Goal: Task Accomplishment & Management: Use online tool/utility

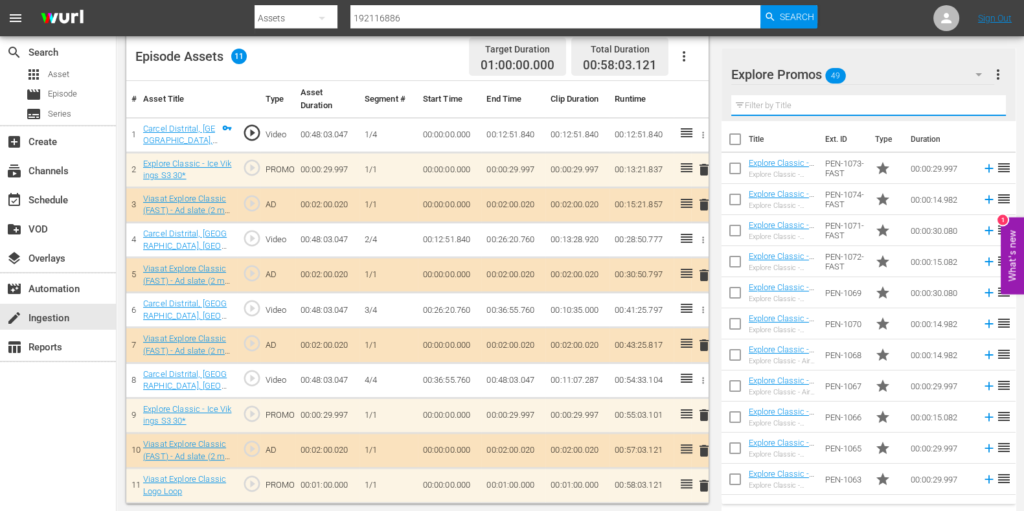
scroll to position [344, 0]
click at [817, 96] on input "text" at bounding box center [868, 105] width 275 height 21
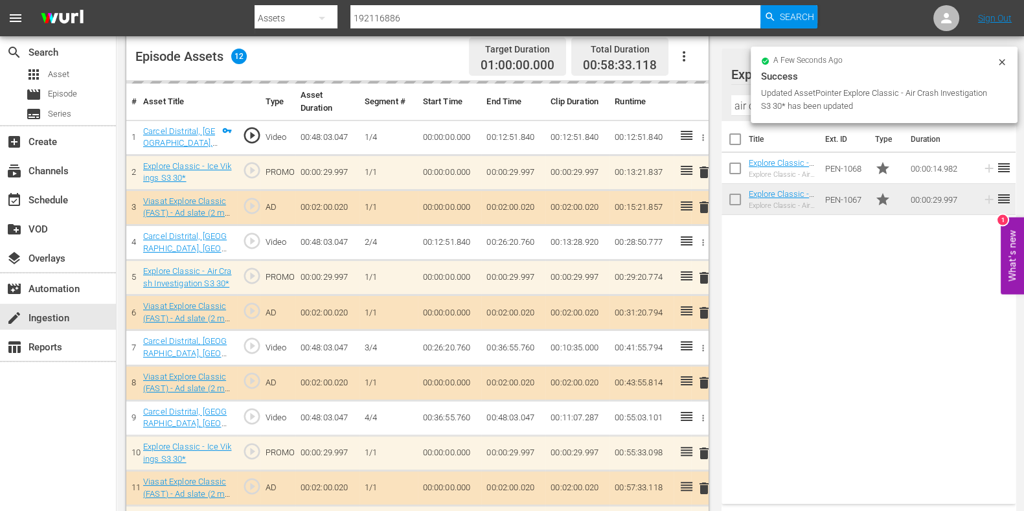
click at [739, 105] on input "air cras" at bounding box center [868, 105] width 275 height 21
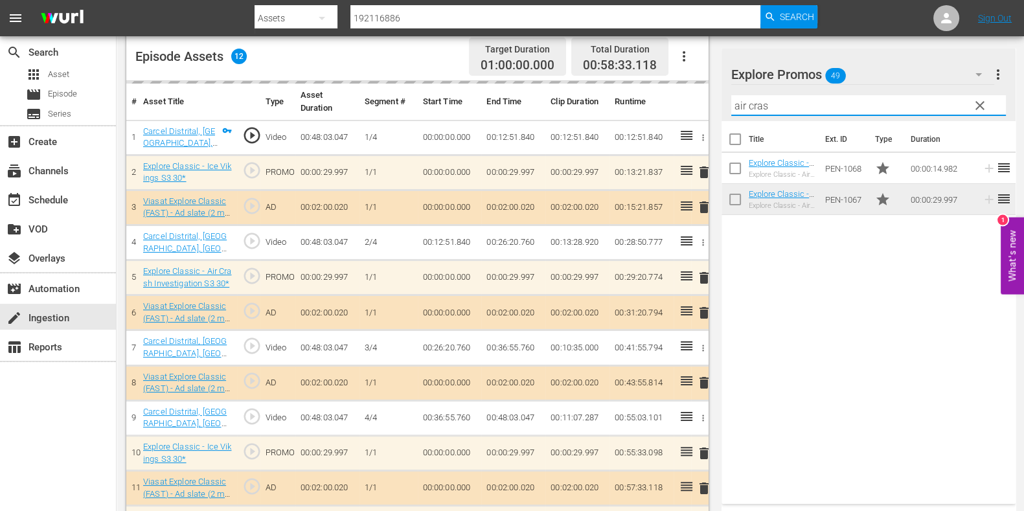
click at [739, 105] on input "air cras" at bounding box center [868, 105] width 275 height 21
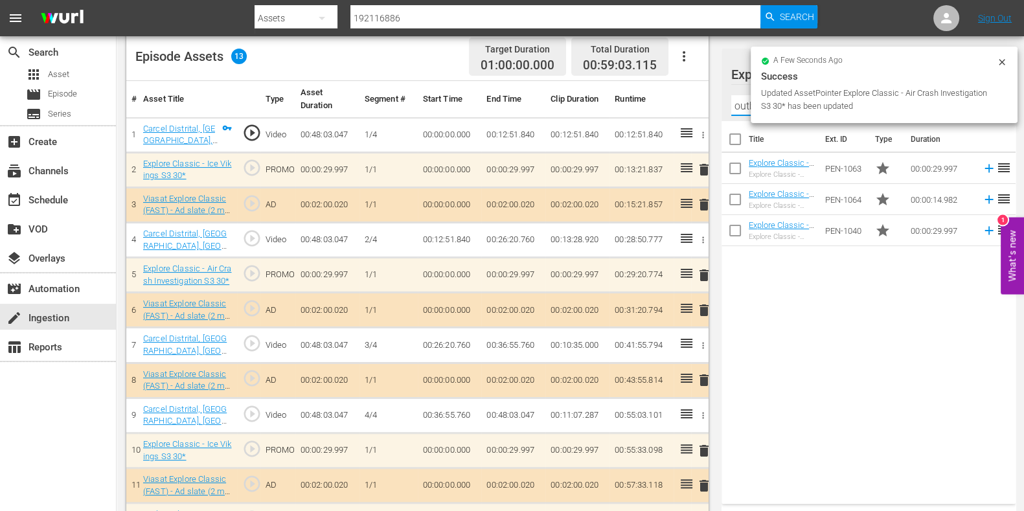
click at [817, 335] on div "Title Ext. ID Type Duration Explore Classic - Outback Truckers S6 30* Explore C…" at bounding box center [869, 310] width 294 height 378
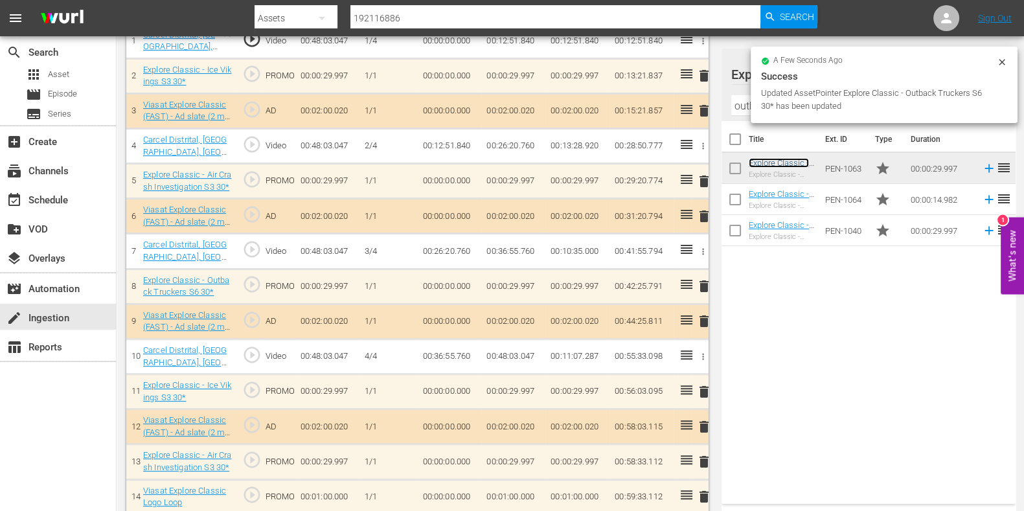
scroll to position [449, 0]
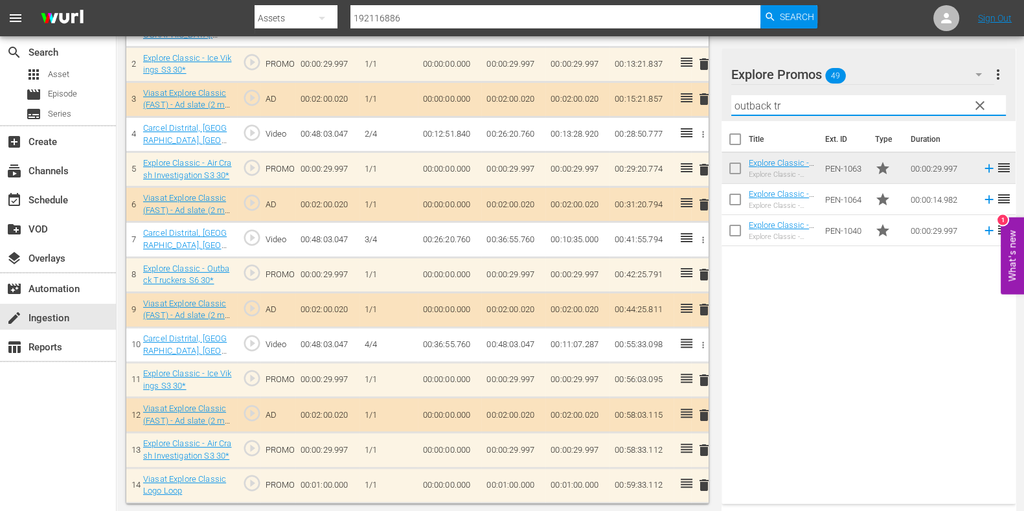
click at [769, 103] on input "outback tr" at bounding box center [868, 105] width 275 height 21
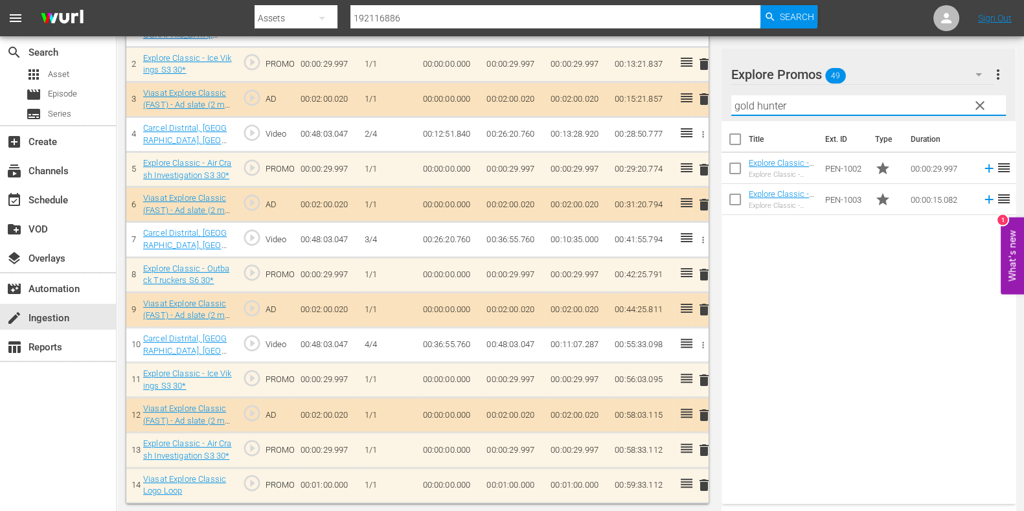
type input "gold hunter"
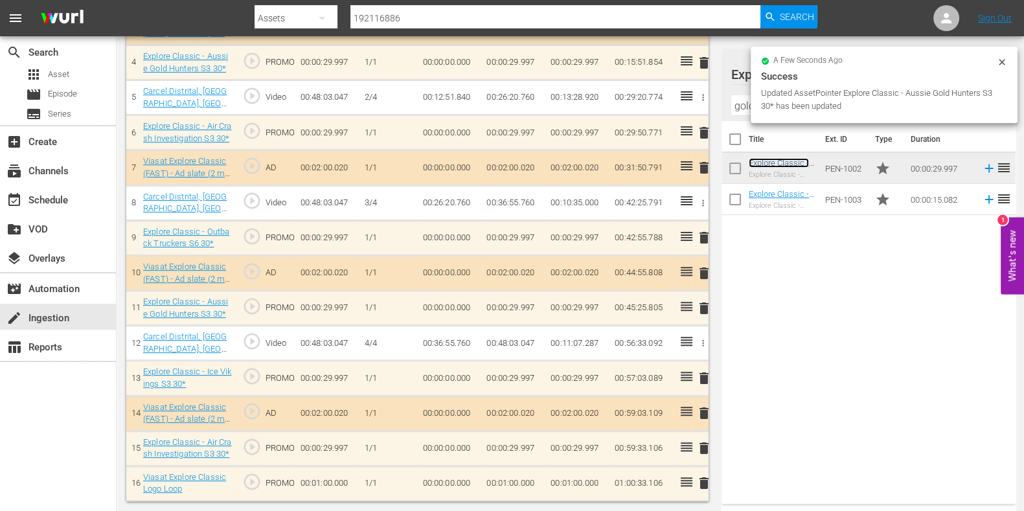
scroll to position [519, 0]
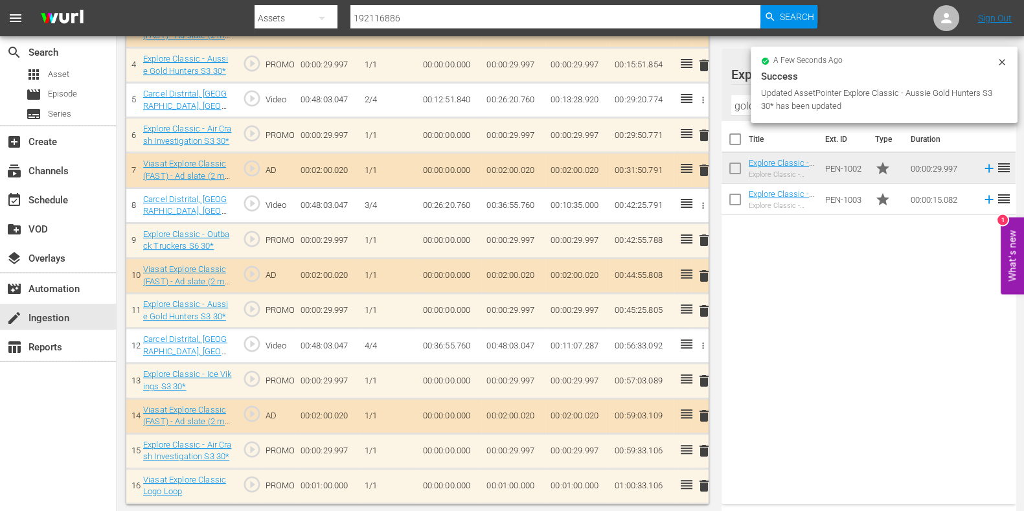
click at [512, 494] on td "00:01:00.000" at bounding box center [513, 485] width 64 height 35
click at [499, 484] on td "00:01:00.000" at bounding box center [513, 485] width 64 height 35
click at [505, 483] on input "00:01:00.000" at bounding box center [511, 489] width 50 height 31
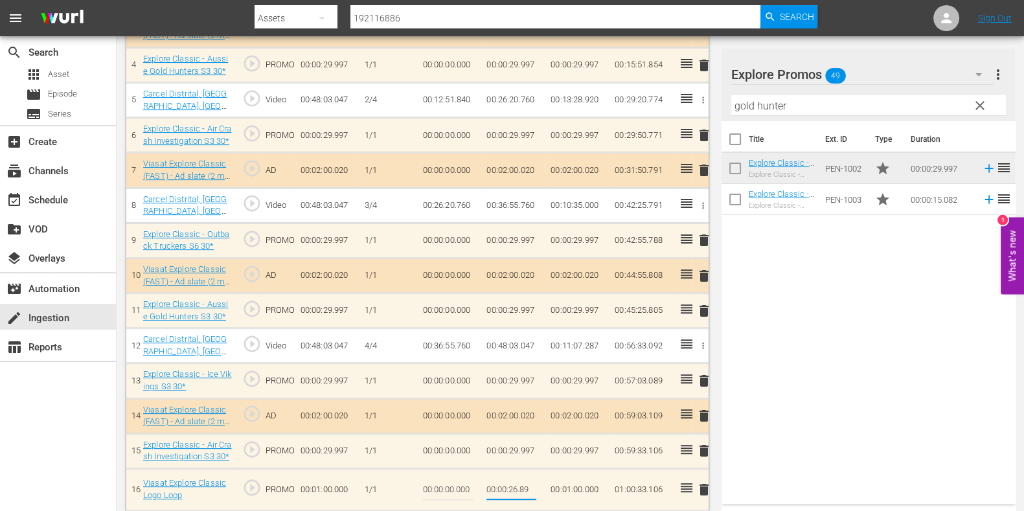
type input "00:00:26.894"
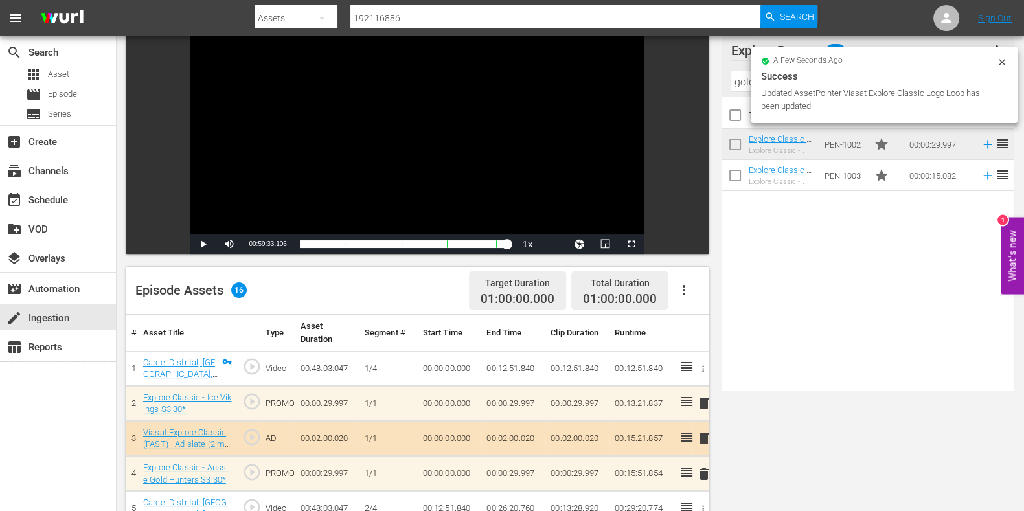
scroll to position [0, 0]
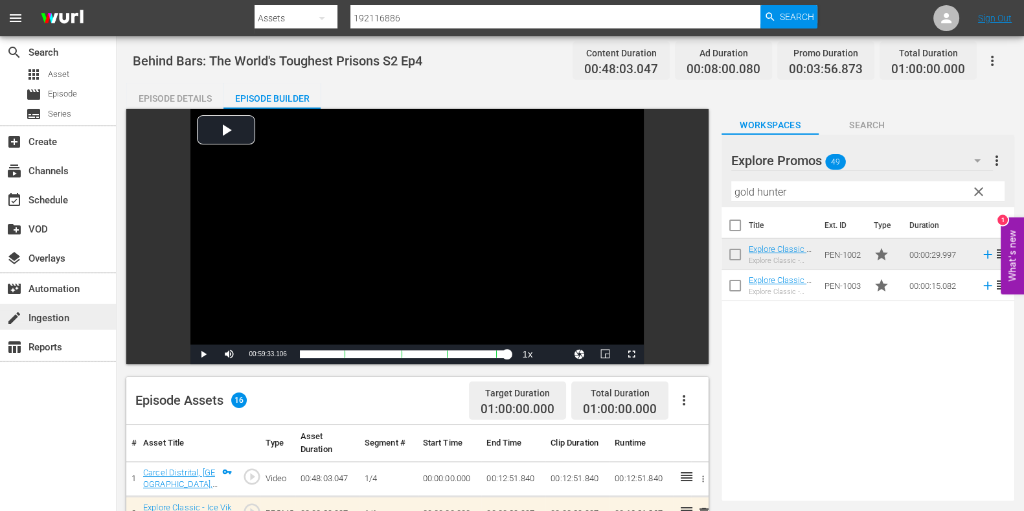
click at [64, 317] on div "create Ingestion" at bounding box center [36, 316] width 73 height 12
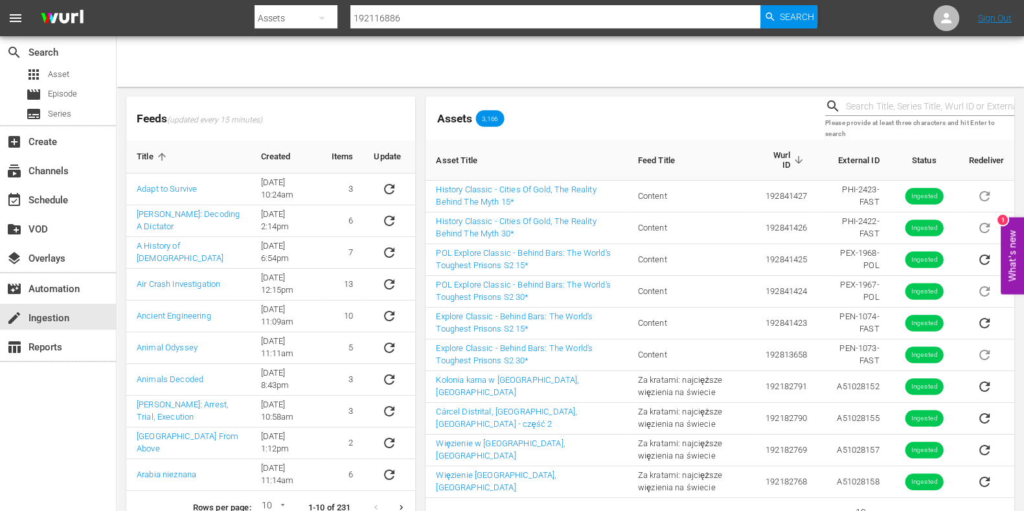
click at [913, 111] on input "text" at bounding box center [930, 106] width 168 height 19
paste input "51028156"
type input "51028156"
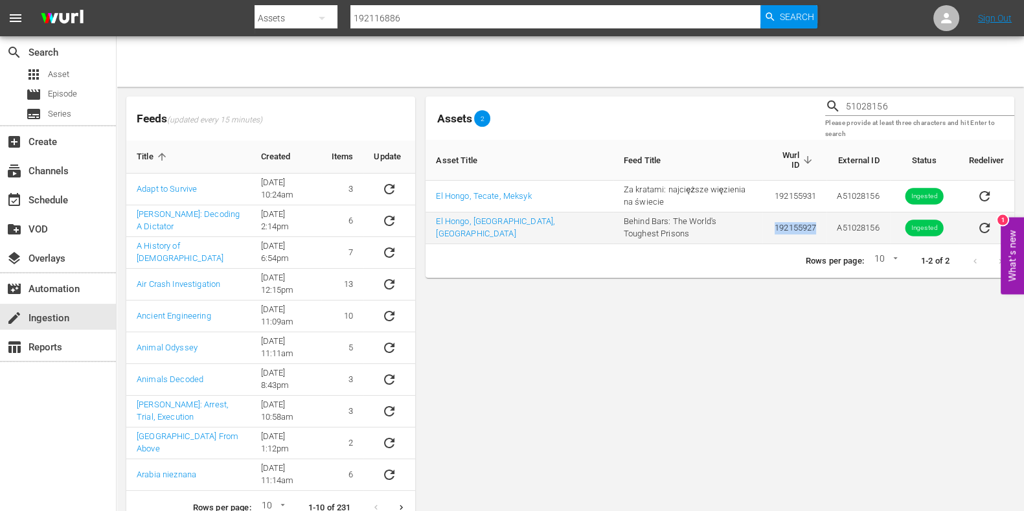
drag, startPoint x: 810, startPoint y: 222, endPoint x: 722, endPoint y: 230, distance: 88.4
click at [722, 230] on tr "El Hongo, Tecate, [GEOGRAPHIC_DATA] Behind Bars: The World's Toughest Prisons 1…" at bounding box center [720, 228] width 589 height 32
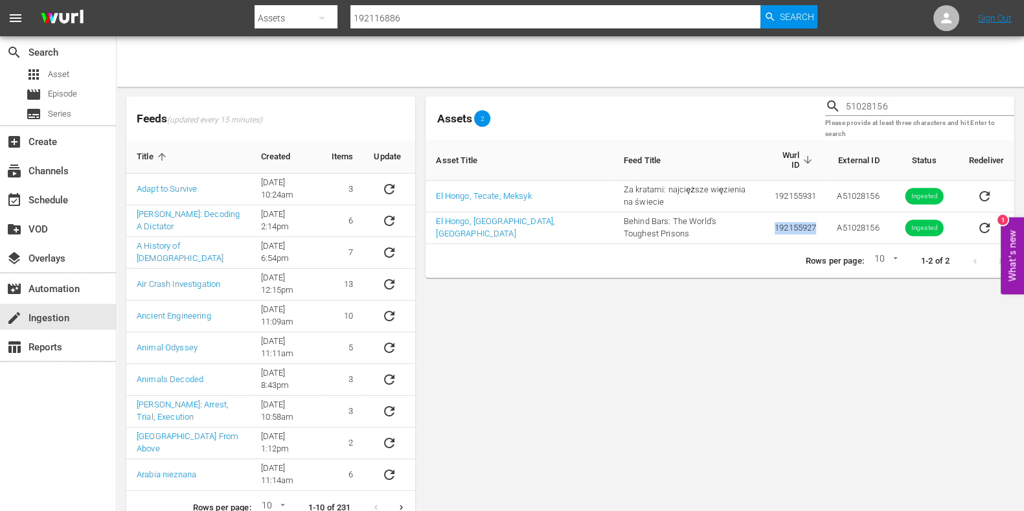
copy tr "192155927"
click at [379, 19] on input "192116886" at bounding box center [555, 18] width 410 height 31
paste input "55927"
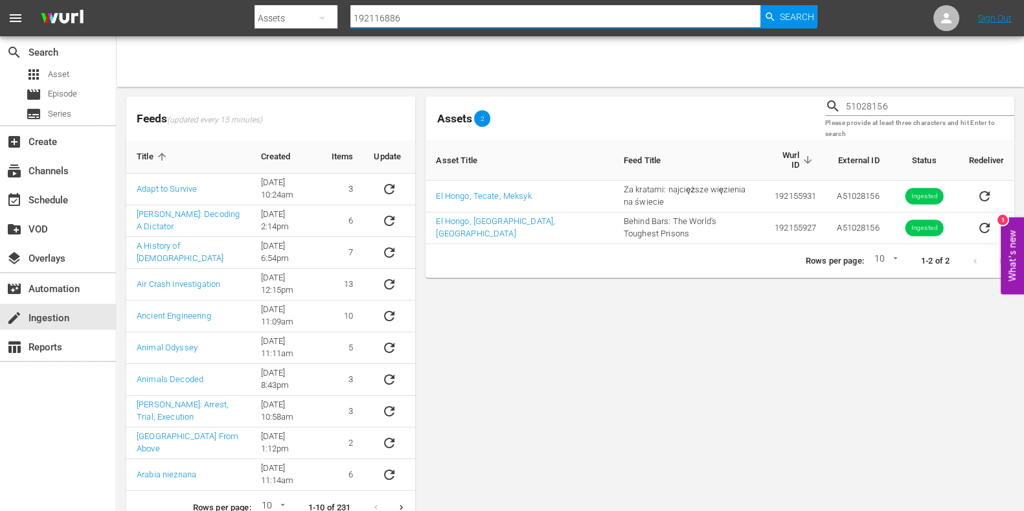
type input "192155927"
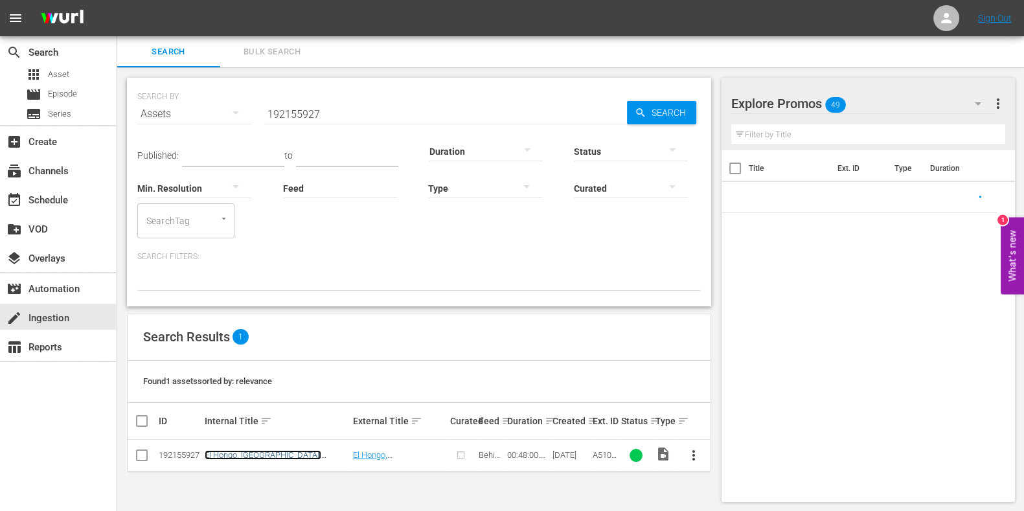
click at [236, 456] on link "El Hongo, [GEOGRAPHIC_DATA], [GEOGRAPHIC_DATA]" at bounding box center [263, 459] width 117 height 19
click at [688, 459] on span "more_vert" at bounding box center [694, 456] width 16 height 16
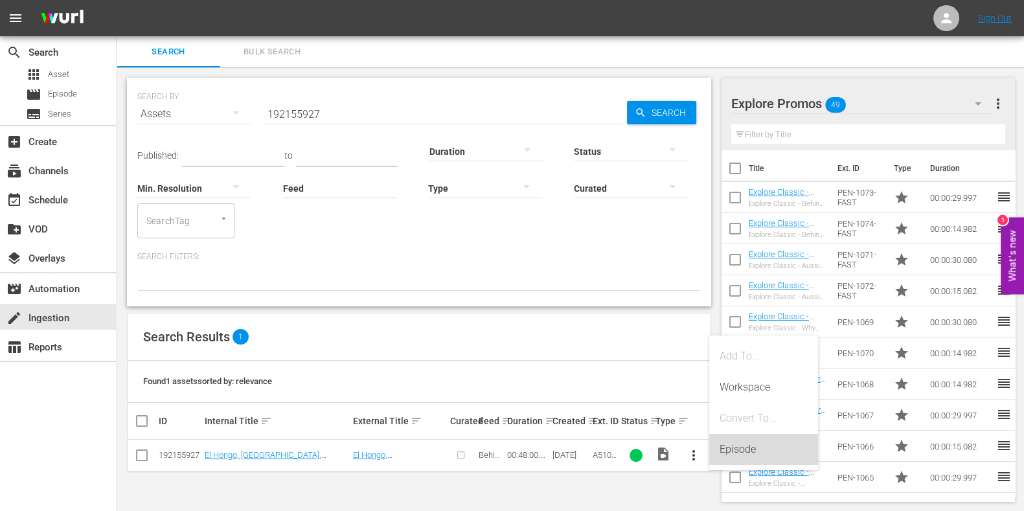
click at [745, 446] on div "Episode" at bounding box center [764, 449] width 88 height 31
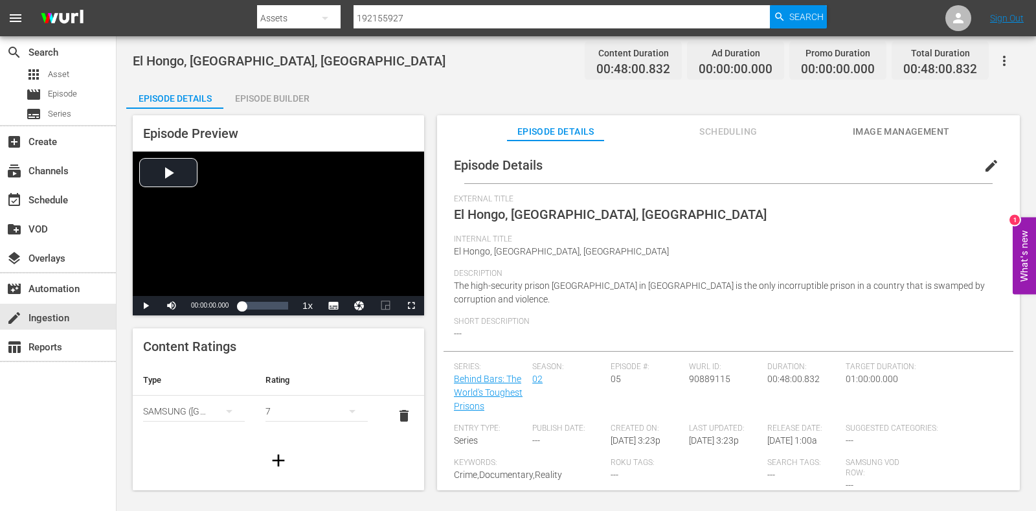
drag, startPoint x: 978, startPoint y: 169, endPoint x: 880, endPoint y: 192, distance: 101.2
click at [984, 168] on span "edit" at bounding box center [992, 166] width 16 height 16
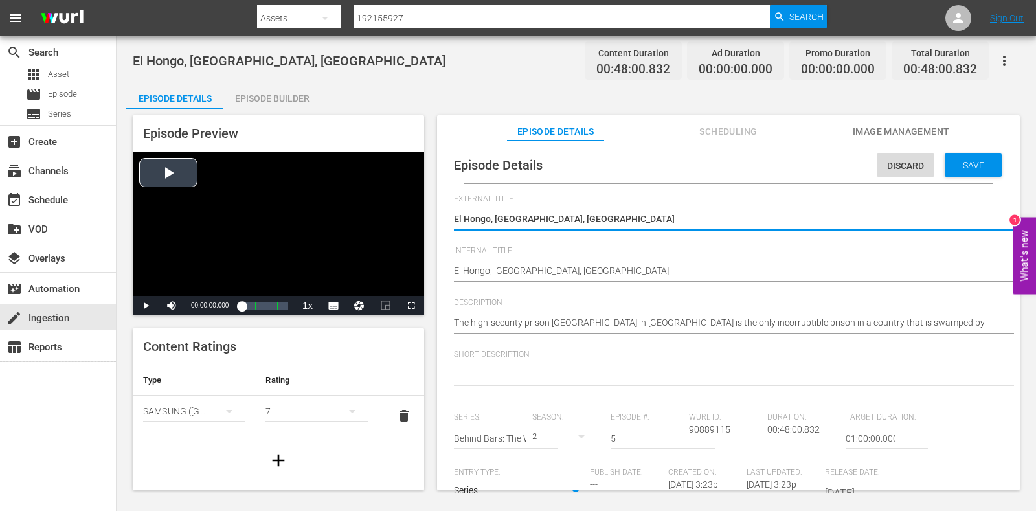
drag, startPoint x: 497, startPoint y: 283, endPoint x: 395, endPoint y: 279, distance: 102.4
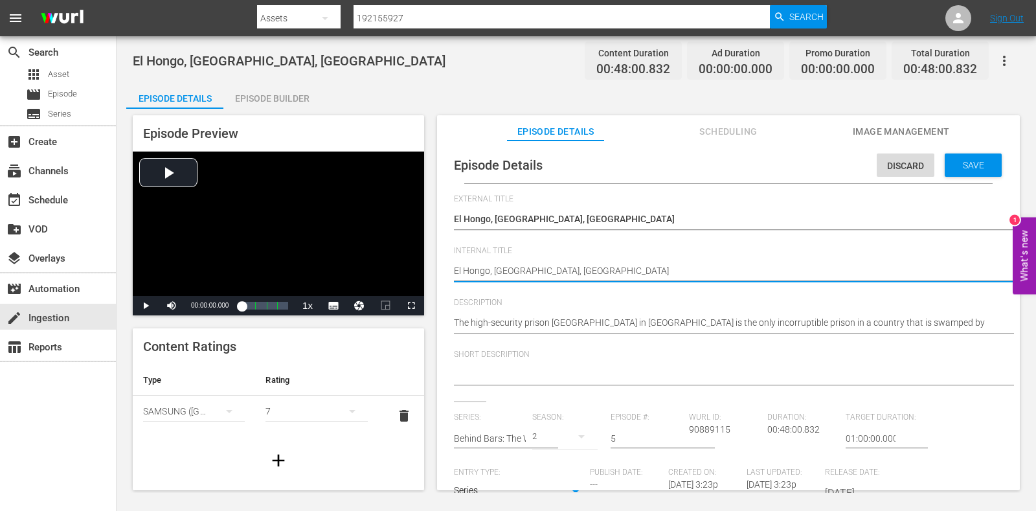
paste textarea "Behind Bars: The World's Toughest Prisons S2 Ep3"
type textarea "Behind Bars: The World's Toughest Prisons S2 Ep3"
type textarea "Behind Bars: The World's Toughest Prisons S2 Ep"
type textarea "Behind Bars: The World's Toughest Prisons S2 Ep5"
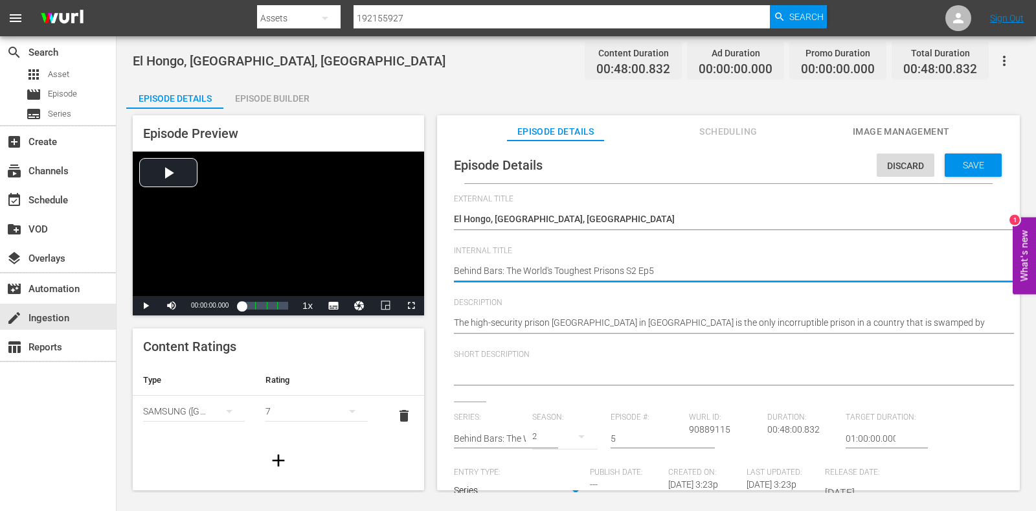
type textarea "Behind Bars: The World's Toughest Prisons S2 Ep5"
click at [956, 166] on span "Save" at bounding box center [974, 165] width 42 height 10
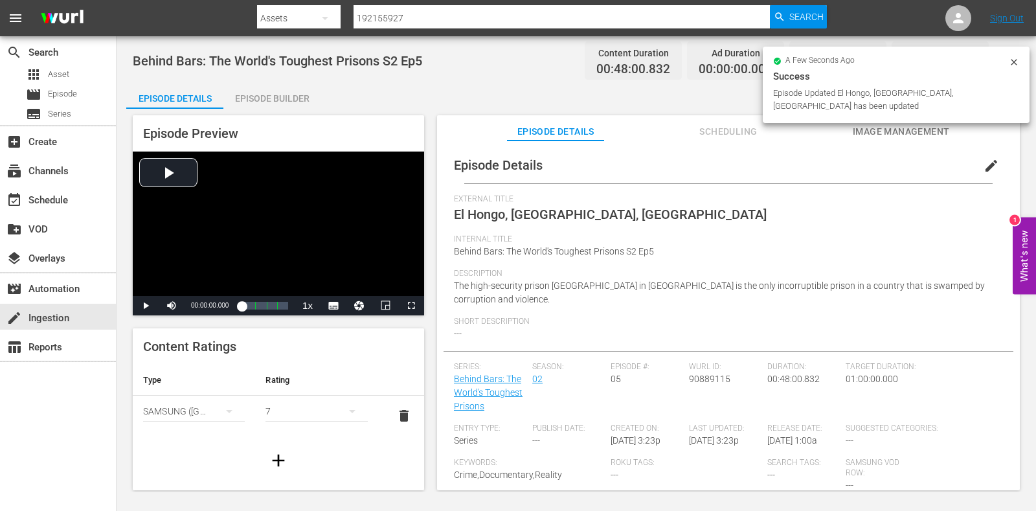
click at [279, 89] on div "Episode Builder" at bounding box center [271, 98] width 97 height 31
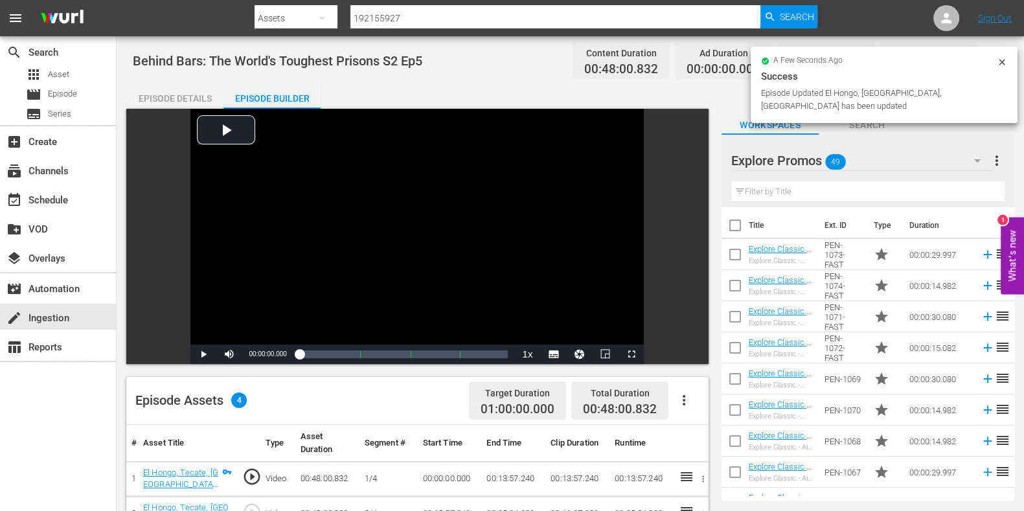
click at [815, 183] on input "text" at bounding box center [867, 191] width 273 height 21
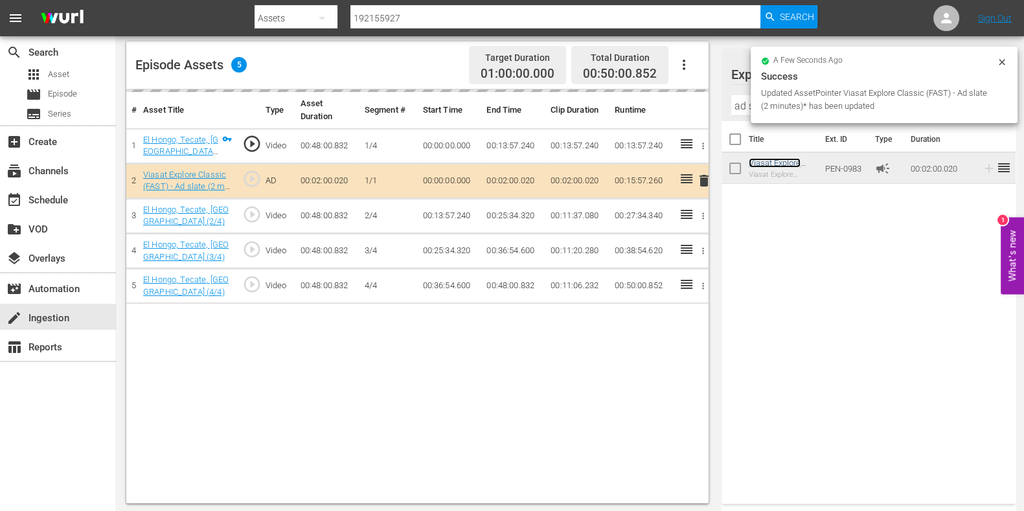
scroll to position [337, 0]
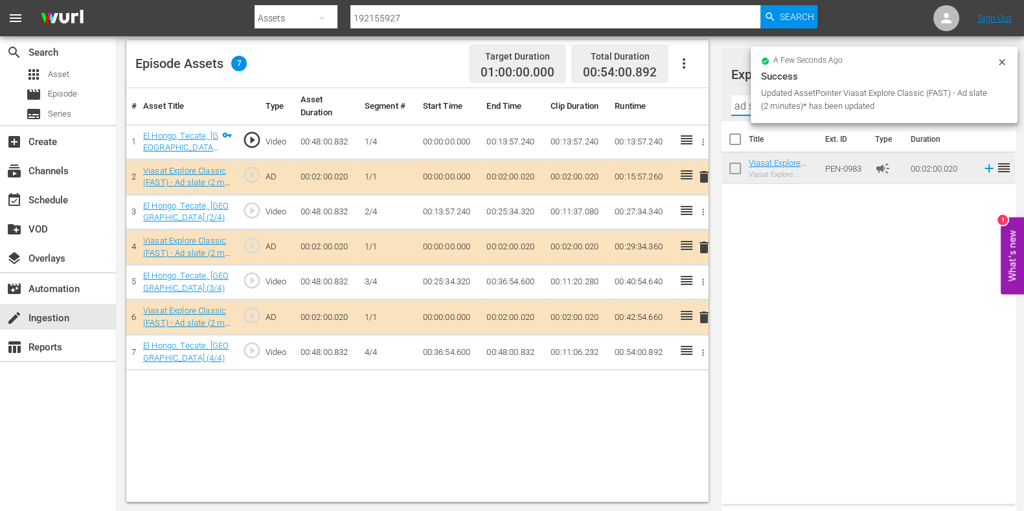
click at [742, 111] on input "ad slate" at bounding box center [868, 105] width 275 height 21
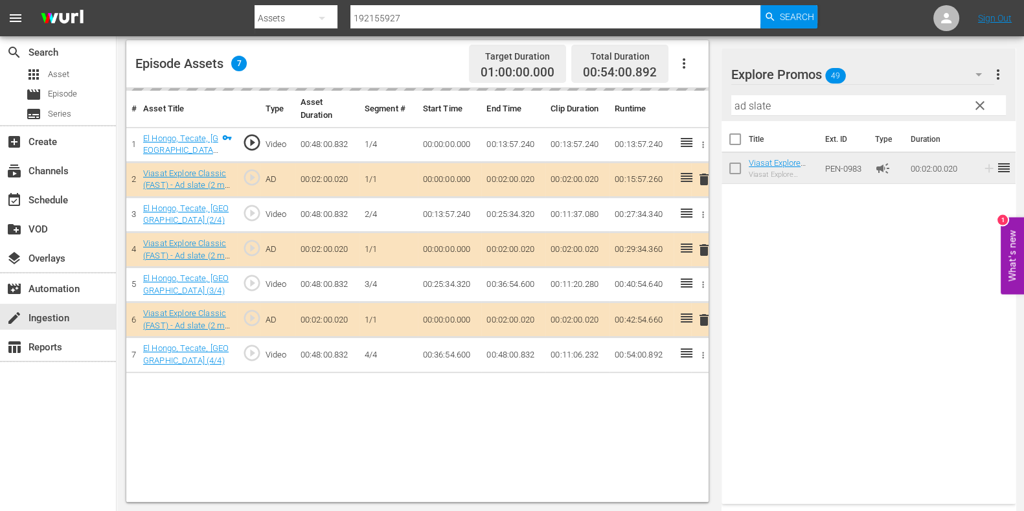
click at [750, 101] on input "ad slate" at bounding box center [868, 105] width 275 height 21
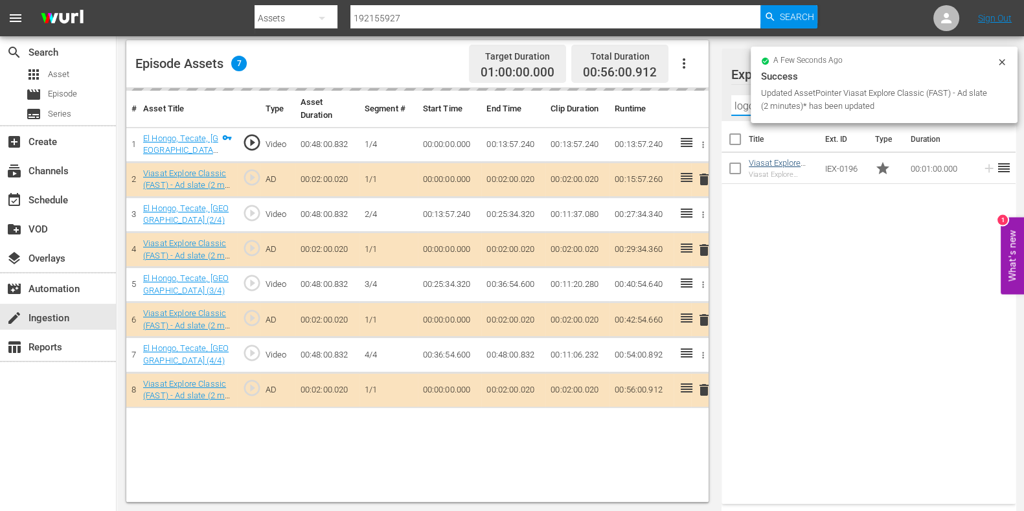
type input "logo"
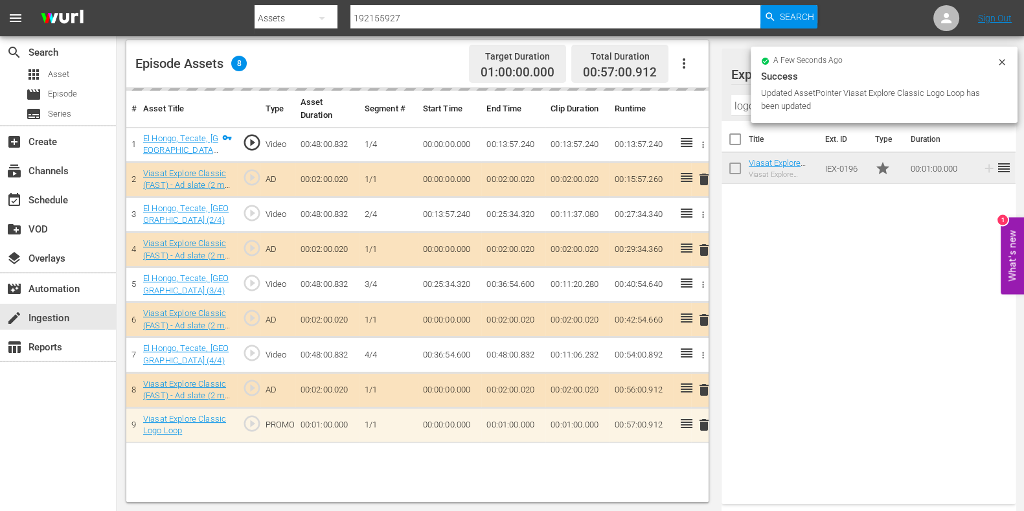
click at [997, 67] on div at bounding box center [1002, 64] width 10 height 14
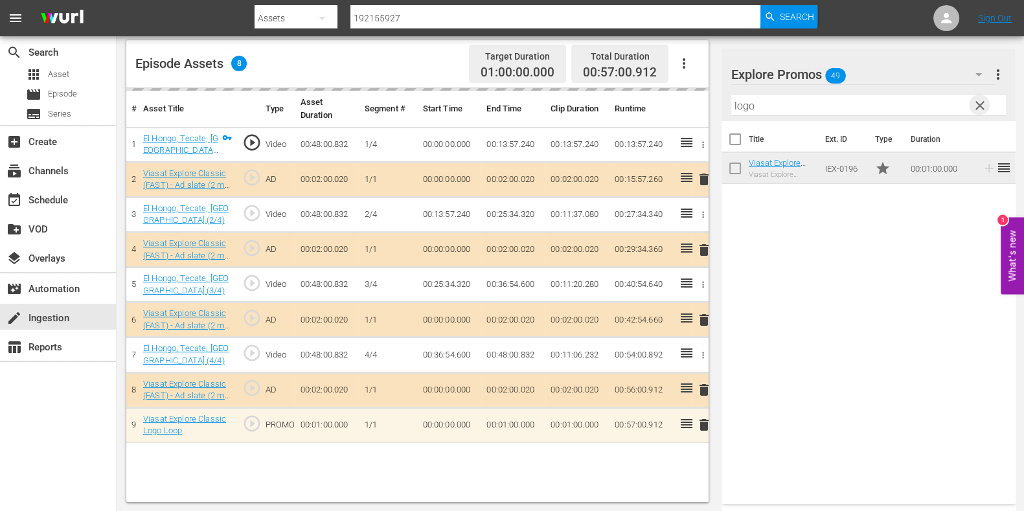
click at [981, 100] on span "clear" at bounding box center [980, 106] width 16 height 16
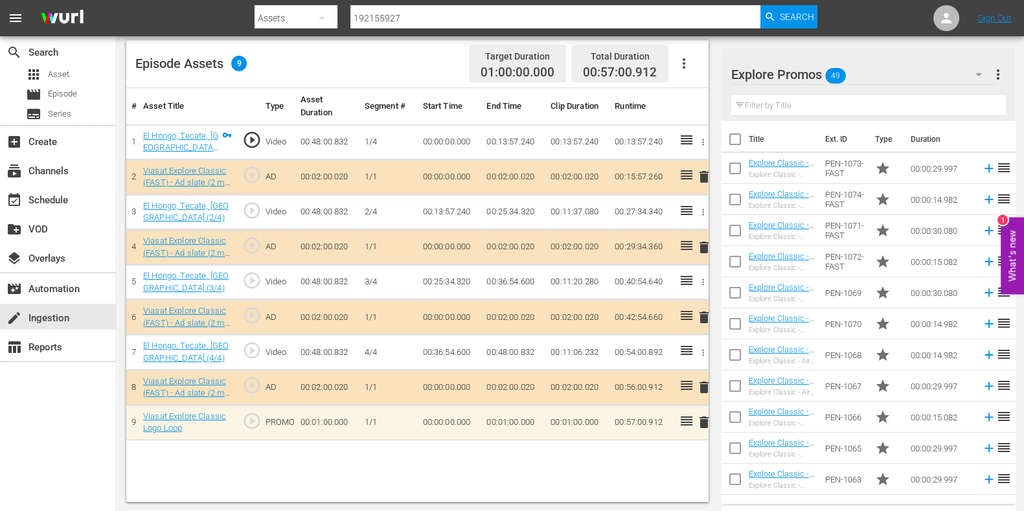
click at [795, 97] on input "text" at bounding box center [868, 105] width 275 height 21
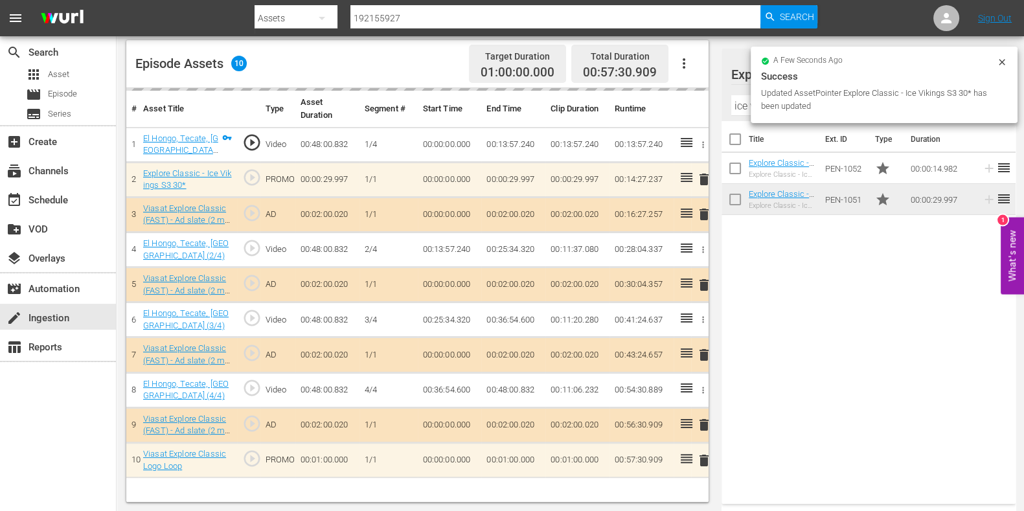
click at [736, 101] on input "ice vikings" at bounding box center [868, 105] width 275 height 21
click at [735, 101] on input "ice vikings" at bounding box center [868, 105] width 275 height 21
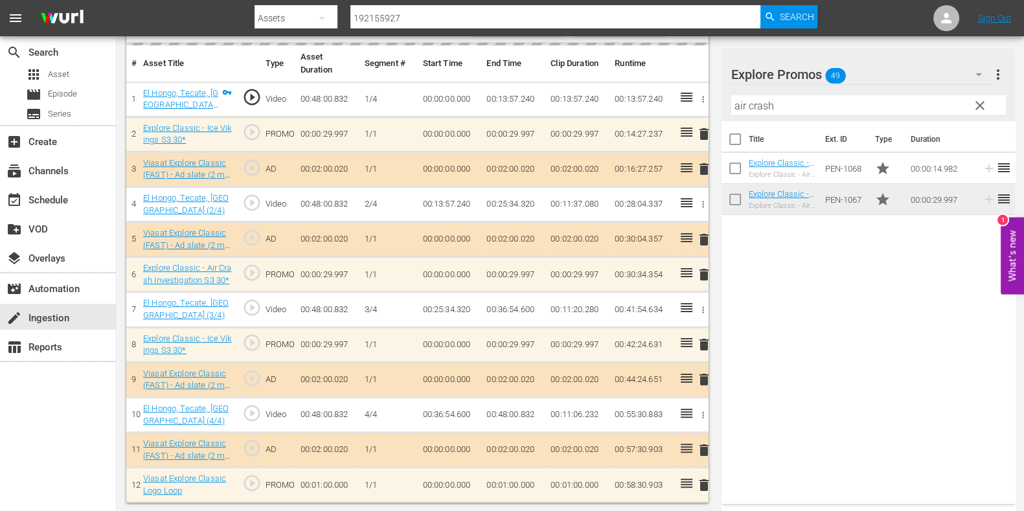
scroll to position [379, 0]
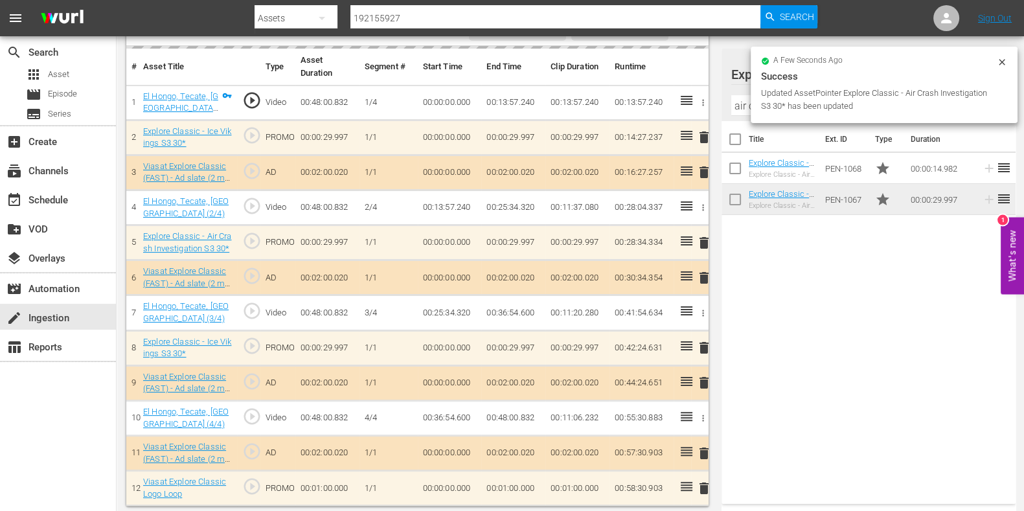
click at [749, 101] on input "air crash" at bounding box center [868, 105] width 275 height 21
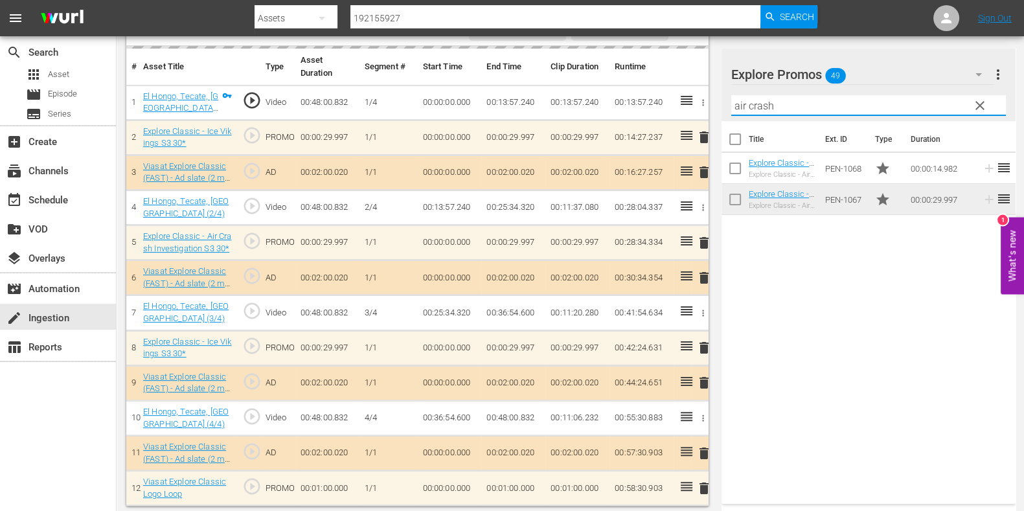
click at [749, 101] on input "air crash" at bounding box center [868, 105] width 275 height 21
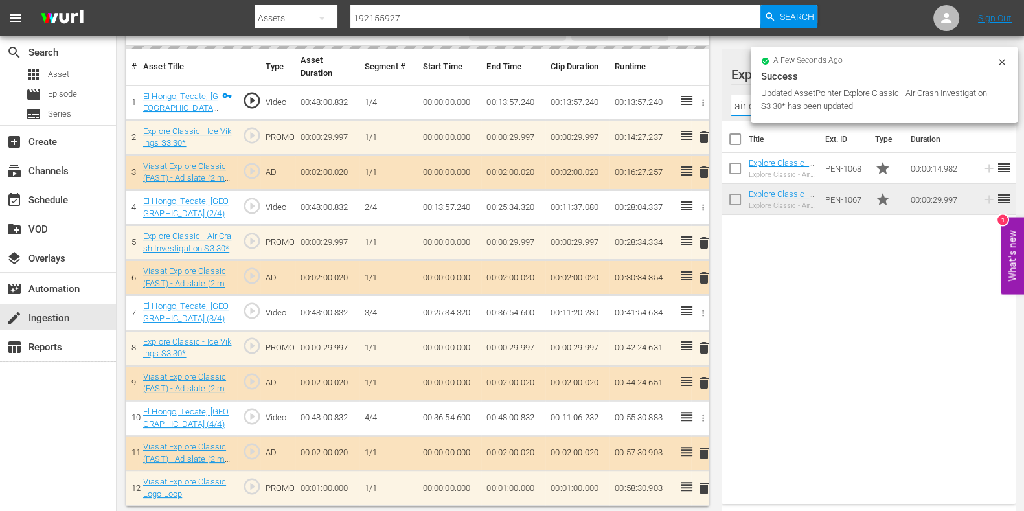
click at [749, 101] on input "air crash" at bounding box center [868, 105] width 275 height 21
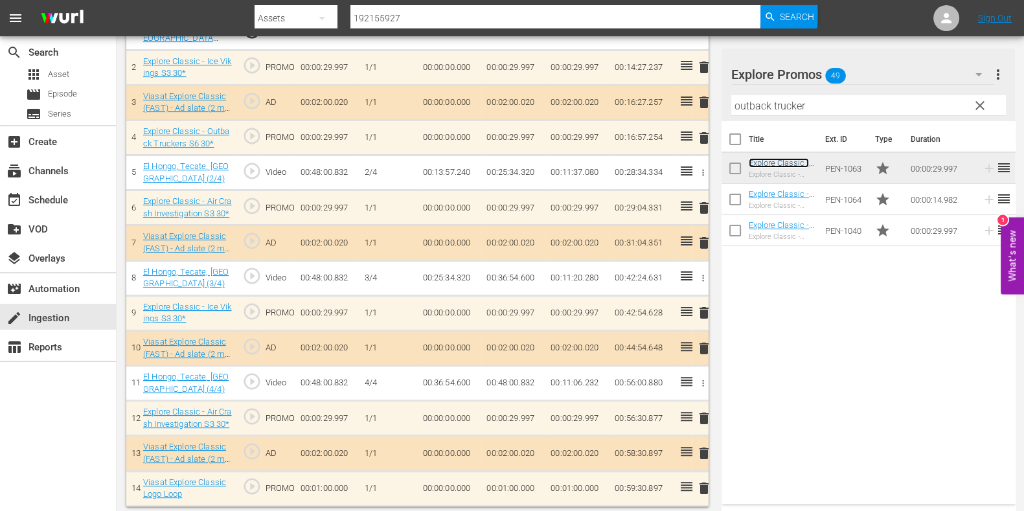
scroll to position [451, 0]
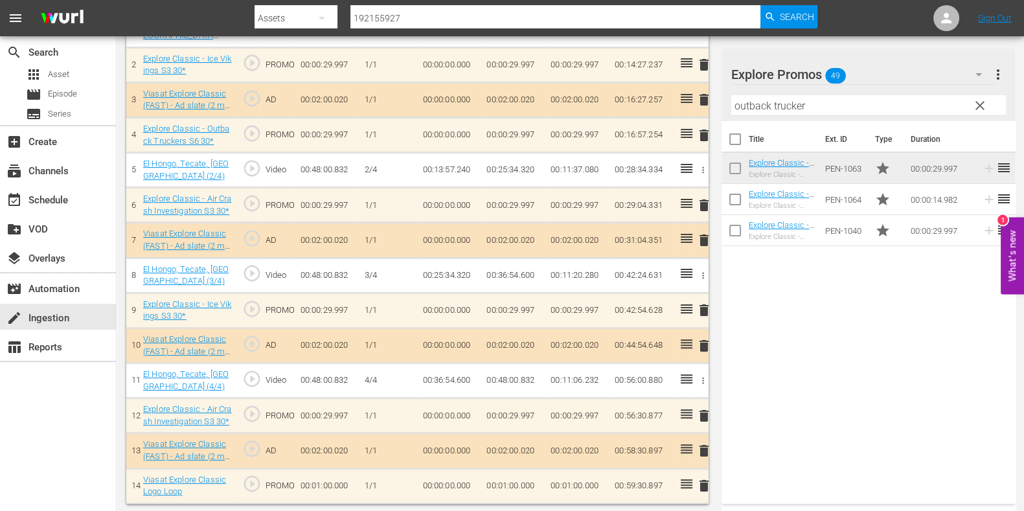
click at [751, 91] on div at bounding box center [795, 75] width 128 height 32
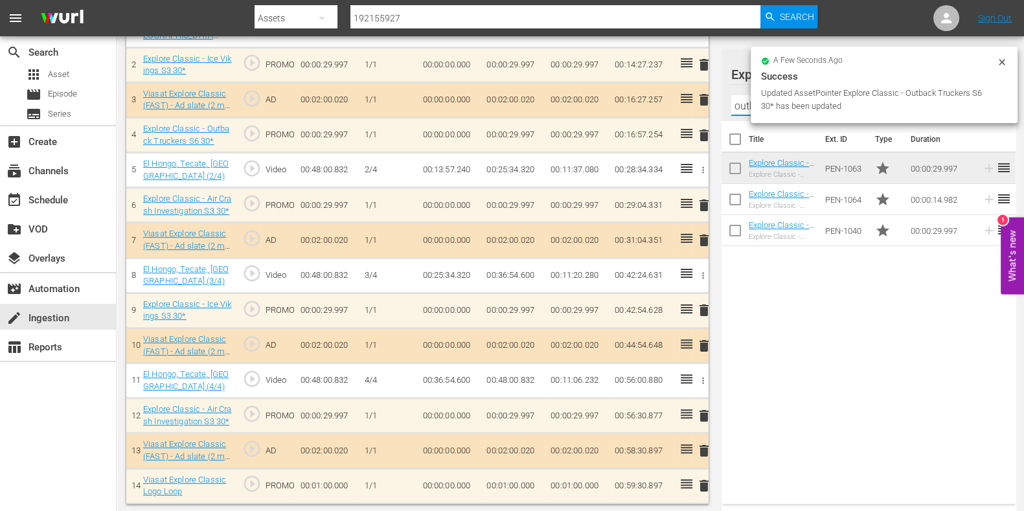
click at [741, 107] on input "outback trucker" at bounding box center [868, 105] width 275 height 21
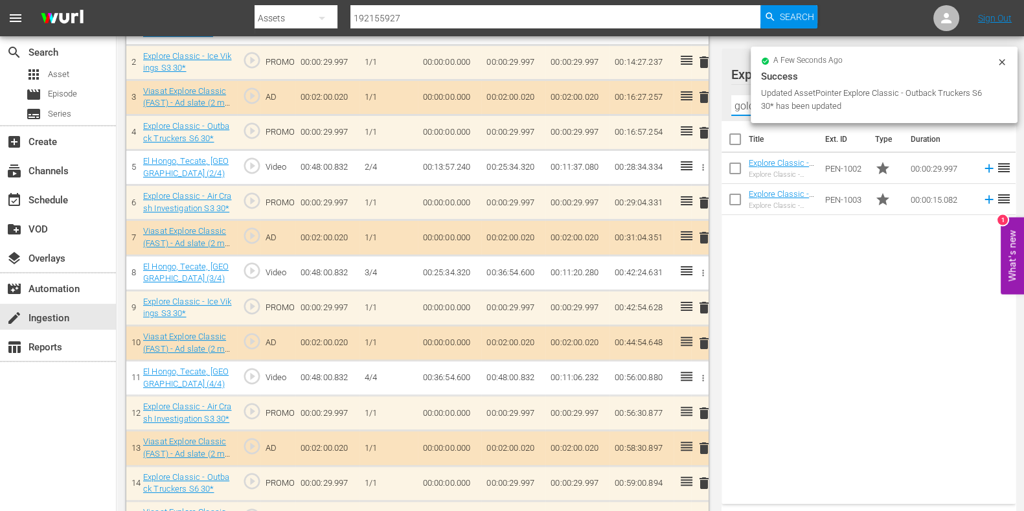
scroll to position [449, 0]
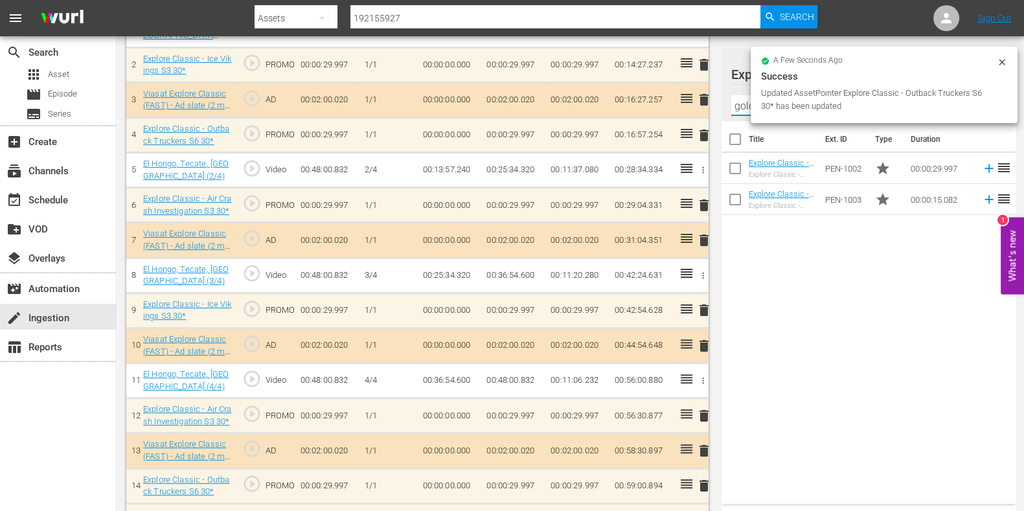
type input "gold [PERSON_NAME]"
click at [752, 257] on div "Title Ext. ID Type Duration Explore Classic - Aussie Gold Hunters S3 30* Explor…" at bounding box center [869, 310] width 294 height 378
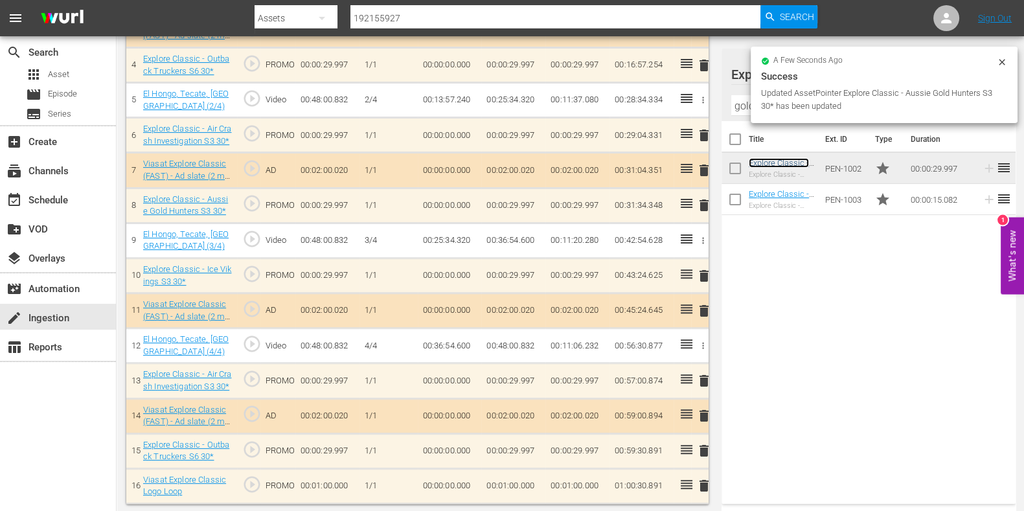
scroll to position [519, 0]
click at [510, 491] on td "00:01:00.000" at bounding box center [513, 485] width 64 height 35
click at [506, 483] on td "00:01:00.000" at bounding box center [513, 485] width 64 height 35
click at [506, 482] on td "00:01:00.000" at bounding box center [513, 485] width 64 height 35
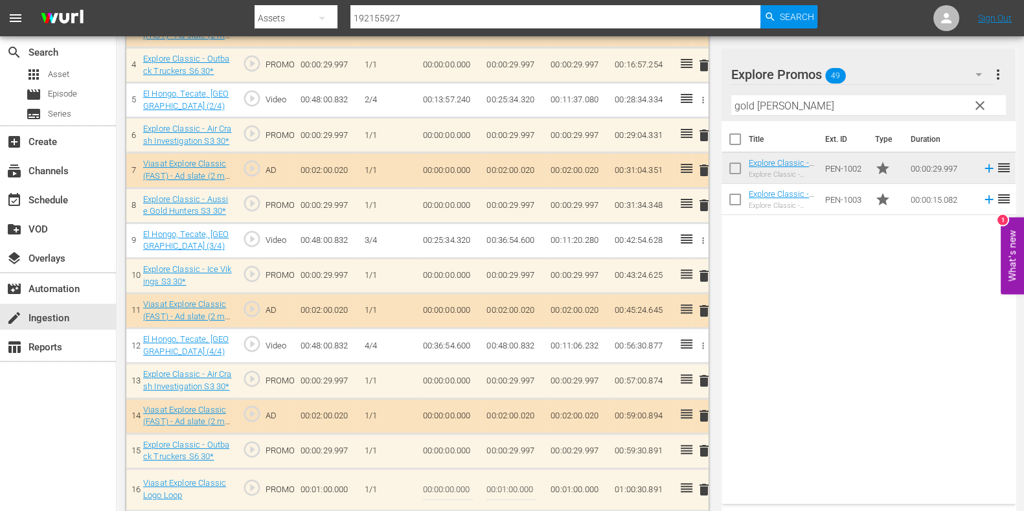
click at [505, 484] on input "00:01:00.000" at bounding box center [511, 489] width 50 height 31
type input "00:00:29.109"
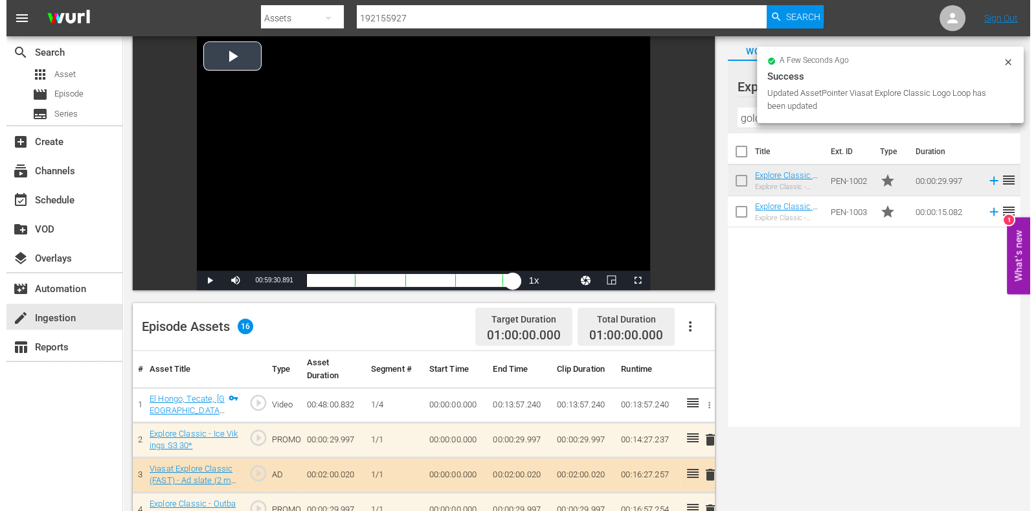
scroll to position [0, 0]
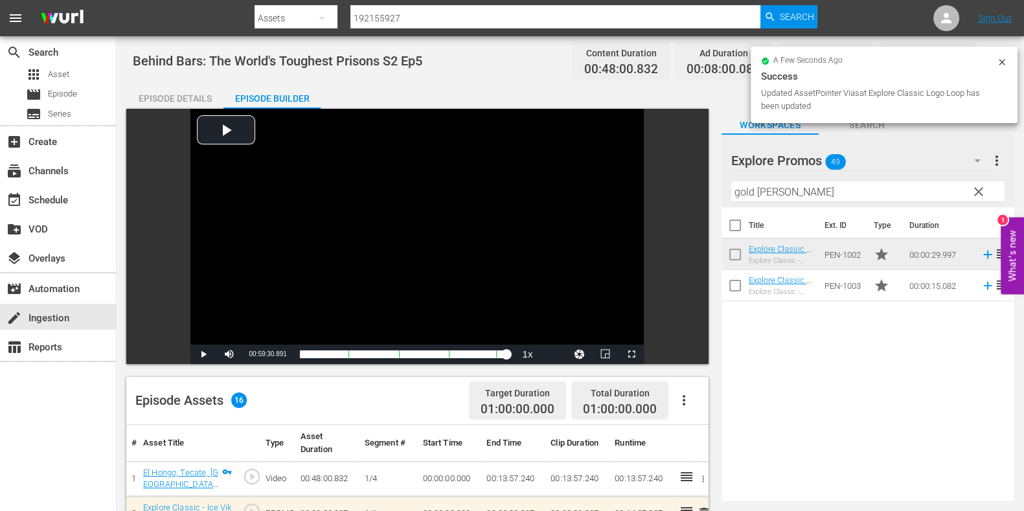
click at [181, 85] on div "Episode Details" at bounding box center [174, 98] width 97 height 31
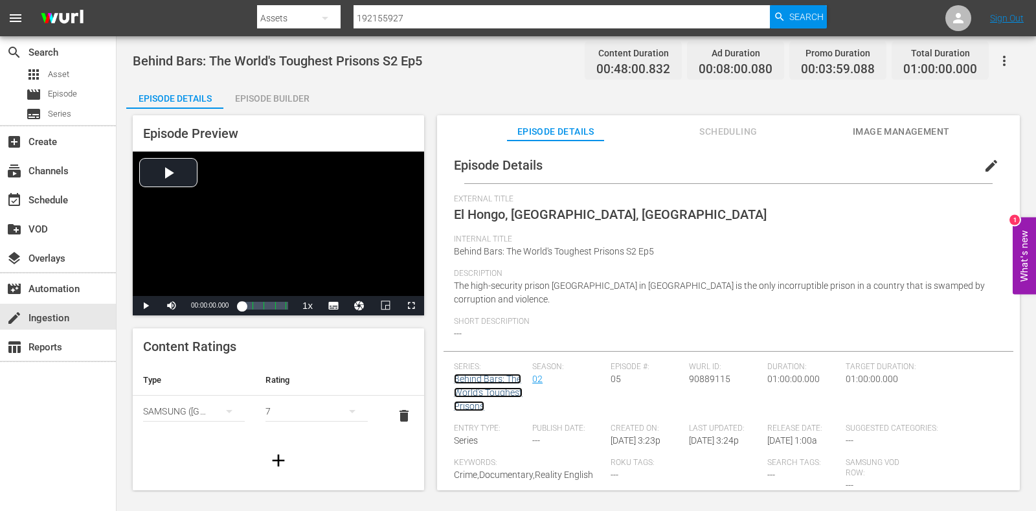
click at [494, 381] on link "Behind Bars: The World's Toughest Prisons" at bounding box center [488, 393] width 69 height 38
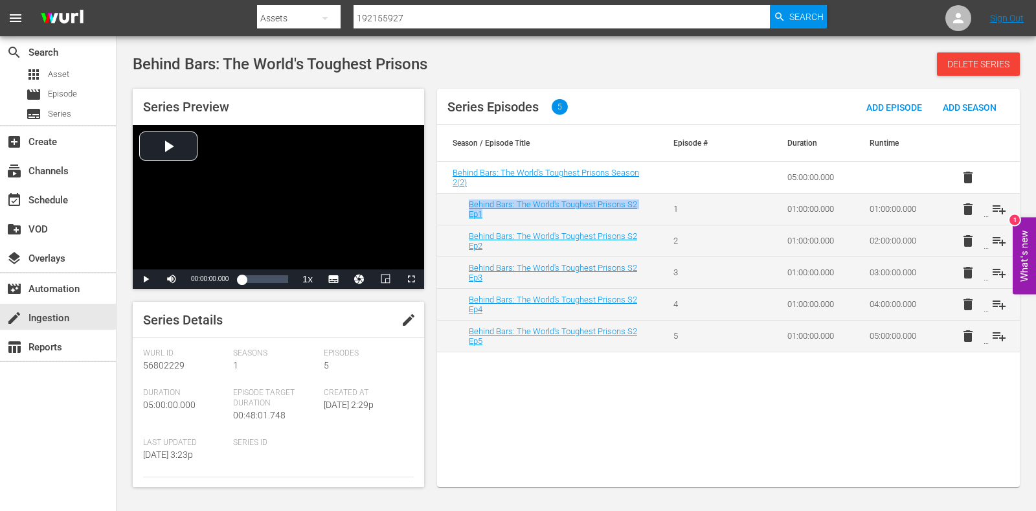
drag, startPoint x: 512, startPoint y: 216, endPoint x: 463, endPoint y: 204, distance: 50.6
click at [463, 204] on td "Behind Bars: The World's Toughest Prisons S2 Ep1" at bounding box center [547, 209] width 221 height 32
copy link "Behind Bars: The World's Toughest Prisons S2 Ep1"
drag, startPoint x: 508, startPoint y: 244, endPoint x: 457, endPoint y: 236, distance: 51.8
click at [457, 236] on td "Behind Bars: The World's Toughest Prisons S2 Ep2" at bounding box center [547, 241] width 221 height 32
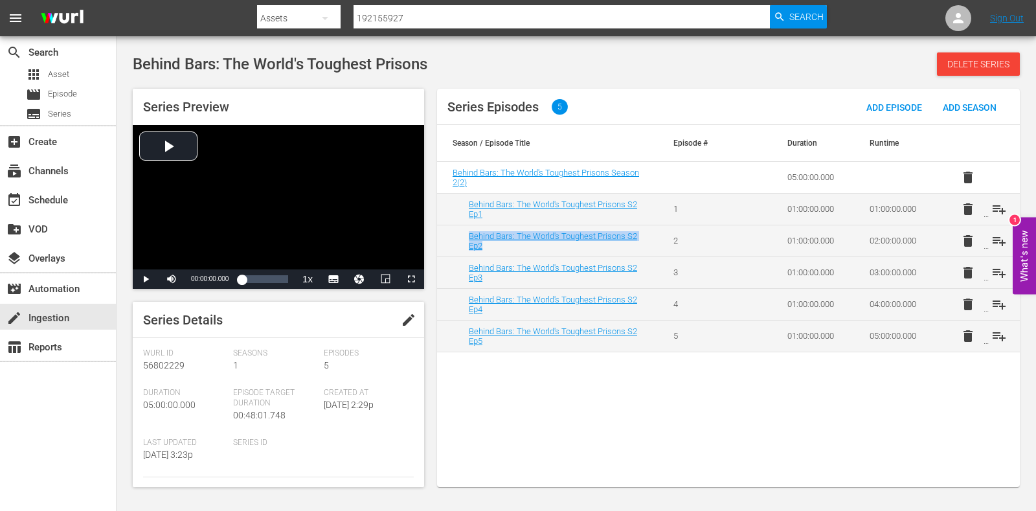
copy link "Behind Bars: The World's Toughest Prisons S2 Ep2"
drag, startPoint x: 525, startPoint y: 275, endPoint x: 448, endPoint y: 269, distance: 77.3
click at [448, 269] on td "Behind Bars: The World's Toughest Prisons S2 Ep3" at bounding box center [547, 272] width 221 height 32
copy link "Behind Bars: The World's Toughest Prisons S2 Ep3"
drag, startPoint x: 490, startPoint y: 306, endPoint x: 466, endPoint y: 300, distance: 24.0
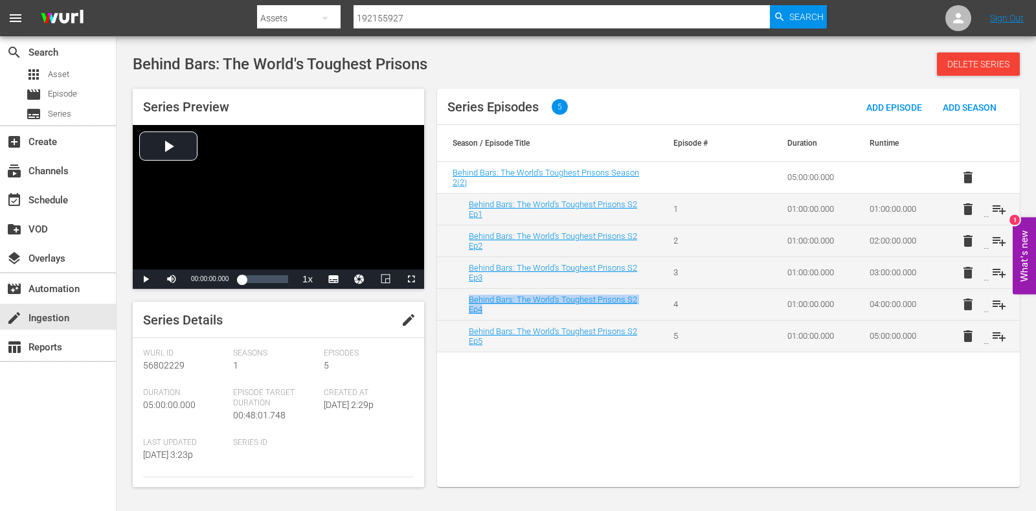
click at [466, 300] on td "Behind Bars: The World's Toughest Prisons S2 Ep4" at bounding box center [547, 304] width 221 height 32
copy link "Behind Bars: The World's Toughest Prisons S2 Ep4"
drag, startPoint x: 499, startPoint y: 337, endPoint x: 454, endPoint y: 325, distance: 46.4
click at [454, 325] on td "Behind Bars: The World's Toughest Prisons S2 Ep5" at bounding box center [547, 336] width 221 height 32
copy link "Behind Bars: The World's Toughest Prisons S2 Ep5"
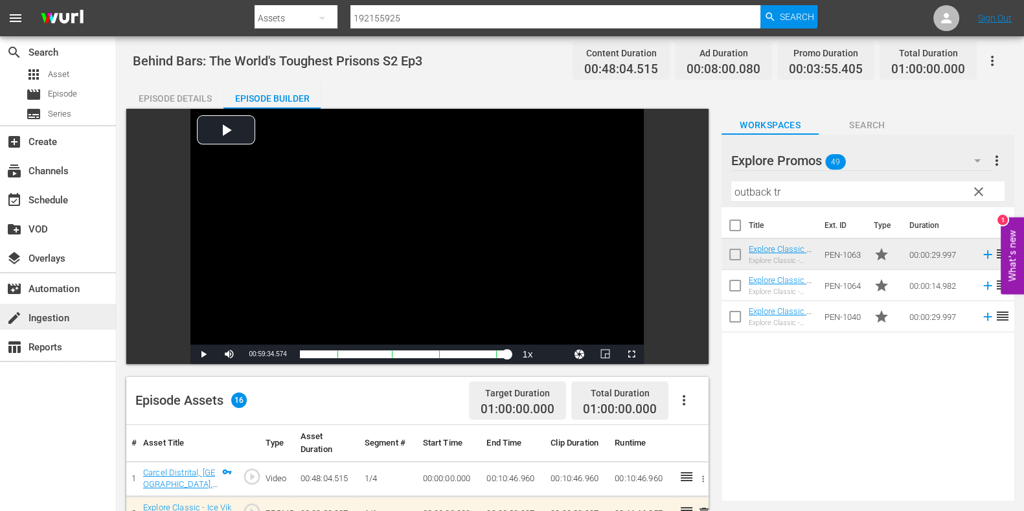
click at [49, 319] on div "create Ingestion" at bounding box center [36, 316] width 73 height 12
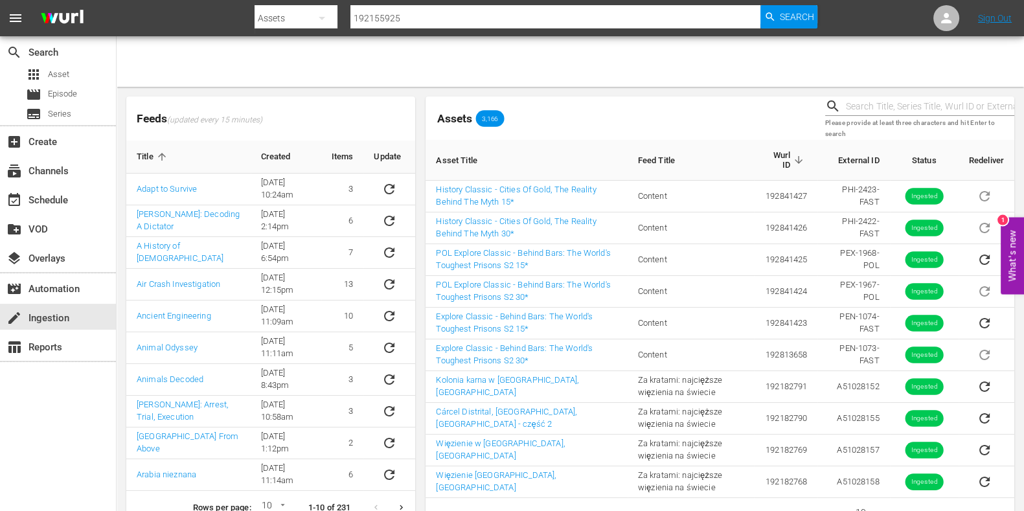
click at [874, 98] on input "text" at bounding box center [930, 106] width 168 height 19
paste input "51028156"
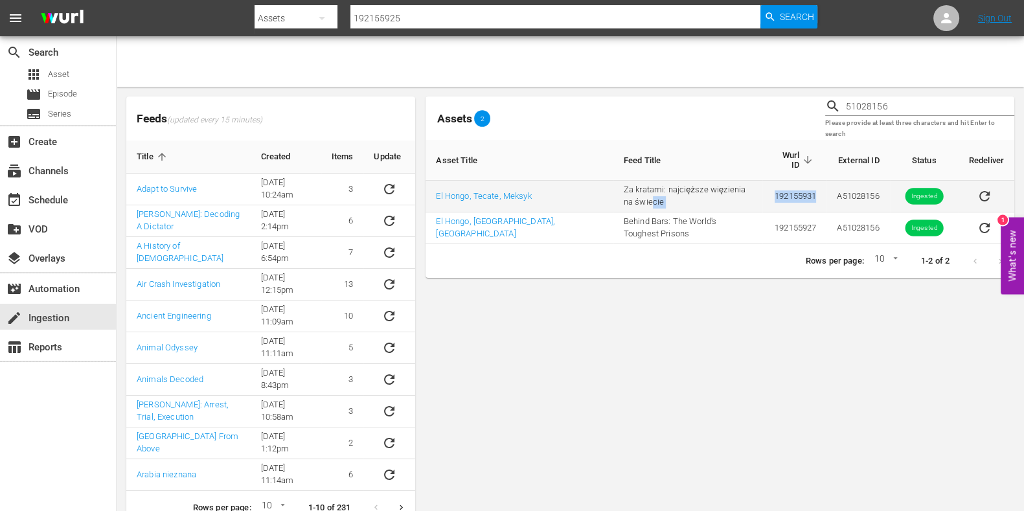
drag, startPoint x: 812, startPoint y: 192, endPoint x: 711, endPoint y: 190, distance: 101.1
click at [711, 190] on tr "El Hongo, Tecate, Meksyk Za kratami: najcięższe więzienia na świecie 192155931 …" at bounding box center [720, 197] width 589 height 32
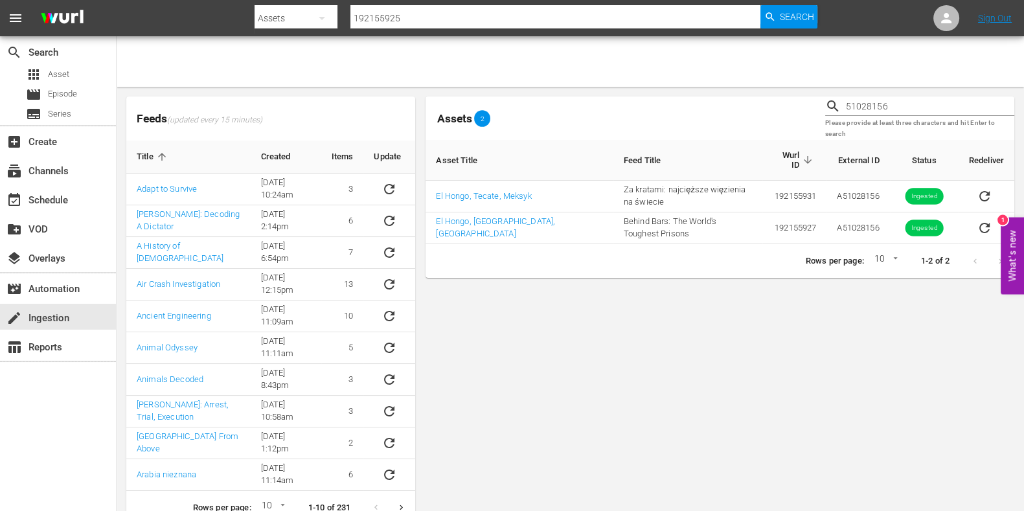
click at [771, 288] on div "Assets 2 51028156 Please provide at least three characters and hit Enter to sea…" at bounding box center [720, 311] width 589 height 428
drag, startPoint x: 897, startPoint y: 108, endPoint x: 796, endPoint y: 113, distance: 101.2
click at [797, 113] on div "Assets 2 51028156 Please provide at least three characters and hit Enter to sea…" at bounding box center [719, 118] width 599 height 54
paste input "2"
type input "51028152"
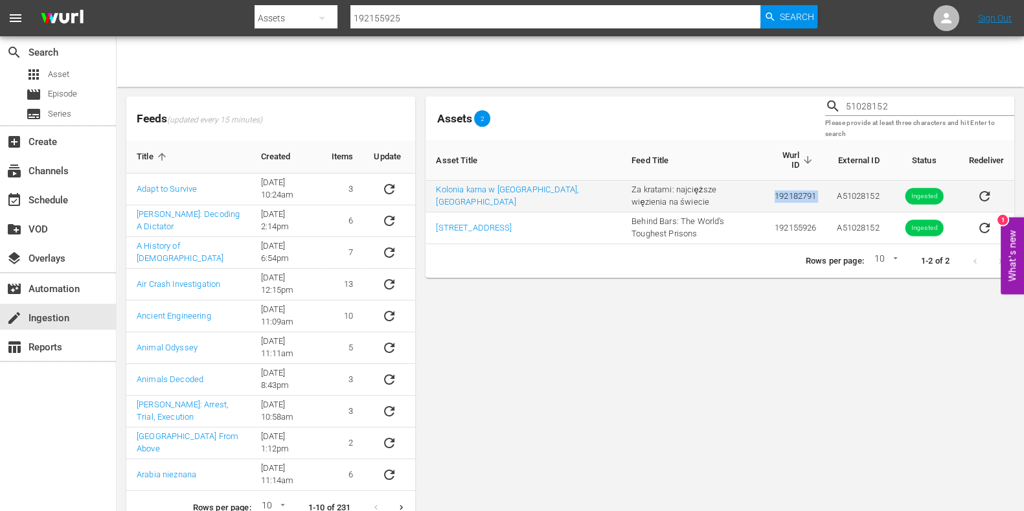
drag, startPoint x: 810, startPoint y: 193, endPoint x: 742, endPoint y: 205, distance: 69.0
click at [742, 205] on tr "Kolonia karna w Charkowie, Ukraina Za kratami: najcięższe więzienia na świecie …" at bounding box center [720, 197] width 589 height 32
copy tr "Za kratami: najcięższe więzienia na świecie 192182791"
click at [365, 10] on input "192155925" at bounding box center [555, 18] width 410 height 31
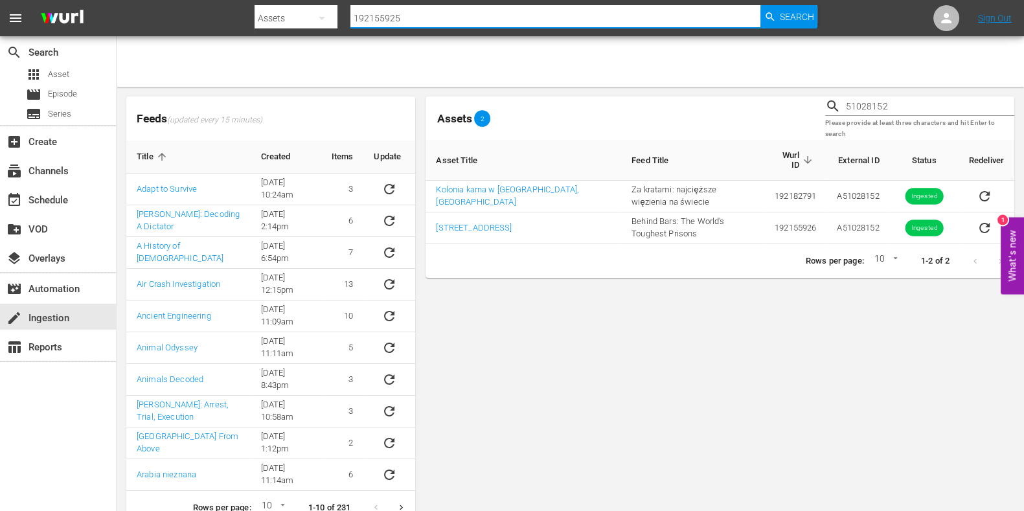
click at [365, 10] on input "192155925" at bounding box center [555, 18] width 410 height 31
paste input "82791"
type input "192182791"
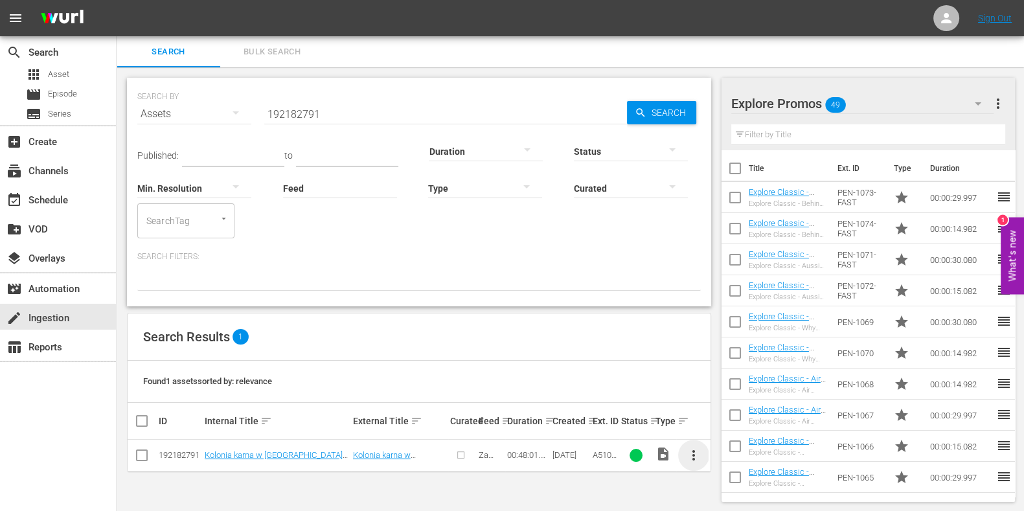
click at [689, 451] on span "more_vert" at bounding box center [694, 456] width 16 height 16
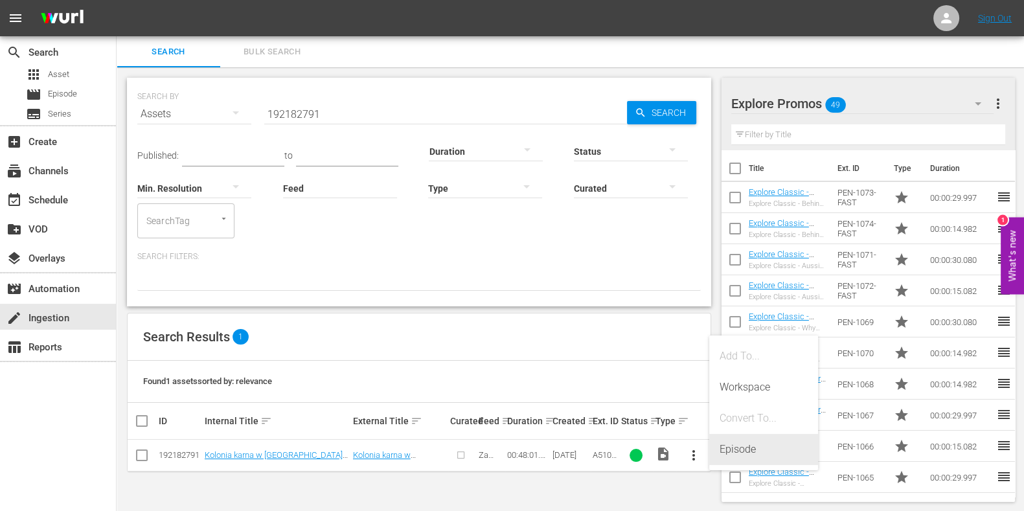
click at [738, 441] on div "Episode" at bounding box center [764, 449] width 88 height 31
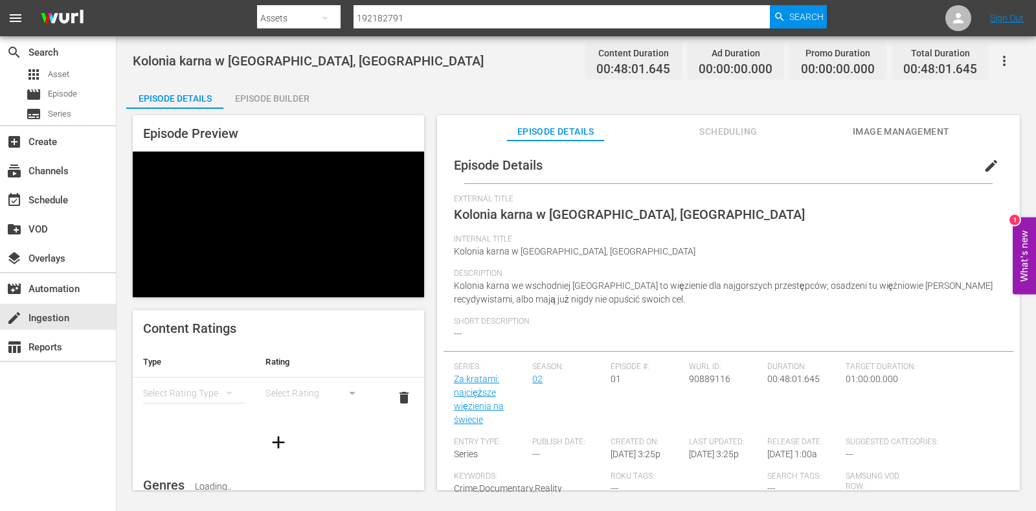
click at [984, 163] on span "edit" at bounding box center [992, 166] width 16 height 16
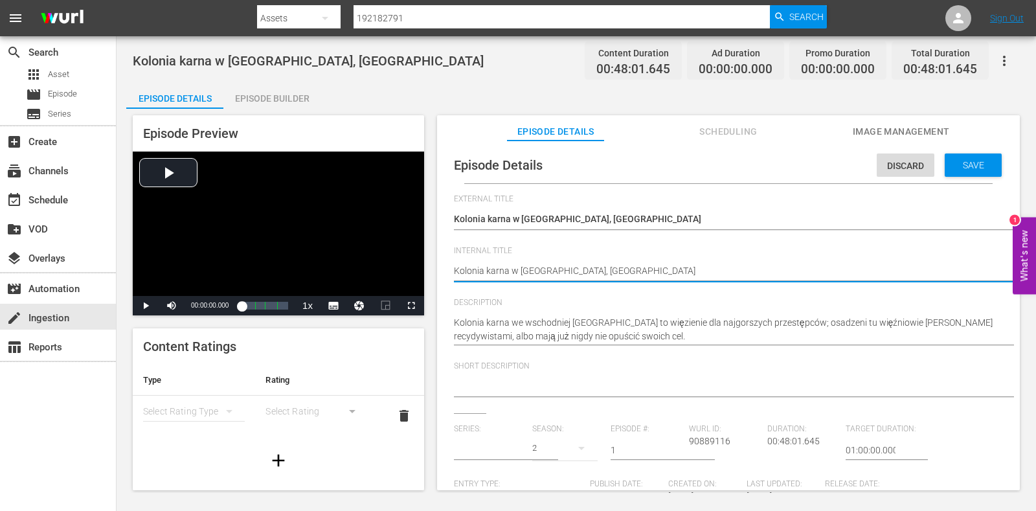
drag, startPoint x: 646, startPoint y: 271, endPoint x: 446, endPoint y: 266, distance: 200.2
paste textarea "Behind Bars: The World's Toughest Prisons S2 Ep1"
type textarea "Behind Bars: The World's Toughest Prisons S2 Ep1"
type input "Za kratami: najcięższe więzienia na świecie"
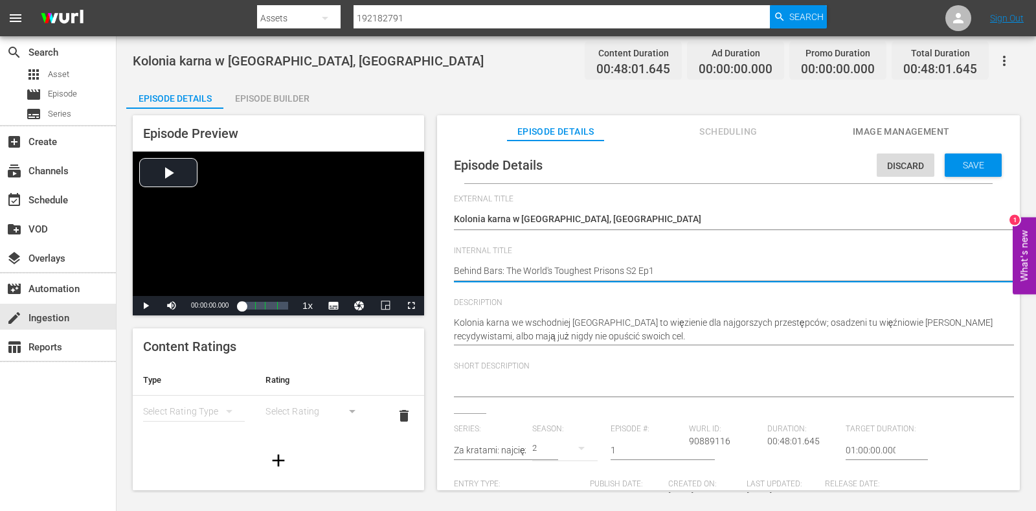
type textarea "Behind Bars: The World's Toughest Prisons S2 Ep1"
type textarea "Behind Bars: The World's Toughest Prisons S2 Ep1 P"
type textarea "Behind Bars: The World's Toughest Prisons S2 Ep1 PO"
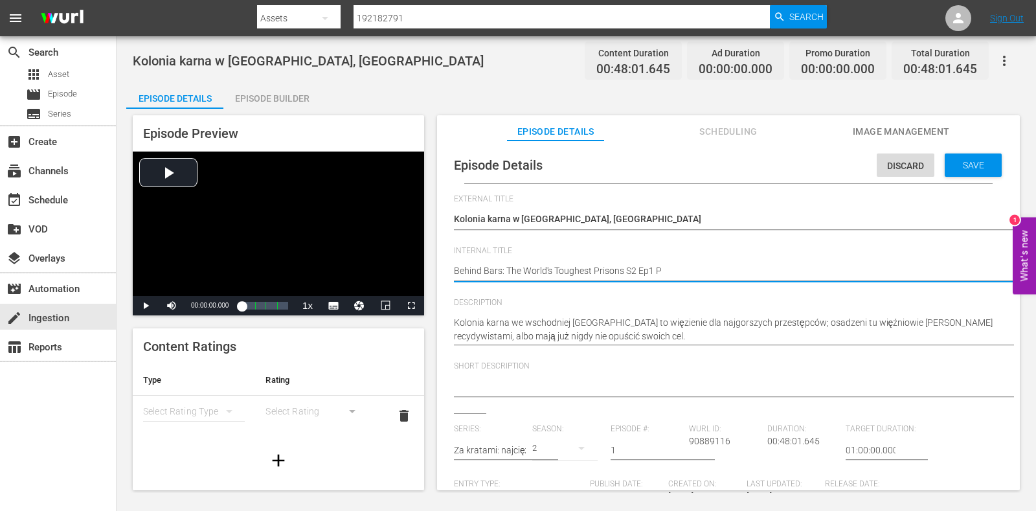
type textarea "Behind Bars: The World's Toughest Prisons S2 Ep1 PO"
type textarea "Behind Bars: The World's Toughest Prisons S2 Ep1 POL"
click at [975, 170] on div "Save" at bounding box center [973, 165] width 57 height 23
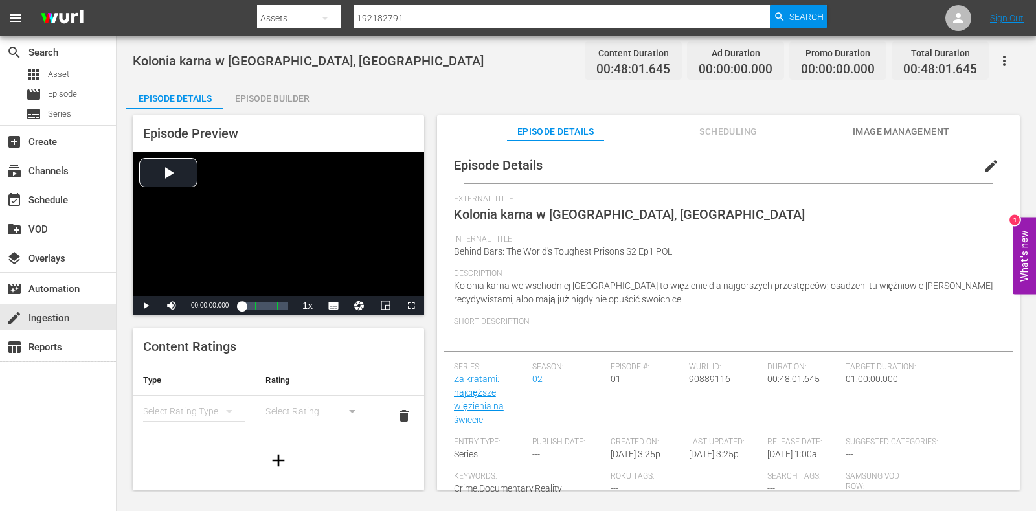
click at [279, 92] on div "Episode Builder" at bounding box center [271, 98] width 97 height 31
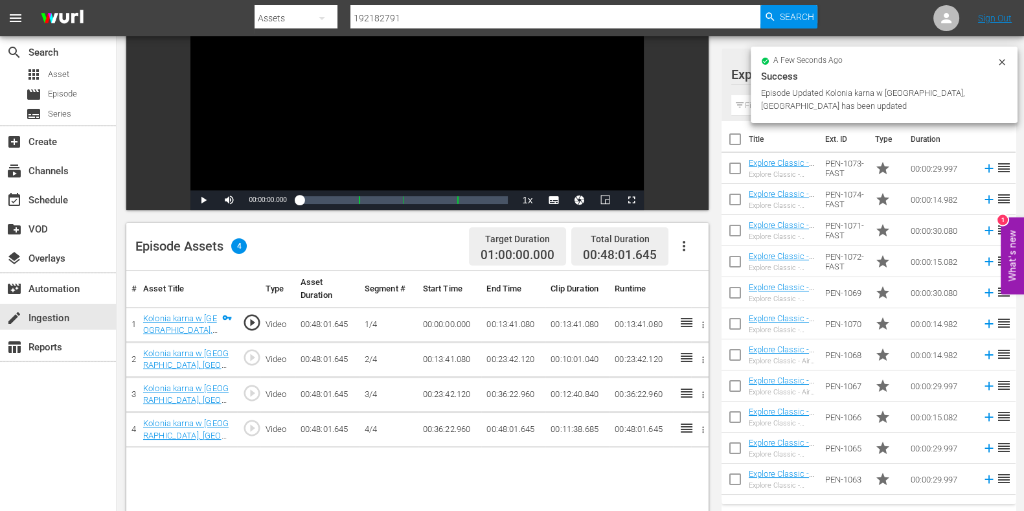
scroll to position [161, 0]
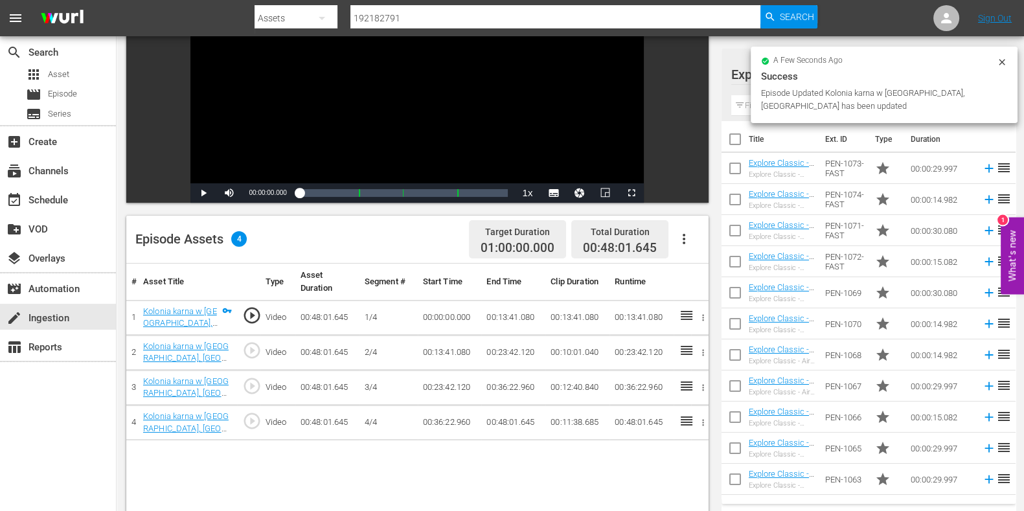
click at [995, 66] on div "a few seconds ago Success Episode Updated Kolonia karna w Charkowie, Ukraina ha…" at bounding box center [884, 85] width 246 height 56
click at [1005, 63] on icon at bounding box center [1002, 62] width 10 height 10
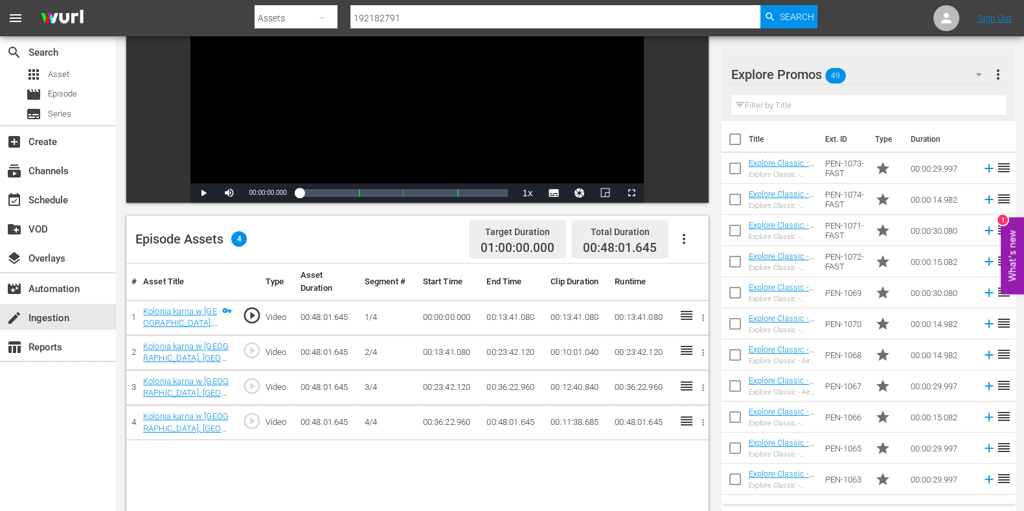
click at [968, 69] on button "button" at bounding box center [978, 74] width 31 height 31
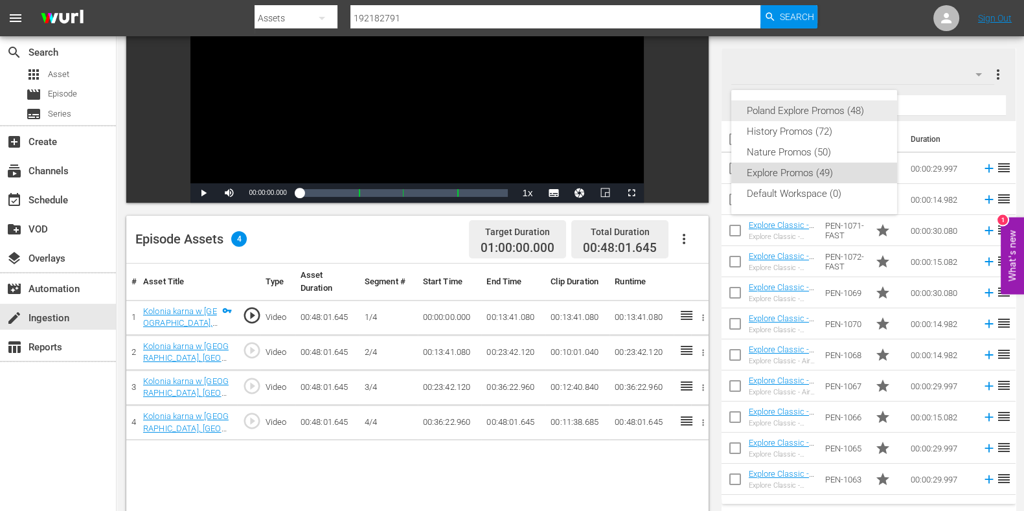
click at [795, 114] on div "Poland Explore Promos (48)" at bounding box center [814, 110] width 135 height 21
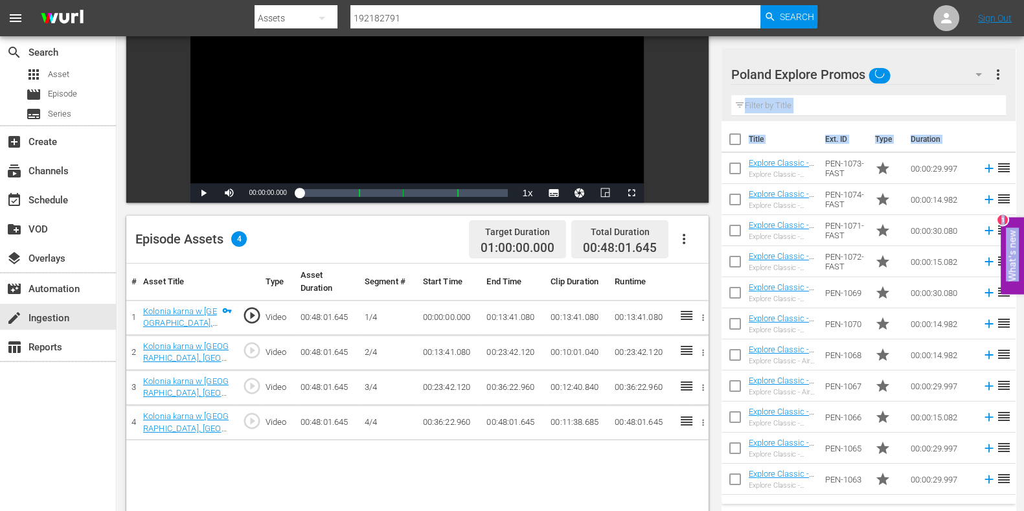
click at [776, 105] on input "text" at bounding box center [868, 105] width 275 height 21
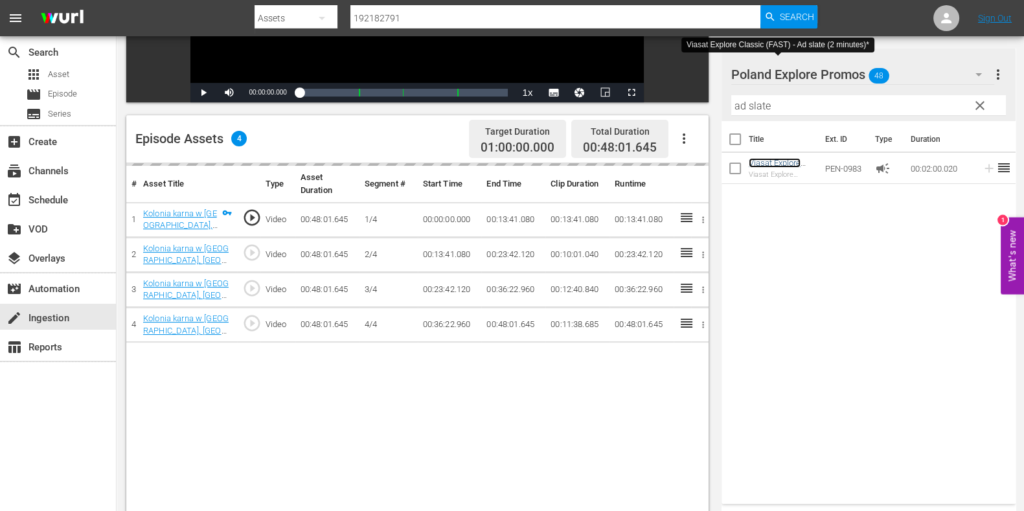
scroll to position [337, 0]
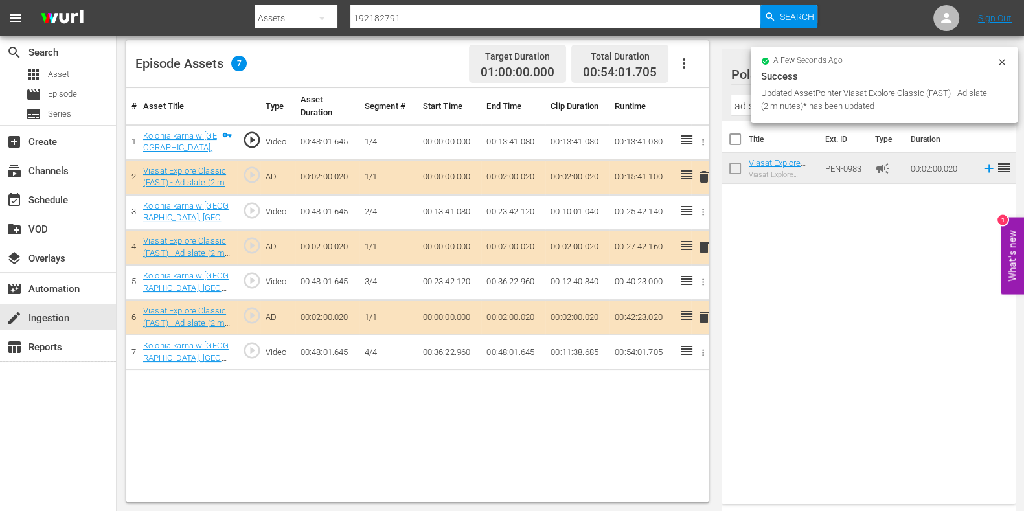
click at [742, 106] on input "ad slate" at bounding box center [868, 105] width 275 height 21
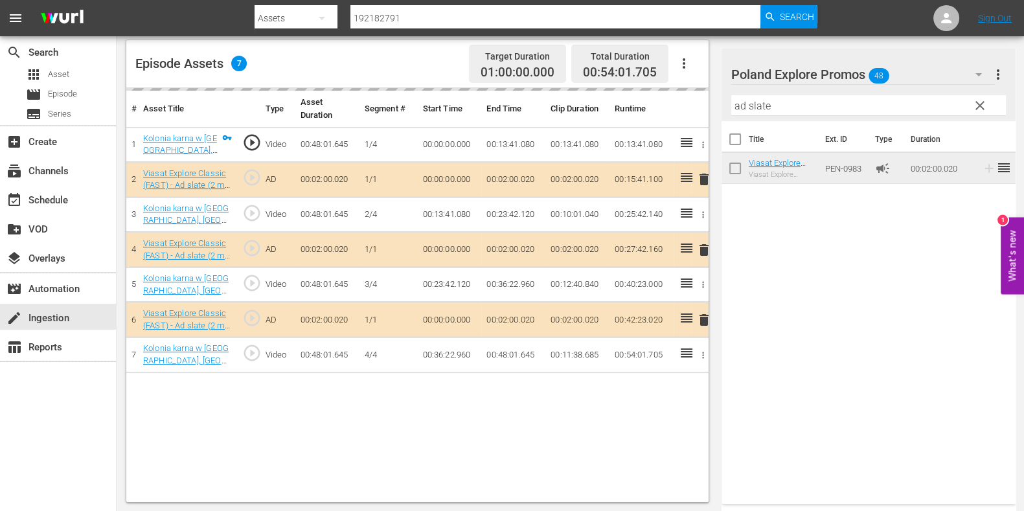
click at [740, 108] on input "ad slate" at bounding box center [868, 105] width 275 height 21
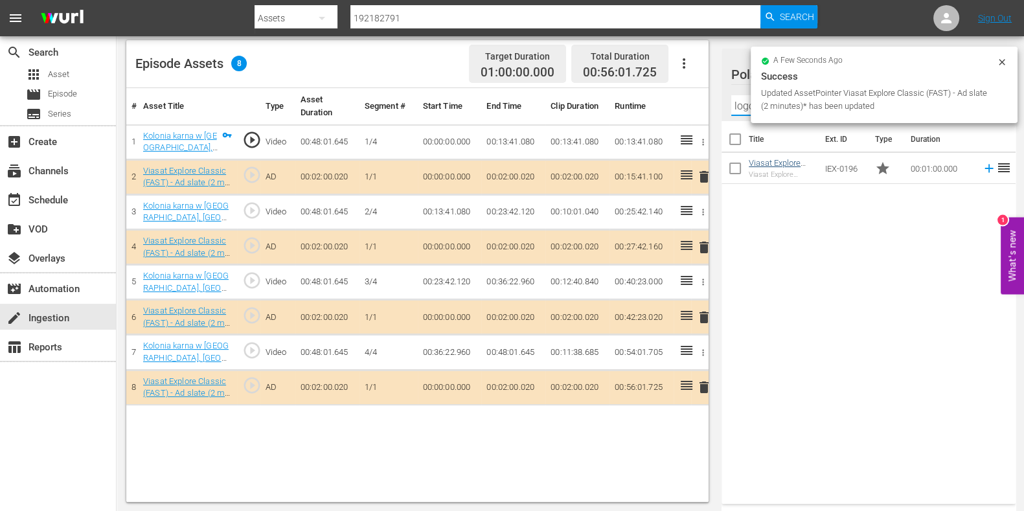
type input "logo loop"
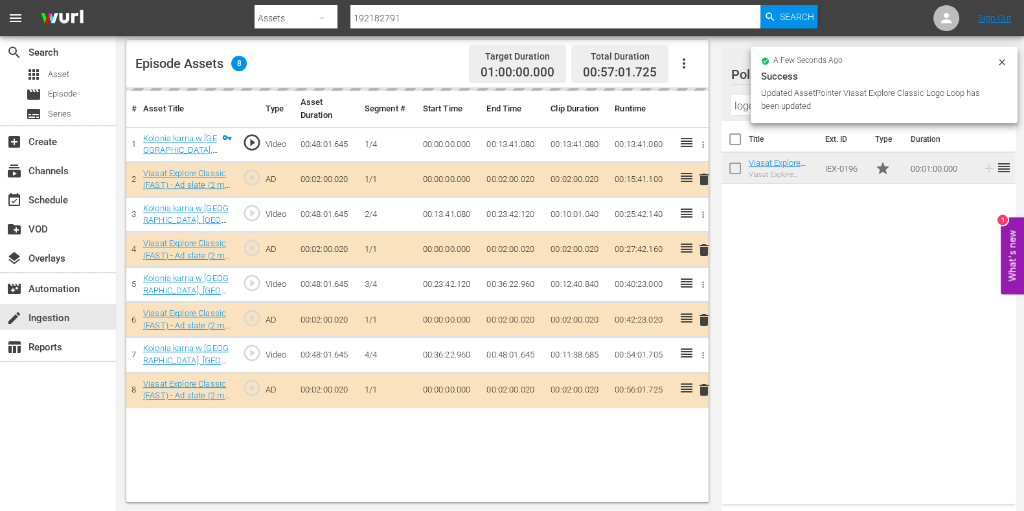
click at [1004, 65] on icon at bounding box center [1002, 62] width 10 height 10
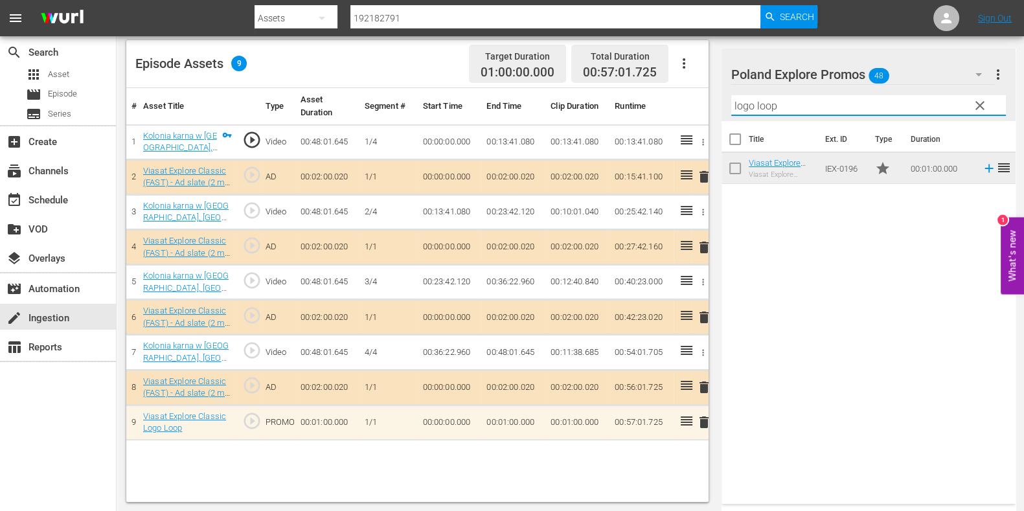
click at [786, 106] on input "logo loop" at bounding box center [868, 105] width 275 height 21
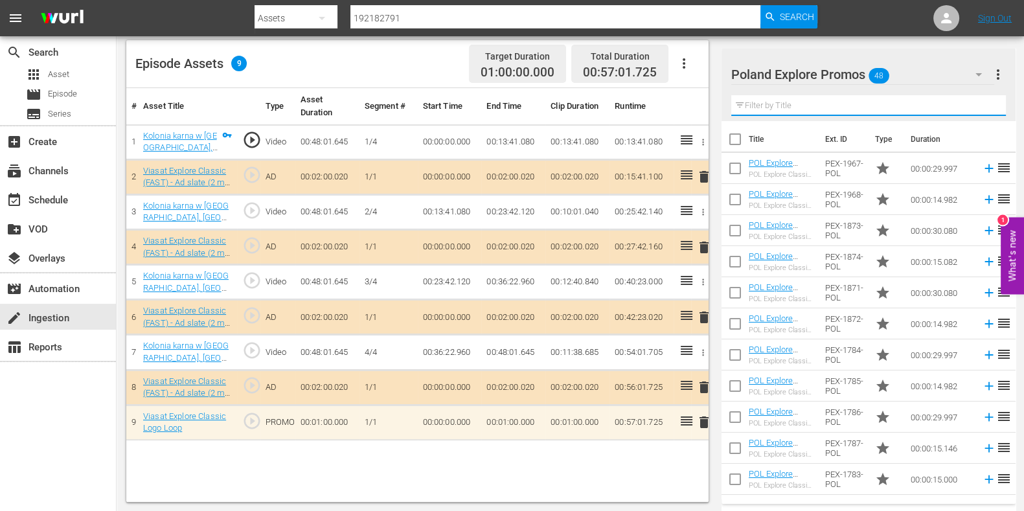
click at [772, 111] on input "text" at bounding box center [868, 105] width 275 height 21
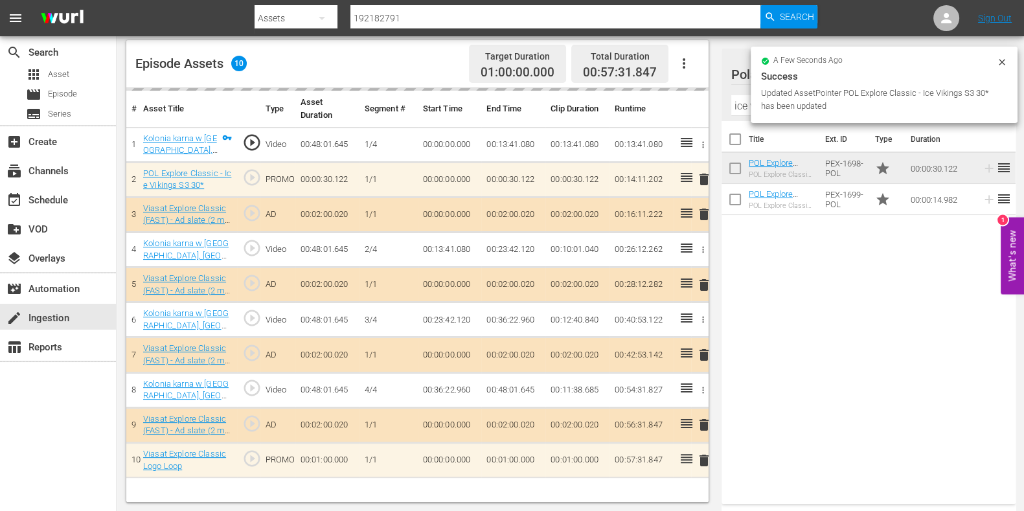
click at [751, 114] on div "a few seconds ago Success Updated AssetPointer POL Explore Classic - Ice Viking…" at bounding box center [884, 85] width 267 height 76
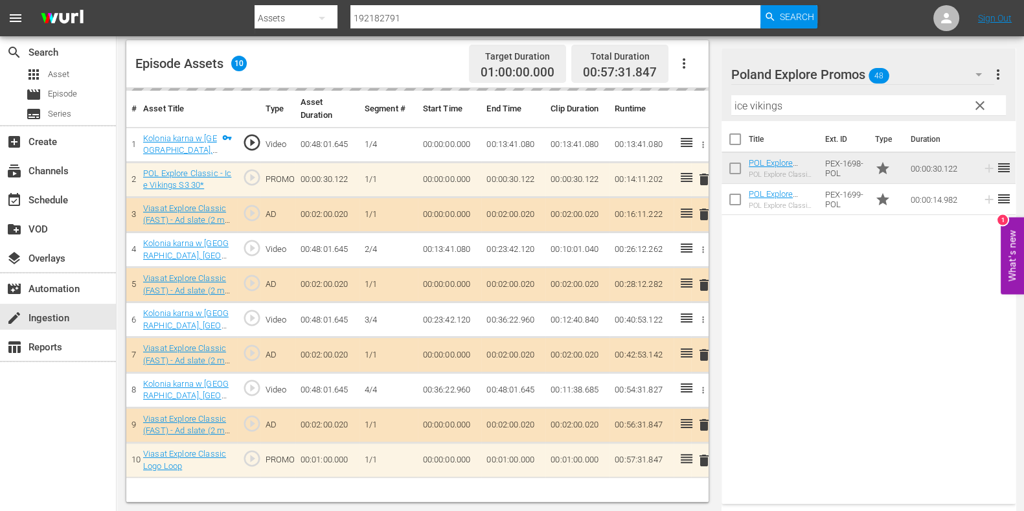
click at [740, 106] on input "ice vikings" at bounding box center [868, 105] width 275 height 21
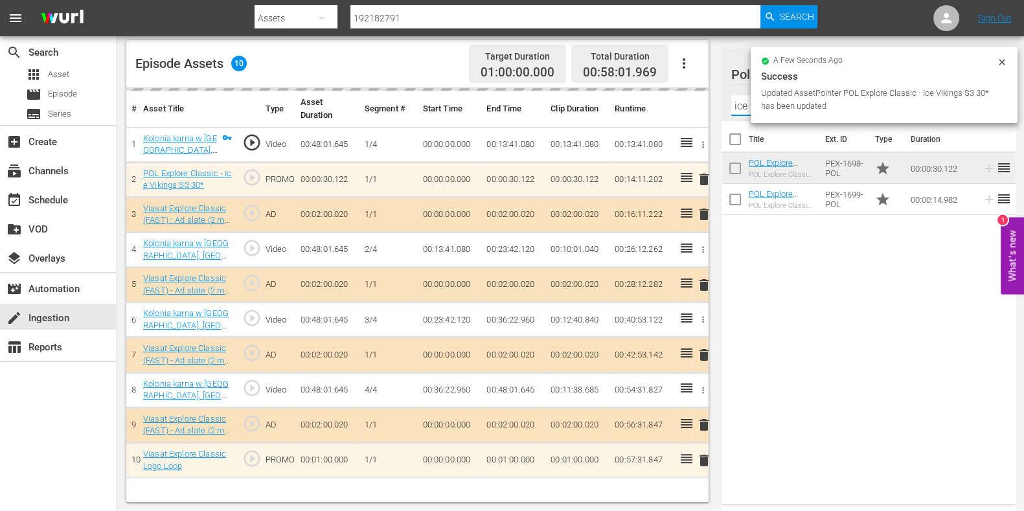
click at [740, 106] on input "ice vikings" at bounding box center [868, 105] width 275 height 21
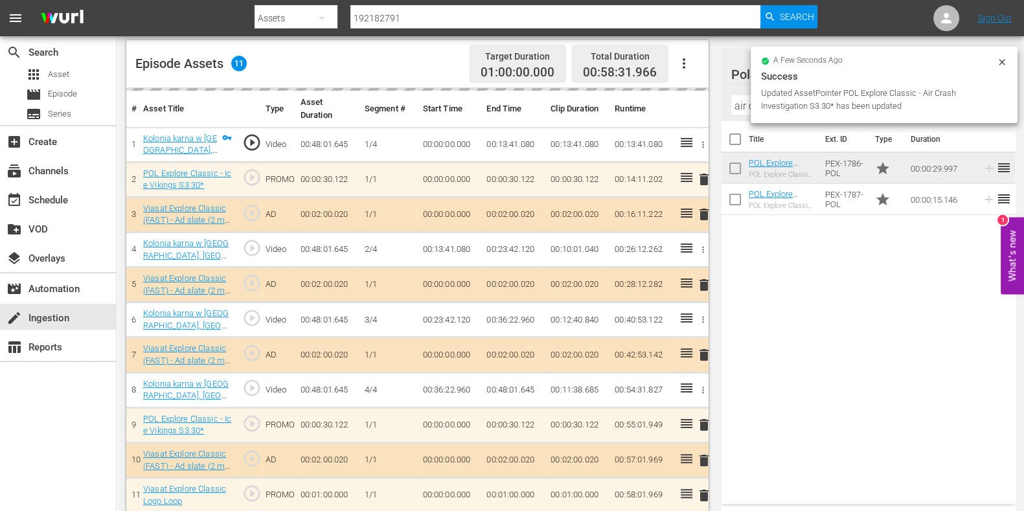
scroll to position [347, 0]
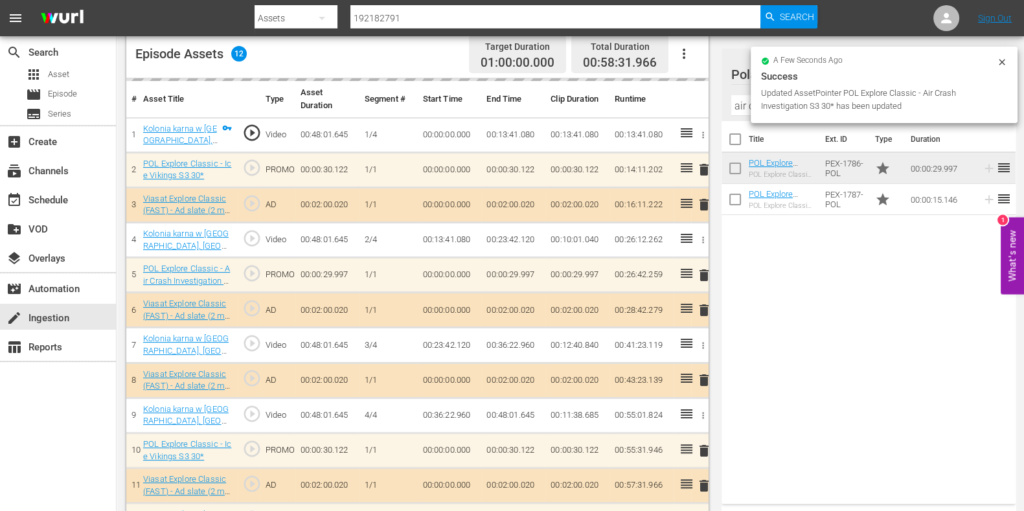
click at [745, 110] on input "air crash" at bounding box center [868, 105] width 275 height 21
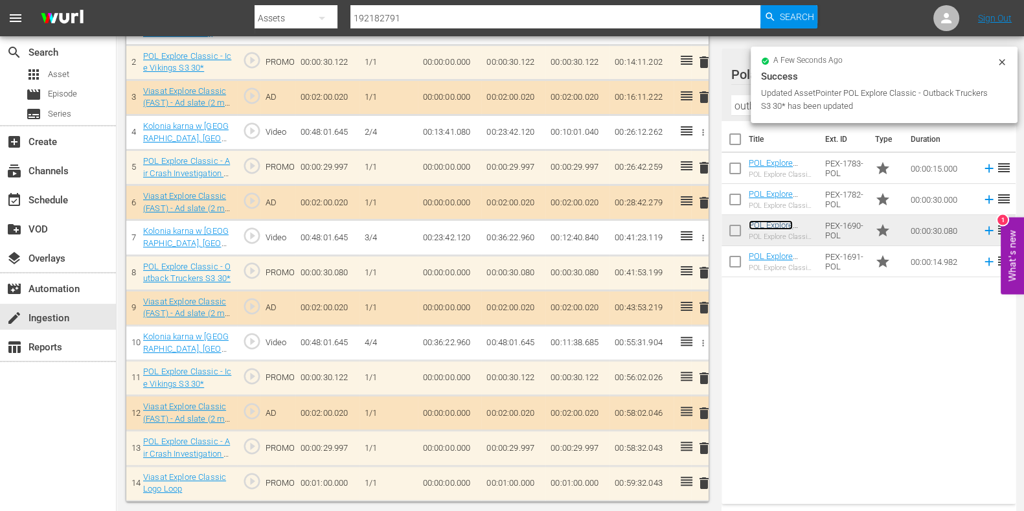
scroll to position [449, 0]
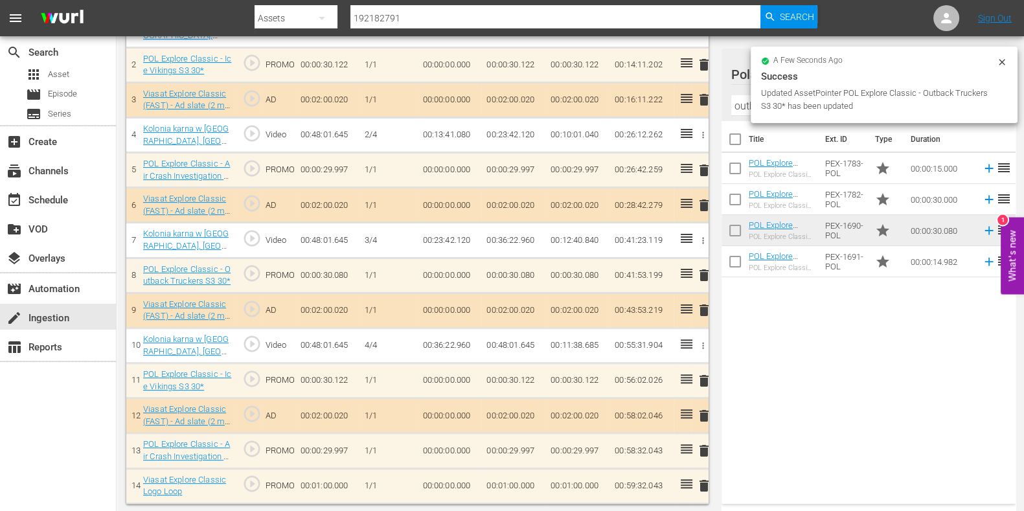
click at [747, 111] on input "outback truc" at bounding box center [868, 105] width 275 height 21
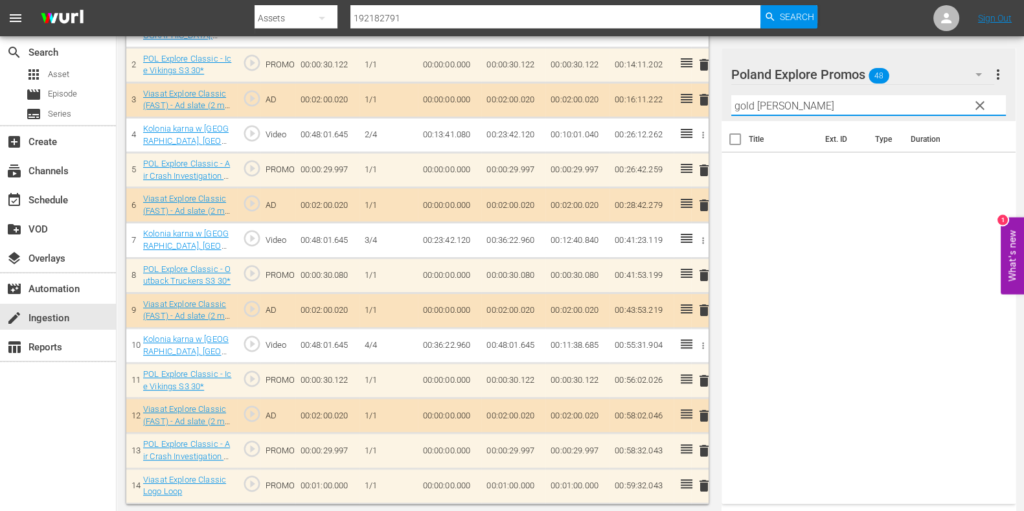
type input "gold hunter"
click at [788, 106] on input "gold hunter" at bounding box center [868, 105] width 275 height 21
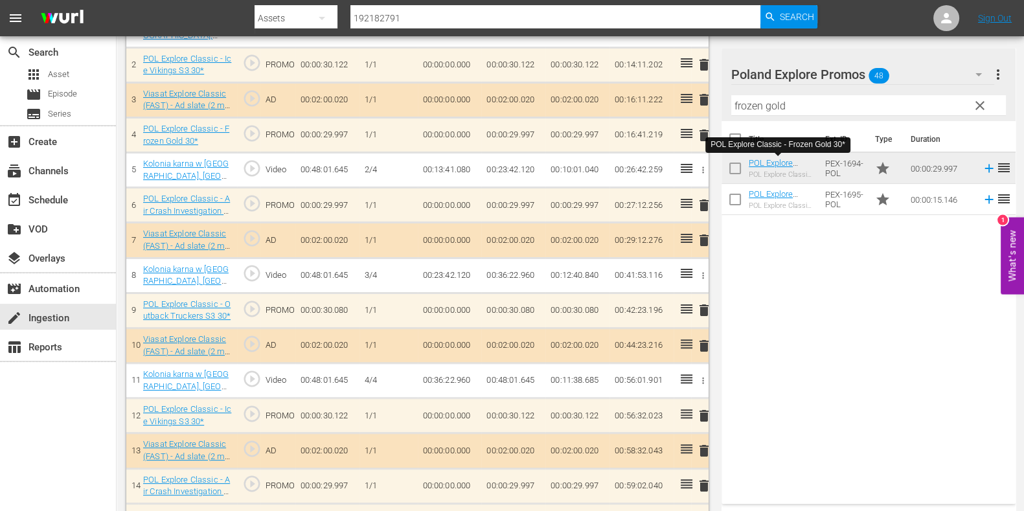
click at [738, 103] on input "frozen gold" at bounding box center [868, 105] width 275 height 21
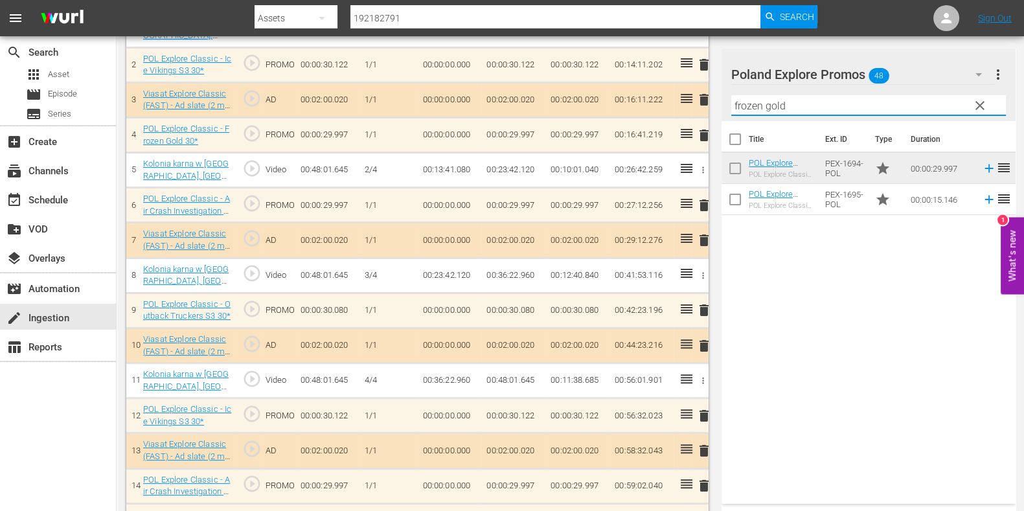
click at [738, 103] on input "frozen gold" at bounding box center [868, 105] width 275 height 21
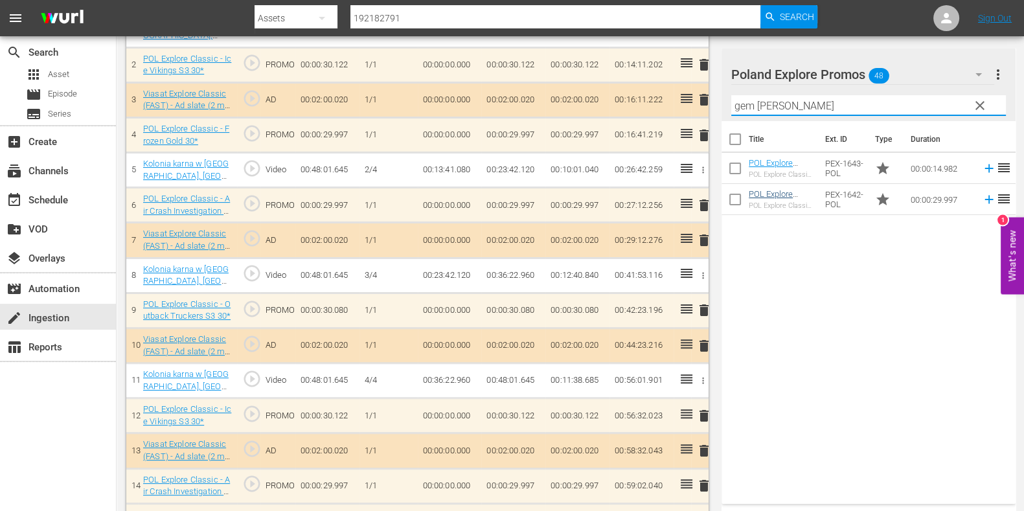
type input "gem hunt"
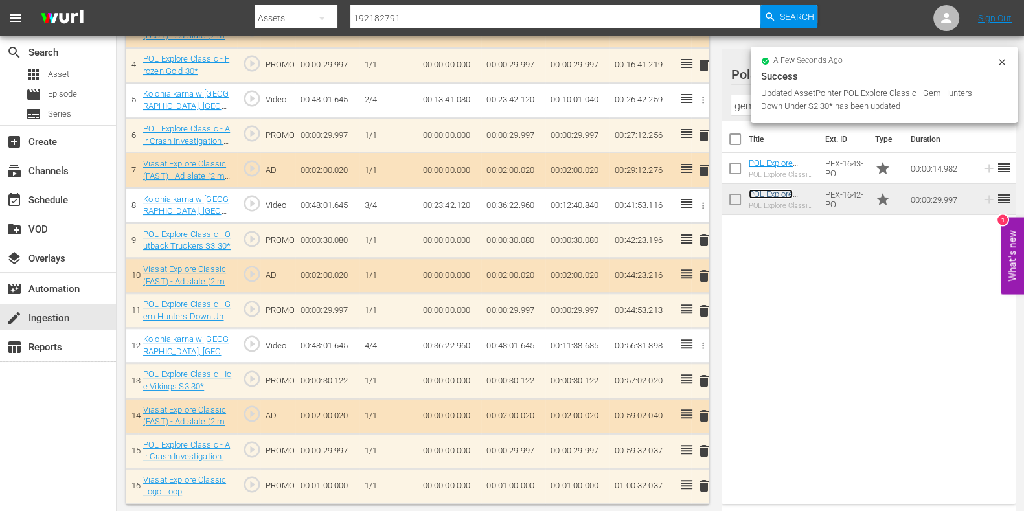
scroll to position [519, 0]
click at [506, 477] on td "00:01:00.000" at bounding box center [513, 485] width 64 height 35
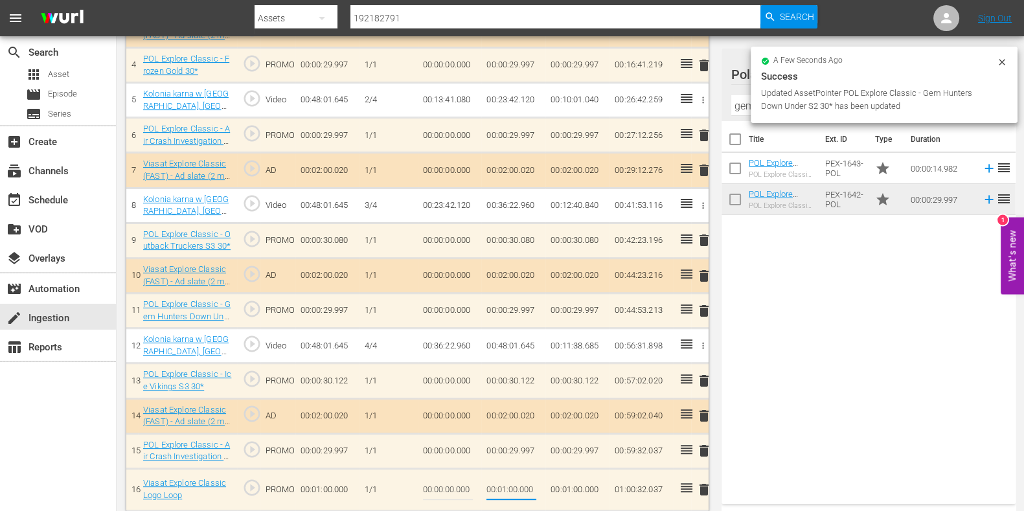
click at [508, 481] on input "00:01:00.000" at bounding box center [511, 489] width 50 height 31
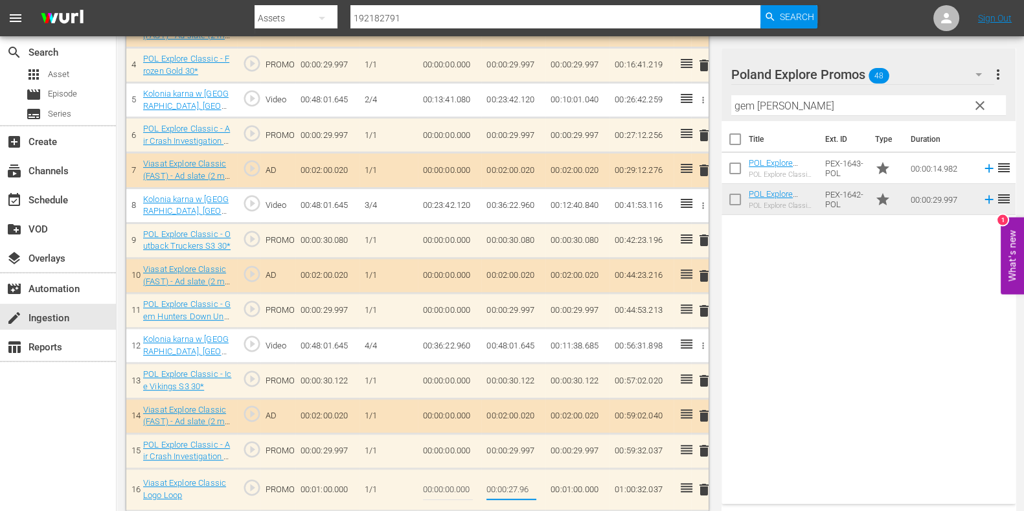
type input "00:00:27.963"
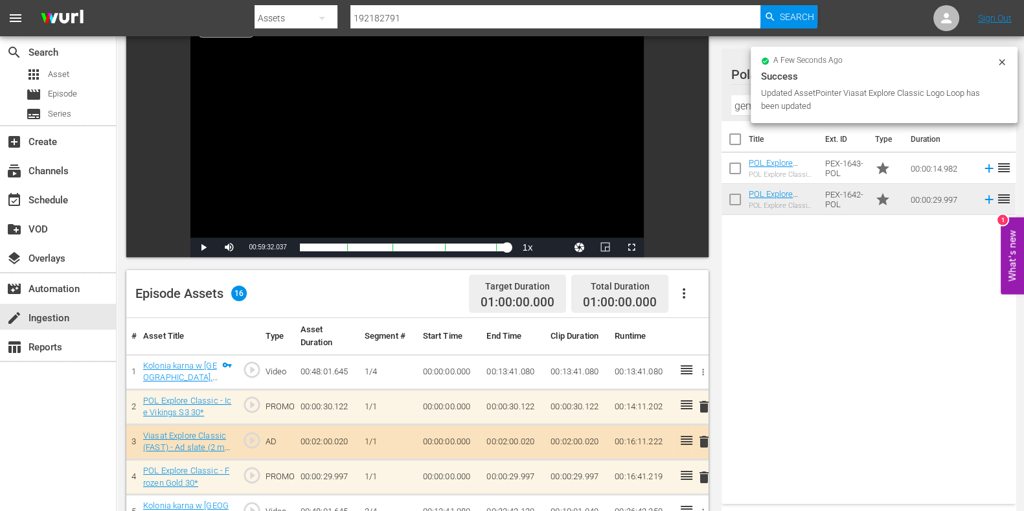
scroll to position [0, 0]
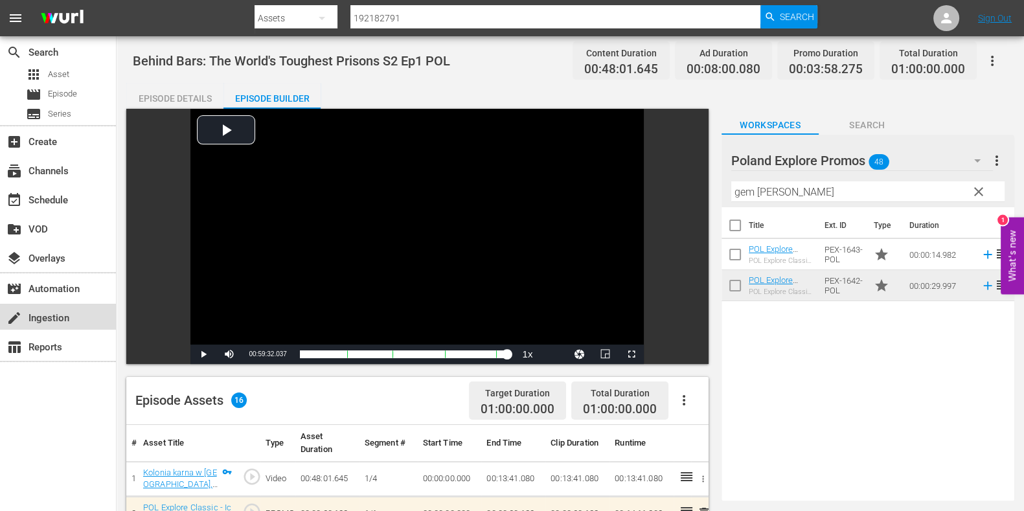
click at [68, 304] on div "create Ingestion" at bounding box center [58, 317] width 116 height 26
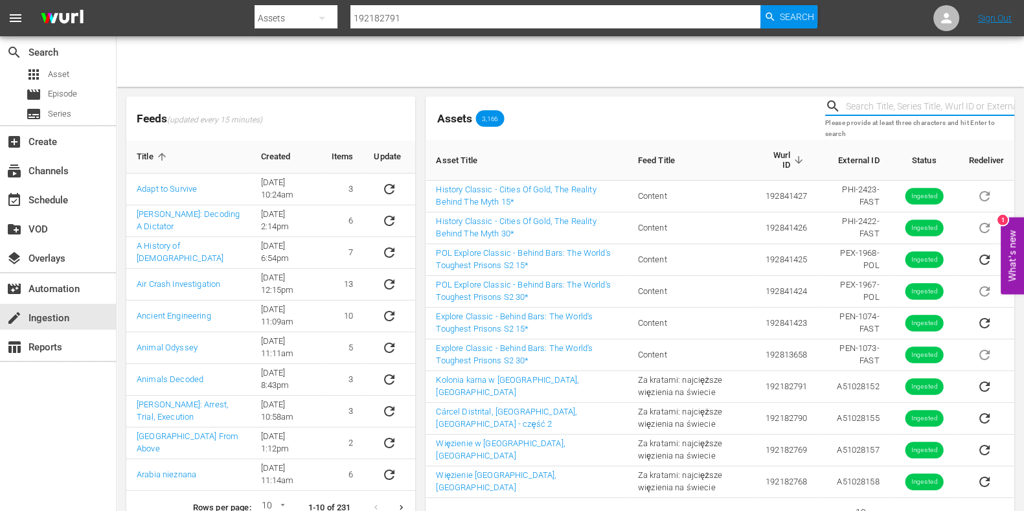
click at [891, 102] on input "text" at bounding box center [930, 106] width 168 height 19
paste input "51028153"
type input "51028153"
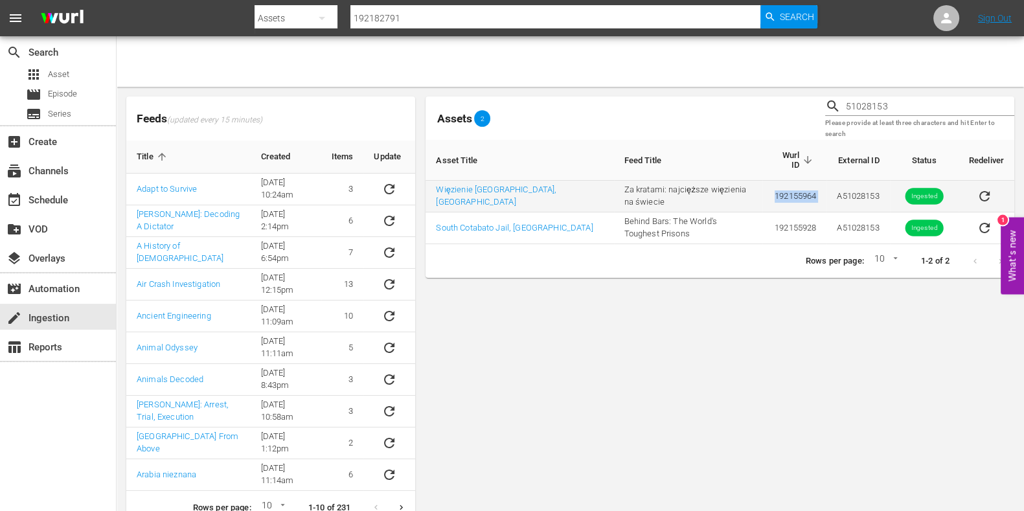
drag, startPoint x: 798, startPoint y: 195, endPoint x: 766, endPoint y: 197, distance: 32.4
click at [766, 197] on tr "Więzienie South Cotabato, Filipiny Za kratami: najcięższe więzienia na świecie …" at bounding box center [720, 197] width 589 height 32
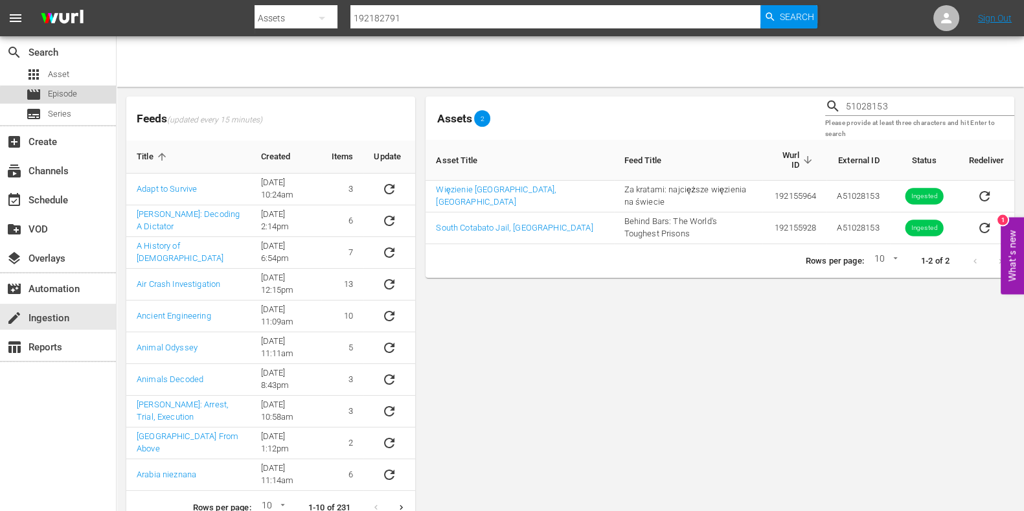
click at [73, 97] on span "Episode" at bounding box center [62, 93] width 29 height 13
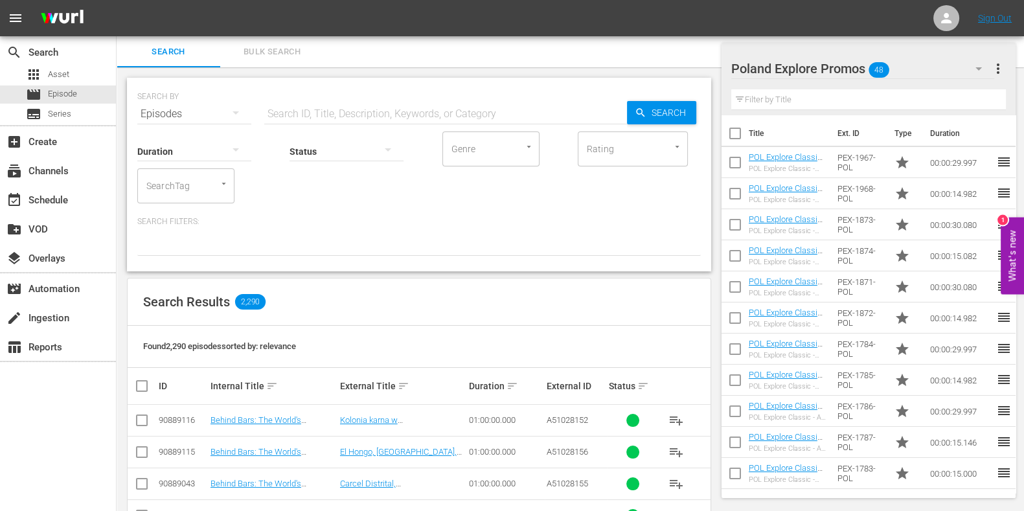
scroll to position [323, 0]
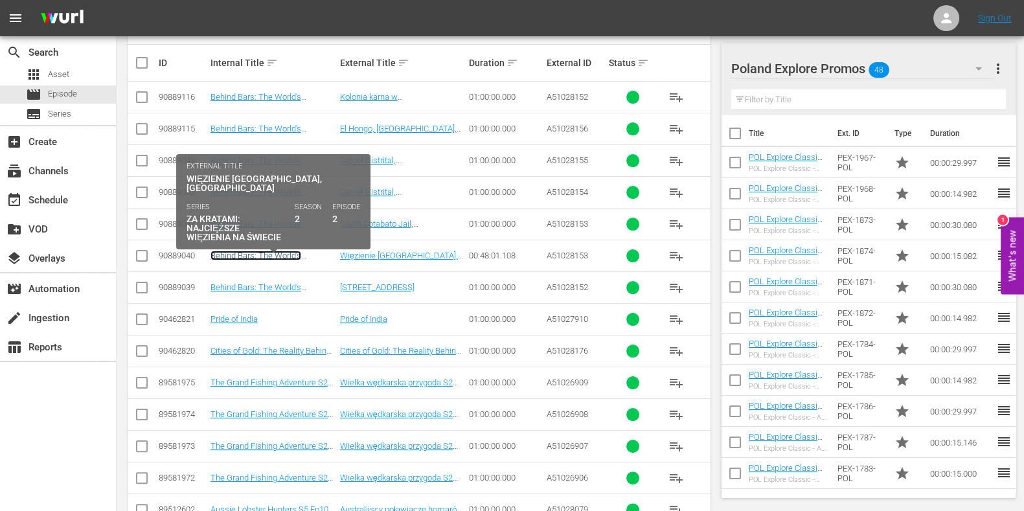
click at [273, 255] on link "Behind Bars: The World's Toughest Prisons S2 Ep2 POL" at bounding box center [264, 260] width 109 height 19
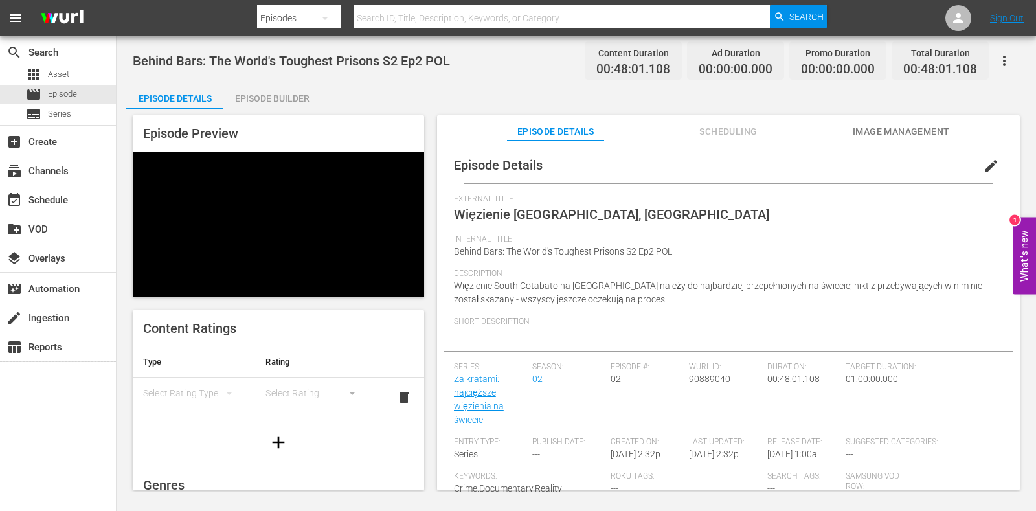
click at [262, 95] on div "Episode Builder" at bounding box center [271, 98] width 97 height 31
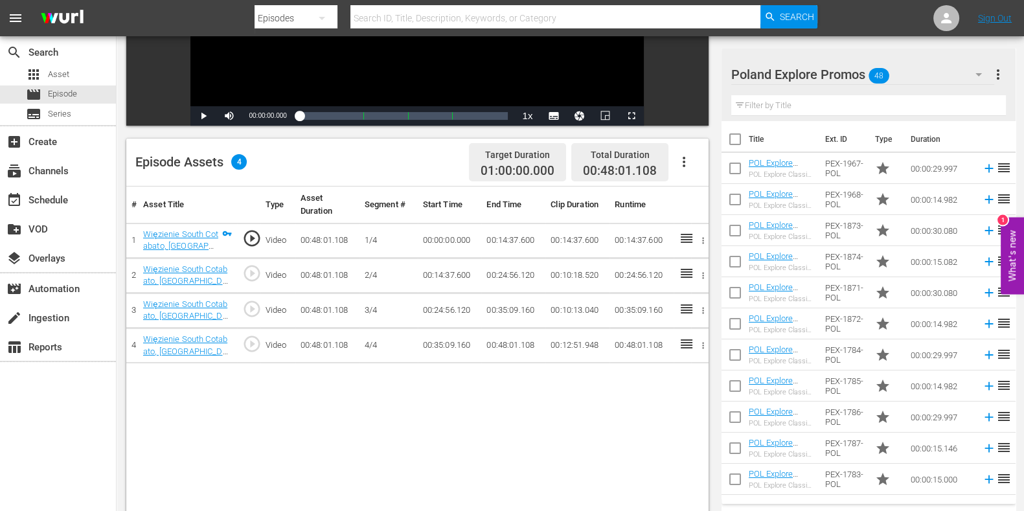
scroll to position [243, 0]
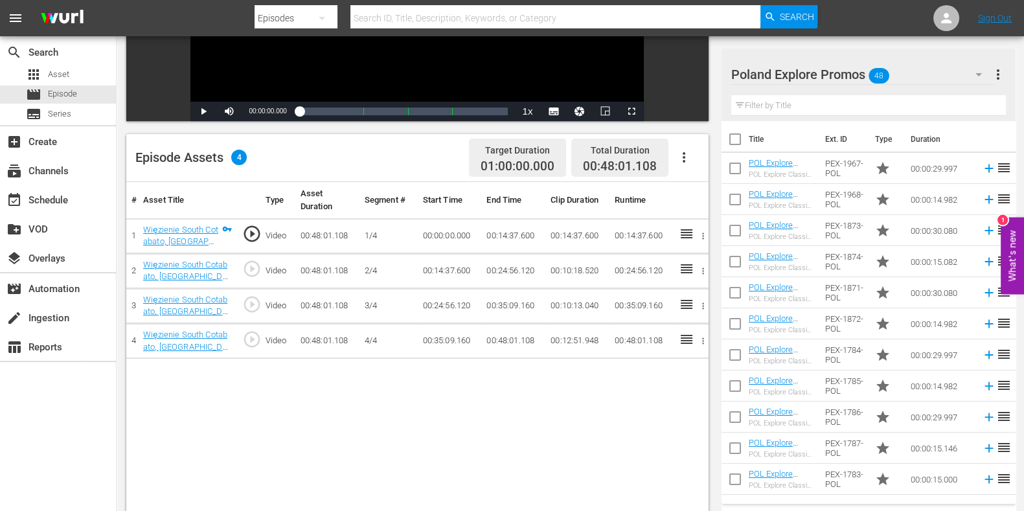
click at [834, 102] on input "text" at bounding box center [868, 105] width 275 height 21
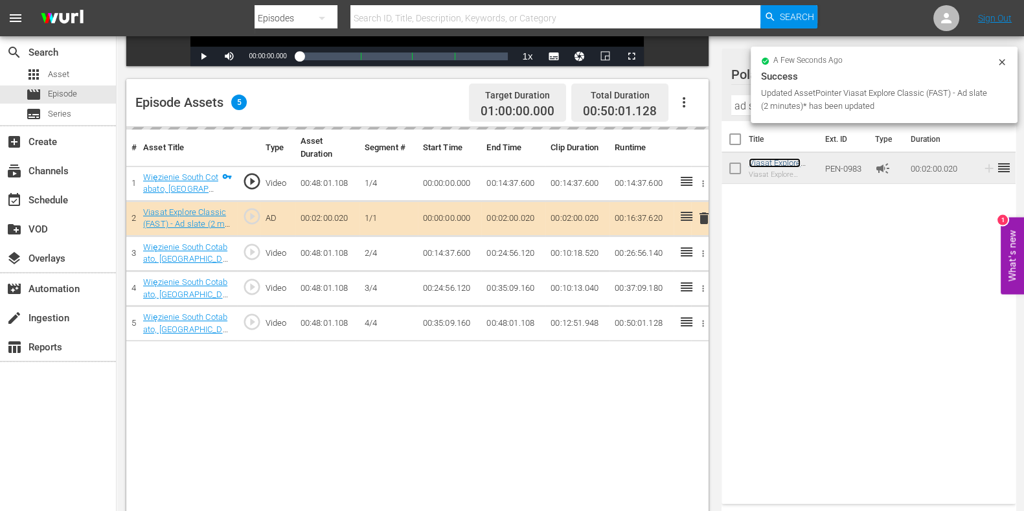
scroll to position [323, 0]
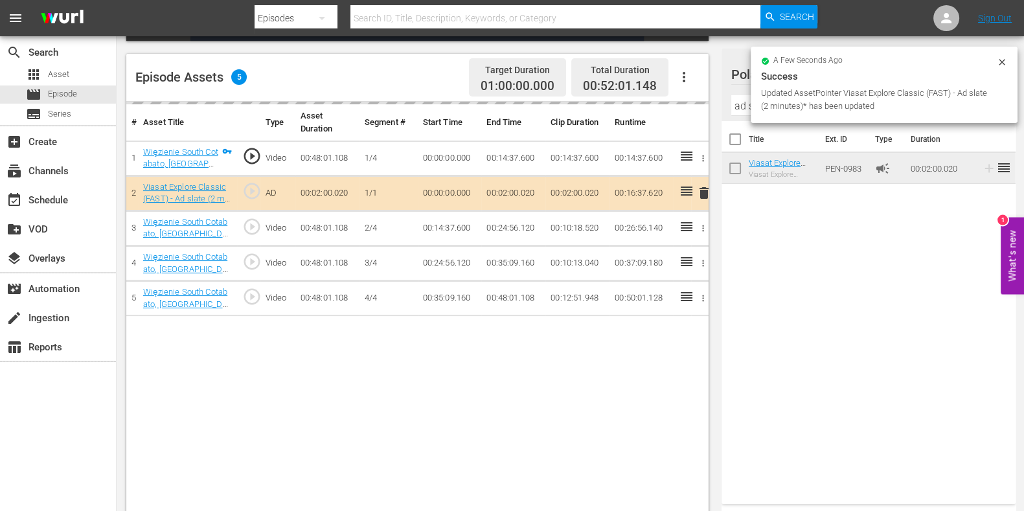
drag, startPoint x: 768, startPoint y: 162, endPoint x: 456, endPoint y: 301, distance: 341.0
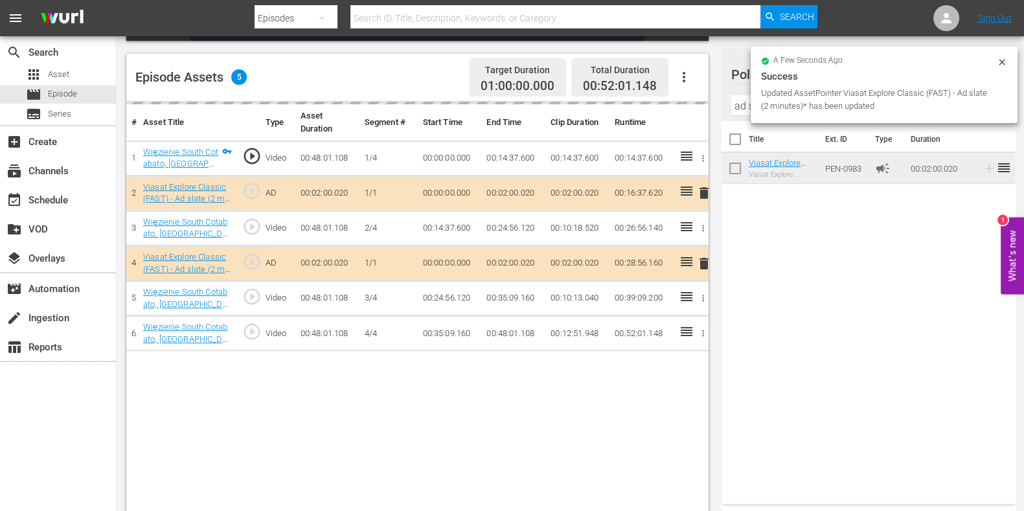
click at [539, 365] on div "# Asset Title Type Asset Duration Segment # Start Time End Time Clip Duration R…" at bounding box center [417, 309] width 582 height 414
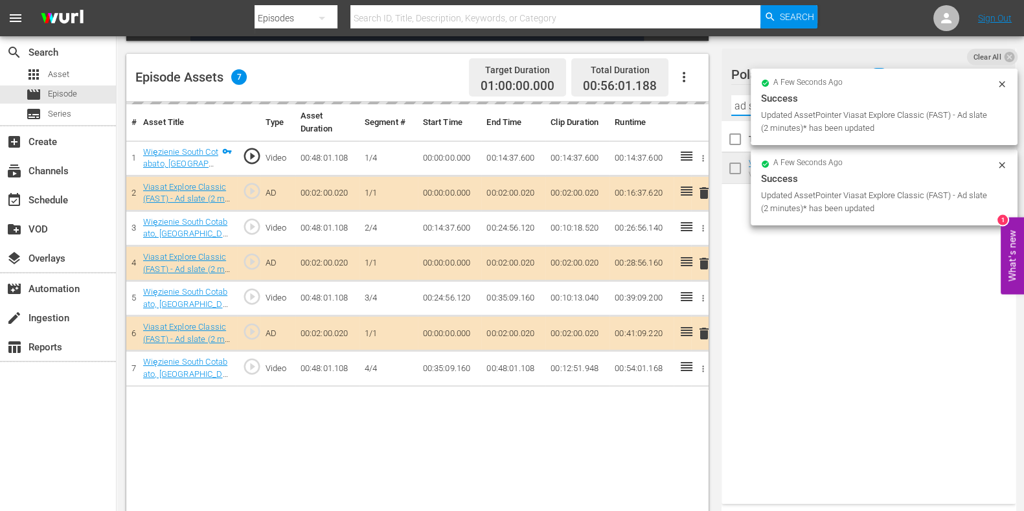
click at [736, 107] on input "ad s" at bounding box center [868, 105] width 275 height 21
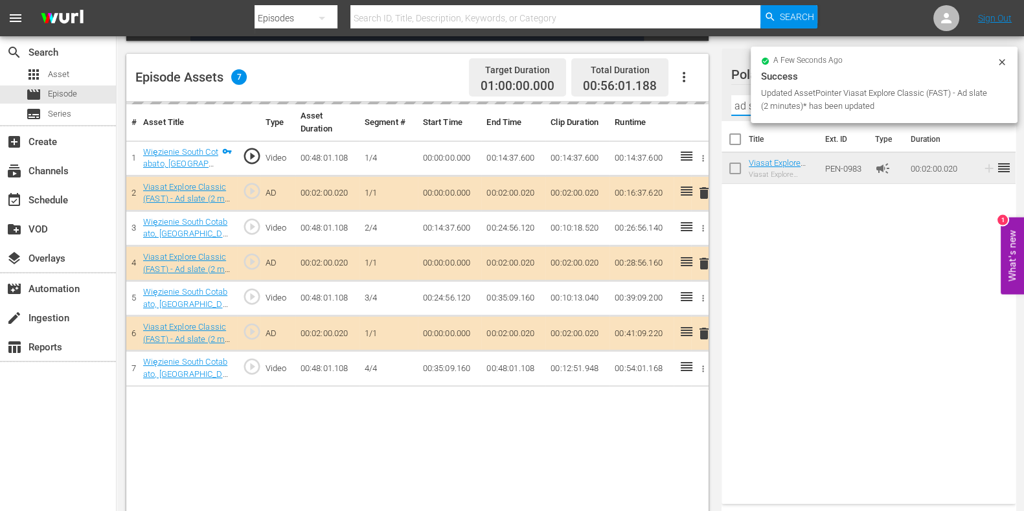
click at [736, 107] on input "ad s" at bounding box center [868, 105] width 275 height 21
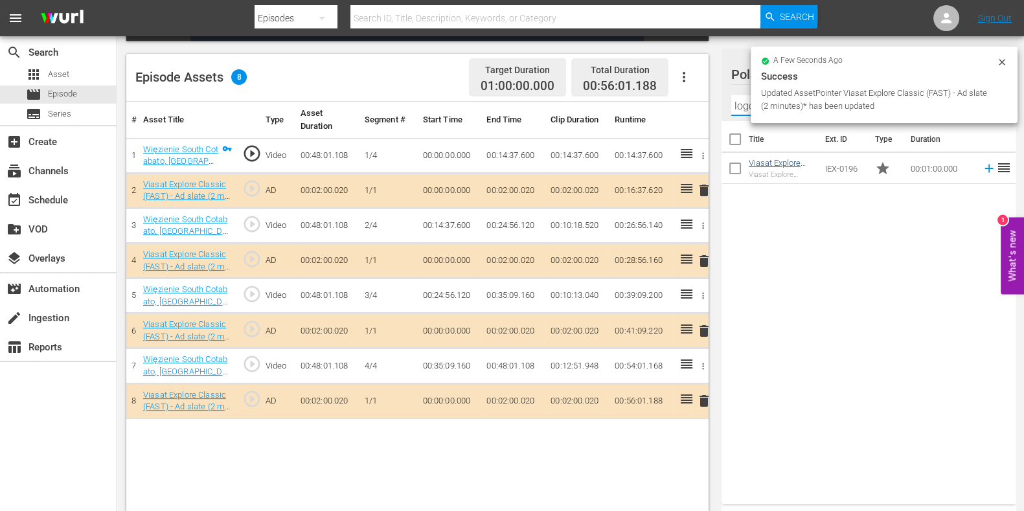
type input "logo loop"
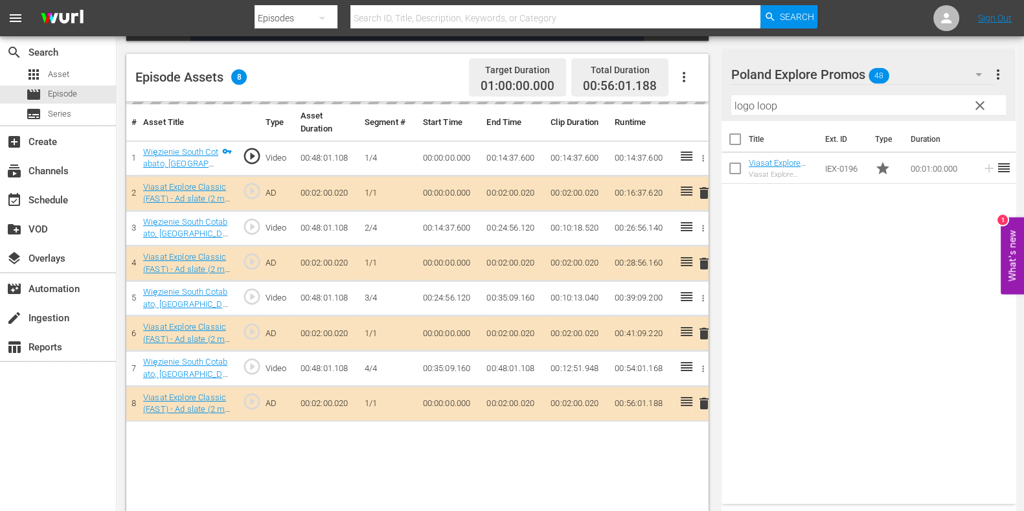
click at [753, 108] on input "logo loop" at bounding box center [868, 105] width 275 height 21
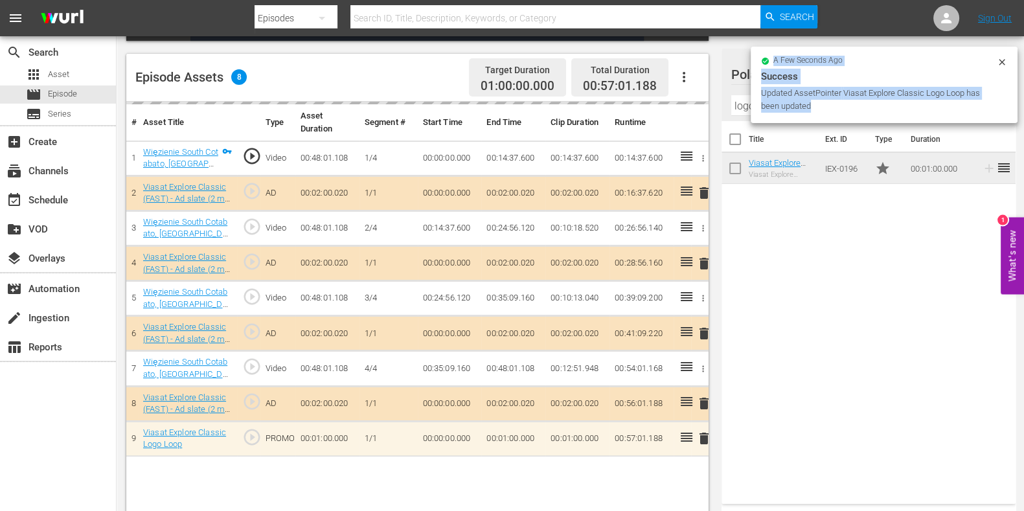
click at [740, 106] on input "logo loop" at bounding box center [868, 105] width 275 height 21
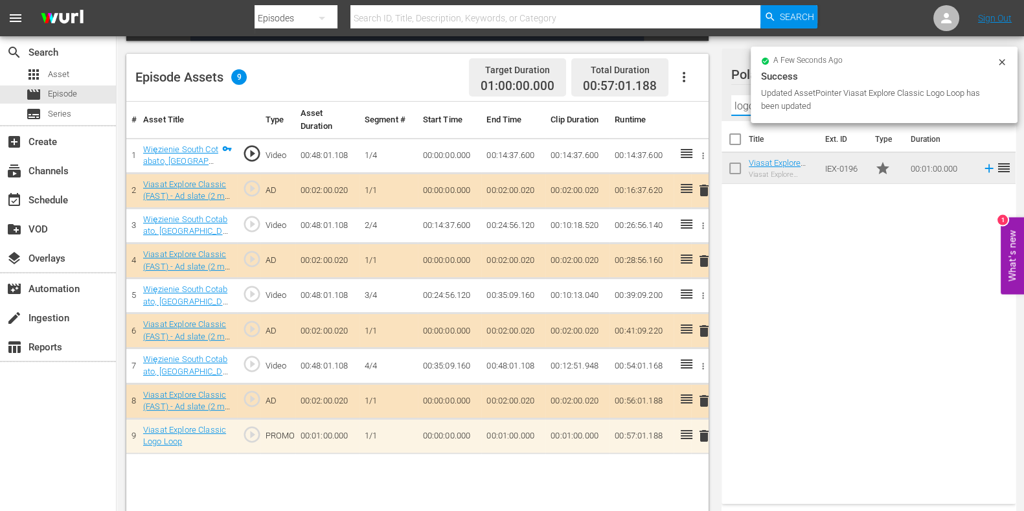
click at [740, 106] on input "logo loop" at bounding box center [868, 105] width 275 height 21
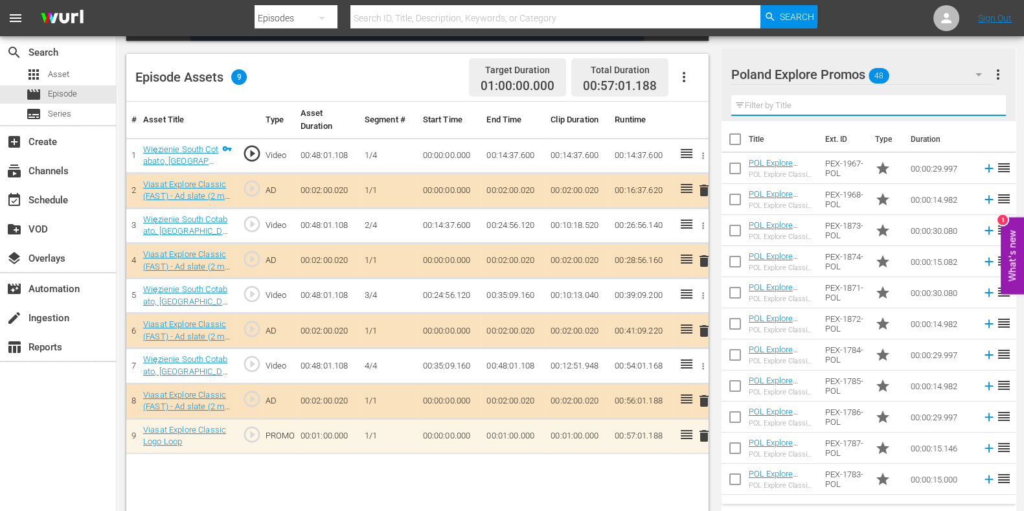
click at [775, 102] on input "text" at bounding box center [868, 105] width 275 height 21
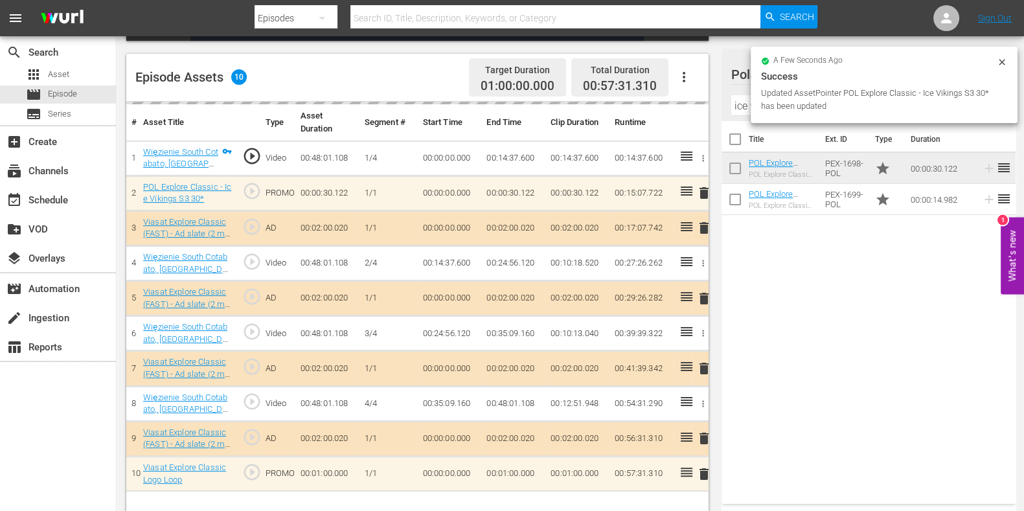
click at [736, 101] on input "ice vikings" at bounding box center [868, 105] width 275 height 21
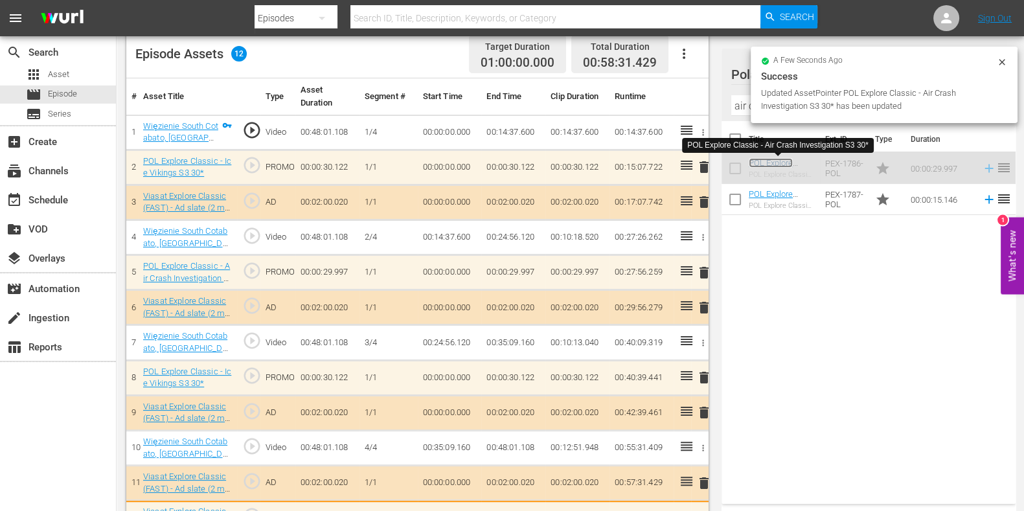
scroll to position [357, 0]
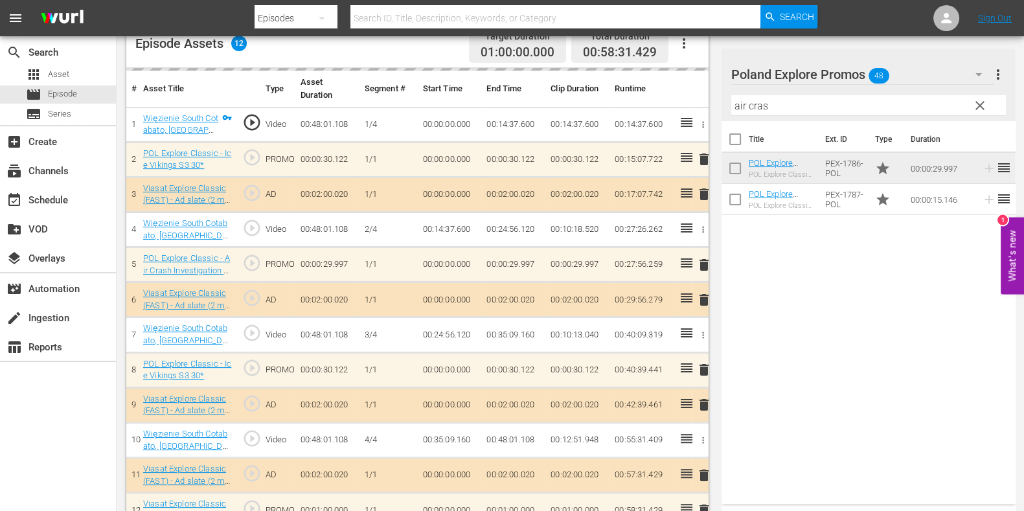
click at [735, 104] on input "air cras" at bounding box center [868, 105] width 275 height 21
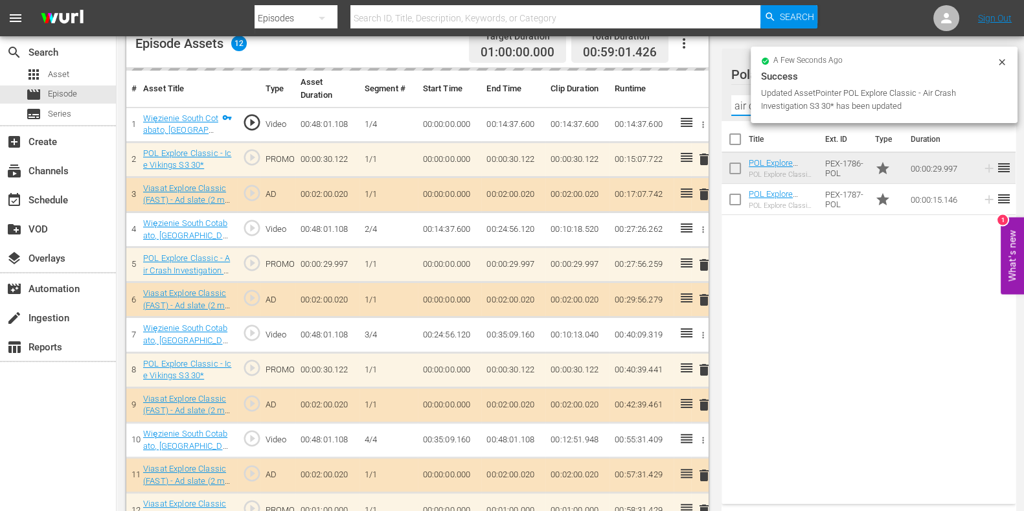
click at [735, 104] on input "air cras" at bounding box center [868, 105] width 275 height 21
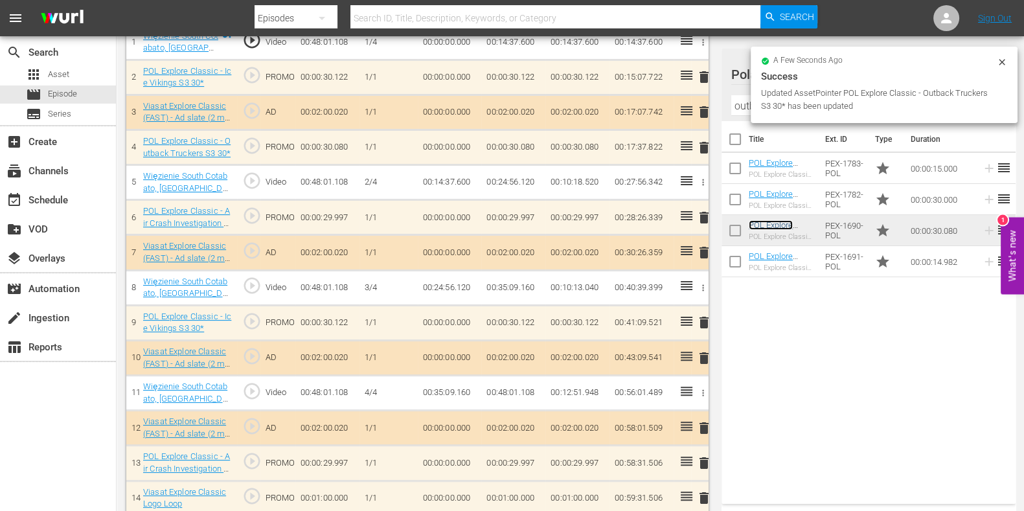
scroll to position [451, 0]
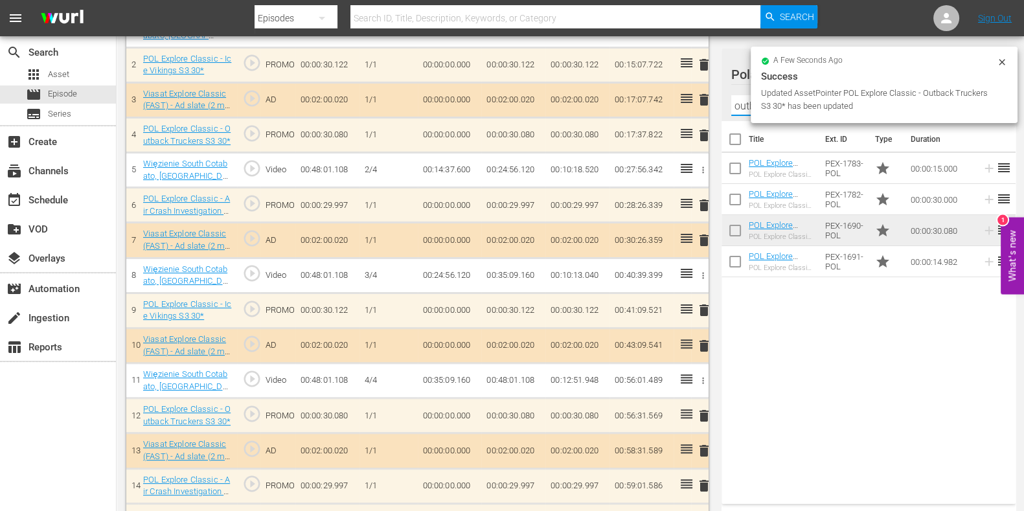
click at [735, 100] on input "outback trucker" at bounding box center [868, 105] width 275 height 21
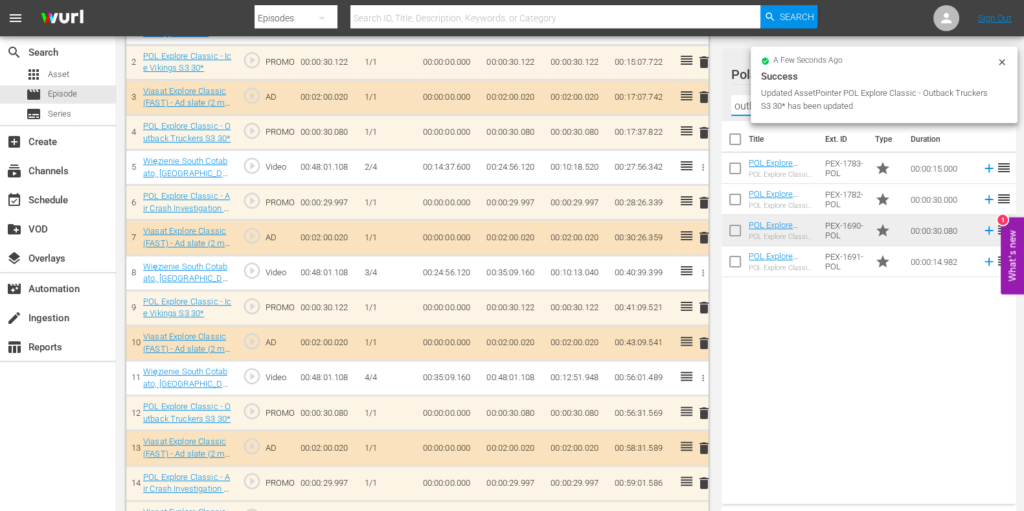
scroll to position [449, 0]
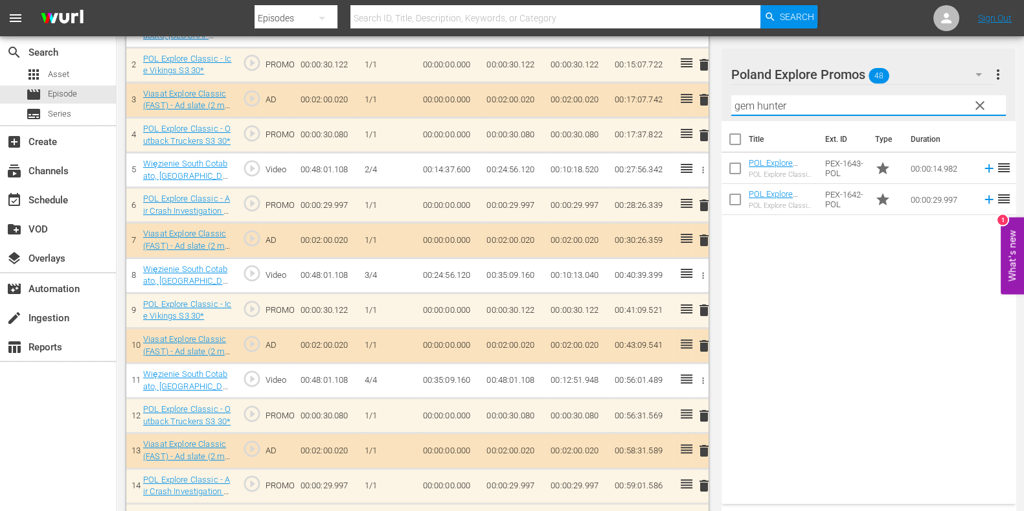
type input "gem hunter"
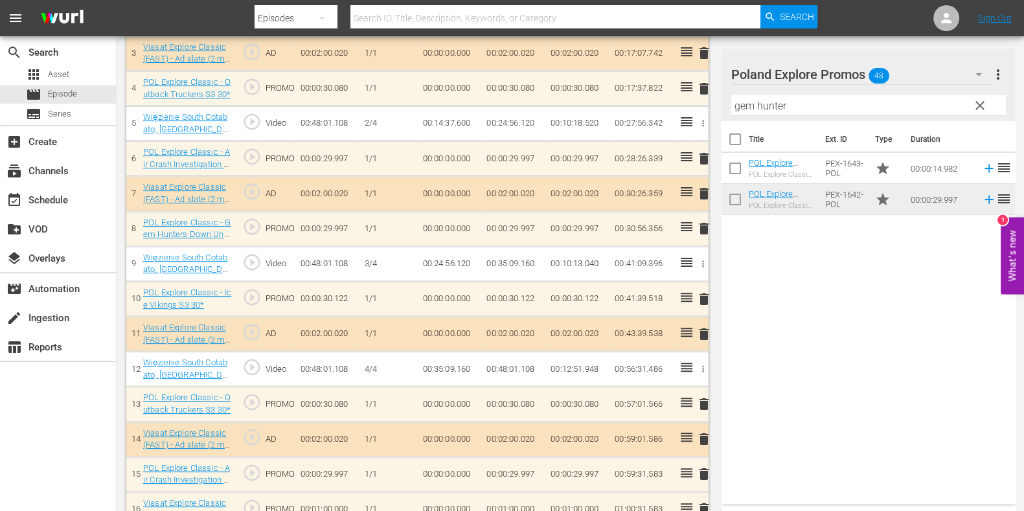
scroll to position [519, 0]
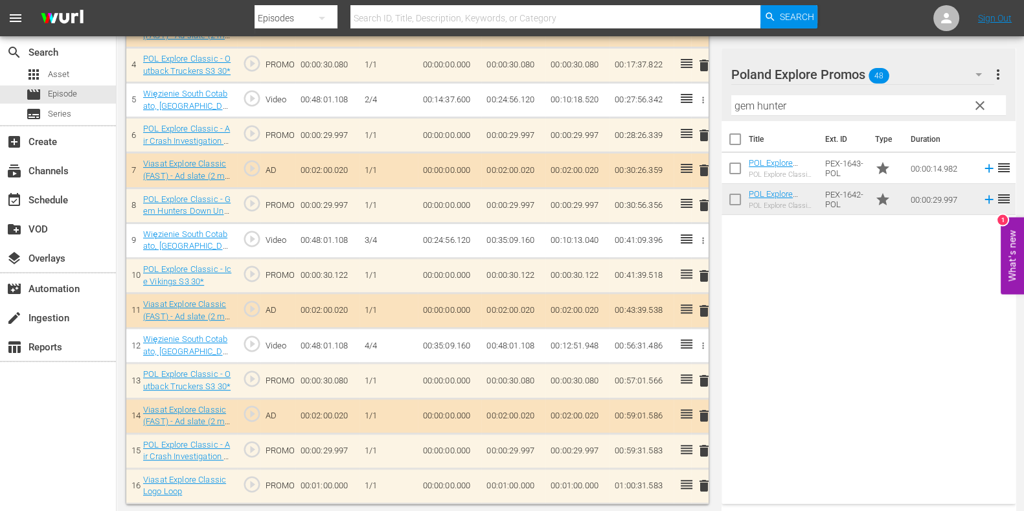
click at [514, 484] on td "00:01:00.000" at bounding box center [513, 485] width 64 height 35
click at [506, 487] on input "00:01:00.000" at bounding box center [511, 489] width 50 height 31
type input "00:00:28.417"
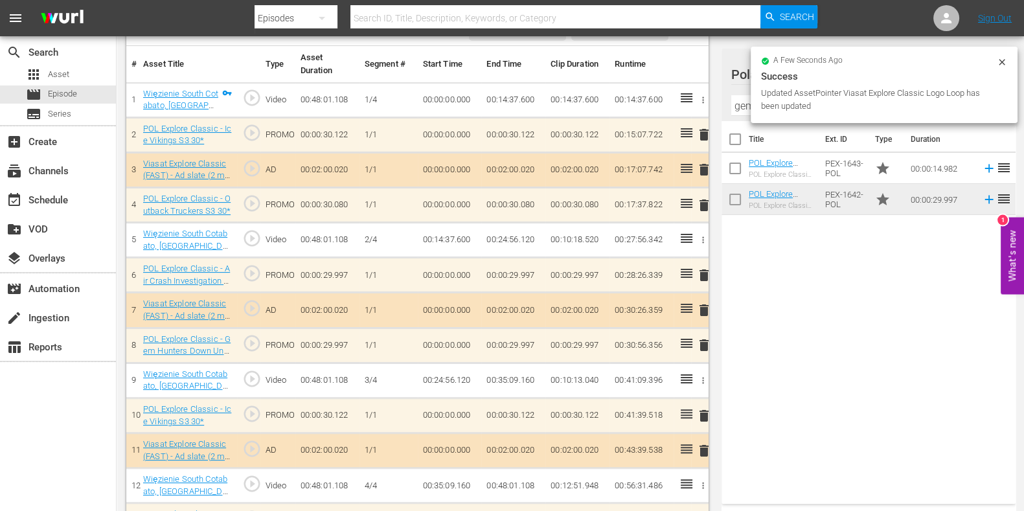
scroll to position [0, 0]
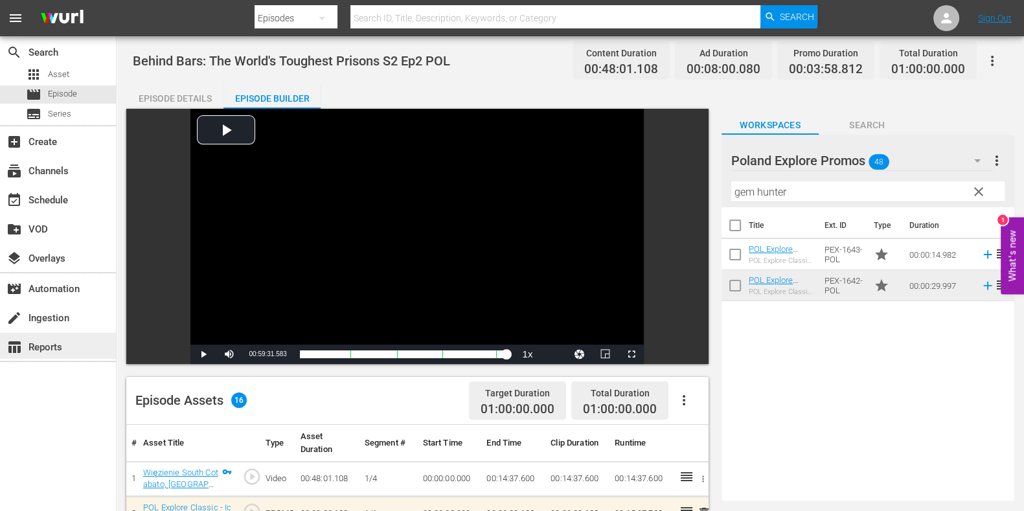
click at [58, 333] on div "table_chart Reports" at bounding box center [58, 346] width 116 height 26
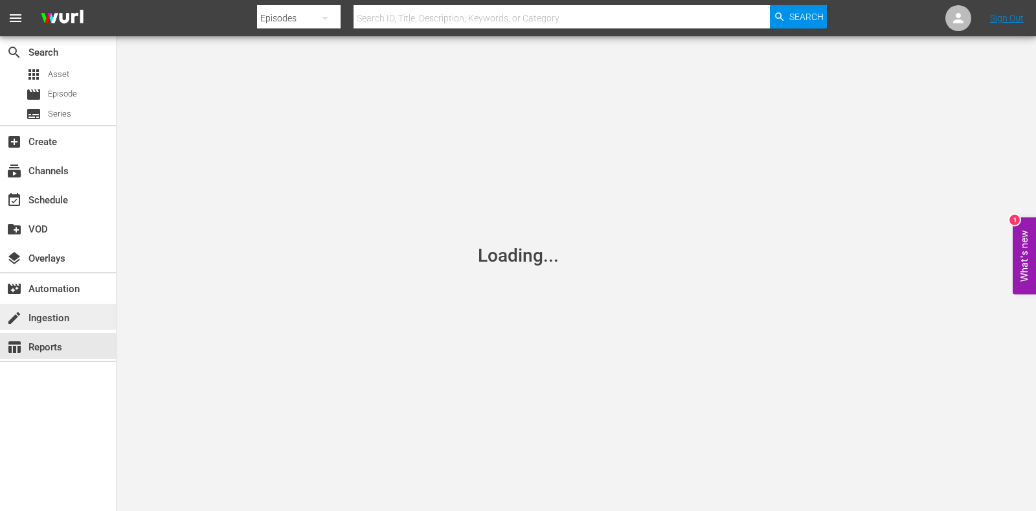
click at [62, 325] on div "create Ingestion" at bounding box center [58, 317] width 116 height 26
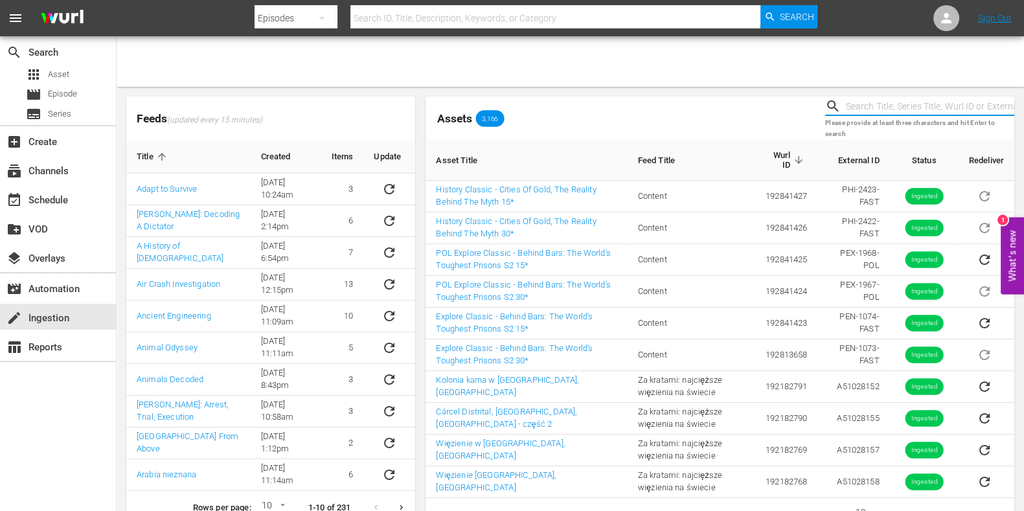
click at [879, 98] on input "text" at bounding box center [930, 106] width 168 height 19
paste input "51028154"
type input "51028154"
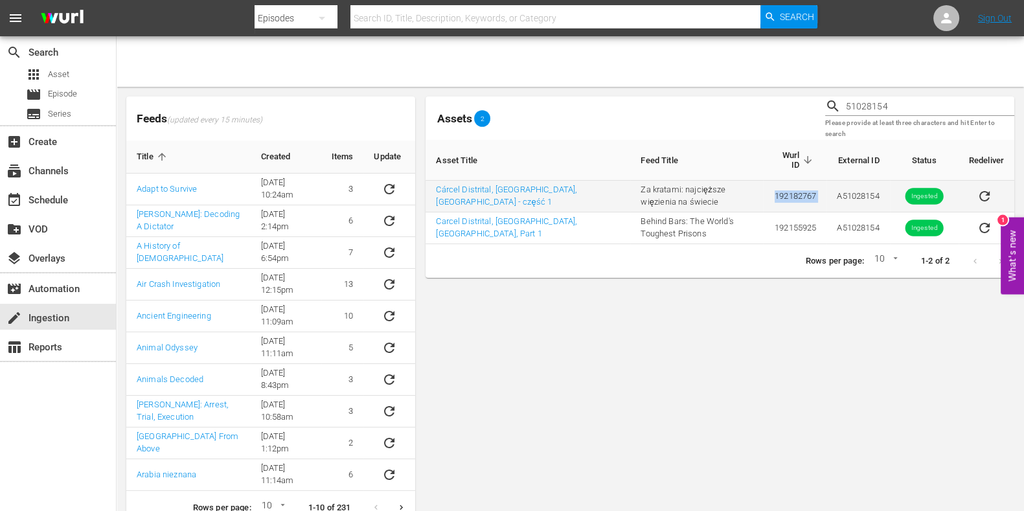
drag, startPoint x: 828, startPoint y: 202, endPoint x: 767, endPoint y: 199, distance: 61.0
click at [767, 199] on tr "Cárcel Distrital, Bogota, Kolumbia - część 1 Za kratami: najcięższe więzienia n…" at bounding box center [720, 197] width 589 height 32
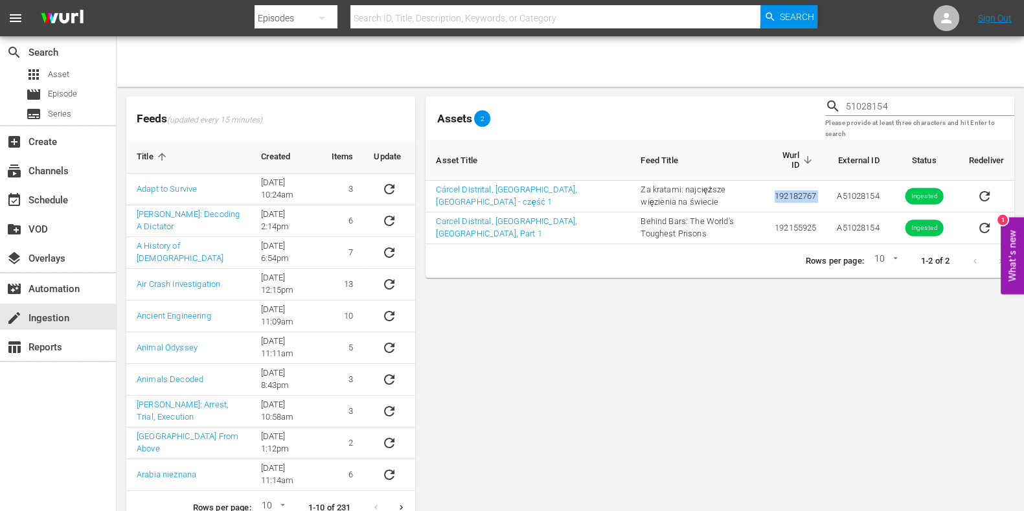
copy td "192182767"
click at [76, 80] on div "apps Asset" at bounding box center [58, 74] width 116 height 18
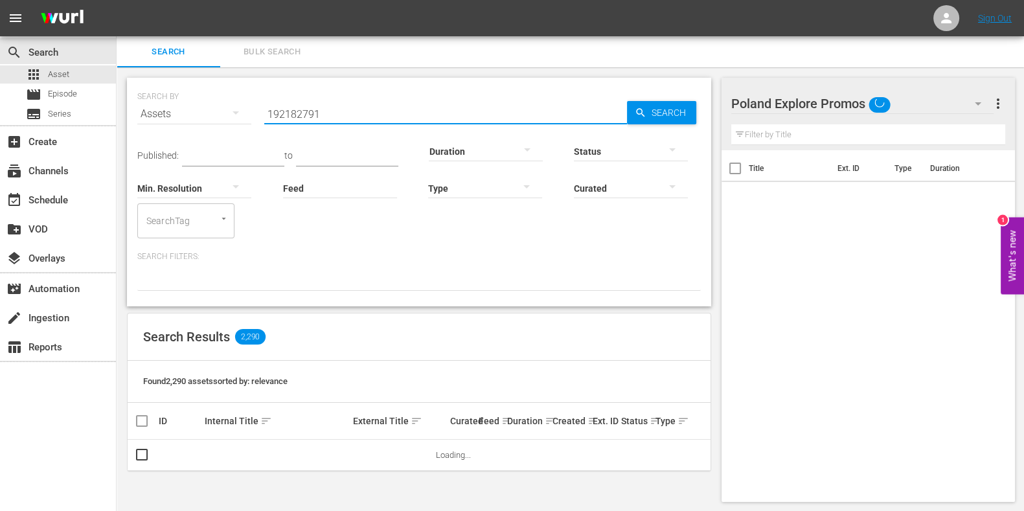
drag, startPoint x: 347, startPoint y: 104, endPoint x: 188, endPoint y: 106, distance: 159.3
click at [188, 106] on div "SEARCH BY Search By Assets Search ID, Title, Description, Keywords, or Category…" at bounding box center [418, 106] width 563 height 47
paste input "192182767"
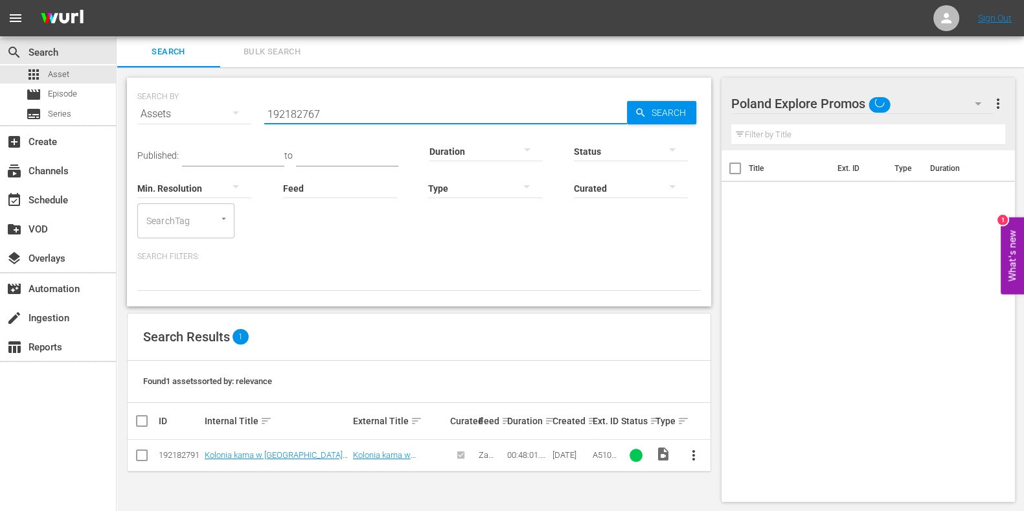
type input "192182767"
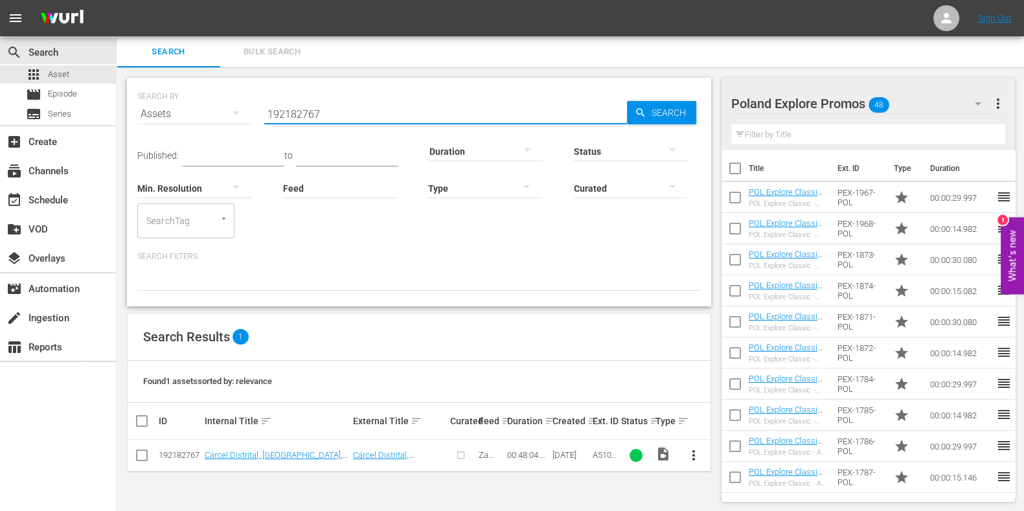
click at [696, 448] on span "more_vert" at bounding box center [694, 456] width 16 height 16
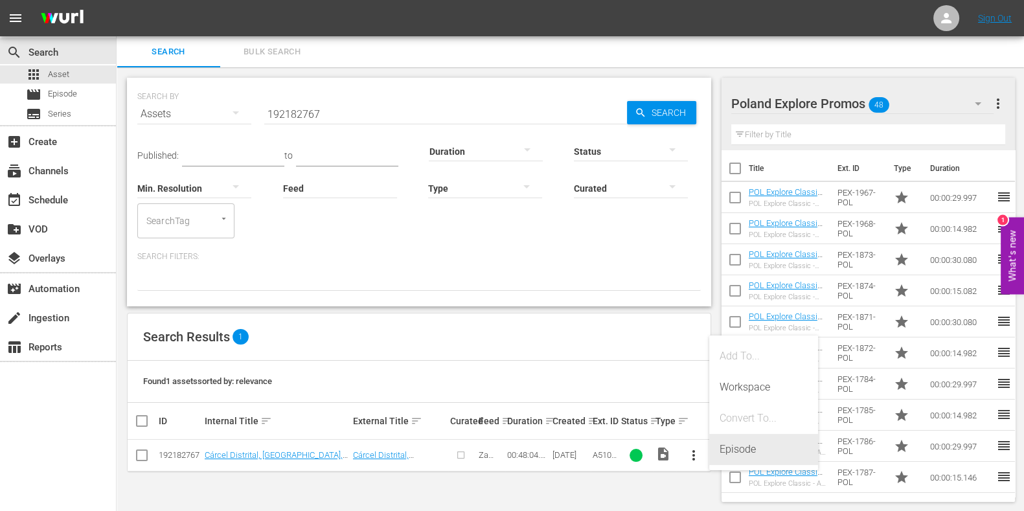
click at [726, 446] on div "Episode" at bounding box center [764, 449] width 88 height 31
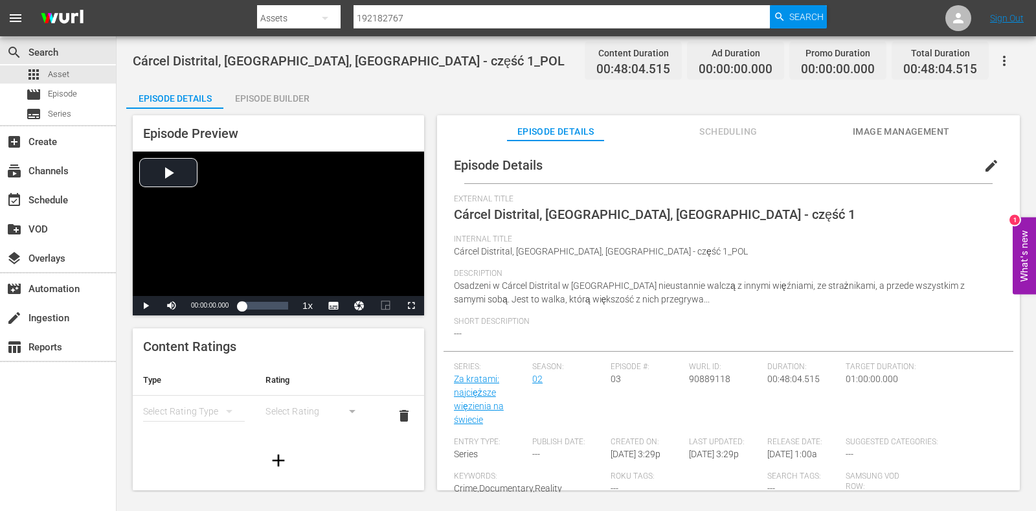
click at [984, 162] on span "edit" at bounding box center [992, 166] width 16 height 16
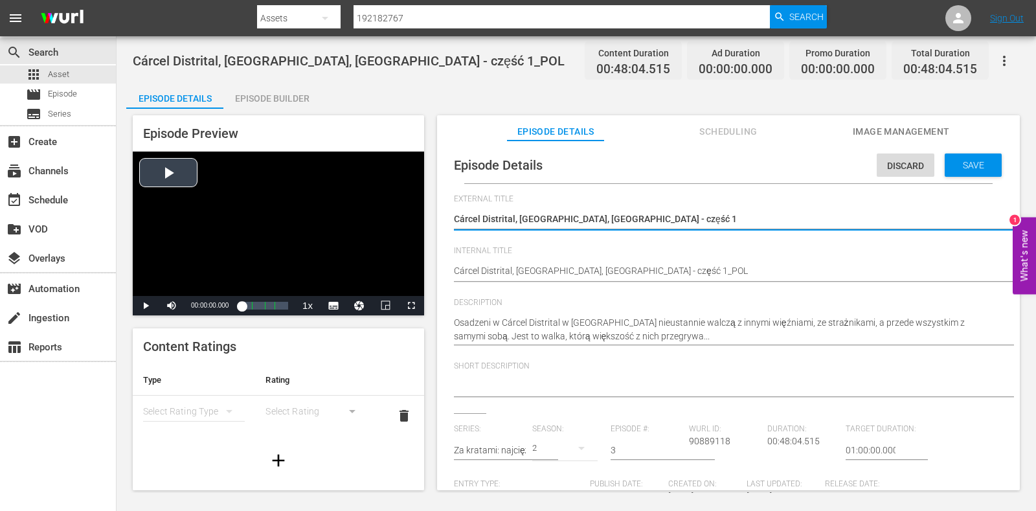
drag, startPoint x: 641, startPoint y: 270, endPoint x: 275, endPoint y: 271, distance: 365.9
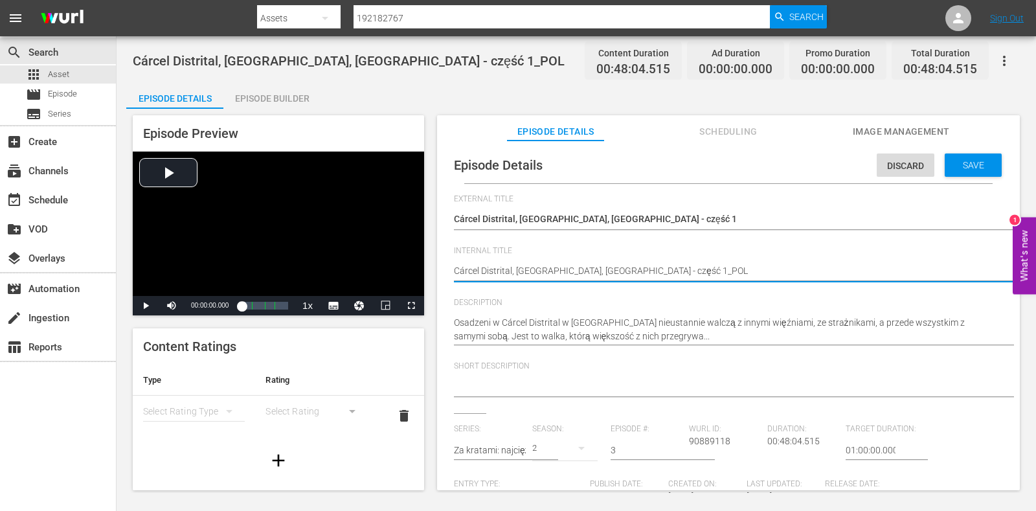
paste textarea "Behind Bars: The World's Toughest Prisons S2 Ep3"
type textarea "Behind Bars: The World's Toughest Prisons S2 Ep3"
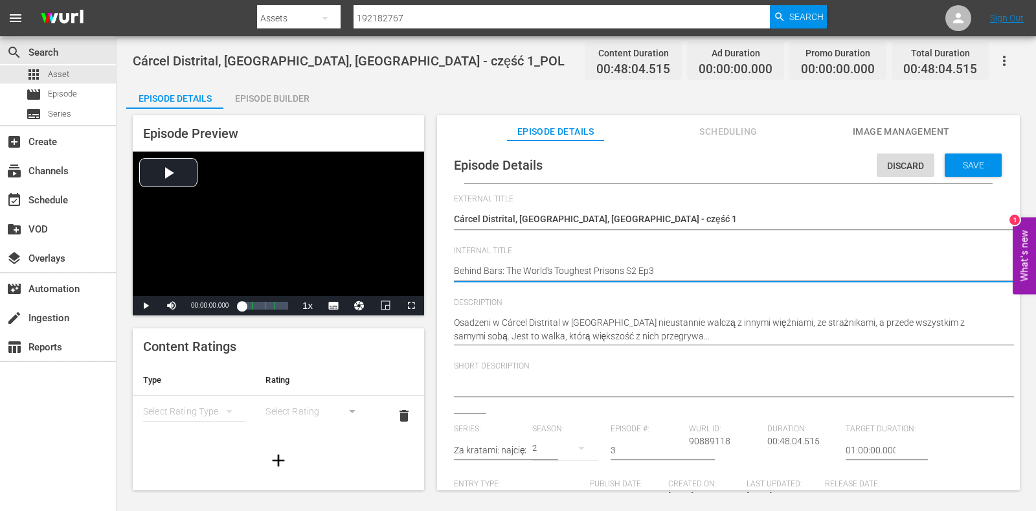
type textarea "Behind Bars: The World's Toughest Prisons S2 Ep3 P"
type textarea "Behind Bars: The World's Toughest Prisons S2 Ep3 PO"
type textarea "Behind Bars: The World's Toughest Prisons S2 Ep3 POL"
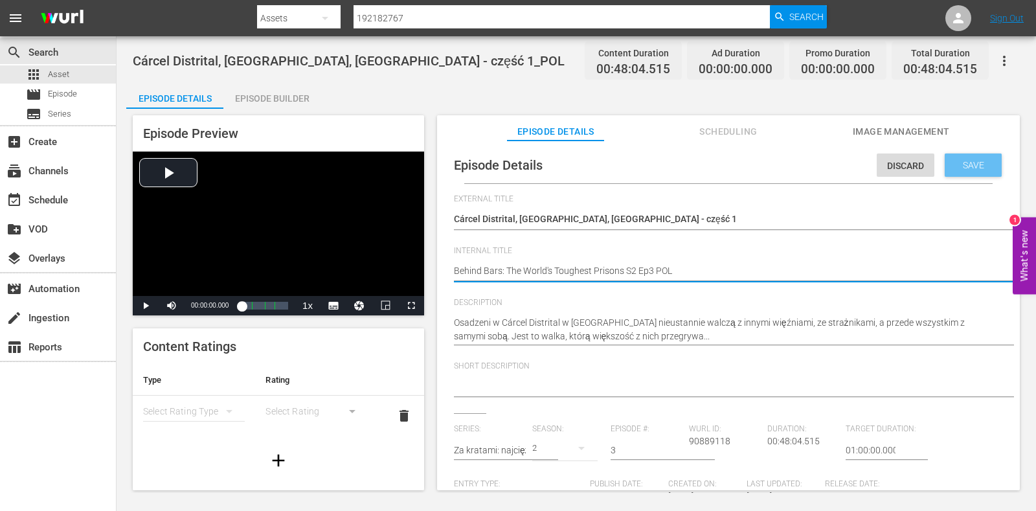
type textarea "Behind Bars: The World's Toughest Prisons S2 Ep3 POL"
click at [973, 163] on span "Save" at bounding box center [974, 165] width 42 height 10
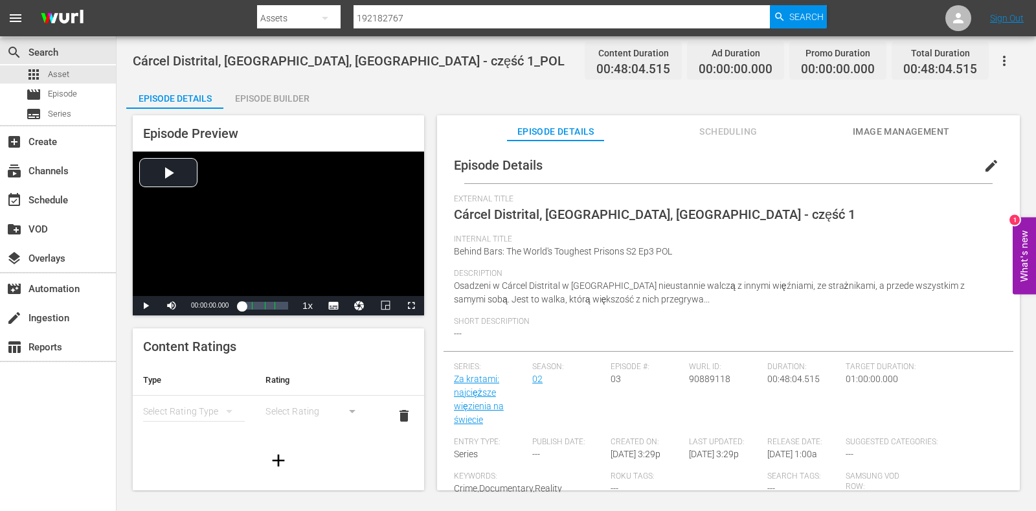
click at [253, 98] on div "Episode Builder" at bounding box center [271, 98] width 97 height 31
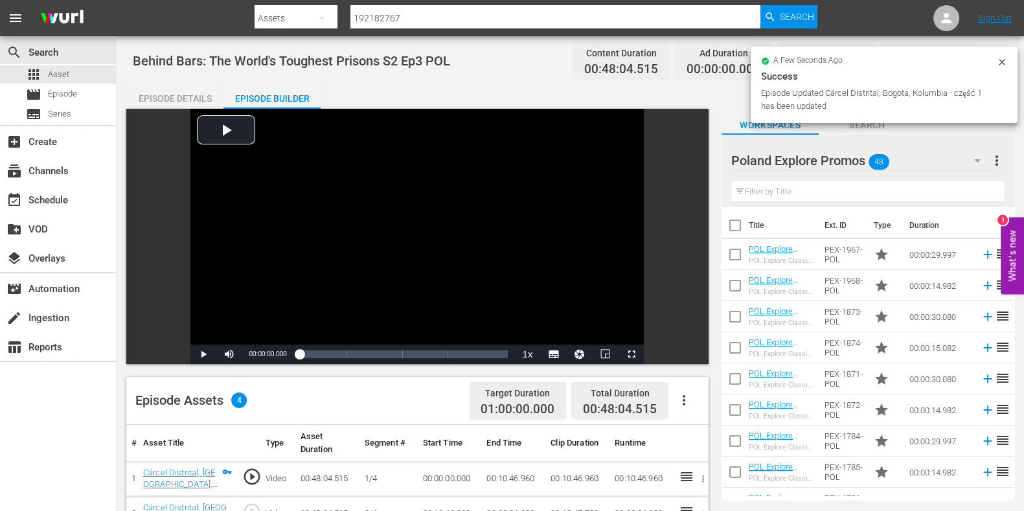
click at [800, 188] on input "text" at bounding box center [867, 191] width 273 height 21
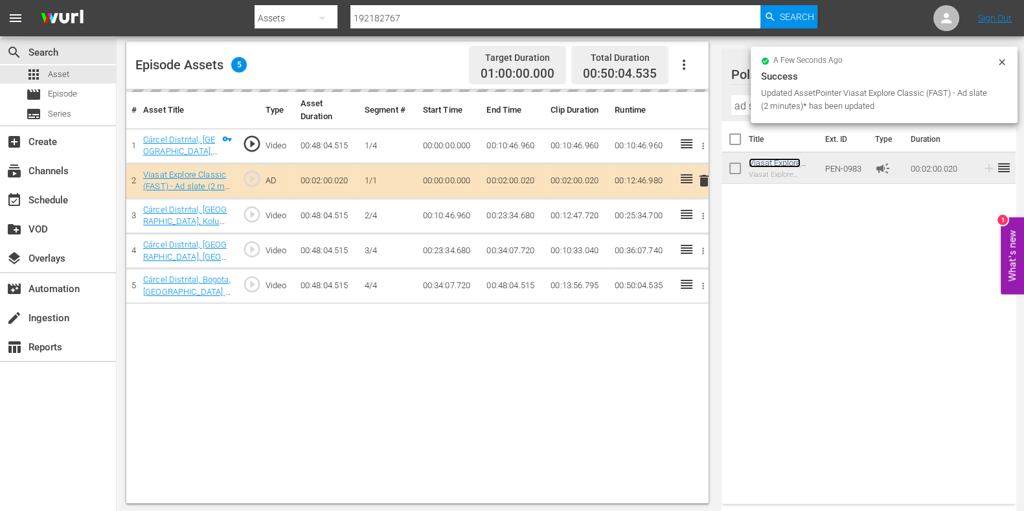
scroll to position [337, 0]
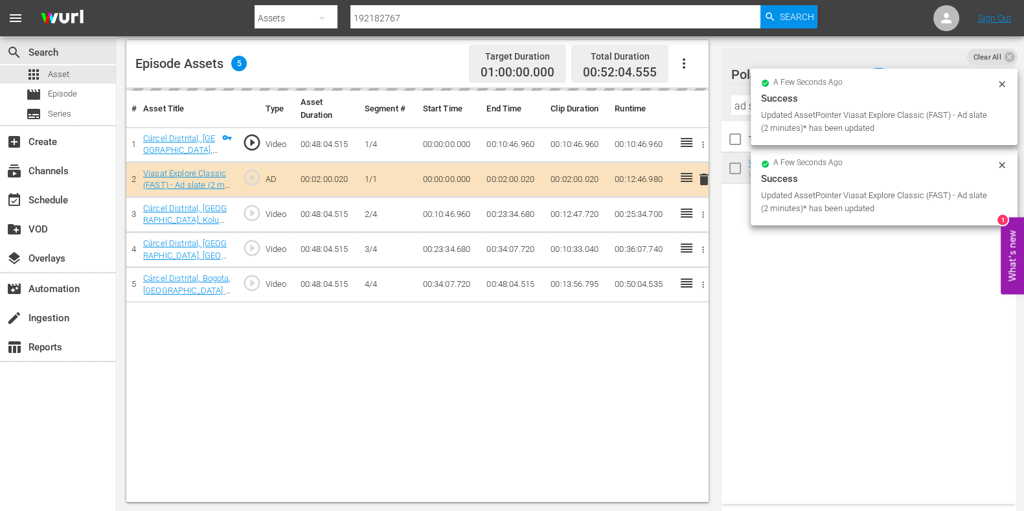
click at [756, 162] on div "a few seconds ago Success Updated AssetPointer Viasat Explore Classic (FAST) - …" at bounding box center [884, 188] width 267 height 76
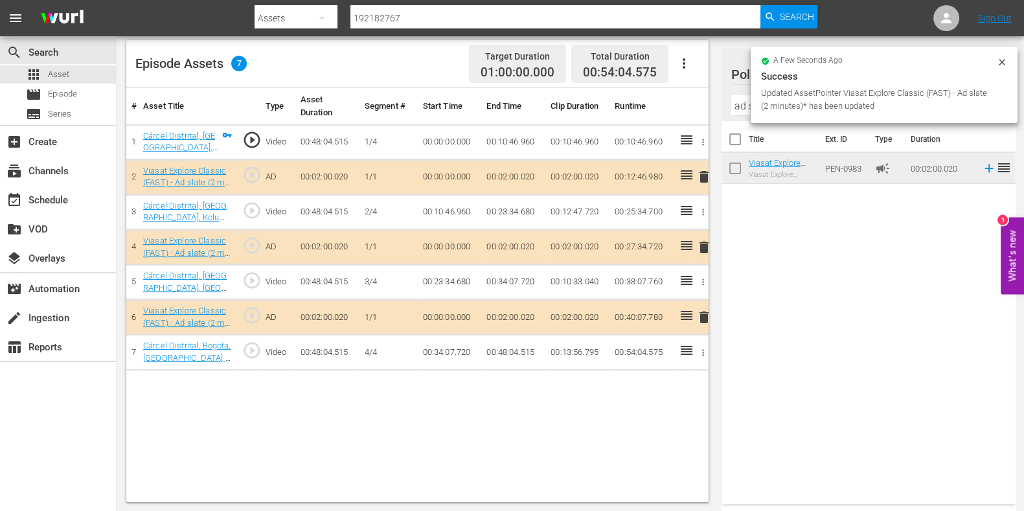
click at [744, 102] on input "ad s" at bounding box center [868, 105] width 275 height 21
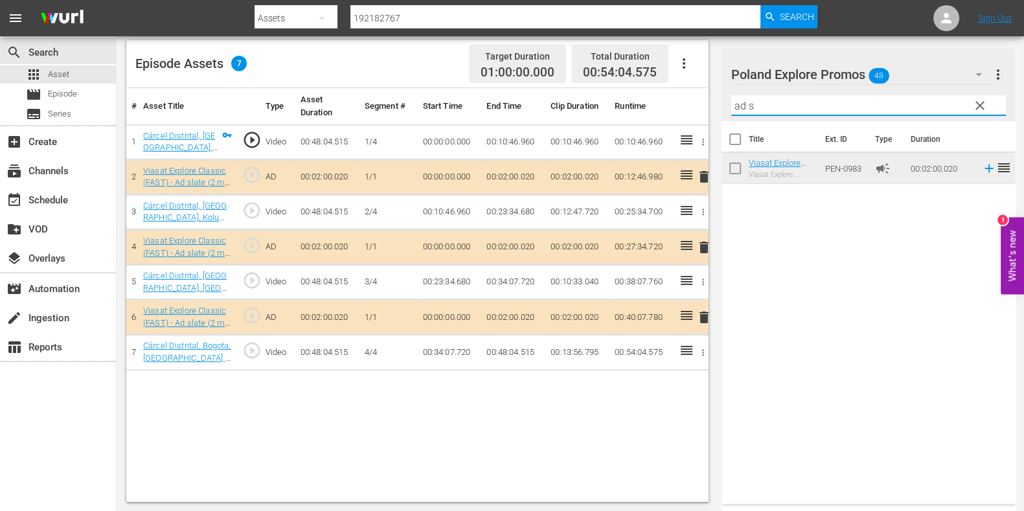
type input "l"
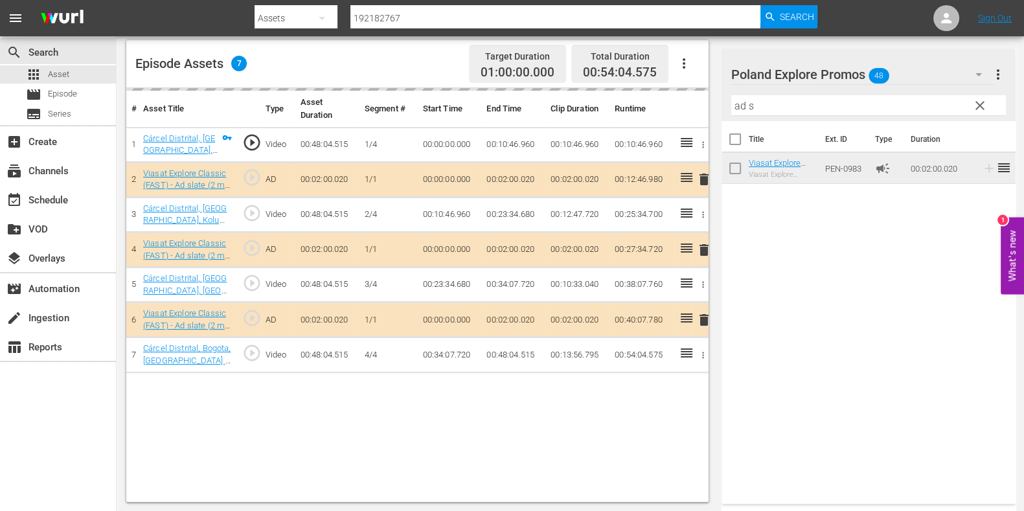
click at [761, 95] on input "ad s" at bounding box center [868, 105] width 275 height 21
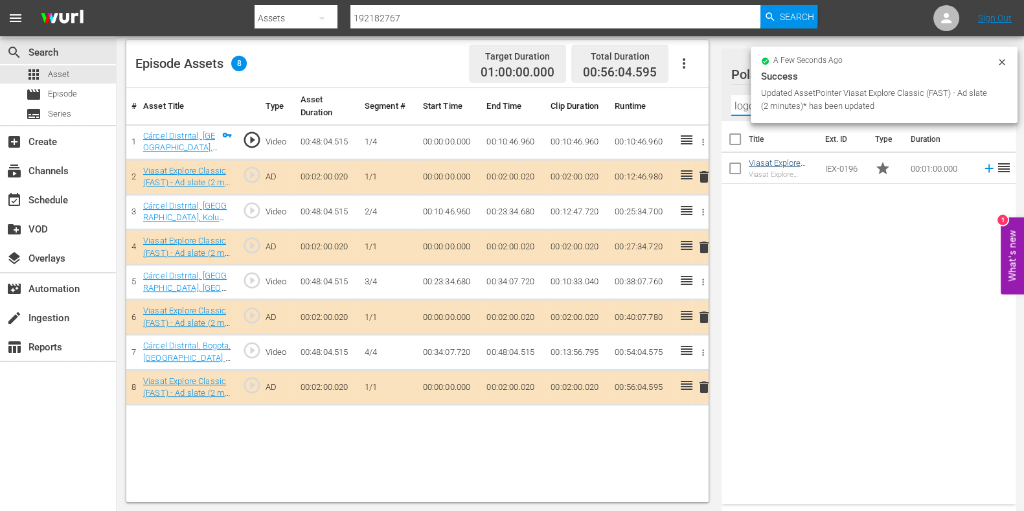
type input "logo"
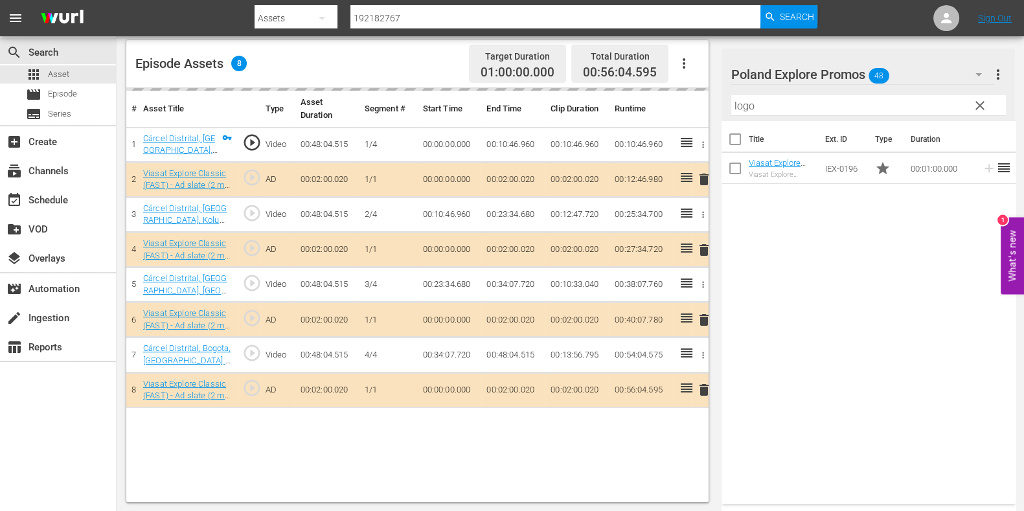
click at [735, 92] on div "Filter by Title logo" at bounding box center [868, 105] width 275 height 31
click at [738, 98] on input "logo" at bounding box center [868, 105] width 275 height 21
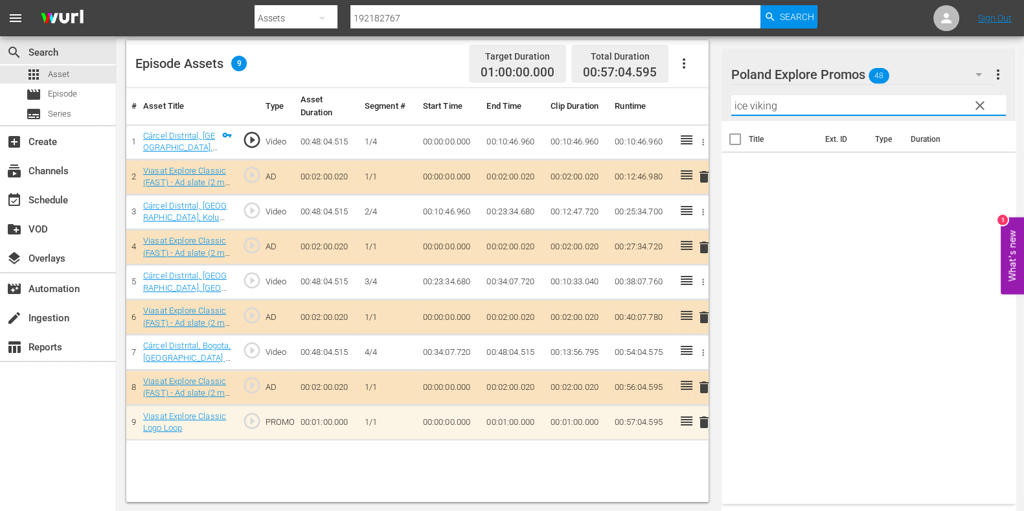
click at [740, 98] on input "ice viking" at bounding box center [868, 105] width 275 height 21
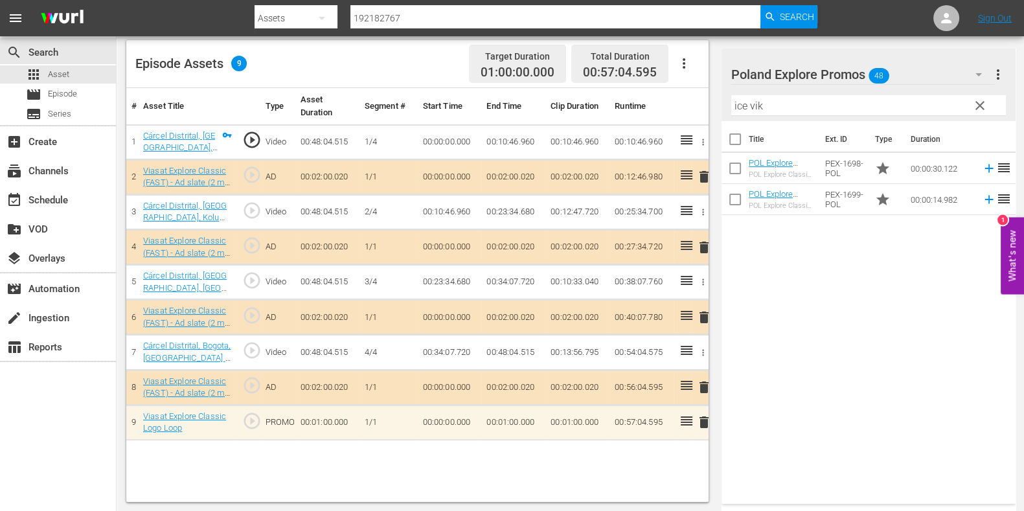
drag, startPoint x: 767, startPoint y: 265, endPoint x: 767, endPoint y: 242, distance: 23.3
click at [767, 265] on div "Title Ext. ID Type Duration POL Explore Classic - Ice Vikings S3 30* POL Explor…" at bounding box center [869, 310] width 294 height 378
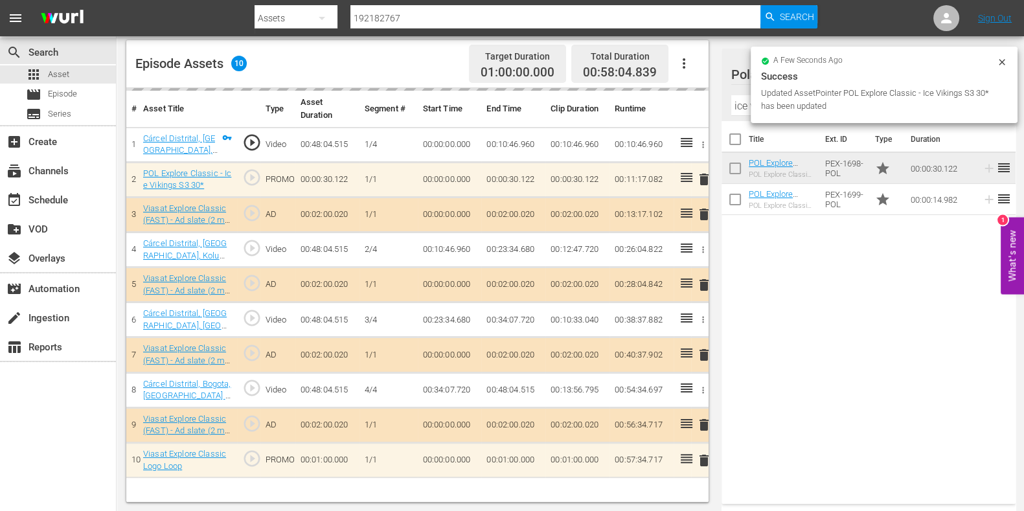
click at [737, 106] on input "ice vik" at bounding box center [868, 105] width 275 height 21
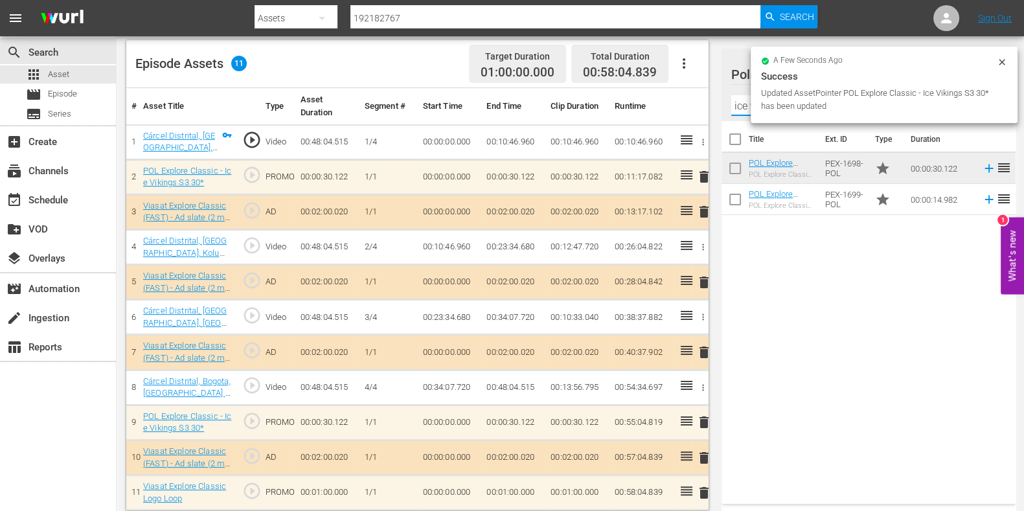
type input "e"
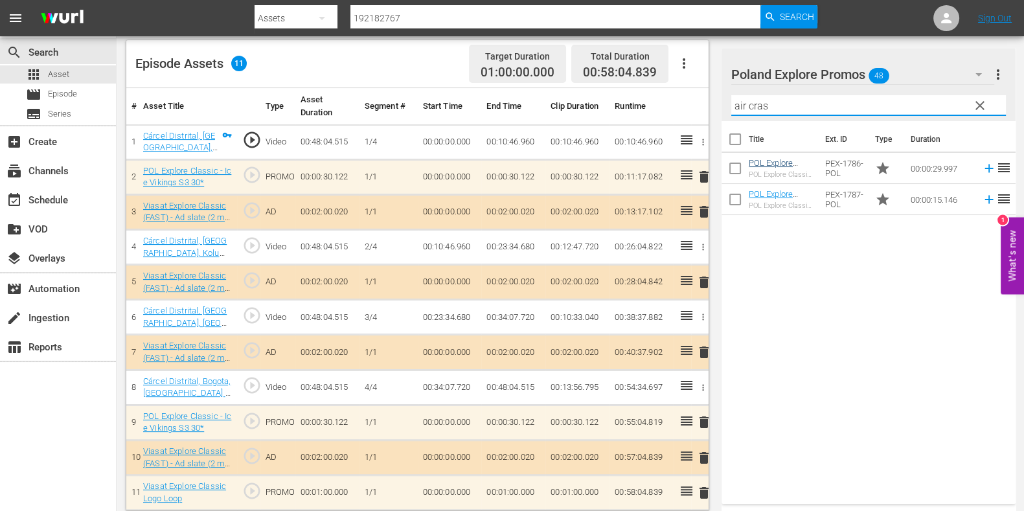
type input "air cras"
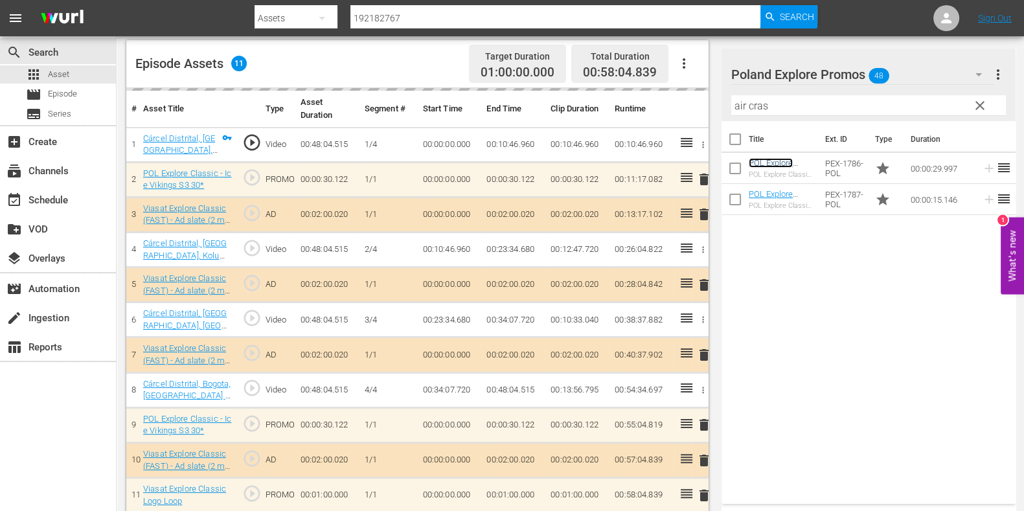
scroll to position [347, 0]
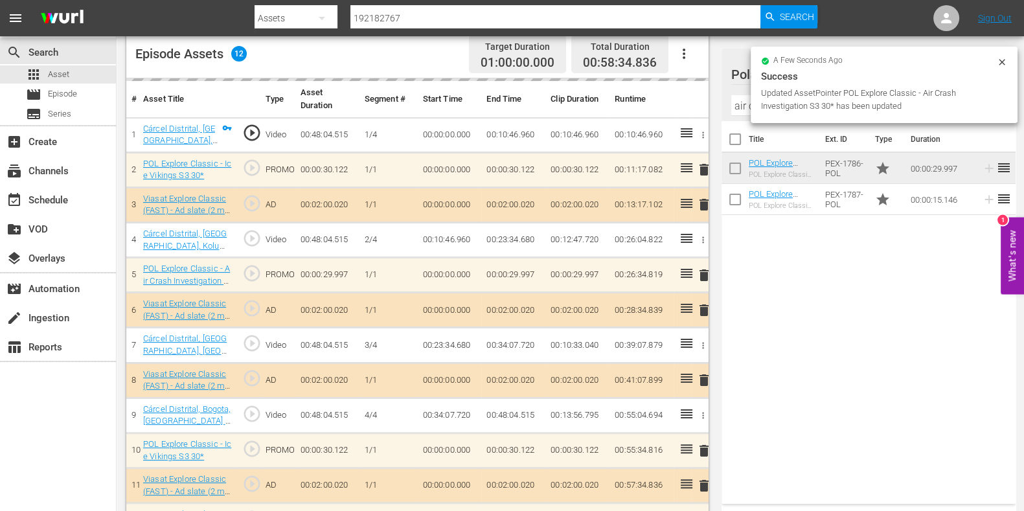
click at [735, 98] on input "air cras" at bounding box center [868, 105] width 275 height 21
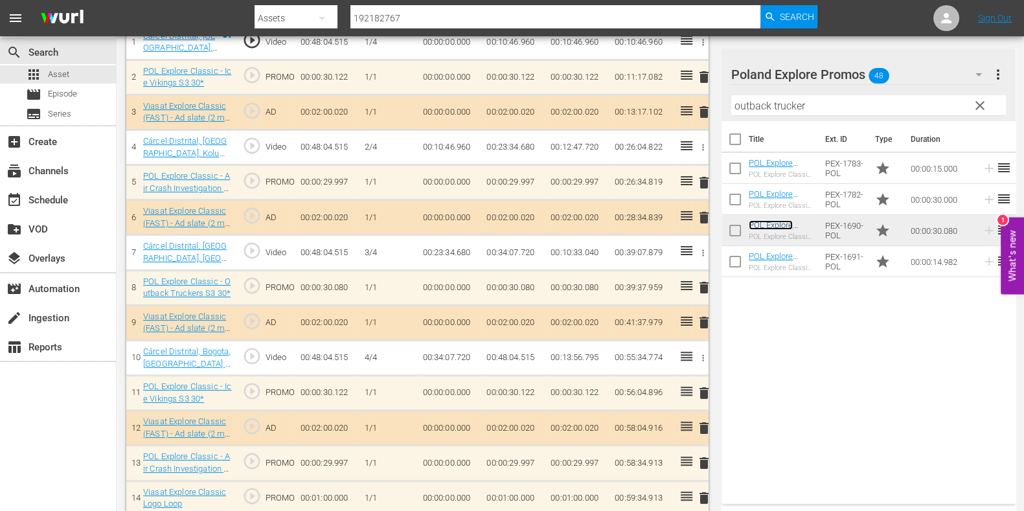
scroll to position [451, 0]
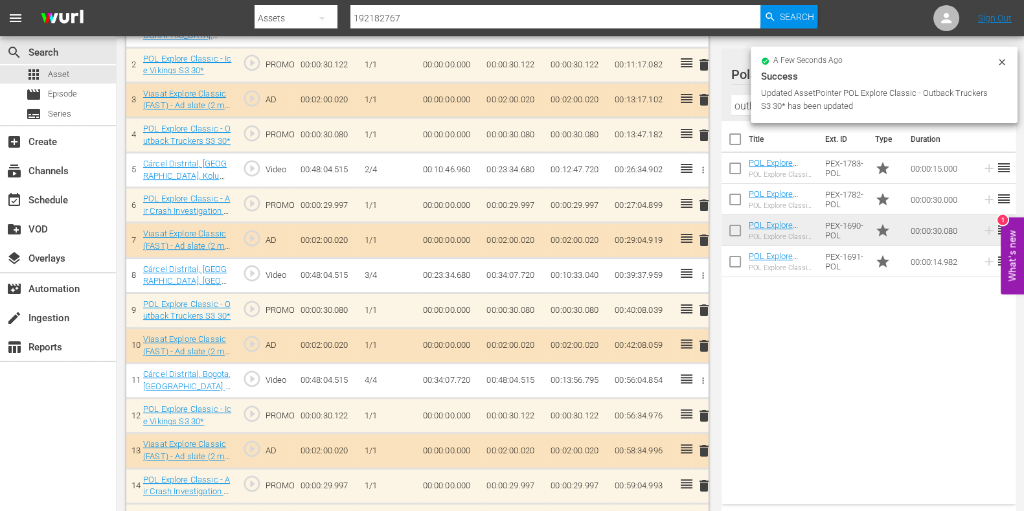
click at [741, 111] on input "outback trucker" at bounding box center [868, 105] width 275 height 21
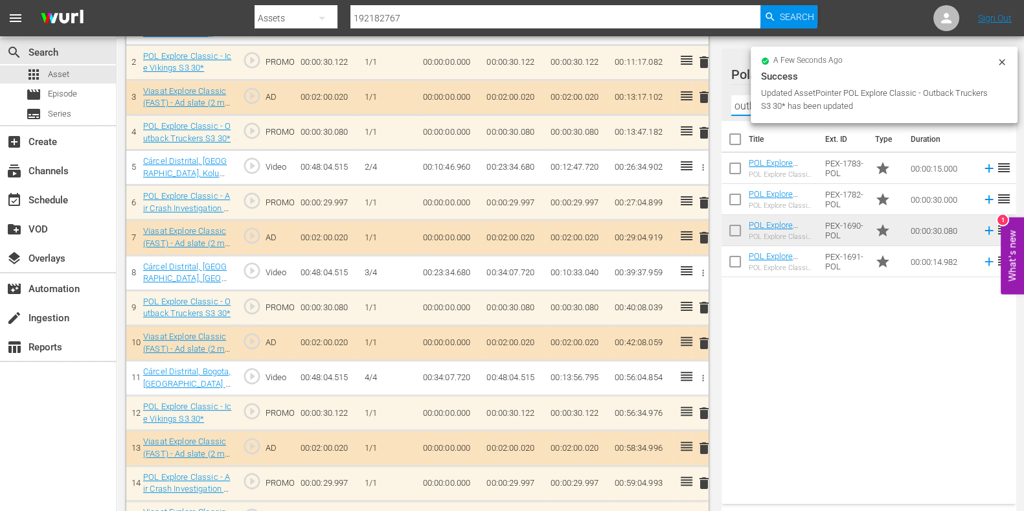
scroll to position [449, 0]
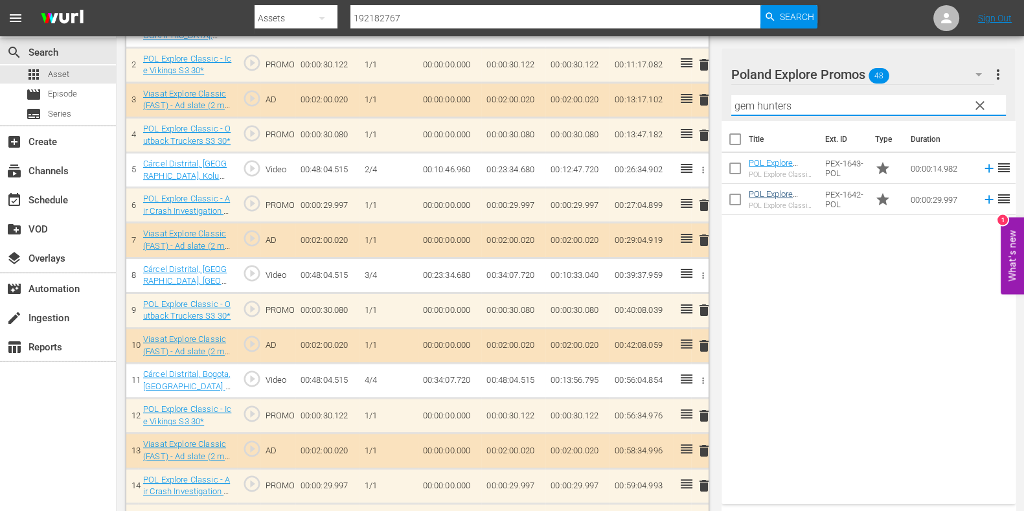
type input "gem hunters"
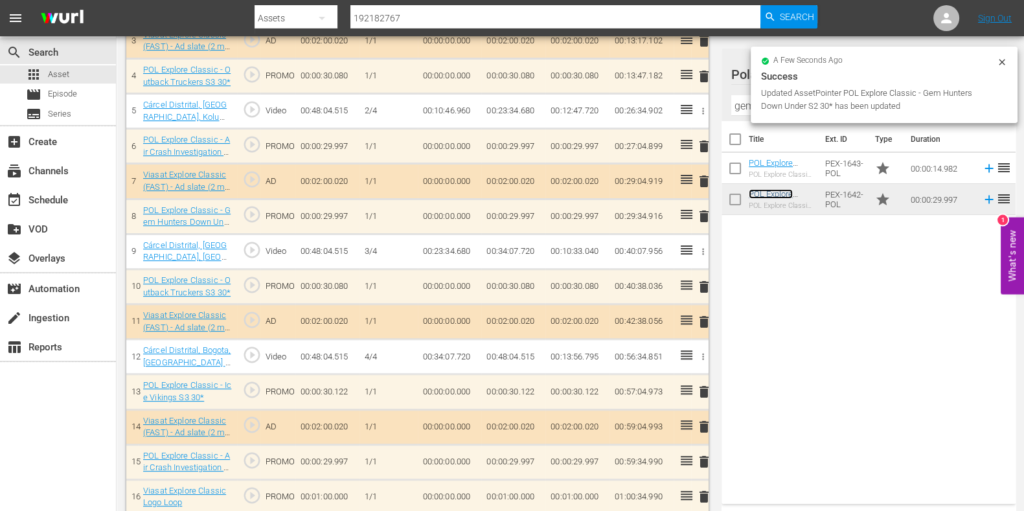
scroll to position [519, 0]
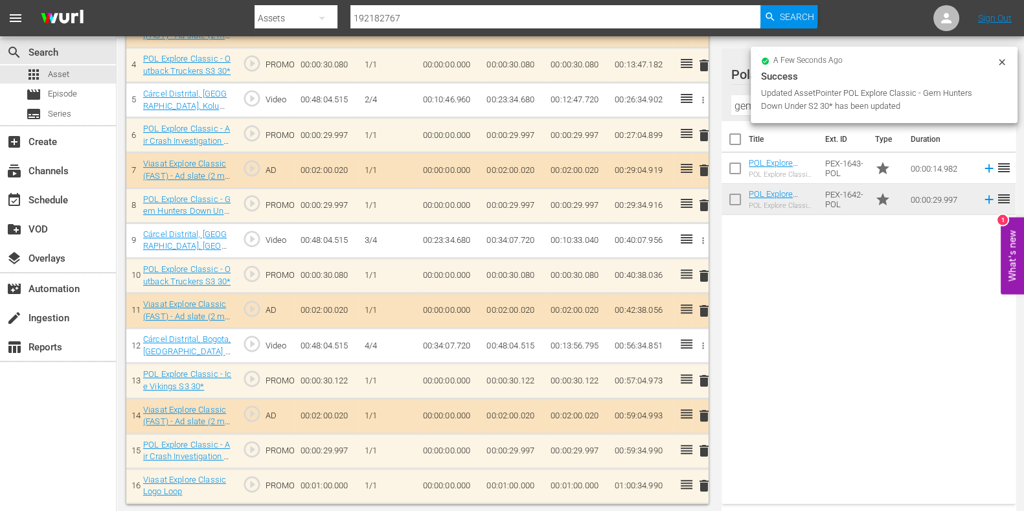
click at [497, 481] on td "00:01:00.000" at bounding box center [513, 485] width 64 height 35
click at [506, 481] on input "00:01:00.000" at bounding box center [511, 489] width 50 height 31
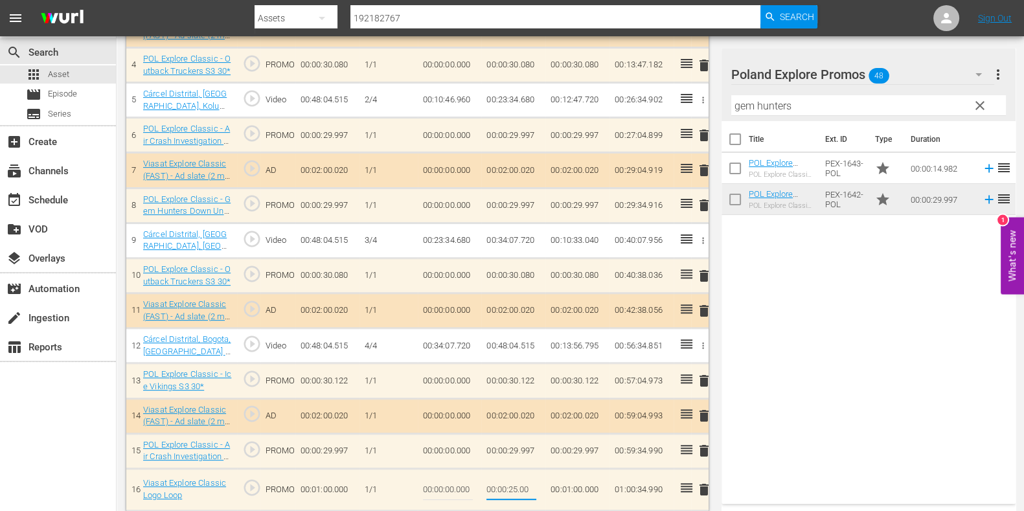
type input "00:00:25.010"
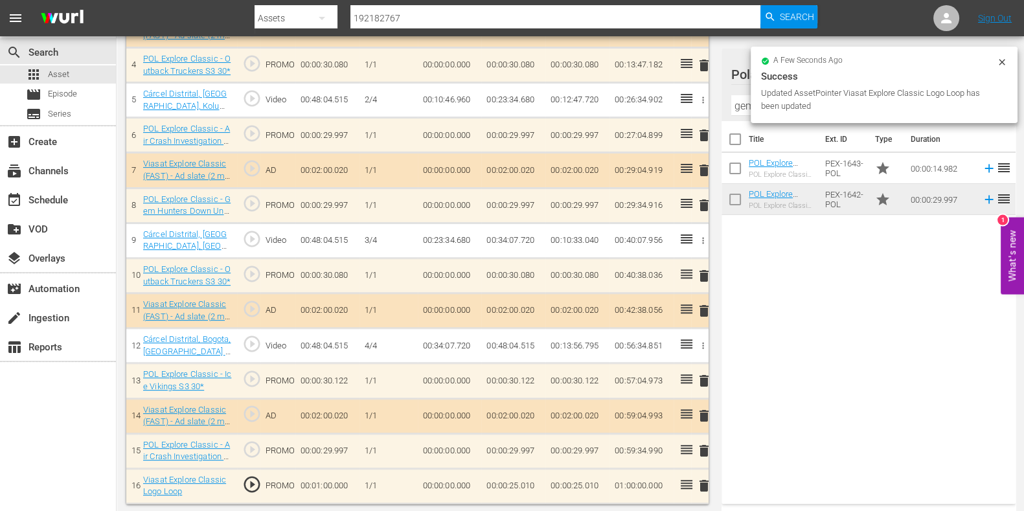
scroll to position [0, 0]
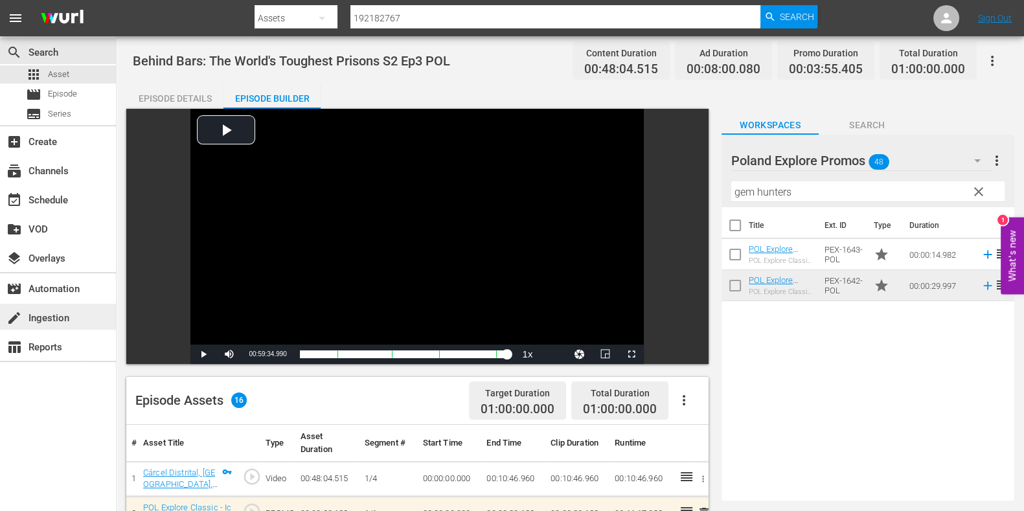
click at [65, 322] on div "create Ingestion" at bounding box center [36, 316] width 73 height 12
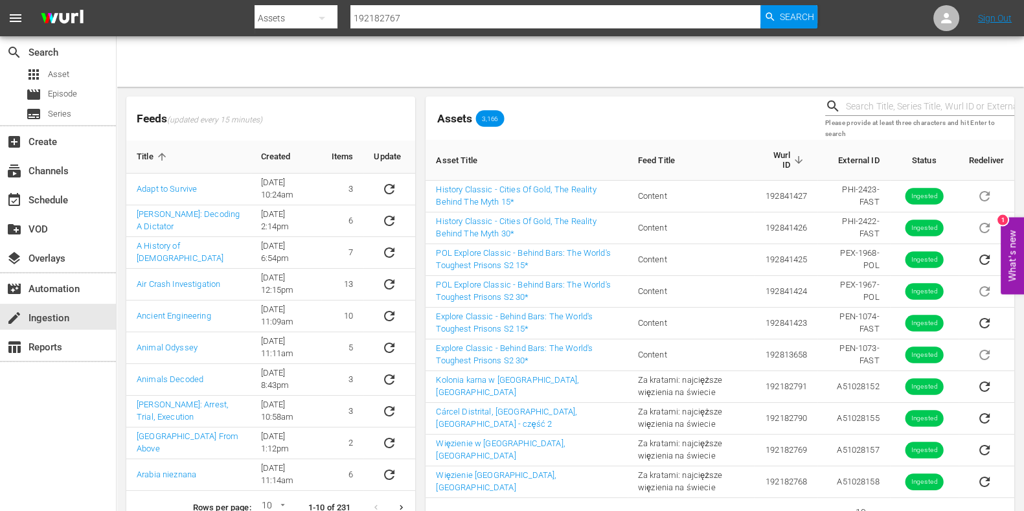
click at [895, 106] on input "text" at bounding box center [930, 106] width 168 height 19
paste input "51028155"
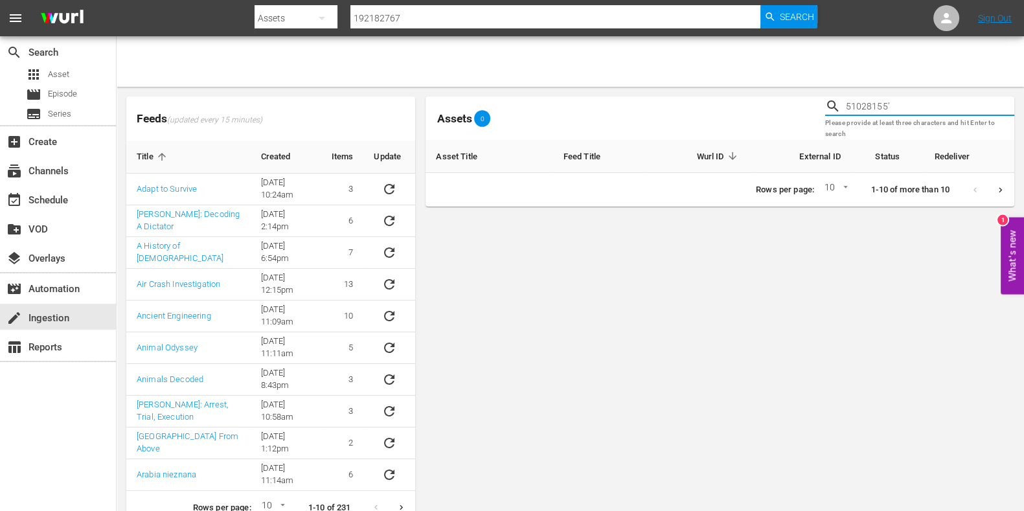
click at [917, 109] on input "51028155'" at bounding box center [930, 106] width 168 height 19
type input "51028155"
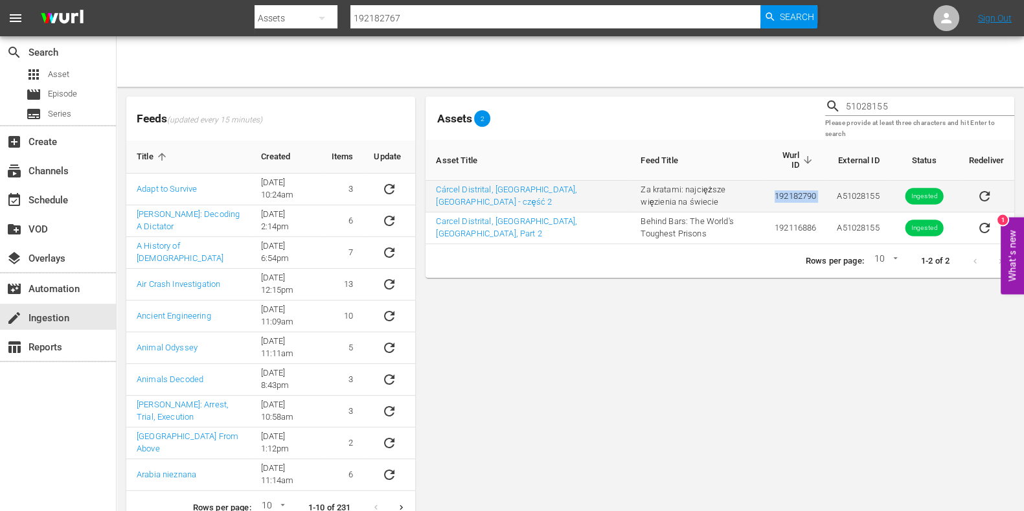
drag, startPoint x: 824, startPoint y: 192, endPoint x: 733, endPoint y: 201, distance: 91.7
click at [733, 201] on tr "Cárcel Distrital, Bogota, Kolumbia - część 2 Za kratami: najcięższe więzienia n…" at bounding box center [720, 197] width 589 height 32
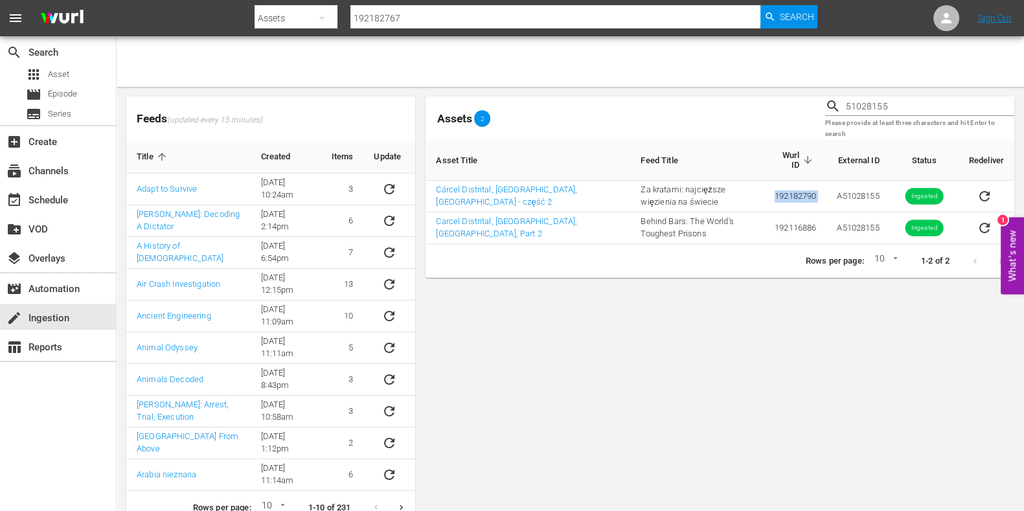
copy tr "Za kratami: najcięższe więzienia na świecie 192182790"
click at [381, 16] on input "192182767" at bounding box center [555, 18] width 410 height 31
paste input "192182790"
type input "192182790"
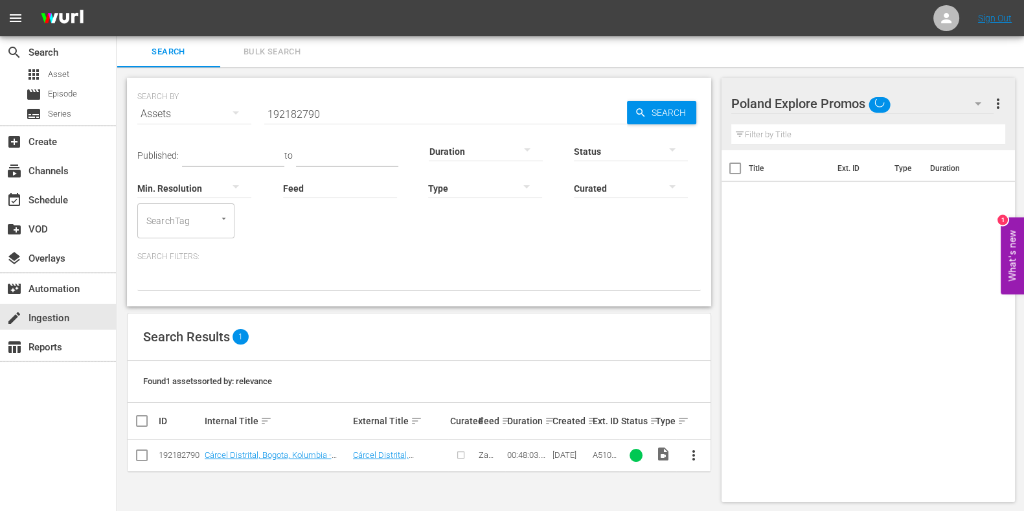
click at [694, 455] on span "more_vert" at bounding box center [694, 456] width 16 height 16
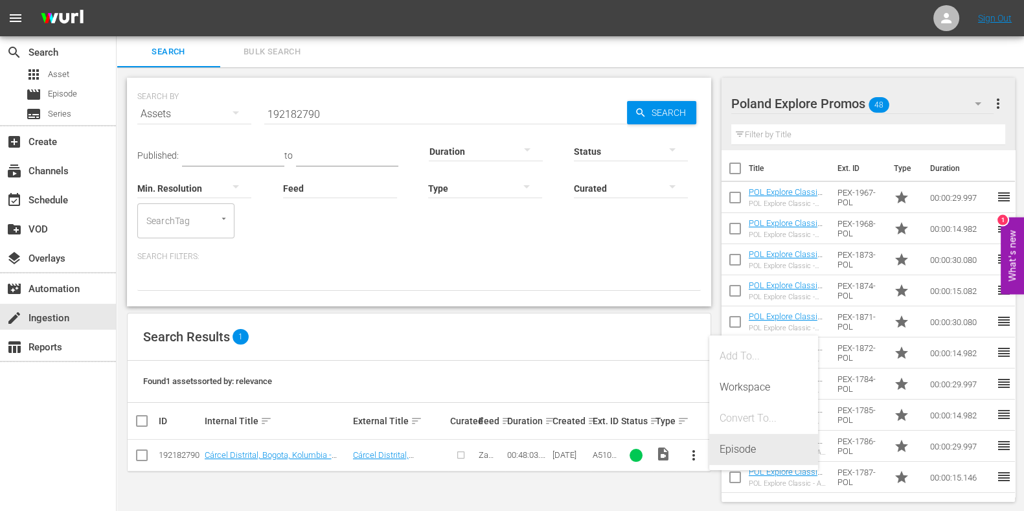
click at [741, 446] on div "Episode" at bounding box center [764, 449] width 88 height 31
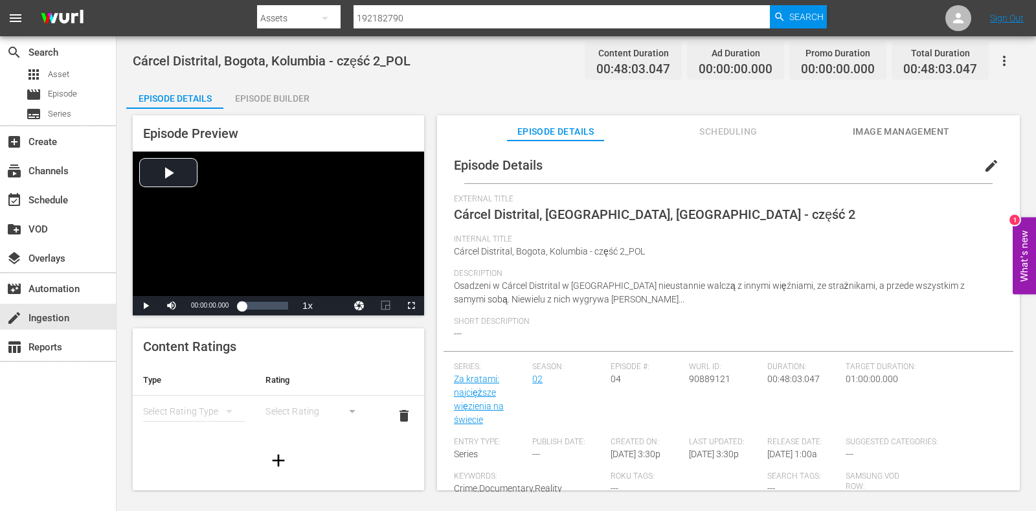
click at [984, 167] on span "edit" at bounding box center [992, 166] width 16 height 16
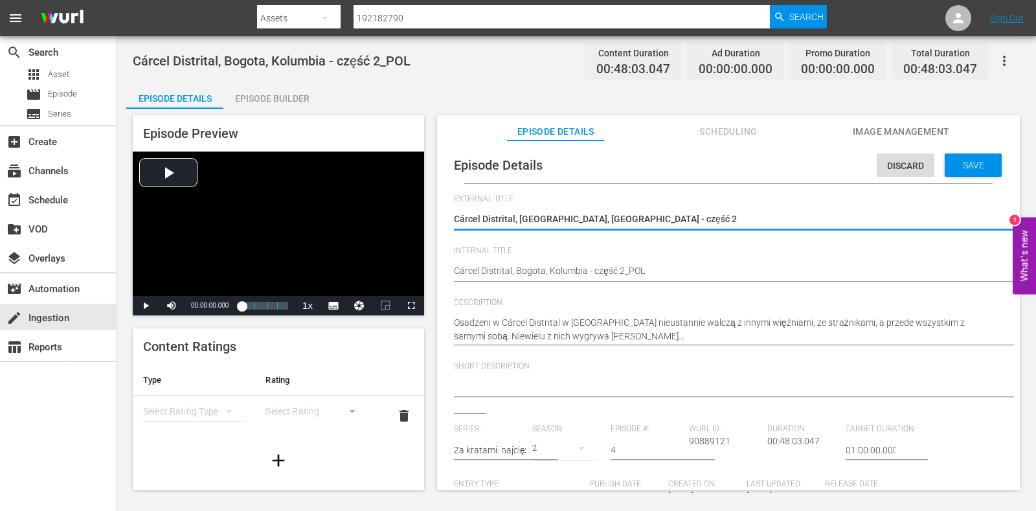
click at [661, 266] on div "Cárcel Distrital, Bogota, Kolumbia - część 2_POL Cárcel Distrital, Bogota, Kolu…" at bounding box center [725, 271] width 543 height 31
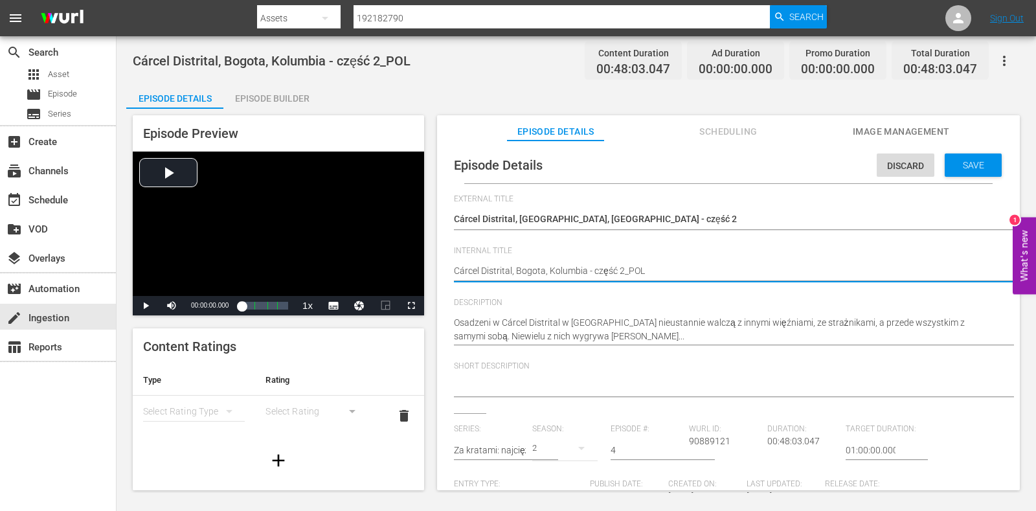
drag, startPoint x: 674, startPoint y: 273, endPoint x: 552, endPoint y: 267, distance: 121.9
paste textarea "Behind Bars: The World's Toughest Prisons S2 Ep4"
type textarea "Behind Bars: The World's Toughest Prisons S2 Ep4"
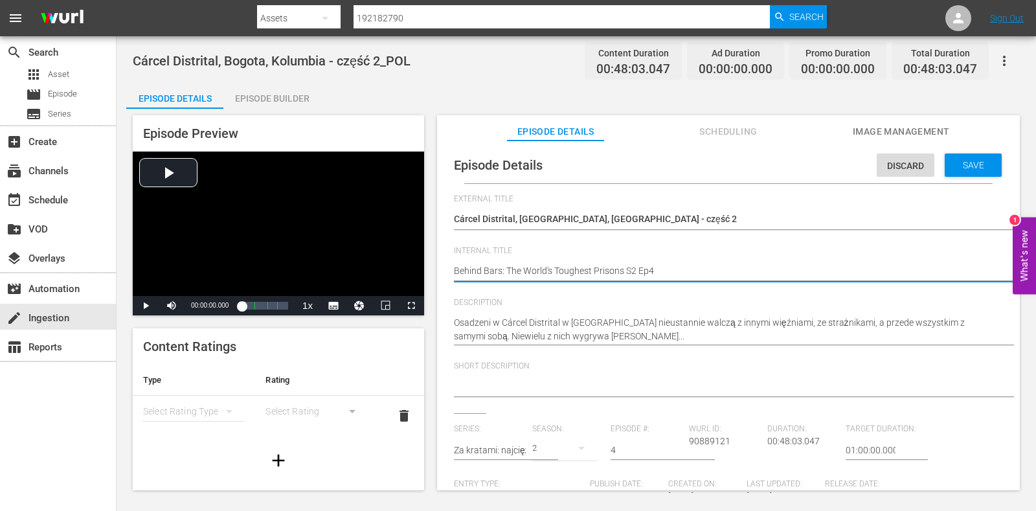
type textarea "Behind Bars: The World's Toughest Prisons S2 Ep4"
type textarea "Behind Bars: The World's Toughest Prisons S2 Ep4 P"
type textarea "Behind Bars: The World's Toughest Prisons S2 Ep4 PO"
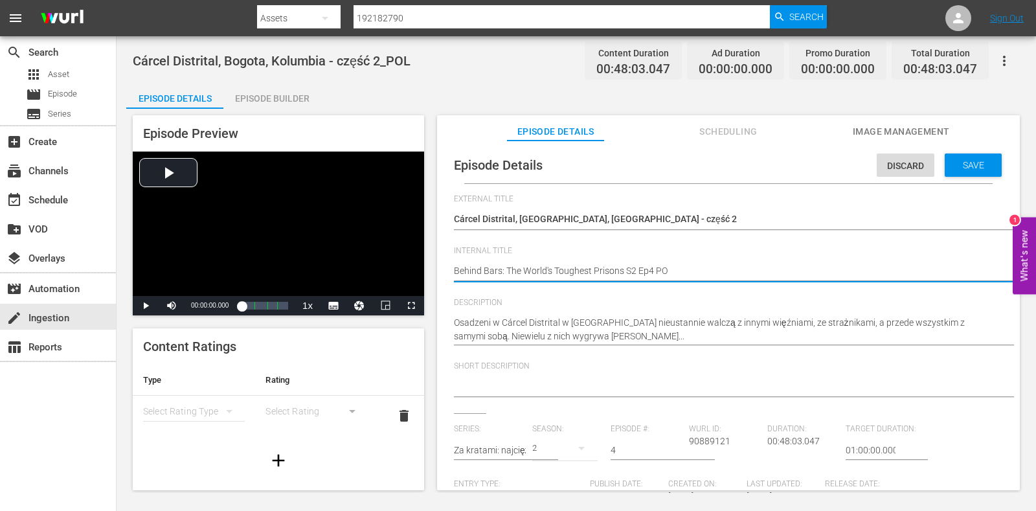
type textarea "Behind Bars: The World's Toughest Prisons S2 Ep4 POL"
click at [955, 170] on div "Save" at bounding box center [973, 165] width 57 height 23
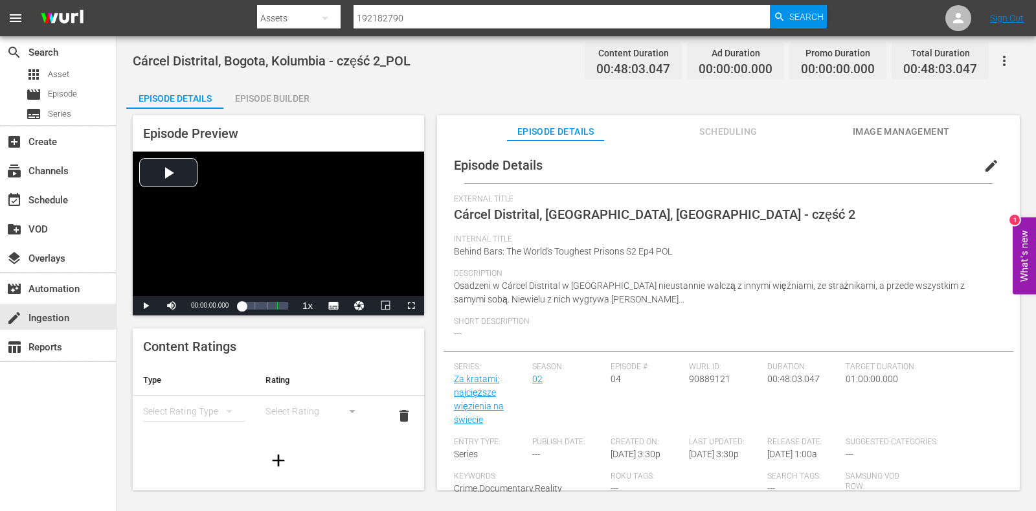
click at [262, 92] on div "Episode Builder" at bounding box center [271, 98] width 97 height 31
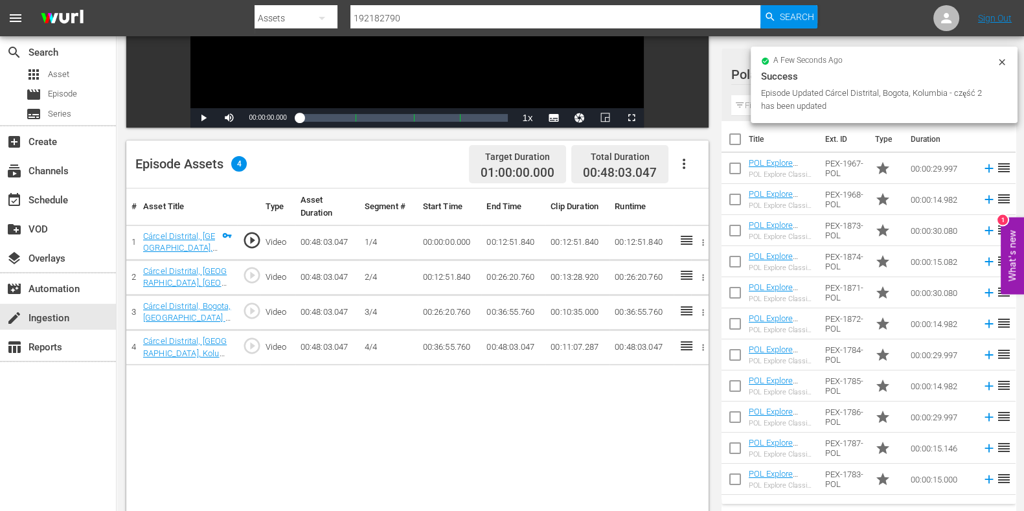
scroll to position [243, 0]
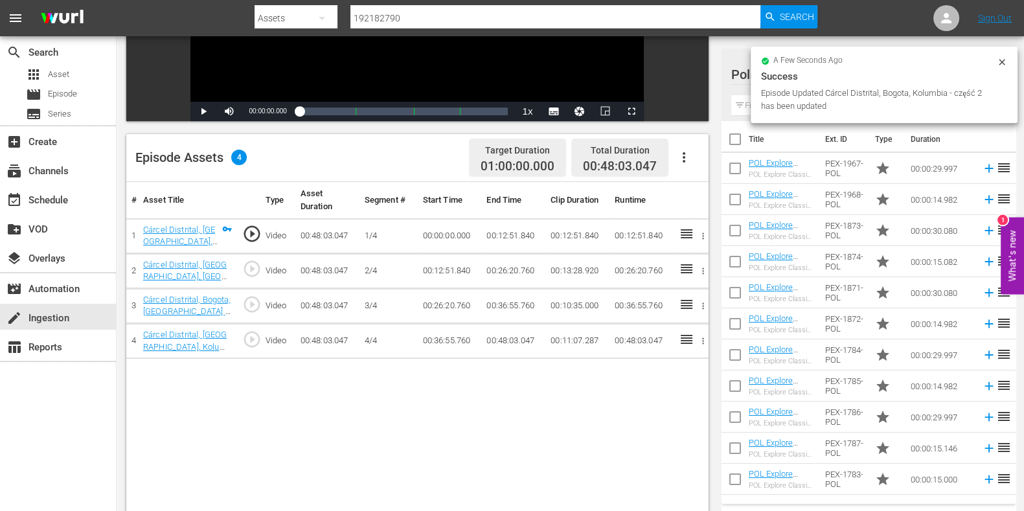
click at [751, 106] on div "a few seconds ago Success Episode Updated Cárcel Distrital, Bogota, Kolumbia - …" at bounding box center [884, 85] width 267 height 76
click at [746, 105] on input "text" at bounding box center [868, 105] width 275 height 21
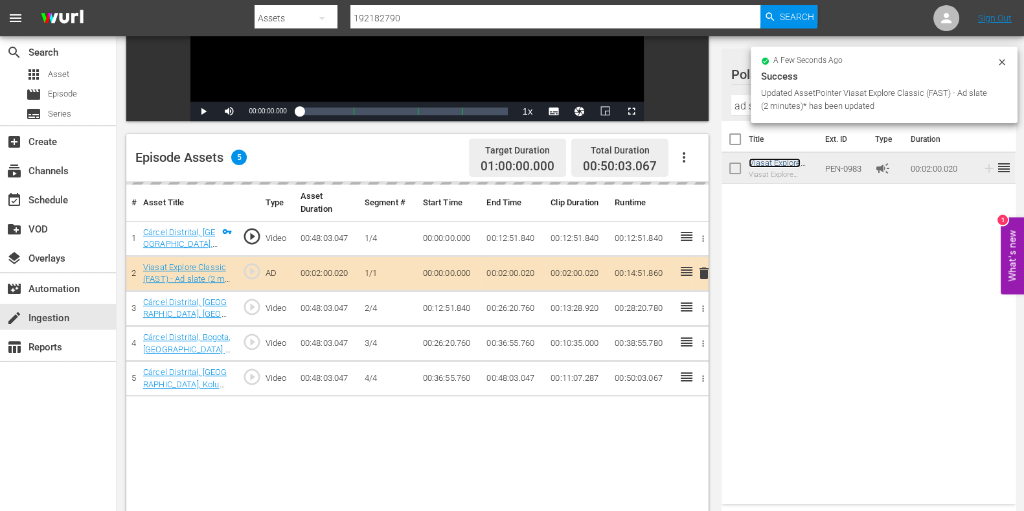
scroll to position [323, 0]
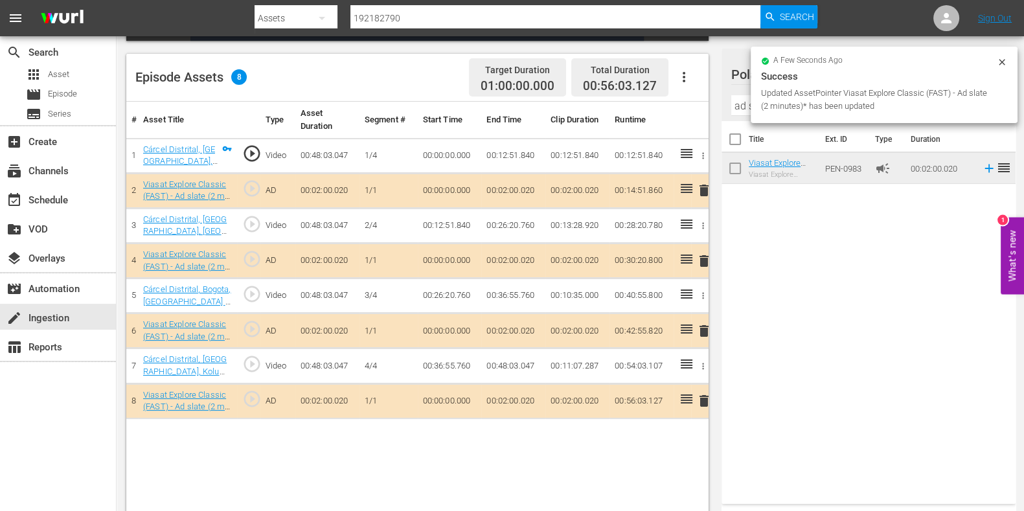
click at [734, 104] on input "ad s" at bounding box center [868, 105] width 275 height 21
click at [732, 104] on input "ad s" at bounding box center [868, 105] width 275 height 21
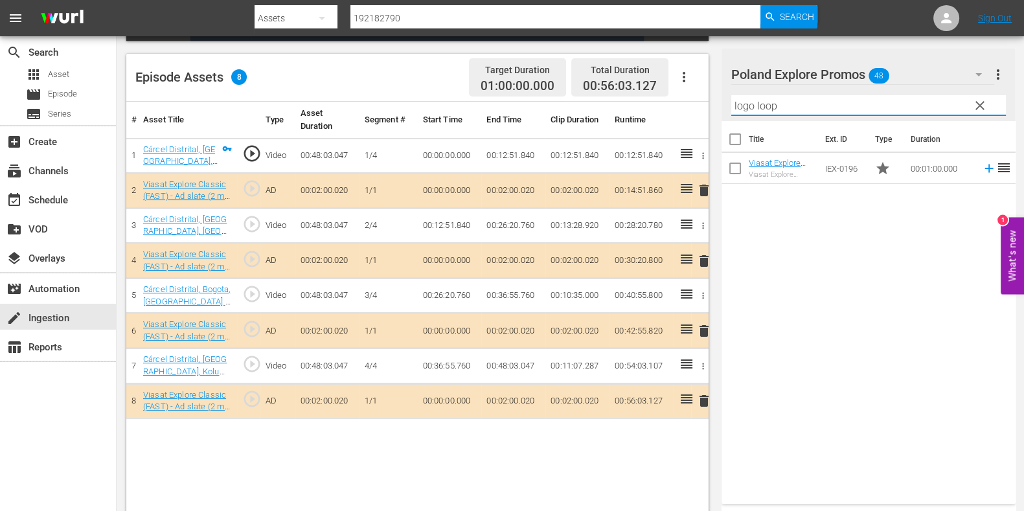
type input "logo loop"
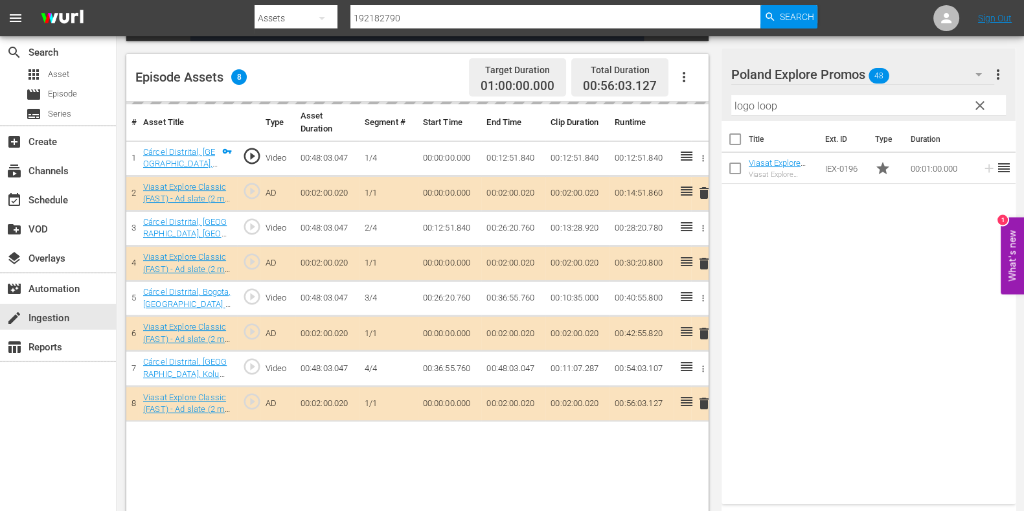
click at [738, 105] on input "logo loop" at bounding box center [868, 105] width 275 height 21
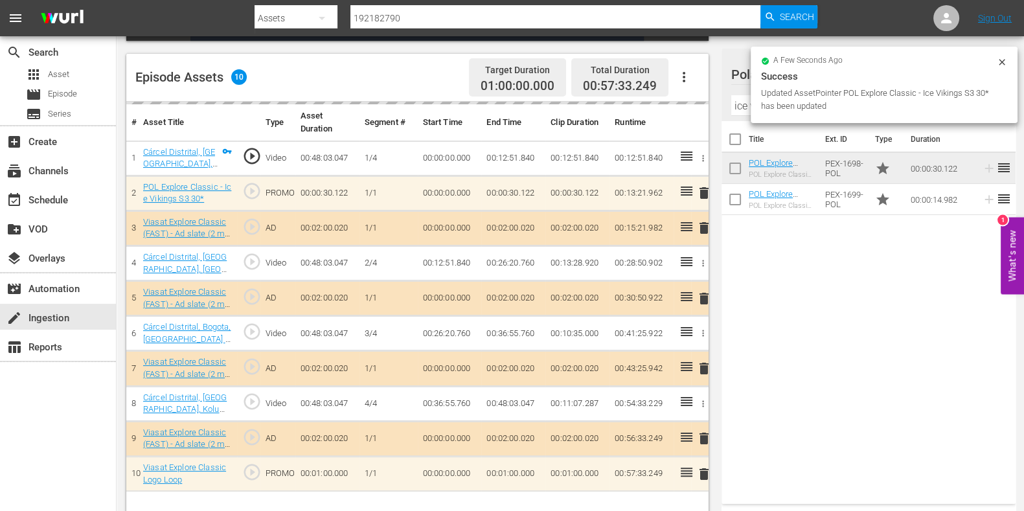
click at [736, 91] on div at bounding box center [809, 75] width 157 height 32
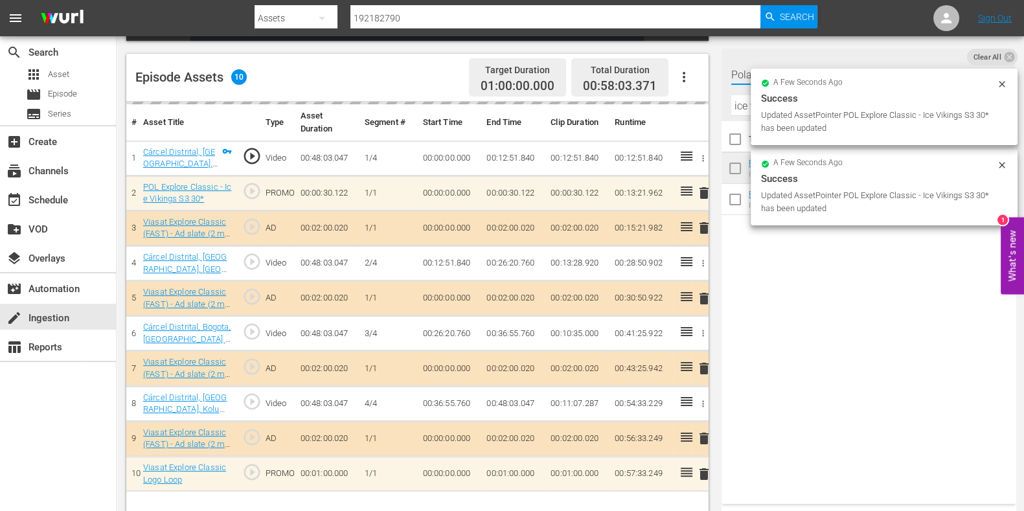
click at [739, 113] on input "ice vikings" at bounding box center [868, 105] width 275 height 21
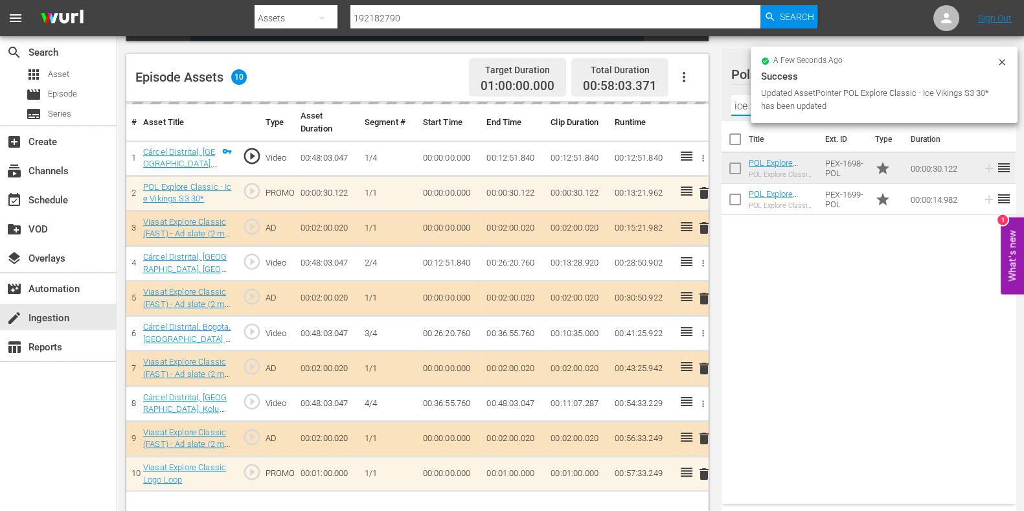
click at [739, 113] on input "ice vikings" at bounding box center [868, 105] width 275 height 21
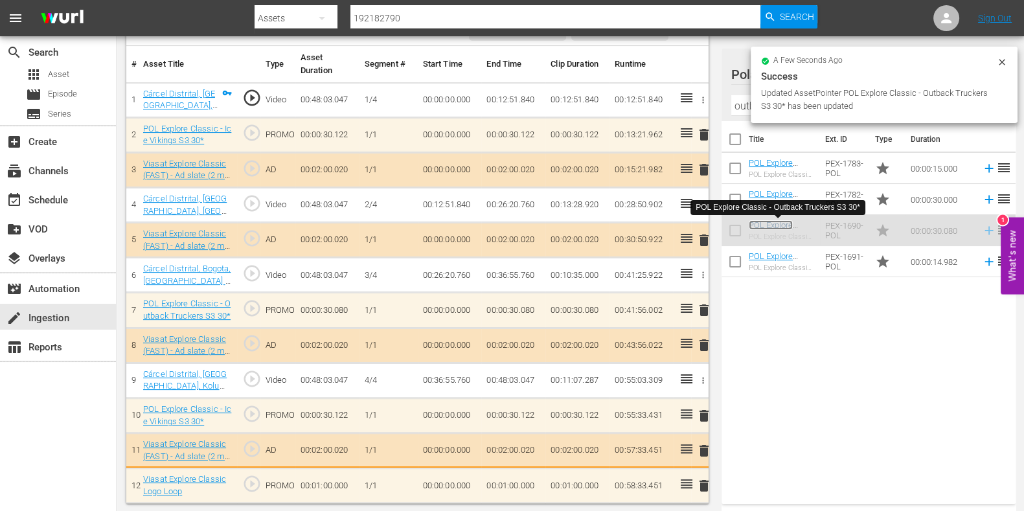
scroll to position [382, 0]
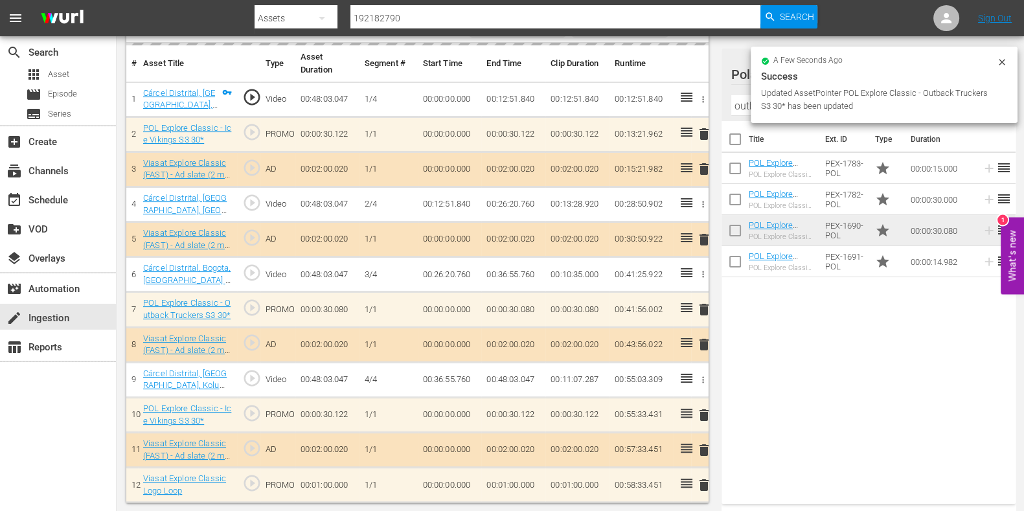
click at [748, 107] on input "outback tr" at bounding box center [868, 105] width 275 height 21
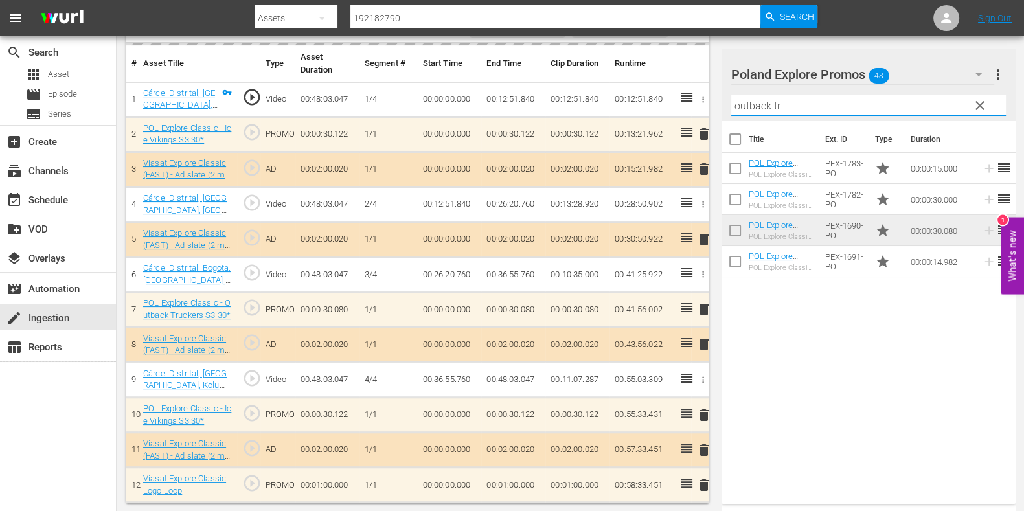
click at [748, 107] on input "outback tr" at bounding box center [868, 105] width 275 height 21
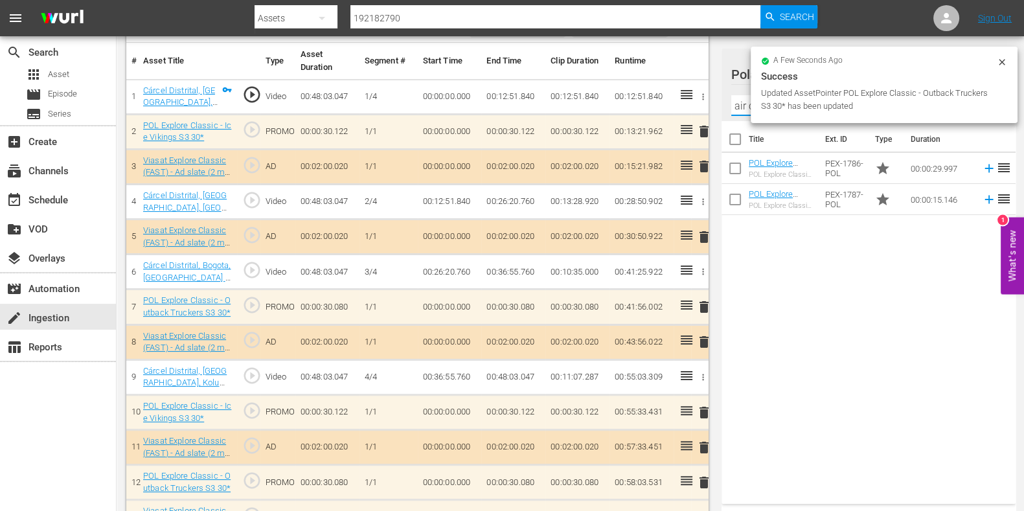
type input "air cras"
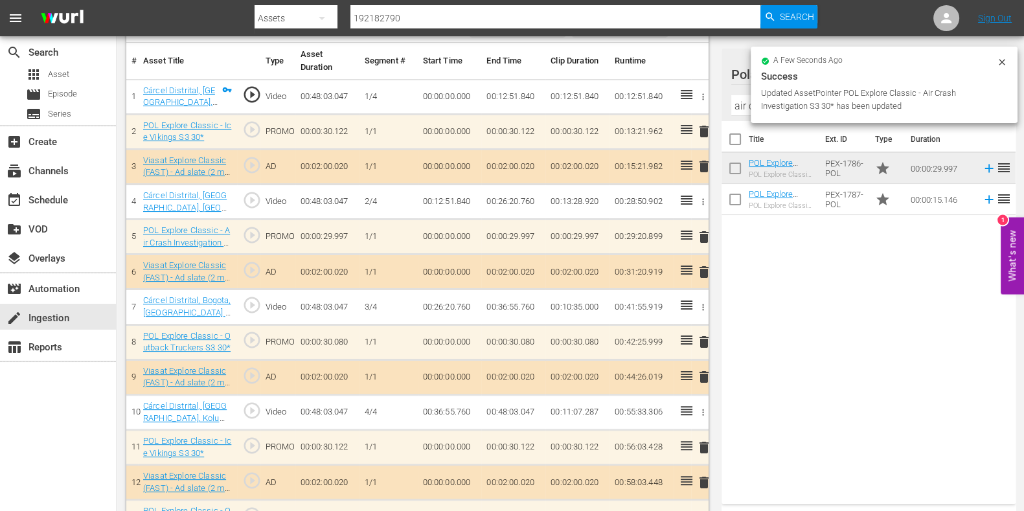
click at [742, 101] on input "air cras" at bounding box center [868, 105] width 275 height 21
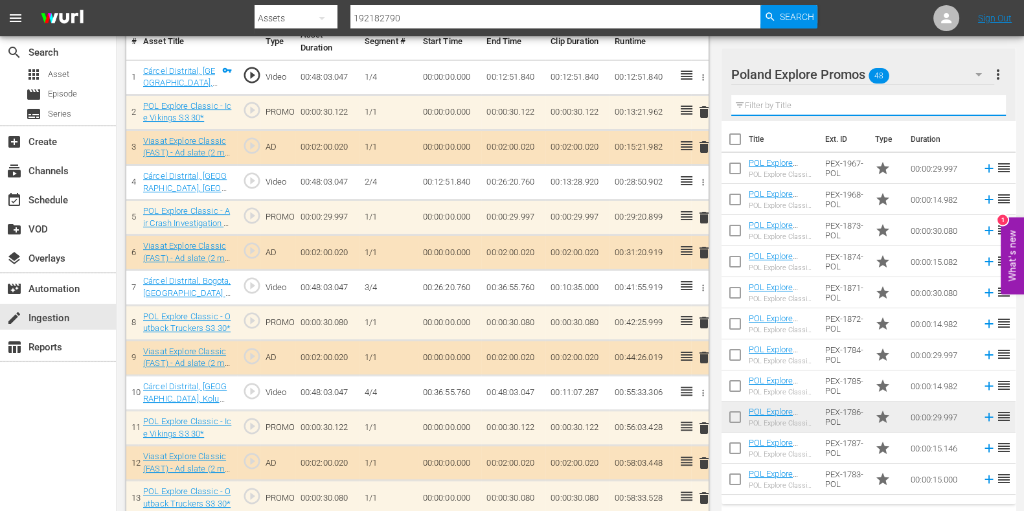
scroll to position [369, 0]
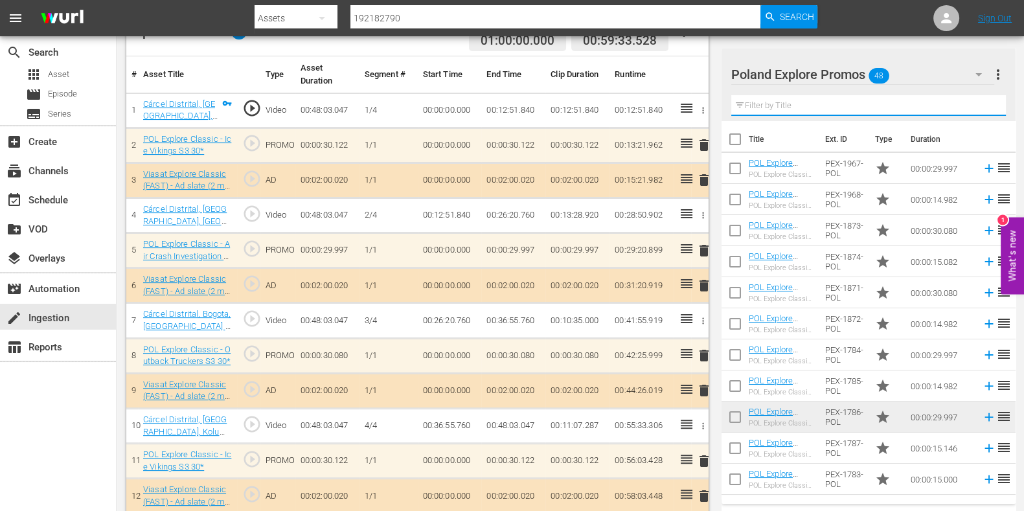
click at [774, 110] on input "text" at bounding box center [868, 105] width 275 height 21
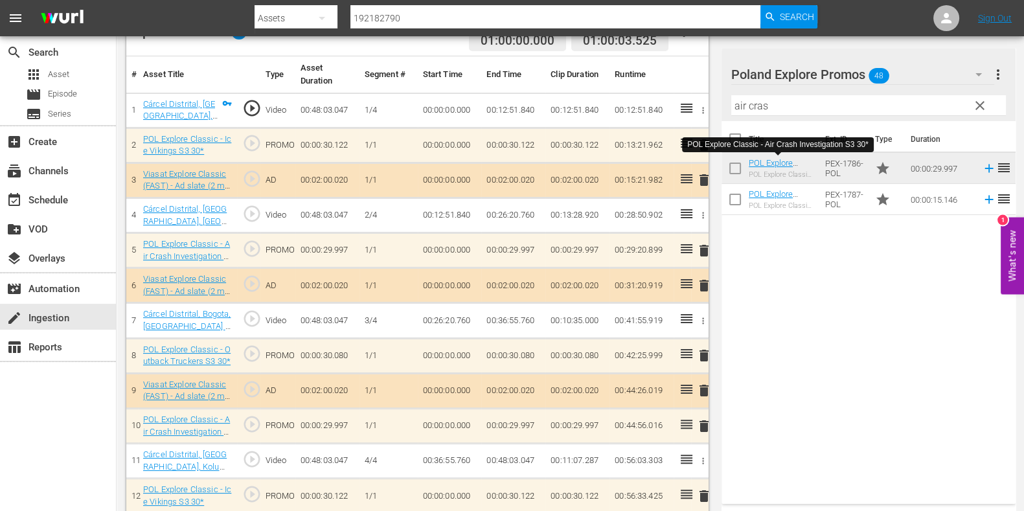
click at [753, 106] on input "air cras" at bounding box center [868, 105] width 275 height 21
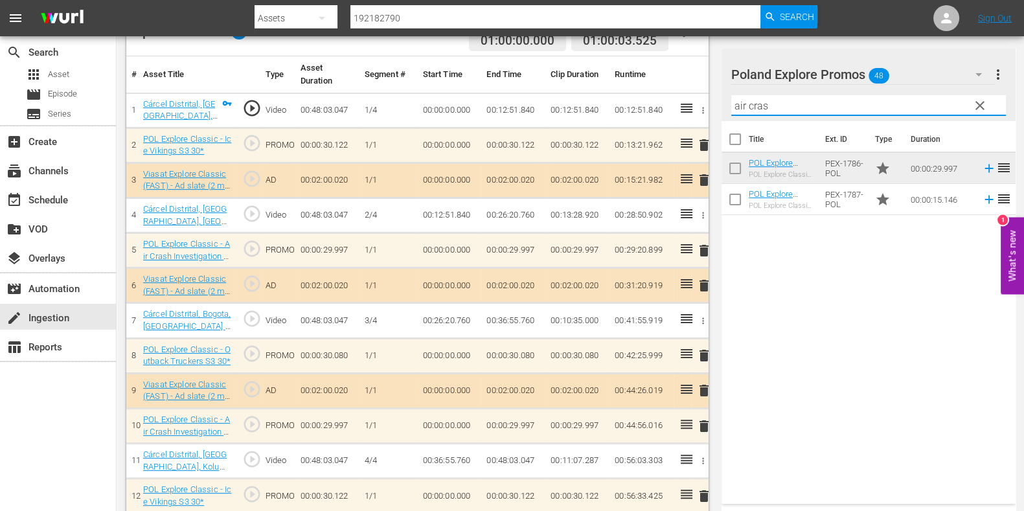
click at [753, 106] on input "air cras" at bounding box center [868, 105] width 275 height 21
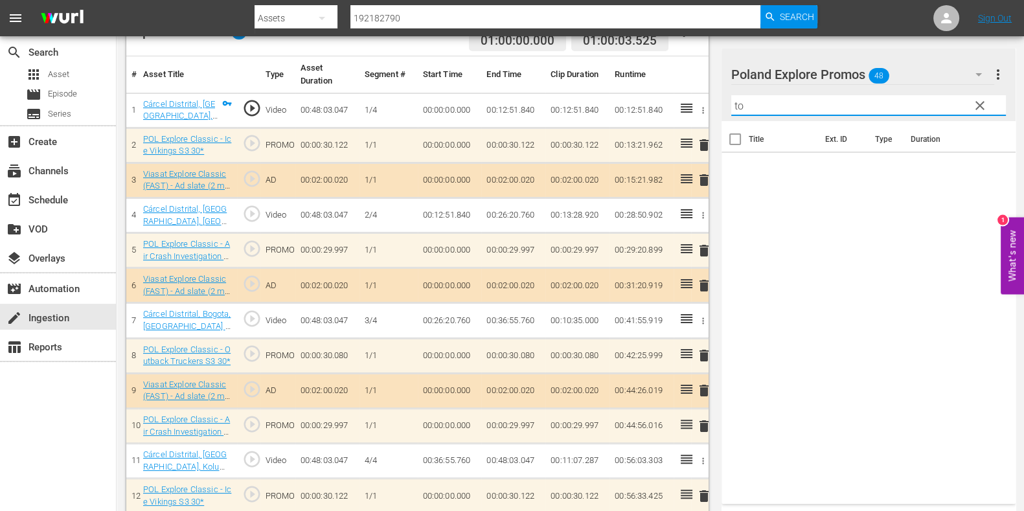
type input "t"
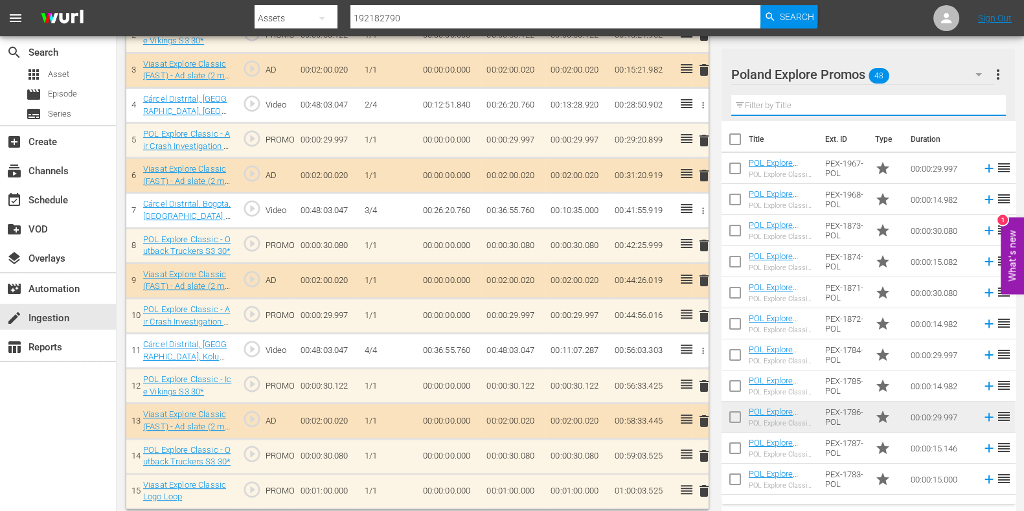
scroll to position [484, 0]
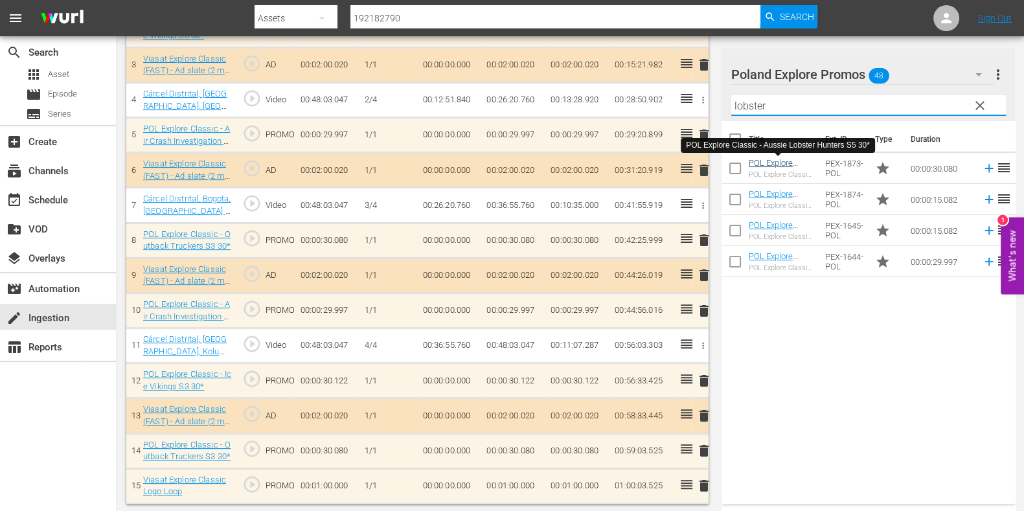
type input "lobster"
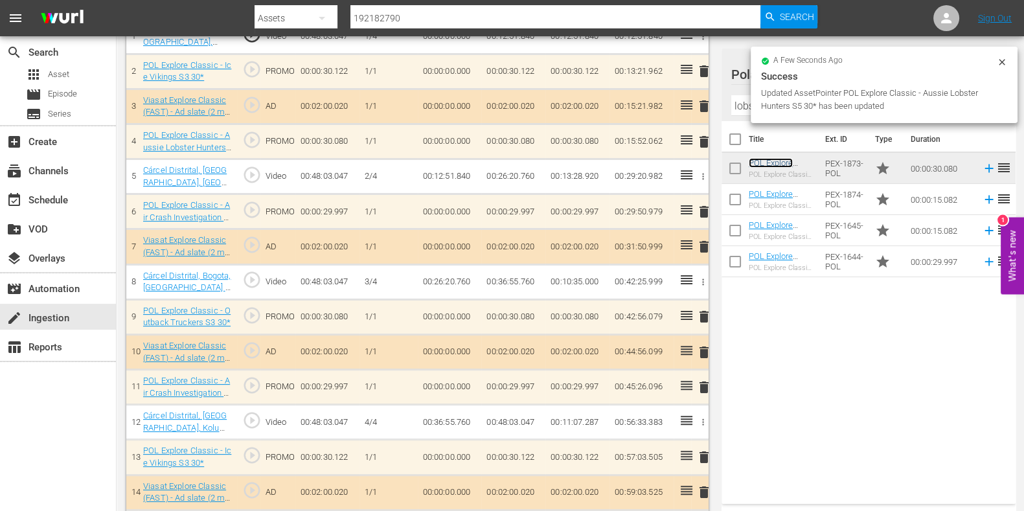
scroll to position [519, 0]
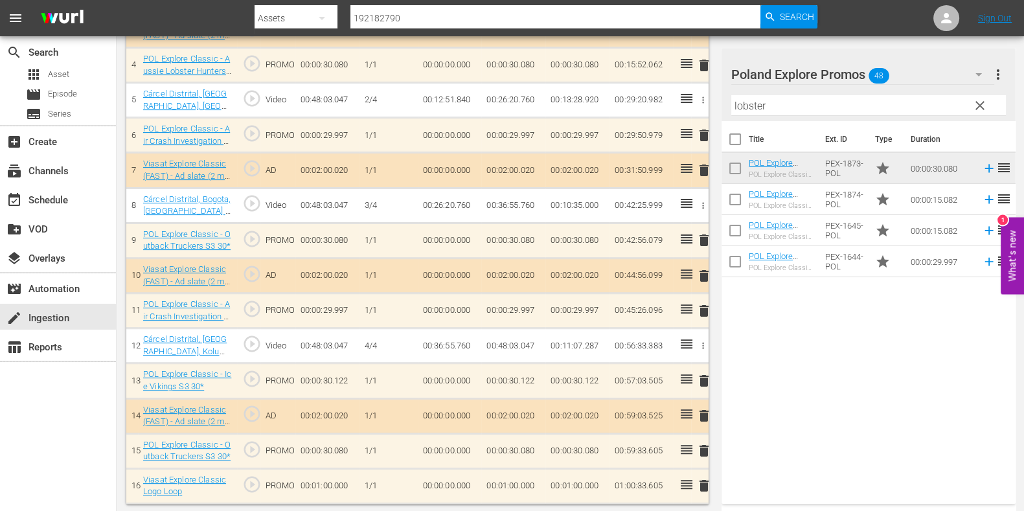
click at [501, 475] on td "00:01:00.000" at bounding box center [513, 485] width 64 height 35
click at [504, 478] on input "00:01:00.000" at bounding box center [511, 489] width 50 height 31
type input "00:00:26.495"
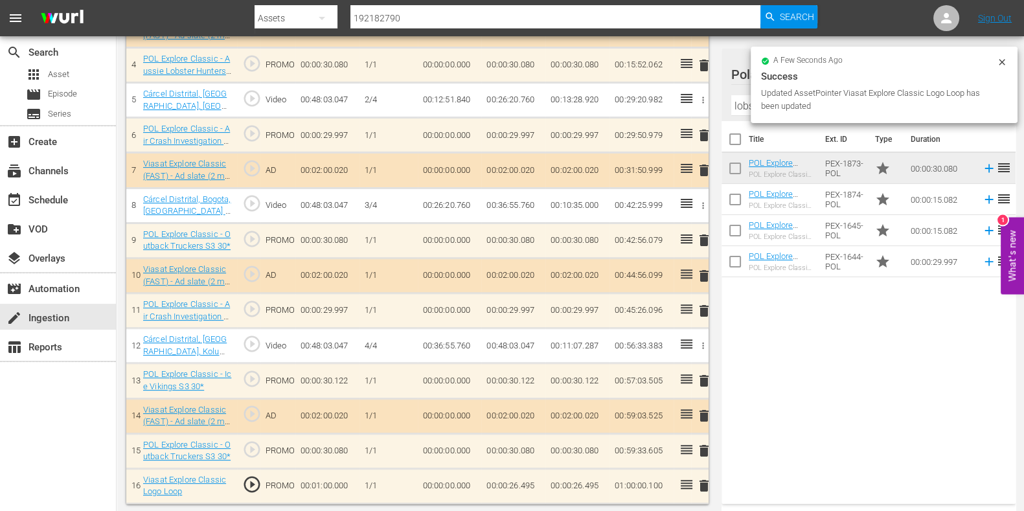
click at [527, 482] on td "00:00:26.495" at bounding box center [513, 485] width 64 height 35
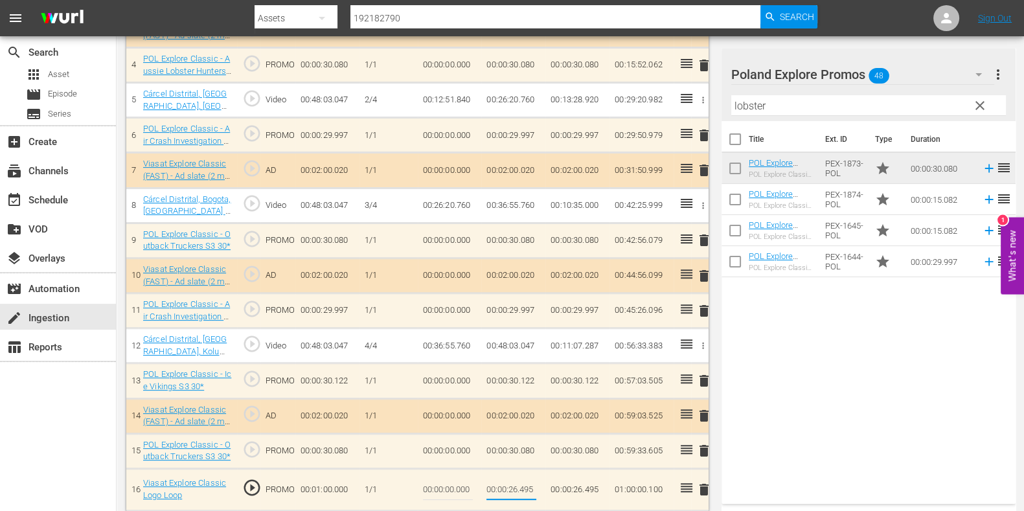
click at [527, 484] on input "00:00:26.495" at bounding box center [511, 489] width 50 height 31
type input "00:00:26.395"
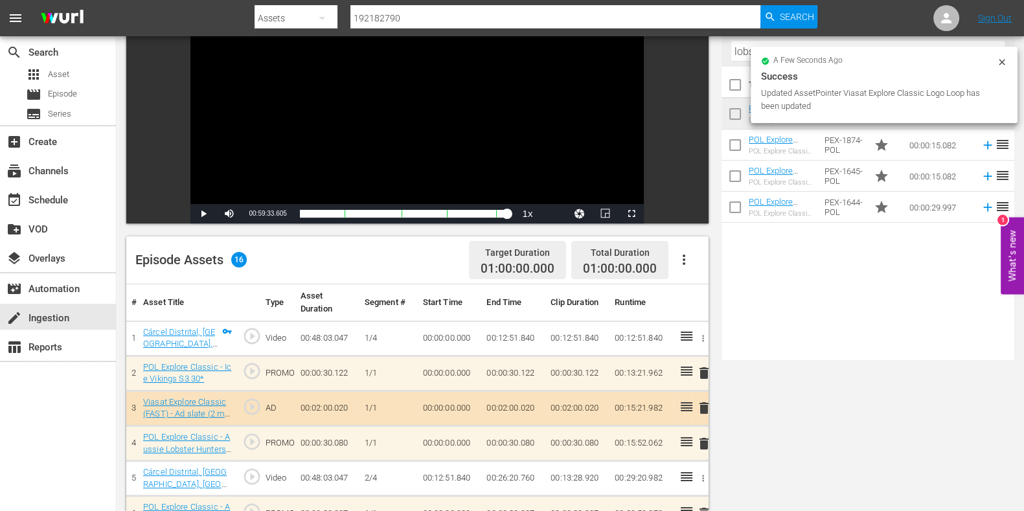
scroll to position [0, 0]
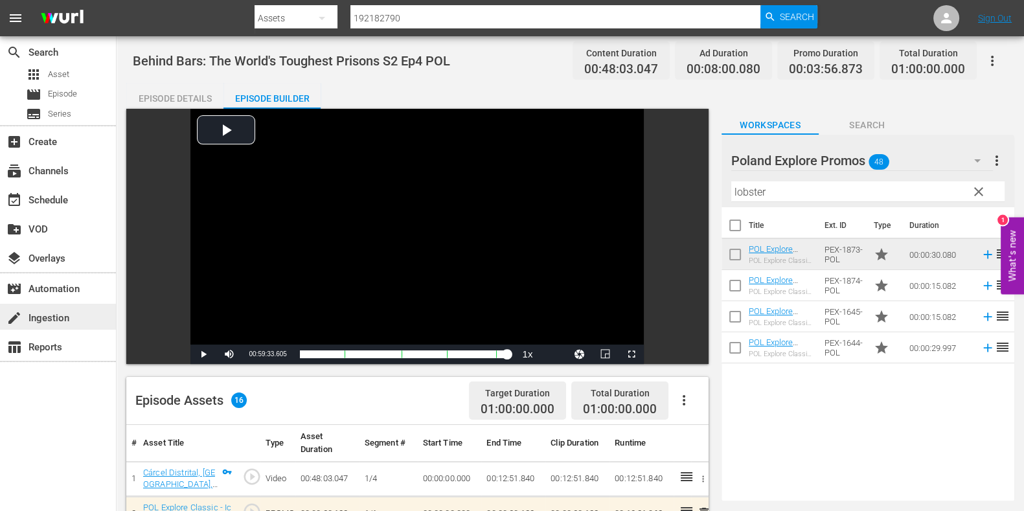
click at [87, 308] on div "create Ingestion" at bounding box center [58, 317] width 116 height 26
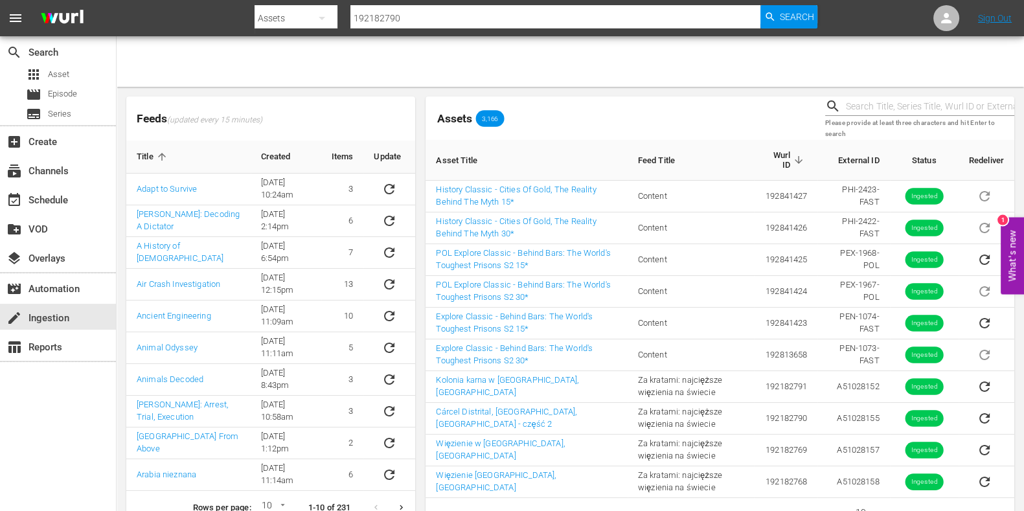
click at [881, 102] on input "text" at bounding box center [930, 106] width 168 height 19
paste input "51028156"
type input "51028156"
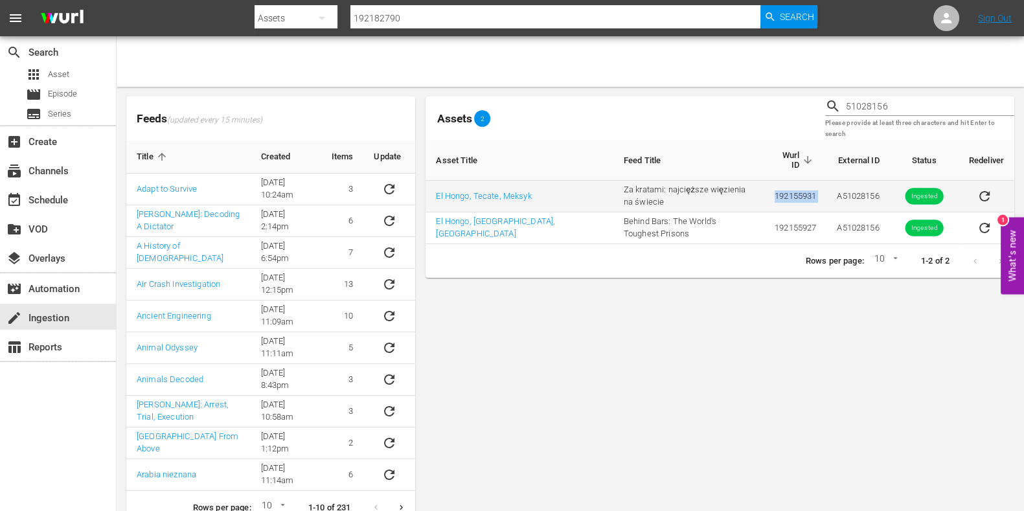
drag, startPoint x: 819, startPoint y: 189, endPoint x: 730, endPoint y: 198, distance: 89.8
click at [733, 198] on tr "El Hongo, Tecate, Meksyk Za kratami: najcięższe więzienia na świecie 192155931 …" at bounding box center [720, 197] width 589 height 32
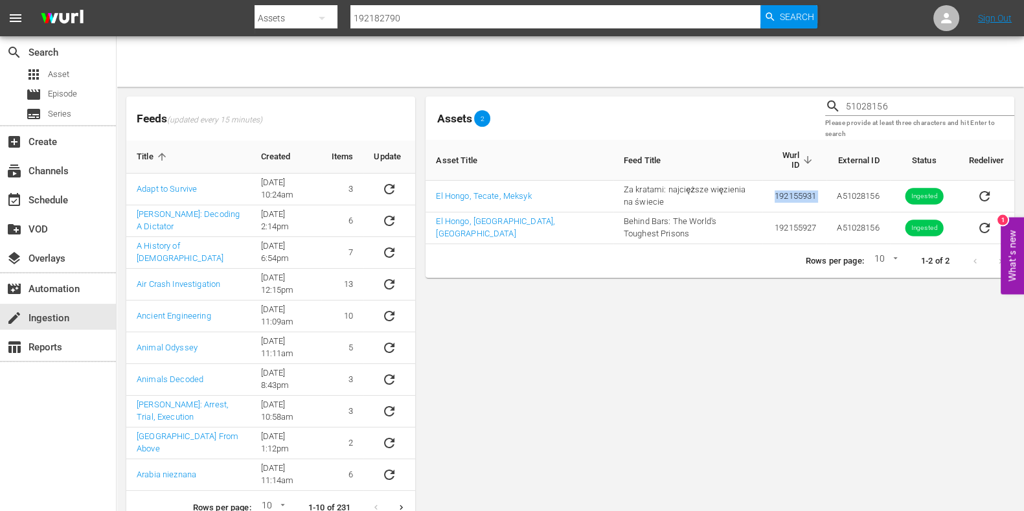
copy tr "Za kratami: najcięższe więzienia na świecie 192155931"
click at [392, 11] on input "192182790" at bounding box center [555, 18] width 410 height 31
paste input "55931"
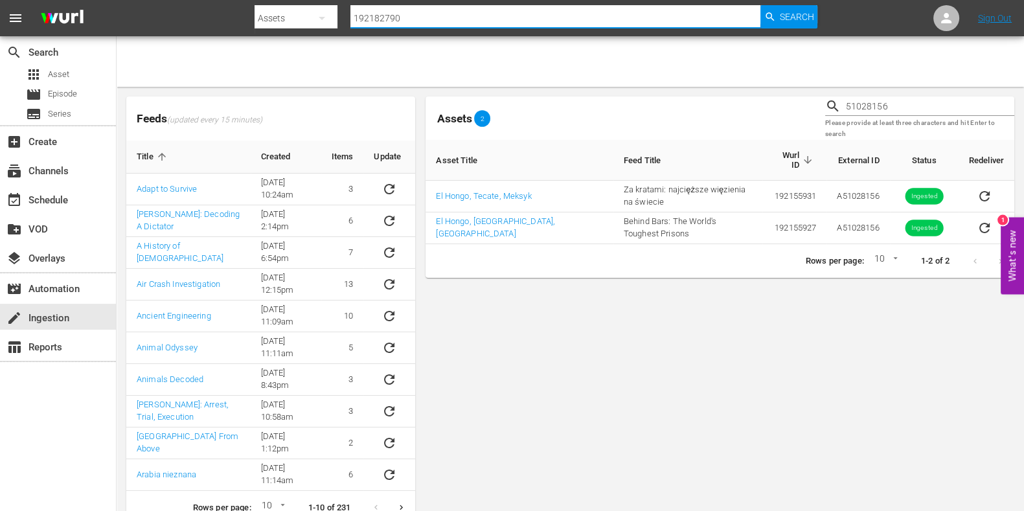
type input "192155931"
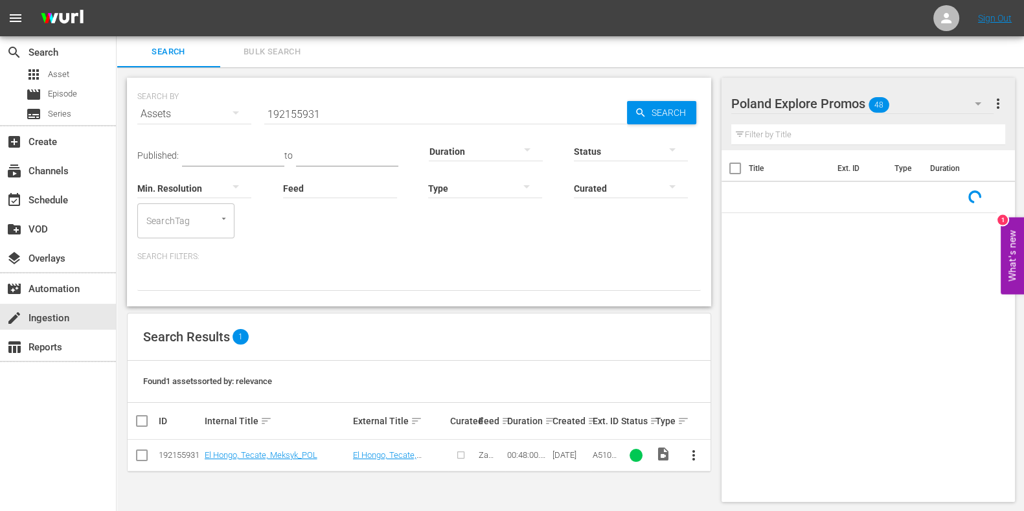
click at [697, 445] on button "more_vert" at bounding box center [693, 455] width 31 height 31
click at [722, 436] on div "Episode" at bounding box center [764, 449] width 88 height 31
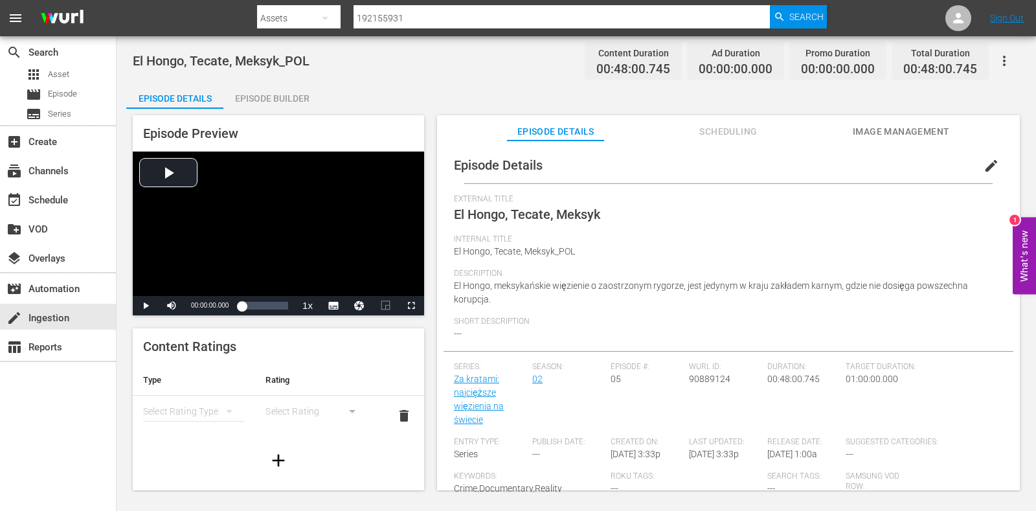
click at [987, 154] on button "edit" at bounding box center [991, 165] width 31 height 31
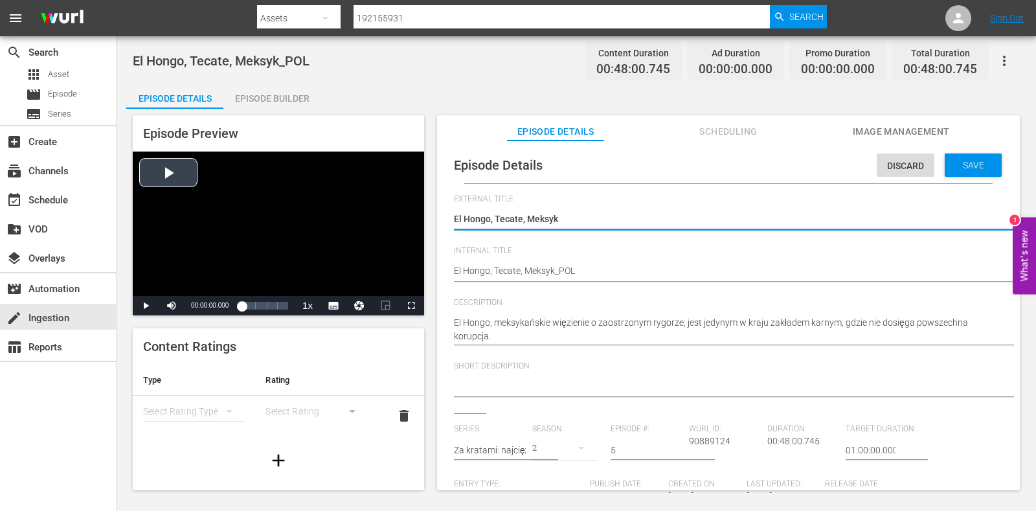
drag, startPoint x: 382, startPoint y: 269, endPoint x: 341, endPoint y: 269, distance: 41.5
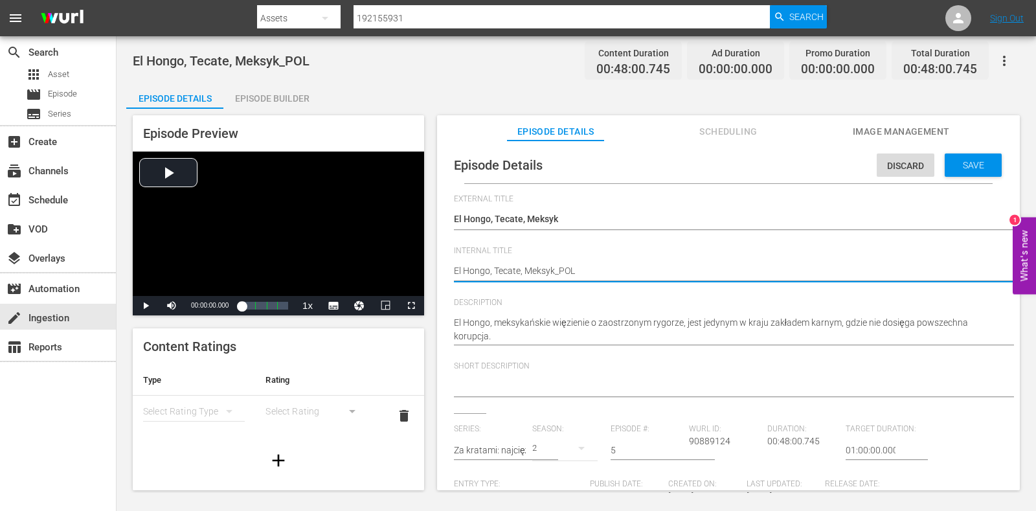
paste textarea "Behind Bars: The World's Toughest Prisons S2 Ep5"
type textarea "Behind Bars: The World's Toughest Prisons S2 Ep5"
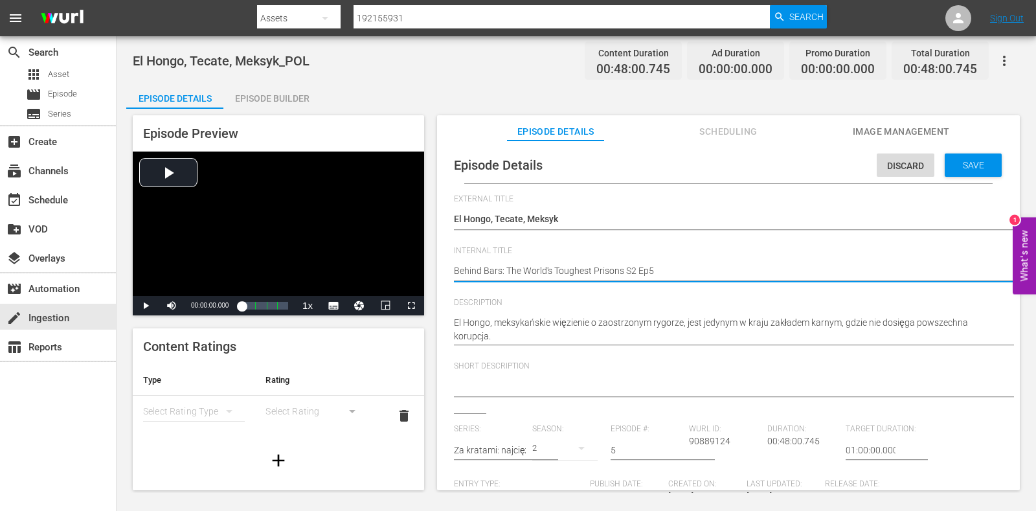
type textarea "Behind Bars: The World's Toughest Prisons S2 Ep5 P"
type textarea "Behind Bars: The World's Toughest Prisons S2 Ep5 PO"
type textarea "Behind Bars: The World's Toughest Prisons S2 Ep5 POL"
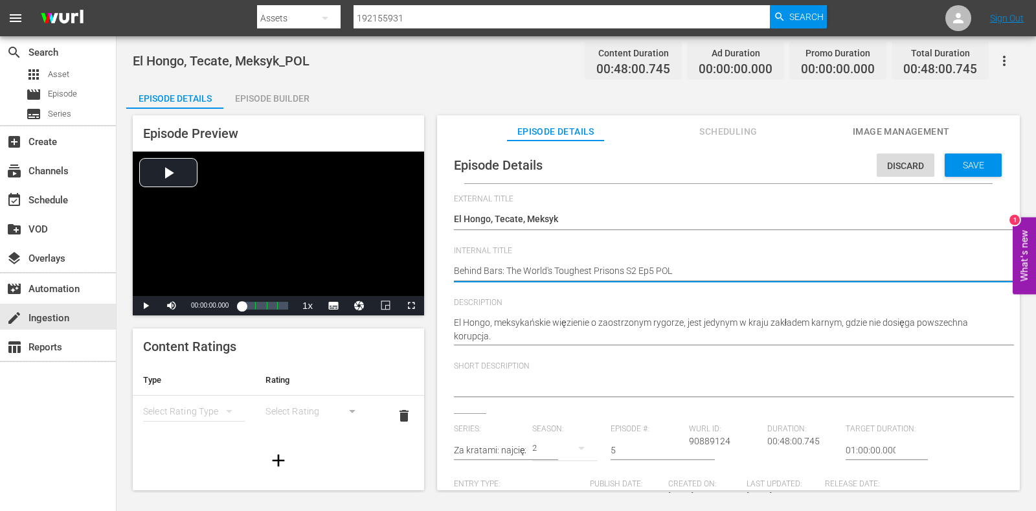
type textarea "Behind Bars: The World's Toughest Prisons S2 Ep5 POL"
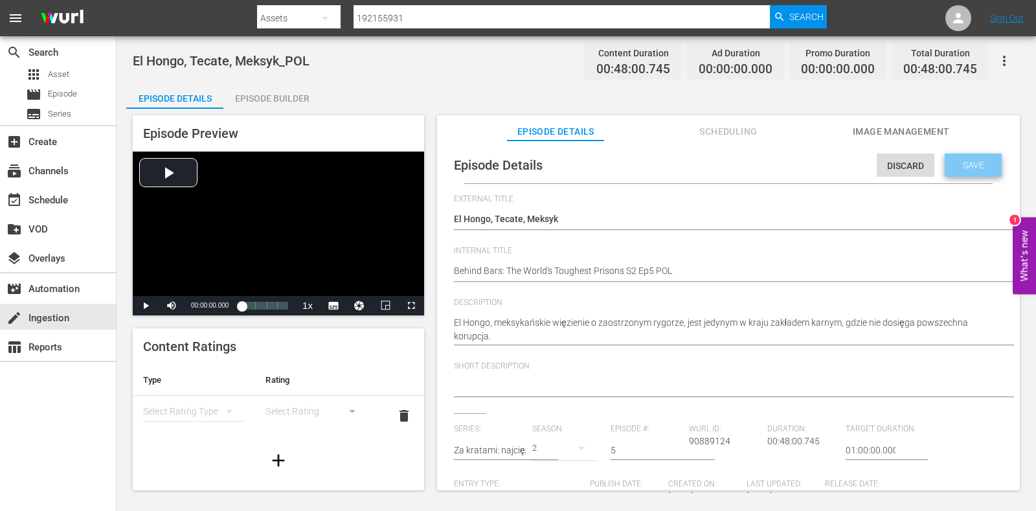
click at [953, 166] on span "Save" at bounding box center [974, 165] width 42 height 10
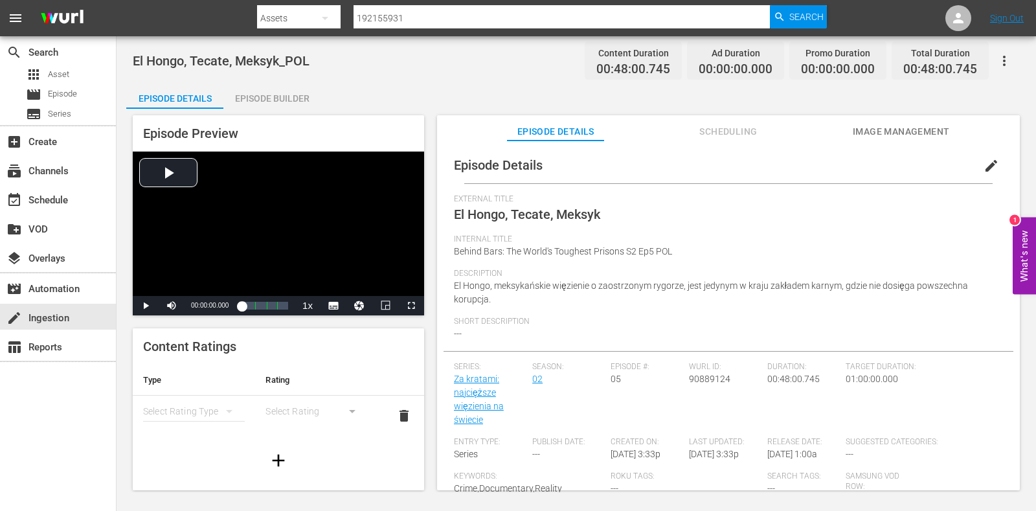
click at [273, 93] on div "Episode Builder" at bounding box center [271, 98] width 97 height 31
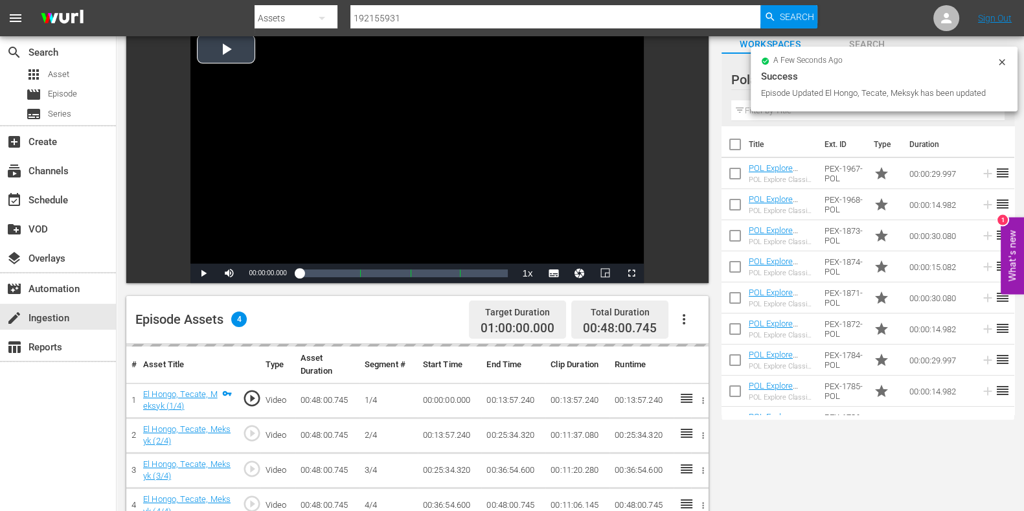
scroll to position [161, 0]
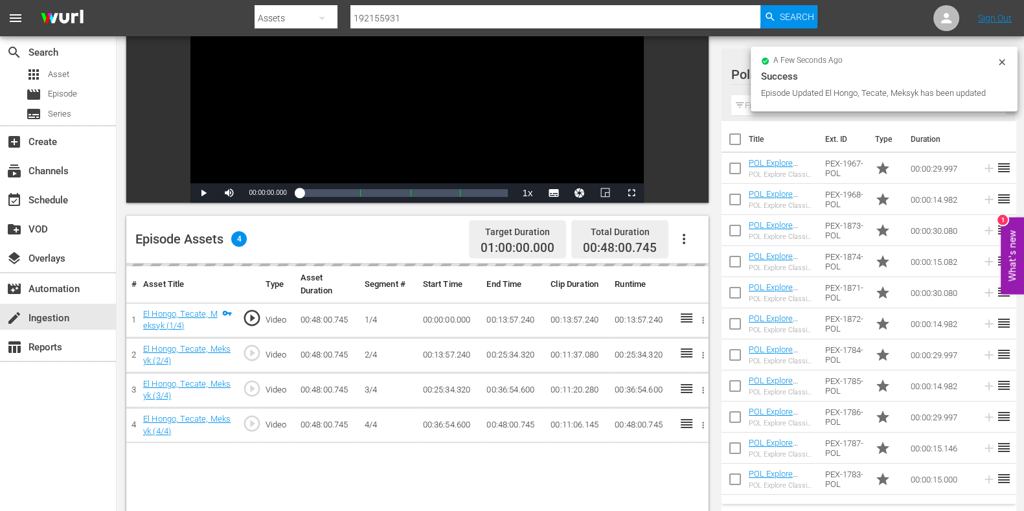
click at [751, 111] on div "a few seconds ago Success Episode Updated El Hongo, Tecate, Meksyk has been upd…" at bounding box center [884, 81] width 267 height 69
click at [751, 108] on div "a few seconds ago Success Episode Updated El Hongo, Tecate, Meksyk has been upd…" at bounding box center [884, 79] width 267 height 65
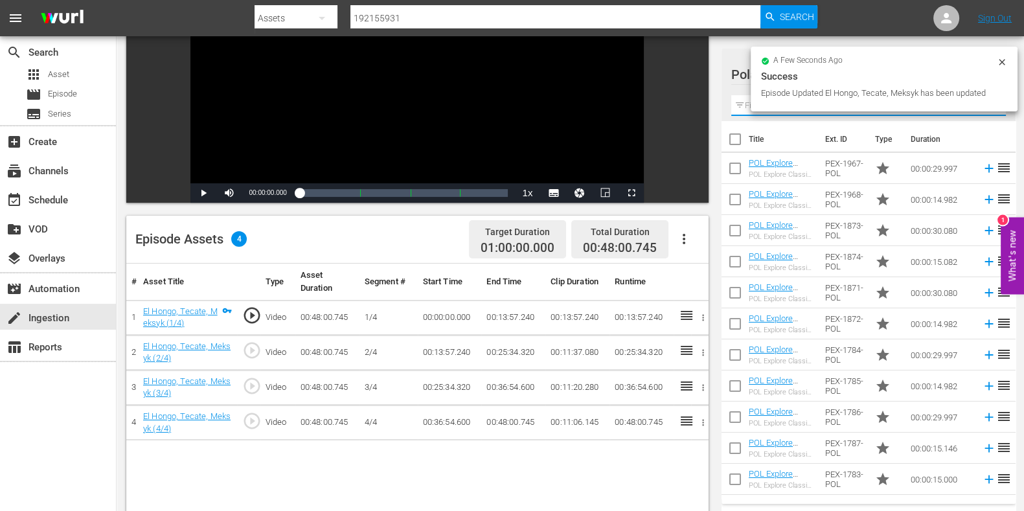
click at [748, 105] on input "text" at bounding box center [868, 105] width 275 height 21
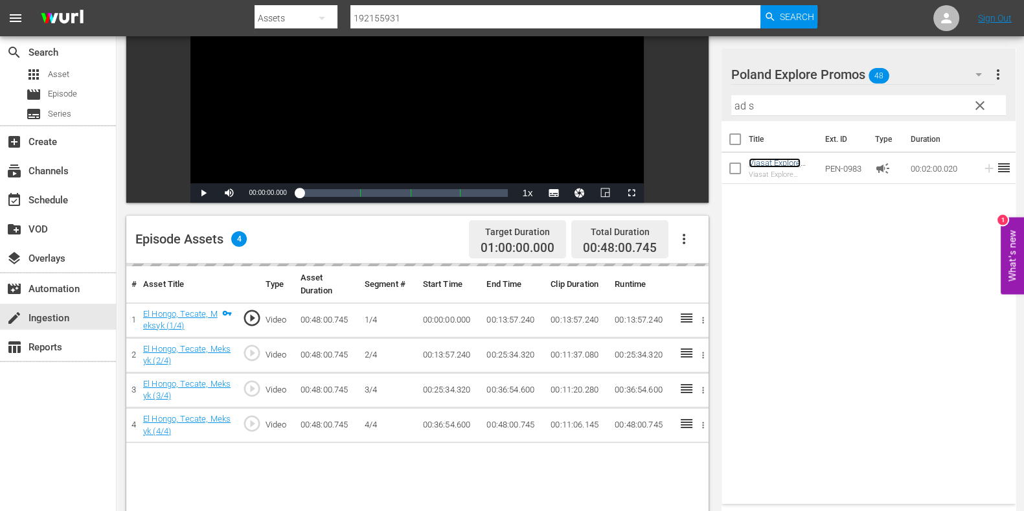
scroll to position [243, 0]
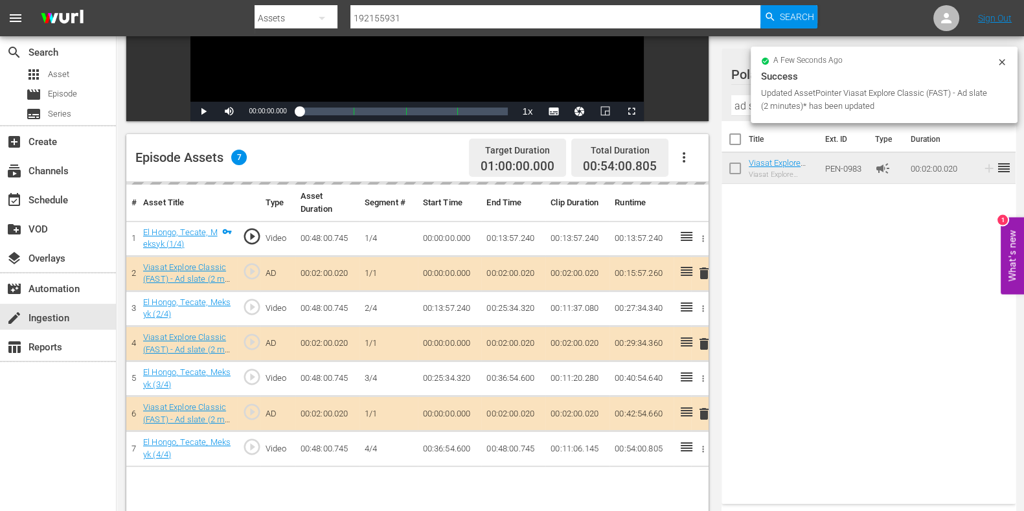
click at [745, 102] on input "ad s" at bounding box center [868, 105] width 275 height 21
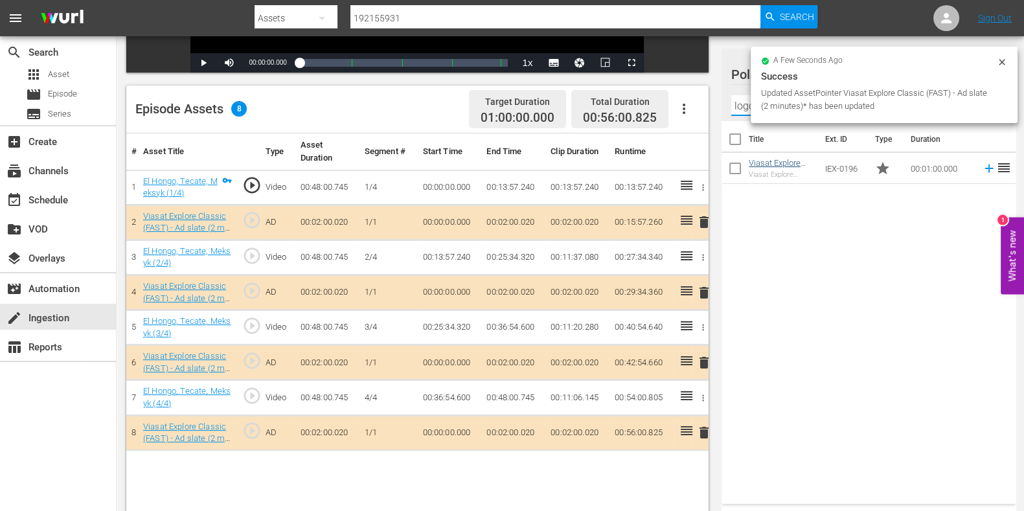
scroll to position [337, 0]
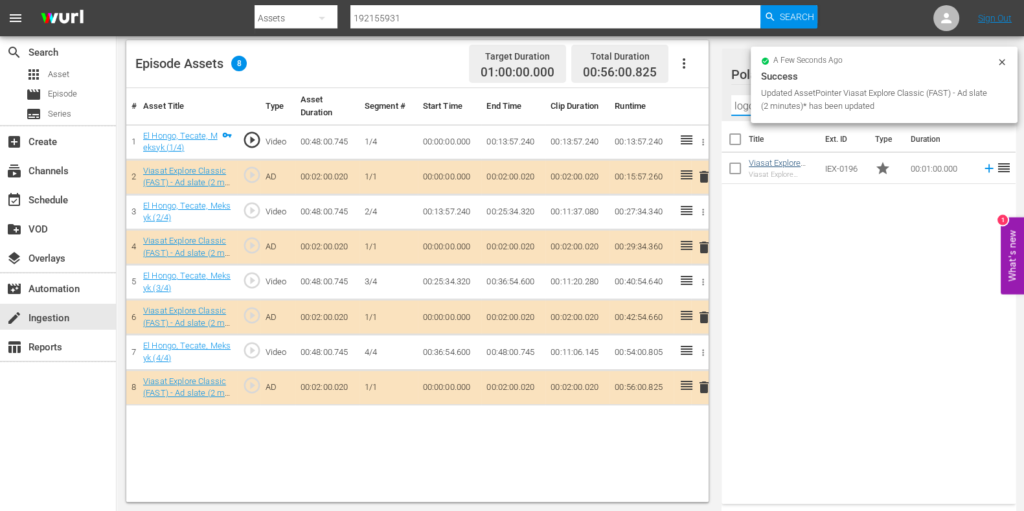
type input "logo"
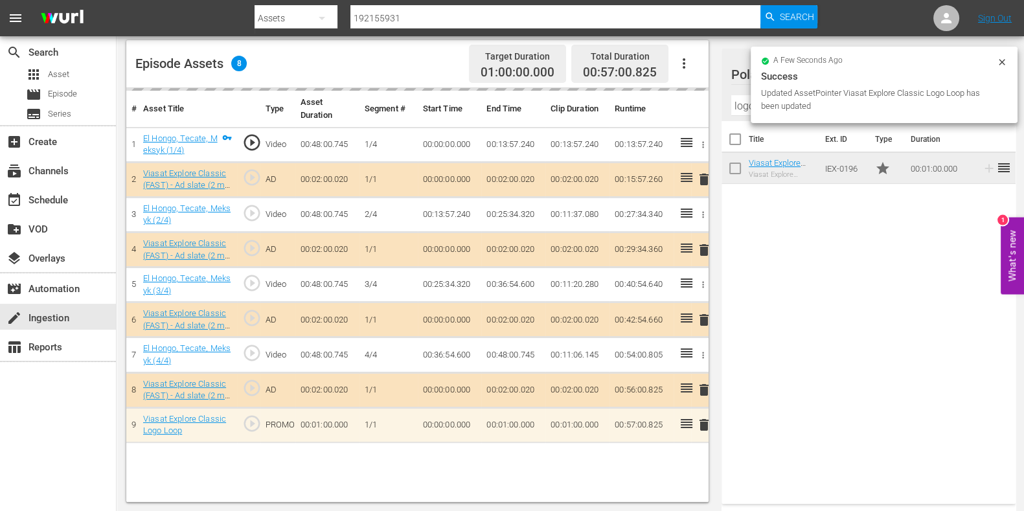
click at [999, 58] on icon at bounding box center [1002, 62] width 10 height 10
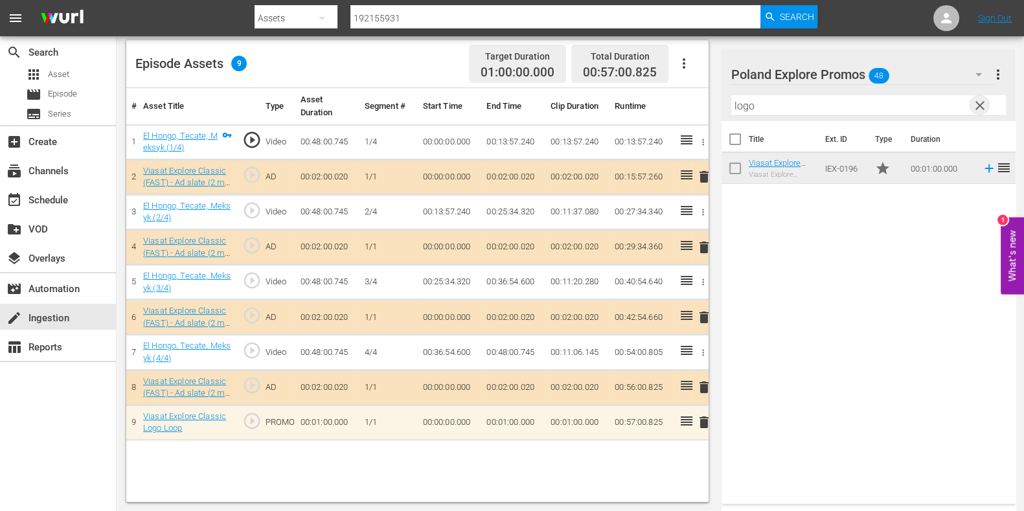
click at [979, 103] on span "clear" at bounding box center [980, 106] width 16 height 16
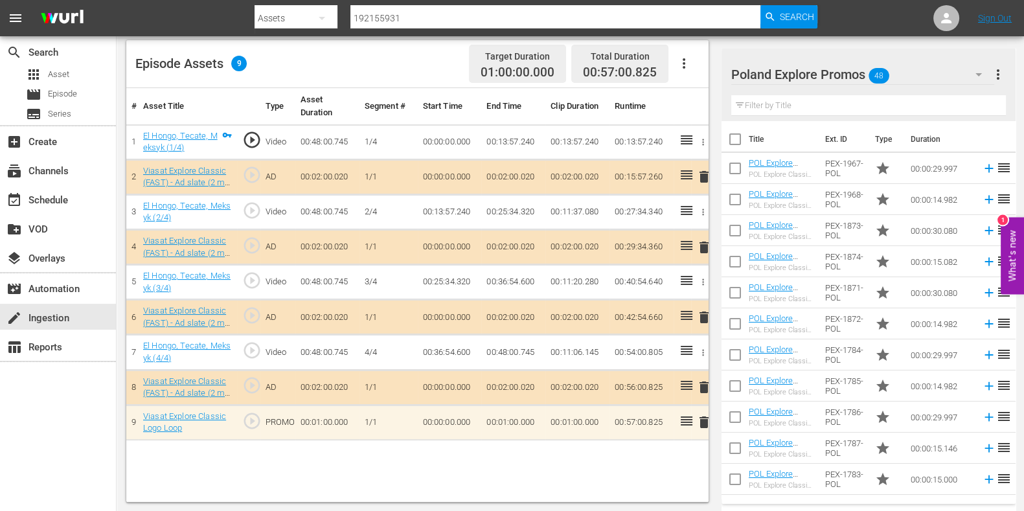
click at [855, 109] on input "text" at bounding box center [868, 105] width 275 height 21
click at [1014, 79] on div "Poland Explore Promos 48 Poland Explore Promos more_vert Filter by Title" at bounding box center [869, 85] width 294 height 73
click at [778, 109] on input "text" at bounding box center [868, 105] width 275 height 21
type input "g"
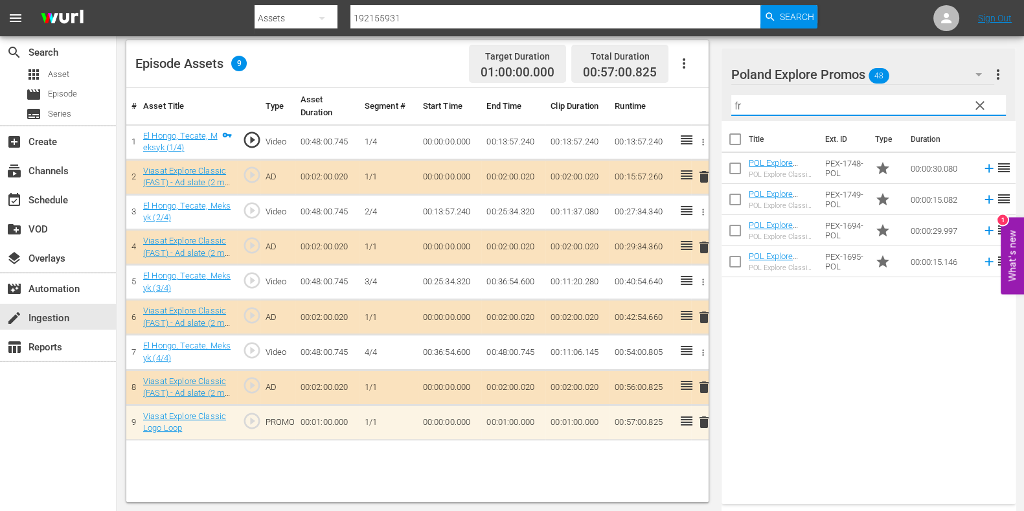
type input "f"
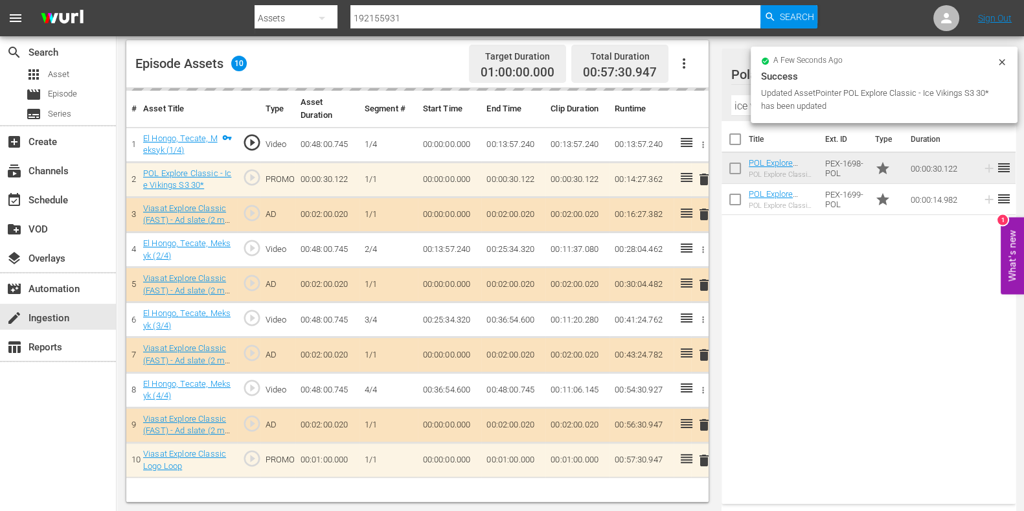
click at [739, 100] on input "ice viking" at bounding box center [868, 105] width 275 height 21
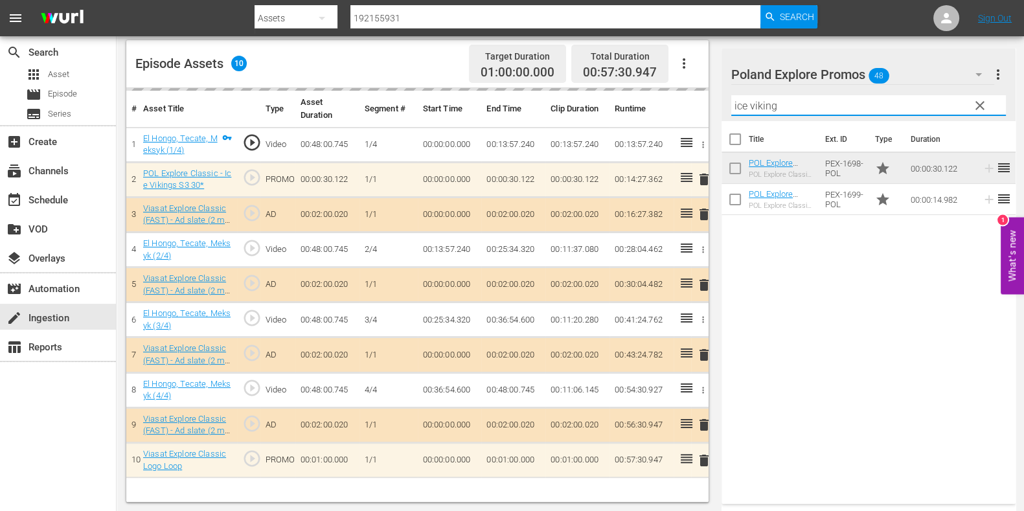
click at [739, 100] on input "ice viking" at bounding box center [868, 105] width 275 height 21
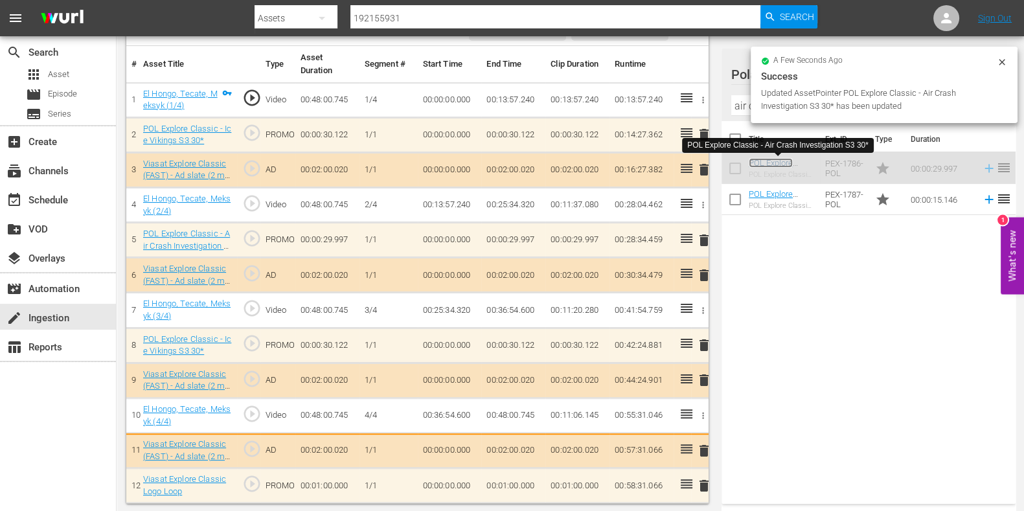
scroll to position [382, 0]
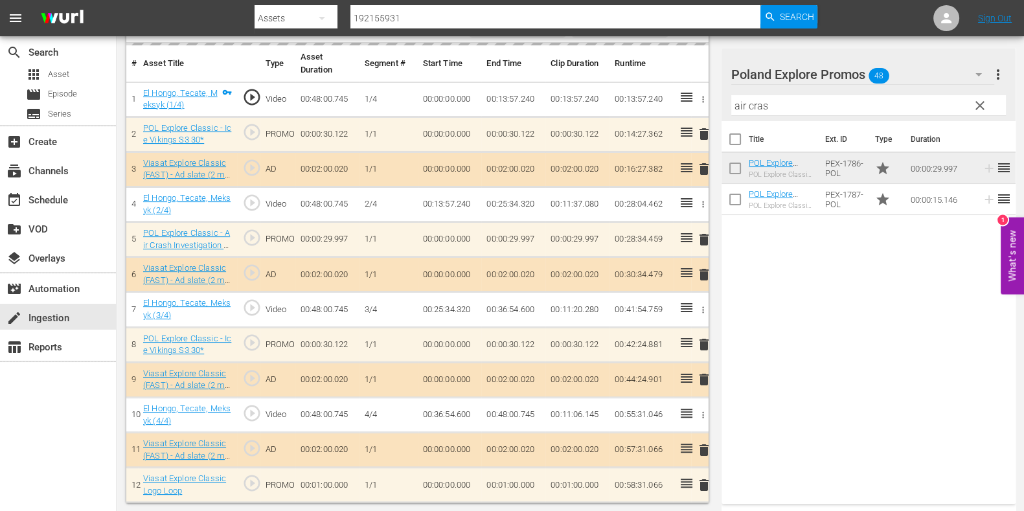
click at [729, 105] on div "Poland Explore Promos 48 Poland Explore Promos more_vert clear Filter by Title …" at bounding box center [869, 85] width 294 height 73
click at [741, 104] on input "air cras" at bounding box center [868, 105] width 275 height 21
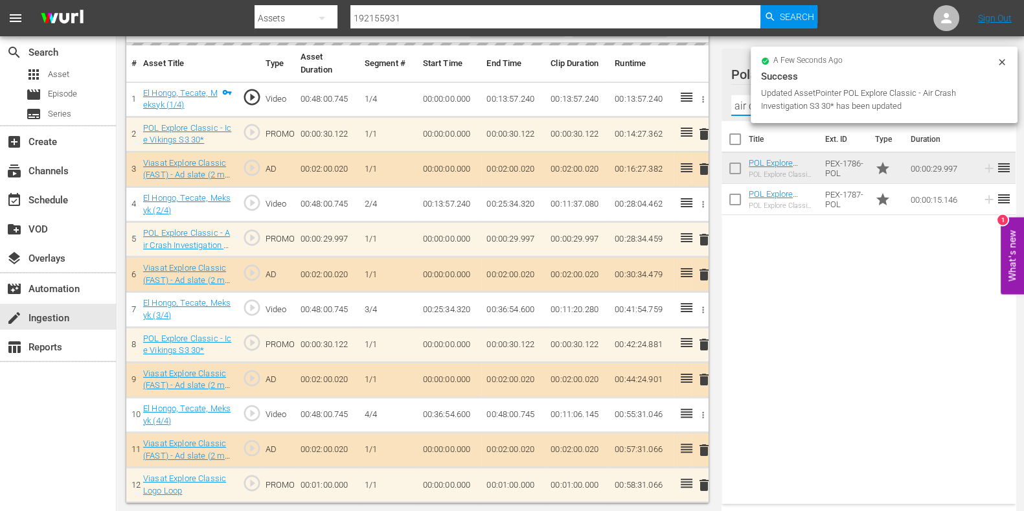
click at [741, 104] on input "air cras" at bounding box center [868, 105] width 275 height 21
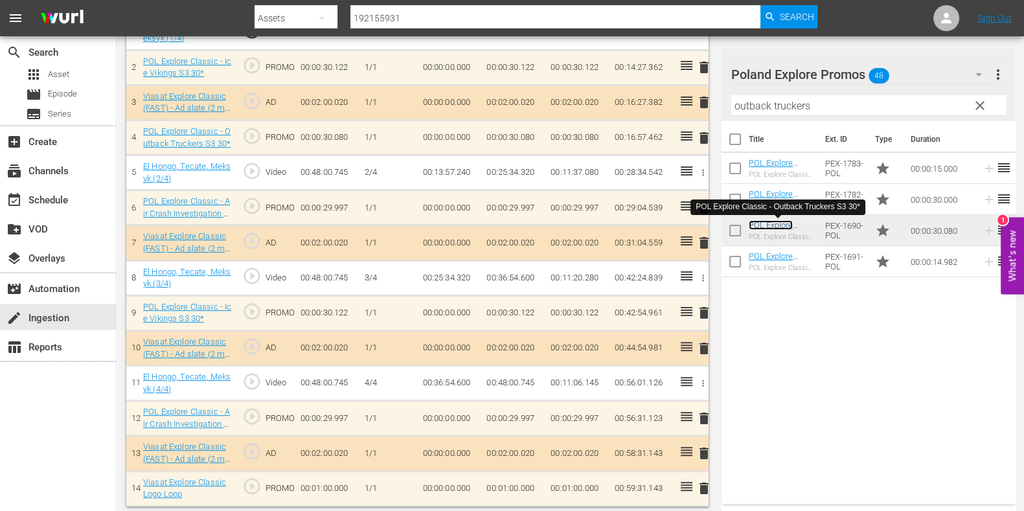
scroll to position [451, 0]
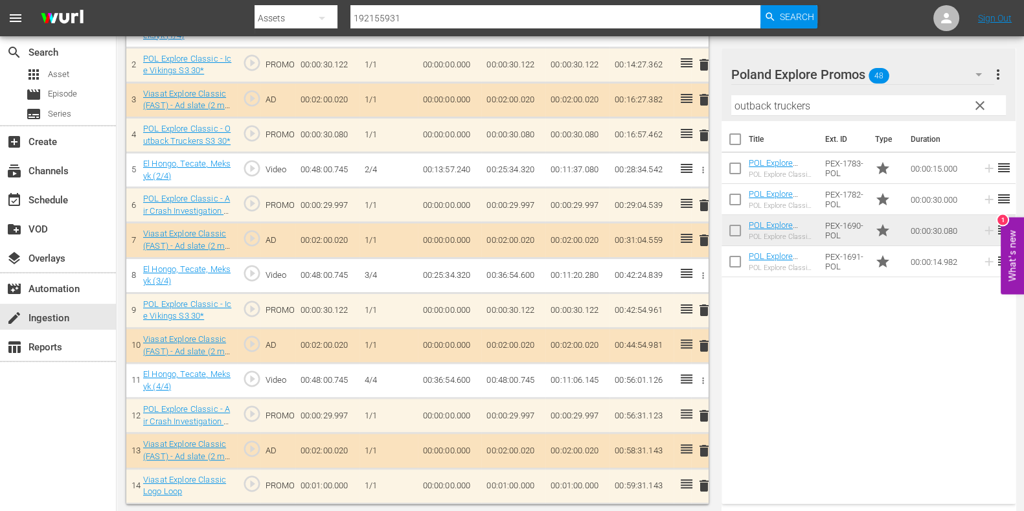
click at [755, 95] on input "outback truckers" at bounding box center [868, 105] width 275 height 21
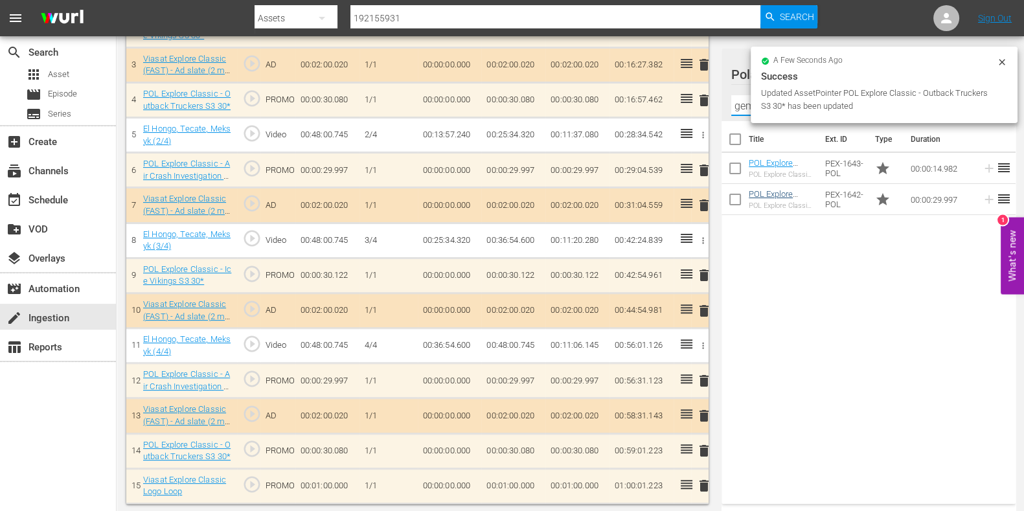
type input "gem hunters"
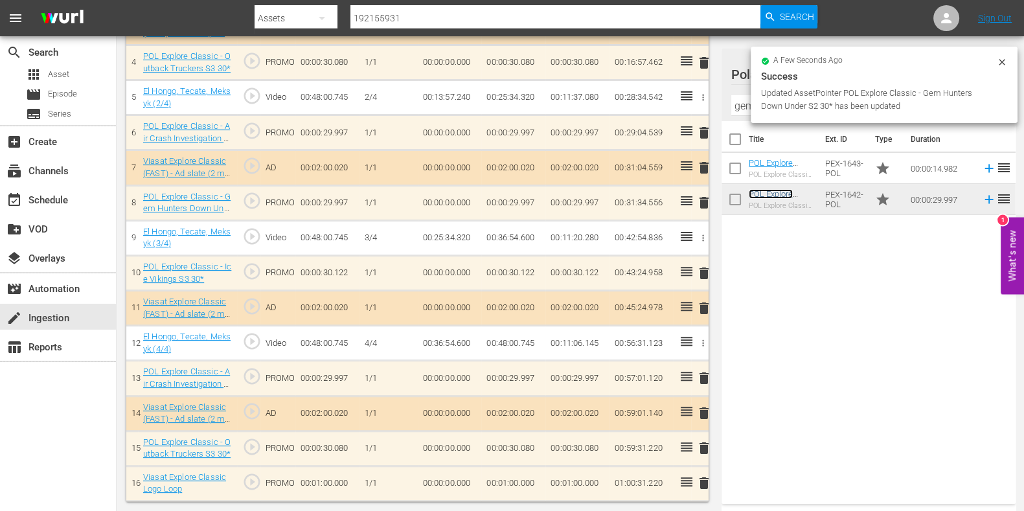
scroll to position [519, 0]
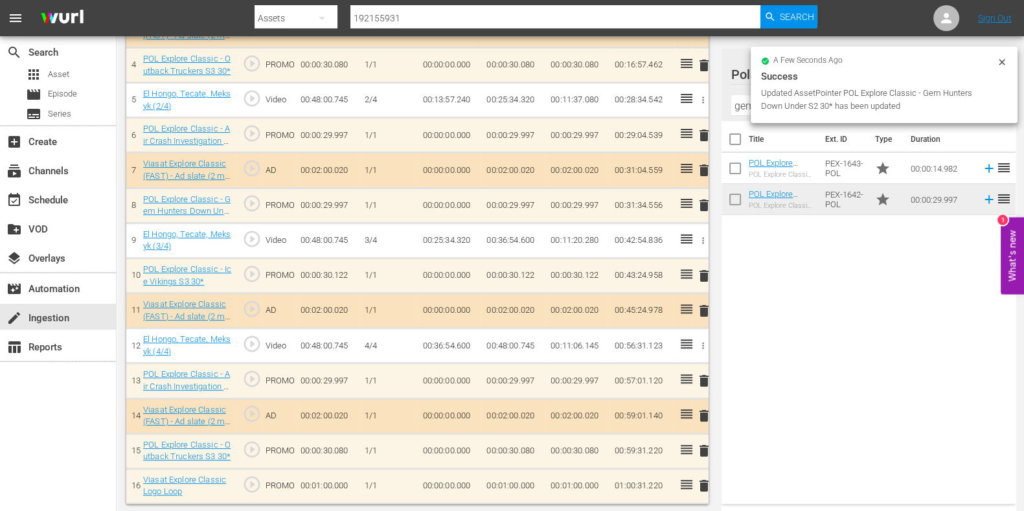
click at [499, 480] on td "00:01:00.000" at bounding box center [513, 485] width 64 height 35
click at [505, 484] on input "00:01:00.000" at bounding box center [511, 489] width 50 height 31
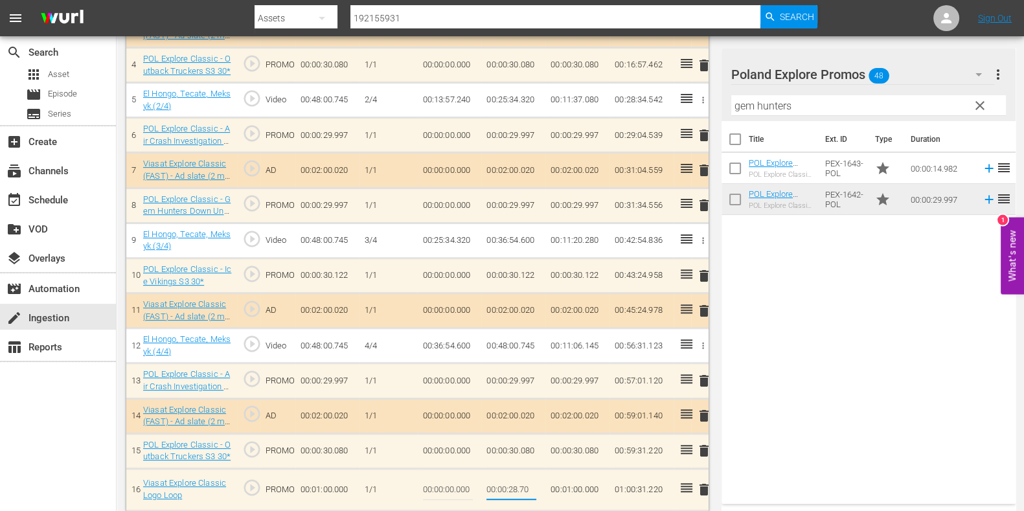
type input "00:00:28.780"
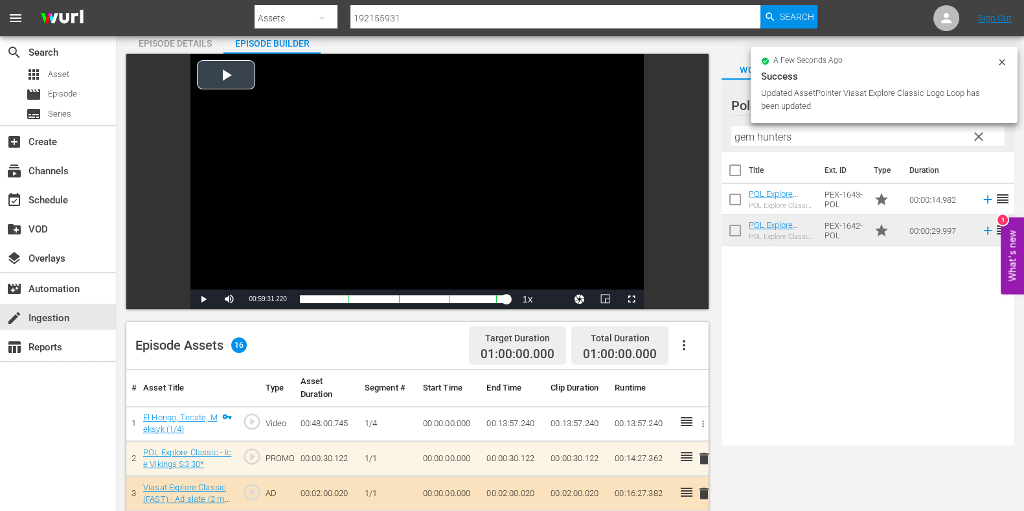
scroll to position [0, 0]
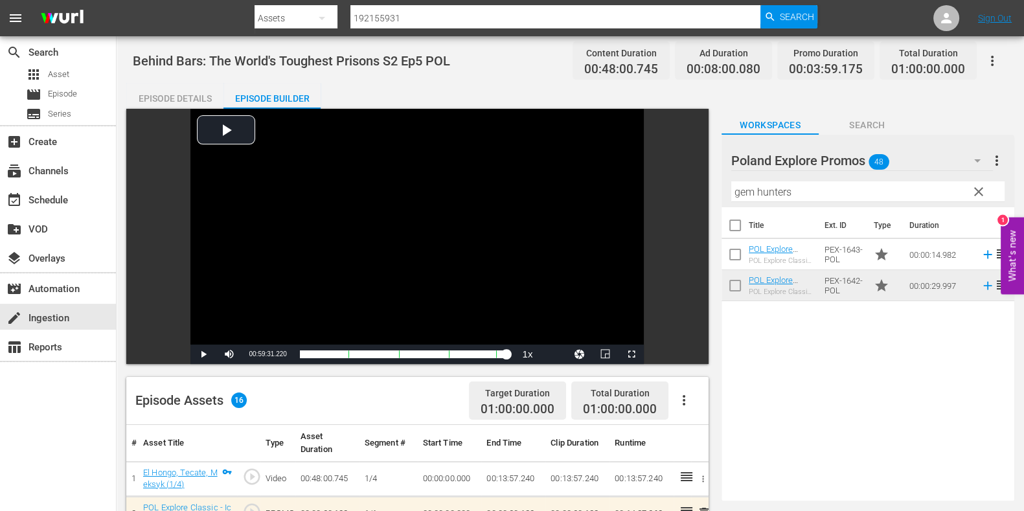
click at [173, 85] on div "Episode Details" at bounding box center [174, 98] width 97 height 31
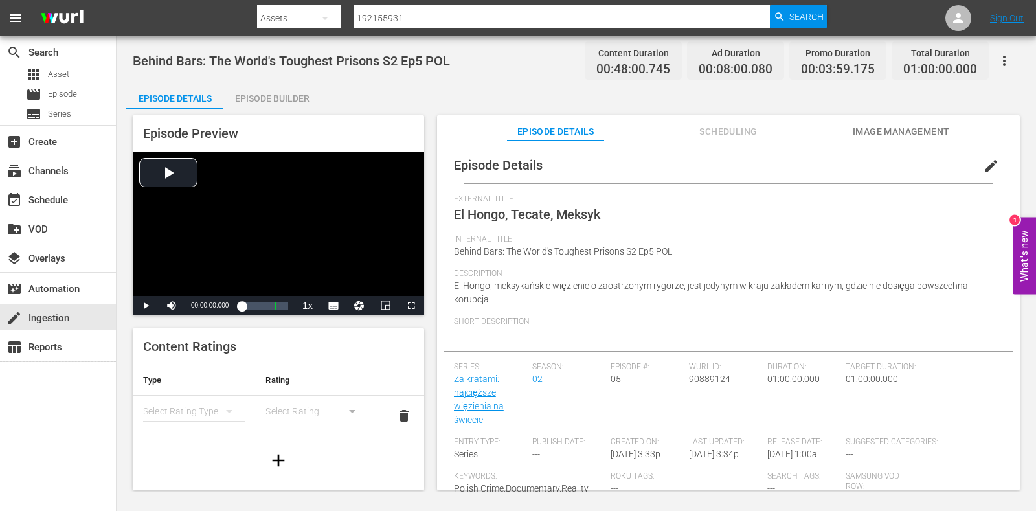
click at [430, 396] on div "Episode Preview Video Player is loading. Play Video Play Mute Current Time 00:0…" at bounding box center [576, 305] width 900 height 392
click at [470, 394] on link "Za kratami: najcięższe więzienia na świecie" at bounding box center [479, 399] width 50 height 51
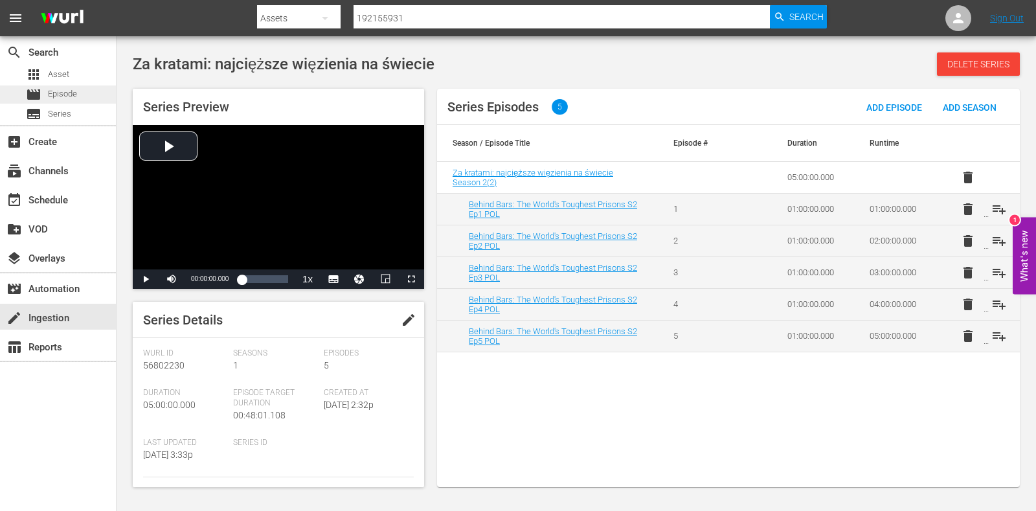
click at [74, 98] on span "Episode" at bounding box center [62, 93] width 29 height 13
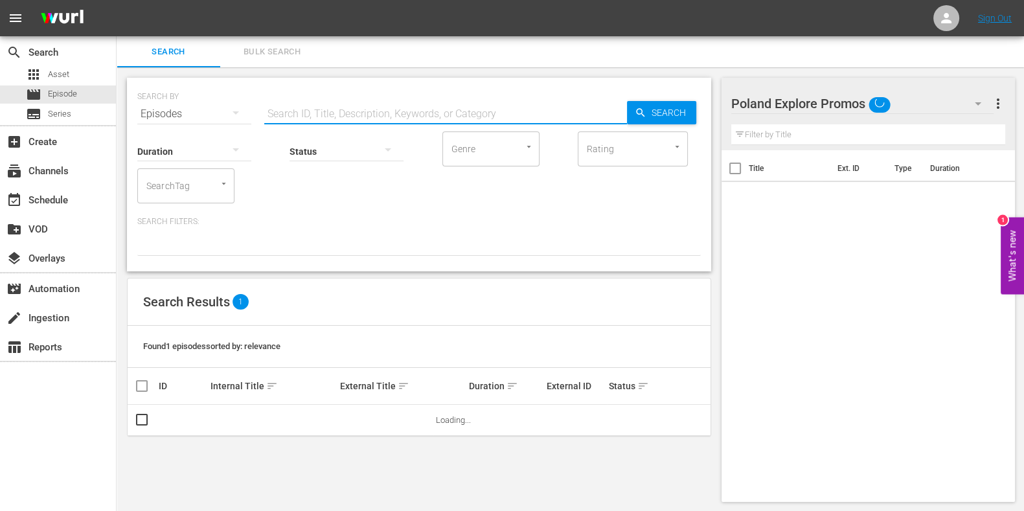
drag, startPoint x: 405, startPoint y: 105, endPoint x: 534, endPoint y: 89, distance: 129.9
click at [405, 105] on input "text" at bounding box center [445, 113] width 363 height 31
paste input "Outback Truckers S2E10"
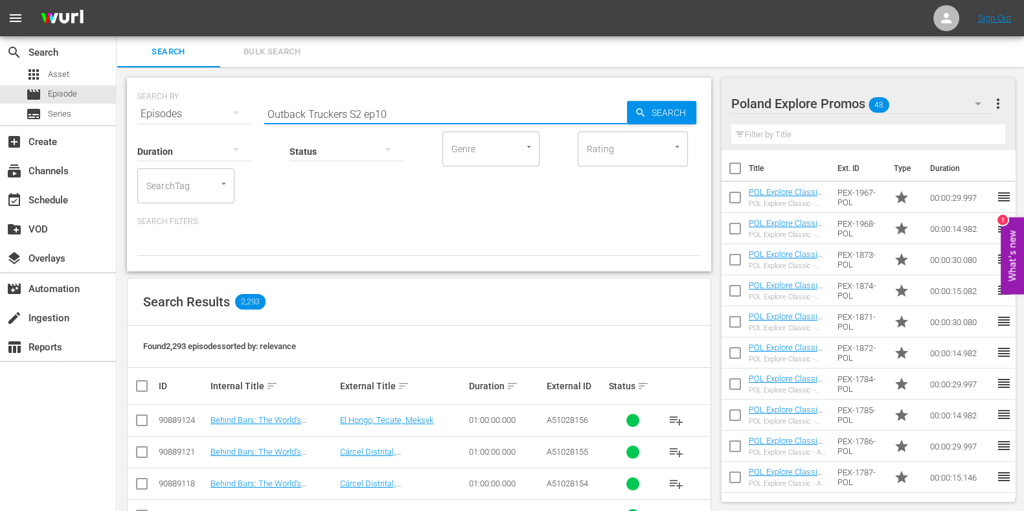
type input "Outback Truckers S2 ep10"
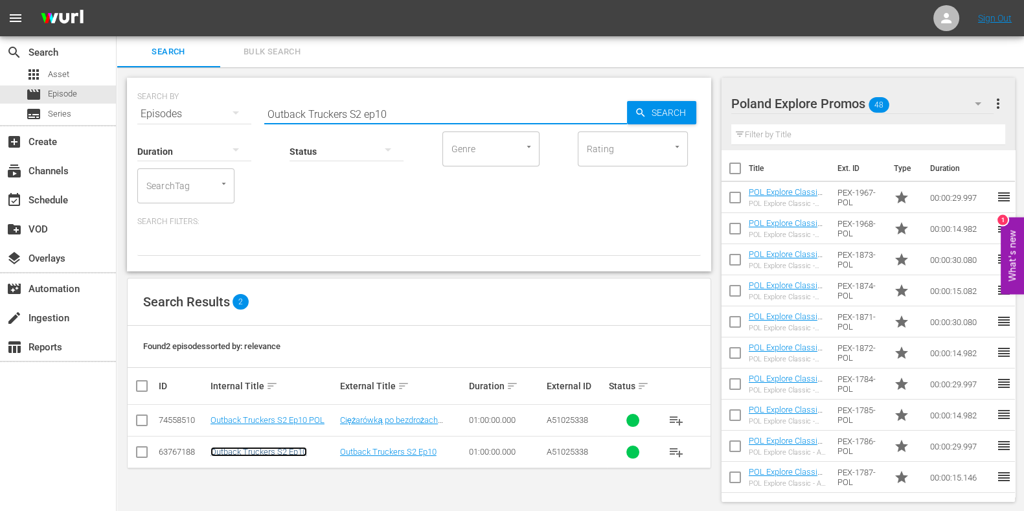
click at [288, 455] on link "Outback Truckers S2 Ep10" at bounding box center [258, 452] width 97 height 10
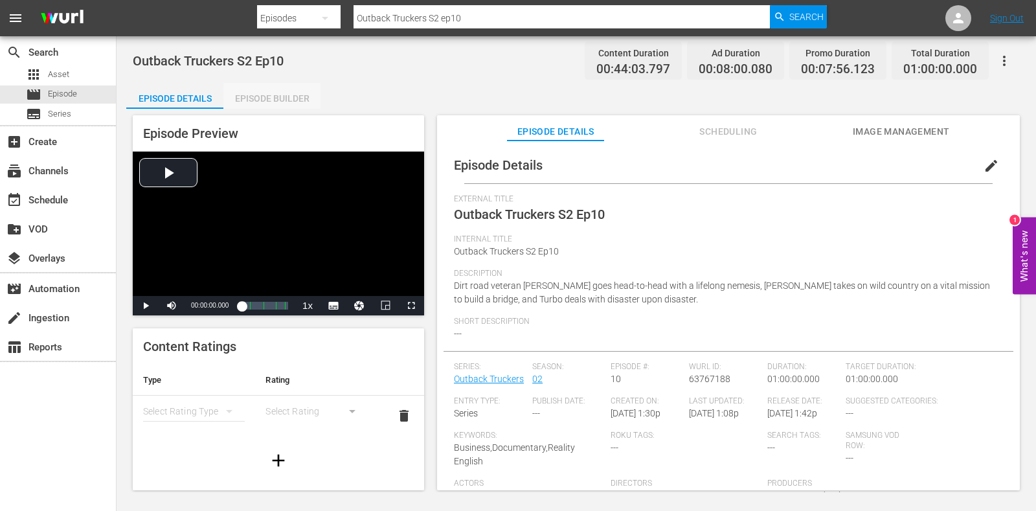
click at [284, 93] on div "Episode Builder" at bounding box center [271, 98] width 97 height 31
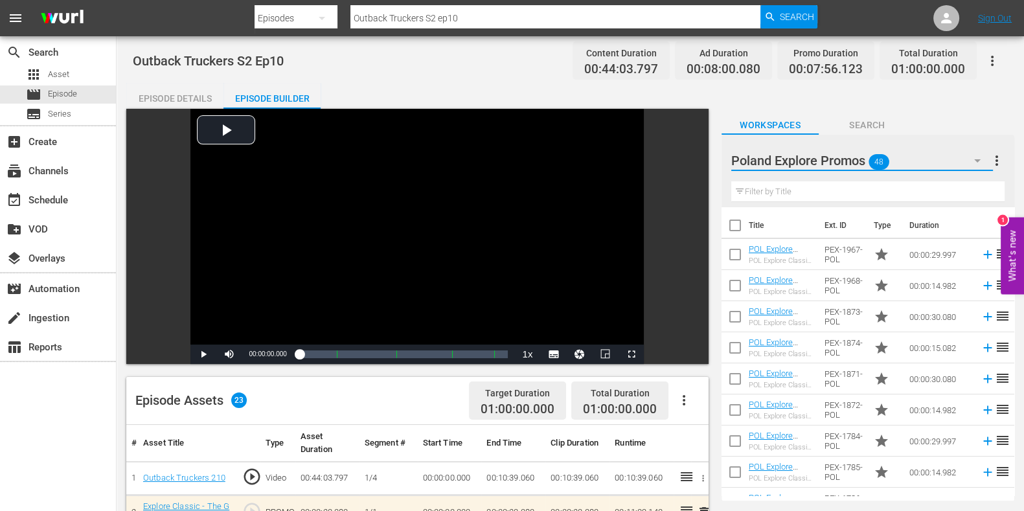
click at [970, 152] on button "button" at bounding box center [977, 160] width 31 height 31
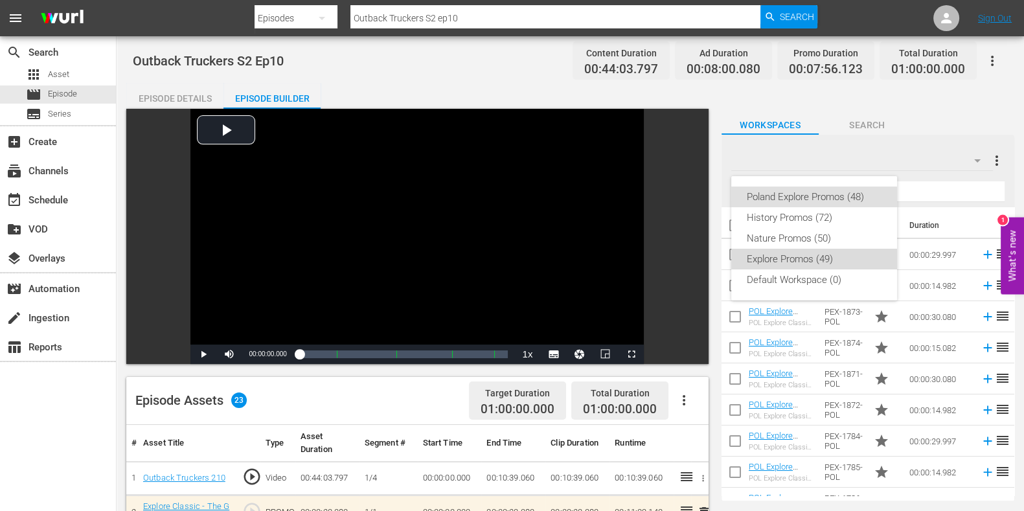
click at [819, 255] on div "Explore Promos (49)" at bounding box center [814, 259] width 135 height 21
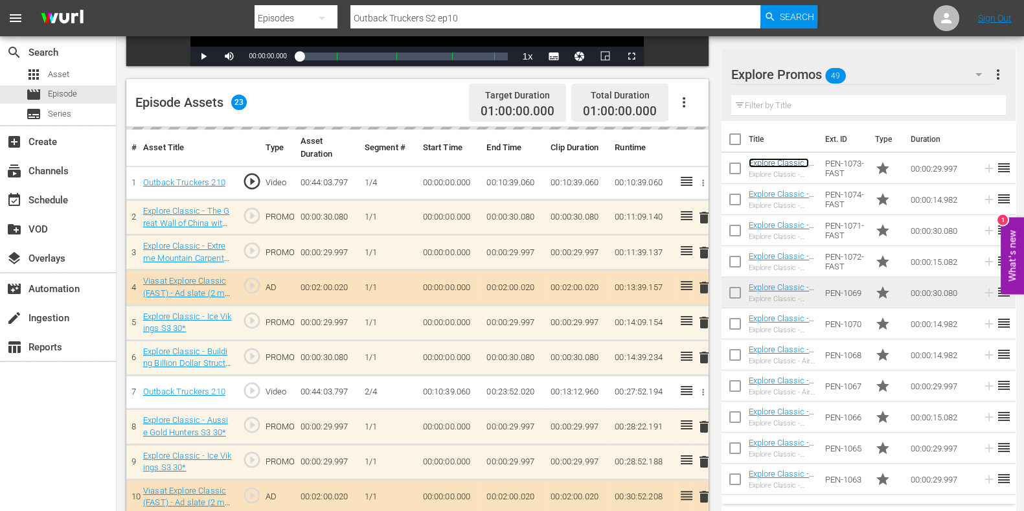
scroll to position [323, 0]
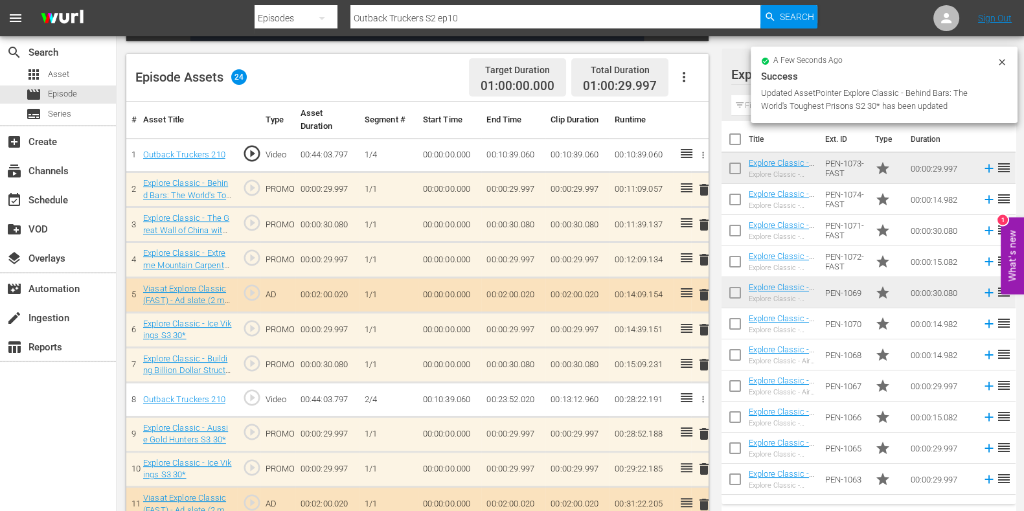
click at [705, 261] on span "delete" at bounding box center [704, 260] width 16 height 16
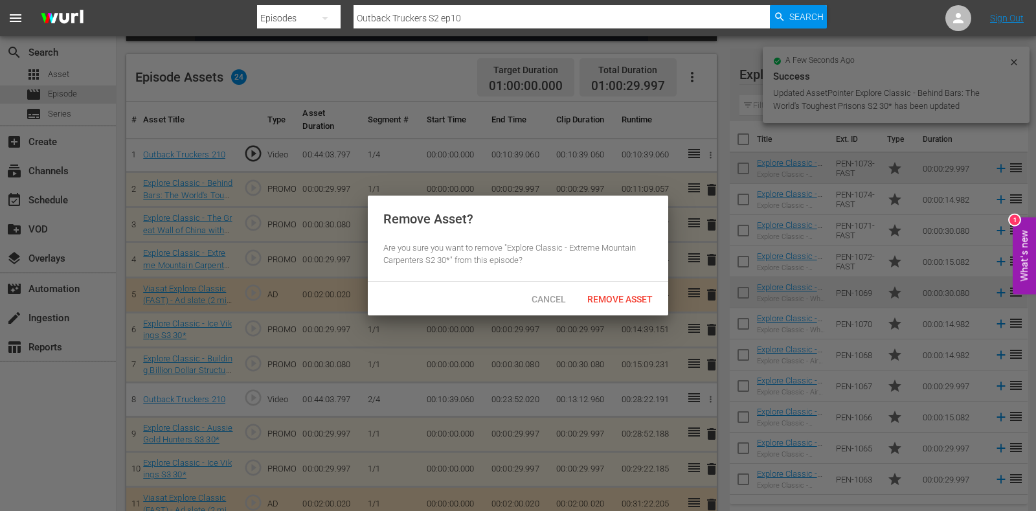
click at [629, 282] on div "Cancel Remove Asset" at bounding box center [518, 299] width 301 height 34
click at [628, 302] on span "Remove Asset" at bounding box center [620, 299] width 86 height 10
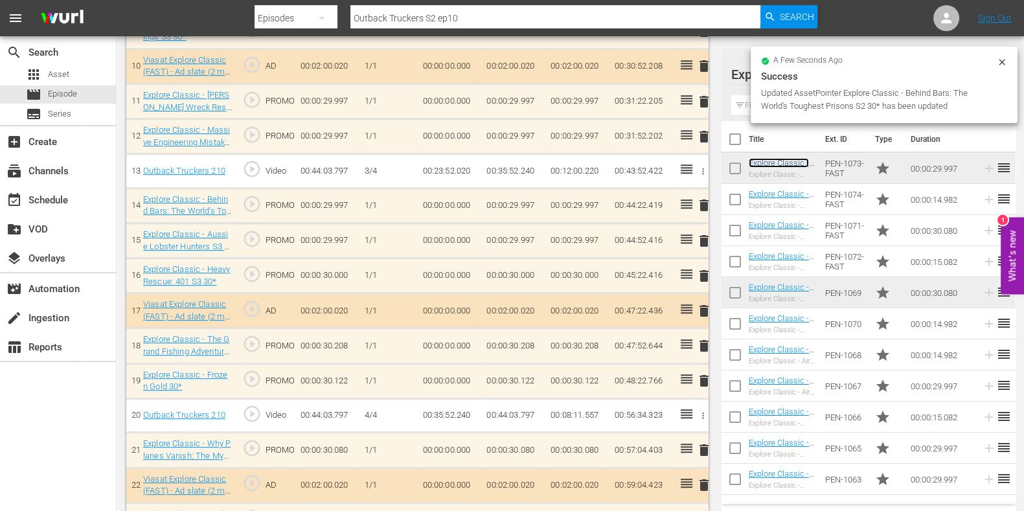
scroll to position [725, 0]
click at [706, 274] on span "delete" at bounding box center [704, 277] width 16 height 16
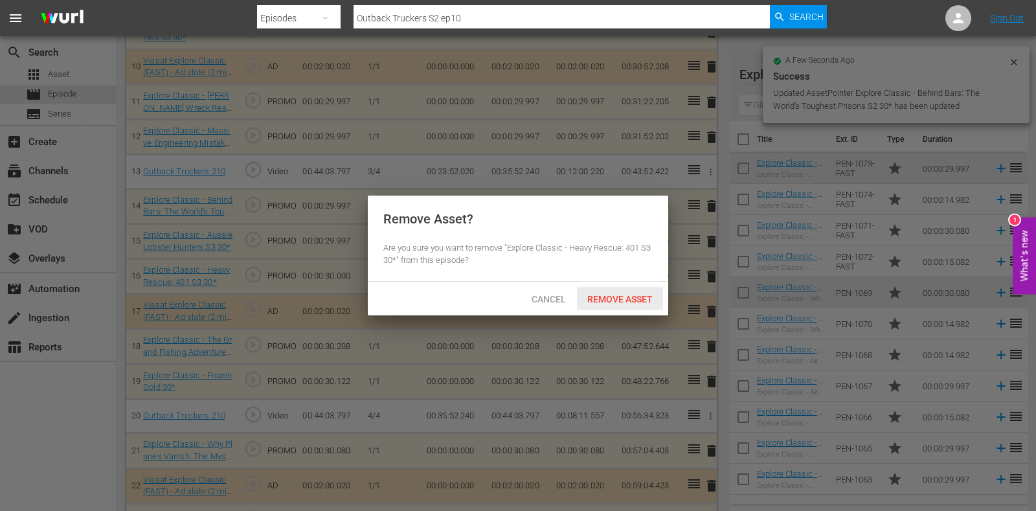
click at [643, 302] on span "Remove Asset" at bounding box center [620, 299] width 86 height 10
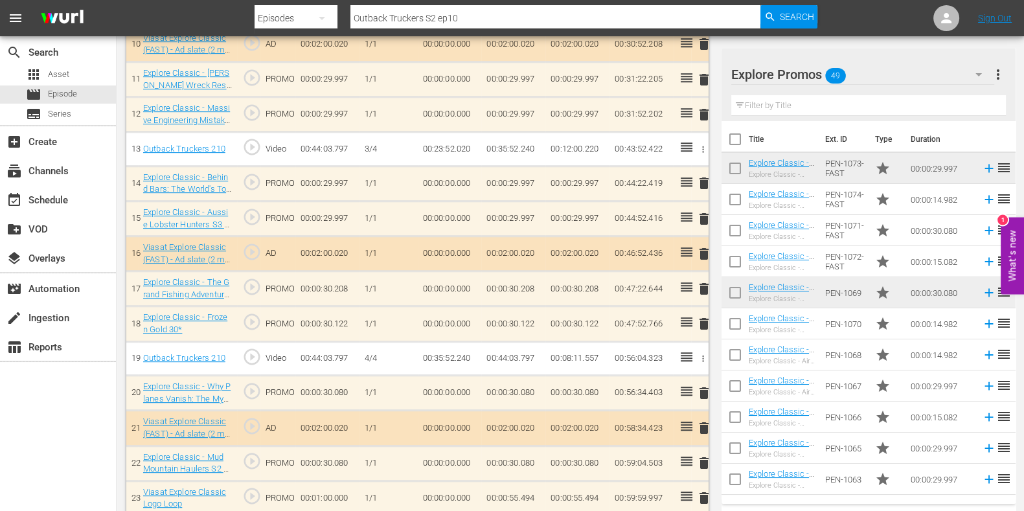
scroll to position [758, 0]
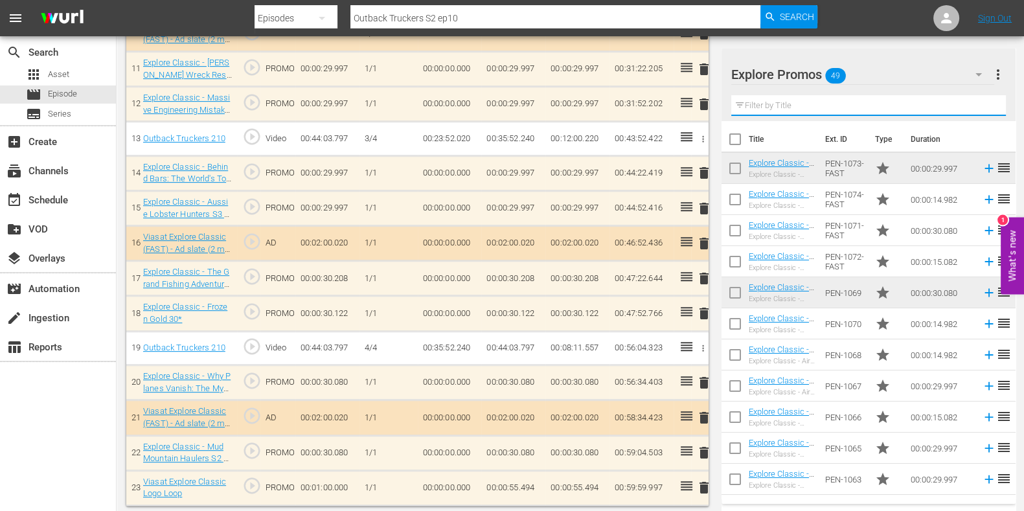
click at [776, 102] on input "text" at bounding box center [868, 105] width 275 height 21
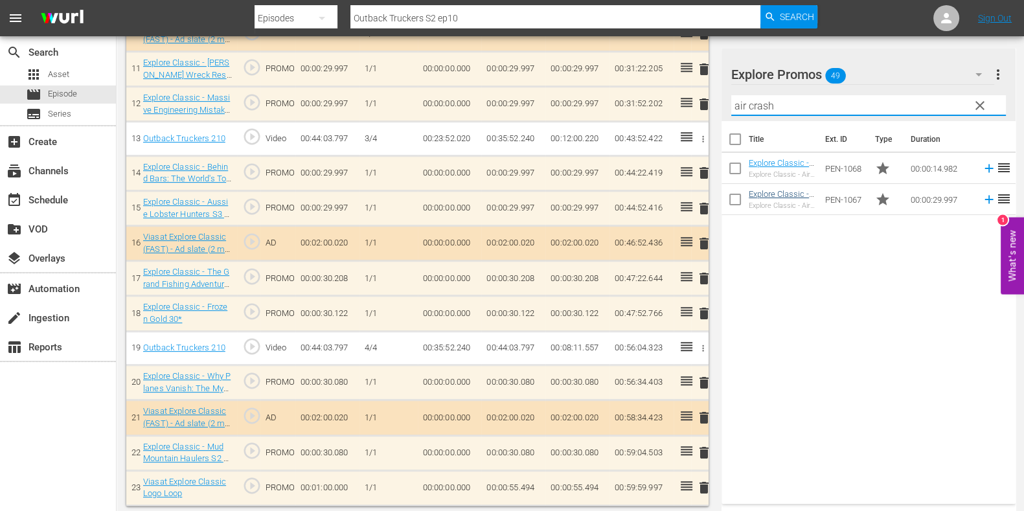
type input "air crash"
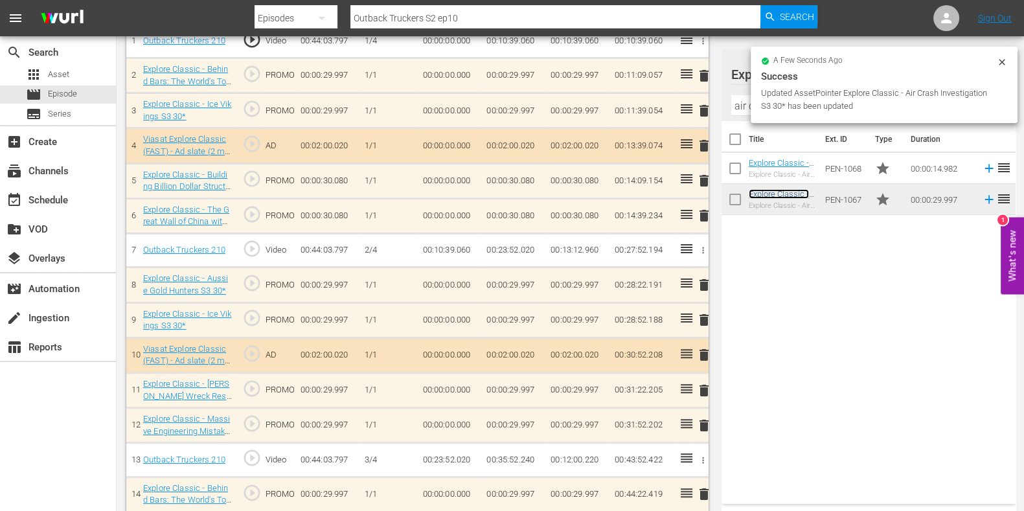
scroll to position [435, 0]
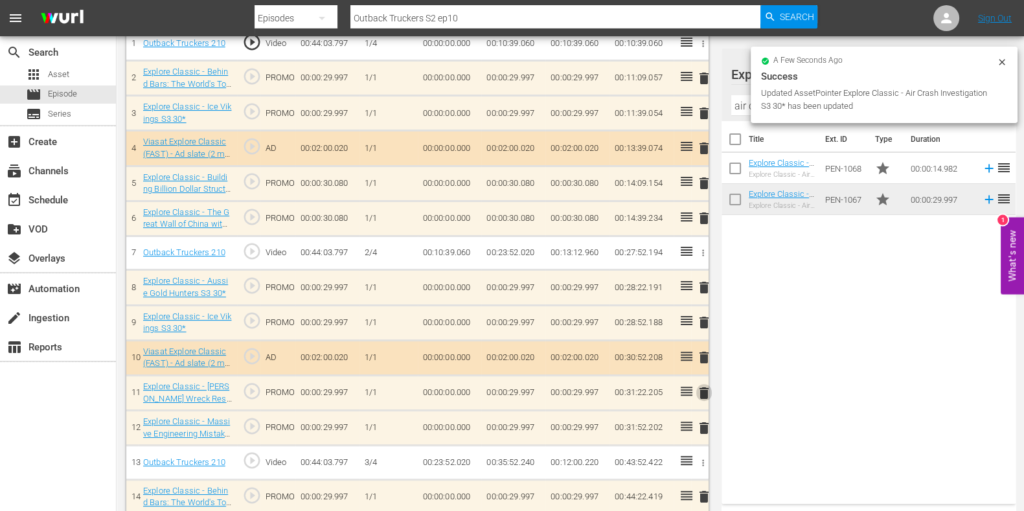
click at [699, 388] on span "delete" at bounding box center [704, 393] width 16 height 16
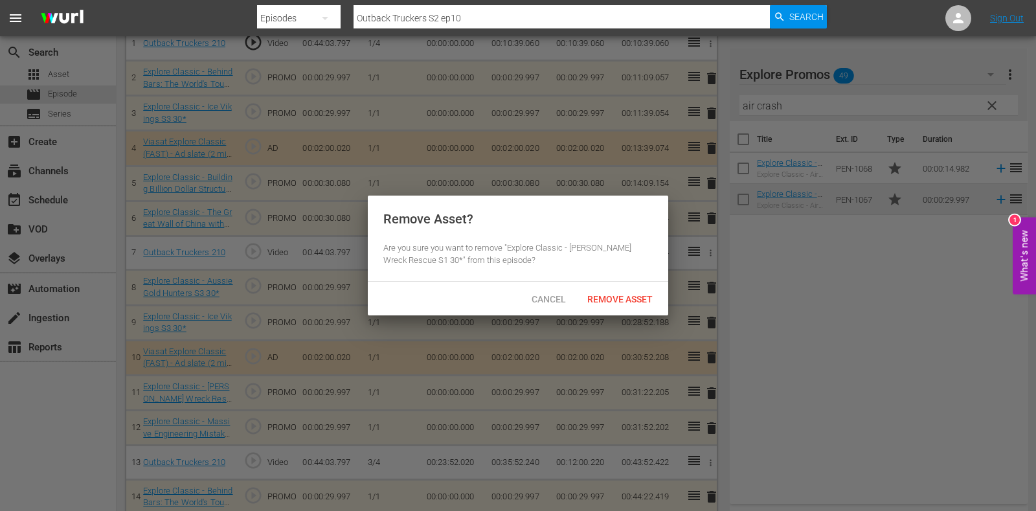
click at [651, 312] on div "Cancel Remove Asset" at bounding box center [518, 299] width 301 height 34
click at [619, 292] on div "Remove Asset" at bounding box center [620, 299] width 86 height 24
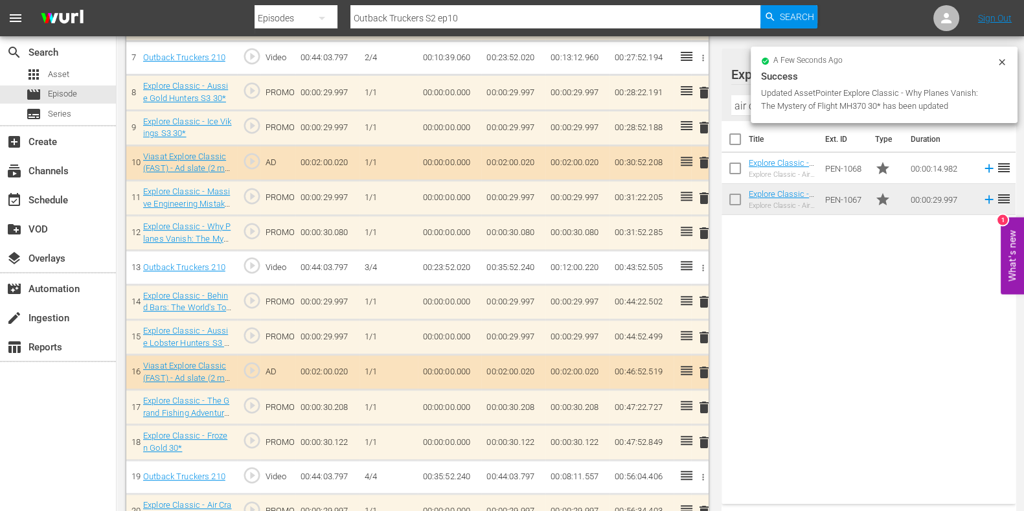
scroll to position [758, 0]
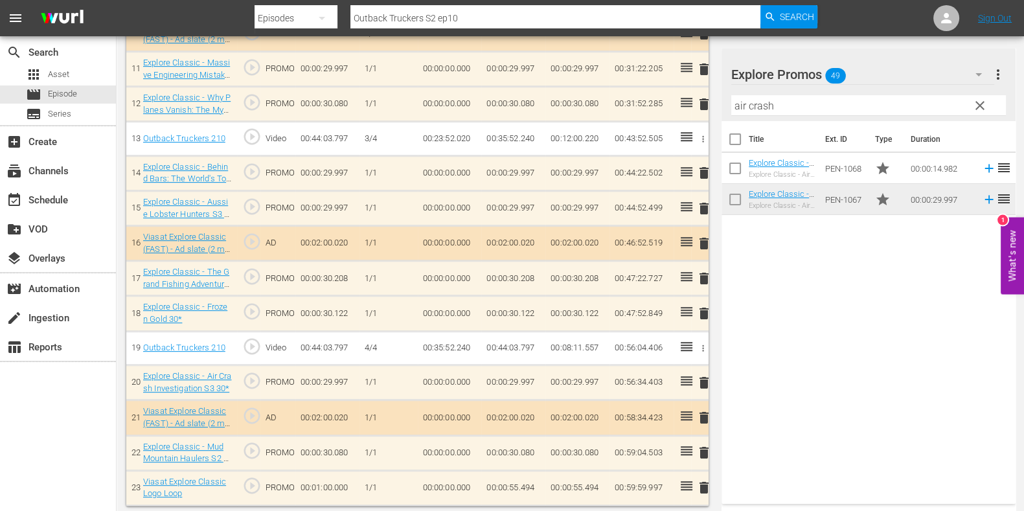
click at [531, 484] on td "00:00:55.494" at bounding box center [513, 487] width 64 height 35
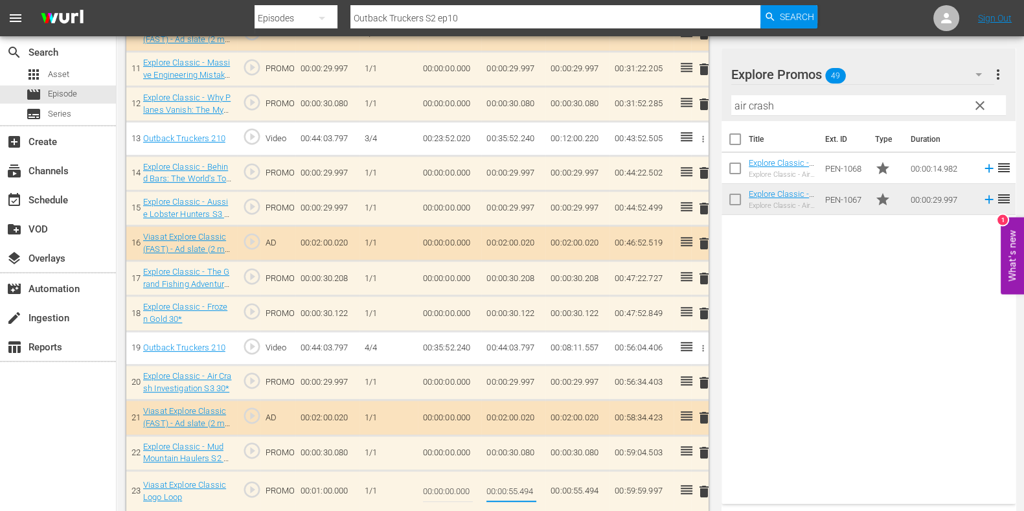
drag, startPoint x: 528, startPoint y: 488, endPoint x: 540, endPoint y: 488, distance: 12.3
click at [540, 488] on td "00:00:55.494" at bounding box center [513, 491] width 64 height 42
type input "00:00:55.497"
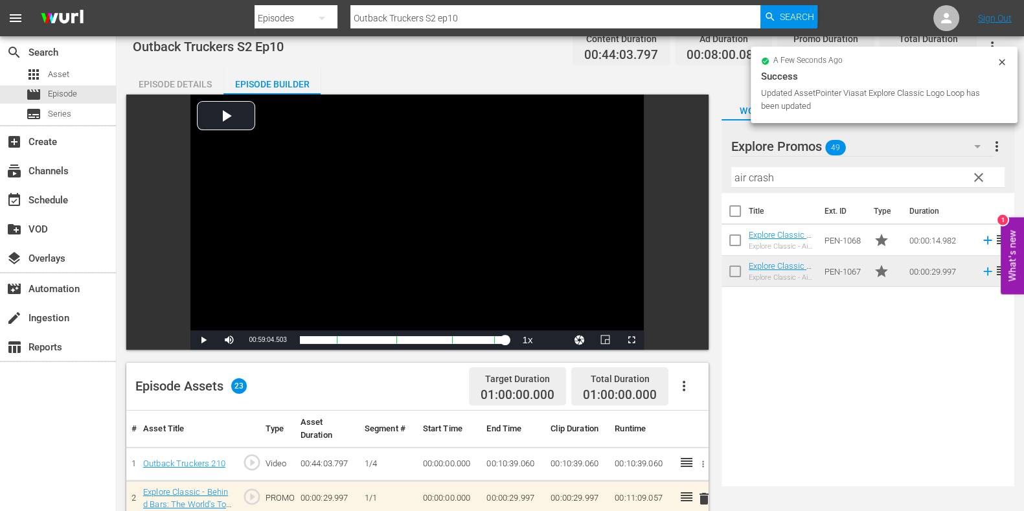
scroll to position [0, 0]
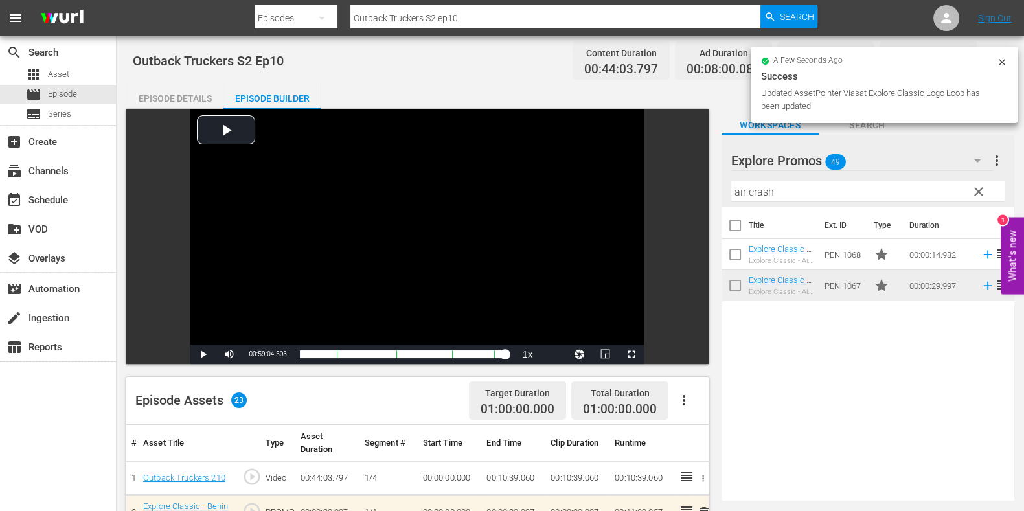
click at [477, 27] on input "Outback Truckers S2 ep10" at bounding box center [555, 18] width 410 height 31
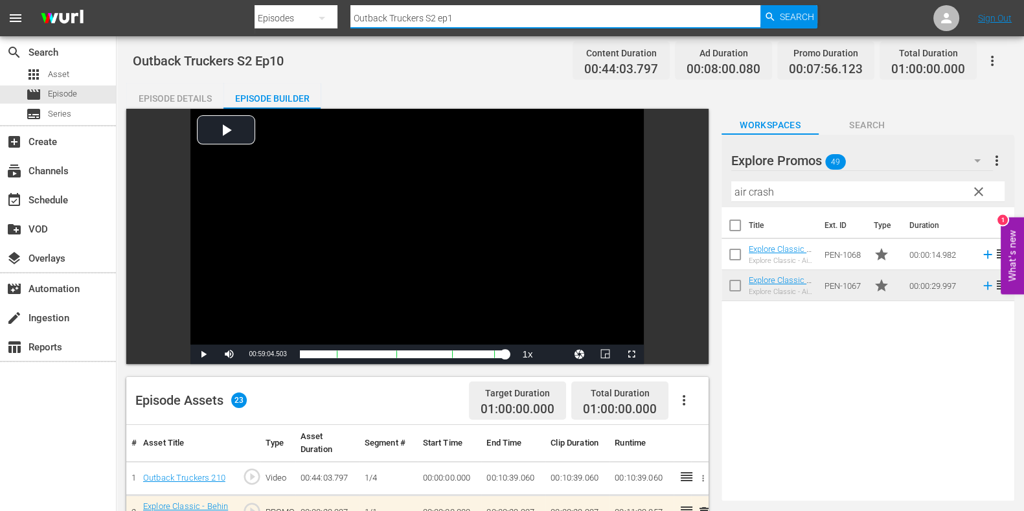
type input "Outback Truckers S2 ep11"
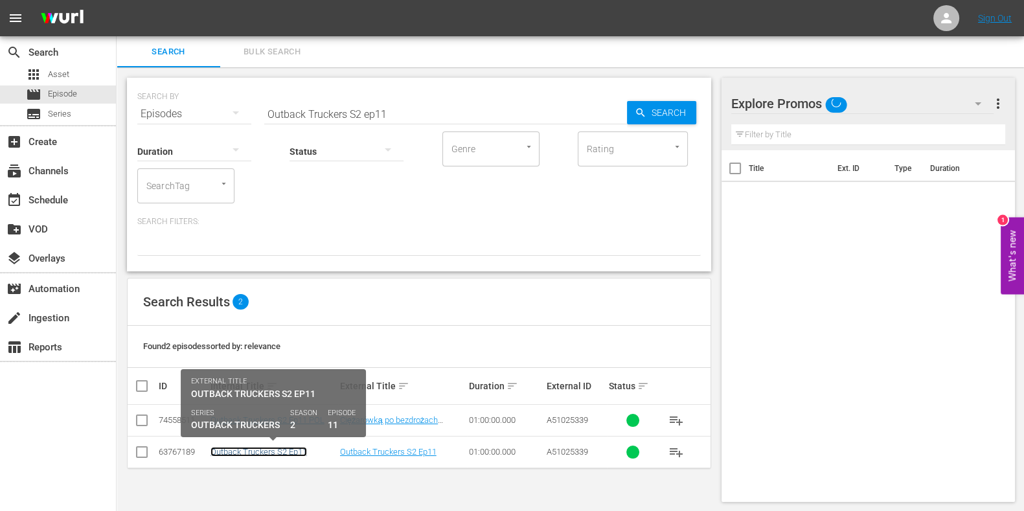
click at [271, 452] on link "Outback Truckers S2 Ep11" at bounding box center [258, 452] width 97 height 10
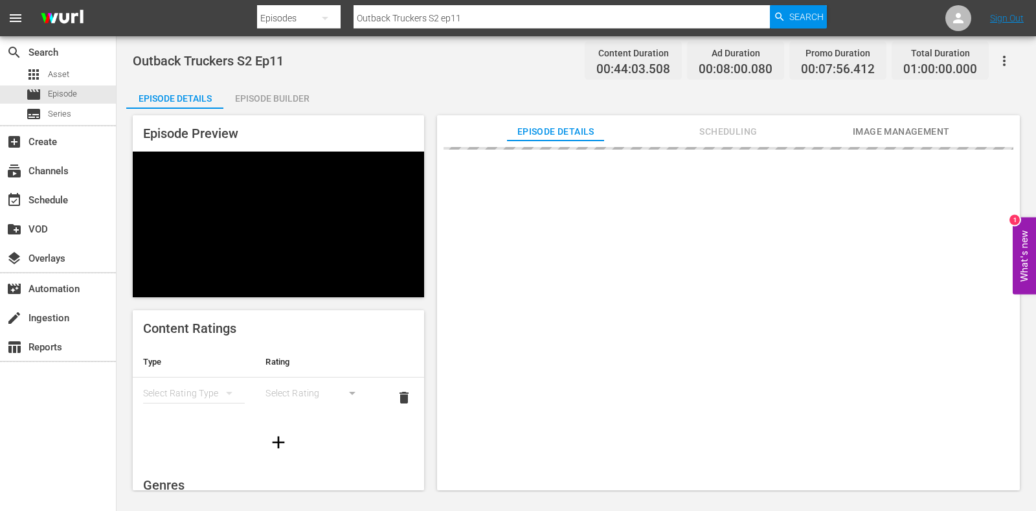
click at [266, 109] on div "Episode Preview Content Ratings Type Rating Select Rating Type Select Rating de…" at bounding box center [576, 305] width 900 height 392
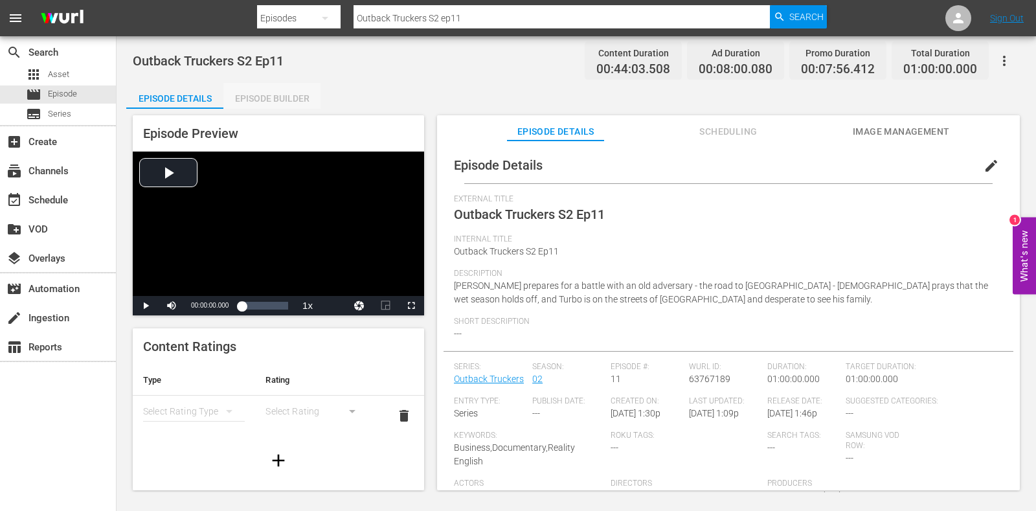
click at [262, 97] on div "Episode Builder" at bounding box center [271, 98] width 97 height 31
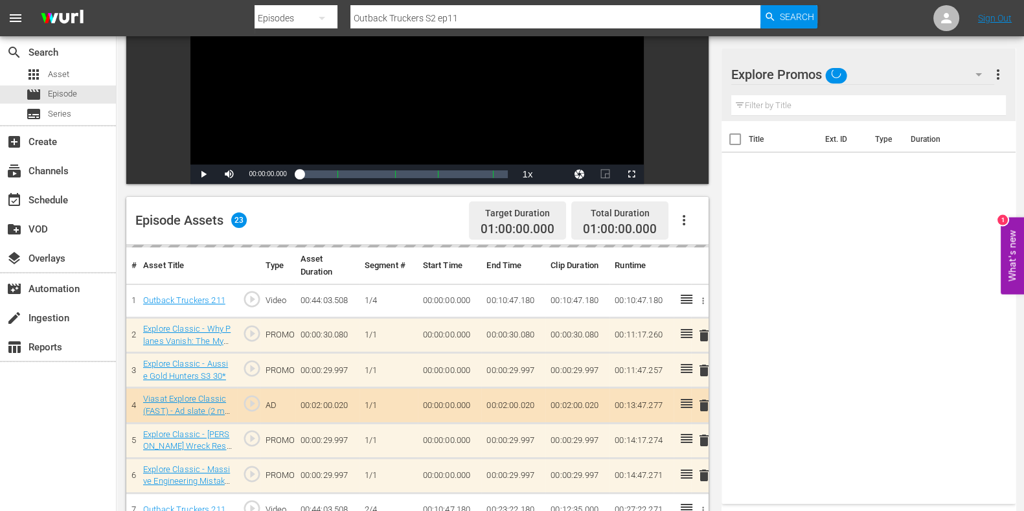
scroll to position [323, 0]
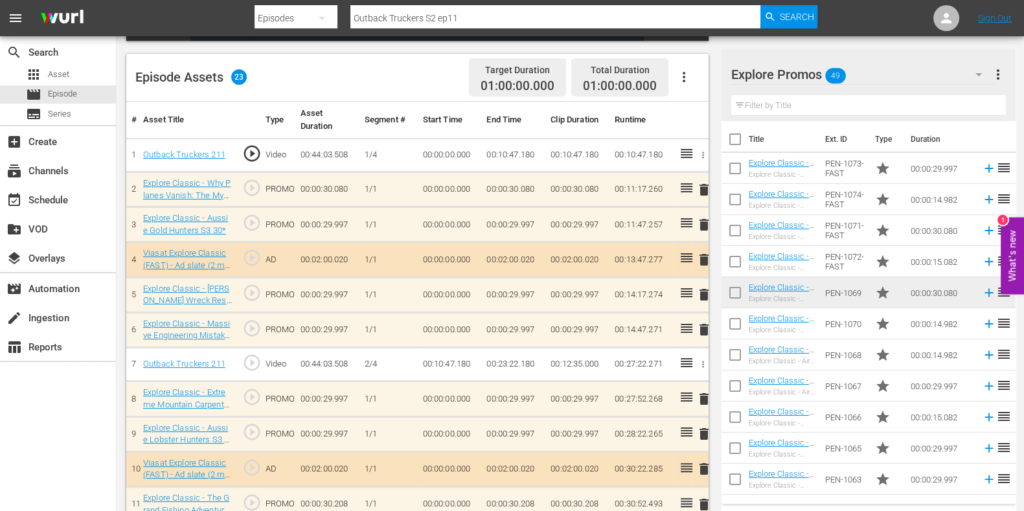
click at [700, 294] on span "delete" at bounding box center [704, 295] width 16 height 16
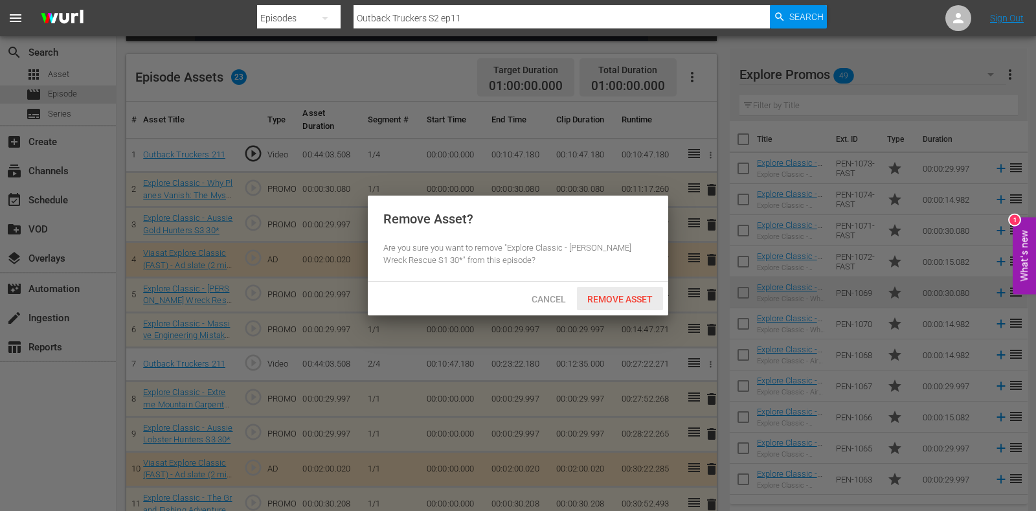
click at [639, 300] on span "Remove Asset" at bounding box center [620, 299] width 86 height 10
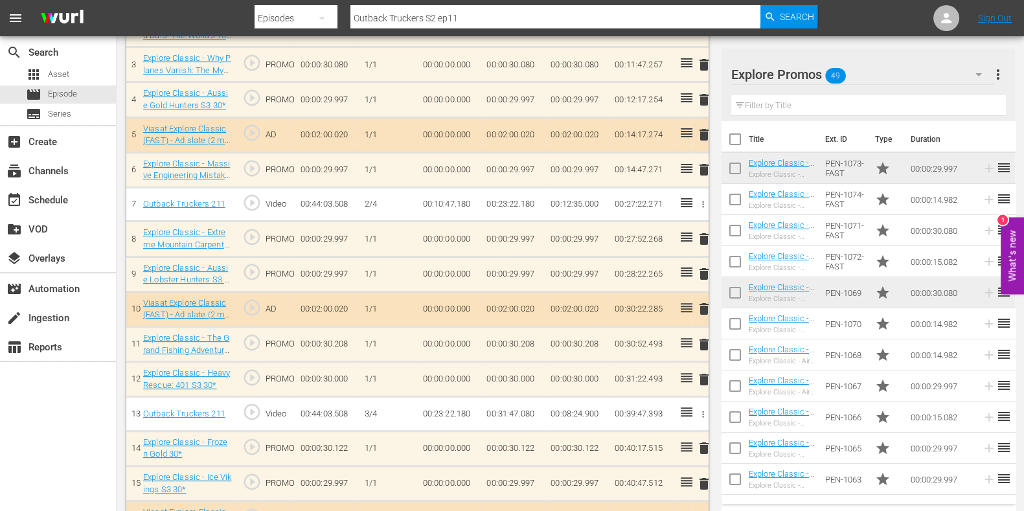
scroll to position [483, 0]
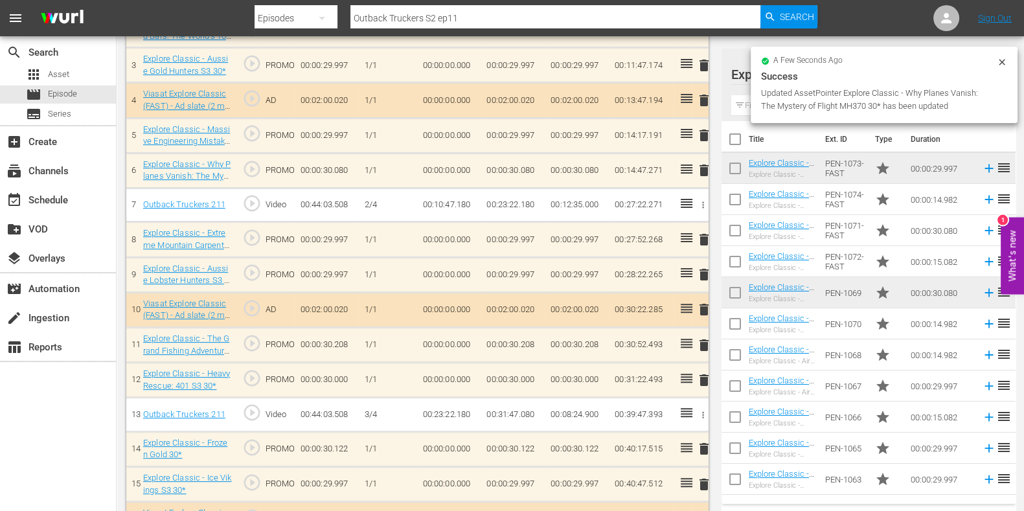
click at [706, 233] on span "delete" at bounding box center [704, 240] width 16 height 16
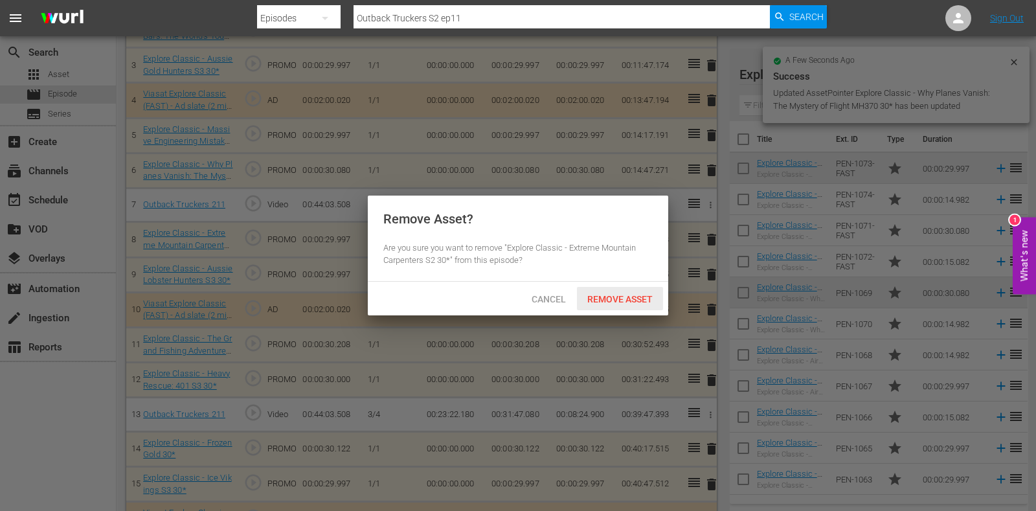
click at [640, 296] on span "Remove Asset" at bounding box center [620, 299] width 86 height 10
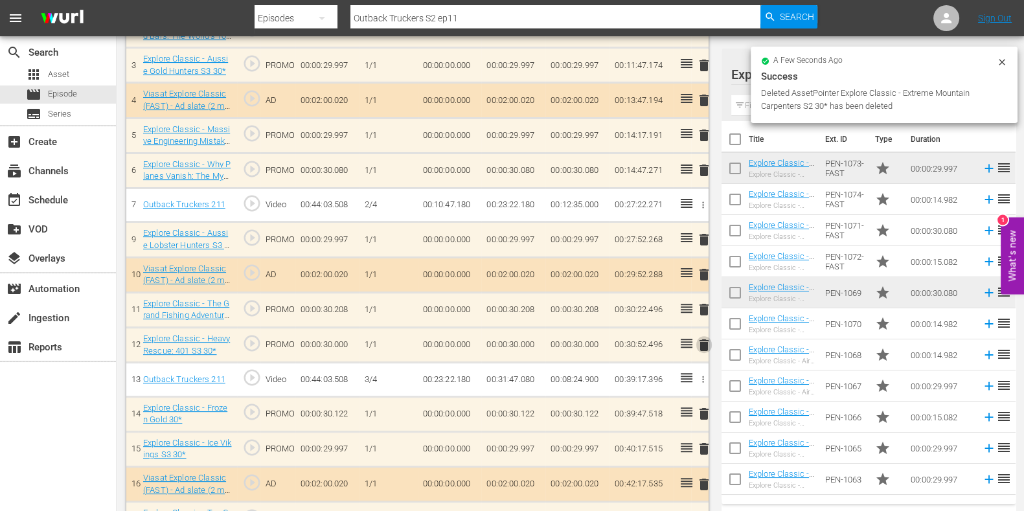
click at [697, 339] on span "delete" at bounding box center [704, 345] width 16 height 16
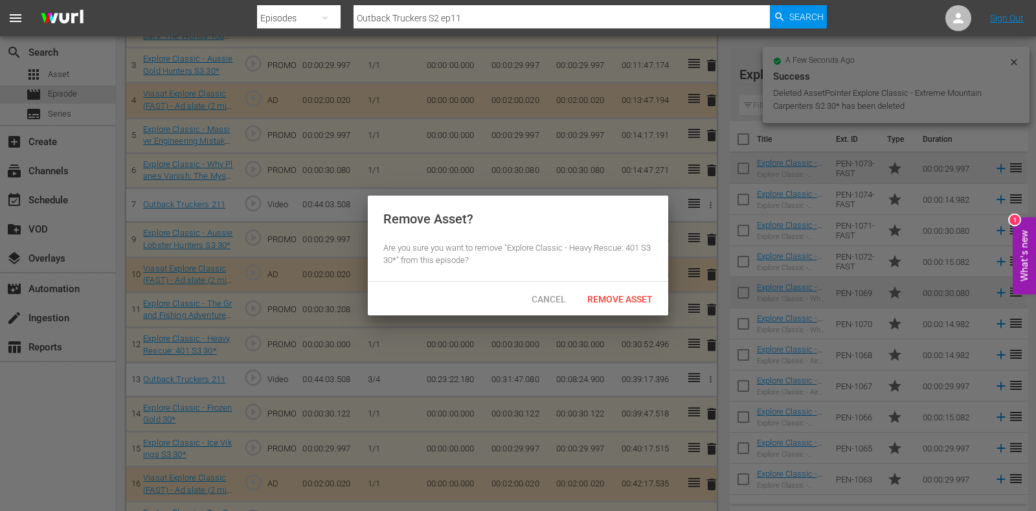
click at [635, 306] on div "Remove Asset" at bounding box center [620, 299] width 86 height 24
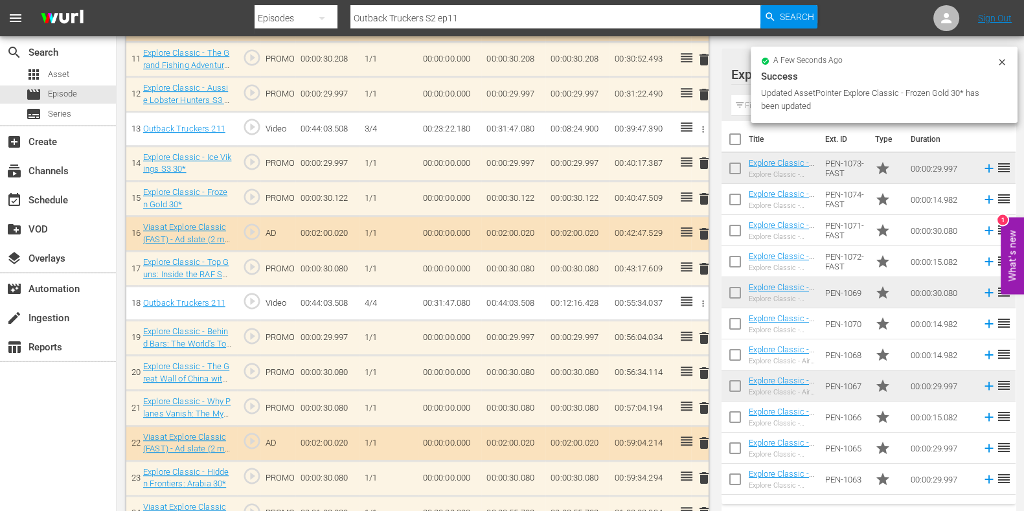
scroll to position [793, 0]
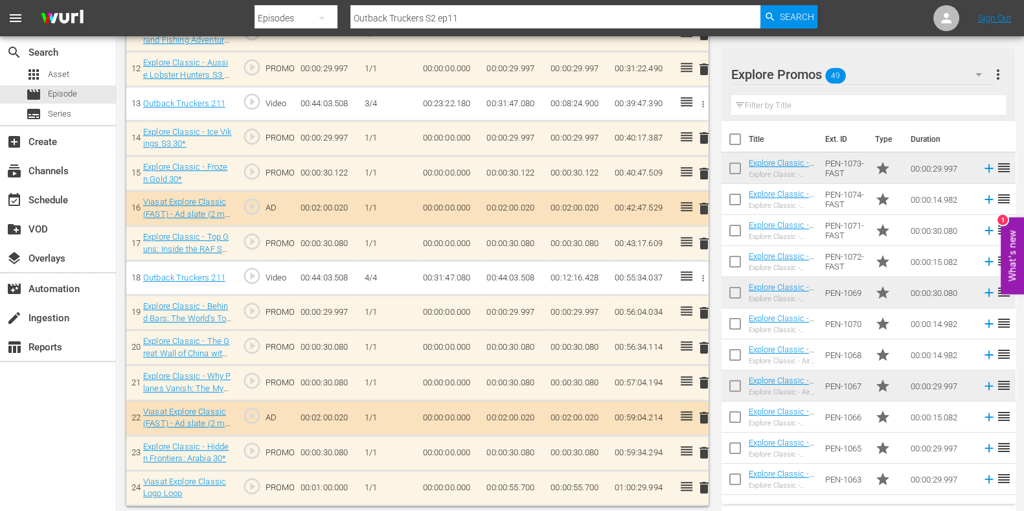
click at [706, 378] on span "delete" at bounding box center [704, 383] width 16 height 16
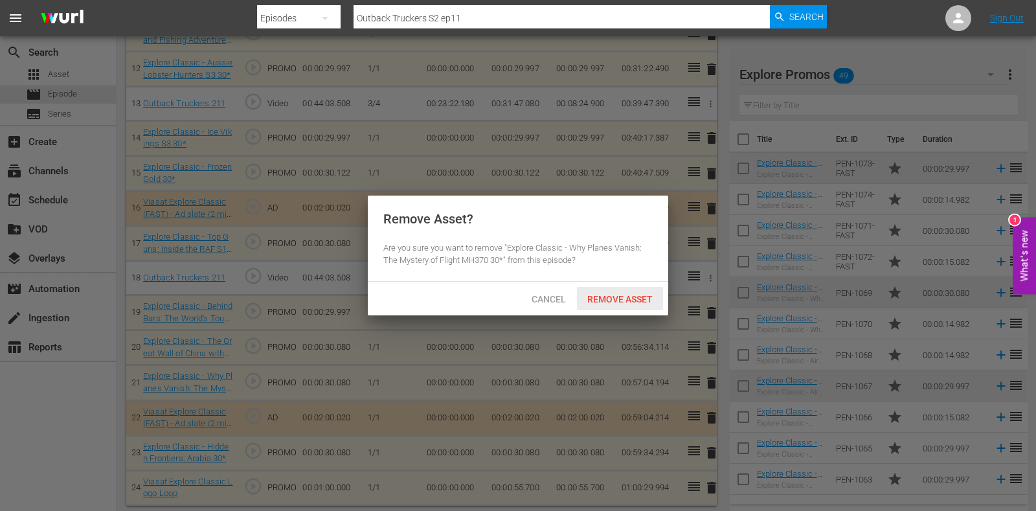
click at [612, 295] on span "Remove Asset" at bounding box center [620, 299] width 86 height 10
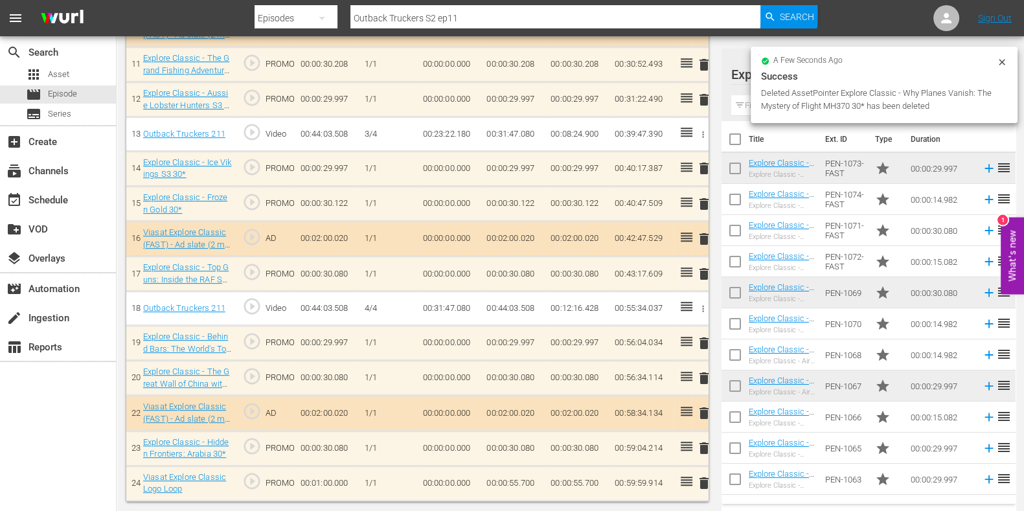
scroll to position [758, 0]
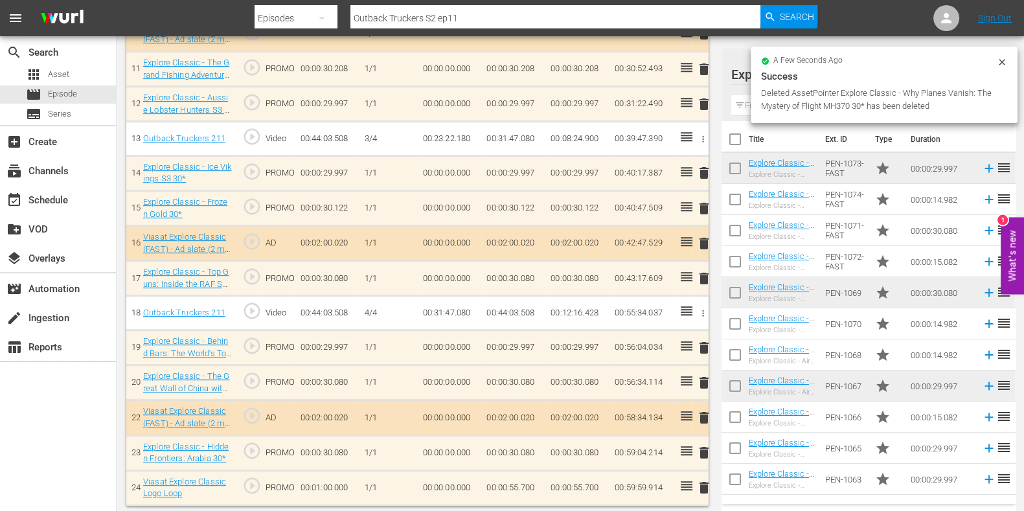
click at [703, 375] on span "delete" at bounding box center [704, 383] width 16 height 16
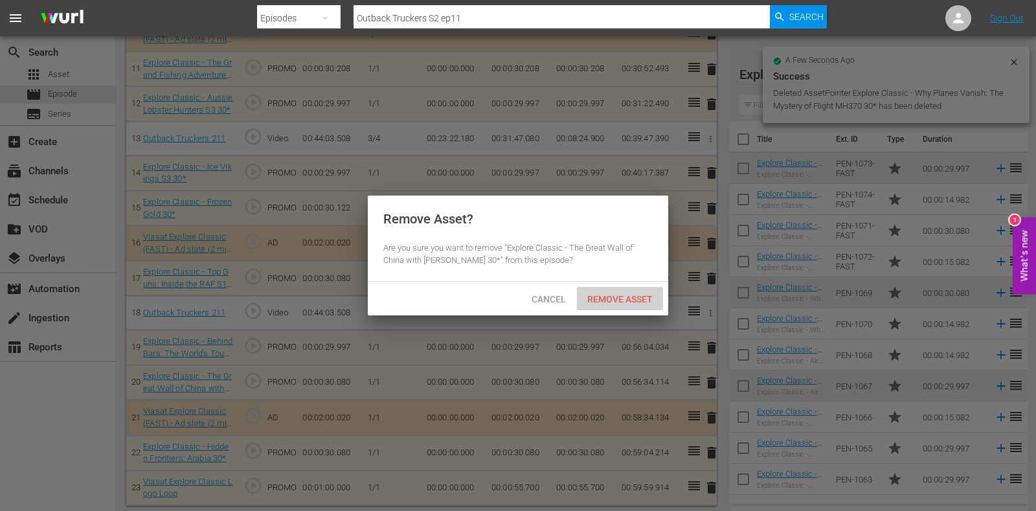
click at [628, 302] on span "Remove Asset" at bounding box center [620, 299] width 86 height 10
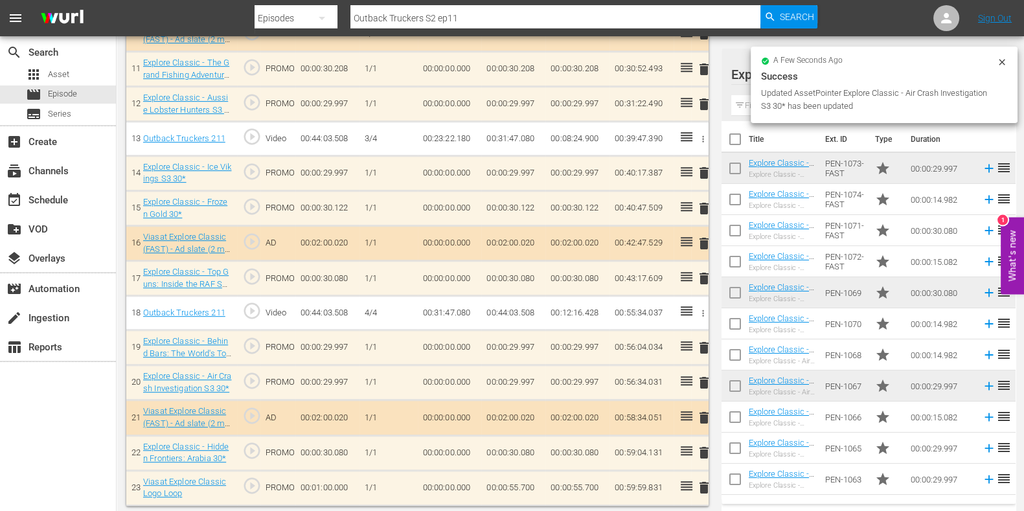
click at [532, 492] on td "00:00:55.700" at bounding box center [513, 487] width 64 height 35
click at [528, 485] on td "00:00:55.700" at bounding box center [513, 487] width 64 height 35
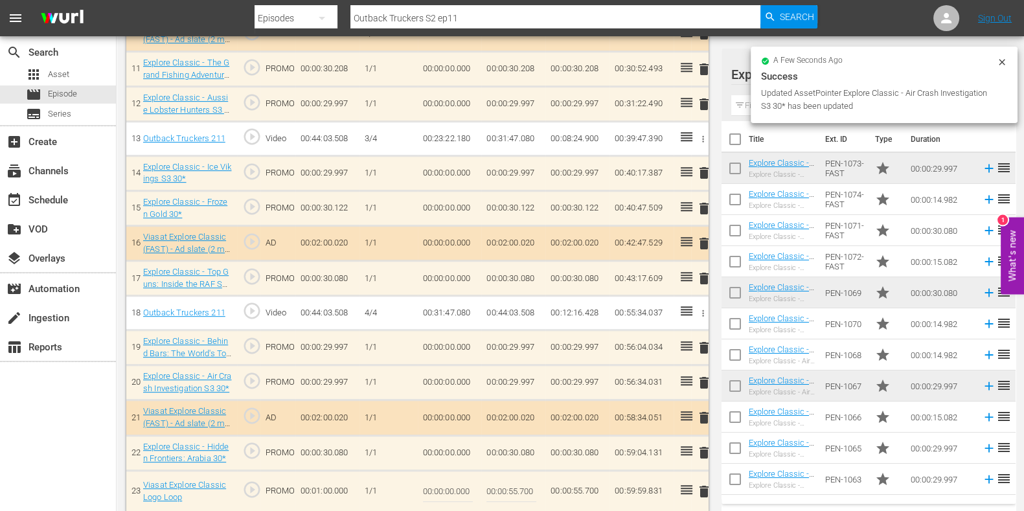
click at [525, 487] on input "00:00:55.700" at bounding box center [511, 491] width 50 height 31
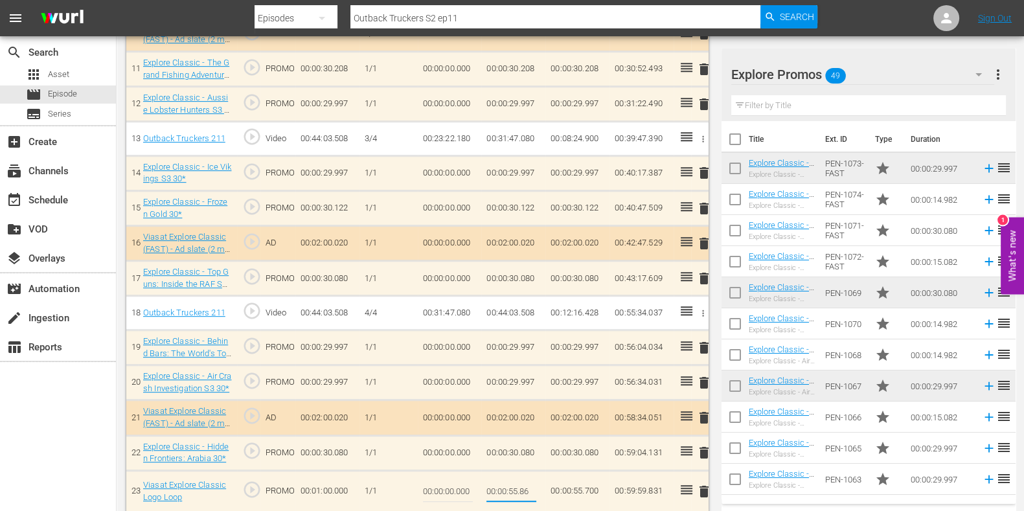
type input "00:00:55.869"
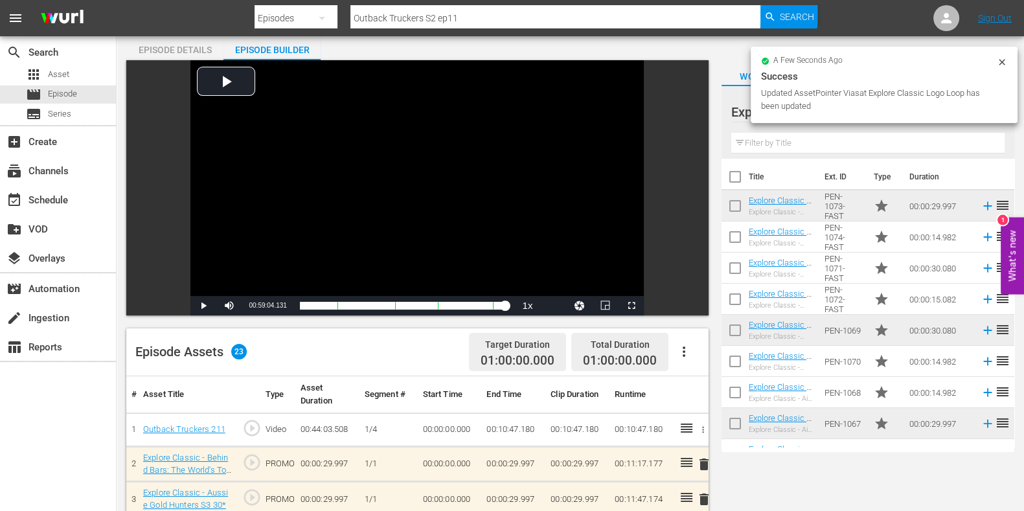
scroll to position [0, 0]
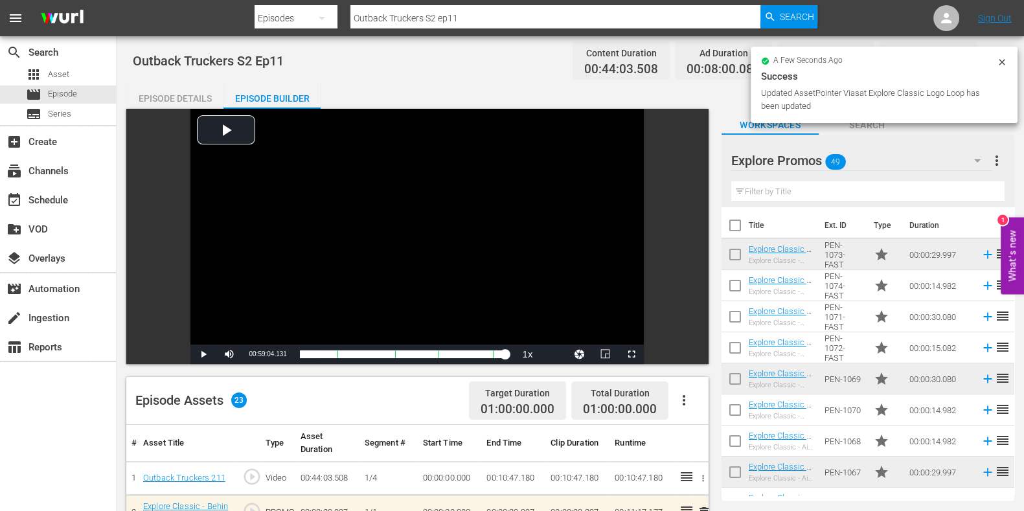
click at [464, 20] on input "Outback Truckers S2 ep11" at bounding box center [555, 18] width 410 height 31
type input "Outback Truckers S2 ep12"
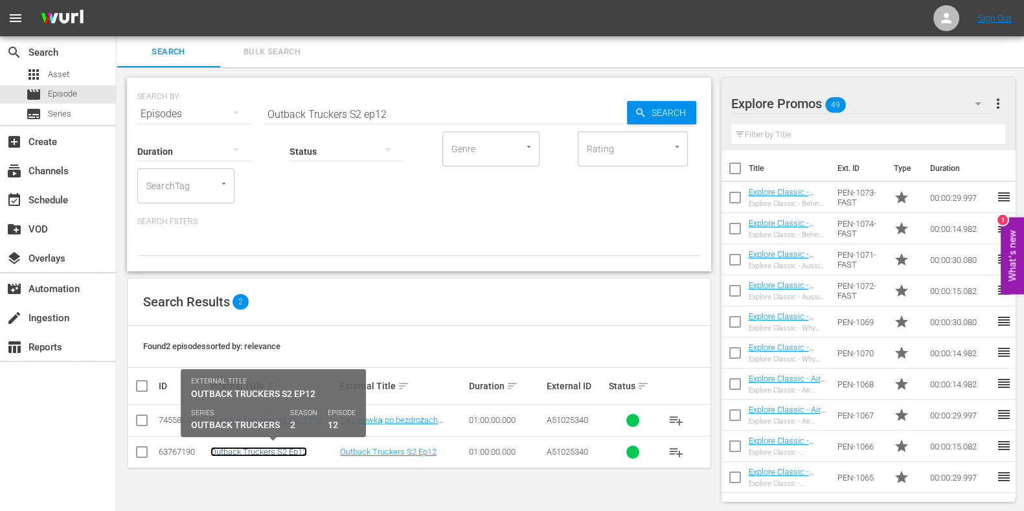
click at [284, 448] on link "Outback Truckers S2 Ep12" at bounding box center [258, 452] width 97 height 10
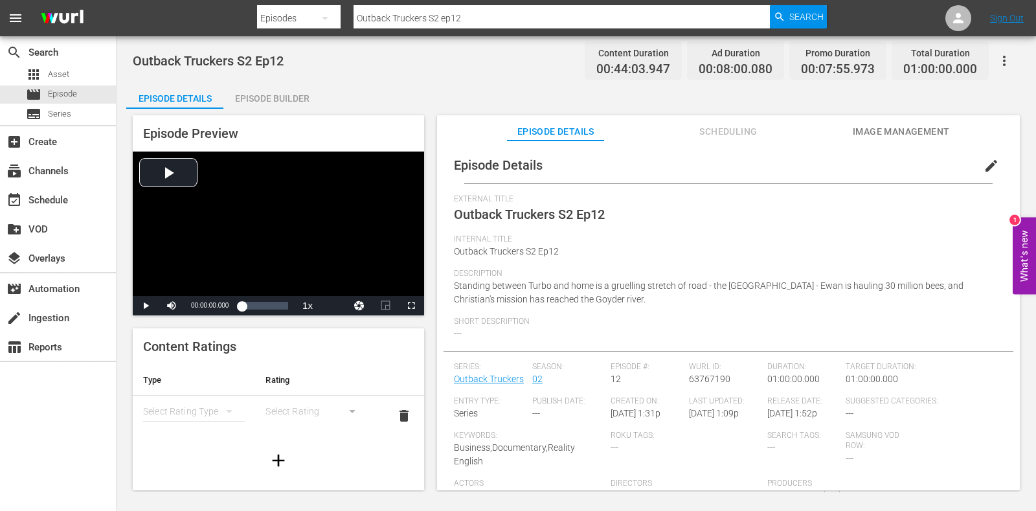
click at [270, 122] on div "Episode Preview Video Player is loading. Play Video Play Mute Current Time 00:0…" at bounding box center [278, 215] width 291 height 200
drag, startPoint x: 269, startPoint y: 111, endPoint x: 269, endPoint y: 104, distance: 7.1
click at [269, 111] on div "Episode Preview Video Player is loading. Play Video Play Mute Current Time 00:0…" at bounding box center [576, 305] width 900 height 392
click at [268, 98] on div "Episode Builder" at bounding box center [271, 98] width 97 height 31
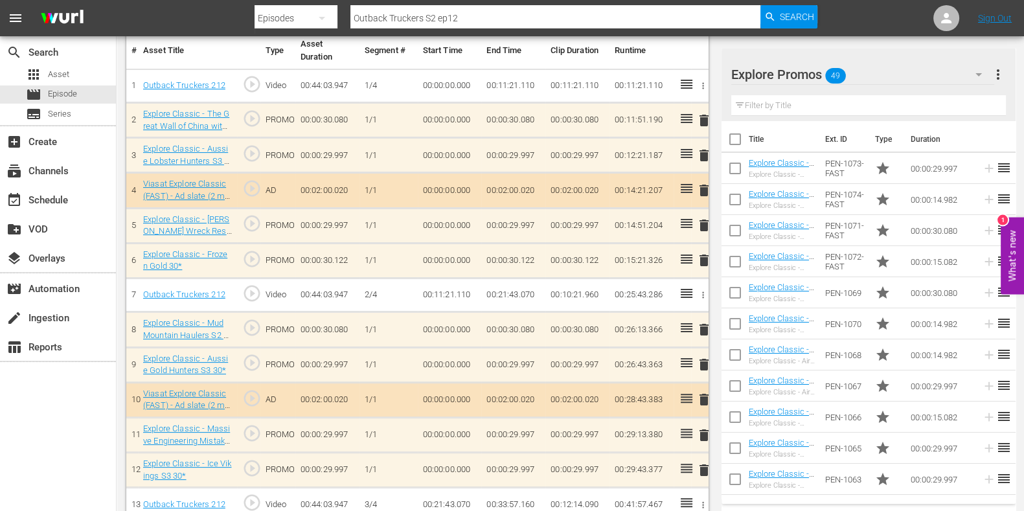
scroll to position [405, 0]
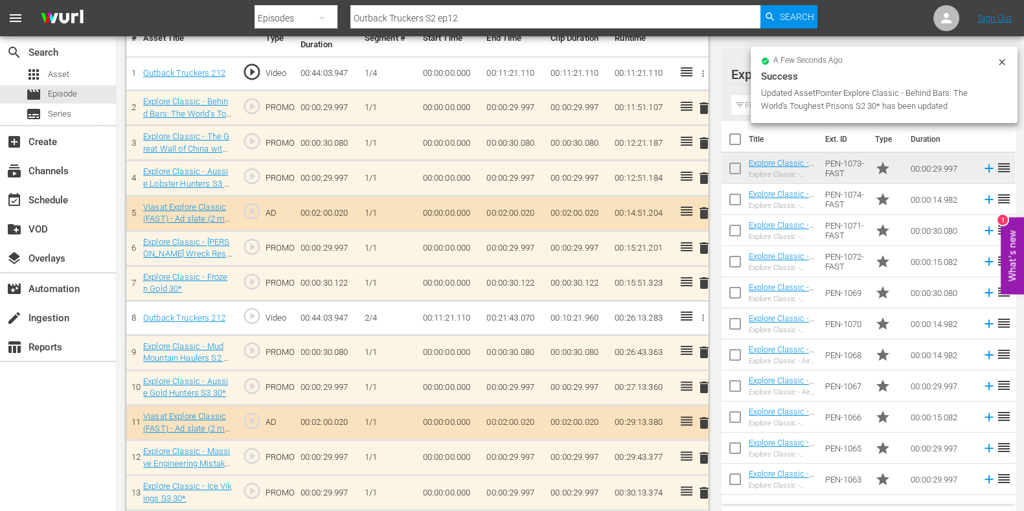
click at [703, 245] on span "delete" at bounding box center [704, 248] width 16 height 16
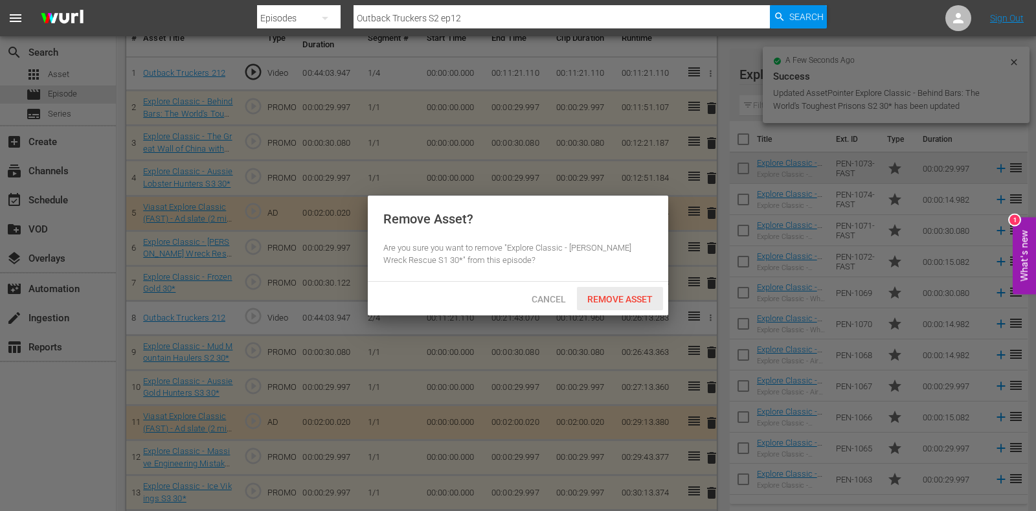
click at [617, 306] on div "Remove Asset" at bounding box center [620, 299] width 86 height 24
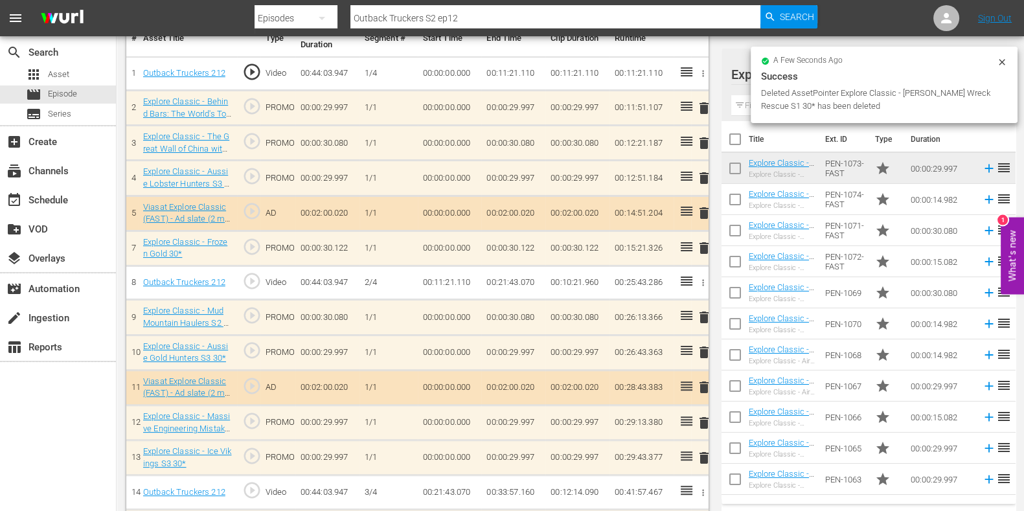
click at [702, 178] on span "delete" at bounding box center [704, 178] width 16 height 16
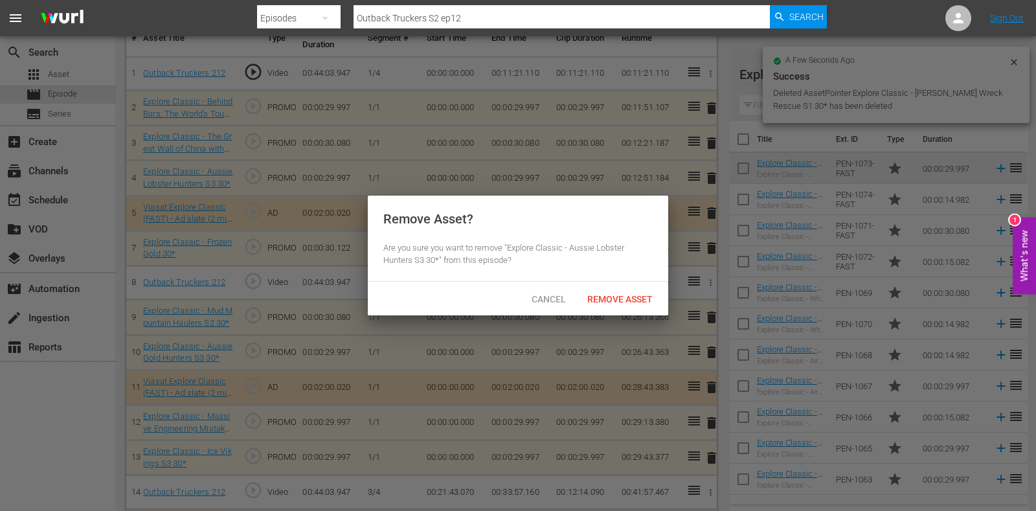
click at [624, 306] on div "Remove Asset" at bounding box center [620, 299] width 86 height 24
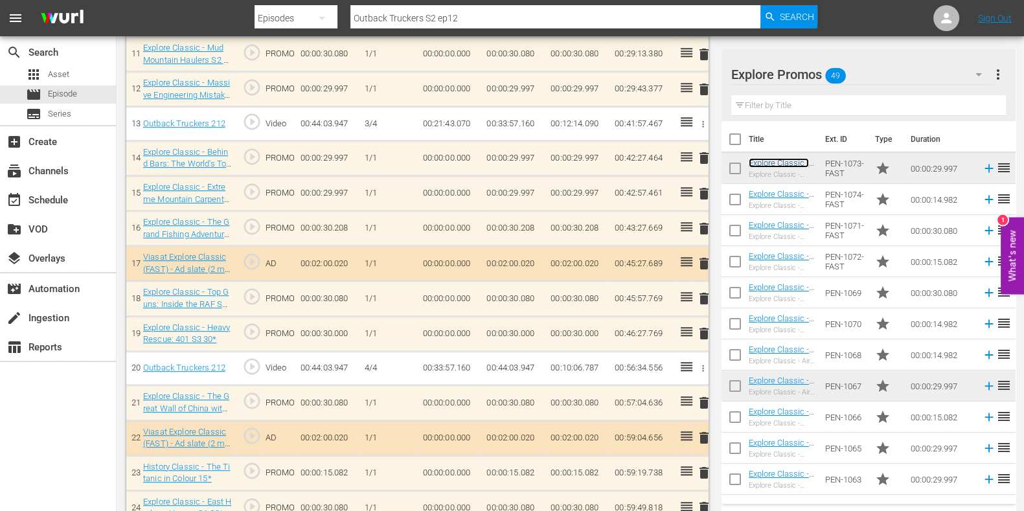
scroll to position [748, 0]
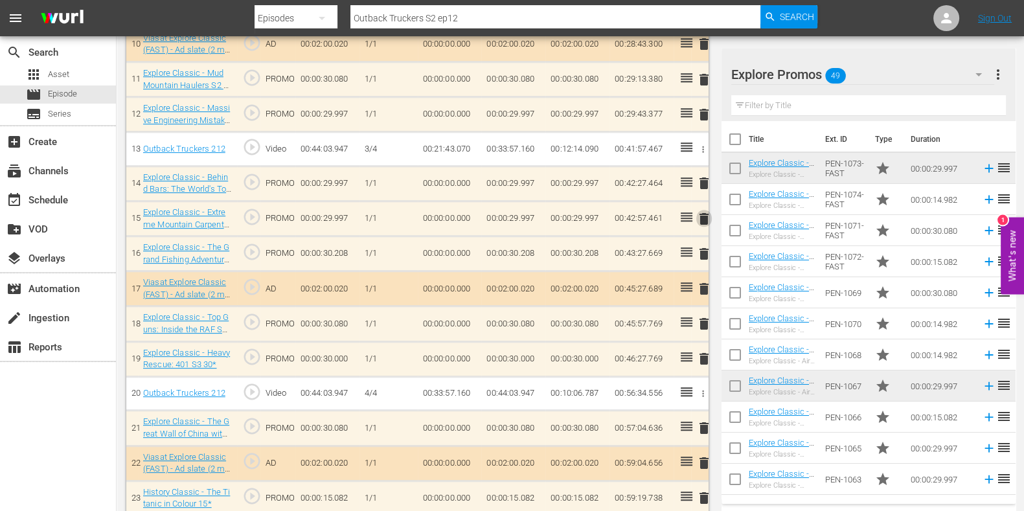
click at [703, 215] on span "delete" at bounding box center [704, 219] width 16 height 16
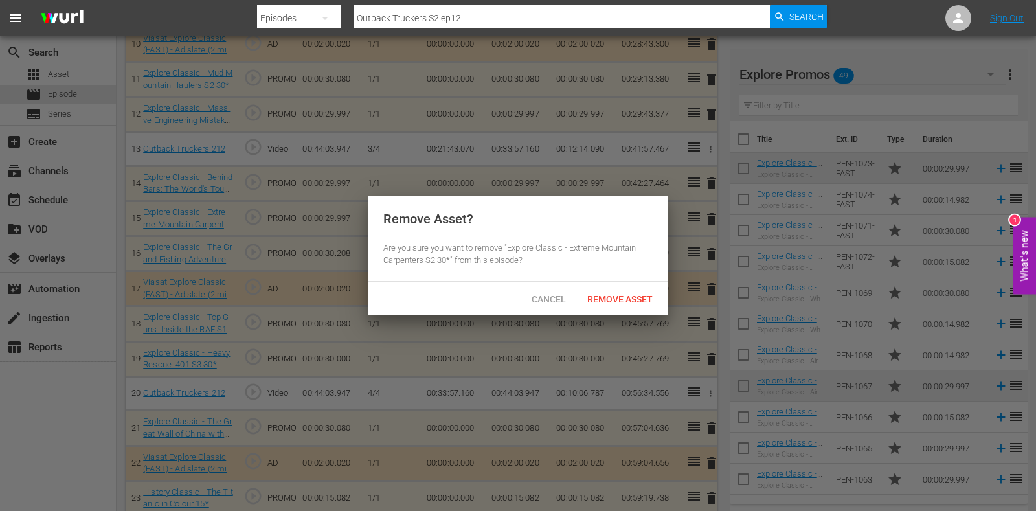
click at [631, 311] on div "Cancel Remove Asset" at bounding box center [518, 299] width 301 height 34
click at [631, 299] on span "Remove Asset" at bounding box center [620, 299] width 86 height 10
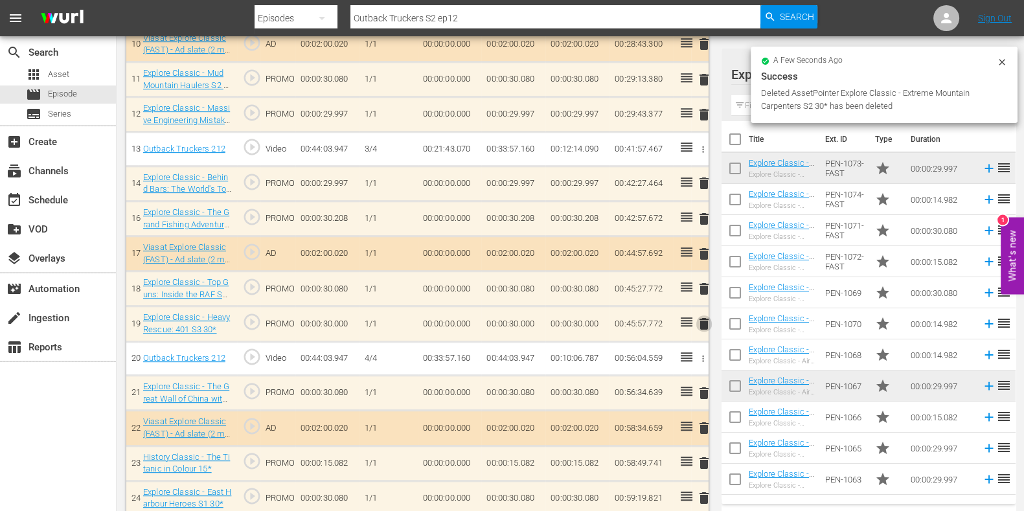
click at [701, 321] on span "delete" at bounding box center [704, 324] width 16 height 16
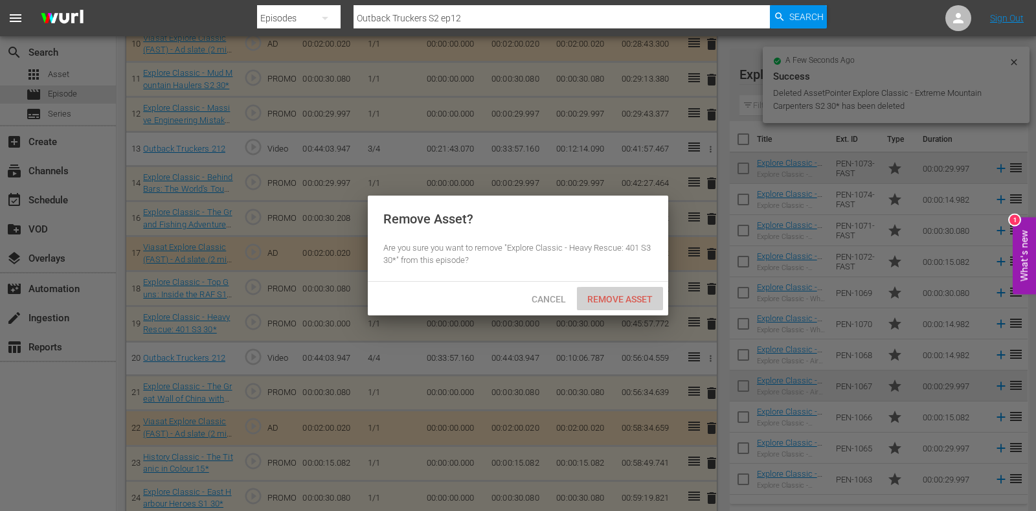
click at [627, 301] on span "Remove Asset" at bounding box center [620, 299] width 86 height 10
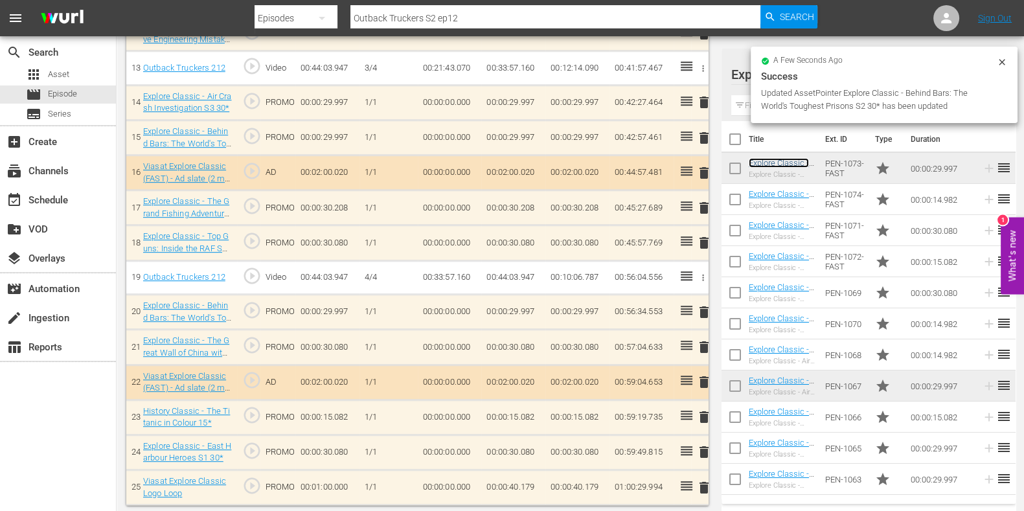
scroll to position [829, 0]
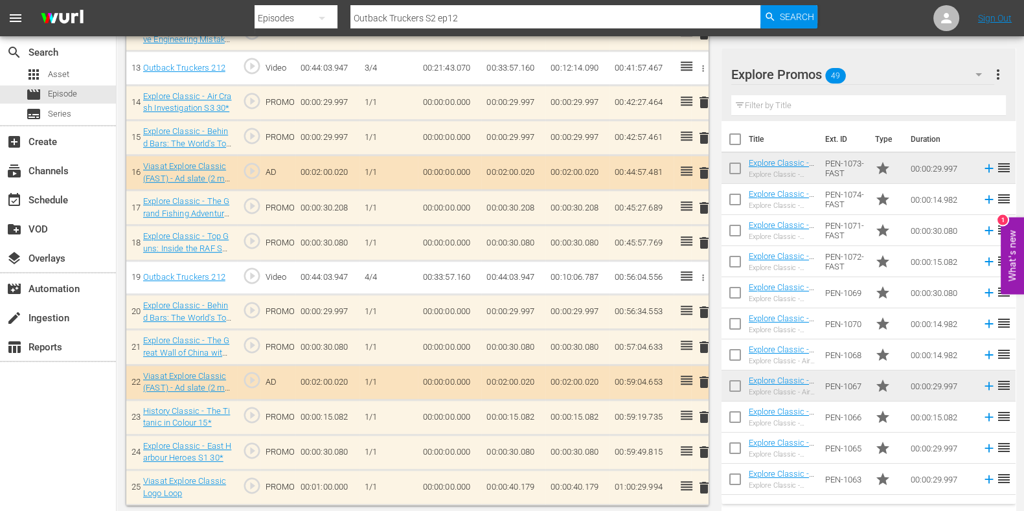
click at [699, 341] on span "delete" at bounding box center [704, 347] width 16 height 16
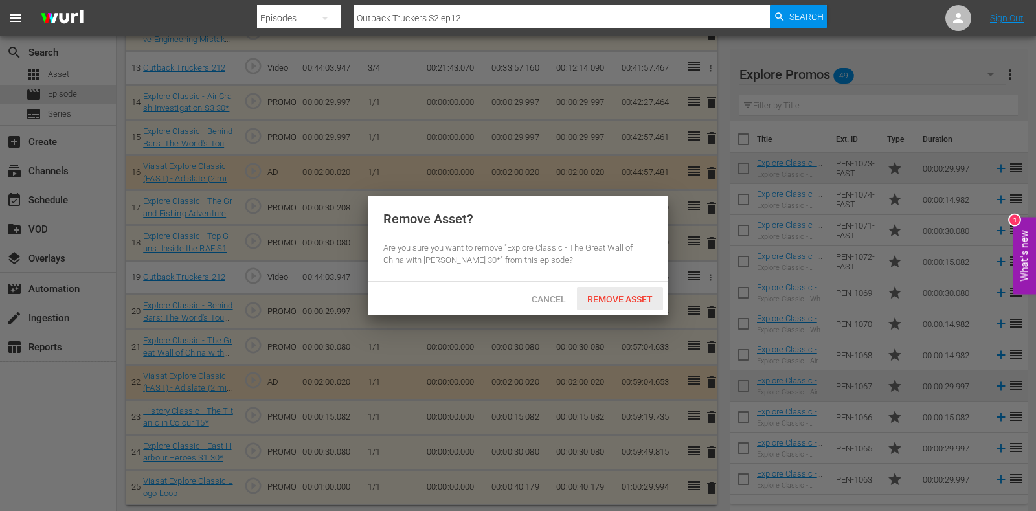
click at [612, 298] on span "Remove Asset" at bounding box center [620, 299] width 86 height 10
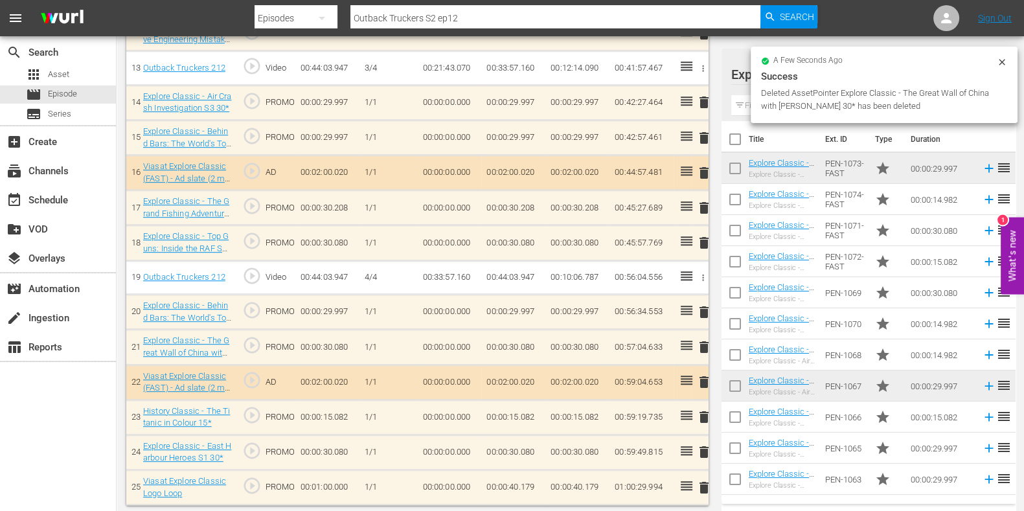
scroll to position [793, 0]
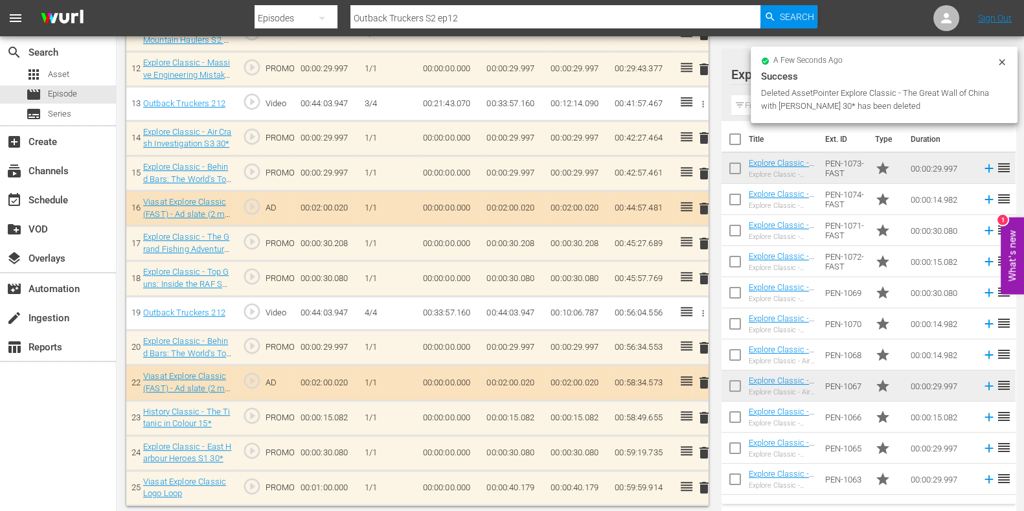
click at [517, 481] on td "00:00:40.179" at bounding box center [513, 487] width 64 height 35
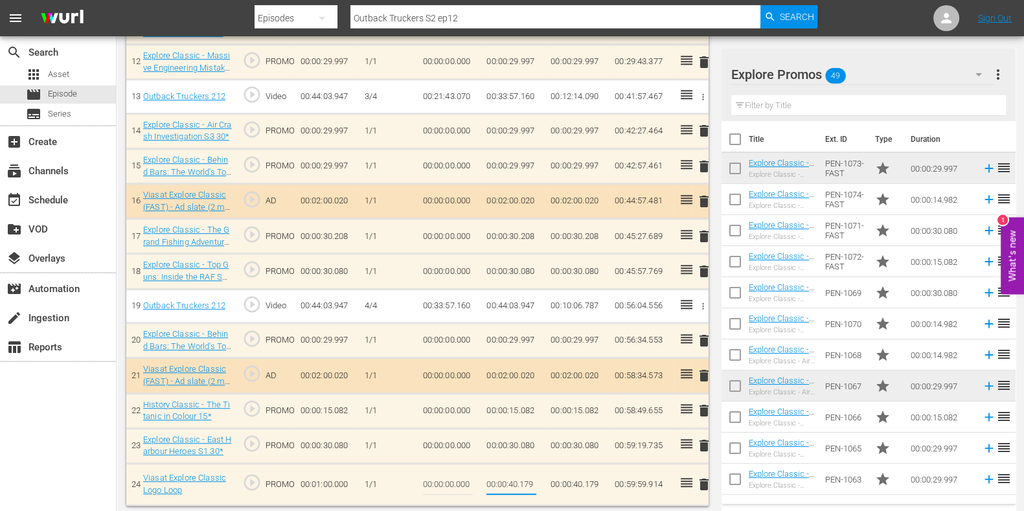
drag, startPoint x: 519, startPoint y: 481, endPoint x: 525, endPoint y: 481, distance: 6.5
click at [525, 481] on input "00:00:40.179" at bounding box center [511, 484] width 50 height 31
type input "00:00:40.189"
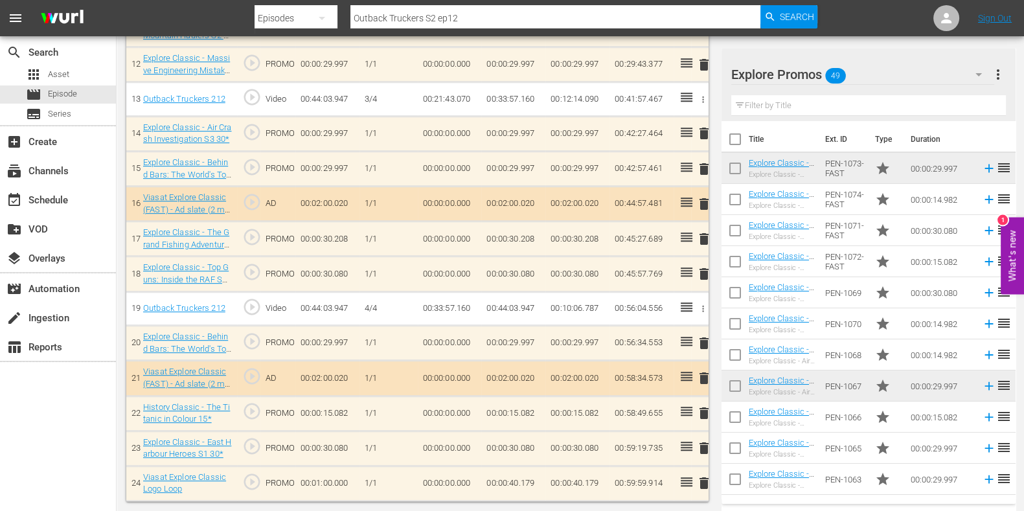
scroll to position [793, 0]
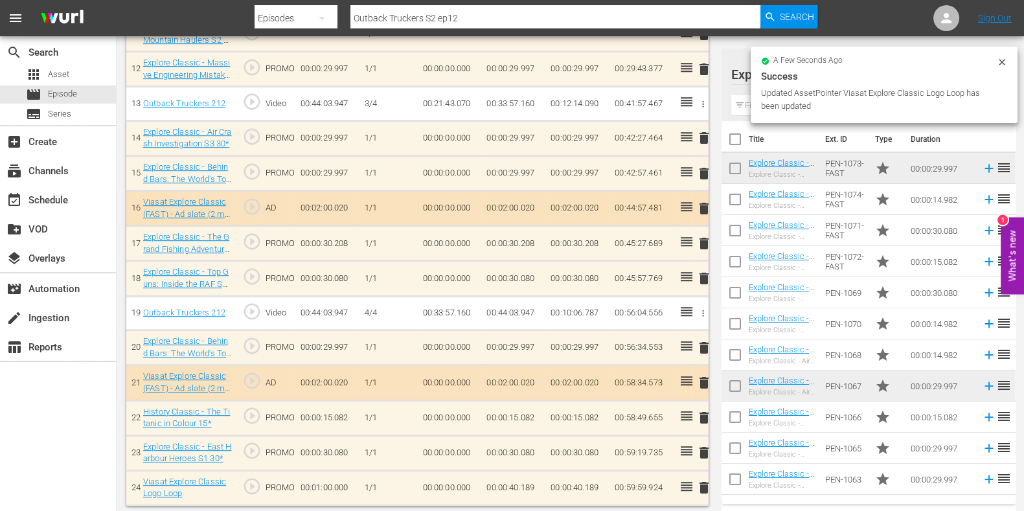
click at [528, 490] on td "00:00:40.189" at bounding box center [513, 487] width 64 height 35
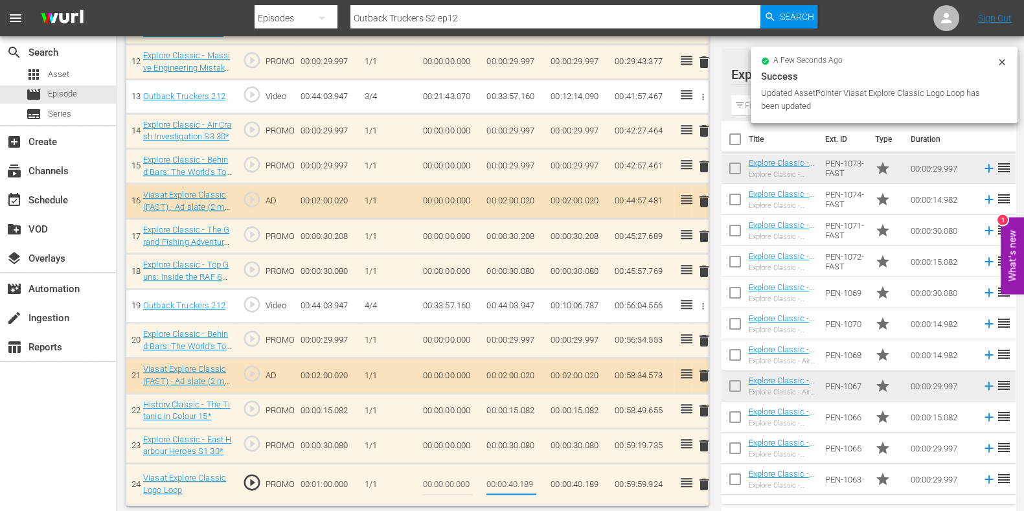
click at [528, 483] on input "00:00:40.189" at bounding box center [511, 484] width 50 height 31
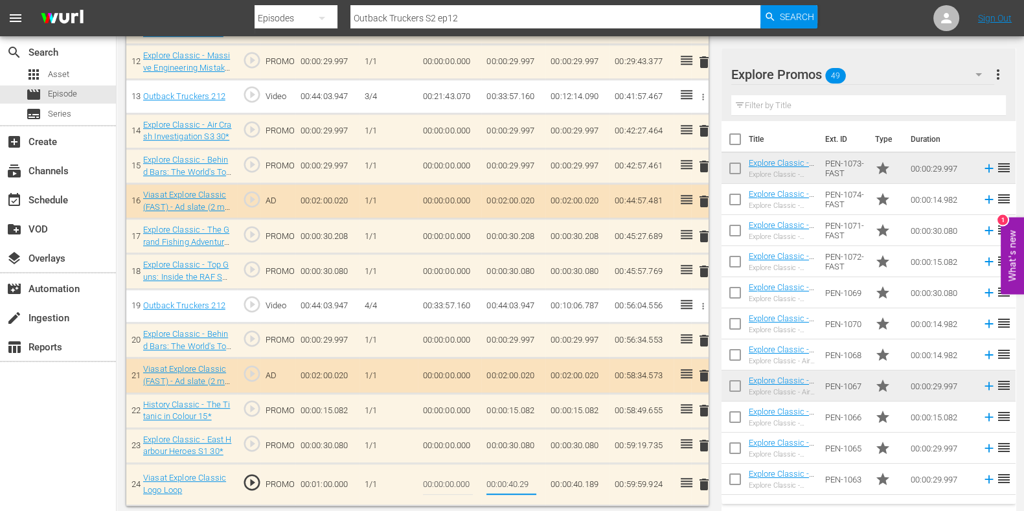
type input "00:00:40.259"
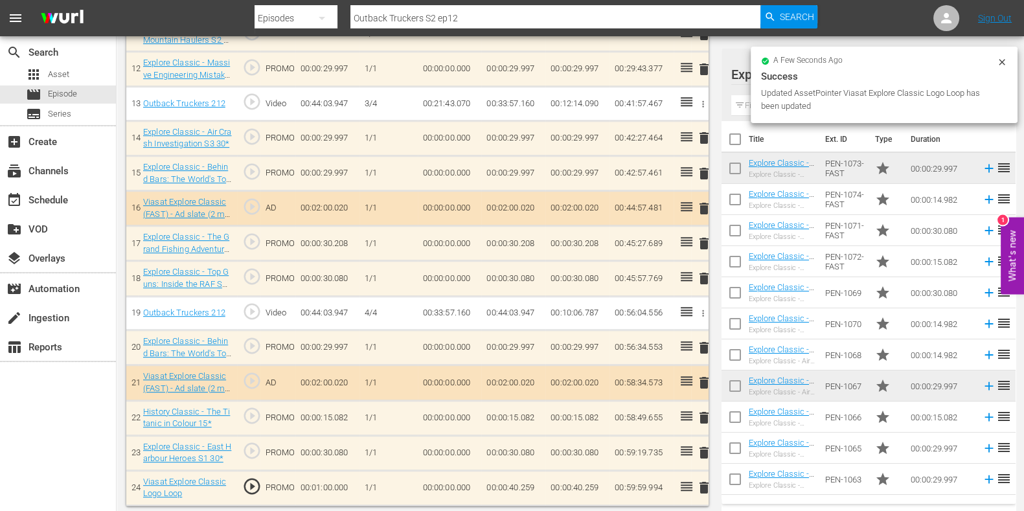
click at [556, 486] on td "00:00:40.259" at bounding box center [577, 487] width 64 height 35
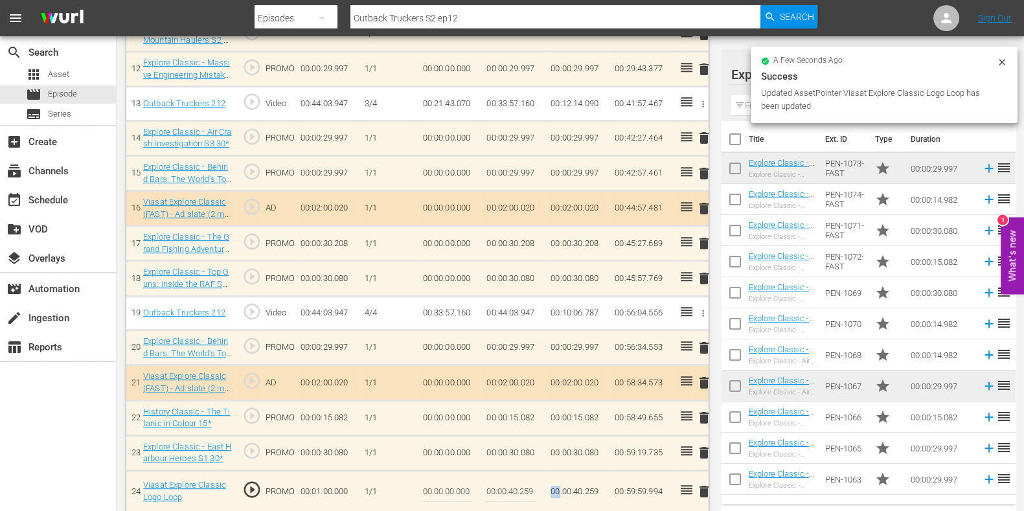
scroll to position [801, 0]
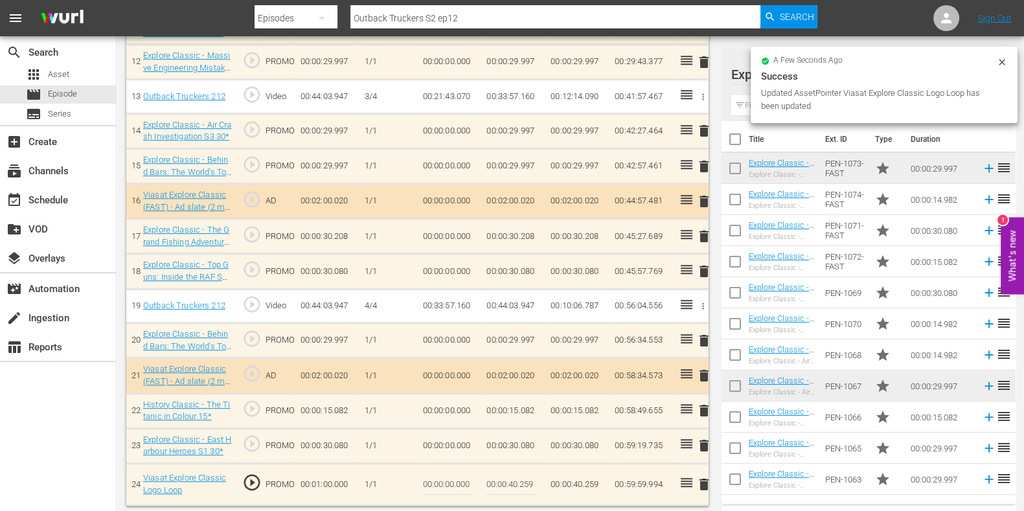
click at [532, 483] on input "00:00:40.259" at bounding box center [511, 484] width 50 height 31
click at [534, 482] on input "00:00:40.259" at bounding box center [511, 484] width 50 height 31
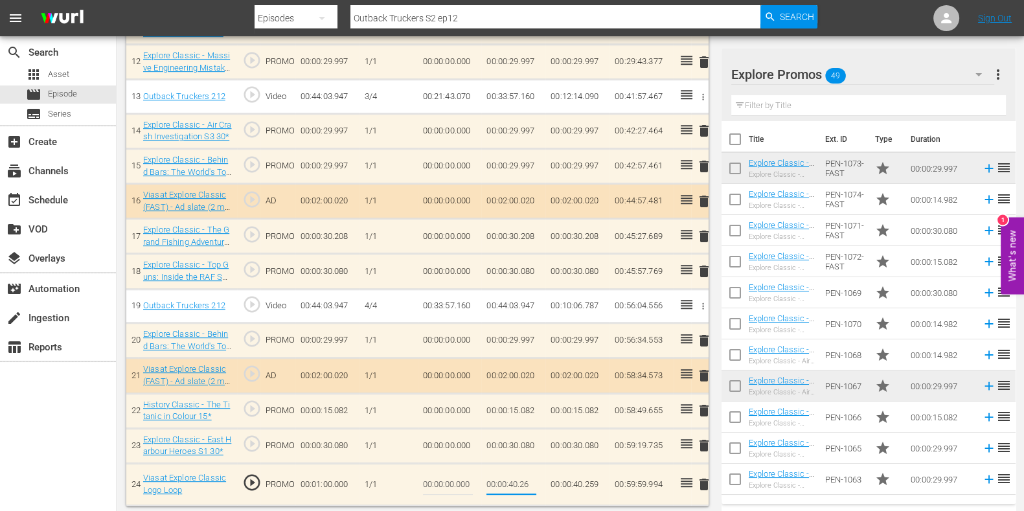
type input "00:00:40.265"
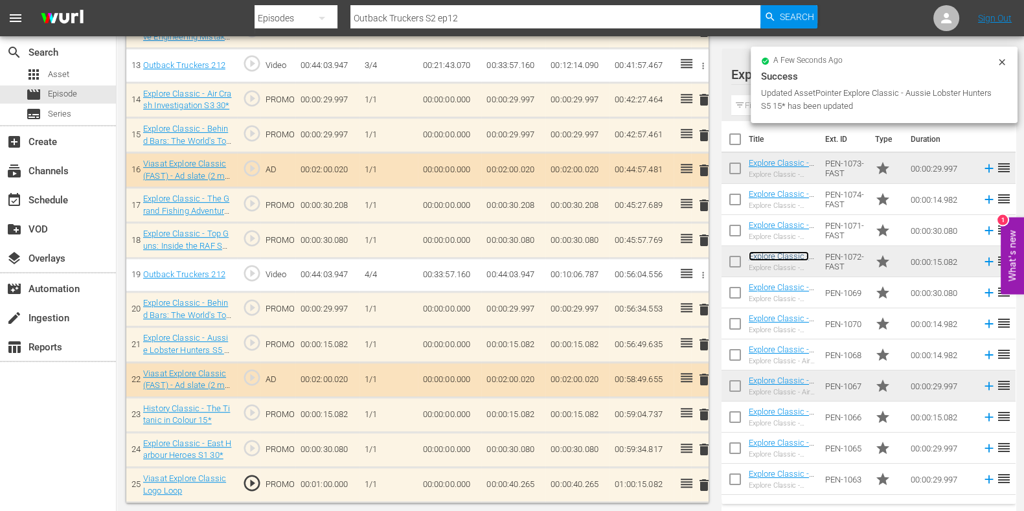
scroll to position [829, 0]
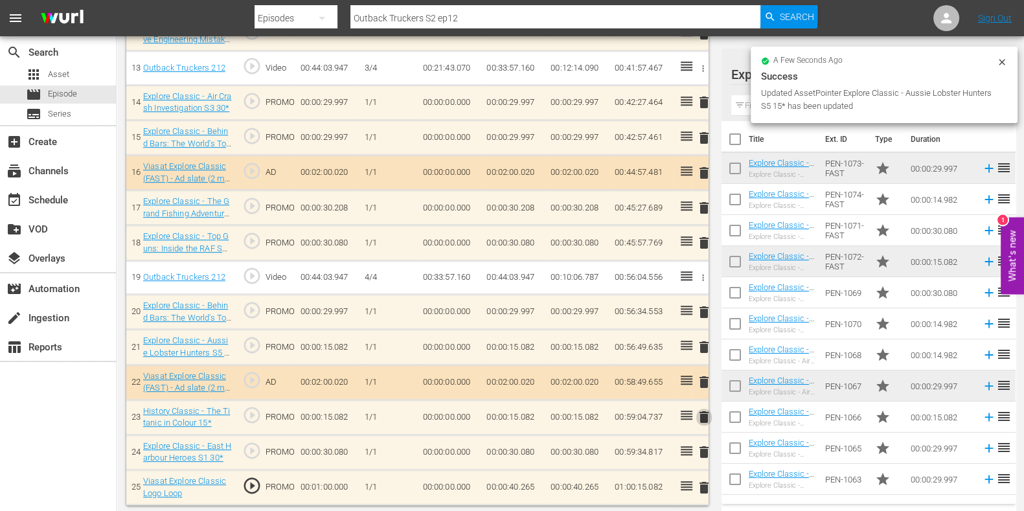
click at [705, 410] on span "delete" at bounding box center [704, 417] width 16 height 16
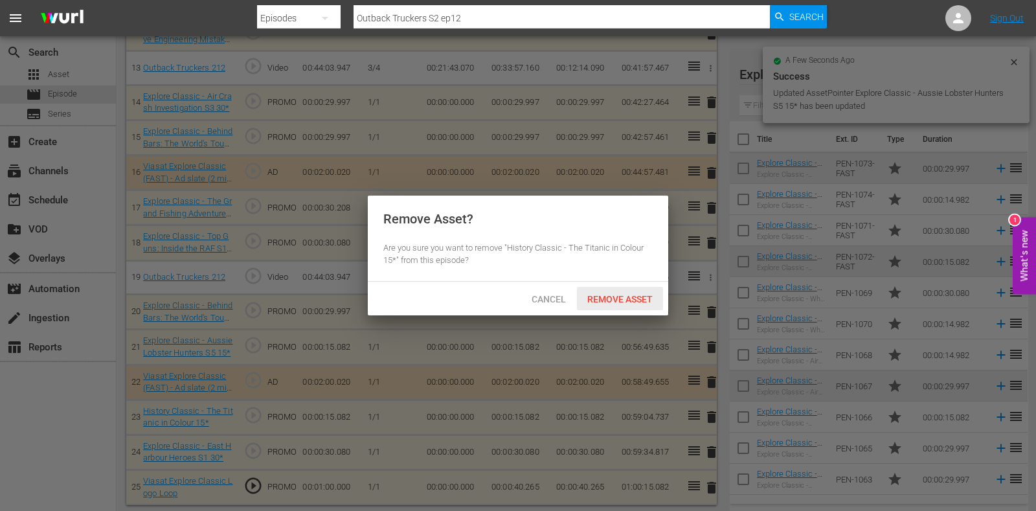
click at [638, 297] on span "Remove Asset" at bounding box center [620, 299] width 86 height 10
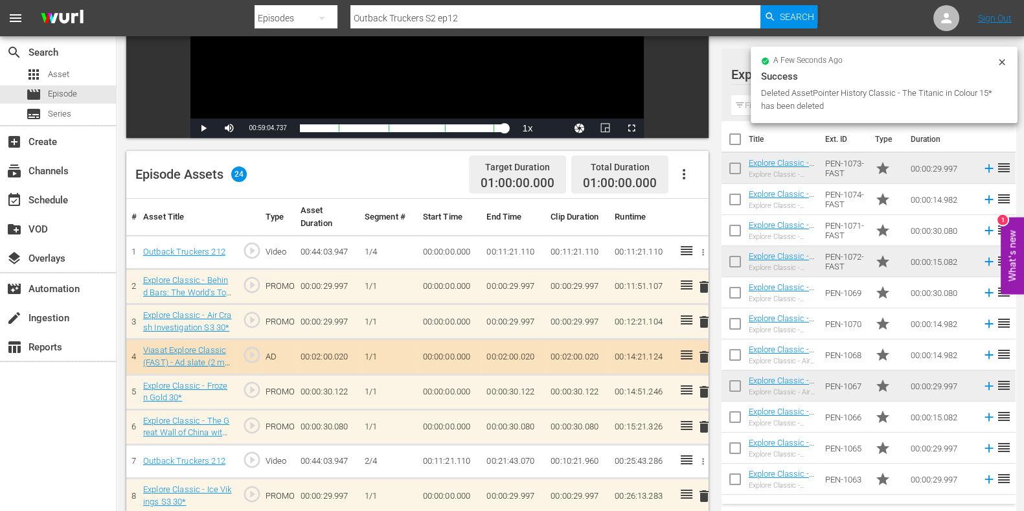
scroll to position [0, 0]
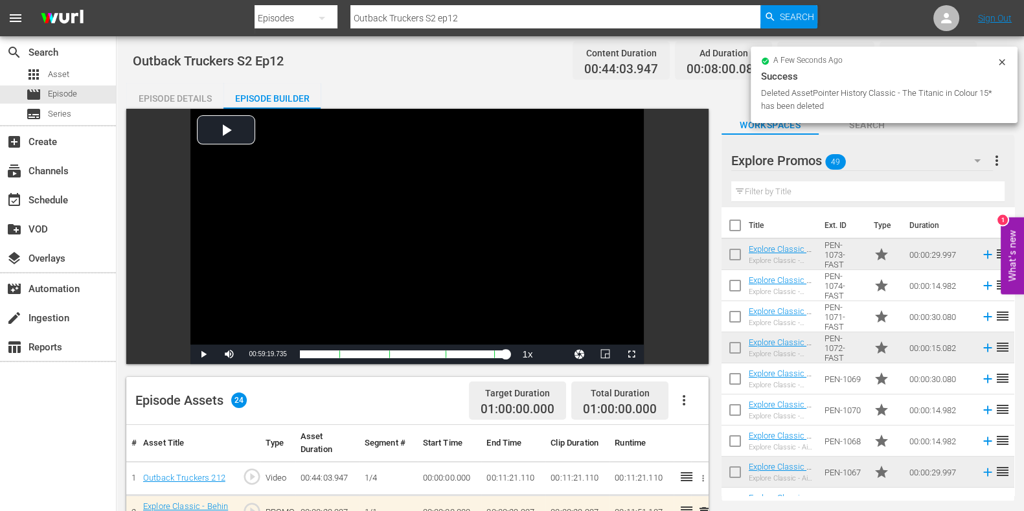
click at [505, 18] on input "Outback Truckers S2 ep12" at bounding box center [555, 18] width 410 height 31
type input "Outback Truckers S2 ep13"
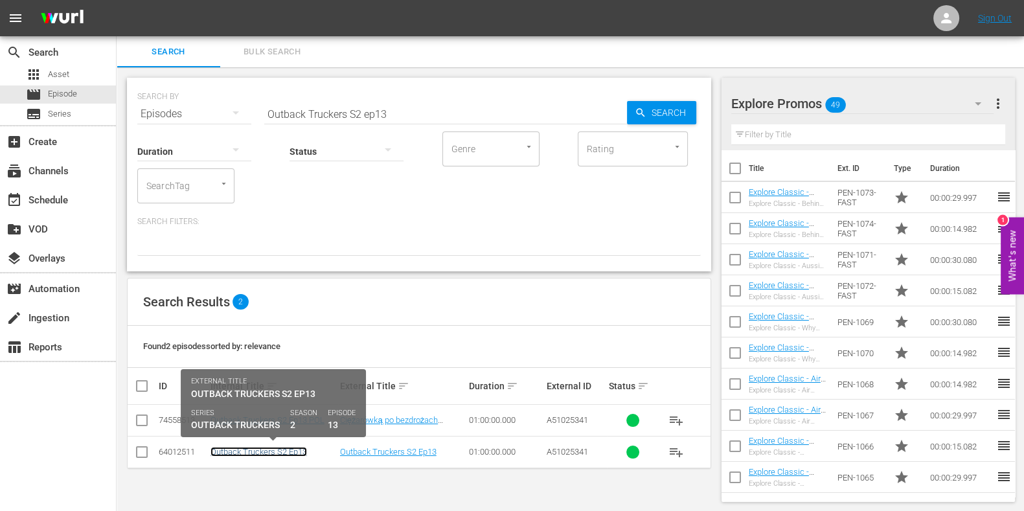
click at [273, 448] on link "Outback Truckers S2 Ep13" at bounding box center [258, 452] width 97 height 10
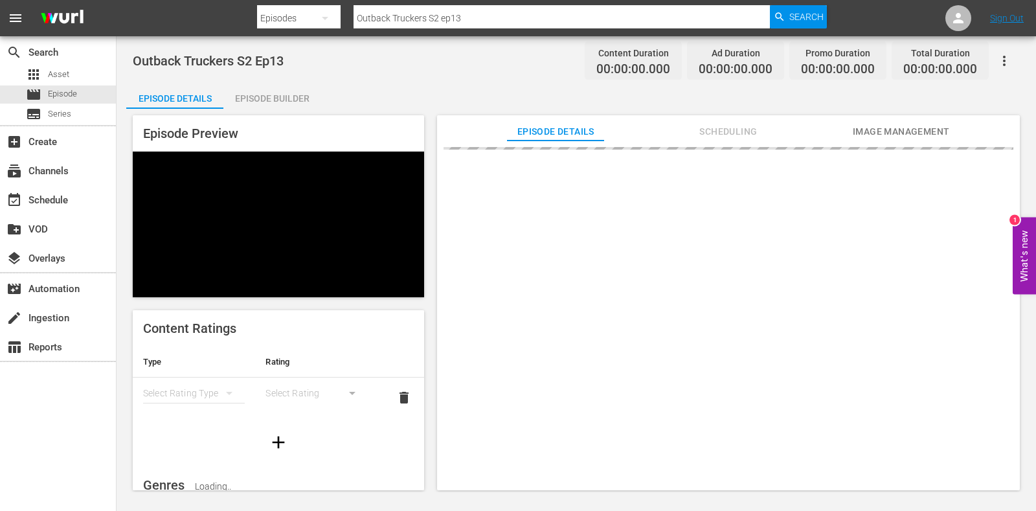
click at [288, 79] on div "Outback Truckers S2 Ep13 Content Duration 00:00:00.000 Ad Duration 00:00:00.000…" at bounding box center [577, 264] width 920 height 456
click at [288, 83] on div "Episode Builder" at bounding box center [271, 98] width 97 height 31
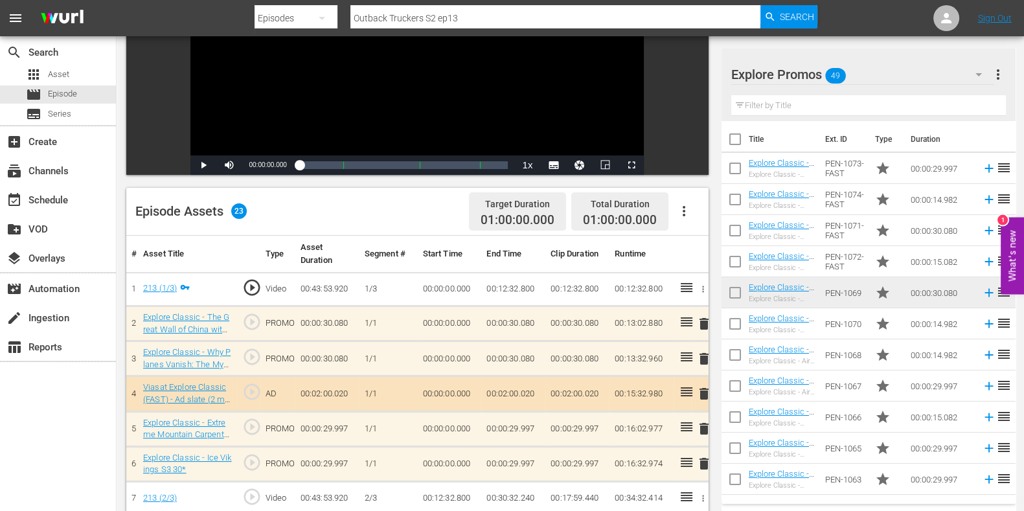
scroll to position [323, 0]
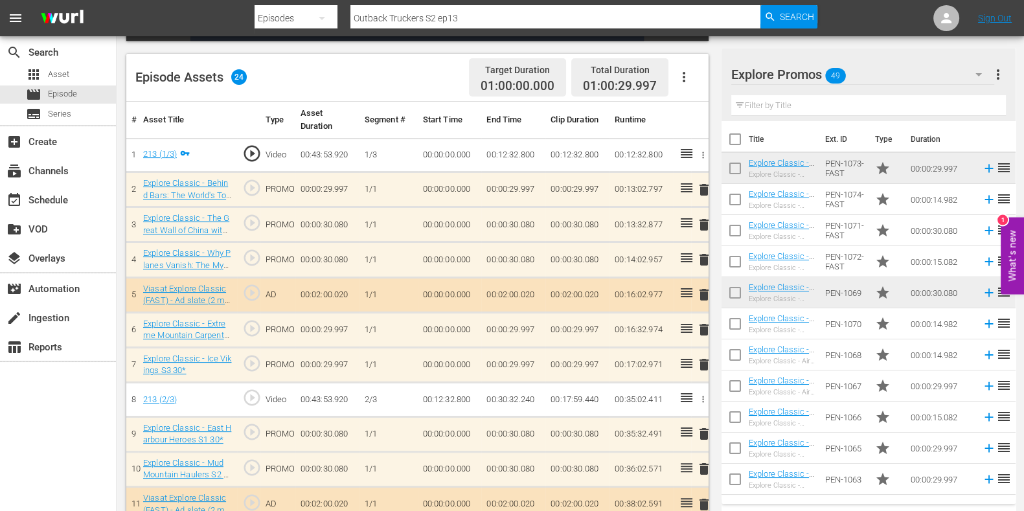
click at [701, 326] on span "delete" at bounding box center [704, 330] width 16 height 16
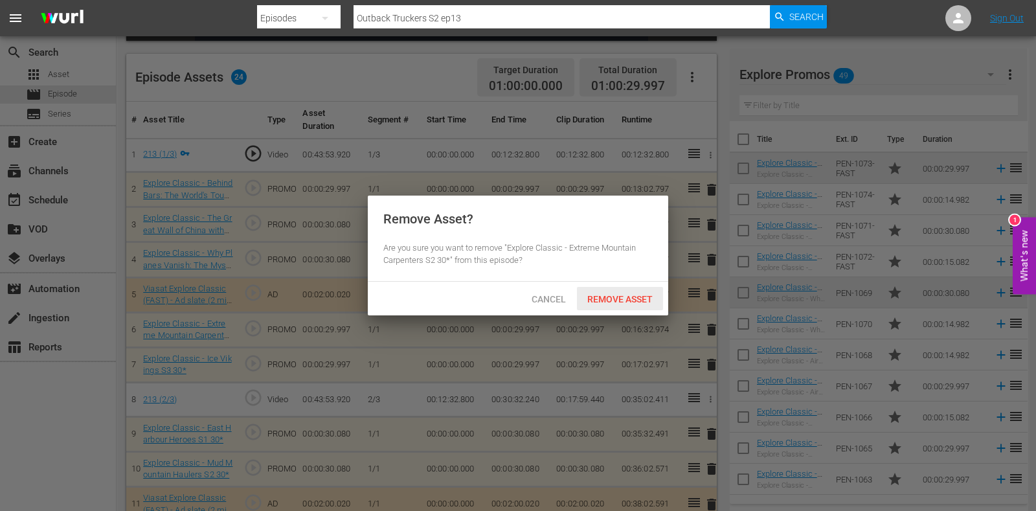
click at [639, 302] on span "Remove Asset" at bounding box center [620, 299] width 86 height 10
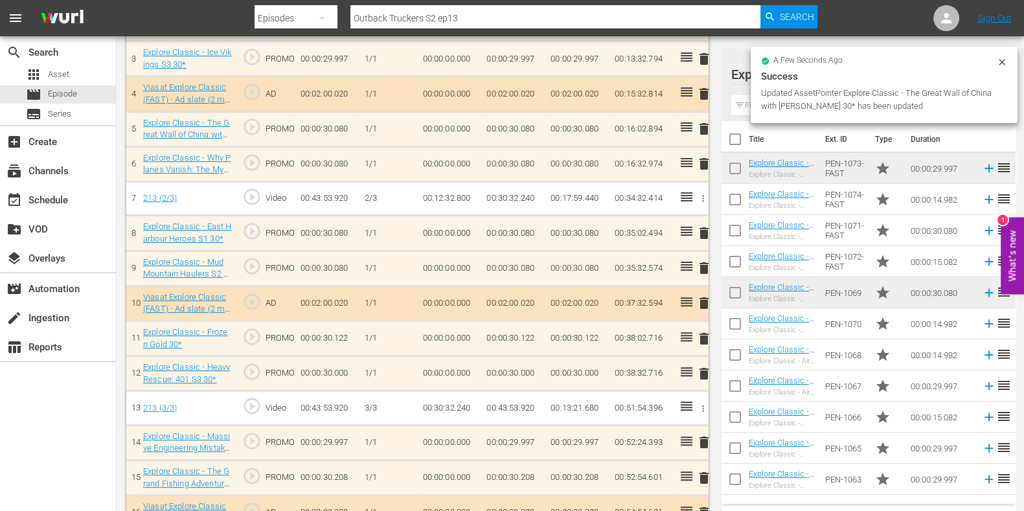
scroll to position [514, 0]
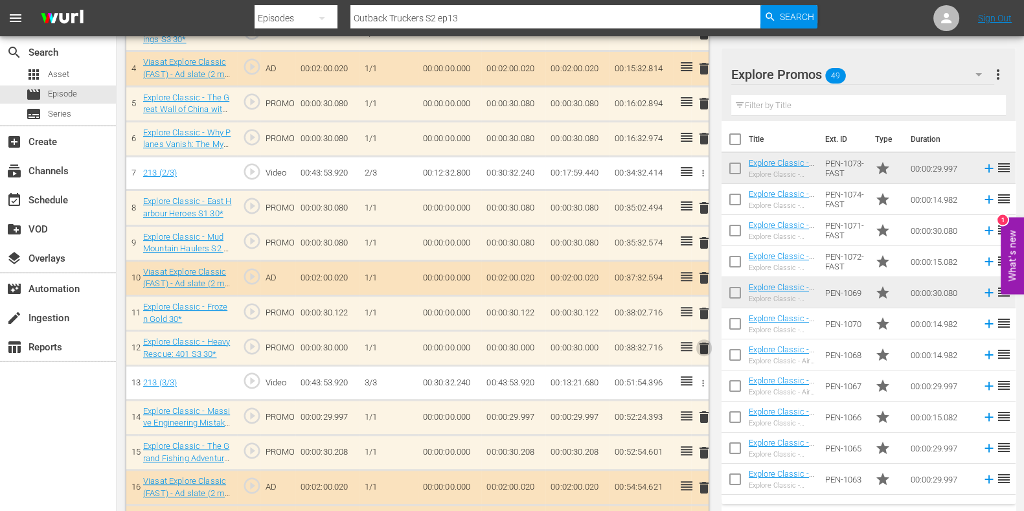
click at [701, 343] on span "delete" at bounding box center [704, 349] width 16 height 16
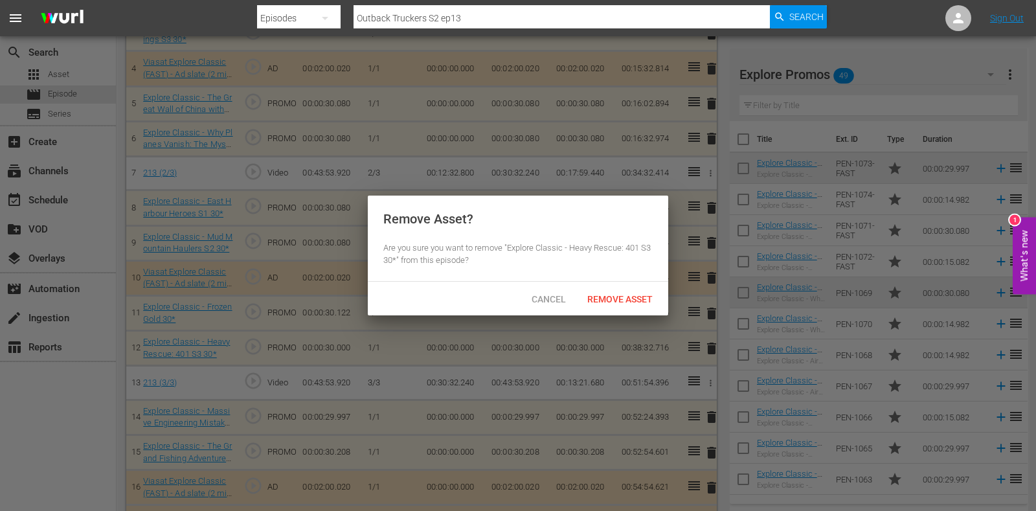
click at [635, 282] on div "Cancel Remove Asset" at bounding box center [518, 299] width 301 height 34
click at [635, 296] on span "Remove Asset" at bounding box center [620, 299] width 86 height 10
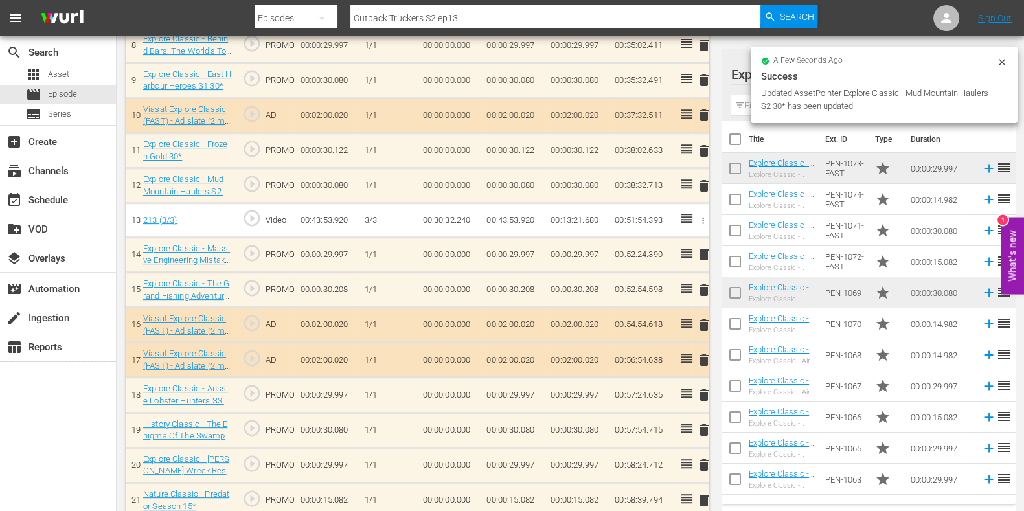
scroll to position [760, 0]
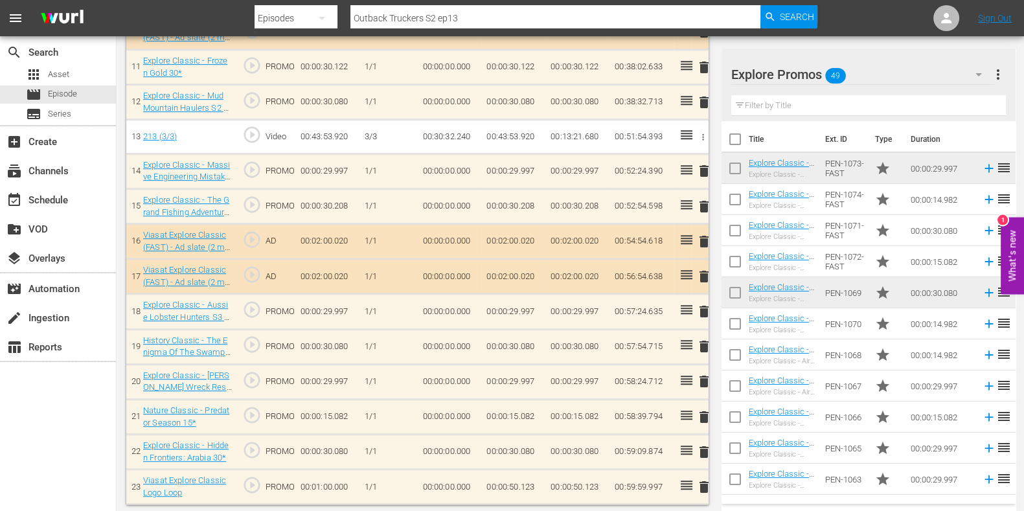
click at [707, 413] on span "delete" at bounding box center [704, 417] width 16 height 16
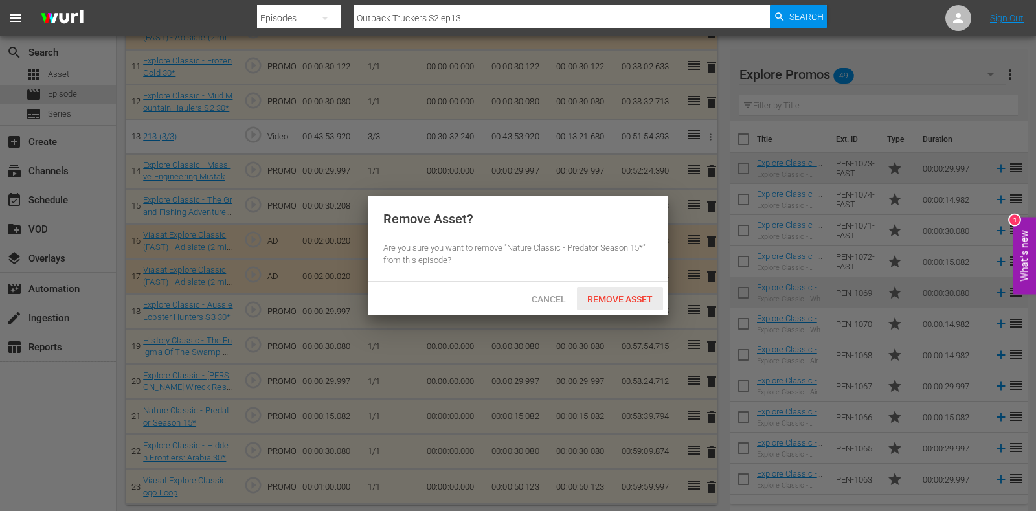
click at [630, 297] on span "Remove Asset" at bounding box center [620, 299] width 86 height 10
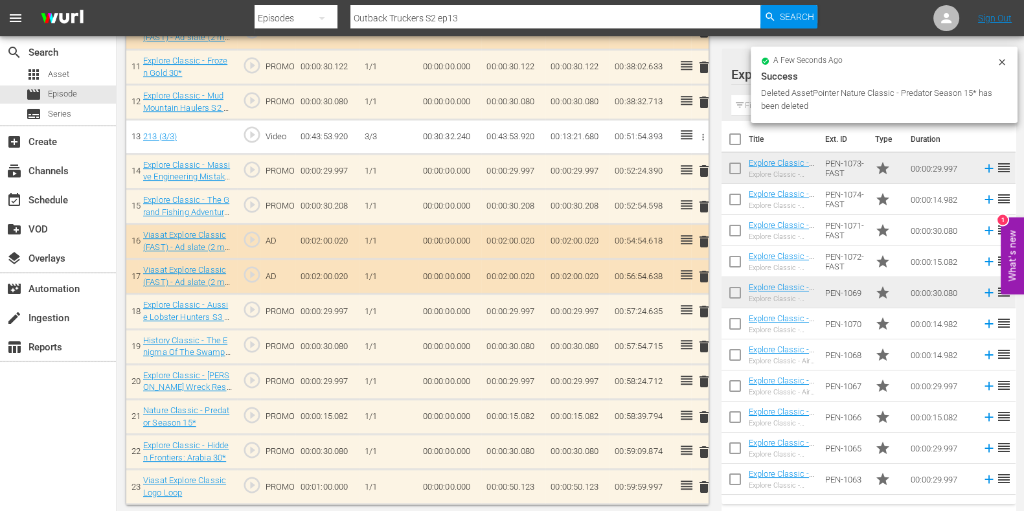
scroll to position [725, 0]
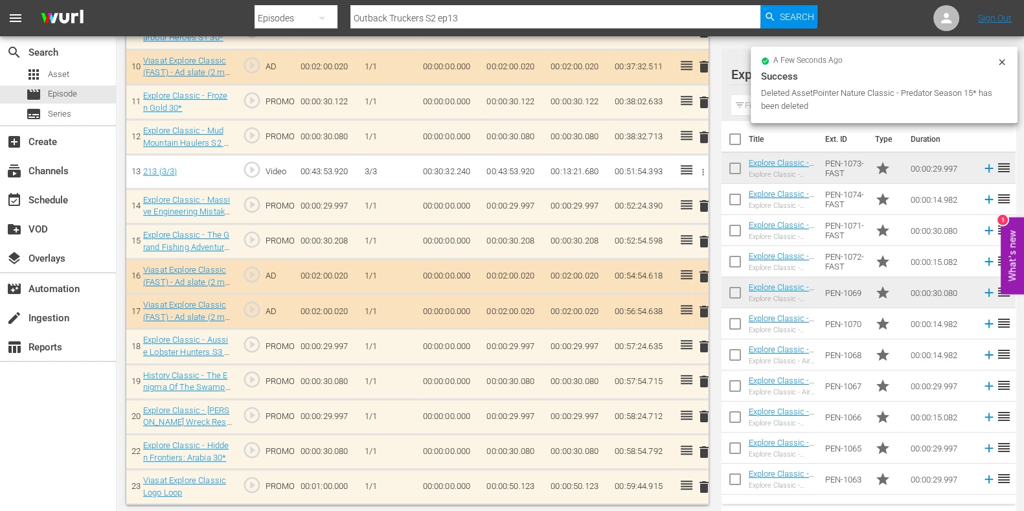
click at [700, 167] on icon "button" at bounding box center [703, 172] width 10 height 10
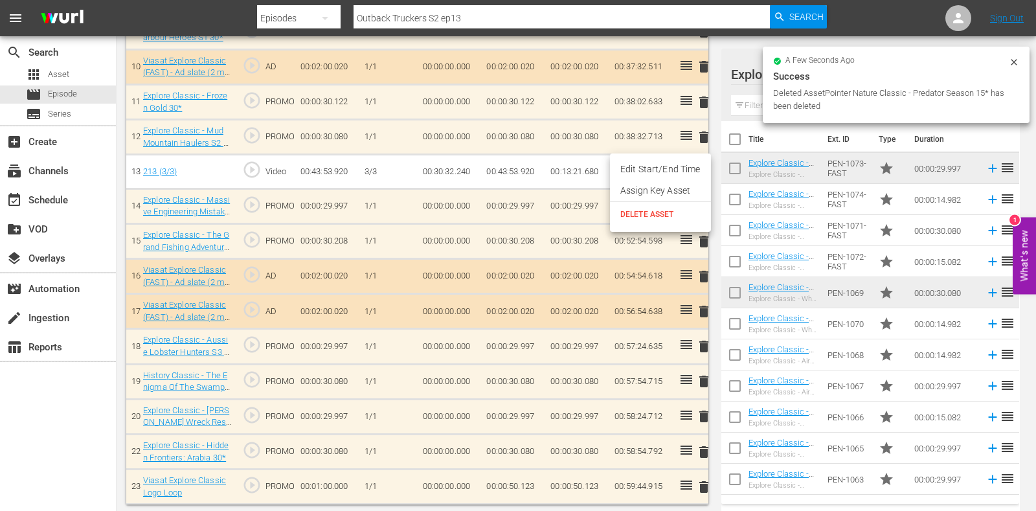
click at [588, 183] on div at bounding box center [518, 255] width 1036 height 511
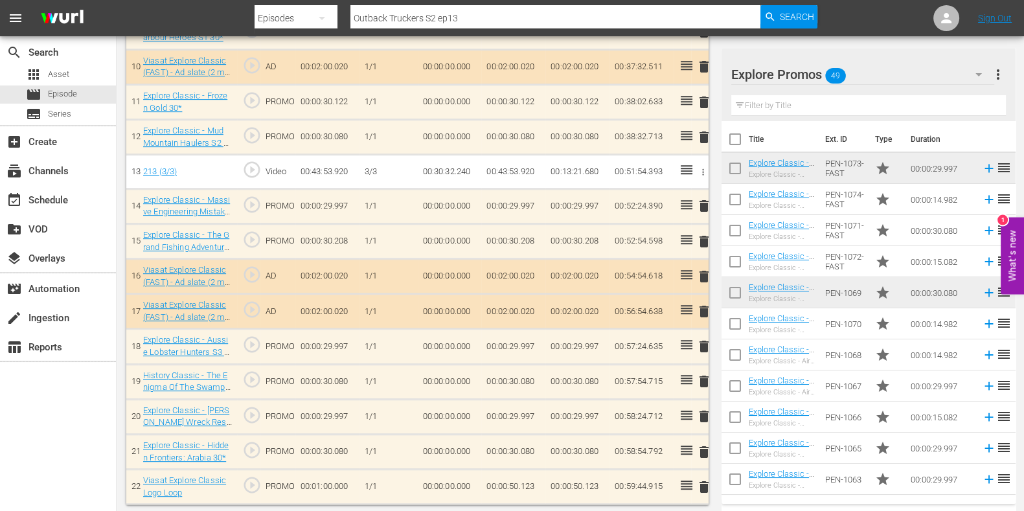
click at [710, 208] on span "delete" at bounding box center [704, 206] width 16 height 16
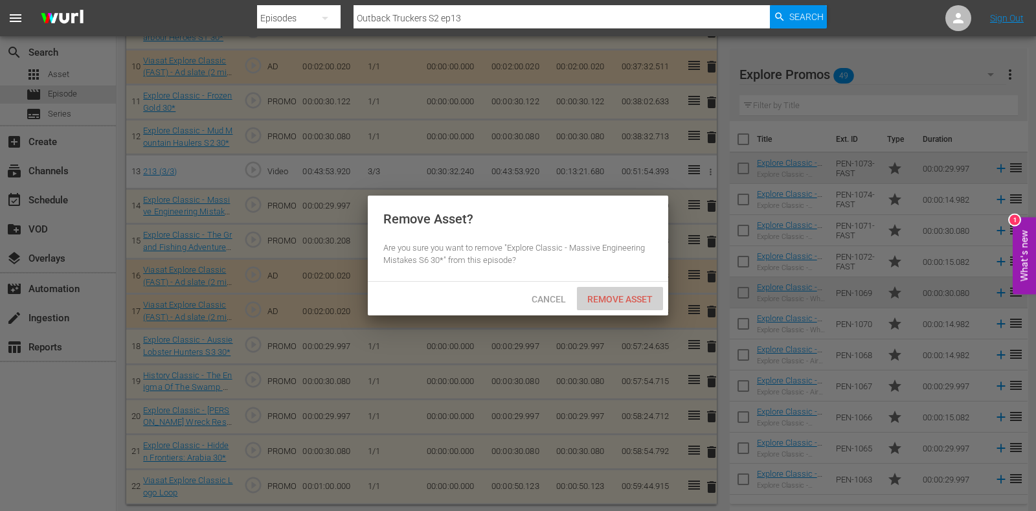
click at [632, 289] on div "Remove Asset" at bounding box center [620, 299] width 86 height 24
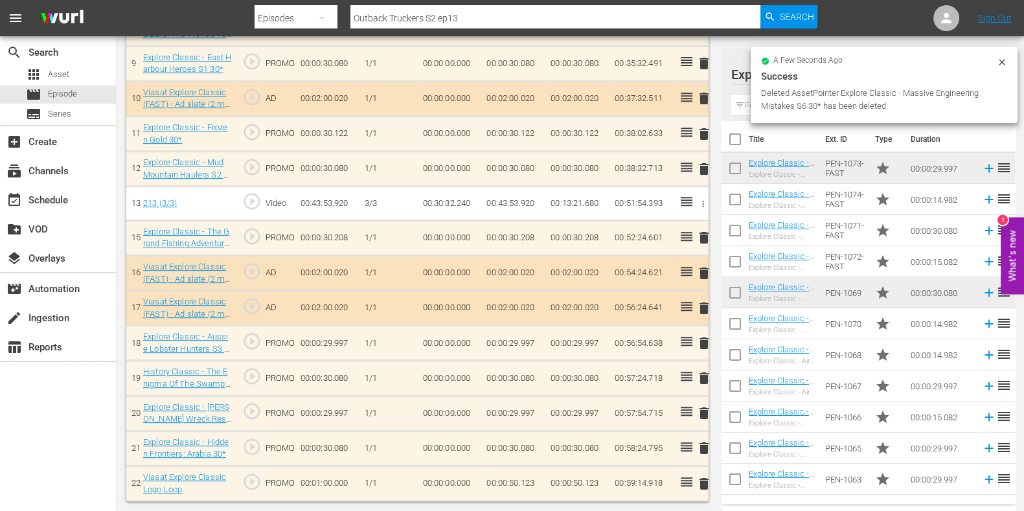
scroll to position [690, 0]
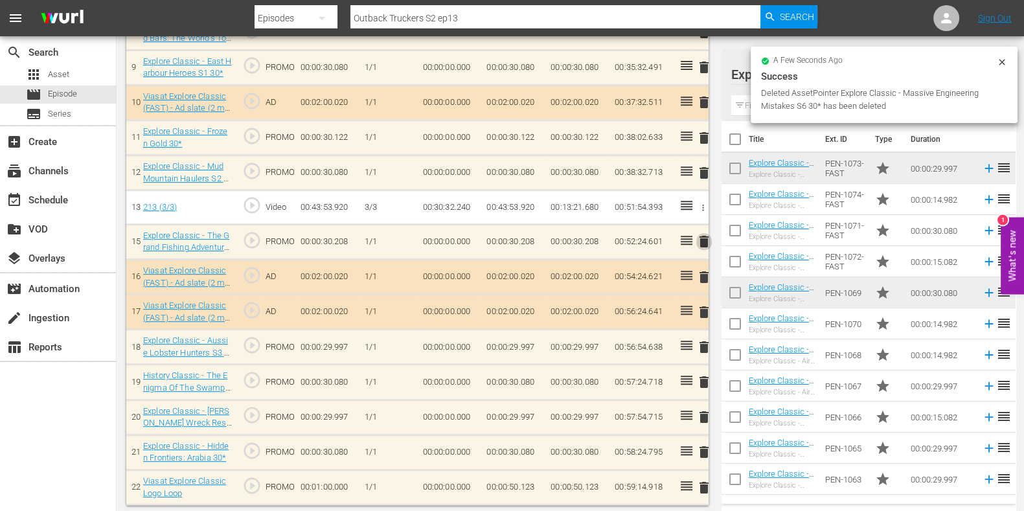
click at [703, 234] on span "delete" at bounding box center [704, 242] width 16 height 16
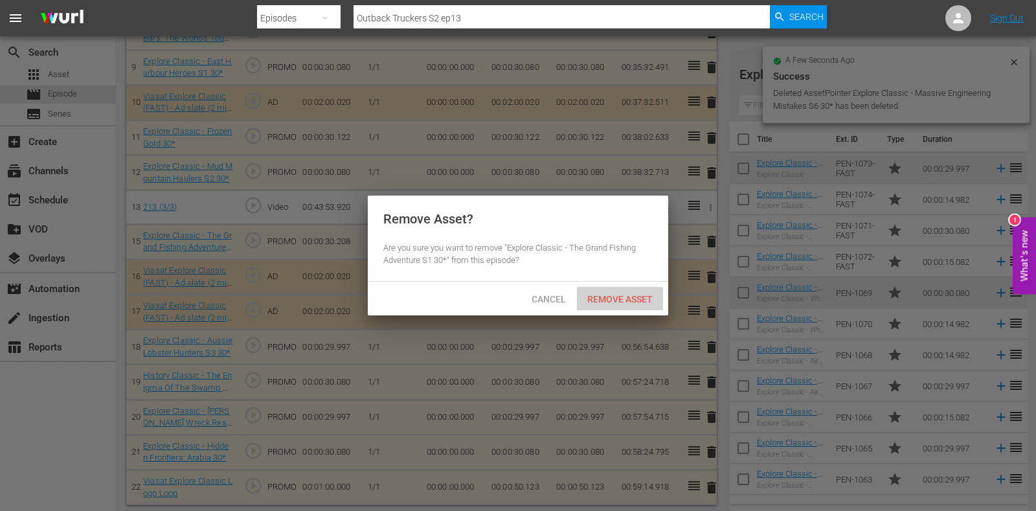
click at [615, 290] on div "Remove Asset" at bounding box center [620, 299] width 86 height 24
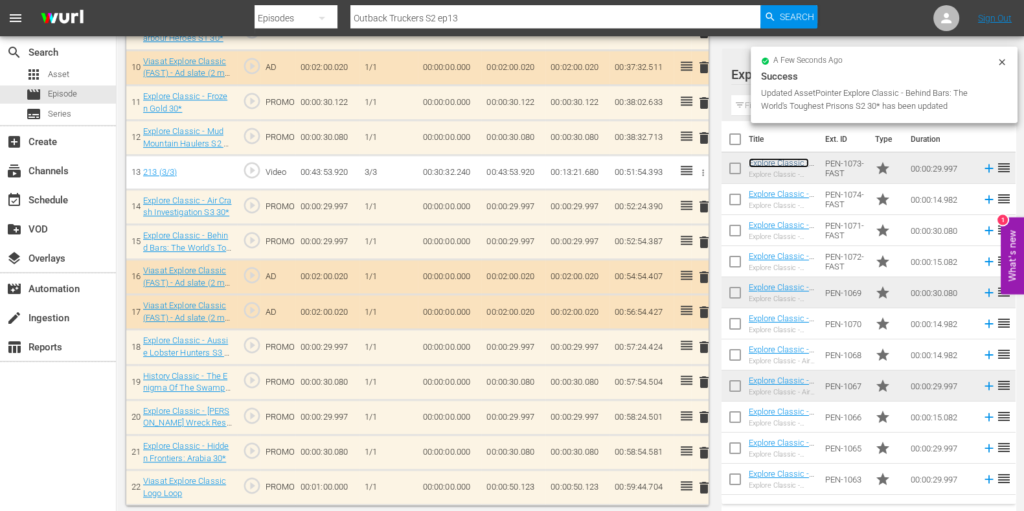
scroll to position [725, 0]
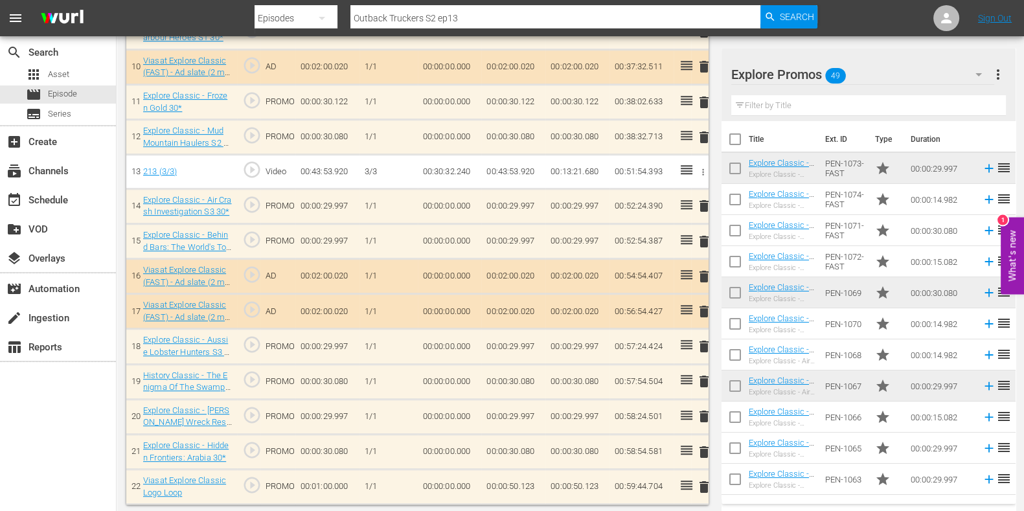
click at [771, 102] on input "text" at bounding box center [868, 105] width 275 height 21
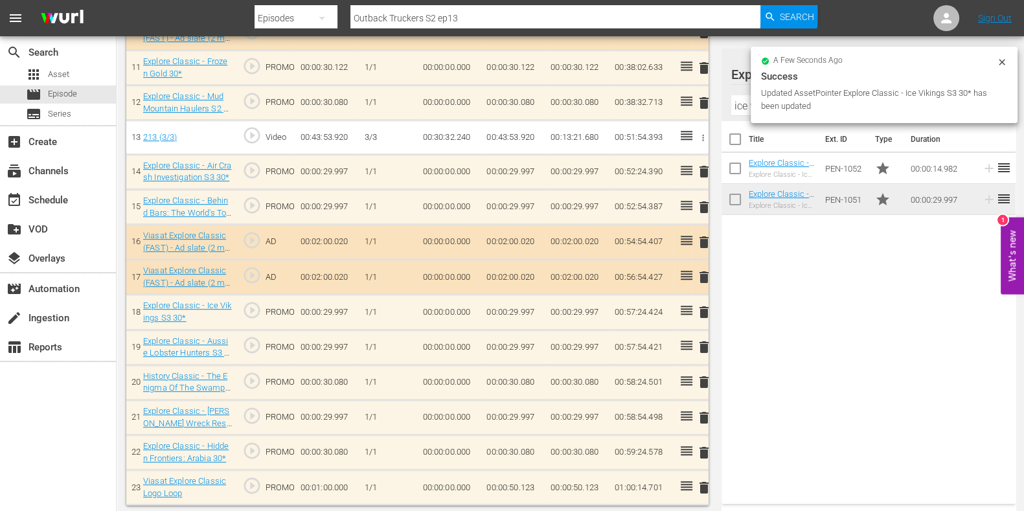
scroll to position [760, 0]
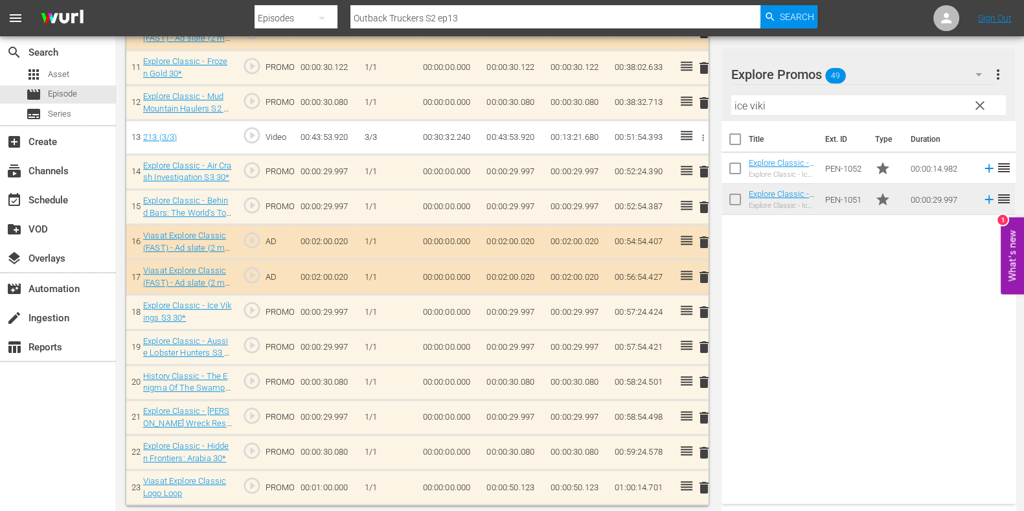
click at [709, 480] on span "delete" at bounding box center [704, 488] width 16 height 16
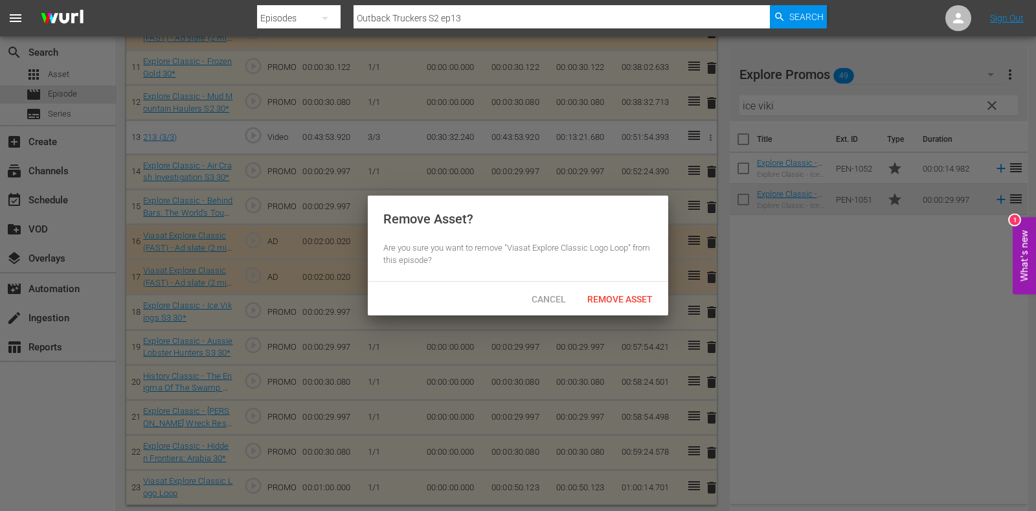
click at [641, 280] on div "Remove Asset? Are you sure you want to remove "Viasat Explore Classic Logo Loop…" at bounding box center [518, 239] width 301 height 86
click at [641, 289] on div "Remove Asset" at bounding box center [620, 299] width 86 height 24
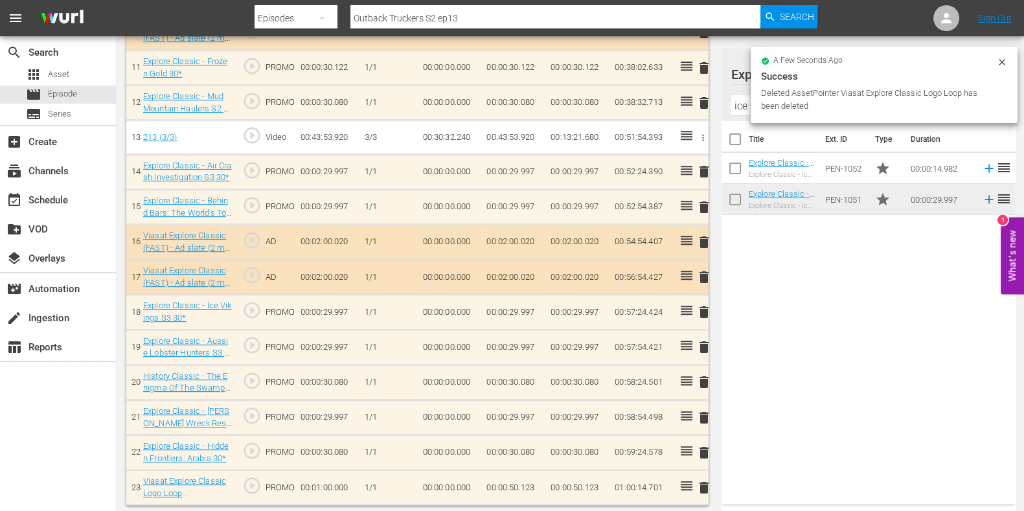
click at [738, 112] on input "ice viki" at bounding box center [868, 105] width 275 height 21
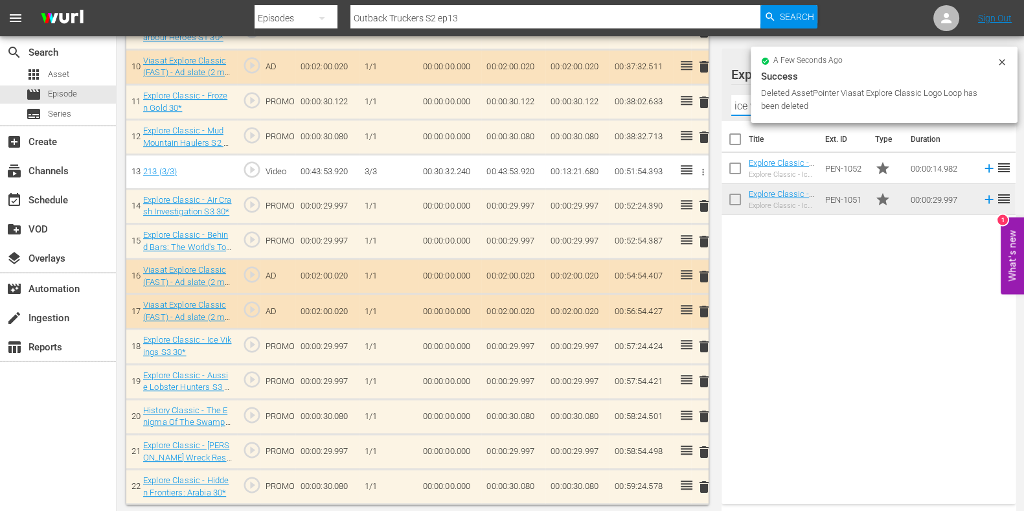
click at [738, 113] on input "ice viki" at bounding box center [868, 105] width 275 height 21
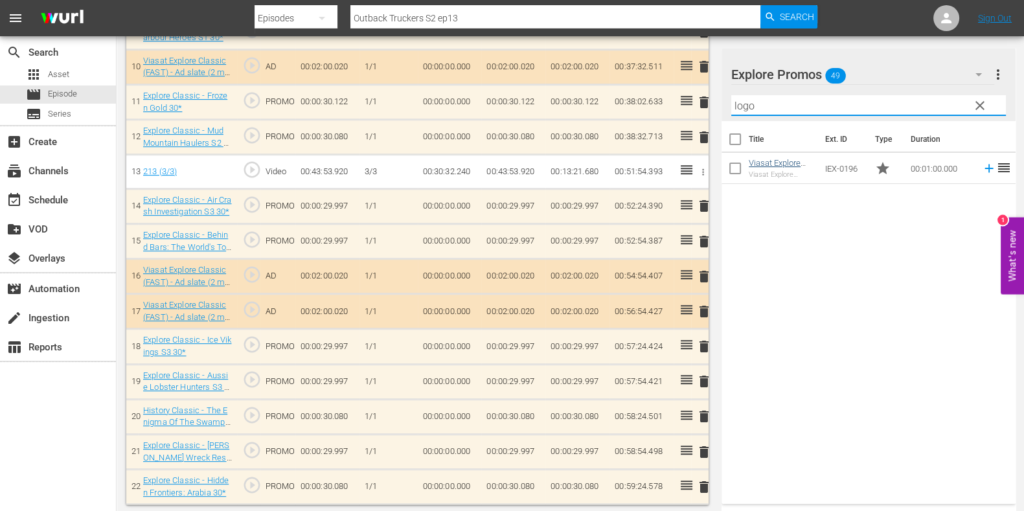
type input "logo"
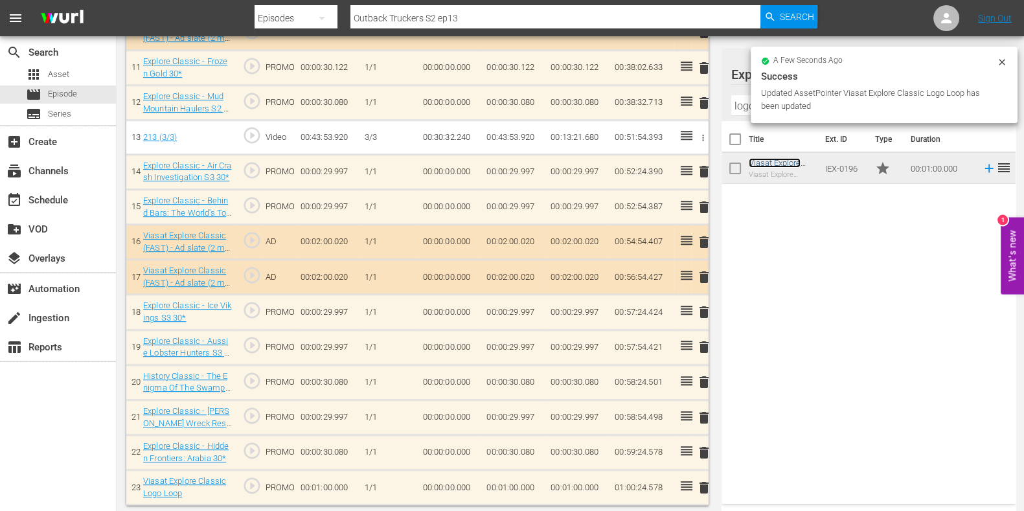
scroll to position [760, 0]
click at [509, 487] on td "00:01:00.000" at bounding box center [513, 487] width 64 height 35
click at [510, 487] on td "00:01:00.000" at bounding box center [513, 487] width 64 height 35
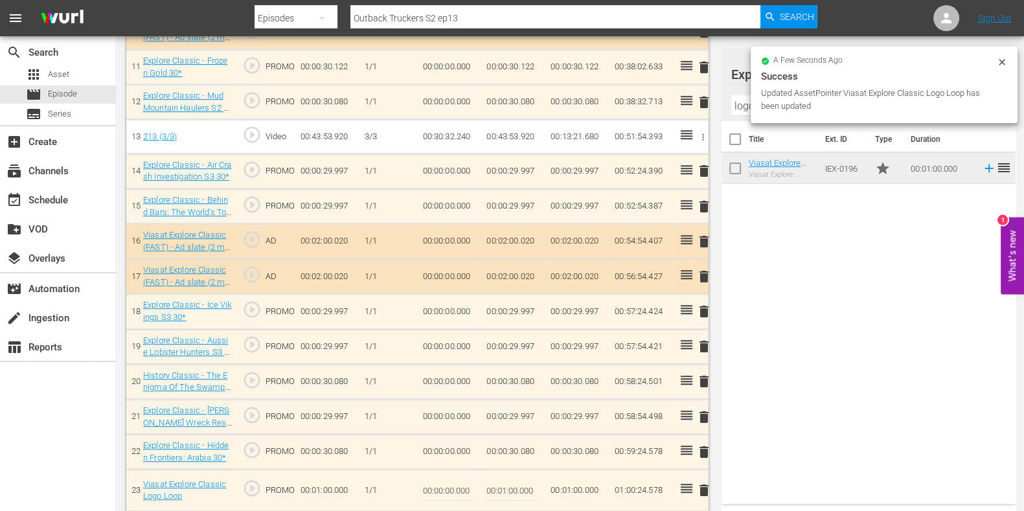
click at [506, 492] on input "00:01:00.000" at bounding box center [511, 490] width 50 height 31
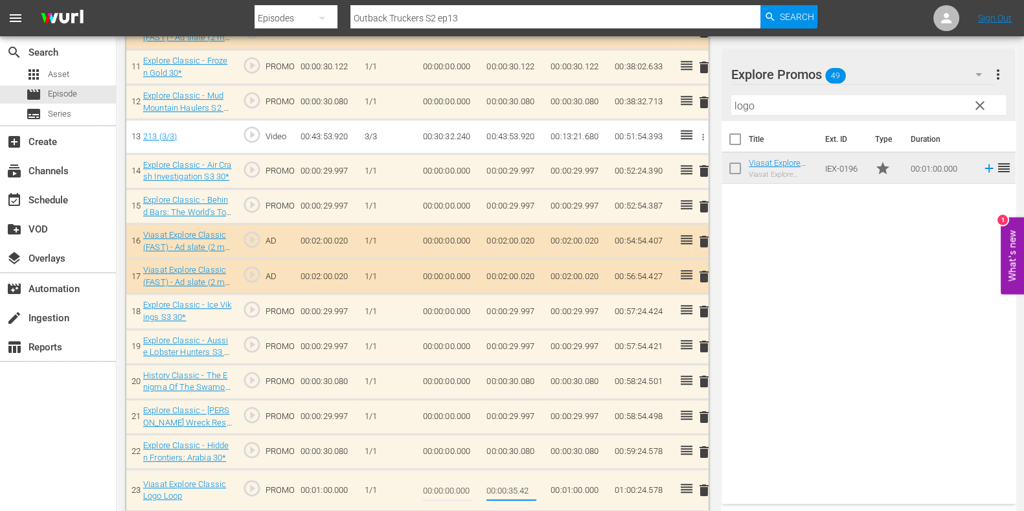
type input "00:00:35.422"
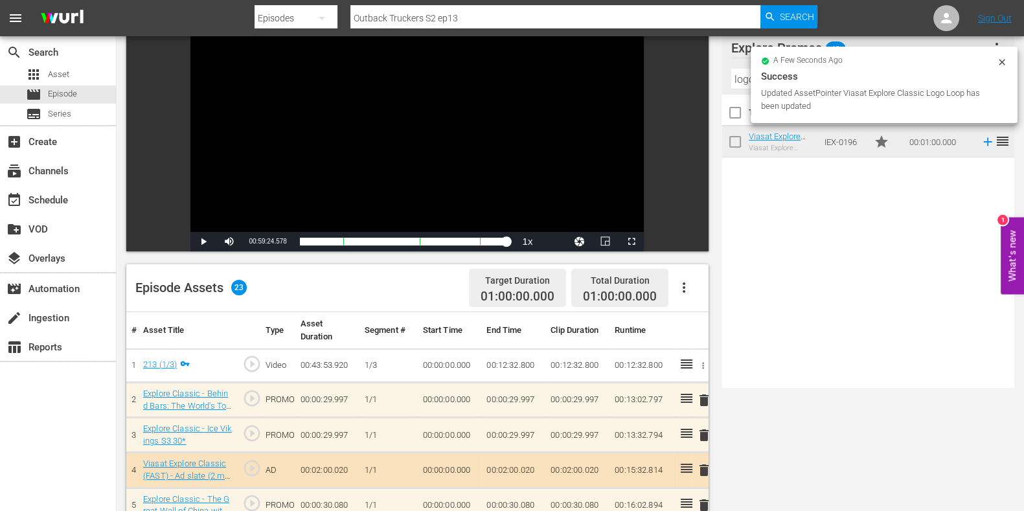
scroll to position [0, 0]
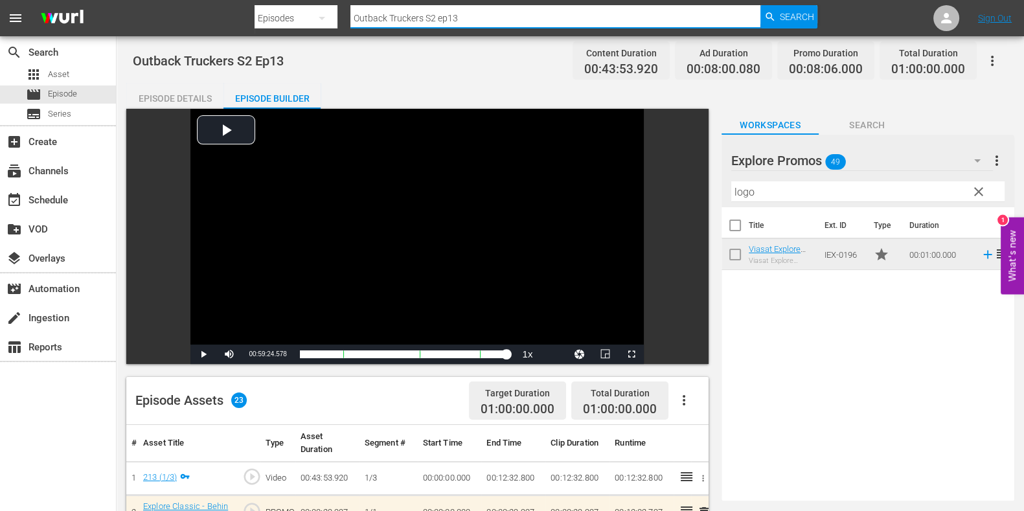
drag, startPoint x: 464, startPoint y: 19, endPoint x: 430, endPoint y: 25, distance: 34.8
click at [430, 25] on input "Outback Truckers S2 ep13" at bounding box center [555, 18] width 410 height 31
type input "Outback Truckers S3 ep"
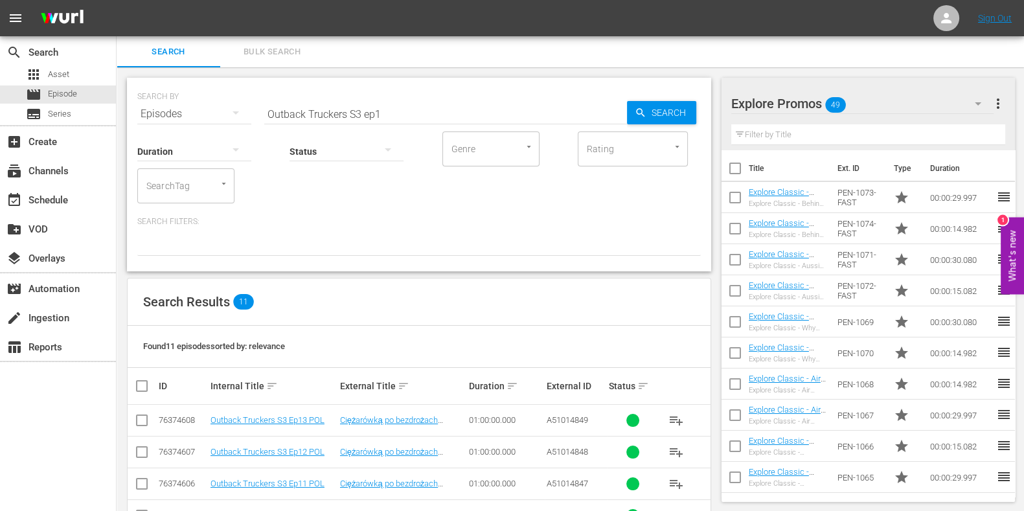
scroll to position [265, 0]
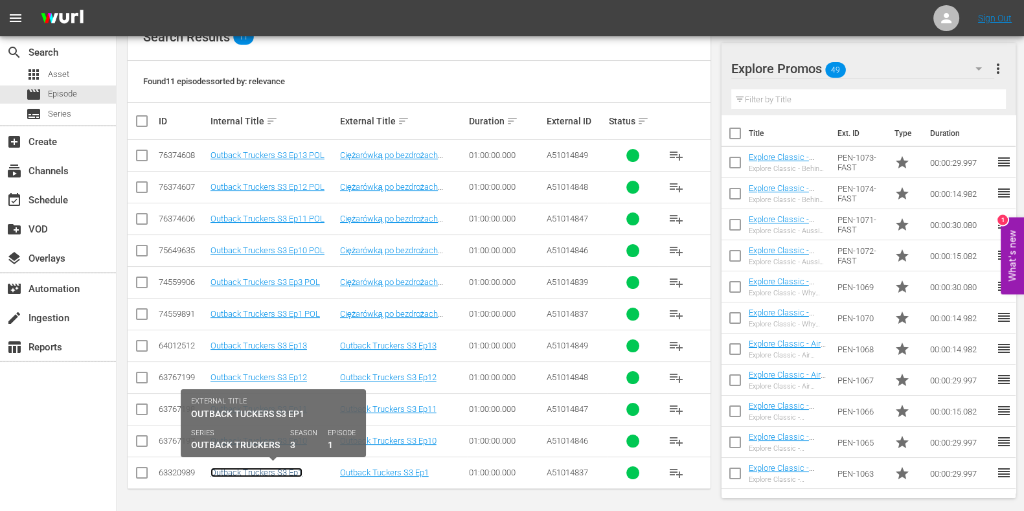
click at [298, 470] on link "Outback Truckers S3 Ep1" at bounding box center [256, 473] width 92 height 10
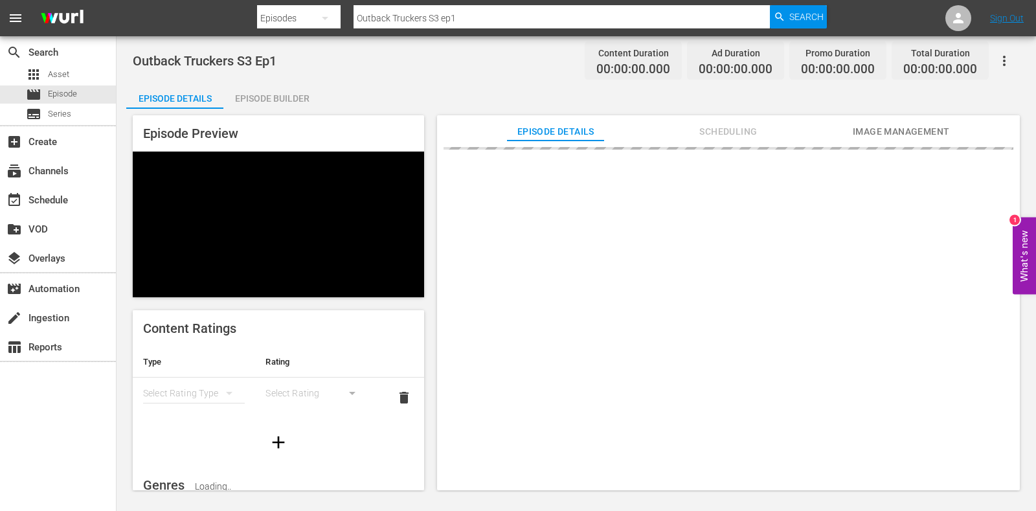
click at [269, 92] on div "Episode Builder" at bounding box center [271, 98] width 97 height 31
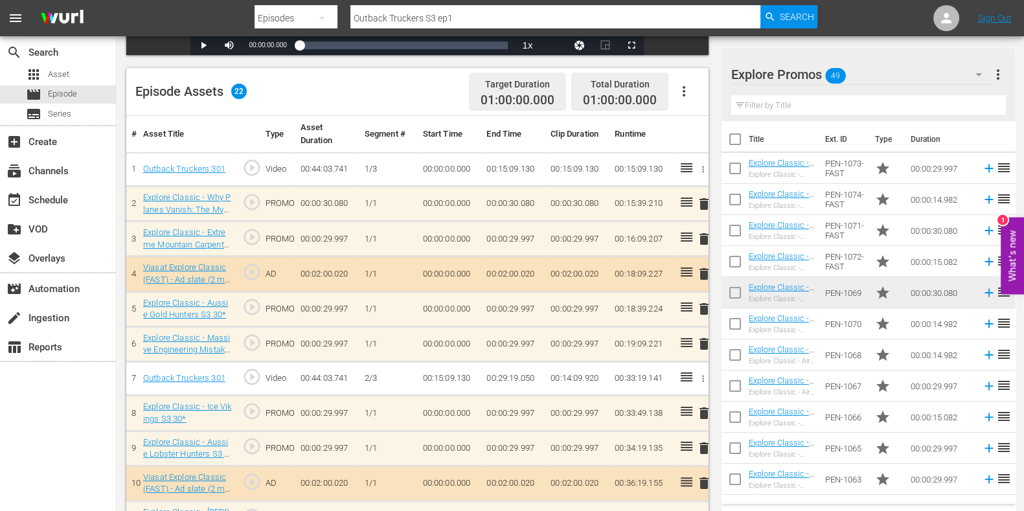
scroll to position [422, 0]
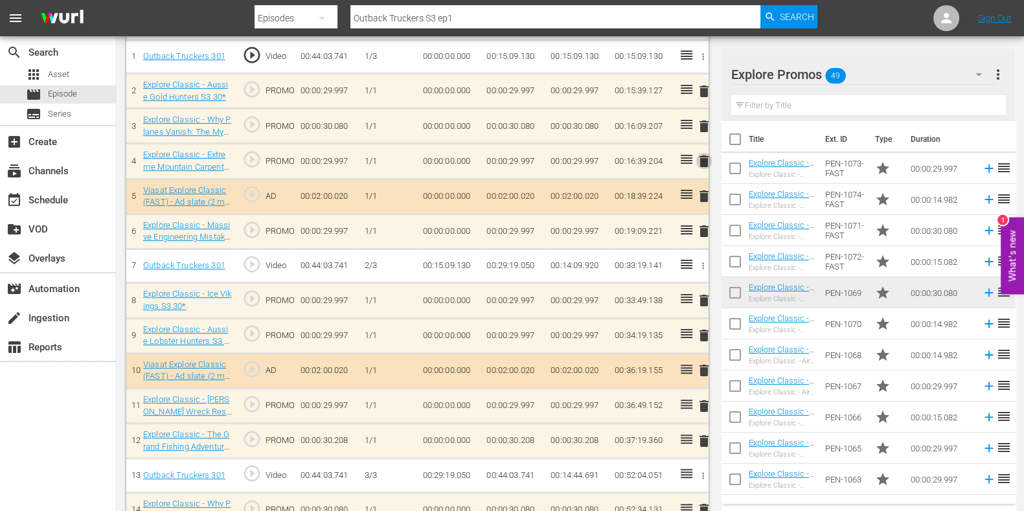
click at [705, 161] on span "delete" at bounding box center [704, 162] width 16 height 16
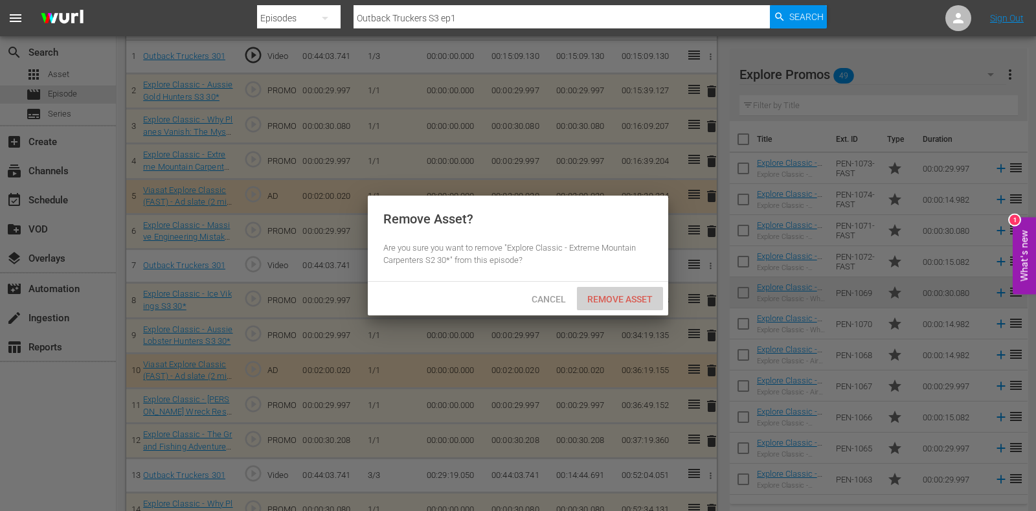
click at [605, 295] on span "Remove Asset" at bounding box center [620, 299] width 86 height 10
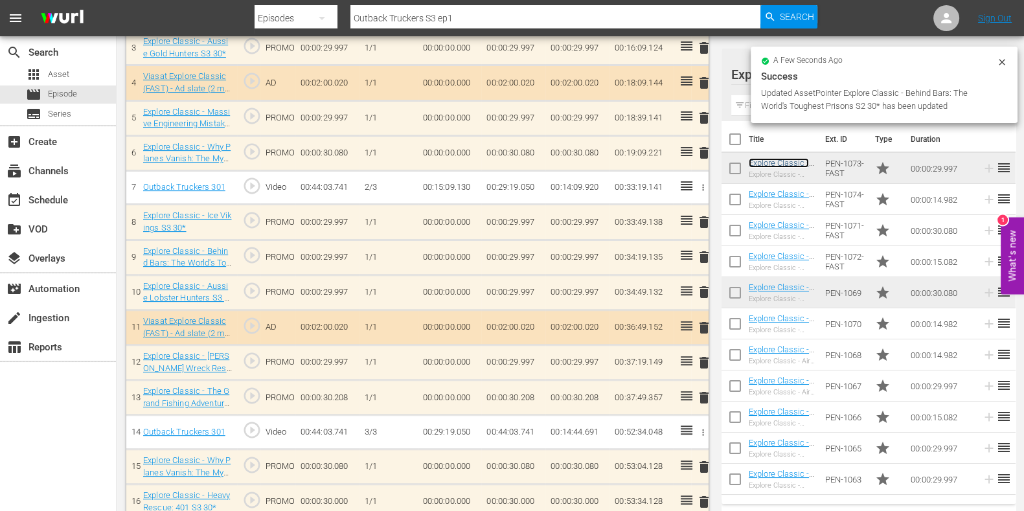
scroll to position [500, 0]
click at [703, 360] on span "delete" at bounding box center [704, 363] width 16 height 16
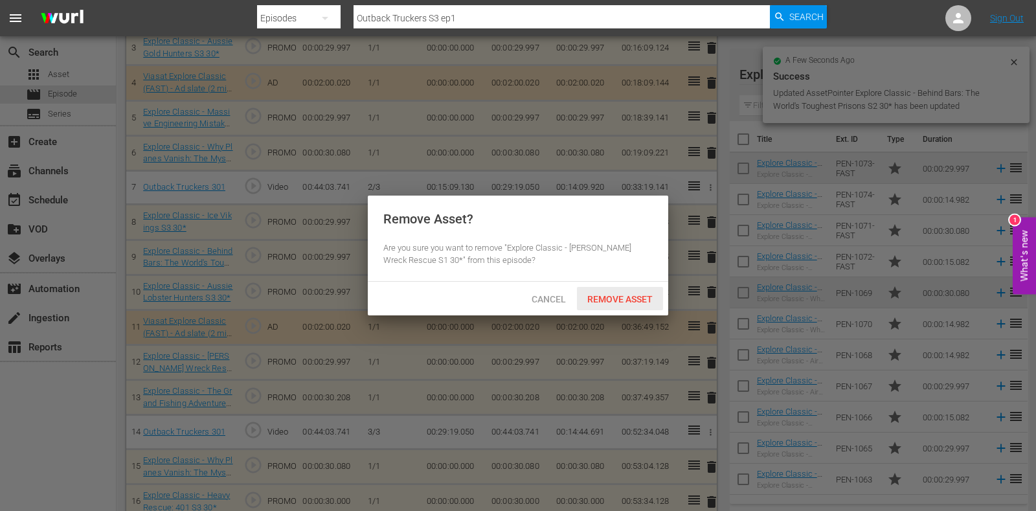
click at [612, 290] on div "Remove Asset" at bounding box center [620, 299] width 86 height 24
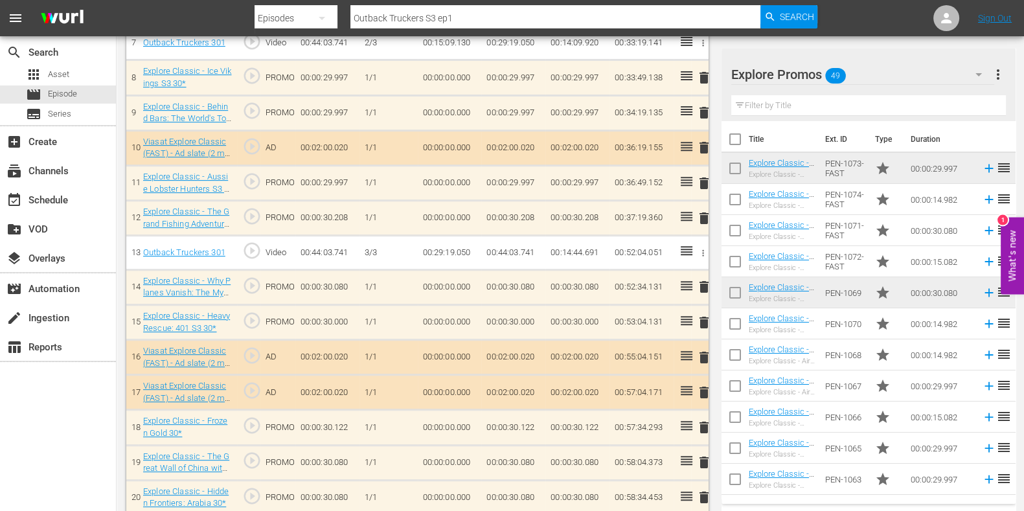
scroll to position [725, 0]
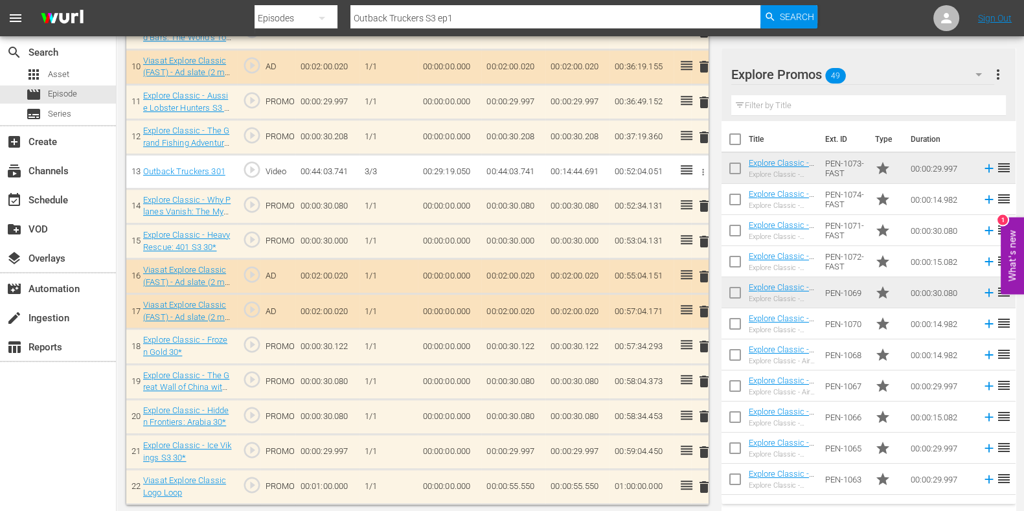
click at [705, 242] on span "delete" at bounding box center [704, 242] width 16 height 16
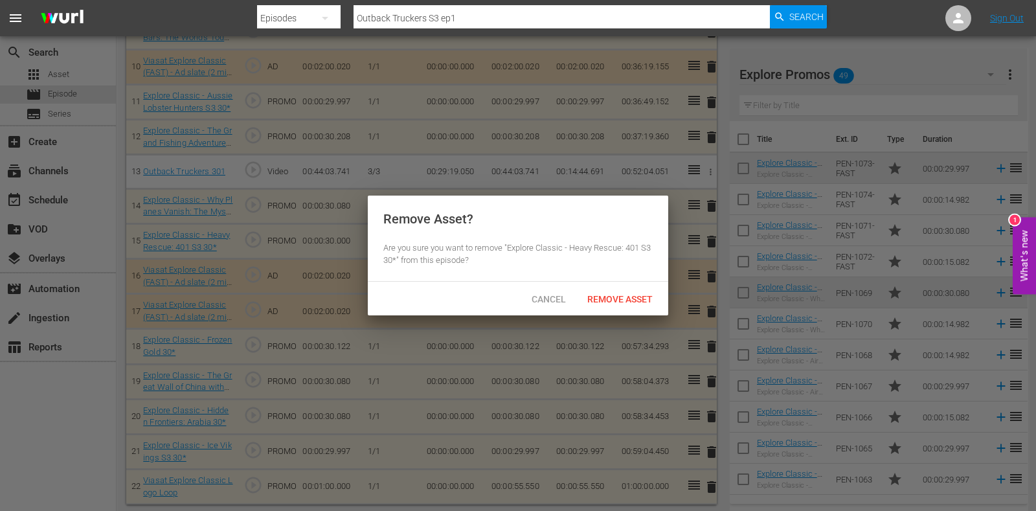
click at [598, 294] on span "Remove Asset" at bounding box center [620, 299] width 86 height 10
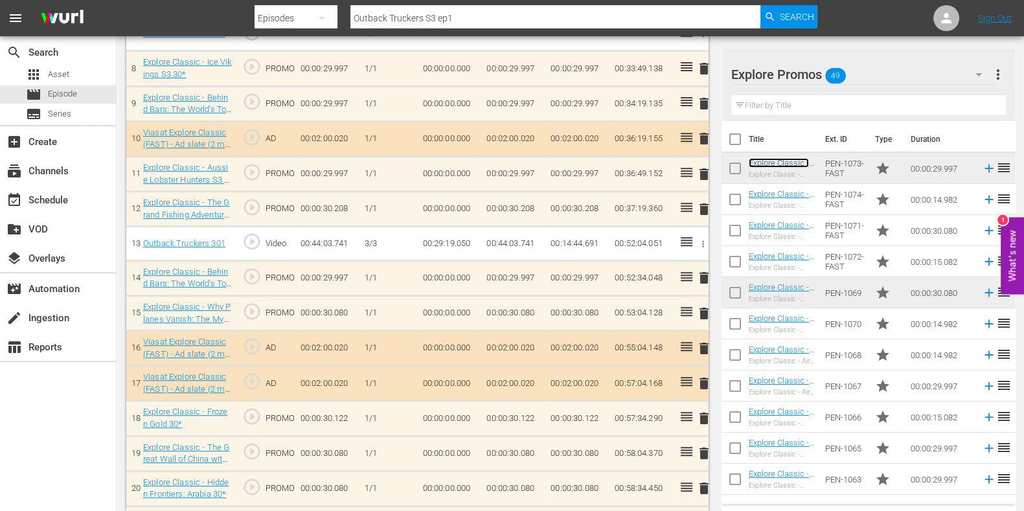
scroll to position [690, 0]
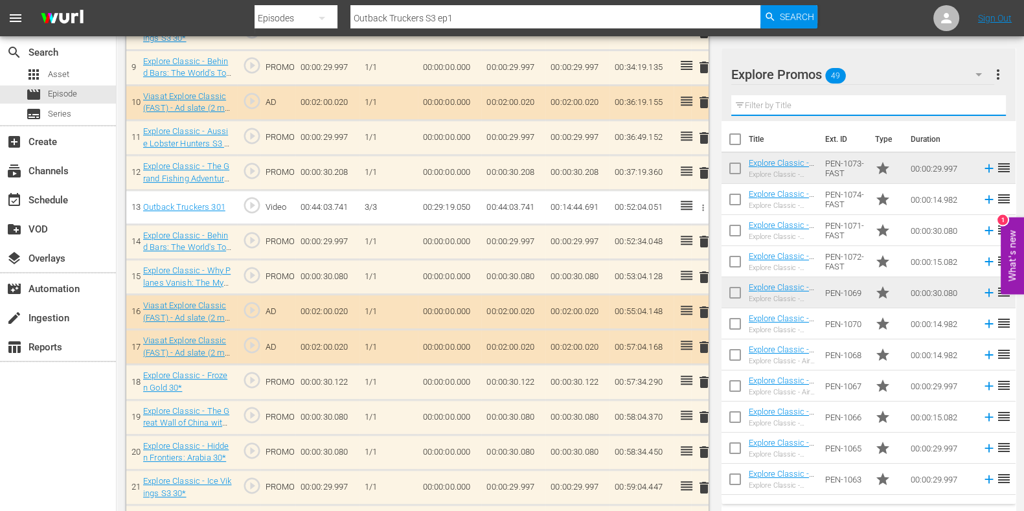
click at [772, 111] on input "text" at bounding box center [868, 105] width 275 height 21
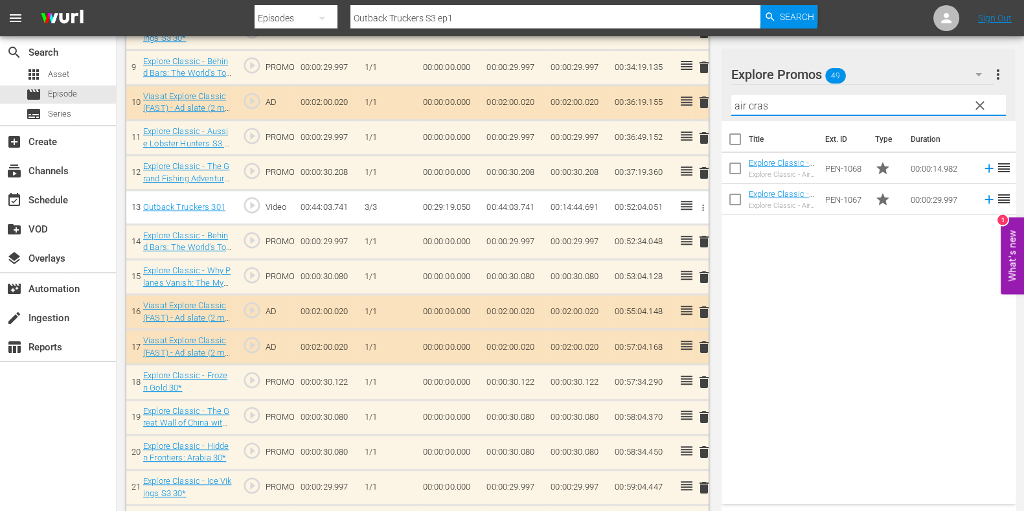
type input "air cras"
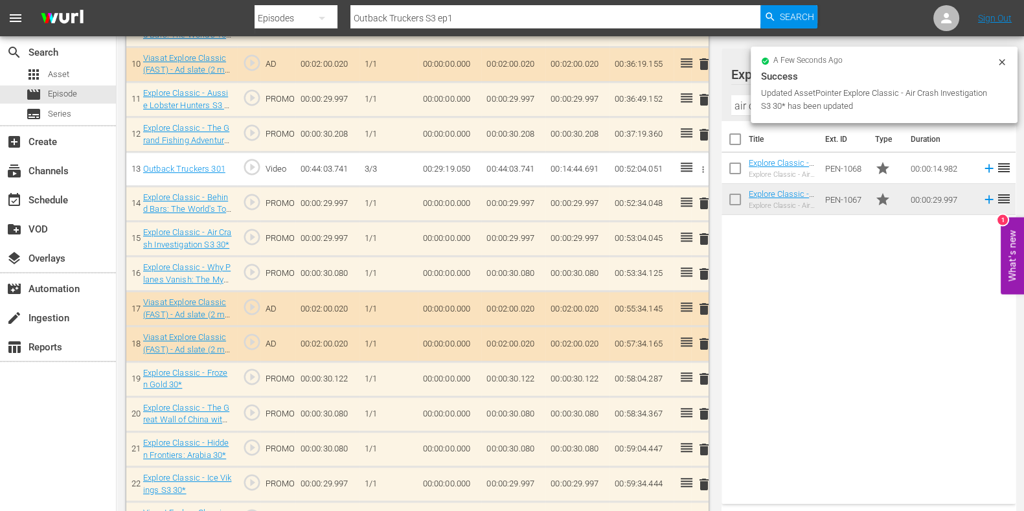
scroll to position [725, 0]
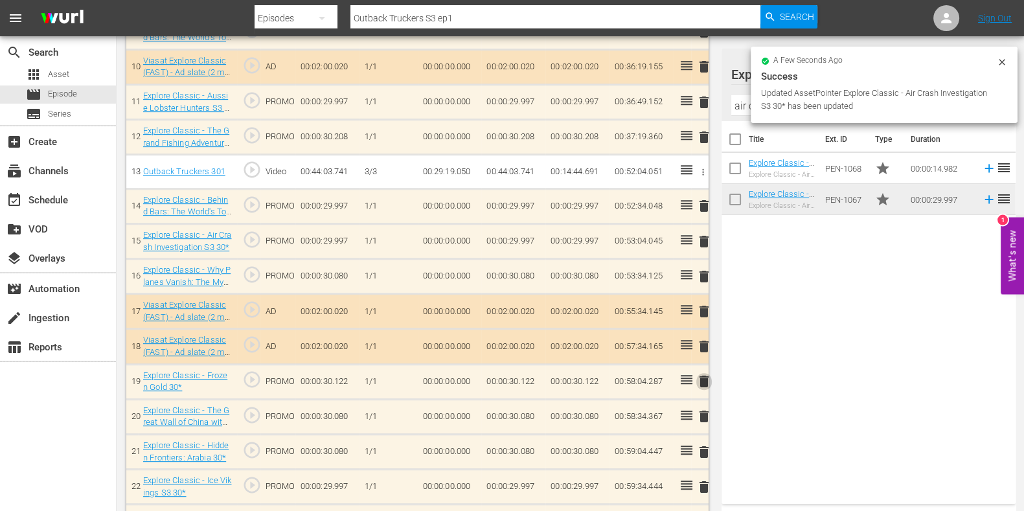
click at [706, 378] on span "delete" at bounding box center [704, 382] width 16 height 16
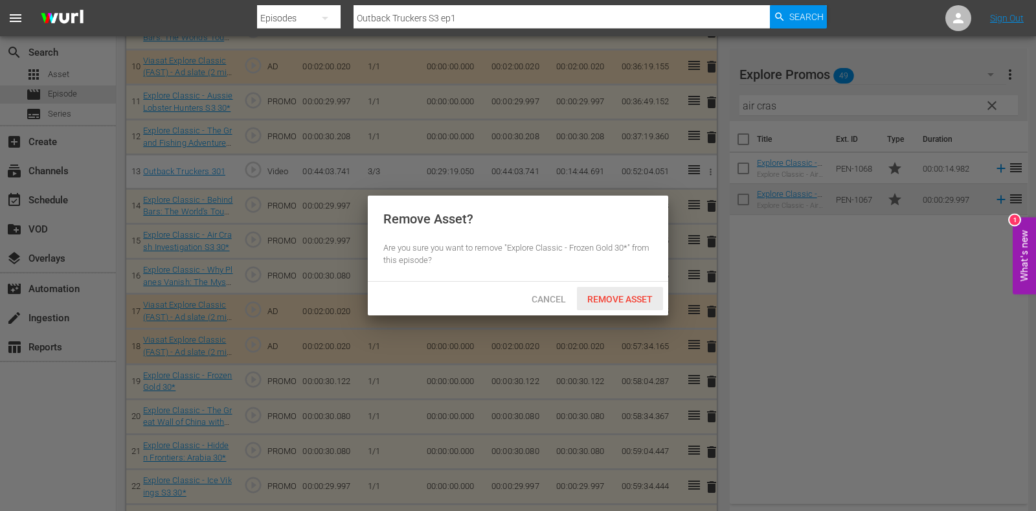
click at [615, 292] on div "Remove Asset" at bounding box center [620, 299] width 86 height 24
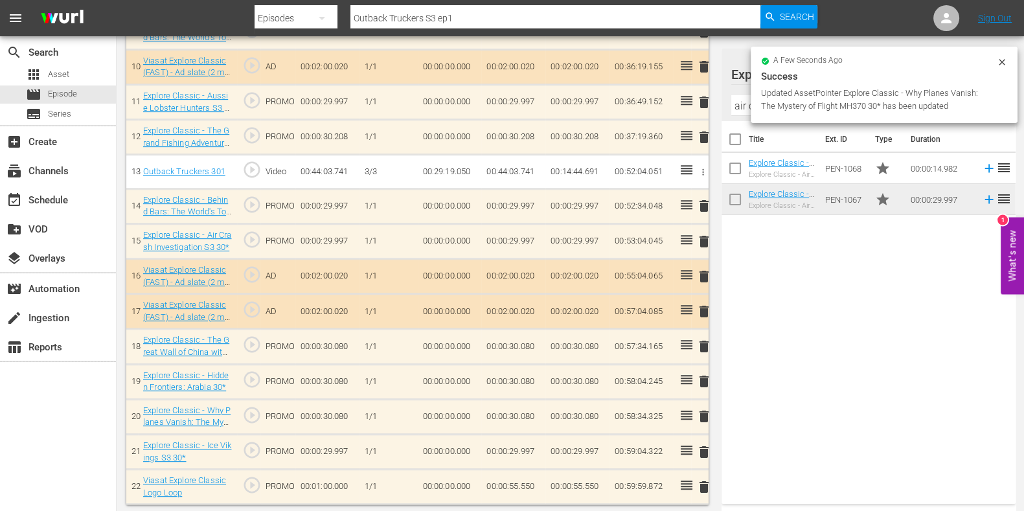
click at [525, 480] on td "00:00:55.550" at bounding box center [513, 487] width 64 height 35
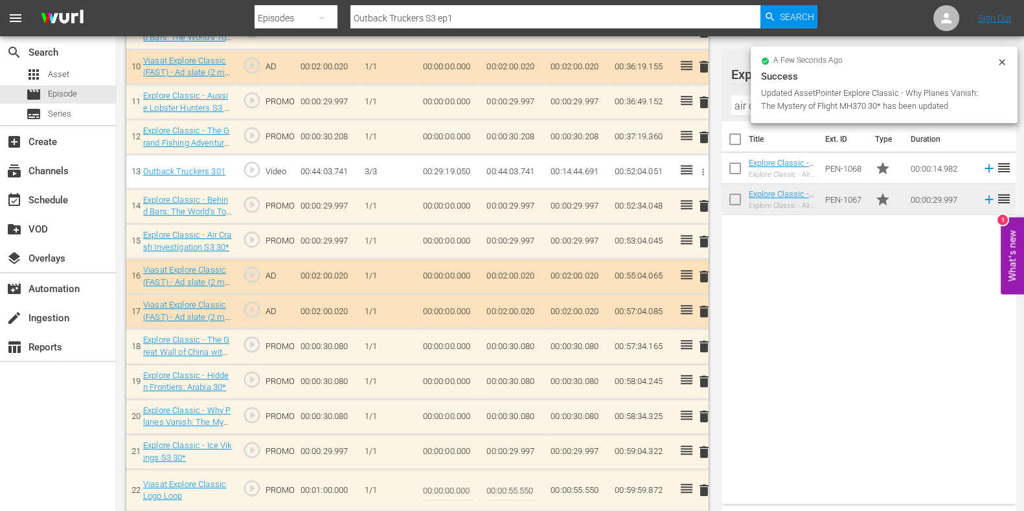
click at [525, 486] on input "00:00:55.550" at bounding box center [511, 490] width 50 height 31
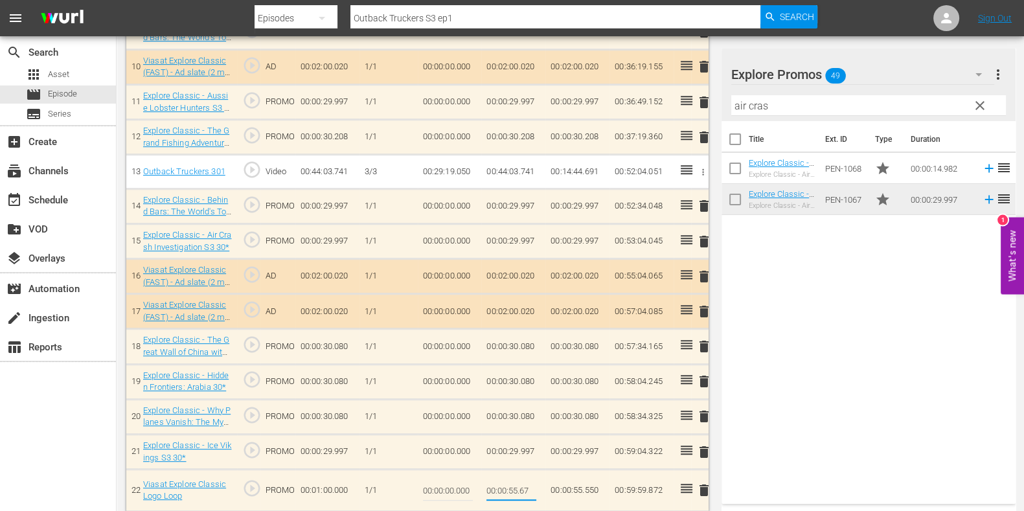
type input "00:00:55.678"
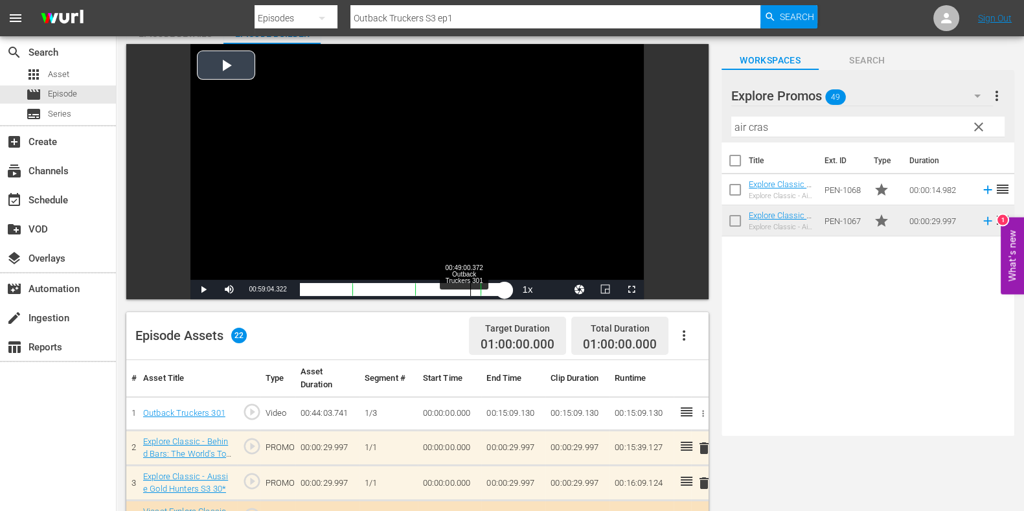
scroll to position [0, 0]
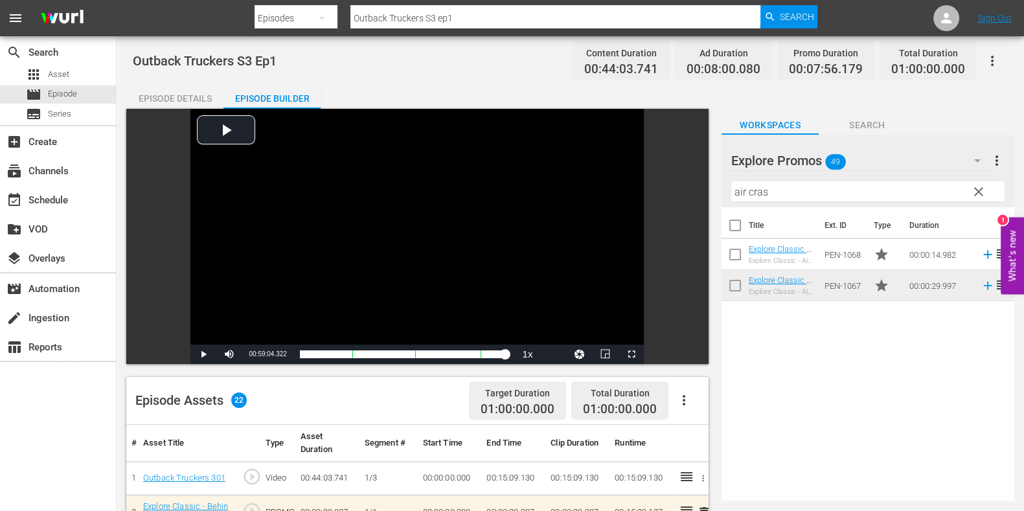
drag, startPoint x: 257, startPoint y: 30, endPoint x: 203, endPoint y: 40, distance: 55.4
paste input "Air Crash Investigation S3E6"
type input "Air Crash Investigation S3 ep"
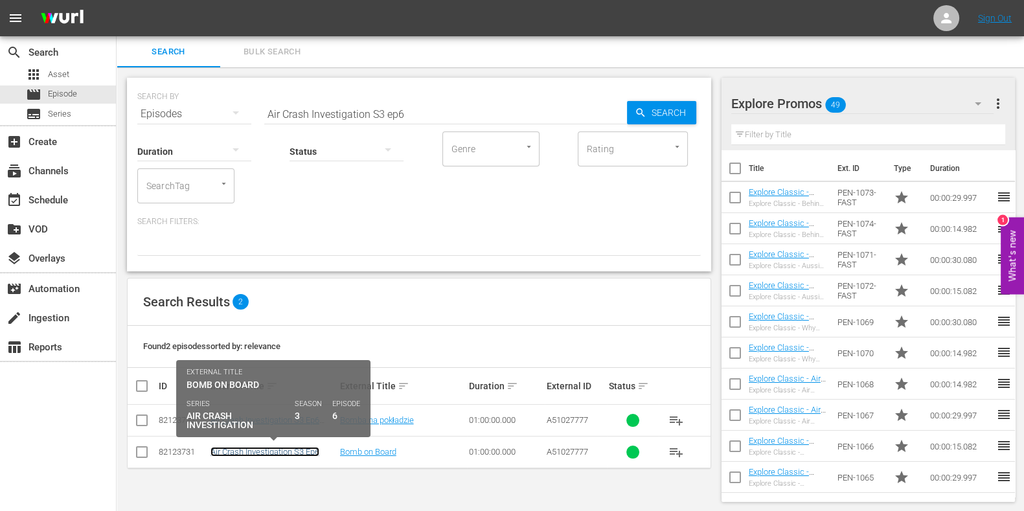
click at [279, 453] on link "Air Crash Investigation S3 Ep6" at bounding box center [264, 452] width 109 height 10
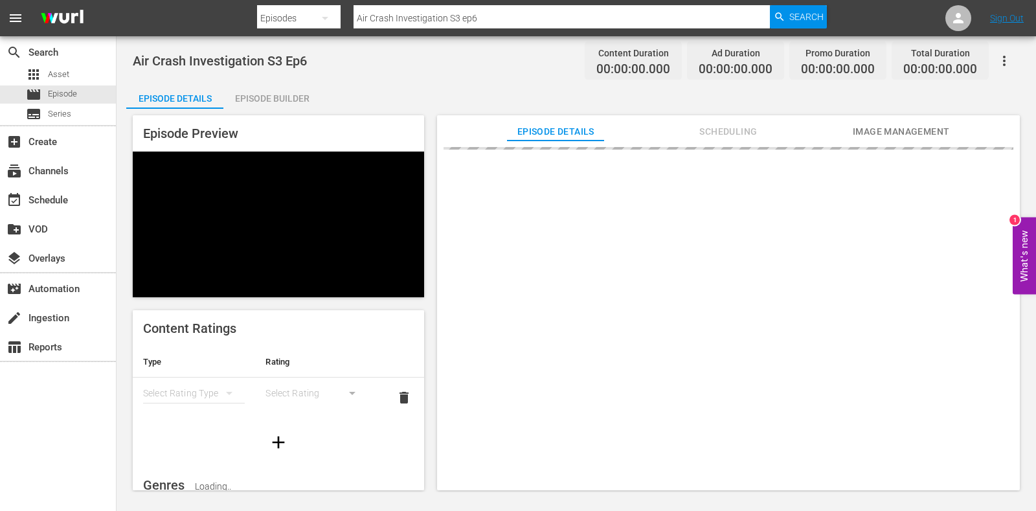
click at [251, 86] on div "Episode Builder" at bounding box center [271, 98] width 97 height 31
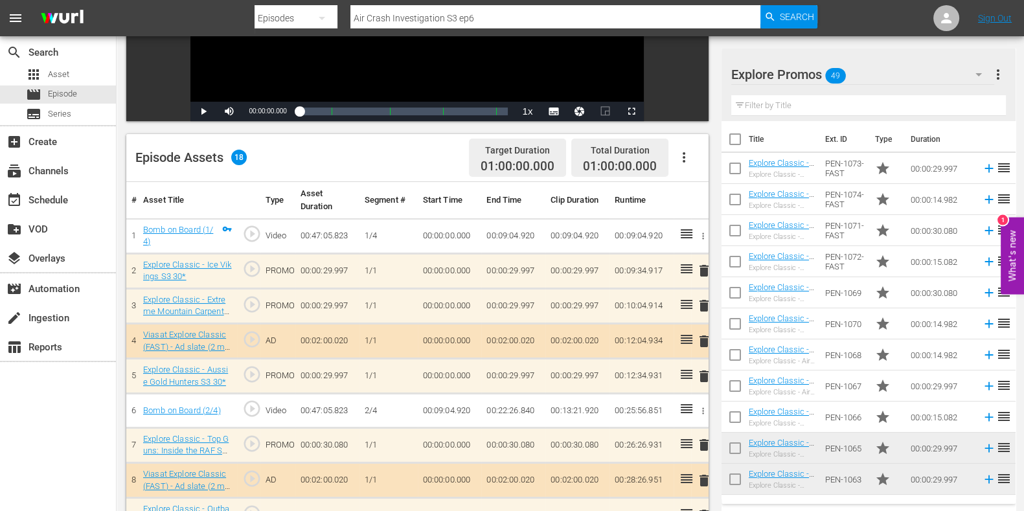
scroll to position [323, 0]
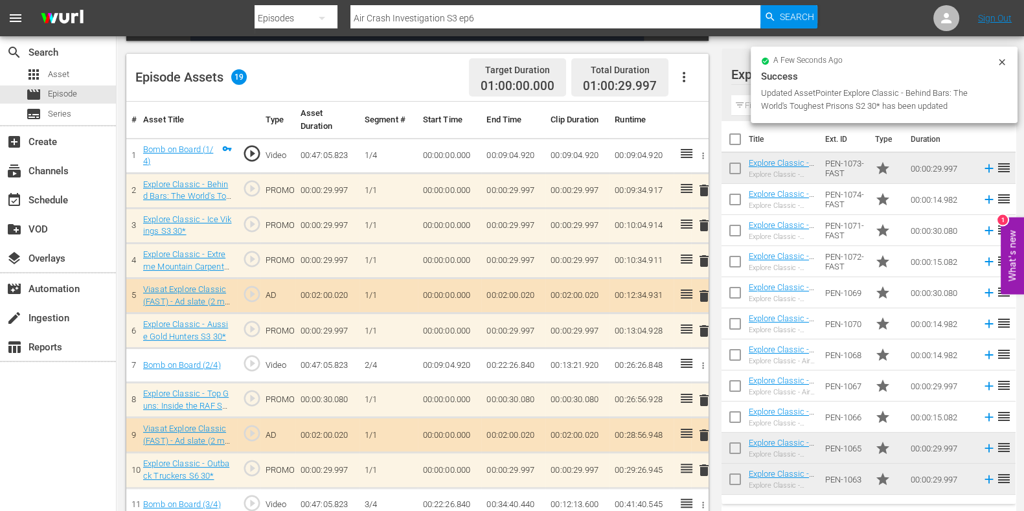
click at [705, 260] on span "delete" at bounding box center [704, 261] width 16 height 16
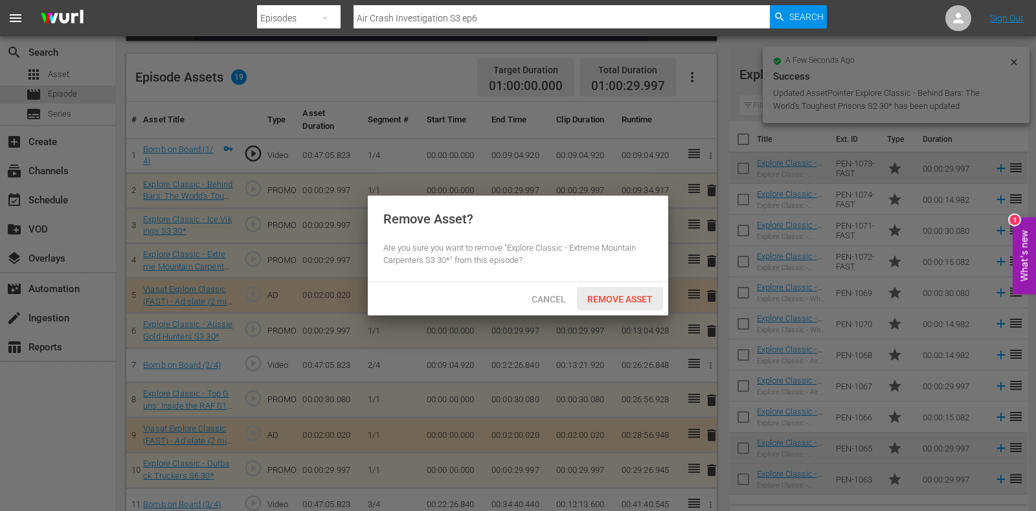
click at [622, 296] on span "Remove Asset" at bounding box center [620, 299] width 86 height 10
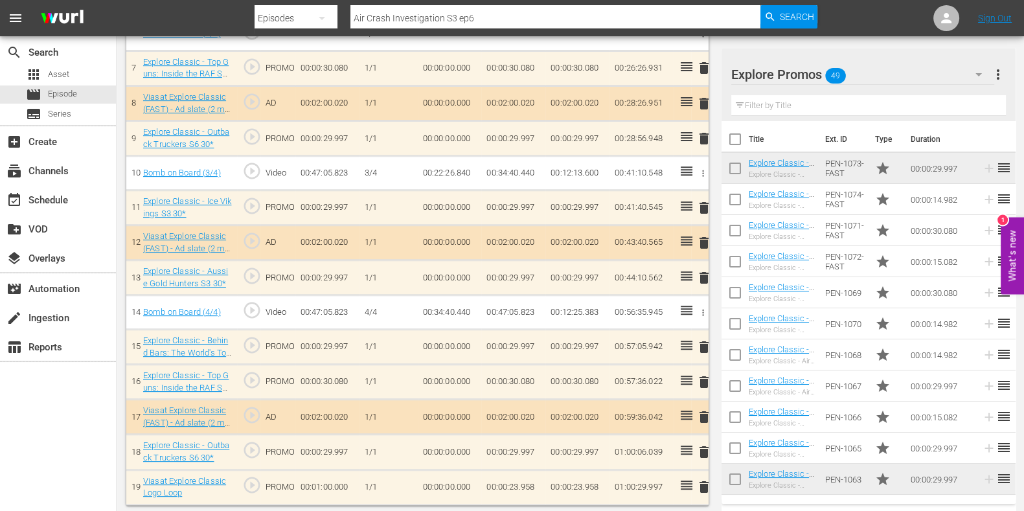
scroll to position [620, 0]
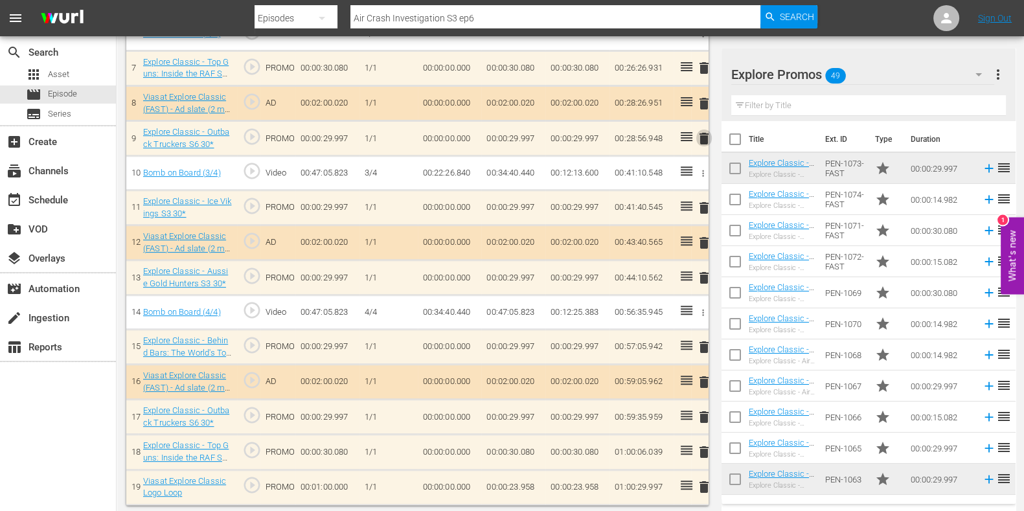
click at [702, 135] on span "delete" at bounding box center [704, 139] width 16 height 16
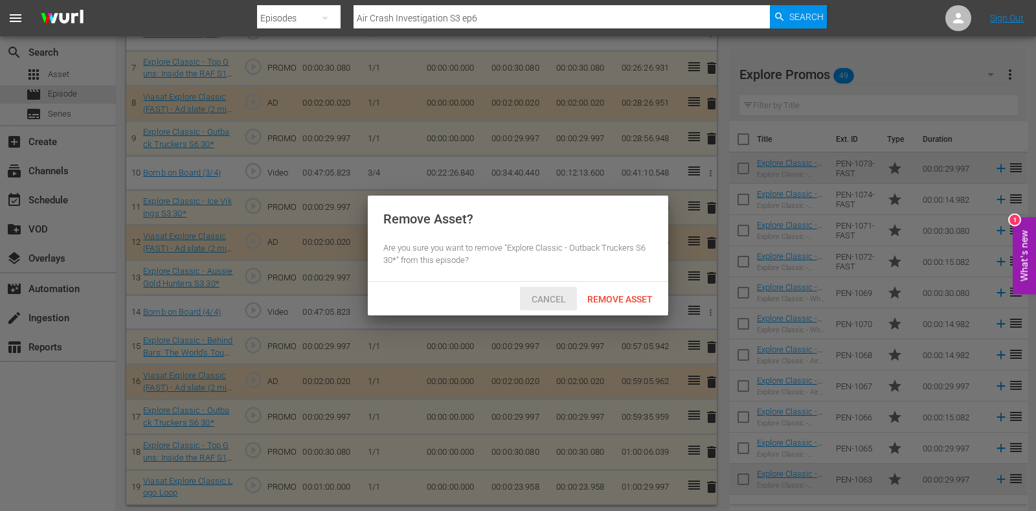
click at [551, 295] on span "Cancel" at bounding box center [548, 299] width 55 height 10
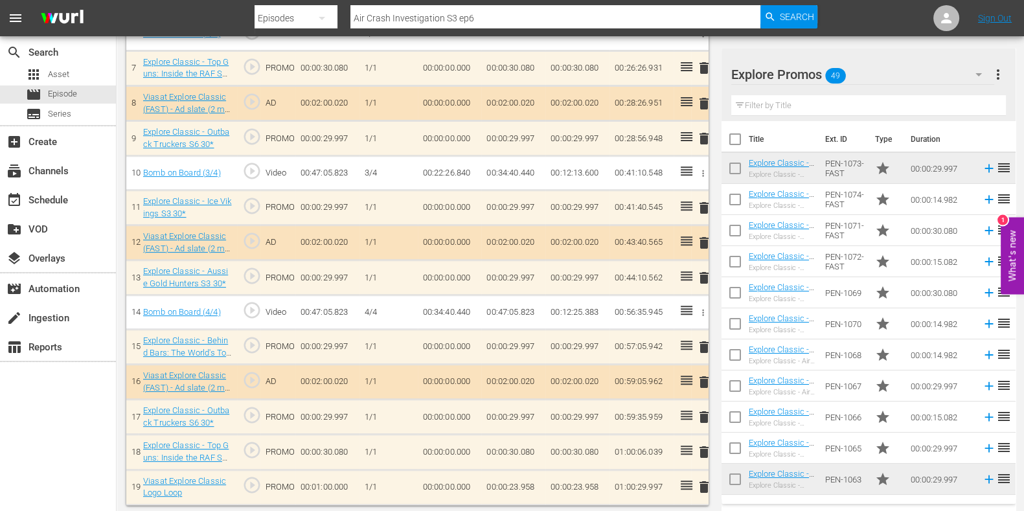
click at [697, 411] on span "delete" at bounding box center [704, 417] width 16 height 16
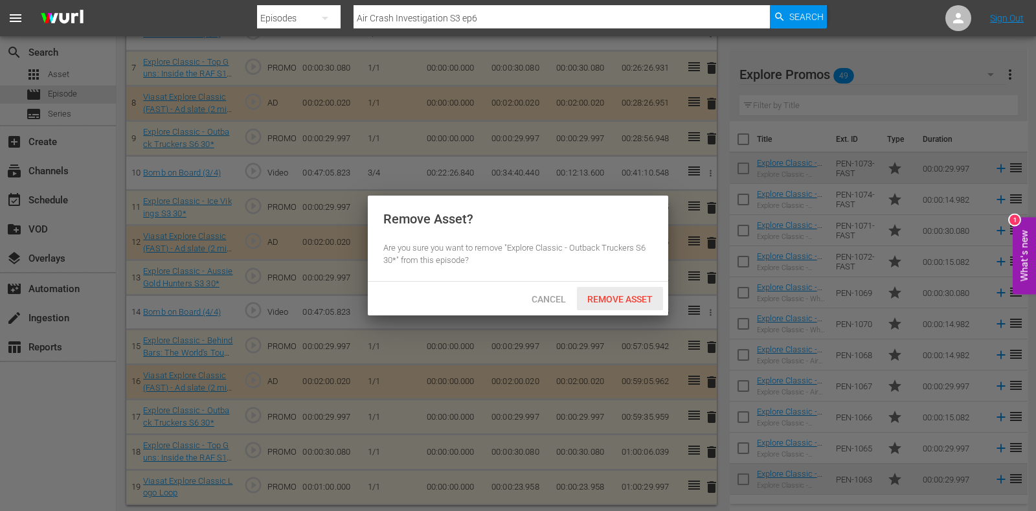
click at [624, 295] on span "Remove Asset" at bounding box center [620, 299] width 86 height 10
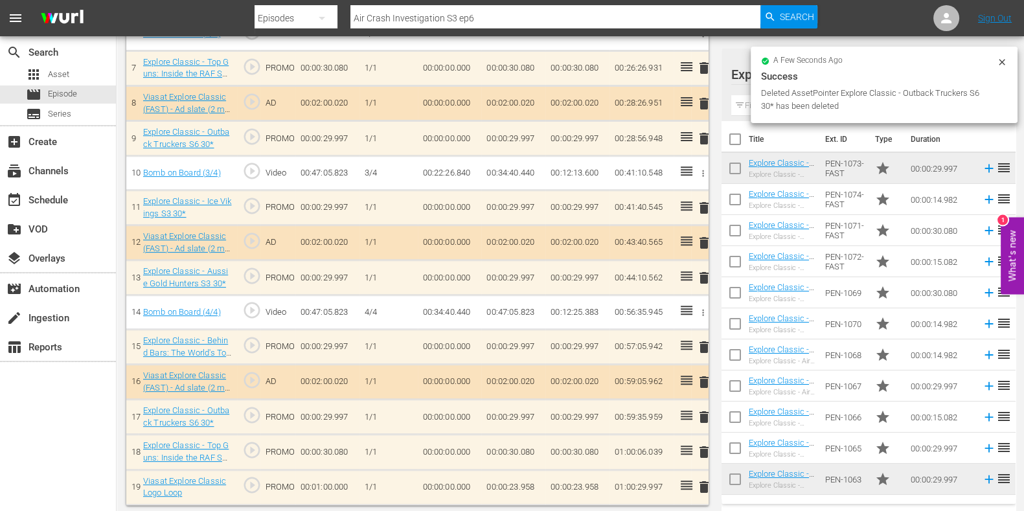
scroll to position [586, 0]
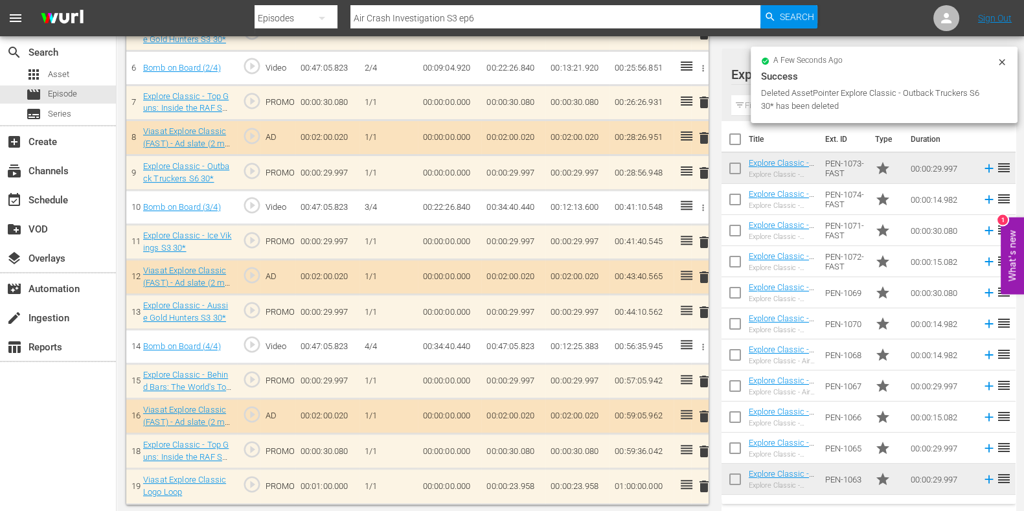
click at [699, 448] on span "delete" at bounding box center [704, 452] width 16 height 16
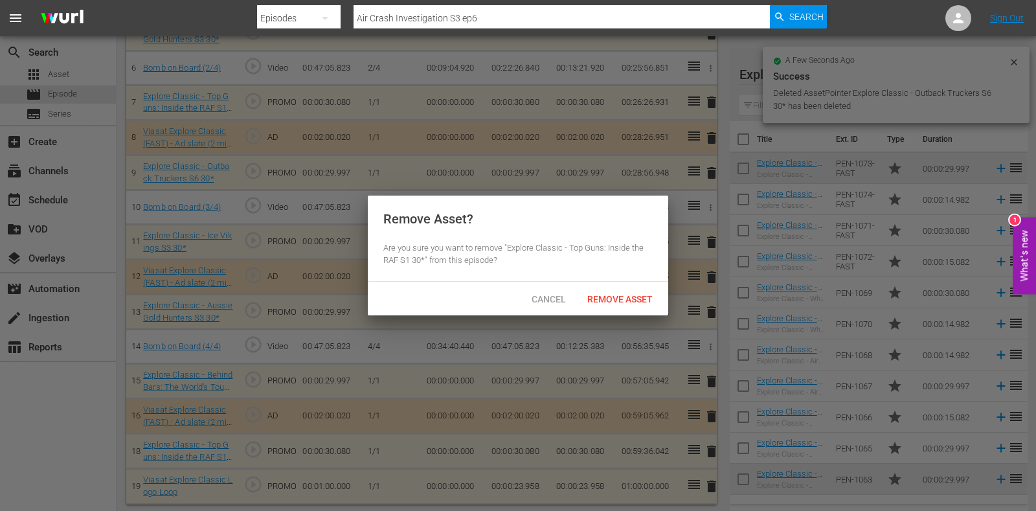
click at [608, 301] on span "Remove Asset" at bounding box center [620, 299] width 86 height 10
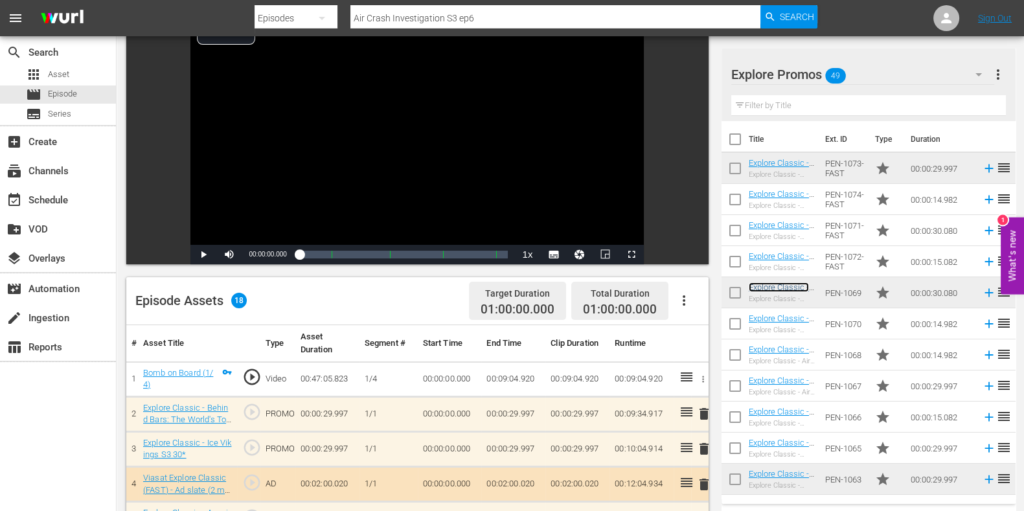
scroll to position [0, 0]
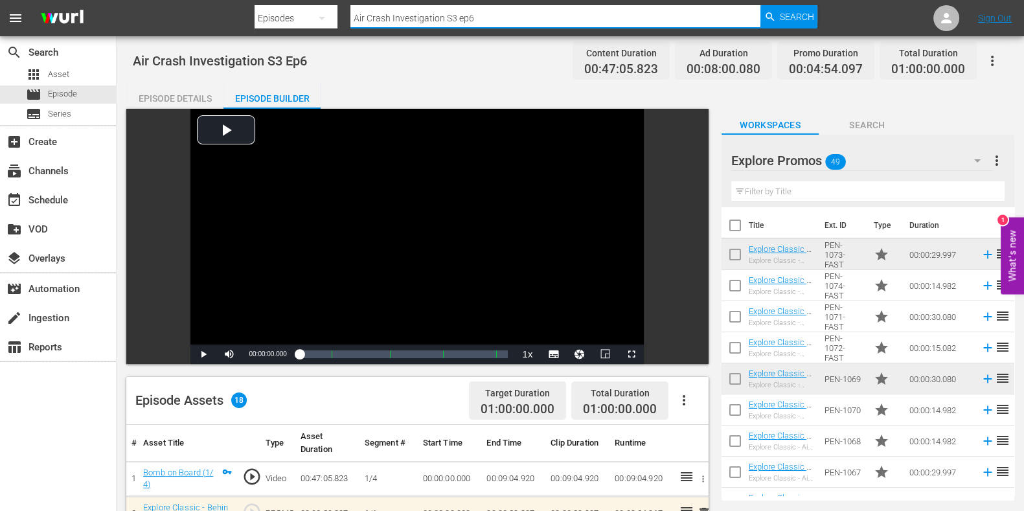
click at [505, 26] on input "Air Crash Investigation S3 ep6" at bounding box center [555, 18] width 410 height 31
type input "Air Crash Investigation S3 ep7"
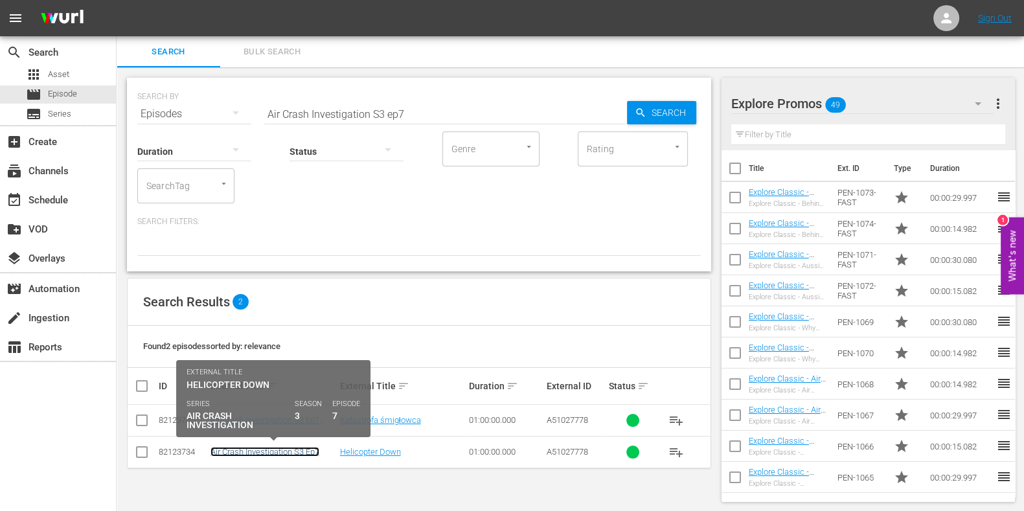
click at [296, 451] on link "Air Crash Investigation S3 Ep7" at bounding box center [264, 452] width 109 height 10
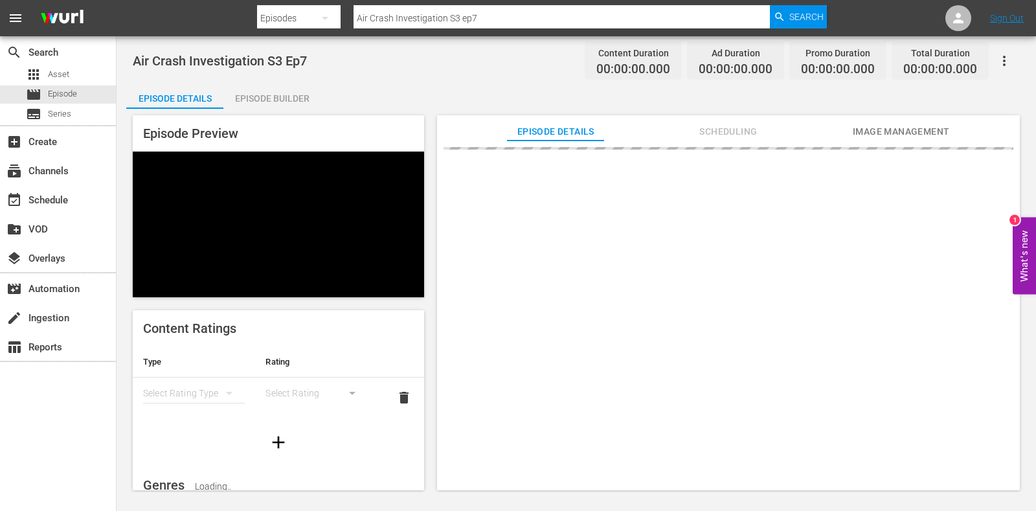
click at [291, 98] on div "Episode Builder" at bounding box center [271, 98] width 97 height 31
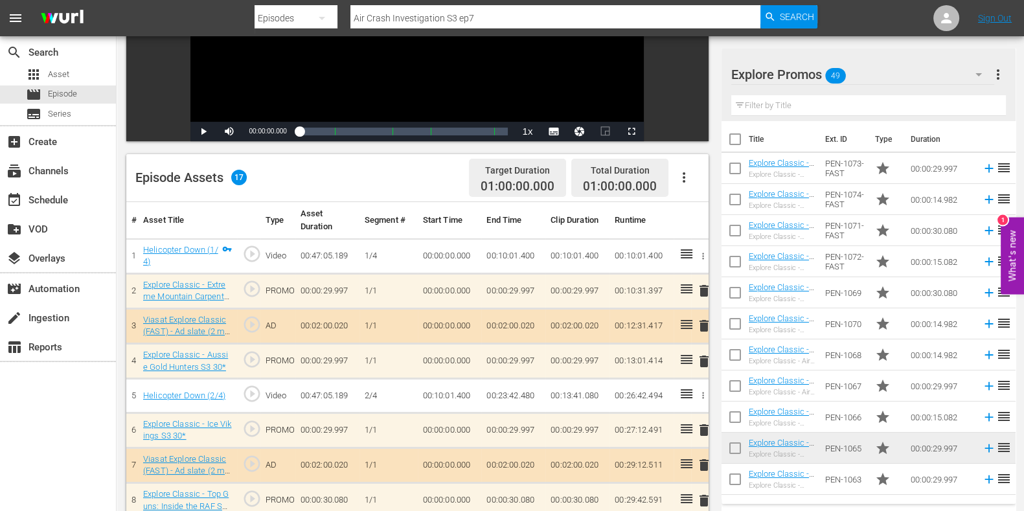
scroll to position [260, 0]
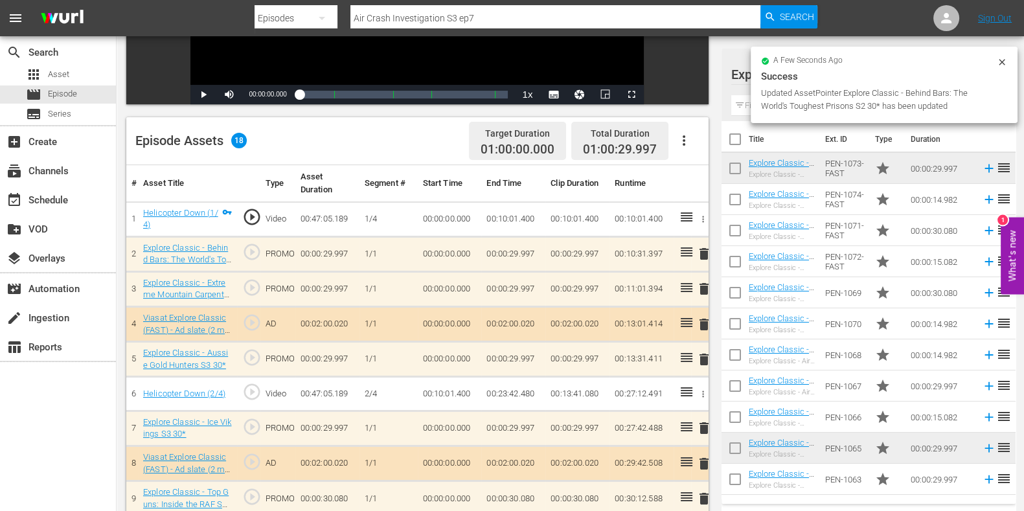
click at [703, 290] on span "delete" at bounding box center [704, 289] width 16 height 16
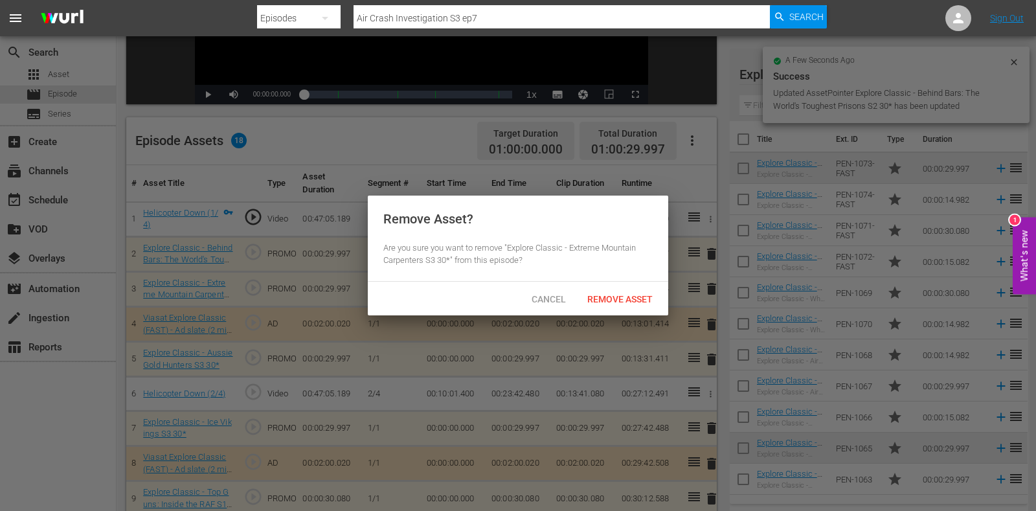
click at [620, 306] on div "Remove Asset" at bounding box center [620, 299] width 86 height 24
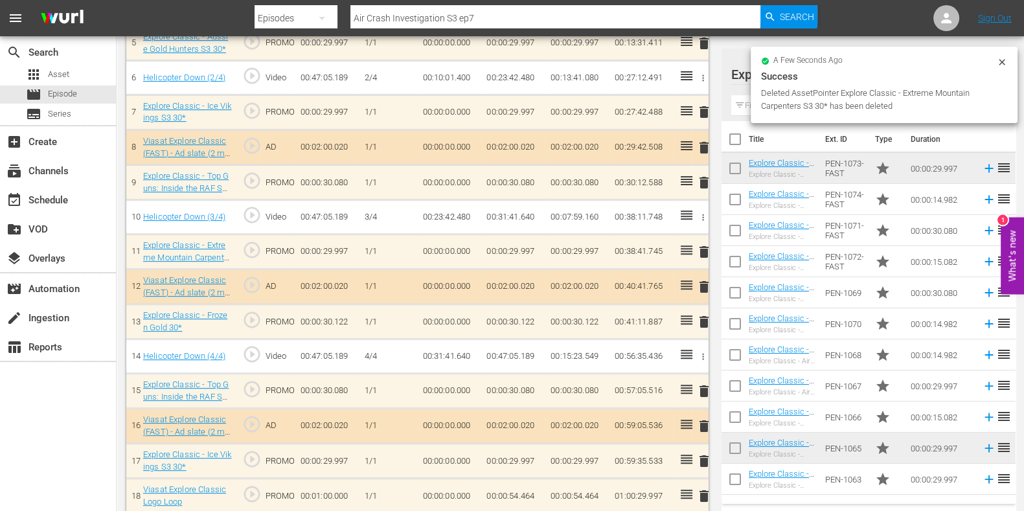
scroll to position [550, 0]
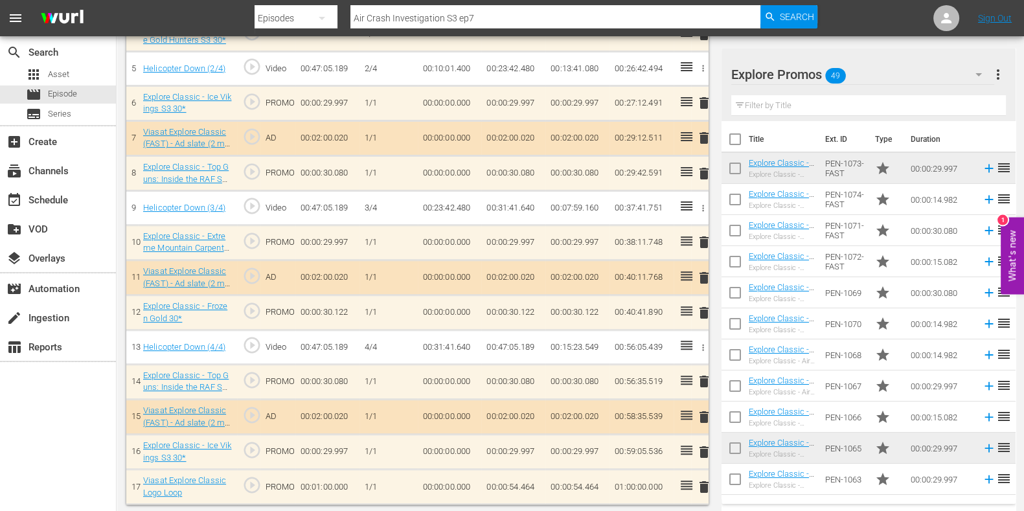
click at [707, 234] on span "delete" at bounding box center [704, 242] width 16 height 16
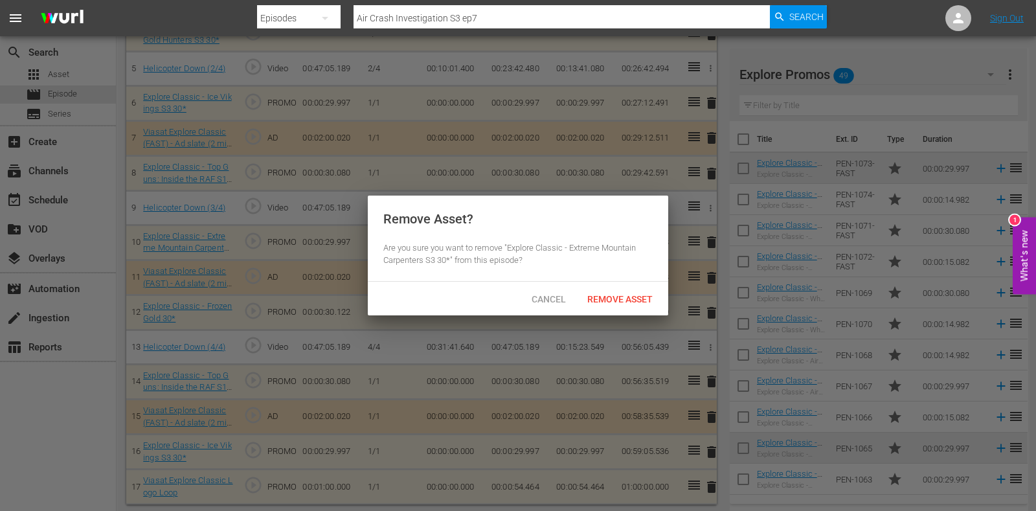
click at [624, 290] on div "Remove Asset" at bounding box center [620, 299] width 86 height 24
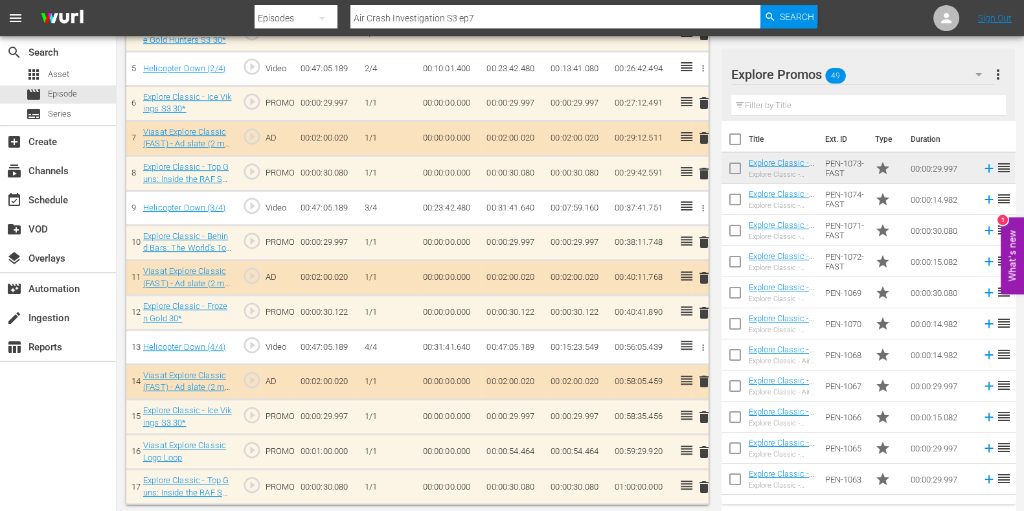
click at [706, 479] on span "delete" at bounding box center [704, 487] width 16 height 16
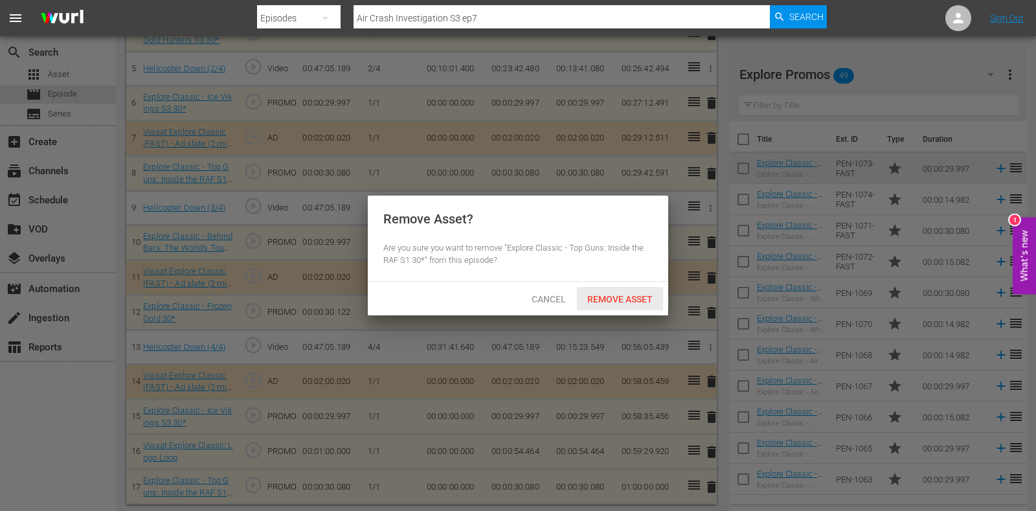
click at [635, 304] on div "Remove Asset" at bounding box center [620, 299] width 86 height 24
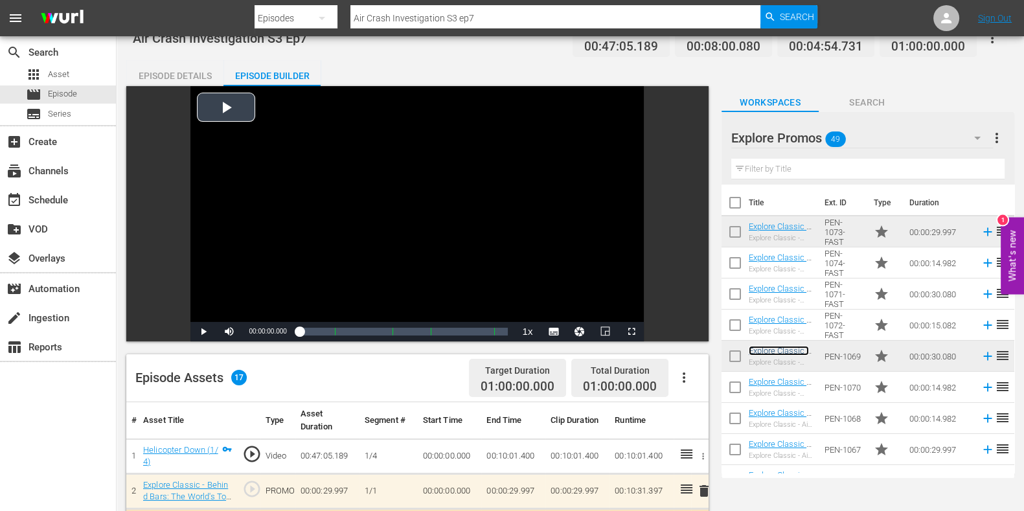
scroll to position [0, 0]
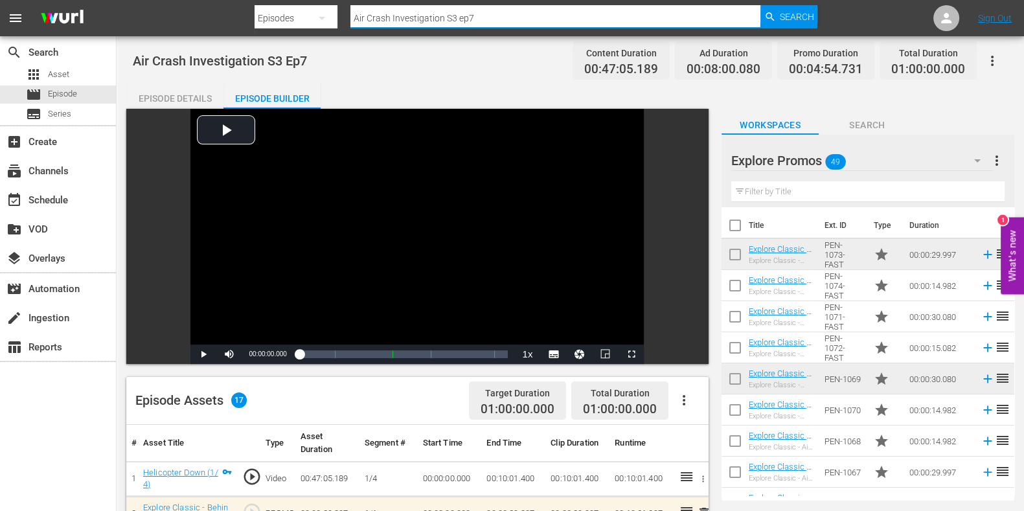
click at [497, 19] on input "Air Crash Investigation S3 ep7" at bounding box center [555, 18] width 410 height 31
type input "Air Crash Investigation S3 ep8"
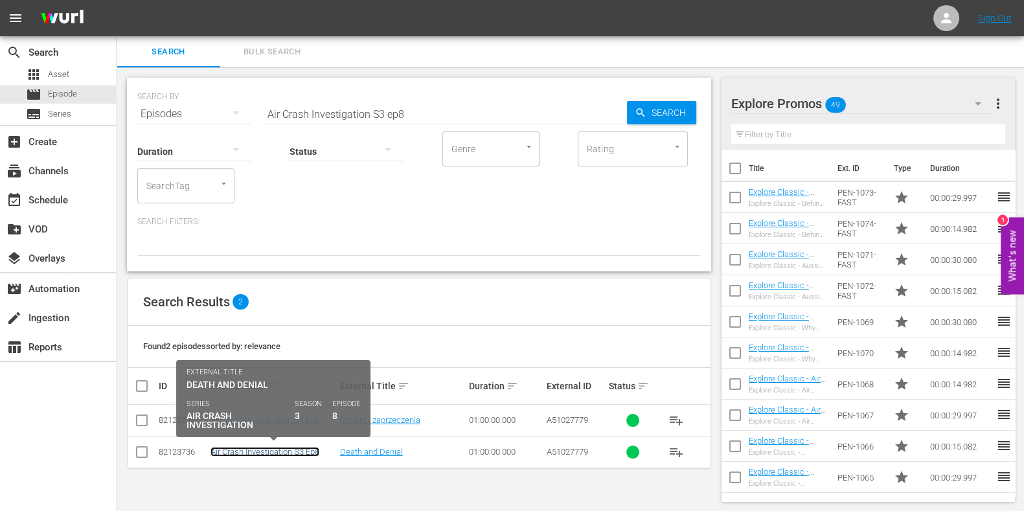
click at [261, 449] on link "Air Crash Investigation S3 Ep8" at bounding box center [264, 452] width 109 height 10
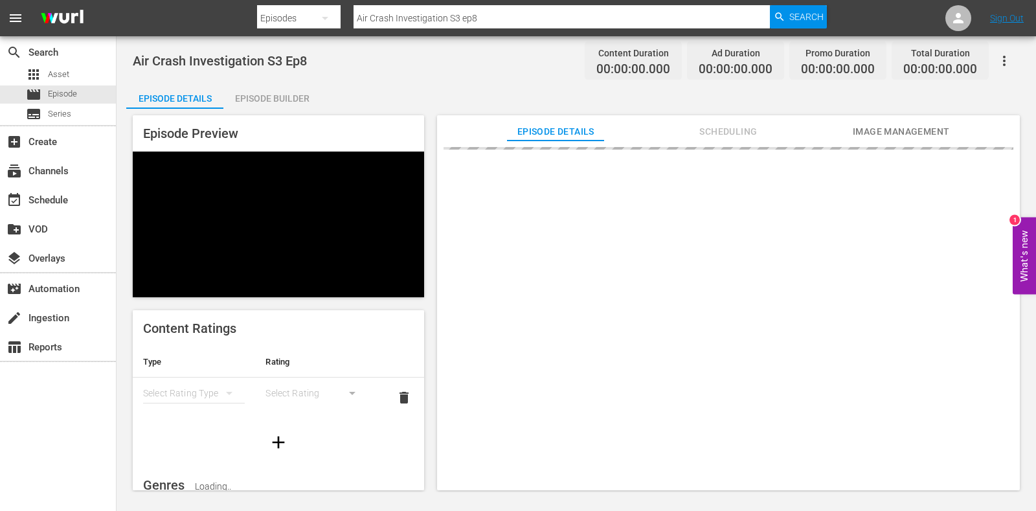
click at [269, 96] on div "Episode Builder" at bounding box center [271, 98] width 97 height 31
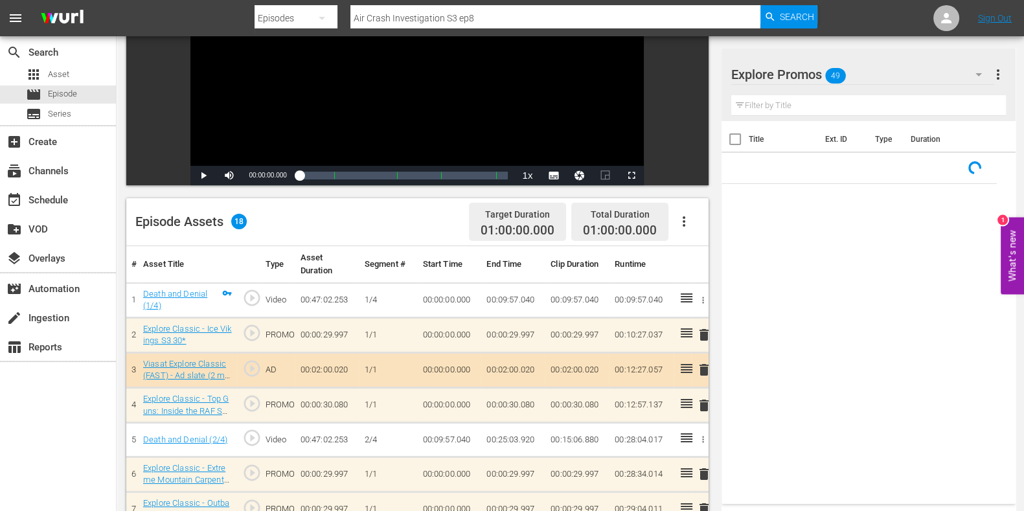
scroll to position [341, 0]
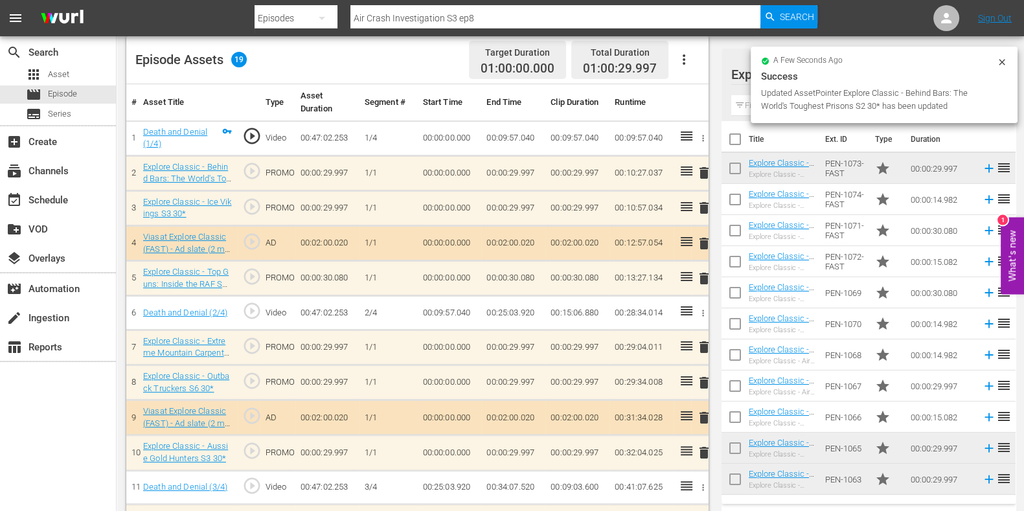
click at [703, 347] on span "delete" at bounding box center [704, 347] width 16 height 16
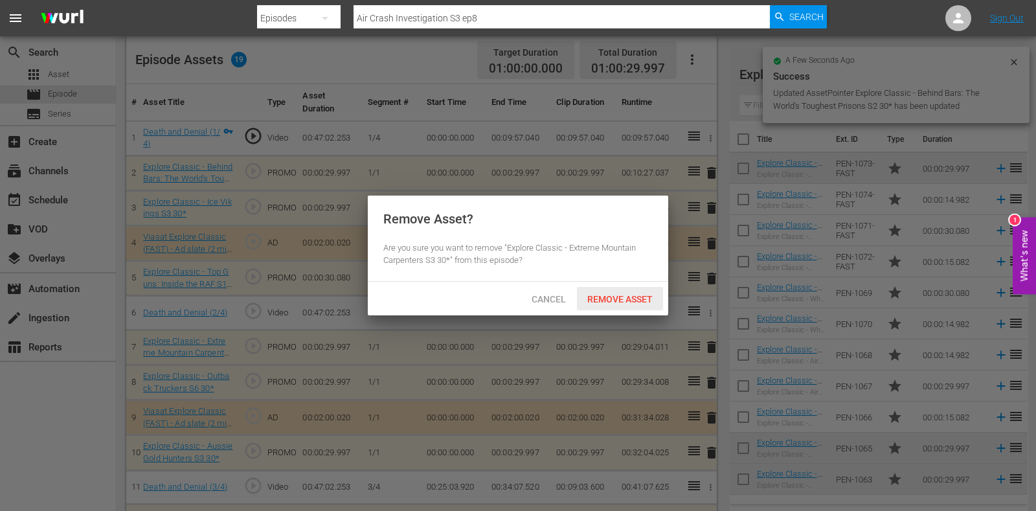
click at [604, 297] on span "Remove Asset" at bounding box center [620, 299] width 86 height 10
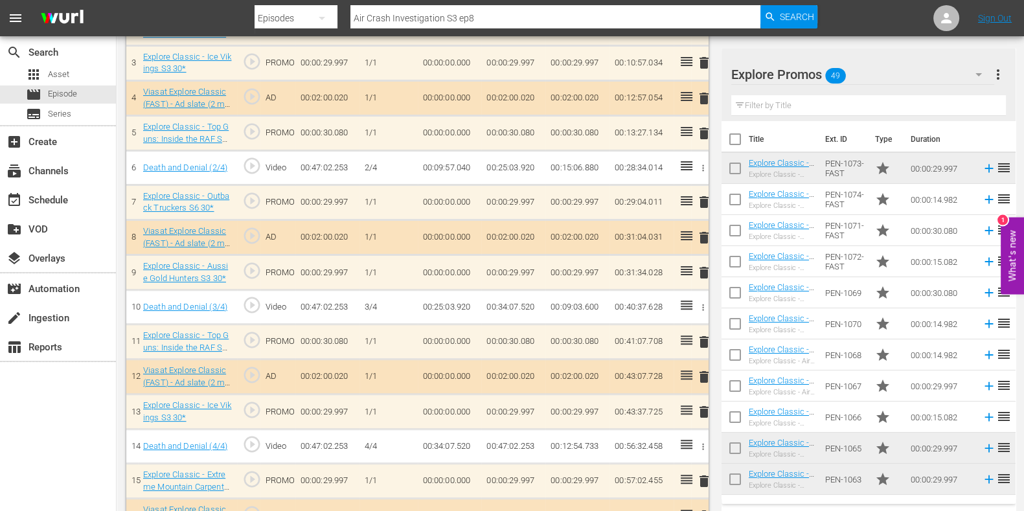
scroll to position [586, 0]
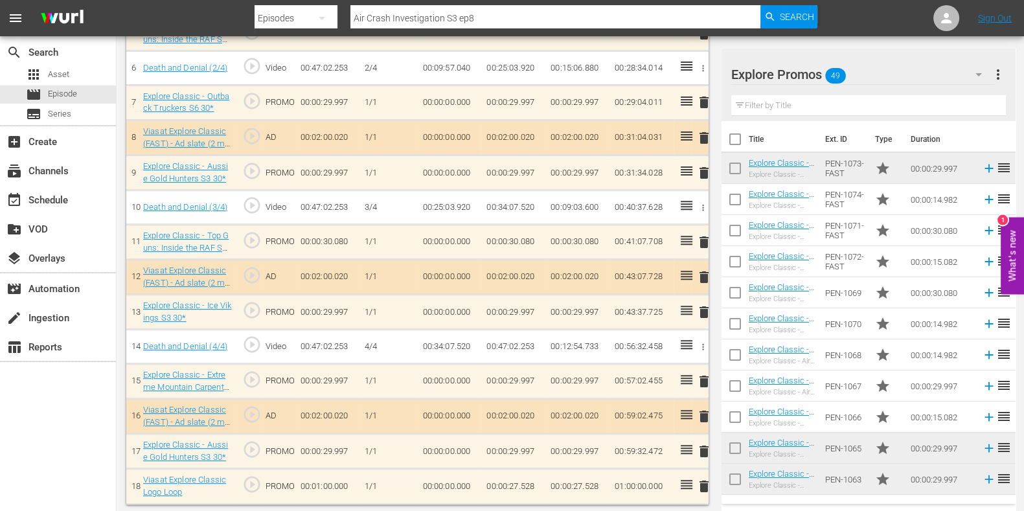
click at [706, 374] on span "delete" at bounding box center [704, 382] width 16 height 16
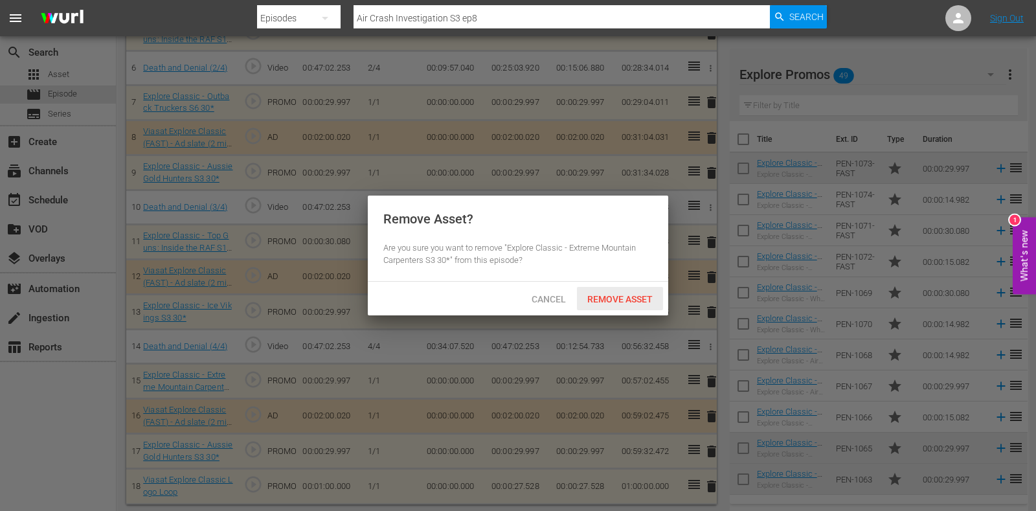
click at [605, 307] on div "Remove Asset" at bounding box center [620, 299] width 86 height 24
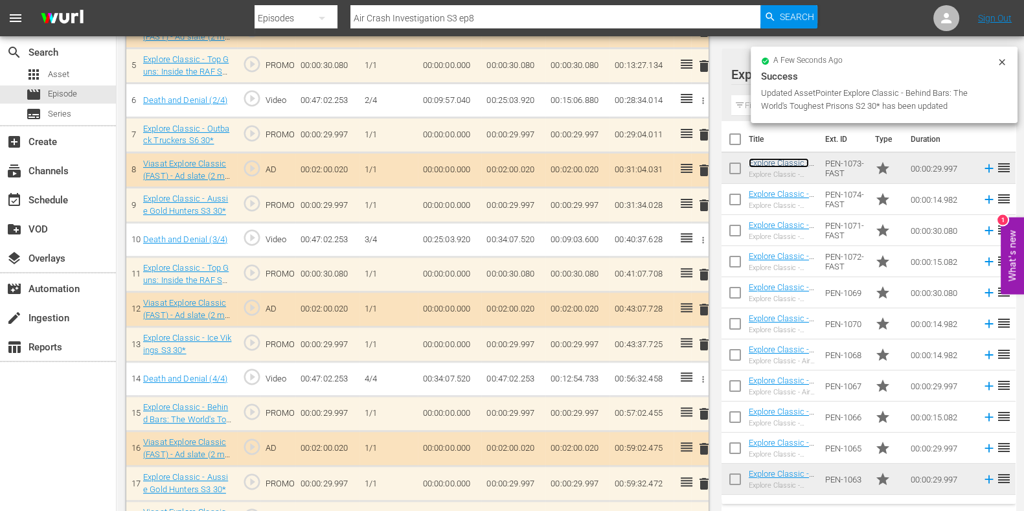
scroll to position [550, 0]
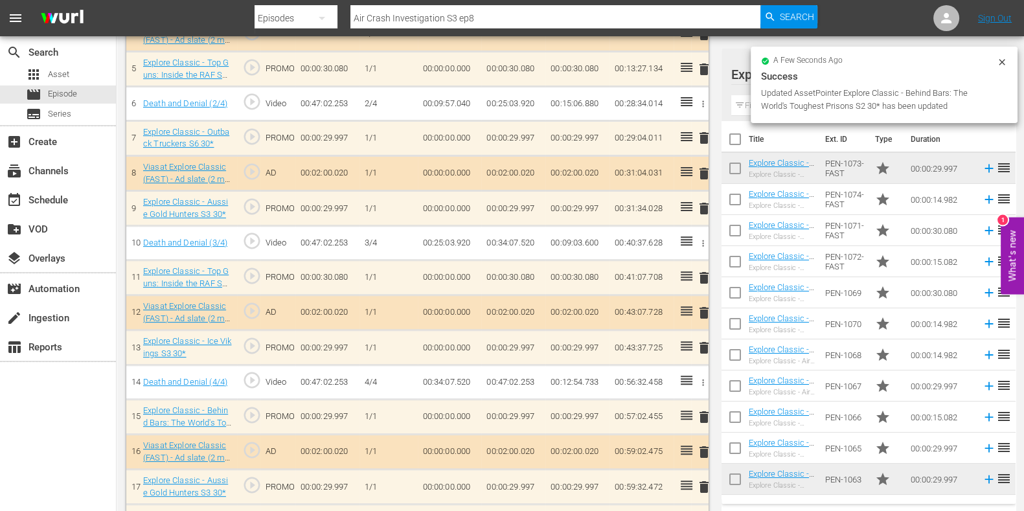
click at [704, 274] on span "delete" at bounding box center [704, 278] width 16 height 16
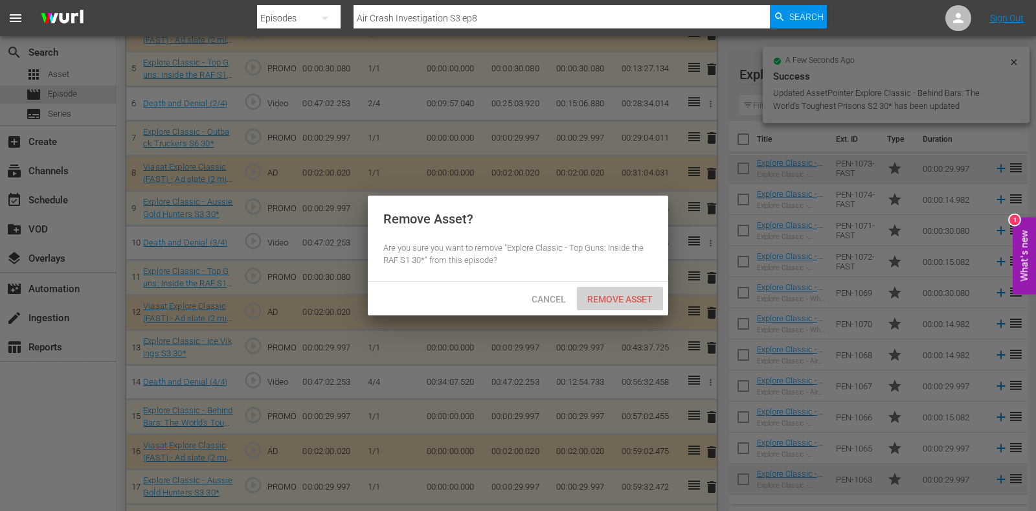
click at [643, 306] on div "Remove Asset" at bounding box center [620, 299] width 86 height 24
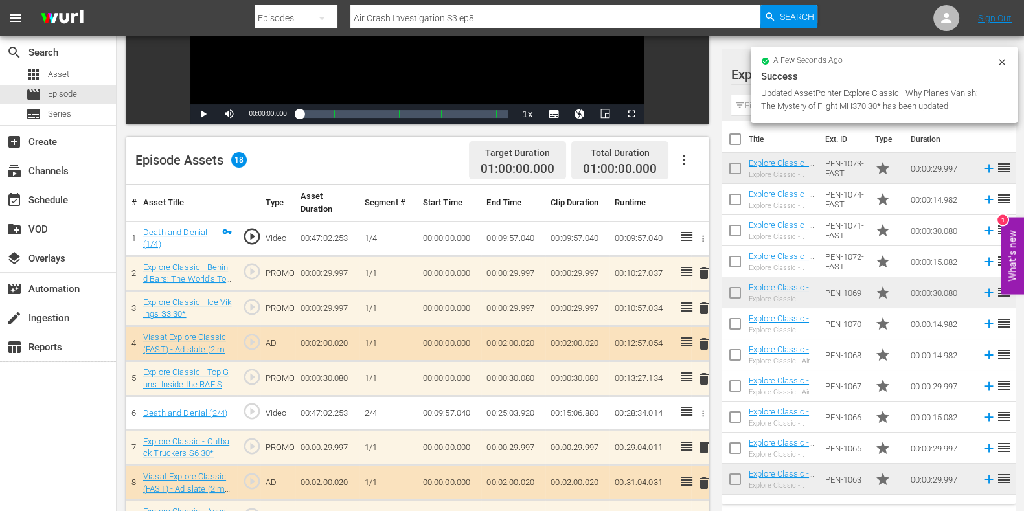
scroll to position [0, 0]
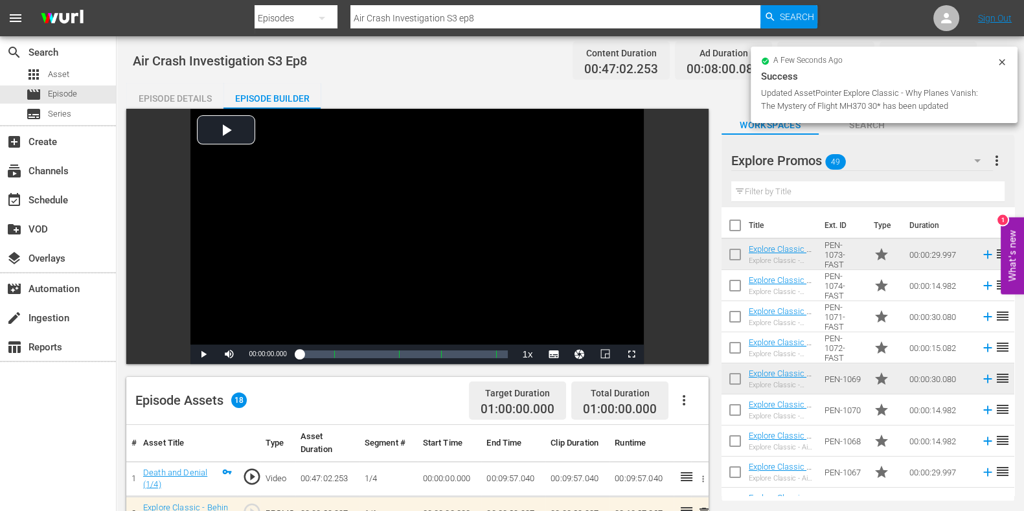
click at [529, 23] on input "Air Crash Investigation S3 ep8" at bounding box center [555, 18] width 410 height 31
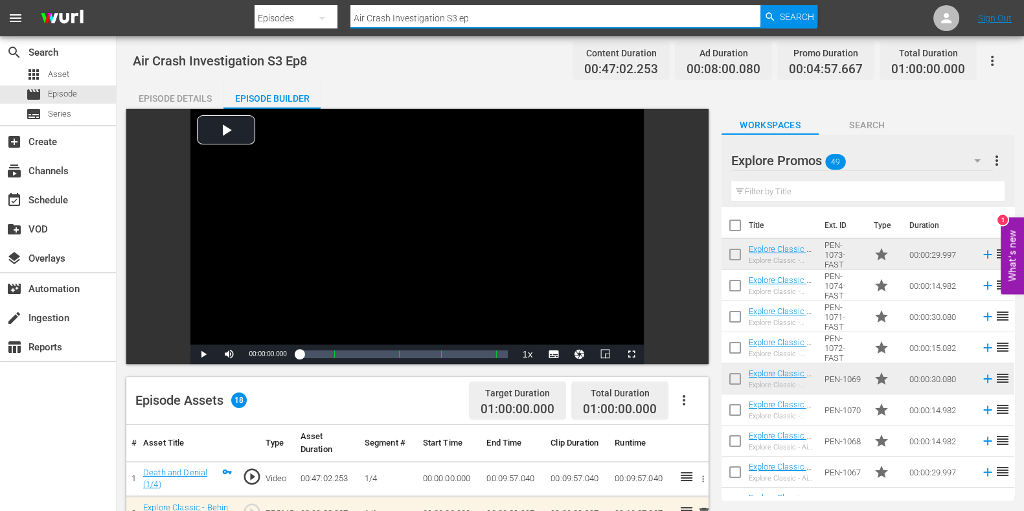
type input "Air Crash Investigation S3 ep9"
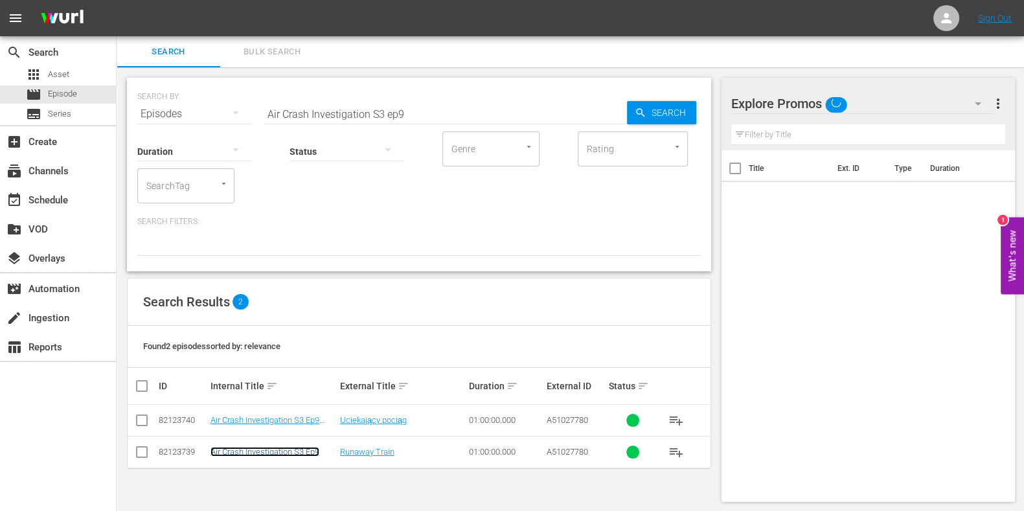
click at [255, 453] on link "Air Crash Investigation S3 Ep9" at bounding box center [264, 452] width 109 height 10
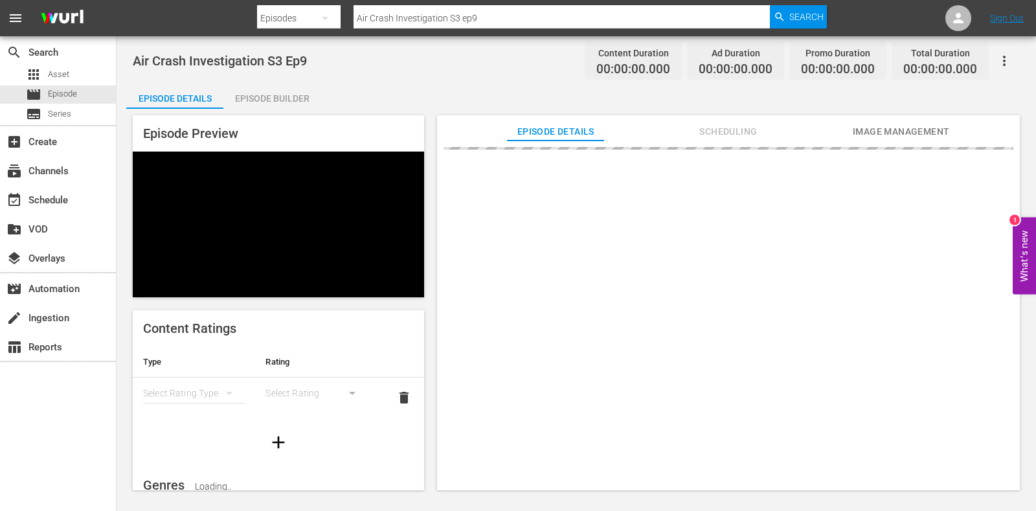
click at [292, 89] on div "Episode Builder" at bounding box center [271, 98] width 97 height 31
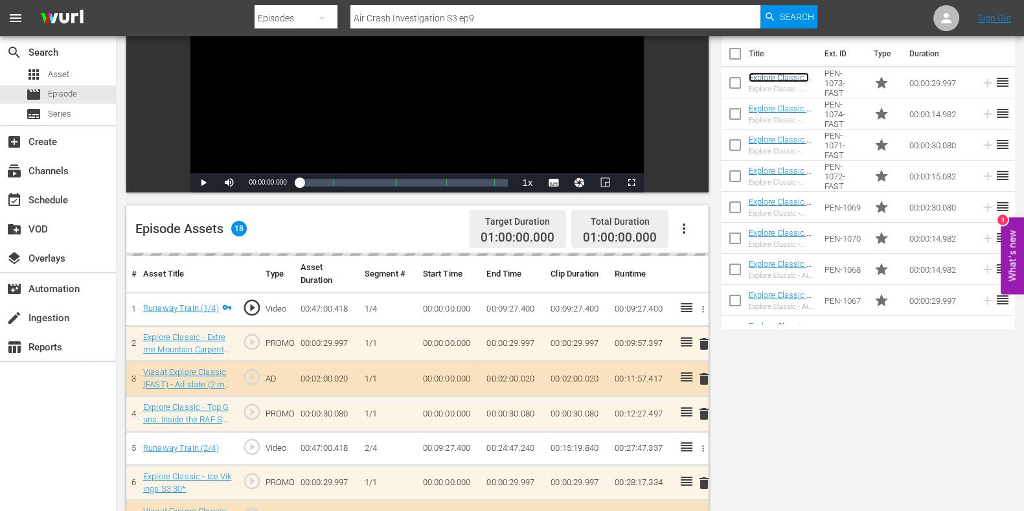
scroll to position [243, 0]
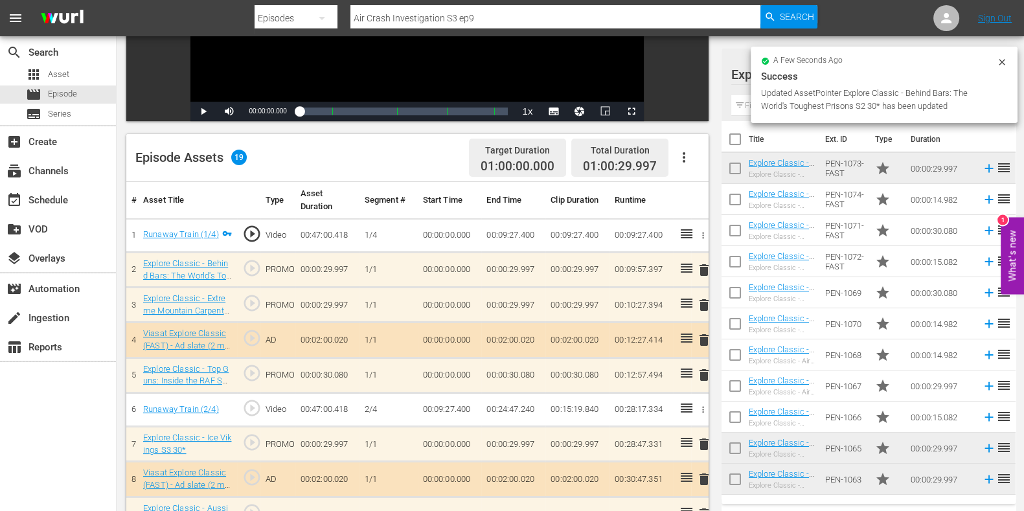
click at [705, 309] on span "delete" at bounding box center [704, 305] width 16 height 16
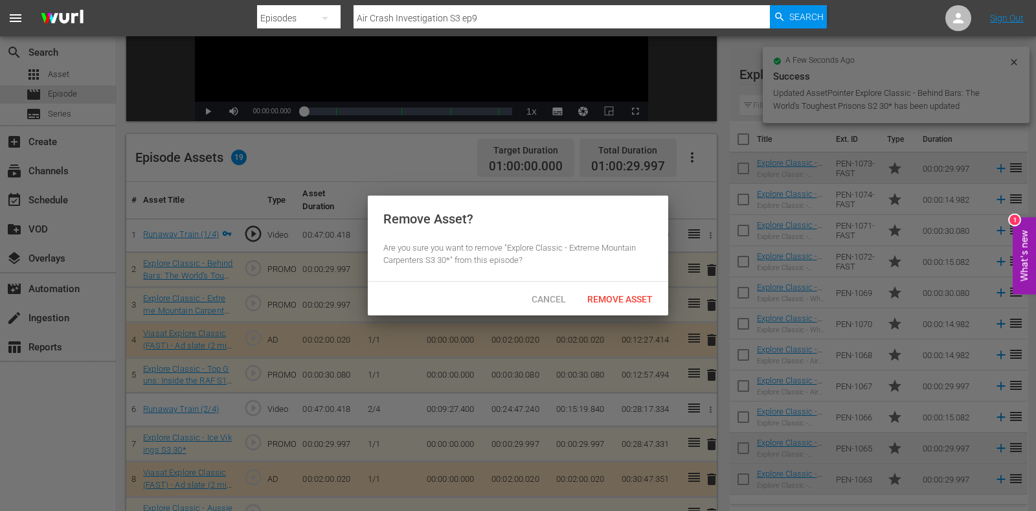
click at [617, 311] on div "Cancel Remove Asset" at bounding box center [518, 299] width 301 height 34
click at [615, 294] on span "Remove Asset" at bounding box center [620, 299] width 86 height 10
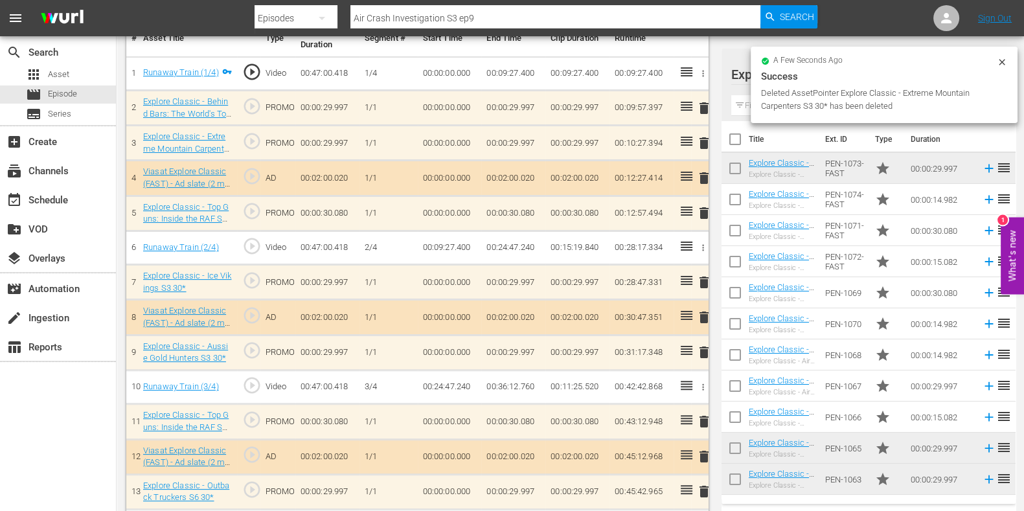
scroll to position [620, 0]
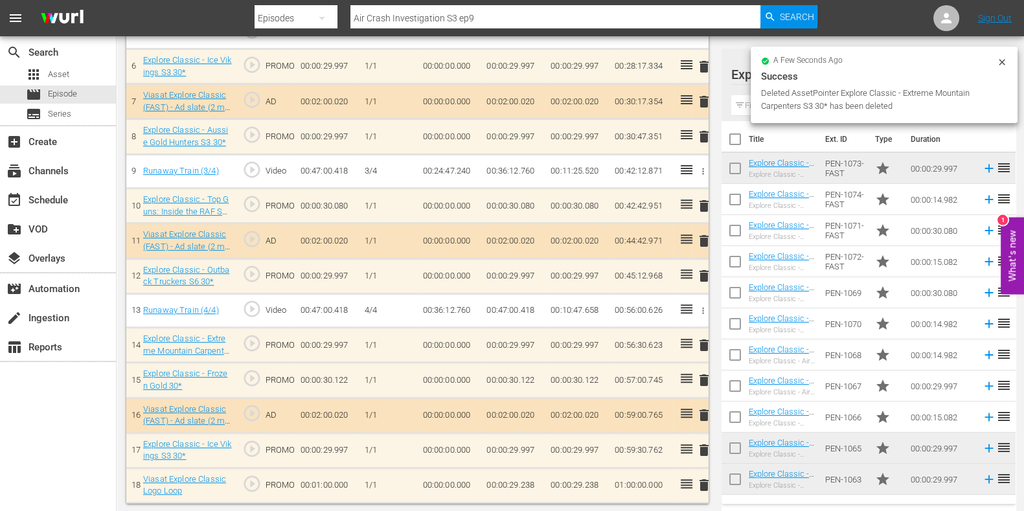
click at [706, 205] on span "delete" at bounding box center [704, 206] width 16 height 16
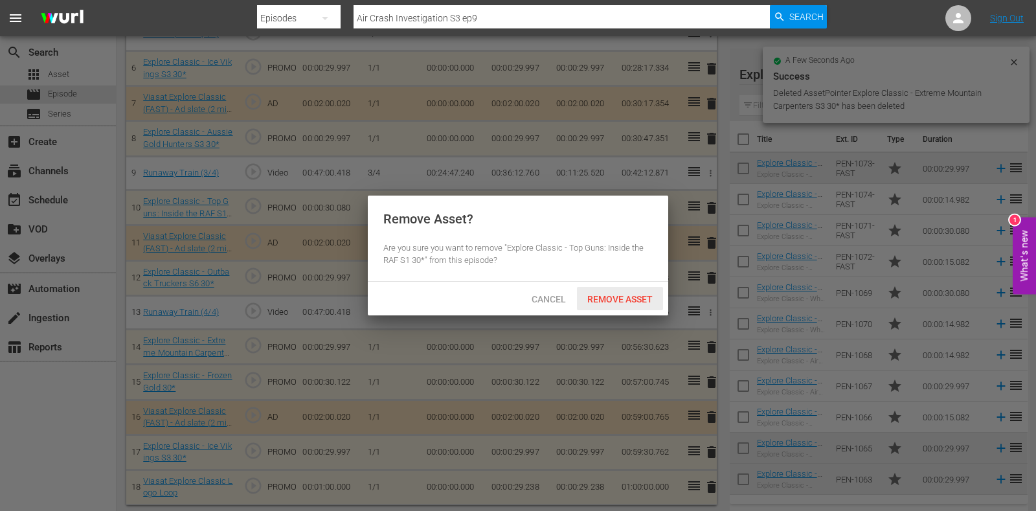
click at [631, 290] on div "Remove Asset" at bounding box center [620, 299] width 86 height 24
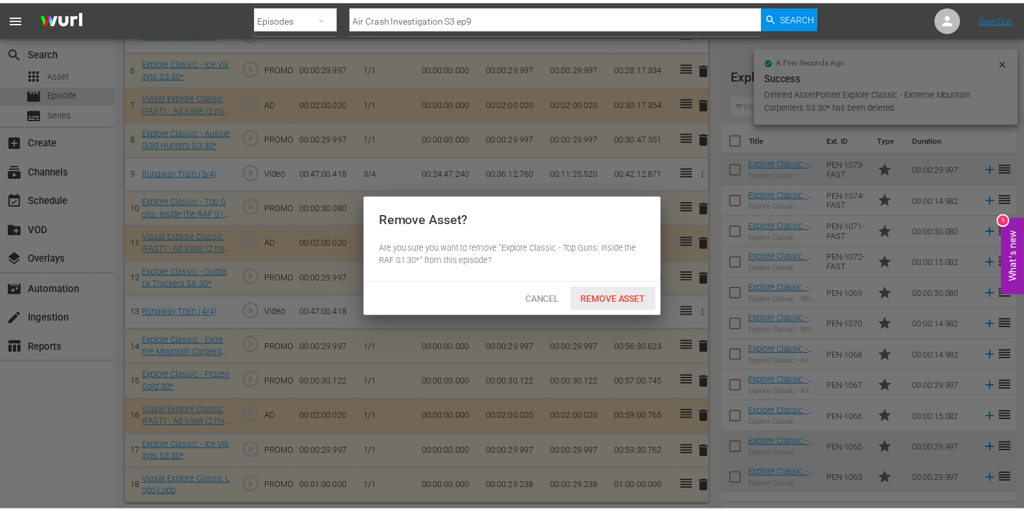
scroll to position [586, 0]
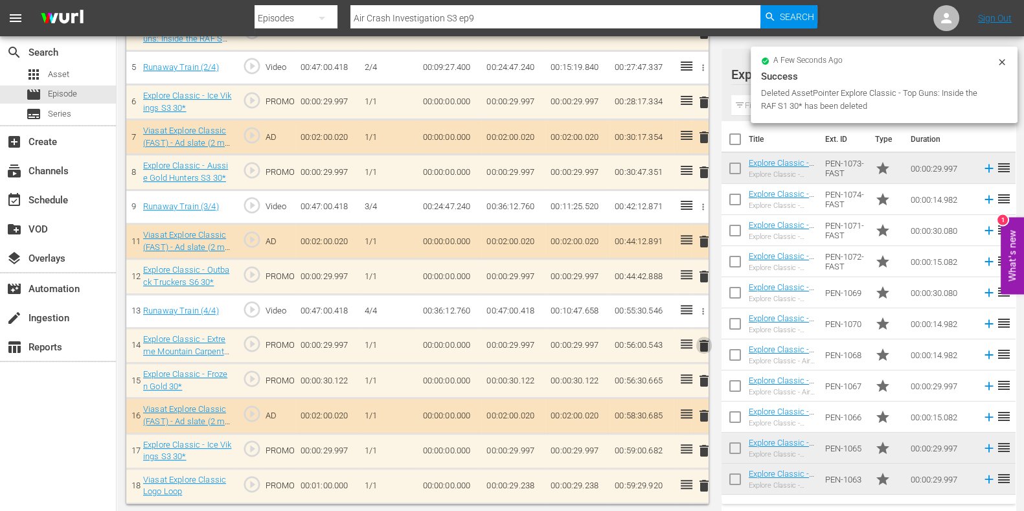
click at [703, 348] on span "delete" at bounding box center [704, 346] width 16 height 16
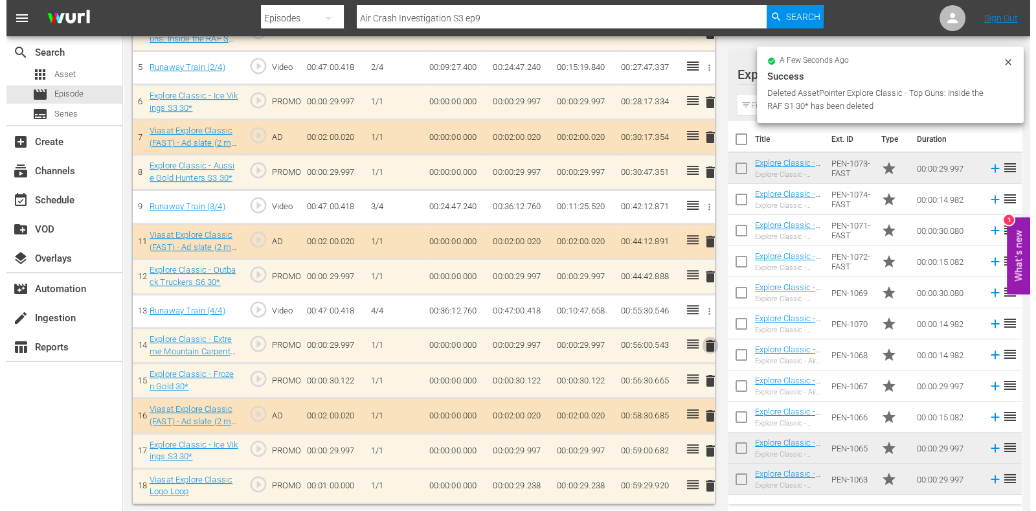
scroll to position [549, 0]
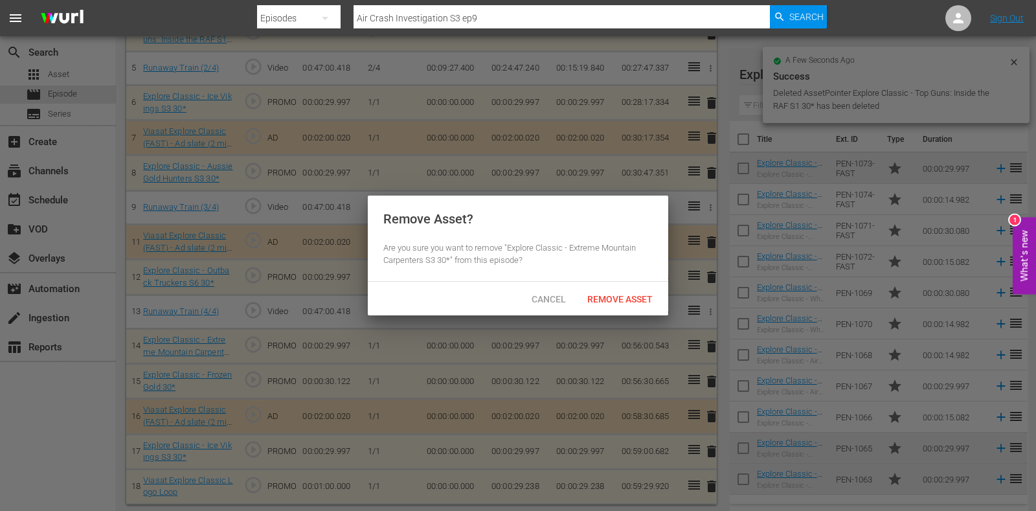
click at [637, 310] on div "Cancel Remove Asset" at bounding box center [518, 299] width 301 height 34
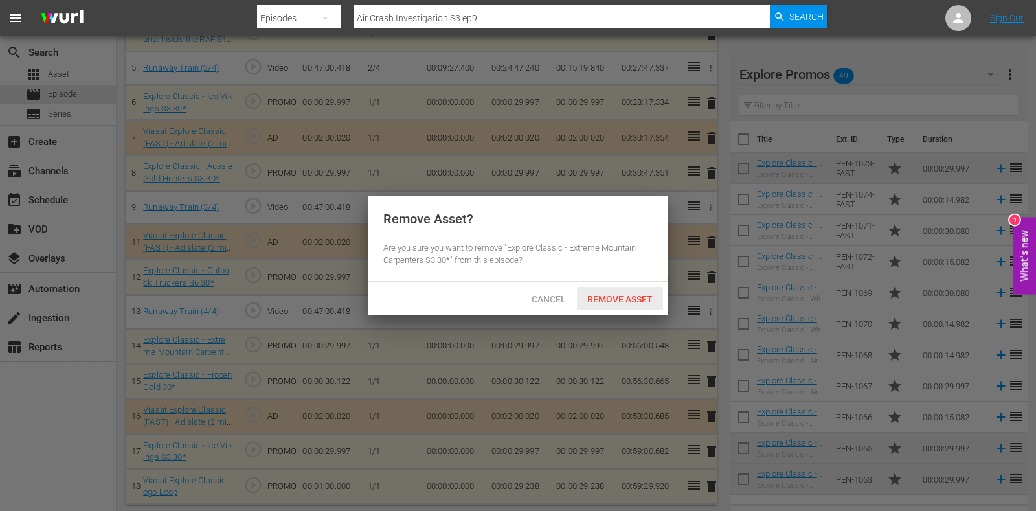
click at [624, 302] on span "Remove Asset" at bounding box center [620, 299] width 86 height 10
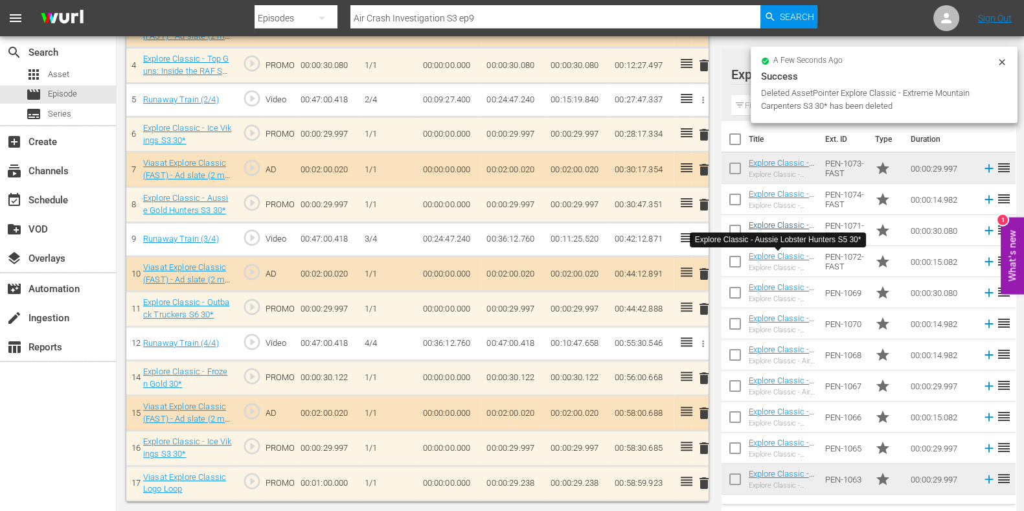
scroll to position [515, 0]
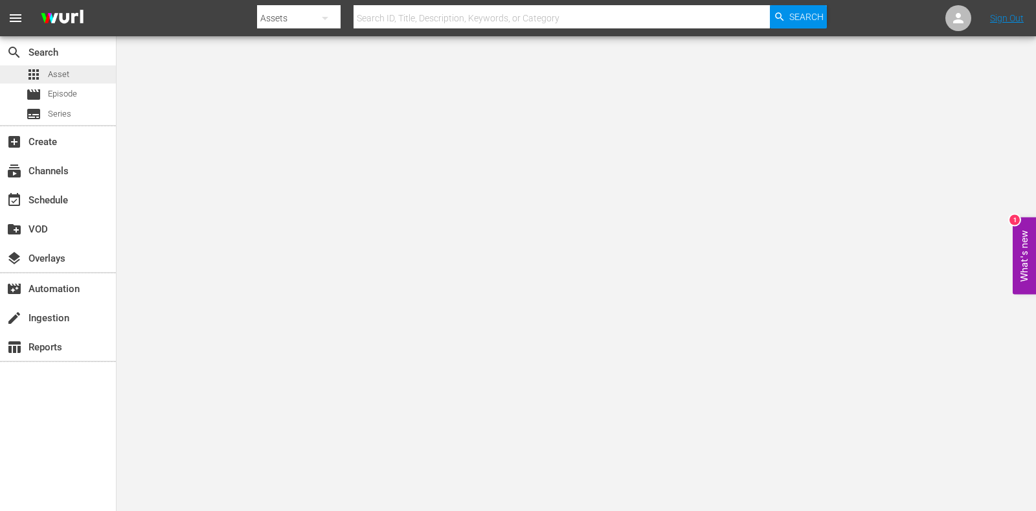
click at [96, 84] on div "apps Asset movie Episode subtitles Series" at bounding box center [58, 94] width 116 height 58
click at [87, 94] on div "movie Episode" at bounding box center [58, 94] width 116 height 18
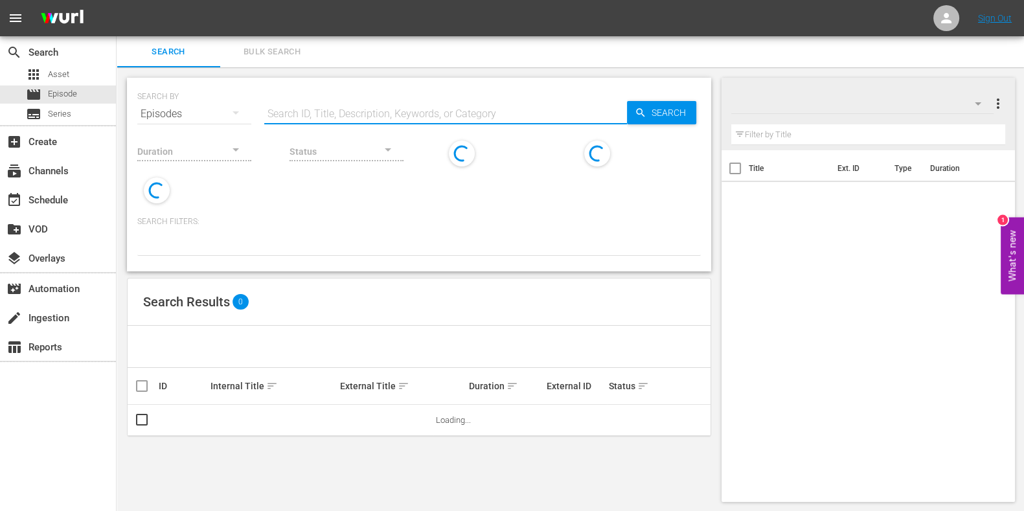
click at [432, 99] on input "text" at bounding box center [445, 113] width 363 height 31
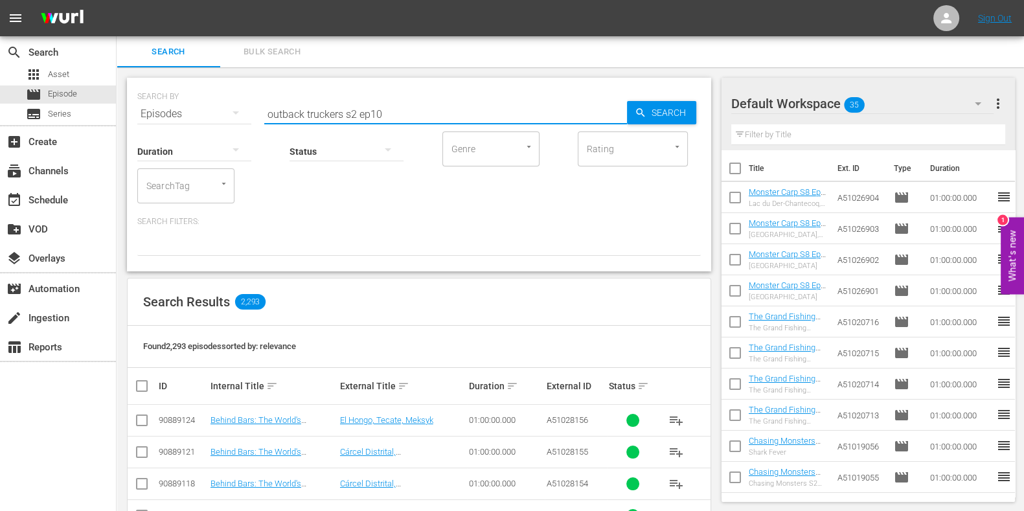
type input "outback truckers s2 ep10"
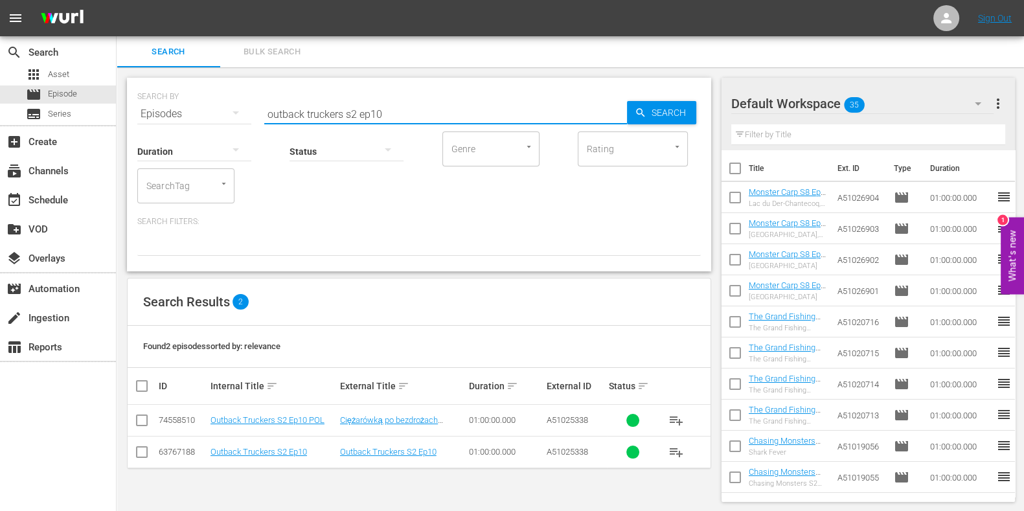
scroll to position [1, 0]
click at [298, 411] on td "Outback Truckers S2 Ep10 POL" at bounding box center [274, 420] width 130 height 32
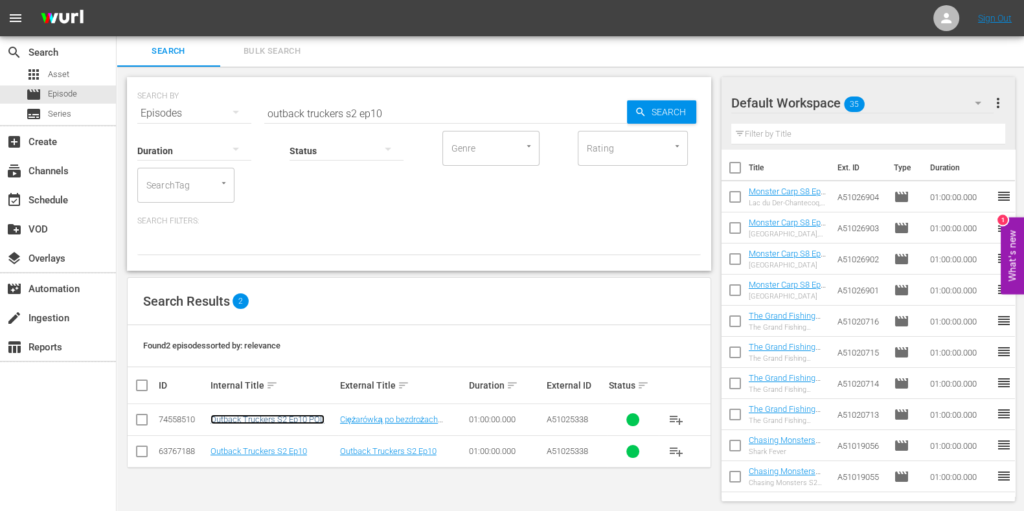
click at [298, 416] on link "Outback Truckers S2 Ep10 POL" at bounding box center [267, 420] width 114 height 10
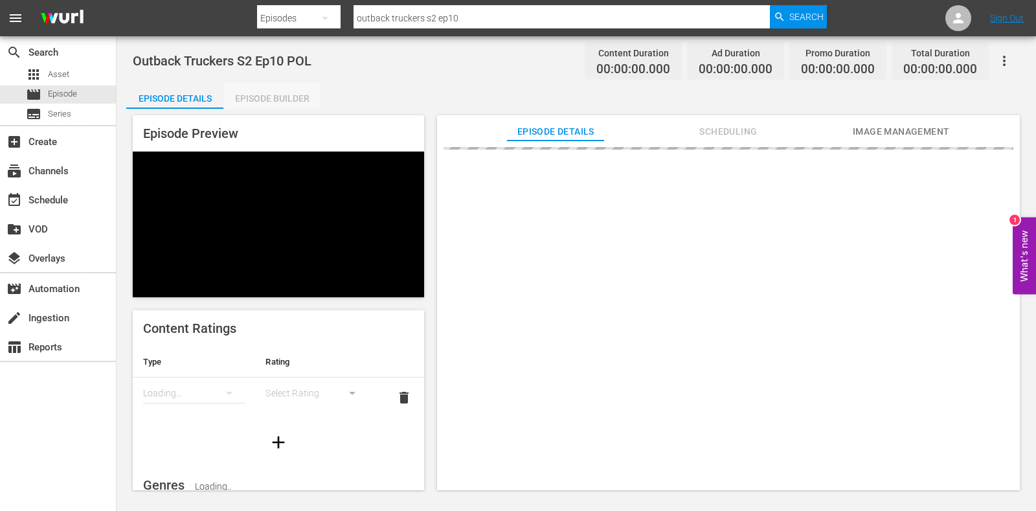
click at [306, 106] on div "Episode Builder" at bounding box center [271, 98] width 97 height 31
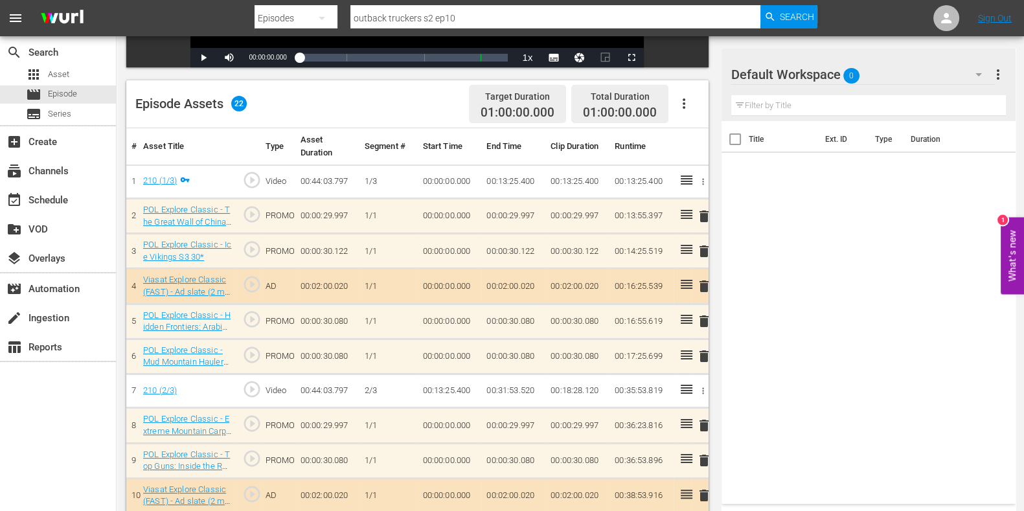
scroll to position [341, 0]
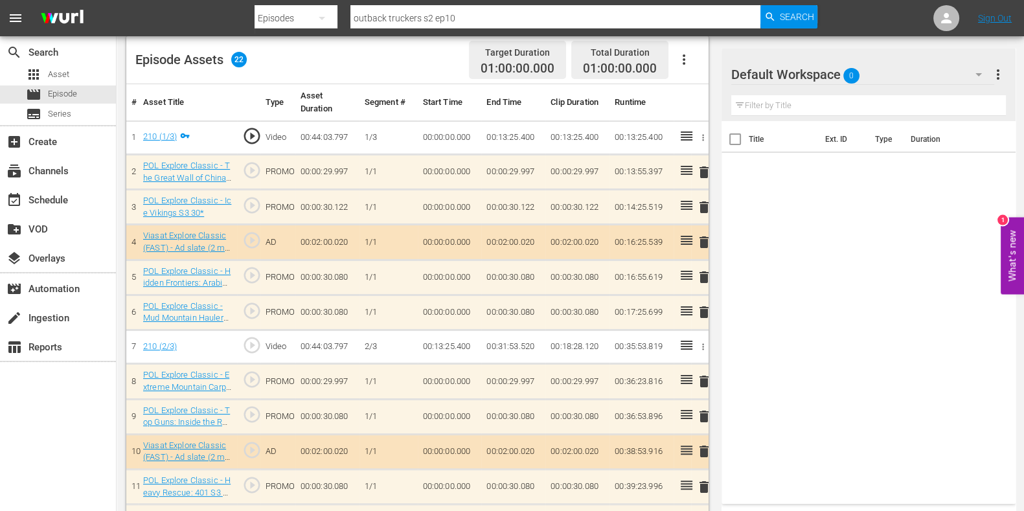
click at [979, 69] on icon "button" at bounding box center [979, 75] width 16 height 16
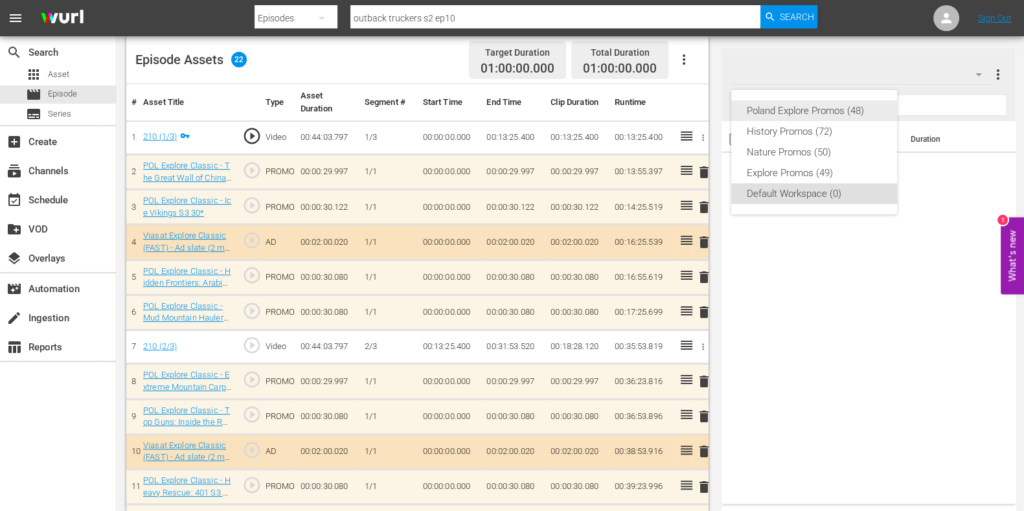
click at [834, 106] on div "Poland Explore Promos (48)" at bounding box center [814, 110] width 135 height 21
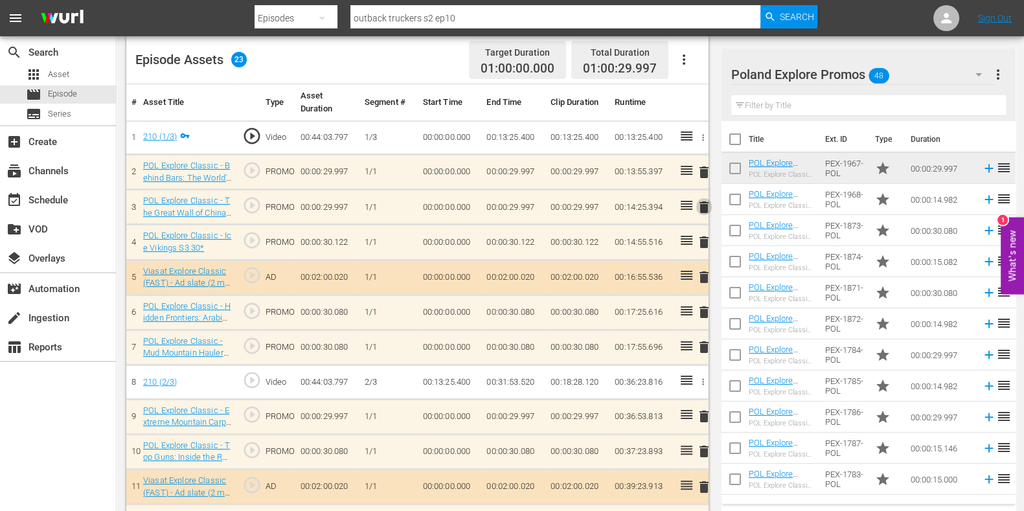
click at [701, 209] on span "delete" at bounding box center [704, 207] width 16 height 16
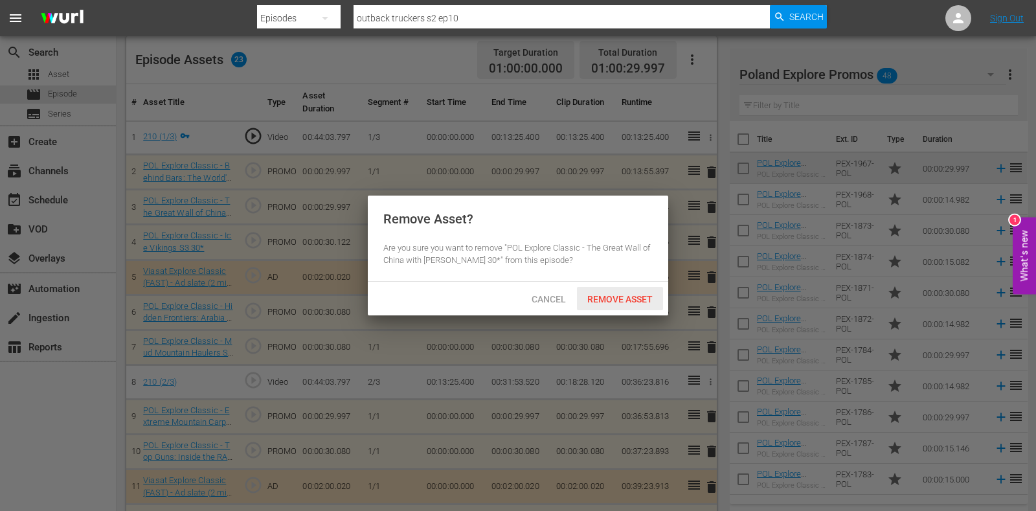
click at [630, 301] on span "Remove Asset" at bounding box center [620, 299] width 86 height 10
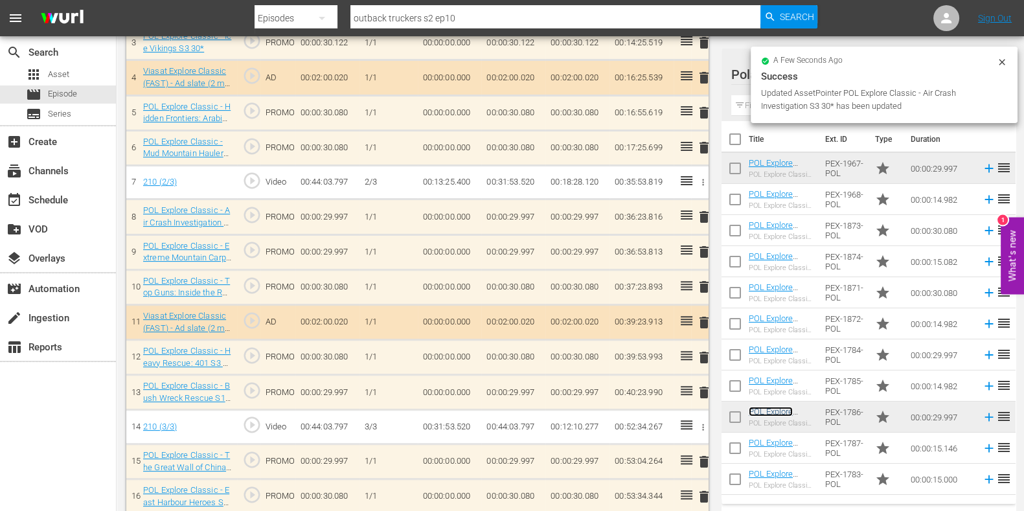
scroll to position [503, 0]
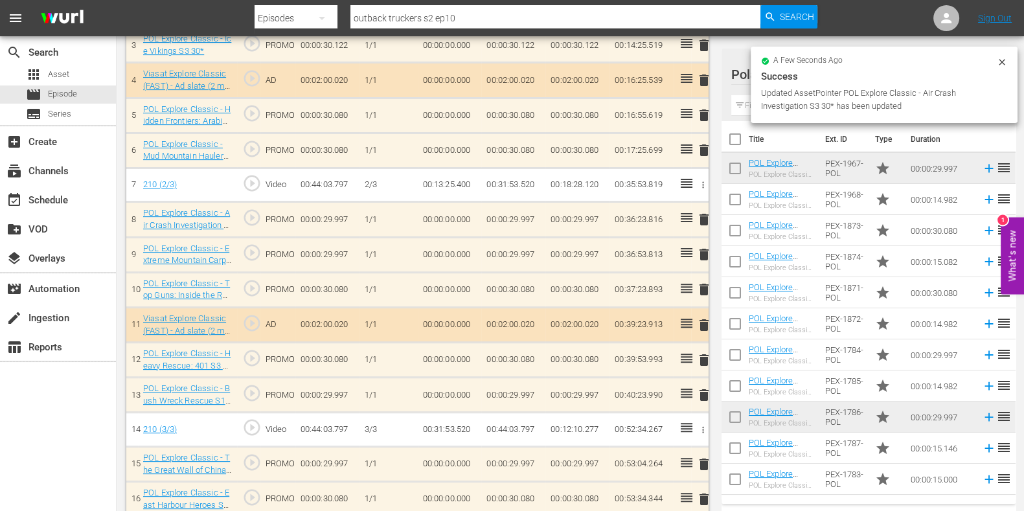
click at [703, 255] on span "delete" at bounding box center [704, 255] width 16 height 16
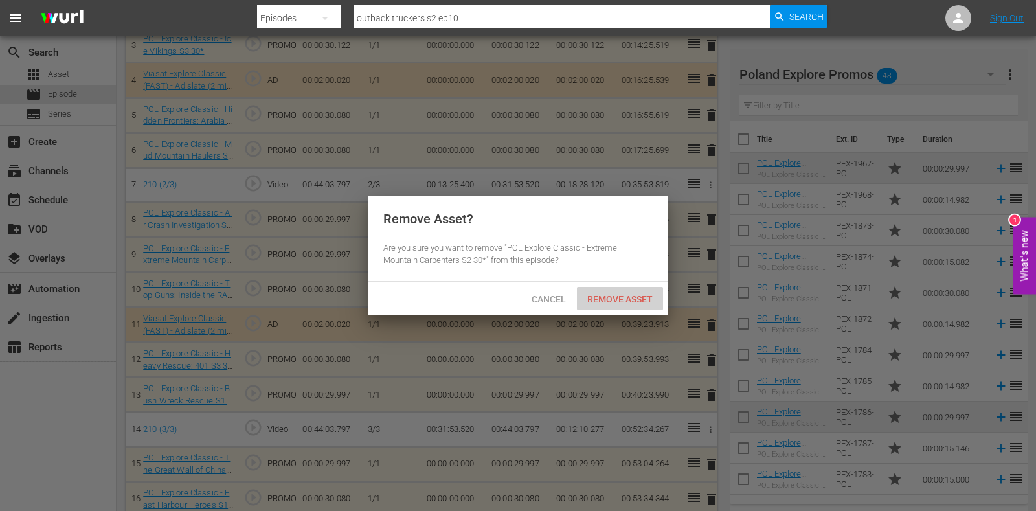
click at [628, 300] on span "Remove Asset" at bounding box center [620, 299] width 86 height 10
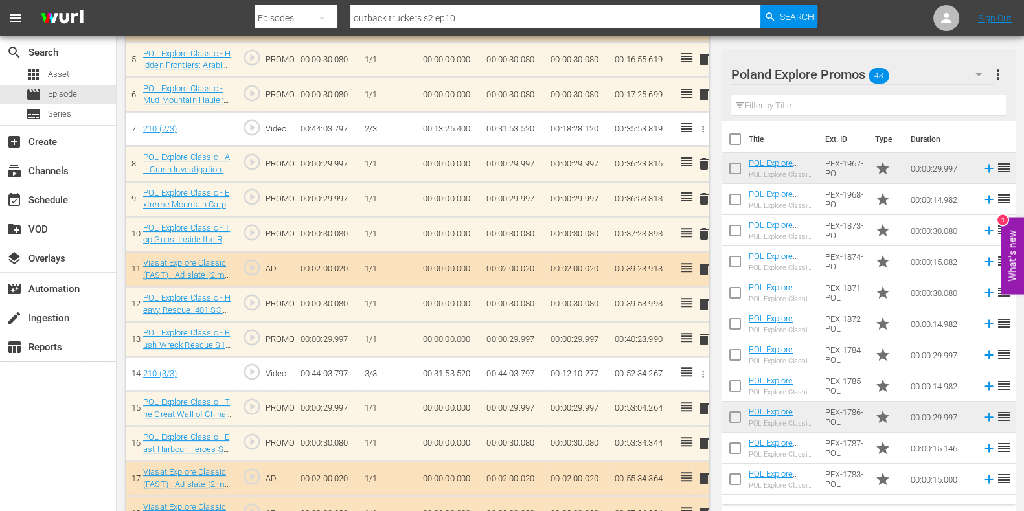
scroll to position [584, 0]
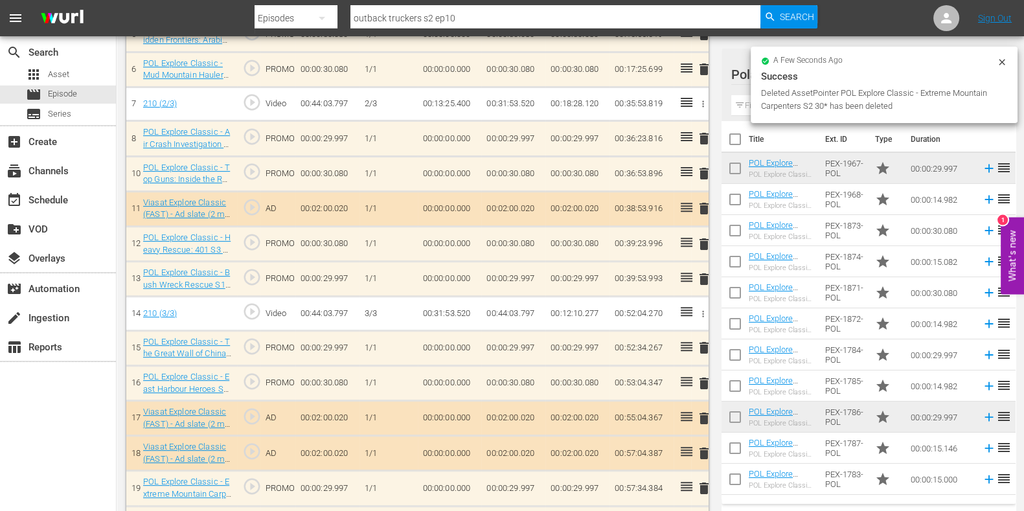
click at [703, 242] on span "delete" at bounding box center [704, 244] width 16 height 16
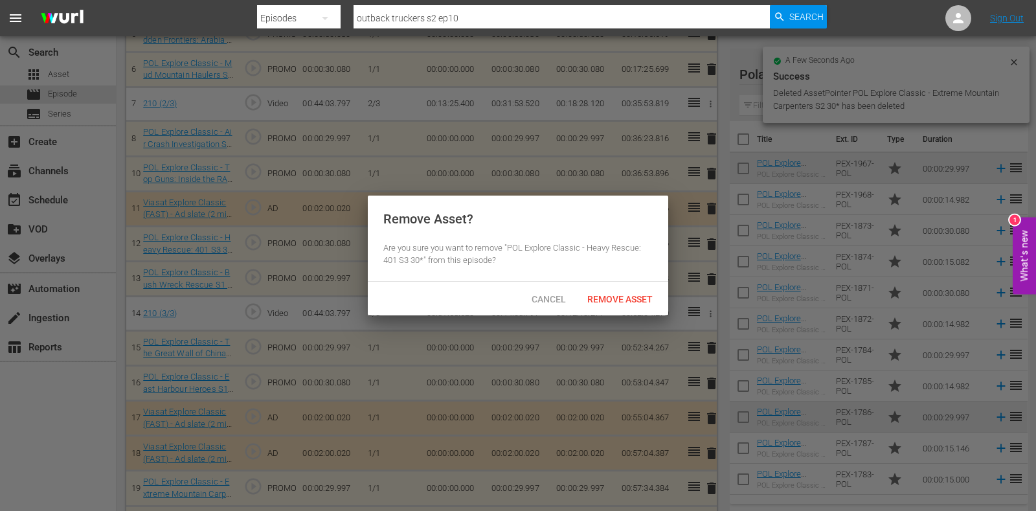
click at [632, 294] on span "Remove Asset" at bounding box center [620, 299] width 86 height 10
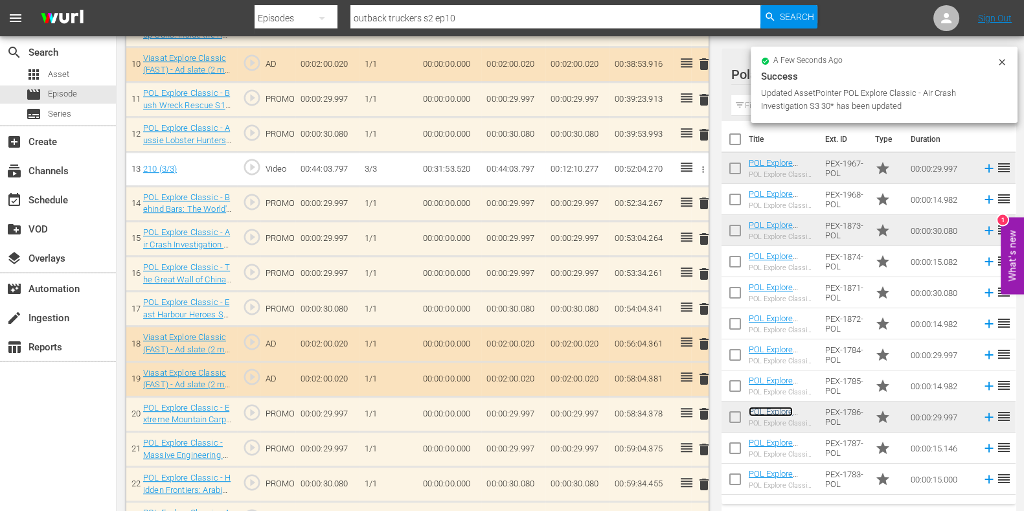
scroll to position [725, 0]
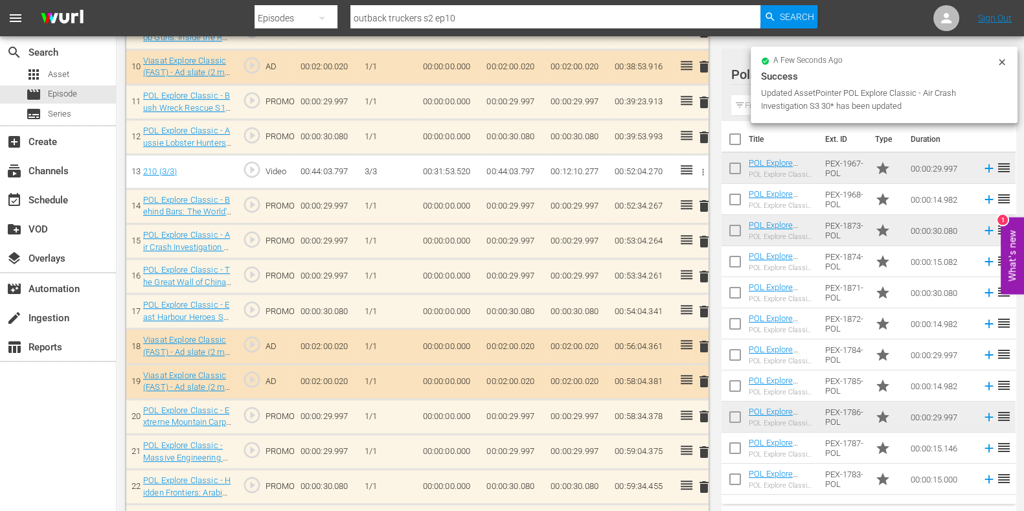
click at [703, 275] on span "delete" at bounding box center [704, 277] width 16 height 16
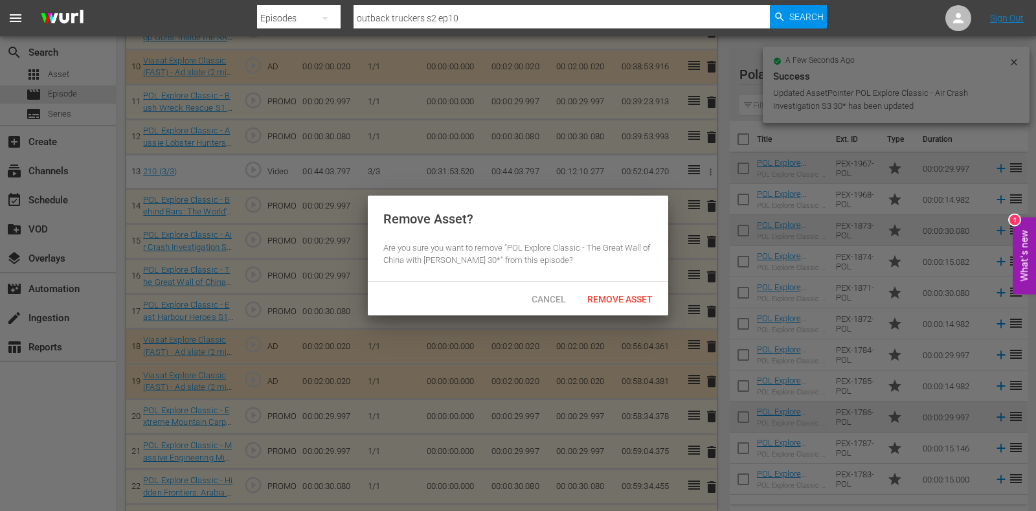
click at [631, 307] on div "Remove Asset" at bounding box center [620, 299] width 86 height 24
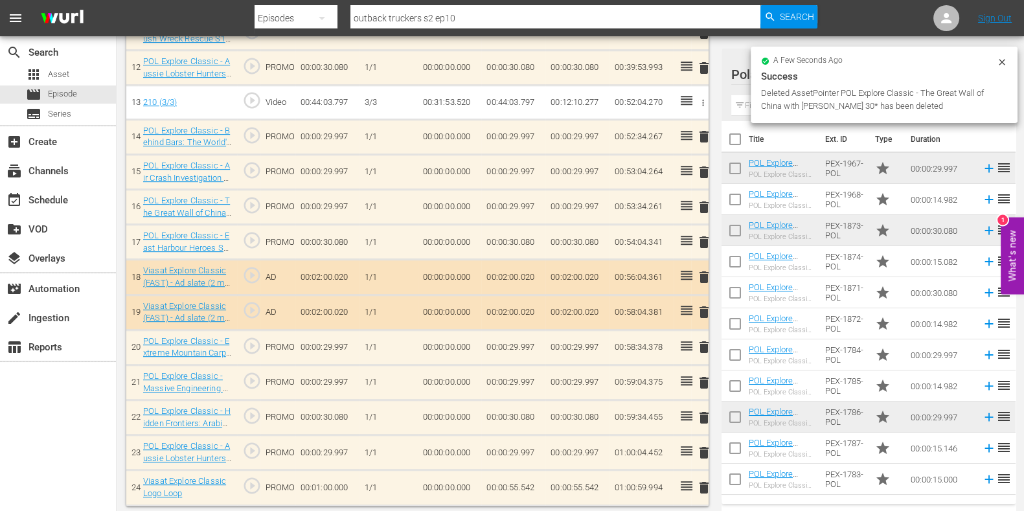
scroll to position [760, 0]
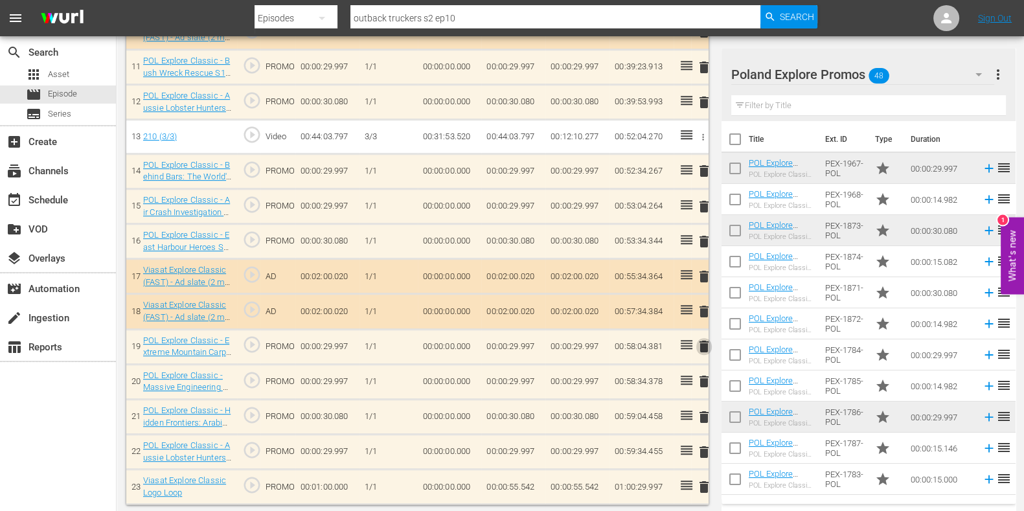
click at [703, 345] on span "delete" at bounding box center [704, 347] width 16 height 16
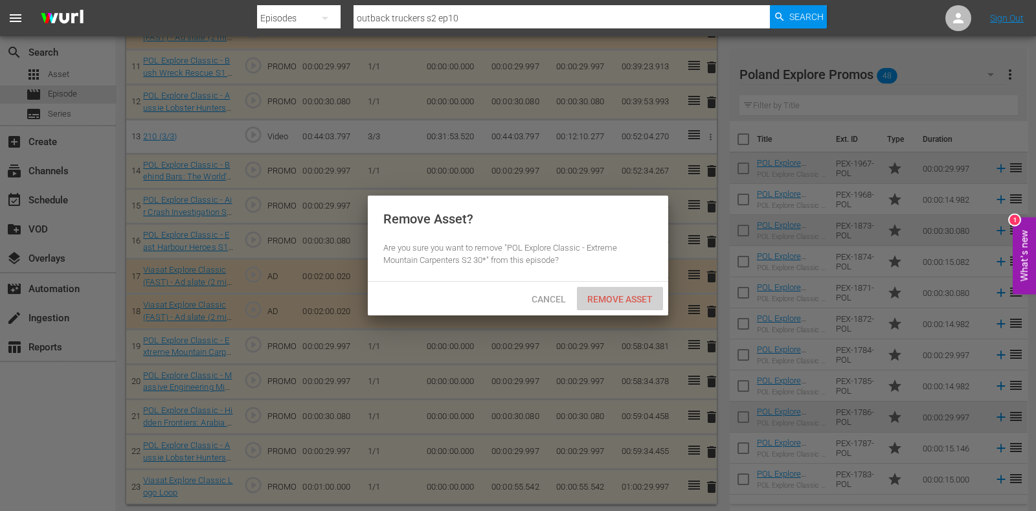
click at [610, 297] on span "Remove Asset" at bounding box center [620, 299] width 86 height 10
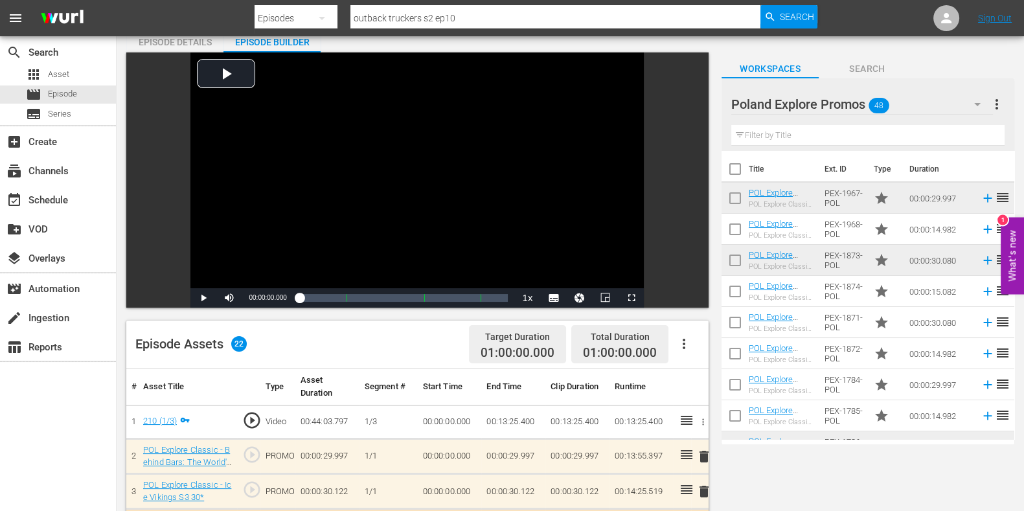
scroll to position [0, 0]
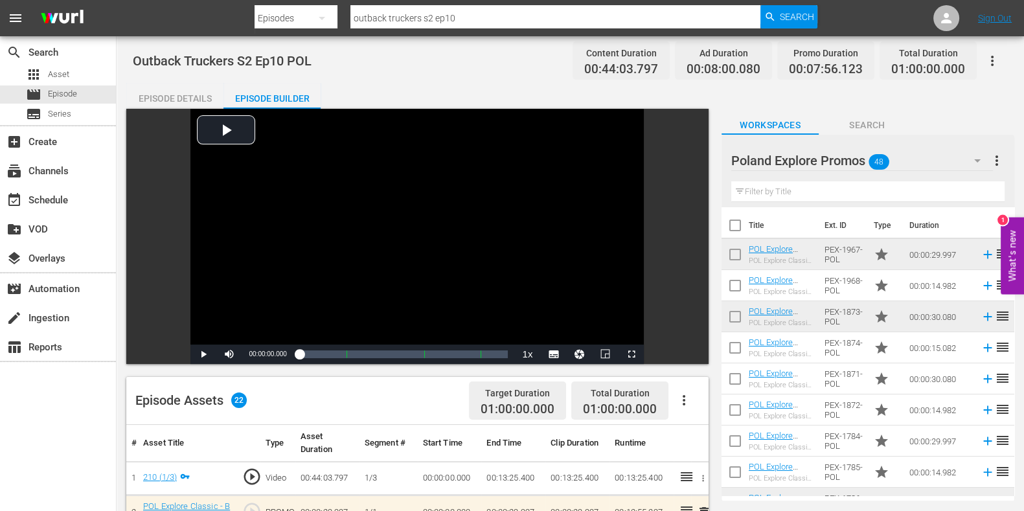
click at [470, 24] on input "outback truckers s2 ep10" at bounding box center [555, 18] width 410 height 31
type input "outback truckers s2 ep11"
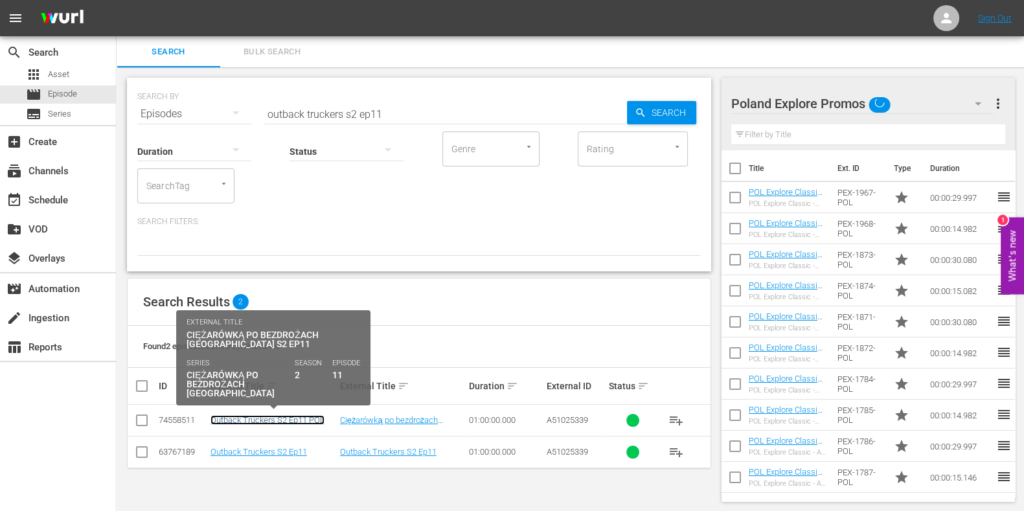
click at [282, 418] on link "Outback Truckers S2 Ep11 POL" at bounding box center [267, 420] width 114 height 10
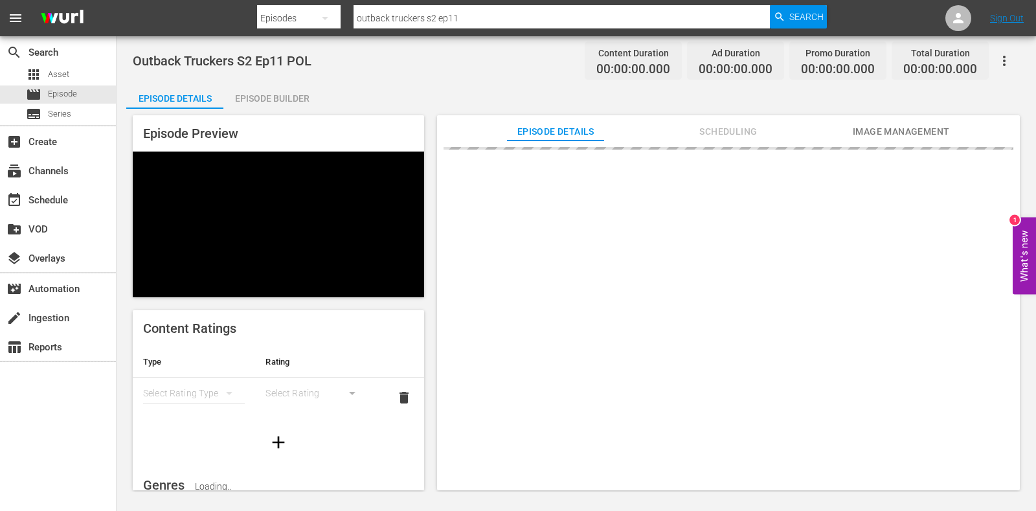
click at [243, 108] on div "Episode Builder" at bounding box center [271, 98] width 97 height 31
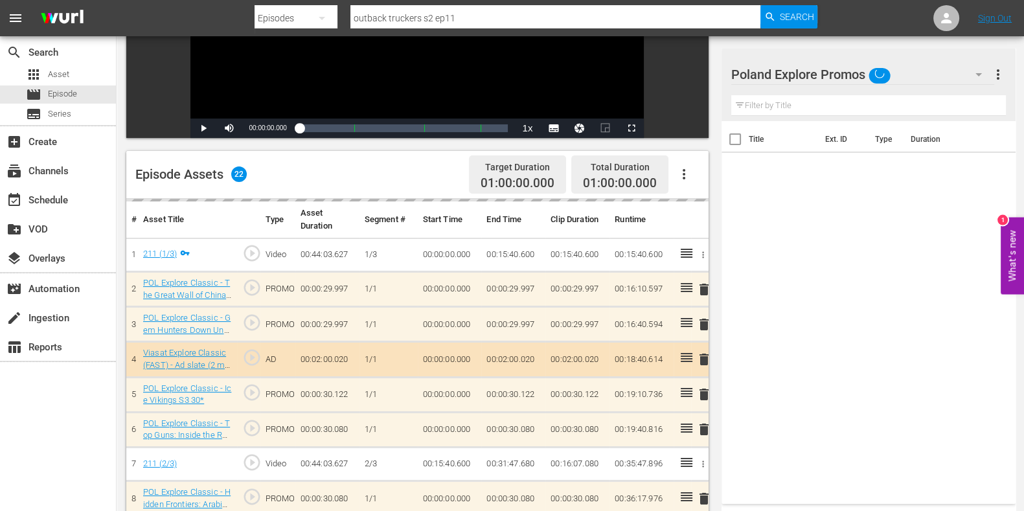
scroll to position [243, 0]
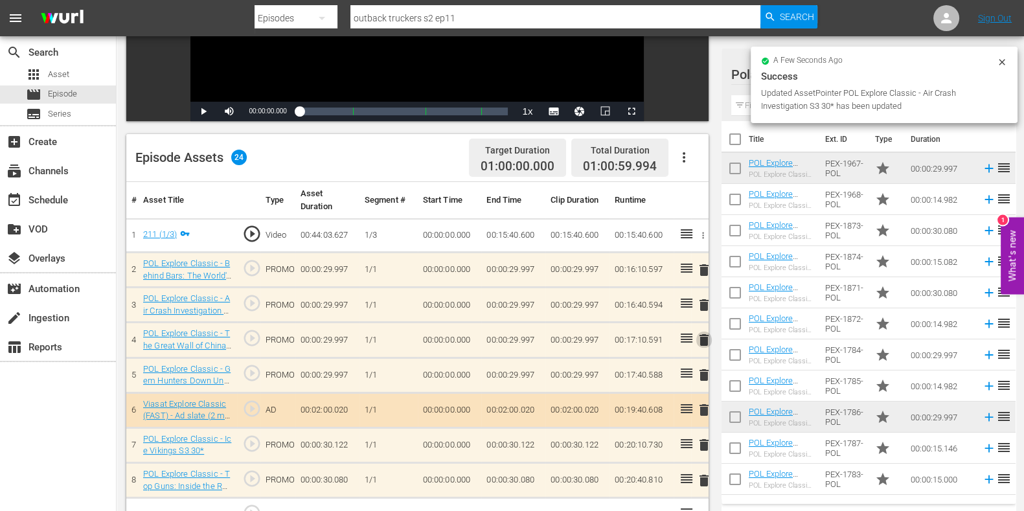
click at [702, 341] on span "delete" at bounding box center [704, 340] width 16 height 16
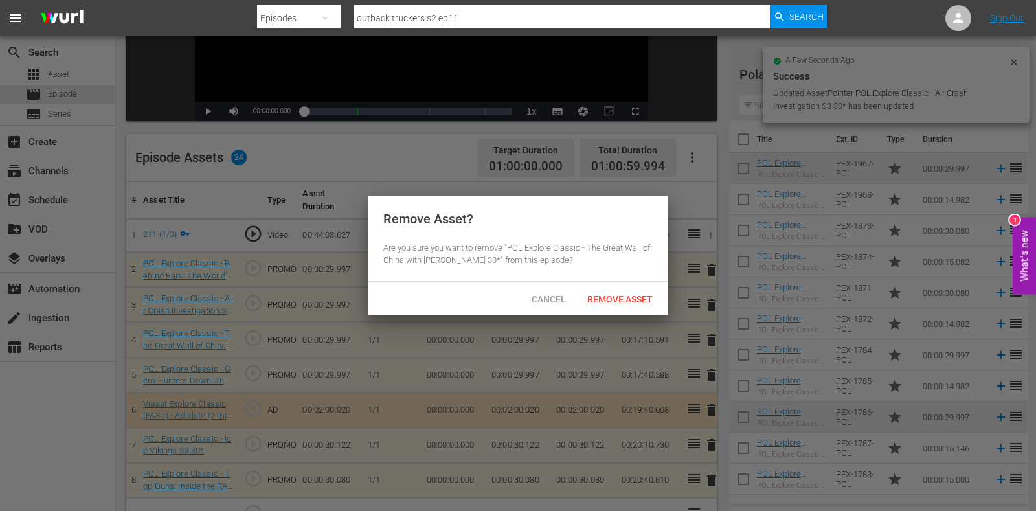
click at [589, 302] on span "Remove Asset" at bounding box center [620, 299] width 86 height 10
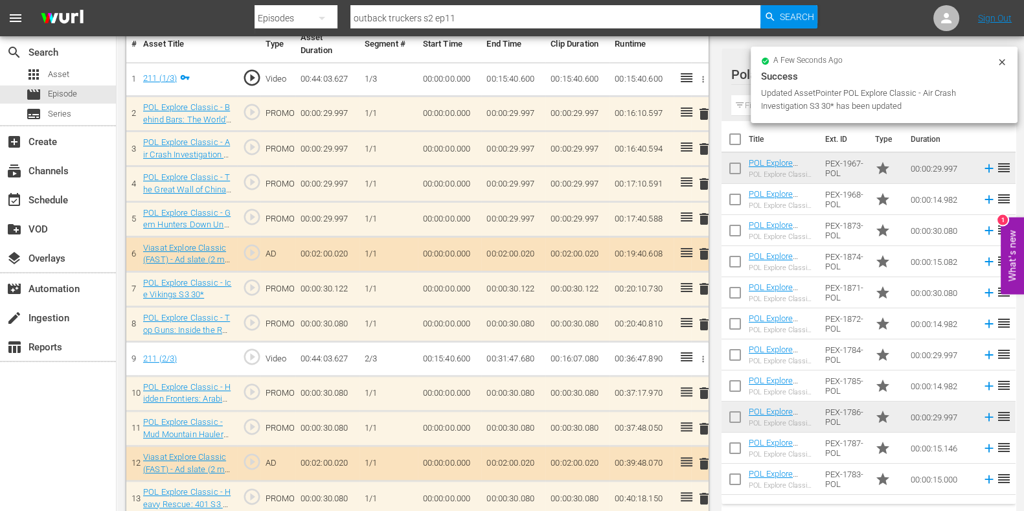
scroll to position [405, 0]
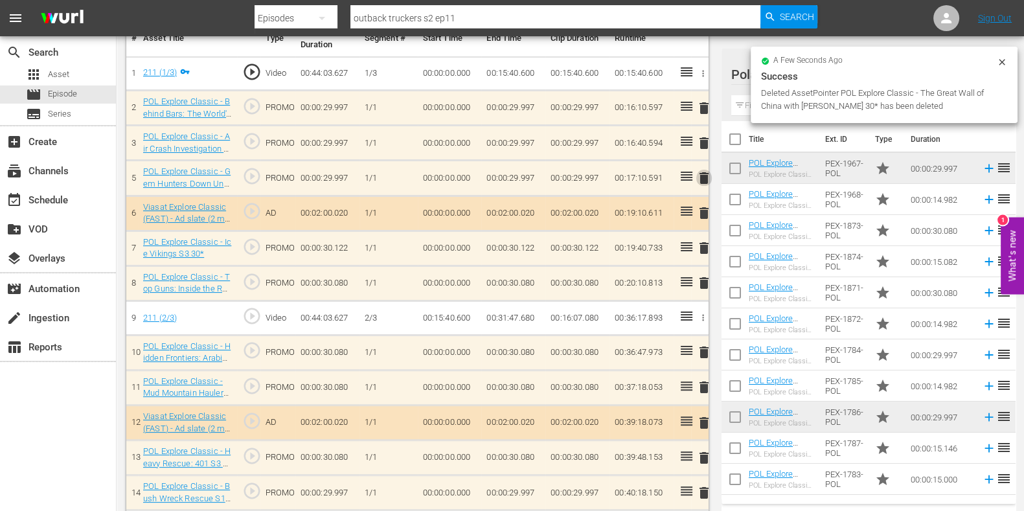
click at [705, 177] on span "delete" at bounding box center [704, 178] width 16 height 16
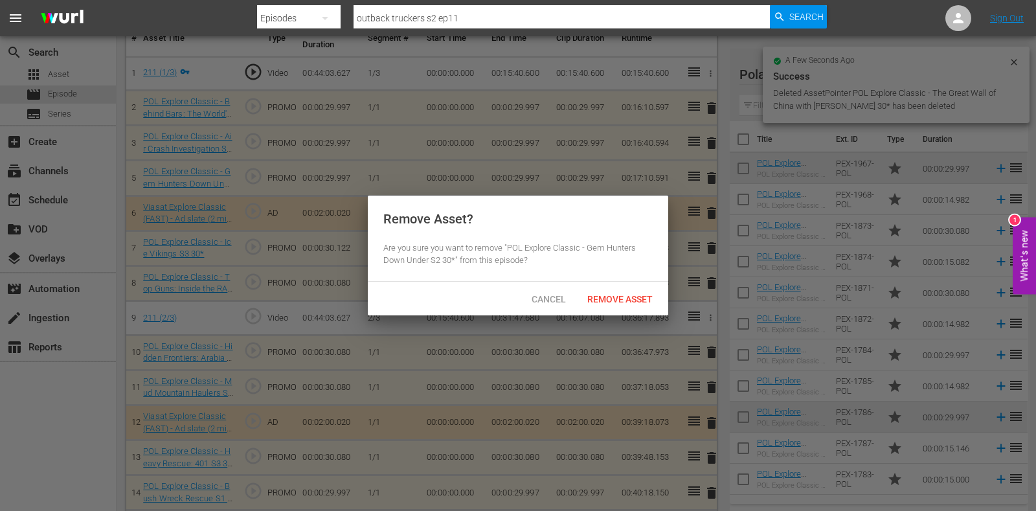
click at [628, 282] on div "Cancel Remove Asset" at bounding box center [518, 299] width 301 height 34
click at [626, 291] on div "Remove Asset" at bounding box center [620, 299] width 86 height 24
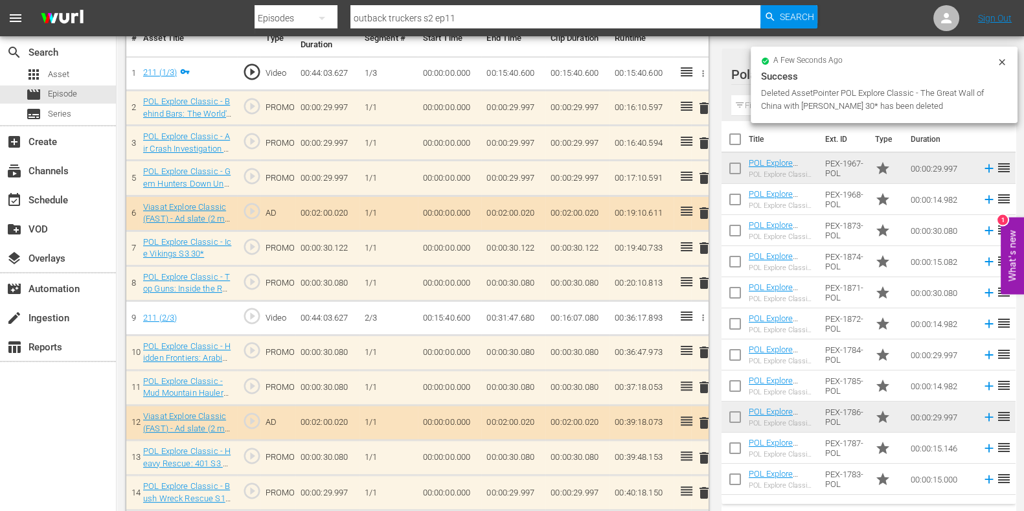
scroll to position [486, 0]
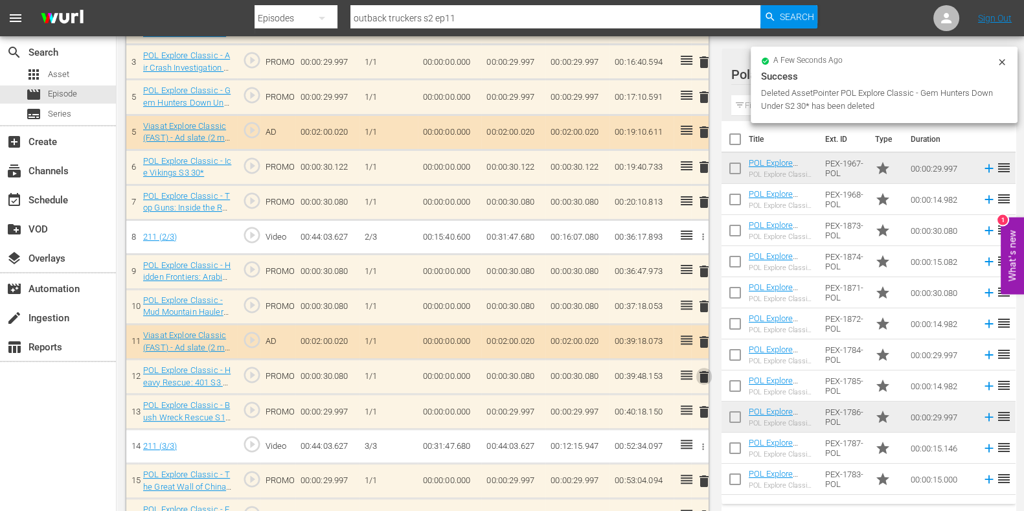
click at [703, 370] on span "delete" at bounding box center [704, 377] width 16 height 16
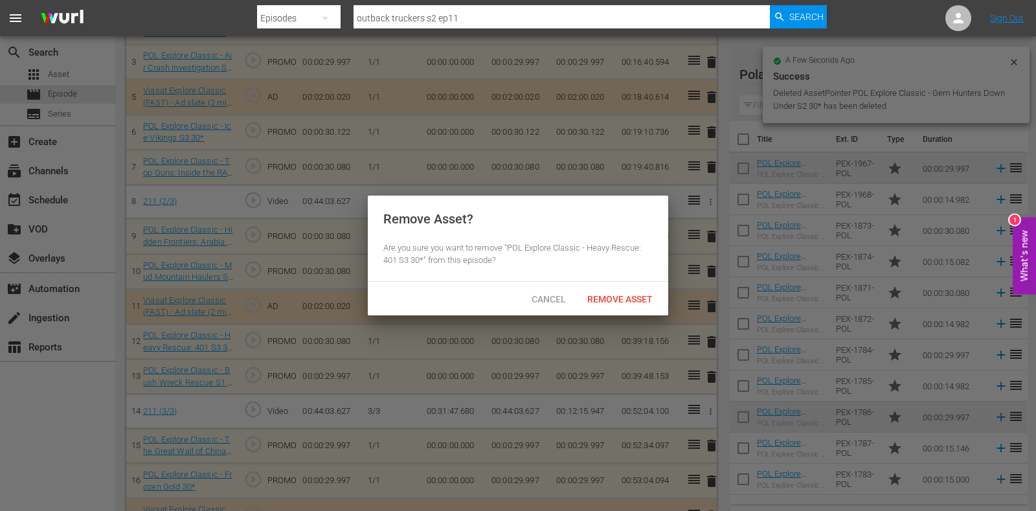
click at [551, 304] on div "Cancel" at bounding box center [548, 299] width 57 height 24
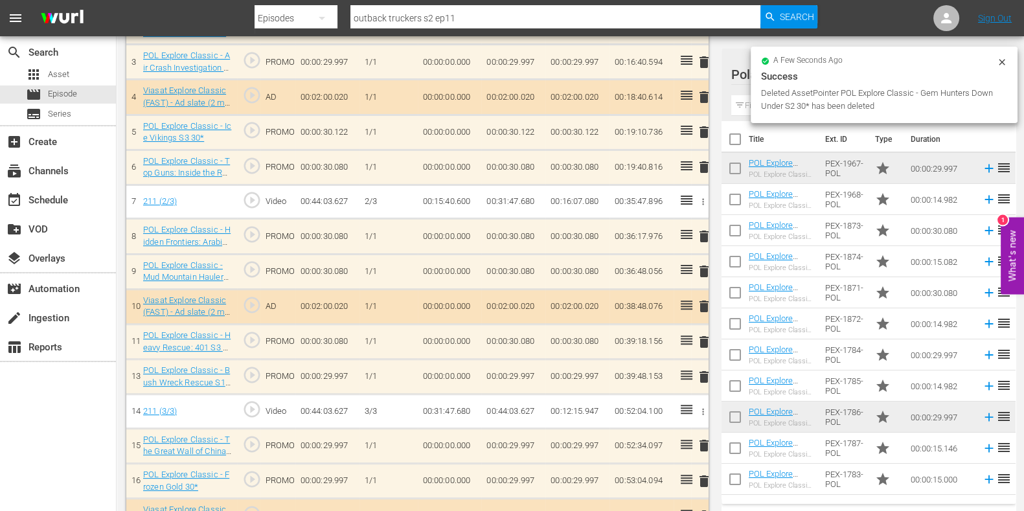
click at [701, 341] on span "delete" at bounding box center [704, 342] width 16 height 16
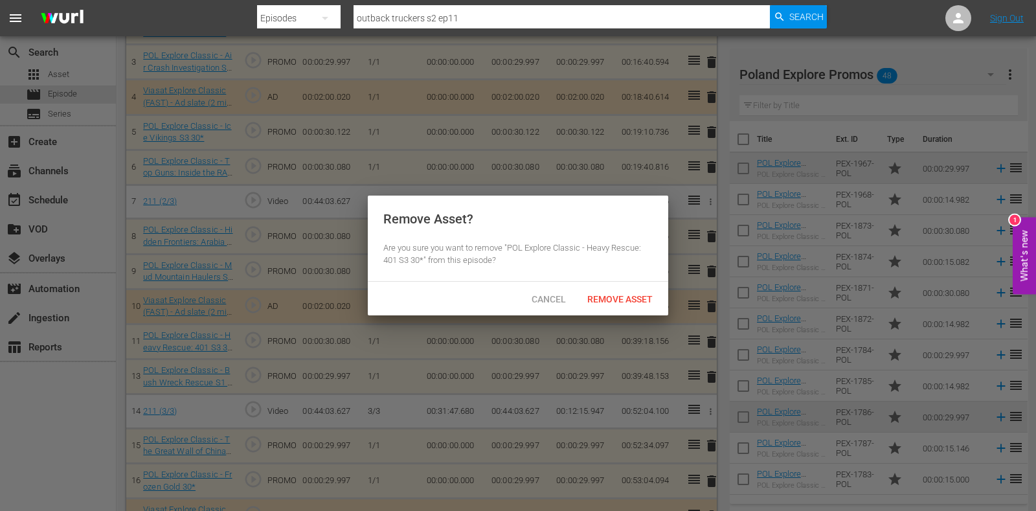
click at [609, 282] on div "Cancel Remove Asset" at bounding box center [518, 299] width 301 height 34
click at [609, 294] on span "Remove Asset" at bounding box center [620, 299] width 86 height 10
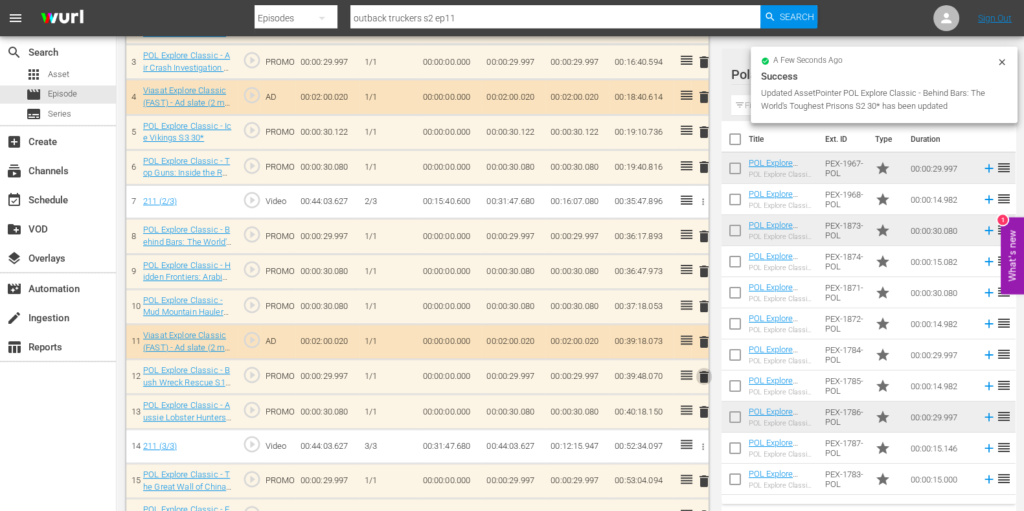
click at [703, 375] on span "delete" at bounding box center [704, 377] width 16 height 16
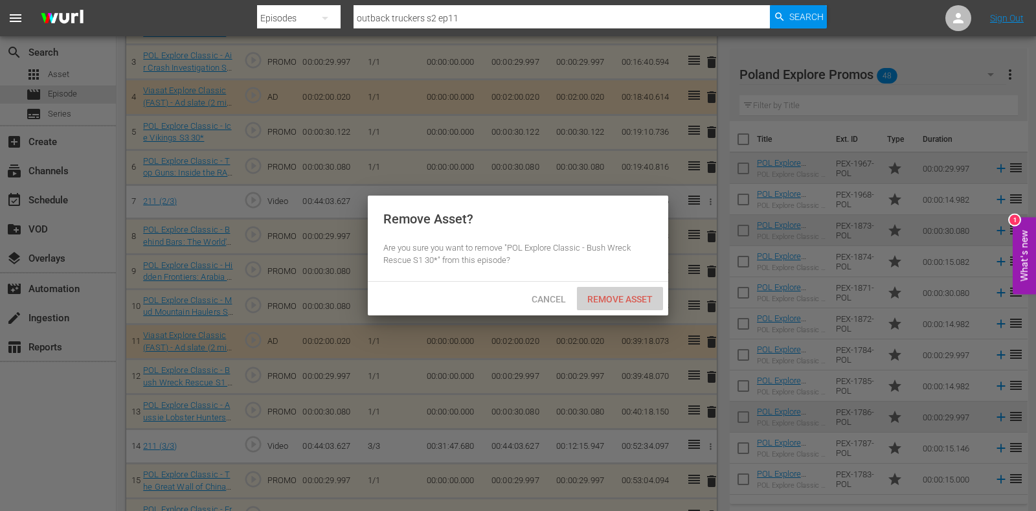
click at [600, 299] on span "Remove Asset" at bounding box center [620, 299] width 86 height 10
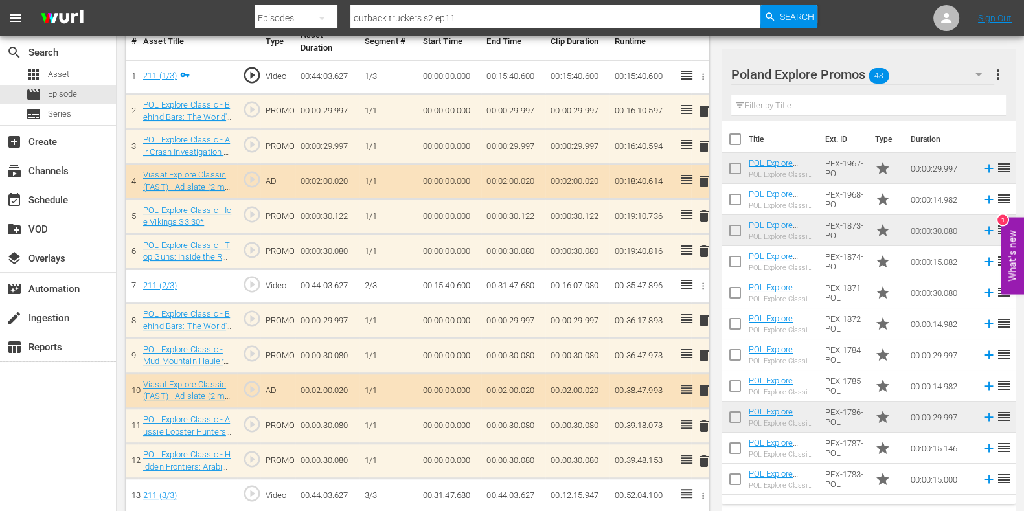
scroll to position [725, 0]
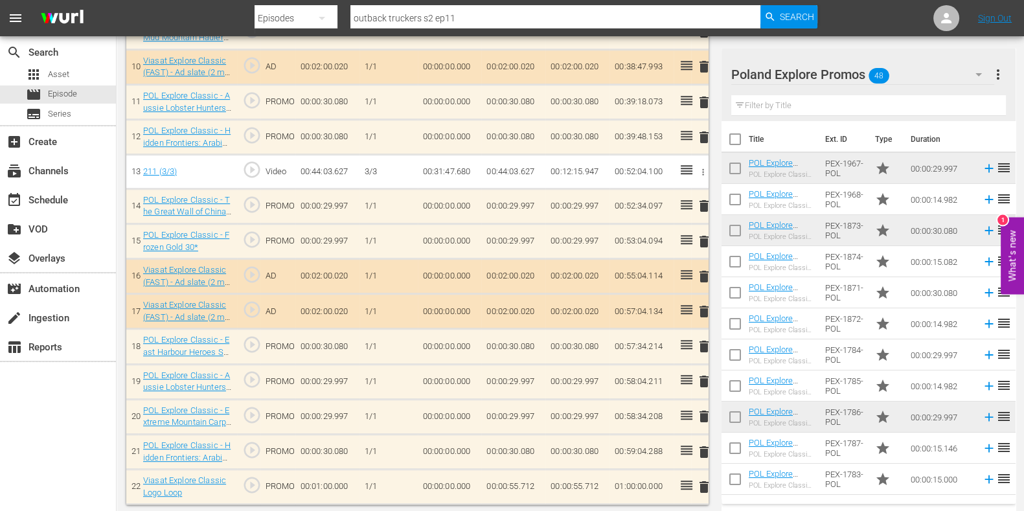
click at [774, 105] on input "text" at bounding box center [868, 105] width 275 height 21
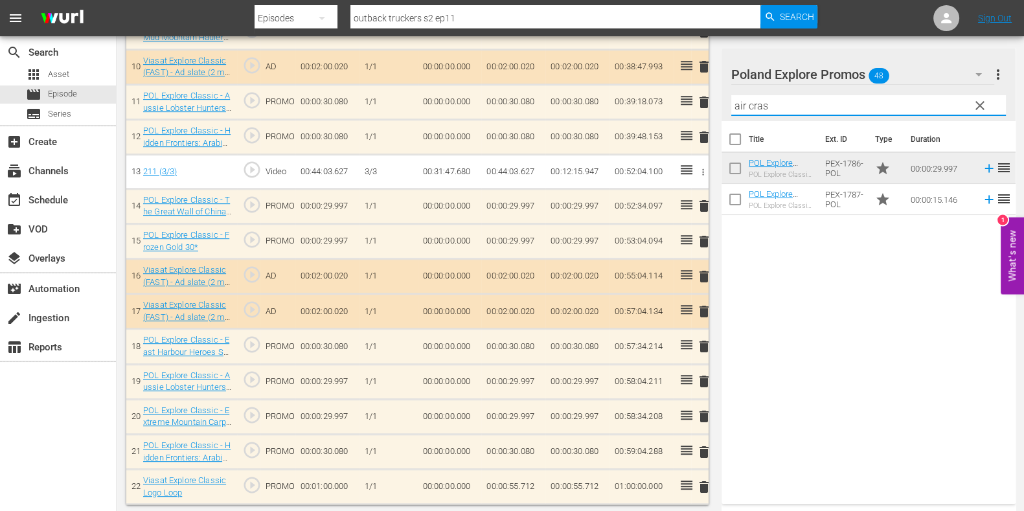
type input "air cras"
click at [779, 242] on div "Title Ext. ID Type Duration POL Explore Classic - Air Crash Investigation S3 30…" at bounding box center [869, 310] width 294 height 378
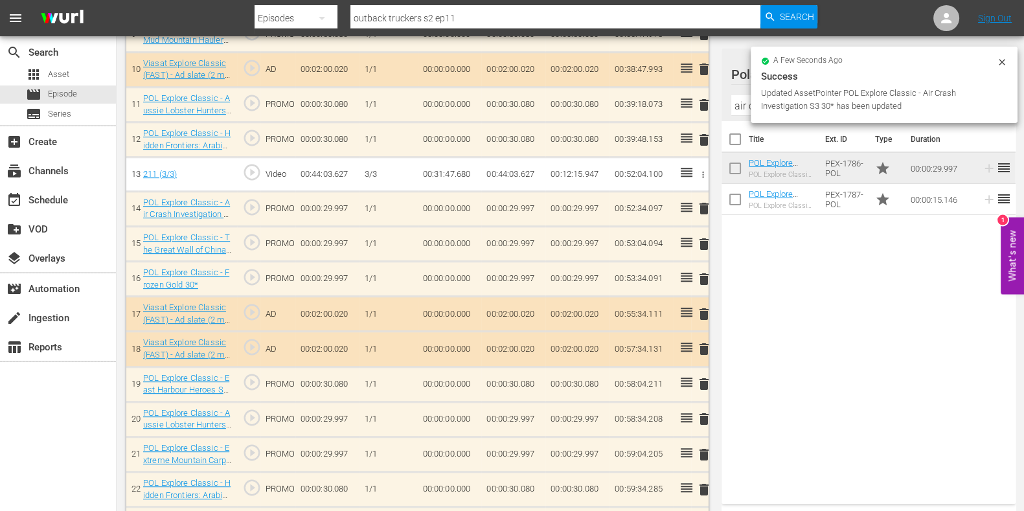
click at [1004, 62] on icon at bounding box center [1002, 62] width 10 height 10
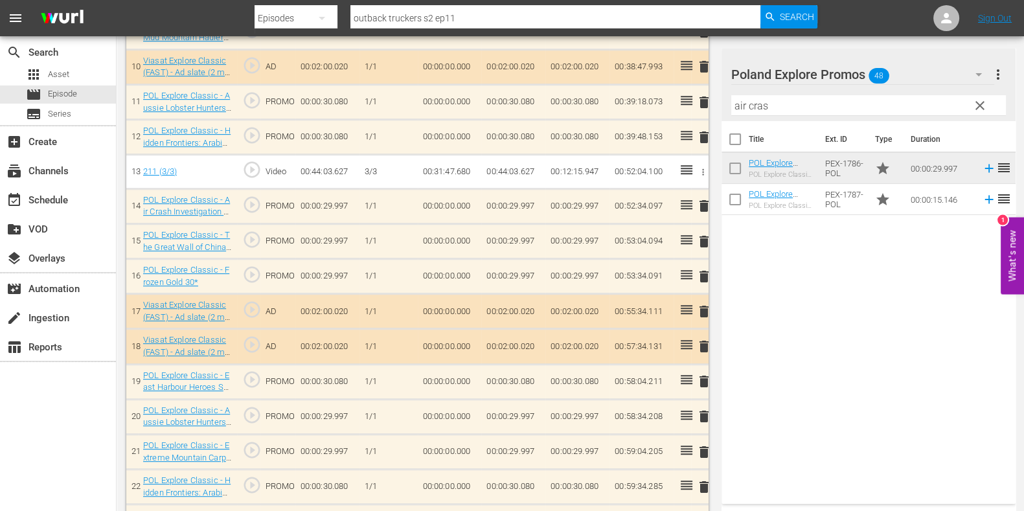
click at [987, 105] on button "clear" at bounding box center [979, 105] width 21 height 21
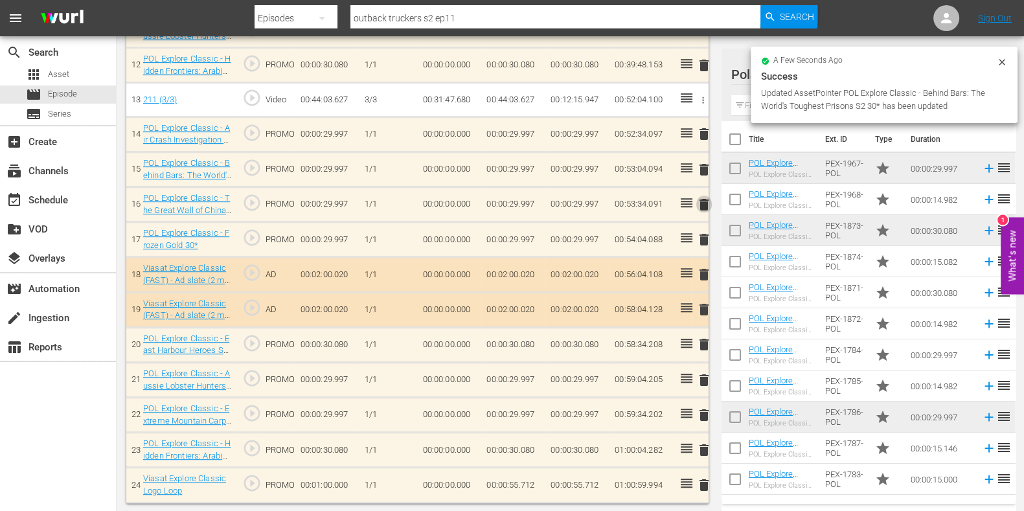
scroll to position [795, 0]
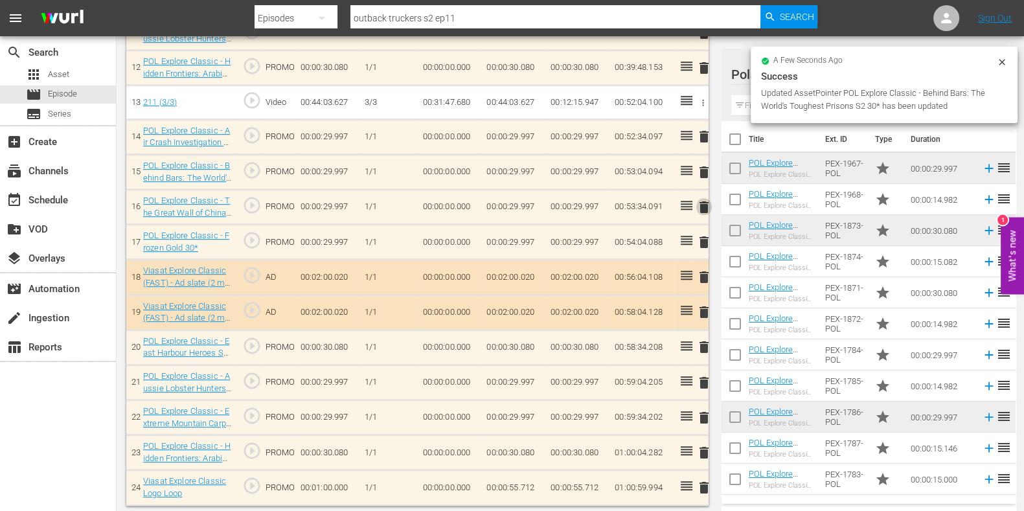
click at [706, 203] on span "delete" at bounding box center [704, 207] width 16 height 16
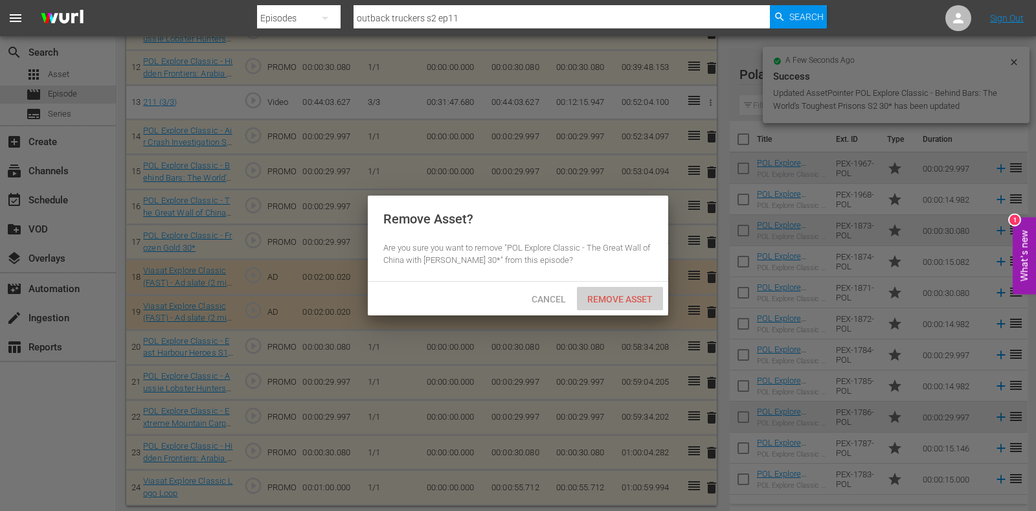
click at [619, 295] on span "Remove Asset" at bounding box center [620, 299] width 86 height 10
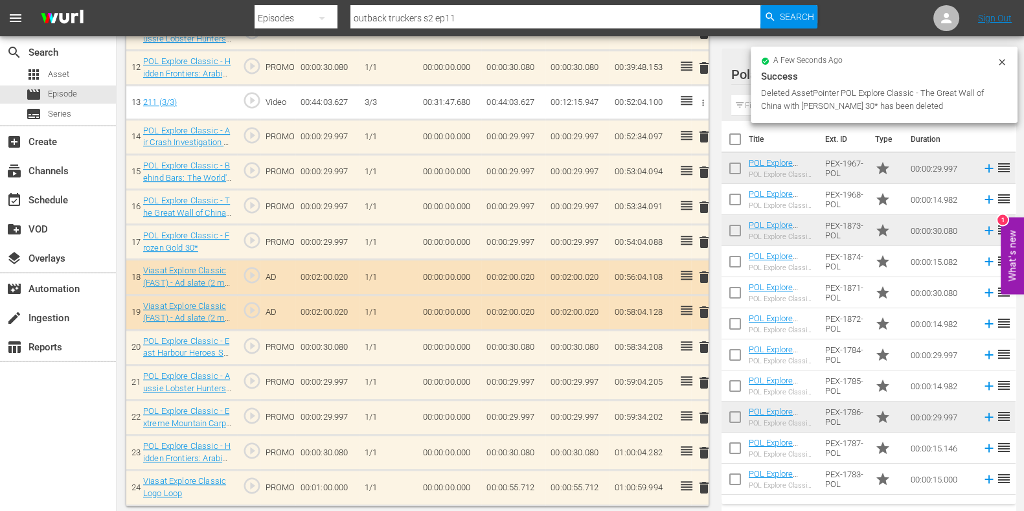
scroll to position [760, 0]
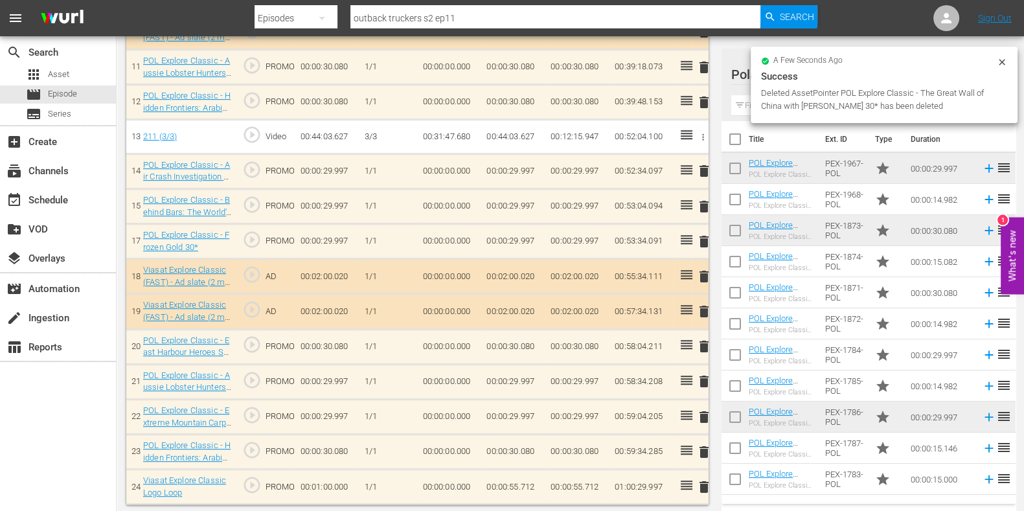
click at [701, 241] on span "delete" at bounding box center [704, 242] width 16 height 16
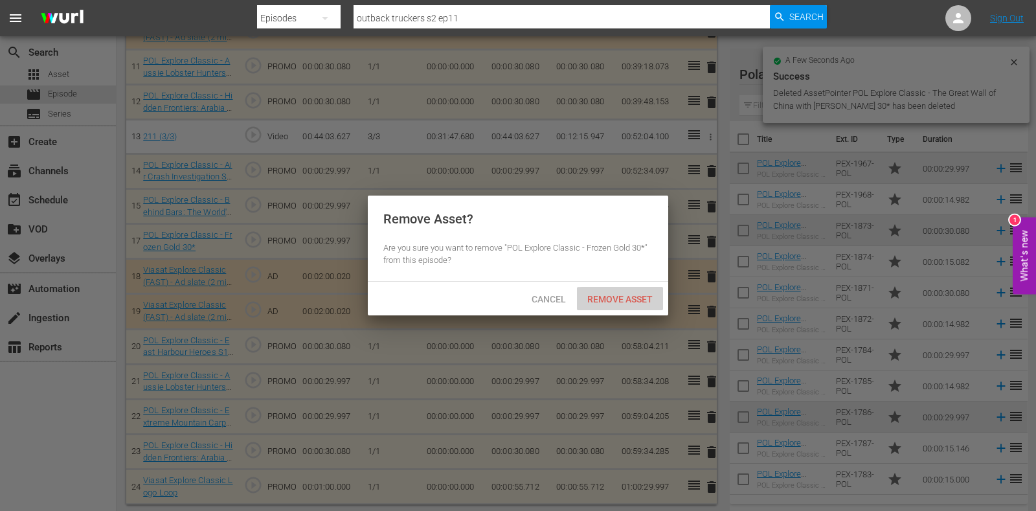
click at [627, 302] on span "Remove Asset" at bounding box center [620, 299] width 86 height 10
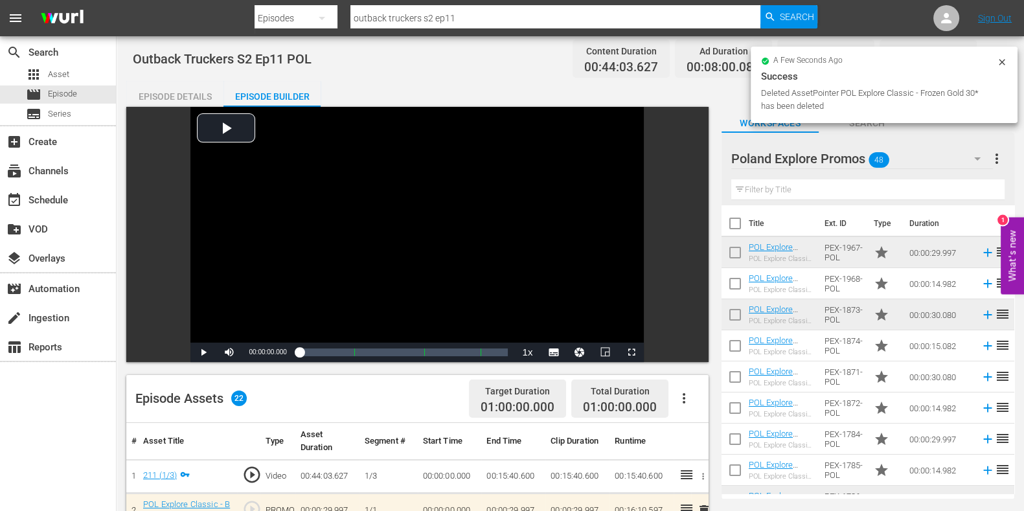
scroll to position [0, 0]
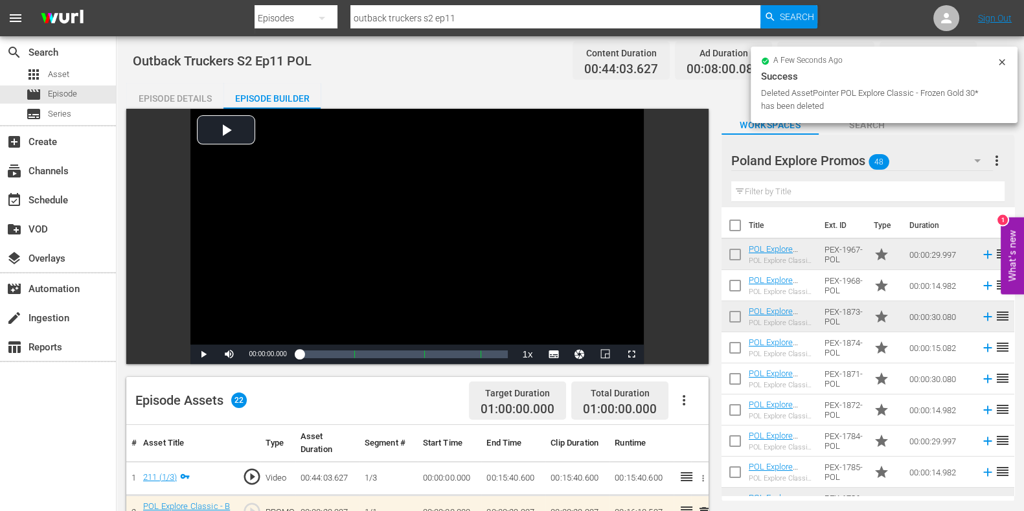
click at [475, 22] on input "outback truckers s2 ep11" at bounding box center [555, 18] width 410 height 31
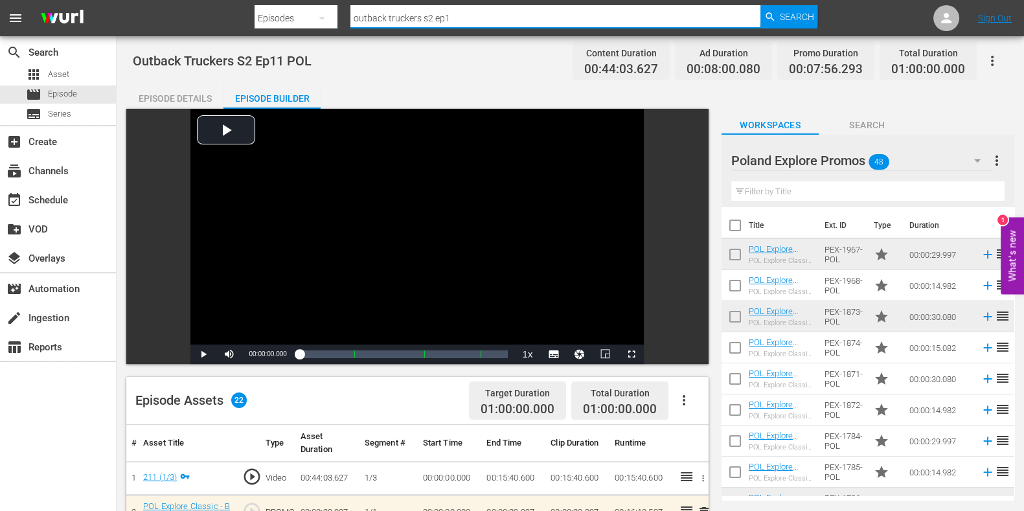
type input "outback truckers s2 ep12"
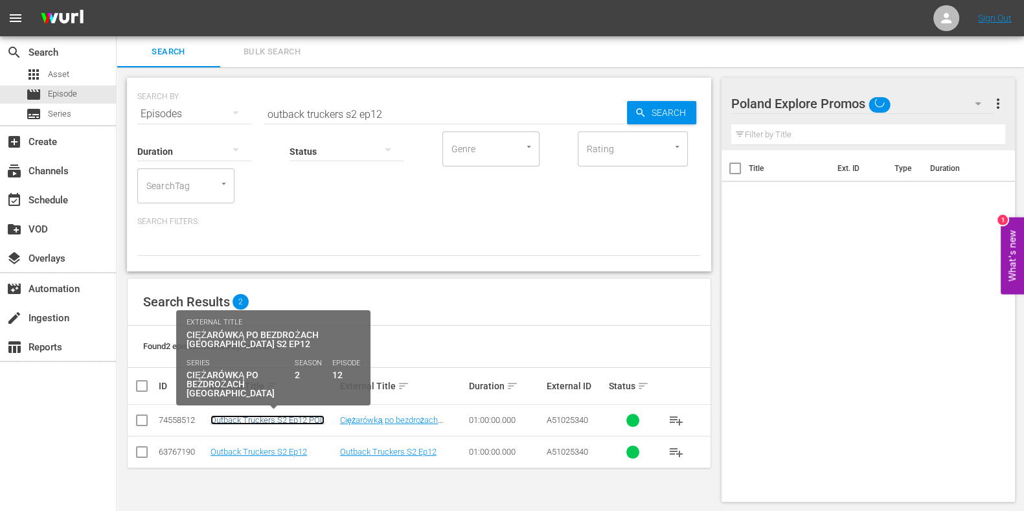
click at [283, 420] on link "Outback Truckers S2 Ep12 POL" at bounding box center [267, 420] width 114 height 10
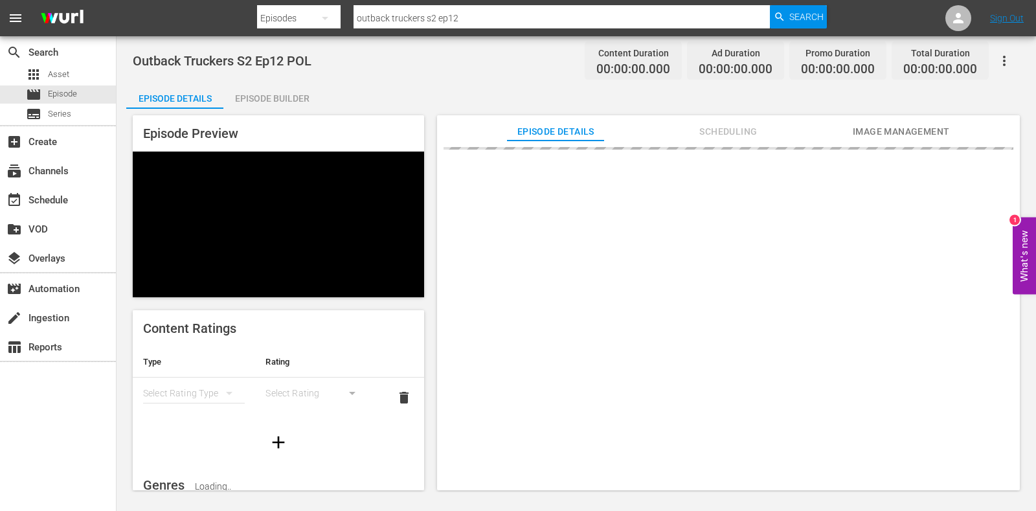
click at [255, 107] on div "Episode Builder" at bounding box center [271, 98] width 97 height 31
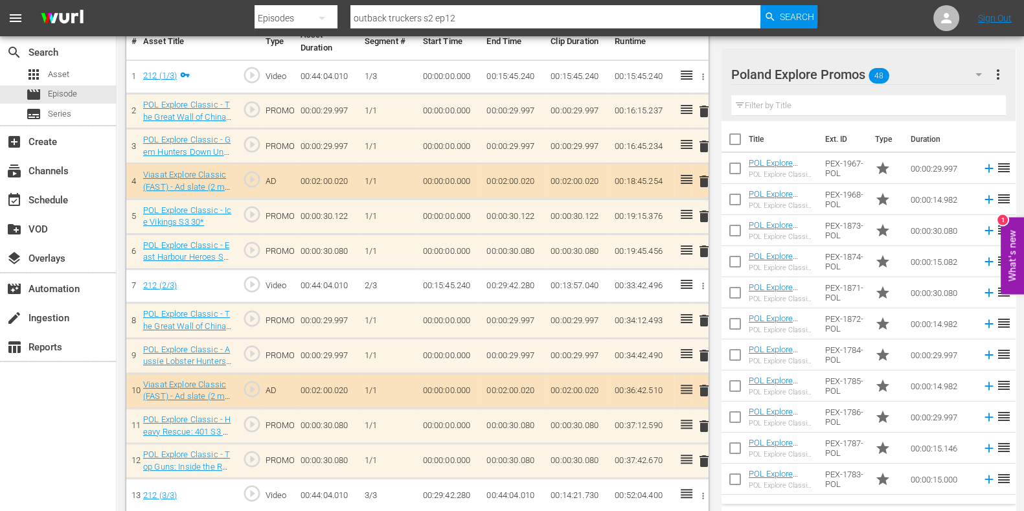
scroll to position [405, 0]
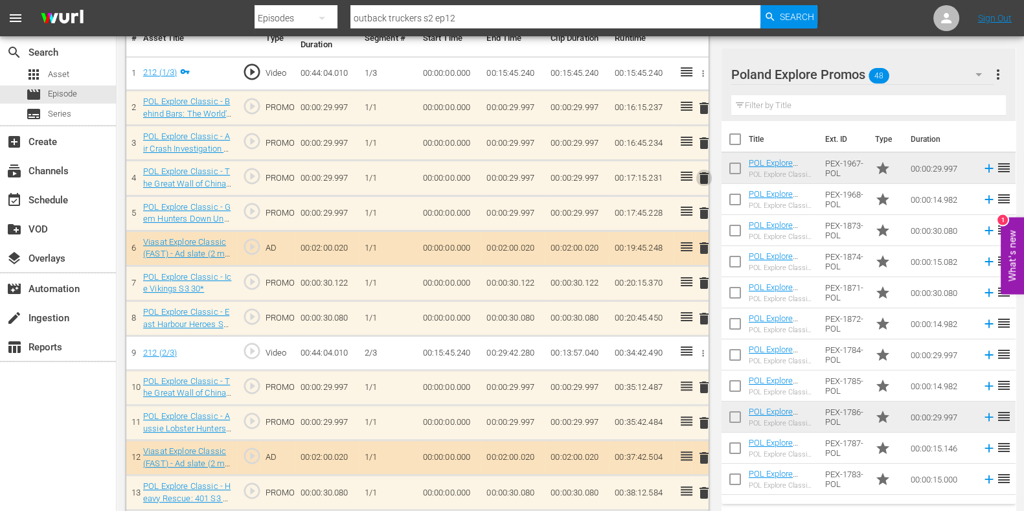
click at [705, 179] on span "delete" at bounding box center [704, 178] width 16 height 16
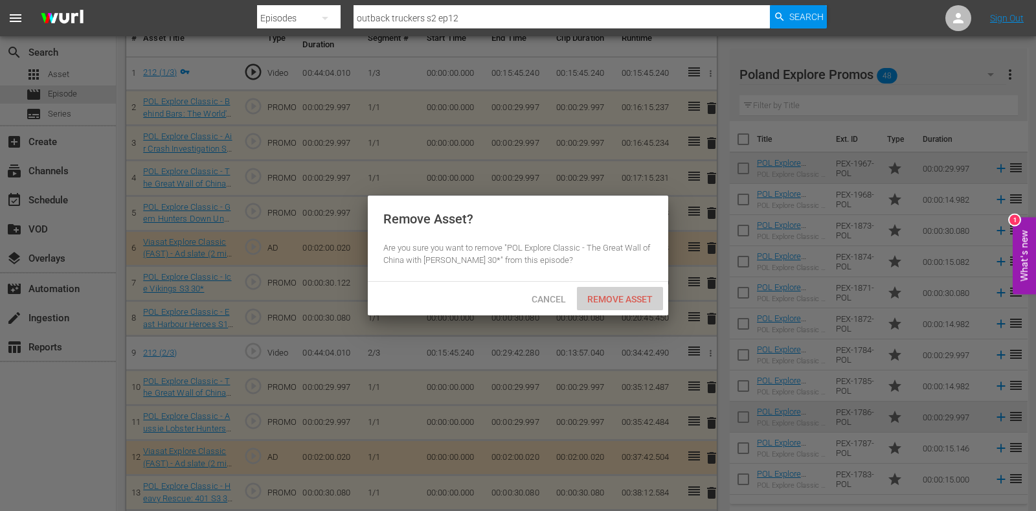
click at [628, 290] on div "Remove Asset" at bounding box center [620, 299] width 86 height 24
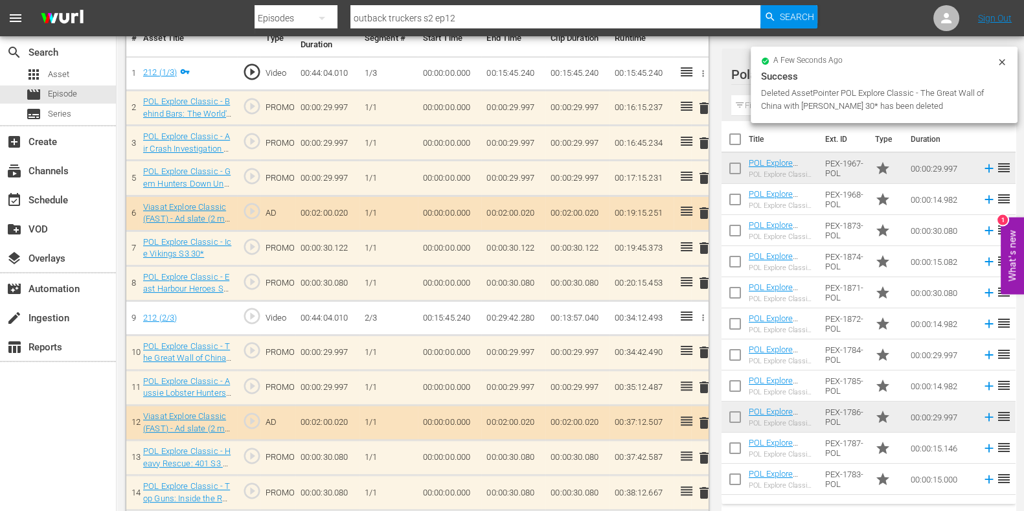
click at [698, 183] on span "delete" at bounding box center [704, 178] width 16 height 16
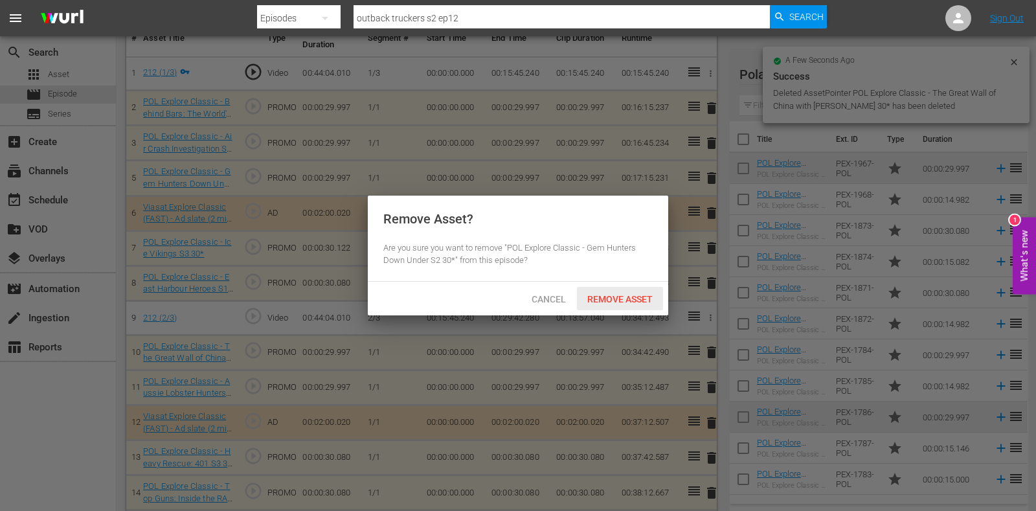
click at [619, 299] on span "Remove Asset" at bounding box center [620, 299] width 86 height 10
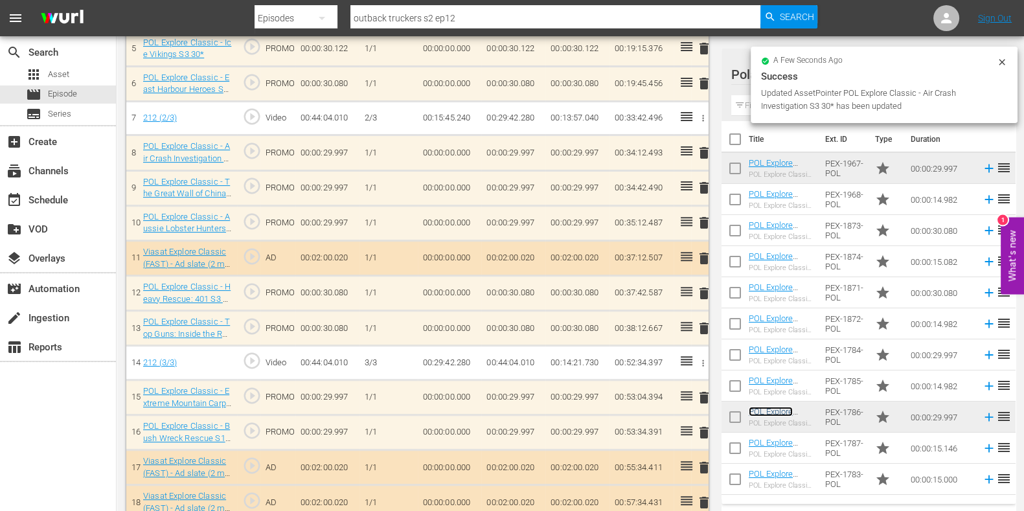
scroll to position [566, 0]
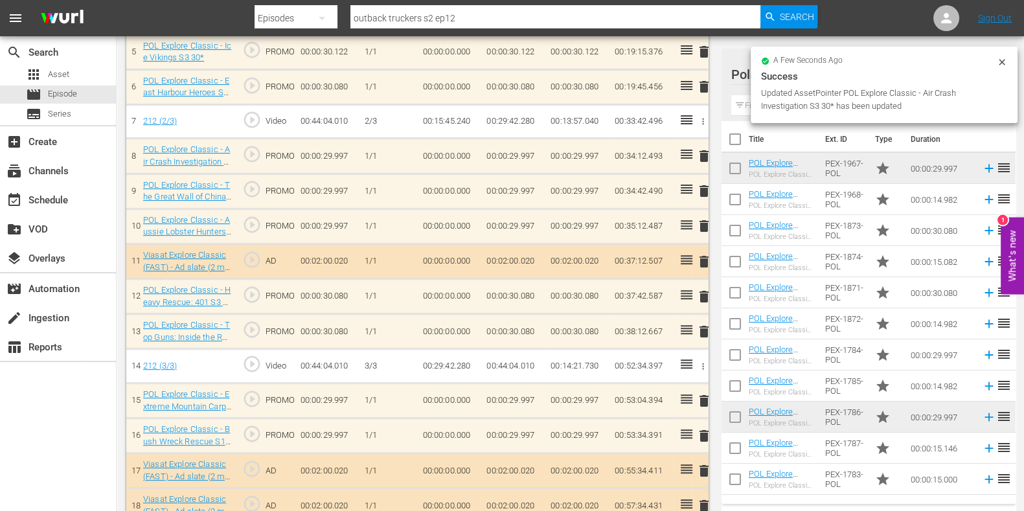
click at [704, 225] on span "delete" at bounding box center [704, 226] width 16 height 16
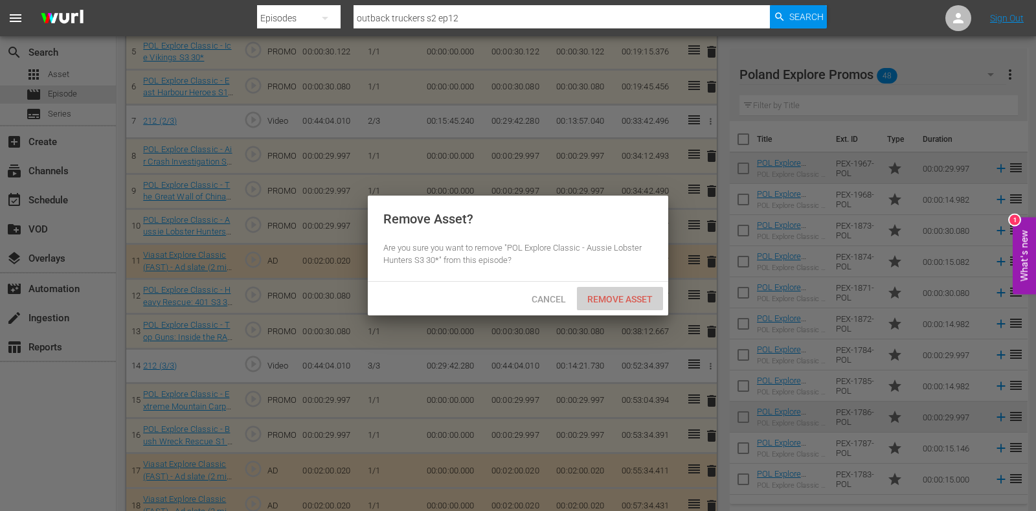
click at [647, 296] on span "Remove Asset" at bounding box center [620, 299] width 86 height 10
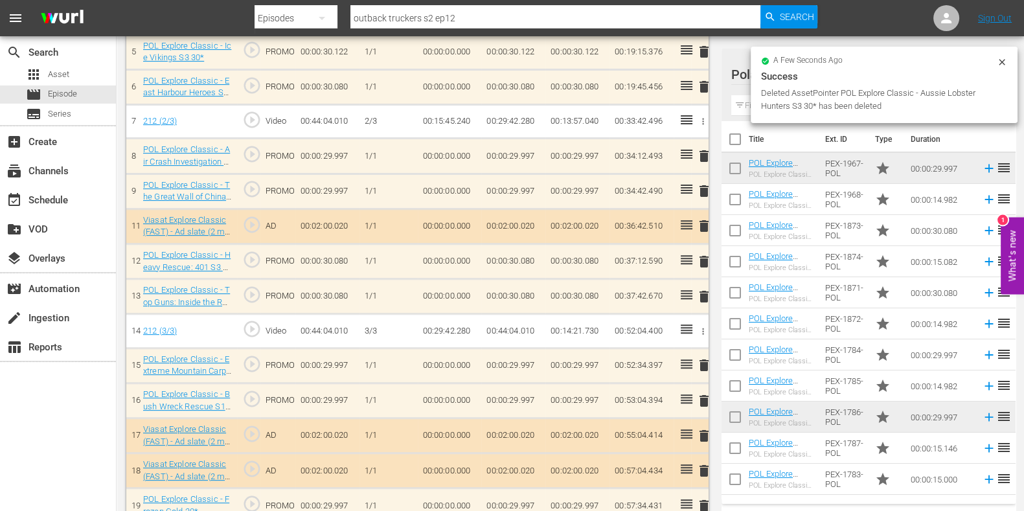
click at [708, 257] on span "delete" at bounding box center [704, 262] width 16 height 16
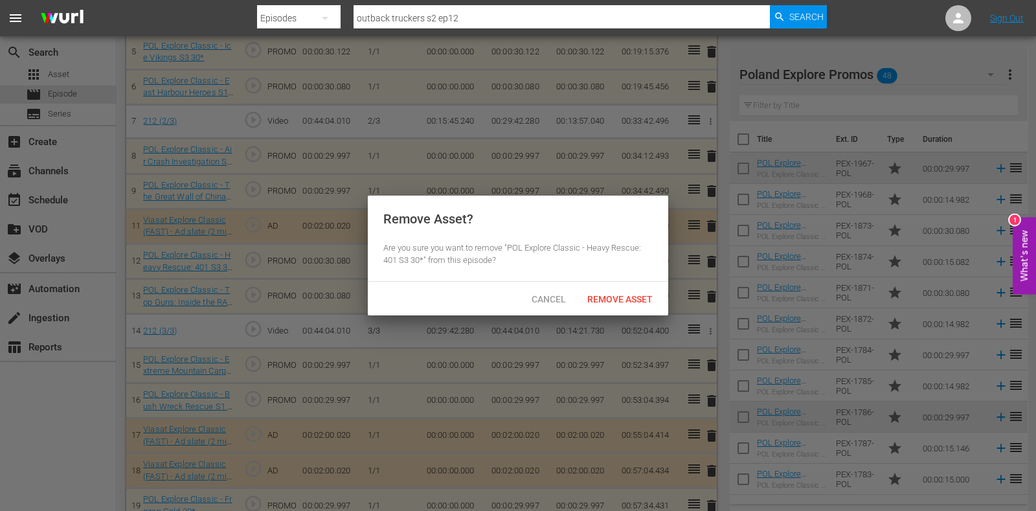
click at [627, 301] on span "Remove Asset" at bounding box center [620, 299] width 86 height 10
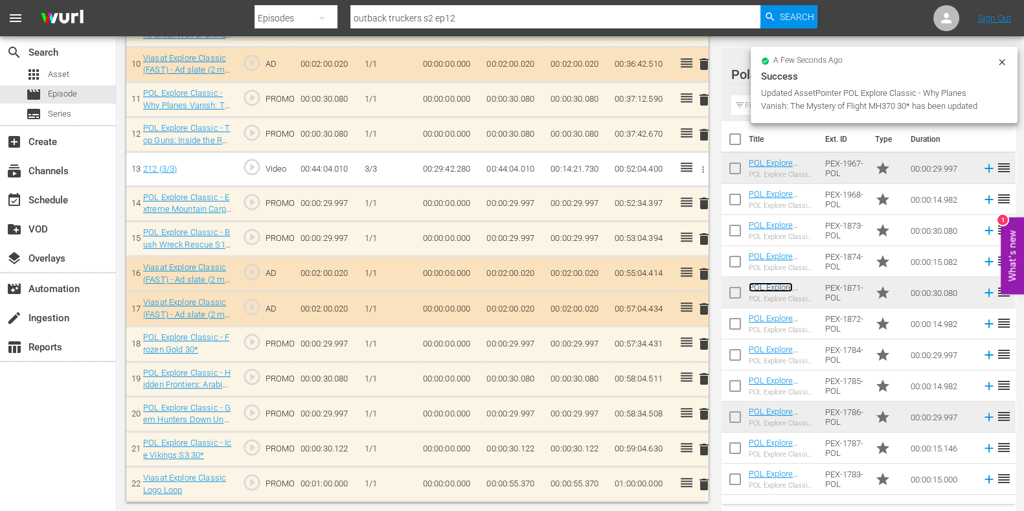
scroll to position [725, 0]
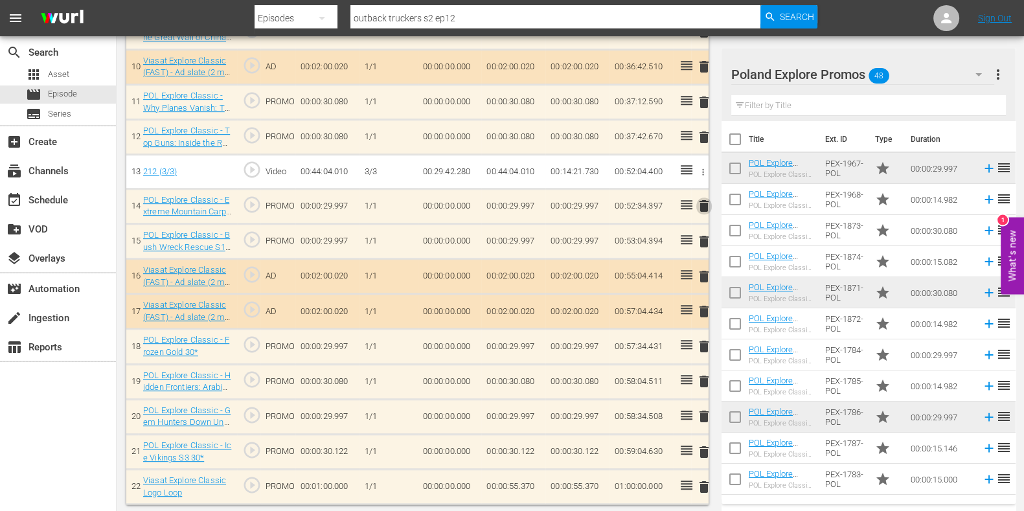
click at [701, 203] on span "delete" at bounding box center [704, 206] width 16 height 16
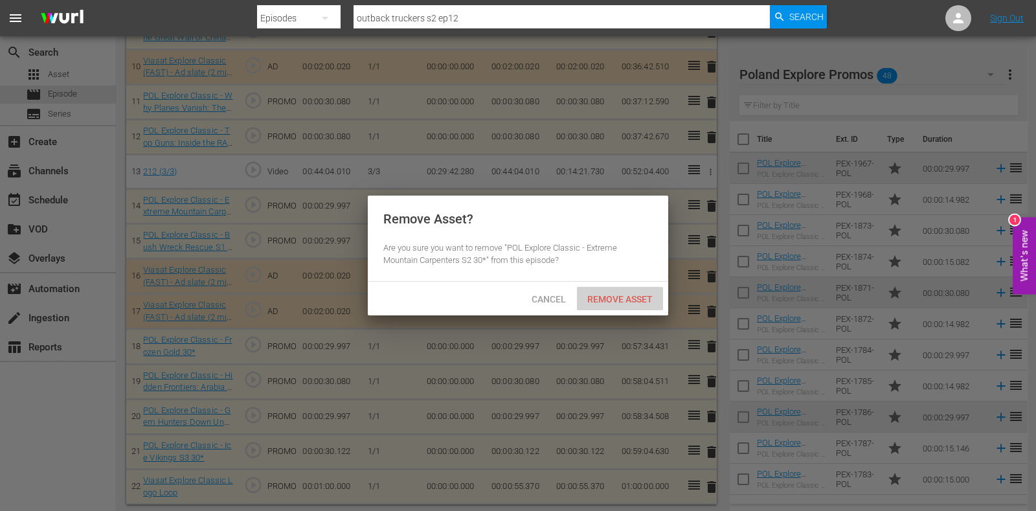
click at [614, 302] on span "Remove Asset" at bounding box center [620, 299] width 86 height 10
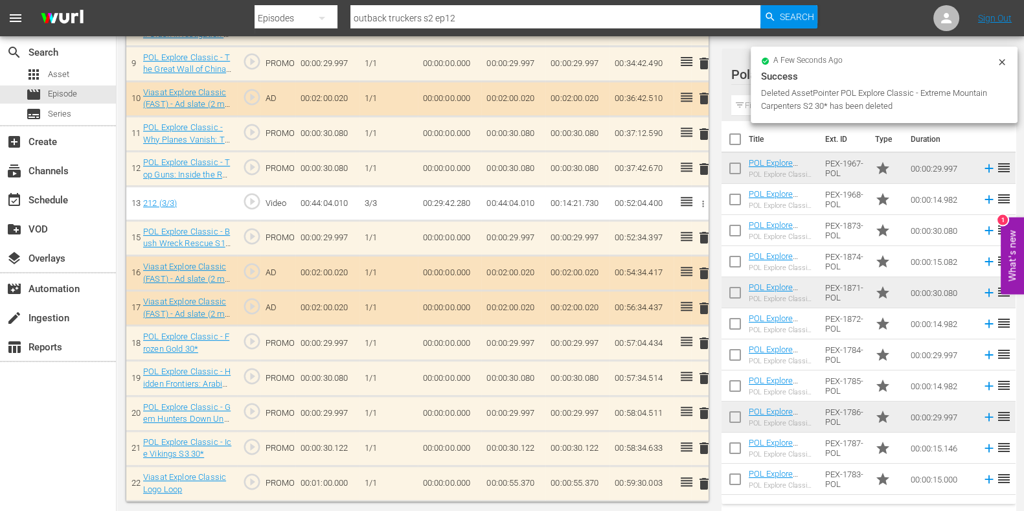
scroll to position [690, 0]
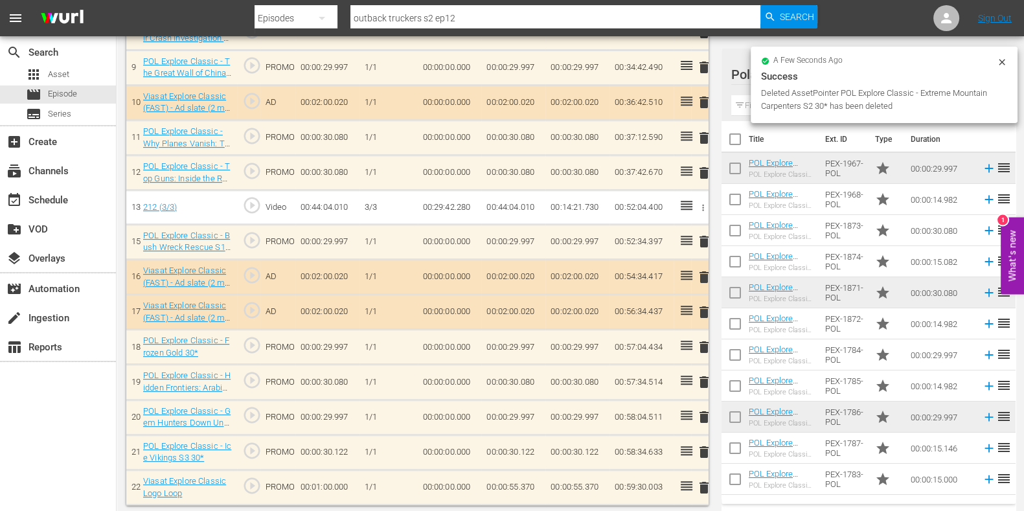
click at [701, 238] on span "delete" at bounding box center [704, 242] width 16 height 16
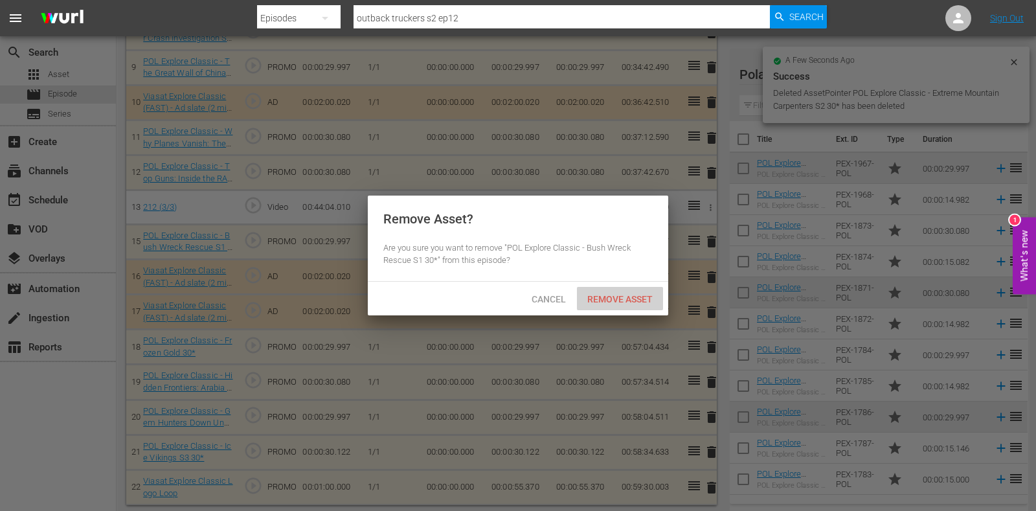
click at [648, 290] on div "Remove Asset" at bounding box center [620, 299] width 86 height 24
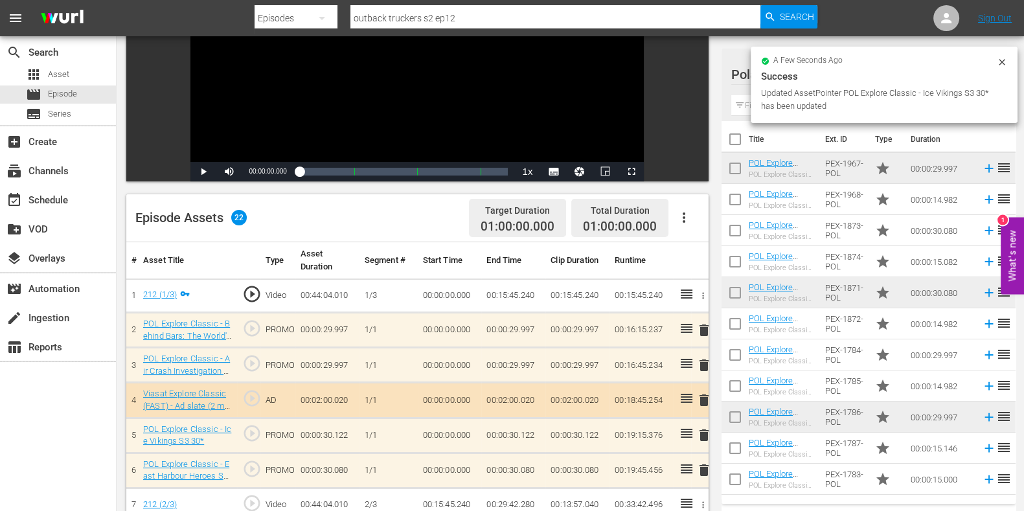
scroll to position [0, 0]
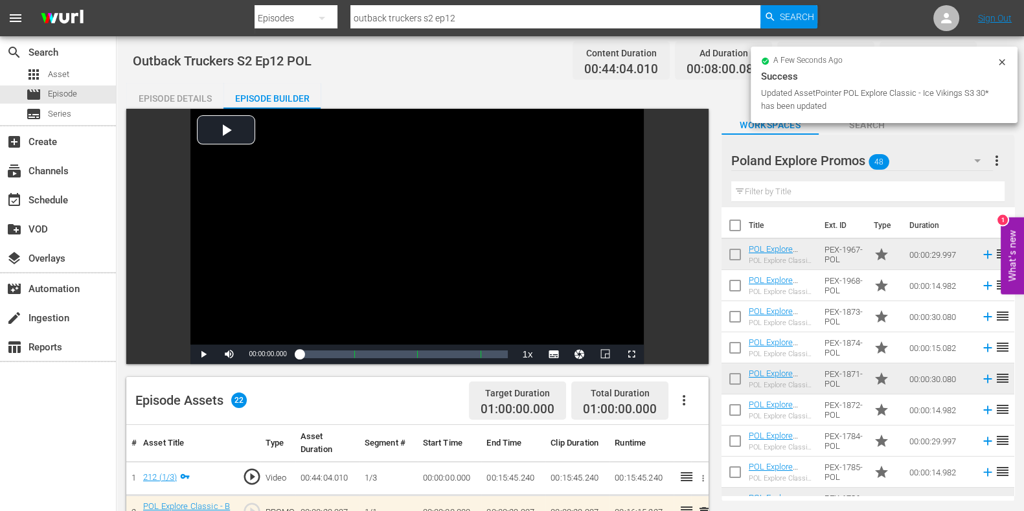
click at [477, 23] on input "outback truckers s2 ep12" at bounding box center [555, 18] width 410 height 31
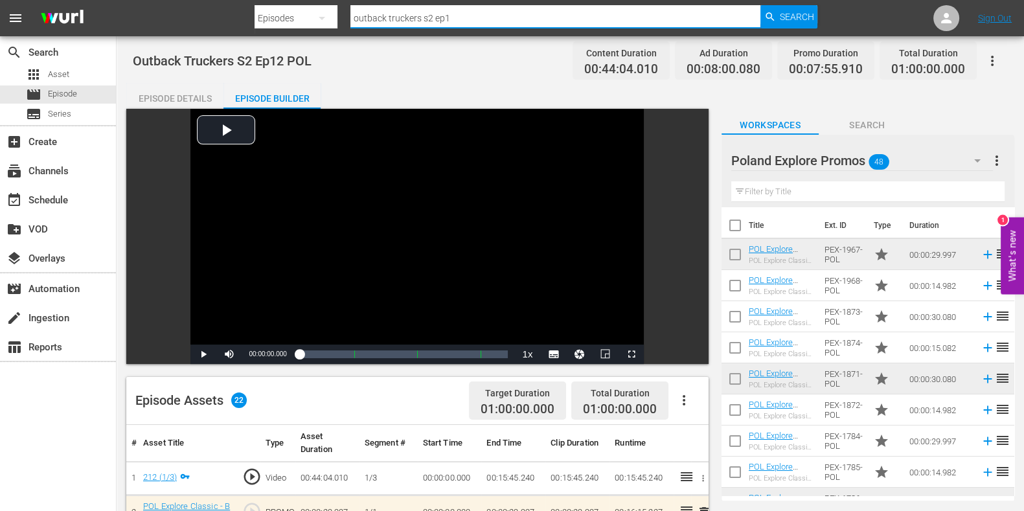
type input "outback truckers s2 ep13"
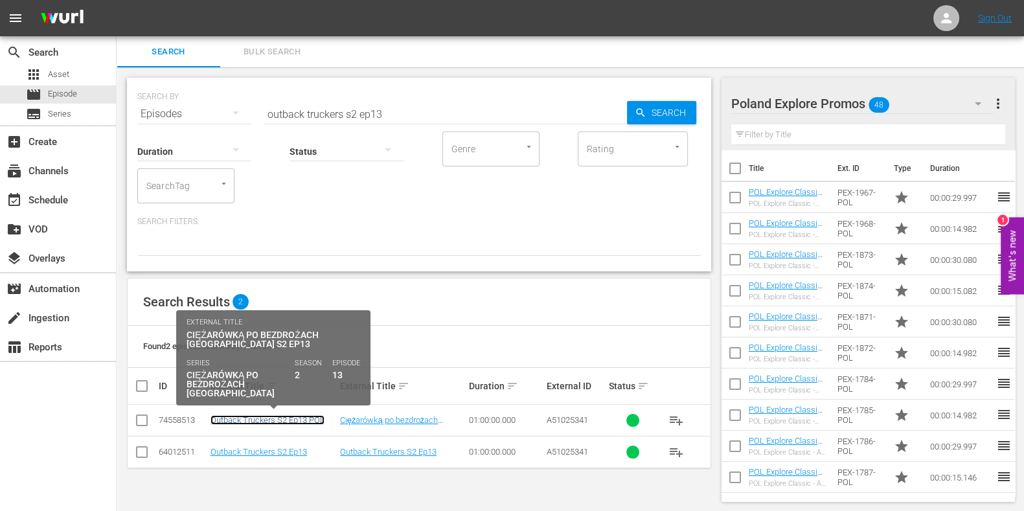
click at [296, 418] on link "Outback Truckers S2 Ep13 POL" at bounding box center [267, 420] width 114 height 10
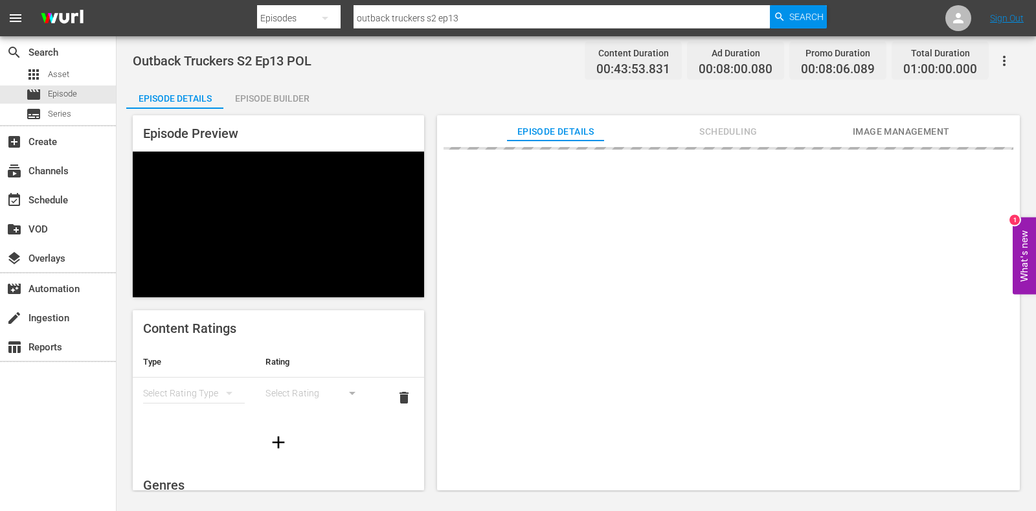
click at [256, 111] on div "Episode Preview Content Ratings Type Rating Select Rating Type Select Rating de…" at bounding box center [576, 305] width 900 height 392
click at [256, 103] on div "Episode Builder" at bounding box center [271, 98] width 97 height 31
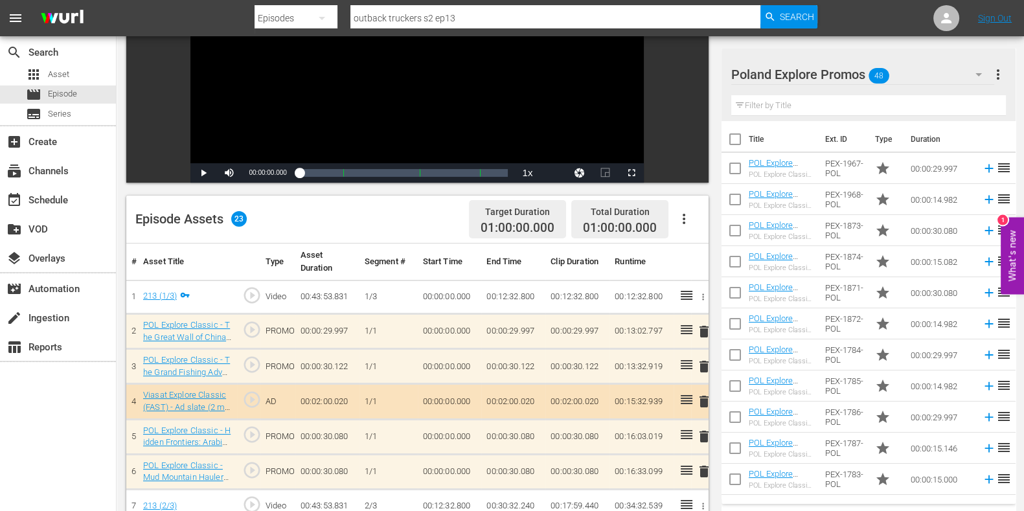
scroll to position [243, 0]
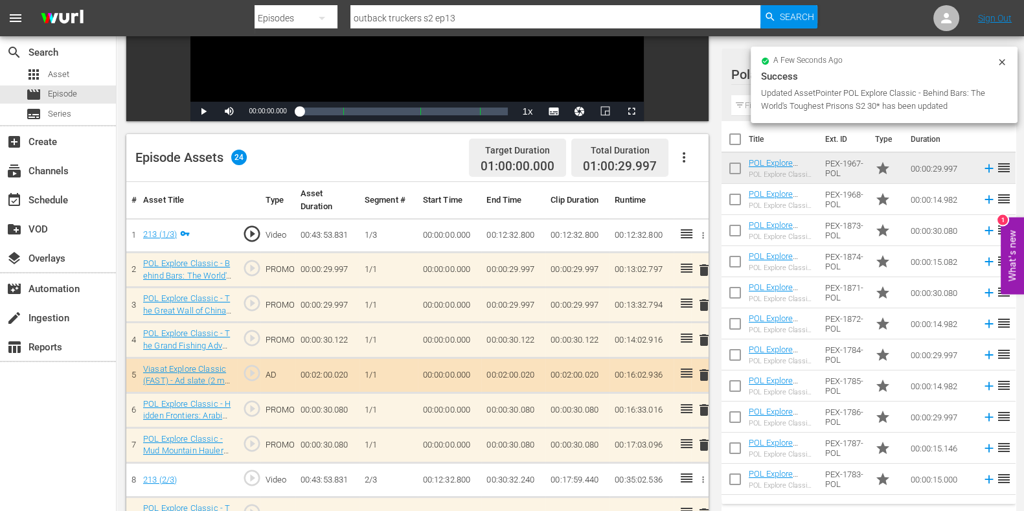
click at [707, 307] on span "delete" at bounding box center [704, 305] width 16 height 16
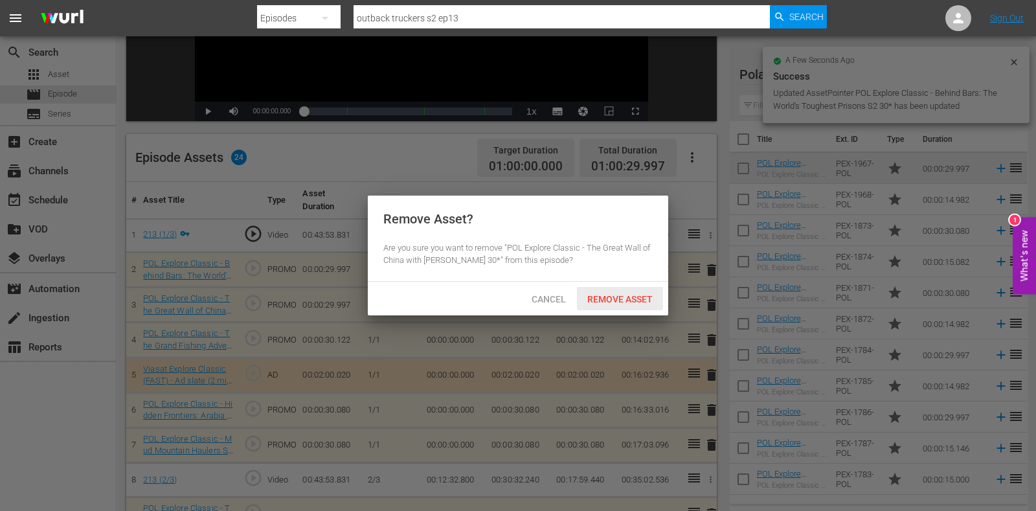
click at [620, 296] on span "Remove Asset" at bounding box center [620, 299] width 86 height 10
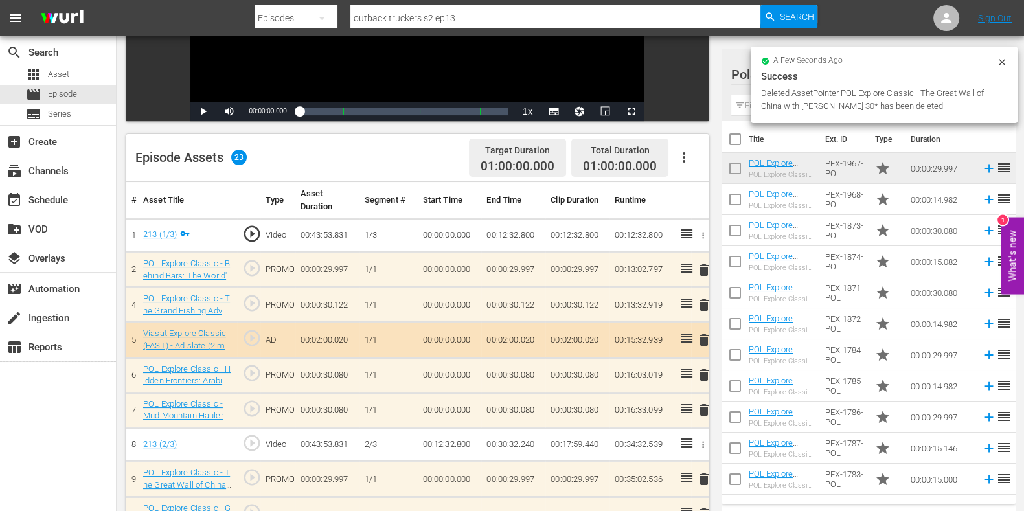
click at [747, 105] on input "text" at bounding box center [868, 105] width 275 height 21
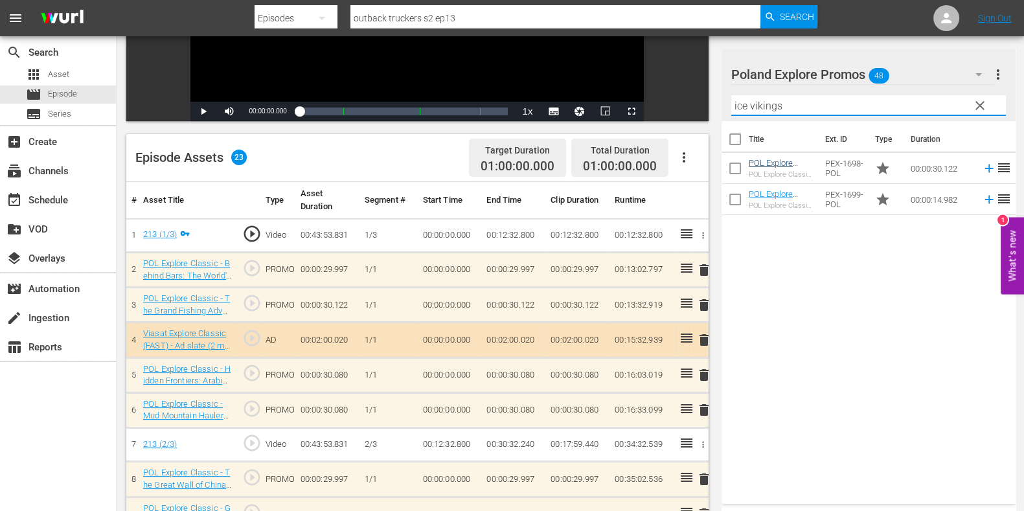
type input "ice vikings"
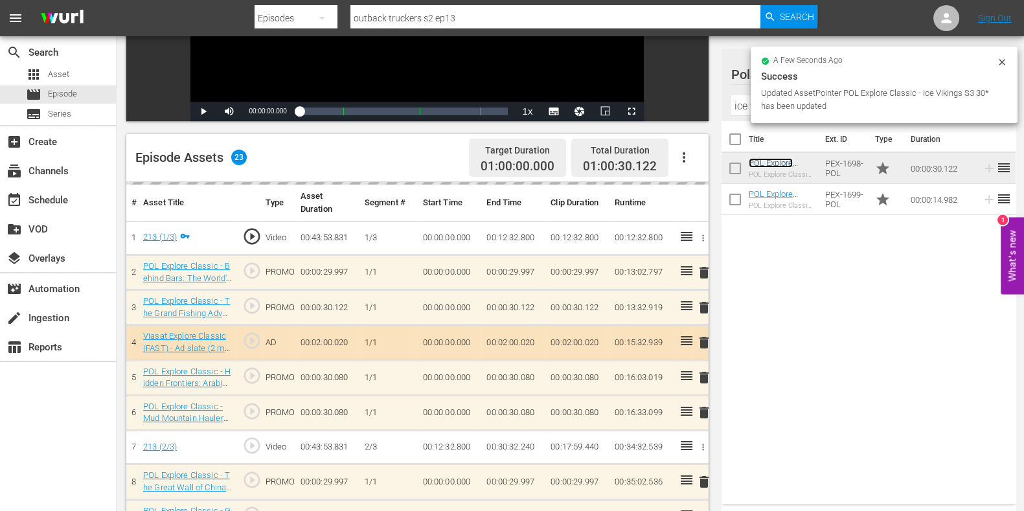
scroll to position [323, 0]
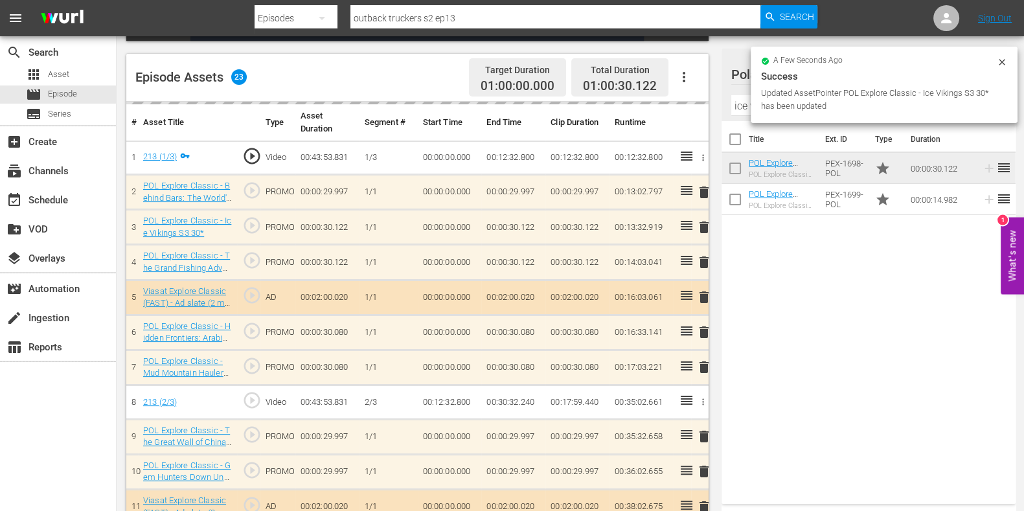
click at [705, 255] on td "delete" at bounding box center [699, 262] width 17 height 35
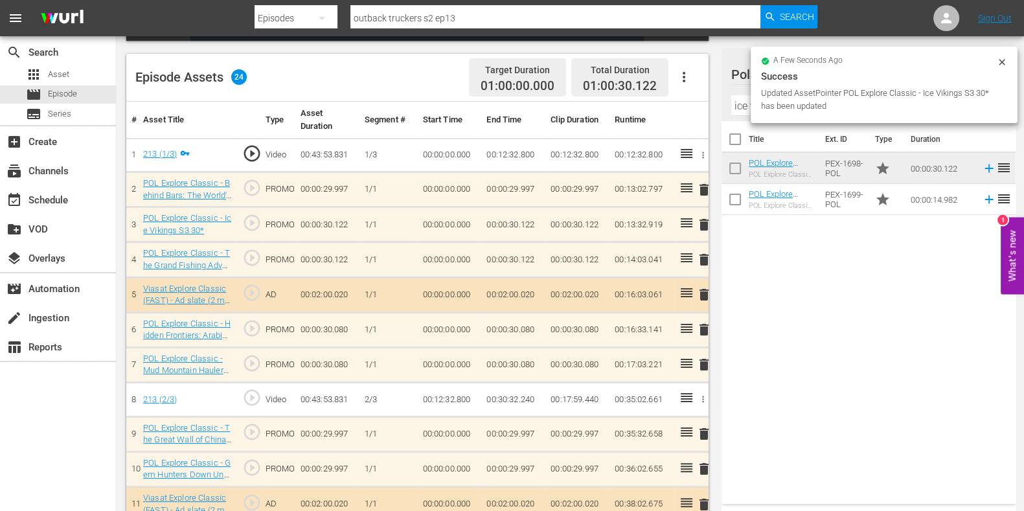
click at [703, 260] on span "delete" at bounding box center [704, 260] width 16 height 16
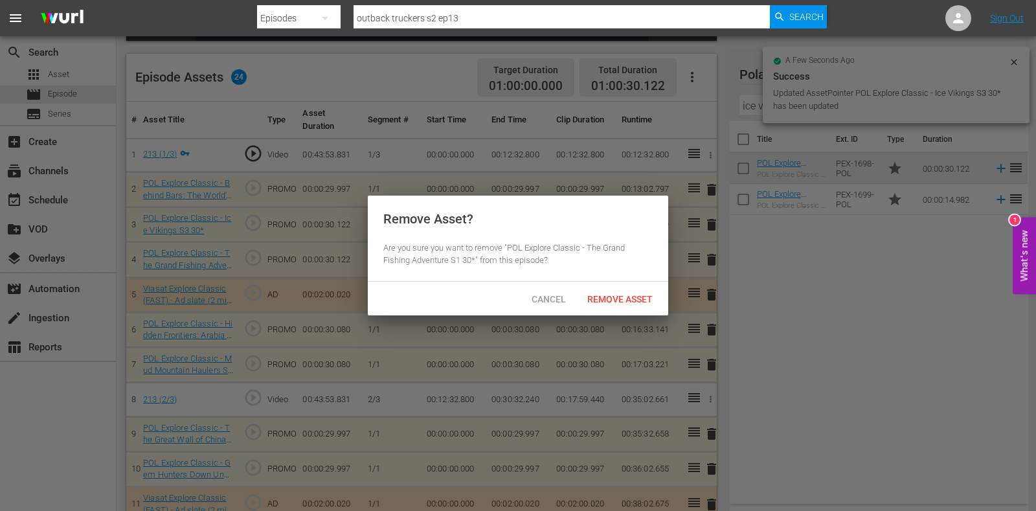
click at [605, 316] on div at bounding box center [518, 255] width 1036 height 511
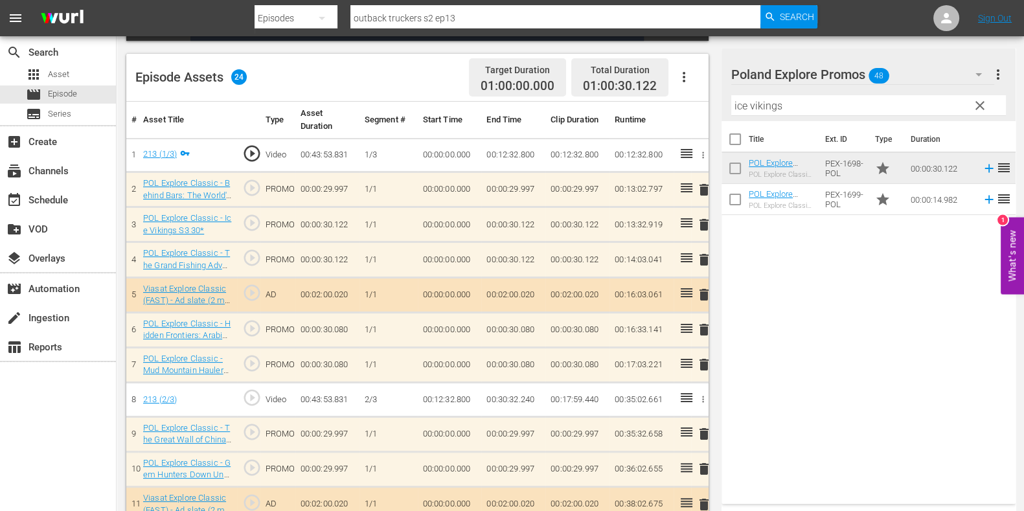
click at [703, 260] on span "delete" at bounding box center [704, 260] width 16 height 16
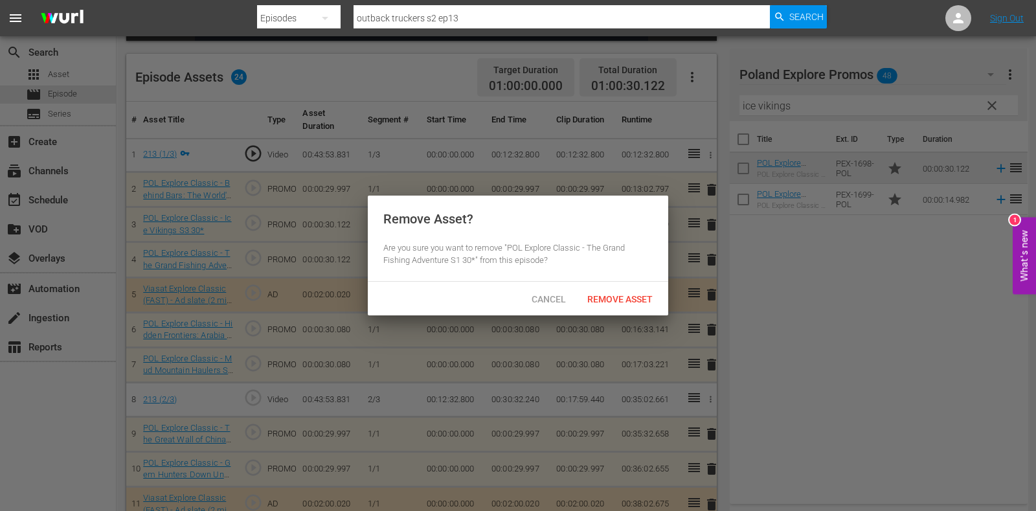
click at [617, 297] on span "Remove Asset" at bounding box center [620, 299] width 86 height 10
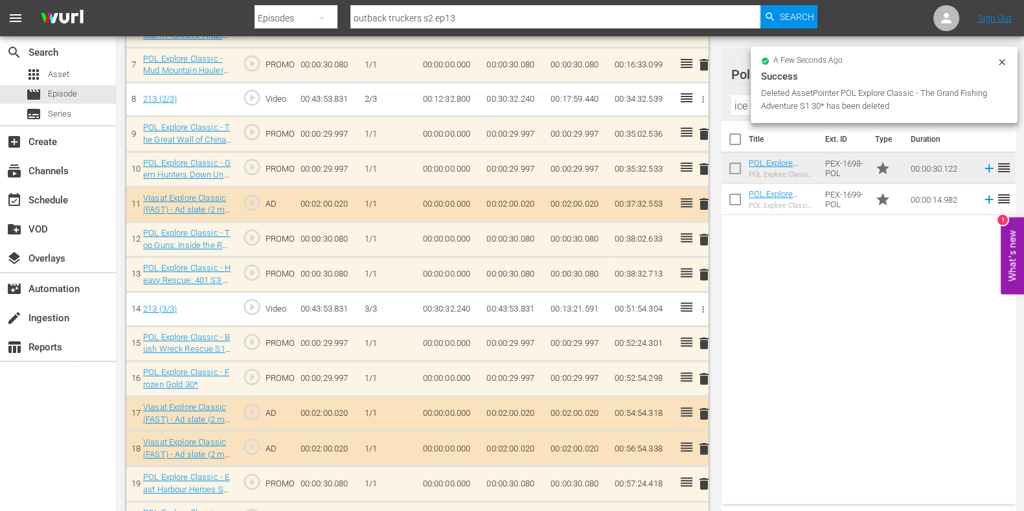
scroll to position [566, 0]
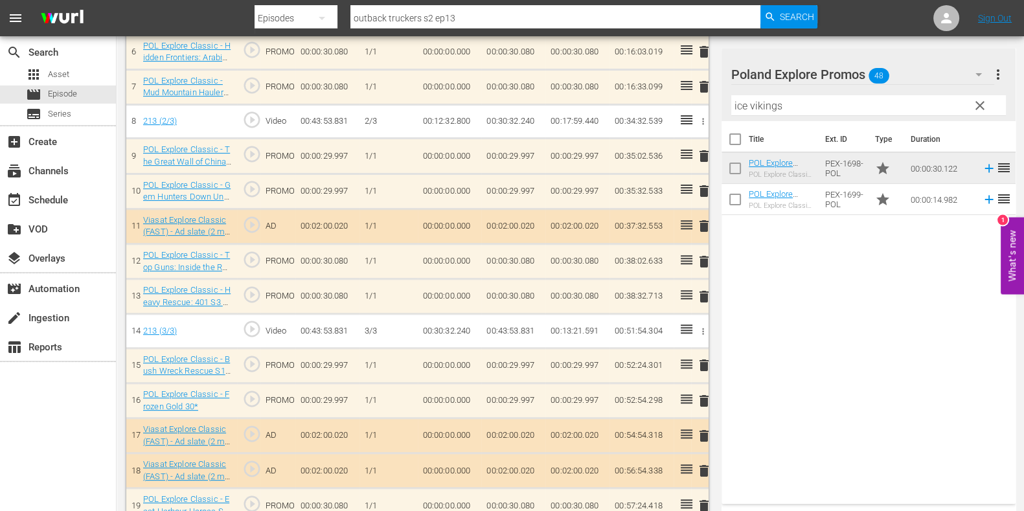
click at [701, 157] on span "delete" at bounding box center [704, 156] width 16 height 16
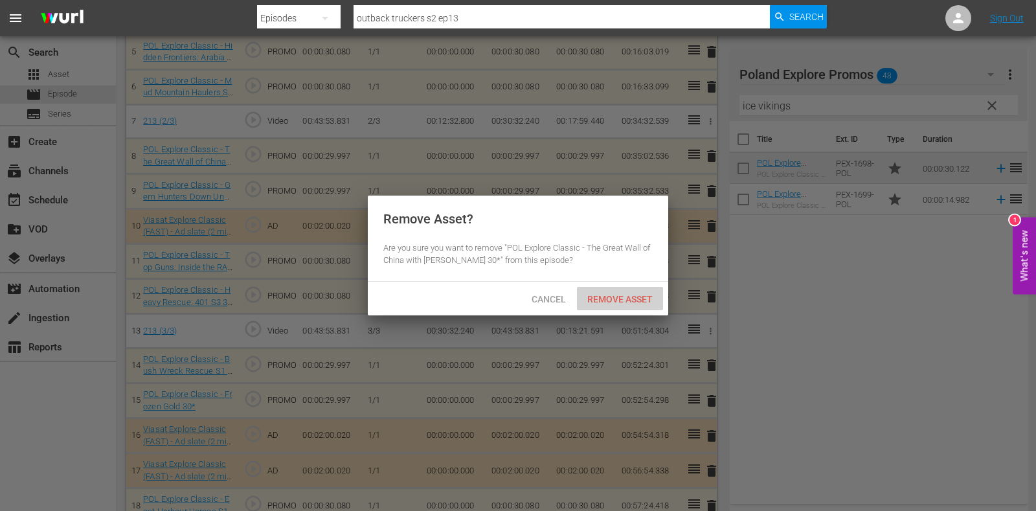
click at [591, 302] on span "Remove Asset" at bounding box center [620, 299] width 86 height 10
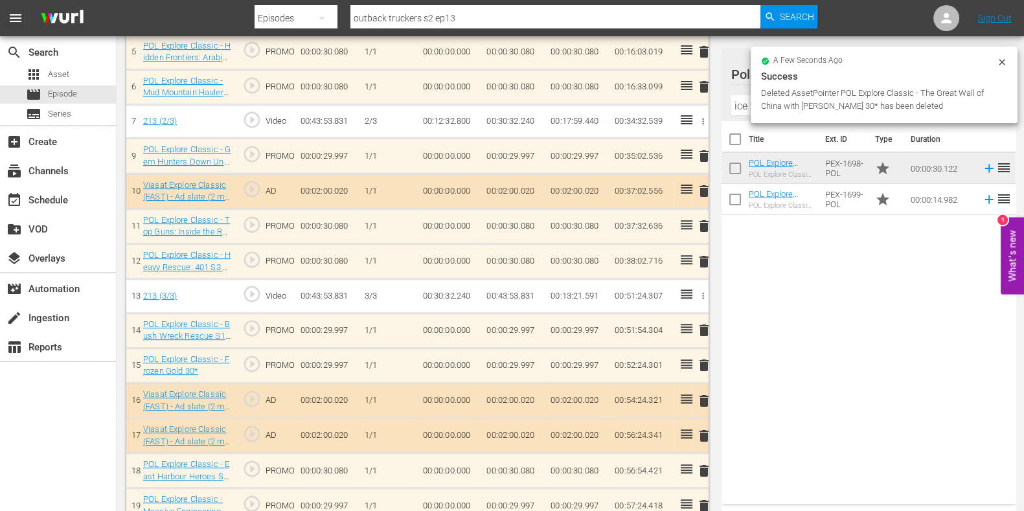
click at [706, 260] on span "delete" at bounding box center [704, 262] width 16 height 16
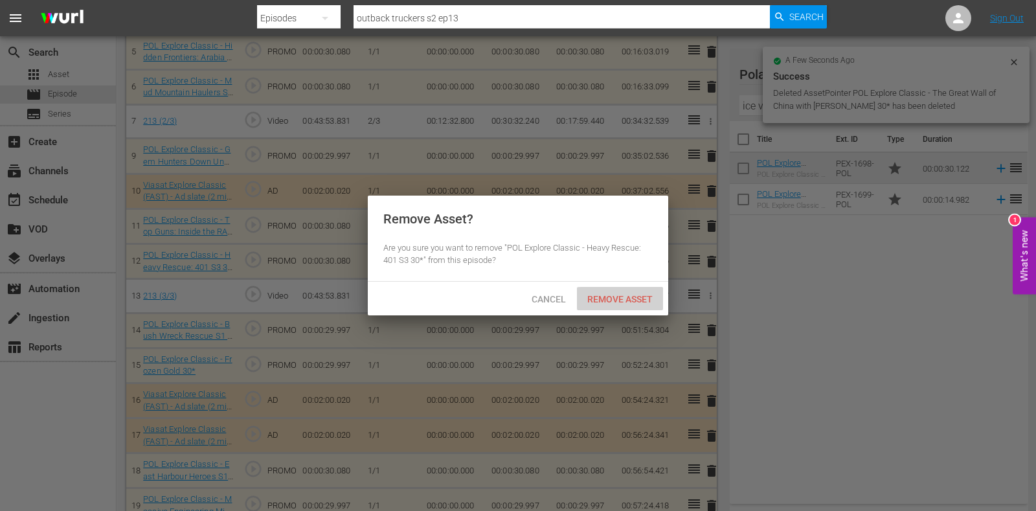
click at [635, 294] on span "Remove Asset" at bounding box center [620, 299] width 86 height 10
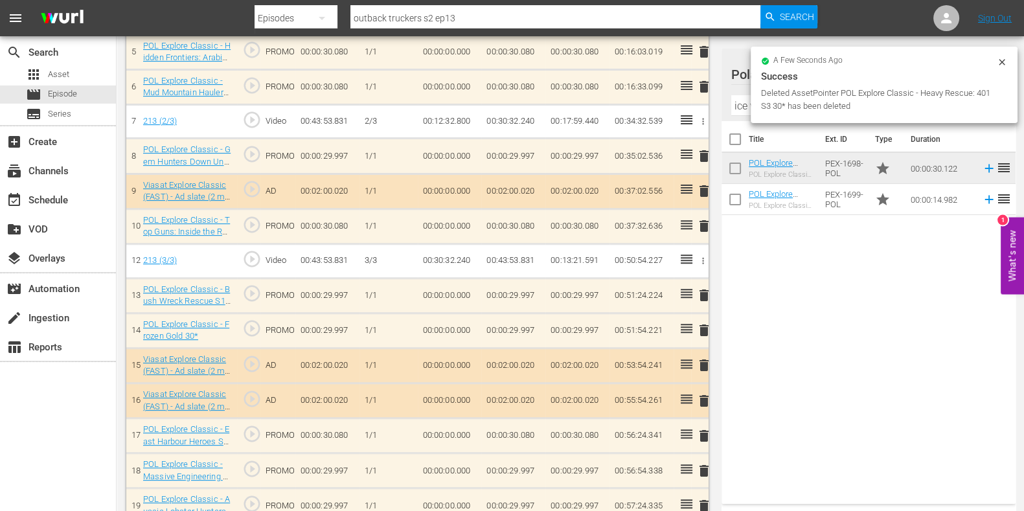
click at [1001, 66] on icon at bounding box center [1002, 62] width 10 height 10
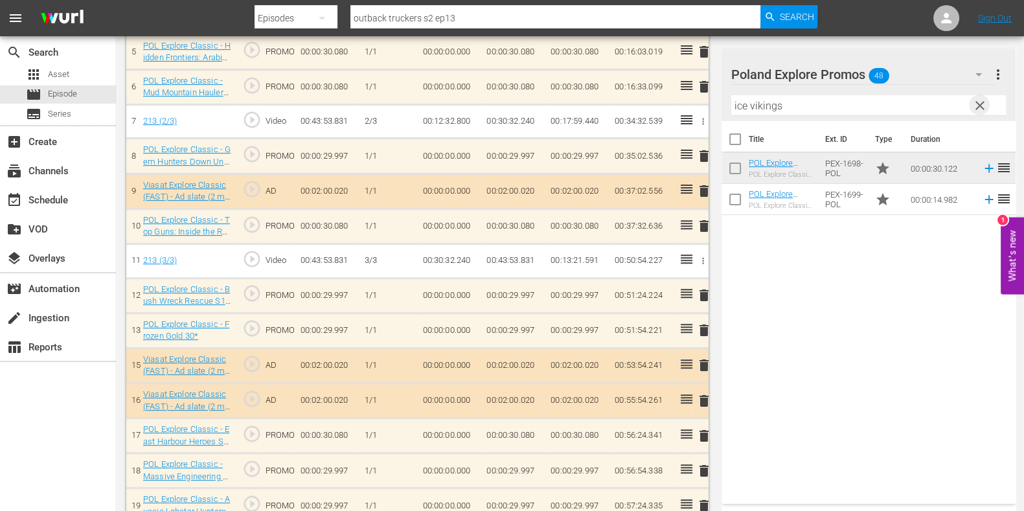
click at [981, 102] on span "clear" at bounding box center [980, 106] width 16 height 16
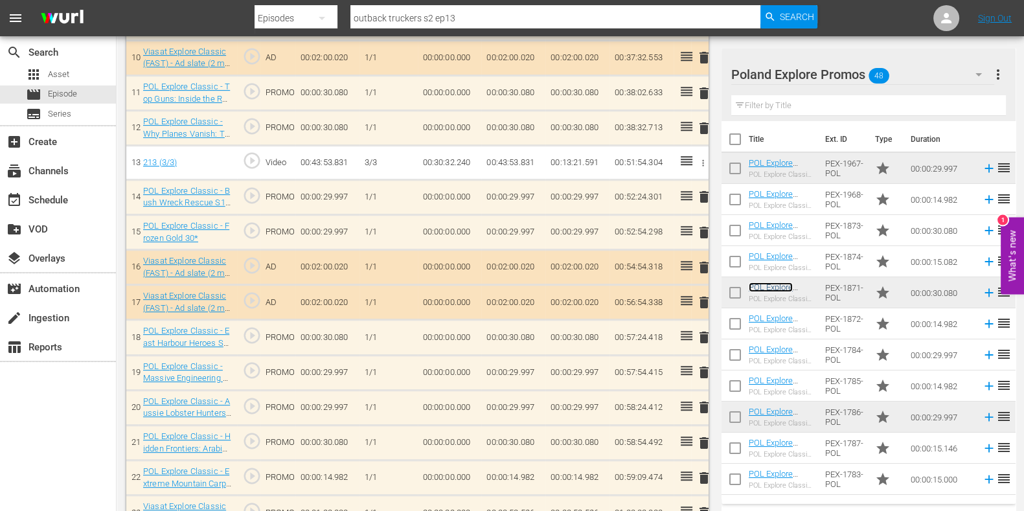
scroll to position [760, 0]
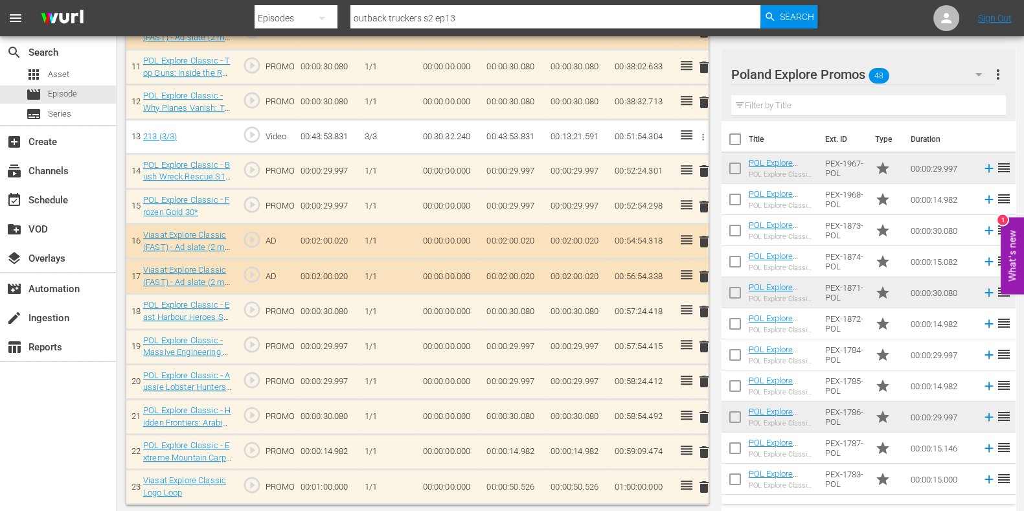
click at [706, 169] on span "delete" at bounding box center [704, 171] width 16 height 16
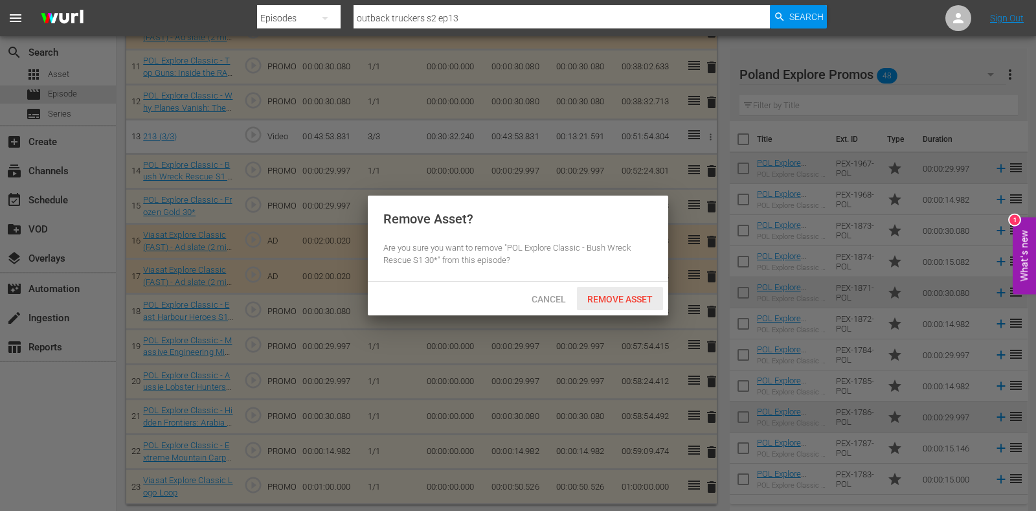
click at [647, 288] on div "Remove Asset" at bounding box center [620, 299] width 86 height 24
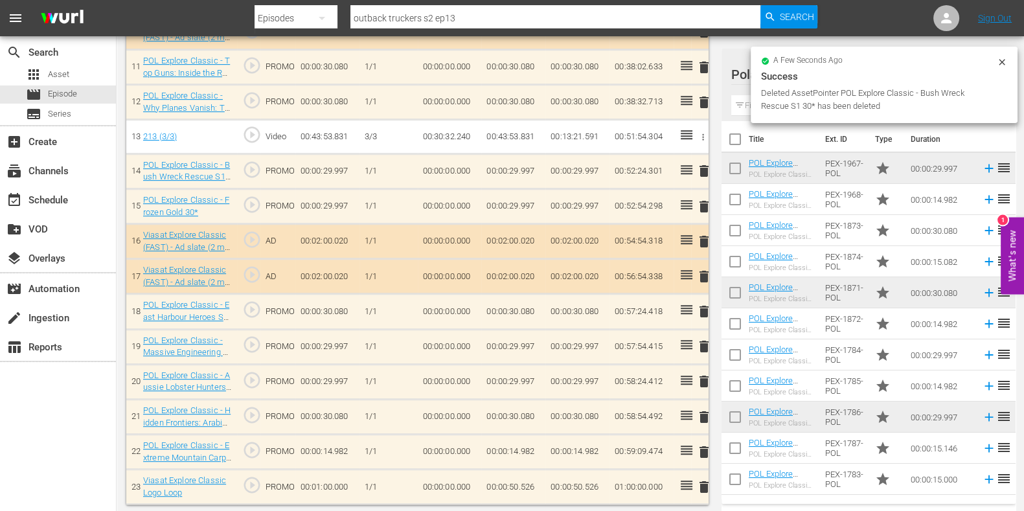
scroll to position [725, 0]
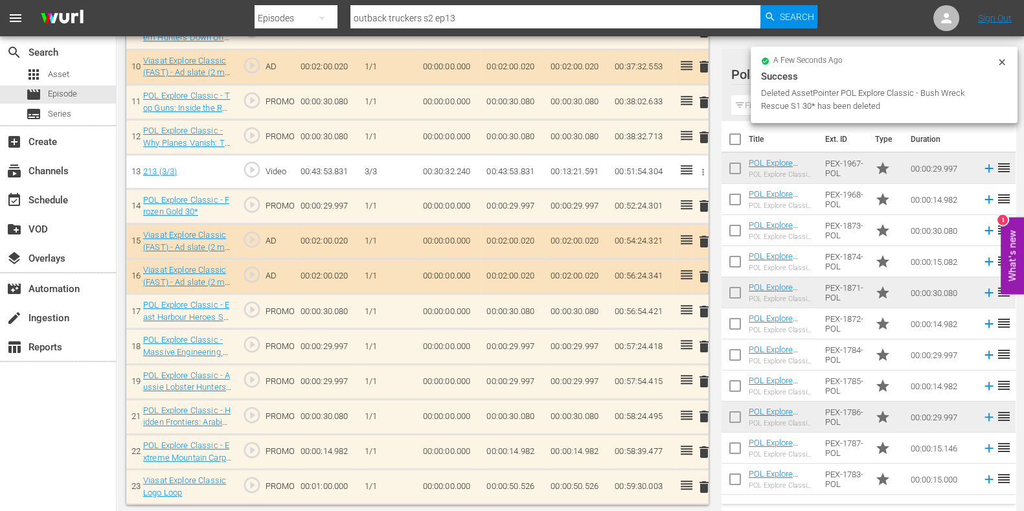
click at [702, 204] on span "delete" at bounding box center [704, 206] width 16 height 16
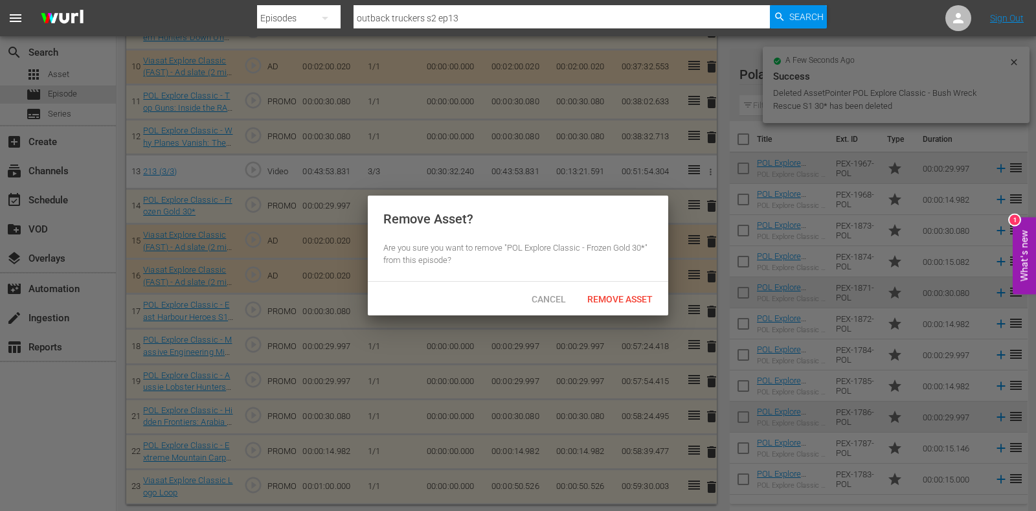
click at [637, 274] on div "Remove Asset? Are you sure you want to remove "POL Explore Classic - Frozen Gol…" at bounding box center [518, 239] width 301 height 86
click at [633, 284] on div "Cancel Remove Asset" at bounding box center [518, 299] width 301 height 34
click at [633, 290] on div "Remove Asset" at bounding box center [620, 299] width 86 height 24
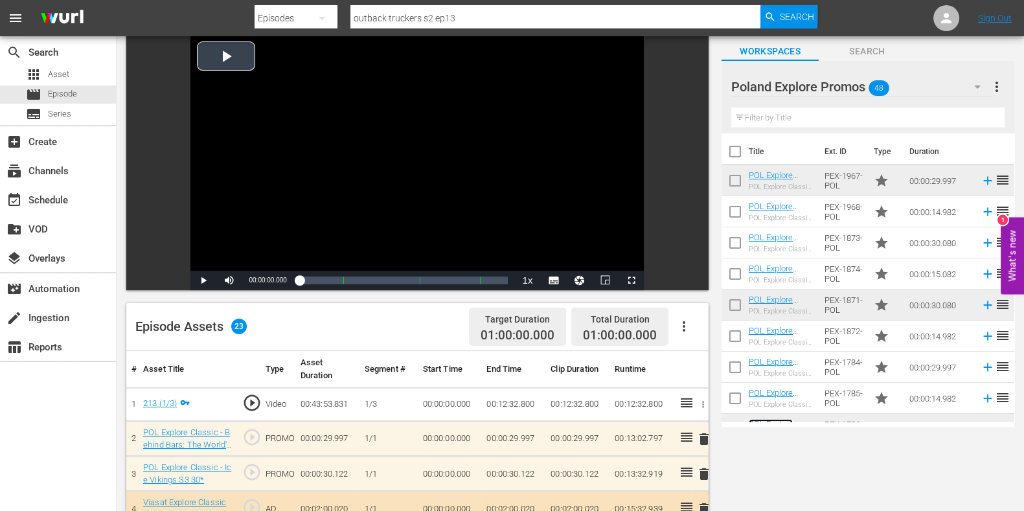
scroll to position [0, 0]
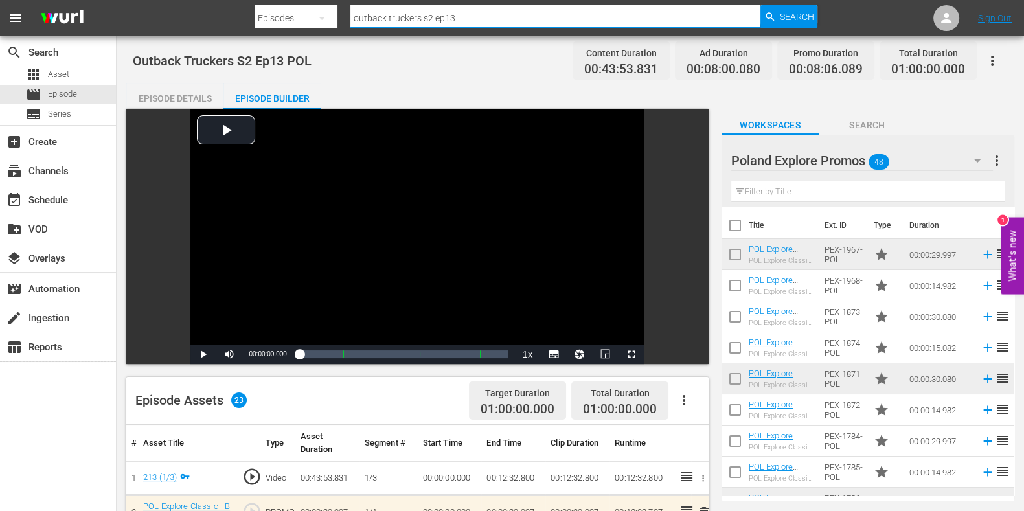
drag, startPoint x: 483, startPoint y: 25, endPoint x: 426, endPoint y: 27, distance: 57.0
click at [426, 27] on div "Search ID, Title, Description, Keywords, or Category outback truckers s2 ep13" at bounding box center [555, 18] width 410 height 31
type input "outback truckers s3 ep1"
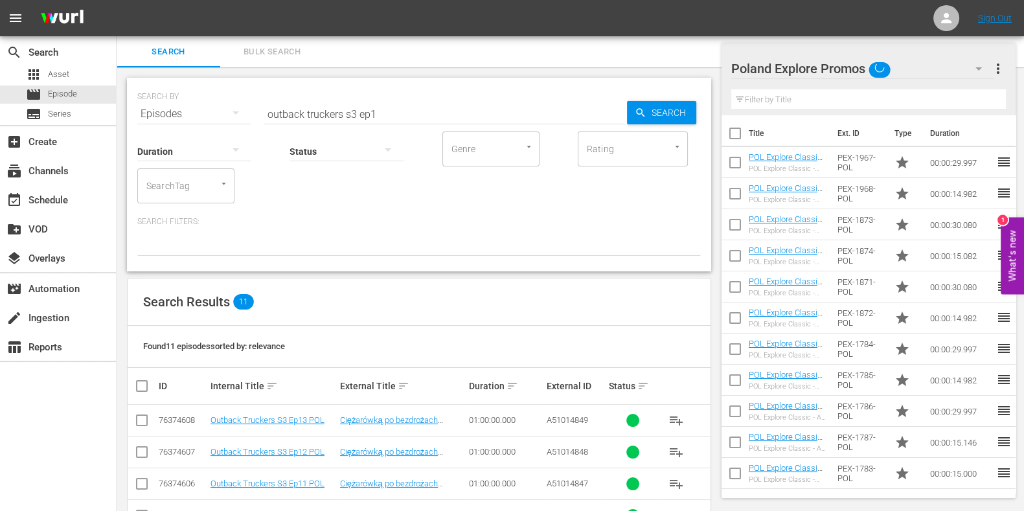
scroll to position [265, 0]
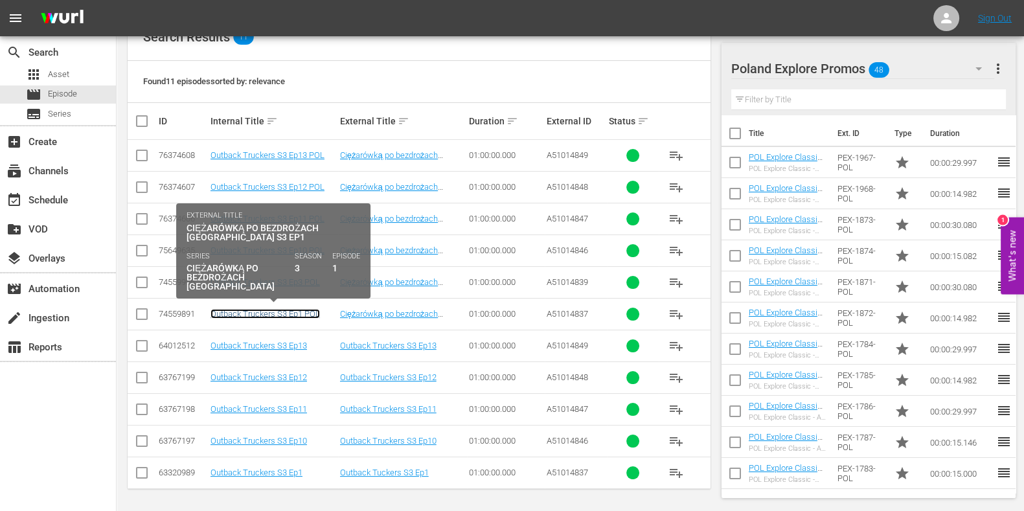
click at [294, 313] on link "Outback Truckers S3 Ep1 POL" at bounding box center [264, 314] width 109 height 10
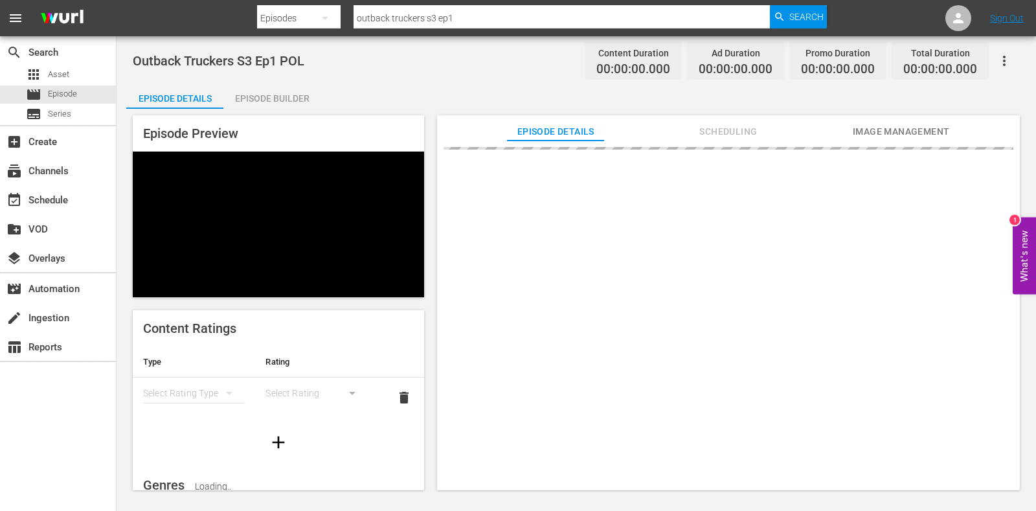
click at [293, 95] on div "Episode Builder" at bounding box center [271, 98] width 97 height 31
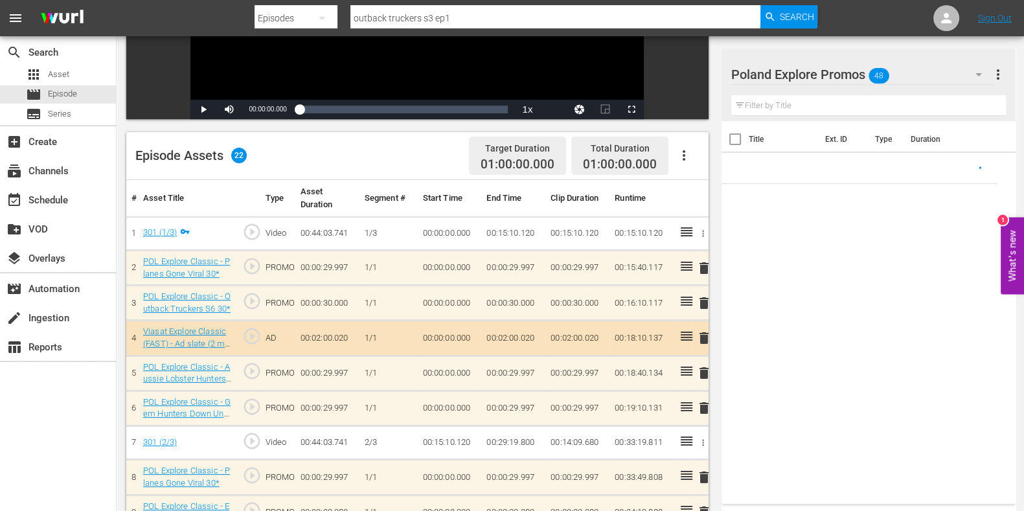
scroll to position [323, 0]
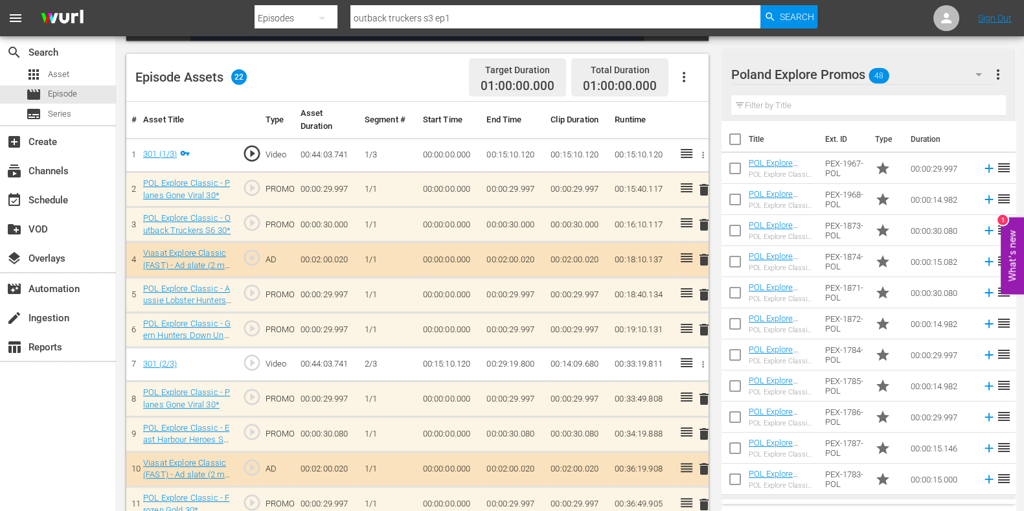
click at [709, 192] on span "delete" at bounding box center [704, 190] width 16 height 16
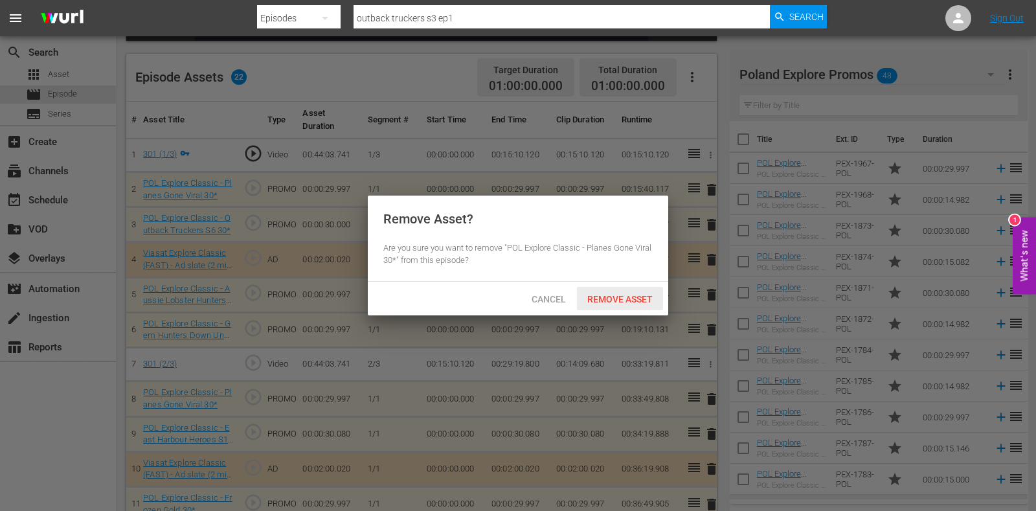
click at [638, 300] on span "Remove Asset" at bounding box center [620, 299] width 86 height 10
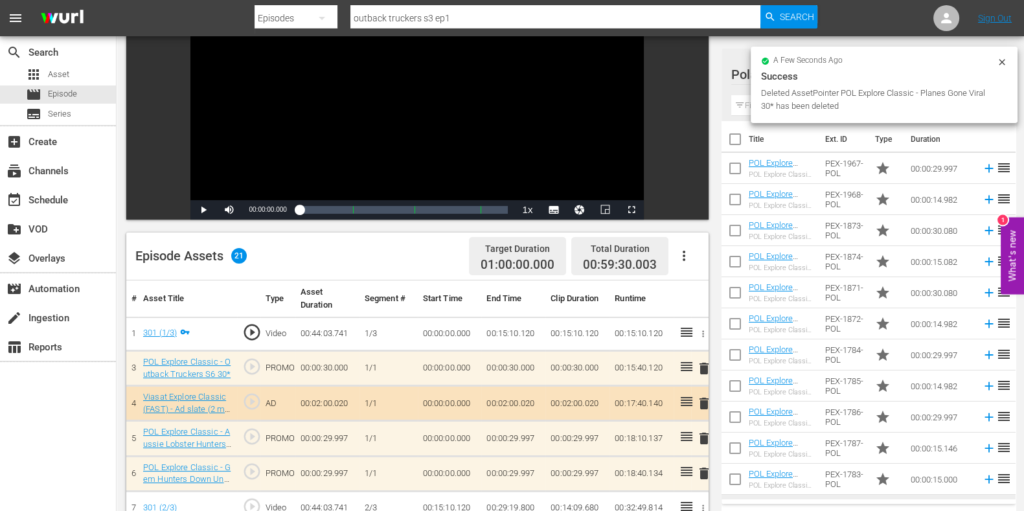
scroll to position [243, 0]
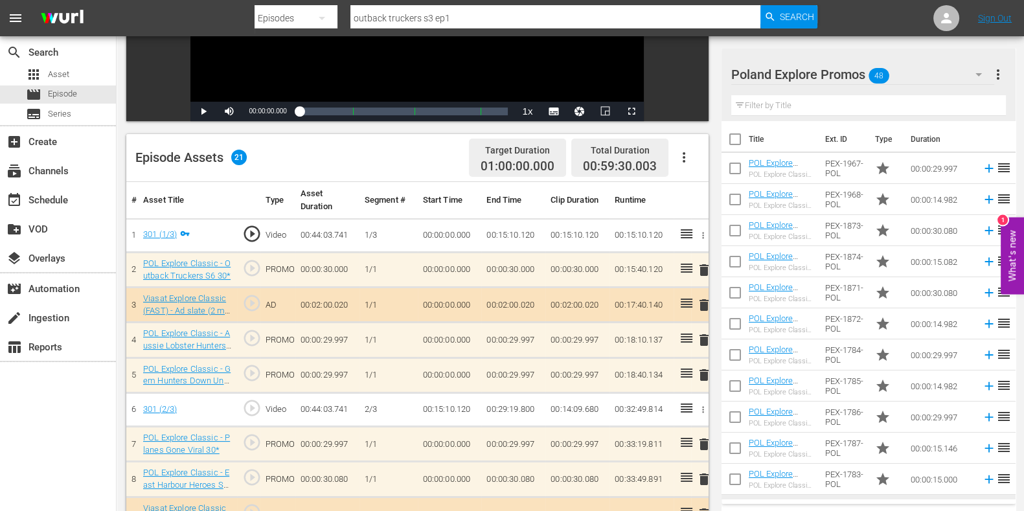
click at [707, 270] on span "delete" at bounding box center [704, 270] width 16 height 16
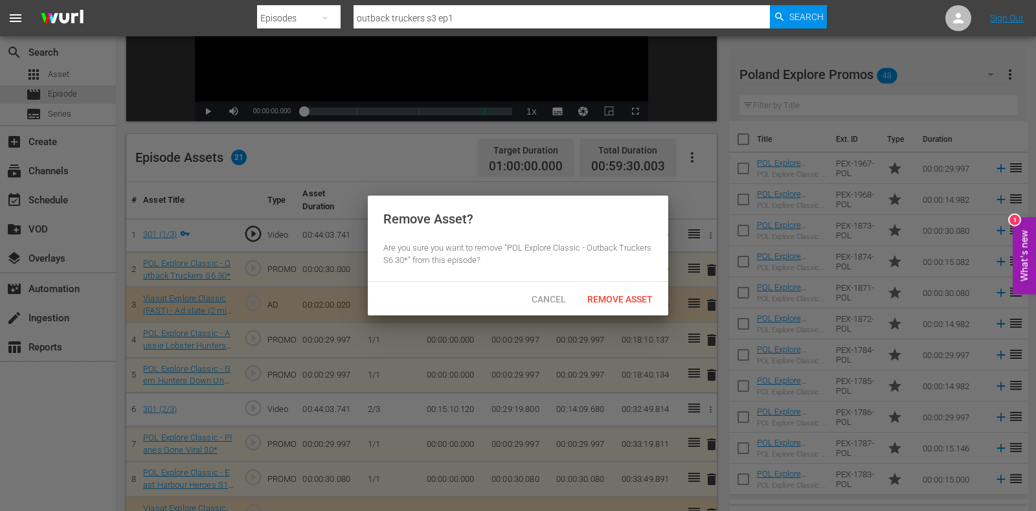
click at [606, 290] on div "Remove Asset" at bounding box center [620, 299] width 86 height 24
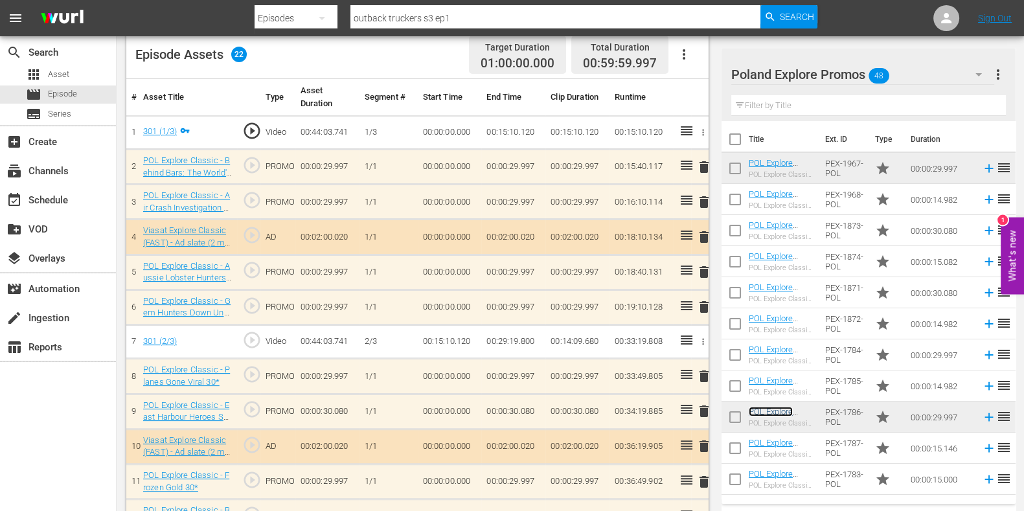
scroll to position [405, 0]
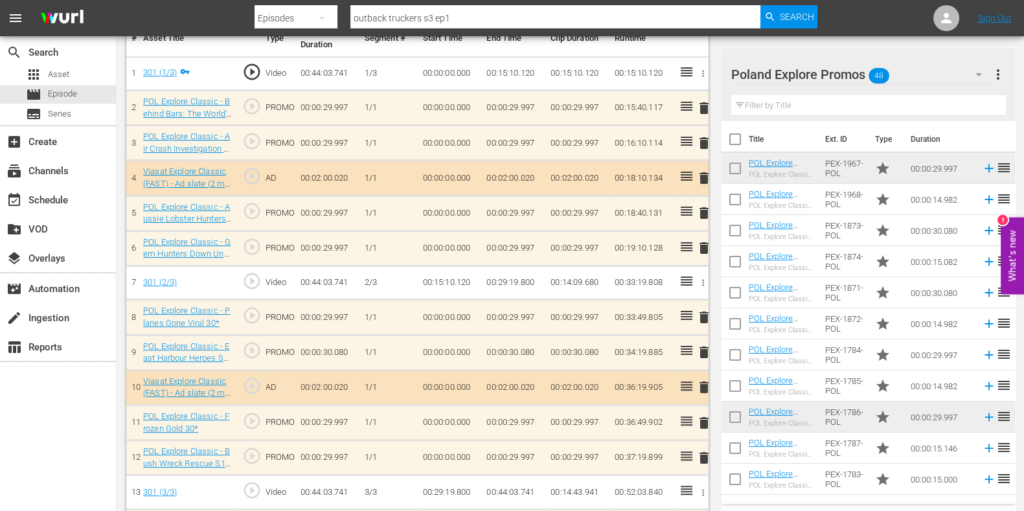
click at [707, 315] on span "delete" at bounding box center [704, 318] width 16 height 16
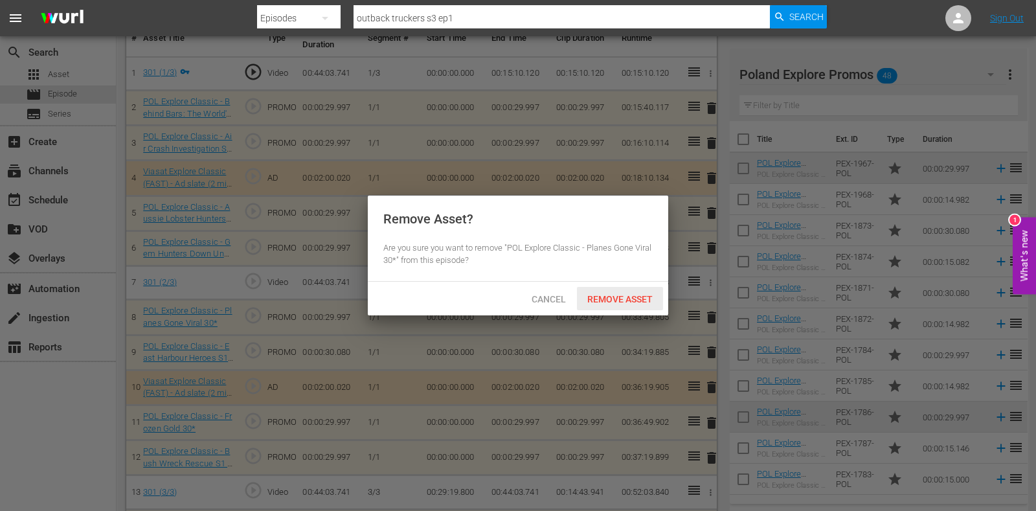
click at [619, 301] on span "Remove Asset" at bounding box center [620, 299] width 86 height 10
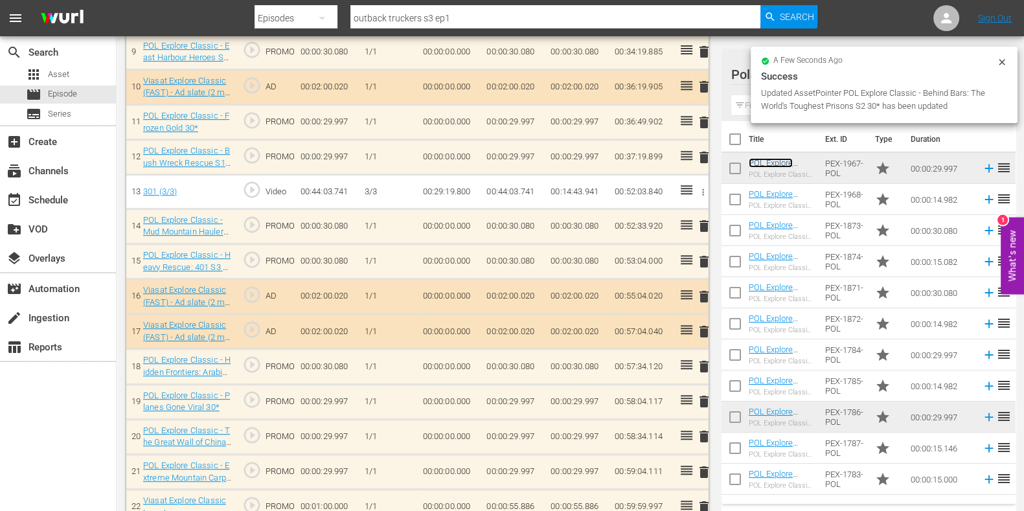
scroll to position [725, 0]
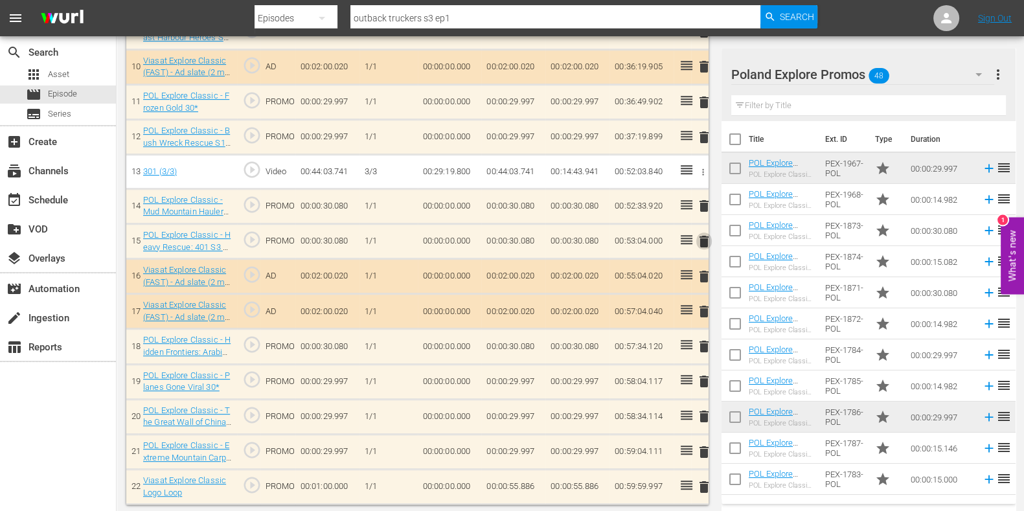
click at [703, 238] on span "delete" at bounding box center [704, 242] width 16 height 16
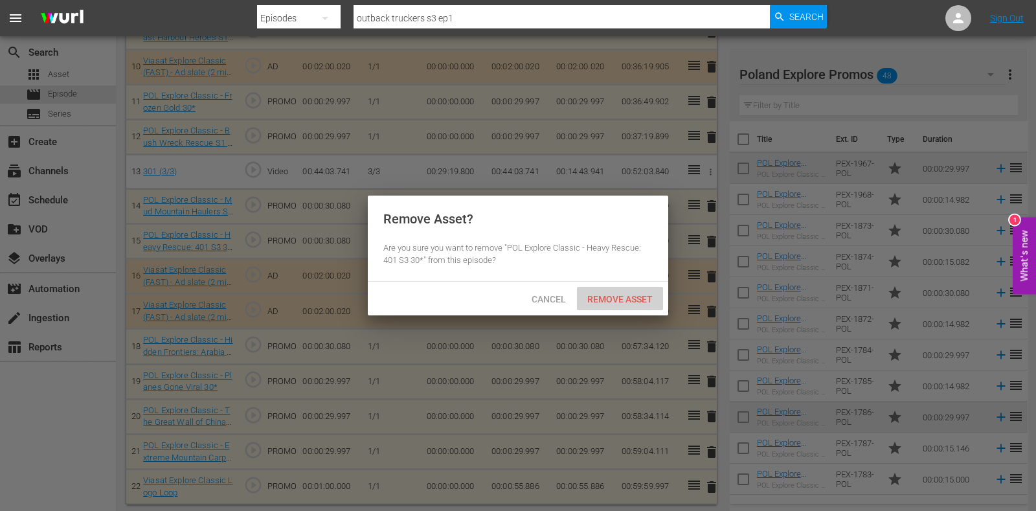
click at [624, 301] on span "Remove Asset" at bounding box center [620, 299] width 86 height 10
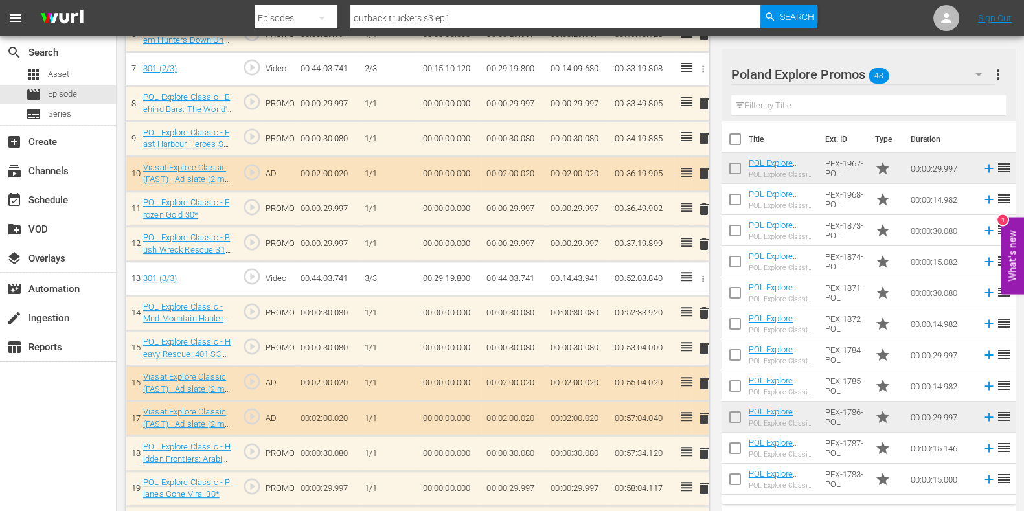
scroll to position [644, 0]
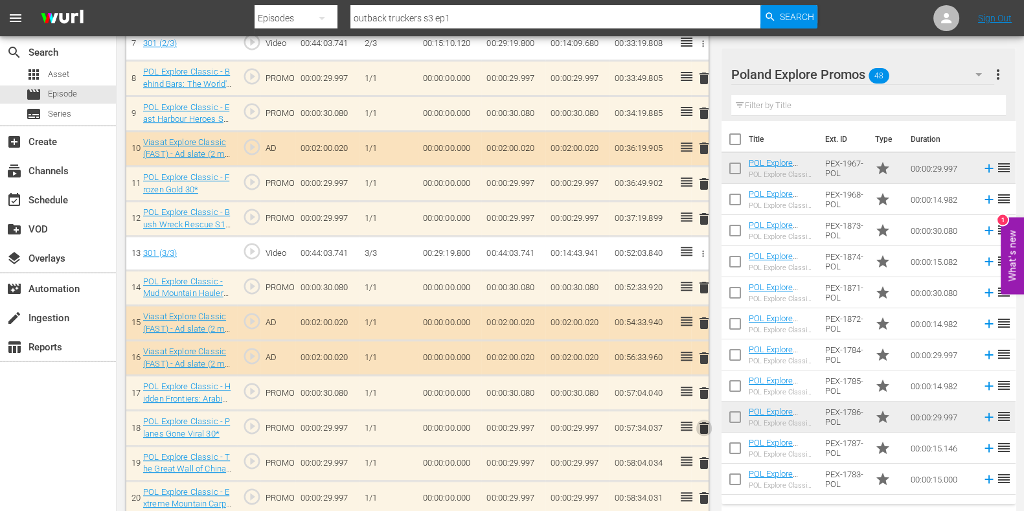
click at [703, 422] on span "delete" at bounding box center [704, 428] width 16 height 16
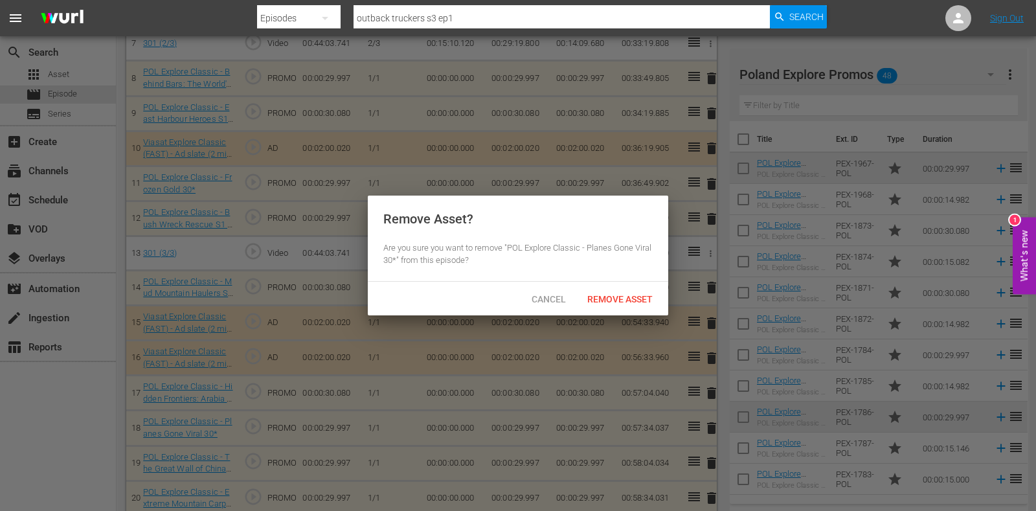
click at [600, 308] on div "Remove Asset" at bounding box center [620, 299] width 86 height 24
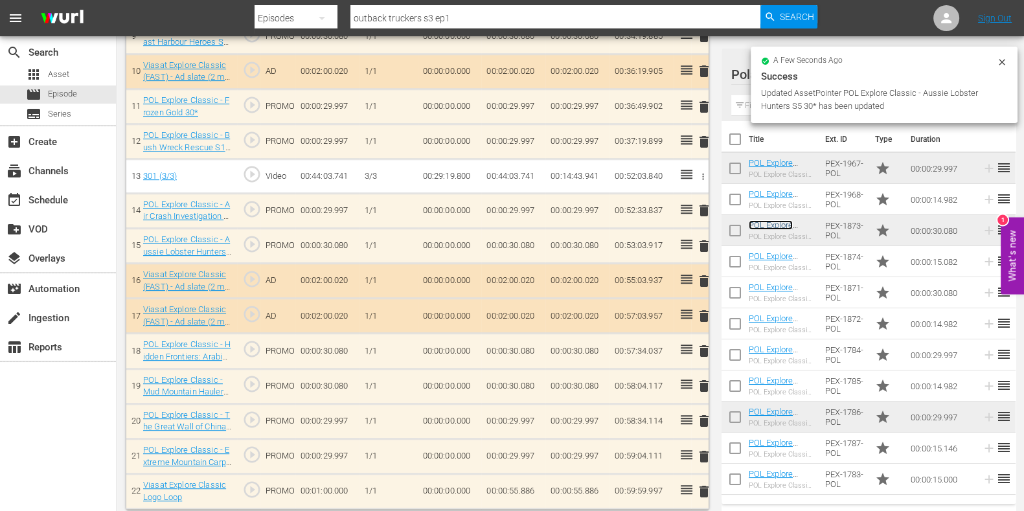
scroll to position [725, 0]
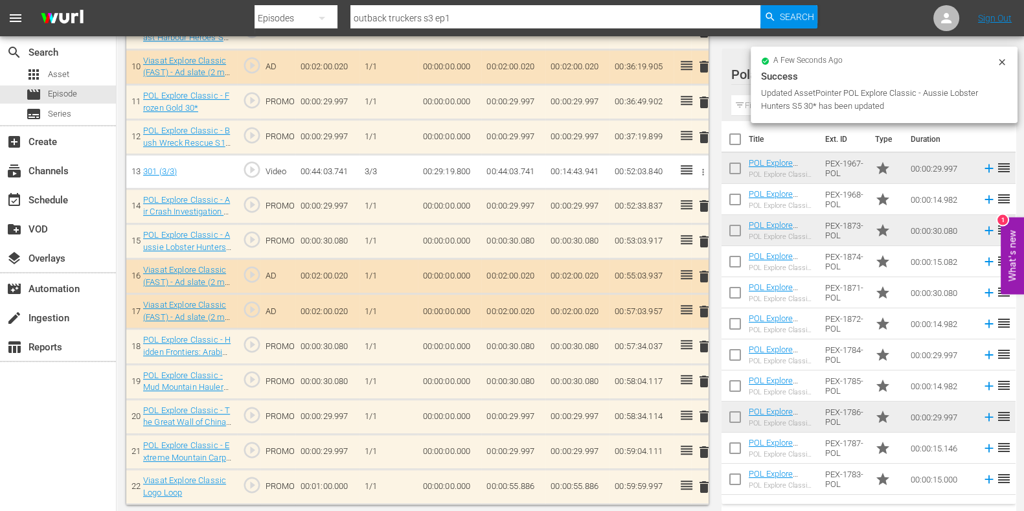
click at [523, 484] on td "00:00:55.886" at bounding box center [513, 487] width 64 height 35
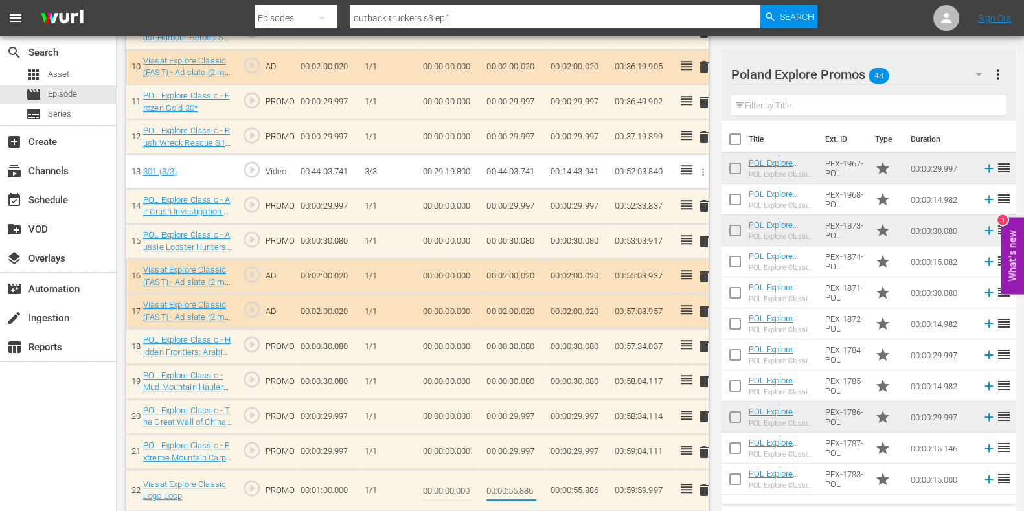
drag, startPoint x: 527, startPoint y: 484, endPoint x: 539, endPoint y: 484, distance: 11.7
click at [539, 484] on td "00:00:55.886" at bounding box center [513, 491] width 64 height 42
type input "00:00:55.890"
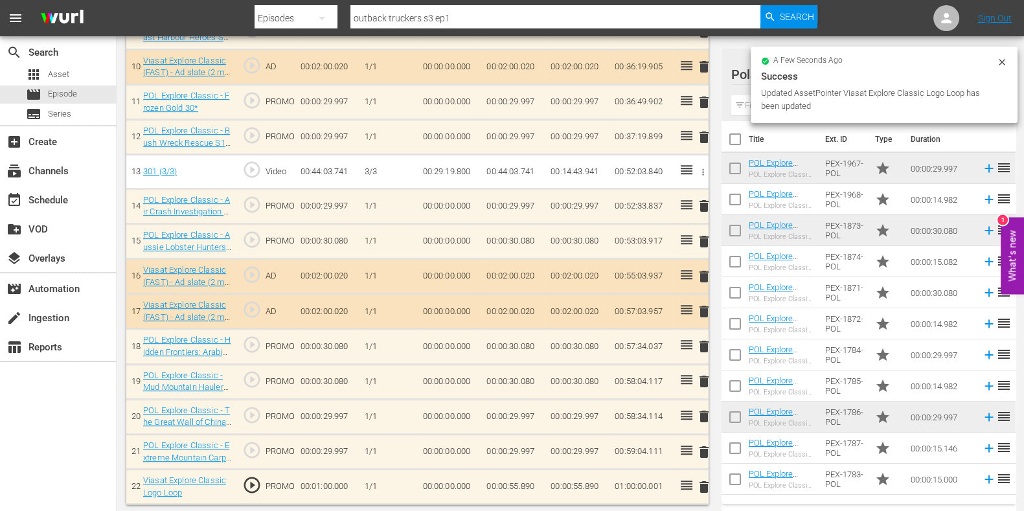
click at [529, 489] on td "00:00:55.890" at bounding box center [513, 487] width 64 height 35
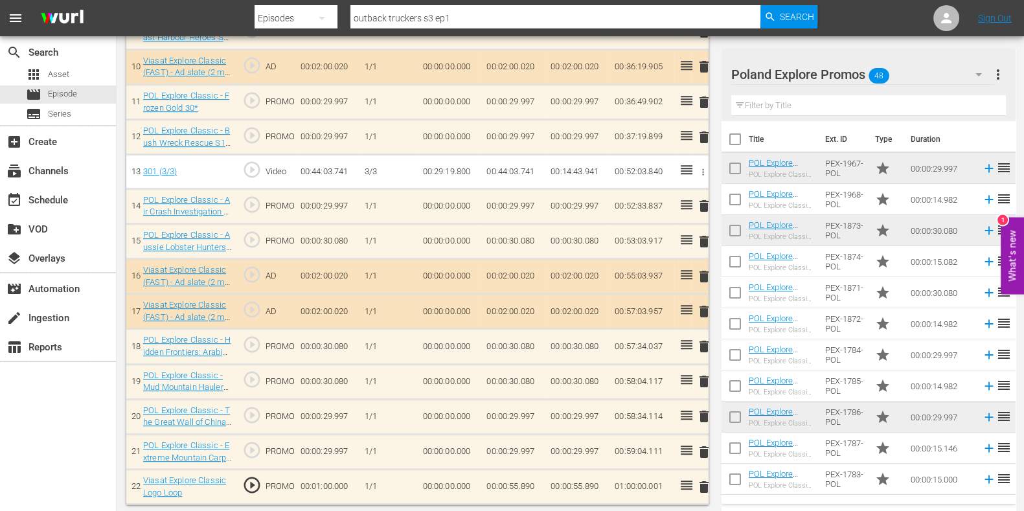
click at [529, 481] on td "00:00:55.890" at bounding box center [513, 487] width 64 height 35
click at [533, 482] on td "00:00:55.890" at bounding box center [513, 487] width 64 height 35
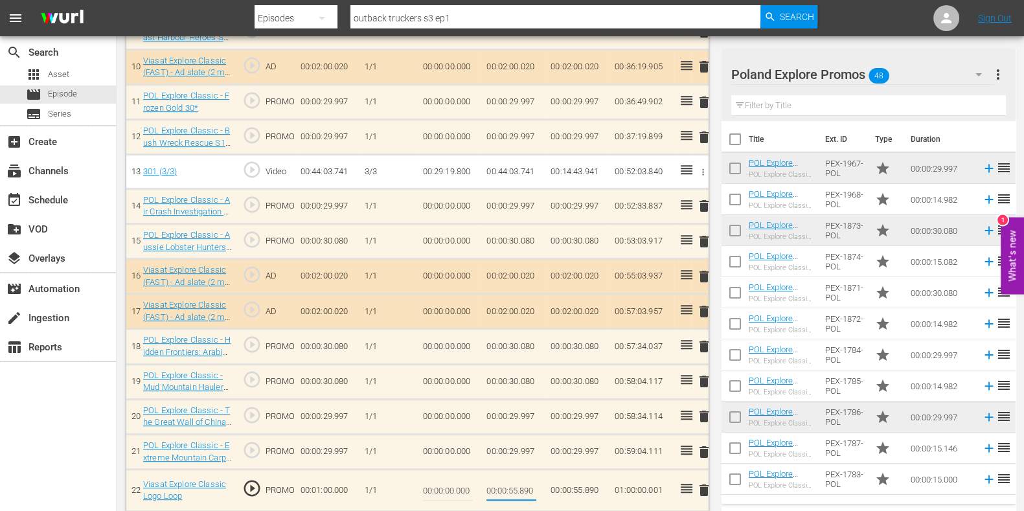
click at [529, 483] on input "00:00:55.890" at bounding box center [511, 490] width 50 height 31
drag, startPoint x: 527, startPoint y: 489, endPoint x: 546, endPoint y: 488, distance: 19.4
click at [541, 490] on td "00:00:55.890" at bounding box center [513, 491] width 64 height 42
type input "00:00:55.889"
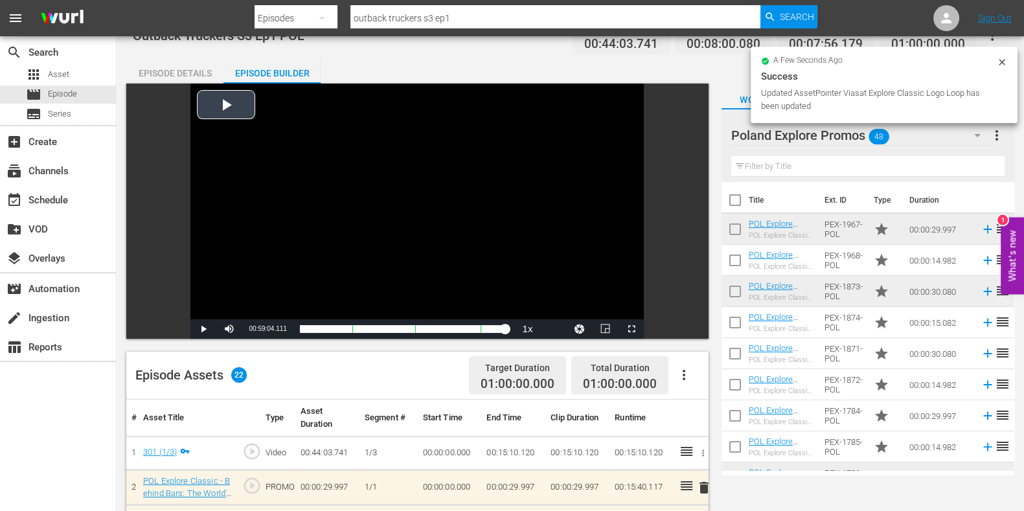
scroll to position [0, 0]
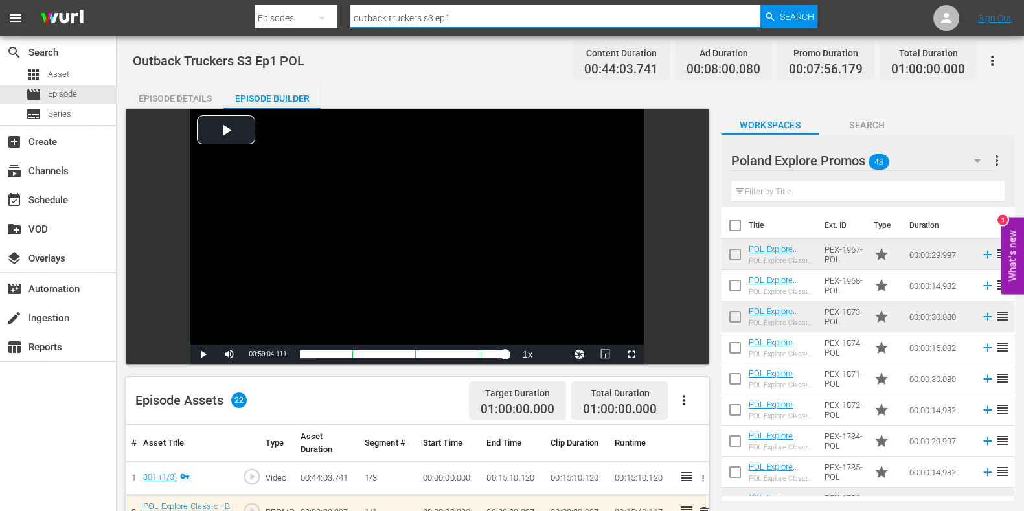
drag, startPoint x: 484, startPoint y: 12, endPoint x: 350, endPoint y: 27, distance: 135.6
click at [244, 21] on nav "menu Search By Episodes Search ID, Title, Description, Keywords, or Category ou…" at bounding box center [512, 18] width 1024 height 36
paste input "Air Crash Investigation S3 ep10"
type input "Air Crash Investigation S3 ep"
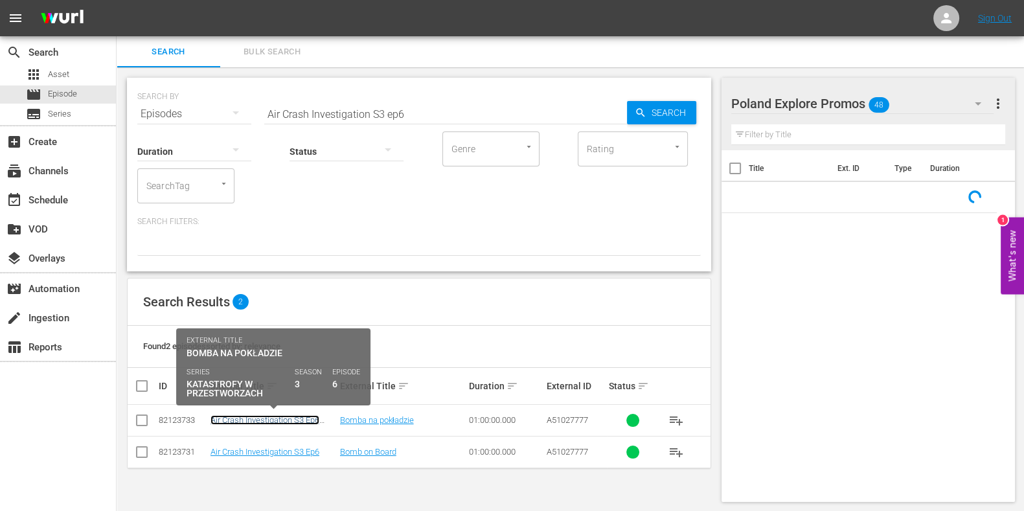
click at [270, 420] on link "Air Crash Investigation S3 Ep6 POL" at bounding box center [264, 424] width 109 height 19
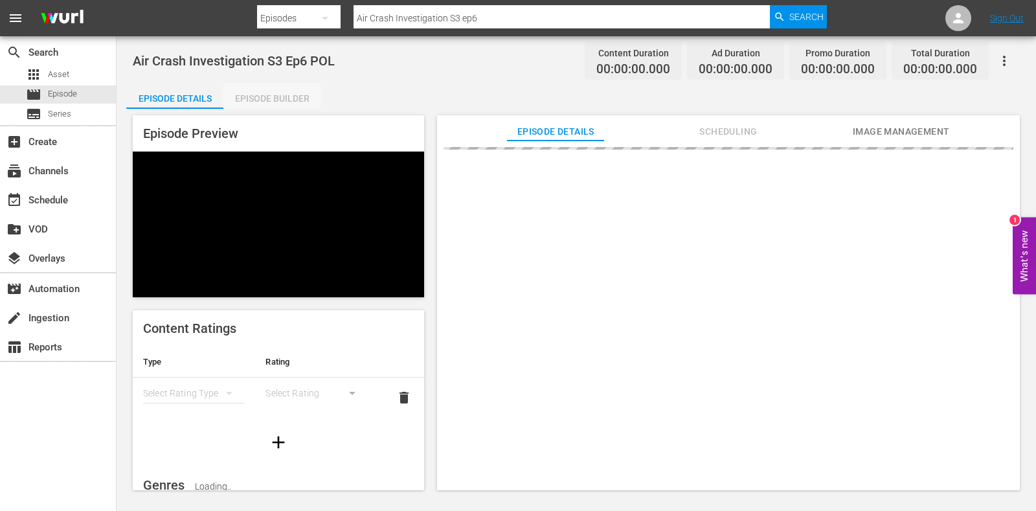
click at [263, 89] on div "Episode Builder" at bounding box center [271, 98] width 97 height 31
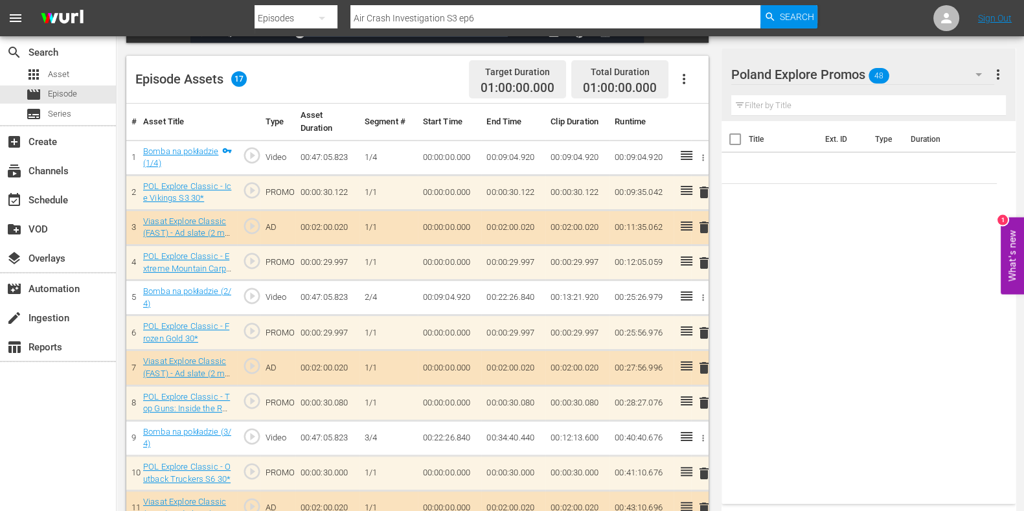
scroll to position [323, 0]
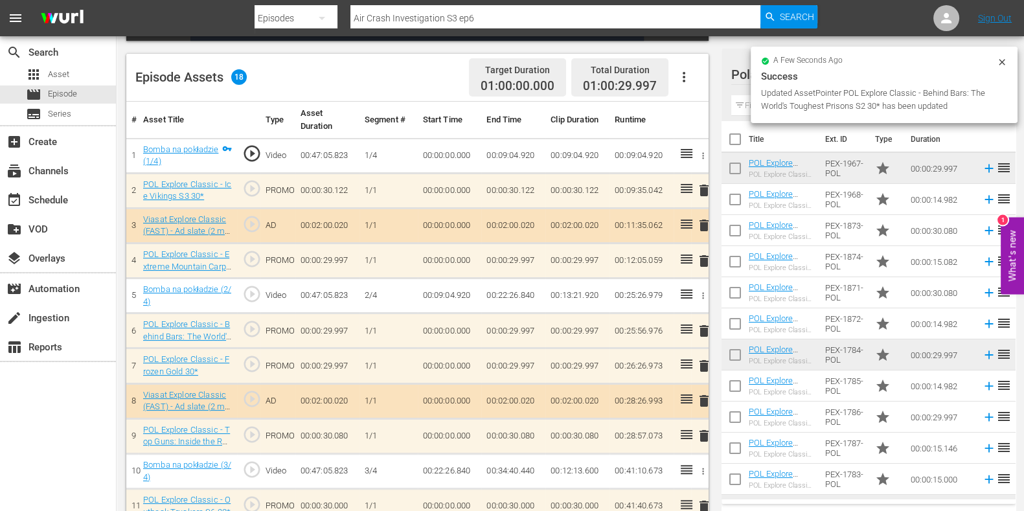
click at [706, 365] on span "delete" at bounding box center [704, 366] width 16 height 16
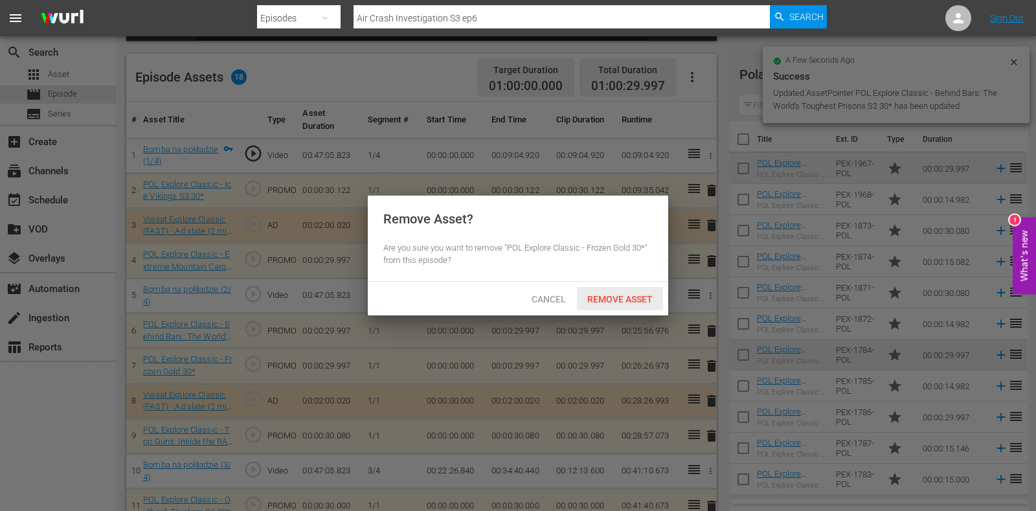
click at [630, 301] on span "Remove Asset" at bounding box center [620, 299] width 86 height 10
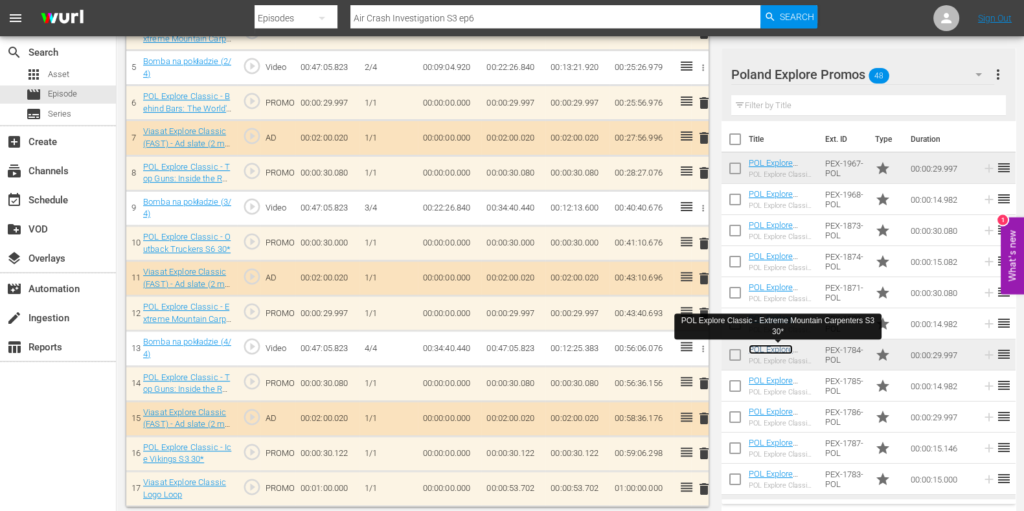
scroll to position [556, 0]
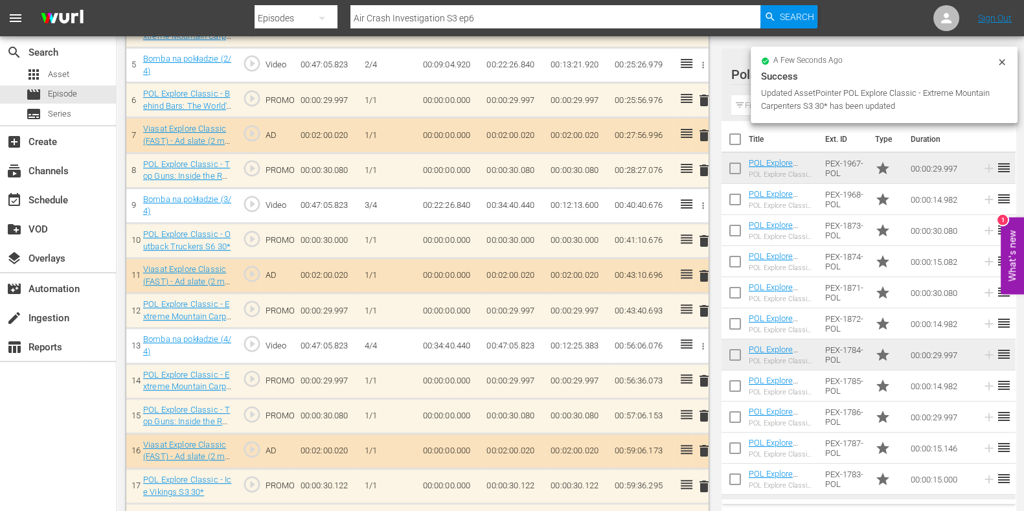
click at [706, 308] on td "delete" at bounding box center [699, 310] width 17 height 35
click at [706, 312] on span "delete" at bounding box center [704, 311] width 16 height 16
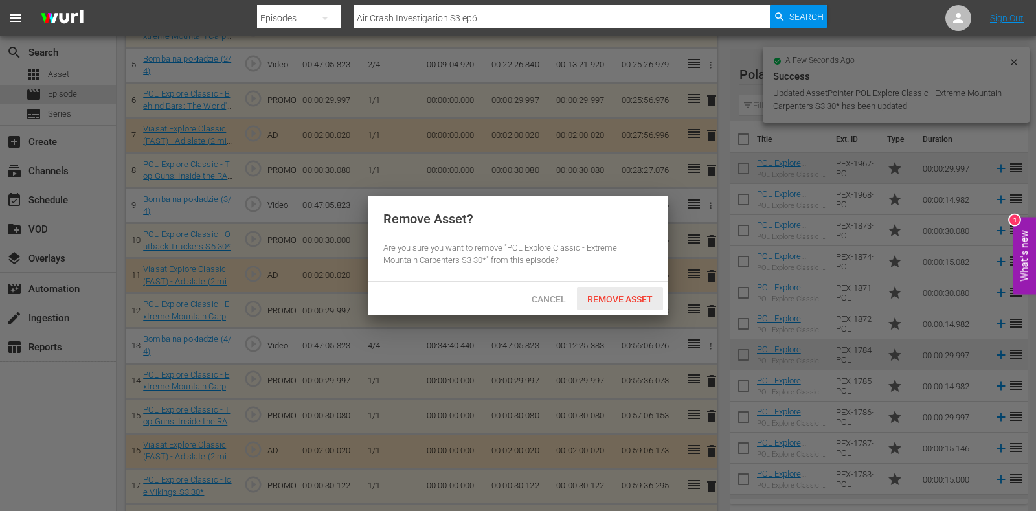
click at [643, 302] on span "Remove Asset" at bounding box center [620, 299] width 86 height 10
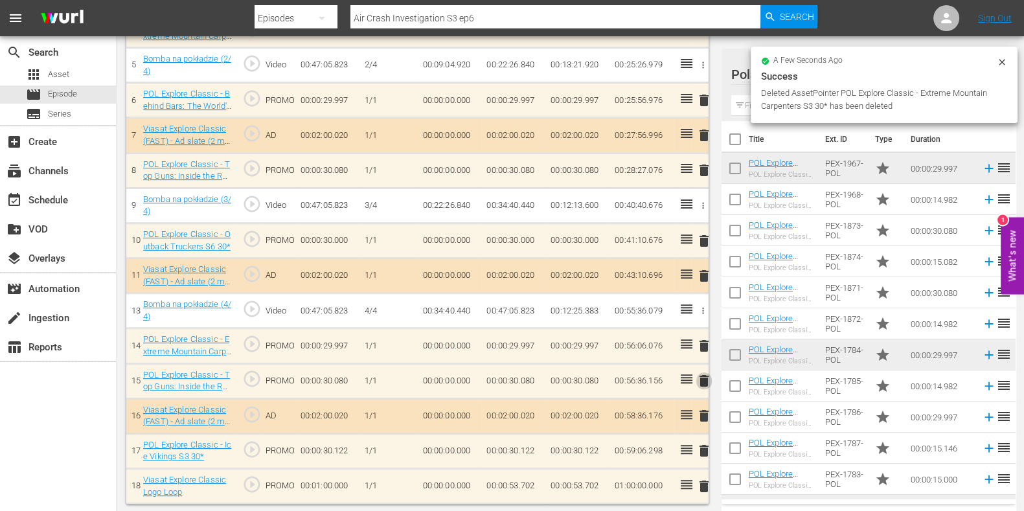
click at [699, 380] on span "delete" at bounding box center [704, 381] width 16 height 16
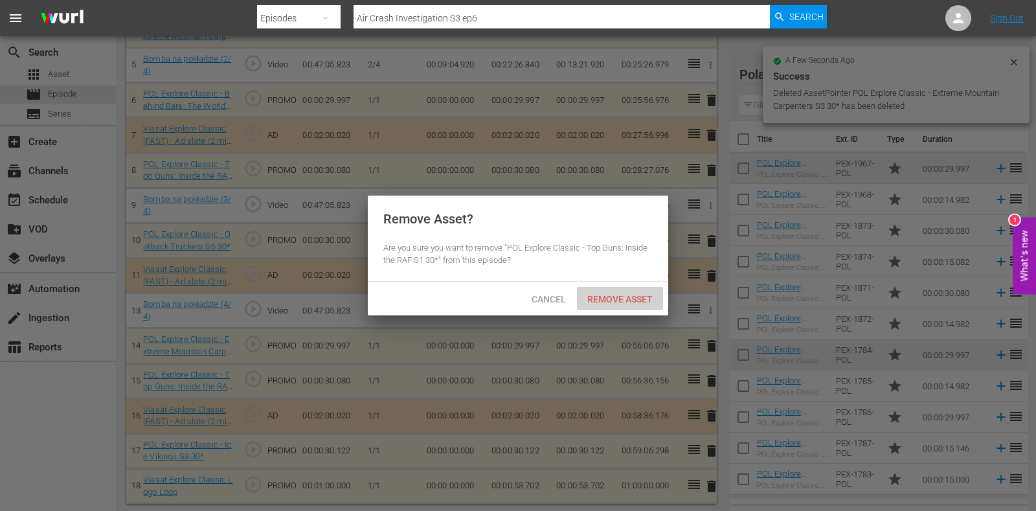
click at [631, 299] on span "Remove Asset" at bounding box center [620, 299] width 86 height 10
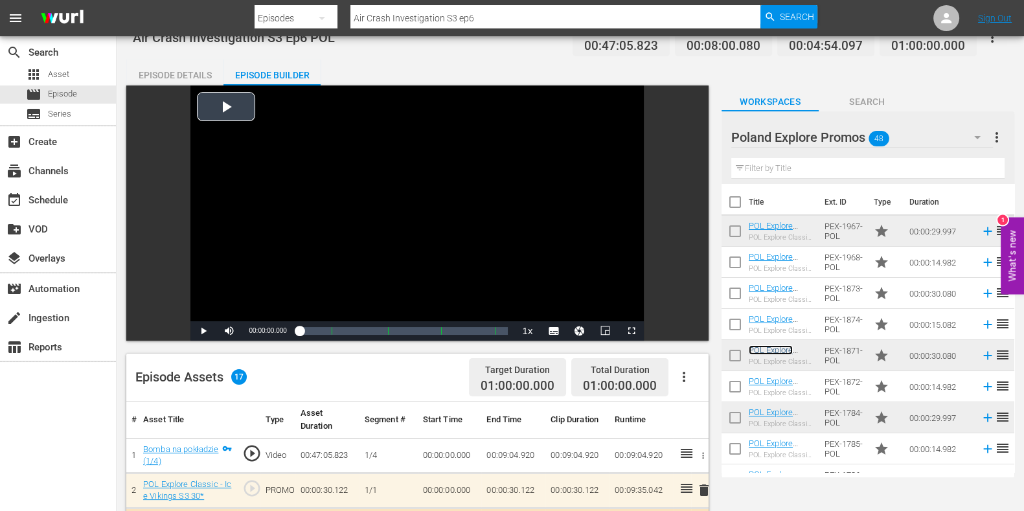
scroll to position [0, 0]
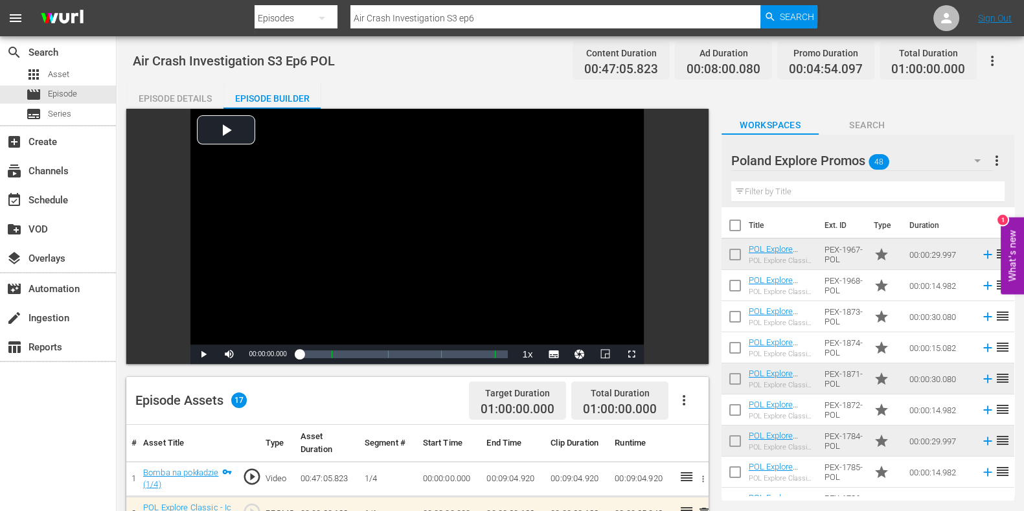
click at [513, 24] on input "Air Crash Investigation S3 ep6" at bounding box center [555, 18] width 410 height 31
type input "Air Crash Investigation S3 ep7"
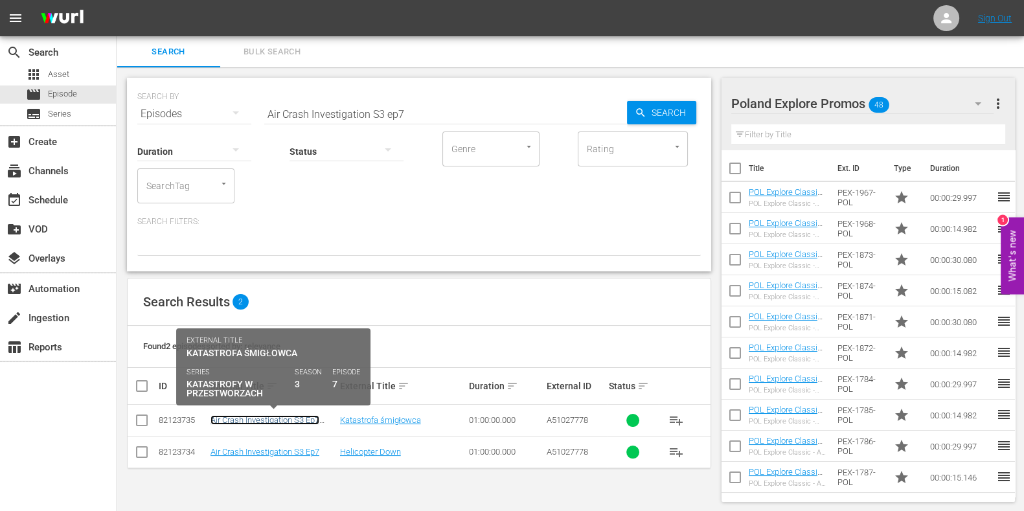
click at [300, 415] on link "Air Crash Investigation S3 Ep7 POL" at bounding box center [264, 424] width 109 height 19
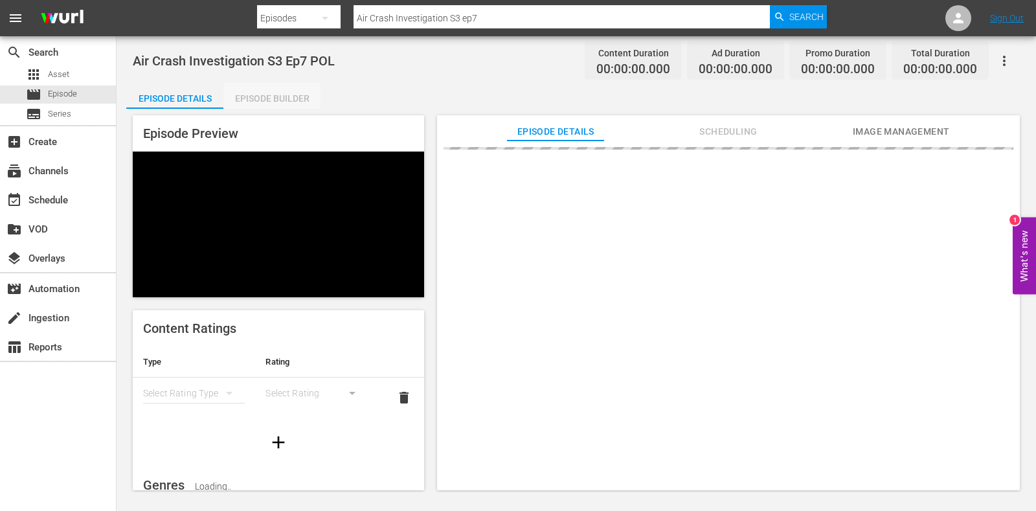
click at [268, 103] on div "Episode Builder" at bounding box center [271, 98] width 97 height 31
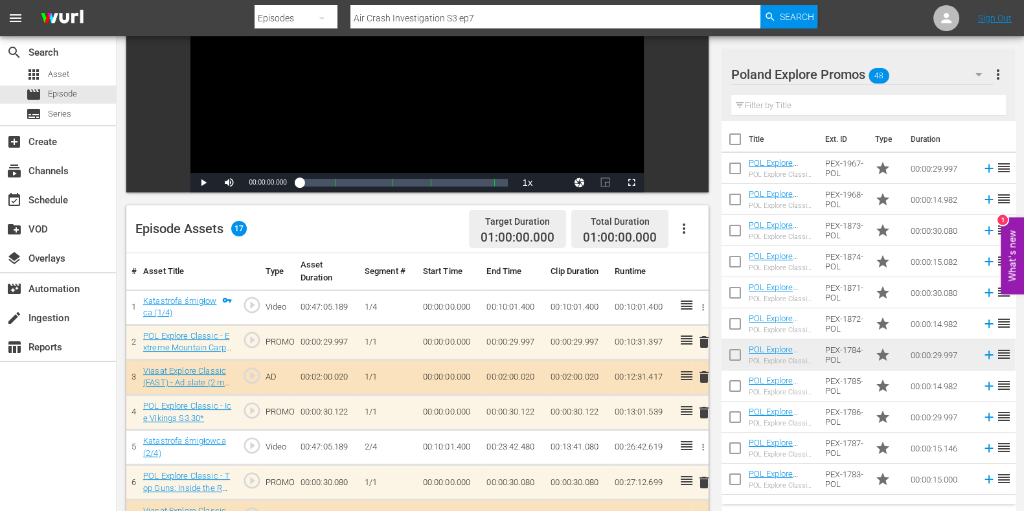
scroll to position [323, 0]
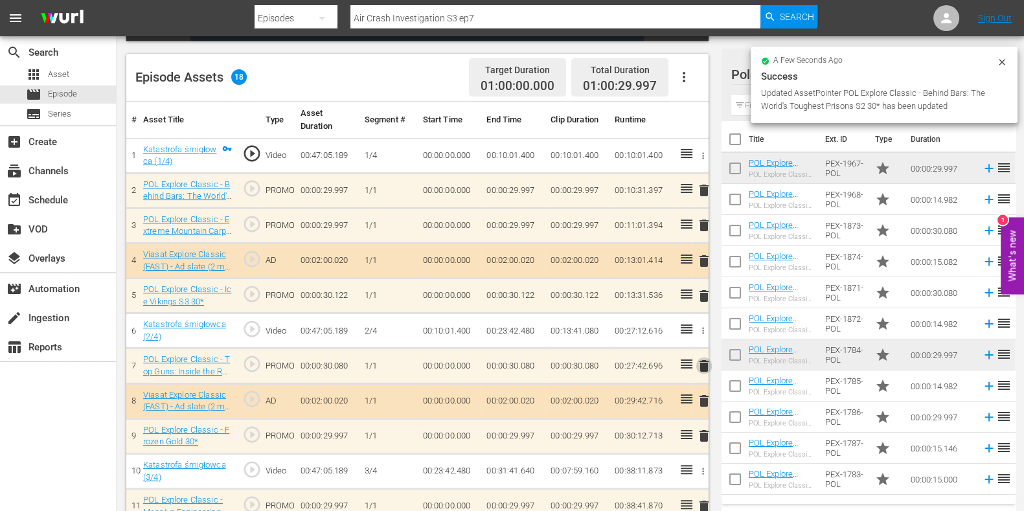
click at [704, 365] on span "delete" at bounding box center [704, 366] width 16 height 16
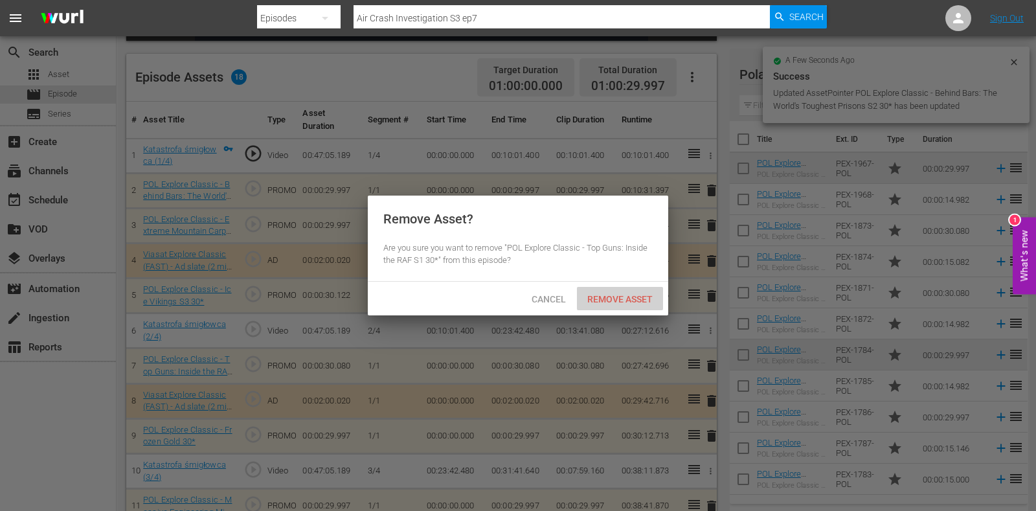
click at [609, 306] on div "Remove Asset" at bounding box center [620, 299] width 86 height 24
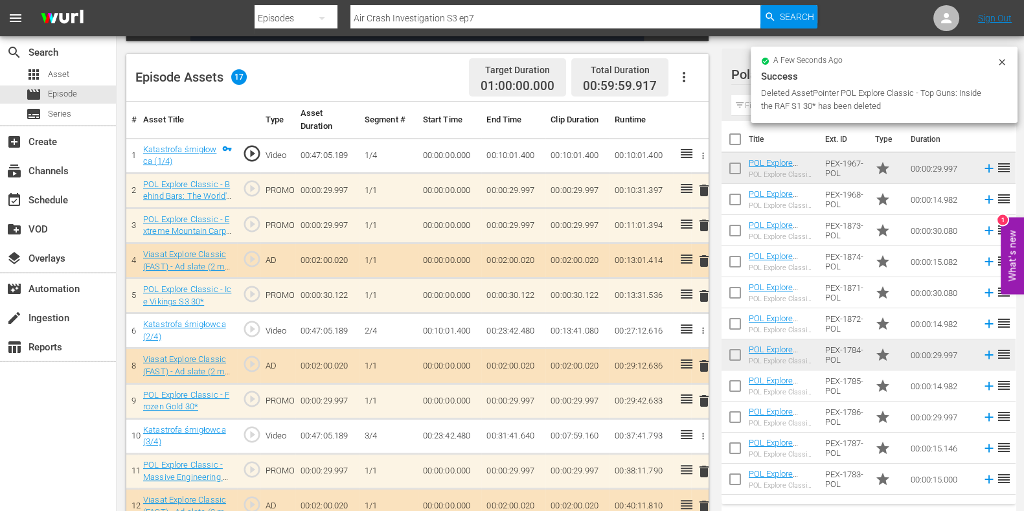
click at [704, 224] on span "delete" at bounding box center [704, 226] width 16 height 16
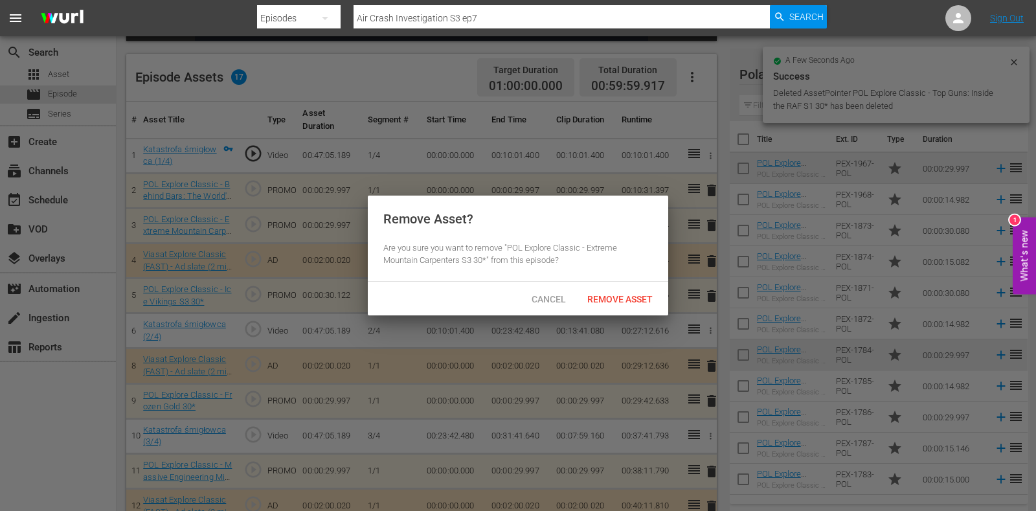
click at [626, 289] on div "Remove Asset" at bounding box center [620, 299] width 86 height 24
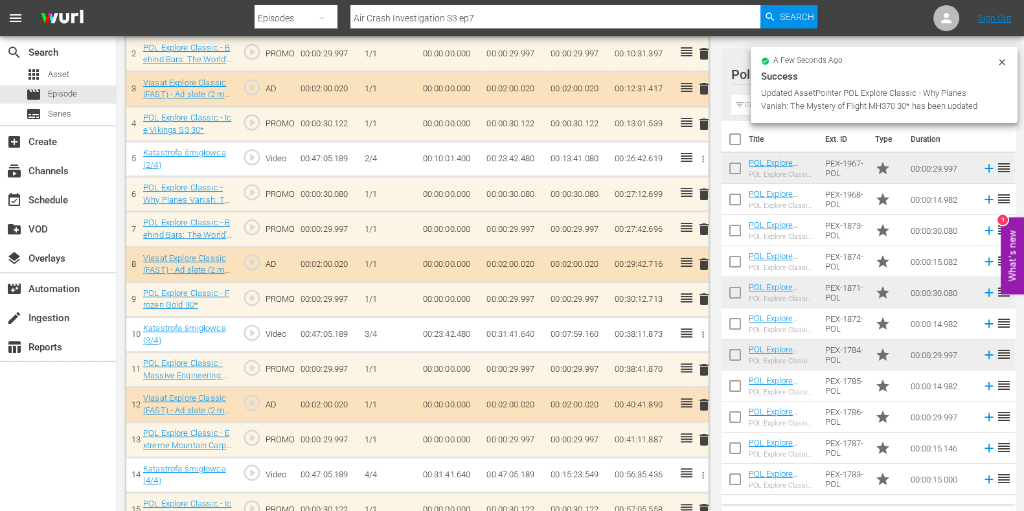
scroll to position [486, 0]
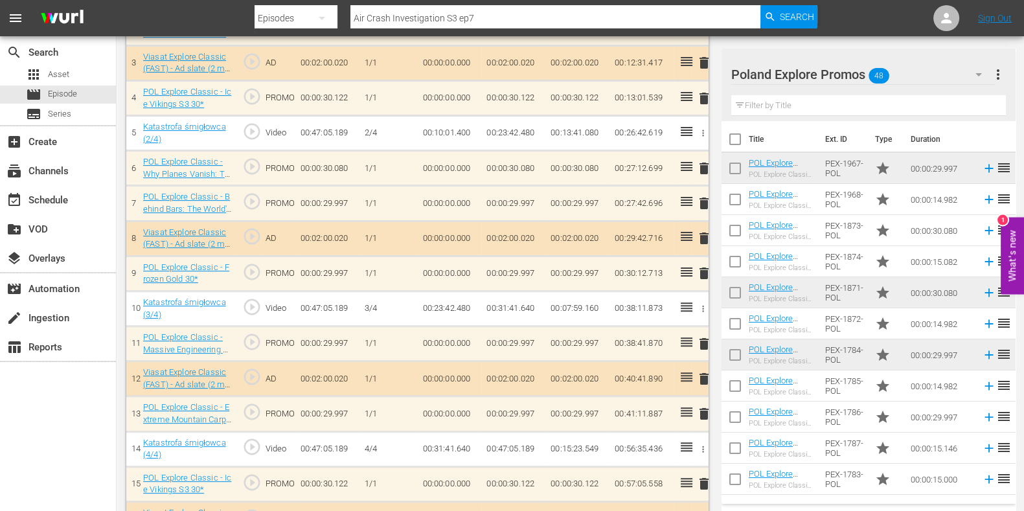
click at [701, 341] on span "delete" at bounding box center [704, 344] width 16 height 16
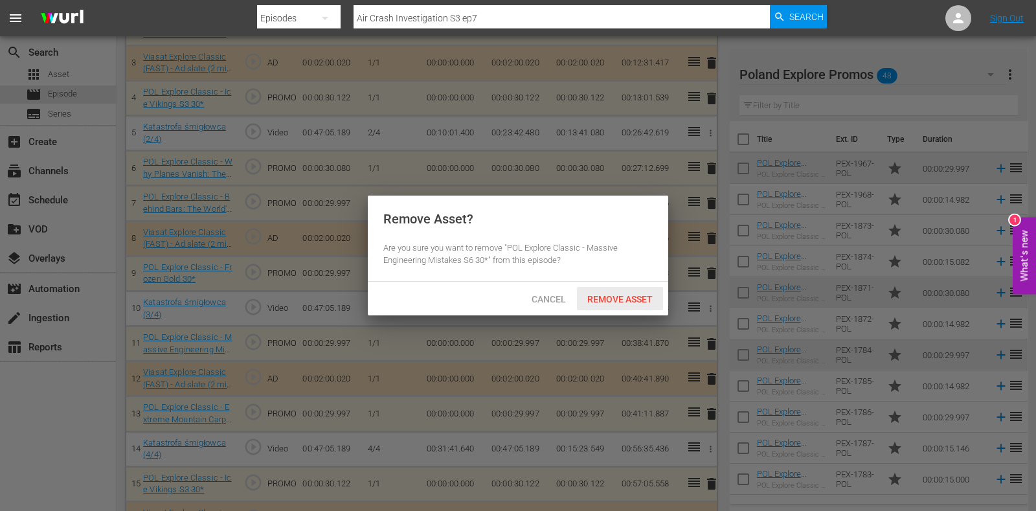
click at [627, 286] on div "Cancel Remove Asset" at bounding box center [518, 299] width 301 height 34
click at [627, 294] on span "Remove Asset" at bounding box center [620, 299] width 86 height 10
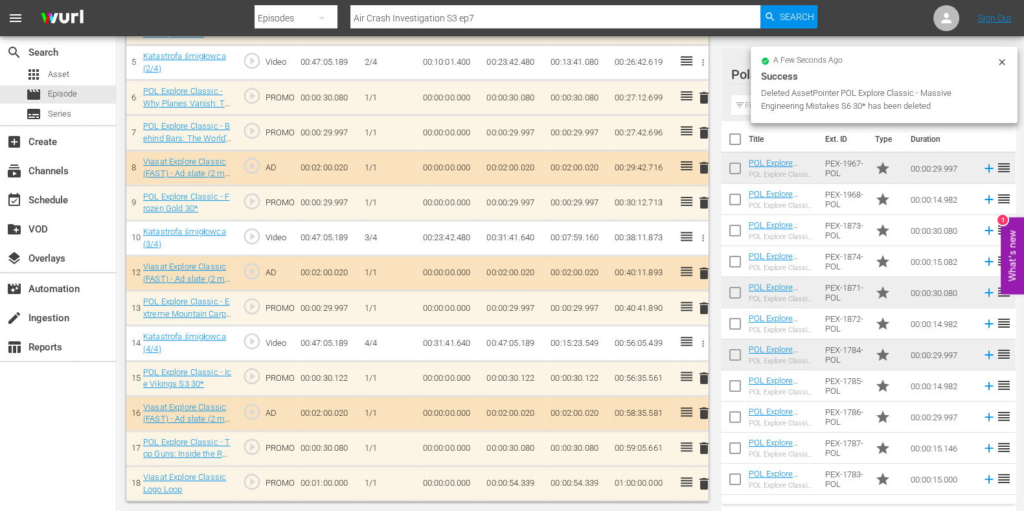
scroll to position [554, 0]
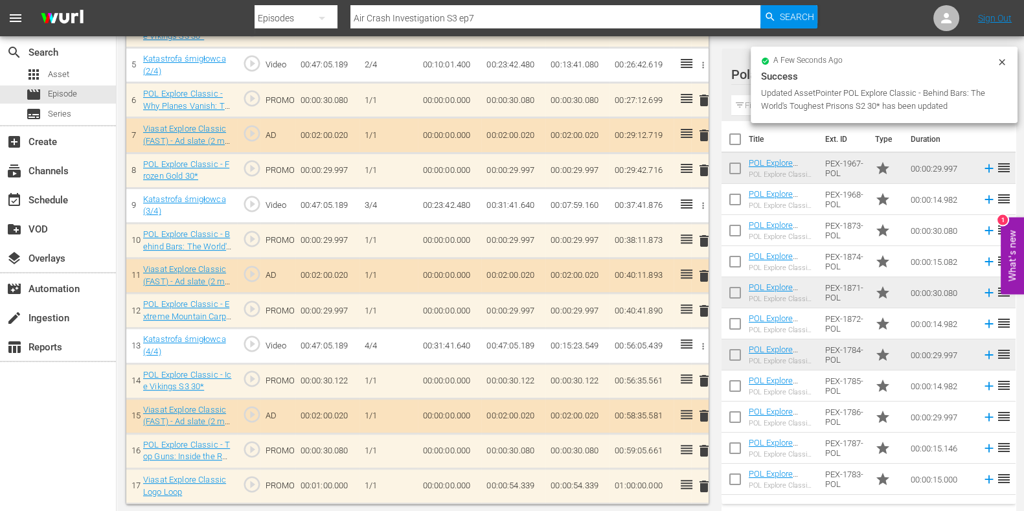
click at [703, 446] on span "delete" at bounding box center [704, 451] width 16 height 16
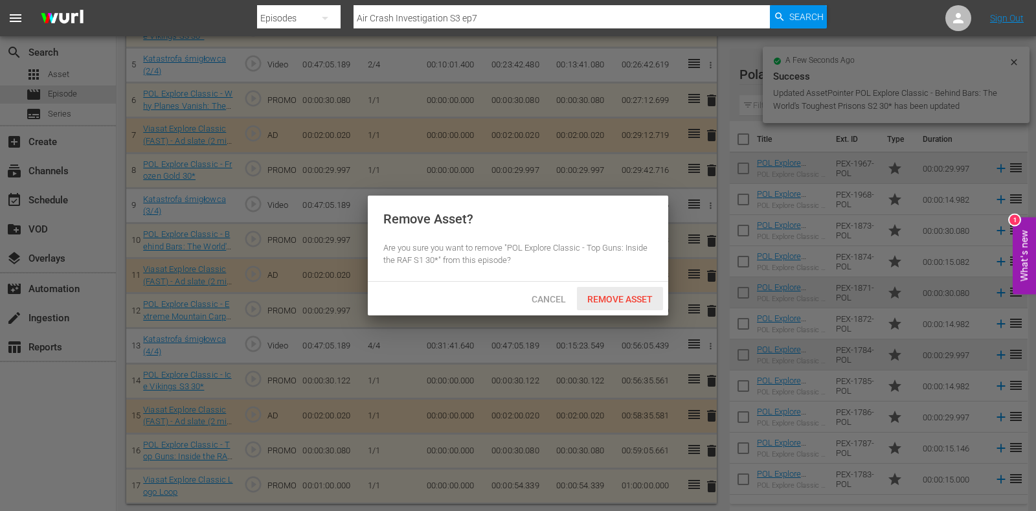
click at [612, 299] on span "Remove Asset" at bounding box center [620, 299] width 86 height 10
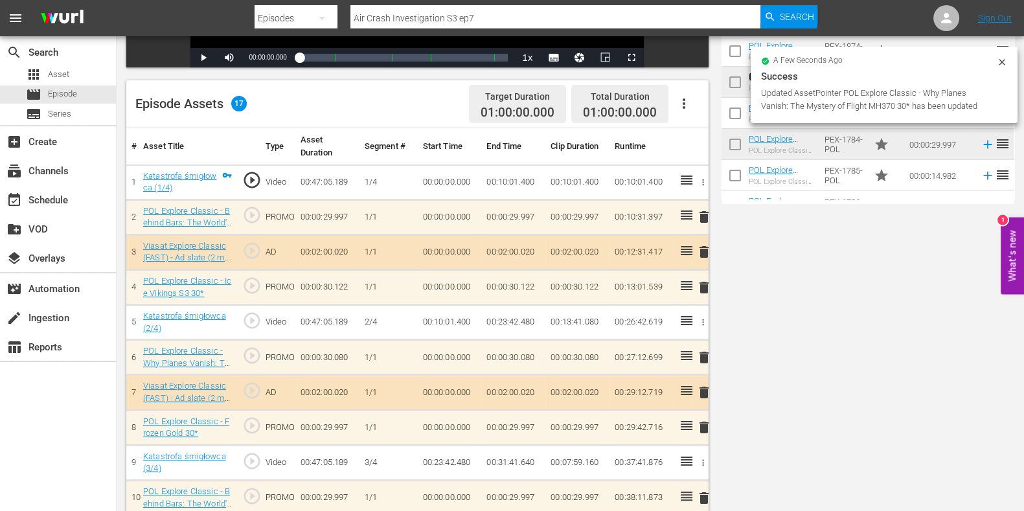
scroll to position [0, 0]
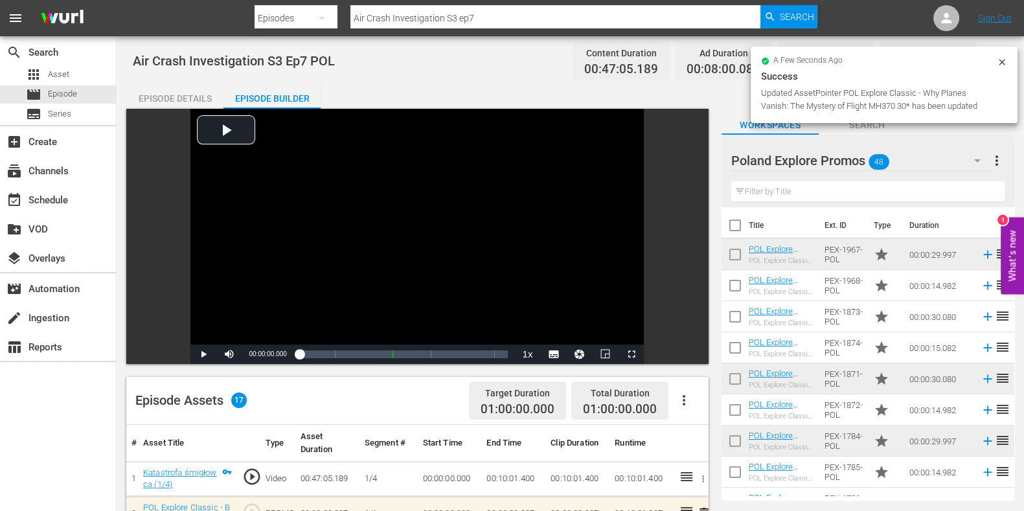
click at [497, 16] on input "Air Crash Investigation S3 ep7" at bounding box center [555, 18] width 410 height 31
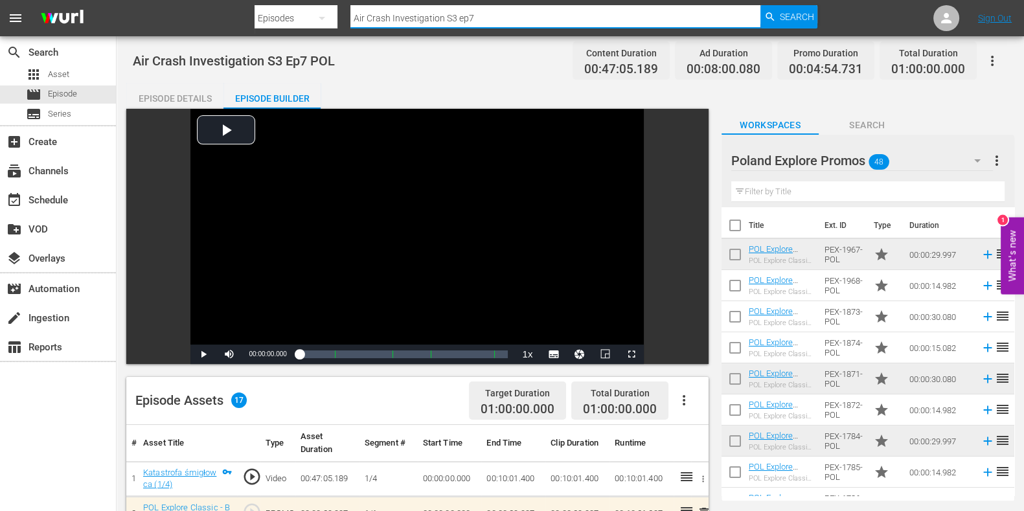
type input "Air Crash Investigation S3 ep"
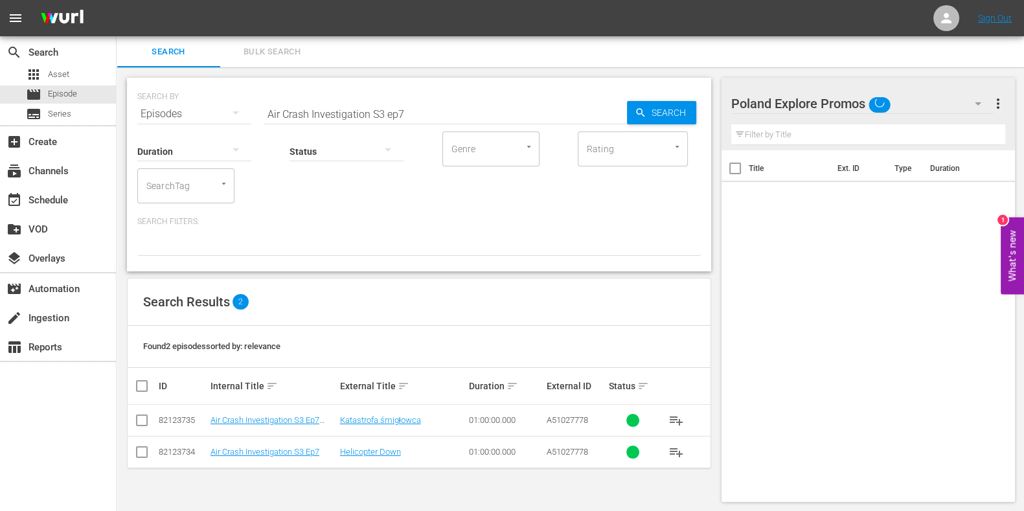
click at [461, 120] on input "Air Crash Investigation S3 ep7" at bounding box center [445, 113] width 363 height 31
type input "Air Crash Investigation S3 ep8"
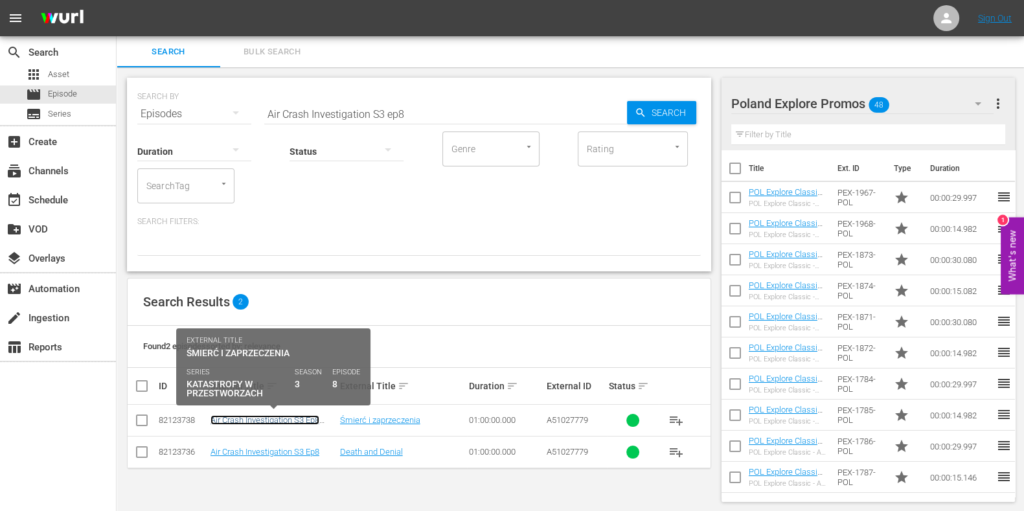
click at [279, 415] on link "Air Crash Investigation S3 Ep8 POL" at bounding box center [264, 424] width 109 height 19
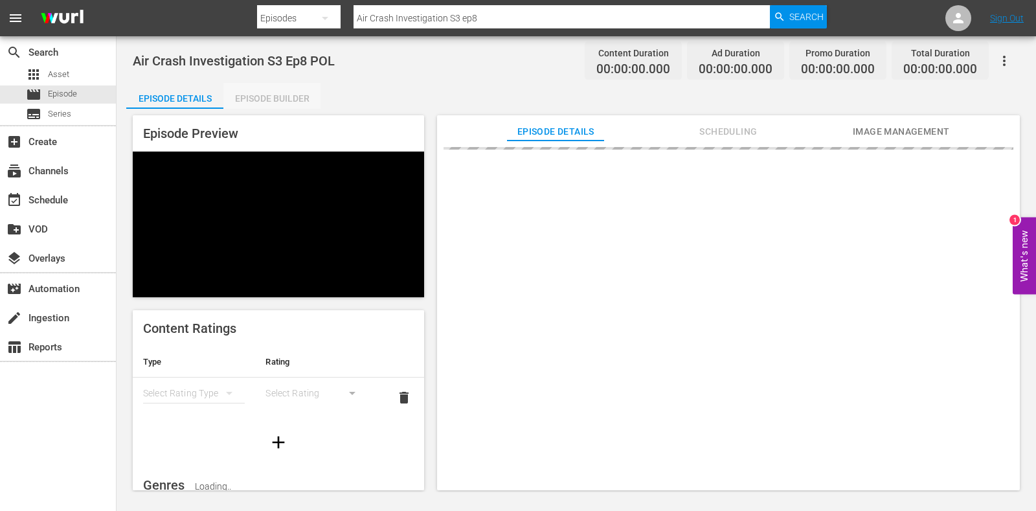
click at [280, 97] on div "Episode Builder" at bounding box center [271, 98] width 97 height 31
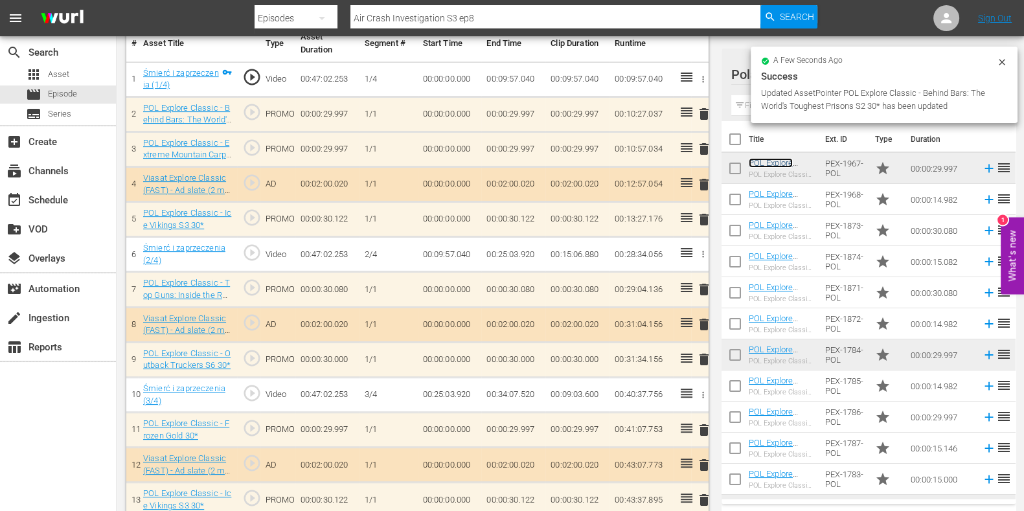
scroll to position [341, 0]
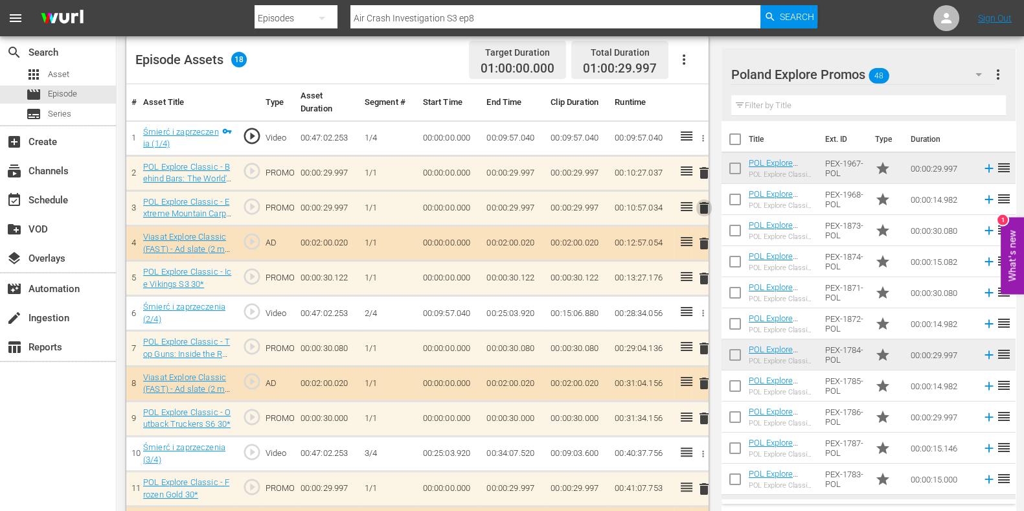
click at [705, 213] on span "delete" at bounding box center [704, 208] width 16 height 16
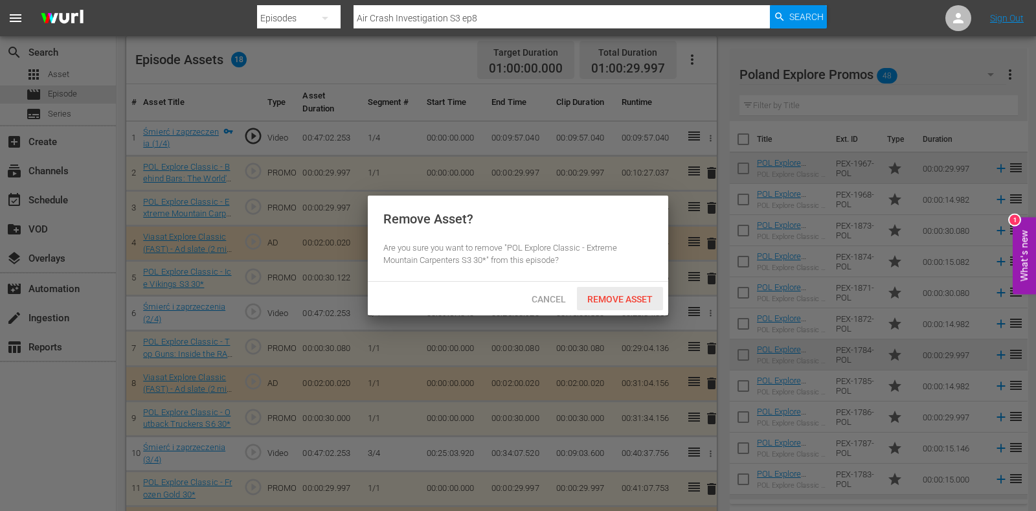
click at [625, 289] on div "Remove Asset" at bounding box center [620, 299] width 86 height 24
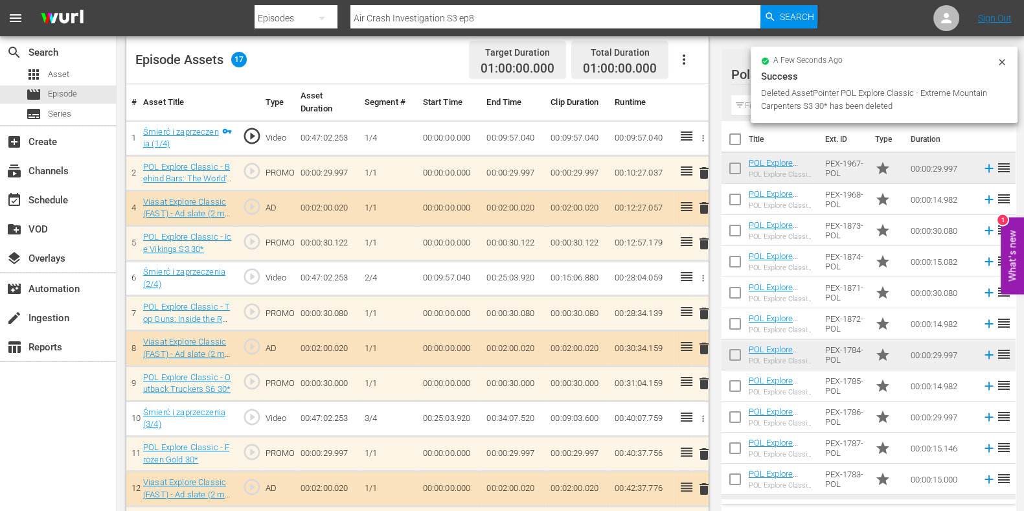
click at [699, 312] on span "delete" at bounding box center [704, 314] width 16 height 16
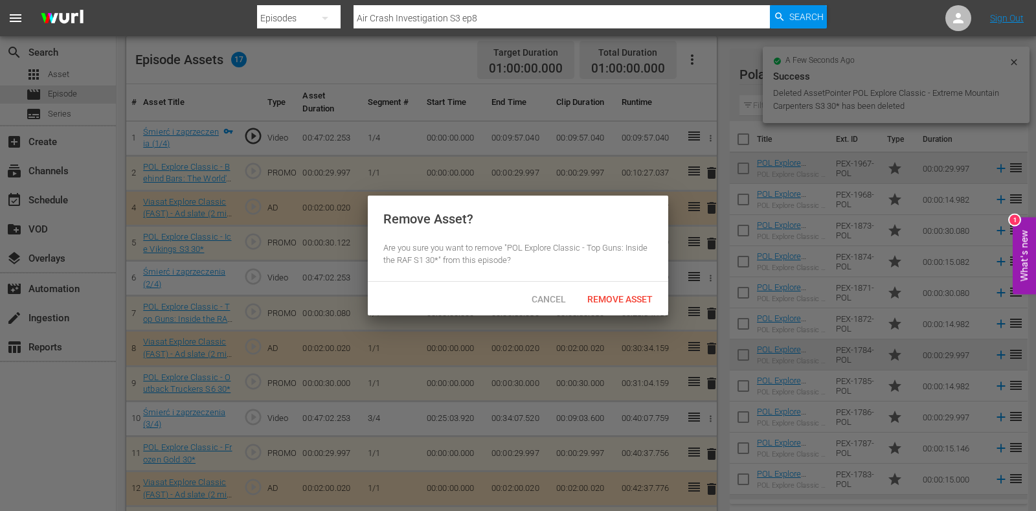
click at [652, 306] on div "Remove Asset" at bounding box center [620, 299] width 86 height 24
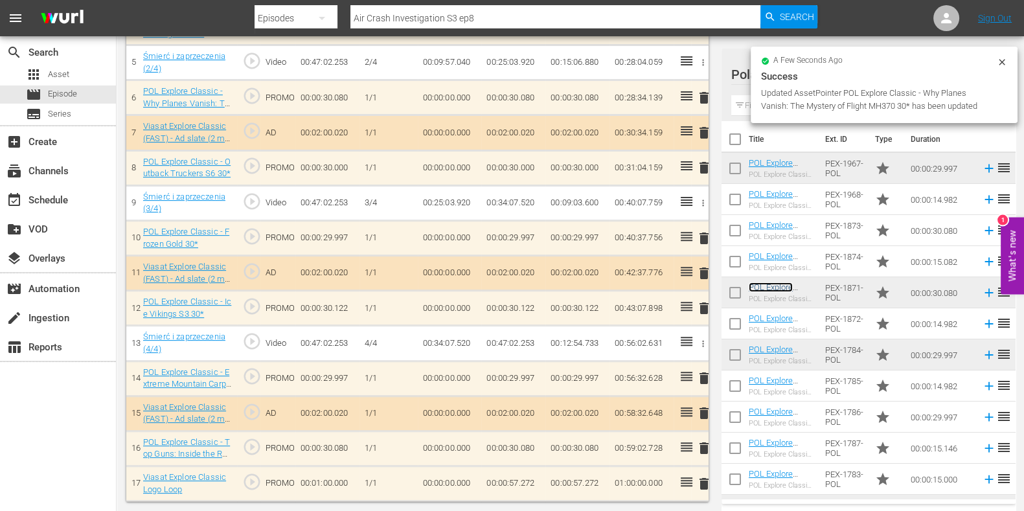
scroll to position [554, 0]
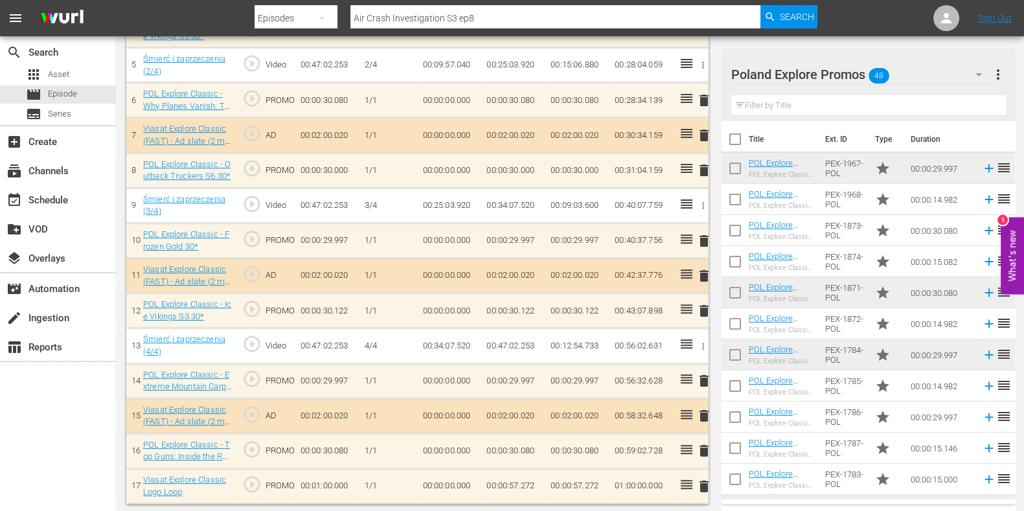
click at [703, 233] on span "delete" at bounding box center [704, 241] width 16 height 16
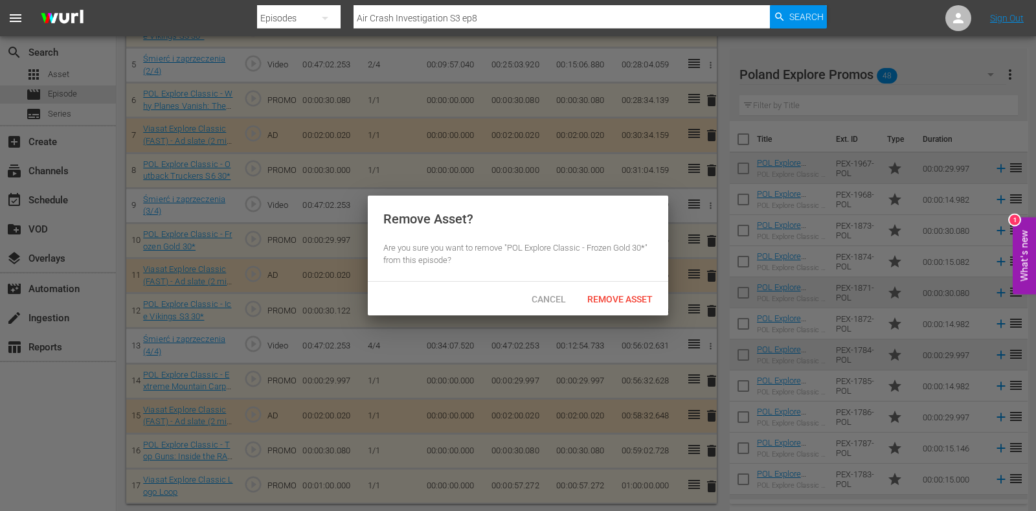
click at [609, 290] on div "Remove Asset" at bounding box center [620, 299] width 86 height 24
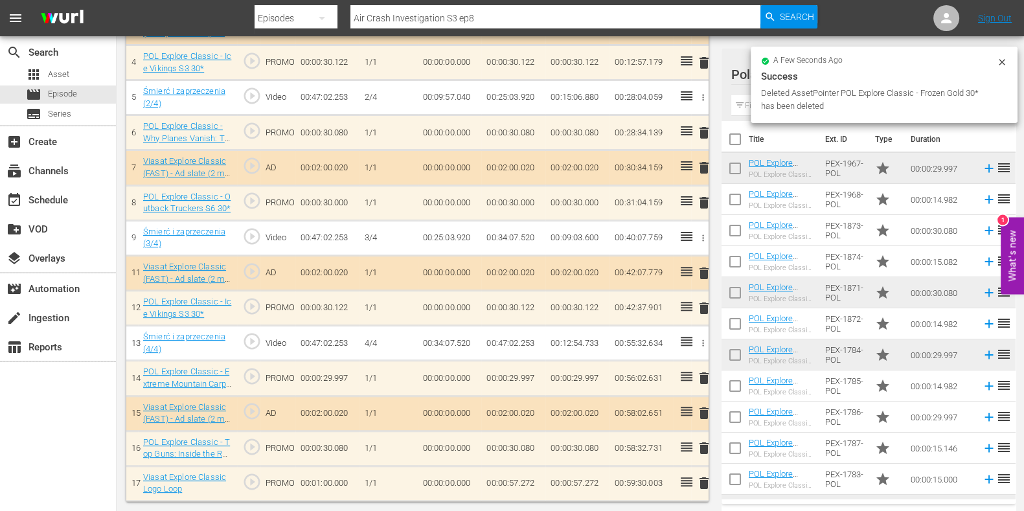
scroll to position [519, 0]
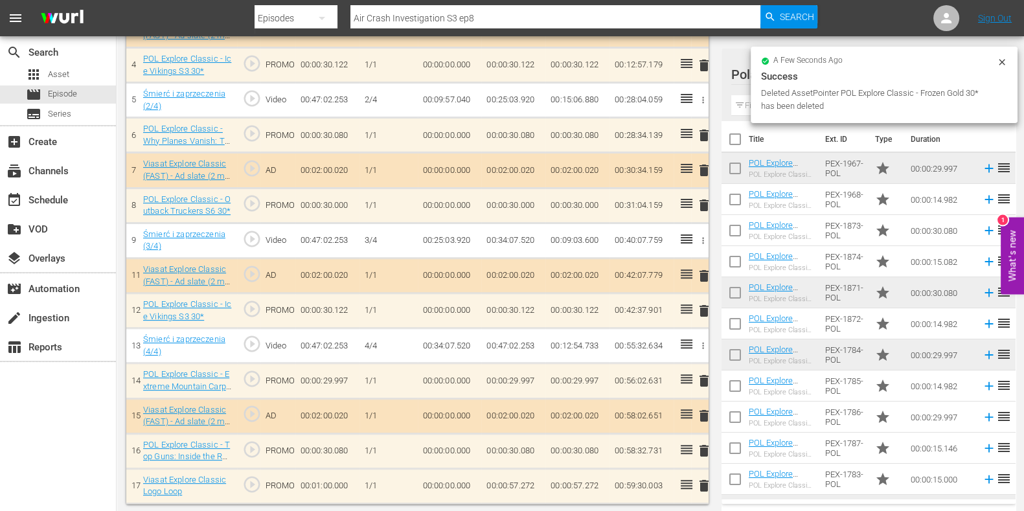
click at [703, 378] on span "delete" at bounding box center [704, 381] width 16 height 16
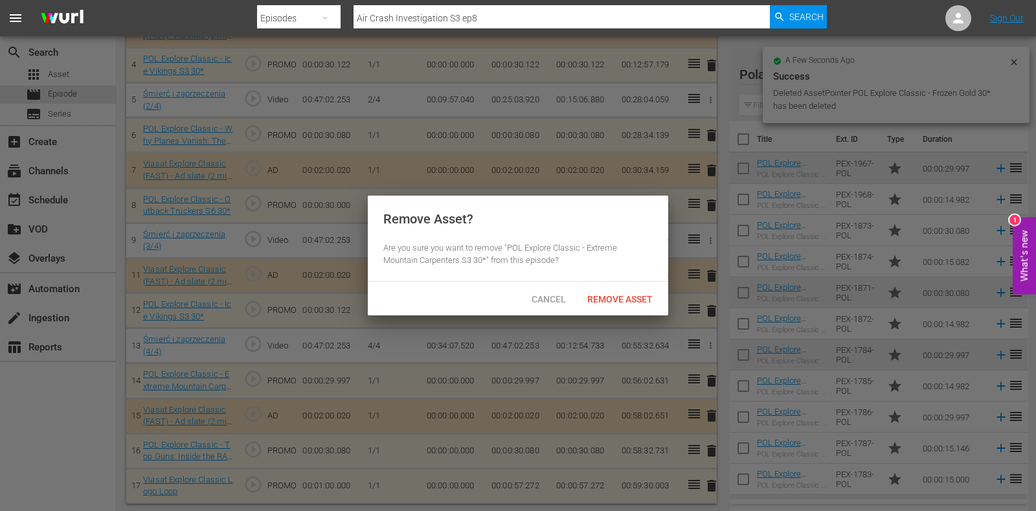
click at [623, 297] on span "Remove Asset" at bounding box center [620, 299] width 86 height 10
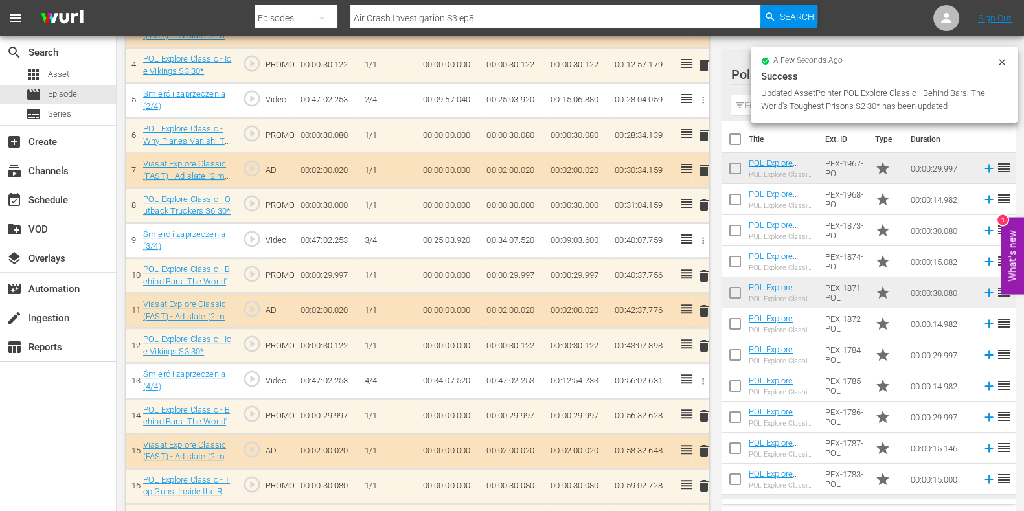
click at [701, 481] on span "delete" at bounding box center [704, 486] width 16 height 16
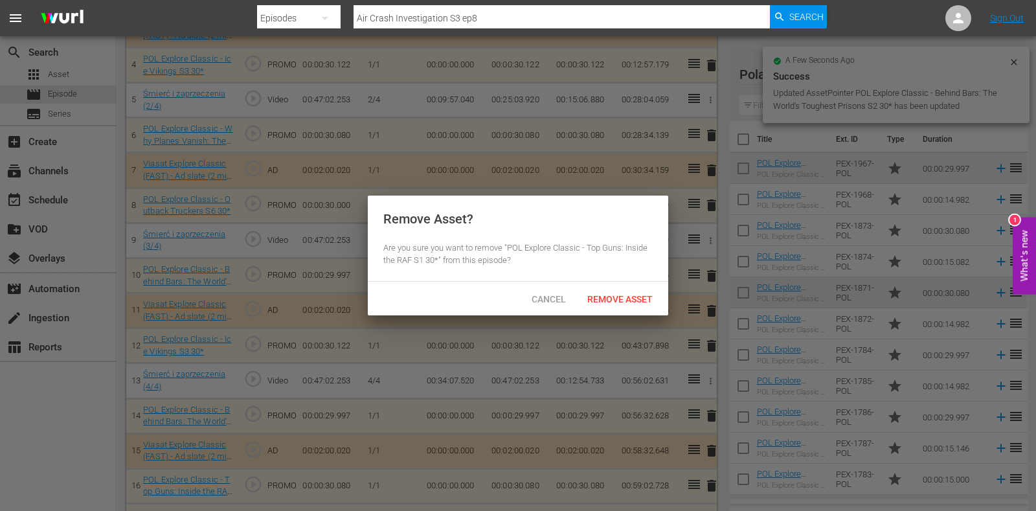
click at [635, 310] on div "Cancel Remove Asset" at bounding box center [518, 299] width 301 height 34
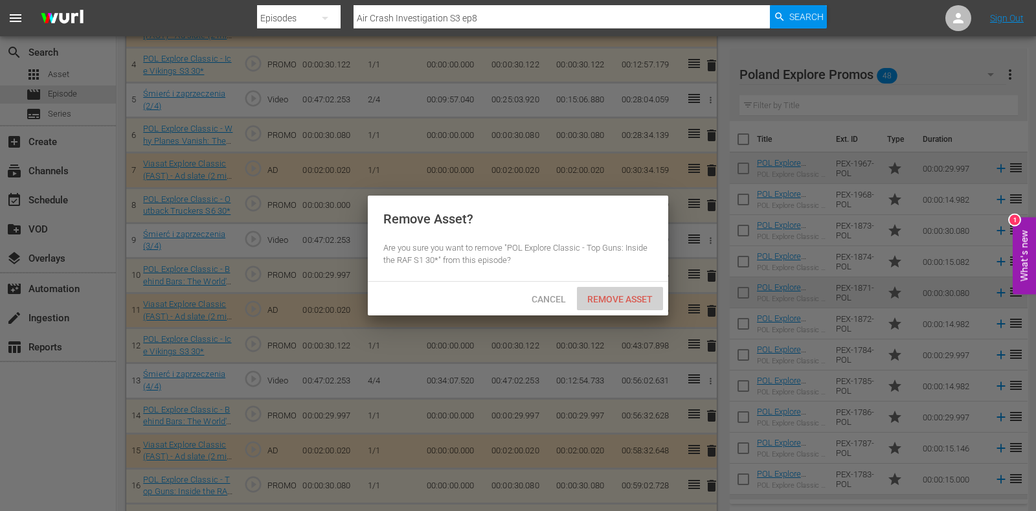
click at [634, 299] on span "Remove Asset" at bounding box center [620, 299] width 86 height 10
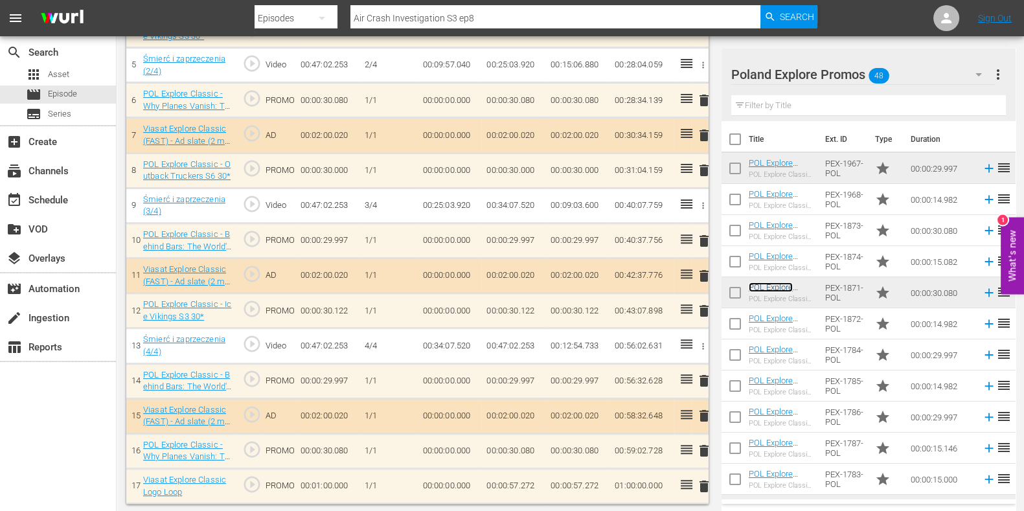
scroll to position [0, 0]
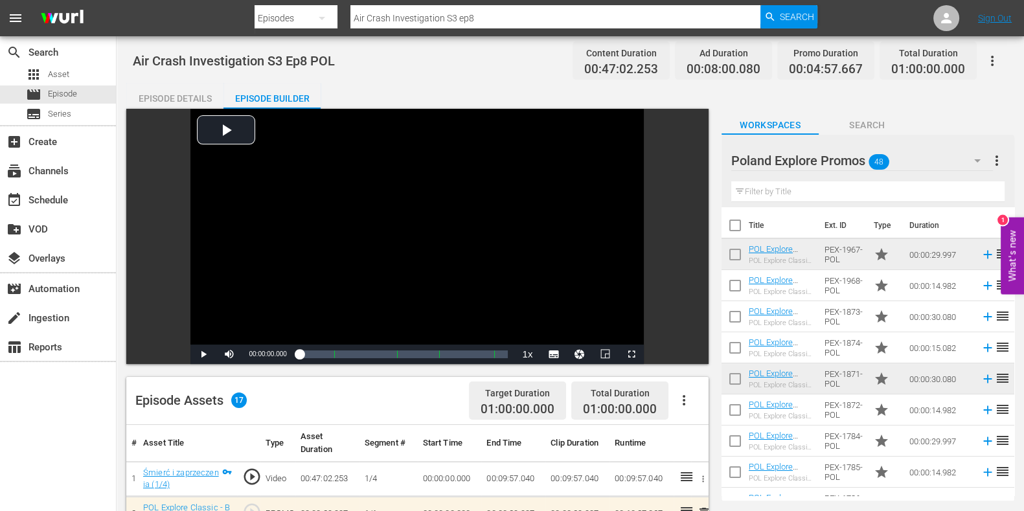
click at [501, 19] on input "Air Crash Investigation S3 ep8" at bounding box center [555, 18] width 410 height 31
type input "Air Crash Investigation S3 ep9"
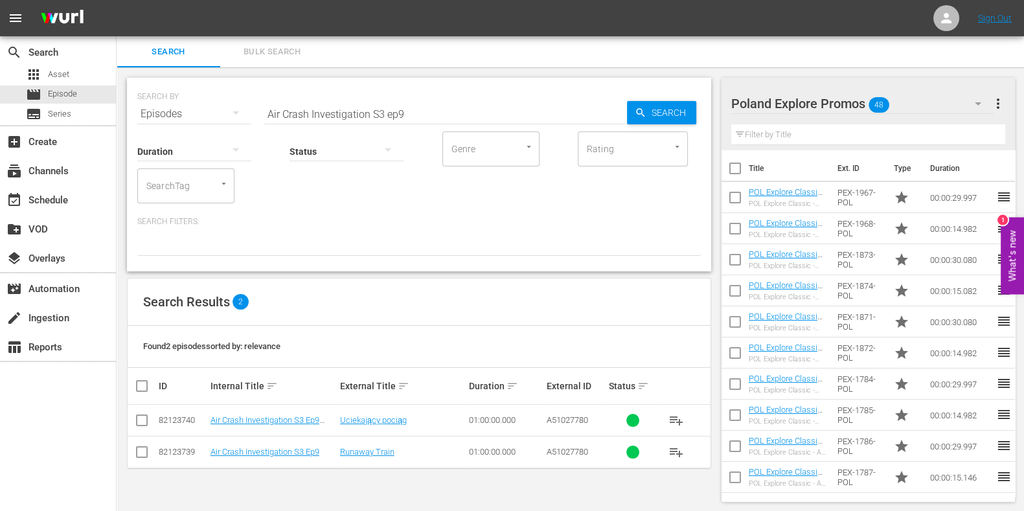
scroll to position [1, 0]
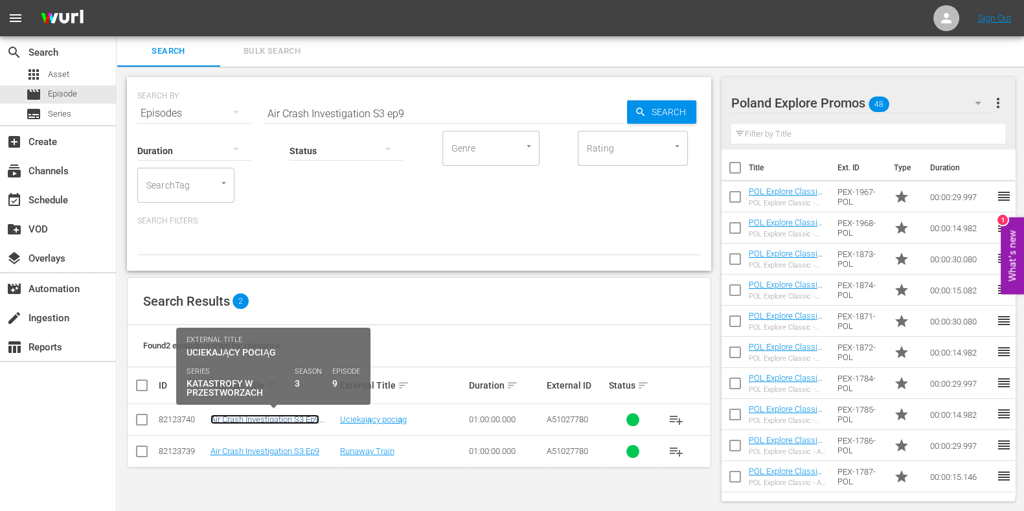
click at [310, 420] on link "Air Crash Investigation S3 Ep9 POL" at bounding box center [264, 424] width 109 height 19
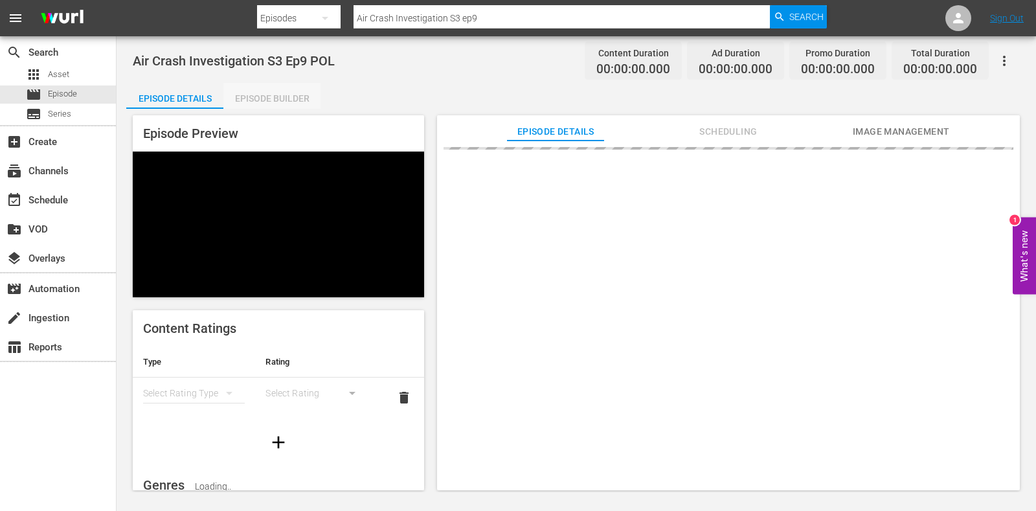
click at [304, 100] on div "Episode Builder" at bounding box center [271, 98] width 97 height 31
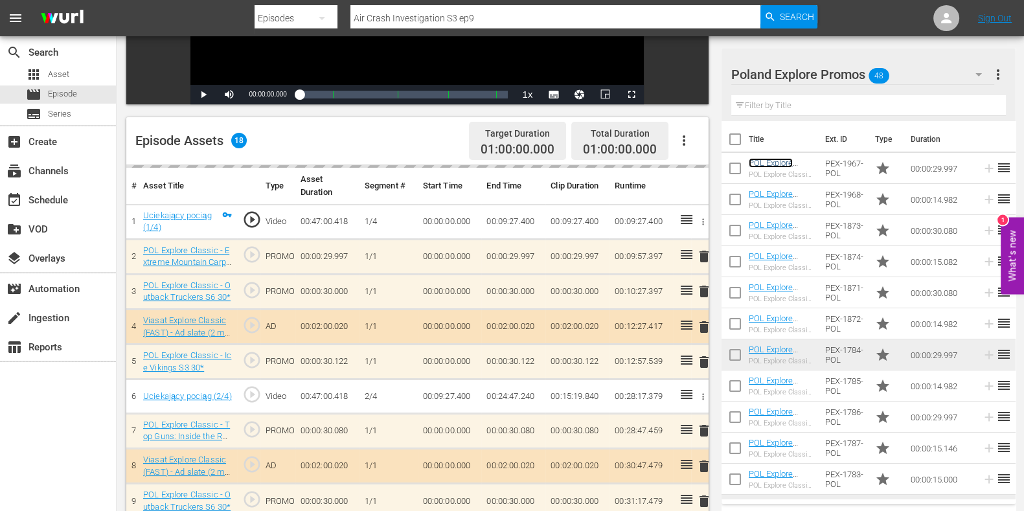
scroll to position [341, 0]
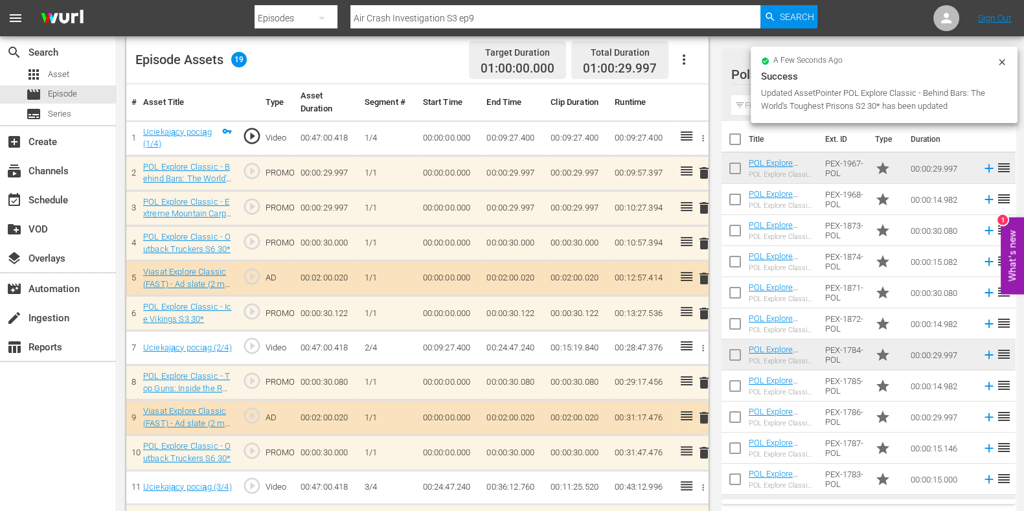
click at [704, 209] on span "delete" at bounding box center [704, 208] width 16 height 16
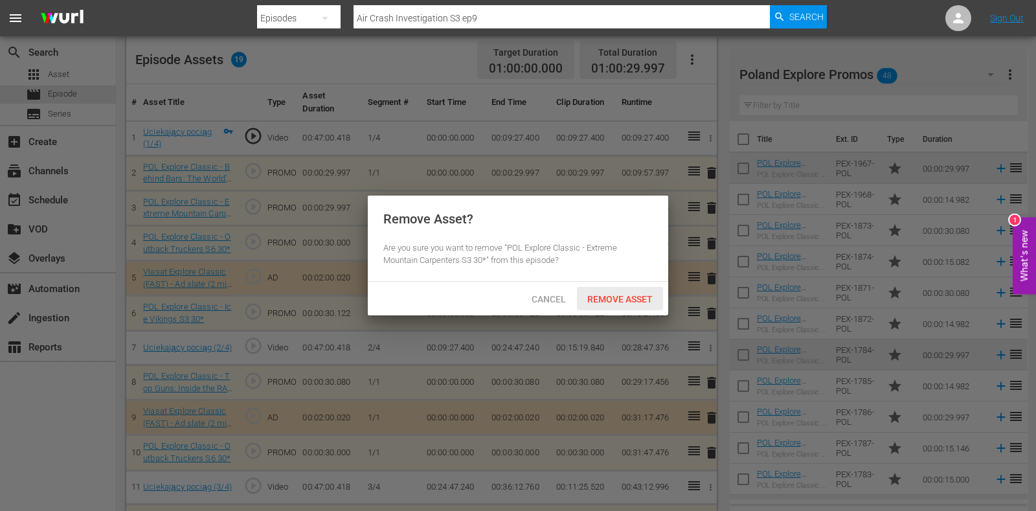
click at [593, 303] on span "Remove Asset" at bounding box center [620, 299] width 86 height 10
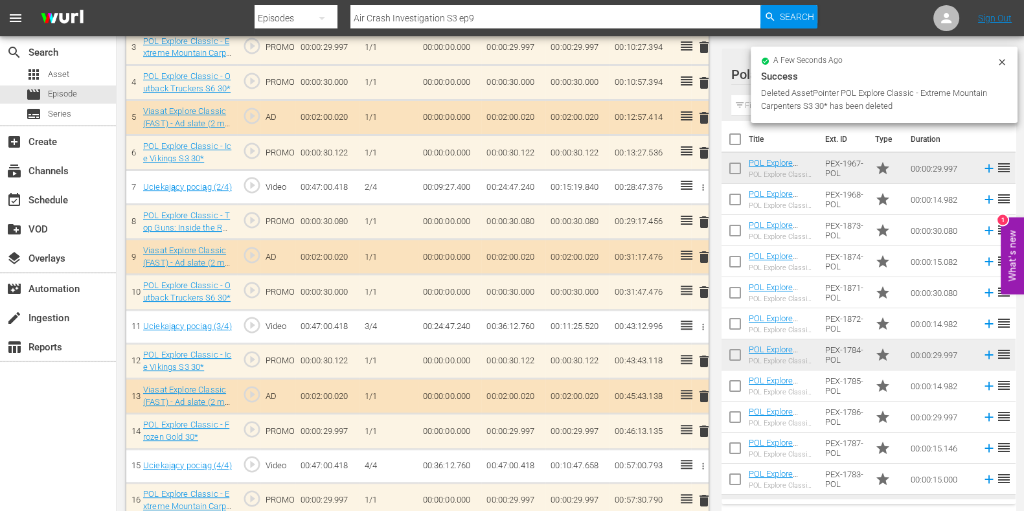
scroll to position [503, 0]
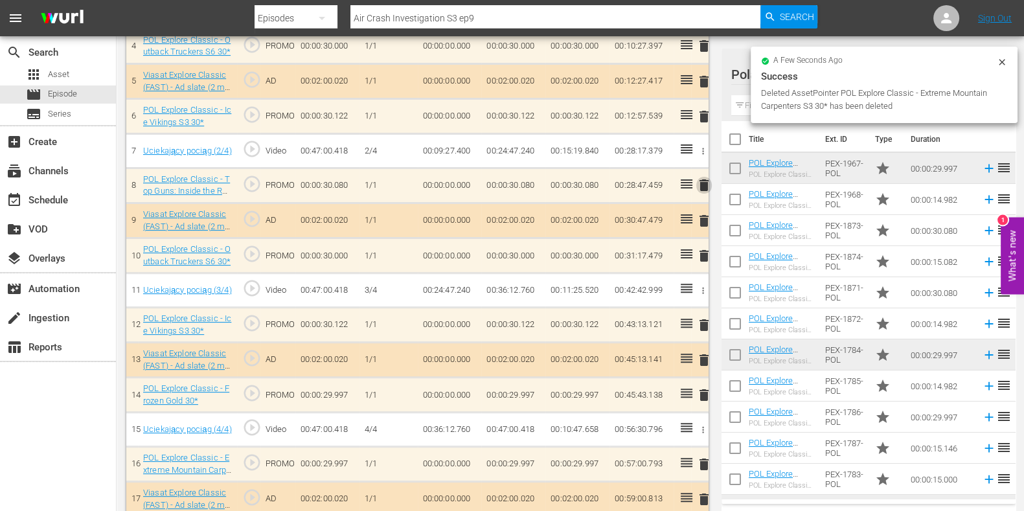
click at [706, 182] on span "delete" at bounding box center [704, 185] width 16 height 16
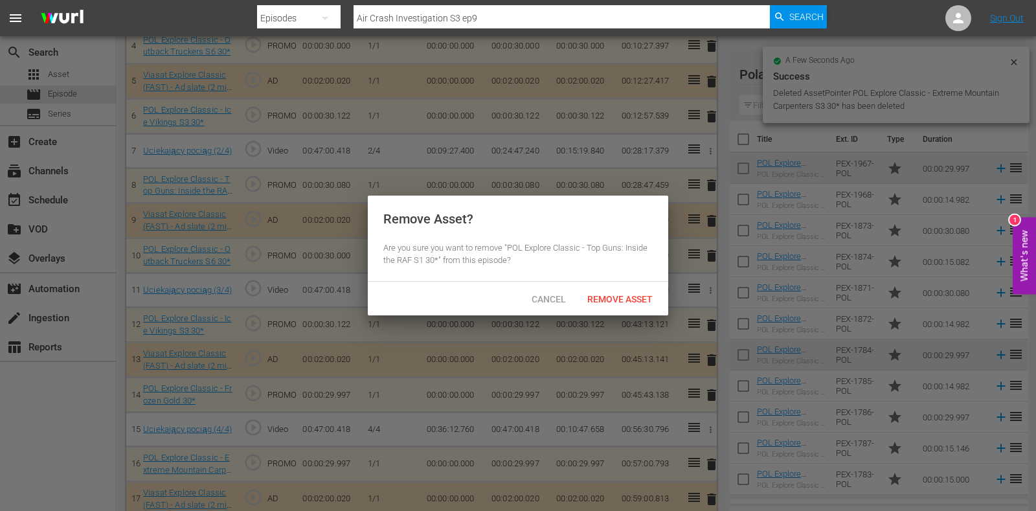
click at [635, 280] on div "Remove Asset? Are you sure you want to remove "POL Explore Classic - Top Guns: …" at bounding box center [518, 239] width 301 height 86
click at [634, 289] on div "Remove Asset" at bounding box center [620, 299] width 86 height 24
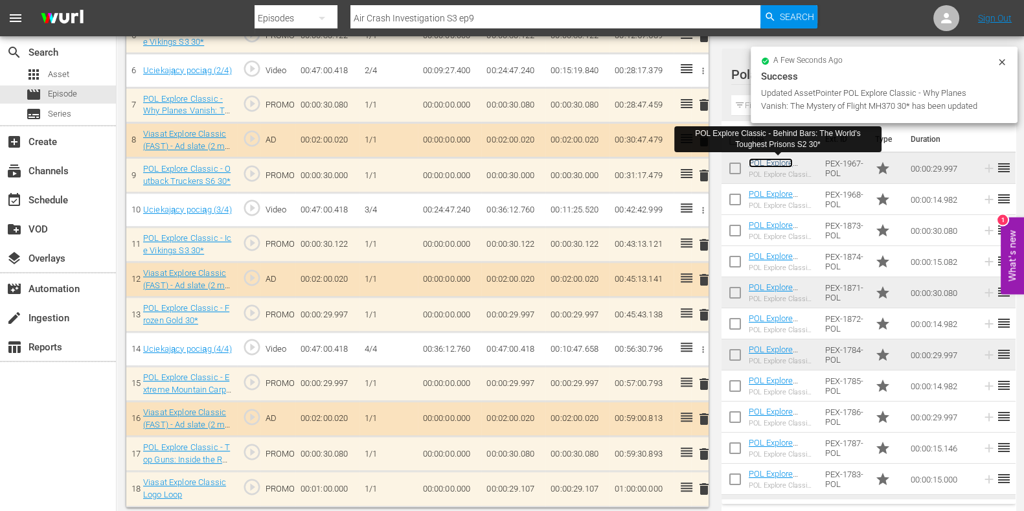
scroll to position [587, 0]
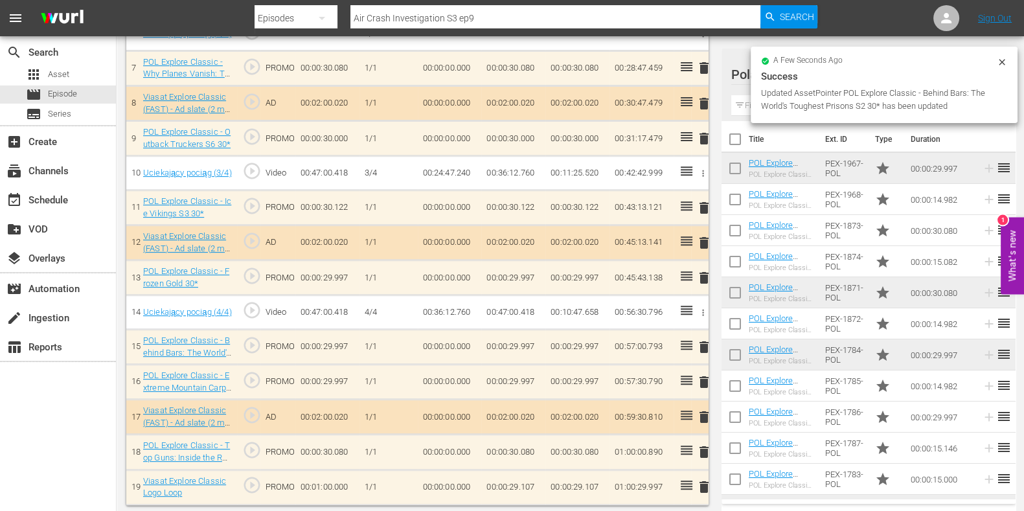
click at [705, 383] on span "delete" at bounding box center [704, 382] width 16 height 16
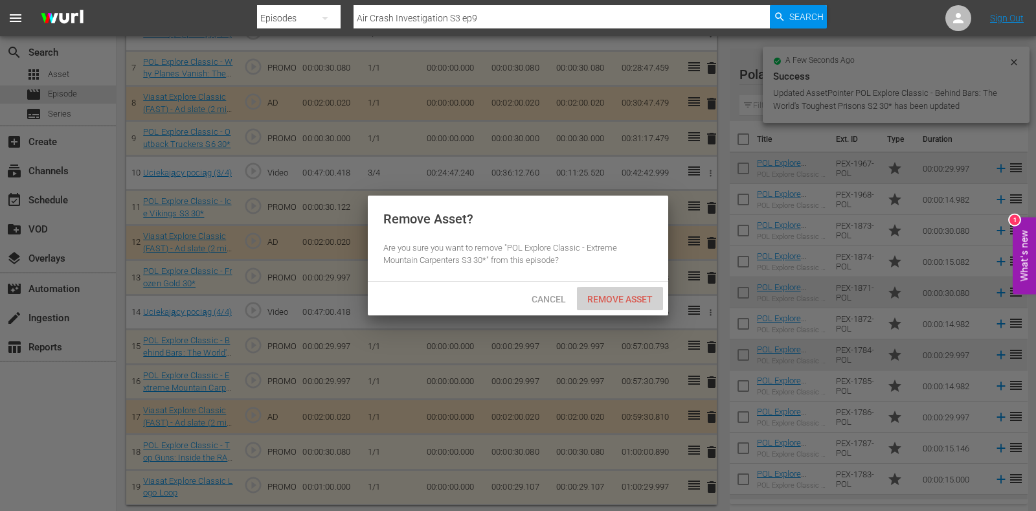
click at [622, 291] on div "Remove Asset" at bounding box center [620, 299] width 86 height 24
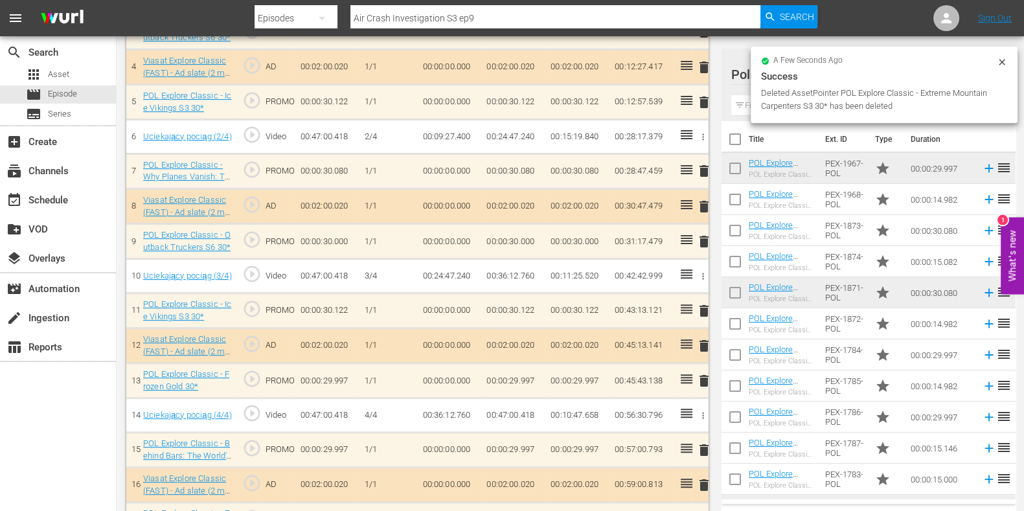
scroll to position [586, 0]
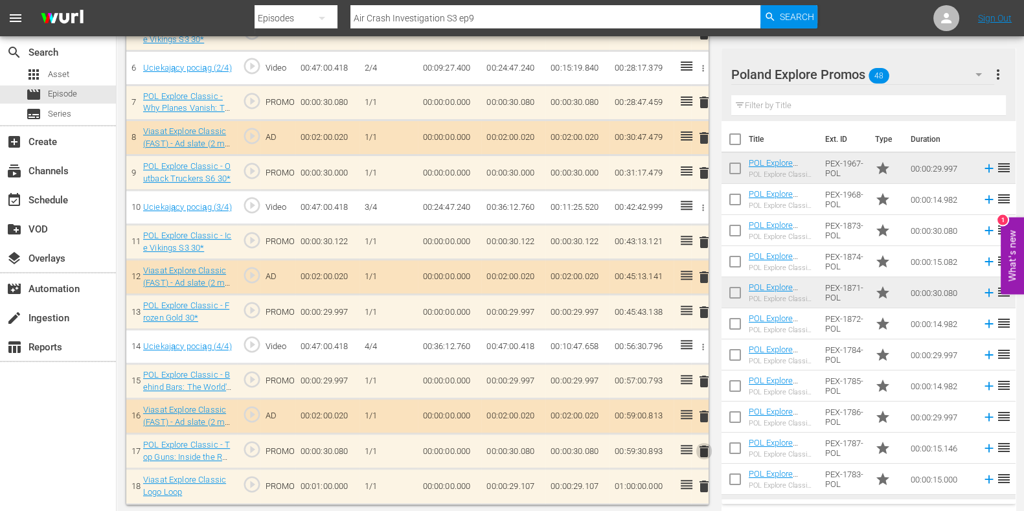
click at [698, 451] on span "delete" at bounding box center [704, 452] width 16 height 16
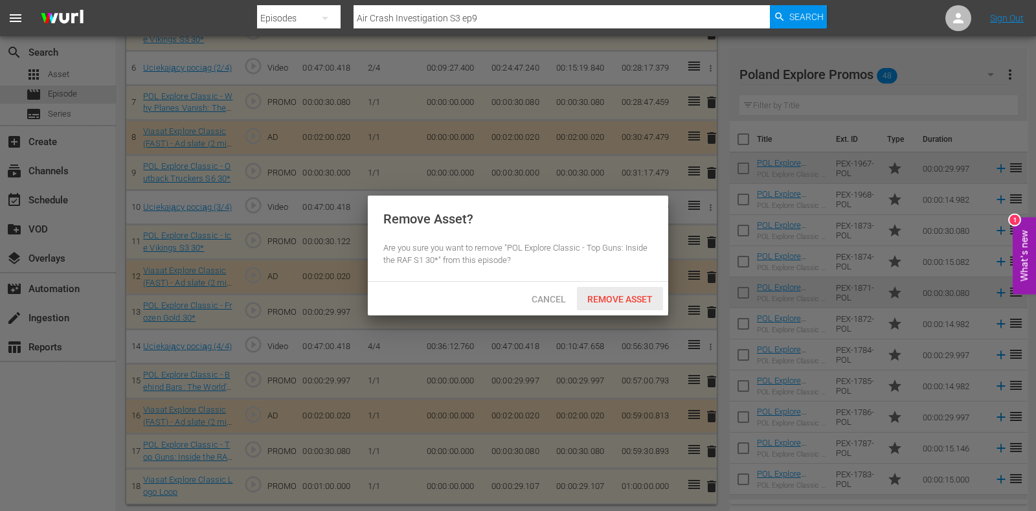
click at [606, 299] on span "Remove Asset" at bounding box center [620, 299] width 86 height 10
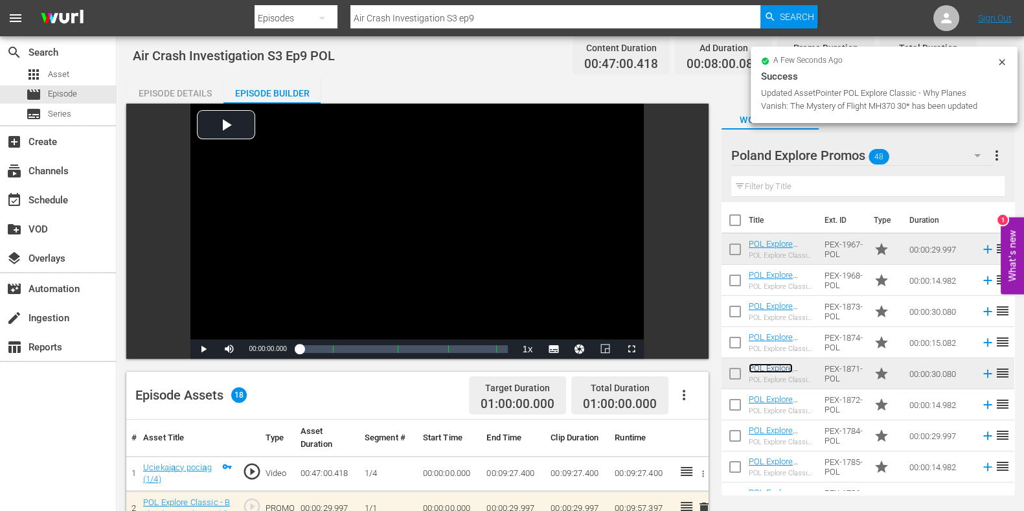
scroll to position [0, 0]
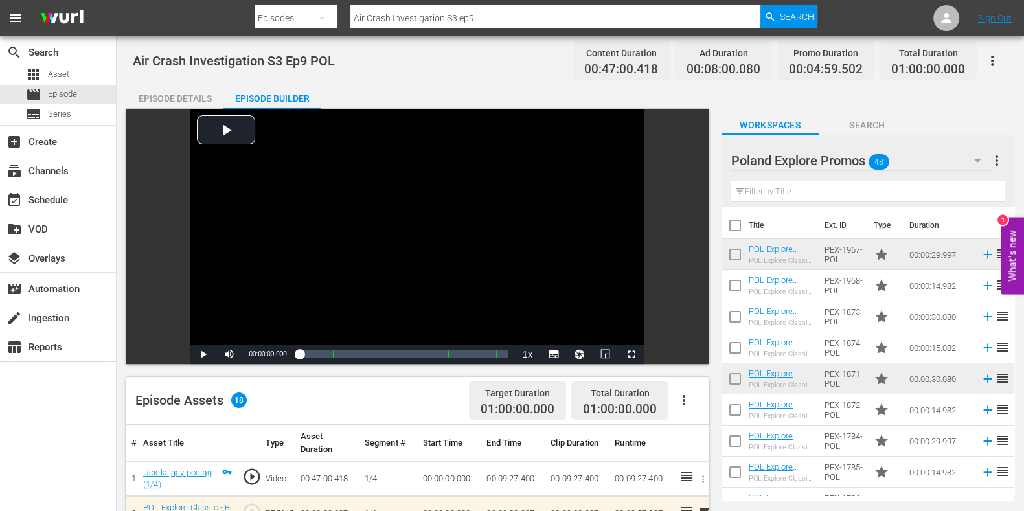
click at [496, 8] on input "Air Crash Investigation S3 ep9" at bounding box center [555, 18] width 410 height 31
type input "Air Crash Investigation S3 ep10"
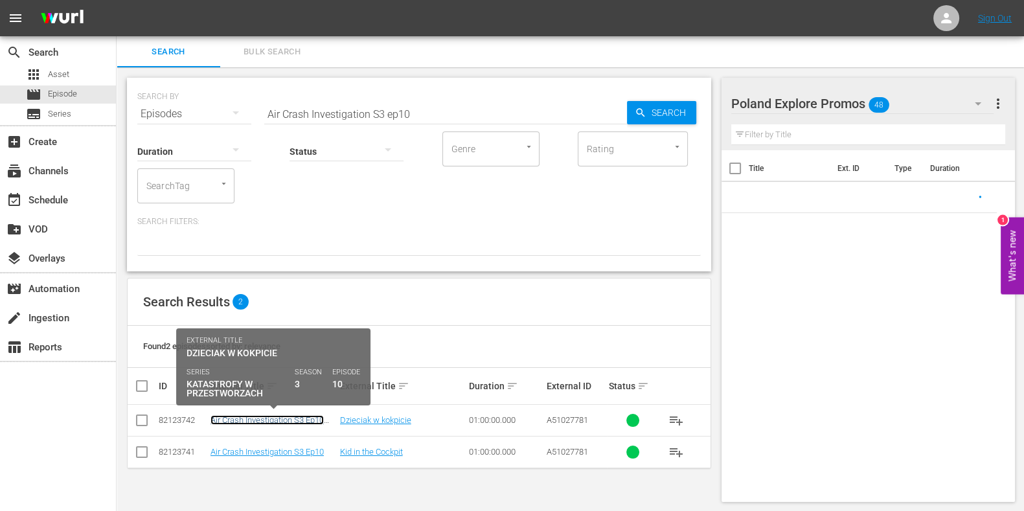
click at [307, 418] on link "Air Crash Investigation S3 Ep10 POL" at bounding box center [266, 424] width 113 height 19
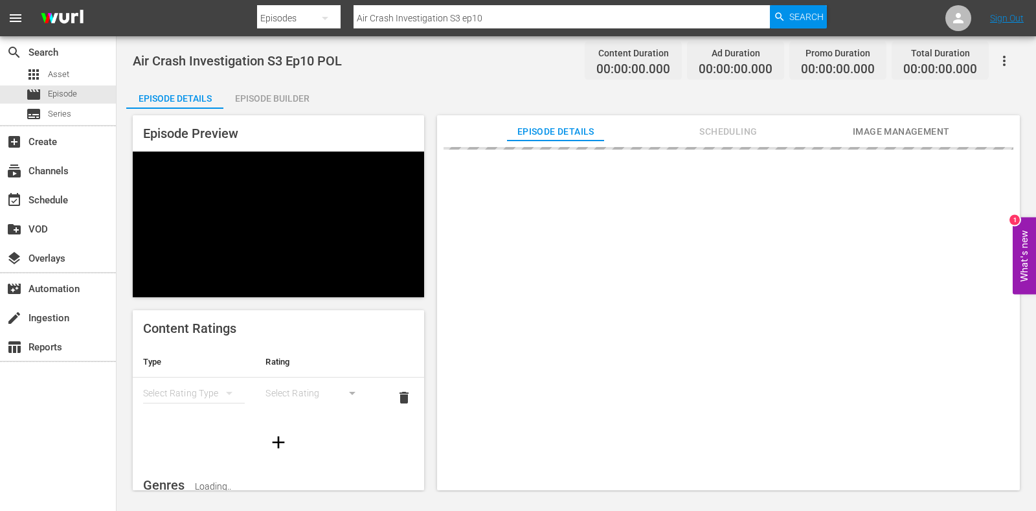
click at [286, 109] on div "Episode Preview Content Ratings Type Rating Select Rating Type Select Rating de…" at bounding box center [576, 305] width 900 height 392
click at [288, 98] on div "Episode Builder" at bounding box center [271, 98] width 97 height 31
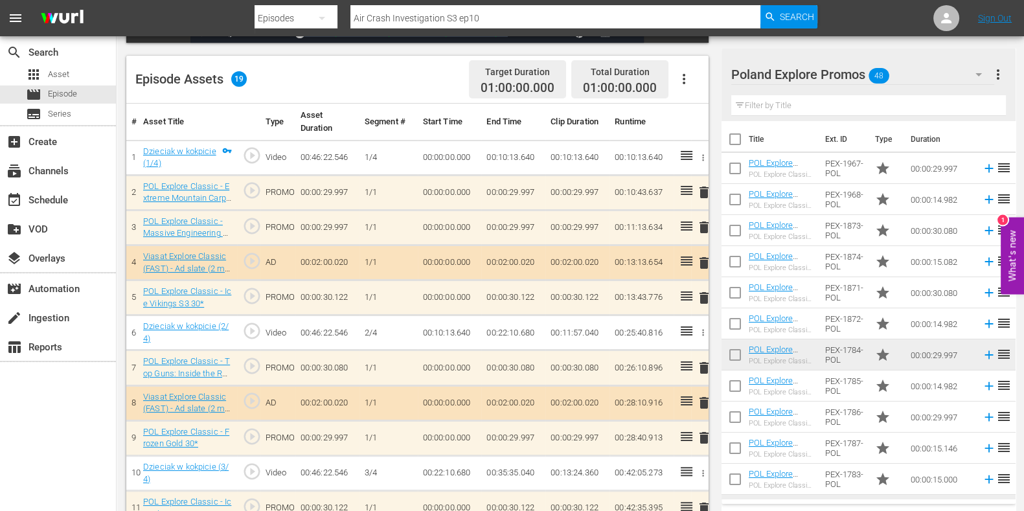
scroll to position [323, 0]
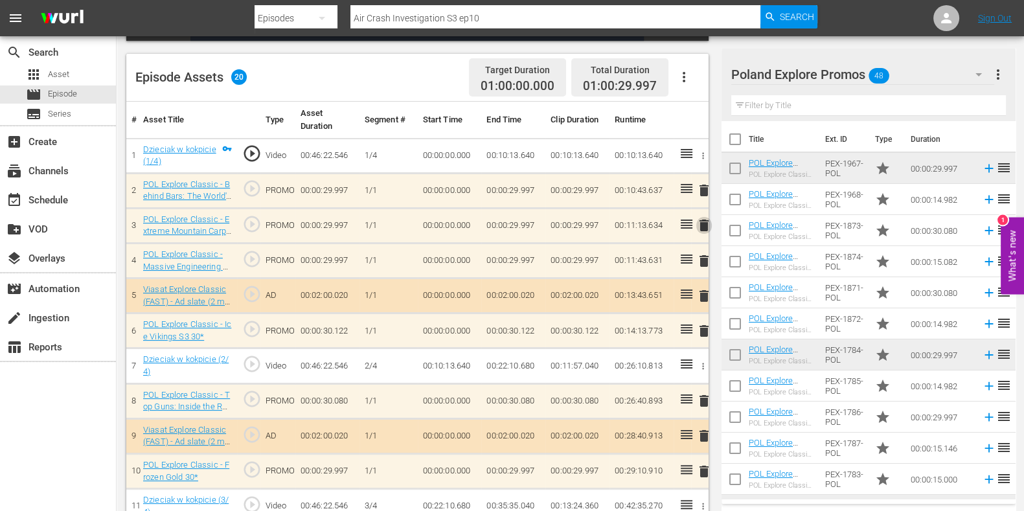
click at [702, 222] on span "delete" at bounding box center [704, 226] width 16 height 16
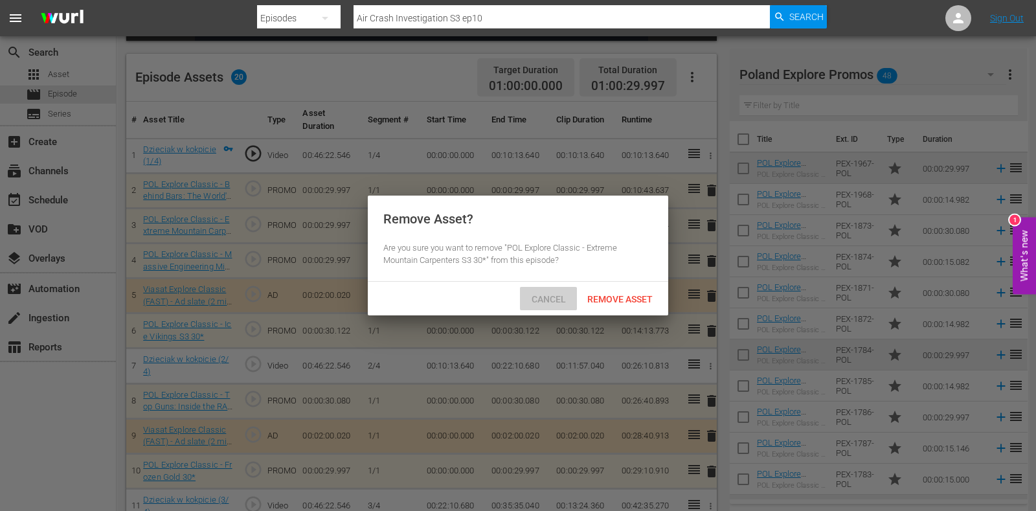
click at [523, 304] on div "Cancel" at bounding box center [548, 299] width 57 height 24
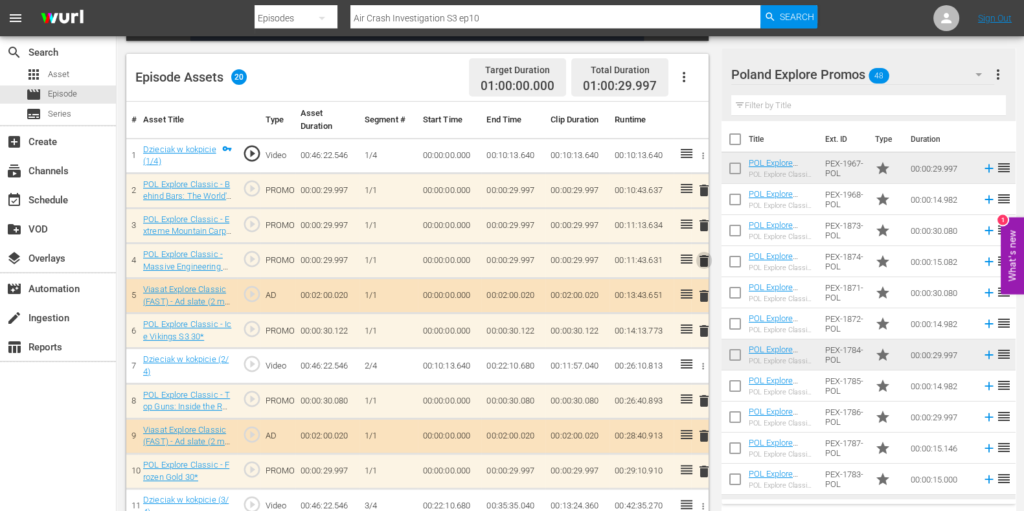
click at [702, 253] on span "delete" at bounding box center [704, 261] width 16 height 16
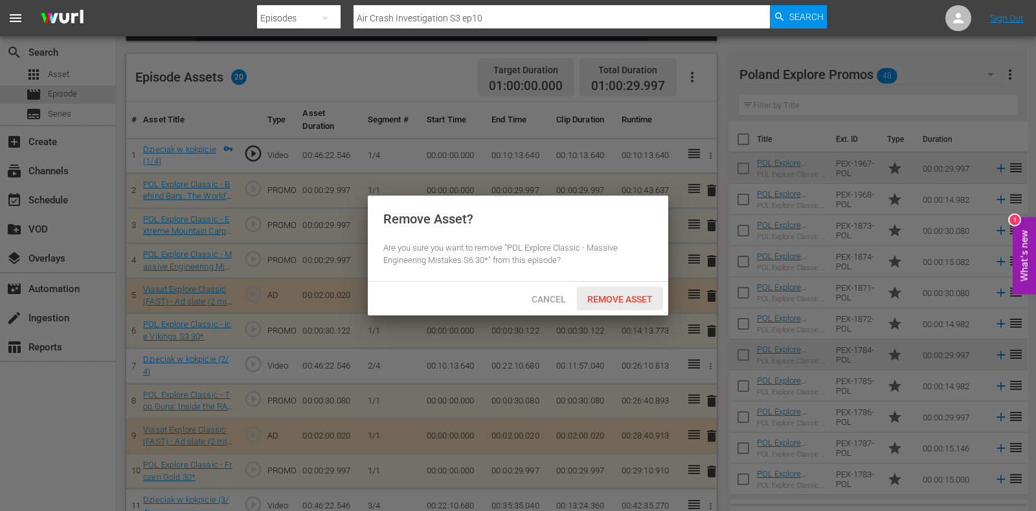
click at [615, 291] on div "Remove Asset" at bounding box center [620, 299] width 86 height 24
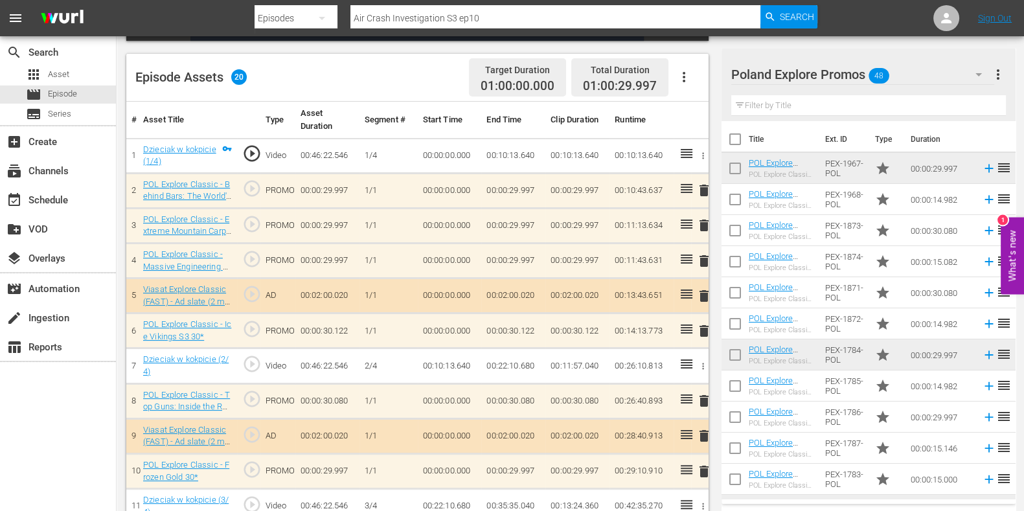
scroll to position [405, 0]
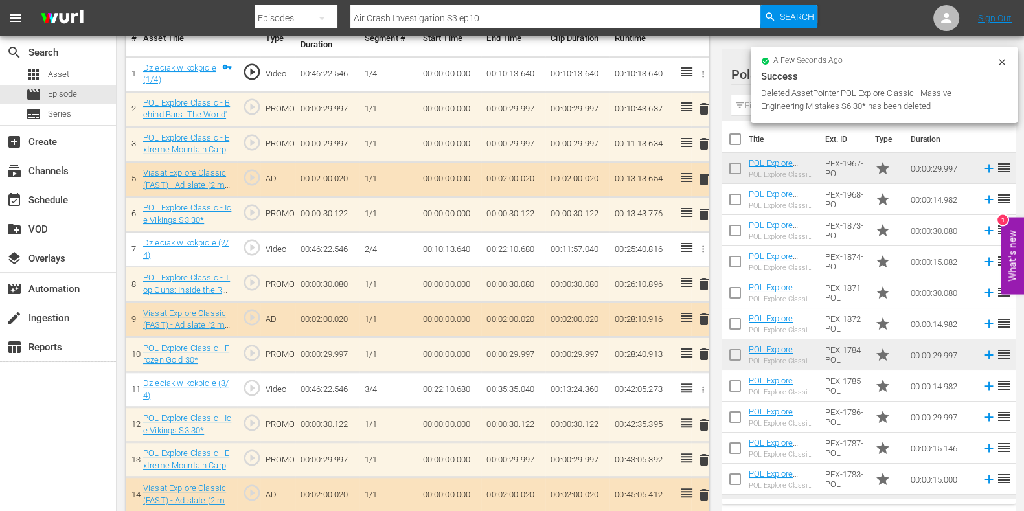
click at [702, 293] on td "delete" at bounding box center [699, 284] width 17 height 35
click at [701, 284] on span "delete" at bounding box center [704, 285] width 16 height 16
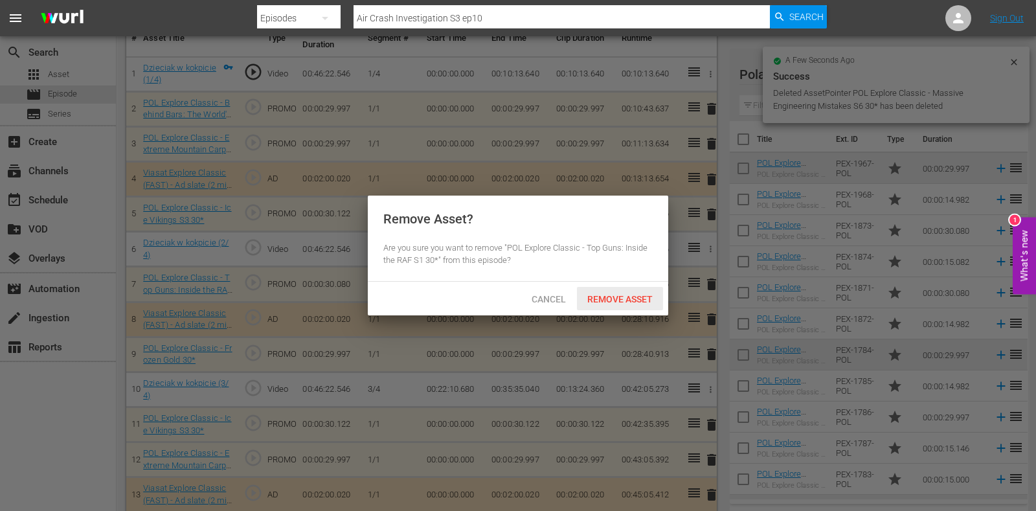
click at [646, 295] on span "Remove Asset" at bounding box center [620, 299] width 86 height 10
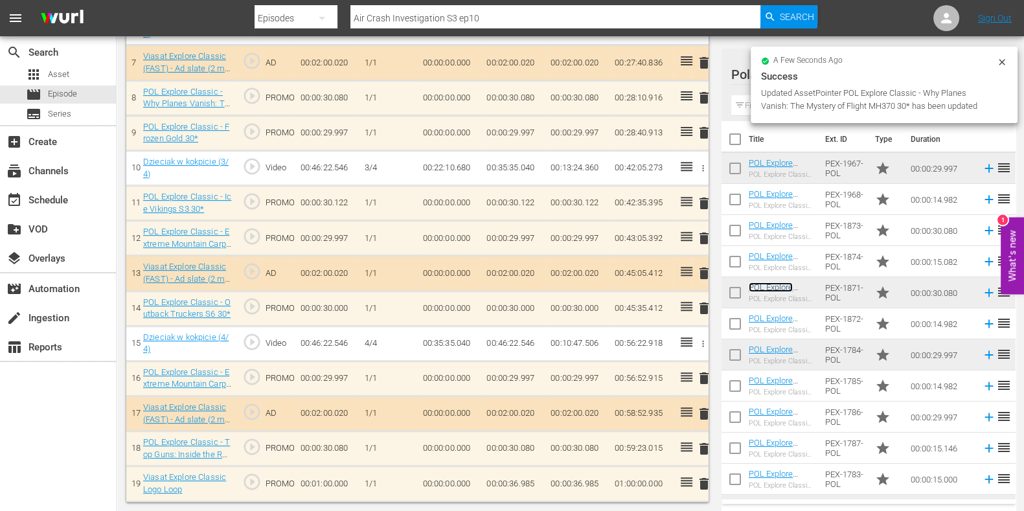
scroll to position [624, 0]
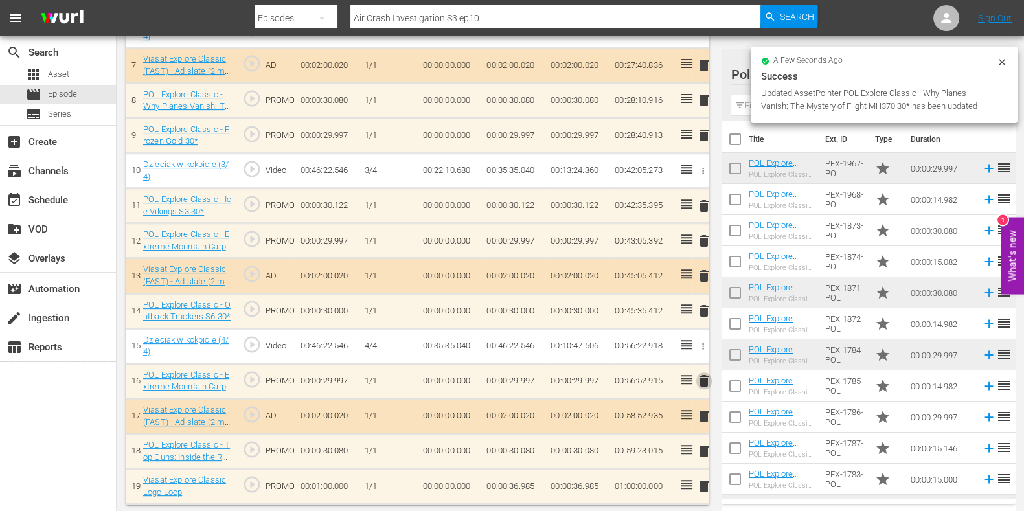
click at [699, 380] on span "delete" at bounding box center [704, 381] width 16 height 16
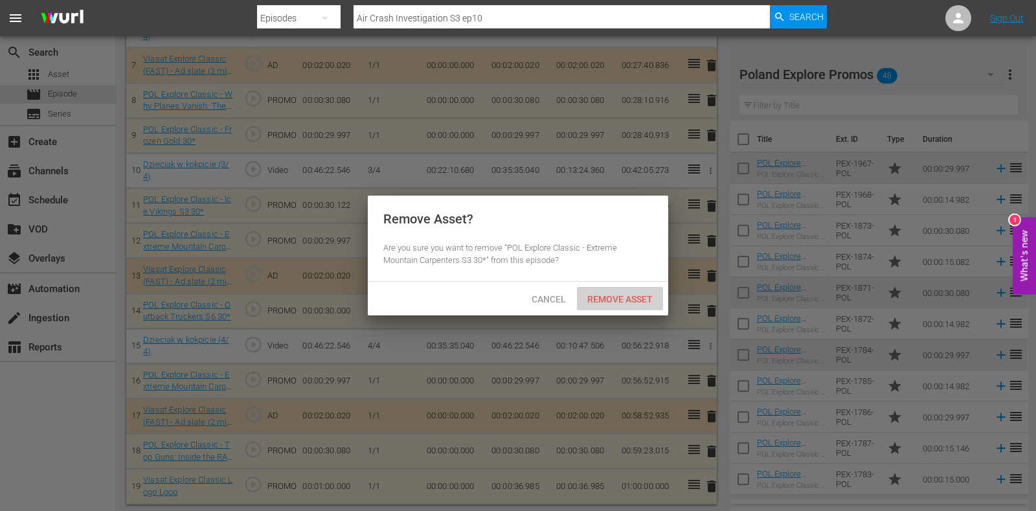
click at [628, 302] on span "Remove Asset" at bounding box center [620, 299] width 86 height 10
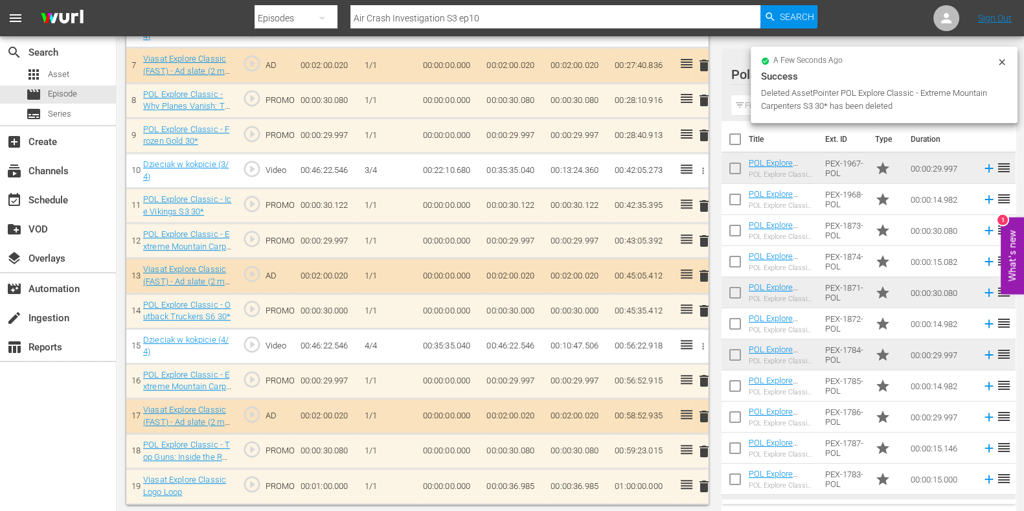
scroll to position [589, 0]
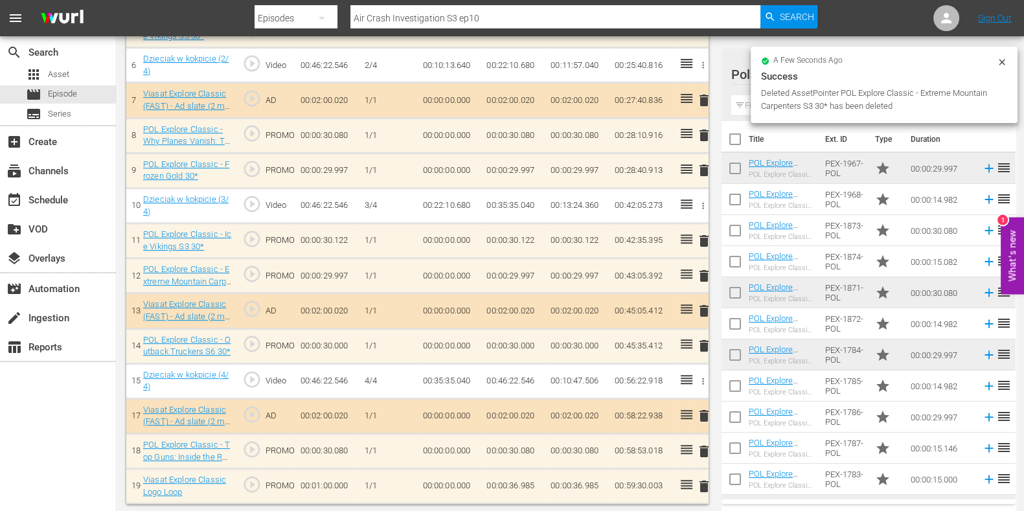
click at [706, 450] on span "delete" at bounding box center [704, 452] width 16 height 16
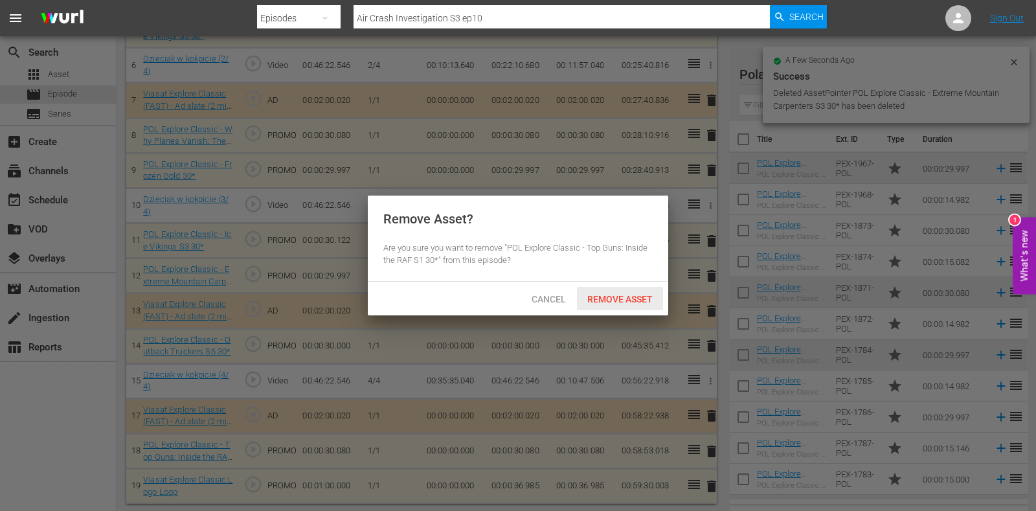
click at [627, 306] on div "Remove Asset" at bounding box center [620, 299] width 86 height 24
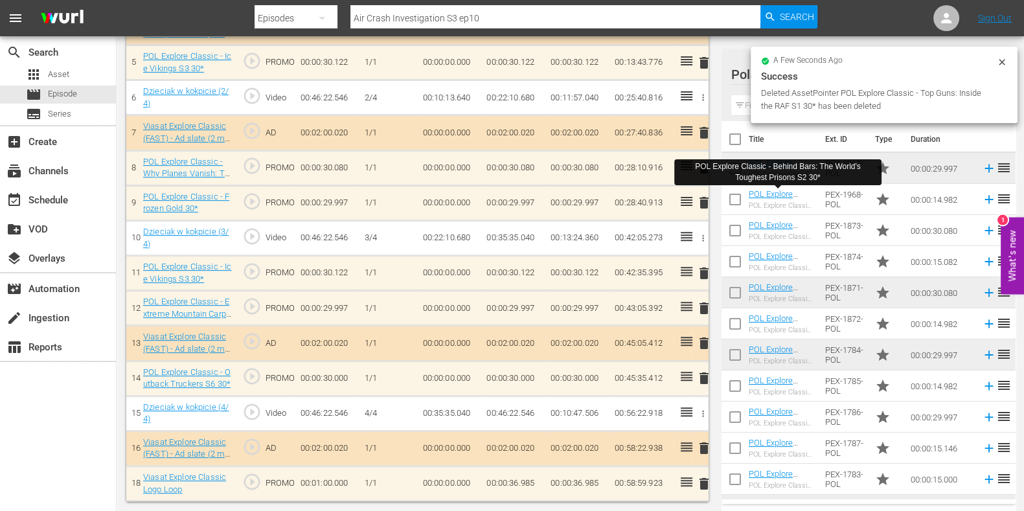
scroll to position [554, 0]
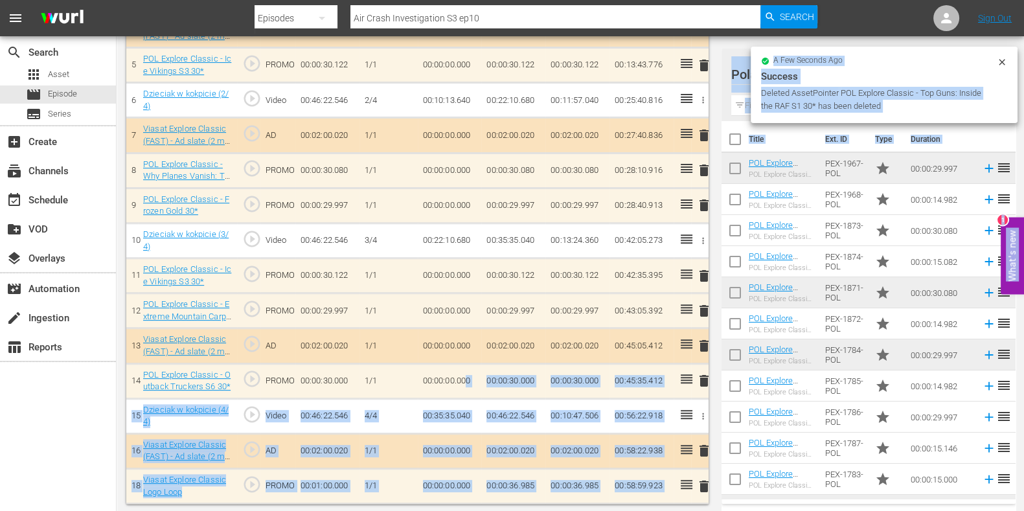
drag, startPoint x: 760, startPoint y: 166, endPoint x: 655, endPoint y: 248, distance: 132.9
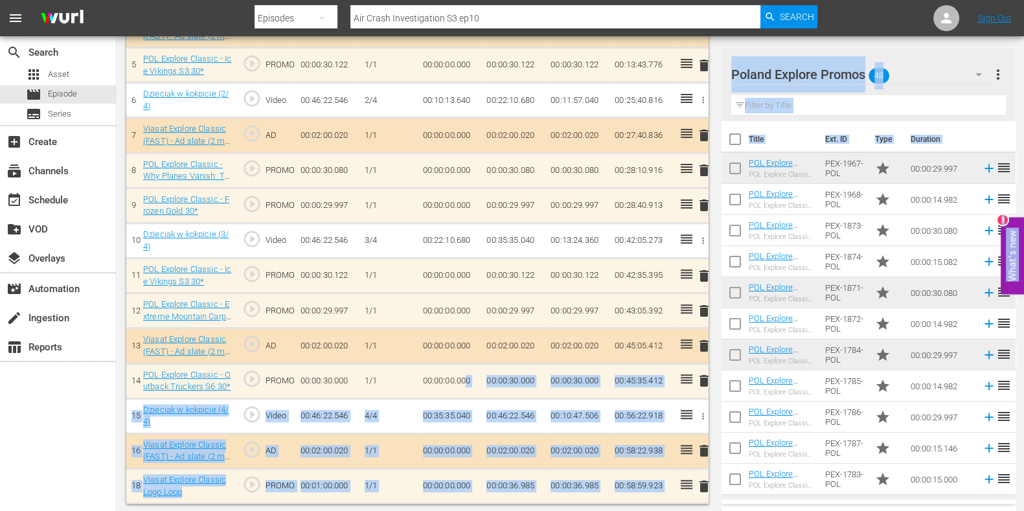
click at [709, 155] on div "Video Player is loading. Play Video Play Mute Current Time 00:00:00.000 / Durat…" at bounding box center [420, 29] width 589 height 949
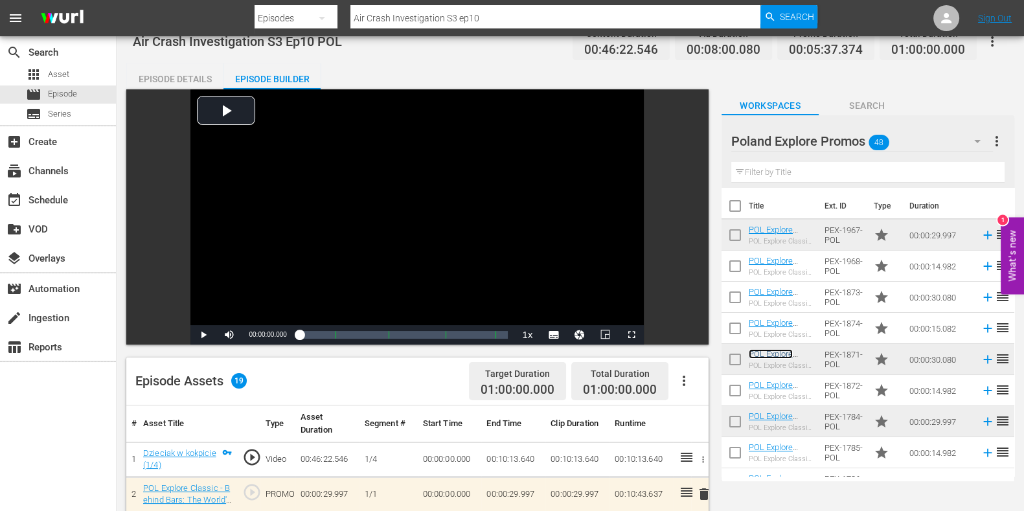
scroll to position [0, 0]
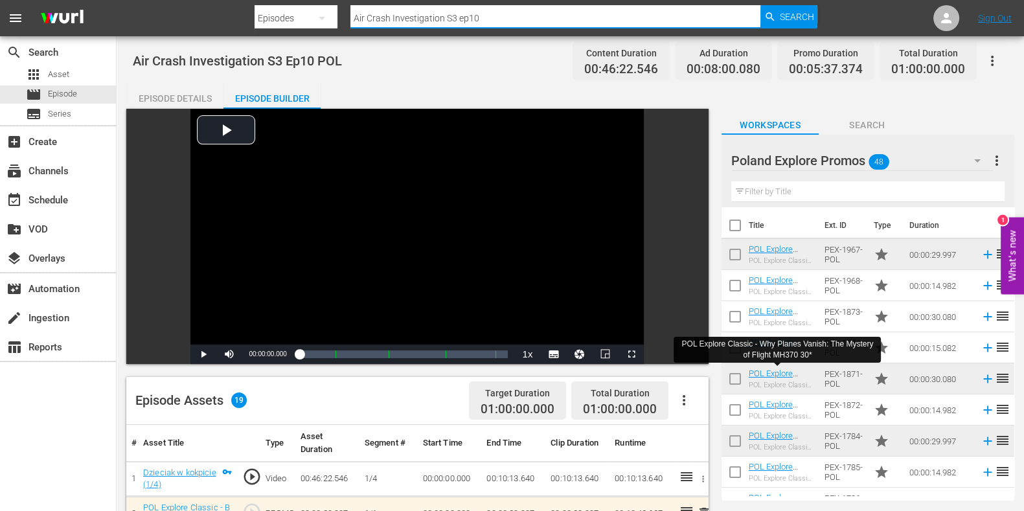
drag, startPoint x: 497, startPoint y: 11, endPoint x: 333, endPoint y: 8, distance: 164.5
click at [333, 8] on div "Search By Episodes Search ID, Title, Description, Keywords, or Category Air Cra…" at bounding box center [536, 18] width 563 height 31
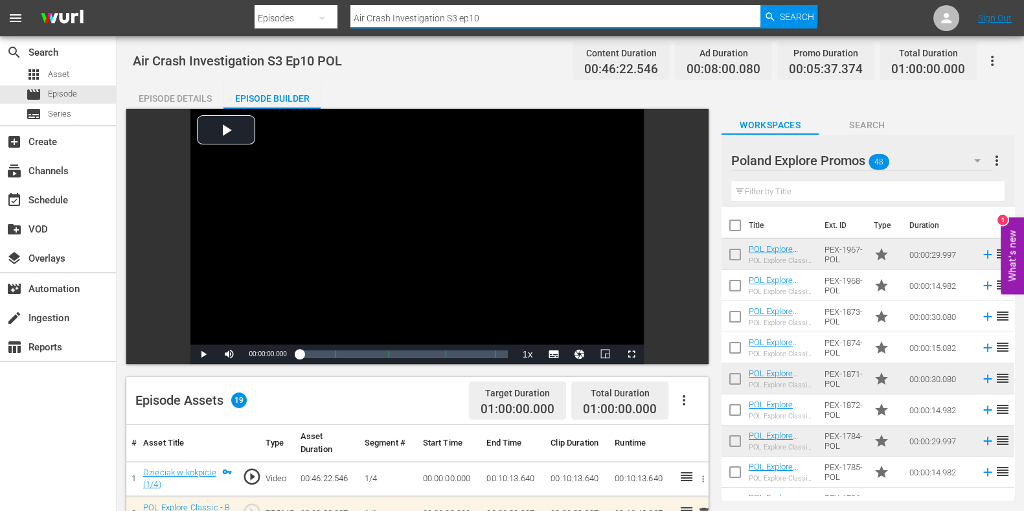
paste input "ussie Gold Hunters S3 ep11"
type input "Aussie Gold Hunters S3 ep7"
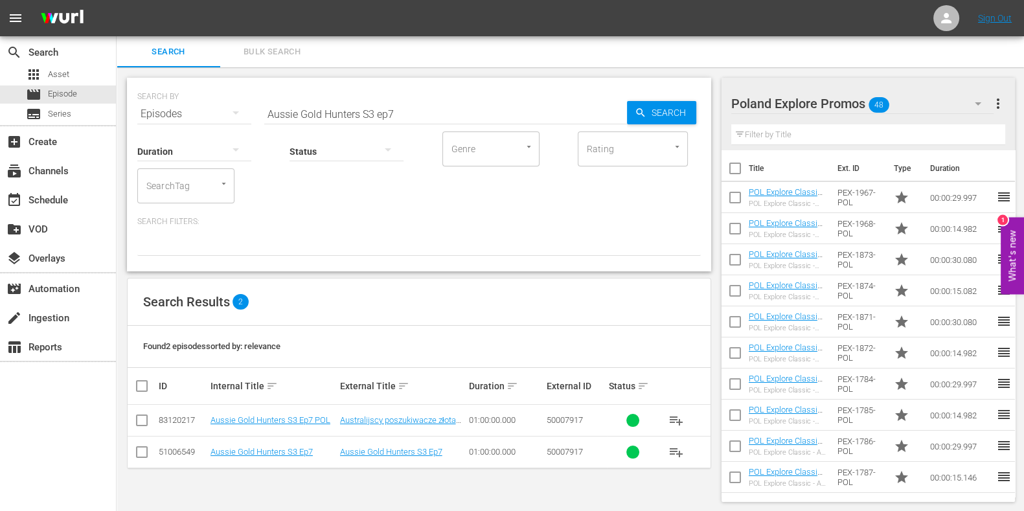
click at [738, 508] on div "Poland Explore Promos 48 Poland Explore Promos more_vert Filter by Title Title …" at bounding box center [873, 289] width 302 height 445
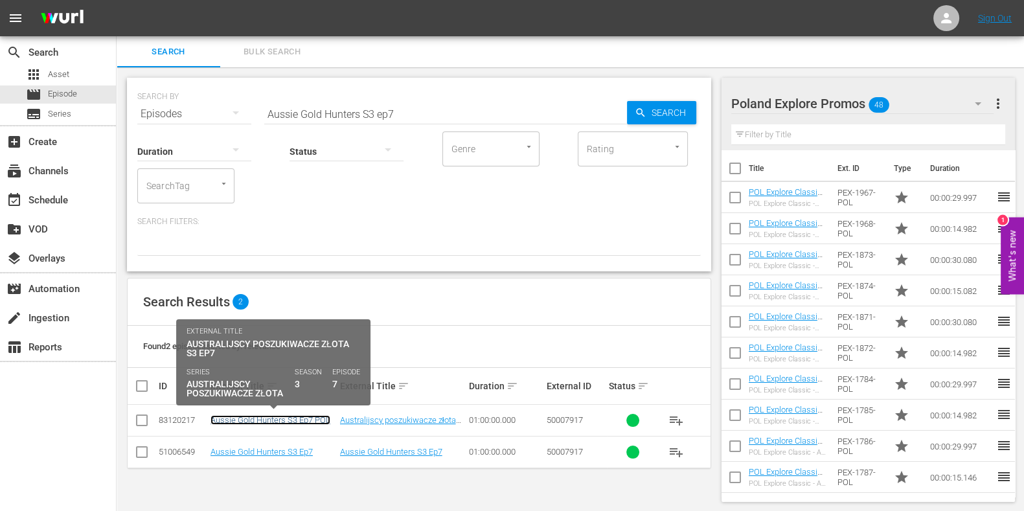
click at [295, 422] on link "Aussie Gold Hunters S3 Ep7 POL" at bounding box center [270, 420] width 120 height 10
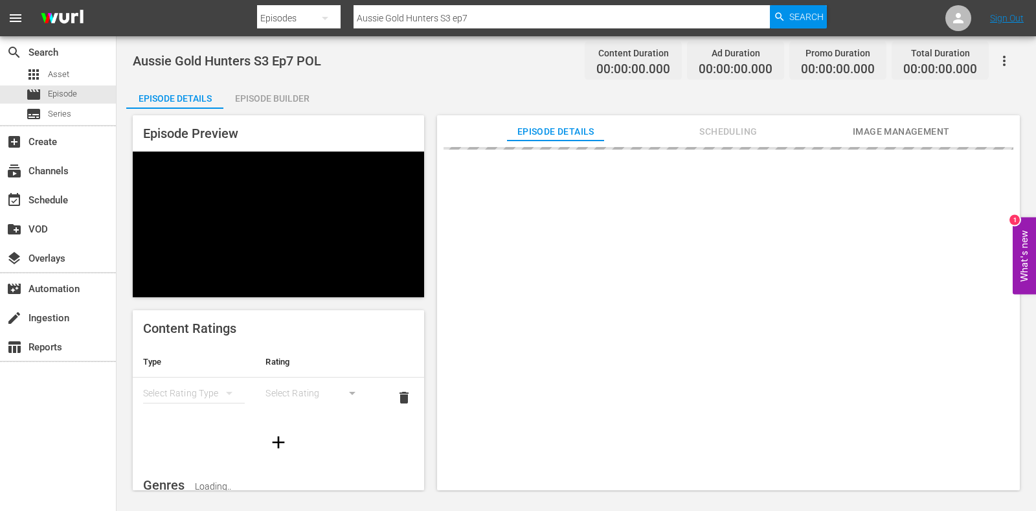
click at [294, 85] on div "Episode Builder" at bounding box center [271, 98] width 97 height 31
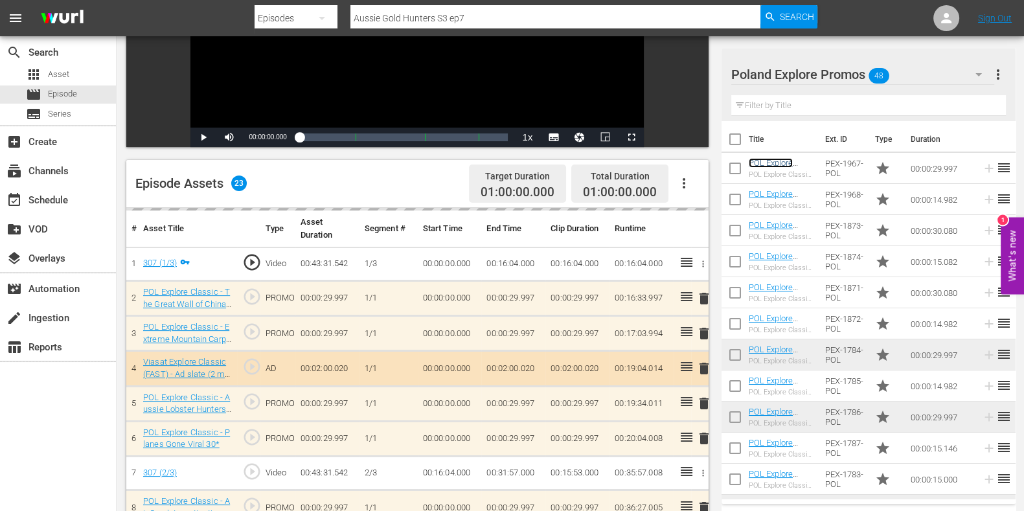
scroll to position [243, 0]
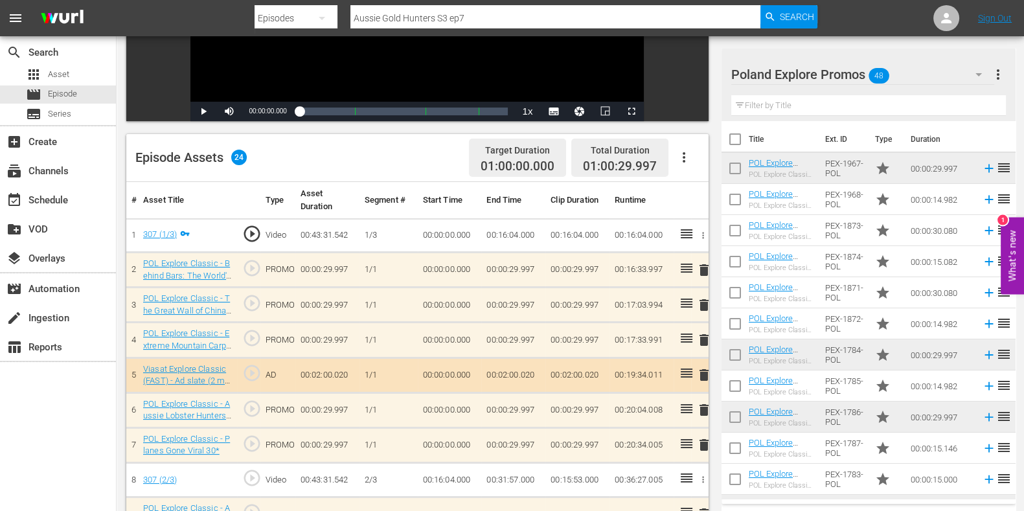
click at [703, 309] on span "delete" at bounding box center [704, 305] width 16 height 16
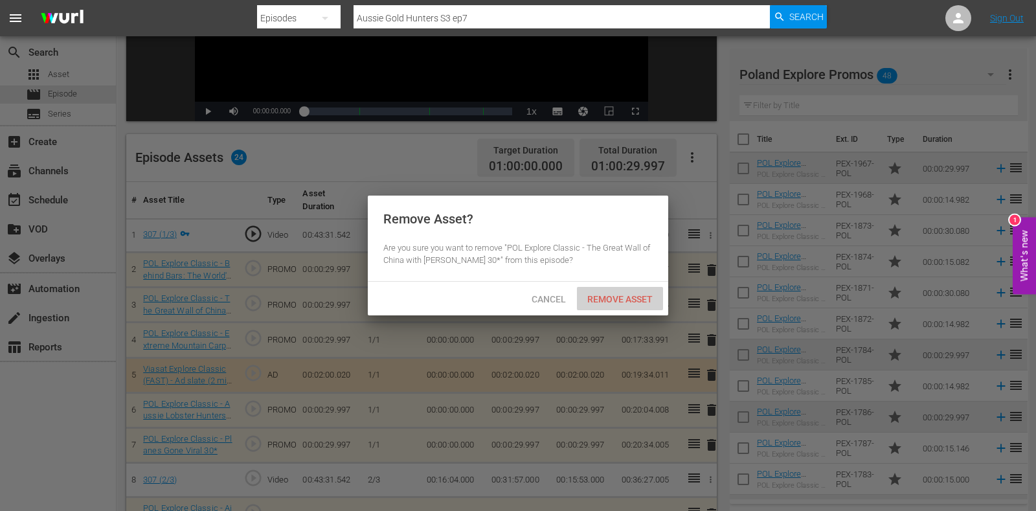
click at [646, 294] on span "Remove Asset" at bounding box center [620, 299] width 86 height 10
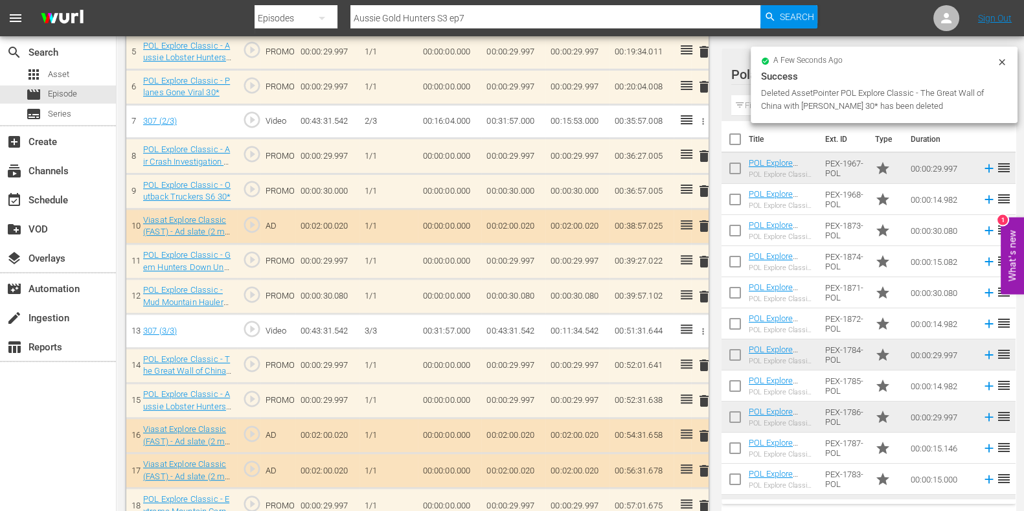
scroll to position [647, 0]
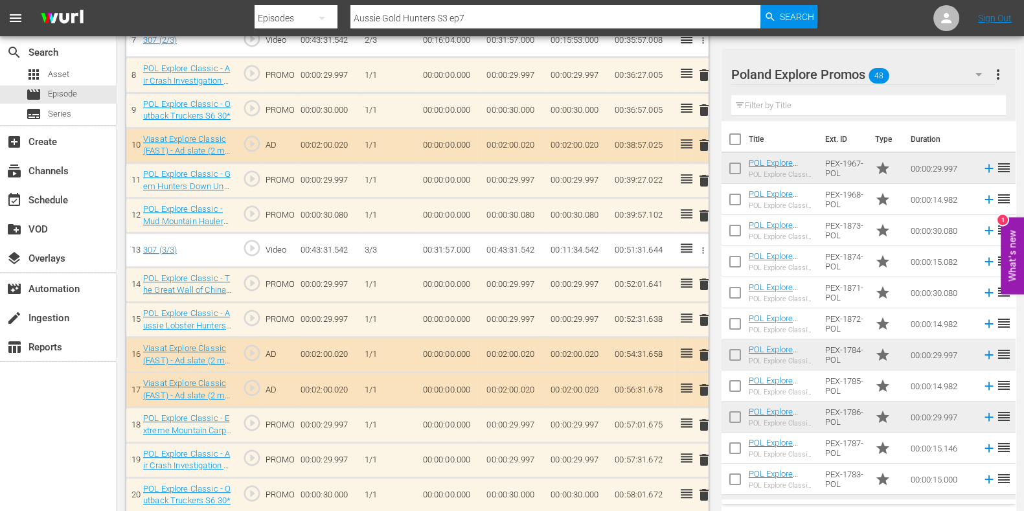
click at [707, 285] on span "delete" at bounding box center [704, 285] width 16 height 16
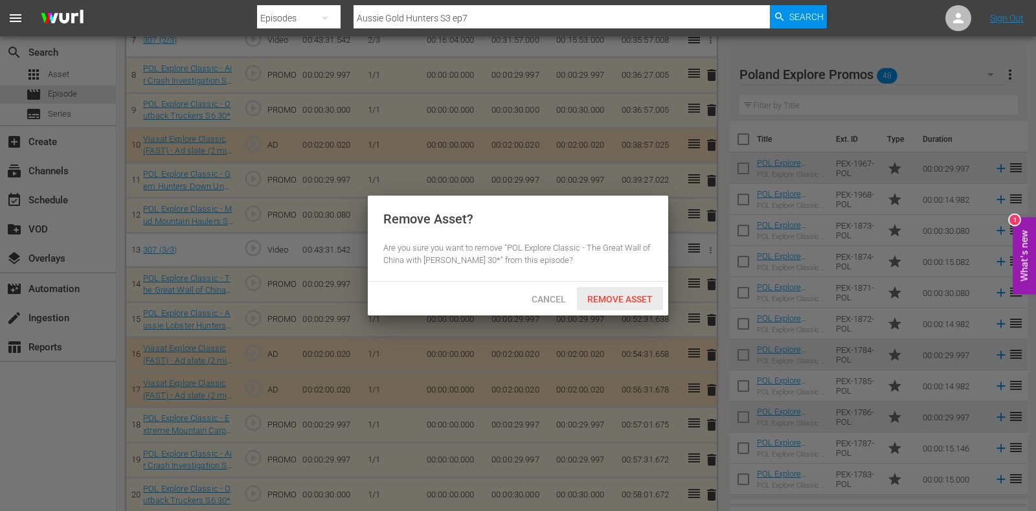
click at [654, 297] on span "Remove Asset" at bounding box center [620, 299] width 86 height 10
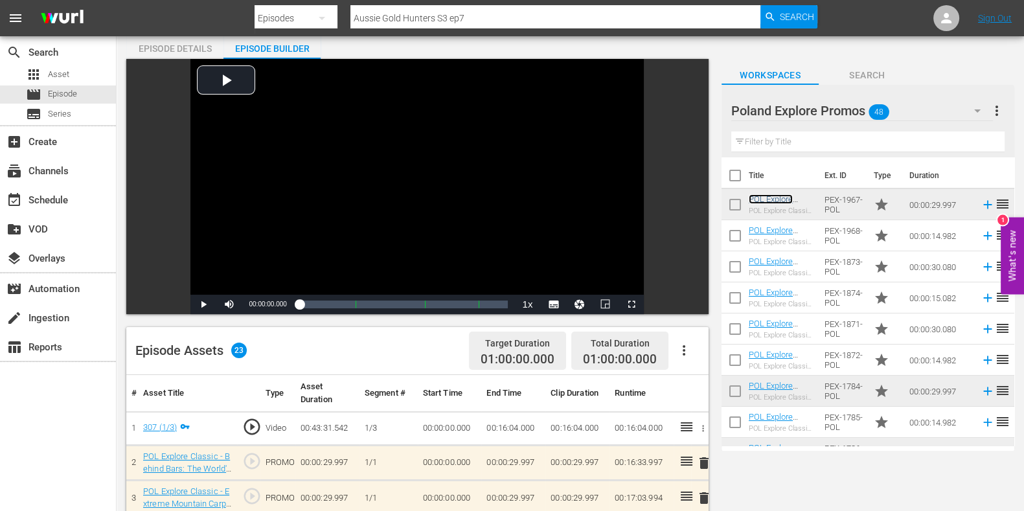
scroll to position [0, 0]
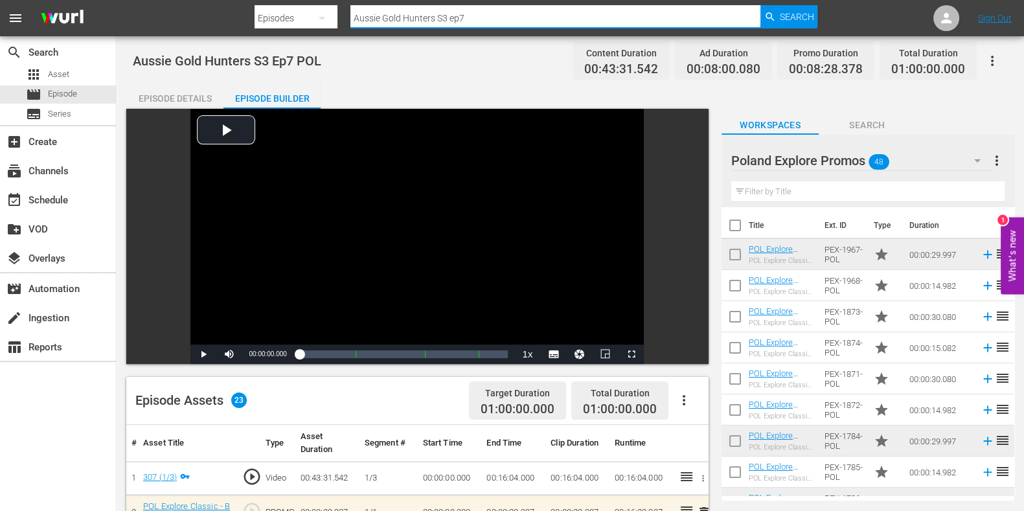
click at [504, 19] on input "Aussie Gold Hunters S3 ep7" at bounding box center [555, 18] width 410 height 31
type input "Aussie Gold Hunters S3 ep8"
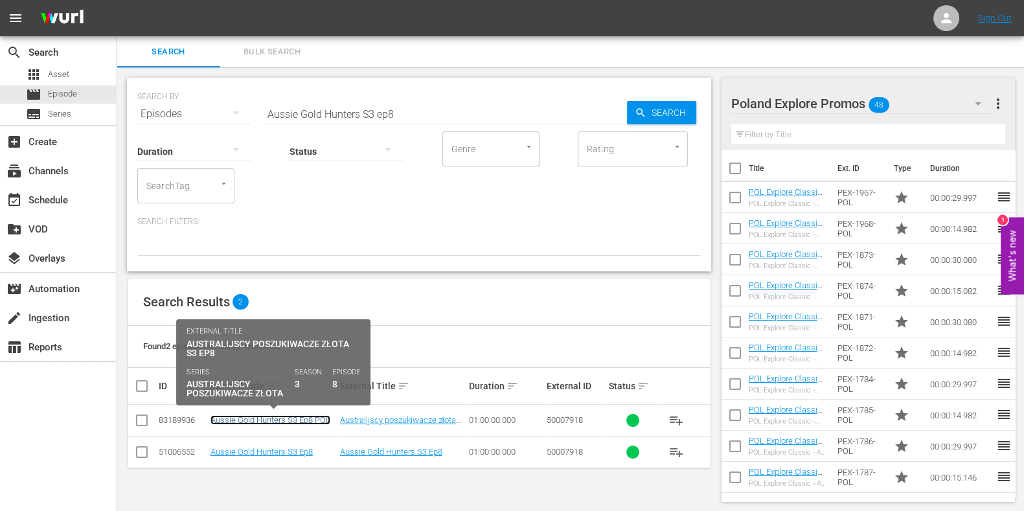
click at [301, 416] on link "Aussie Gold Hunters S3 Ep8 POL" at bounding box center [270, 420] width 120 height 10
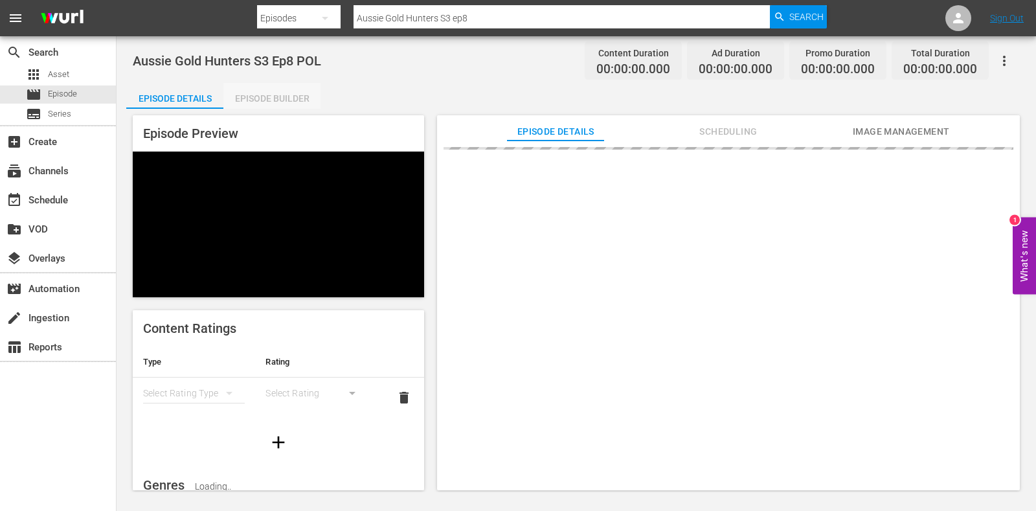
click at [275, 106] on div "Episode Builder" at bounding box center [271, 98] width 97 height 31
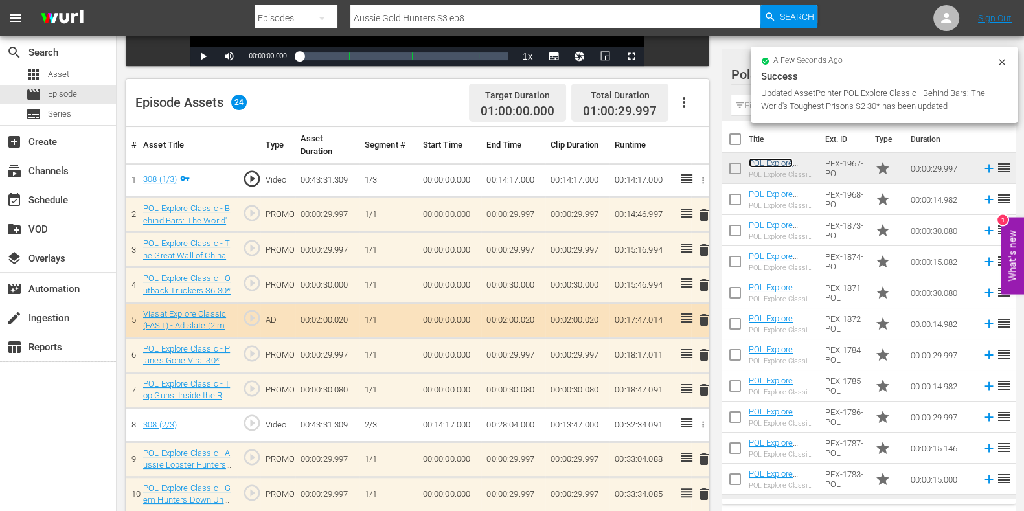
scroll to position [323, 0]
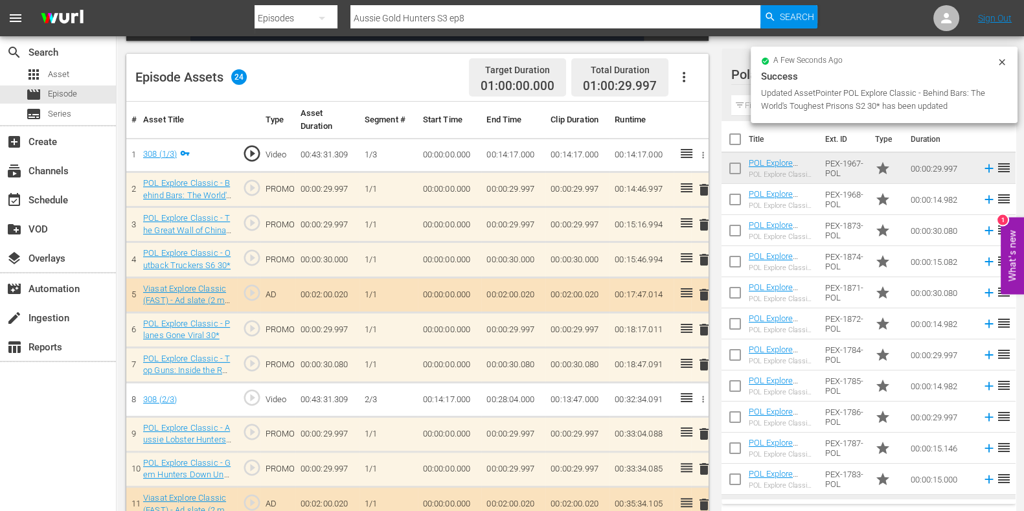
click at [699, 222] on span "delete" at bounding box center [704, 225] width 16 height 16
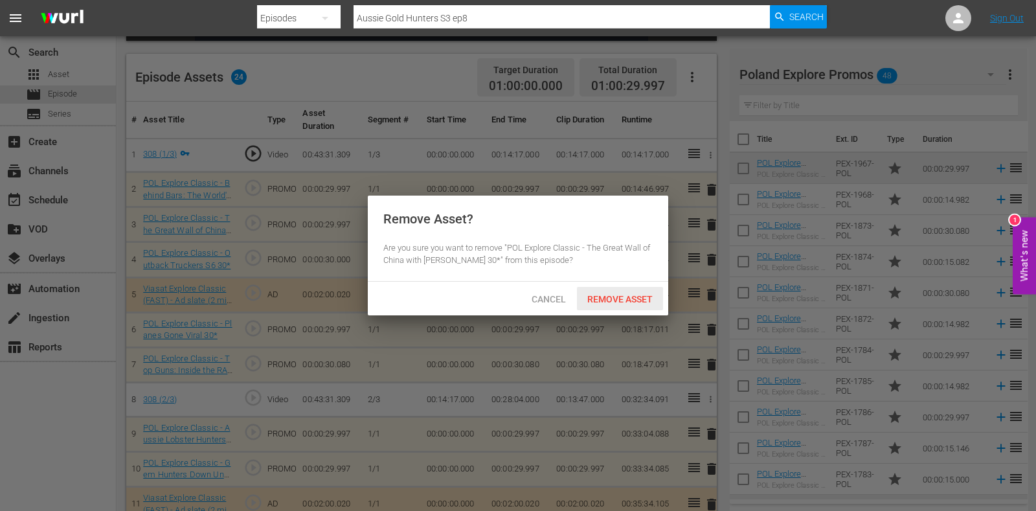
click at [635, 297] on span "Remove Asset" at bounding box center [620, 299] width 86 height 10
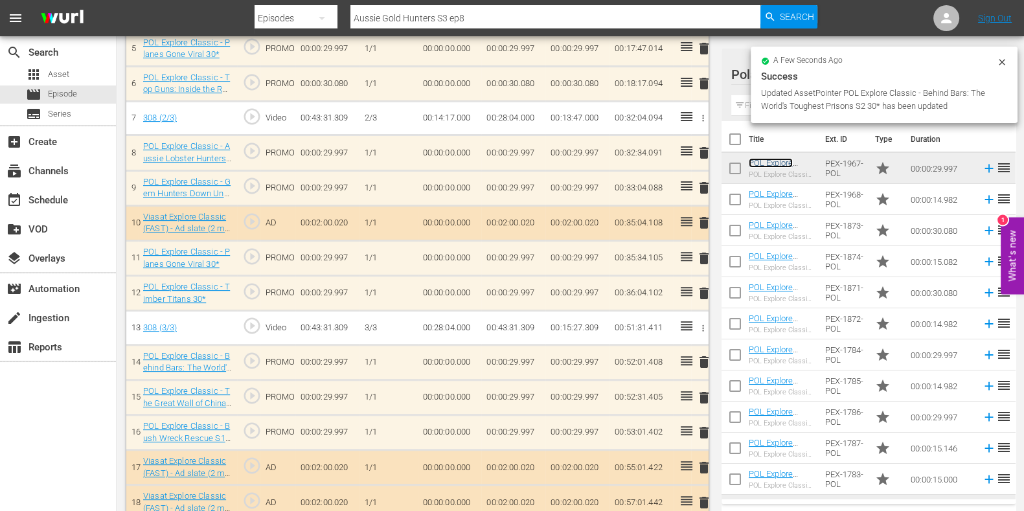
scroll to position [566, 0]
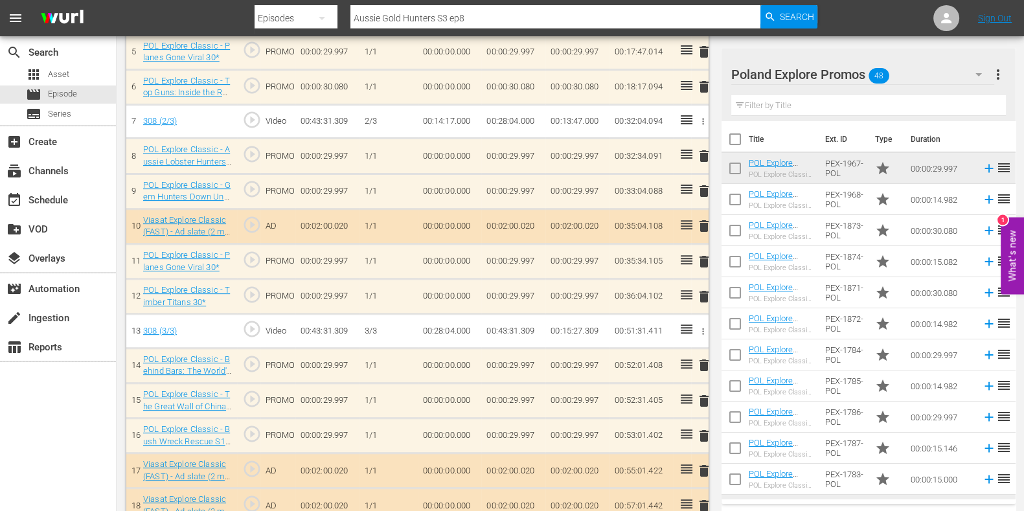
click at [703, 150] on span "delete" at bounding box center [704, 156] width 16 height 16
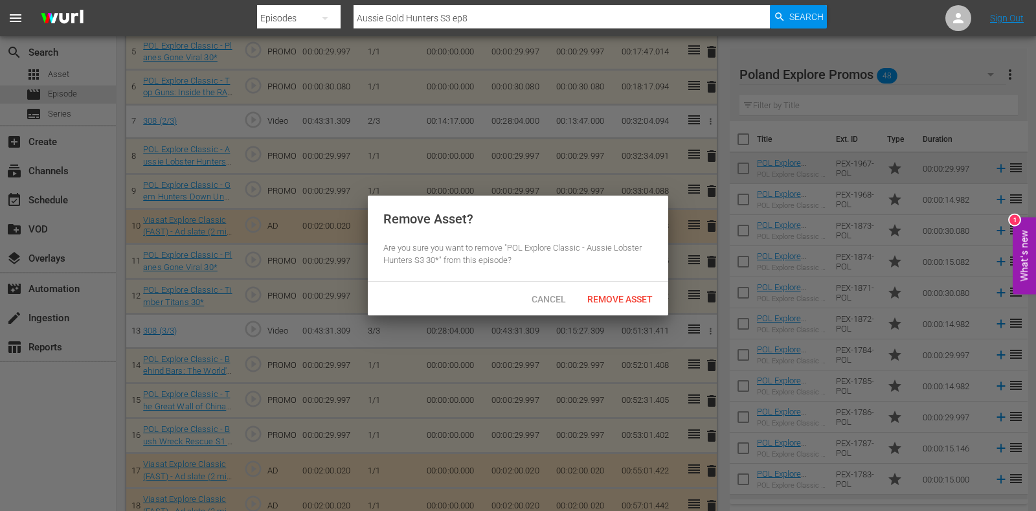
click at [608, 308] on div "Remove Asset" at bounding box center [620, 299] width 86 height 24
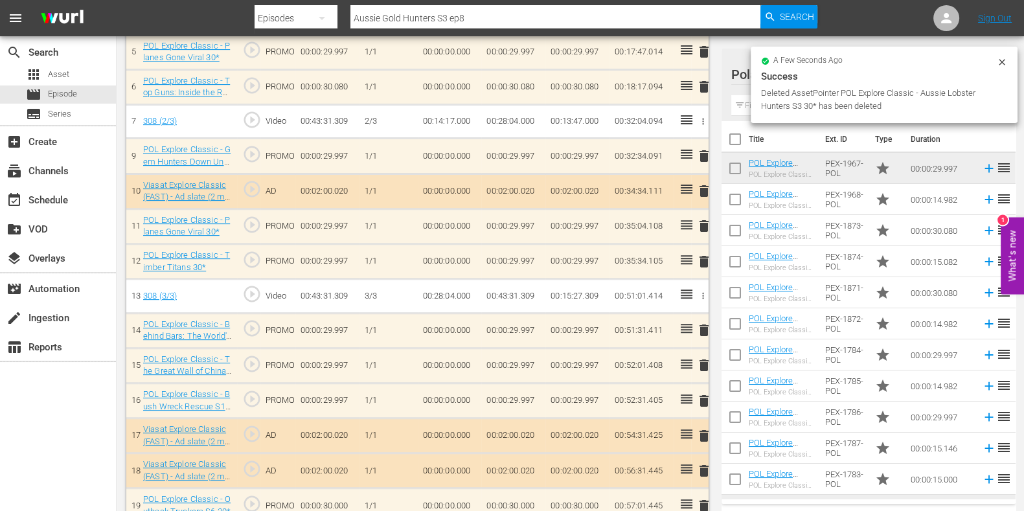
click at [746, 100] on input "text" at bounding box center [868, 105] width 275 height 21
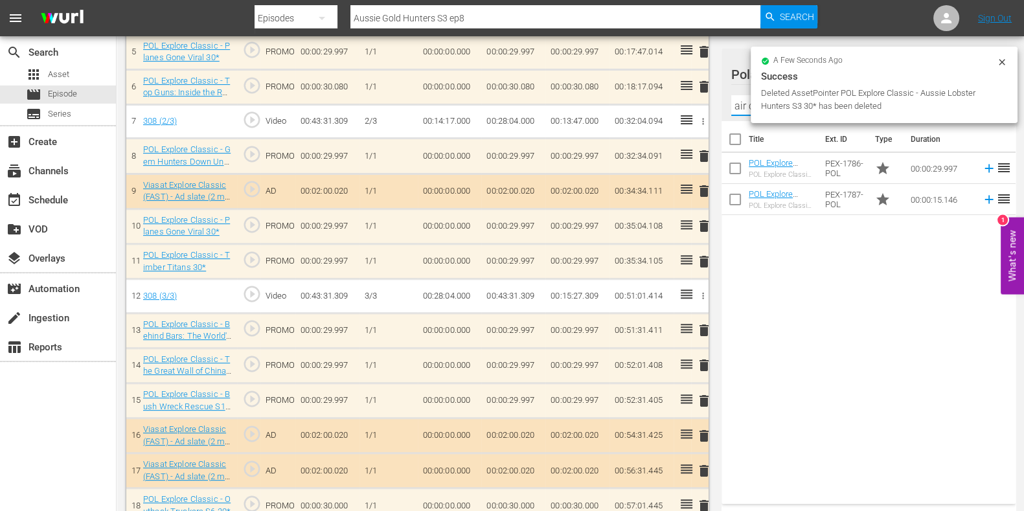
type input "air cras"
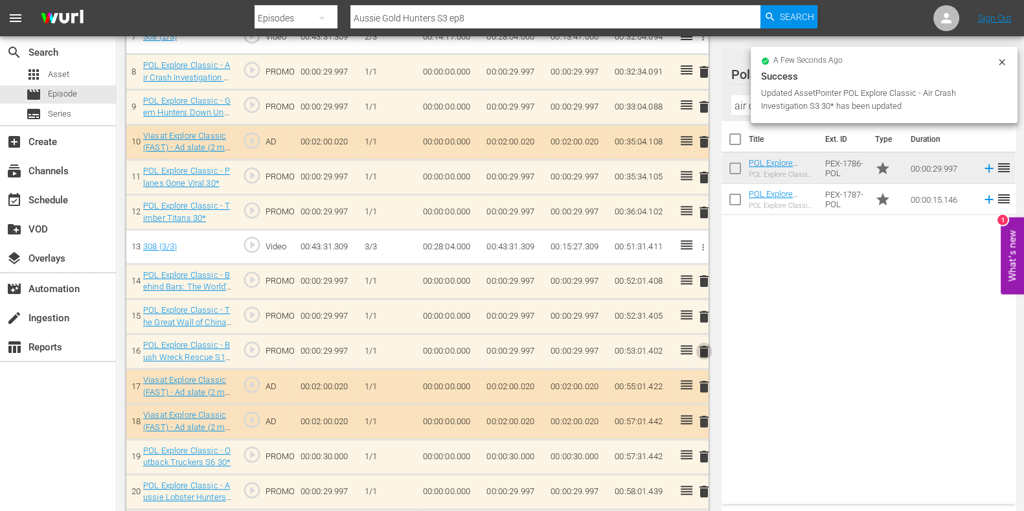
scroll to position [647, 0]
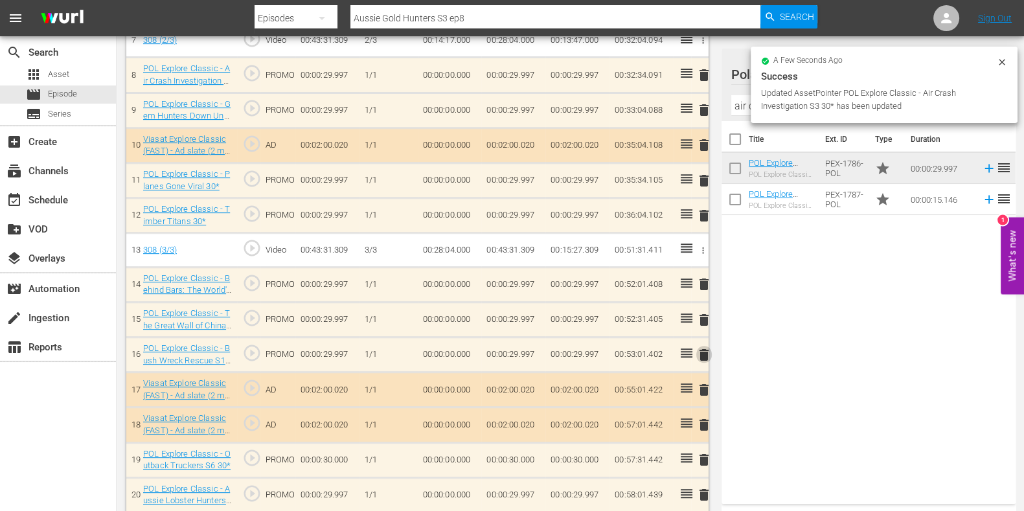
click at [701, 347] on span "delete" at bounding box center [704, 355] width 16 height 16
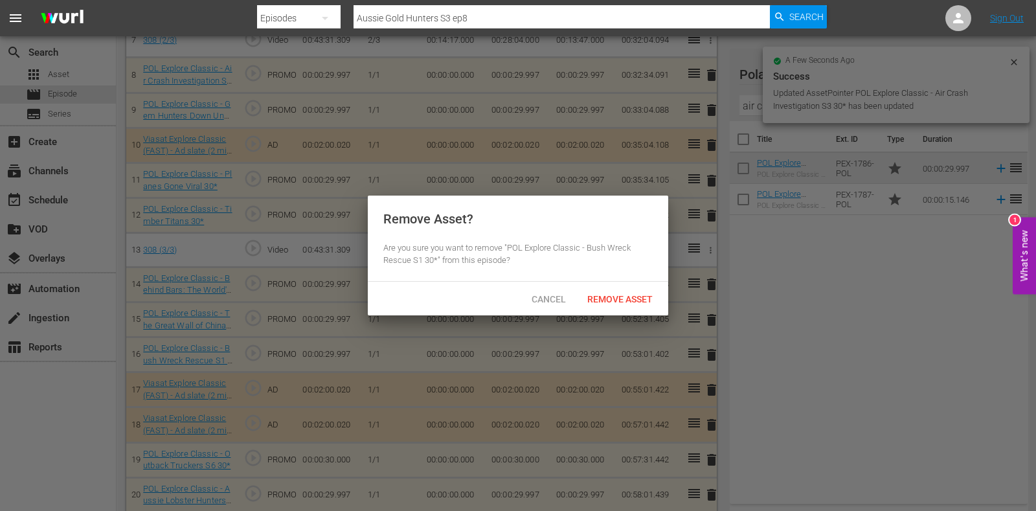
click at [622, 284] on div "Cancel Remove Asset" at bounding box center [518, 299] width 301 height 34
click at [606, 293] on div "Remove Asset" at bounding box center [620, 299] width 86 height 24
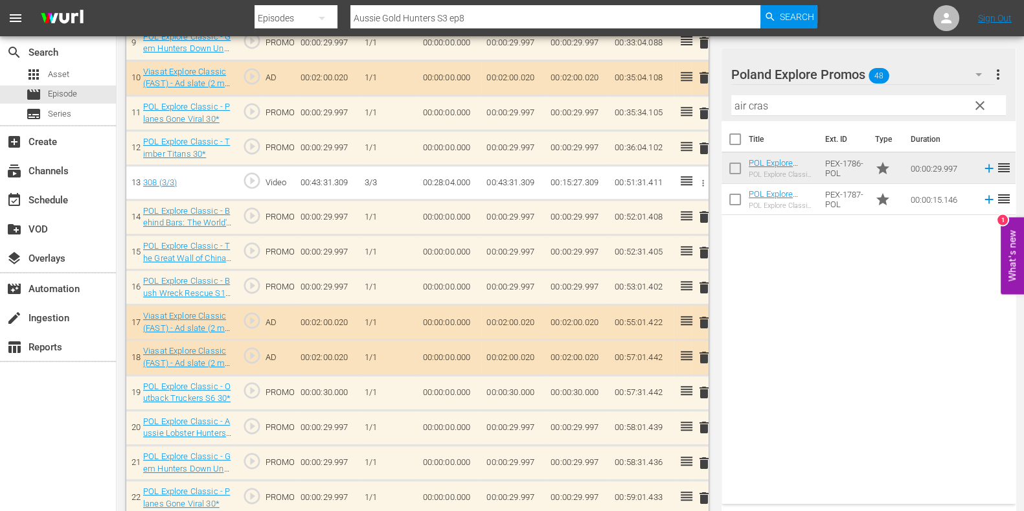
scroll to position [714, 0]
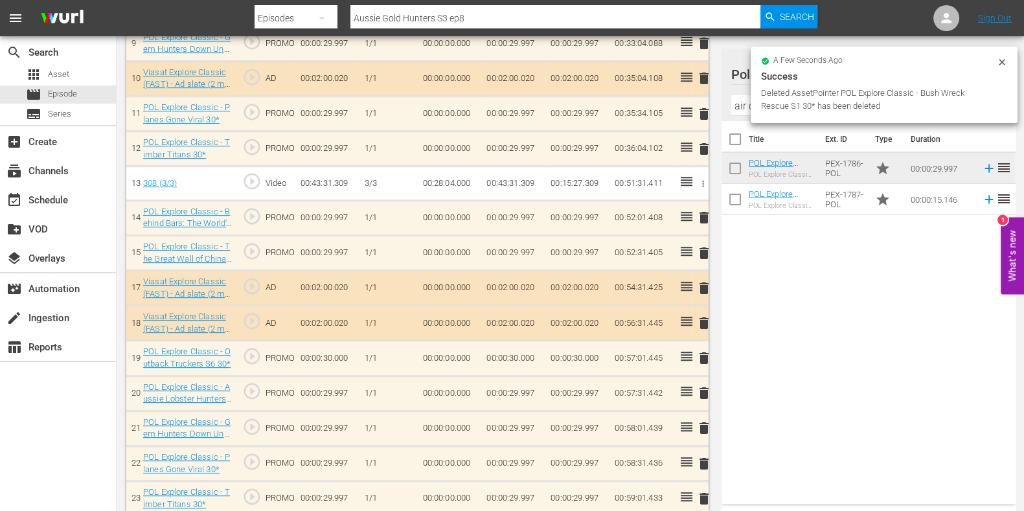
click at [676, 347] on td at bounding box center [682, 358] width 17 height 35
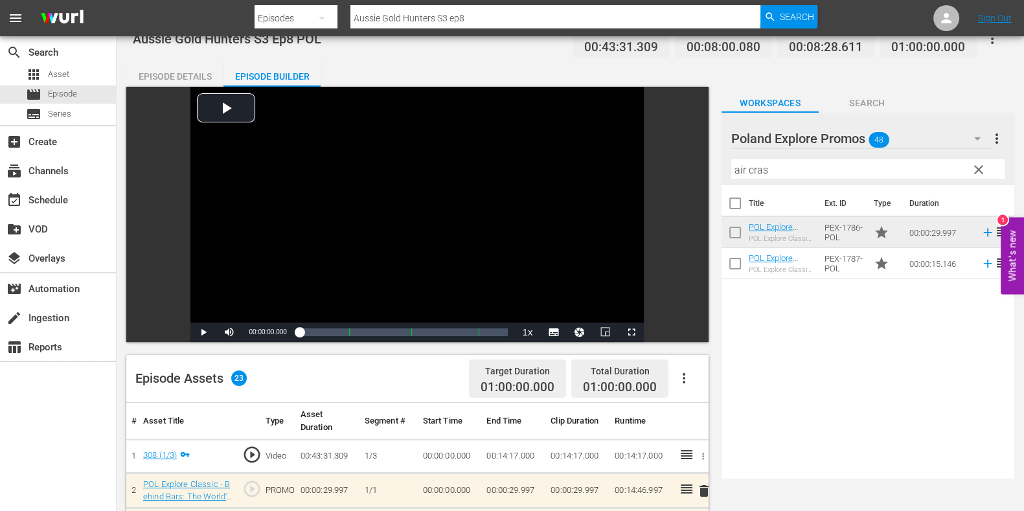
scroll to position [0, 0]
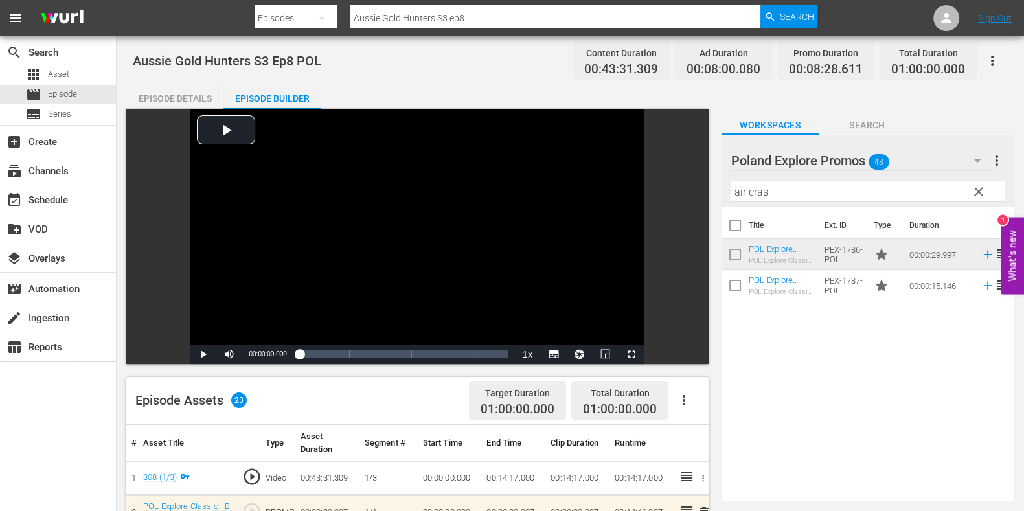
click at [541, 14] on input "Aussie Gold Hunters S3 ep8" at bounding box center [555, 18] width 410 height 31
type input "Aussie Gold Hunters S3 ep9"
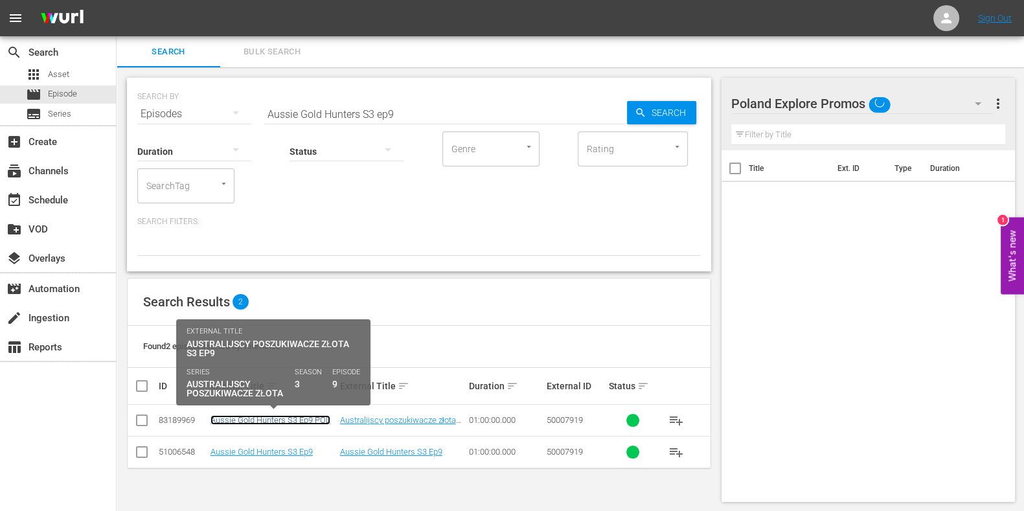
click at [269, 422] on link "Aussie Gold Hunters S3 Ep9 POL" at bounding box center [270, 420] width 120 height 10
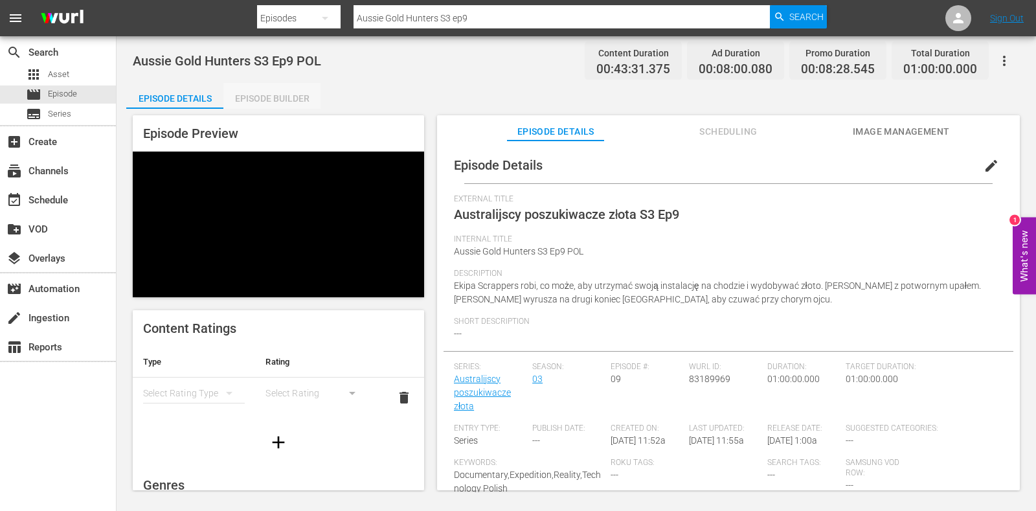
click at [295, 89] on div "Episode Builder" at bounding box center [271, 98] width 97 height 31
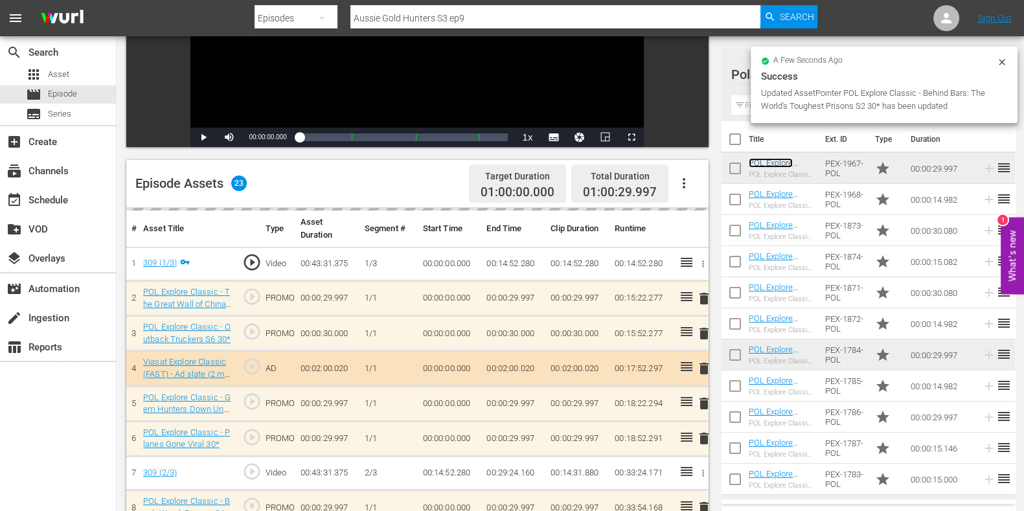
scroll to position [243, 0]
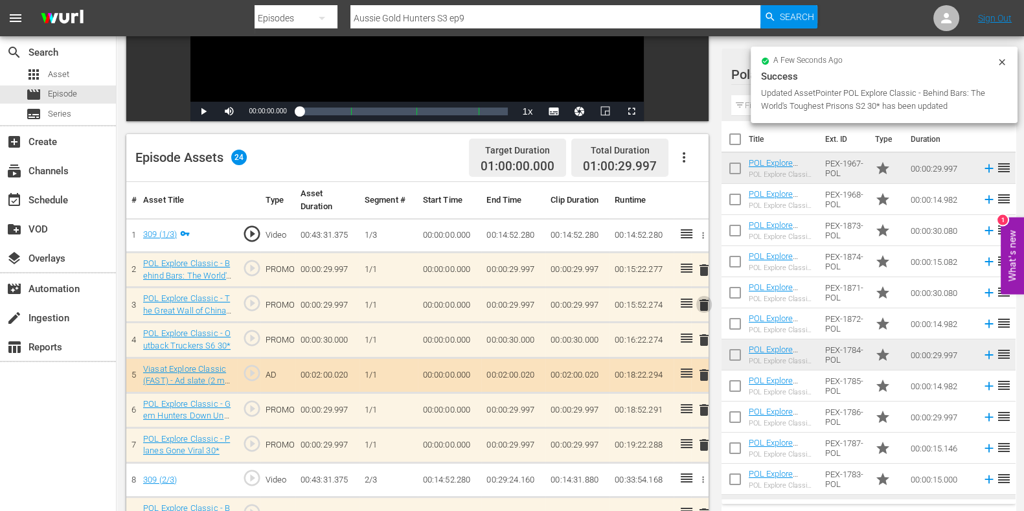
click at [701, 300] on span "delete" at bounding box center [704, 305] width 16 height 16
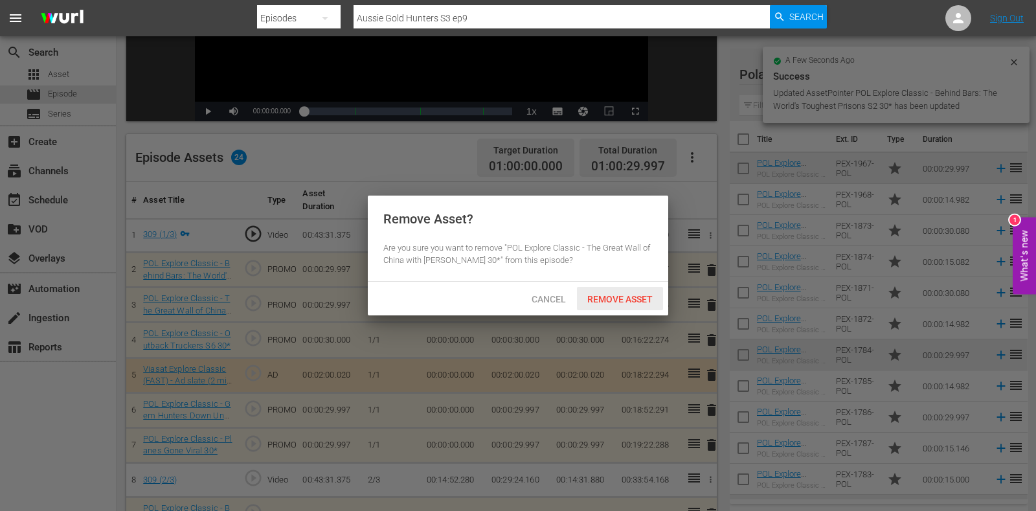
click at [615, 292] on div "Remove Asset" at bounding box center [620, 299] width 86 height 24
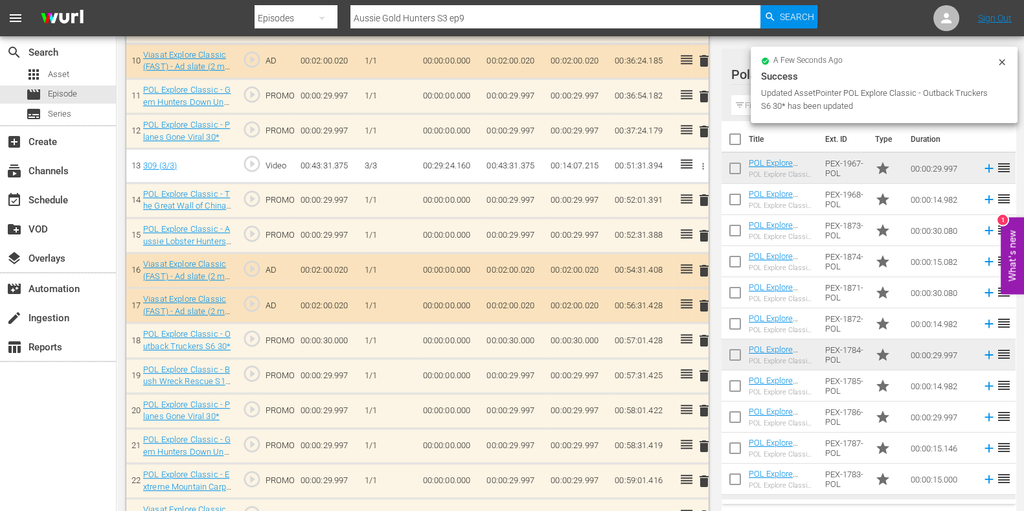
scroll to position [729, 0]
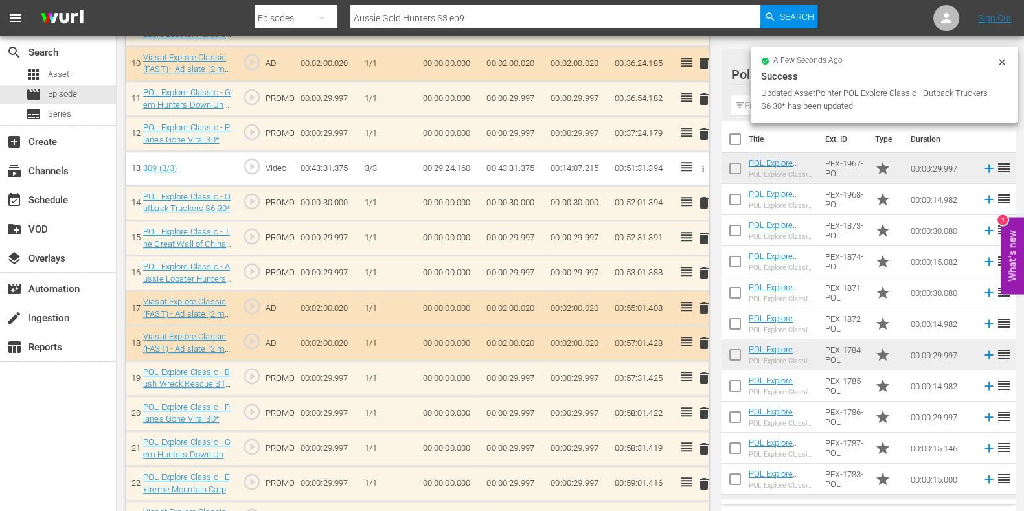
click at [702, 235] on span "delete" at bounding box center [704, 239] width 16 height 16
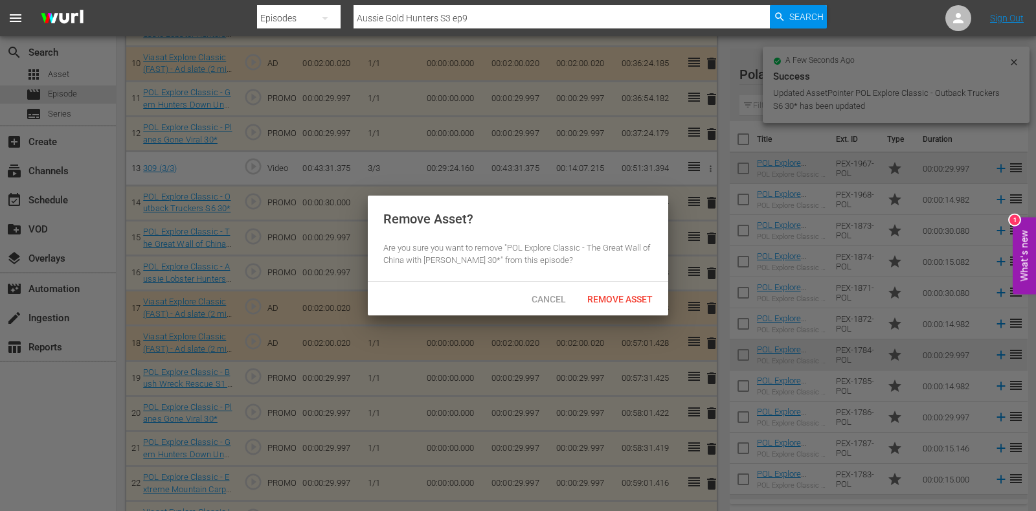
click at [645, 290] on div "Remove Asset" at bounding box center [620, 299] width 86 height 24
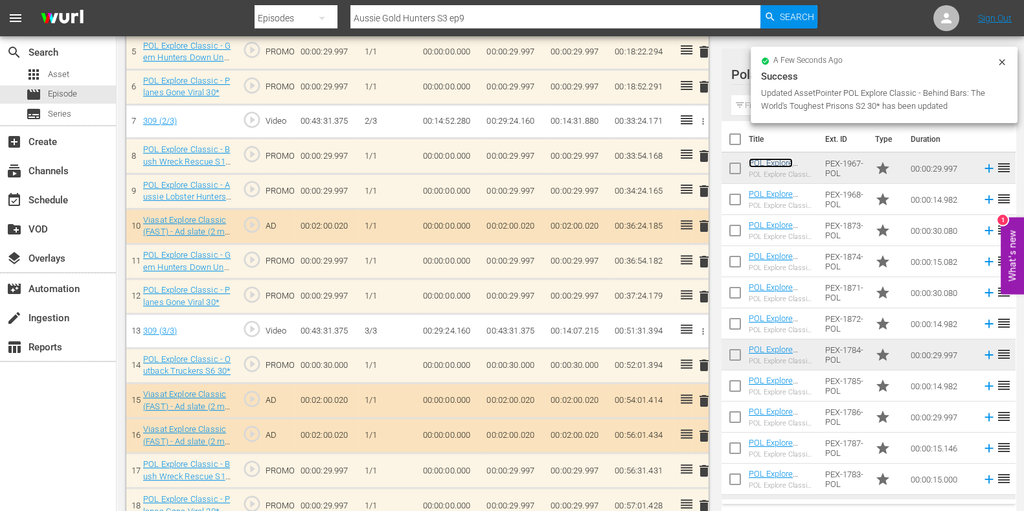
scroll to position [563, 0]
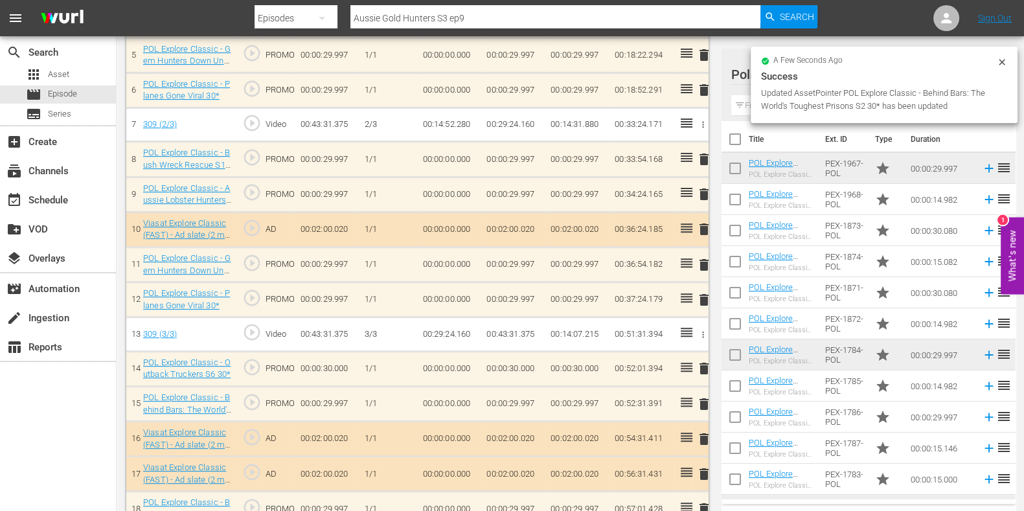
click at [704, 158] on span "delete" at bounding box center [704, 160] width 16 height 16
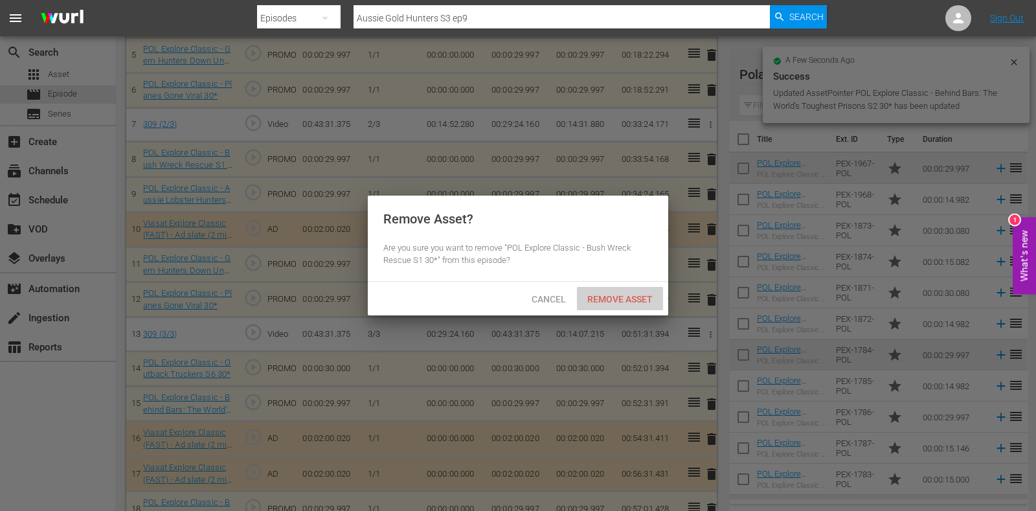
click at [622, 289] on div "Remove Asset" at bounding box center [620, 299] width 86 height 24
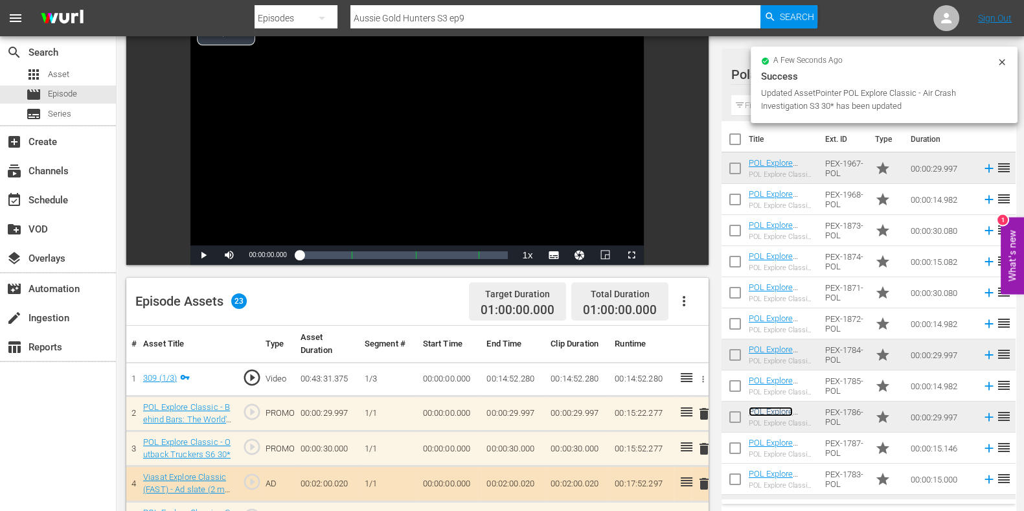
scroll to position [0, 0]
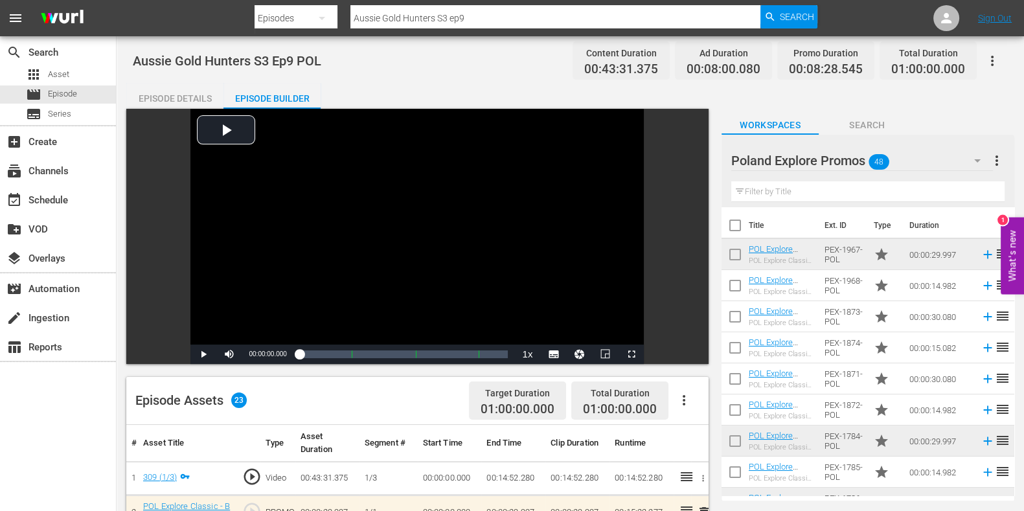
click at [476, 28] on hr at bounding box center [555, 28] width 410 height 1
click at [477, 23] on input "Aussie Gold Hunters S3 ep9" at bounding box center [555, 18] width 410 height 31
type input "Aussie Gold Hunters S3 ep10"
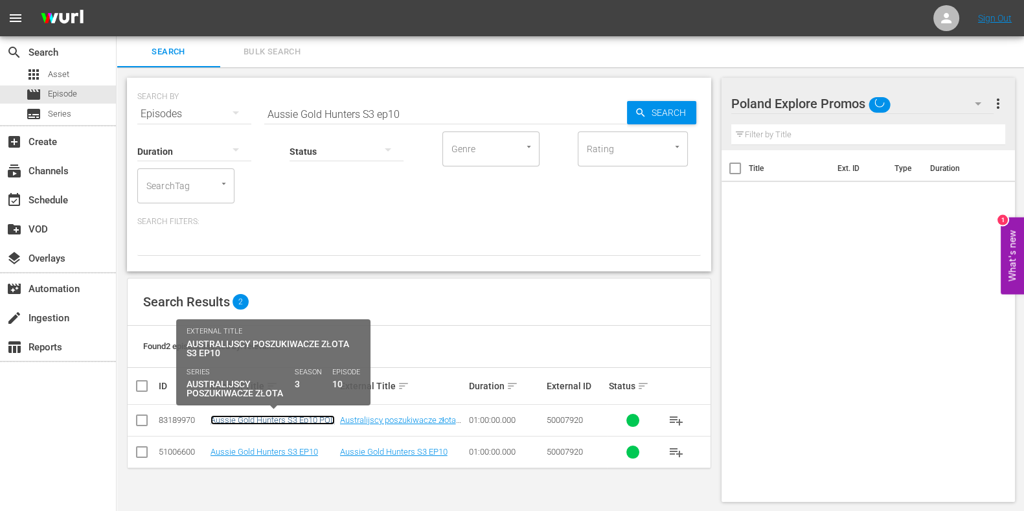
click at [270, 416] on link "Aussie Gold Hunters S3 Ep10 POL" at bounding box center [272, 420] width 124 height 10
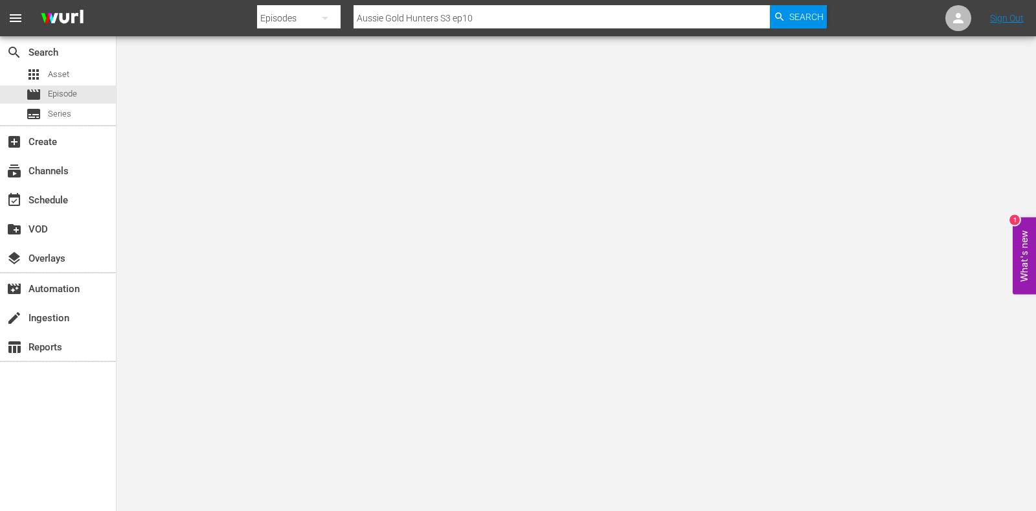
click at [269, 87] on div at bounding box center [518, 255] width 1036 height 511
click at [283, 84] on div at bounding box center [518, 255] width 1036 height 511
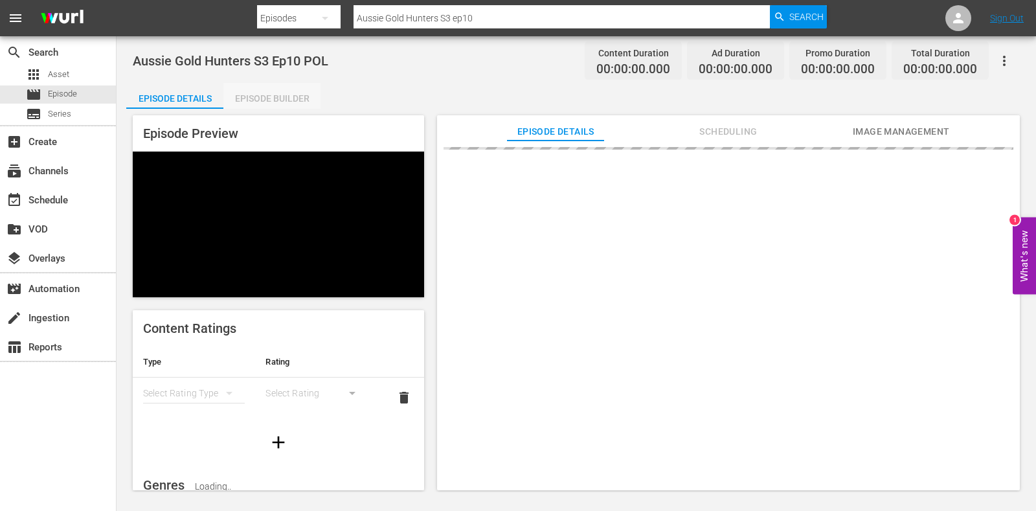
click at [286, 87] on div "Episode Builder" at bounding box center [271, 98] width 97 height 31
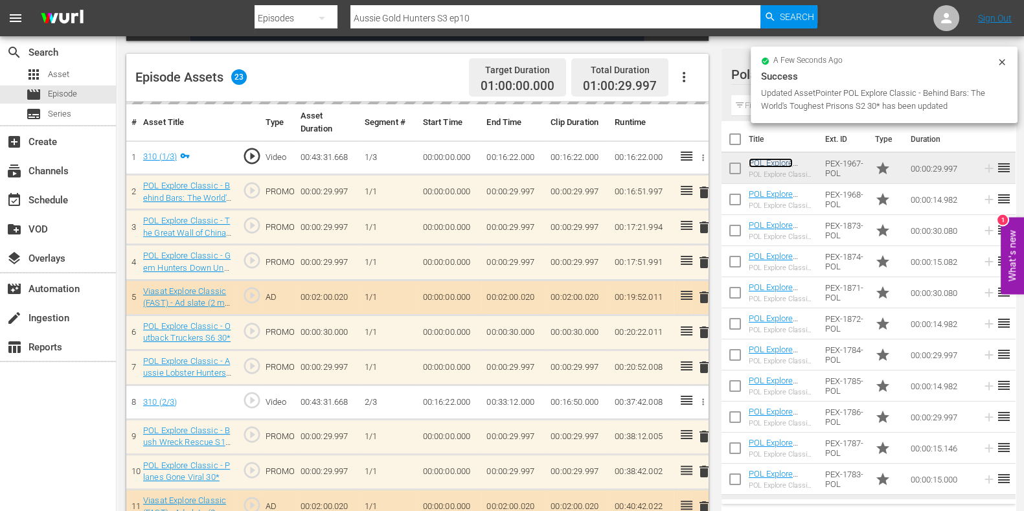
scroll to position [243, 0]
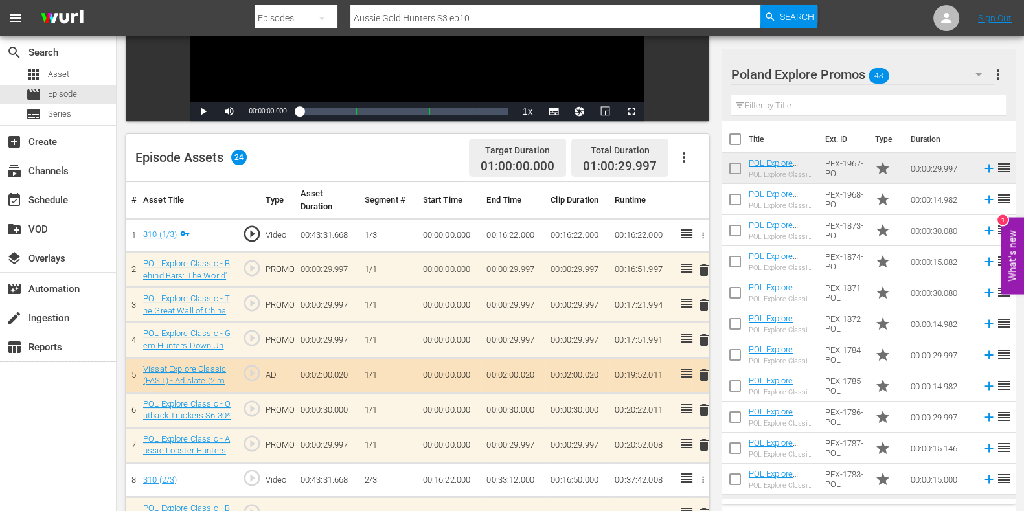
click at [706, 304] on span "delete" at bounding box center [704, 305] width 16 height 16
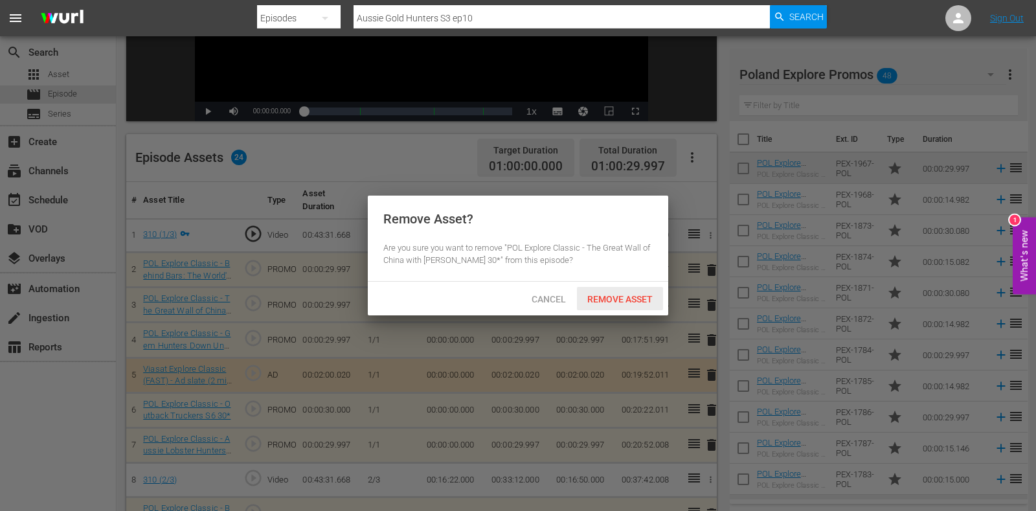
click at [619, 286] on div "Cancel Remove Asset" at bounding box center [518, 299] width 301 height 34
click at [617, 296] on span "Remove Asset" at bounding box center [620, 299] width 86 height 10
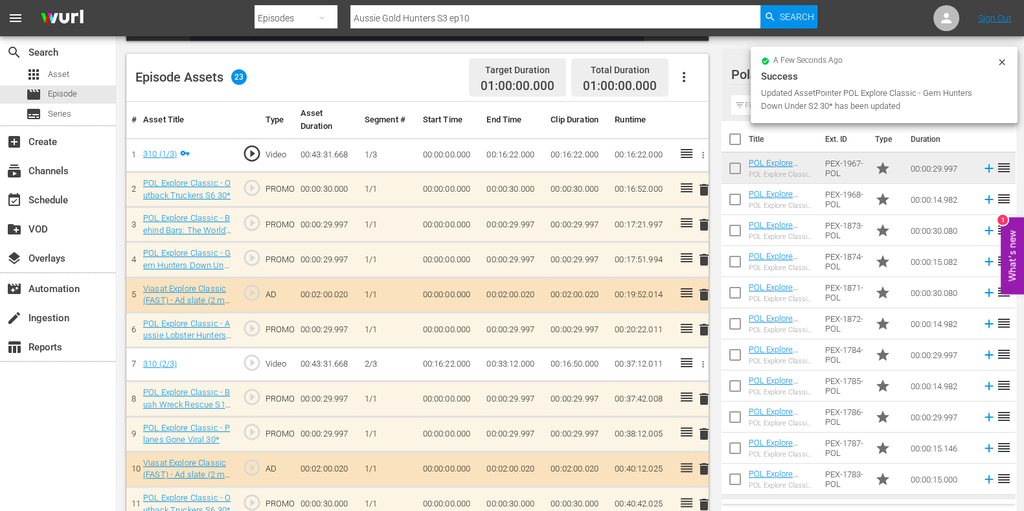
scroll to position [486, 0]
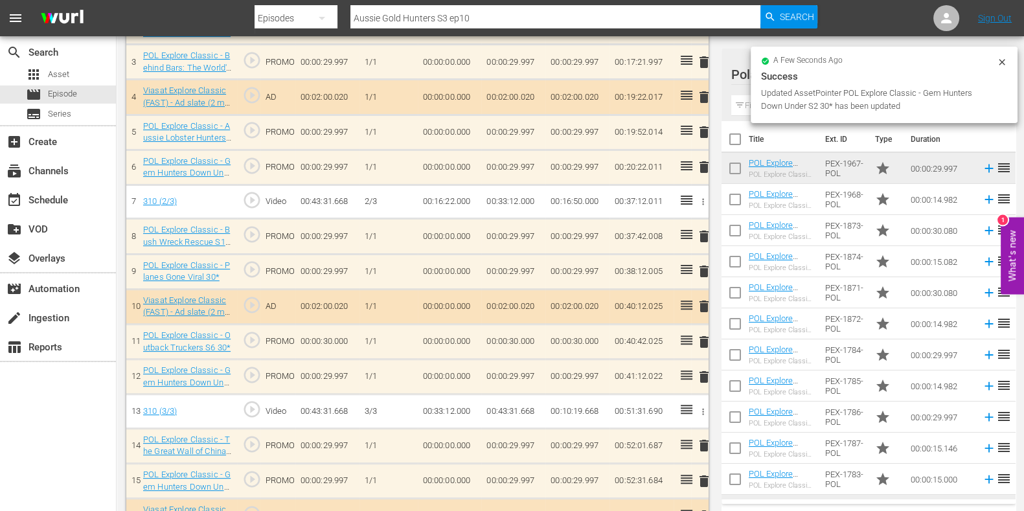
click at [711, 233] on span "delete" at bounding box center [704, 237] width 16 height 16
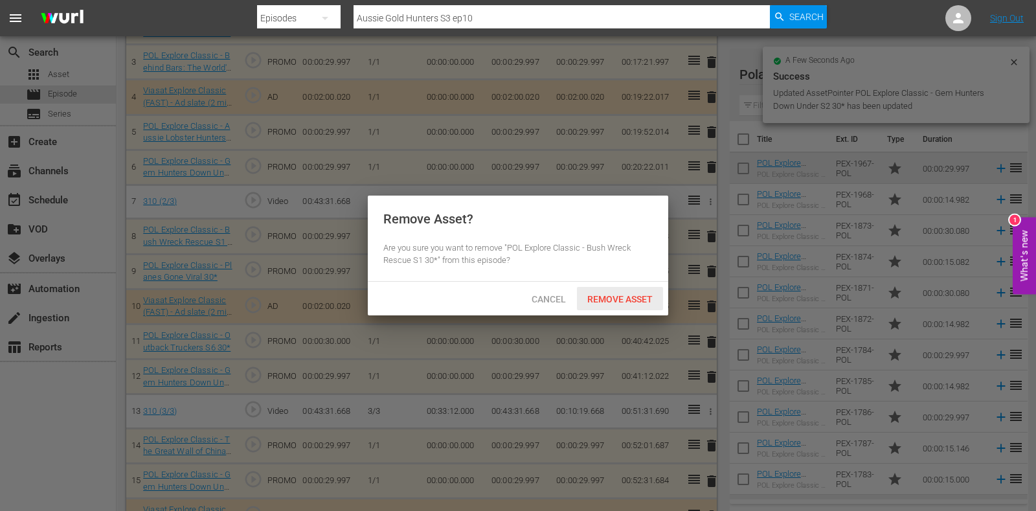
click at [633, 294] on span "Remove Asset" at bounding box center [620, 299] width 86 height 10
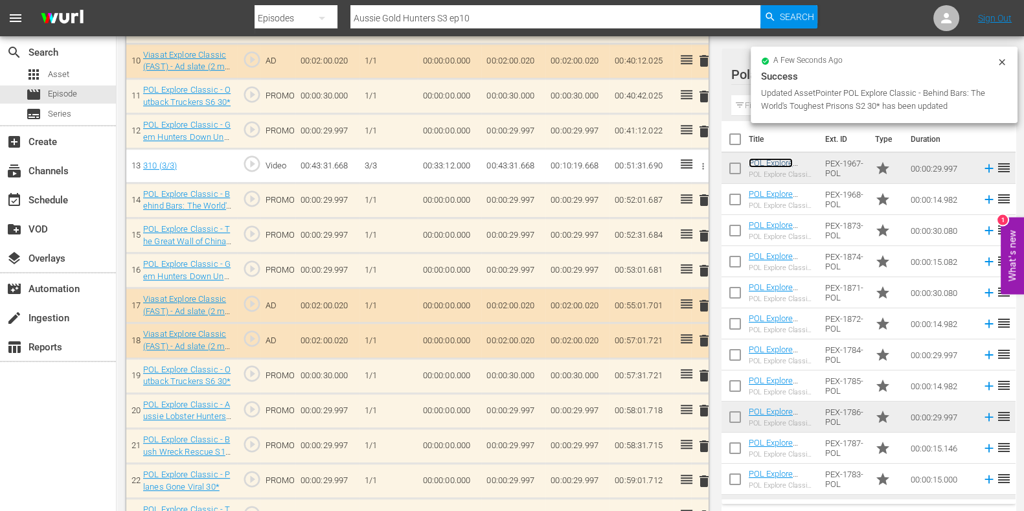
scroll to position [729, 0]
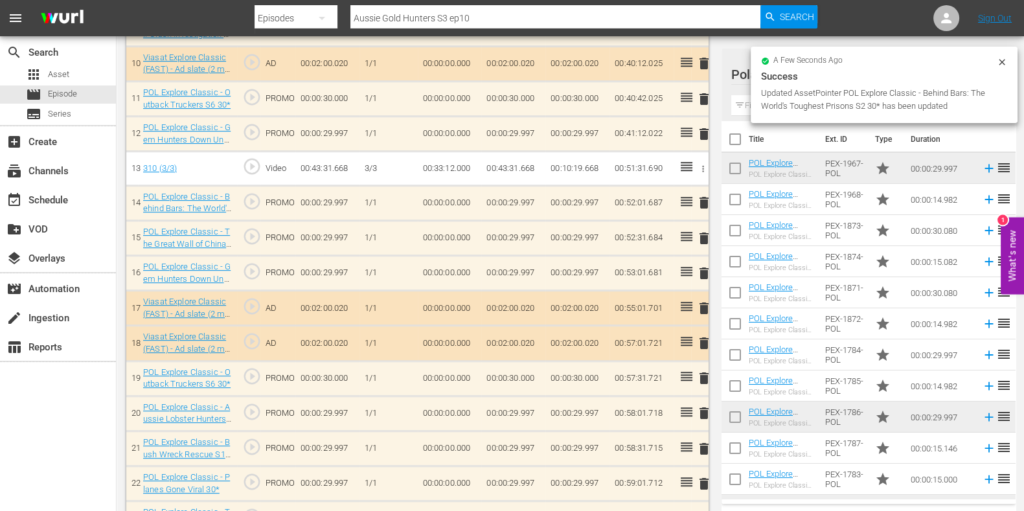
click at [696, 238] on span "delete" at bounding box center [704, 239] width 16 height 16
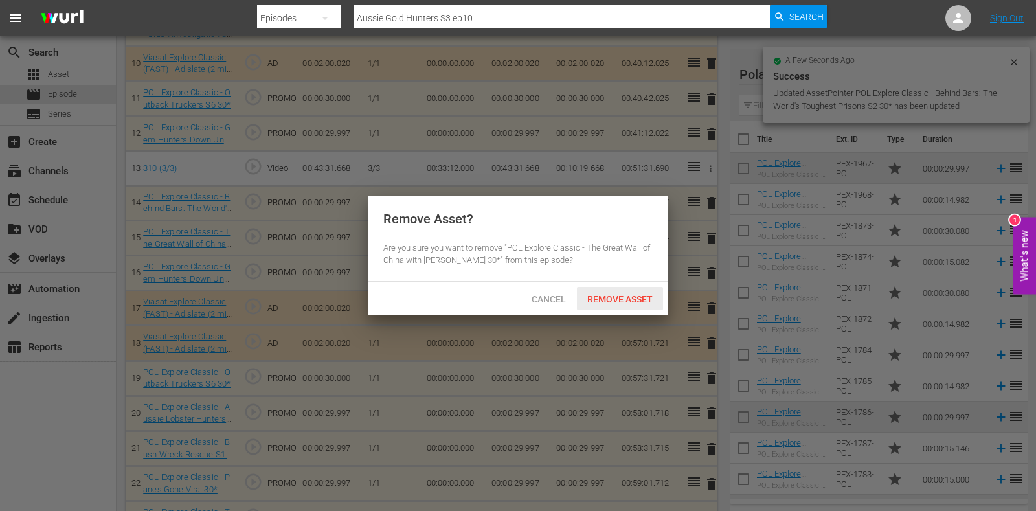
click at [613, 290] on div "Remove Asset" at bounding box center [620, 299] width 86 height 24
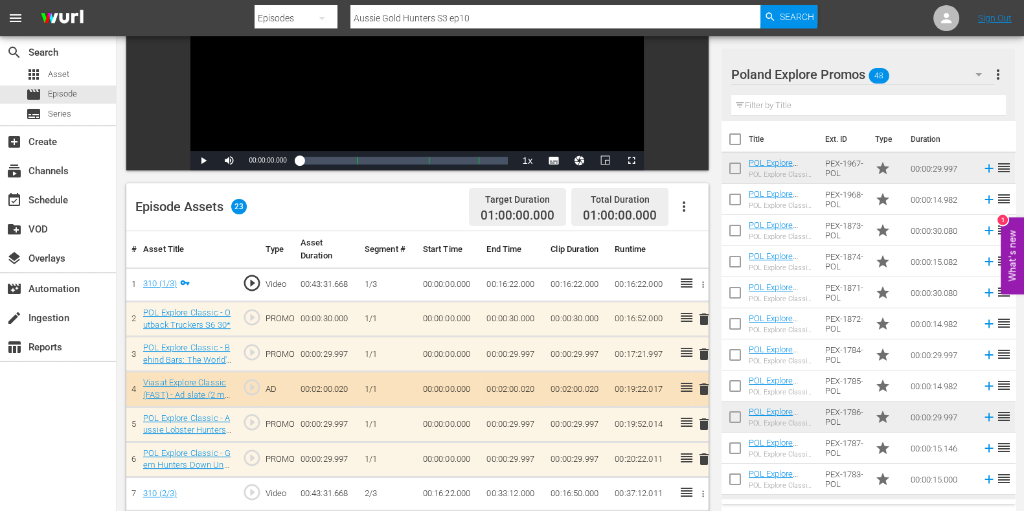
scroll to position [0, 0]
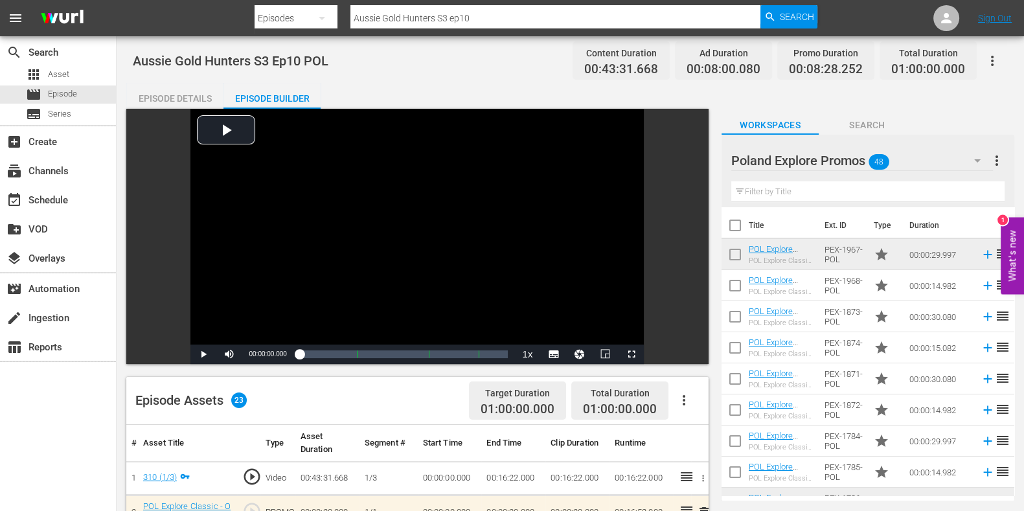
click at [497, 7] on input "Aussie Gold Hunters S3 ep10" at bounding box center [555, 18] width 410 height 31
type input "Aussie Gold Hunters S3 ep11"
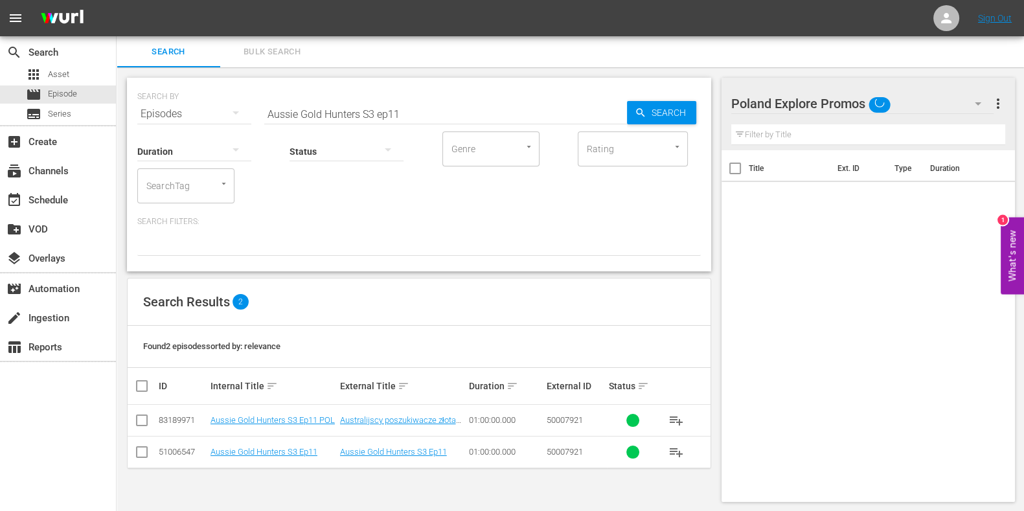
click at [288, 427] on td "Aussie Gold Hunters S3 Ep11 POL" at bounding box center [274, 421] width 130 height 32
click at [288, 420] on link "Aussie Gold Hunters S3 Ep11 POL" at bounding box center [272, 420] width 124 height 10
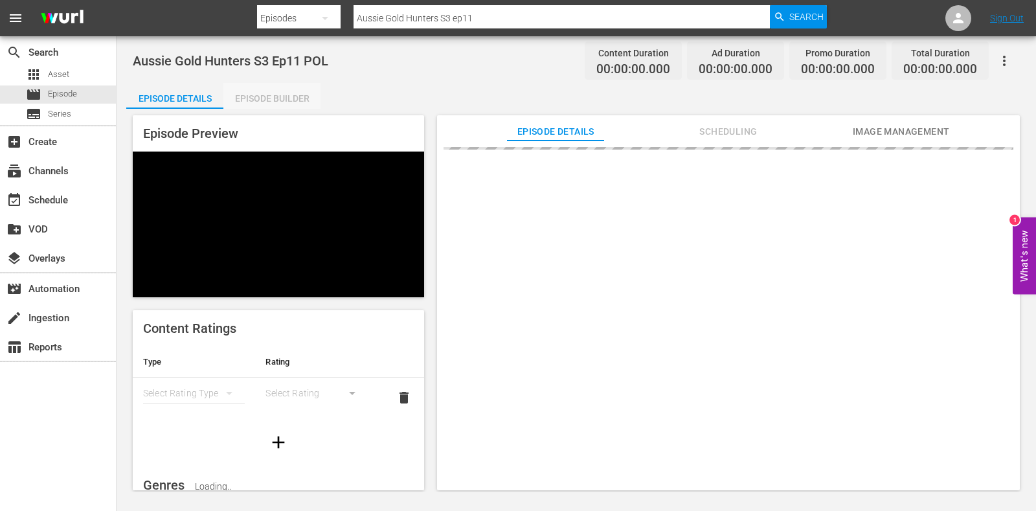
click at [284, 108] on div "Episode Builder" at bounding box center [271, 98] width 97 height 31
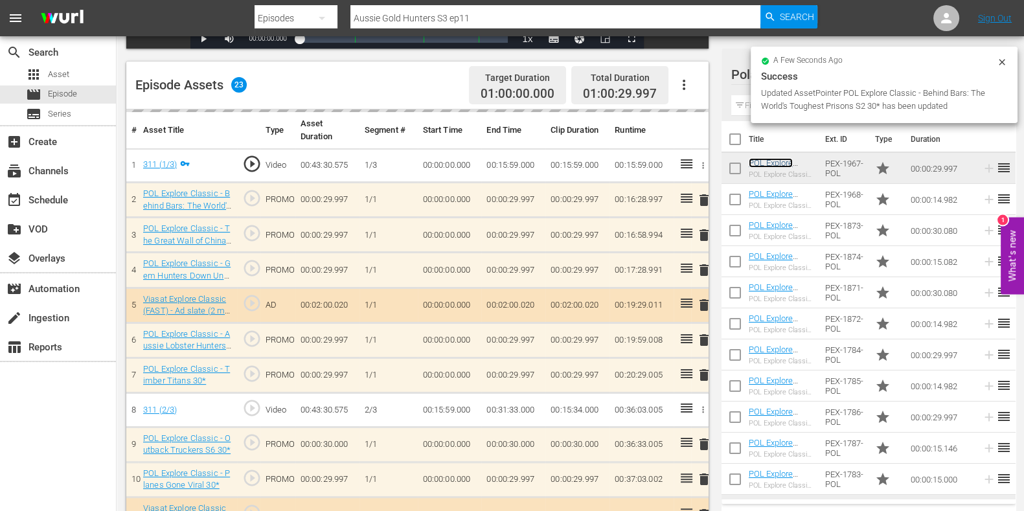
scroll to position [341, 0]
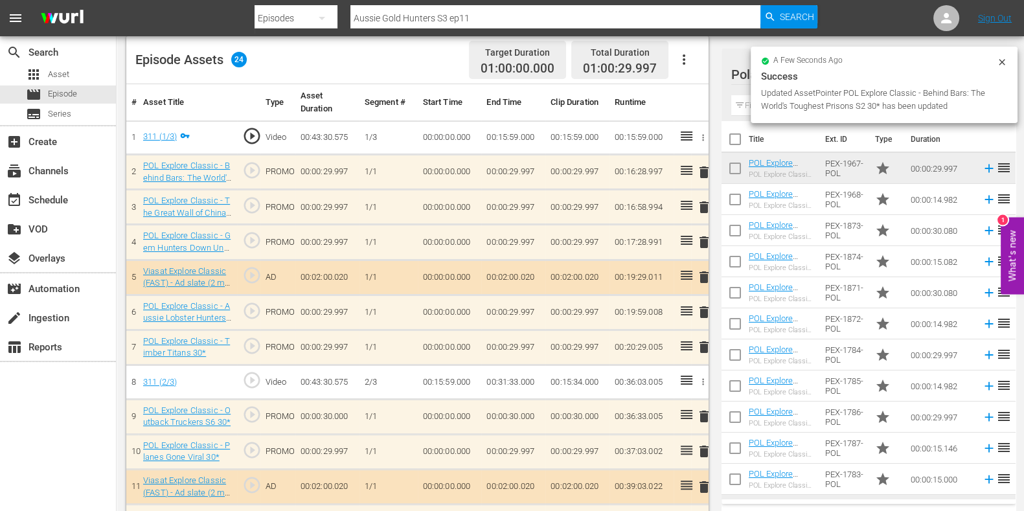
click at [703, 210] on span "delete" at bounding box center [704, 207] width 16 height 16
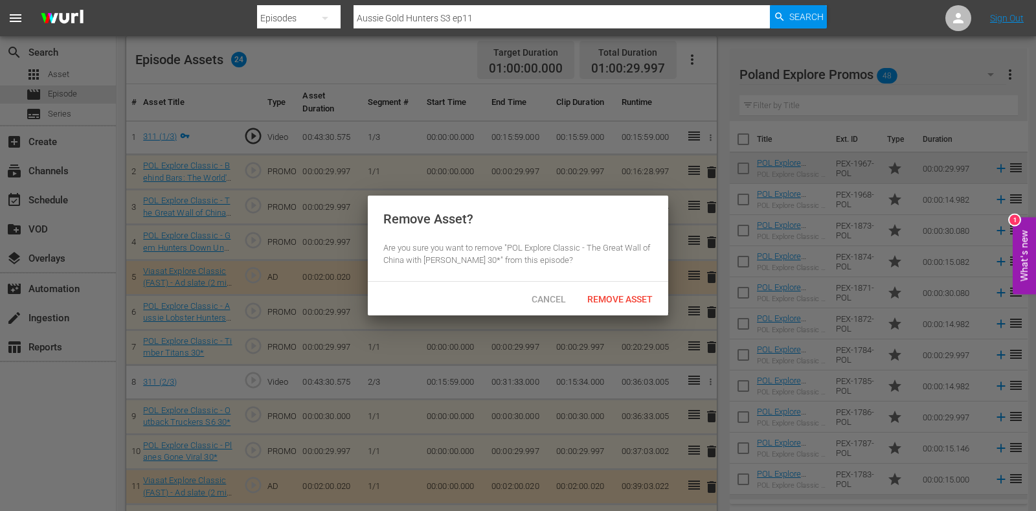
click at [638, 284] on div "Cancel Remove Asset" at bounding box center [518, 299] width 301 height 34
click at [636, 298] on span "Remove Asset" at bounding box center [620, 299] width 86 height 10
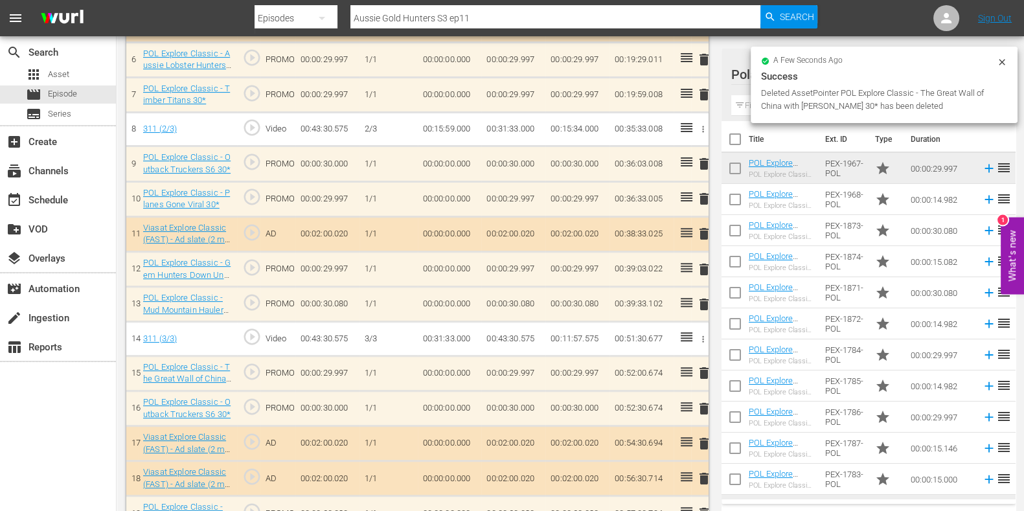
scroll to position [584, 0]
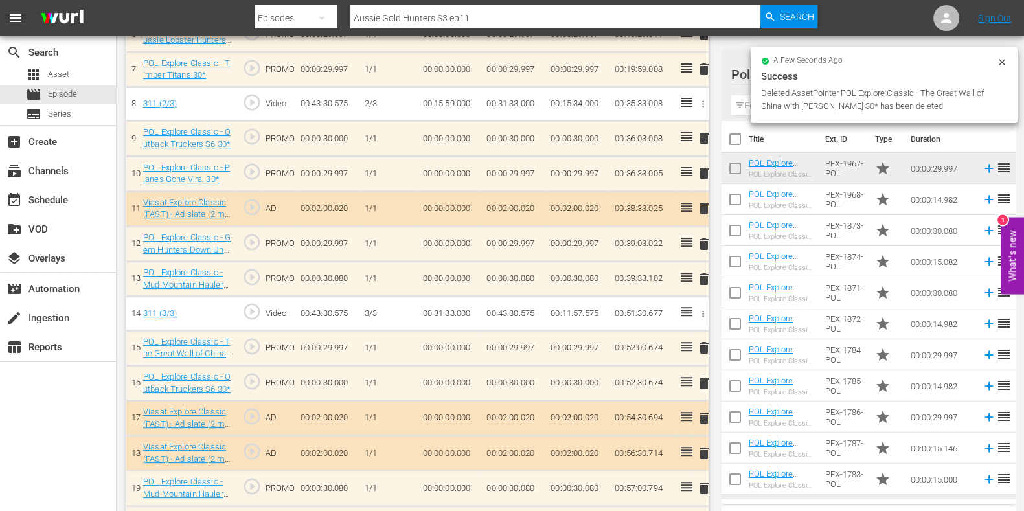
click at [701, 345] on span "delete" at bounding box center [704, 348] width 16 height 16
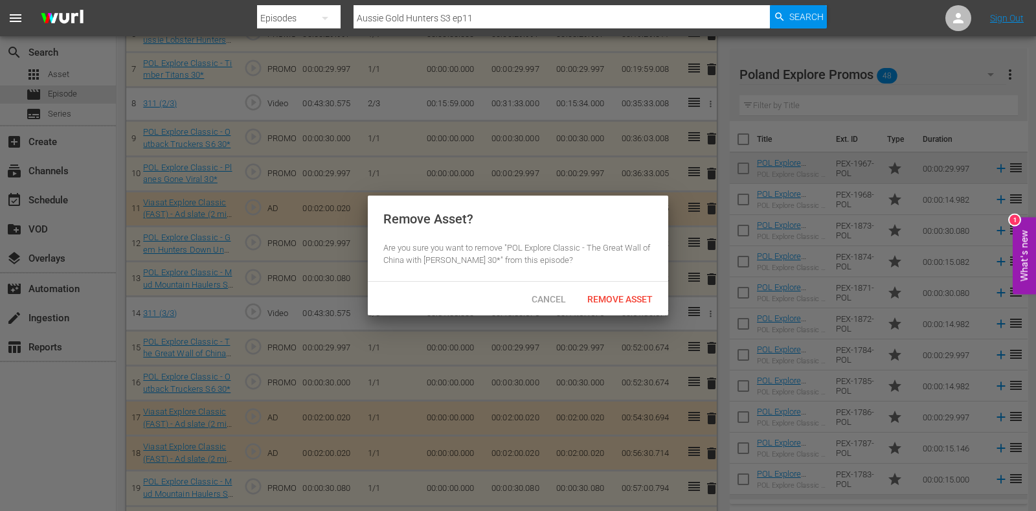
click at [620, 302] on span "Remove Asset" at bounding box center [620, 299] width 86 height 10
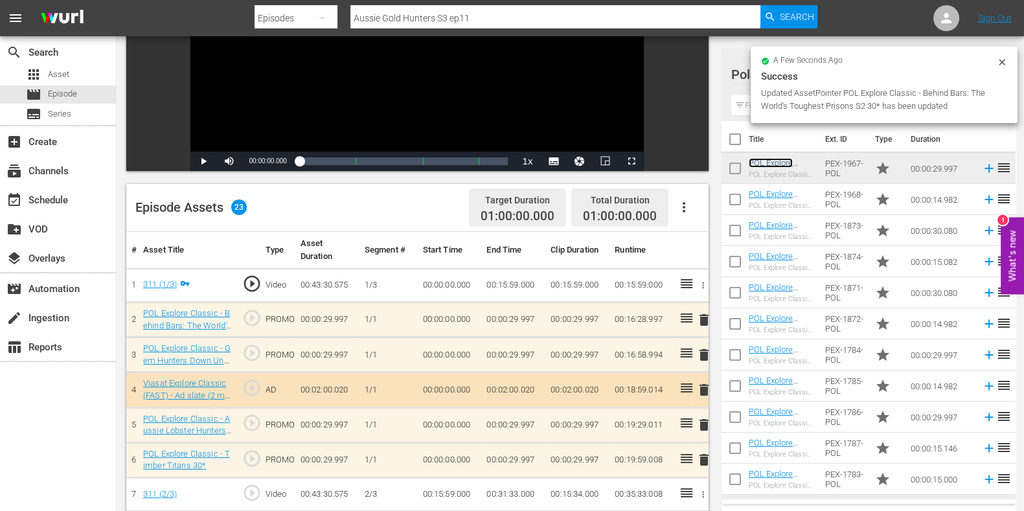
scroll to position [0, 0]
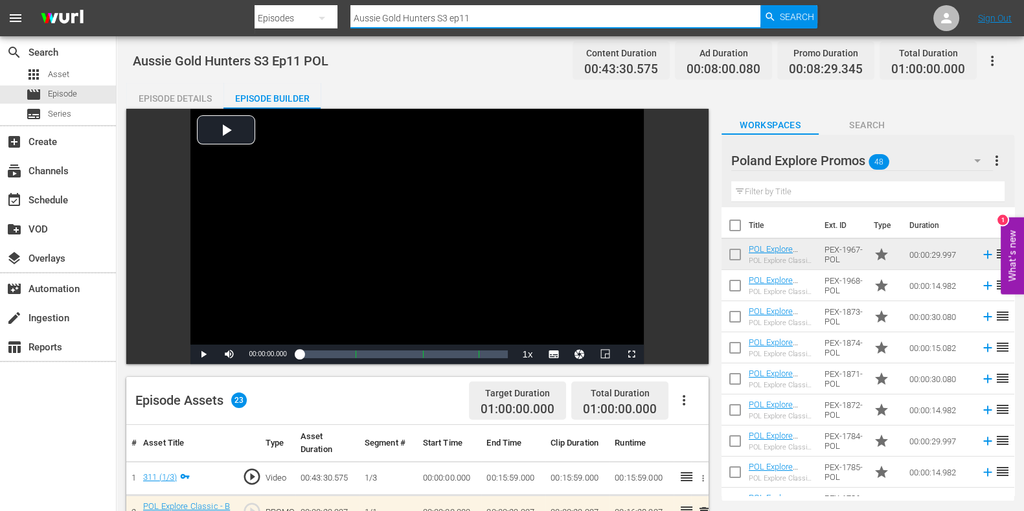
drag, startPoint x: 514, startPoint y: 7, endPoint x: 138, endPoint y: -10, distance: 376.1
click at [138, 0] on html "menu Search By Episodes Search ID, Title, Description, Keywords, or Category Au…" at bounding box center [512, 255] width 1024 height 511
paste input "Extreme Tow Truckers S2E5"
type input "Extreme Tow Truckers S2 ep"
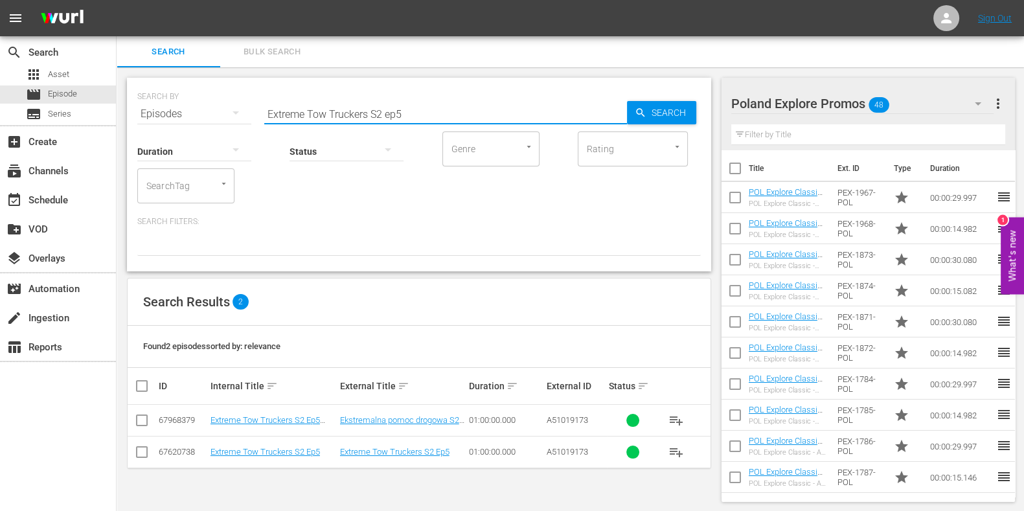
drag, startPoint x: 421, startPoint y: 114, endPoint x: 129, endPoint y: 105, distance: 292.2
click at [129, 105] on div "SEARCH BY Search By Episodes Search ID, Title, Description, Keywords, or Catego…" at bounding box center [419, 175] width 584 height 194
click at [403, 118] on input "Extreme Tow Truckers S2 ep5" at bounding box center [445, 113] width 363 height 31
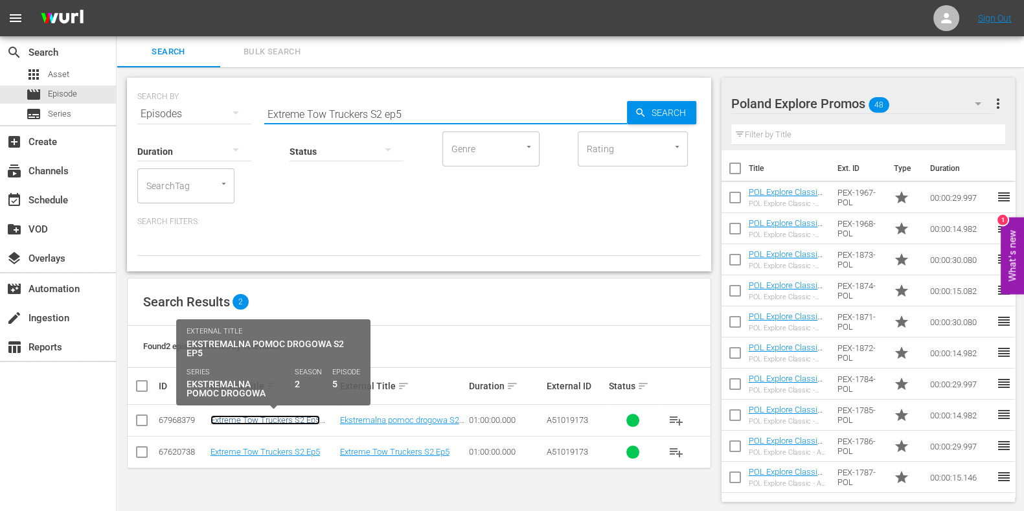
click at [302, 418] on link "Extreme Tow Truckers S2 Ep5 POL" at bounding box center [264, 424] width 109 height 19
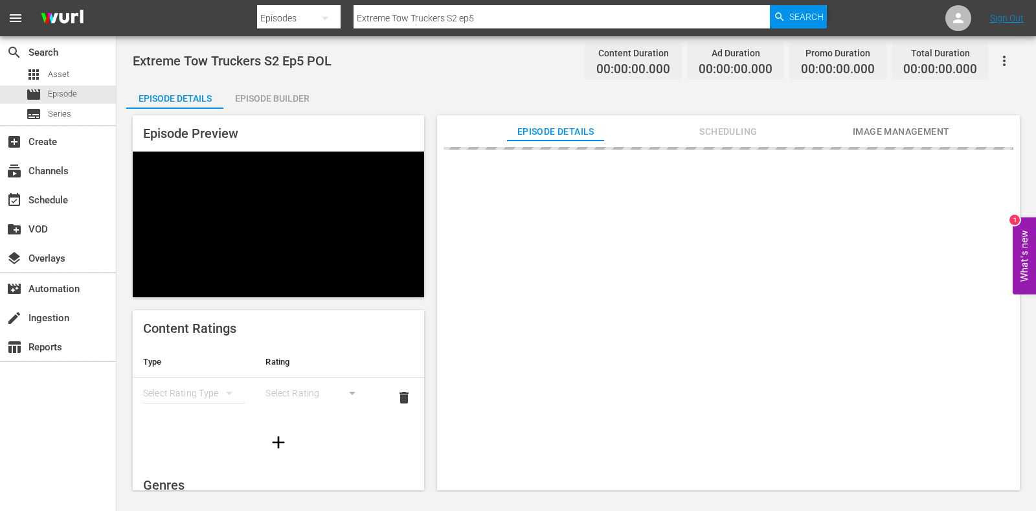
click at [266, 110] on div "Episode Preview Content Ratings Type Rating Select Rating Type Select Rating de…" at bounding box center [576, 305] width 900 height 392
click at [266, 109] on div "Episode Preview Content Ratings Type Rating Select Rating Type Select Rating de…" at bounding box center [576, 305] width 900 height 392
click at [261, 95] on div "Episode Builder" at bounding box center [271, 98] width 97 height 31
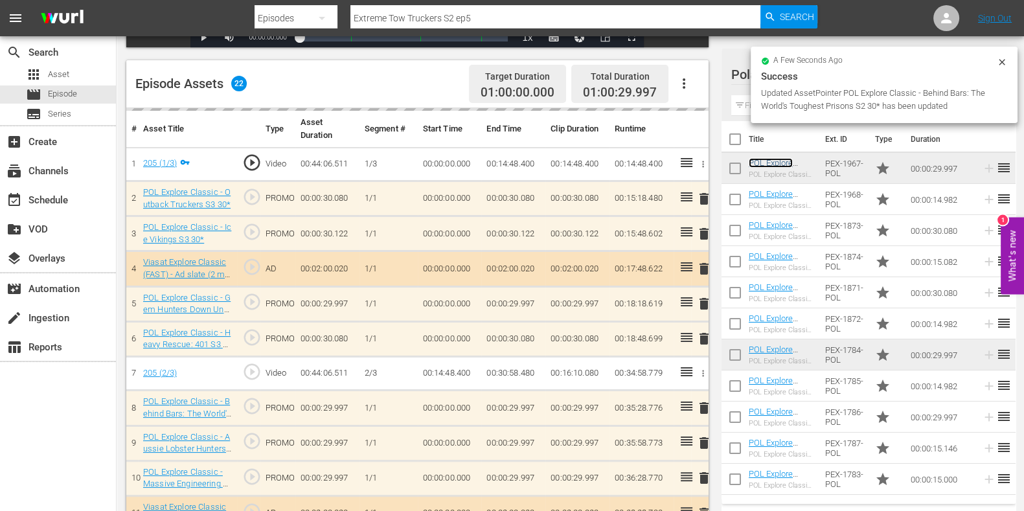
scroll to position [323, 0]
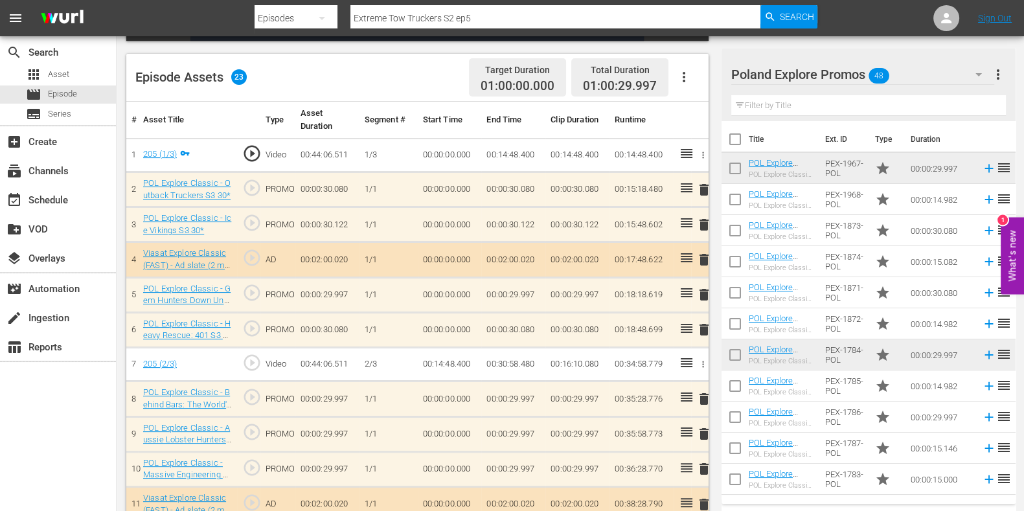
click at [705, 461] on span "delete" at bounding box center [704, 469] width 16 height 16
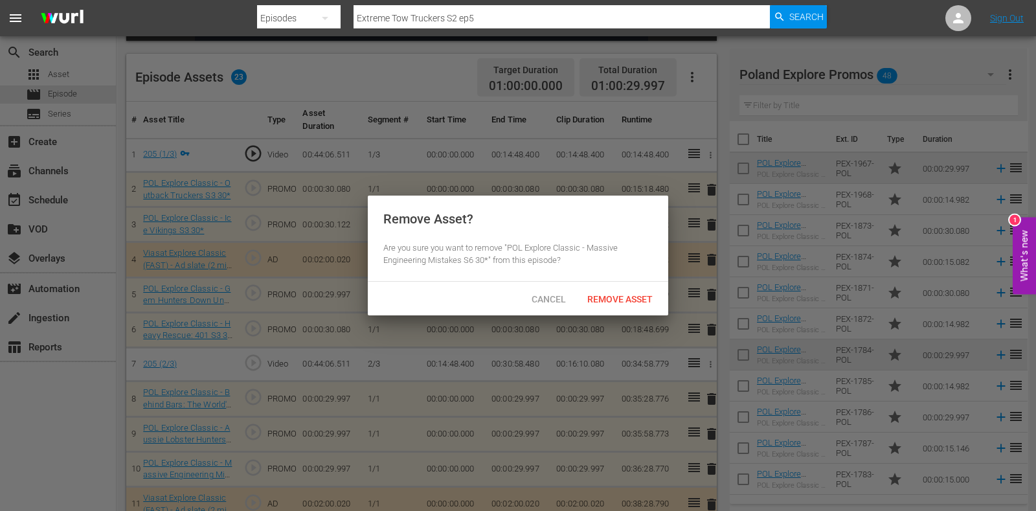
click at [602, 306] on div "Remove Asset" at bounding box center [620, 299] width 86 height 24
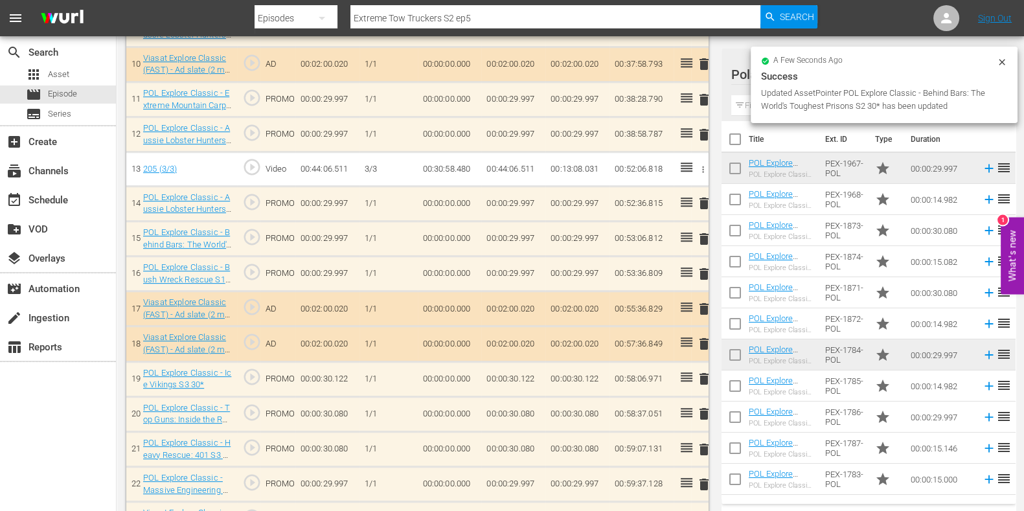
scroll to position [725, 0]
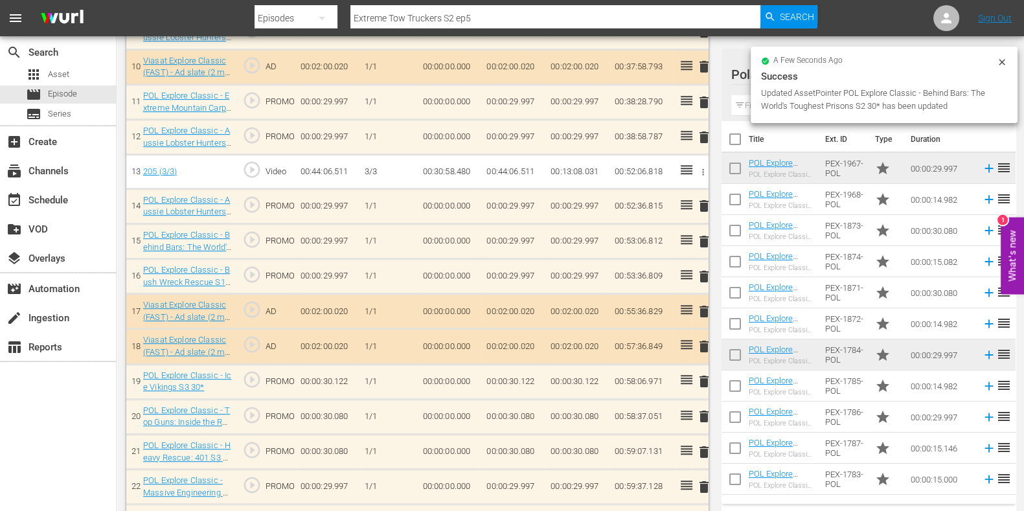
click at [699, 273] on span "delete" at bounding box center [704, 277] width 16 height 16
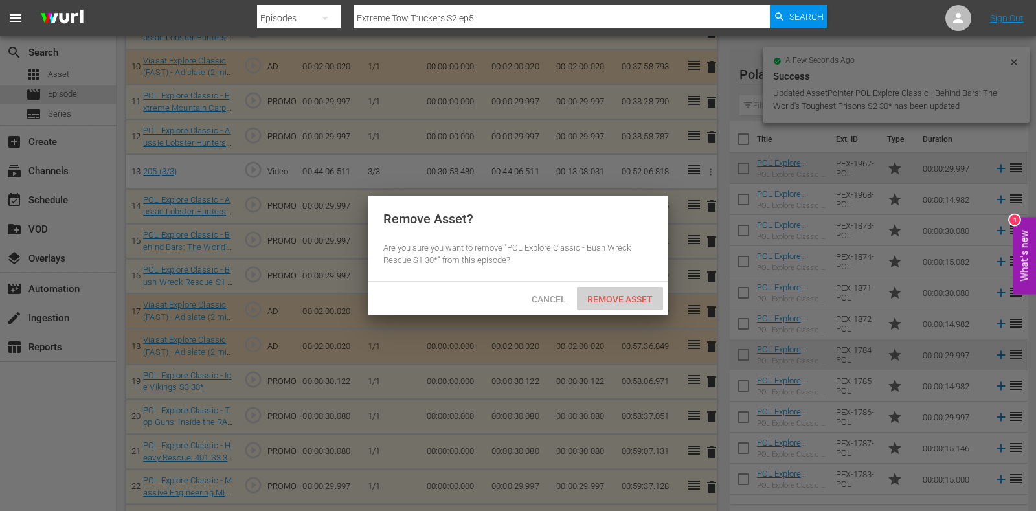
click at [603, 297] on span "Remove Asset" at bounding box center [620, 299] width 86 height 10
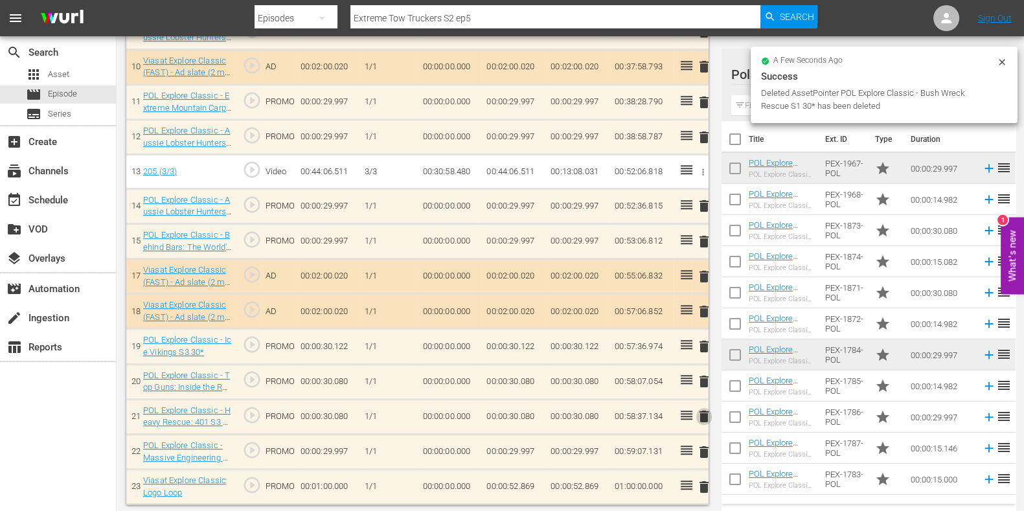
click at [701, 412] on span "delete" at bounding box center [704, 417] width 16 height 16
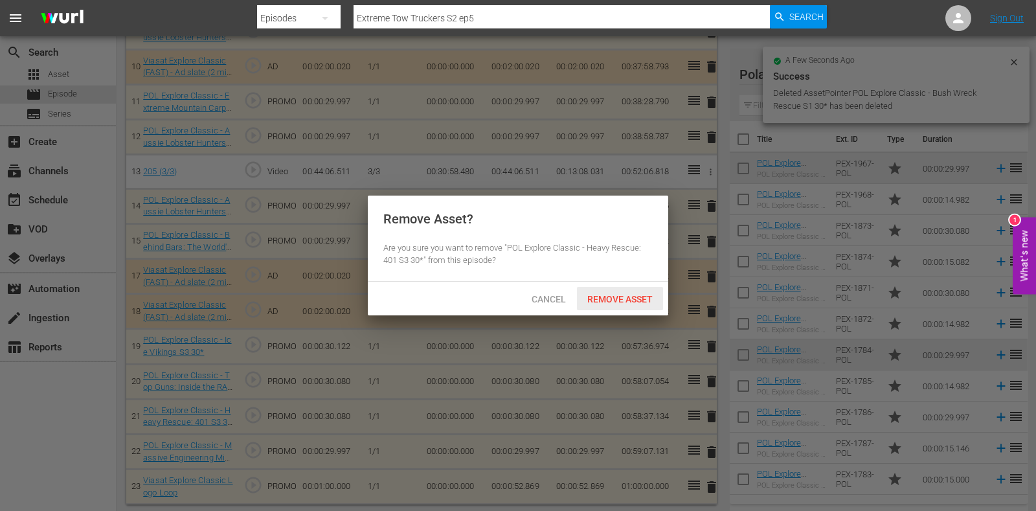
click at [601, 286] on div "Cancel Remove Asset" at bounding box center [518, 299] width 301 height 34
click at [593, 304] on div "Remove Asset" at bounding box center [620, 299] width 86 height 24
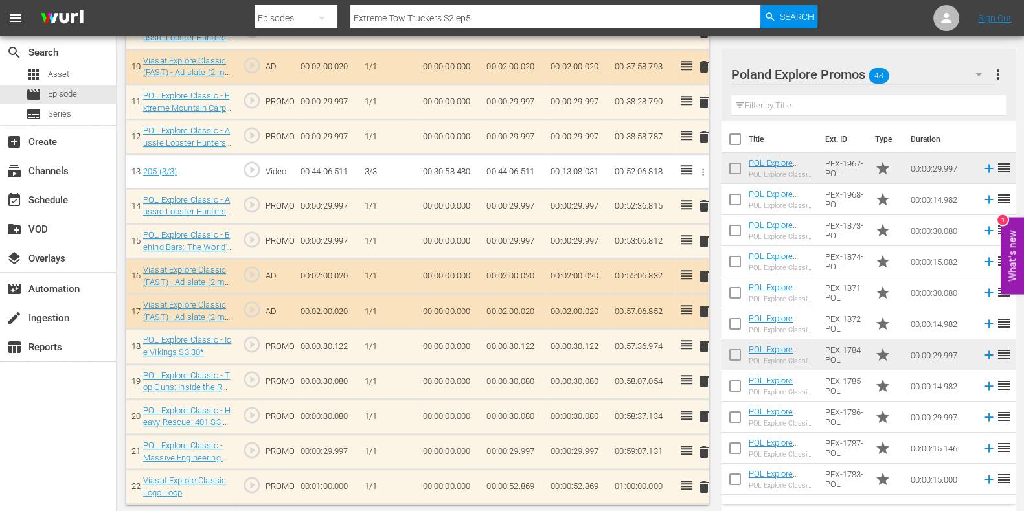
scroll to position [483, 0]
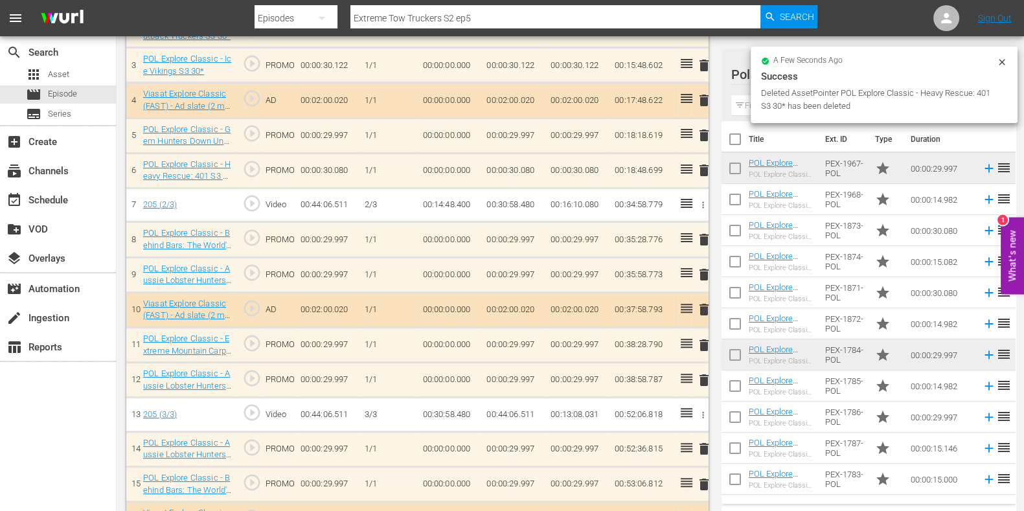
click at [702, 163] on span "delete" at bounding box center [704, 171] width 16 height 16
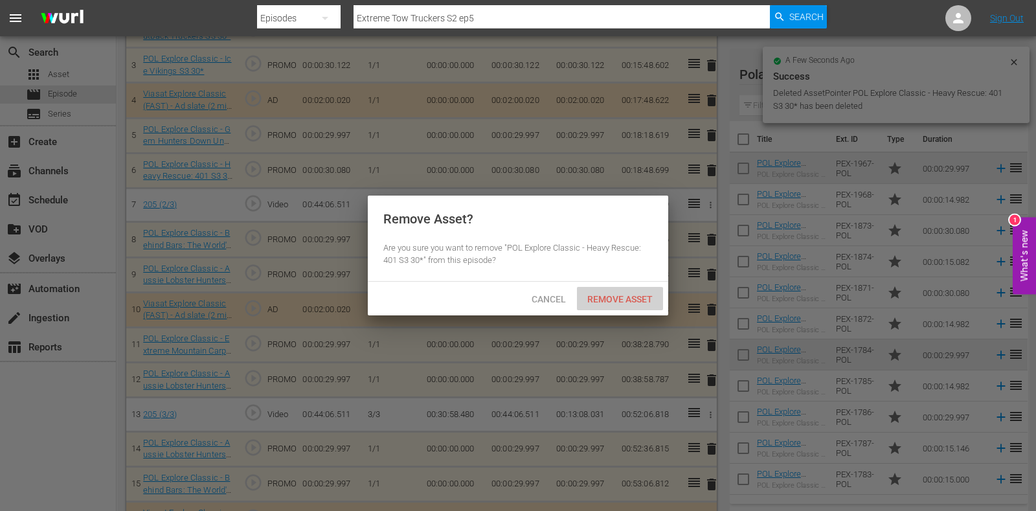
click at [609, 300] on span "Remove Asset" at bounding box center [620, 299] width 86 height 10
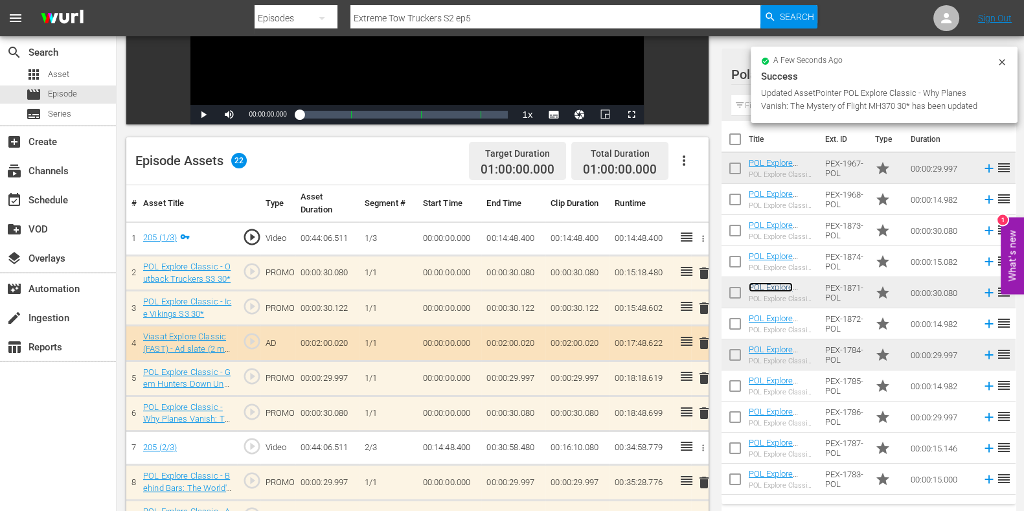
scroll to position [0, 0]
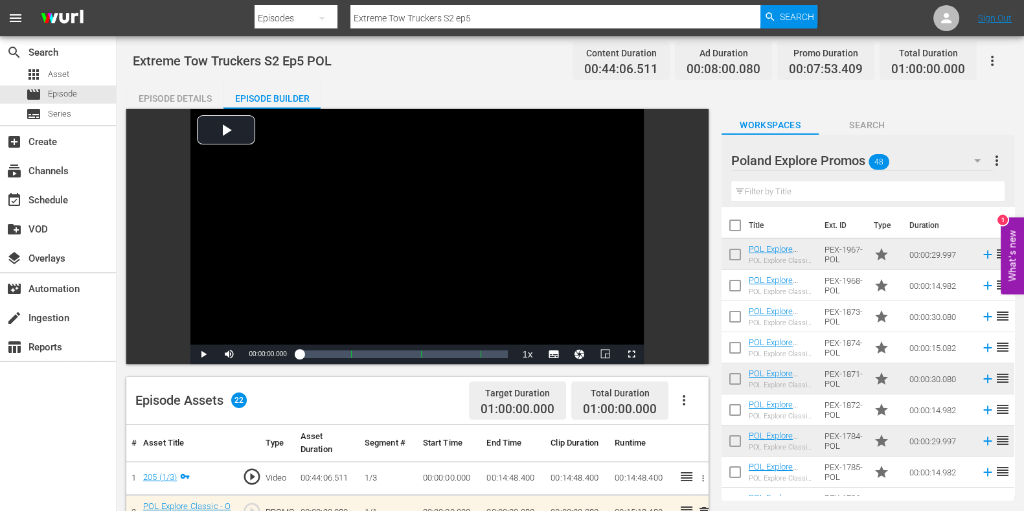
click at [491, 13] on input "Extreme Tow Truckers S2 ep5" at bounding box center [555, 18] width 410 height 31
type input "Extreme Tow Truckers S2 ep6"
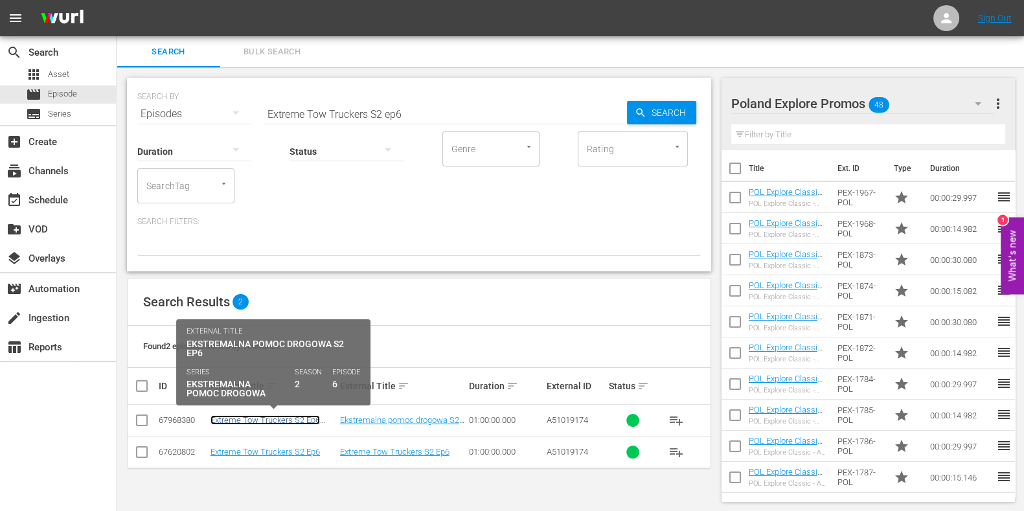
click at [306, 418] on link "Extreme Tow Truckers S2 Ep6 POL" at bounding box center [264, 424] width 109 height 19
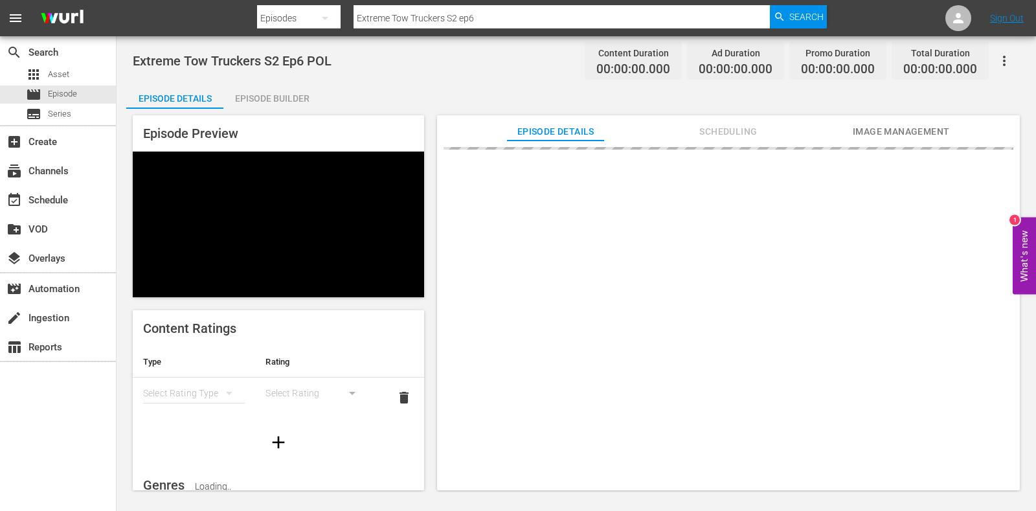
click at [311, 123] on div "Episode Preview" at bounding box center [278, 206] width 291 height 182
click at [291, 98] on div "Episode Builder" at bounding box center [271, 98] width 97 height 31
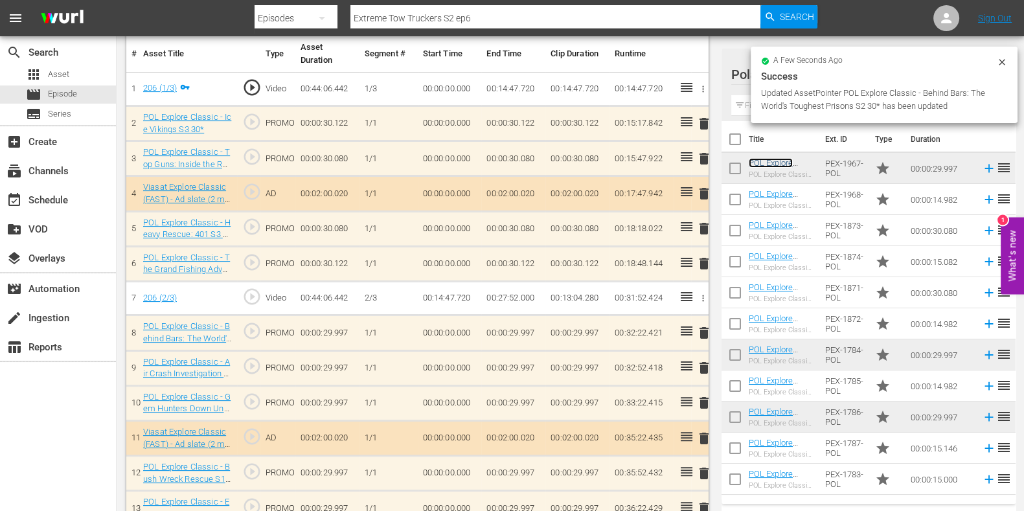
scroll to position [405, 0]
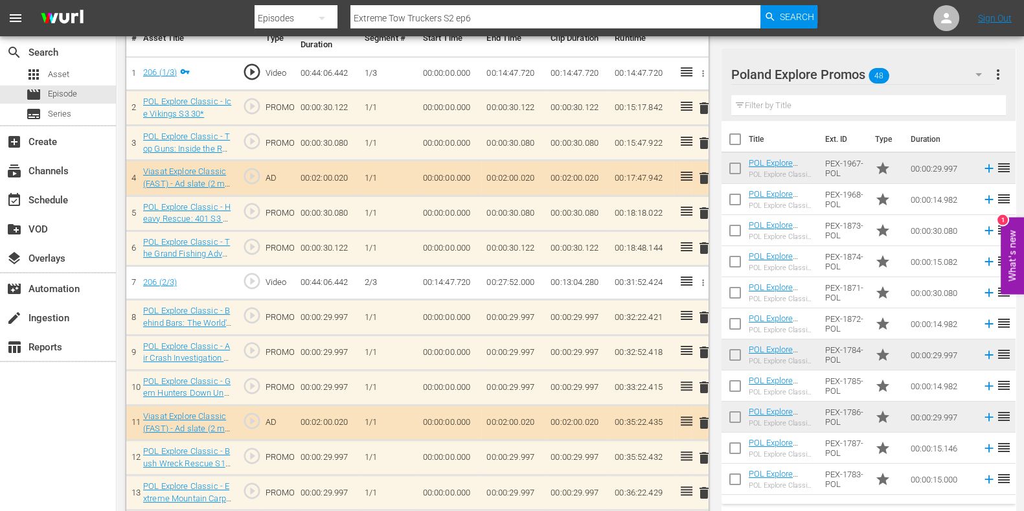
click at [707, 215] on span "delete" at bounding box center [704, 213] width 16 height 16
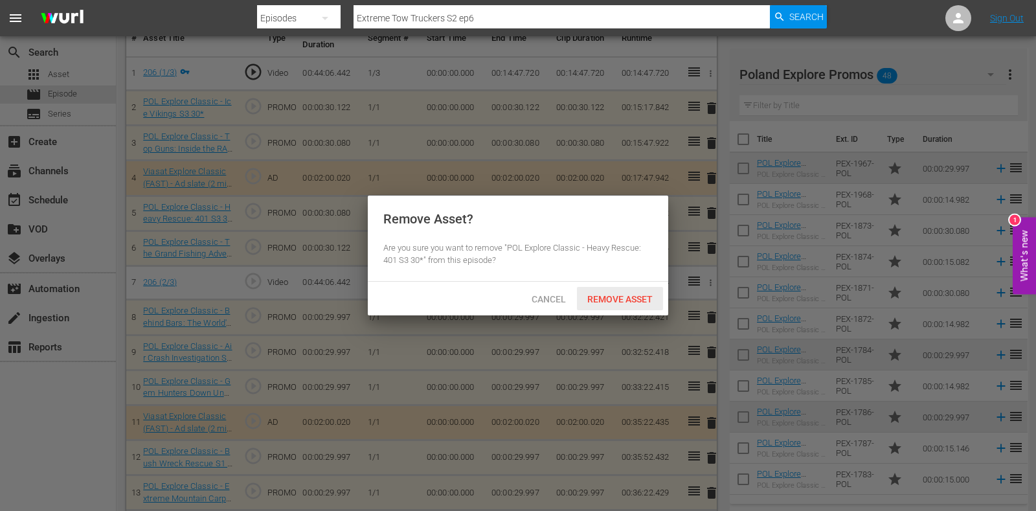
drag, startPoint x: 628, startPoint y: 290, endPoint x: 669, endPoint y: 280, distance: 42.1
click at [628, 291] on div "Remove Asset" at bounding box center [620, 299] width 86 height 24
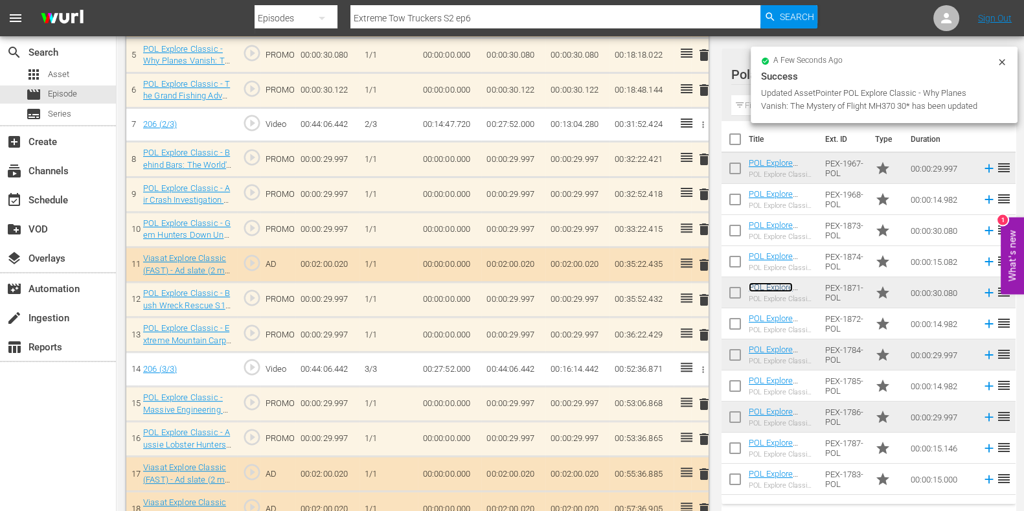
scroll to position [566, 0]
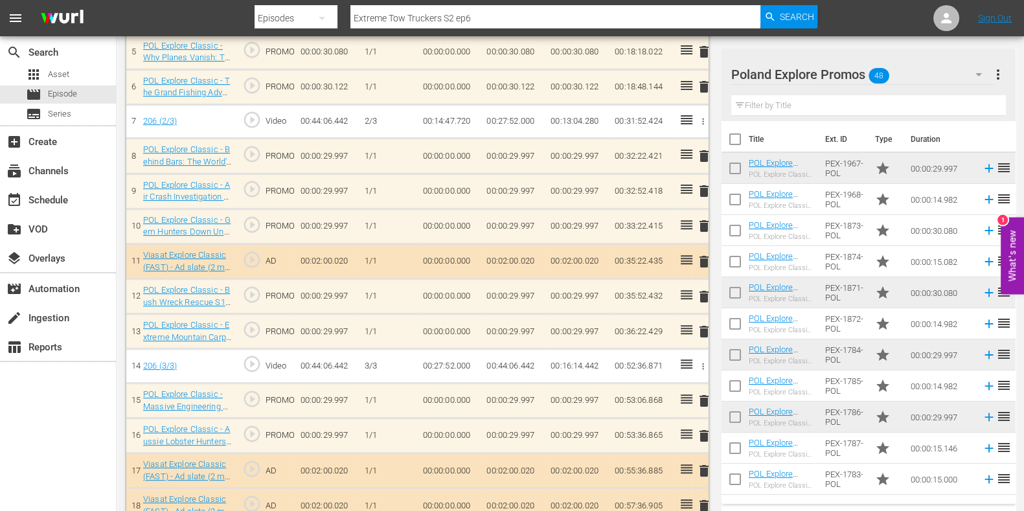
click at [695, 224] on td "delete" at bounding box center [699, 226] width 17 height 35
click at [705, 225] on span "delete" at bounding box center [704, 226] width 16 height 16
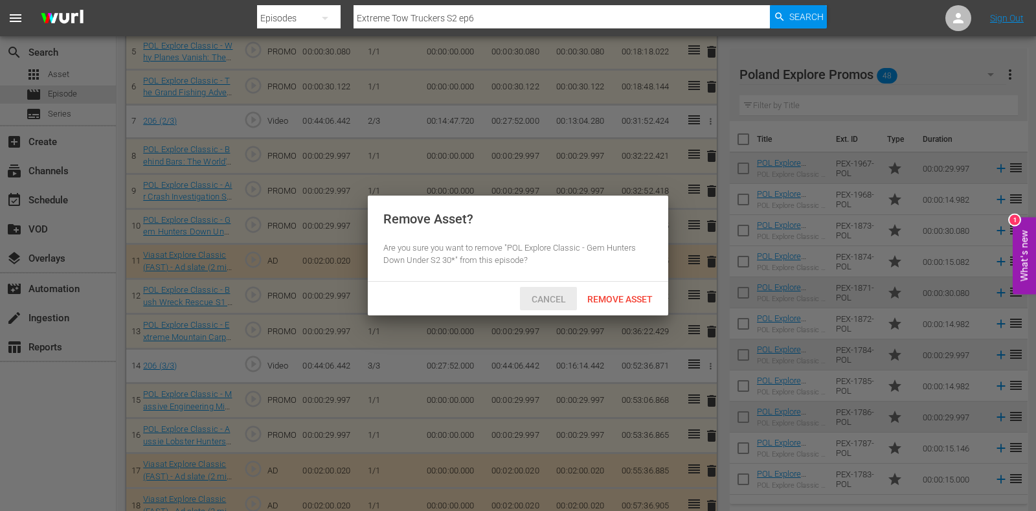
click at [570, 296] on span "Cancel" at bounding box center [548, 299] width 55 height 10
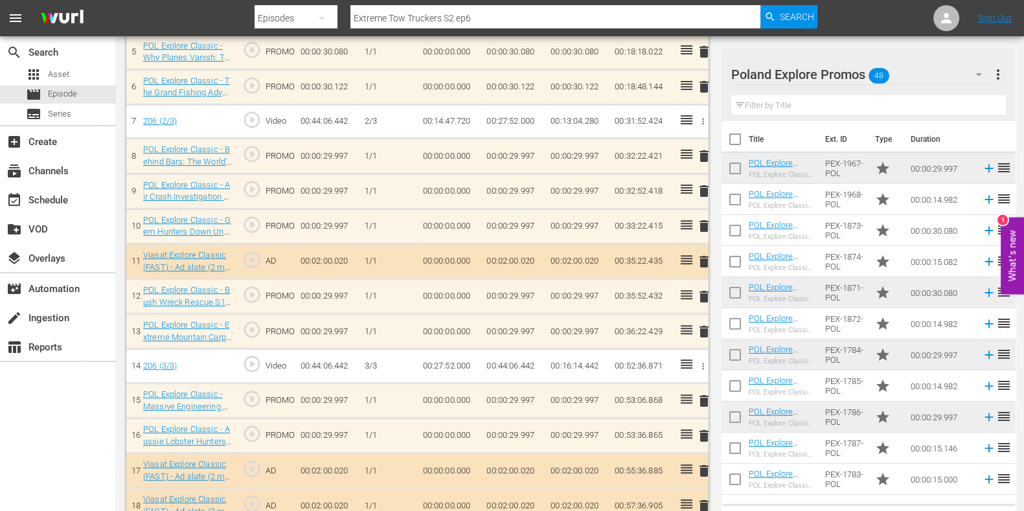
click at [694, 290] on icon at bounding box center [687, 295] width 16 height 16
click at [702, 290] on span "delete" at bounding box center [704, 297] width 16 height 16
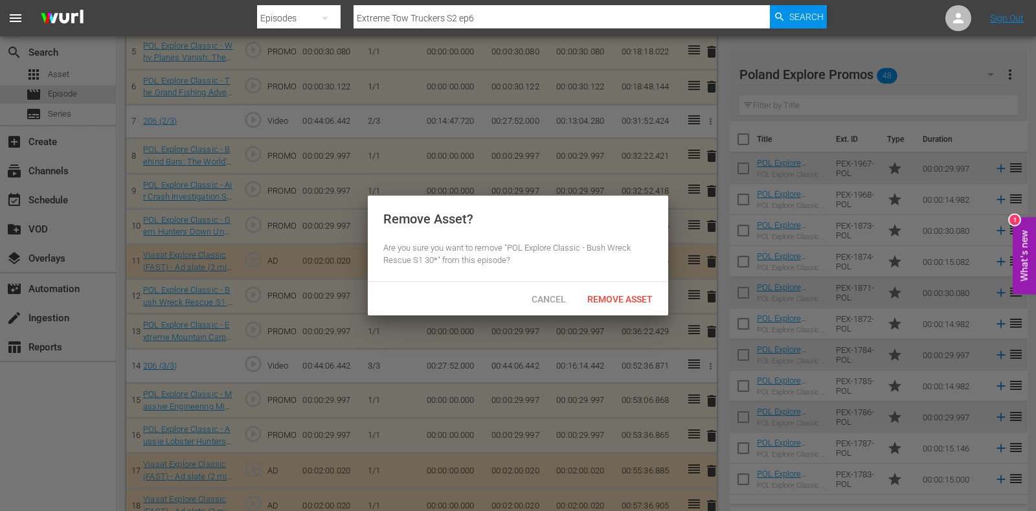
click at [631, 296] on span "Remove Asset" at bounding box center [620, 299] width 86 height 10
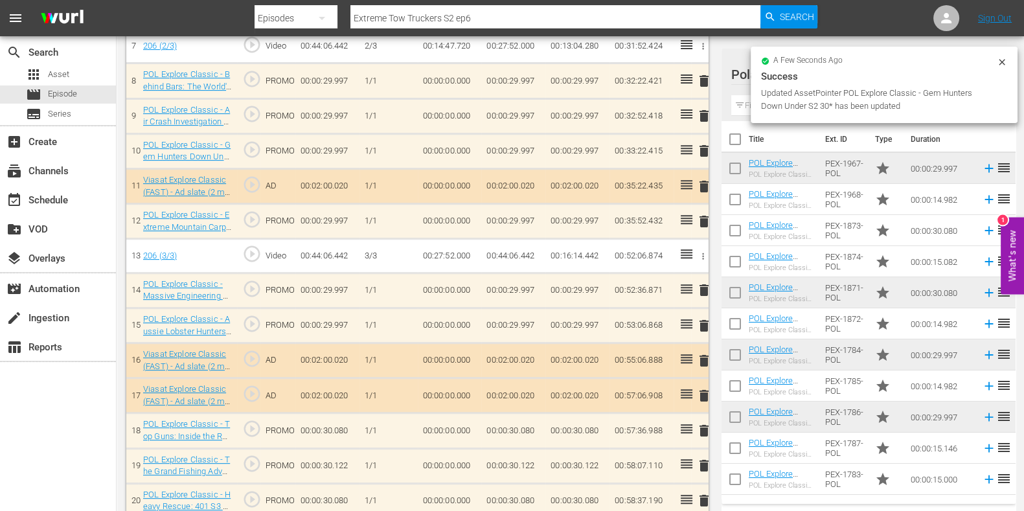
scroll to position [563, 0]
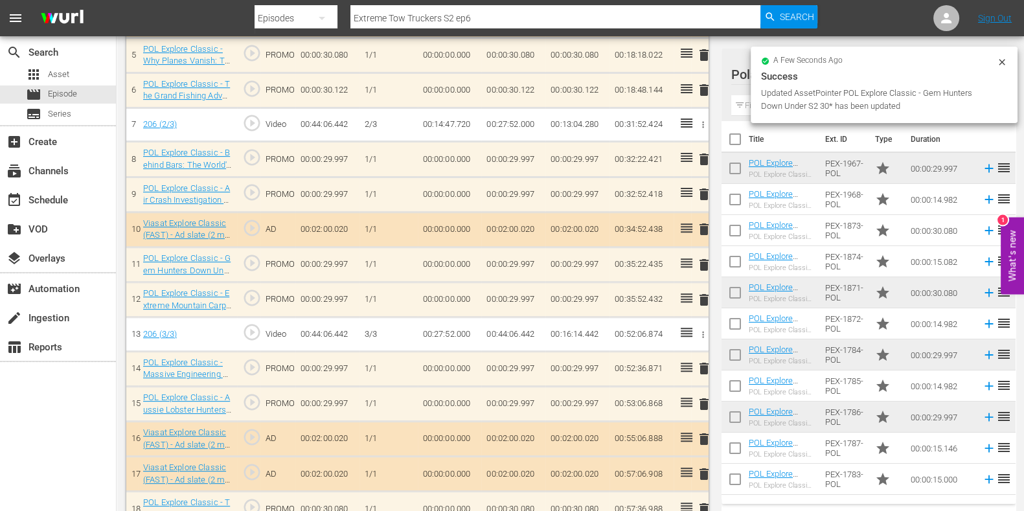
click at [714, 369] on div "Video Player is loading. Play Video Play Mute Current Time 00:00:00.000 / Durat…" at bounding box center [420, 106] width 589 height 1121
click at [703, 367] on span "delete" at bounding box center [704, 369] width 16 height 16
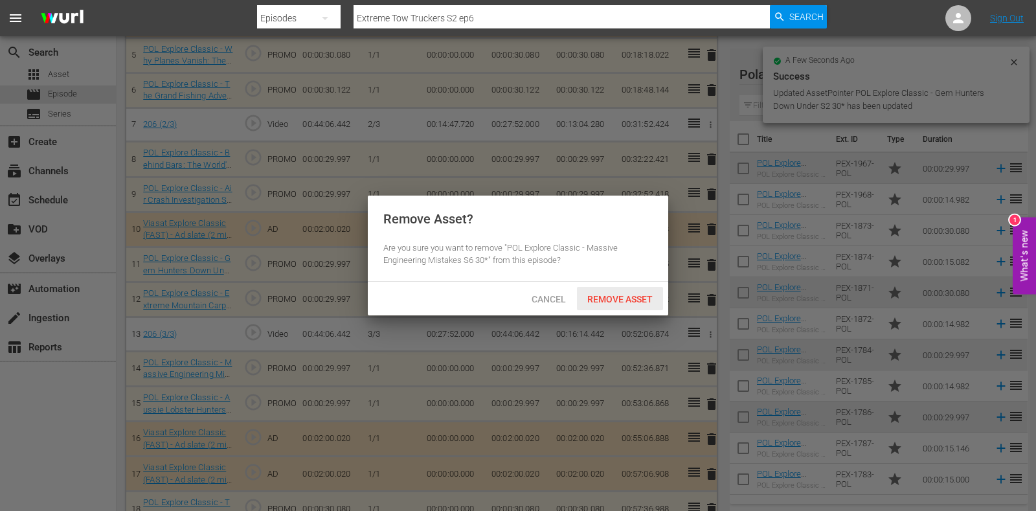
click at [609, 297] on span "Remove Asset" at bounding box center [620, 299] width 86 height 10
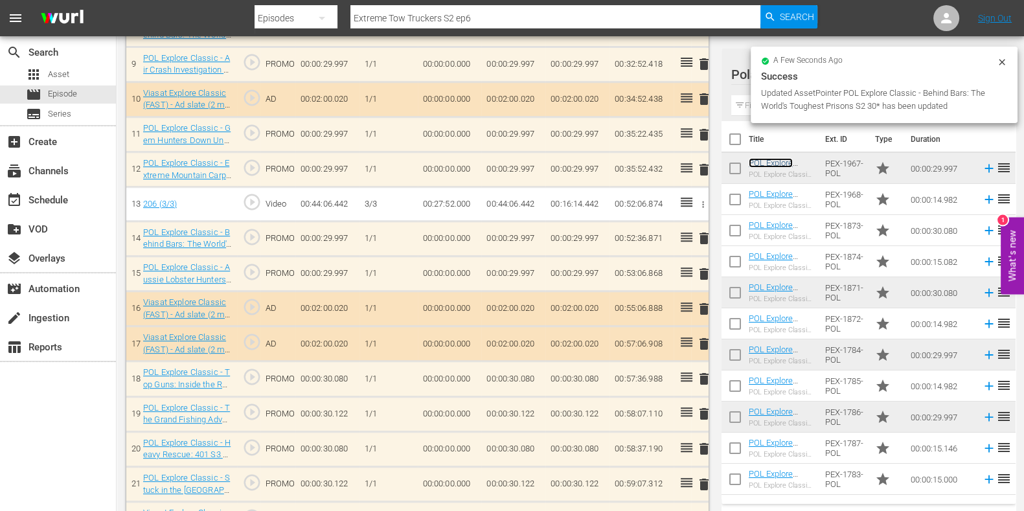
scroll to position [725, 0]
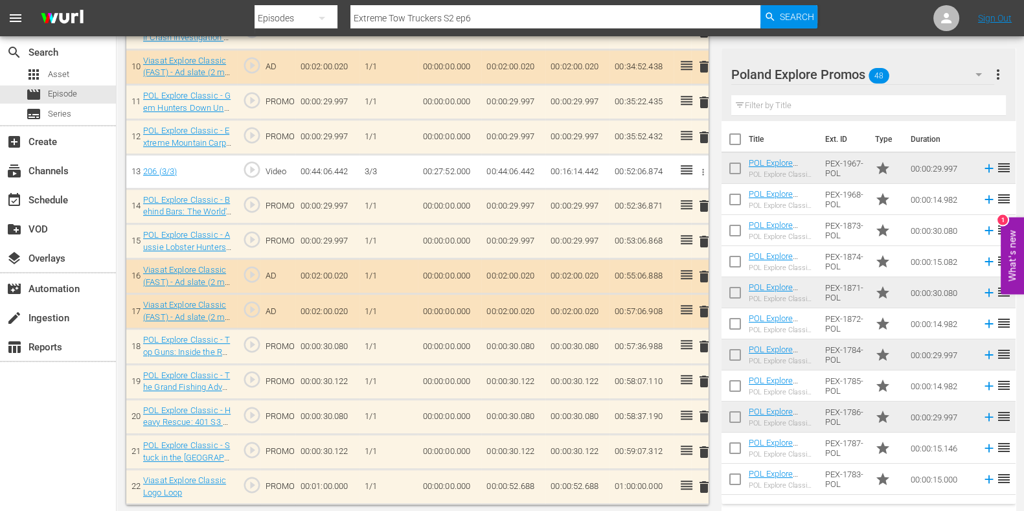
click at [699, 411] on span "delete" at bounding box center [704, 417] width 16 height 16
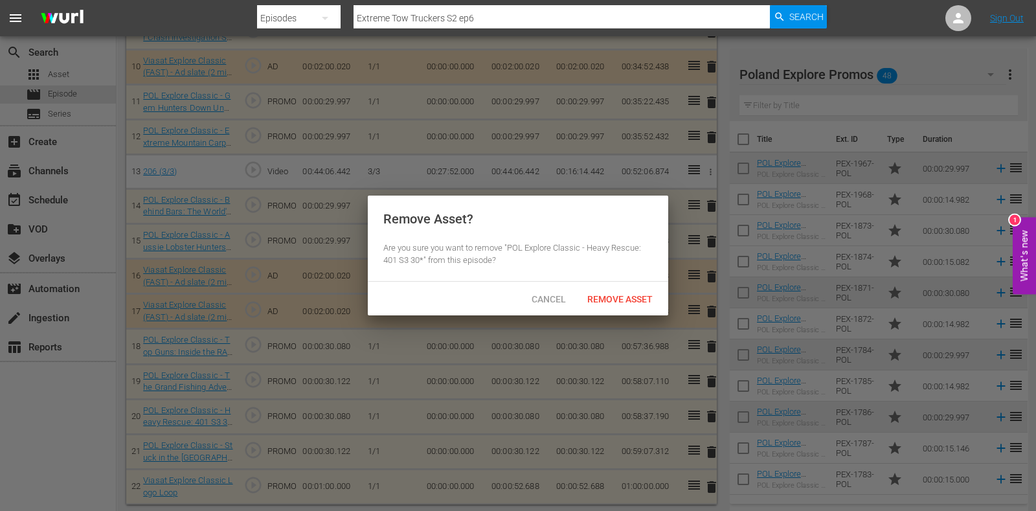
click at [621, 302] on span "Remove Asset" at bounding box center [620, 299] width 86 height 10
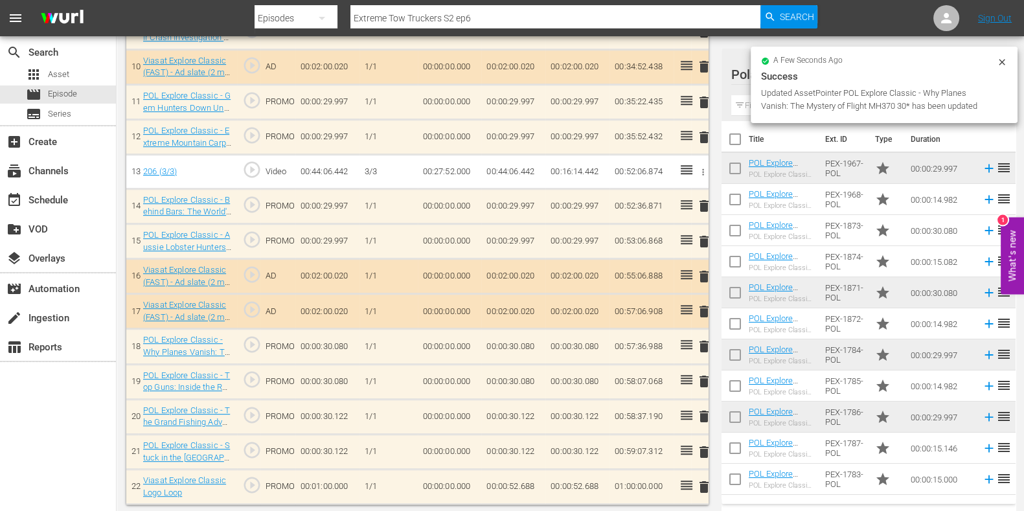
click at [697, 444] on span "delete" at bounding box center [704, 452] width 16 height 16
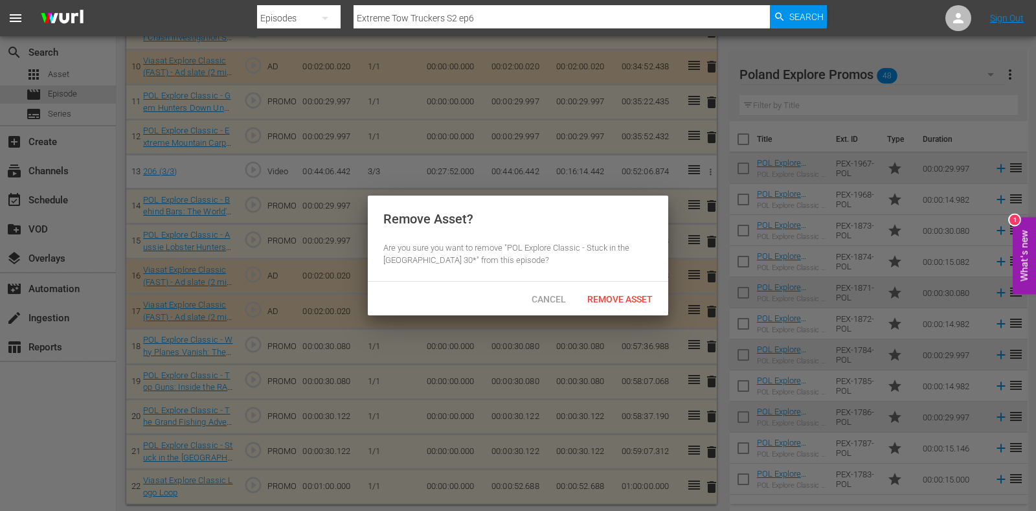
click at [609, 310] on div "Remove Asset" at bounding box center [620, 299] width 86 height 24
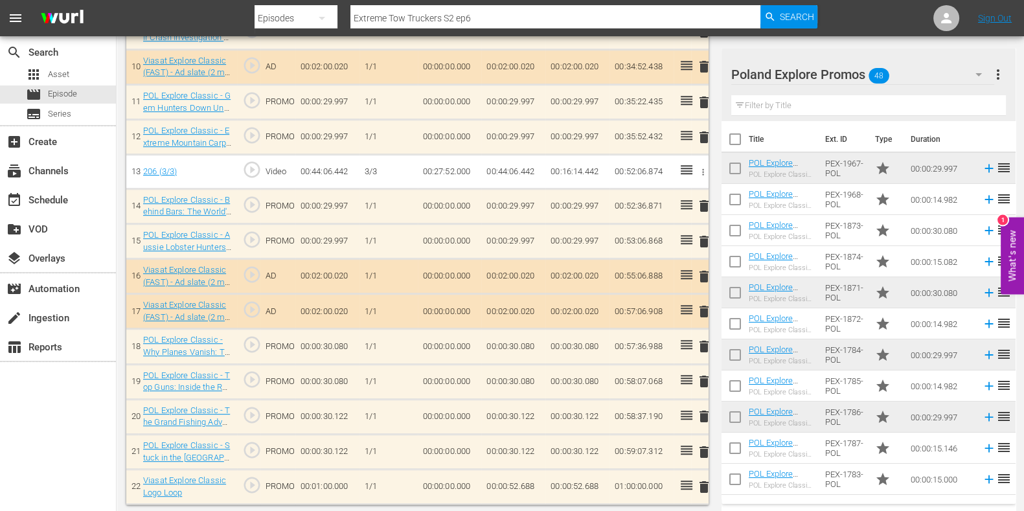
click at [742, 105] on input "text" at bounding box center [868, 105] width 275 height 21
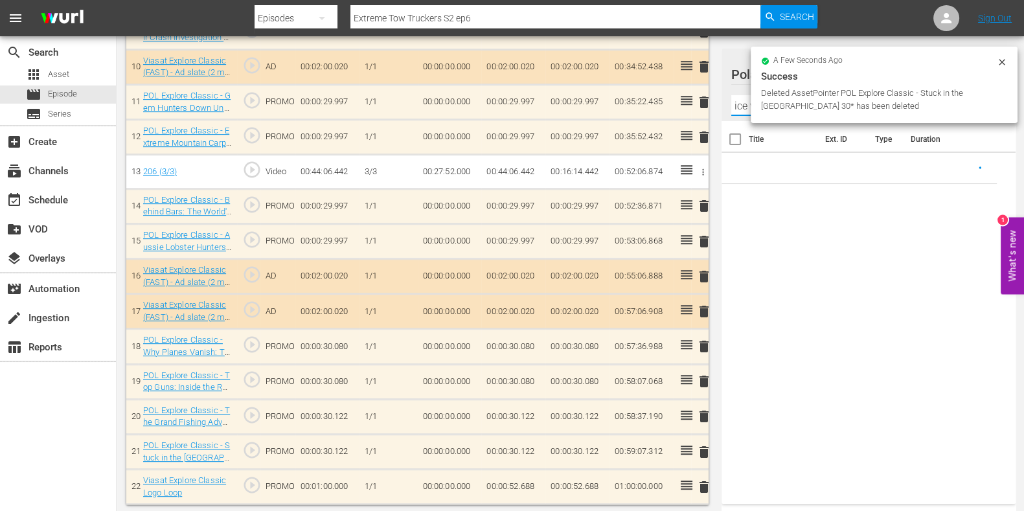
scroll to position [690, 0]
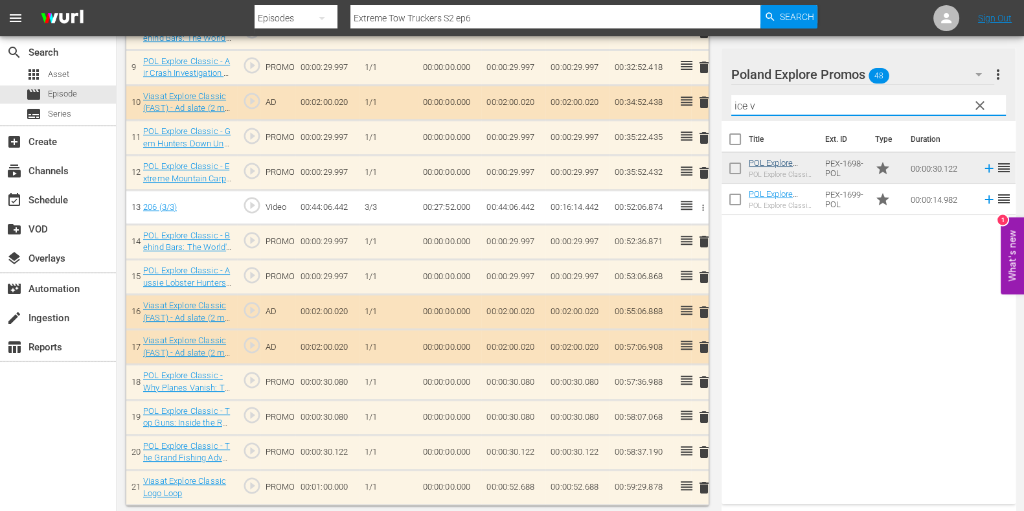
type input "ice v"
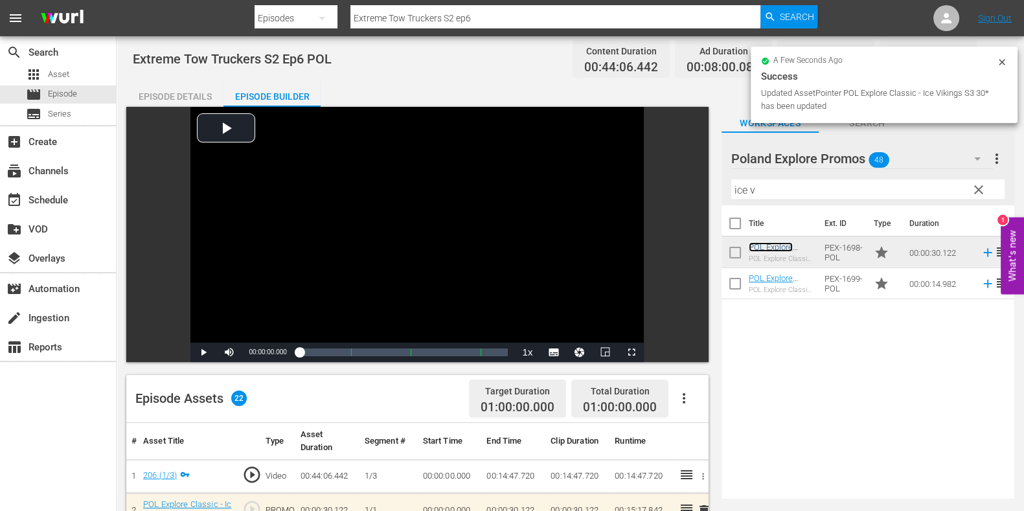
scroll to position [0, 0]
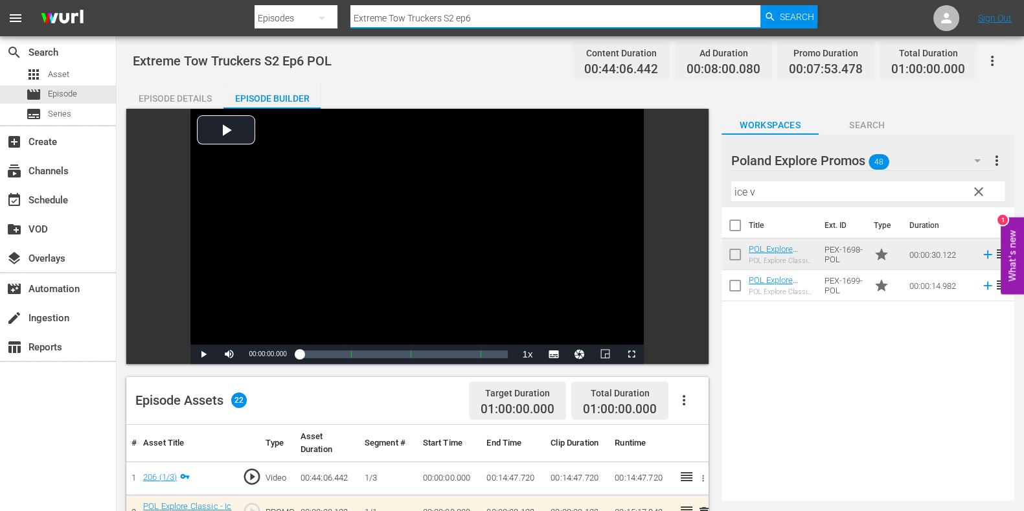
click at [501, 11] on input "Extreme Tow Truckers S2 ep6" at bounding box center [555, 18] width 410 height 31
type input "Extreme Tow Truckers S2 ep7"
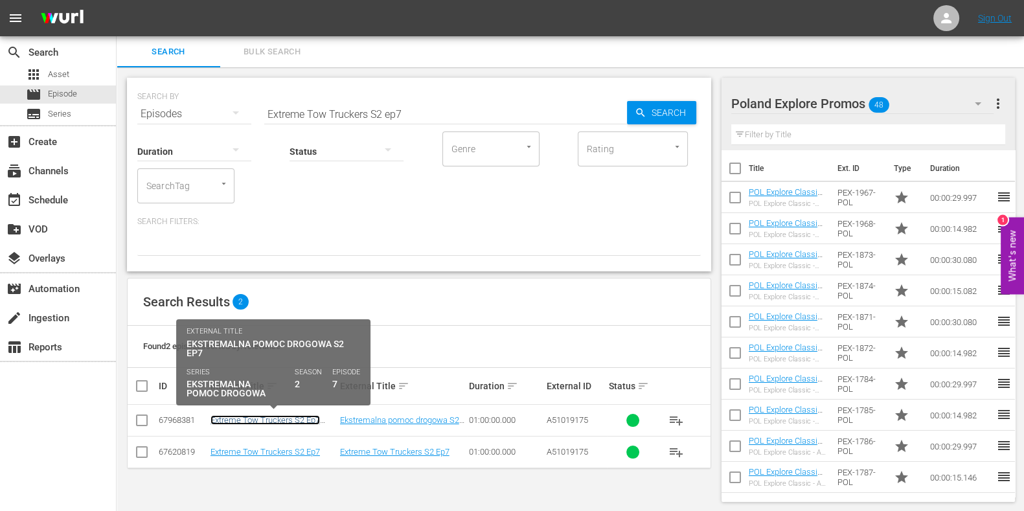
click at [255, 418] on link "Extreme Tow Truckers S2 Ep7 POL" at bounding box center [264, 424] width 109 height 19
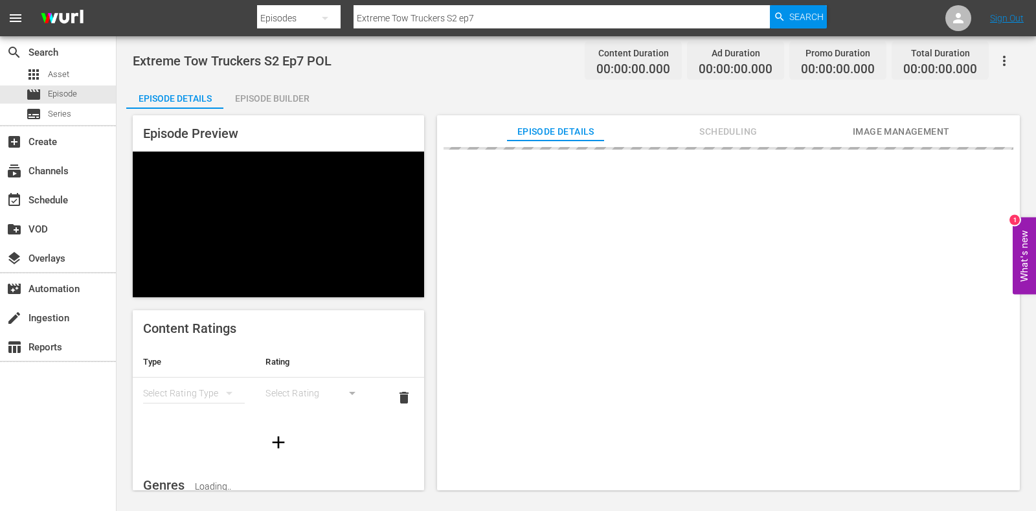
click at [258, 89] on div "Episode Builder" at bounding box center [271, 98] width 97 height 31
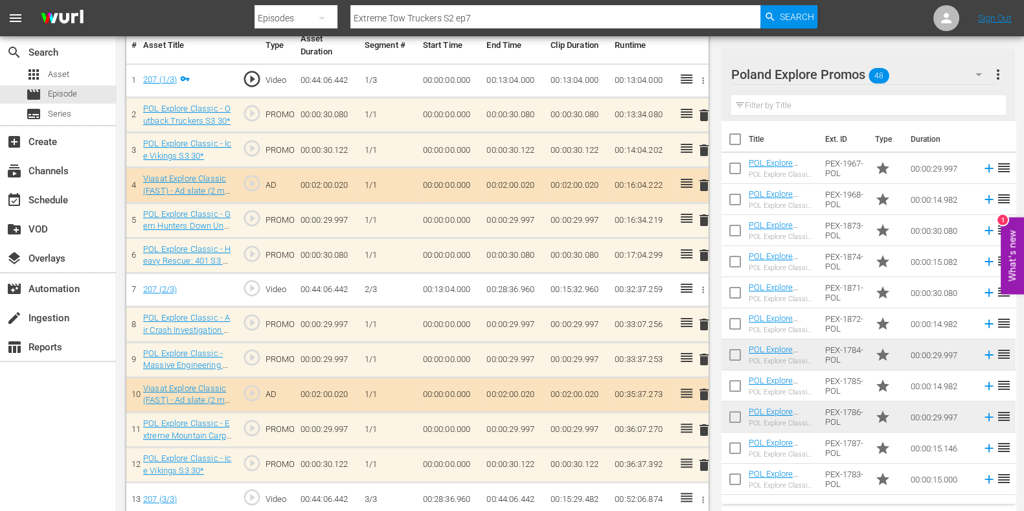
scroll to position [486, 0]
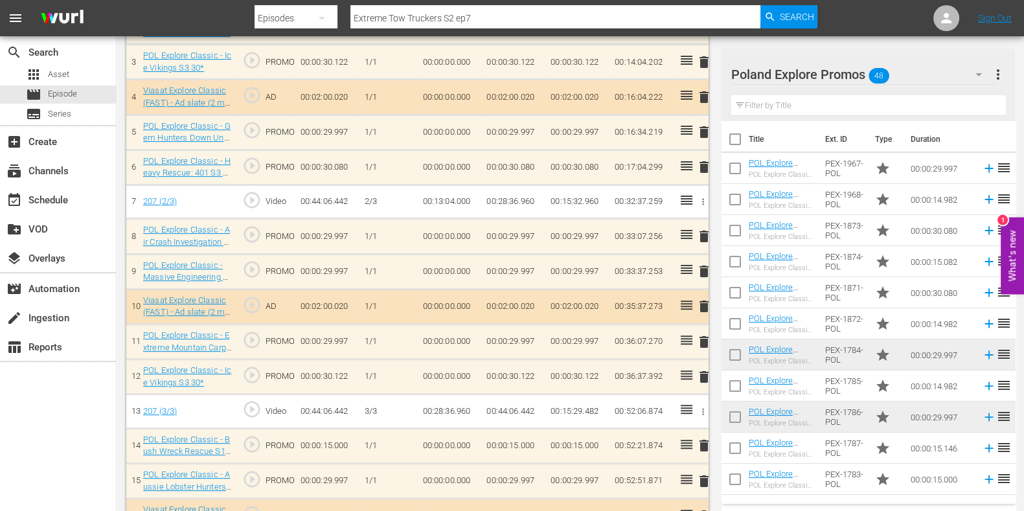
click at [701, 168] on span "delete" at bounding box center [704, 167] width 16 height 16
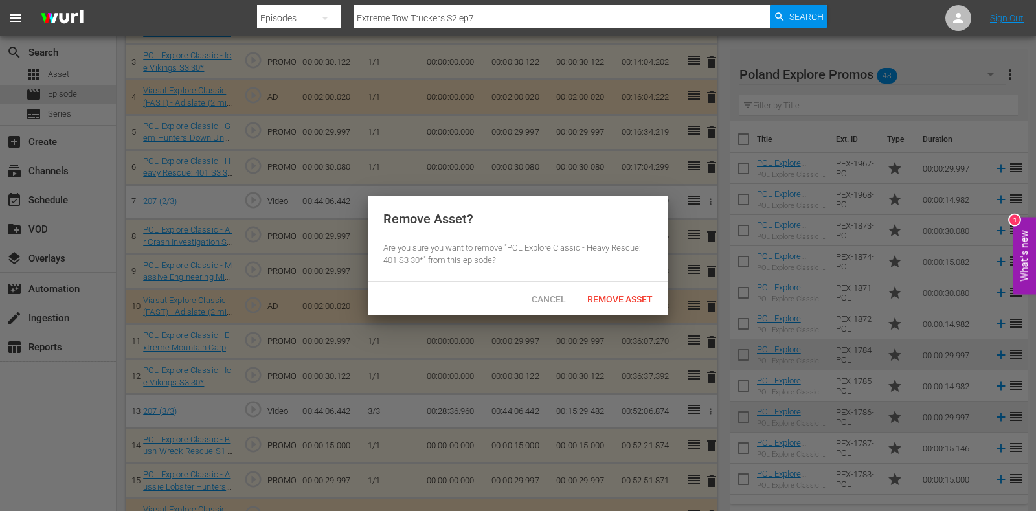
click at [626, 290] on div "Remove Asset" at bounding box center [620, 299] width 86 height 24
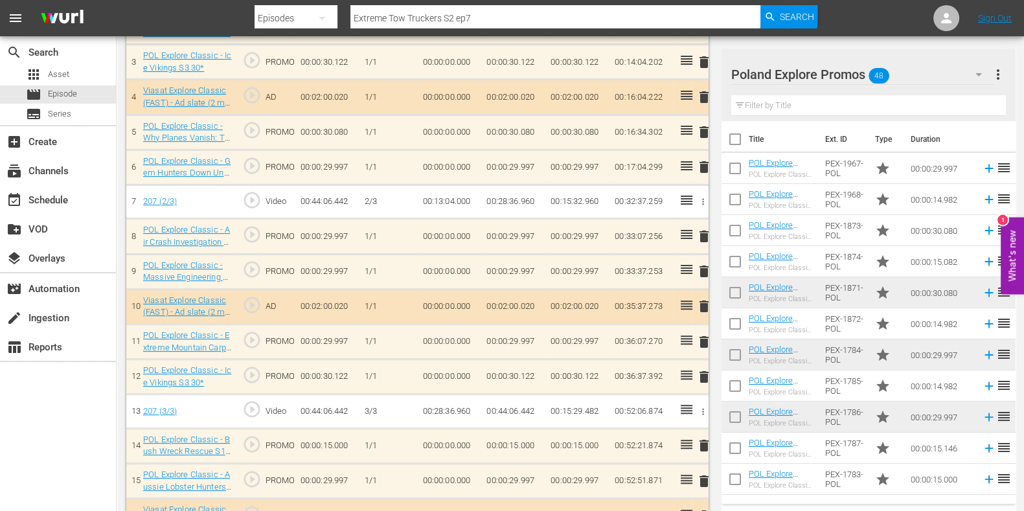
click at [705, 264] on span "delete" at bounding box center [704, 272] width 16 height 16
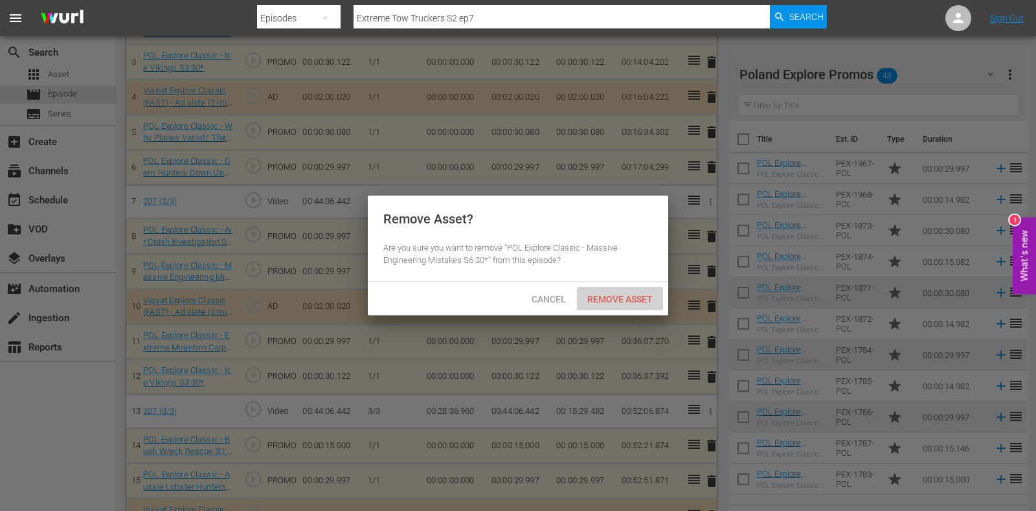
click at [631, 301] on span "Remove Asset" at bounding box center [620, 299] width 86 height 10
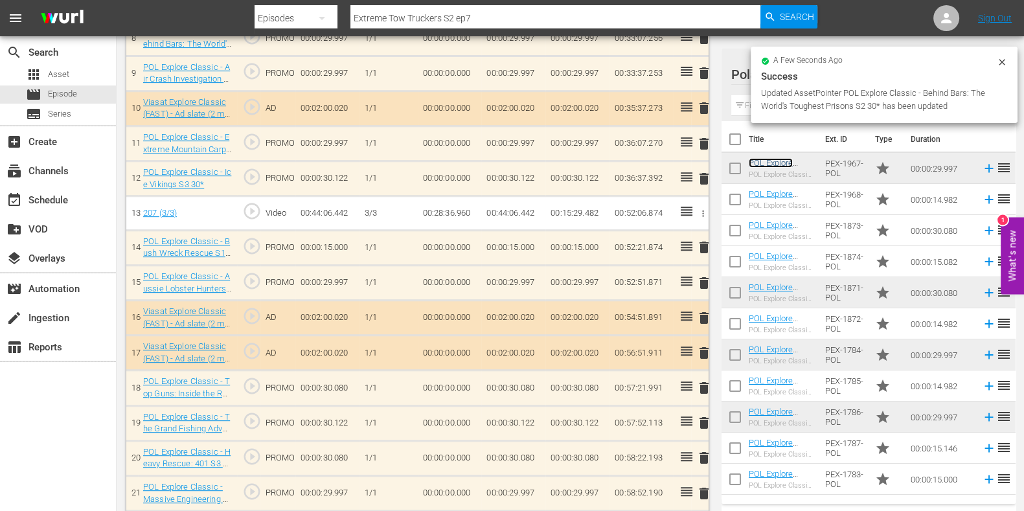
scroll to position [760, 0]
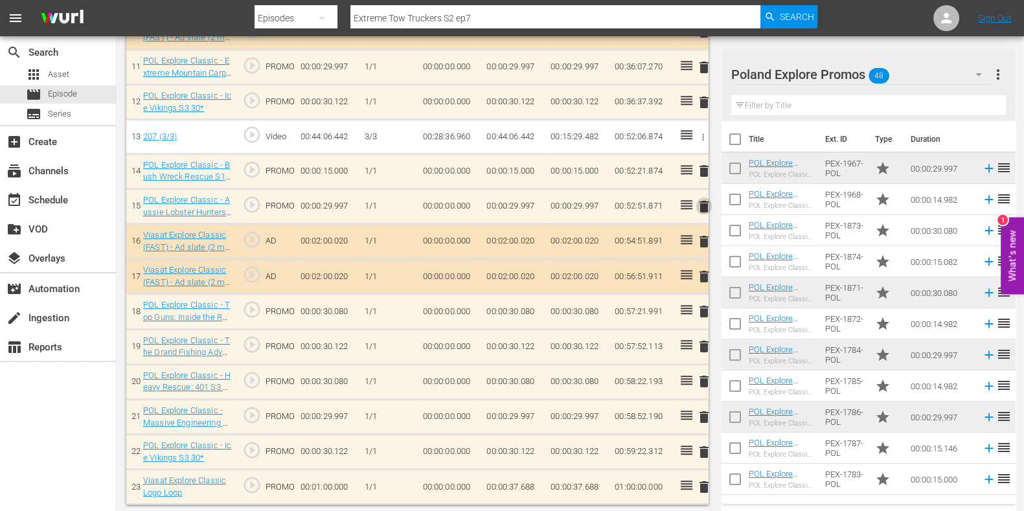
click at [709, 204] on span "delete" at bounding box center [704, 207] width 16 height 16
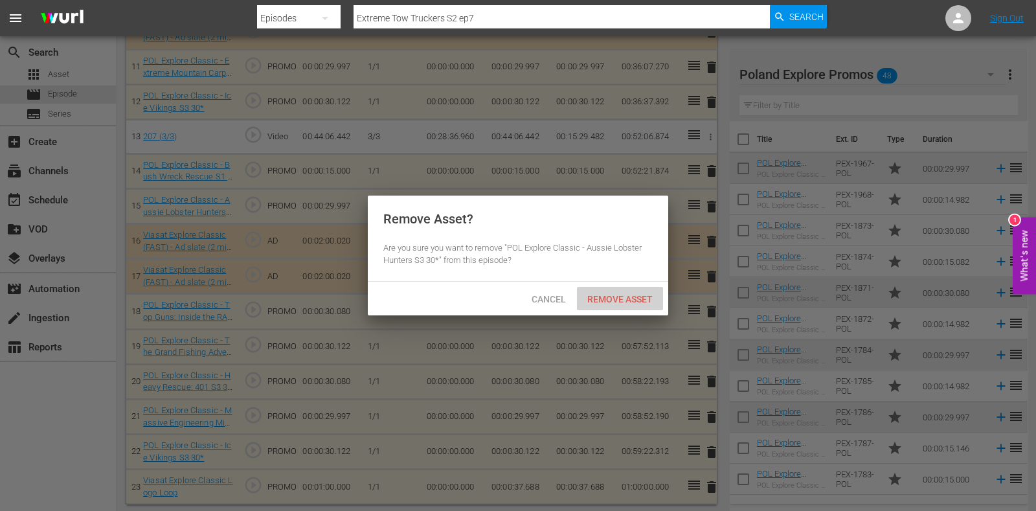
click at [635, 294] on span "Remove Asset" at bounding box center [620, 299] width 86 height 10
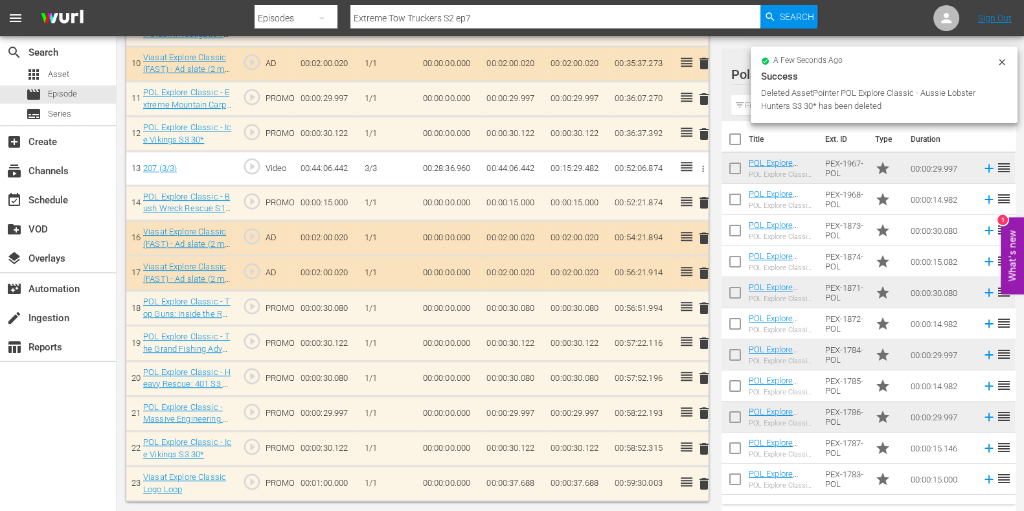
scroll to position [725, 0]
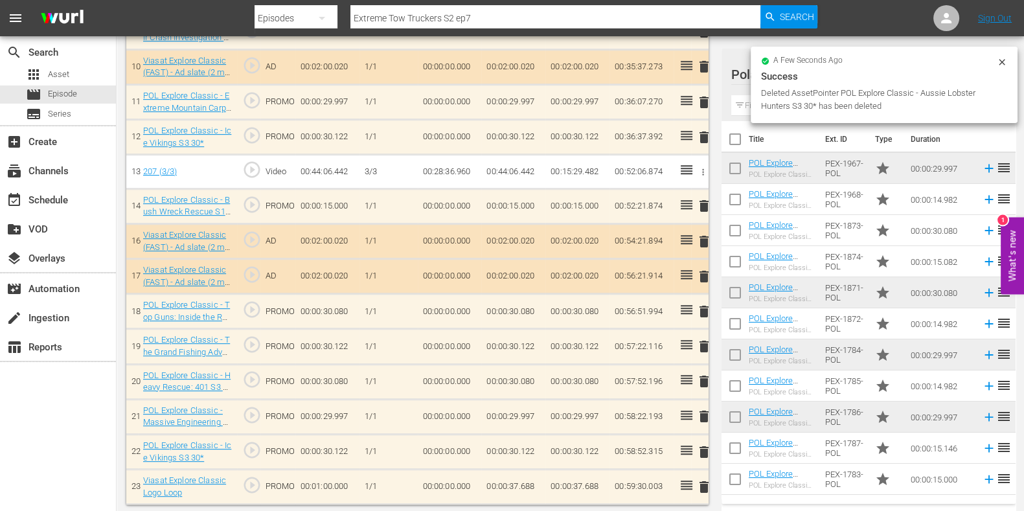
click at [699, 197] on div "delete" at bounding box center [699, 206] width 7 height 19
click at [699, 201] on span "delete" at bounding box center [704, 206] width 16 height 16
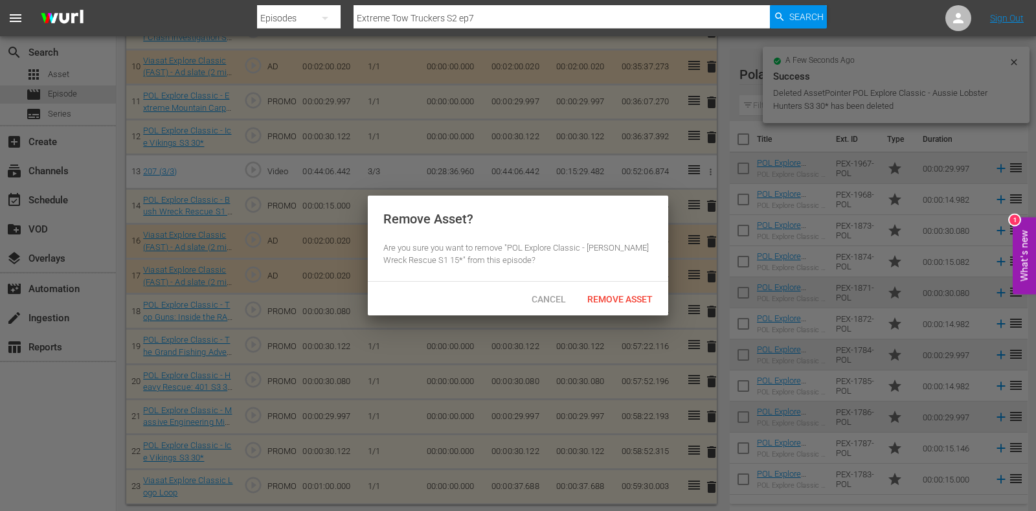
click at [644, 275] on div "Remove Asset? Are you sure you want to remove "POL Explore Classic - Bush Wreck…" at bounding box center [518, 239] width 301 height 86
click at [640, 292] on div "Remove Asset" at bounding box center [620, 299] width 86 height 24
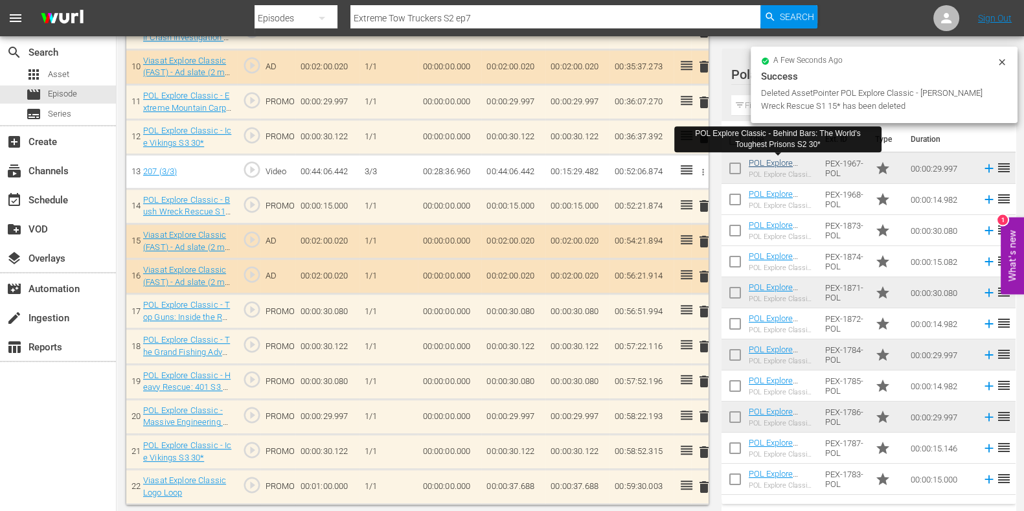
scroll to position [690, 0]
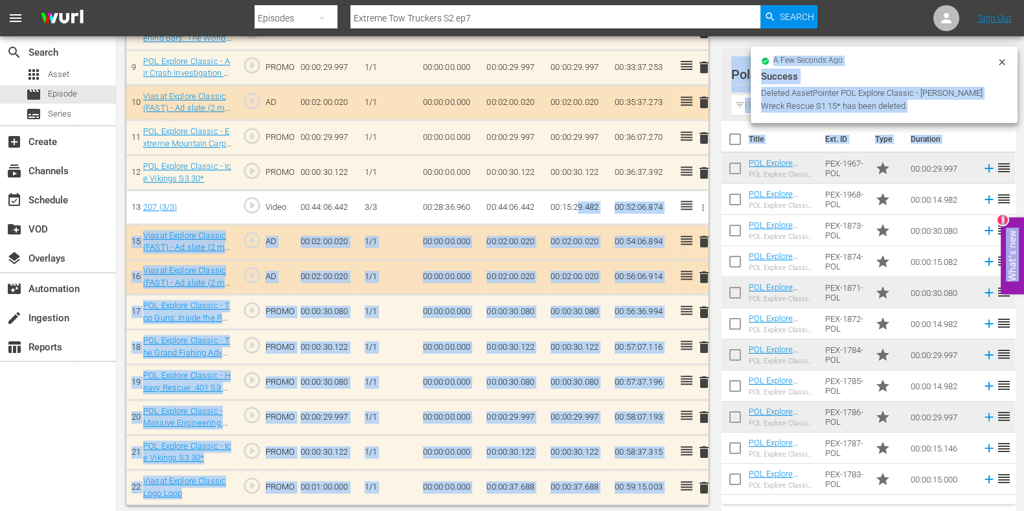
drag, startPoint x: 760, startPoint y: 161, endPoint x: 662, endPoint y: 192, distance: 102.8
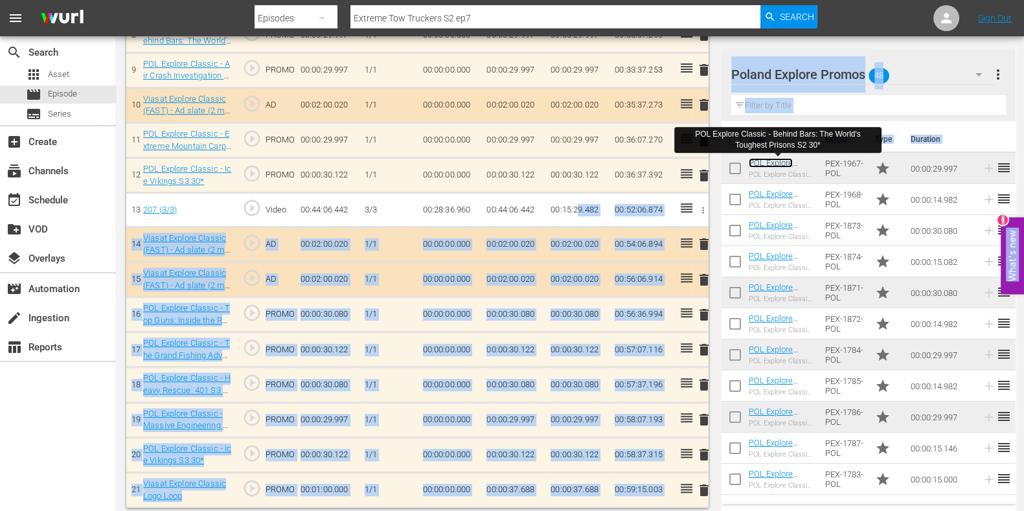
scroll to position [692, 0]
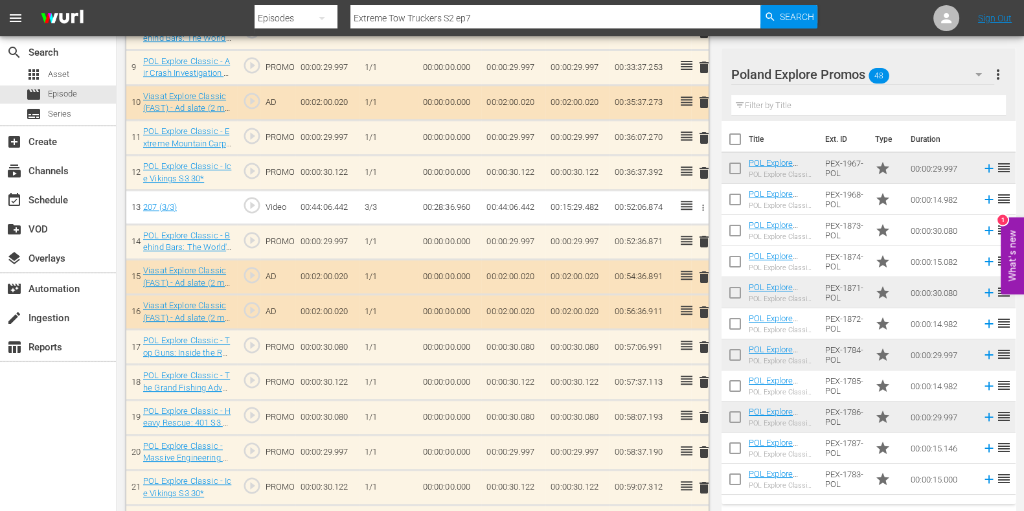
scroll to position [725, 0]
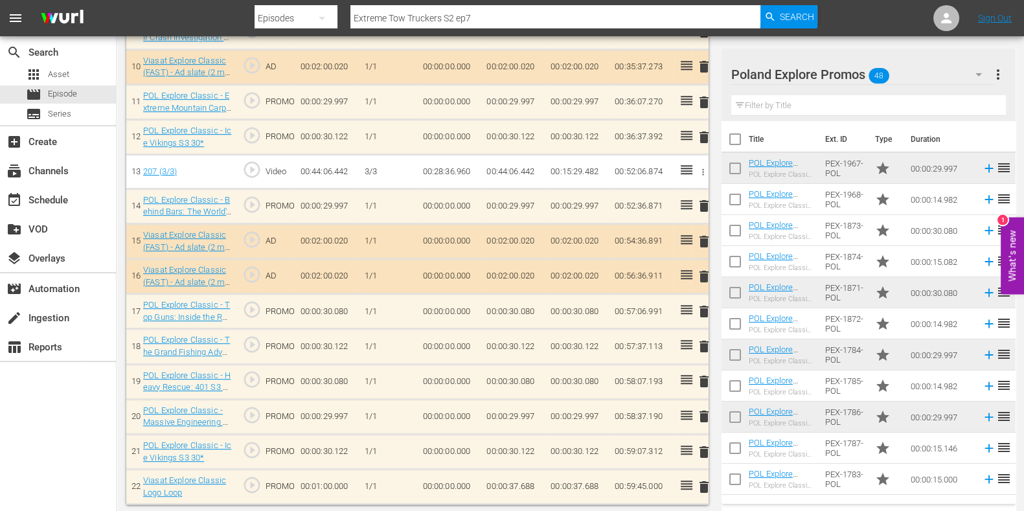
click at [705, 377] on span "delete" at bounding box center [704, 382] width 16 height 16
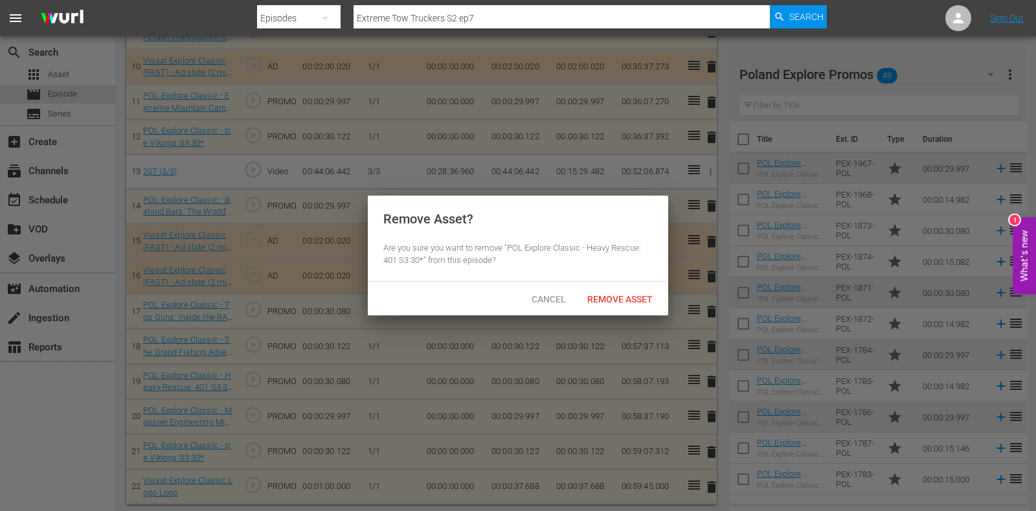
click at [615, 311] on div "Cancel Remove Asset" at bounding box center [518, 299] width 301 height 34
click at [615, 301] on span "Remove Asset" at bounding box center [620, 299] width 86 height 10
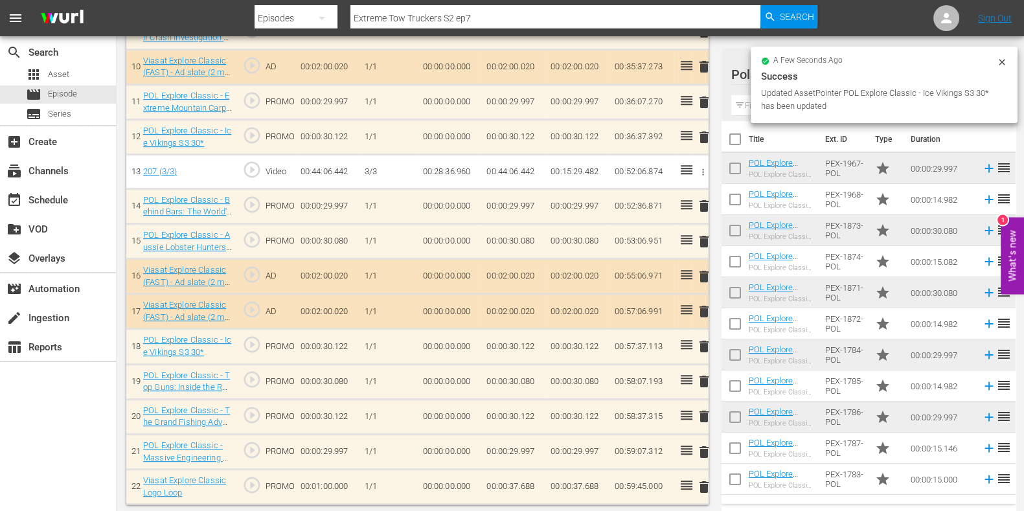
click at [508, 483] on td "00:00:37.688" at bounding box center [513, 487] width 64 height 35
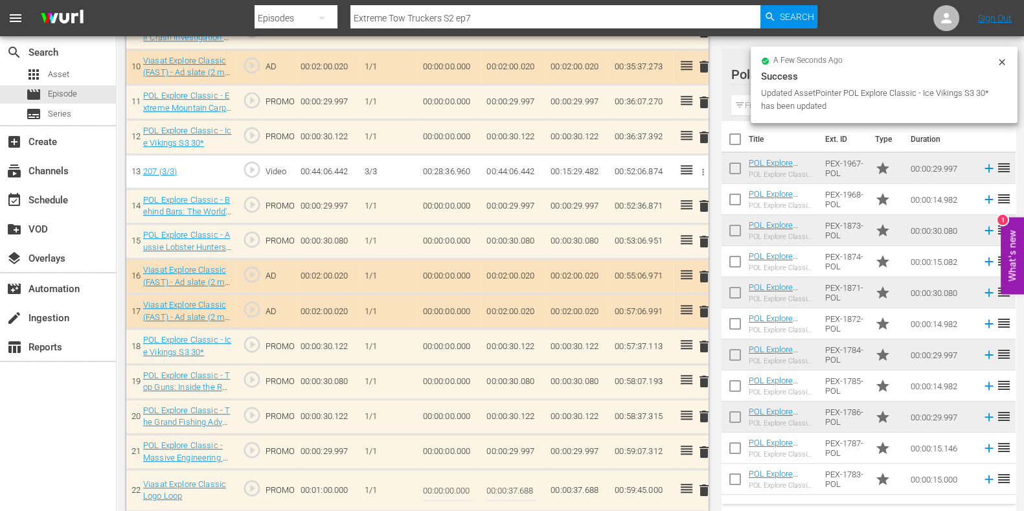
click at [517, 482] on input "00:00:37.688" at bounding box center [511, 490] width 50 height 31
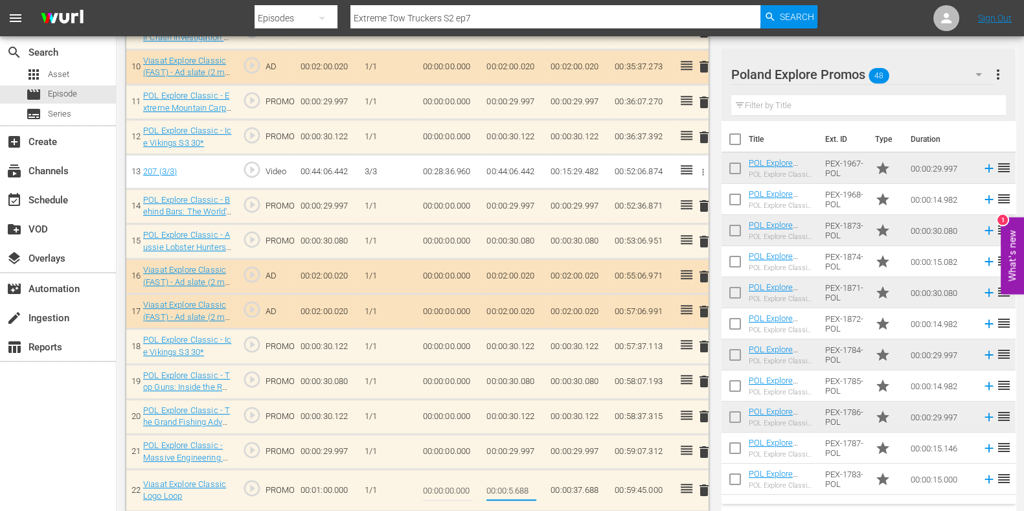
type input "00:00:52.688"
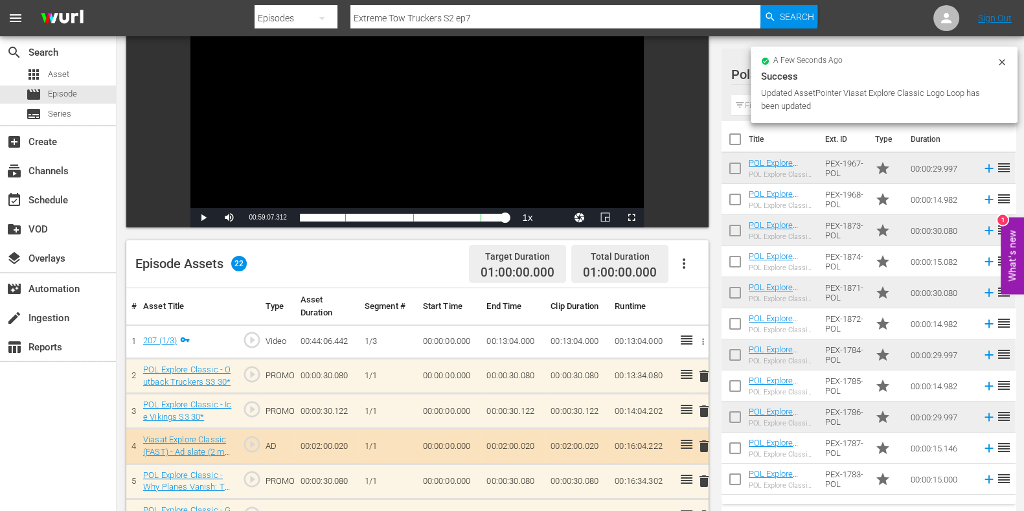
scroll to position [0, 0]
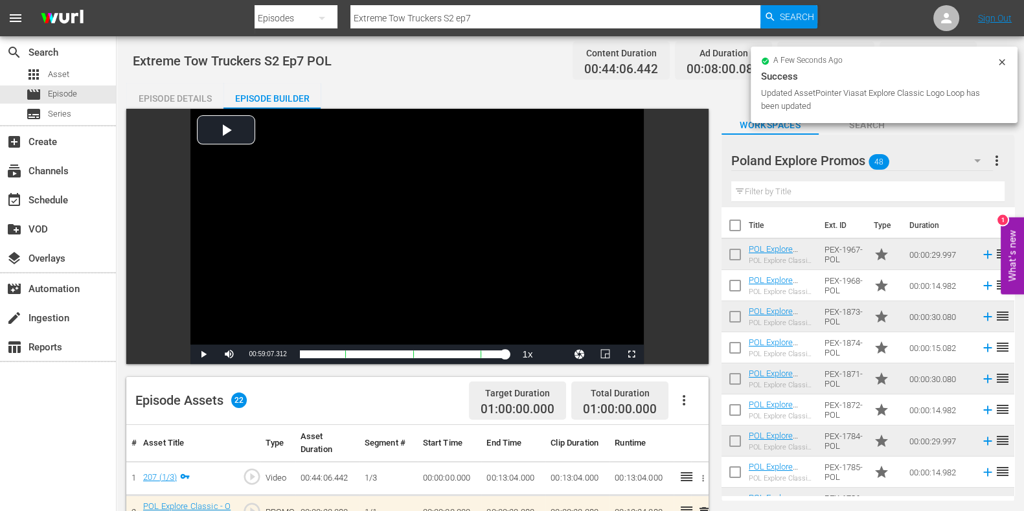
click at [482, 18] on input "Extreme Tow Truckers S2 ep7" at bounding box center [555, 18] width 410 height 31
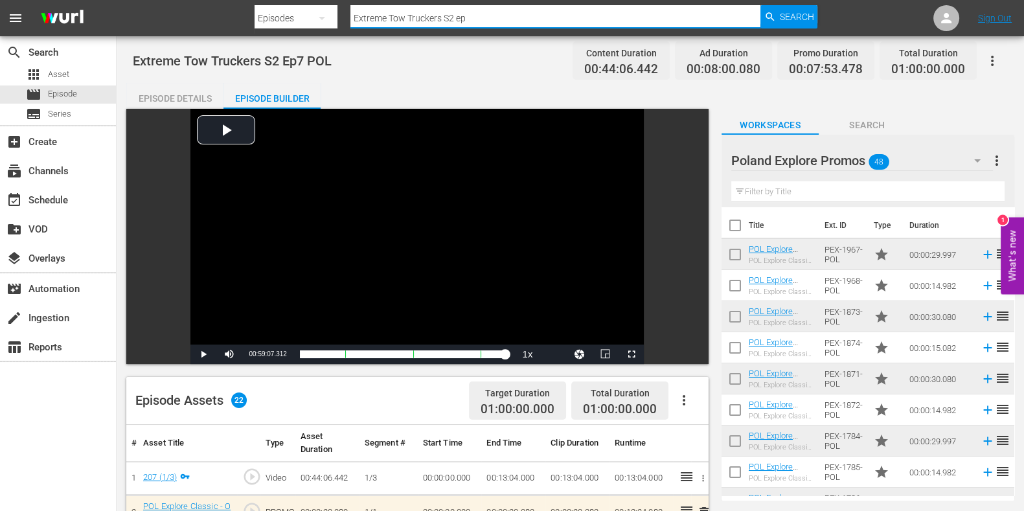
type input "Extreme Tow Truckers S2 ep8"
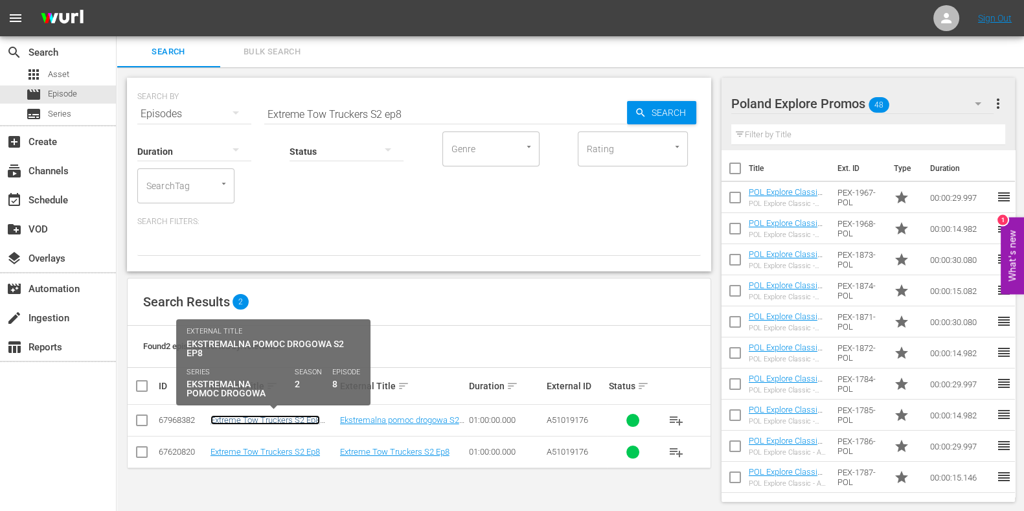
click at [270, 416] on link "Extreme Tow Truckers S2 Ep8 POL" at bounding box center [264, 424] width 109 height 19
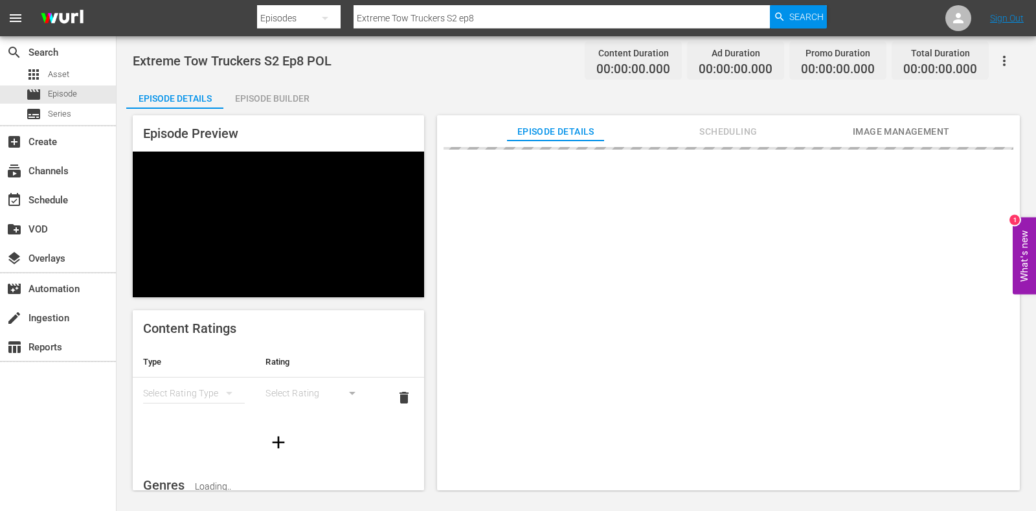
click at [293, 87] on div "Episode Builder" at bounding box center [271, 98] width 97 height 31
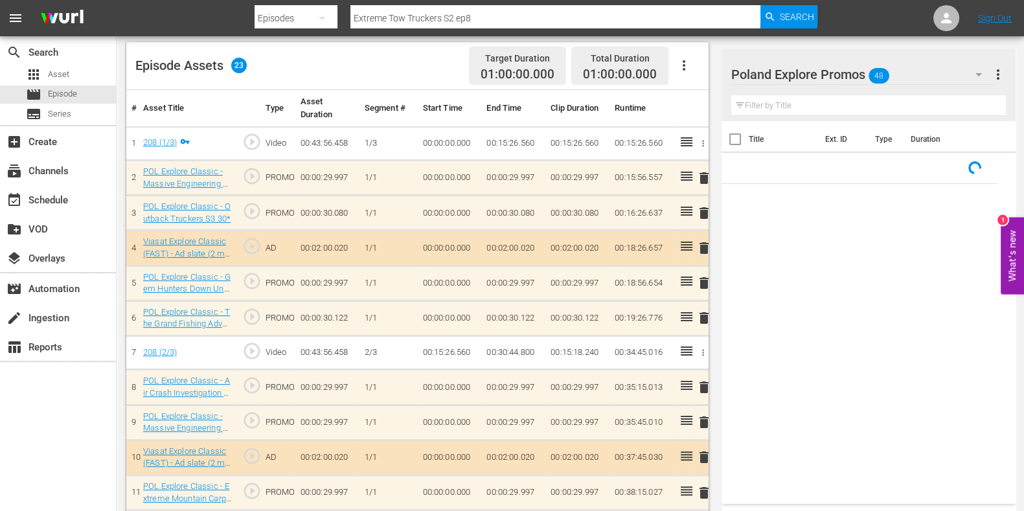
scroll to position [341, 0]
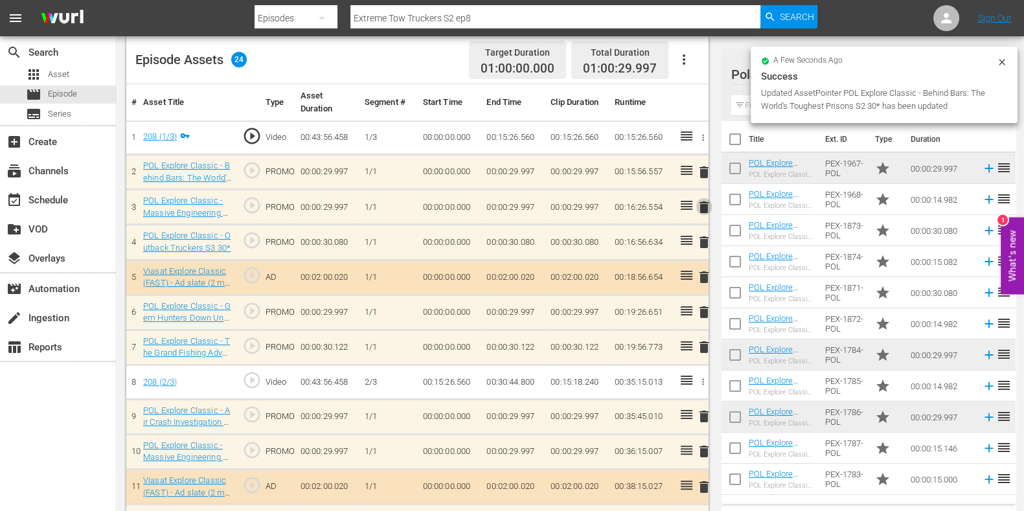
click at [703, 209] on span "delete" at bounding box center [704, 207] width 16 height 16
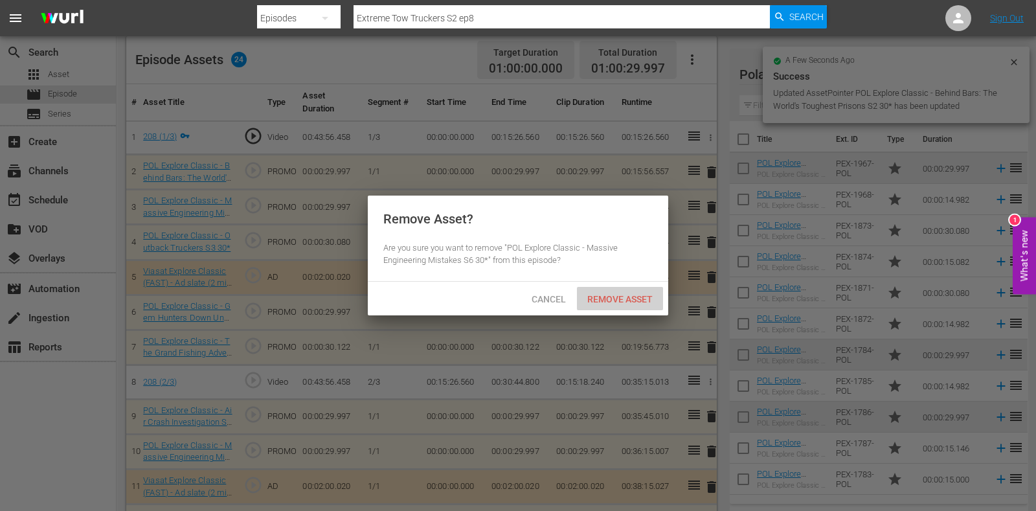
click at [639, 301] on span "Remove Asset" at bounding box center [620, 299] width 86 height 10
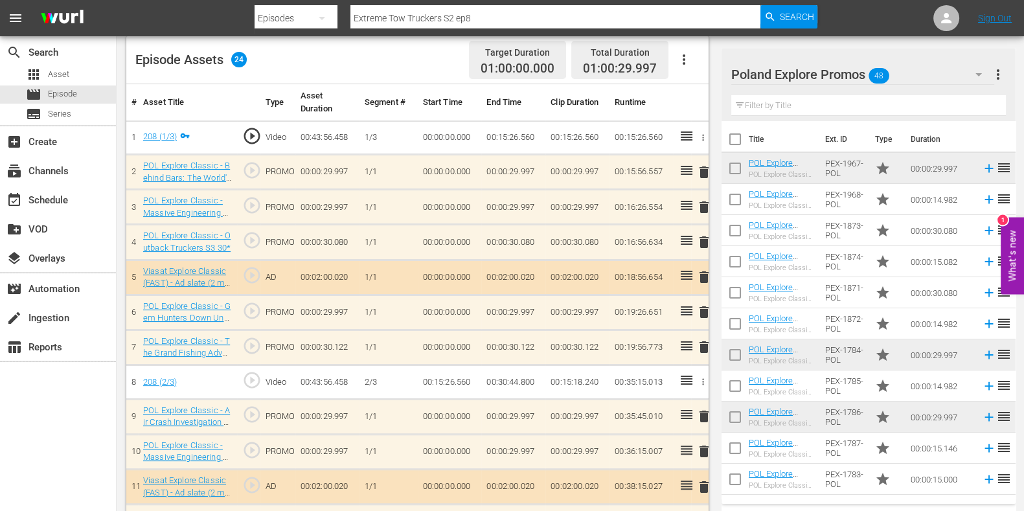
scroll to position [503, 0]
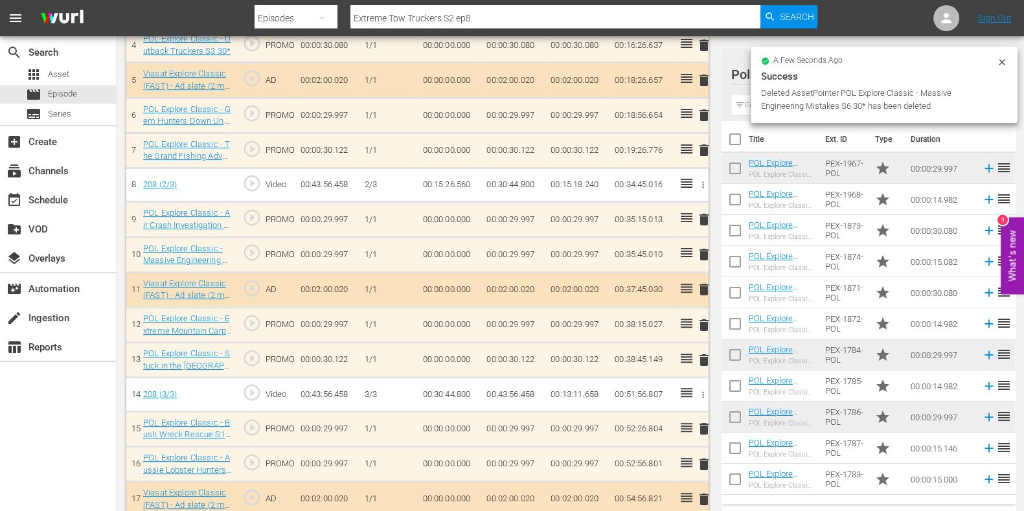
click at [701, 360] on span "delete" at bounding box center [704, 360] width 16 height 16
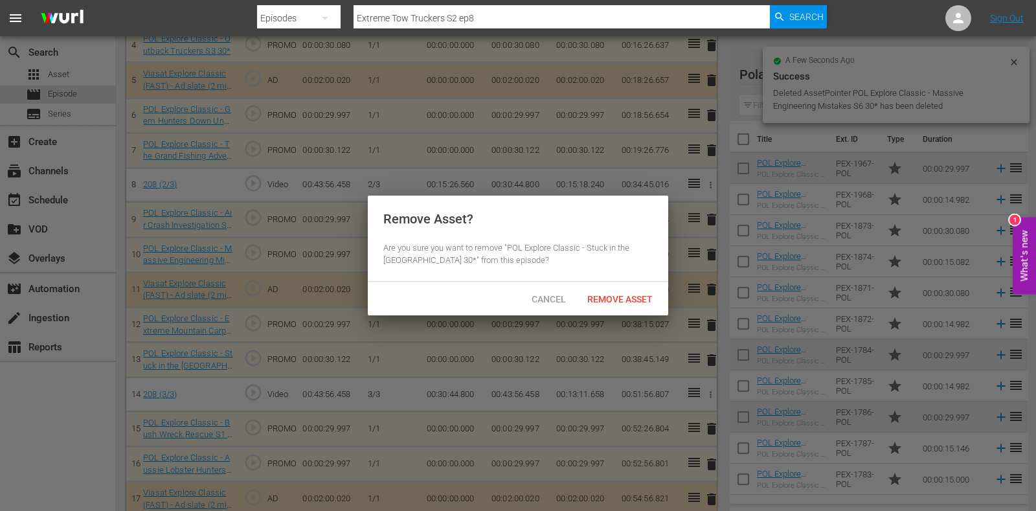
click at [635, 309] on div "Remove Asset" at bounding box center [620, 299] width 86 height 24
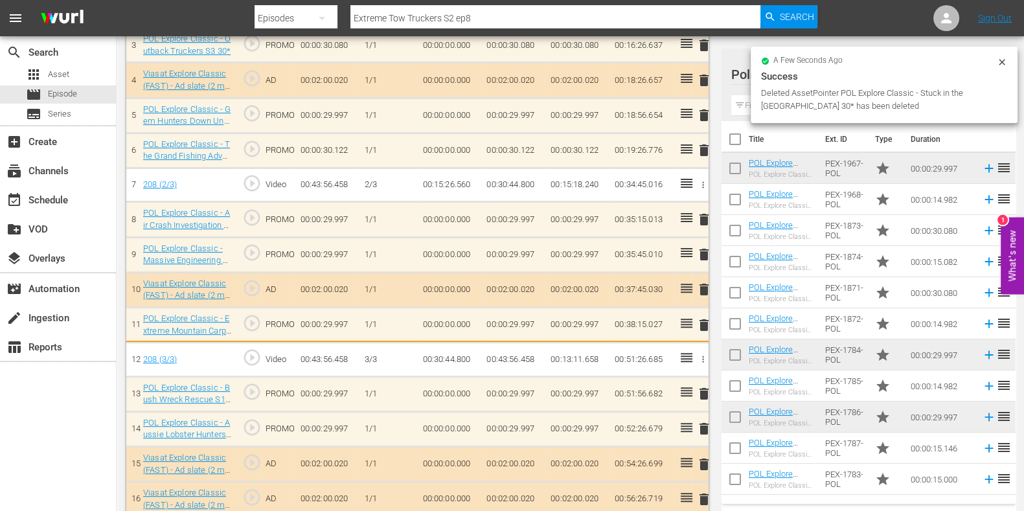
scroll to position [505, 0]
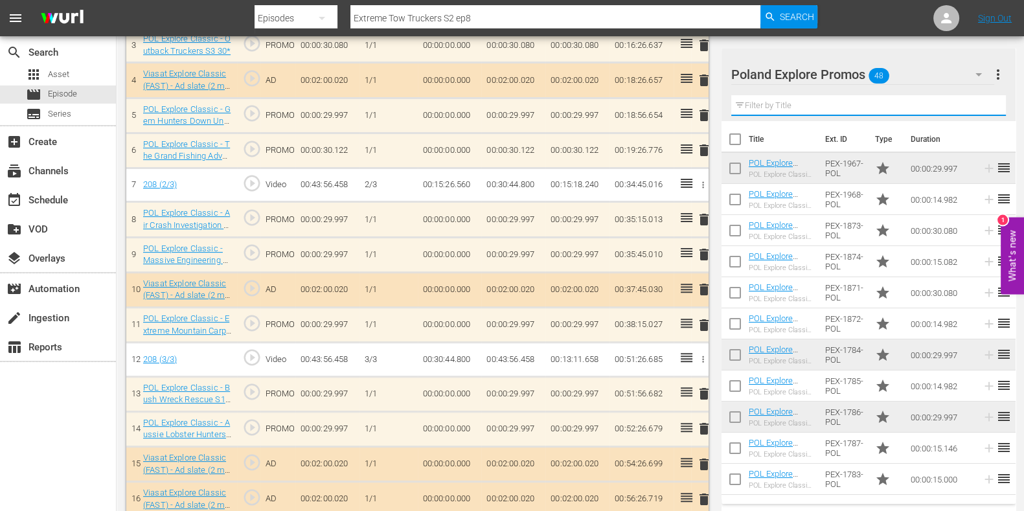
click at [746, 100] on input "text" at bounding box center [868, 105] width 275 height 21
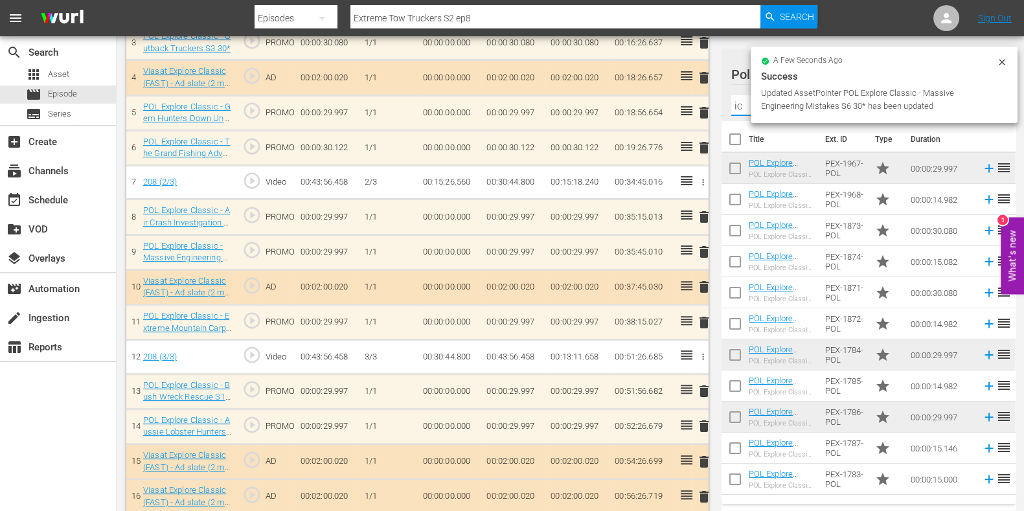
scroll to position [503, 0]
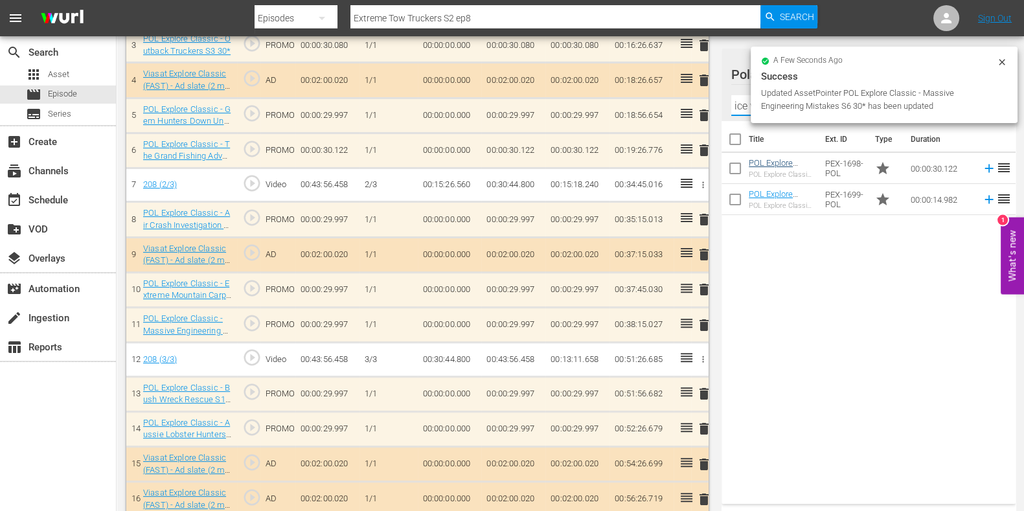
type input "ice vikings"
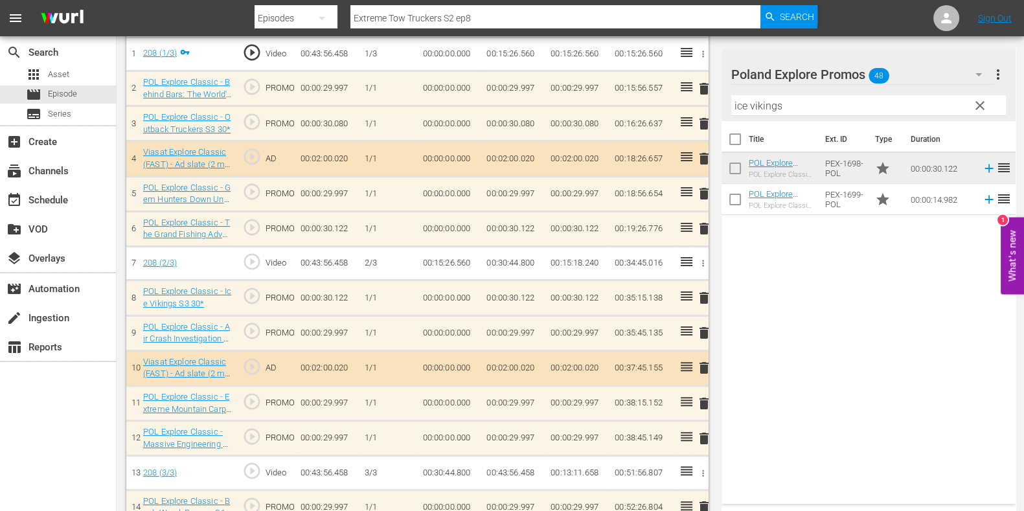
scroll to position [667, 0]
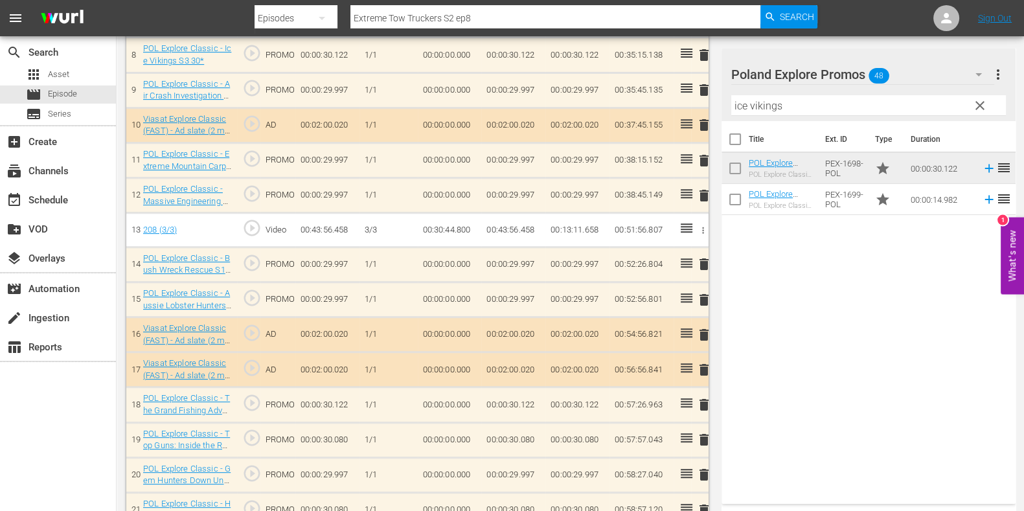
click at [703, 265] on span "delete" at bounding box center [704, 264] width 16 height 16
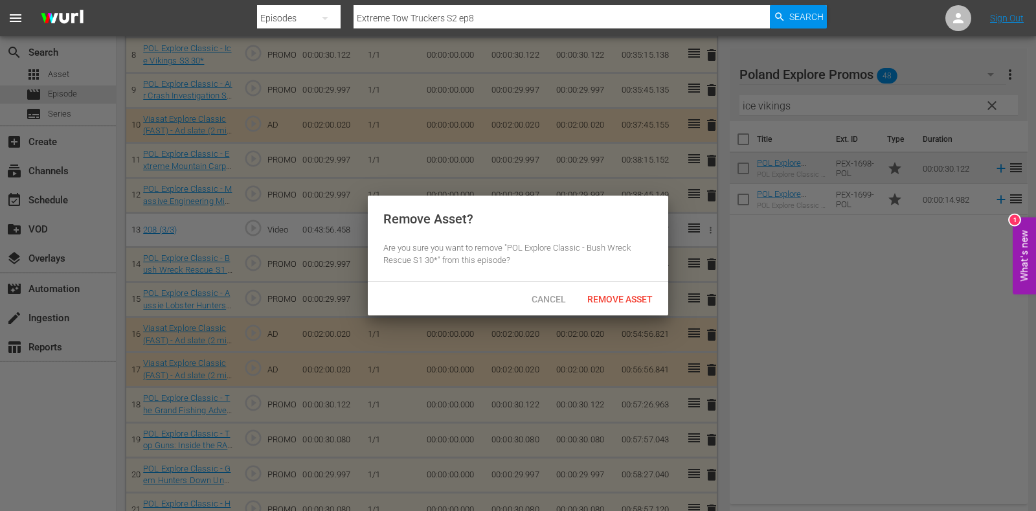
click at [625, 296] on span "Remove Asset" at bounding box center [620, 299] width 86 height 10
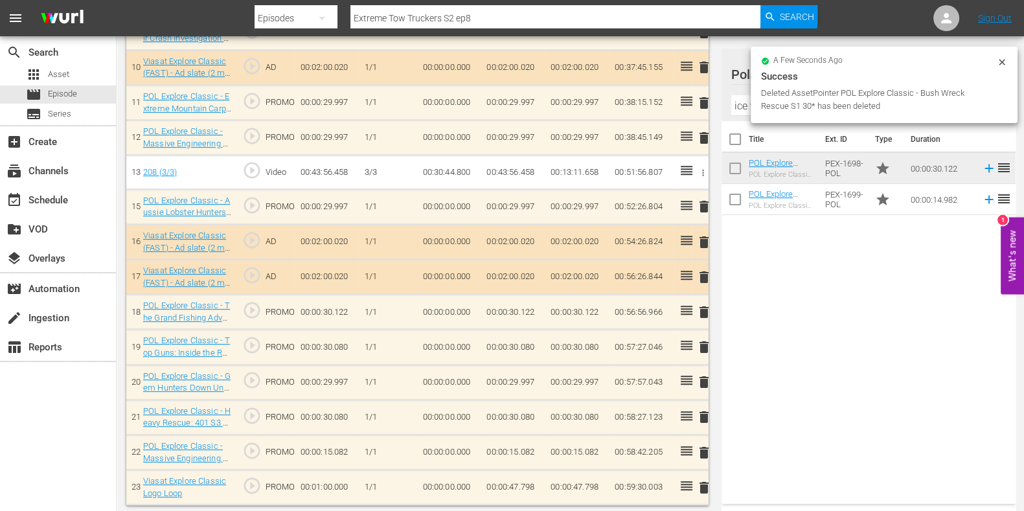
scroll to position [725, 0]
click at [1004, 69] on div at bounding box center [1002, 64] width 10 height 14
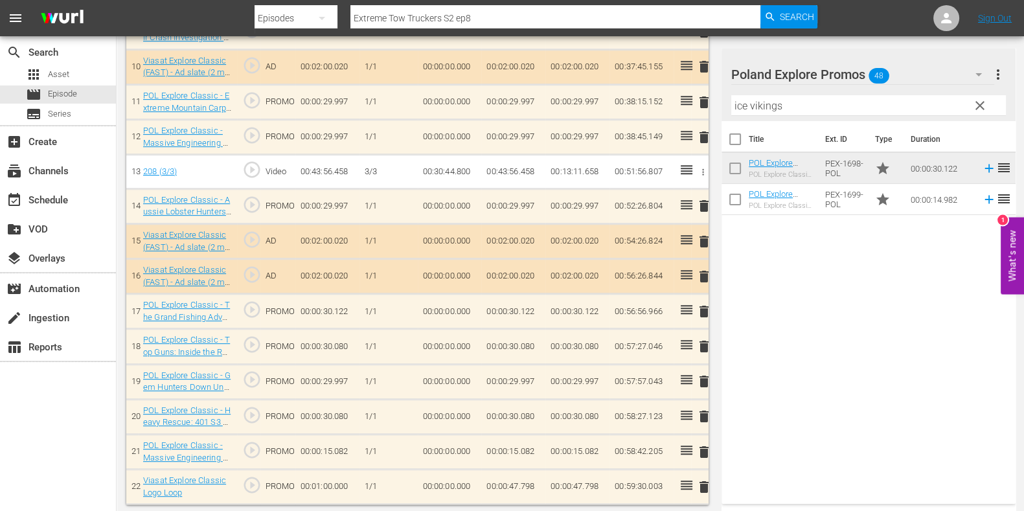
click at [700, 416] on span "delete" at bounding box center [704, 417] width 16 height 16
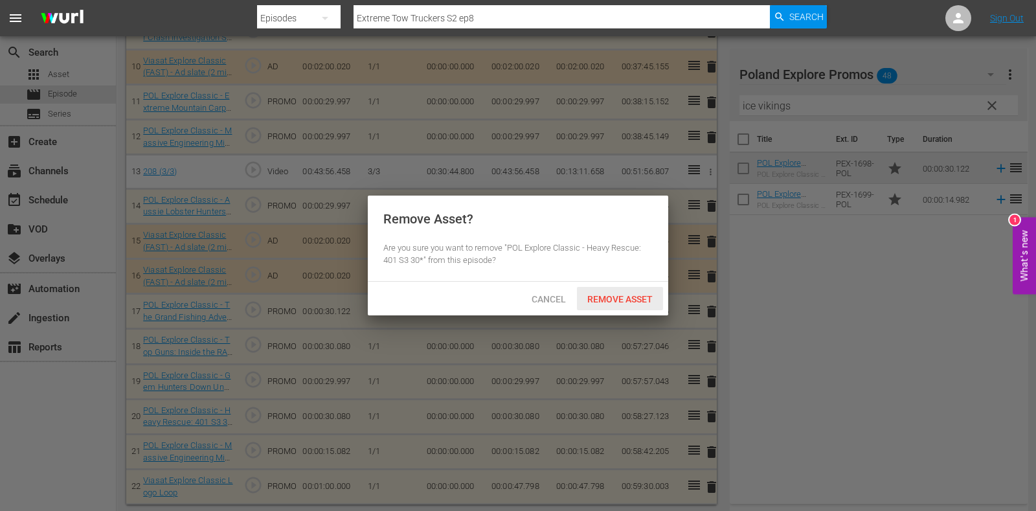
click at [635, 298] on span "Remove Asset" at bounding box center [620, 299] width 86 height 10
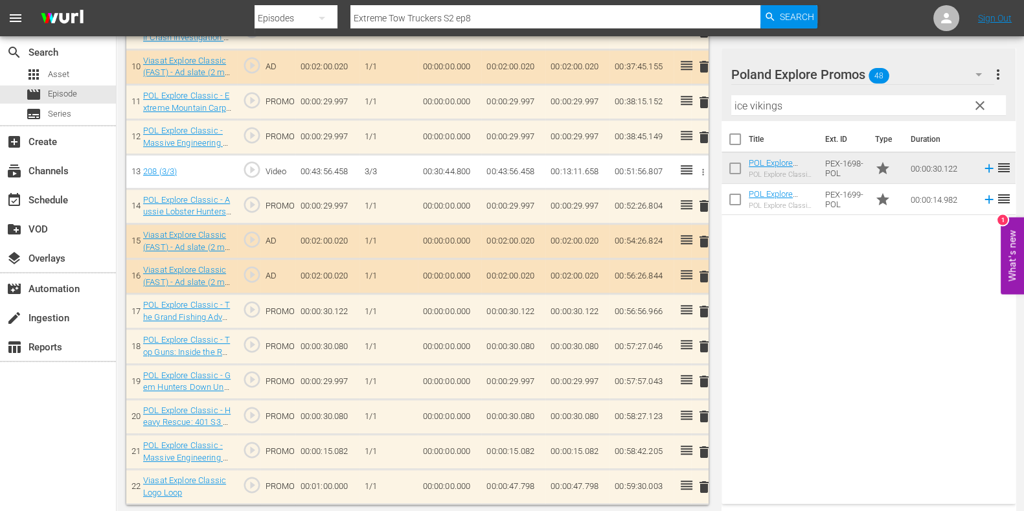
click at [980, 102] on span "clear" at bounding box center [980, 106] width 16 height 16
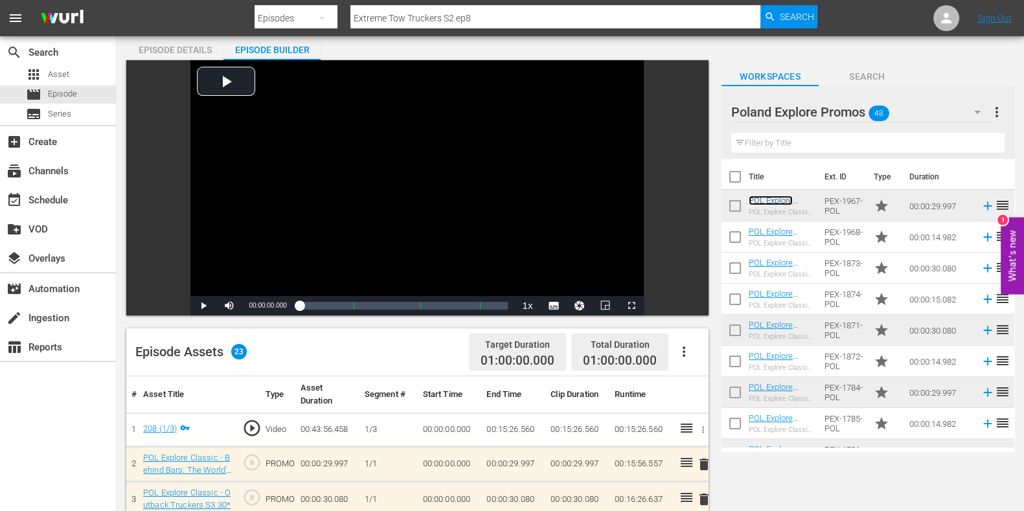
scroll to position [0, 0]
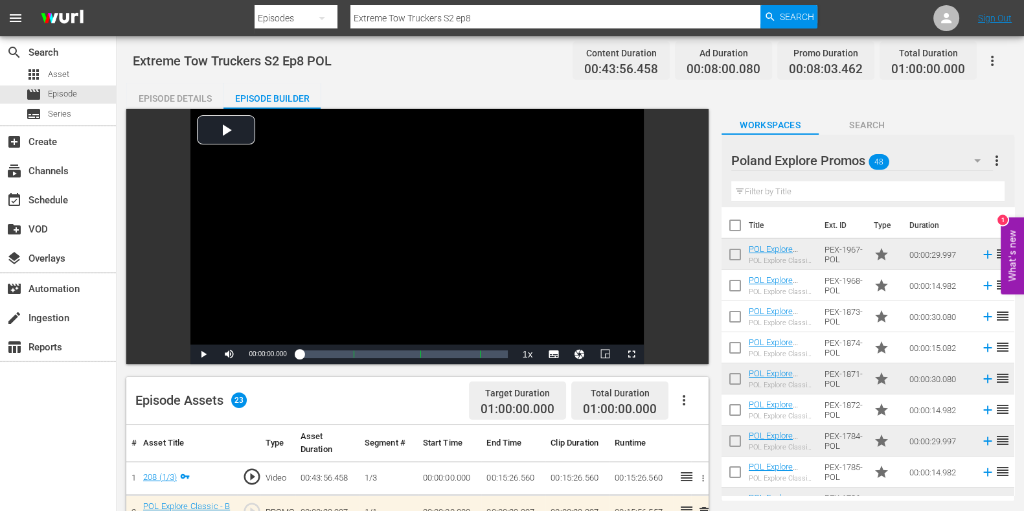
click at [553, 20] on input "Extreme Tow Truckers S2 ep8" at bounding box center [555, 18] width 410 height 31
type input "Extreme Tow Truckers S2 ep9"
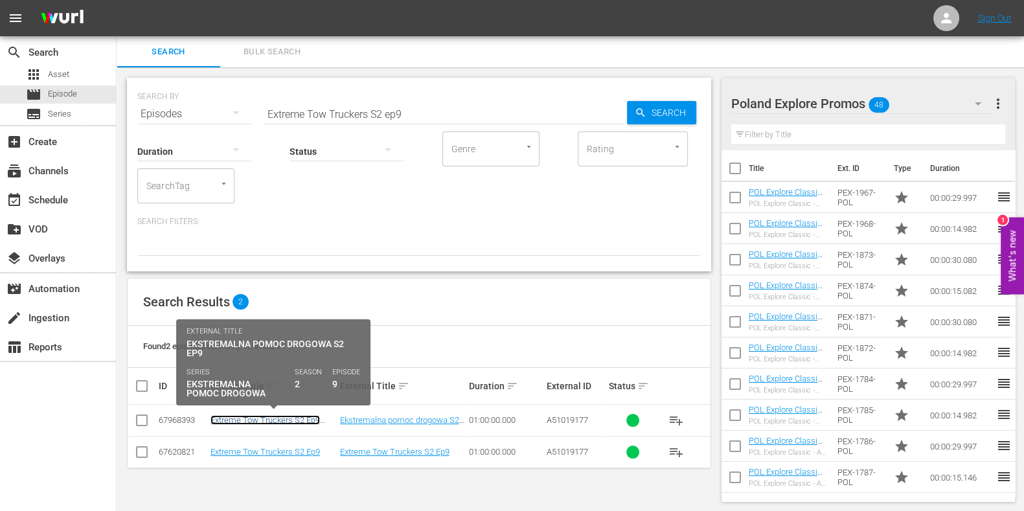
click at [302, 420] on link "Extreme Tow Truckers S2 Ep9 POL" at bounding box center [264, 424] width 109 height 19
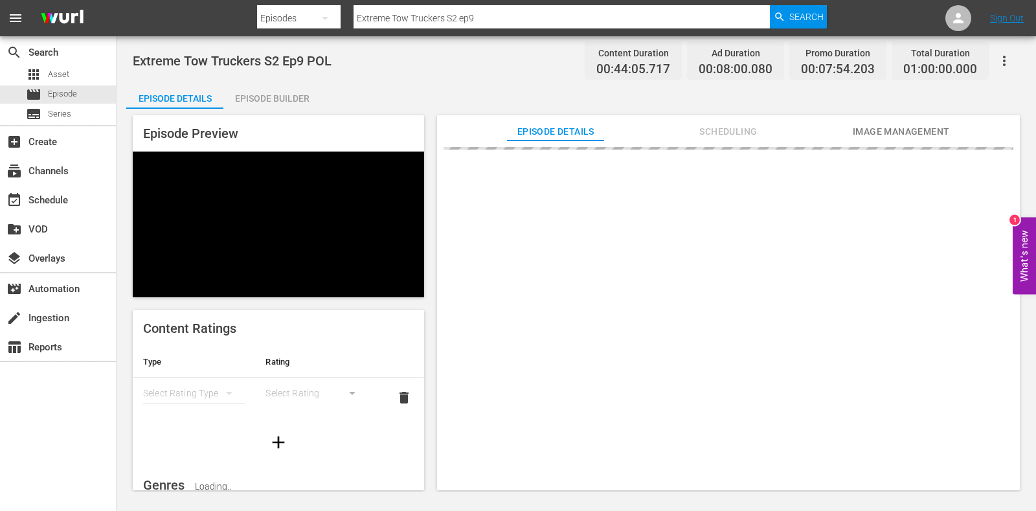
click at [293, 96] on div "Episode Builder" at bounding box center [271, 98] width 97 height 31
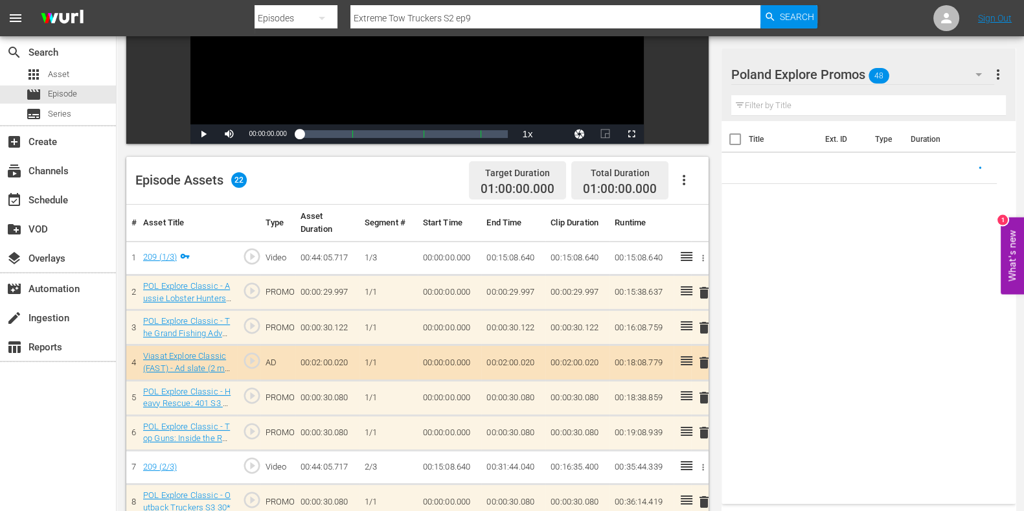
scroll to position [243, 0]
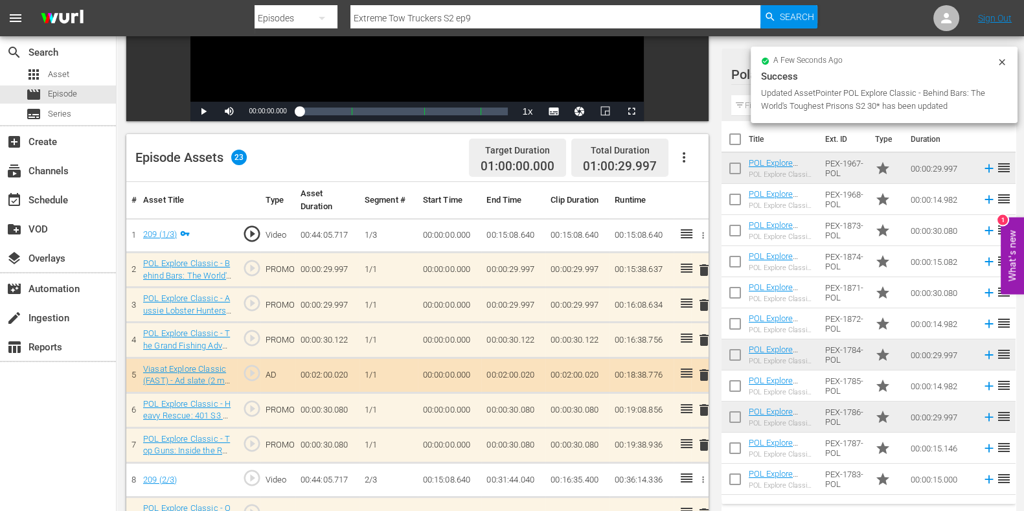
click at [703, 411] on span "delete" at bounding box center [704, 410] width 16 height 16
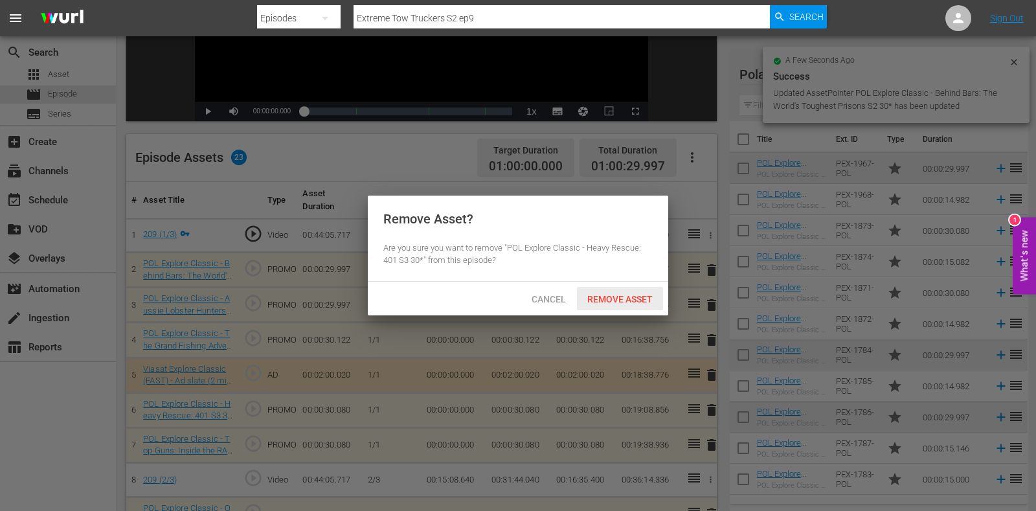
click at [630, 300] on span "Remove Asset" at bounding box center [620, 299] width 86 height 10
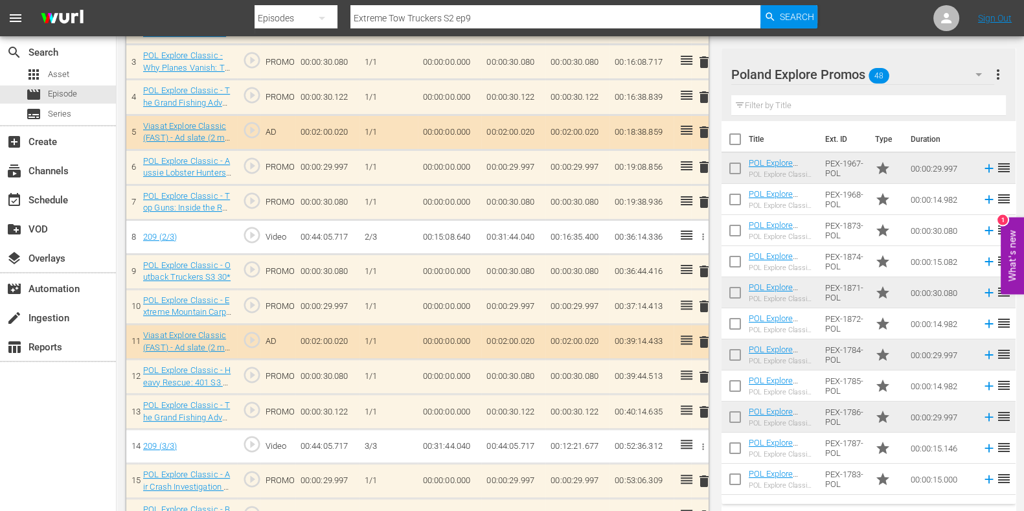
scroll to position [566, 0]
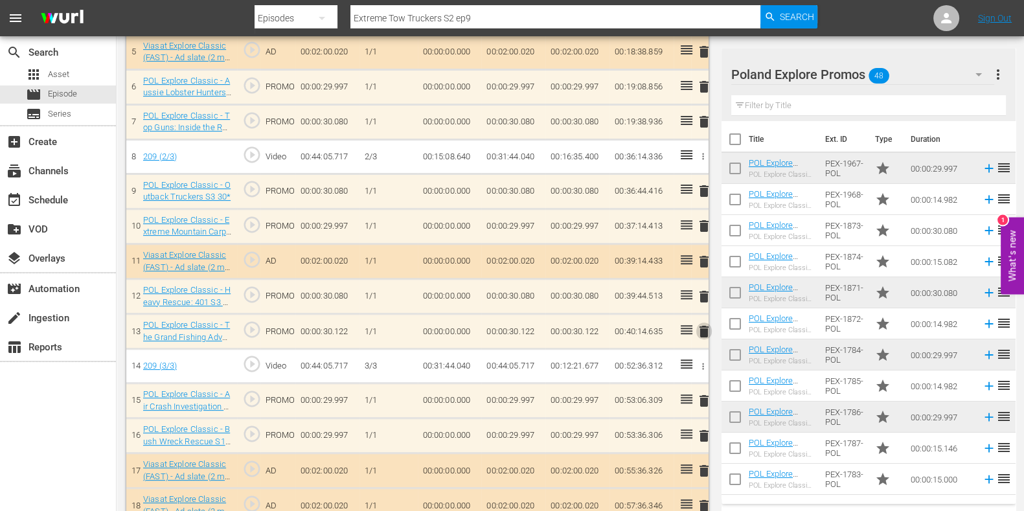
click at [699, 327] on span "delete" at bounding box center [704, 332] width 16 height 16
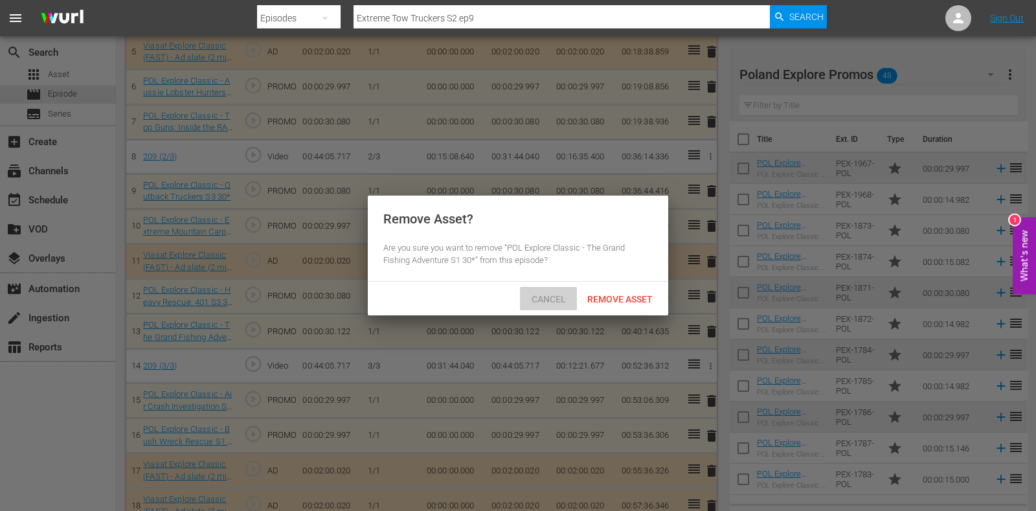
click at [548, 297] on span "Cancel" at bounding box center [548, 299] width 55 height 10
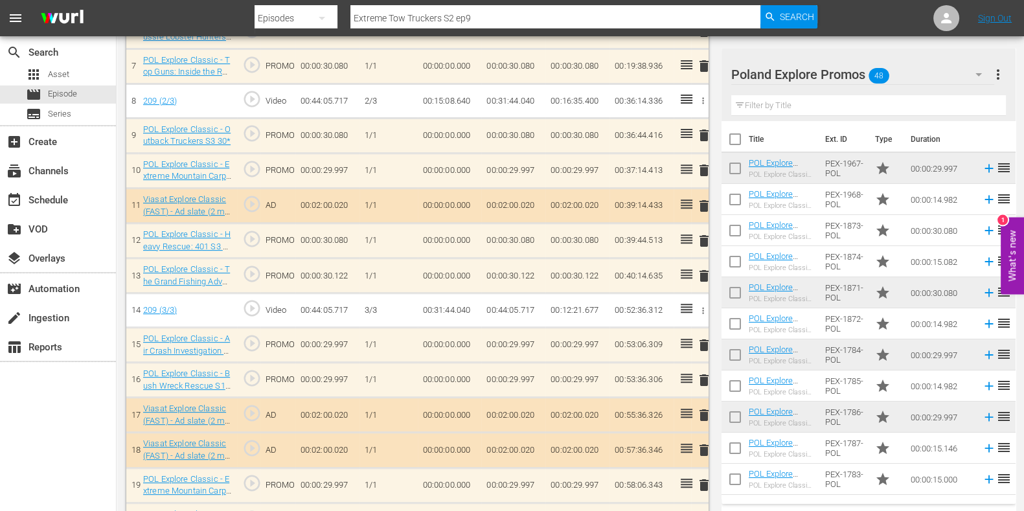
scroll to position [647, 0]
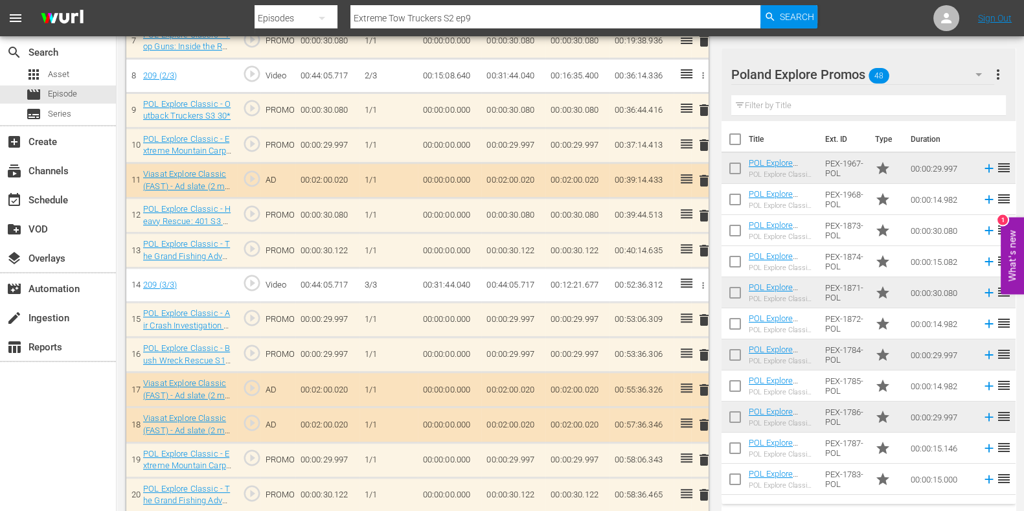
click at [699, 347] on span "delete" at bounding box center [704, 355] width 16 height 16
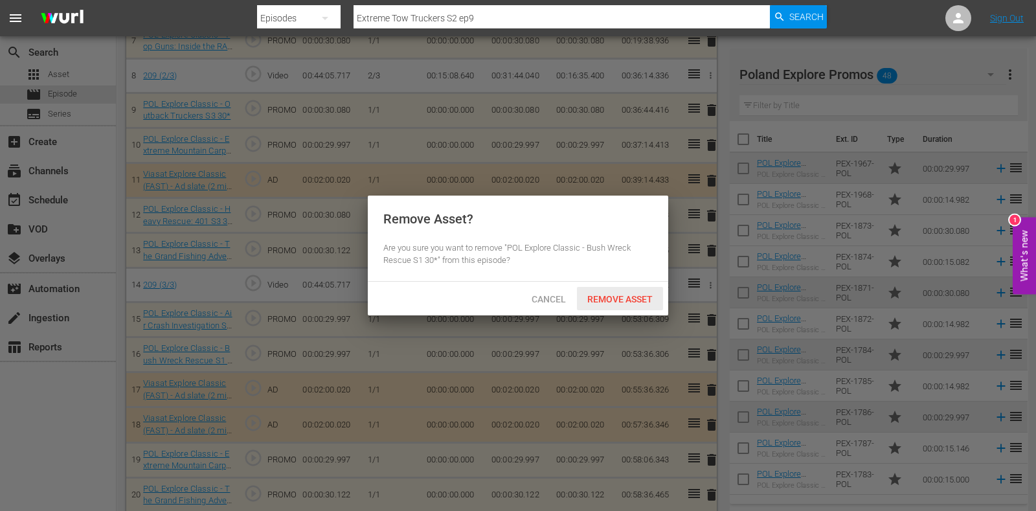
click at [625, 299] on span "Remove Asset" at bounding box center [620, 299] width 86 height 10
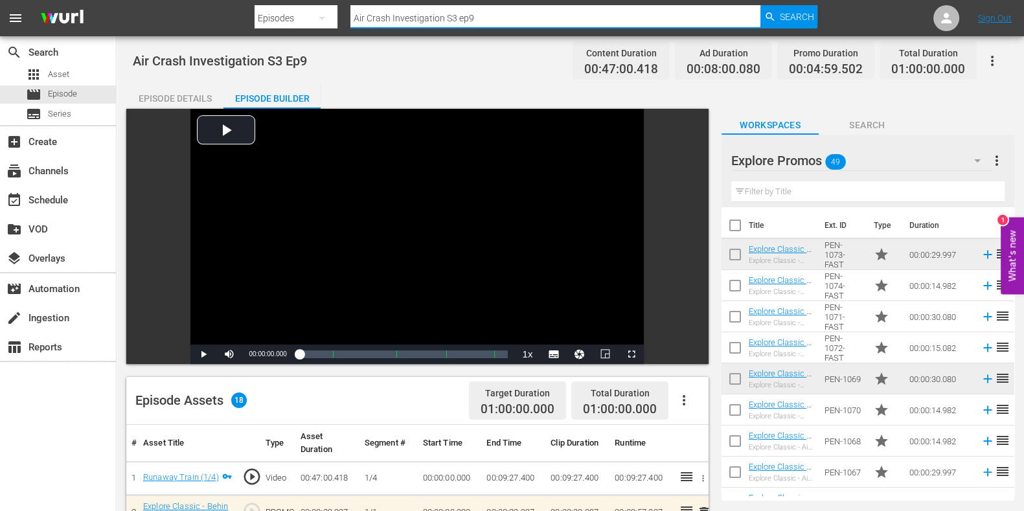
click at [520, 5] on input "Air Crash Investigation S3 ep9" at bounding box center [555, 18] width 410 height 31
type input "Air Crash Investigation S3 ep10"
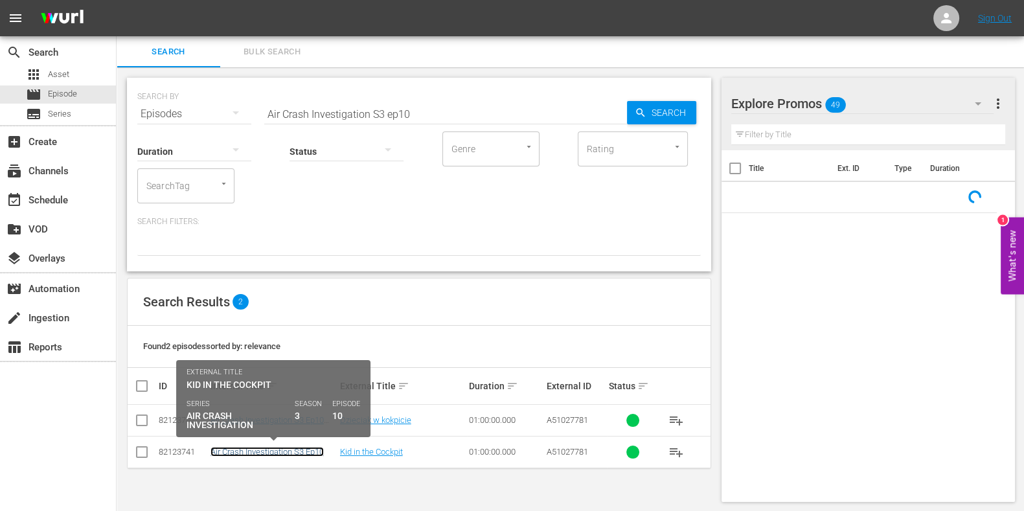
click at [288, 455] on link "Air Crash Investigation S3 Ep10" at bounding box center [266, 452] width 113 height 10
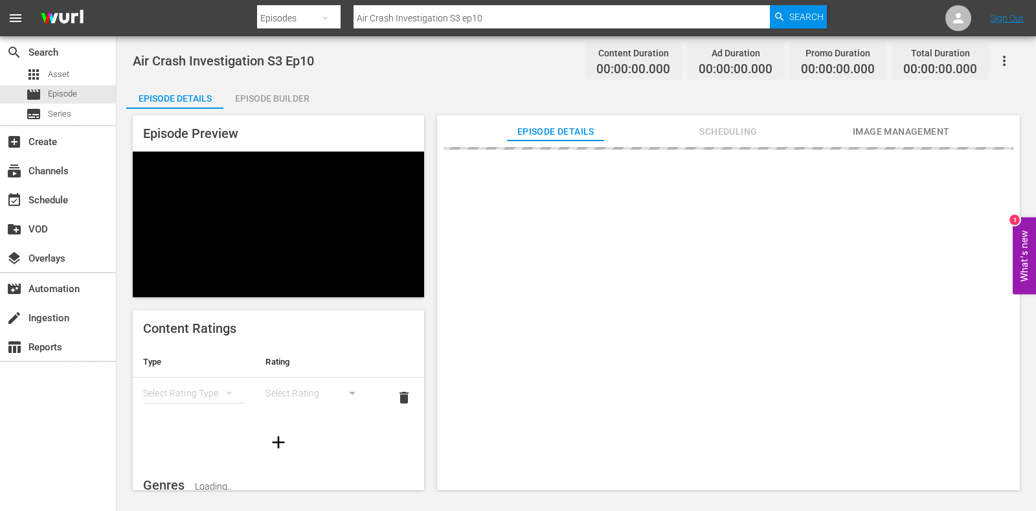
click at [259, 98] on div "Episode Builder" at bounding box center [271, 98] width 97 height 31
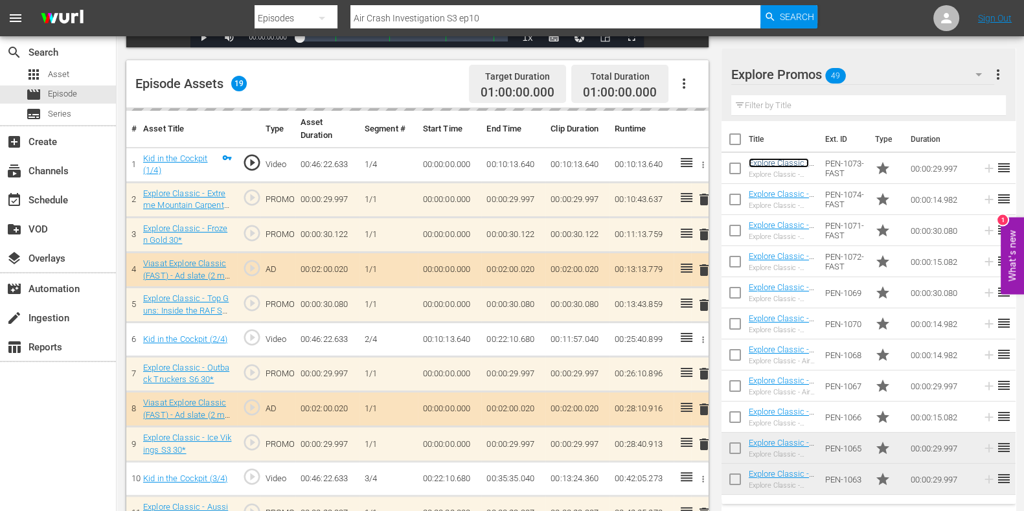
scroll to position [323, 0]
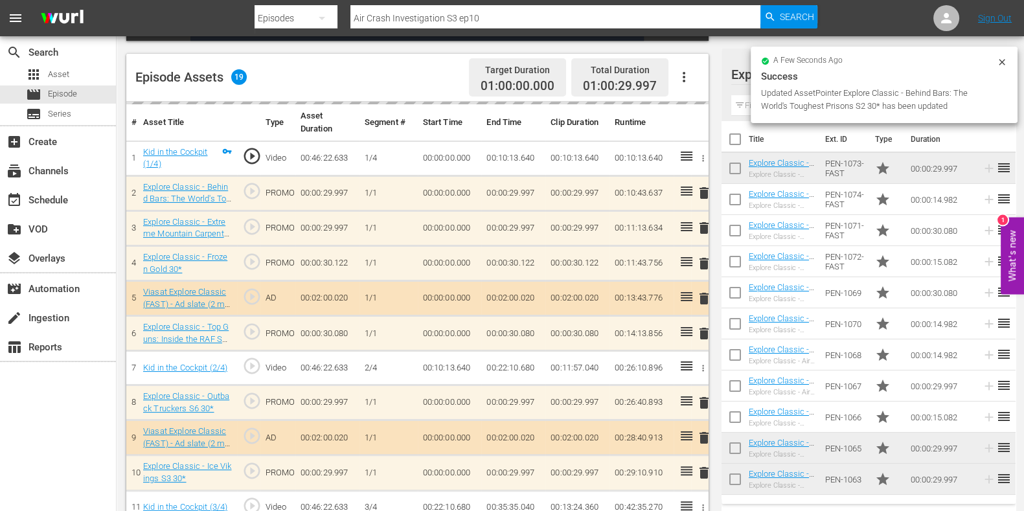
click at [709, 229] on div "Video Player is loading. Play Video Play Mute Current Time 00:00:00.000 / Durat…" at bounding box center [420, 313] width 589 height 1054
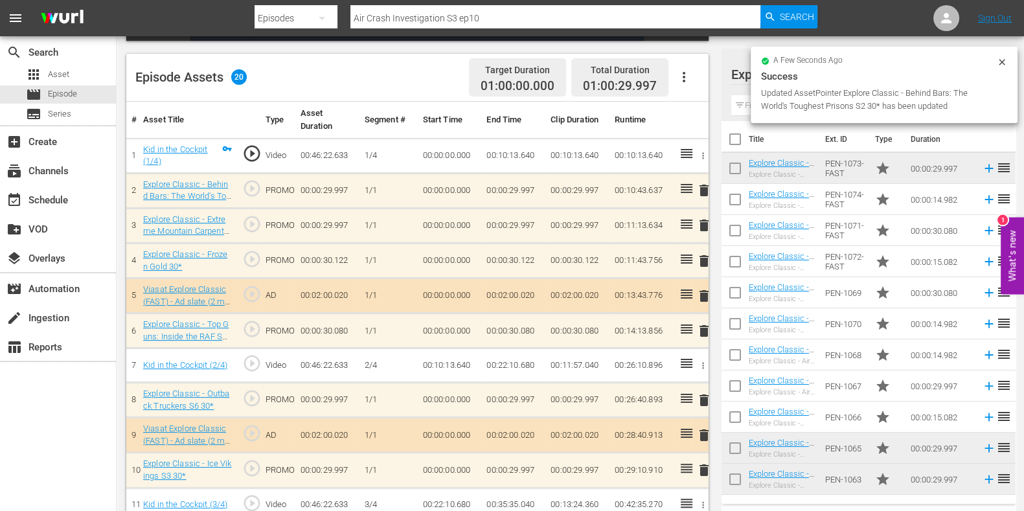
click at [703, 228] on span "delete" at bounding box center [704, 226] width 16 height 16
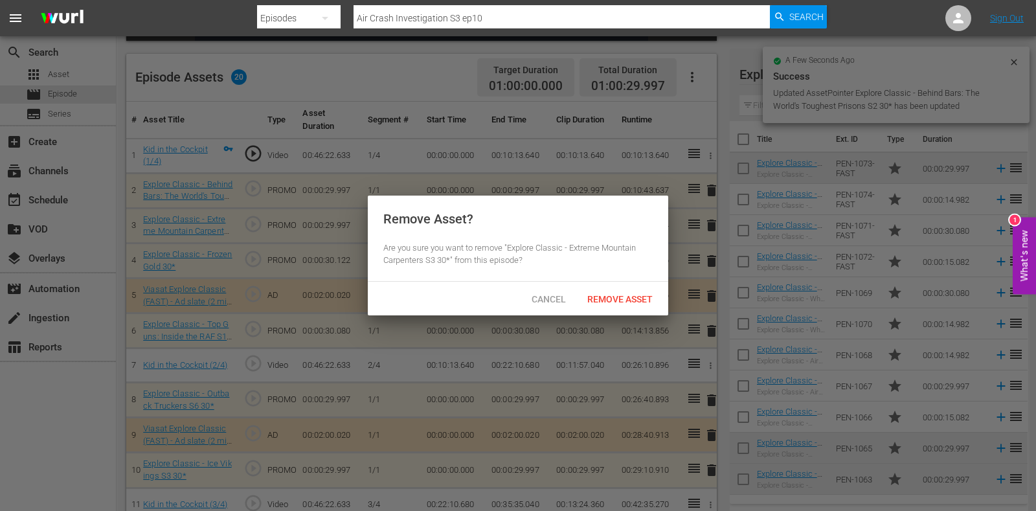
click at [631, 292] on div "Remove Asset" at bounding box center [620, 299] width 86 height 24
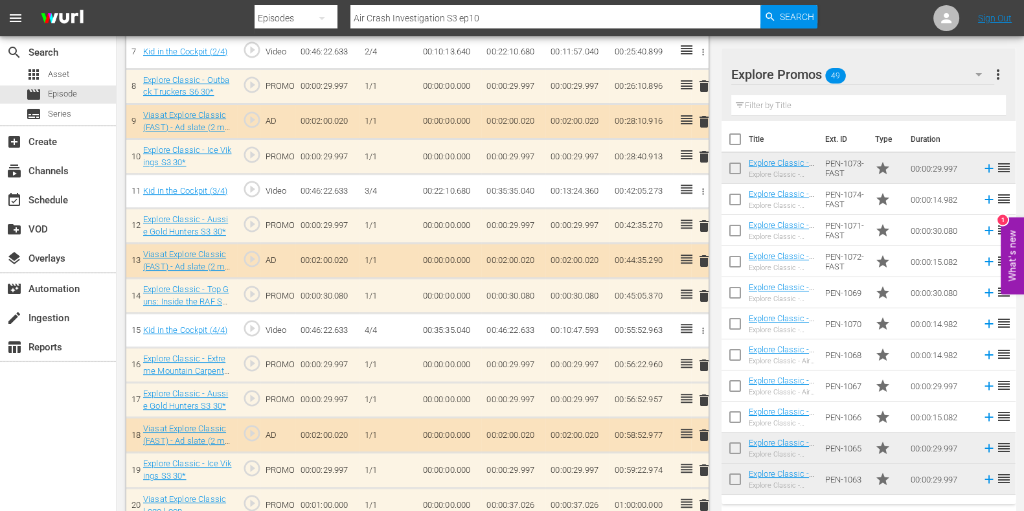
scroll to position [620, 0]
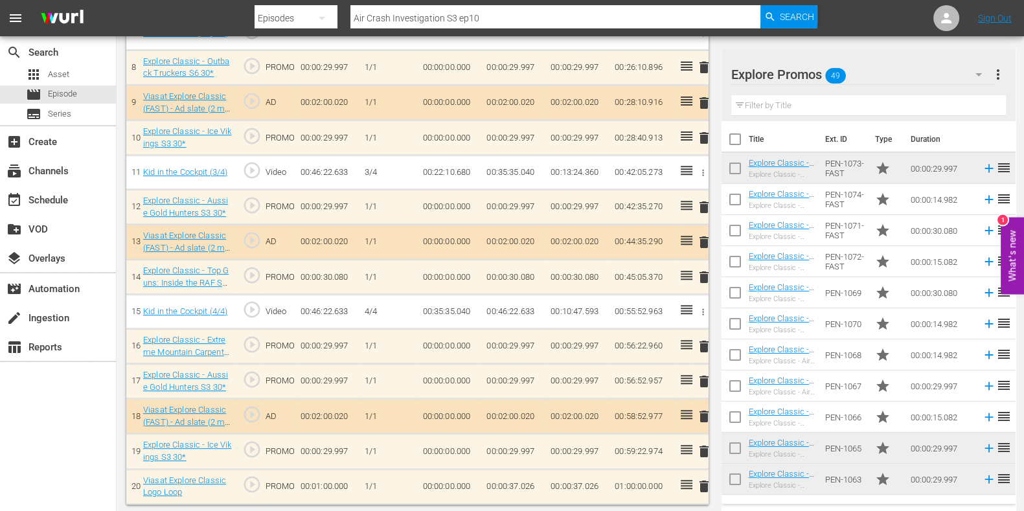
click at [707, 342] on span "delete" at bounding box center [704, 347] width 16 height 16
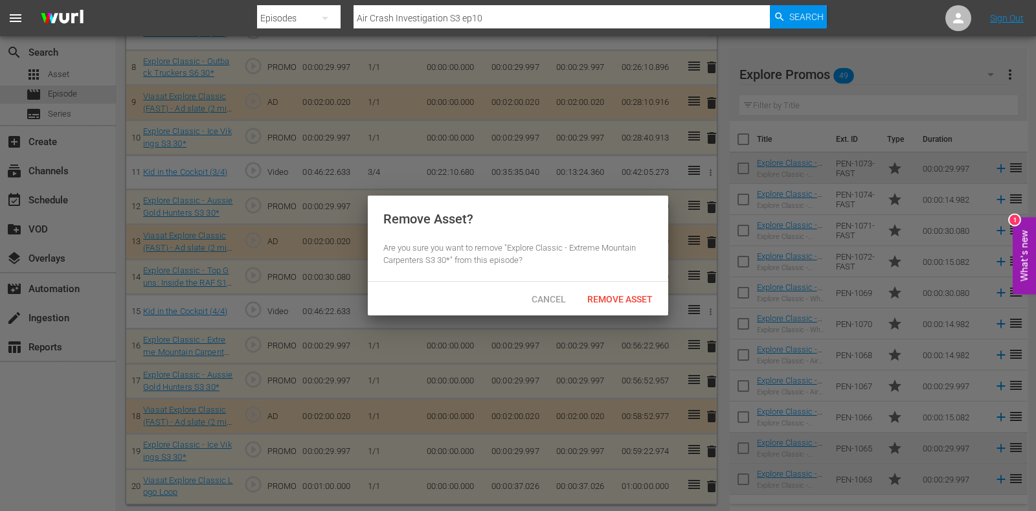
click at [603, 302] on span "Remove Asset" at bounding box center [620, 299] width 86 height 10
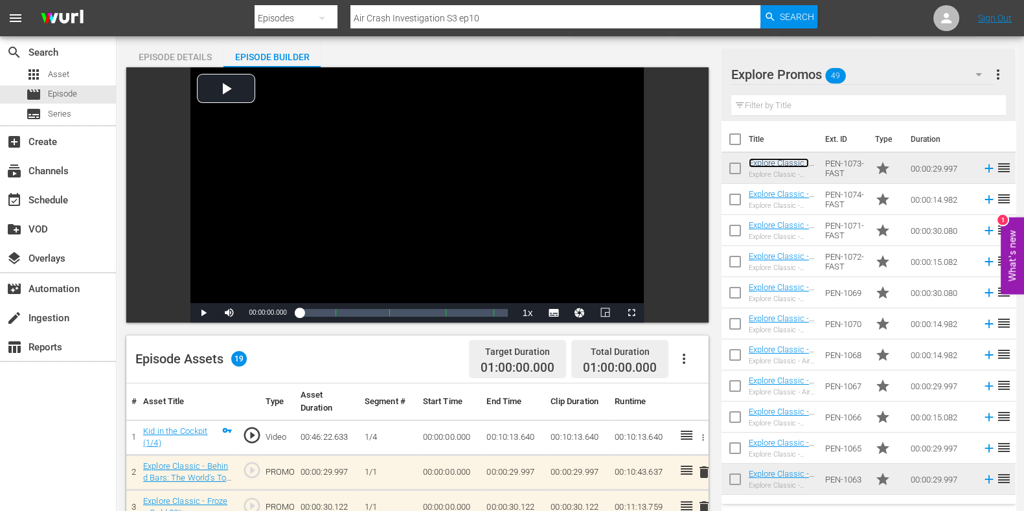
scroll to position [0, 0]
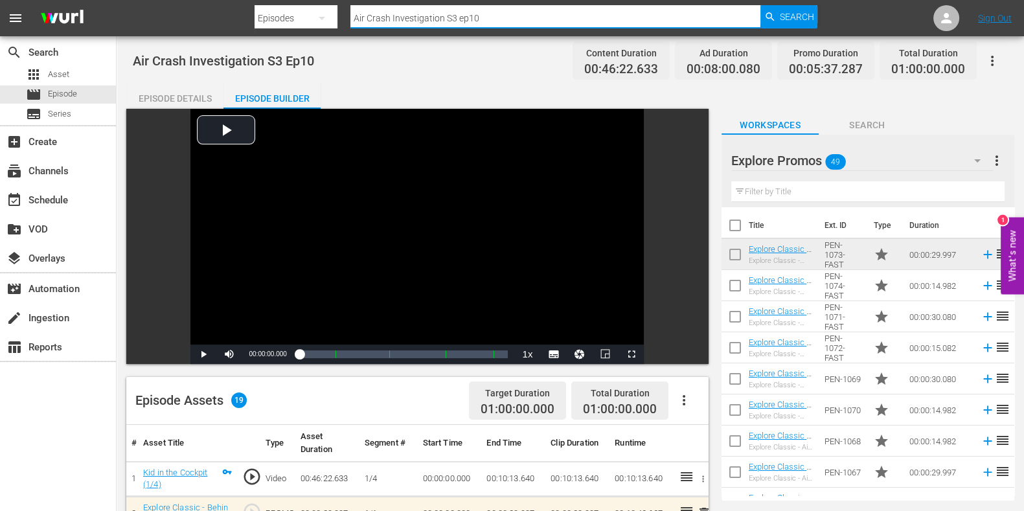
click at [523, 14] on input "Air Crash Investigation S3 ep10" at bounding box center [555, 18] width 410 height 31
drag, startPoint x: 481, startPoint y: 12, endPoint x: 132, endPoint y: -10, distance: 349.8
click at [132, 0] on html "menu Search By Episodes Search ID, Title, Description, Keywords, or Category Ai…" at bounding box center [512, 255] width 1024 height 511
paste input "ussie Gold Hunters S3E7"
type input "Aussie Gold Hunters S3 ep7"
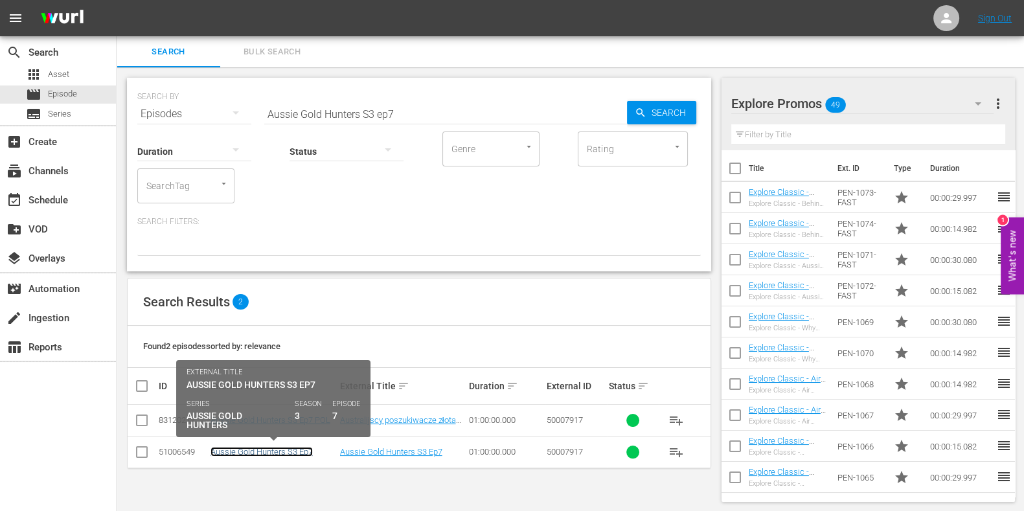
click at [246, 451] on link "Aussie Gold Hunters S3 Ep7" at bounding box center [261, 452] width 102 height 10
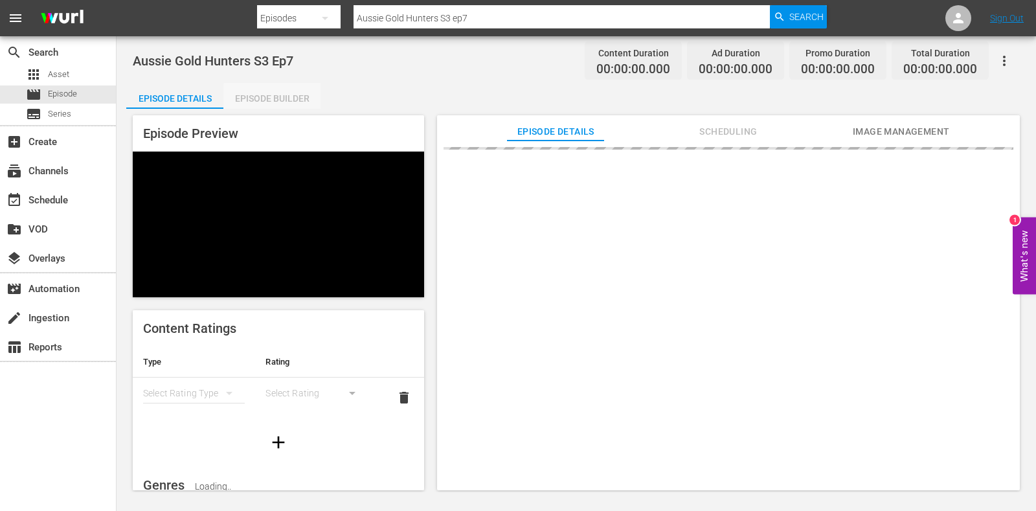
click at [302, 98] on div "Episode Builder" at bounding box center [271, 98] width 97 height 31
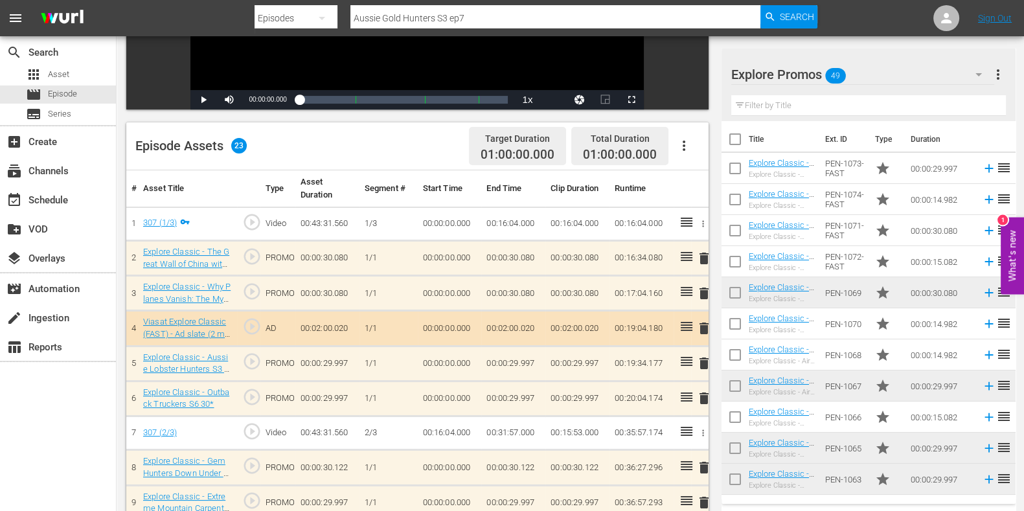
scroll to position [323, 0]
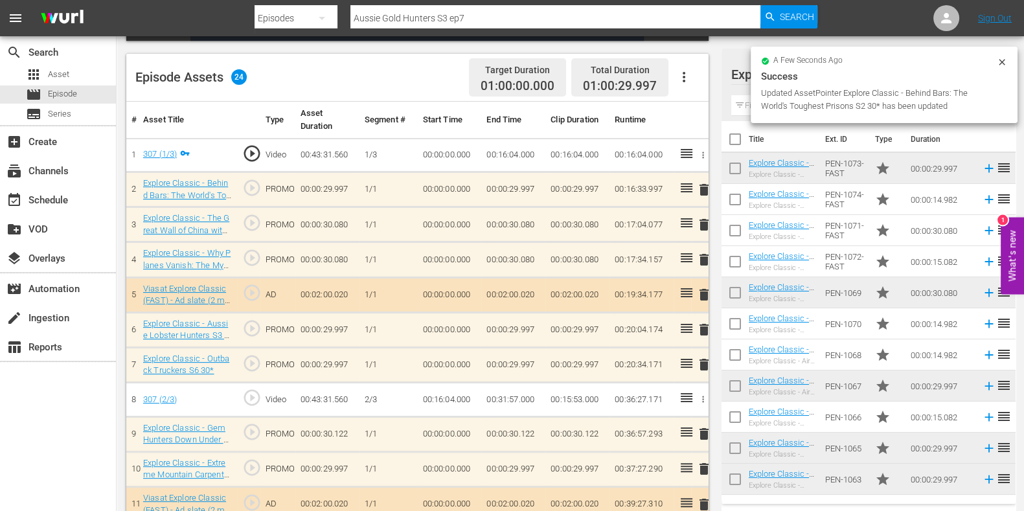
click at [704, 335] on span "delete" at bounding box center [704, 330] width 16 height 16
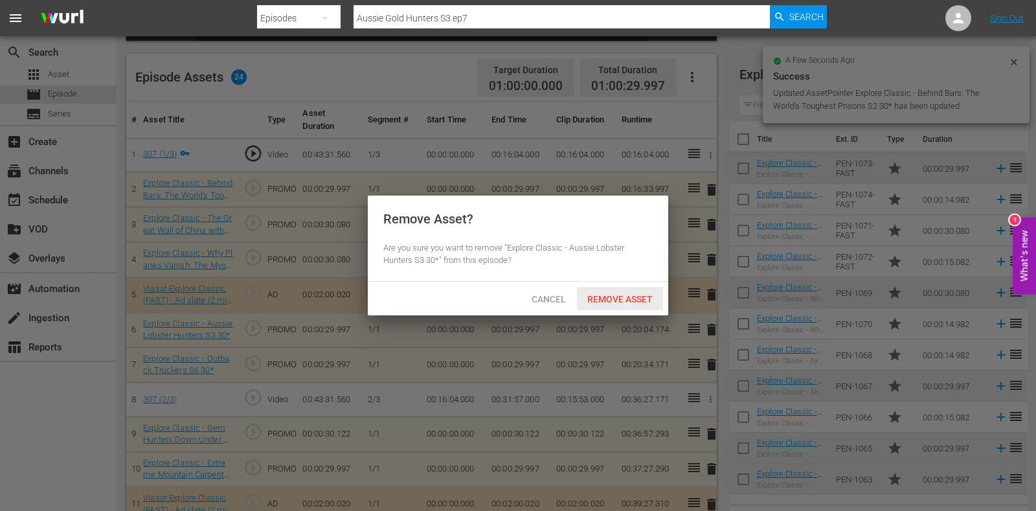
click at [641, 294] on span "Remove Asset" at bounding box center [620, 299] width 86 height 10
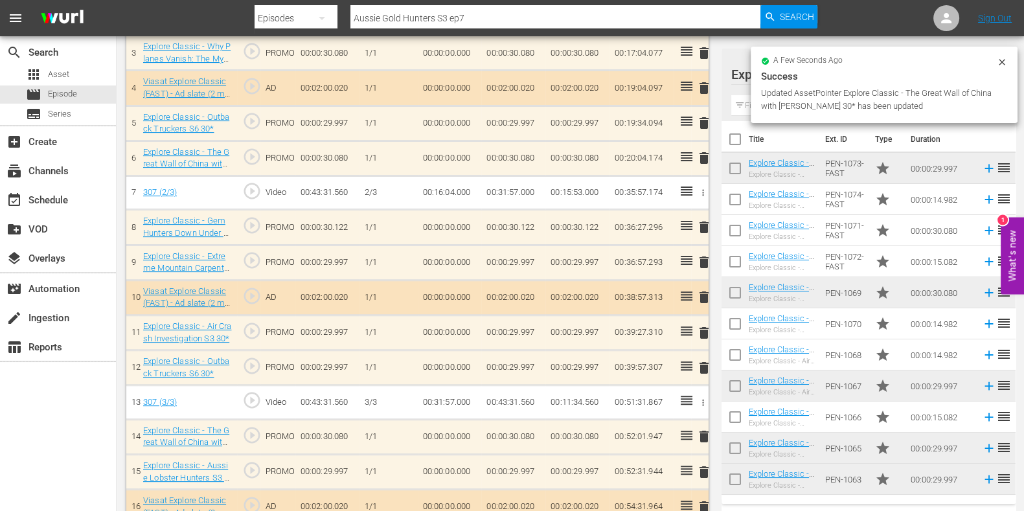
scroll to position [566, 0]
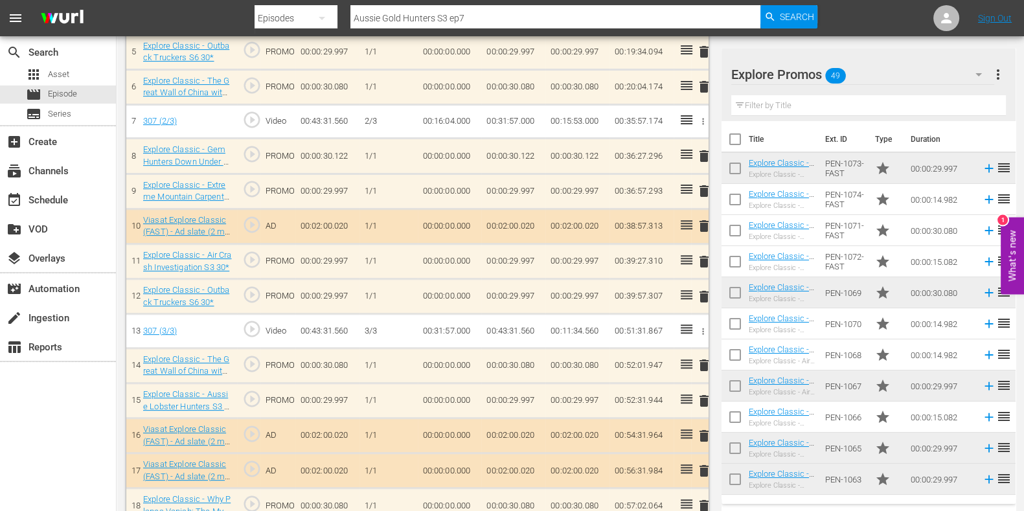
click at [778, 108] on input "text" at bounding box center [868, 105] width 275 height 21
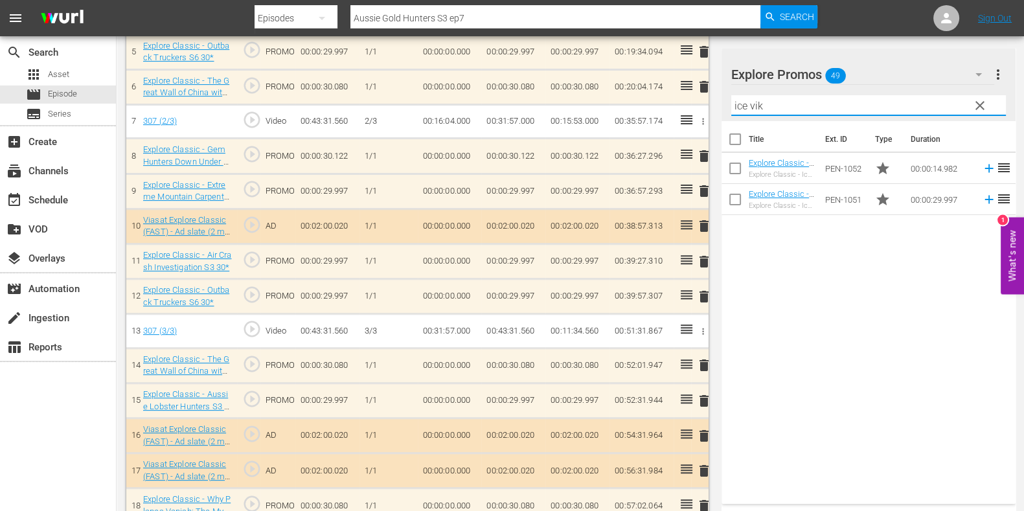
drag, startPoint x: 778, startPoint y: 108, endPoint x: 696, endPoint y: 108, distance: 81.6
click at [696, 108] on div "Video Player is loading. Play Video Play Mute Current Time 00:00:00.000 / Durat…" at bounding box center [570, 121] width 888 height 1156
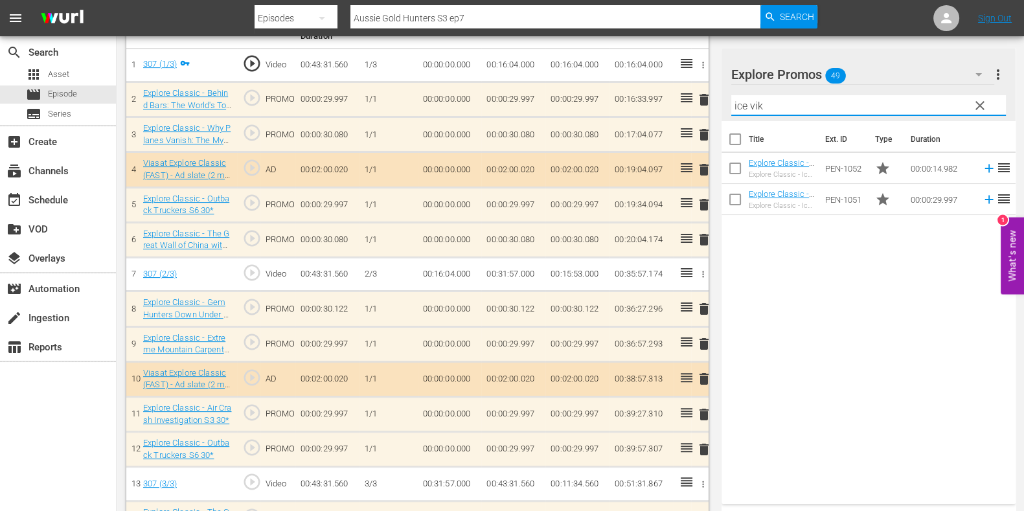
scroll to position [405, 0]
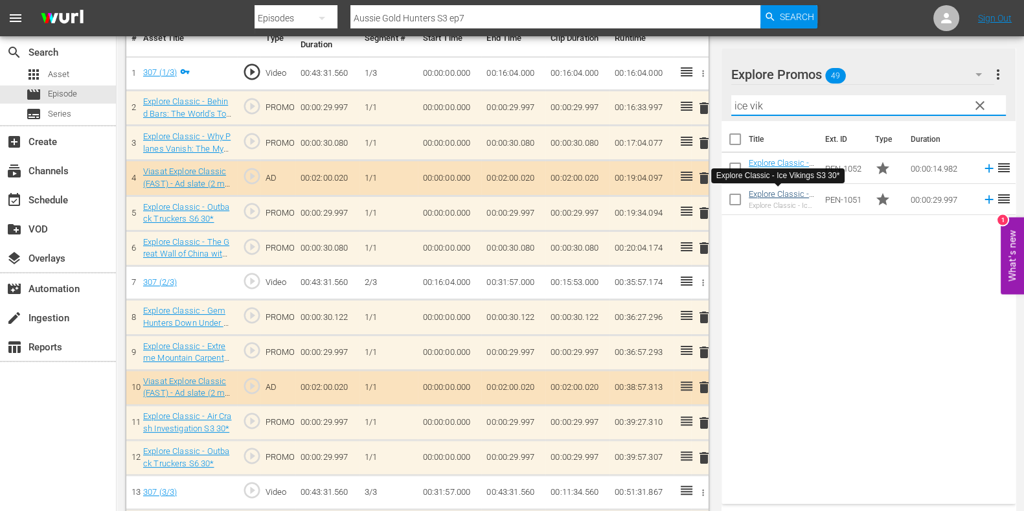
type input "ice vik"
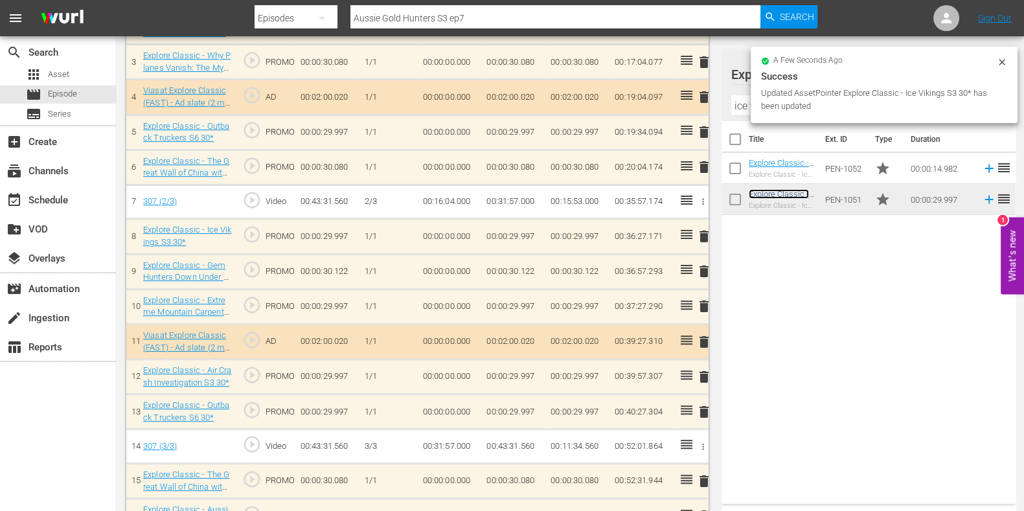
scroll to position [483, 0]
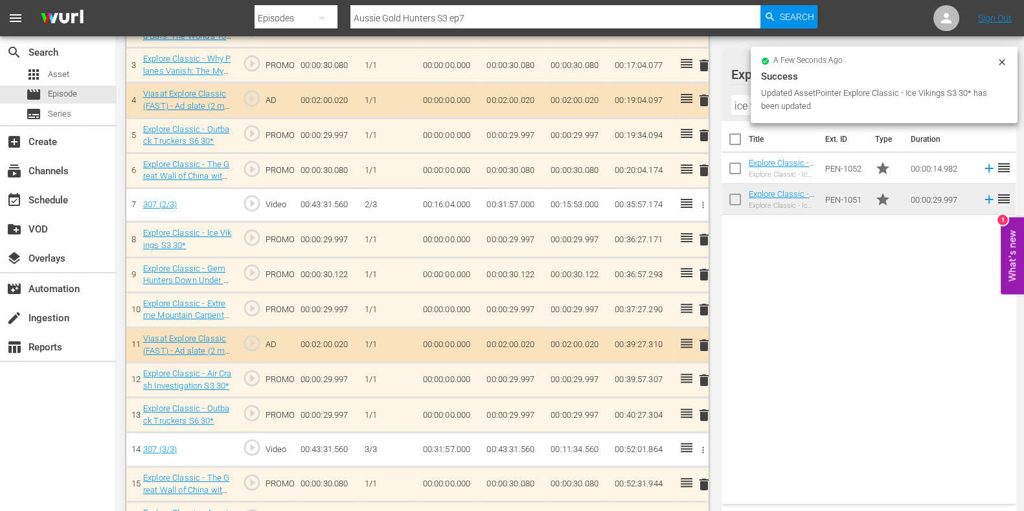
click at [699, 302] on span "delete" at bounding box center [704, 310] width 16 height 16
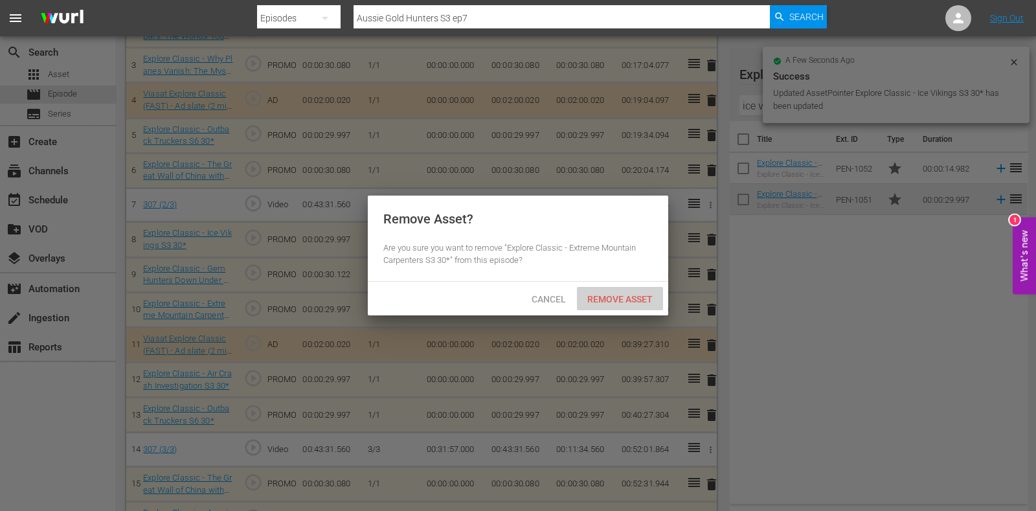
click at [619, 302] on span "Remove Asset" at bounding box center [620, 299] width 86 height 10
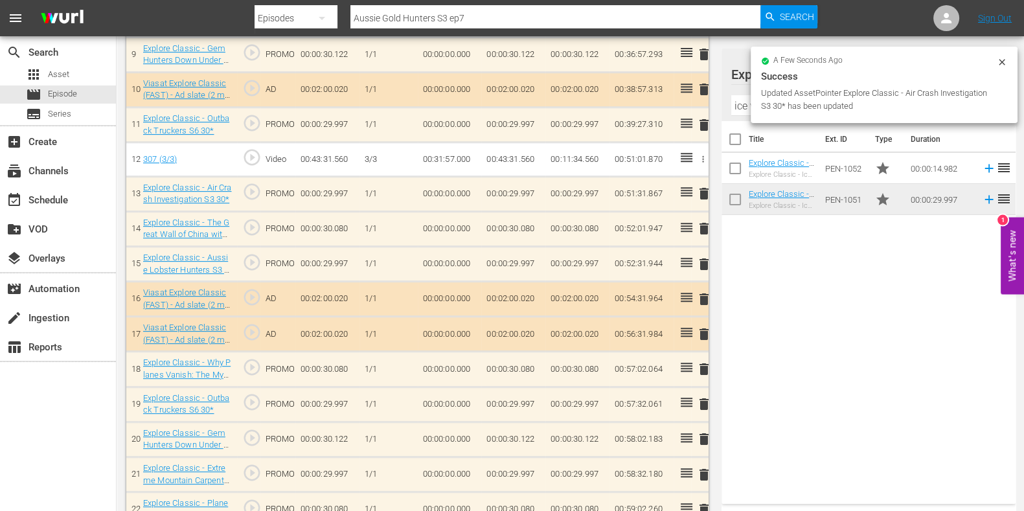
scroll to position [679, 0]
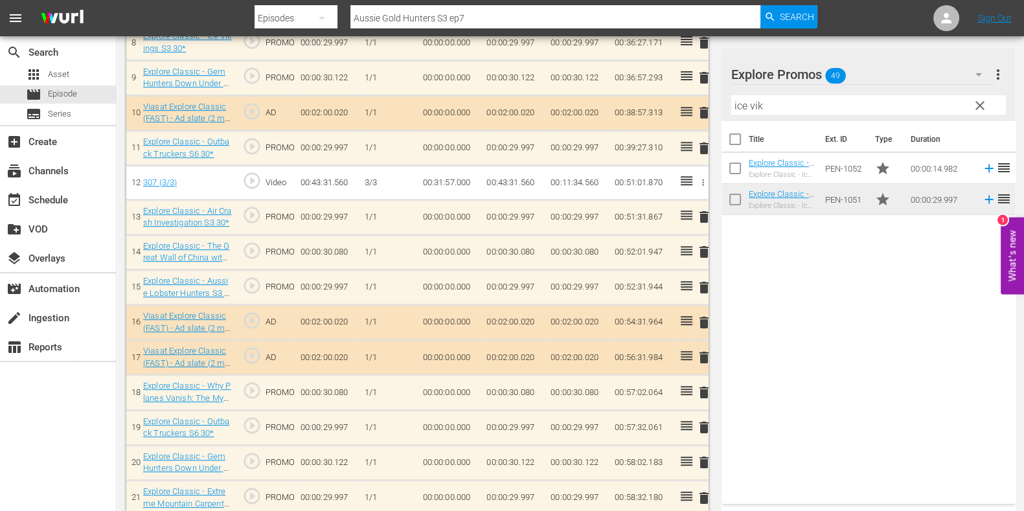
click at [700, 280] on span "delete" at bounding box center [704, 288] width 16 height 16
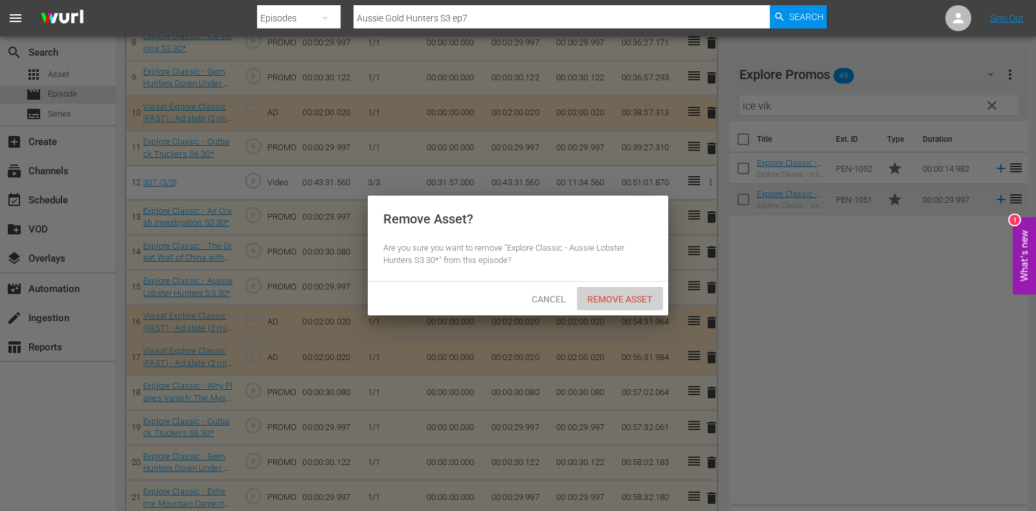
click at [623, 296] on span "Remove Asset" at bounding box center [620, 299] width 86 height 10
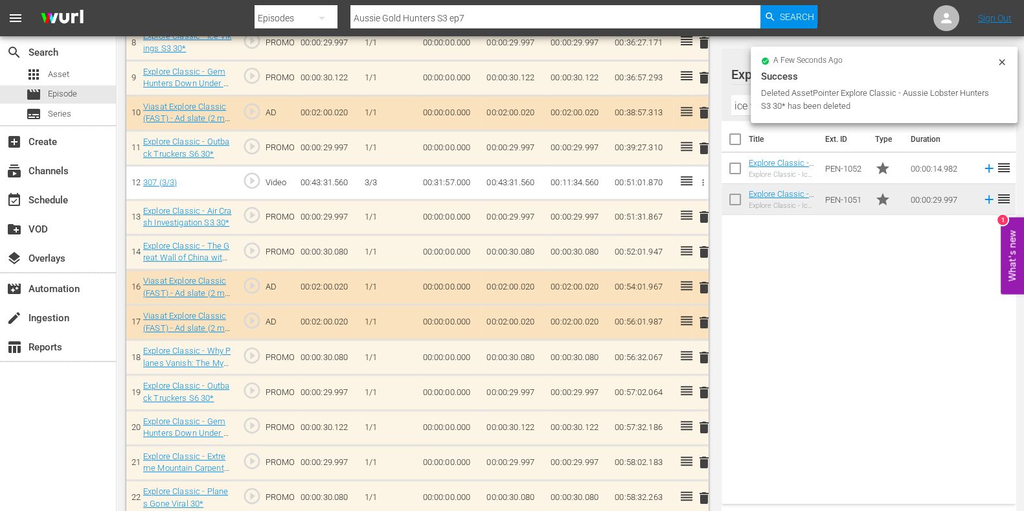
click at [1001, 60] on icon at bounding box center [1002, 62] width 6 height 6
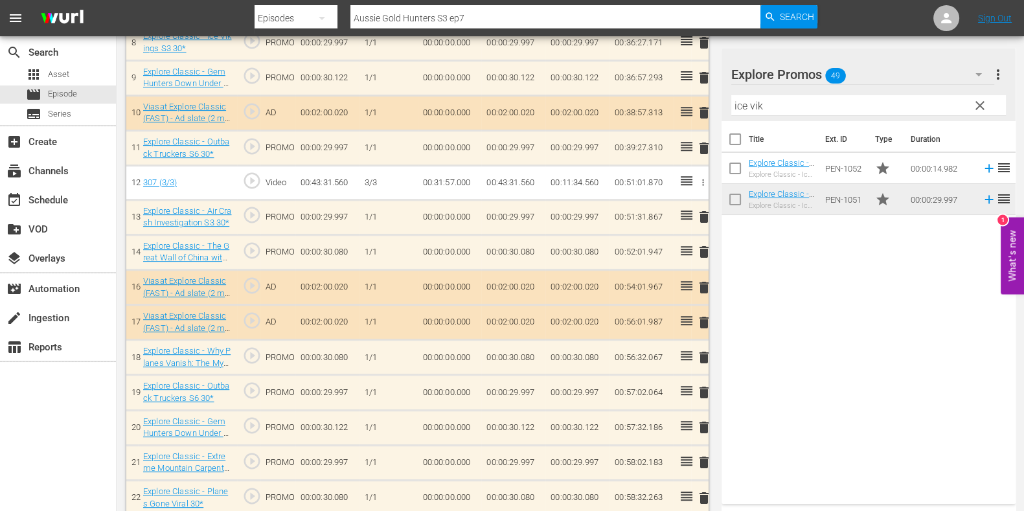
click at [975, 104] on span "clear" at bounding box center [980, 106] width 16 height 16
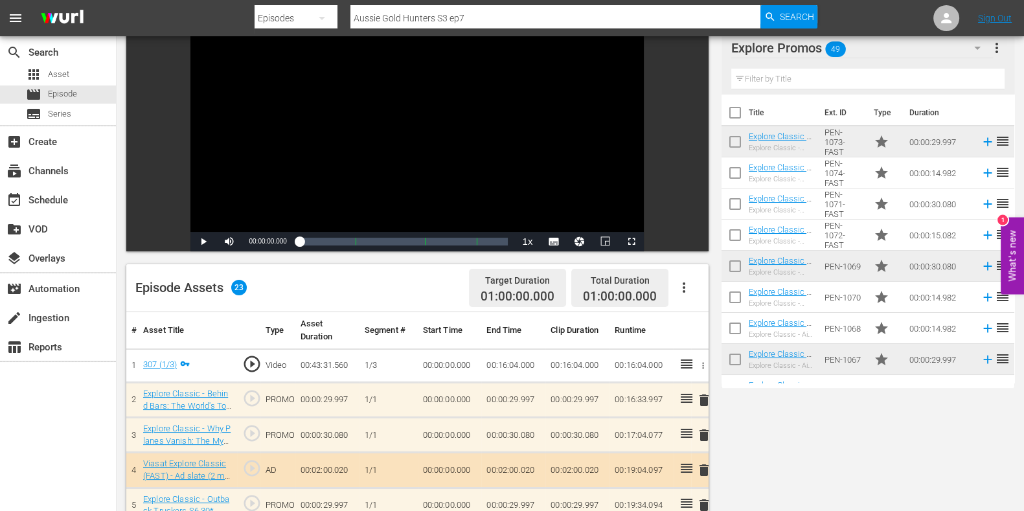
scroll to position [0, 0]
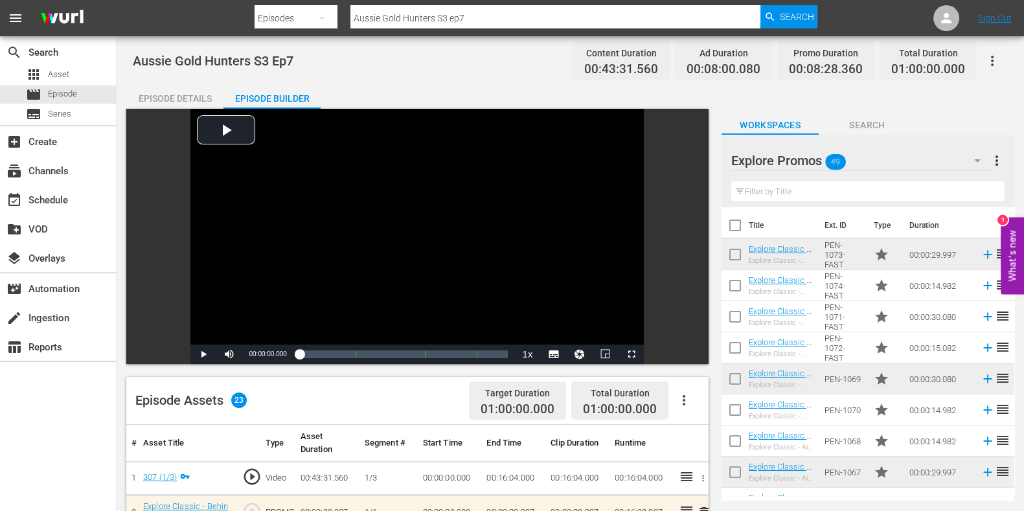
click at [505, 14] on input "Aussie Gold Hunters S3 ep7" at bounding box center [555, 18] width 410 height 31
type input "Aussie Gold Hunters S3 ep8"
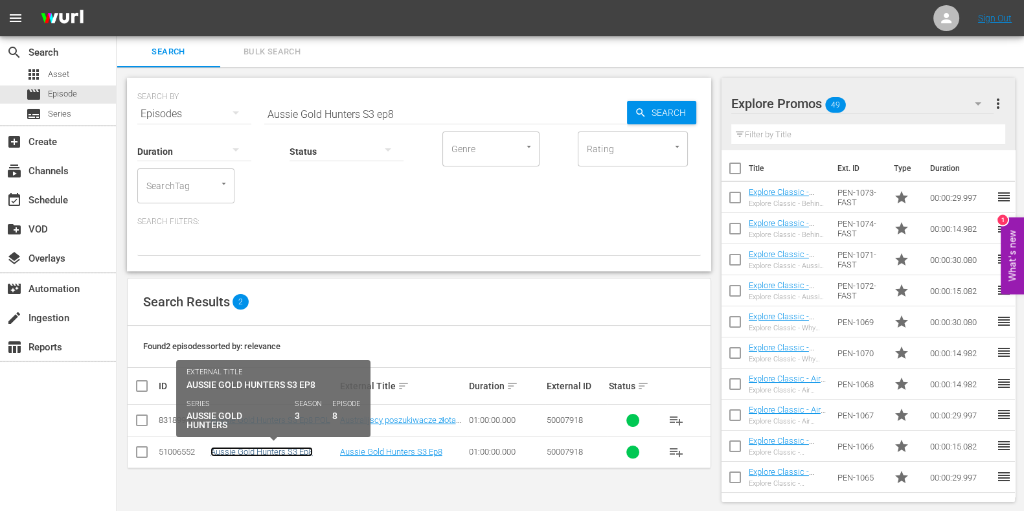
click at [297, 447] on link "Aussie Gold Hunters S3 Ep8" at bounding box center [261, 452] width 102 height 10
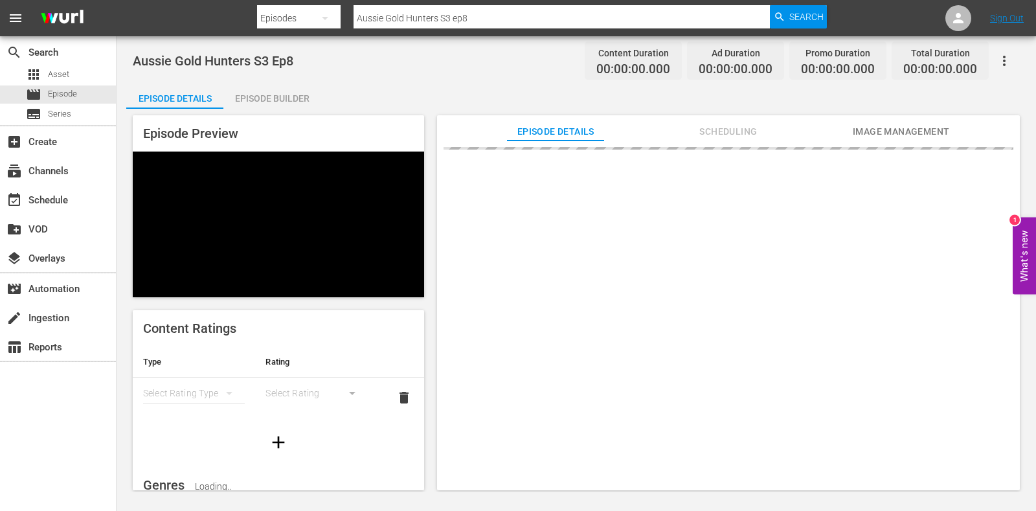
click at [306, 89] on div "Episode Builder" at bounding box center [271, 98] width 97 height 31
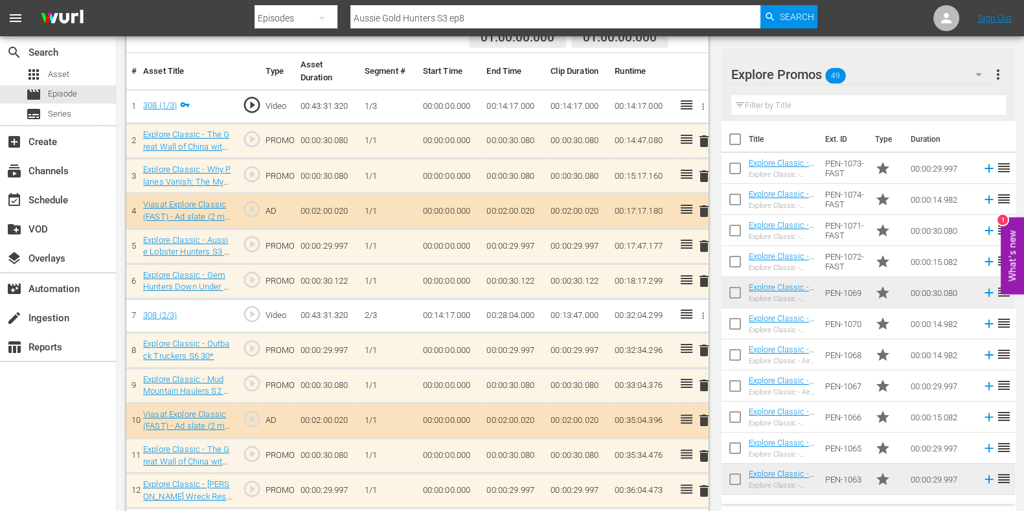
scroll to position [323, 0]
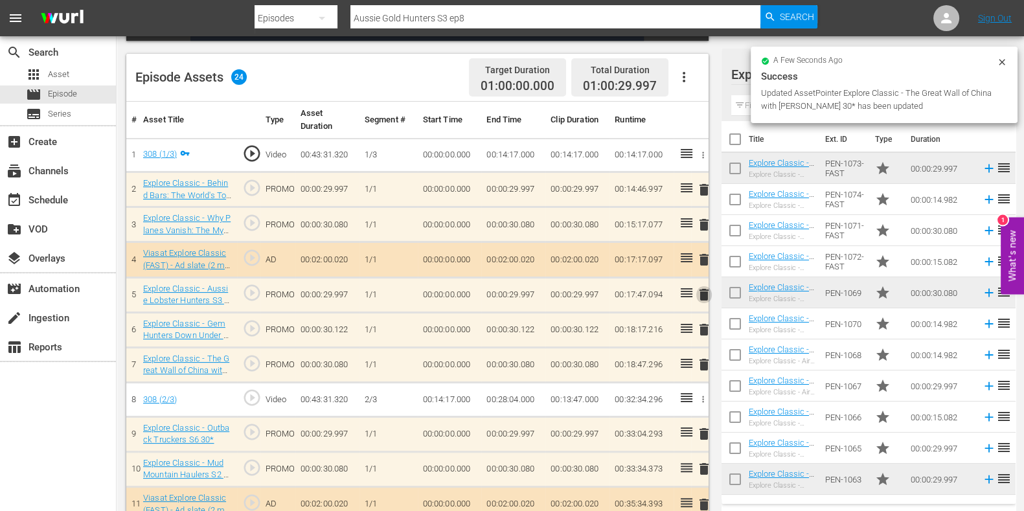
click at [701, 293] on span "delete" at bounding box center [704, 295] width 16 height 16
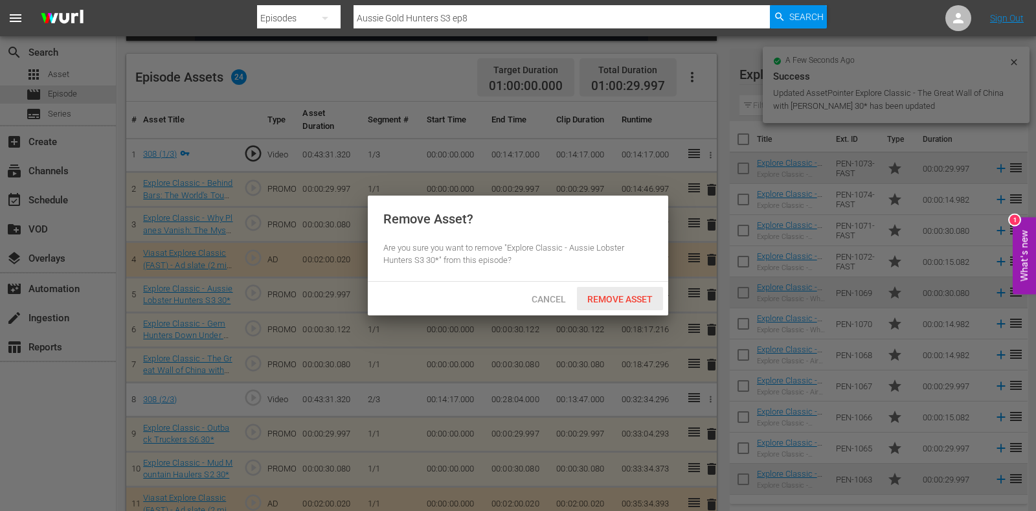
click at [620, 297] on span "Remove Asset" at bounding box center [620, 299] width 86 height 10
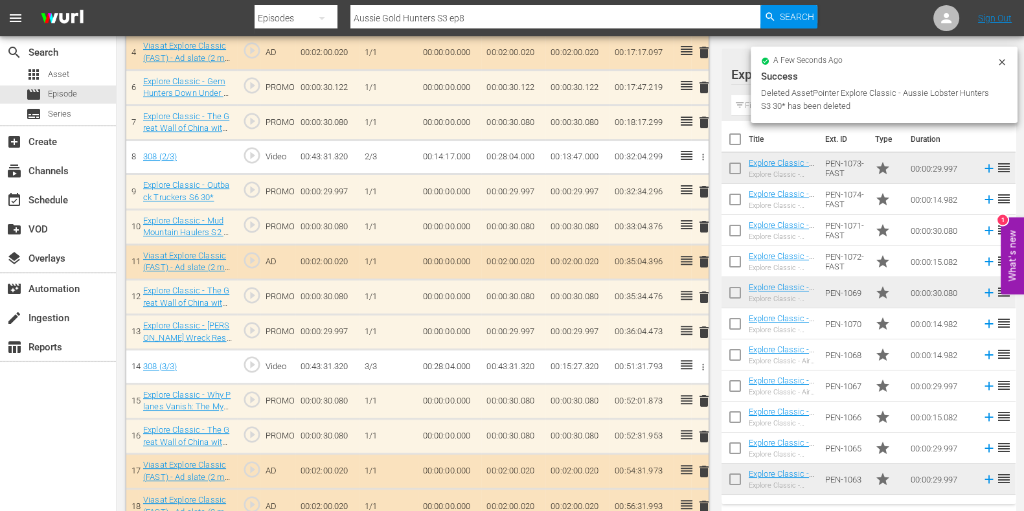
scroll to position [566, 0]
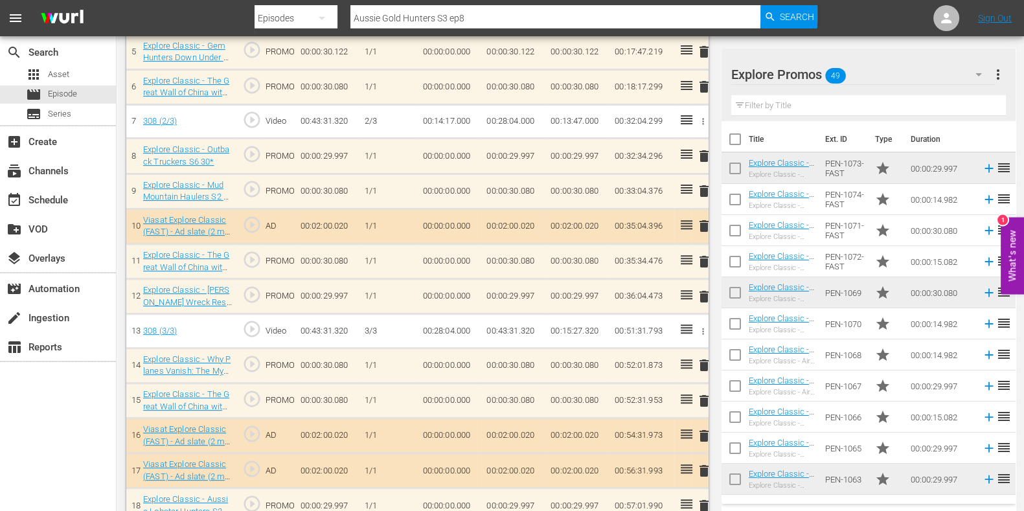
click at [703, 291] on span "delete" at bounding box center [704, 297] width 16 height 16
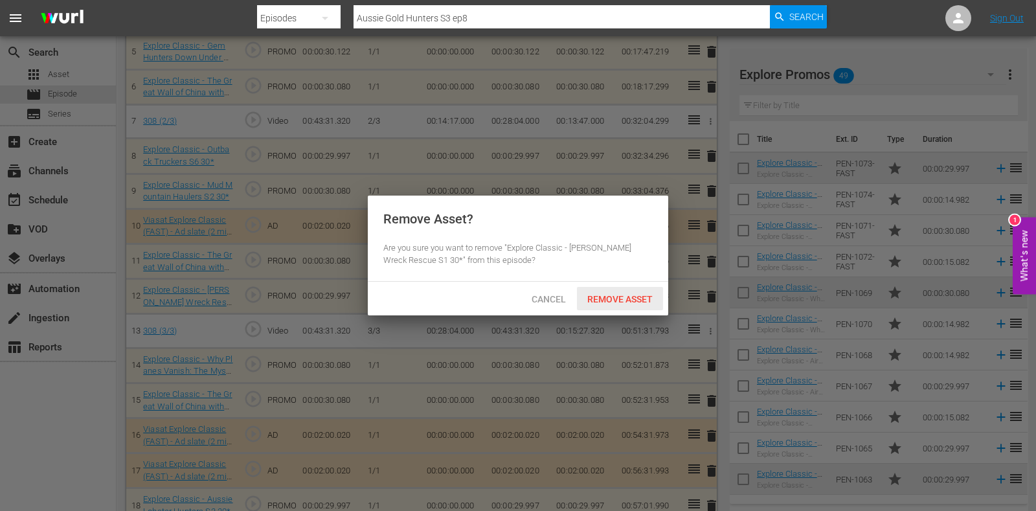
click at [598, 300] on span "Remove Asset" at bounding box center [620, 299] width 86 height 10
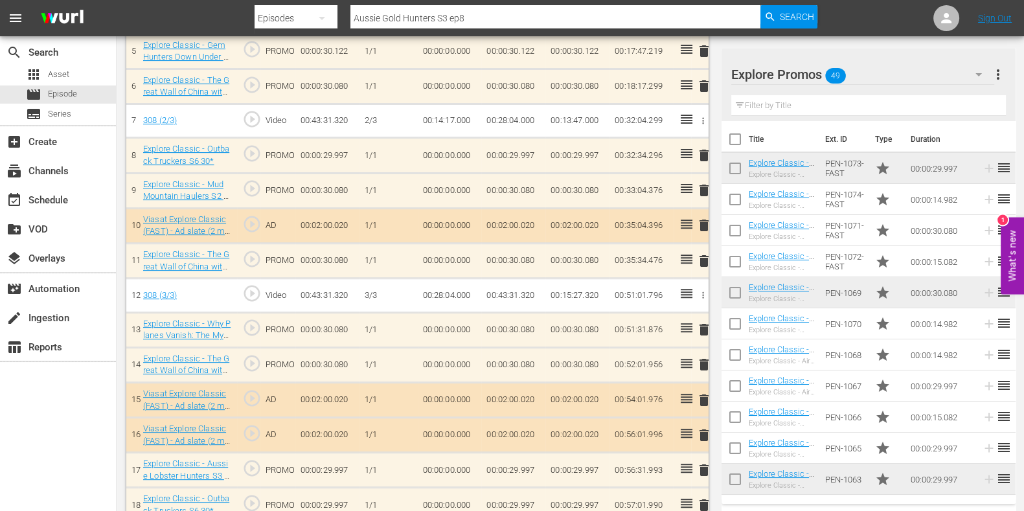
click at [748, 103] on input "text" at bounding box center [868, 105] width 275 height 21
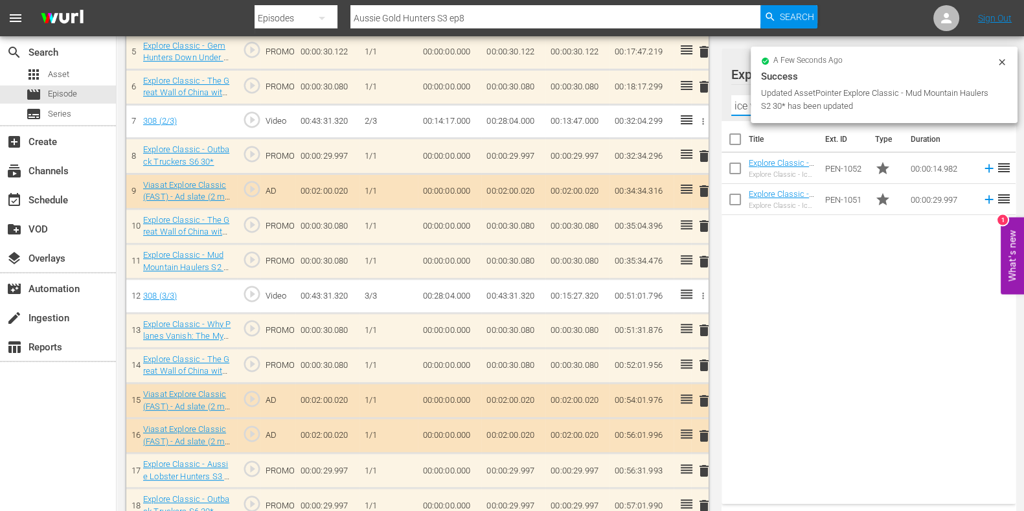
type input "ice viking"
click at [797, 297] on div "Title Ext. ID Type Duration Explore Classic - Ice Vikings S3 15* Explore Classi…" at bounding box center [869, 310] width 294 height 378
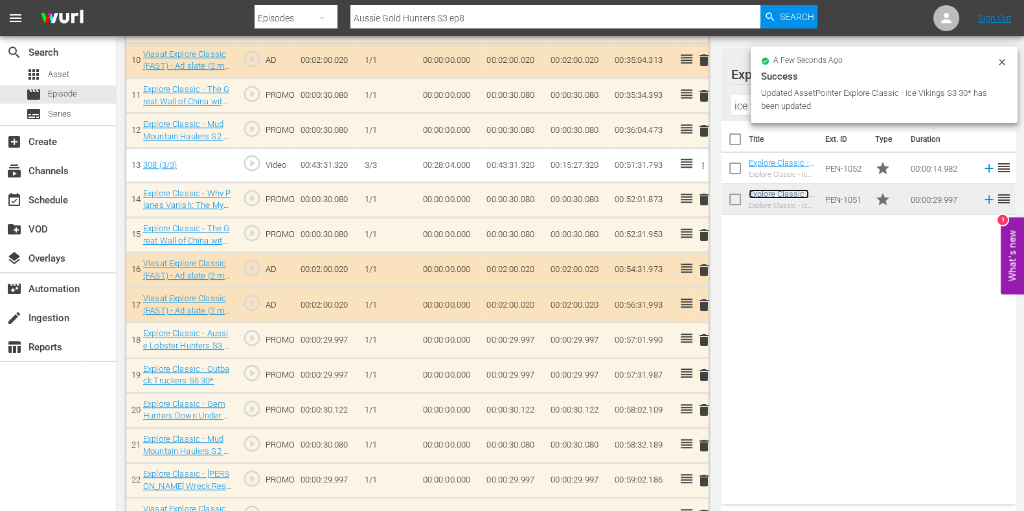
scroll to position [760, 0]
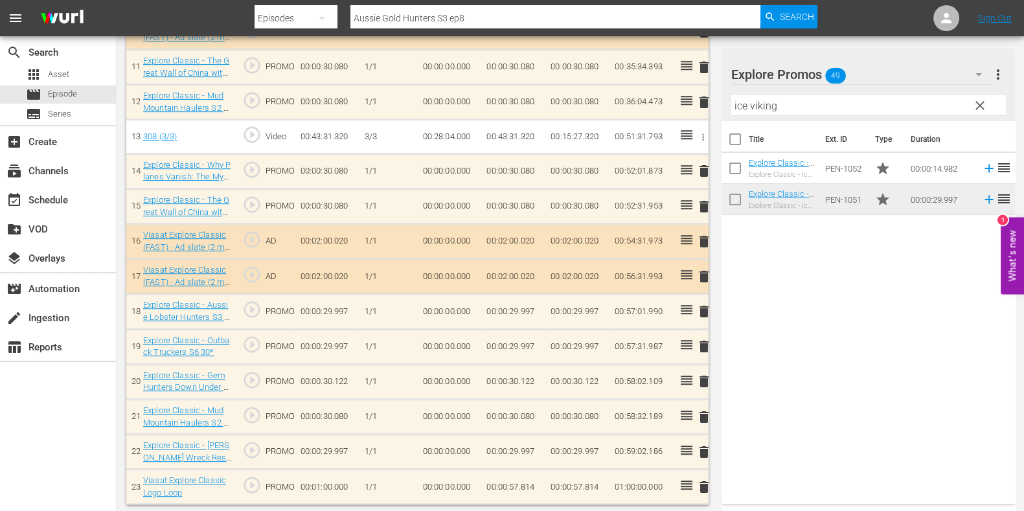
click at [979, 100] on span "clear" at bounding box center [980, 106] width 16 height 16
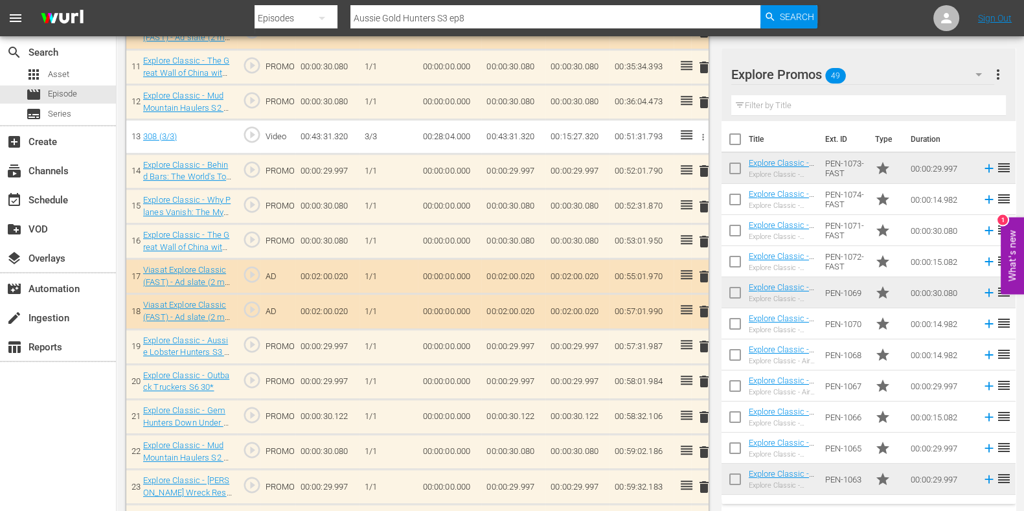
click at [702, 339] on span "delete" at bounding box center [704, 347] width 16 height 16
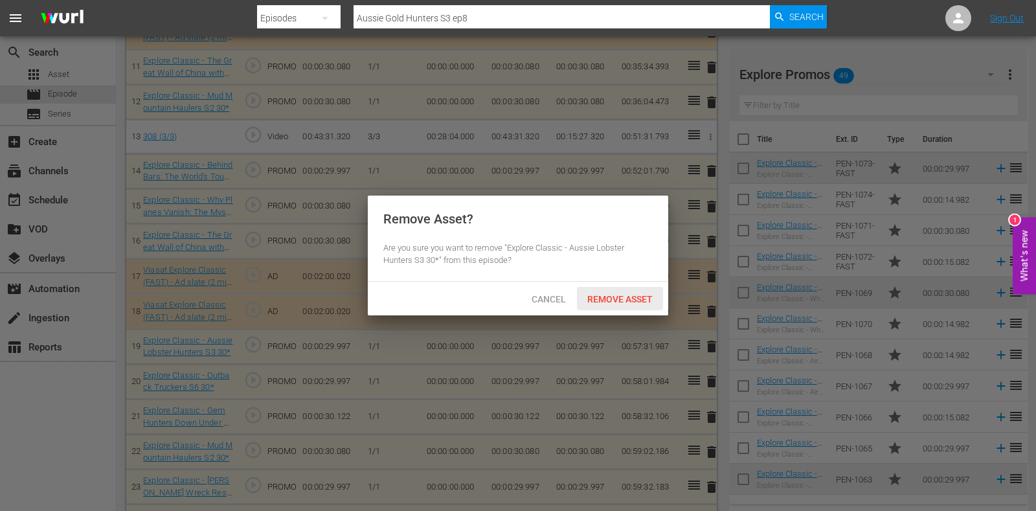
click at [606, 294] on span "Remove Asset" at bounding box center [620, 299] width 86 height 10
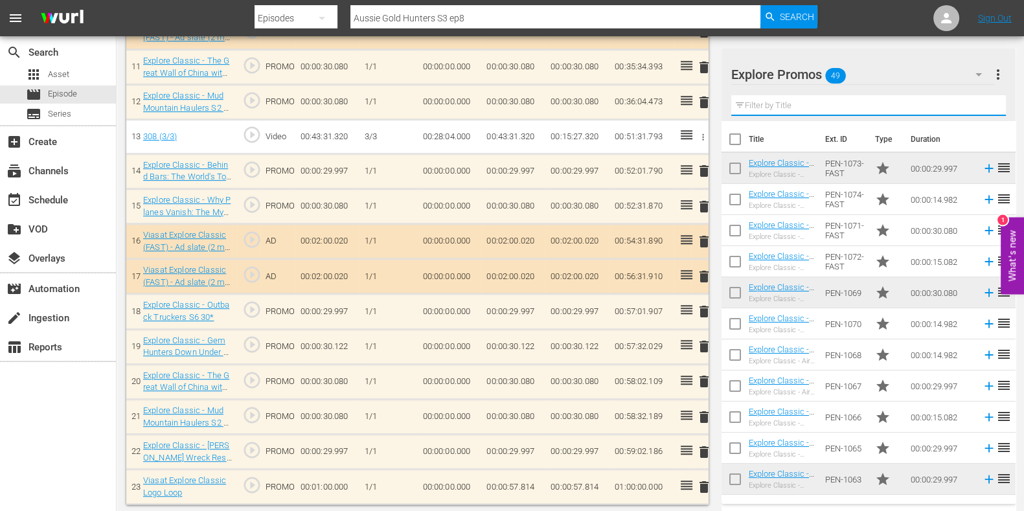
click at [744, 105] on input "text" at bounding box center [868, 105] width 275 height 21
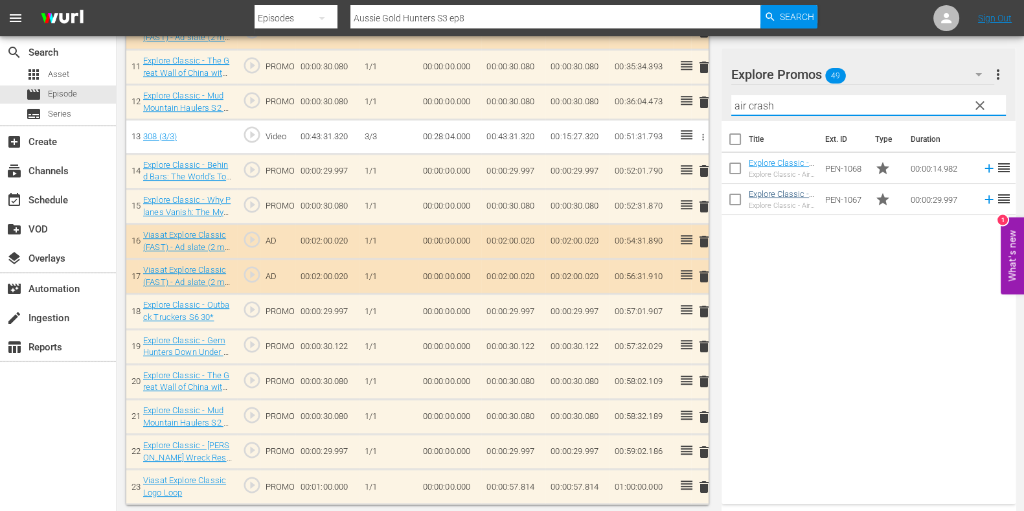
type input "air crash"
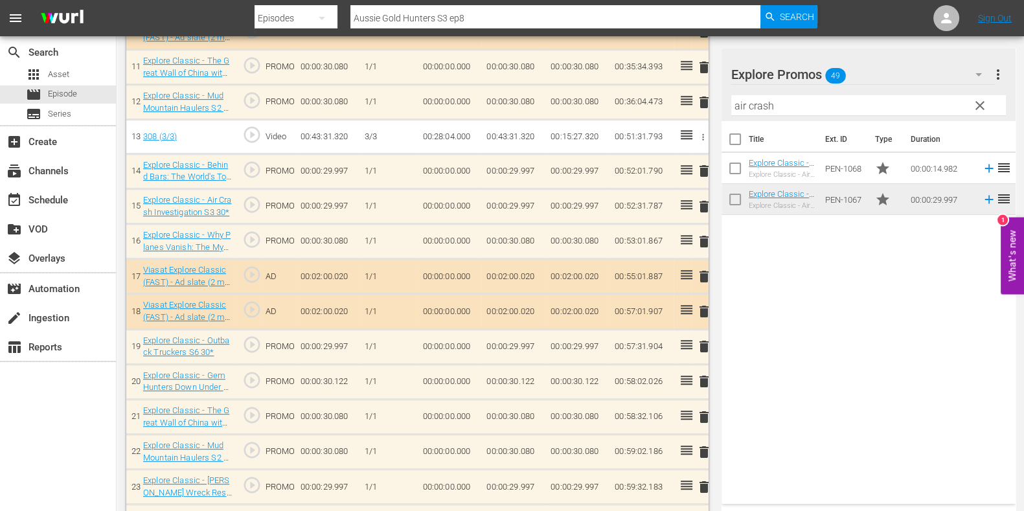
click at [697, 483] on span "delete" at bounding box center [704, 487] width 16 height 16
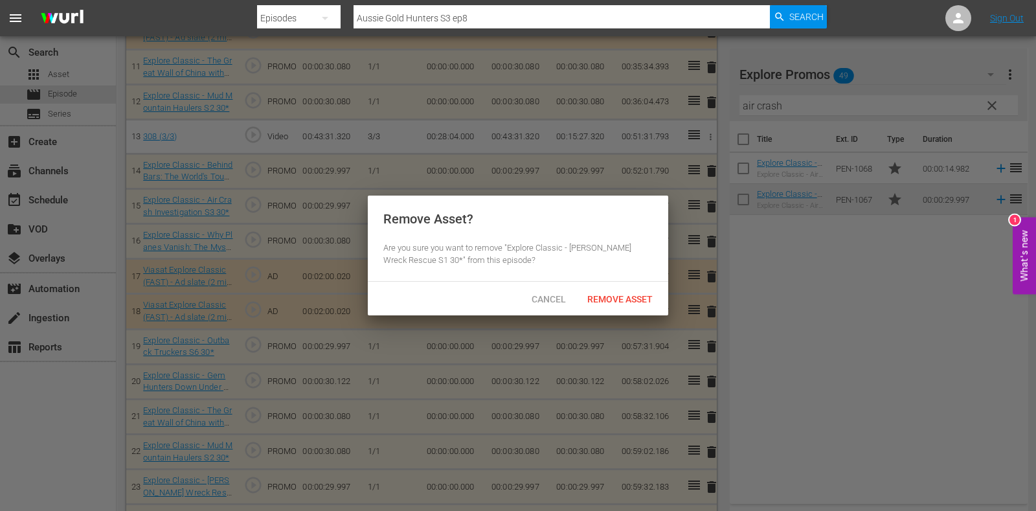
click at [597, 313] on div "Cancel Remove Asset" at bounding box center [518, 299] width 301 height 34
click at [597, 296] on span "Remove Asset" at bounding box center [620, 299] width 86 height 10
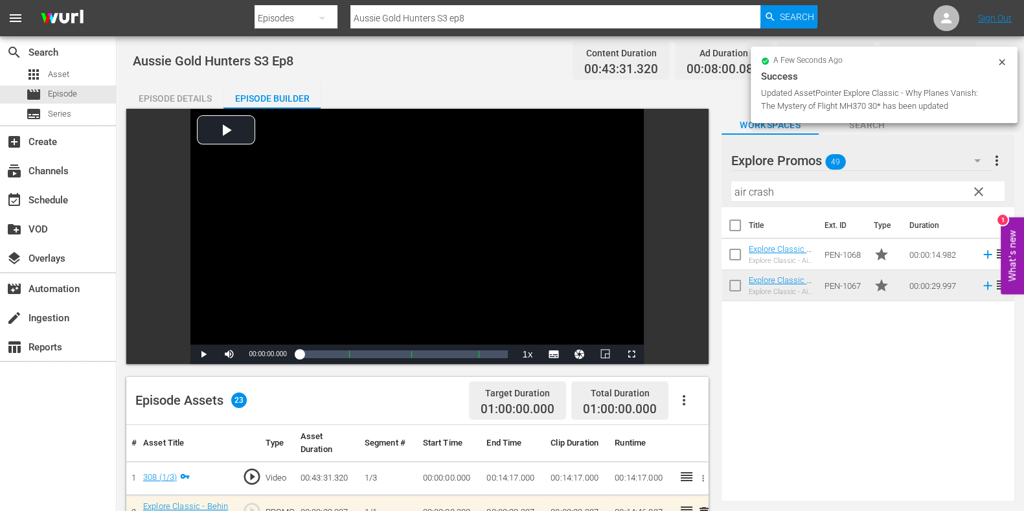
scroll to position [0, 0]
click at [496, 17] on input "Aussie Gold Hunters S3 ep8" at bounding box center [555, 18] width 410 height 31
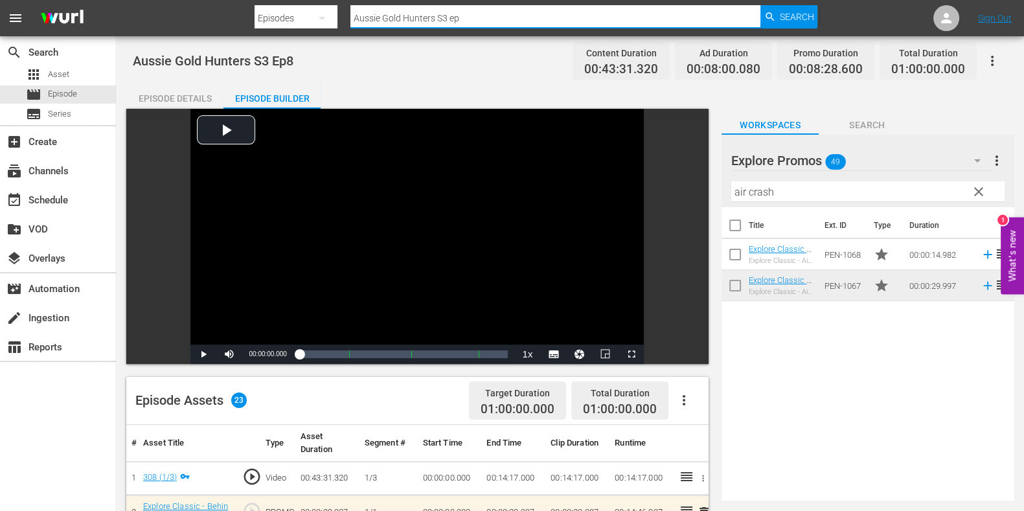
type input "Aussie Gold Hunters S3 ep9"
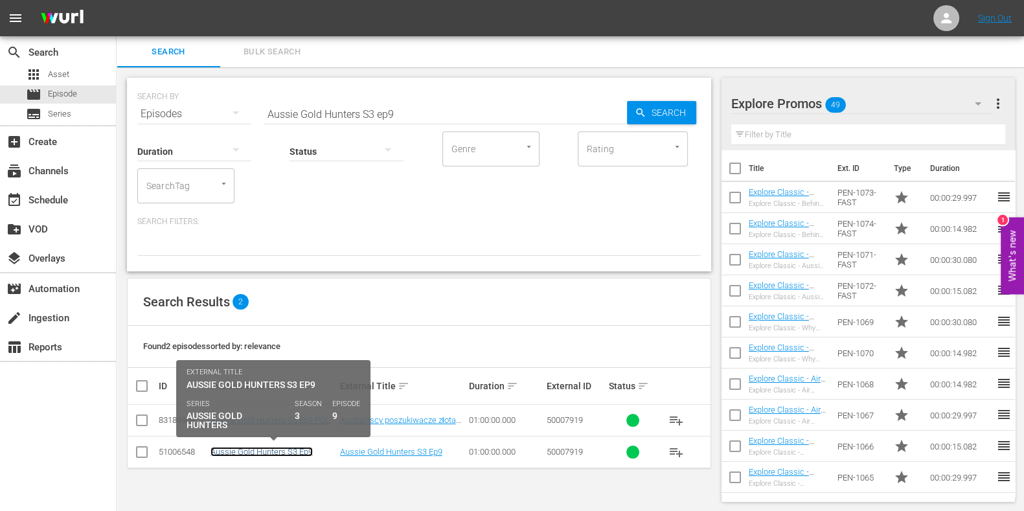
click at [297, 448] on link "Aussie Gold Hunters S3 Ep9" at bounding box center [261, 452] width 102 height 10
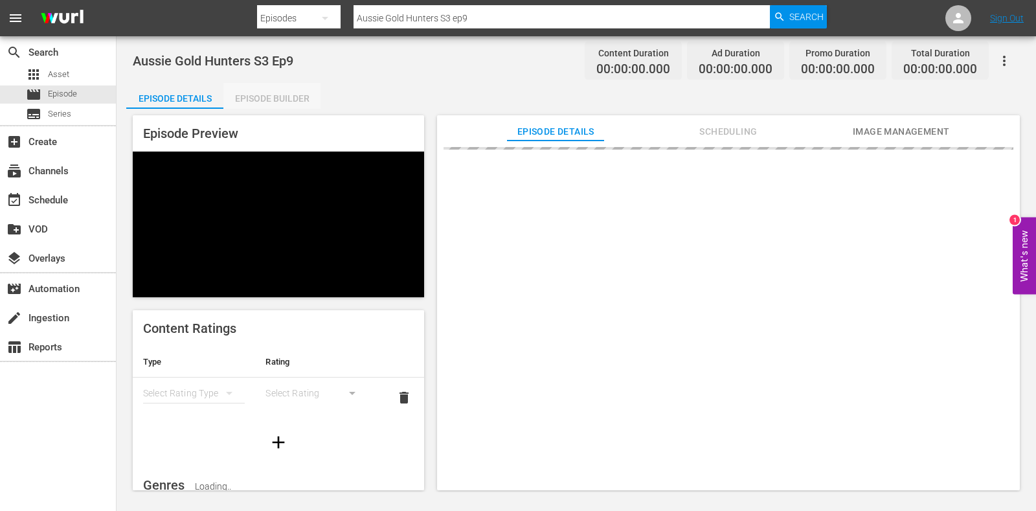
click at [298, 92] on div "Episode Builder" at bounding box center [271, 98] width 97 height 31
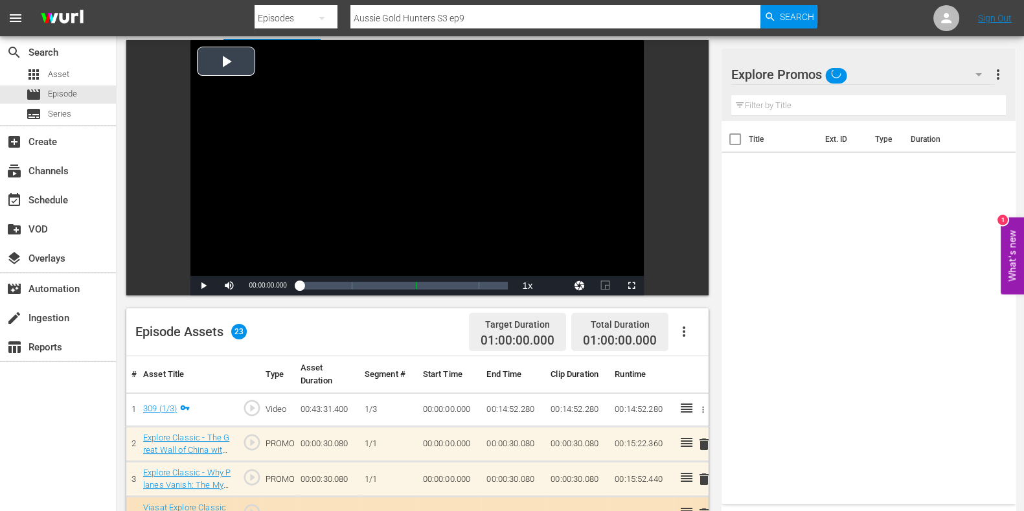
scroll to position [161, 0]
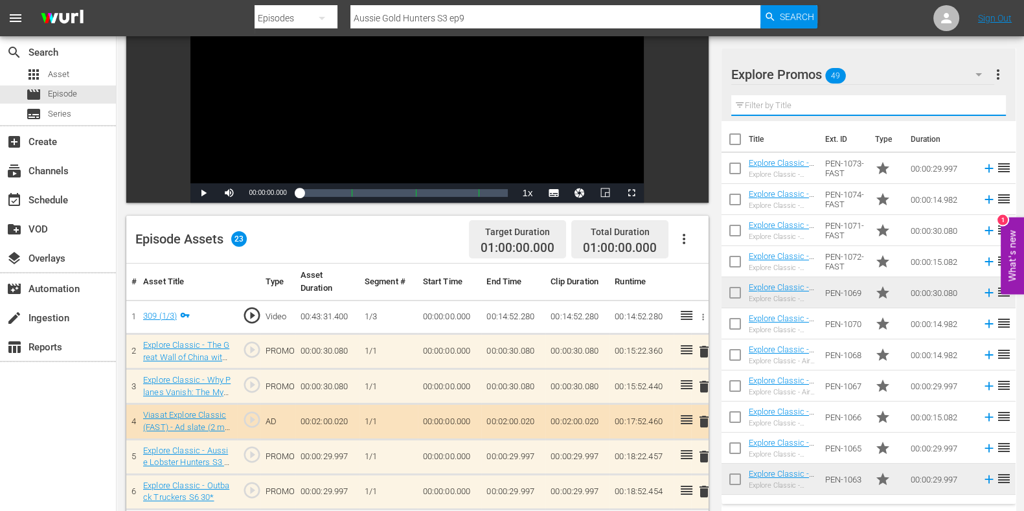
click at [910, 98] on input "text" at bounding box center [868, 105] width 275 height 21
click at [706, 201] on div "Video Player is loading. Play Video Play Mute Current Time 00:00:00.000 / Durat…" at bounding box center [417, 75] width 582 height 255
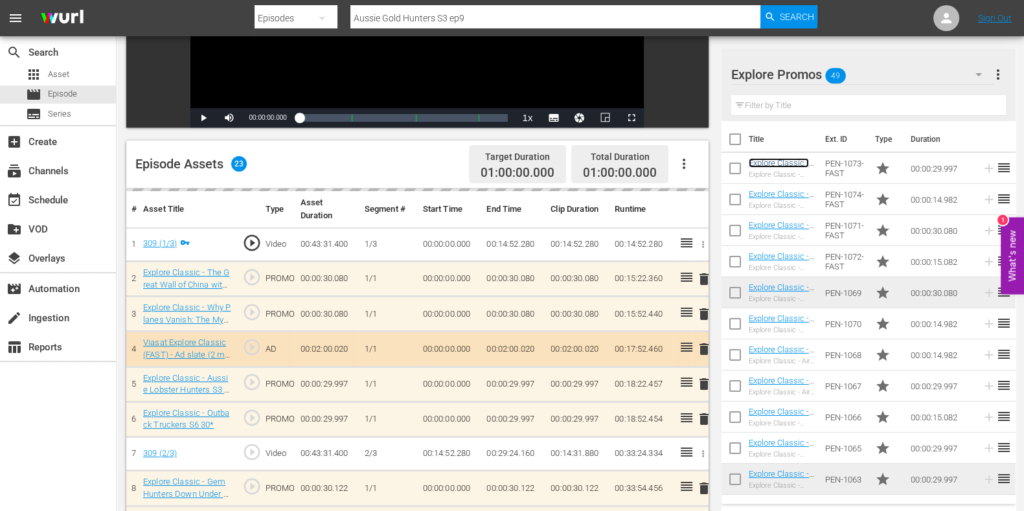
scroll to position [323, 0]
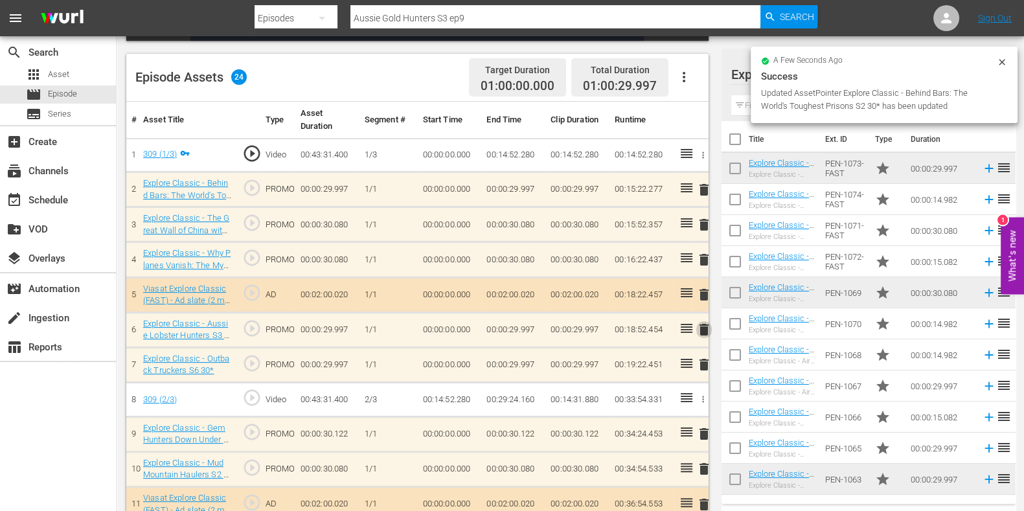
click at [703, 328] on span "delete" at bounding box center [704, 330] width 16 height 16
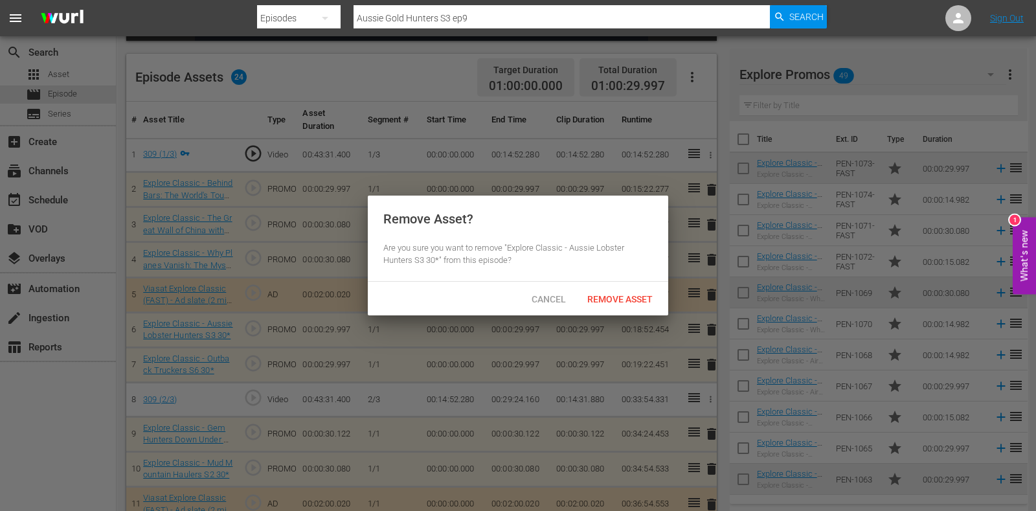
drag, startPoint x: 635, startPoint y: 280, endPoint x: 635, endPoint y: 294, distance: 14.2
click at [635, 280] on div "Remove Asset? Are you sure you want to remove "Explore Classic - Aussie Lobster…" at bounding box center [518, 239] width 301 height 86
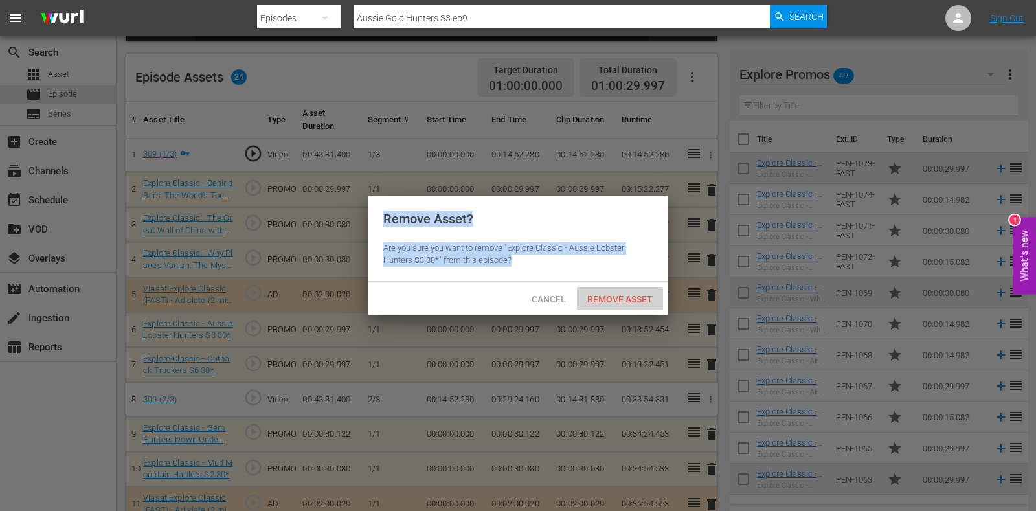
click at [635, 296] on span "Remove Asset" at bounding box center [620, 299] width 86 height 10
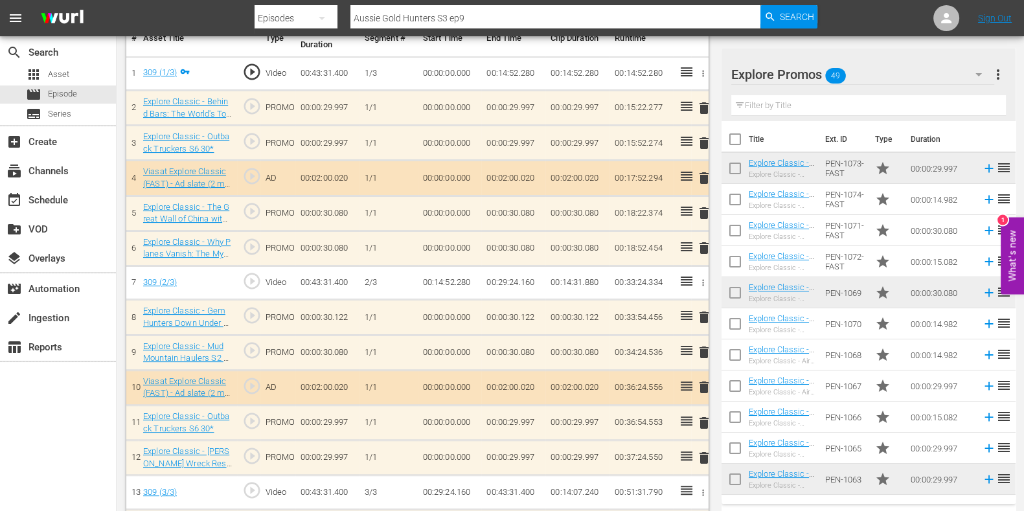
scroll to position [486, 0]
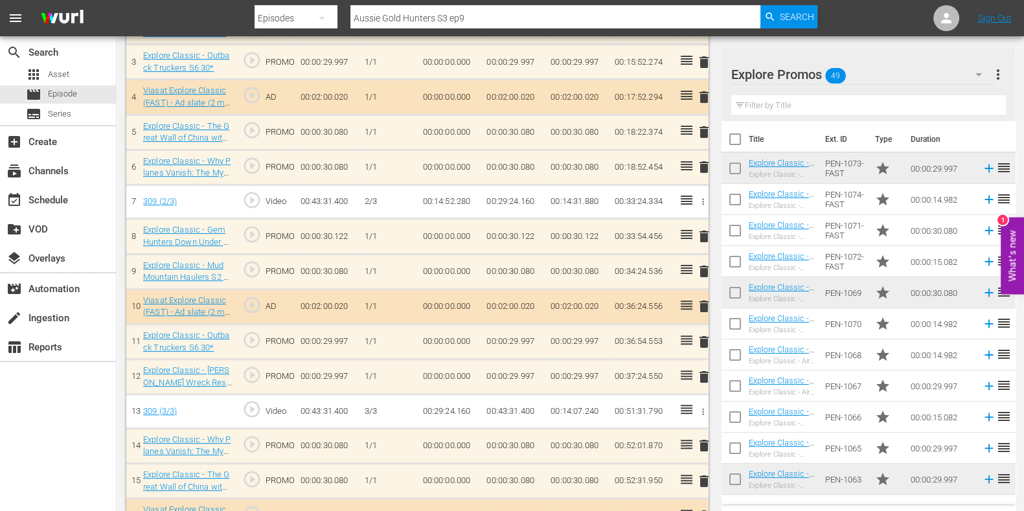
click at [758, 108] on input "text" at bounding box center [868, 105] width 275 height 21
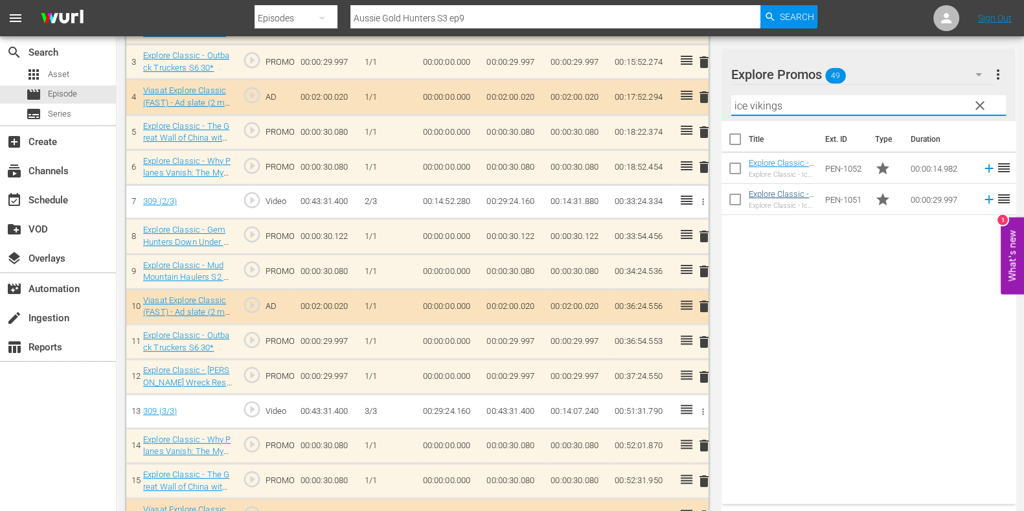
type input "ice vikings"
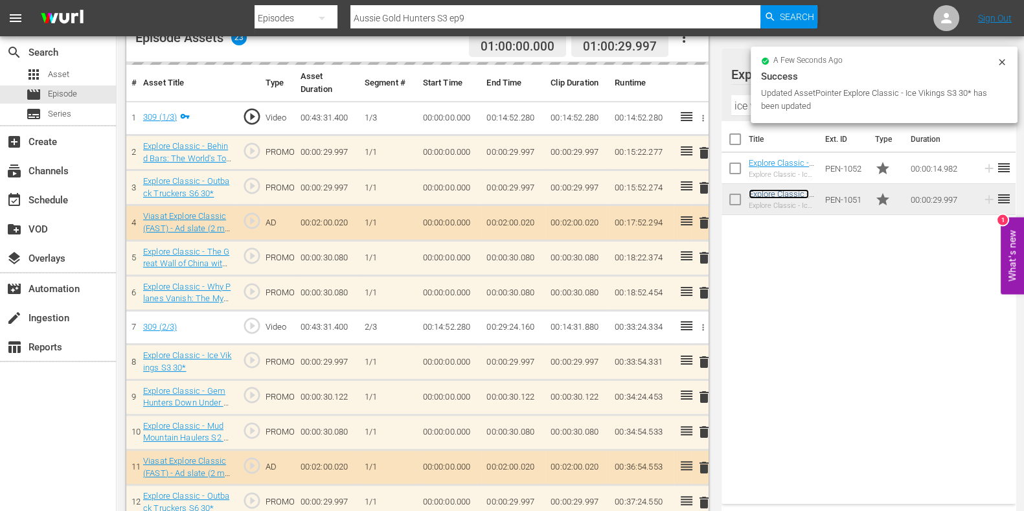
scroll to position [483, 0]
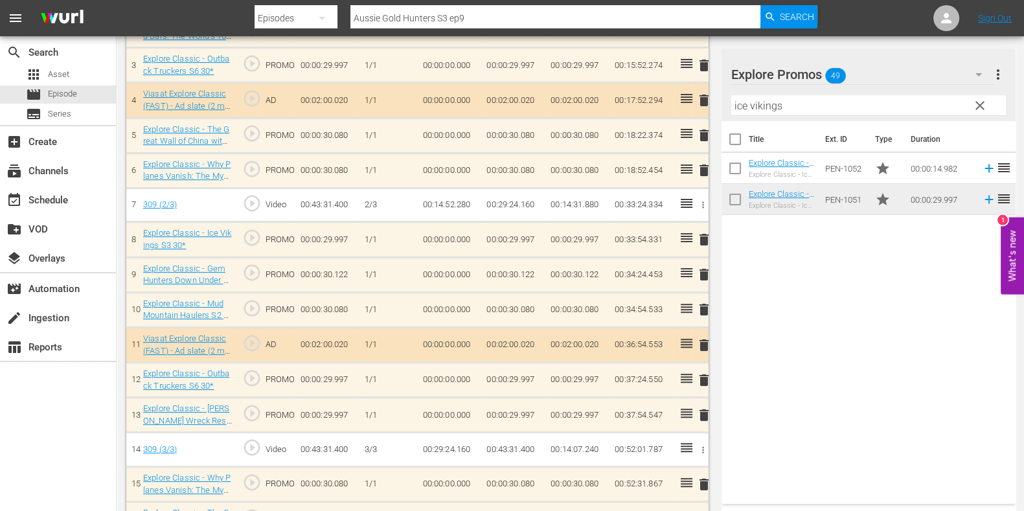
click at [698, 411] on span "delete" at bounding box center [704, 415] width 16 height 16
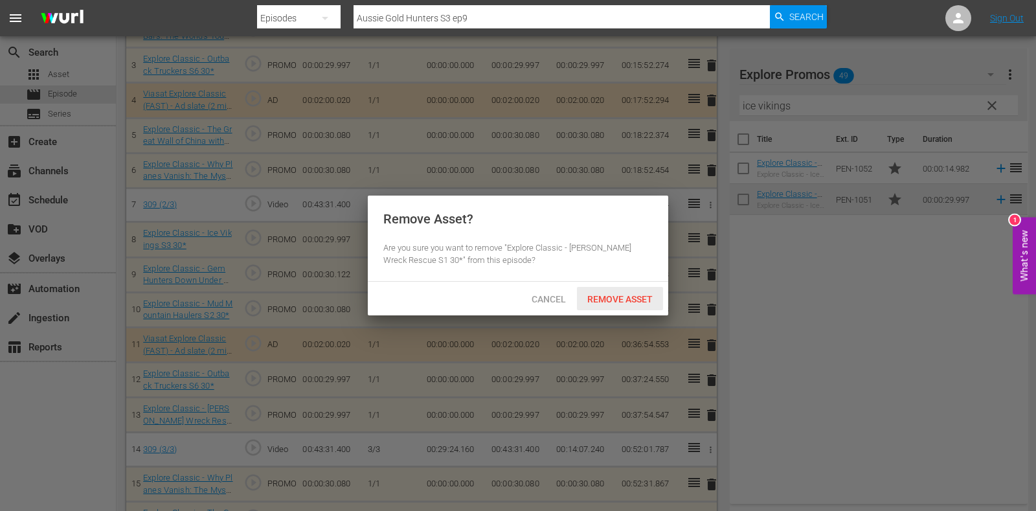
click at [614, 299] on span "Remove Asset" at bounding box center [620, 299] width 86 height 10
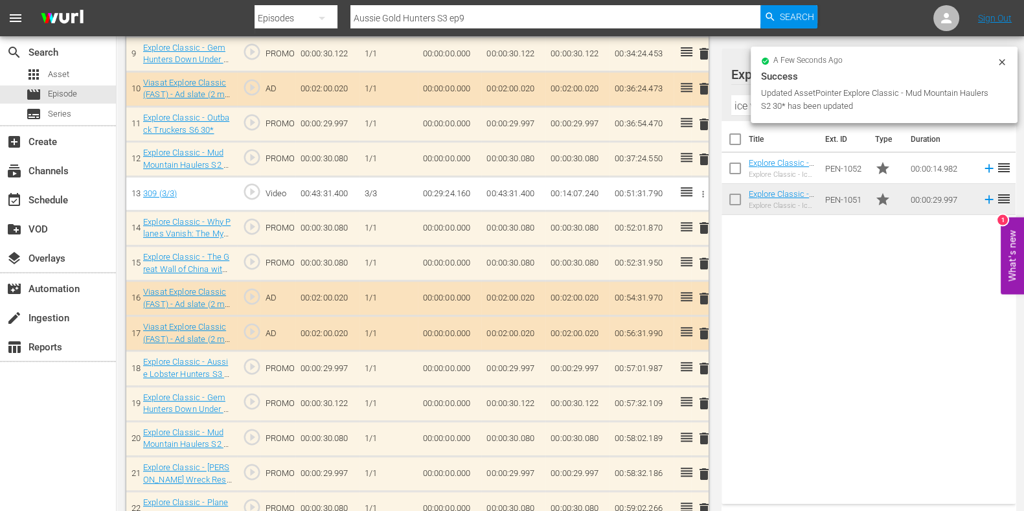
scroll to position [760, 0]
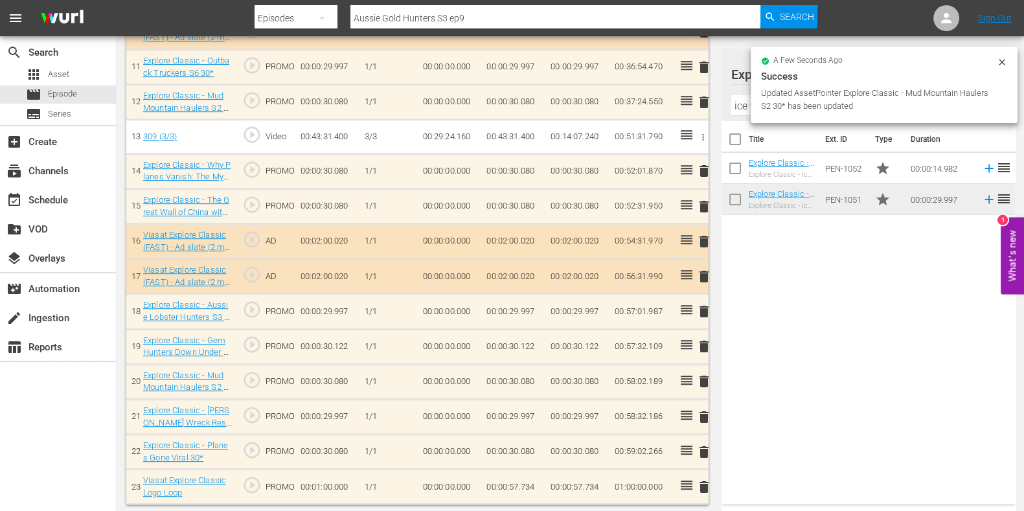
click at [708, 309] on span "delete" at bounding box center [704, 312] width 16 height 16
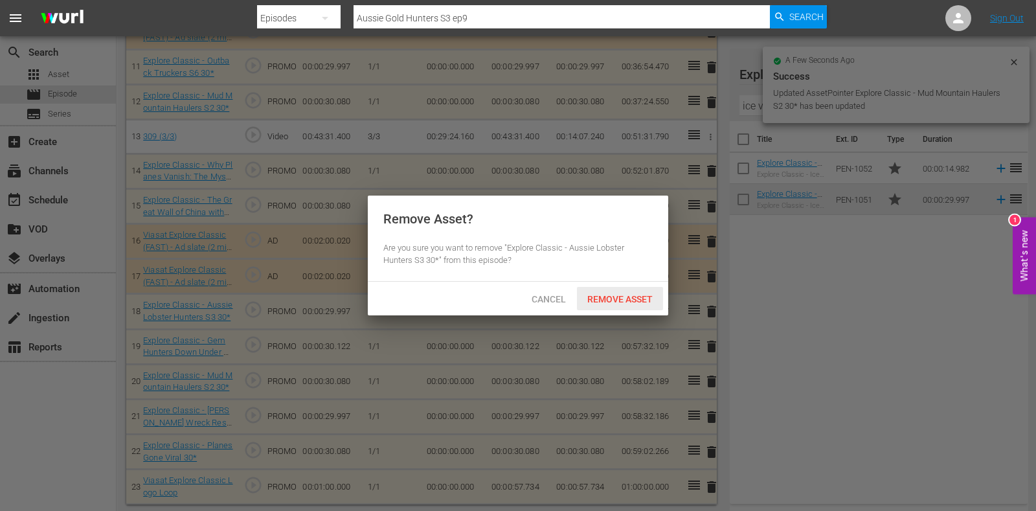
click at [622, 304] on div "Remove Asset" at bounding box center [620, 299] width 86 height 24
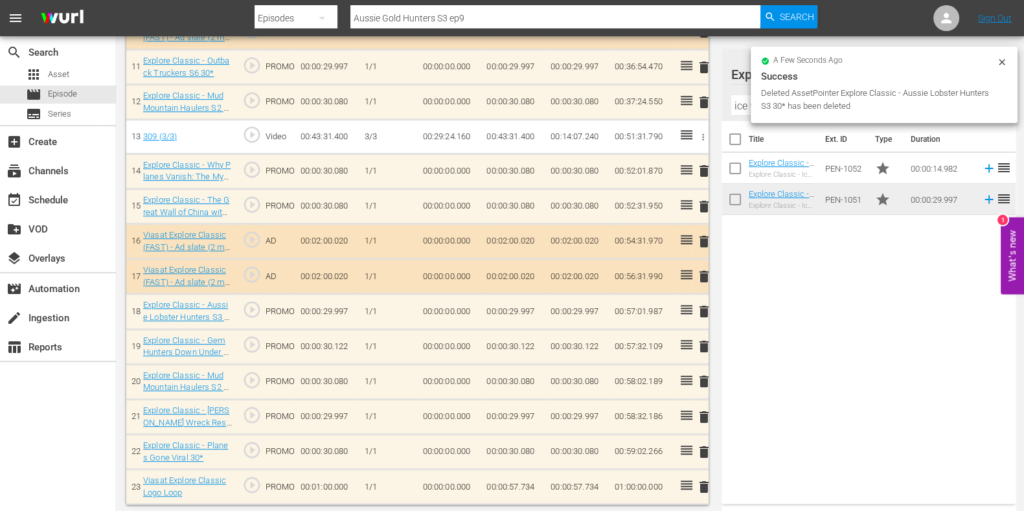
scroll to position [725, 0]
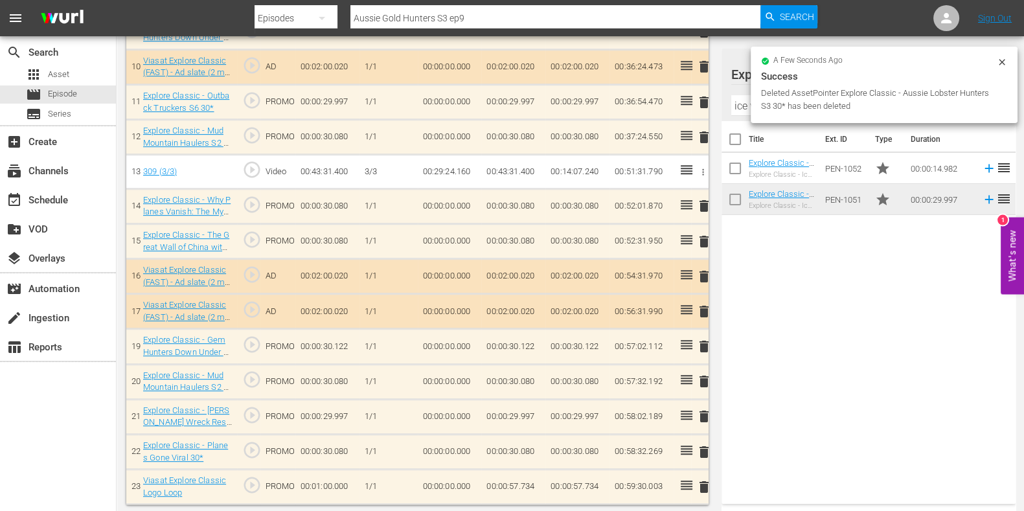
click at [700, 415] on span "delete" at bounding box center [704, 417] width 16 height 16
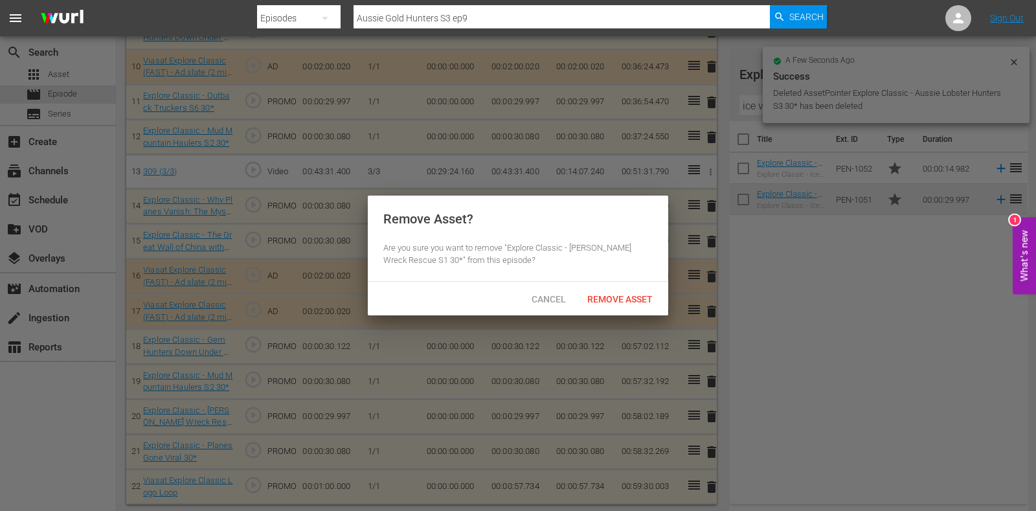
click at [608, 290] on div "Remove Asset" at bounding box center [620, 299] width 86 height 24
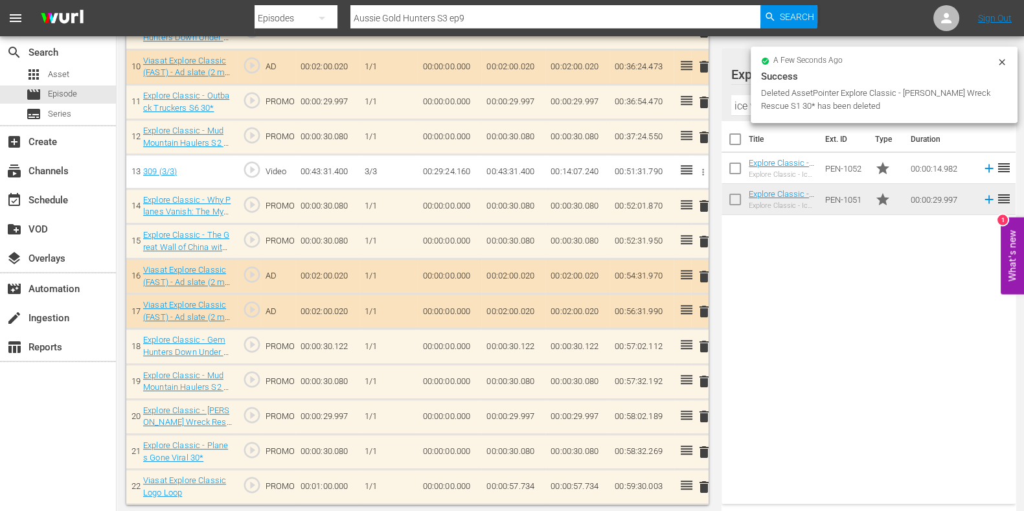
click at [994, 74] on div "Success" at bounding box center [884, 77] width 246 height 16
click at [999, 63] on icon at bounding box center [1002, 62] width 10 height 10
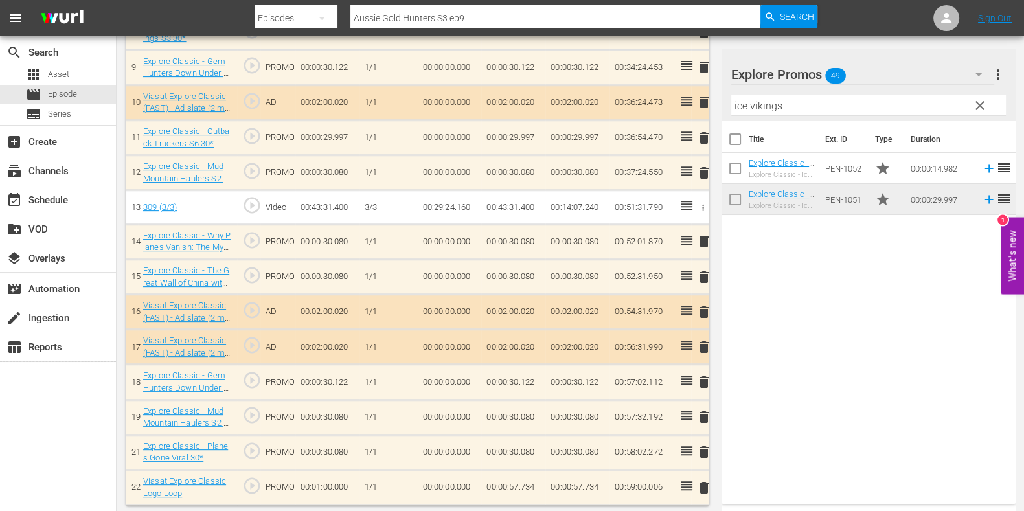
click at [981, 105] on span "clear" at bounding box center [980, 106] width 16 height 16
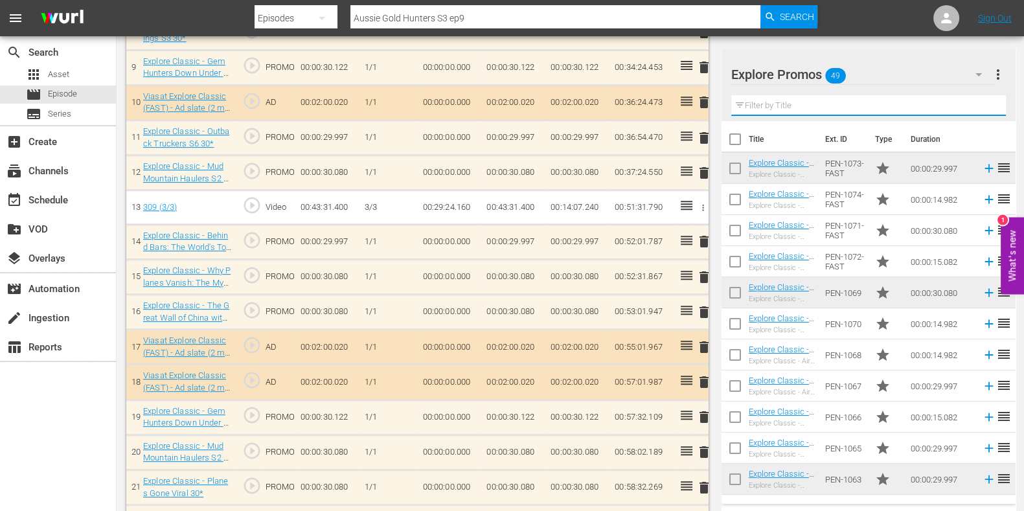
click at [789, 101] on input "text" at bounding box center [868, 105] width 275 height 21
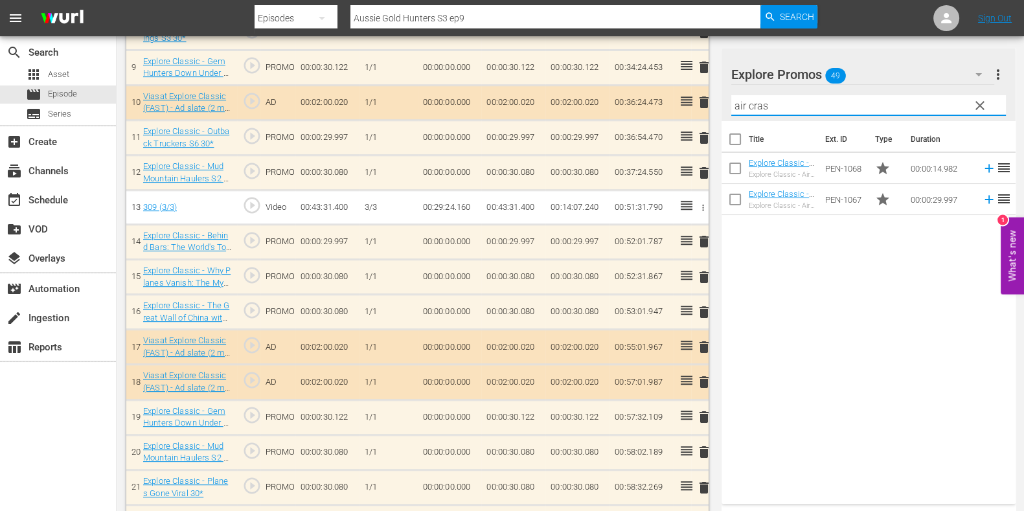
type input "air cras"
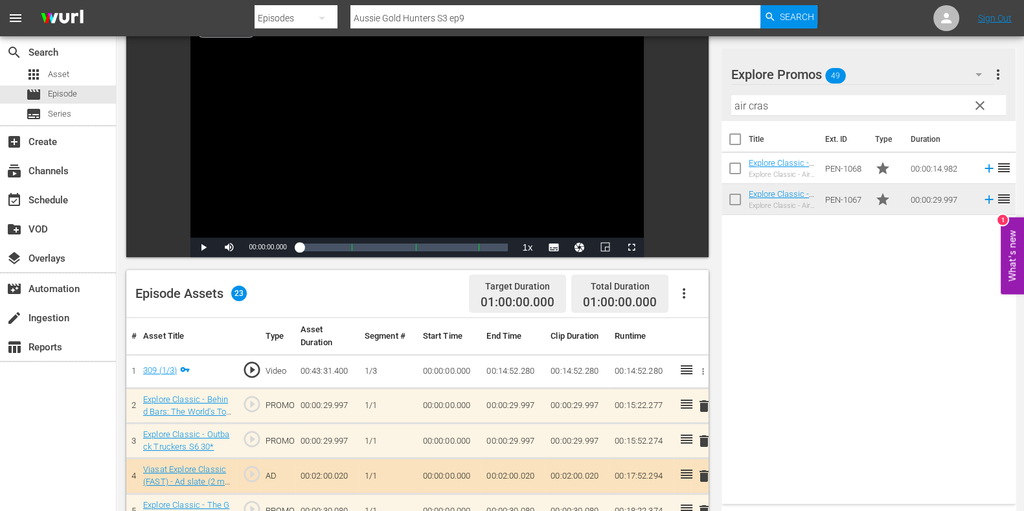
scroll to position [0, 0]
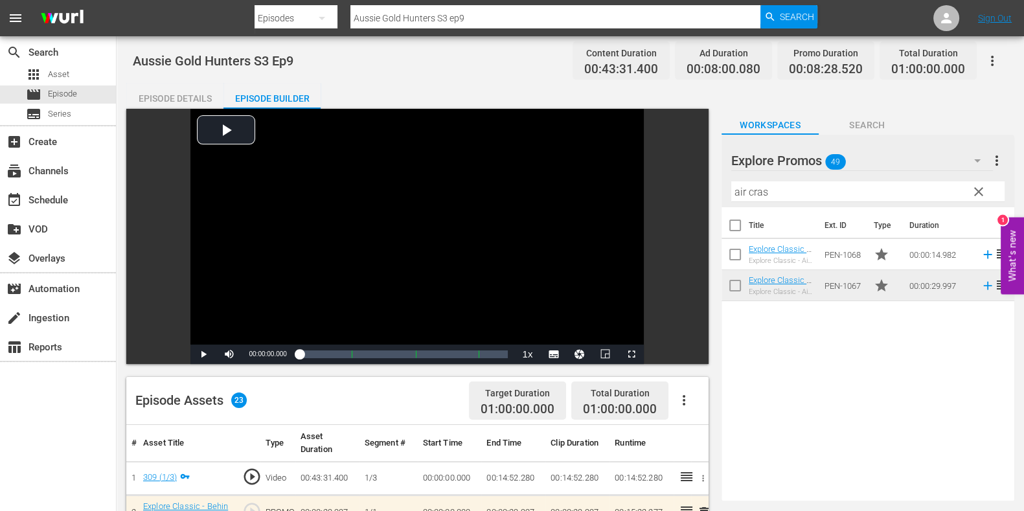
click at [483, 19] on input "Aussie Gold Hunters S3 ep9" at bounding box center [555, 18] width 410 height 31
type input "Aussie Gold Hunters S3 ep10"
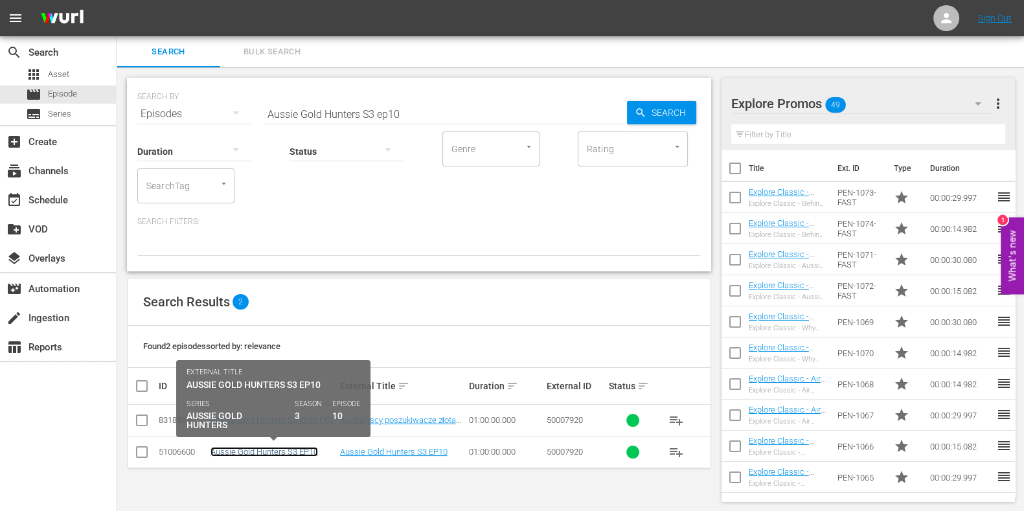
click at [296, 447] on link "Aussie Gold Hunters S3 EP10" at bounding box center [264, 452] width 108 height 10
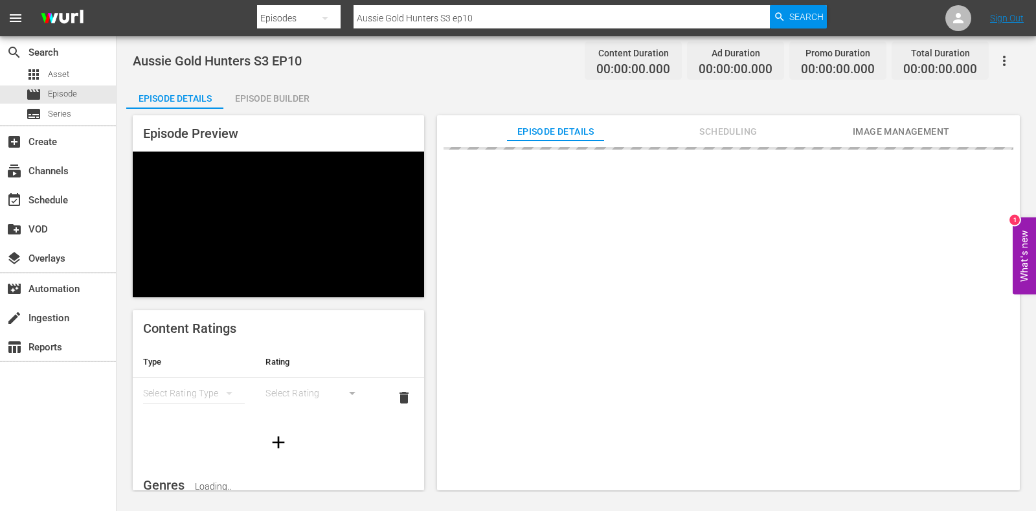
click at [307, 107] on div "Episode Builder" at bounding box center [271, 98] width 97 height 31
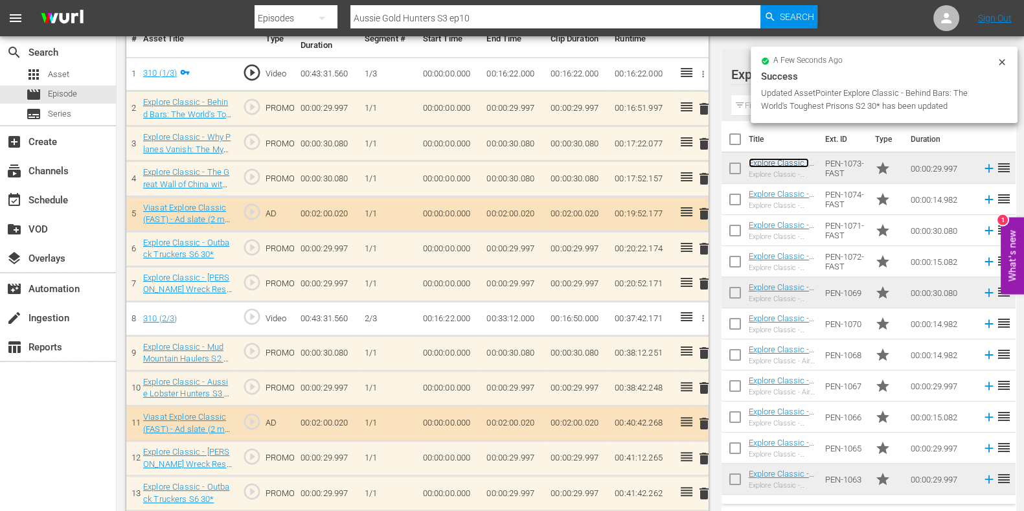
scroll to position [405, 0]
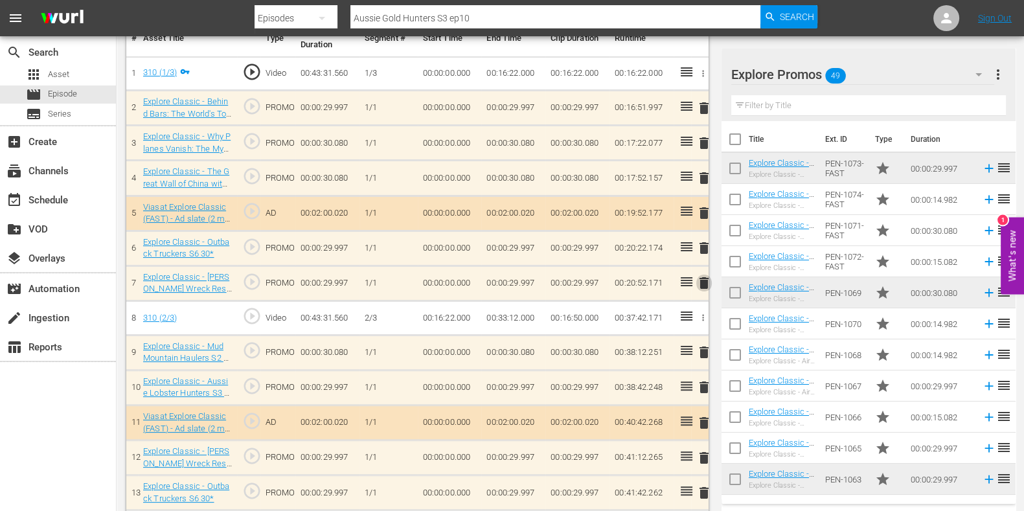
click at [699, 275] on span "delete" at bounding box center [704, 283] width 16 height 16
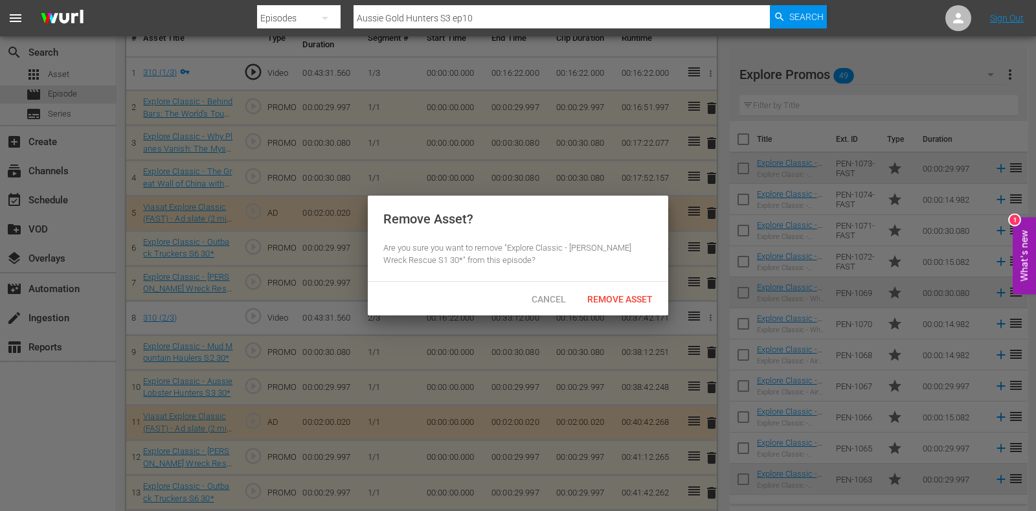
click at [648, 281] on hr at bounding box center [518, 281] width 301 height 1
click at [647, 286] on div "Cancel Remove Asset" at bounding box center [518, 299] width 301 height 34
click at [646, 288] on div "Remove Asset" at bounding box center [620, 299] width 86 height 24
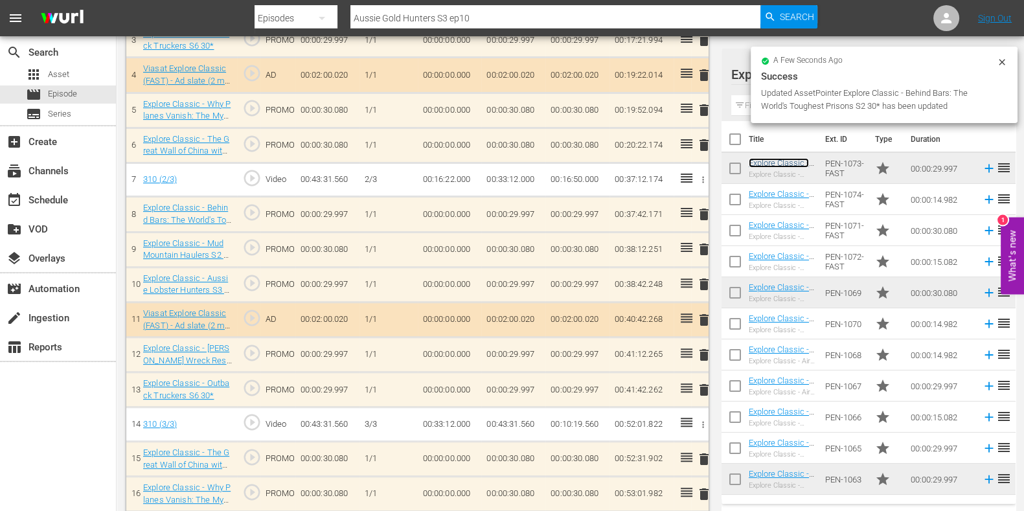
scroll to position [483, 0]
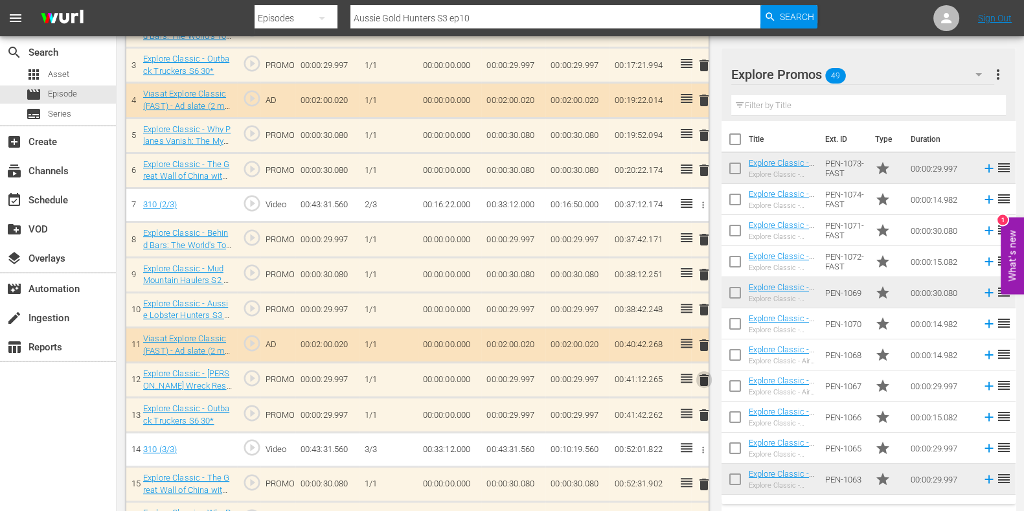
click at [699, 378] on span "delete" at bounding box center [704, 380] width 16 height 16
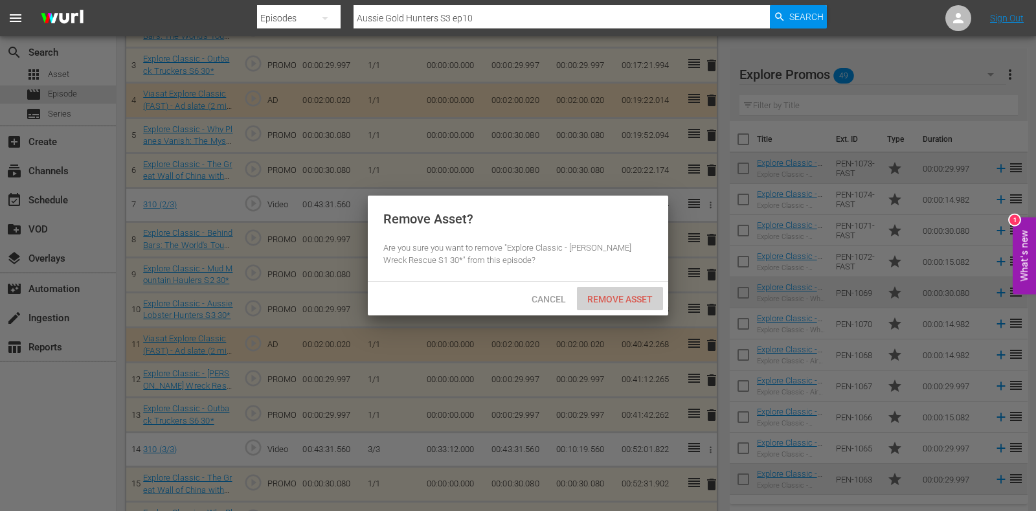
click at [614, 298] on span "Remove Asset" at bounding box center [620, 299] width 86 height 10
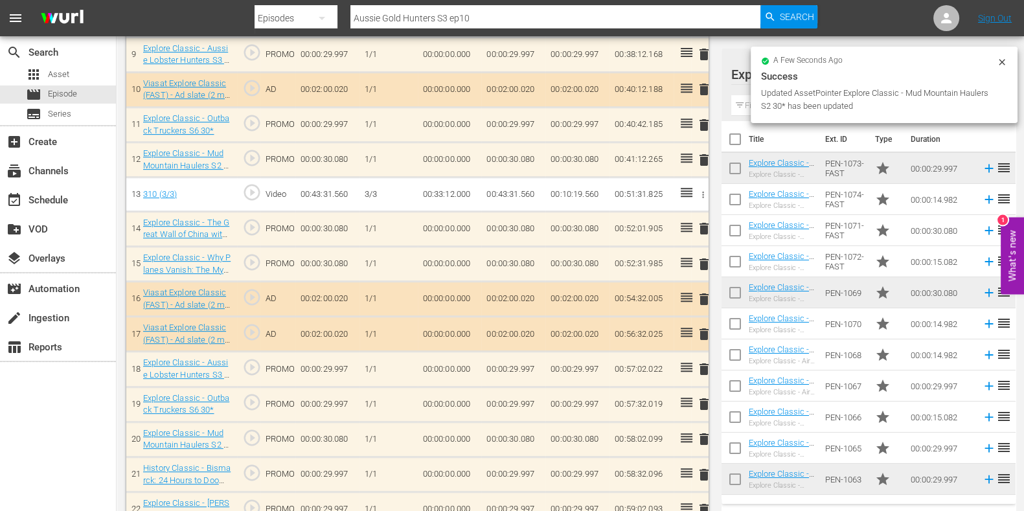
scroll to position [760, 0]
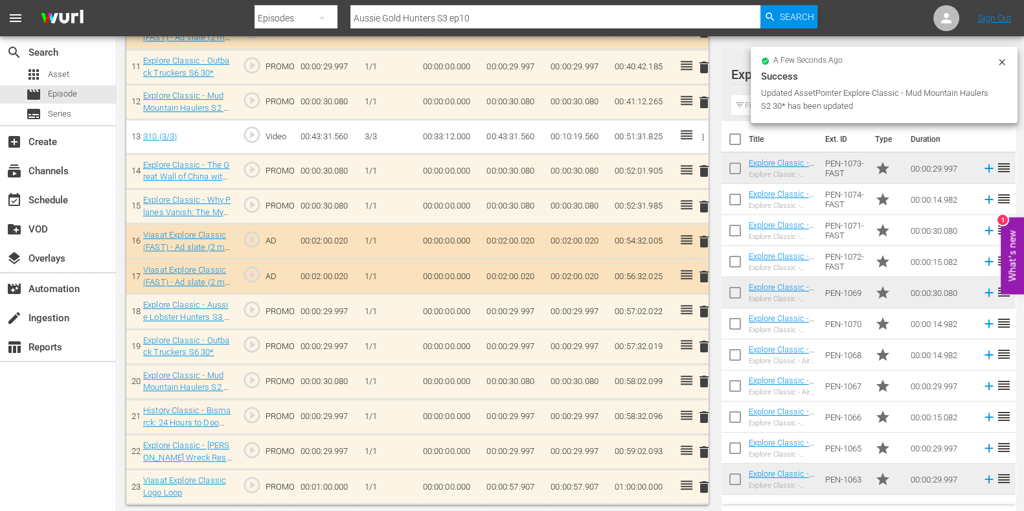
click at [748, 105] on input "text" at bounding box center [868, 105] width 275 height 21
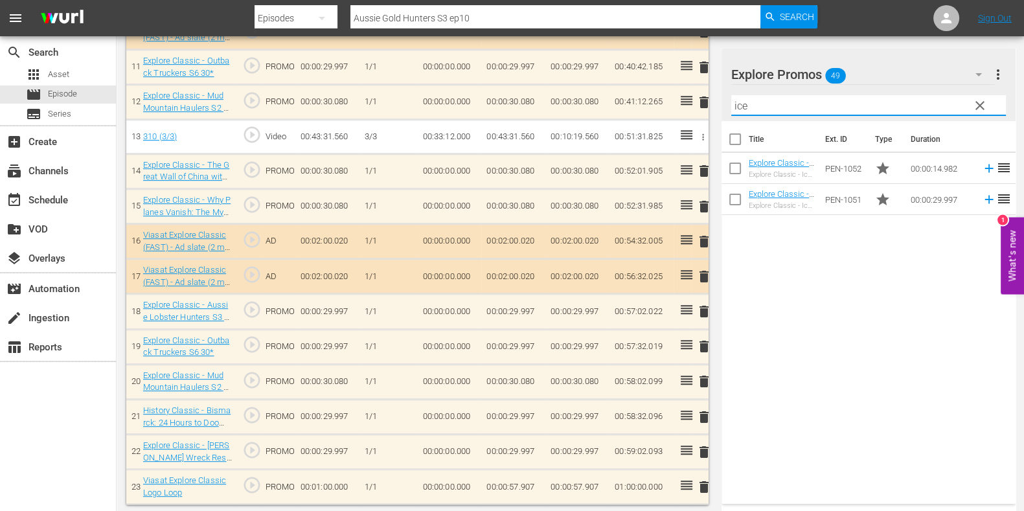
type input "ice"
click at [831, 354] on div "Title Ext. ID Type Duration Explore Classic - Ice Vikings S3 15* Explore Classi…" at bounding box center [869, 310] width 294 height 378
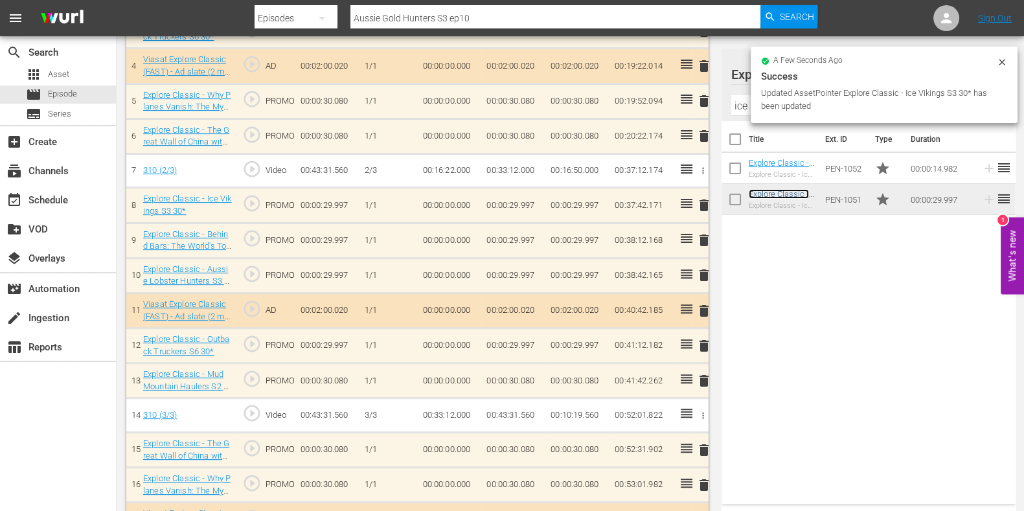
scroll to position [517, 0]
click at [704, 273] on span "delete" at bounding box center [704, 275] width 16 height 16
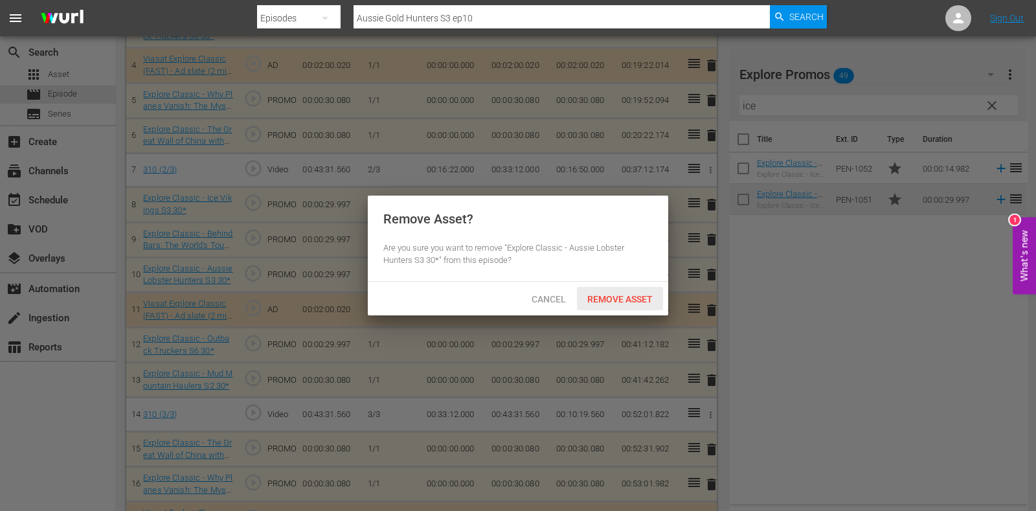
click at [627, 292] on div "Remove Asset" at bounding box center [620, 299] width 86 height 24
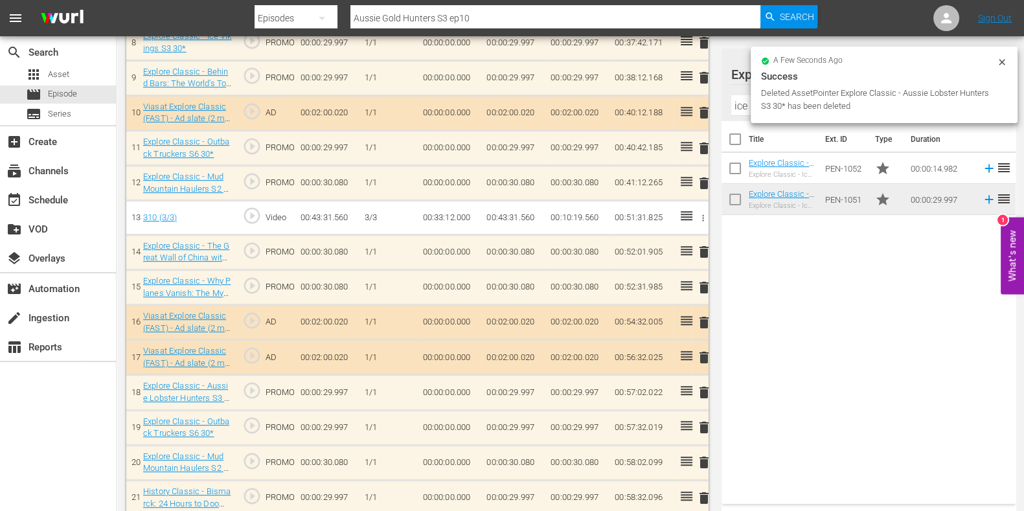
scroll to position [760, 0]
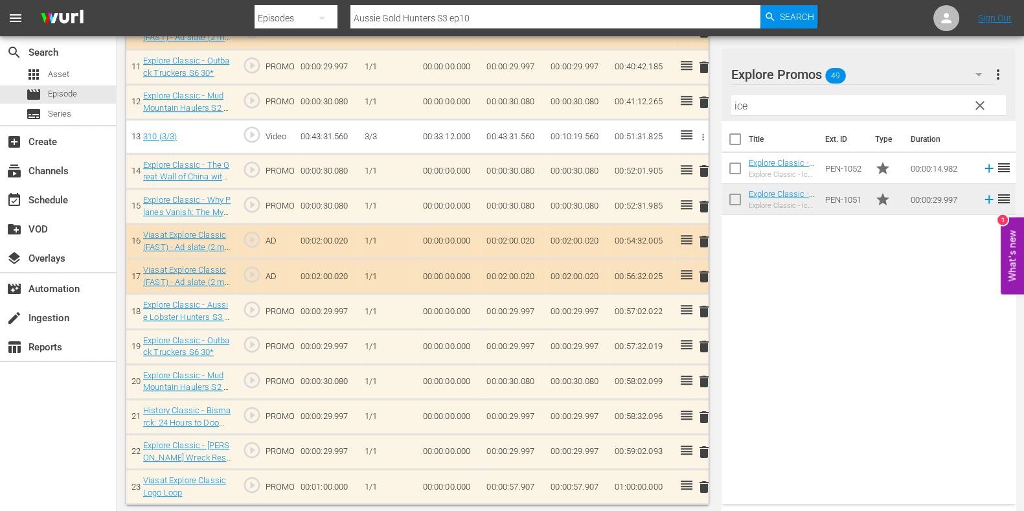
click at [704, 304] on span "delete" at bounding box center [704, 312] width 16 height 16
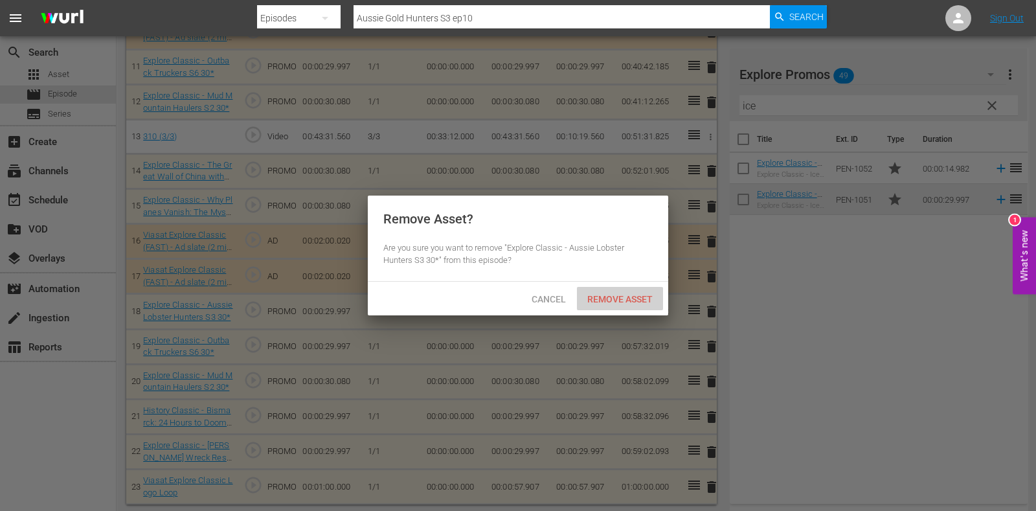
click at [615, 306] on div "Remove Asset" at bounding box center [620, 299] width 86 height 24
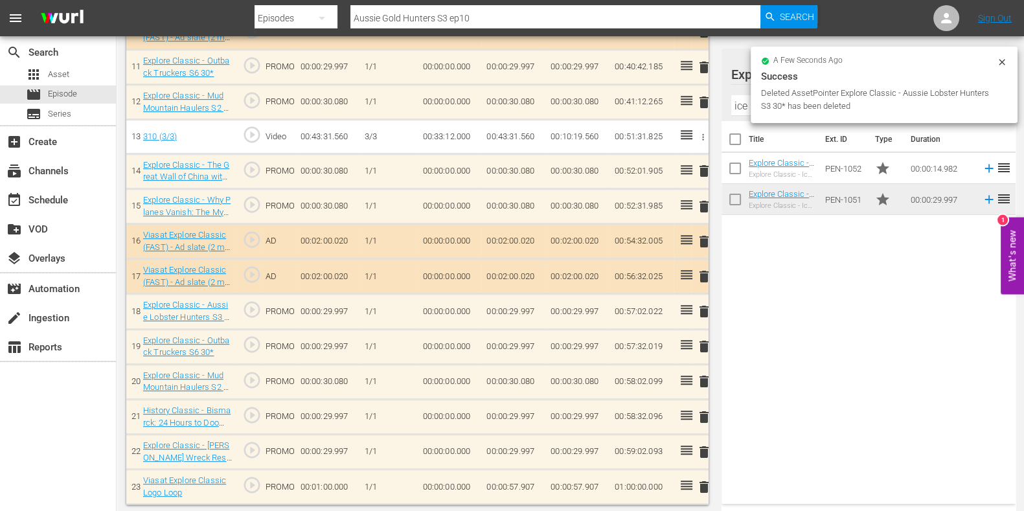
scroll to position [725, 0]
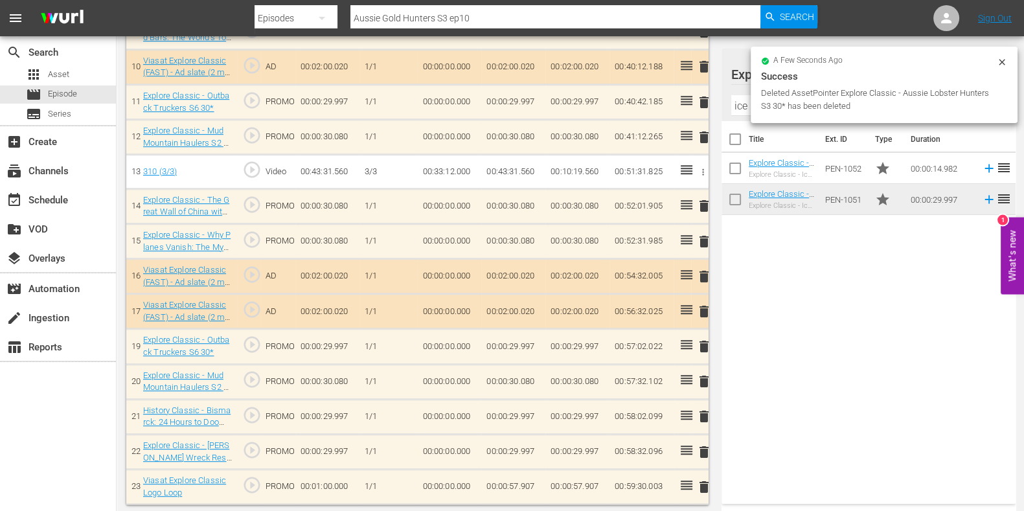
click at [703, 419] on span "delete" at bounding box center [704, 417] width 16 height 16
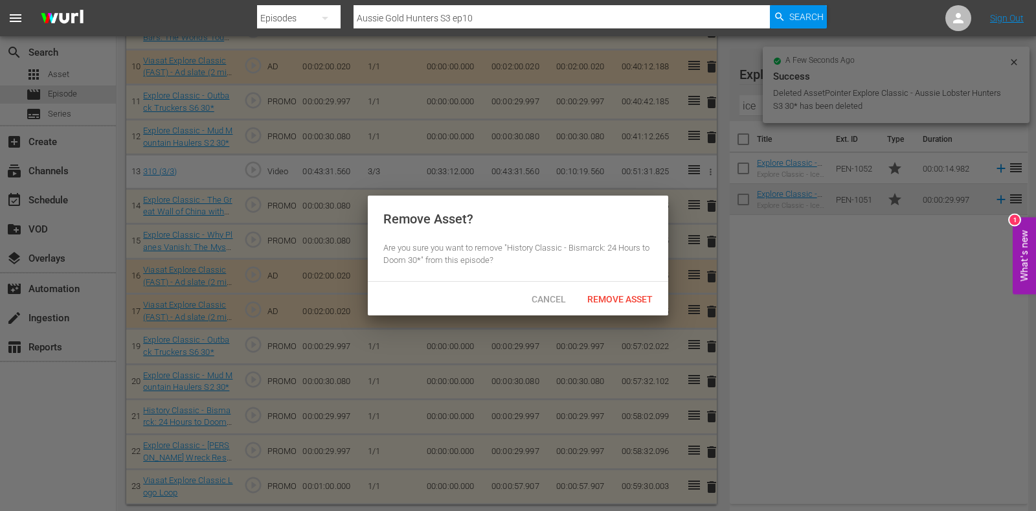
click at [606, 310] on div "Cancel Remove Asset" at bounding box center [518, 299] width 301 height 34
click at [606, 308] on div "Remove Asset" at bounding box center [620, 299] width 86 height 24
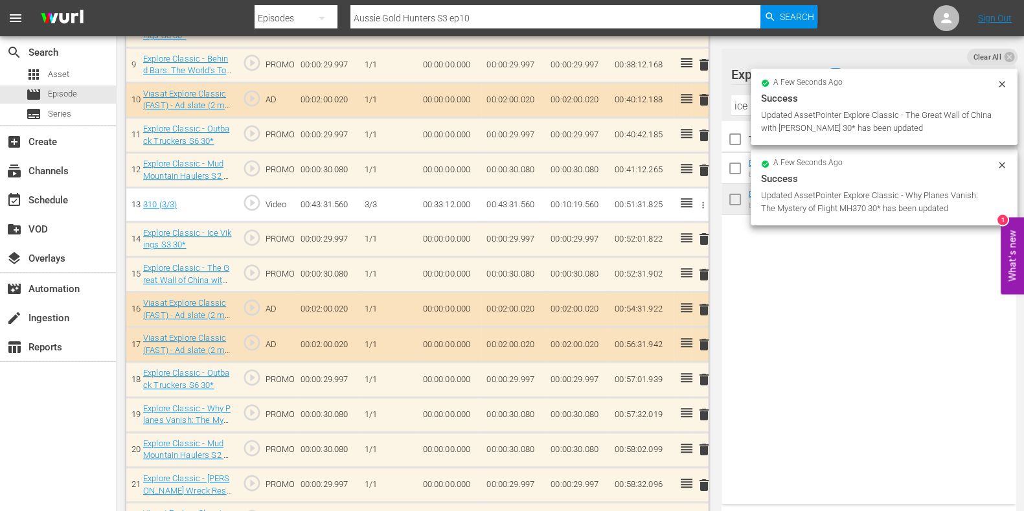
scroll to position [690, 0]
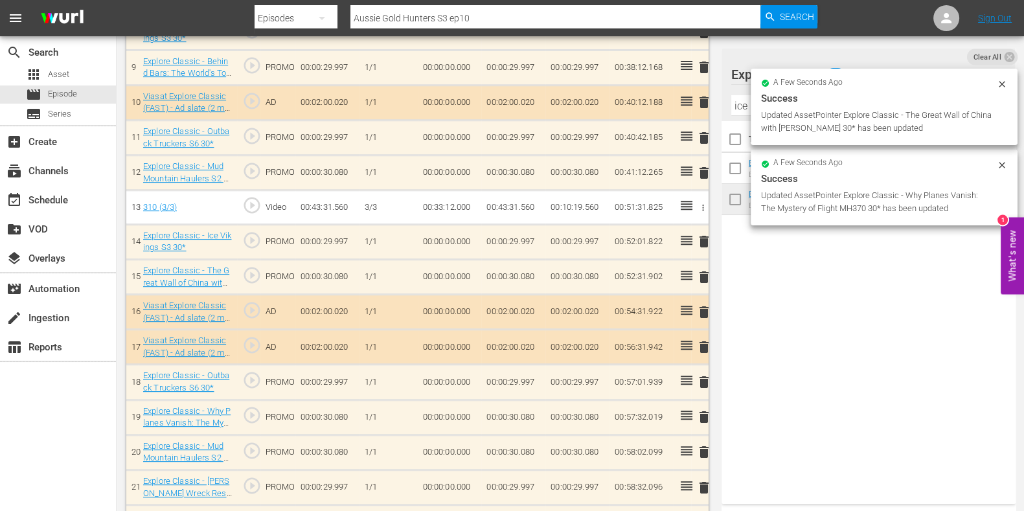
click at [744, 106] on input "ice" at bounding box center [868, 105] width 275 height 21
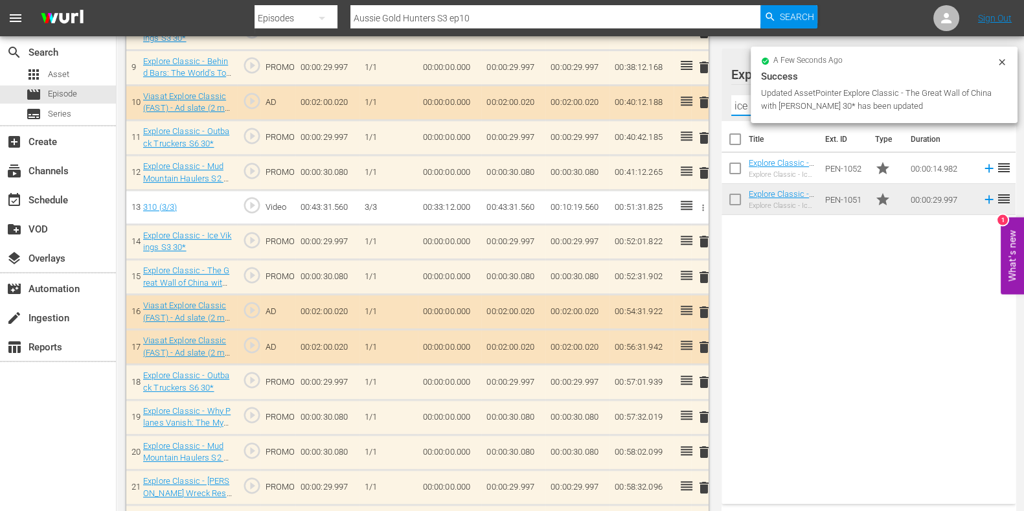
click at [743, 106] on input "ice" at bounding box center [868, 105] width 275 height 21
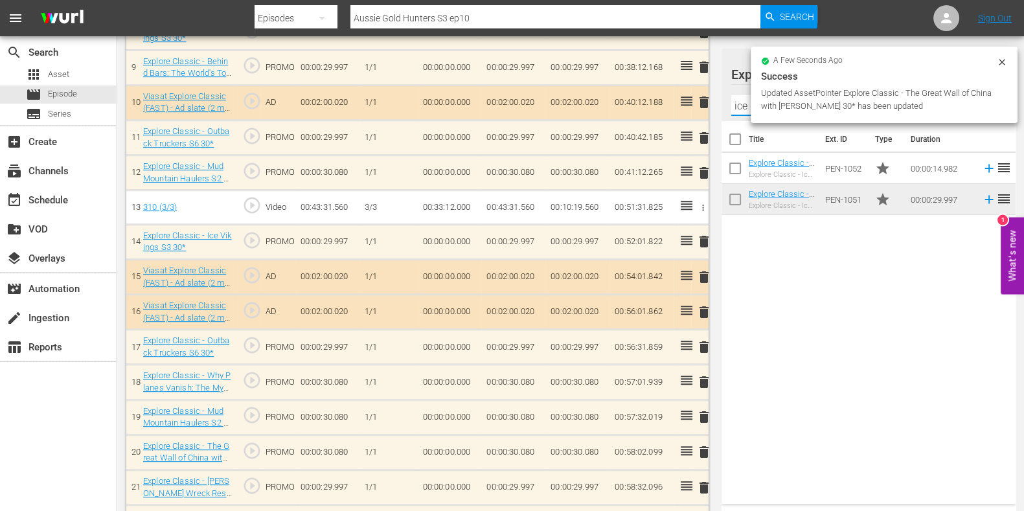
click at [743, 106] on input "ice" at bounding box center [868, 105] width 275 height 21
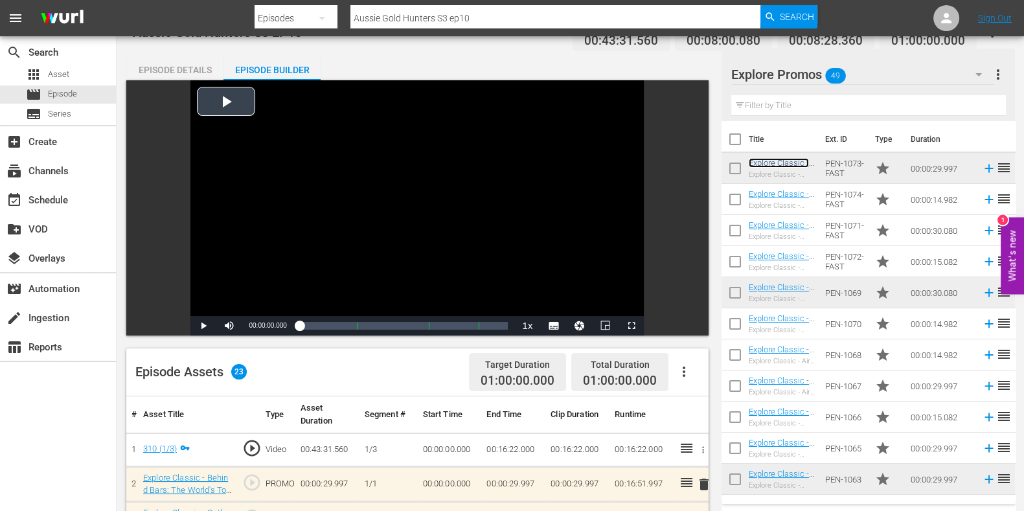
scroll to position [0, 0]
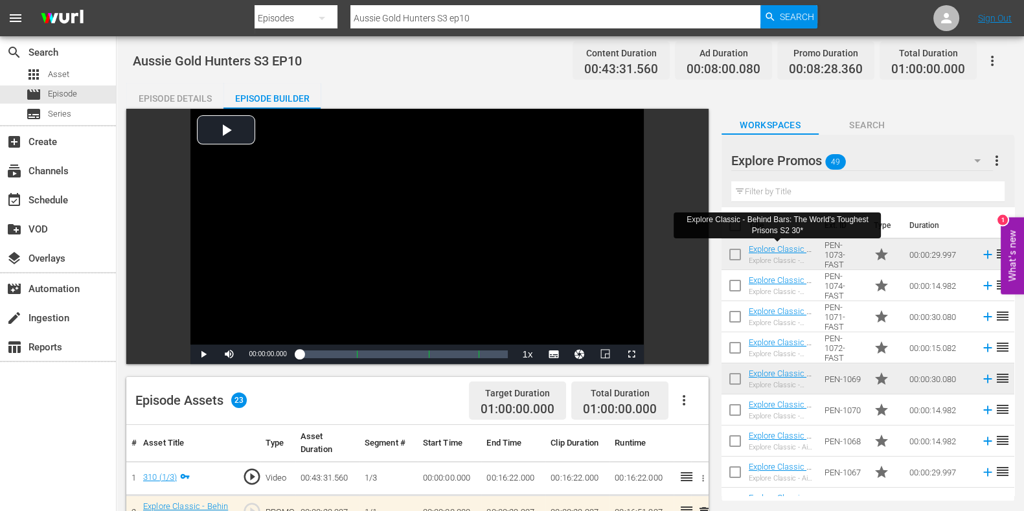
click at [558, 19] on input "Aussie Gold Hunters S3 ep10" at bounding box center [555, 18] width 410 height 31
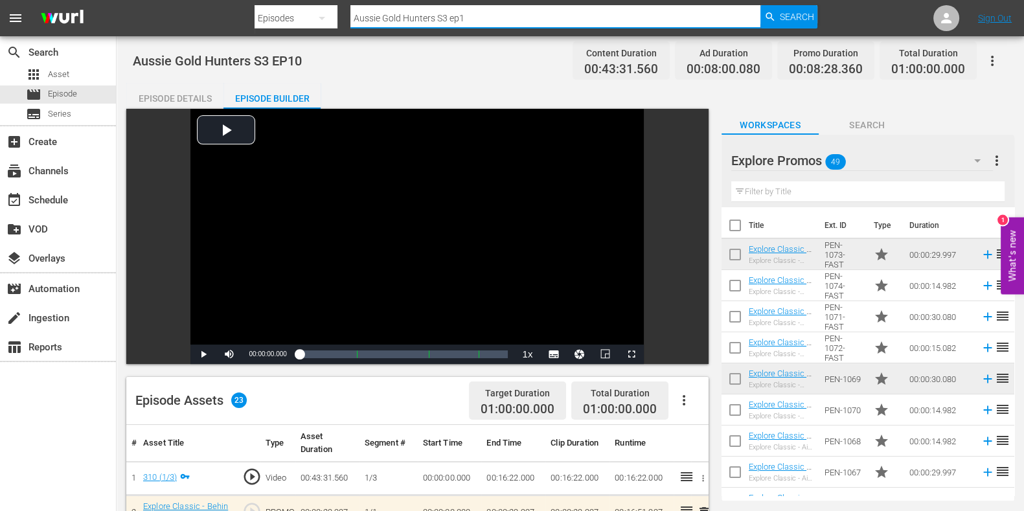
type input "Aussie Gold Hunters S3 ep11"
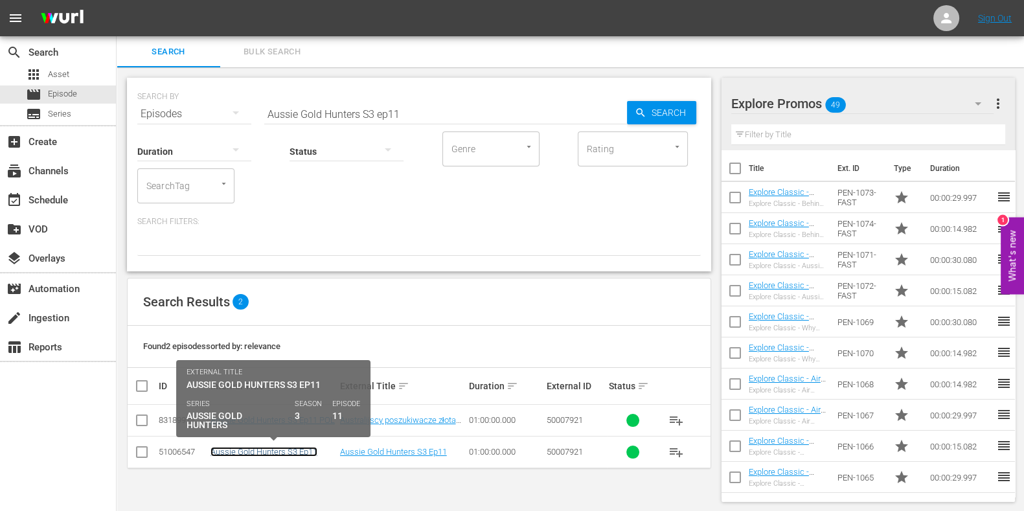
click at [260, 451] on link "Aussie Gold Hunters S3 Ep11" at bounding box center [263, 452] width 107 height 10
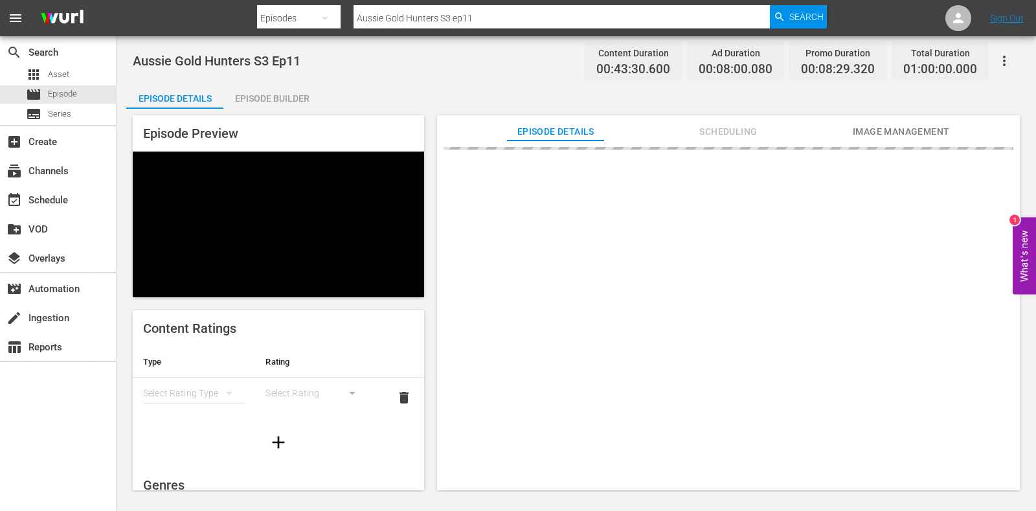
click at [269, 111] on div "Episode Preview Content Ratings Type Rating Select Rating Type Select Rating de…" at bounding box center [576, 305] width 900 height 392
click at [271, 101] on div "Episode Builder" at bounding box center [271, 98] width 97 height 31
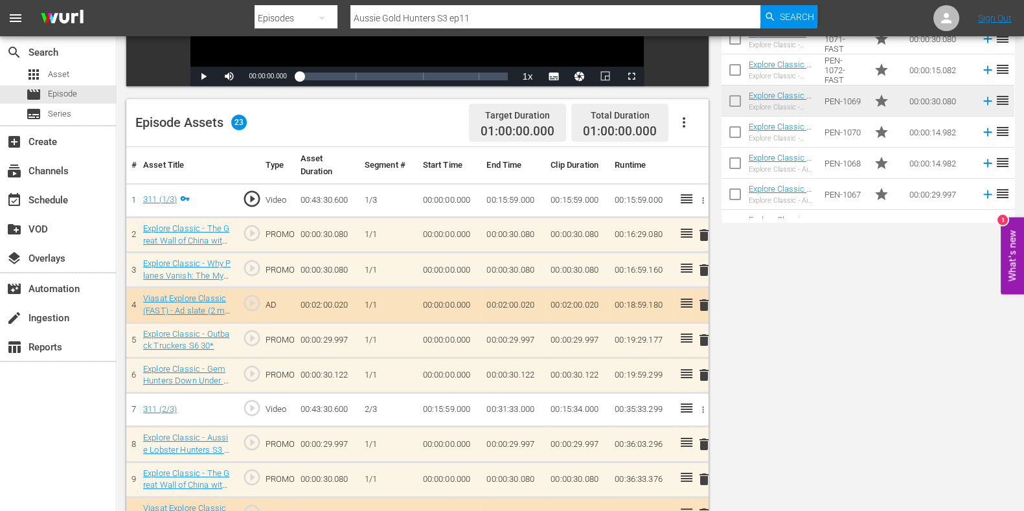
scroll to position [323, 0]
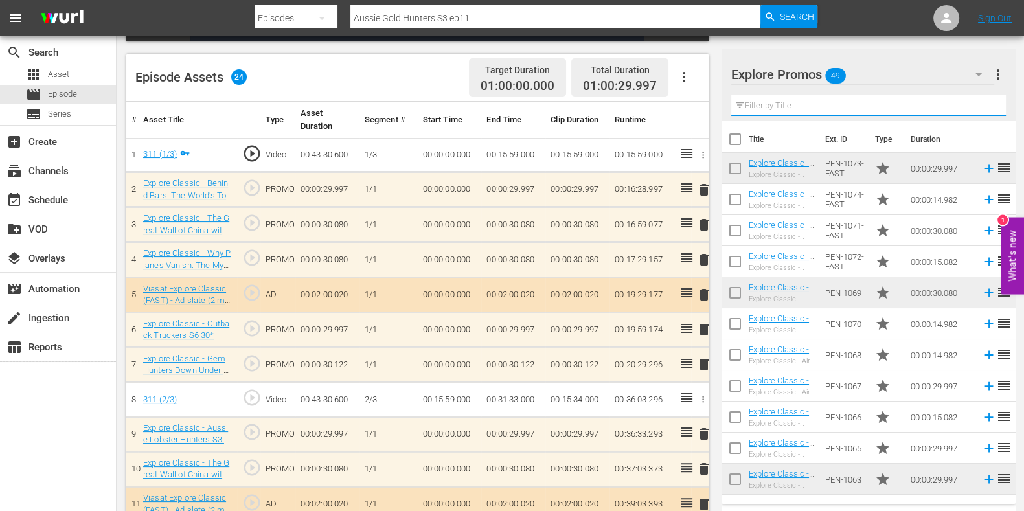
click at [771, 102] on input "text" at bounding box center [868, 105] width 275 height 21
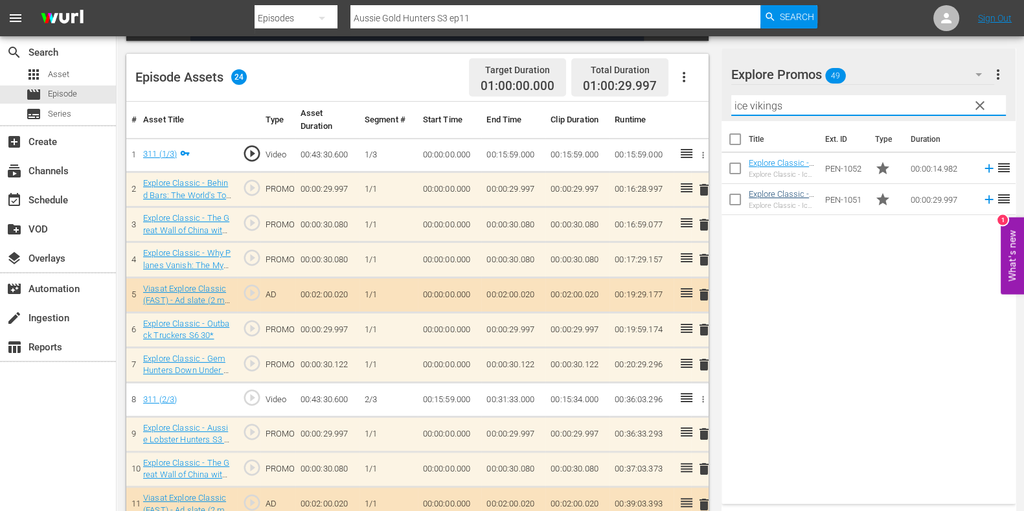
type input "ice vikings"
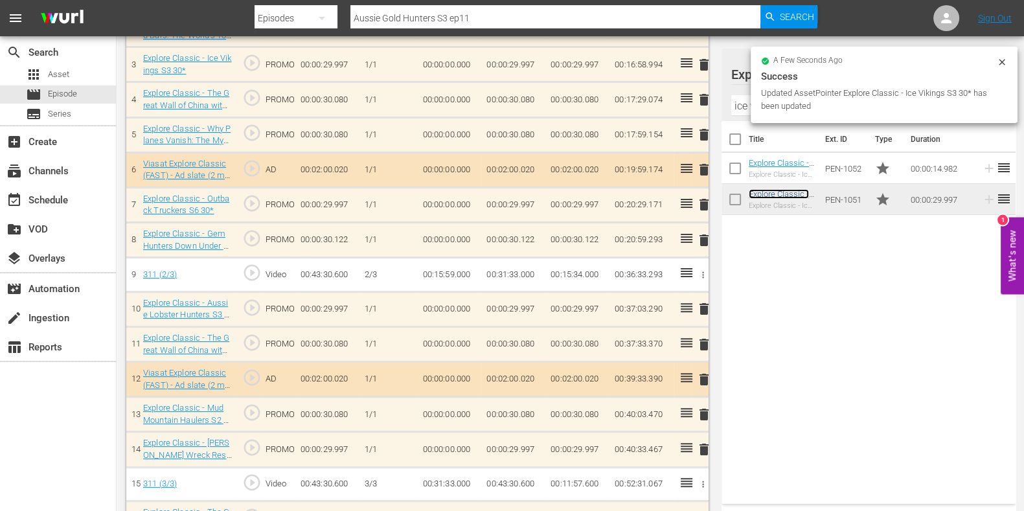
scroll to position [563, 0]
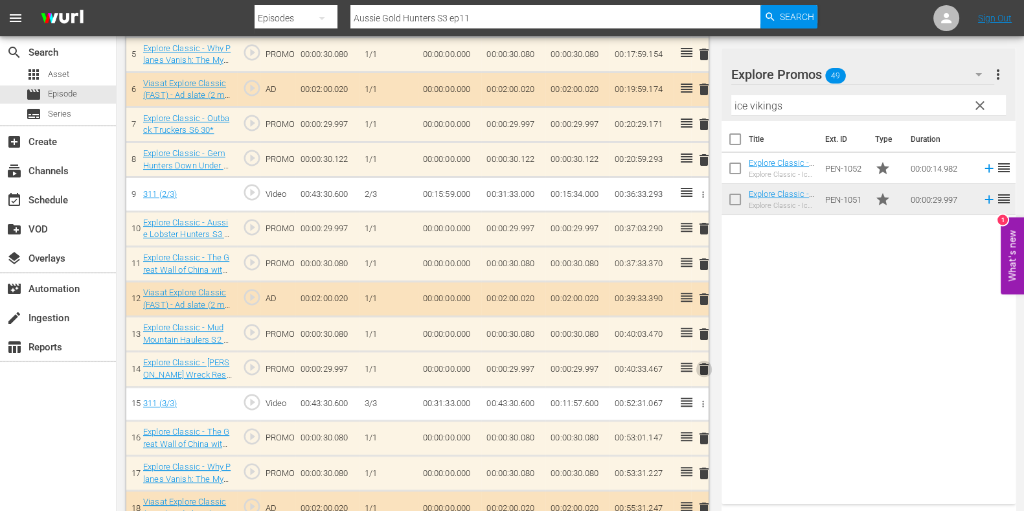
click at [707, 364] on span "delete" at bounding box center [704, 369] width 16 height 16
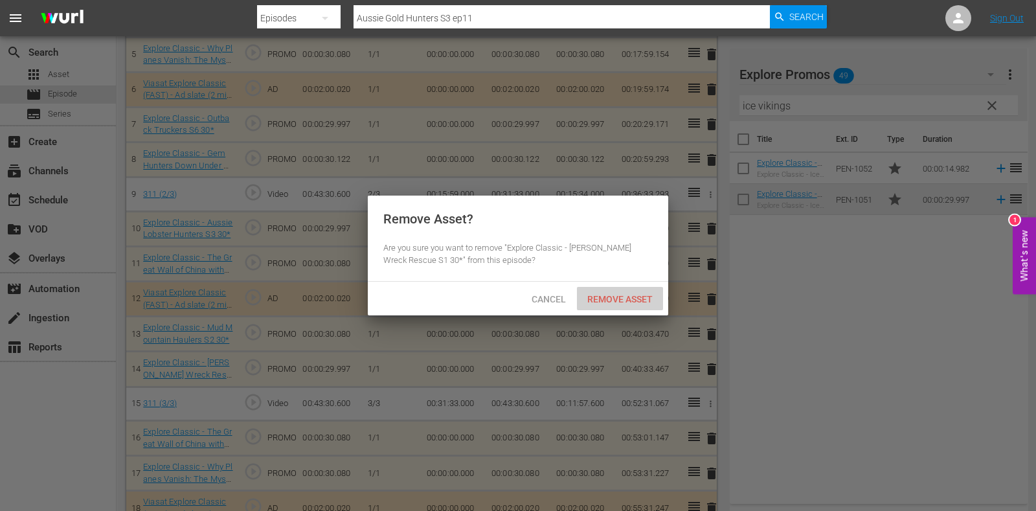
click at [613, 299] on span "Remove Asset" at bounding box center [620, 299] width 86 height 10
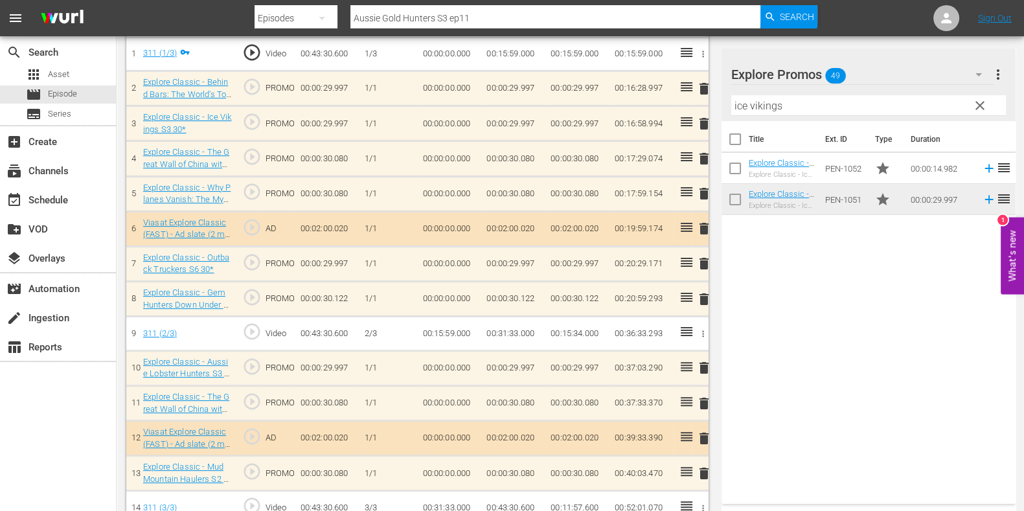
scroll to position [402, 0]
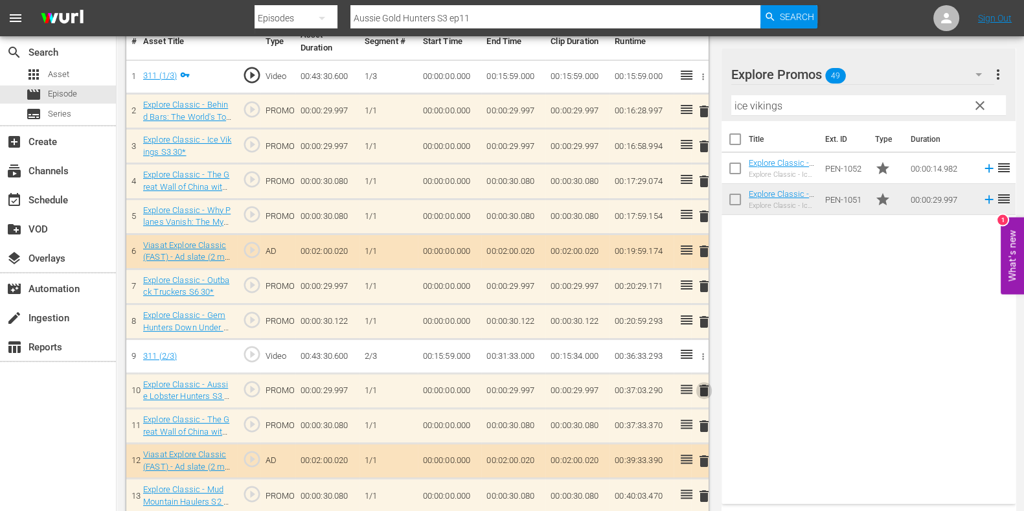
click at [700, 389] on span "delete" at bounding box center [704, 391] width 16 height 16
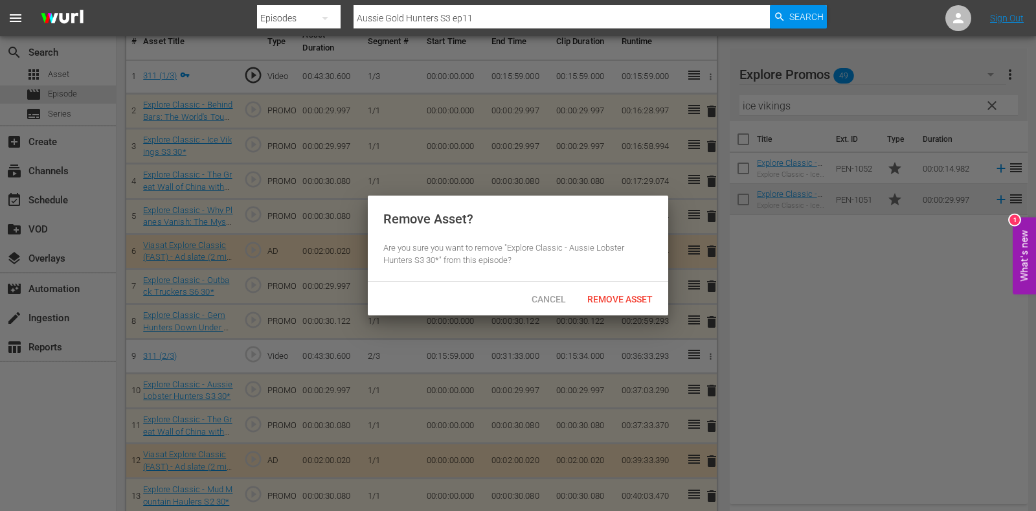
click at [617, 302] on span "Remove Asset" at bounding box center [620, 299] width 86 height 10
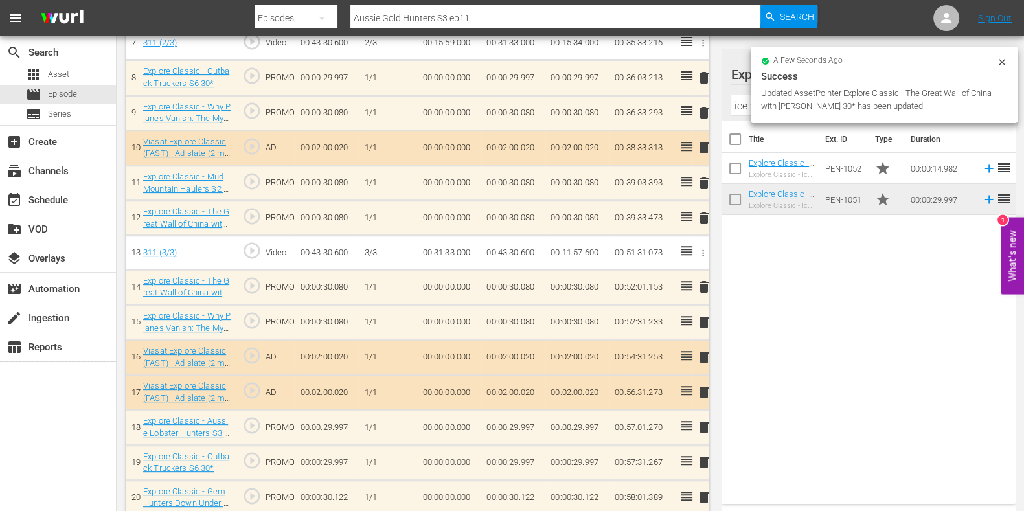
scroll to position [725, 0]
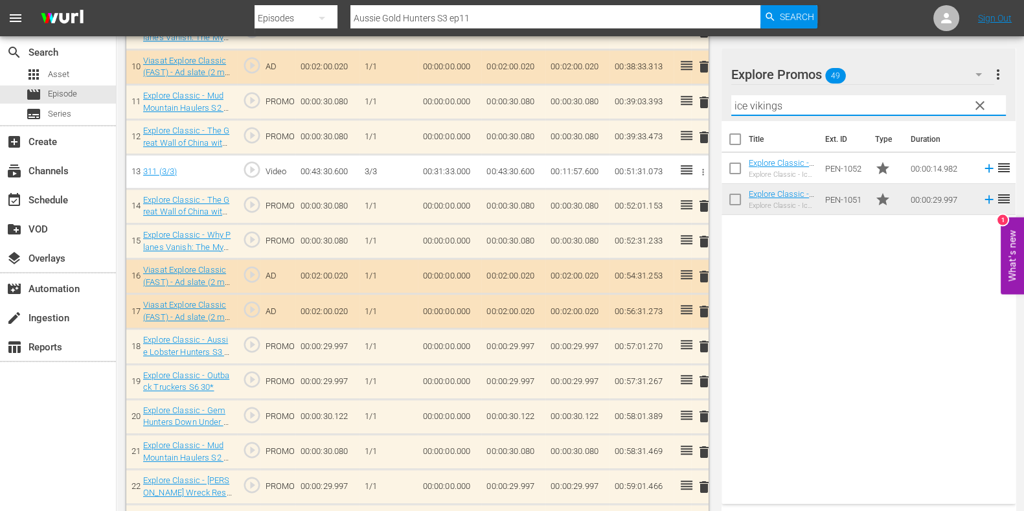
click at [768, 104] on input "ice vikings" at bounding box center [868, 105] width 275 height 21
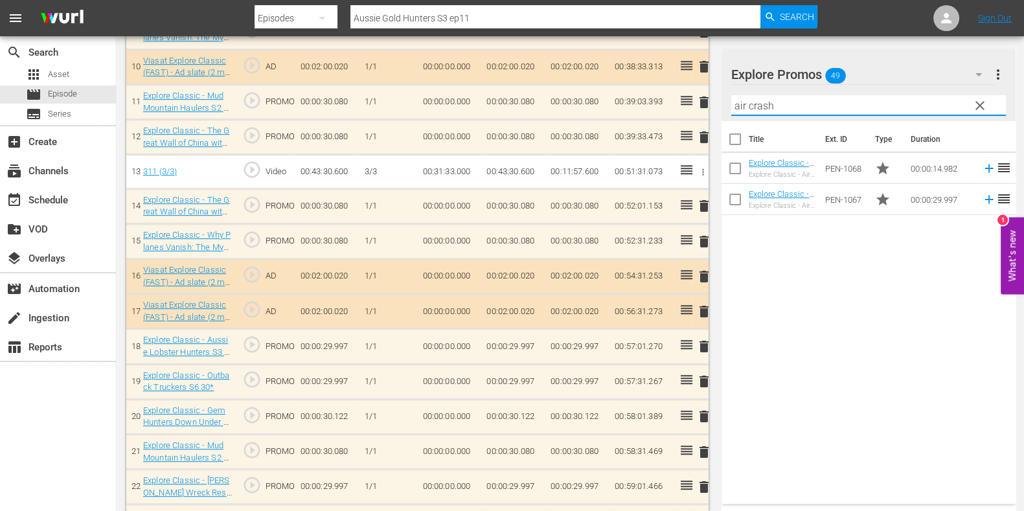
type input "air crash"
click at [774, 241] on div "Title Ext. ID Type Duration Explore Classic - Air Crash Investigation S3 15* Ex…" at bounding box center [869, 310] width 294 height 378
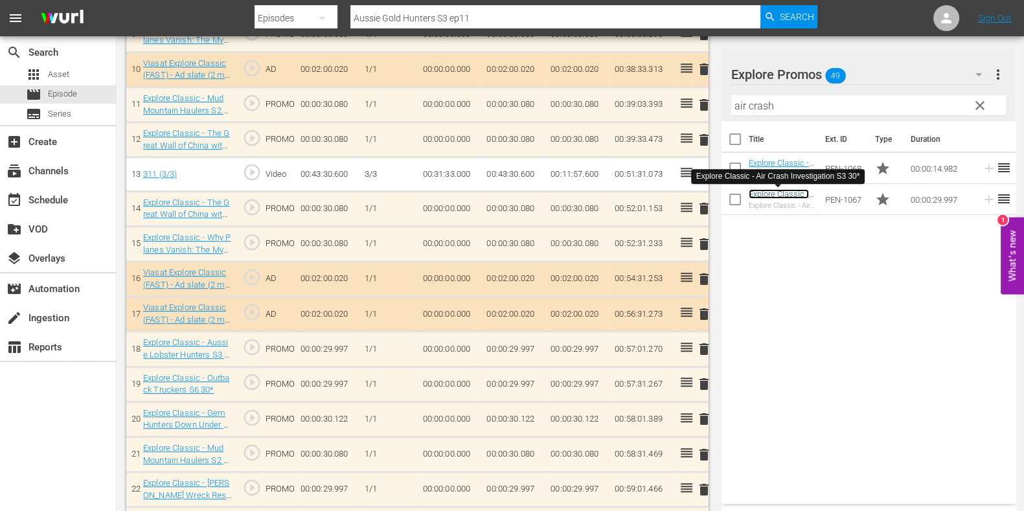
scroll to position [729, 0]
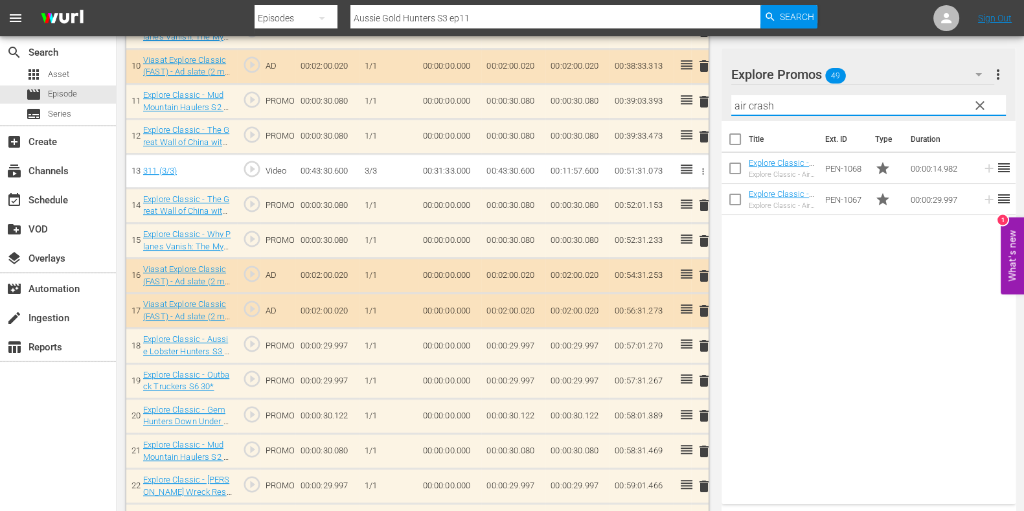
click at [739, 109] on input "air crash" at bounding box center [868, 105] width 275 height 21
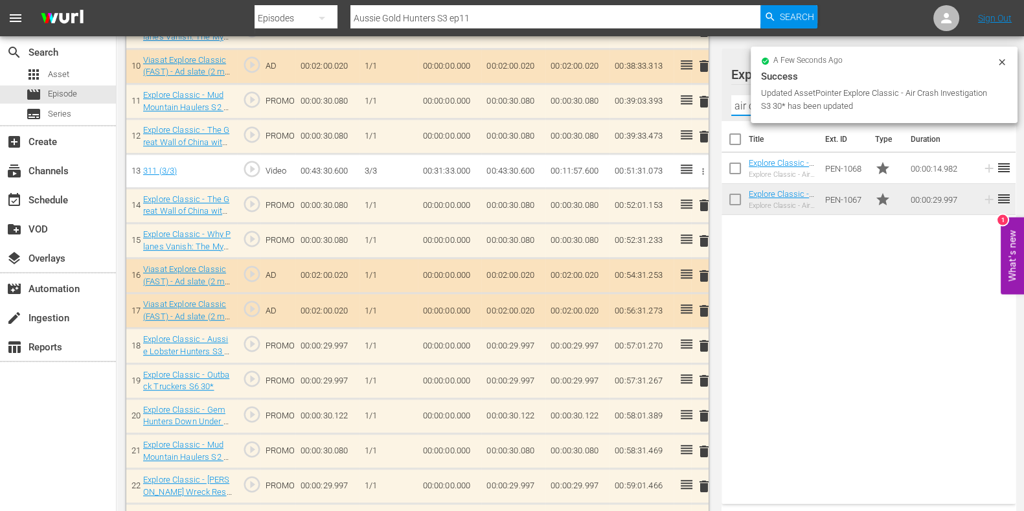
click at [739, 109] on input "air crash" at bounding box center [868, 105] width 275 height 21
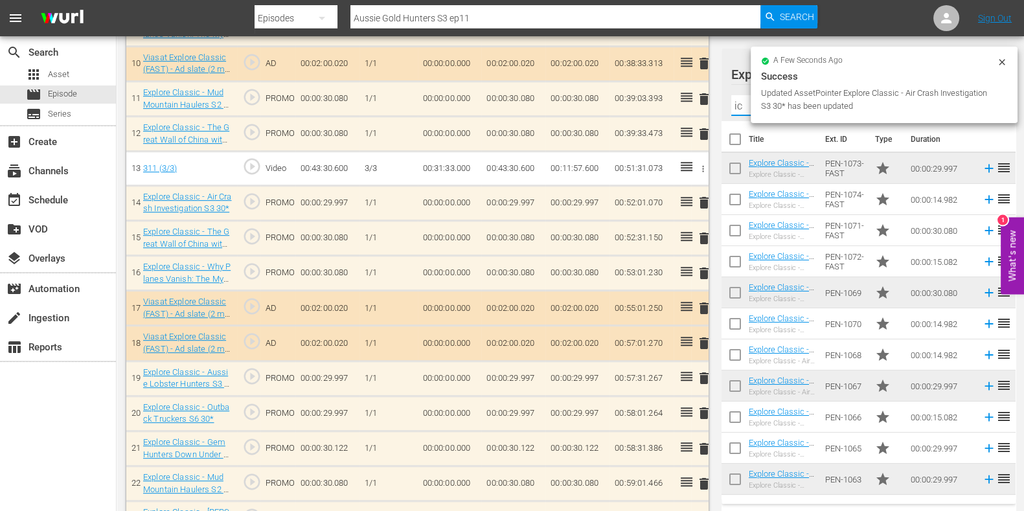
scroll to position [725, 0]
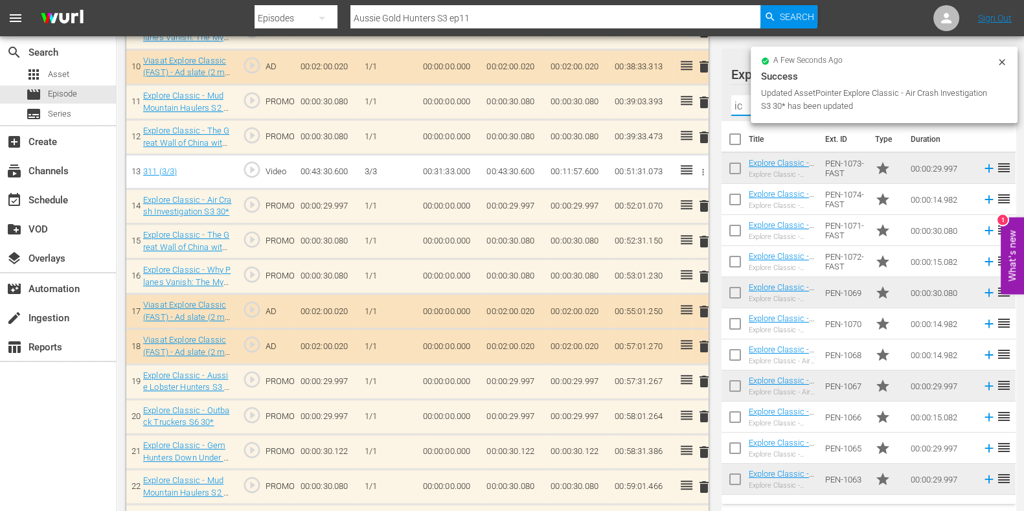
type input "i"
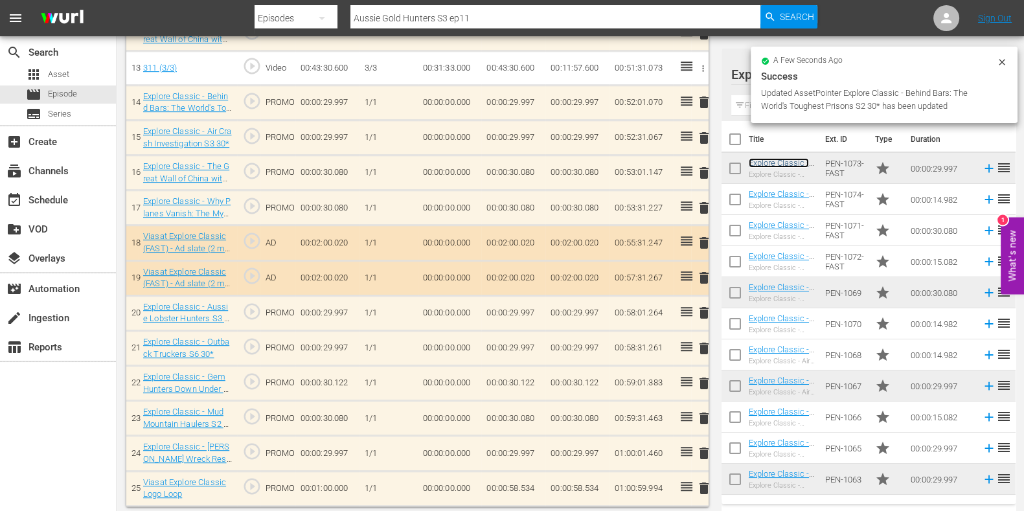
scroll to position [830, 0]
click at [703, 452] on span "delete" at bounding box center [704, 453] width 16 height 16
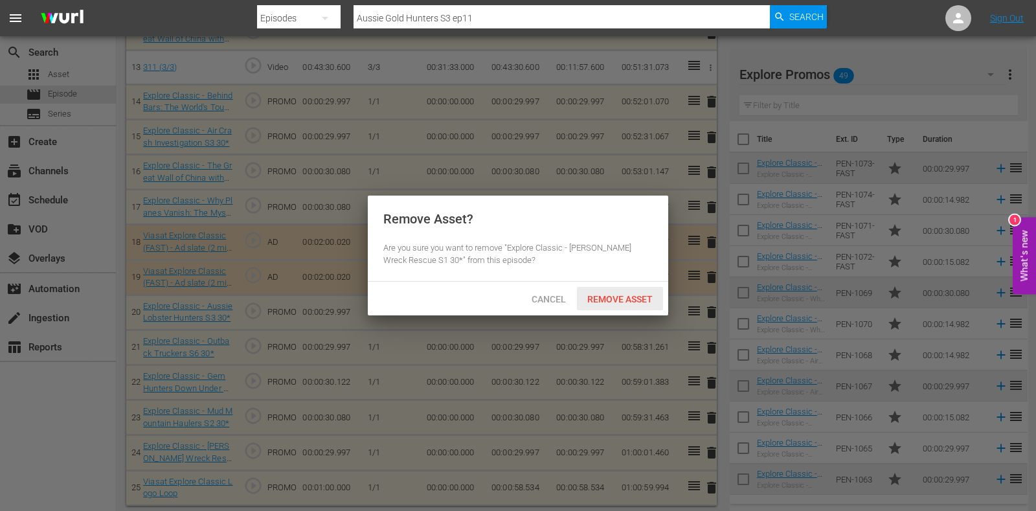
click at [637, 306] on div "Remove Asset" at bounding box center [620, 299] width 86 height 24
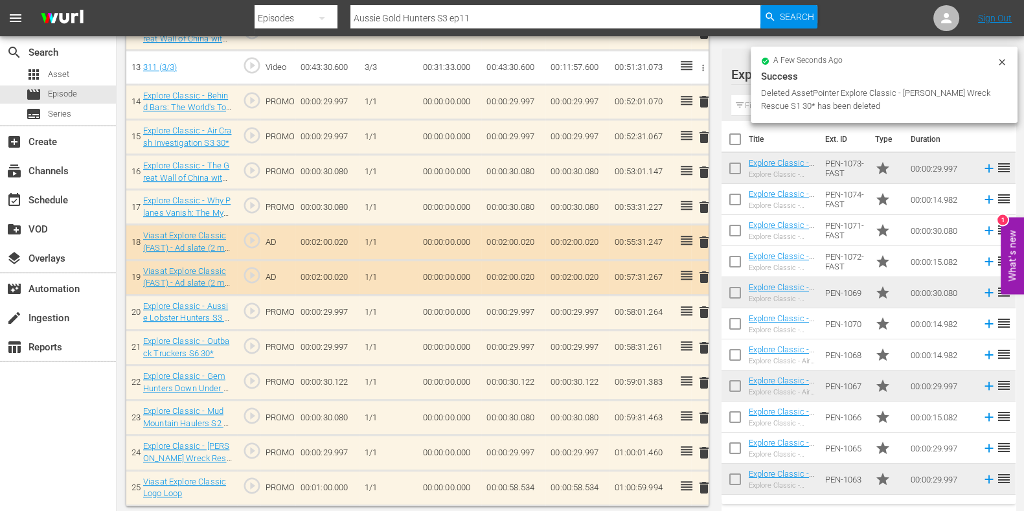
scroll to position [795, 0]
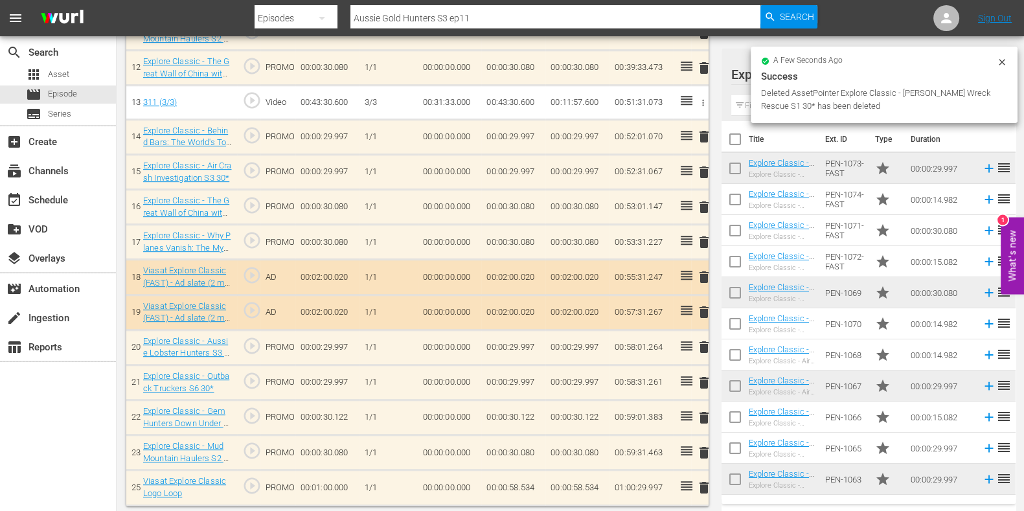
click at [703, 344] on span "delete" at bounding box center [704, 347] width 16 height 16
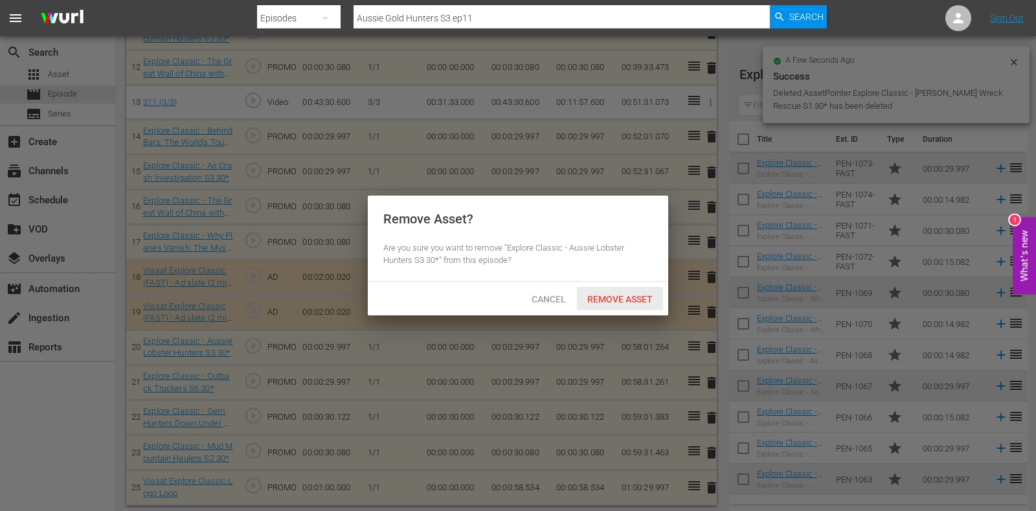
click at [645, 294] on span "Remove Asset" at bounding box center [620, 299] width 86 height 10
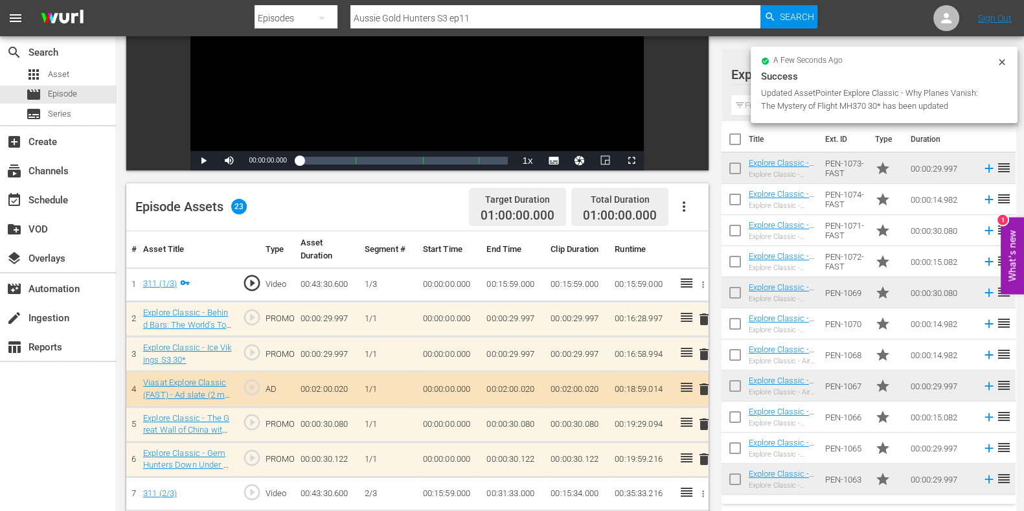
scroll to position [0, 0]
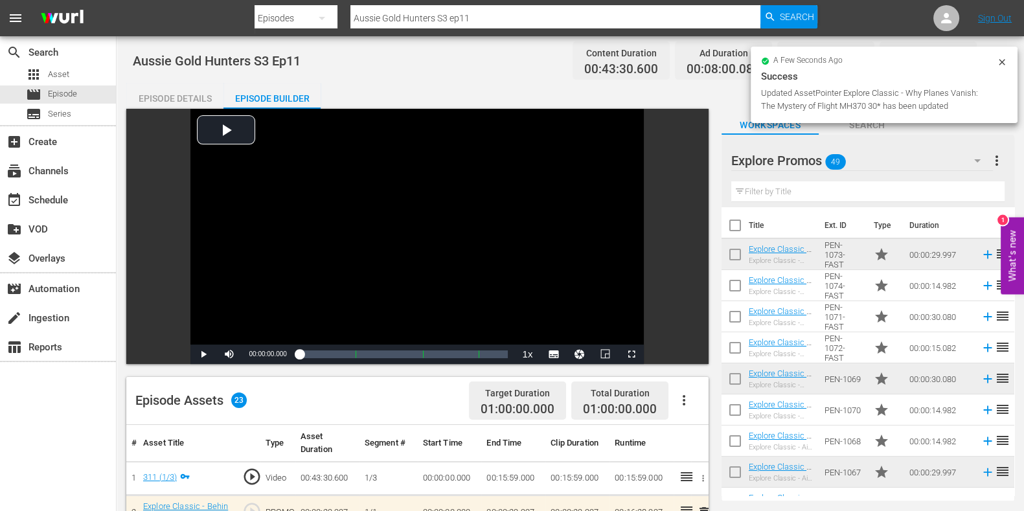
click at [492, 18] on input "Aussie Gold Hunters S3 ep11" at bounding box center [555, 18] width 410 height 31
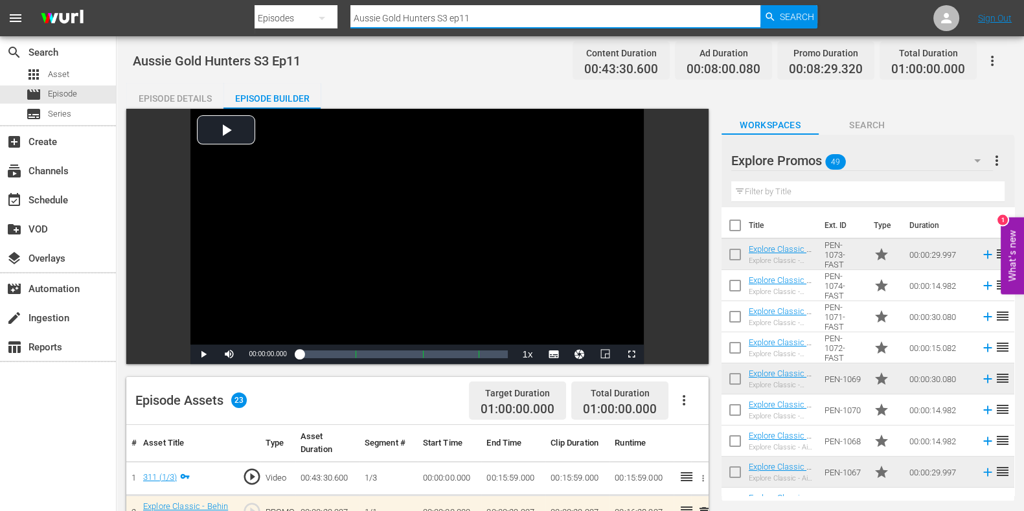
drag, startPoint x: 479, startPoint y: 10, endPoint x: 348, endPoint y: 14, distance: 130.9
click at [348, 14] on div "Search By Episodes Search ID, Title, Description, Keywords, or Category Aussie …" at bounding box center [536, 18] width 563 height 31
paste input "Extreme Tow Truckers S2 ep5"
type input "Extreme Tow Truckers S2 ep5"
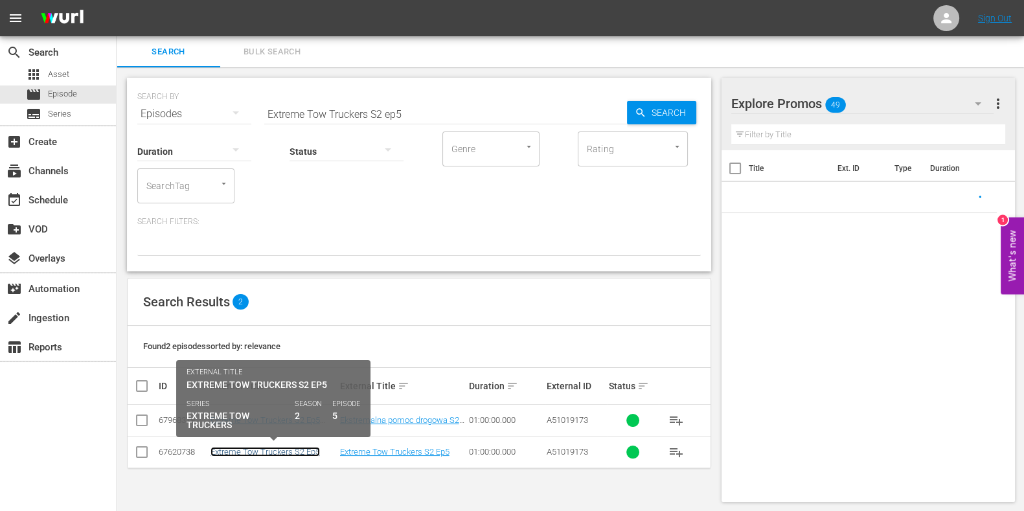
click at [282, 449] on link "Extreme Tow Truckers S2 Ep5" at bounding box center [264, 452] width 109 height 10
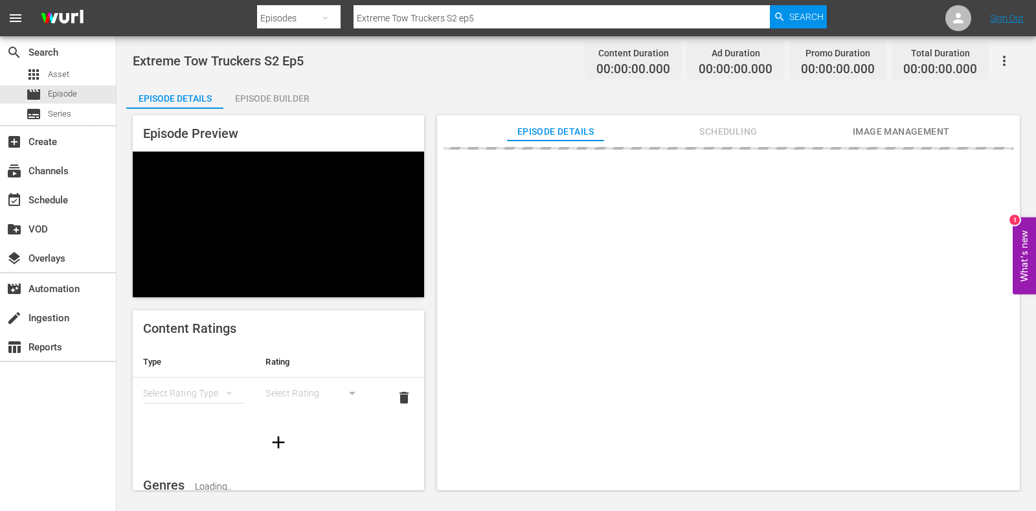
click at [277, 85] on div "Episode Builder" at bounding box center [271, 98] width 97 height 31
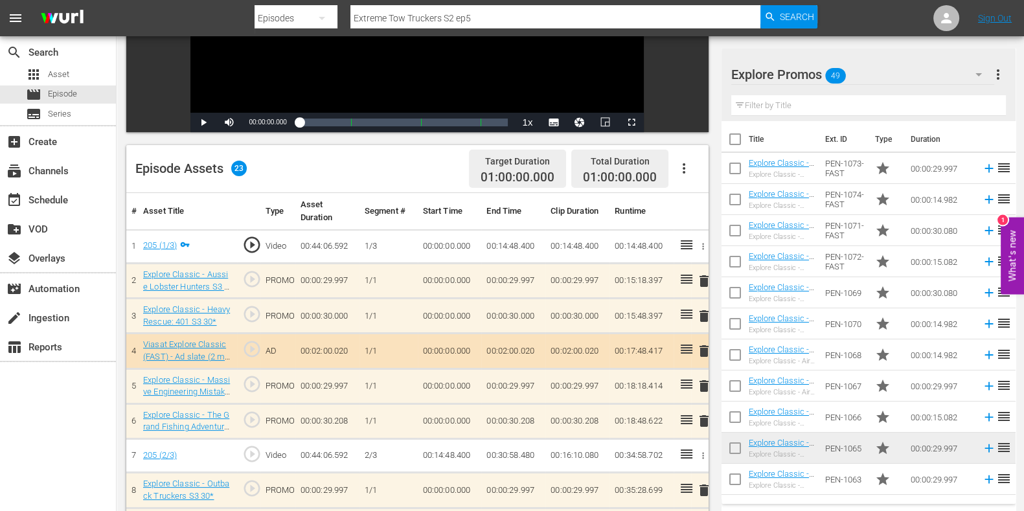
scroll to position [243, 0]
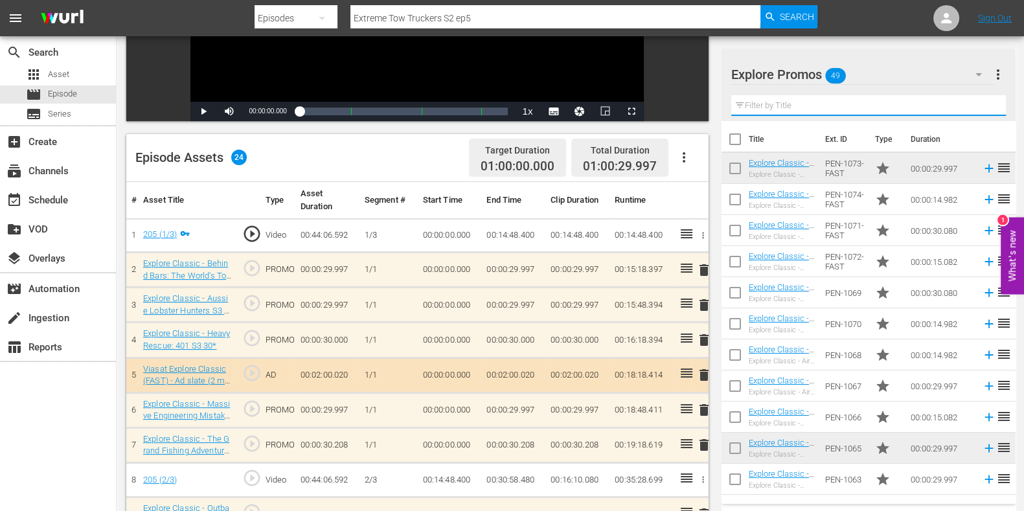
click at [751, 106] on input "text" at bounding box center [868, 105] width 275 height 21
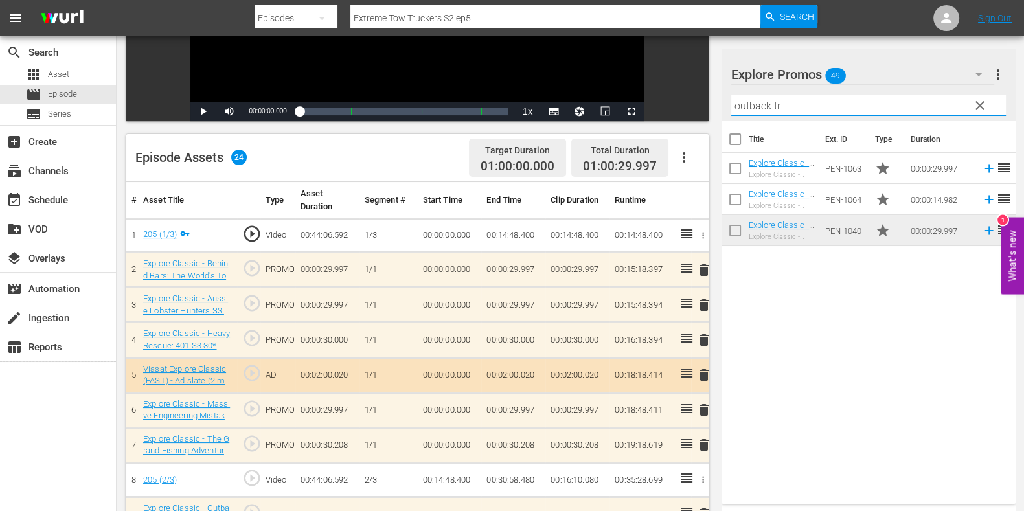
type input "outback tr"
drag, startPoint x: 858, startPoint y: 369, endPoint x: 852, endPoint y: 345, distance: 24.8
click at [858, 369] on div "Title Ext. ID Type Duration Explore Classic - Outback Truckers S6 30* Explore C…" at bounding box center [869, 310] width 294 height 378
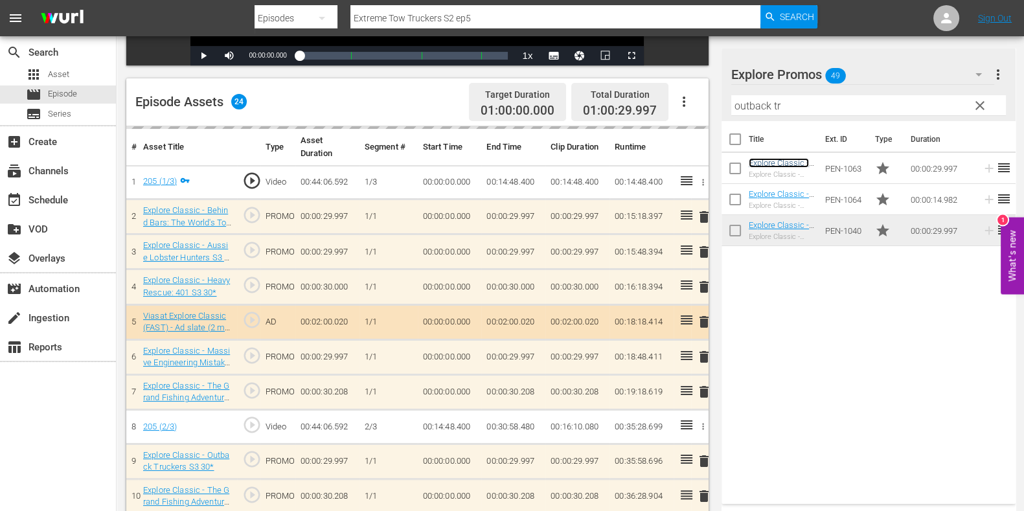
scroll to position [323, 0]
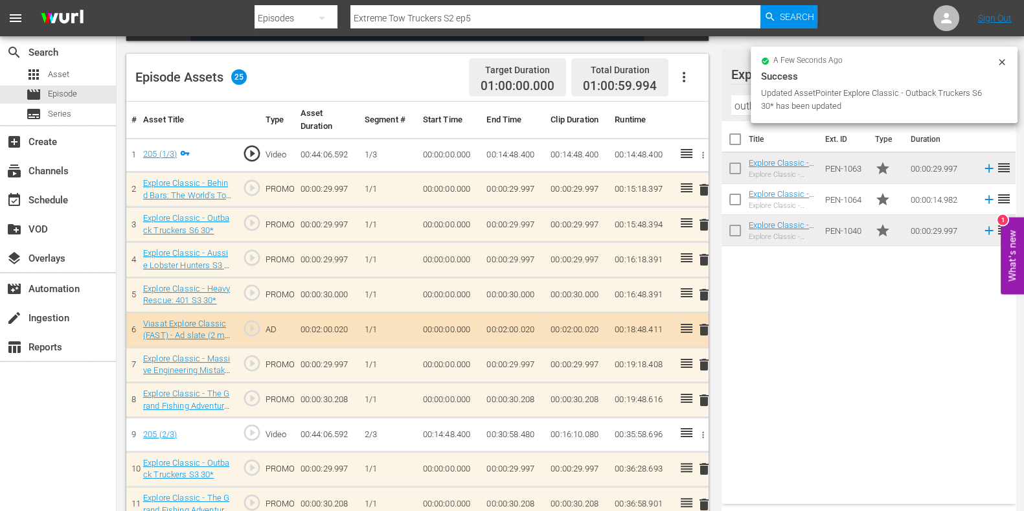
click at [705, 298] on span "delete" at bounding box center [704, 295] width 16 height 16
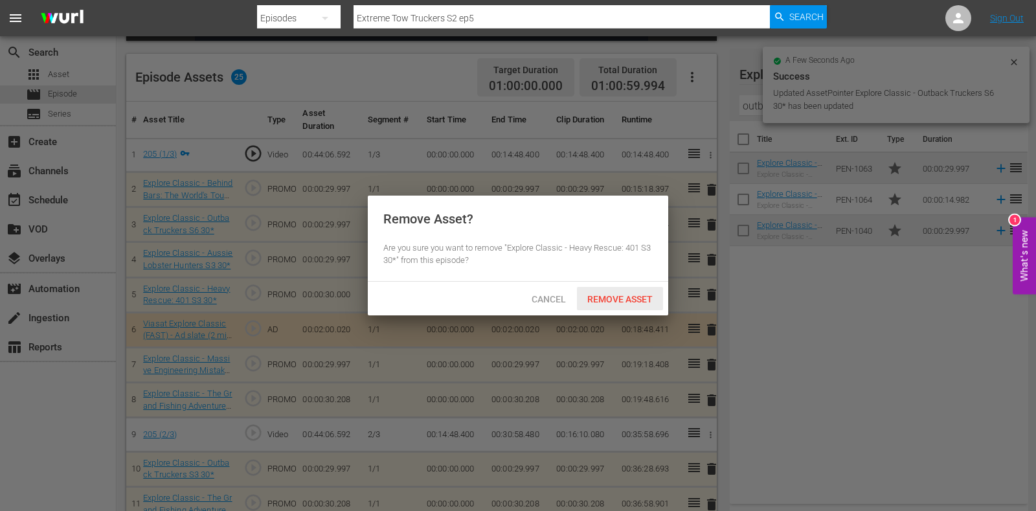
click at [628, 300] on span "Remove Asset" at bounding box center [620, 299] width 86 height 10
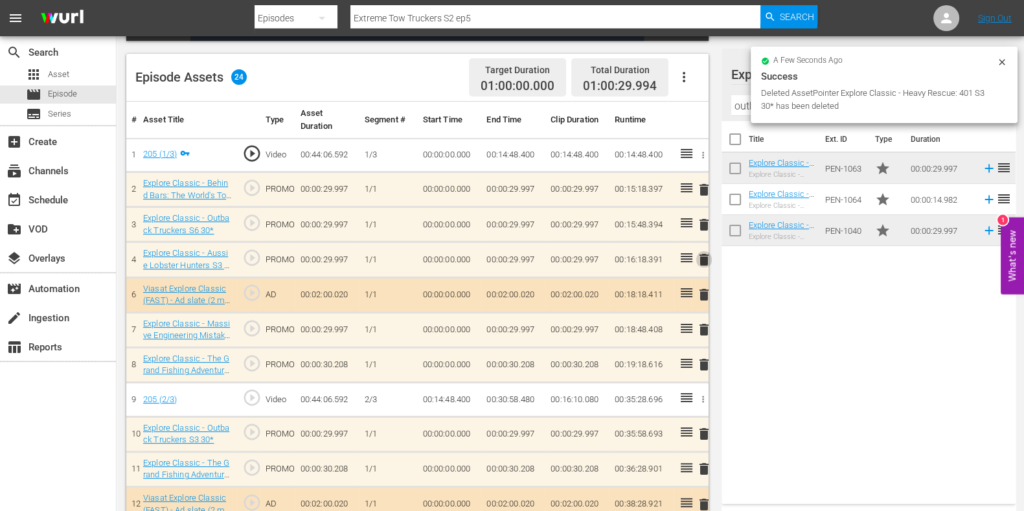
click at [705, 260] on span "delete" at bounding box center [704, 260] width 16 height 16
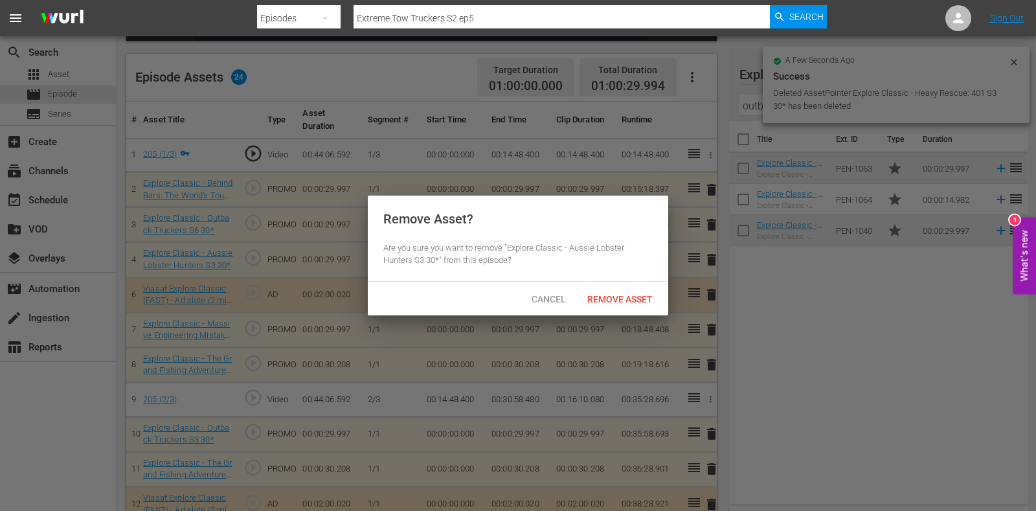
click at [619, 290] on div "Remove Asset" at bounding box center [620, 299] width 86 height 24
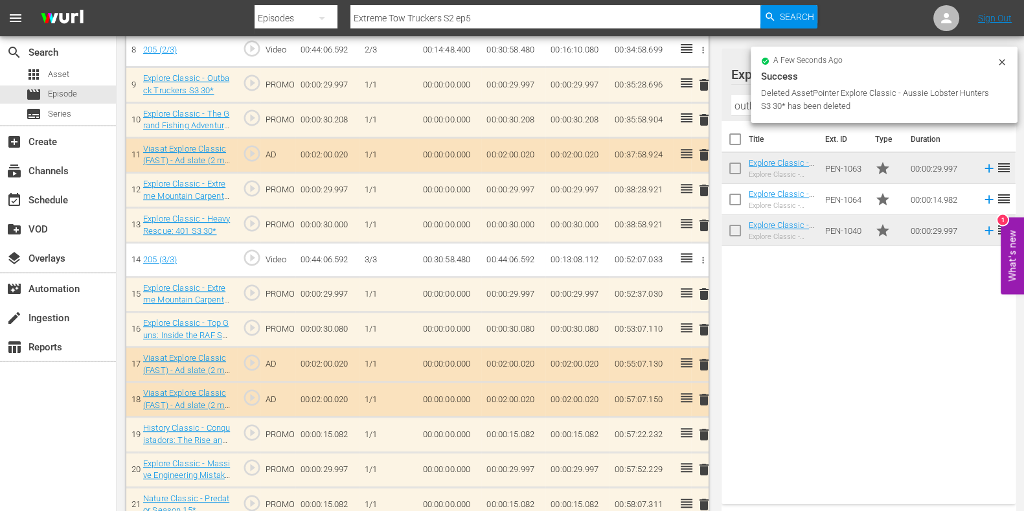
scroll to position [647, 0]
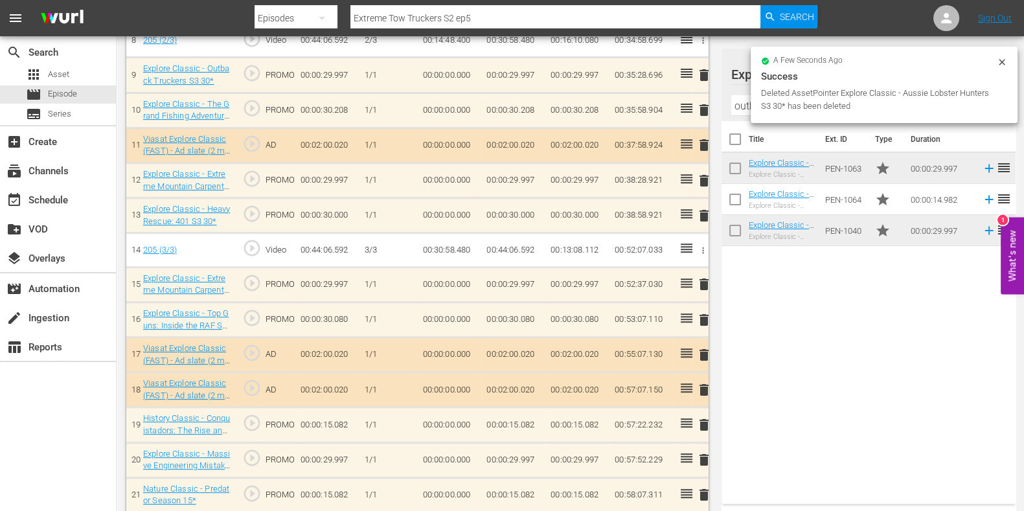
click at [1004, 65] on icon at bounding box center [1002, 62] width 10 height 10
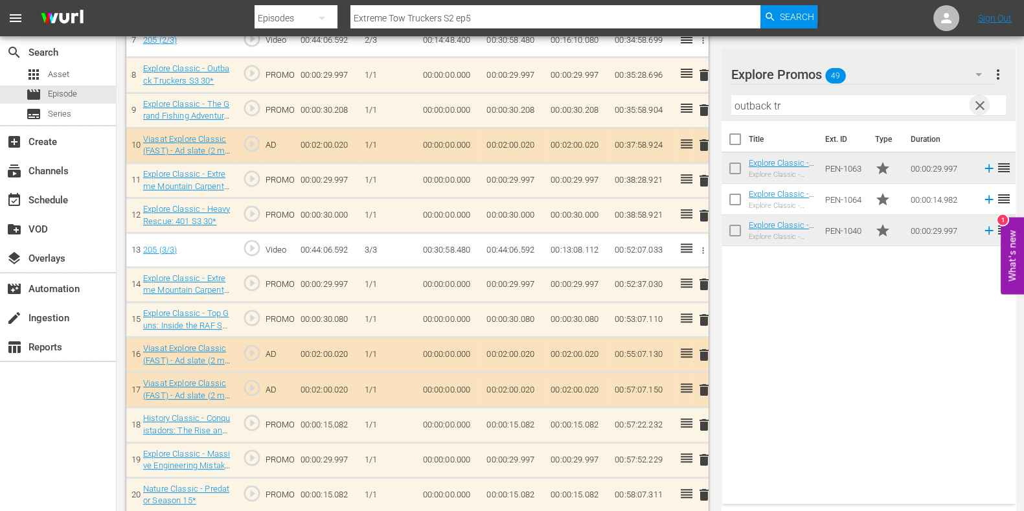
click at [974, 107] on span "clear" at bounding box center [980, 106] width 16 height 16
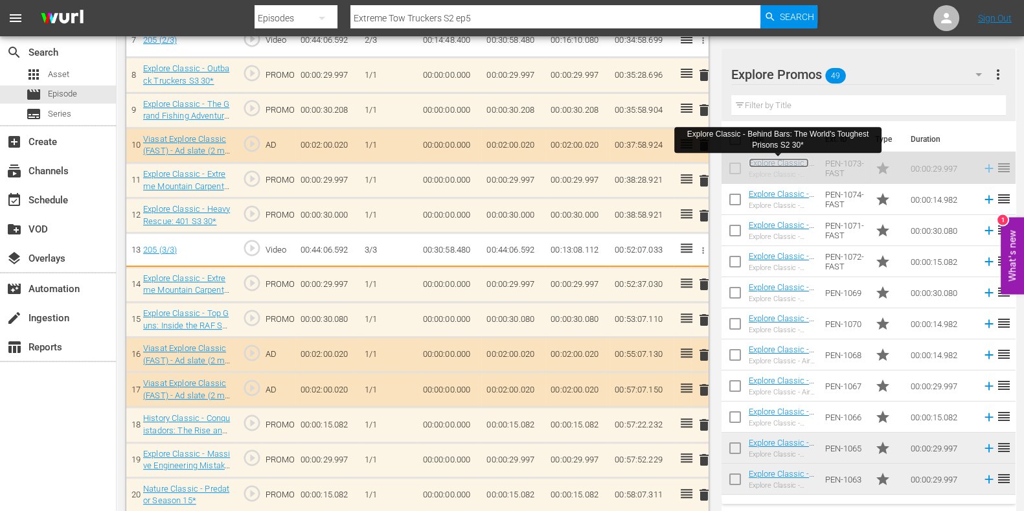
scroll to position [650, 0]
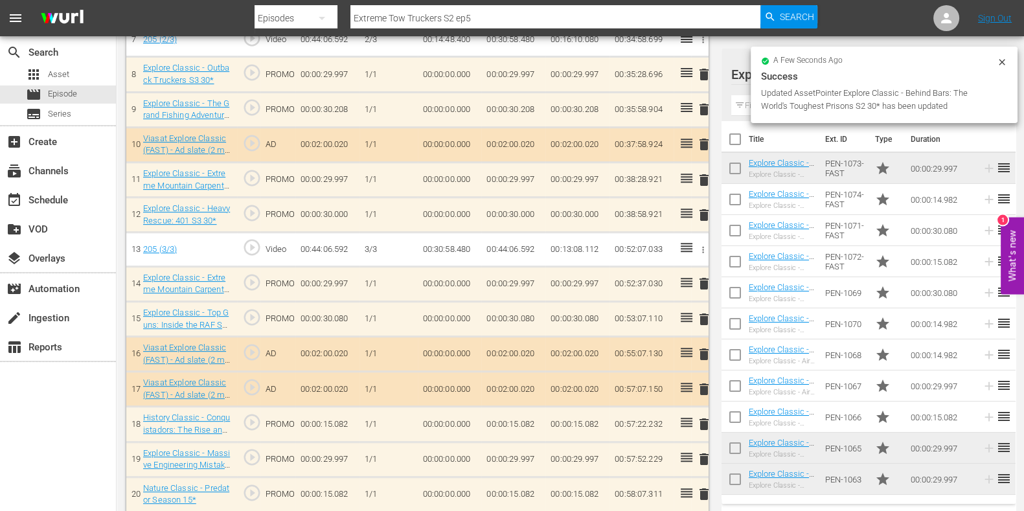
click at [751, 104] on div "a few seconds ago Success Updated AssetPointer Explore Classic - Behind Bars: T…" at bounding box center [884, 85] width 267 height 76
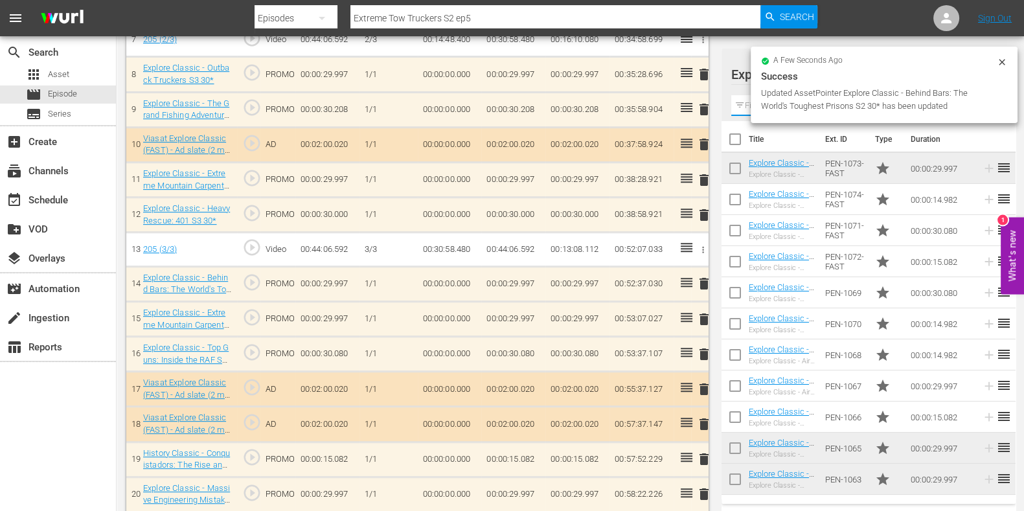
click at [746, 106] on input "text" at bounding box center [868, 105] width 275 height 21
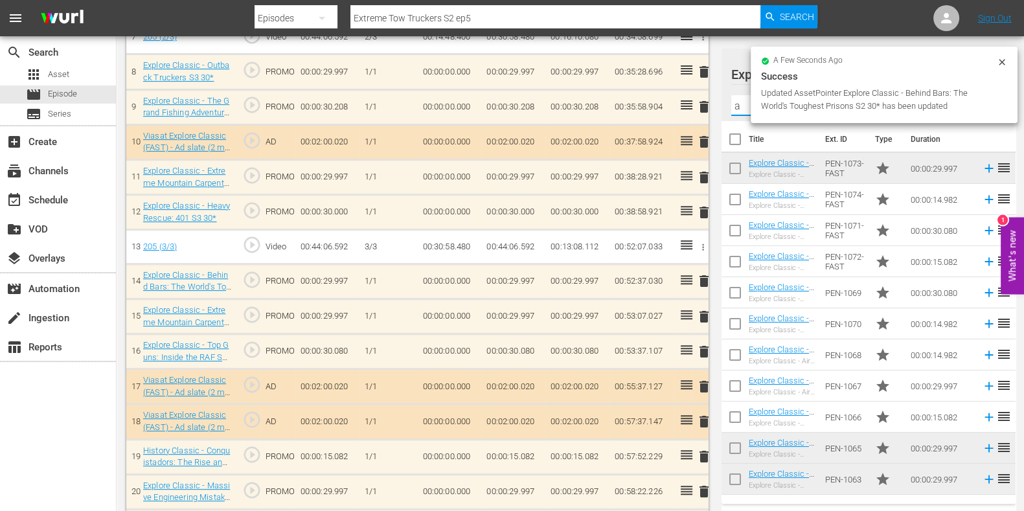
scroll to position [647, 0]
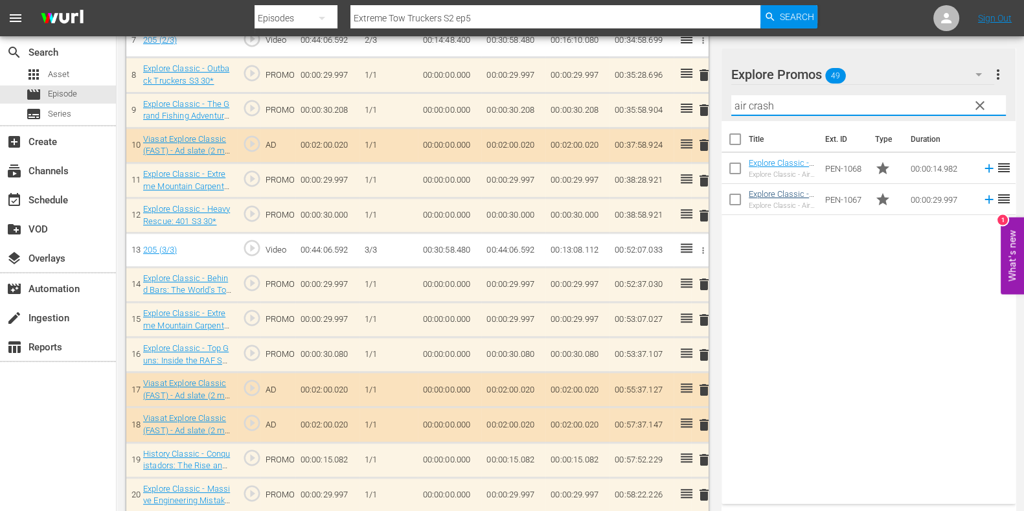
type input "air crash"
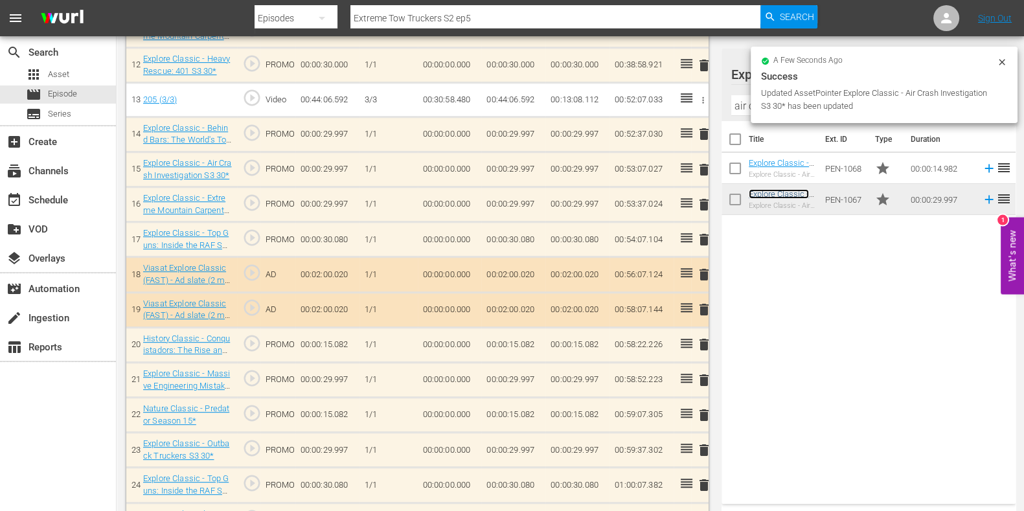
scroll to position [795, 0]
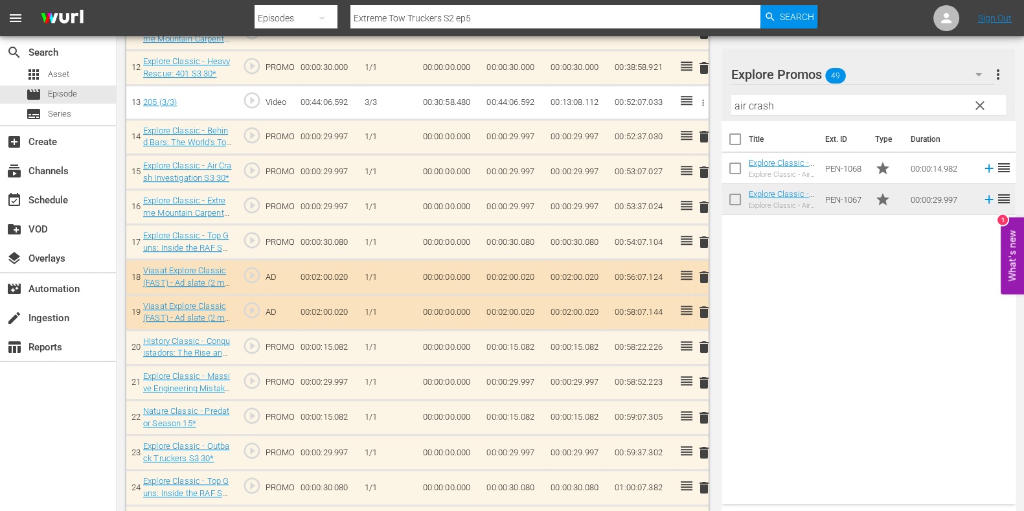
click at [704, 208] on span "delete" at bounding box center [704, 207] width 16 height 16
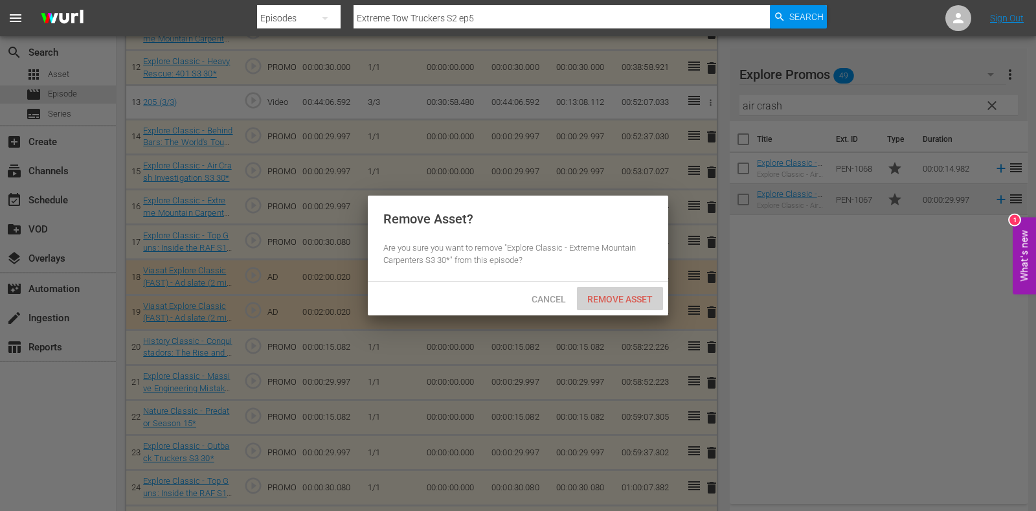
click at [641, 304] on div "Remove Asset" at bounding box center [620, 299] width 86 height 24
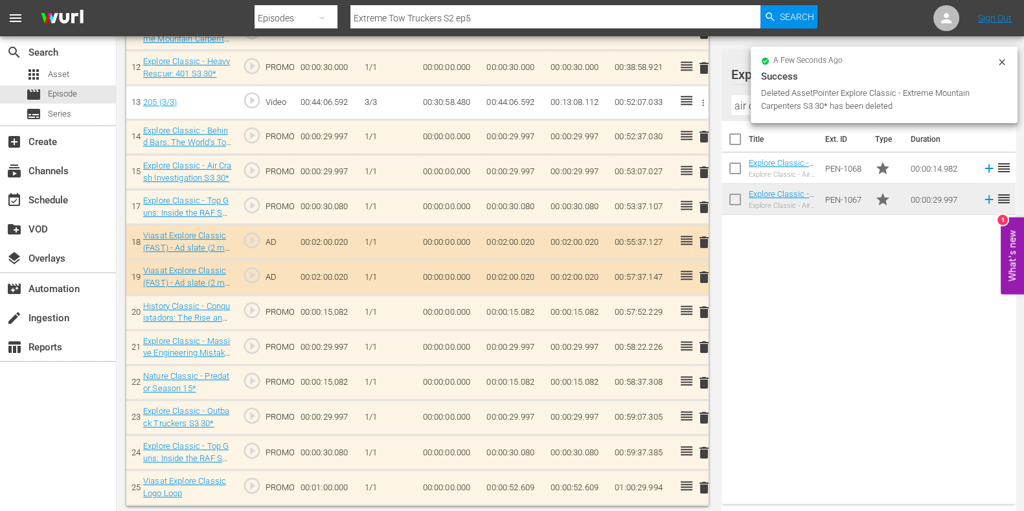
click at [707, 339] on span "delete" at bounding box center [704, 347] width 16 height 16
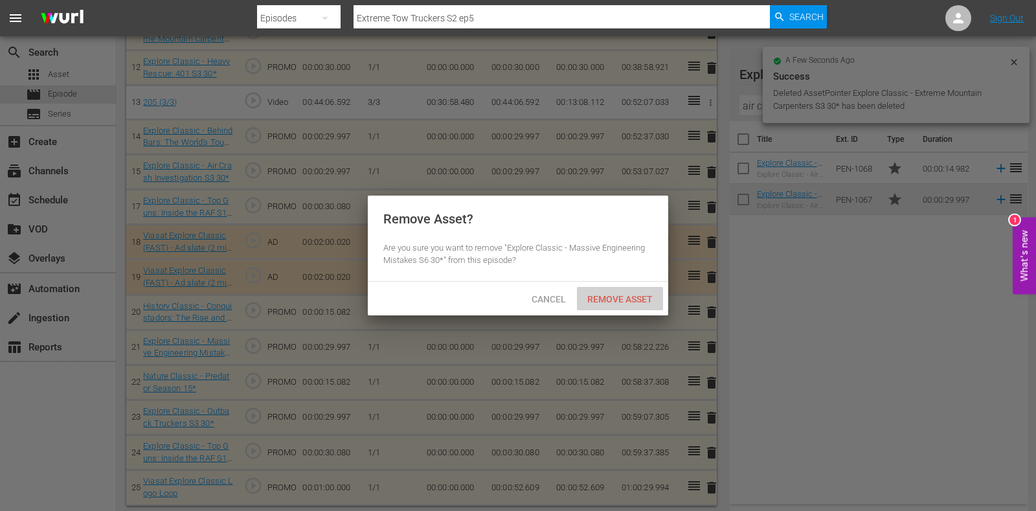
click at [579, 294] on span "Remove Asset" at bounding box center [620, 299] width 86 height 10
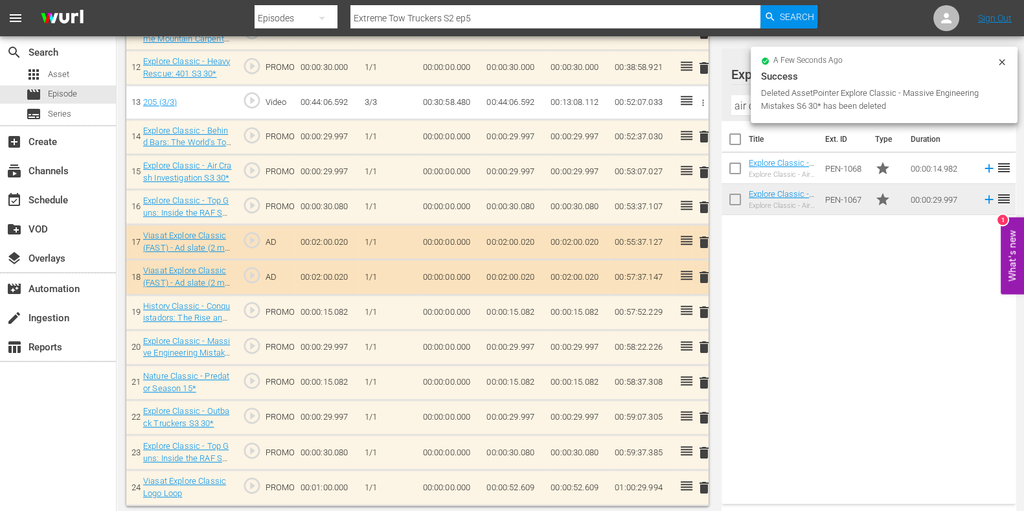
scroll to position [760, 0]
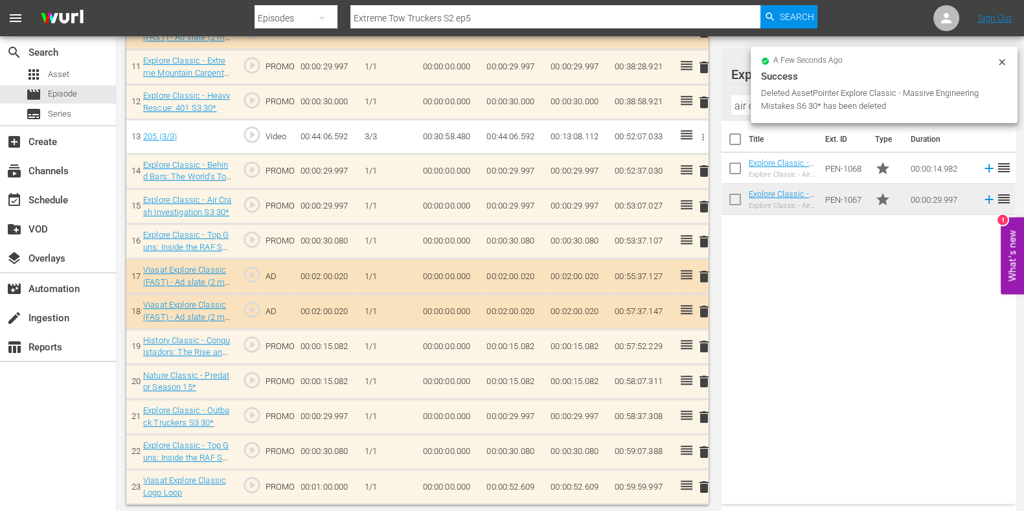
click at [706, 240] on span "delete" at bounding box center [704, 242] width 16 height 16
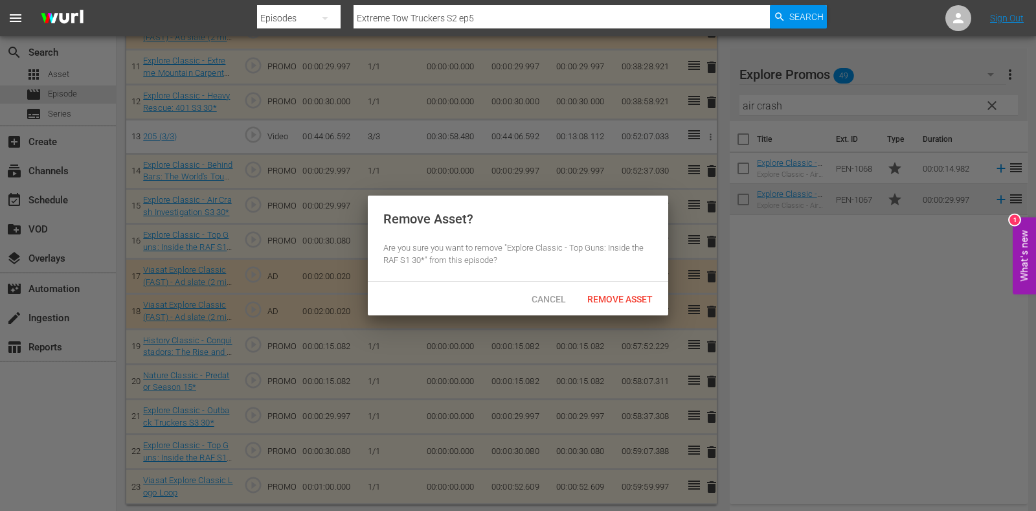
click at [599, 318] on div at bounding box center [518, 255] width 1036 height 511
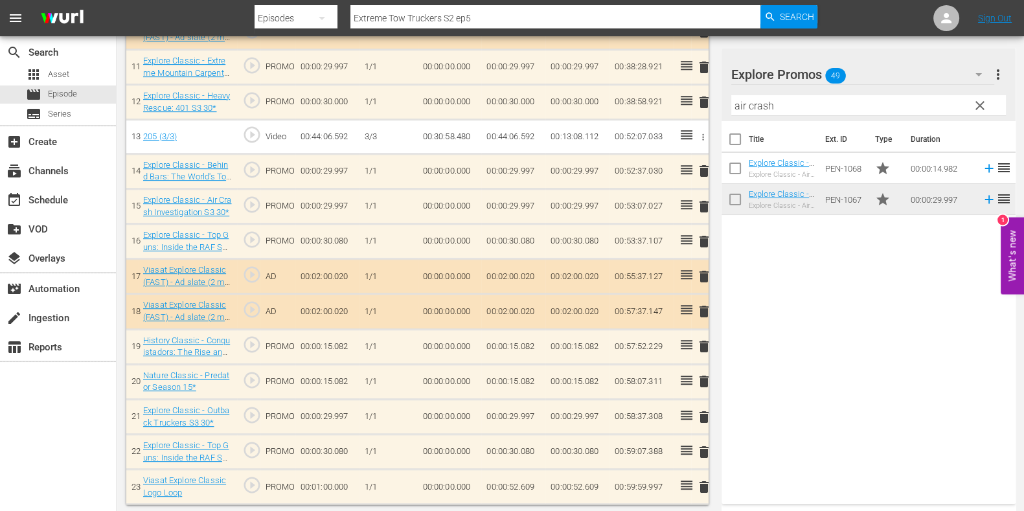
click at [709, 242] on span "delete" at bounding box center [704, 242] width 16 height 16
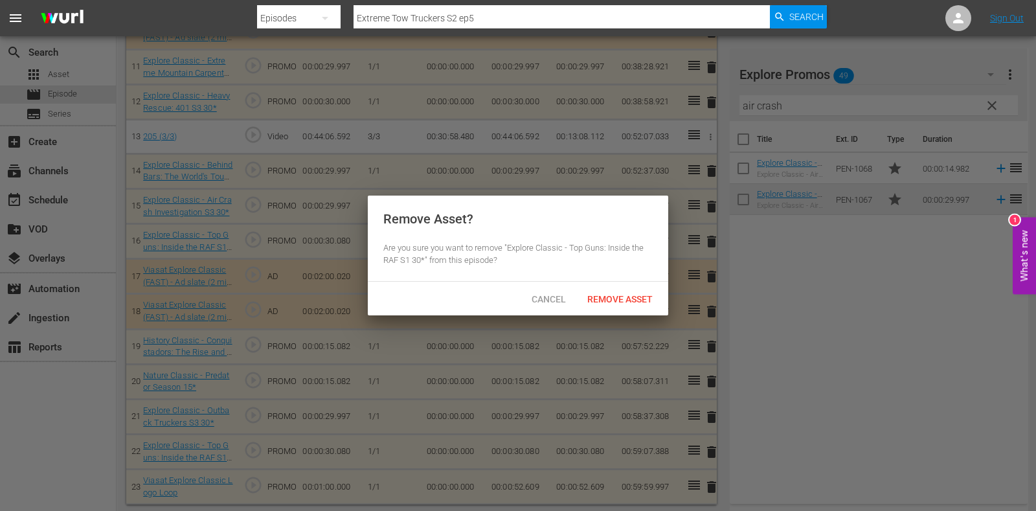
click at [634, 288] on div "Remove Asset" at bounding box center [620, 299] width 86 height 24
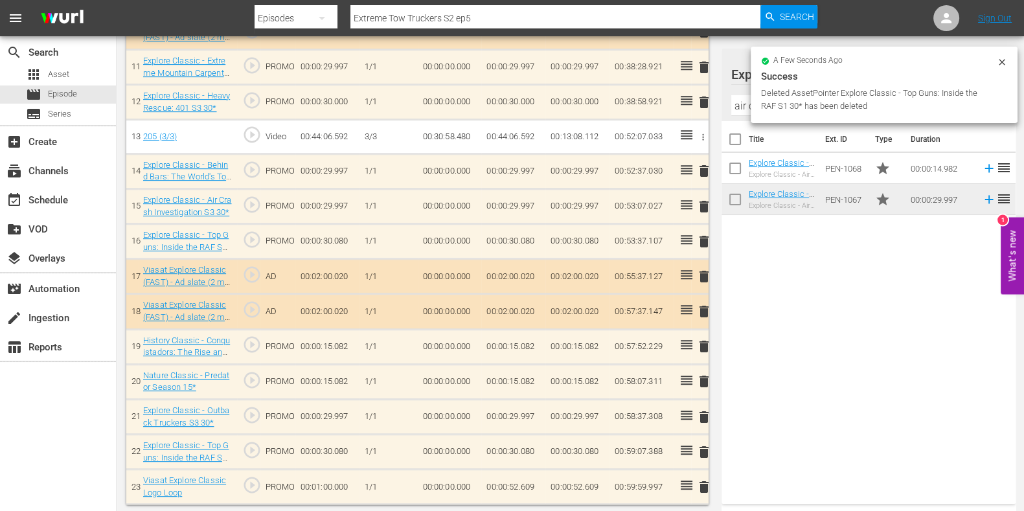
click at [1001, 64] on icon at bounding box center [1002, 62] width 10 height 10
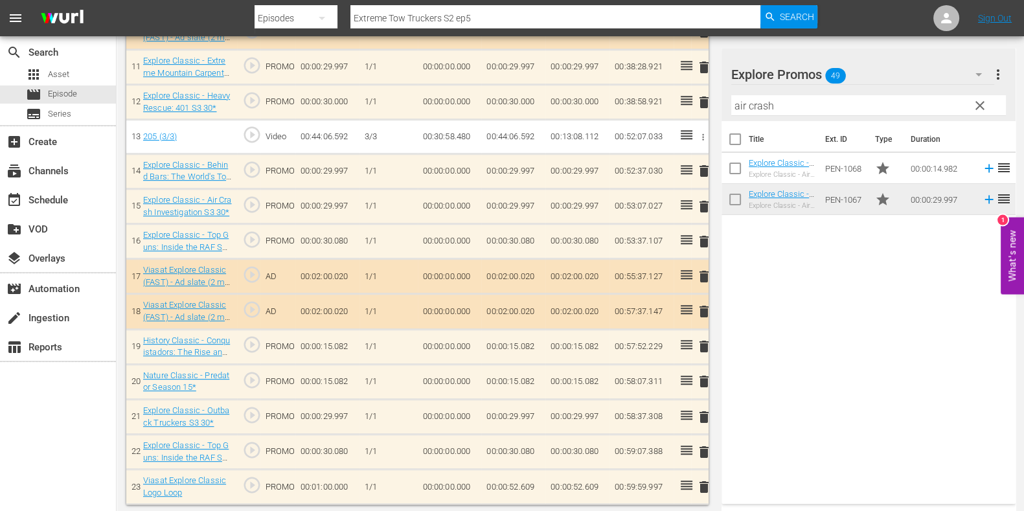
scroll to position [725, 0]
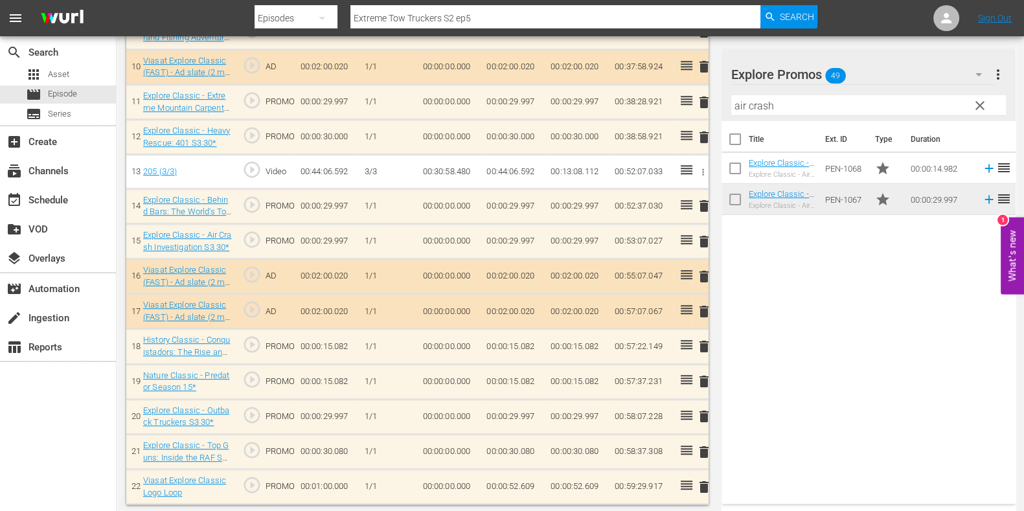
click at [981, 115] on button "clear" at bounding box center [979, 105] width 21 height 21
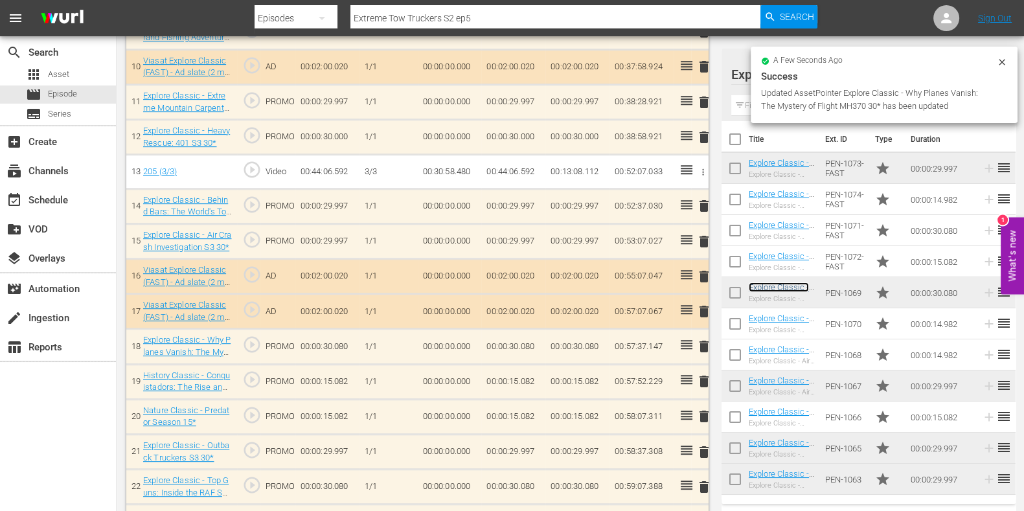
scroll to position [760, 0]
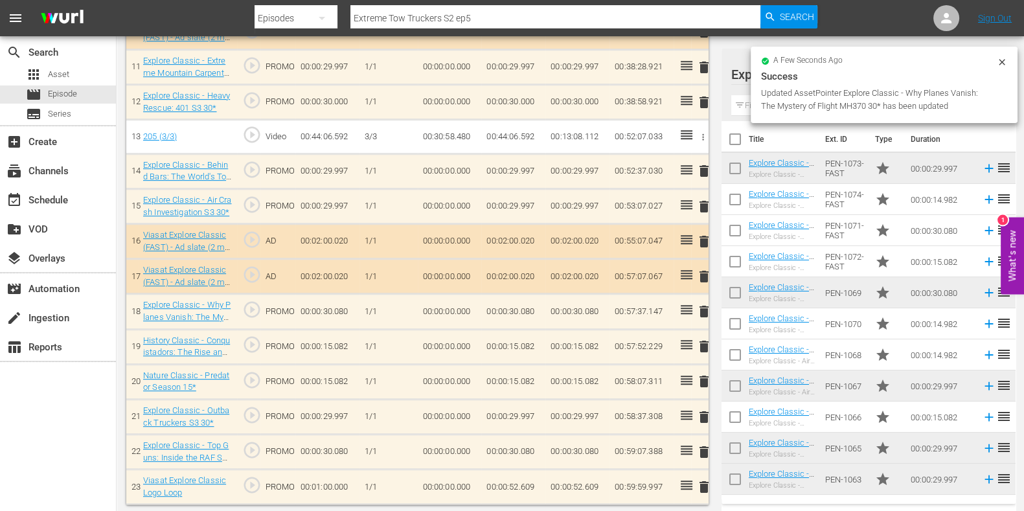
click at [532, 481] on td "00:00:52.609" at bounding box center [513, 487] width 64 height 35
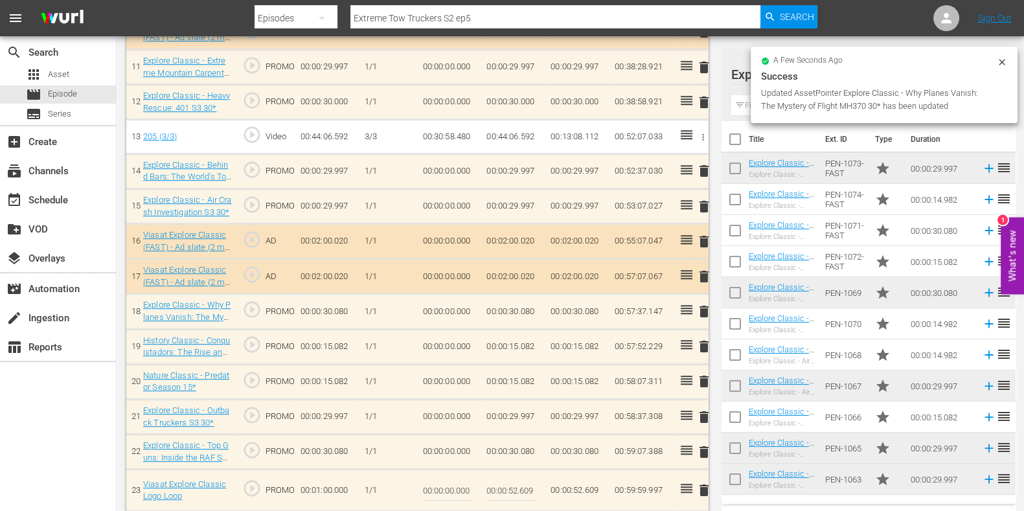
click at [533, 485] on input "00:00:52.609" at bounding box center [511, 490] width 50 height 31
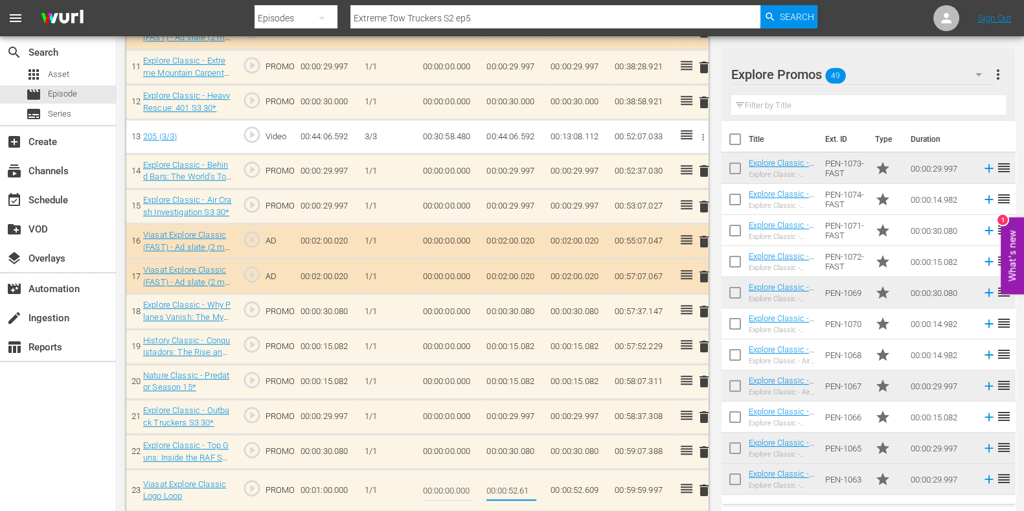
type input "00:00:52.612"
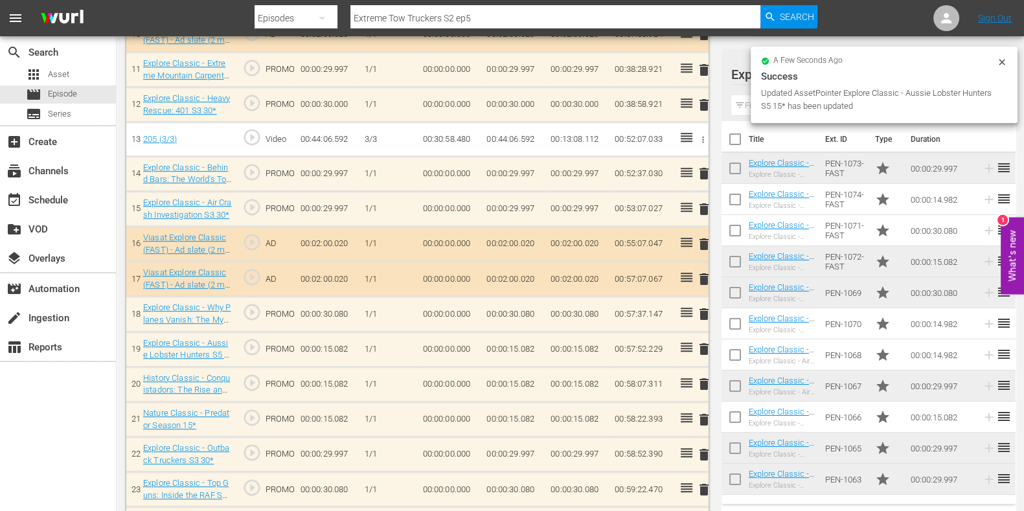
click at [695, 411] on td "delete" at bounding box center [699, 419] width 17 height 35
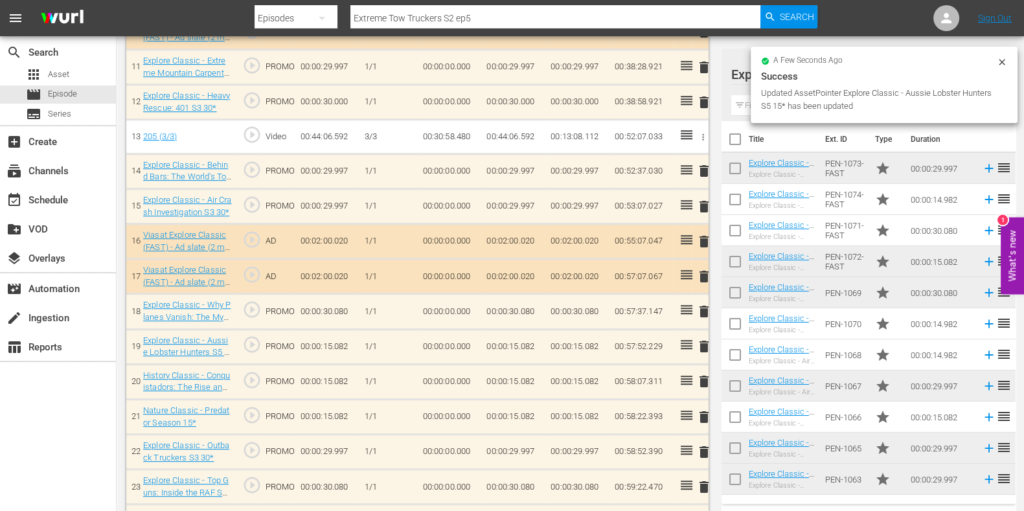
click at [699, 411] on span "delete" at bounding box center [704, 417] width 16 height 16
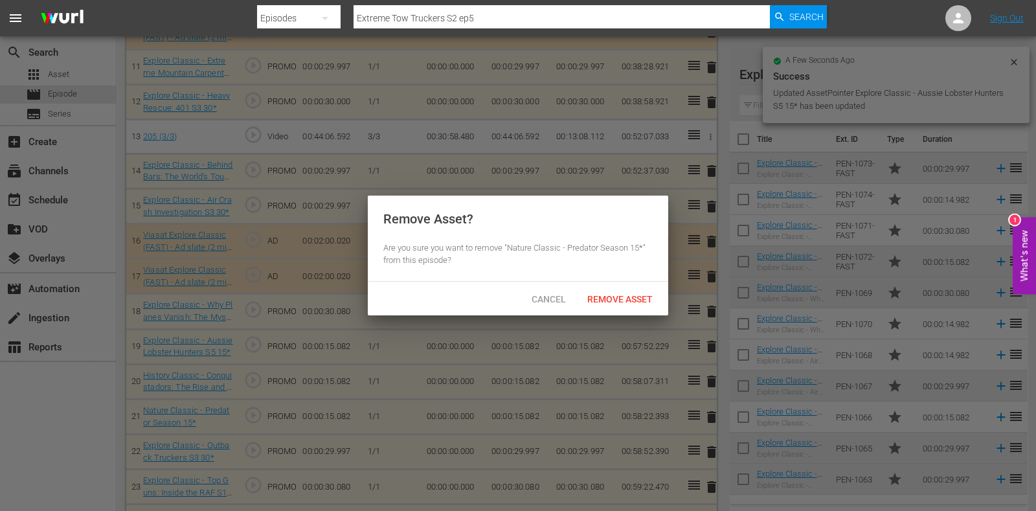
click at [629, 299] on span "Remove Asset" at bounding box center [620, 299] width 86 height 10
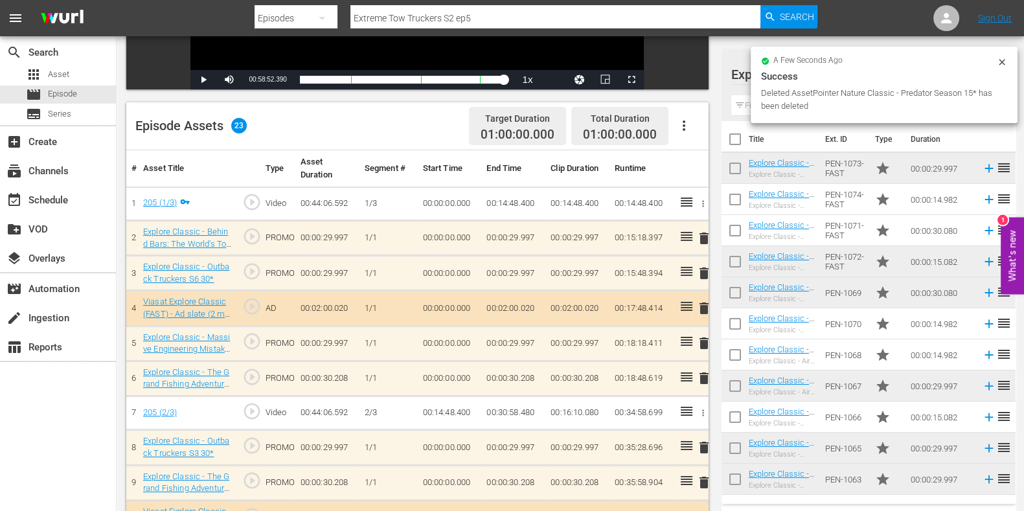
scroll to position [0, 0]
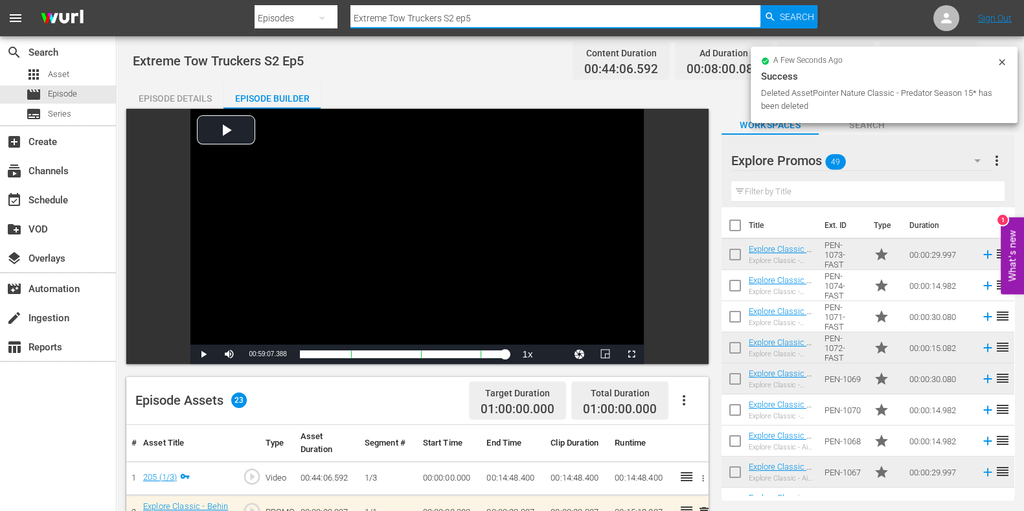
click at [501, 21] on input "Extreme Tow Truckers S2 ep5" at bounding box center [555, 18] width 410 height 31
type input "Extreme Tow Truckers S2 ep6"
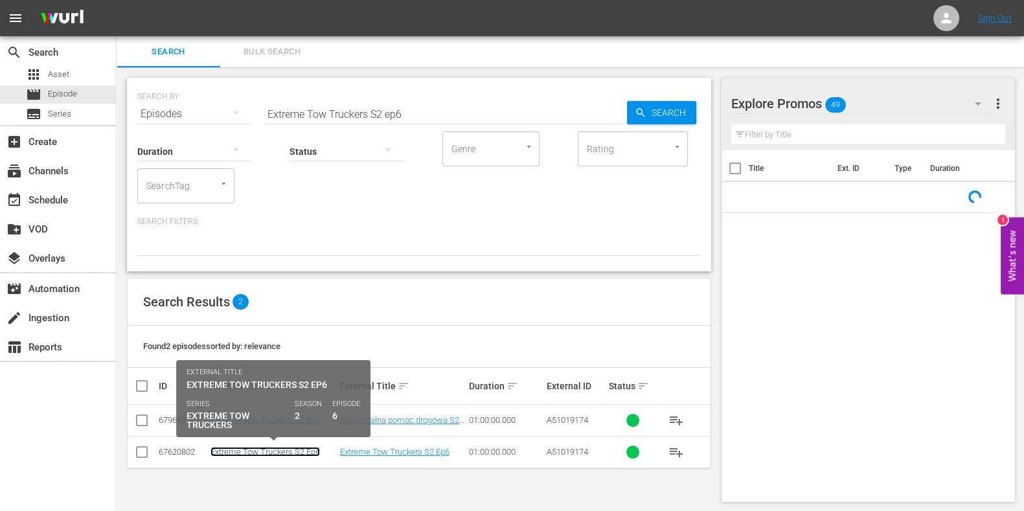
click at [297, 451] on link "Extreme Tow Truckers S2 Ep6" at bounding box center [264, 452] width 109 height 10
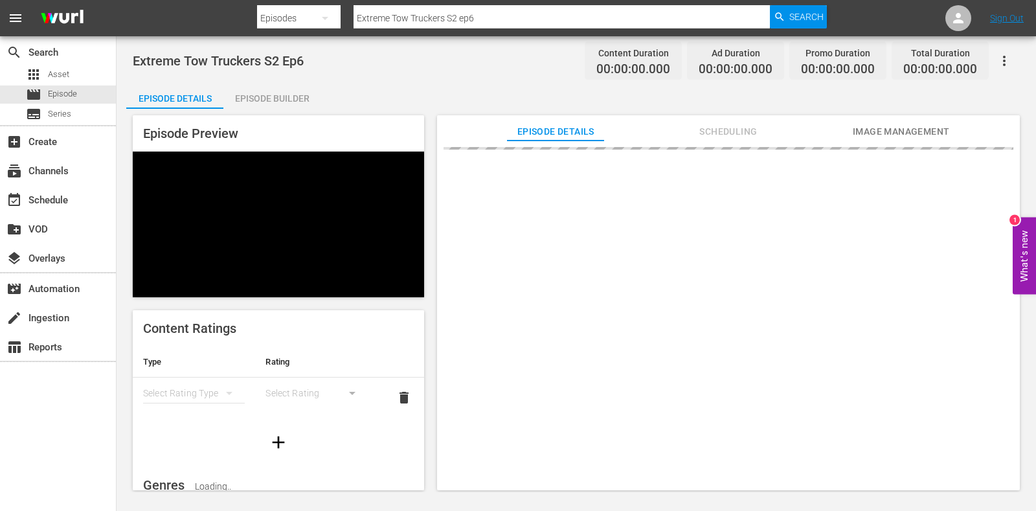
click at [286, 88] on div "Episode Builder" at bounding box center [271, 98] width 97 height 31
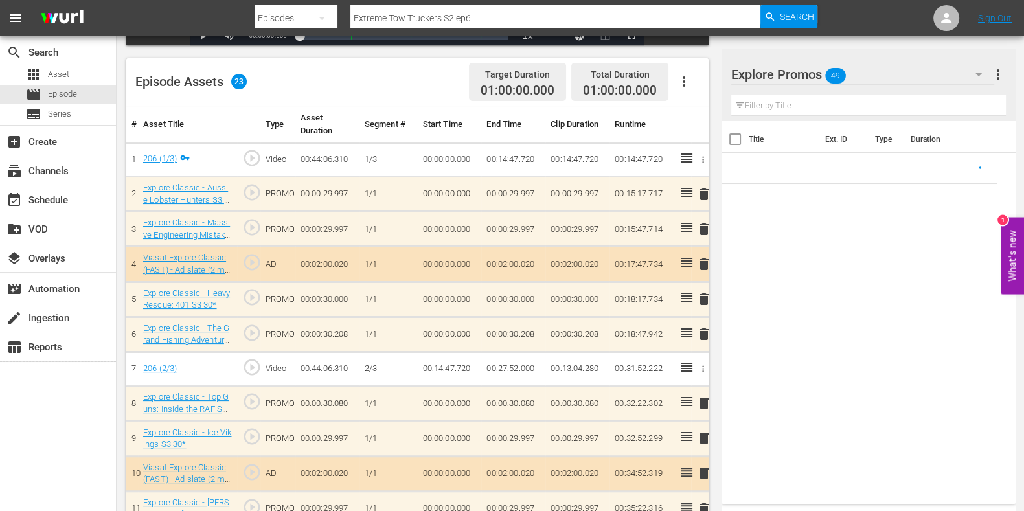
scroll to position [323, 0]
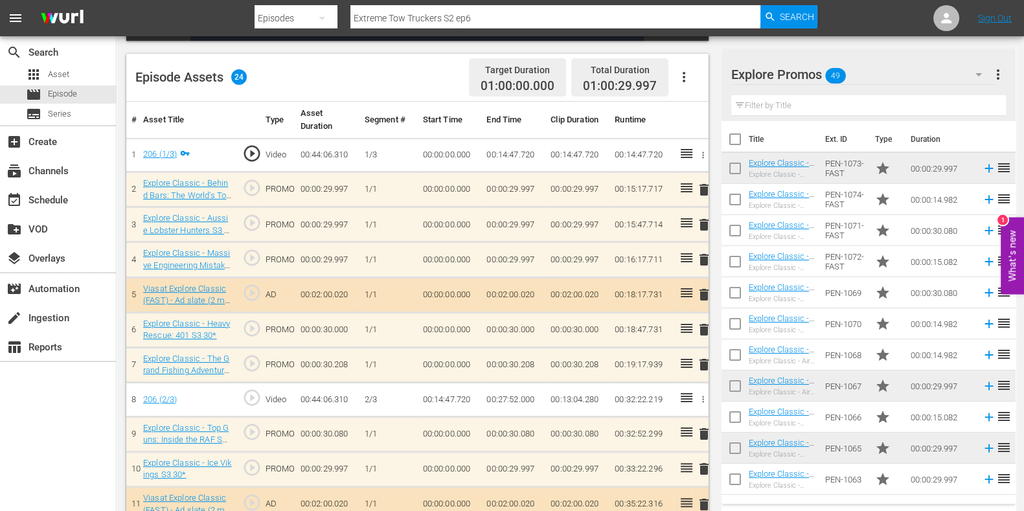
click at [703, 263] on span "delete" at bounding box center [704, 260] width 16 height 16
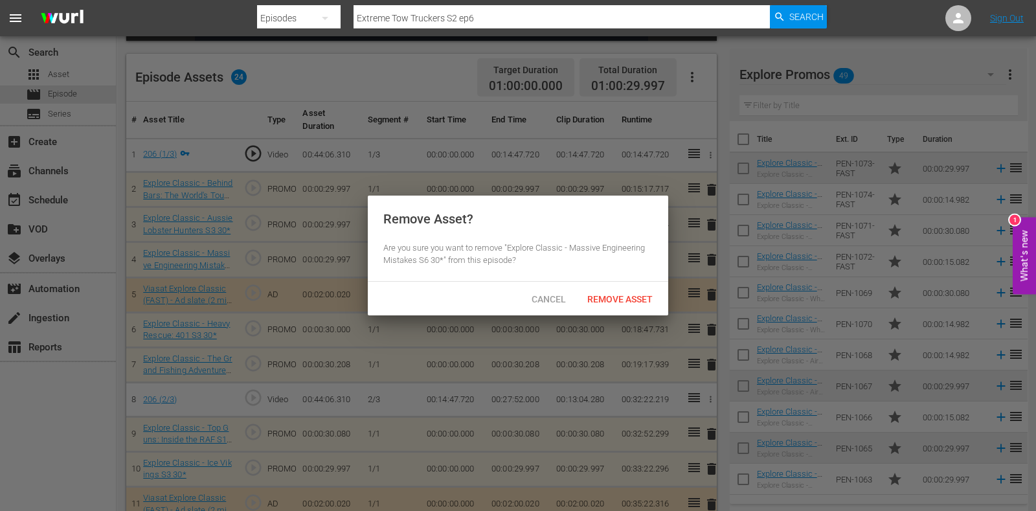
click at [628, 308] on div "Remove Asset" at bounding box center [620, 299] width 86 height 24
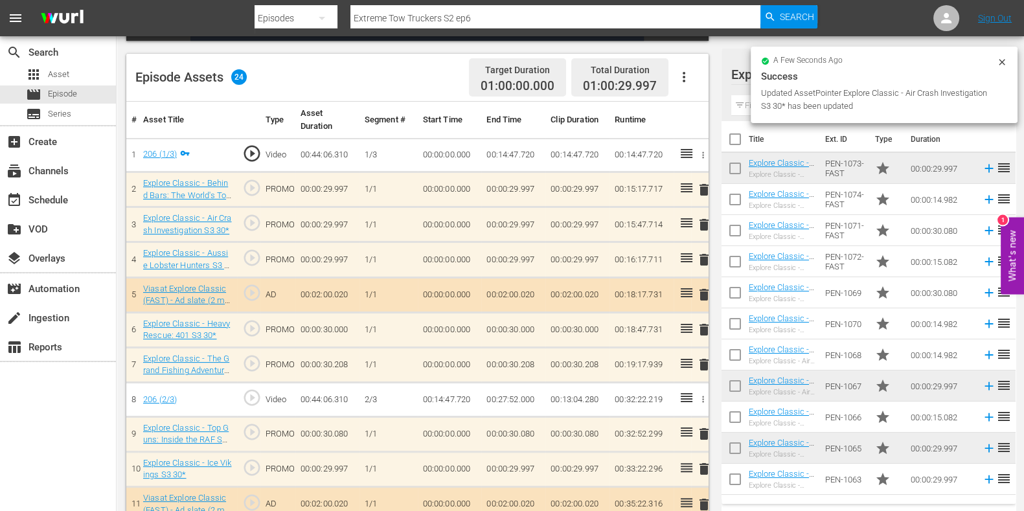
click at [700, 331] on span "delete" at bounding box center [704, 330] width 16 height 16
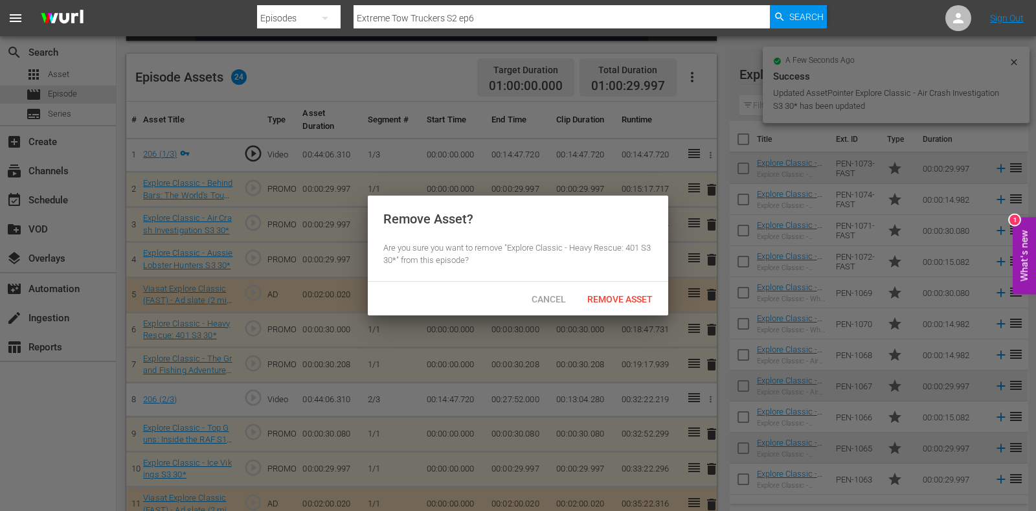
click at [600, 299] on span "Remove Asset" at bounding box center [620, 299] width 86 height 10
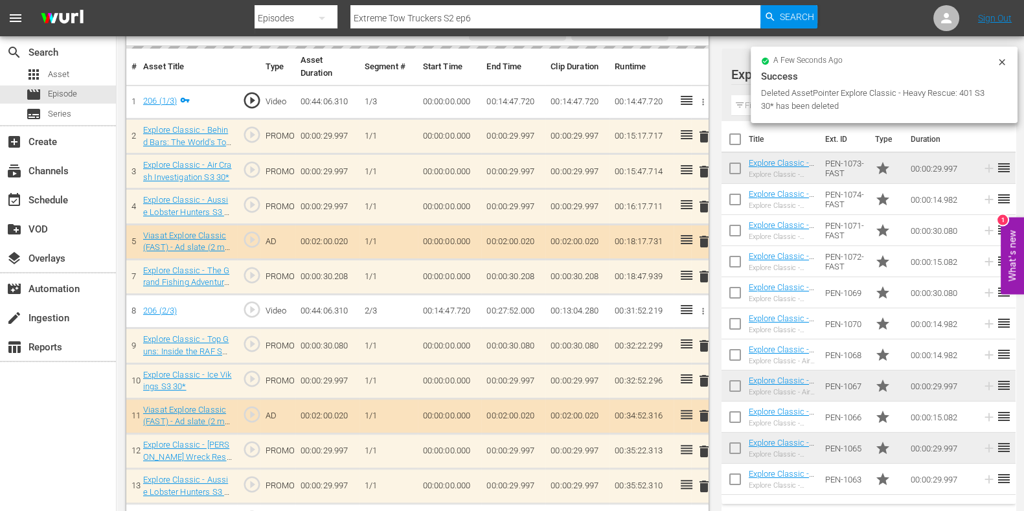
scroll to position [405, 0]
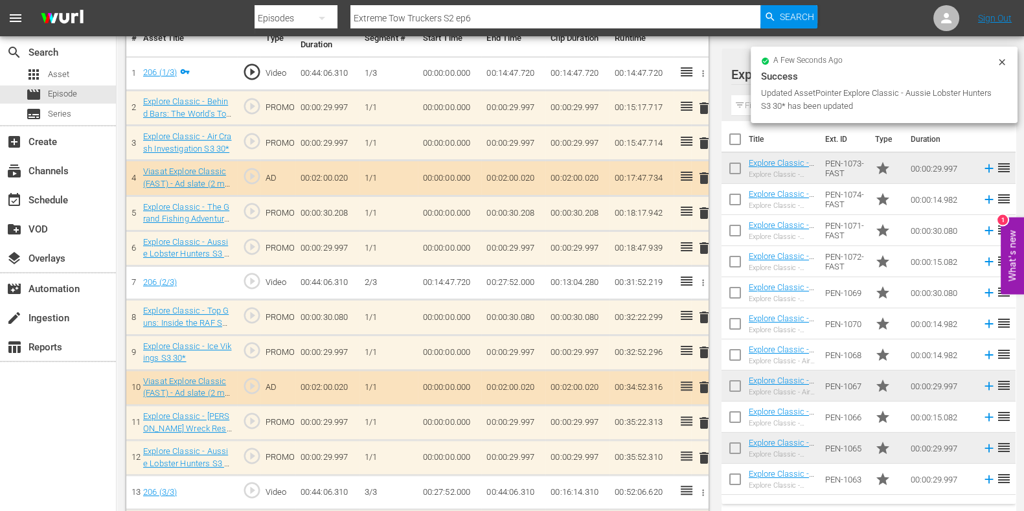
click at [700, 317] on span "delete" at bounding box center [704, 318] width 16 height 16
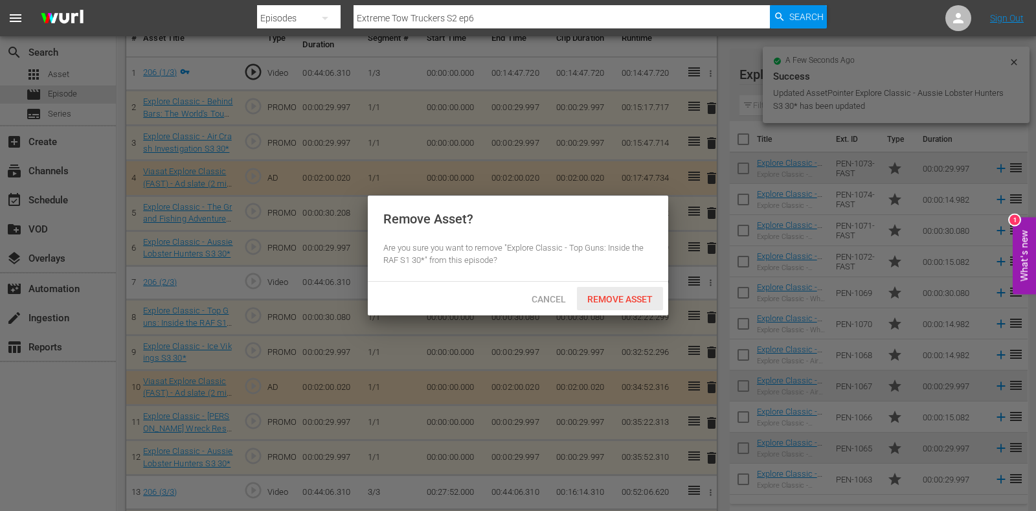
click at [630, 296] on span "Remove Asset" at bounding box center [620, 299] width 86 height 10
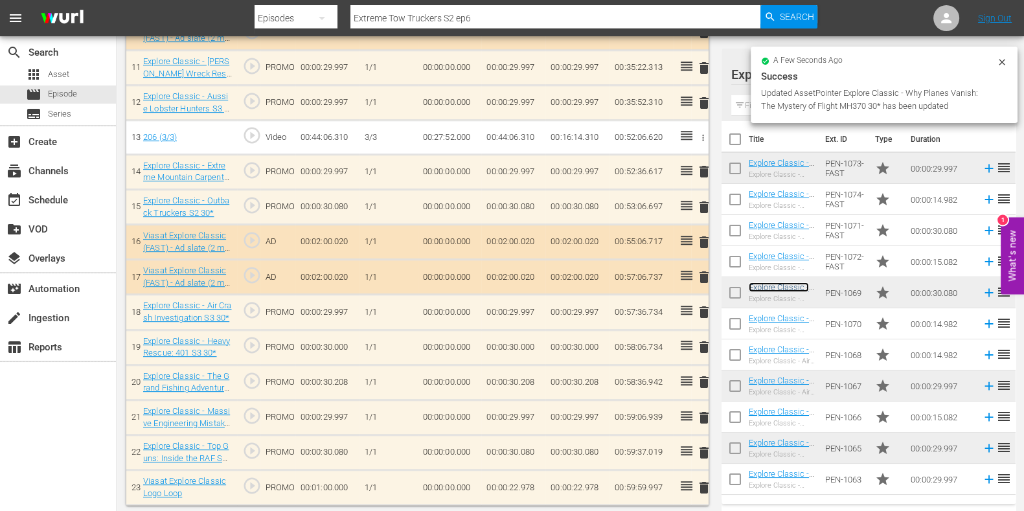
scroll to position [598, 0]
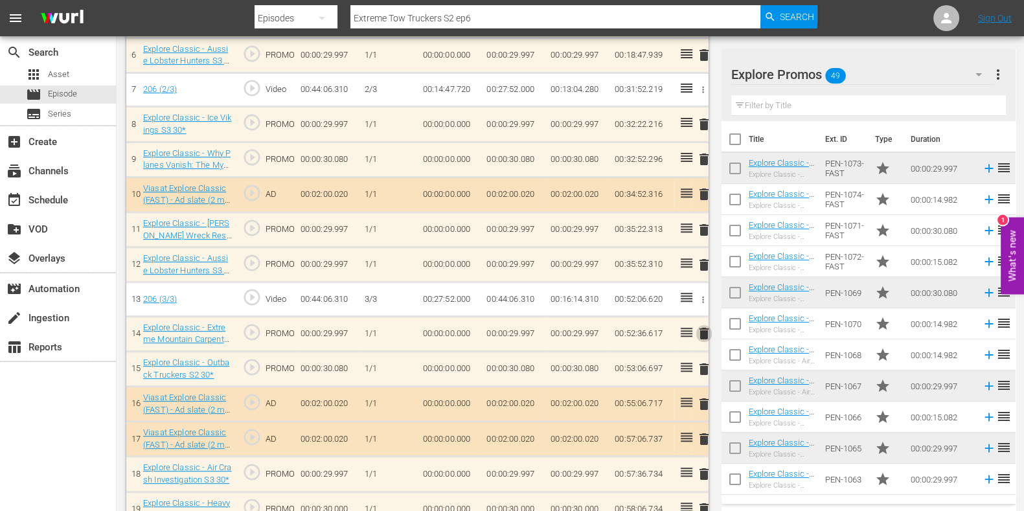
click at [706, 326] on span "delete" at bounding box center [704, 334] width 16 height 16
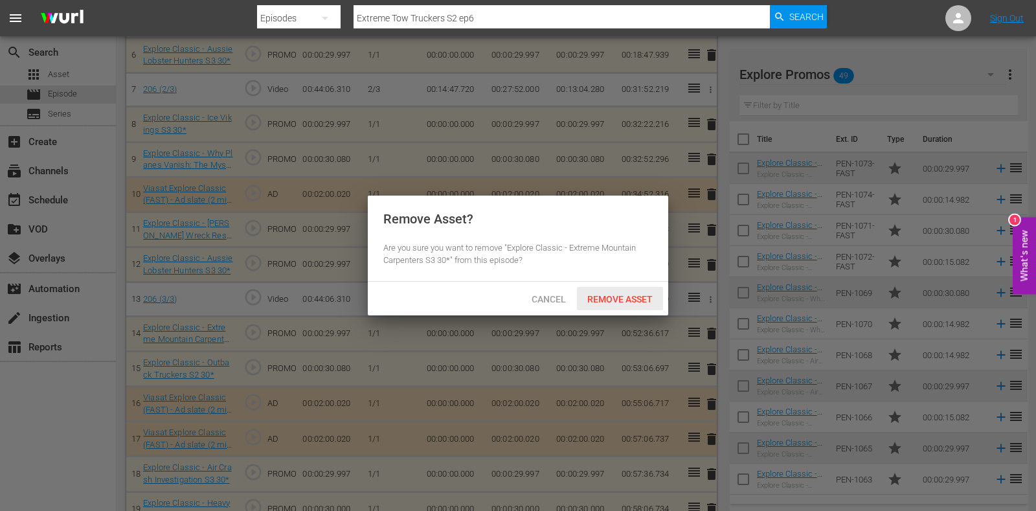
click at [615, 294] on span "Remove Asset" at bounding box center [620, 299] width 86 height 10
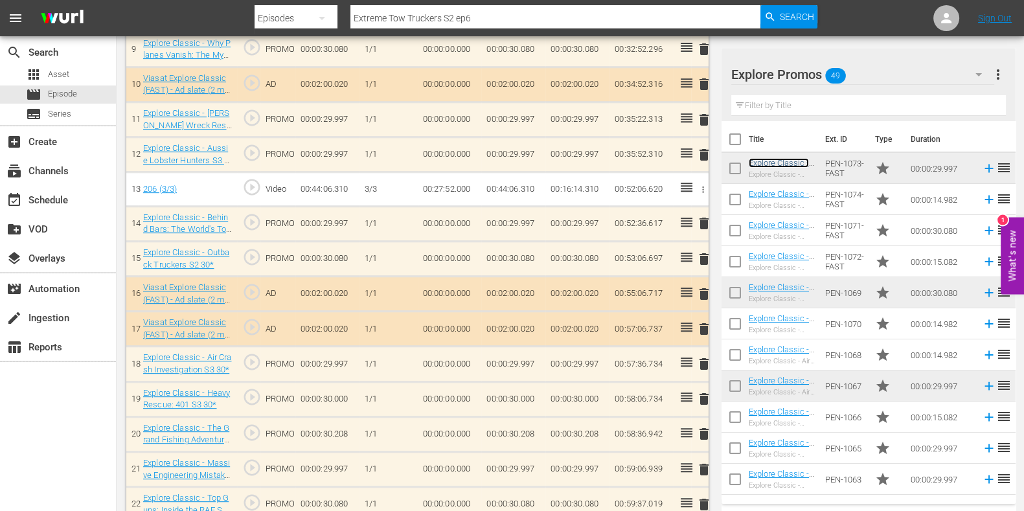
scroll to position [760, 0]
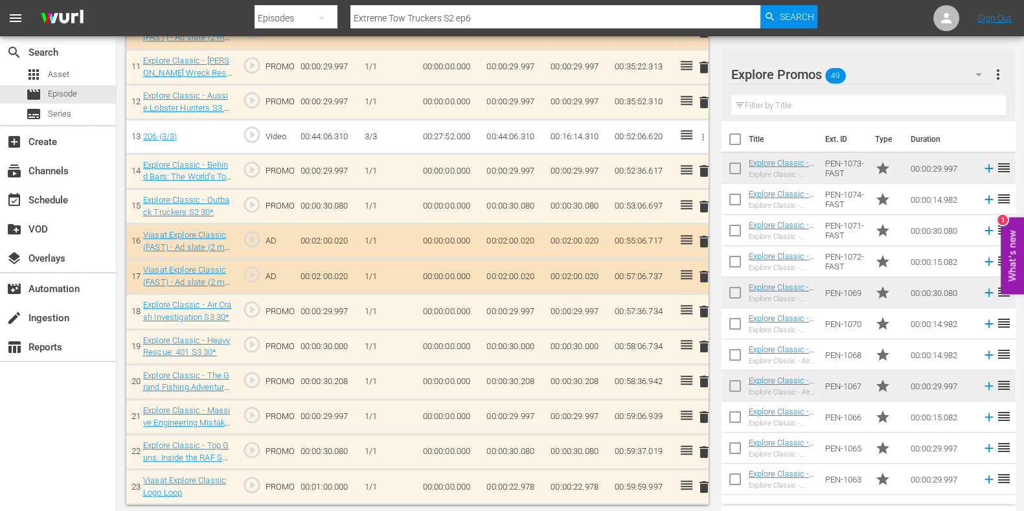
click at [709, 344] on span "delete" at bounding box center [704, 347] width 16 height 16
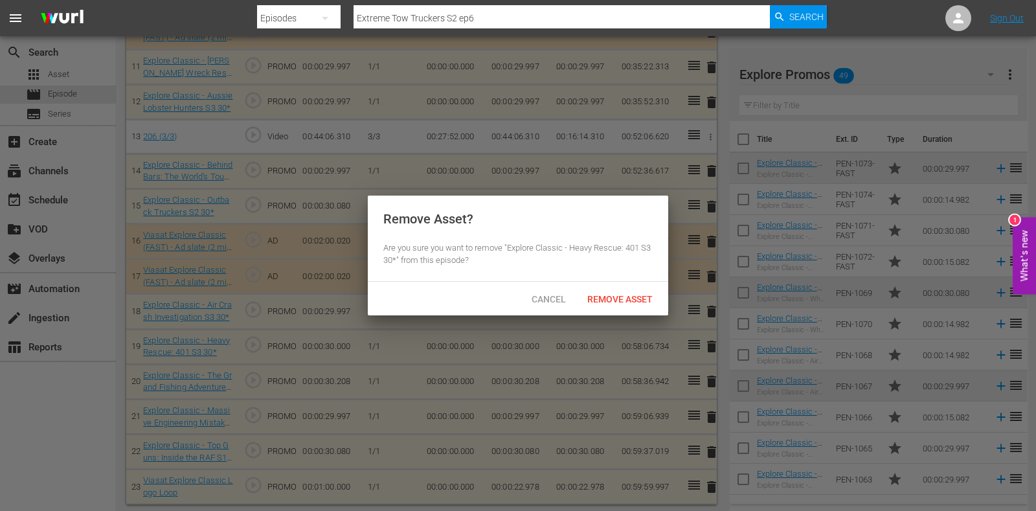
click at [625, 311] on div "Cancel Remove Asset" at bounding box center [518, 299] width 301 height 34
click at [626, 297] on span "Remove Asset" at bounding box center [620, 299] width 86 height 10
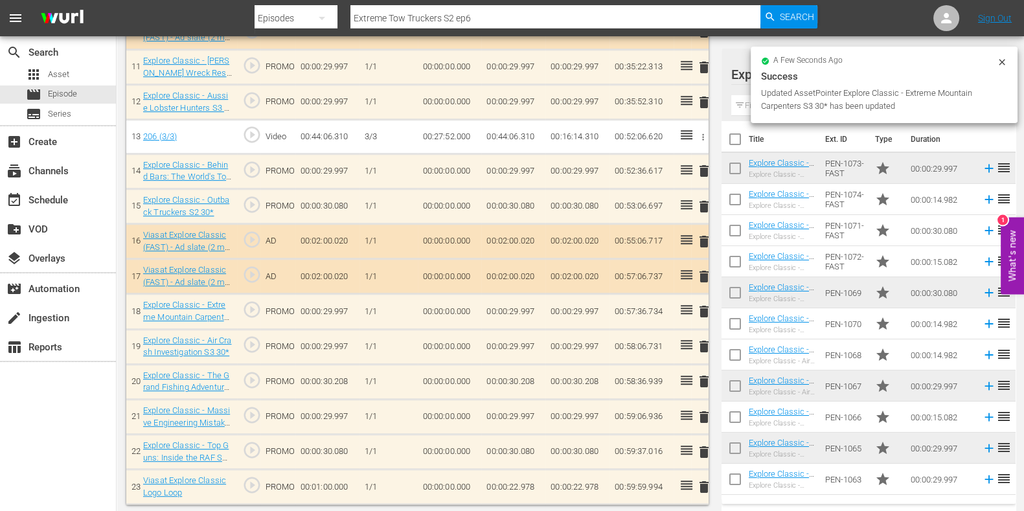
click at [505, 483] on td "00:00:22.978" at bounding box center [513, 487] width 64 height 35
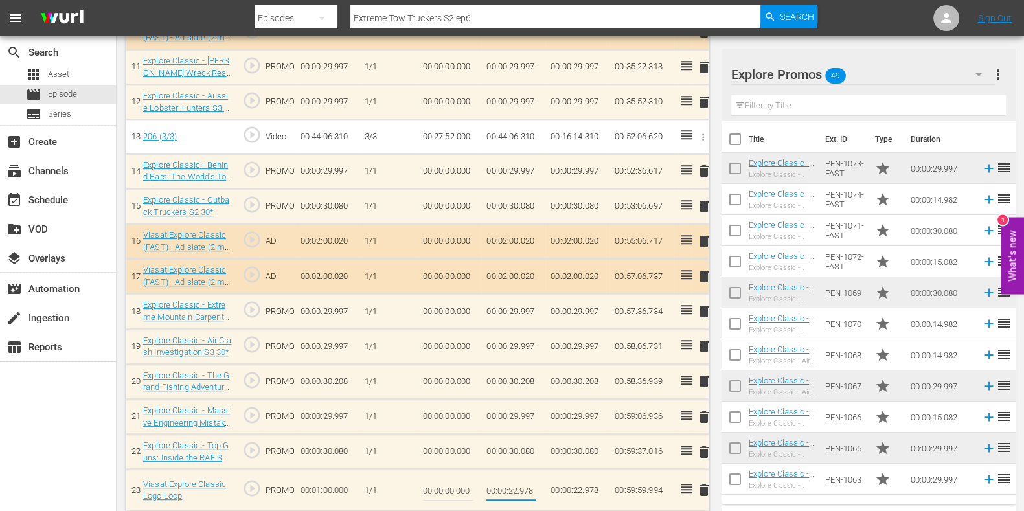
drag, startPoint x: 528, startPoint y: 486, endPoint x: 562, endPoint y: 496, distance: 35.2
click at [562, 496] on tr "23 Viasat Explore Classic Logo Loop play_circle_outline PROMO 00:01:00.000 1/1 …" at bounding box center [417, 491] width 582 height 42
type input "00:00:22.984"
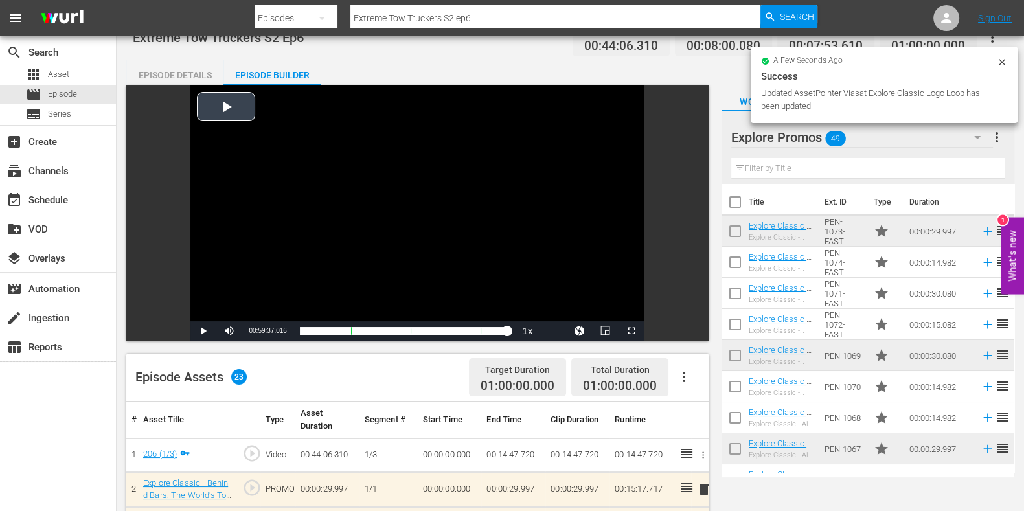
scroll to position [0, 0]
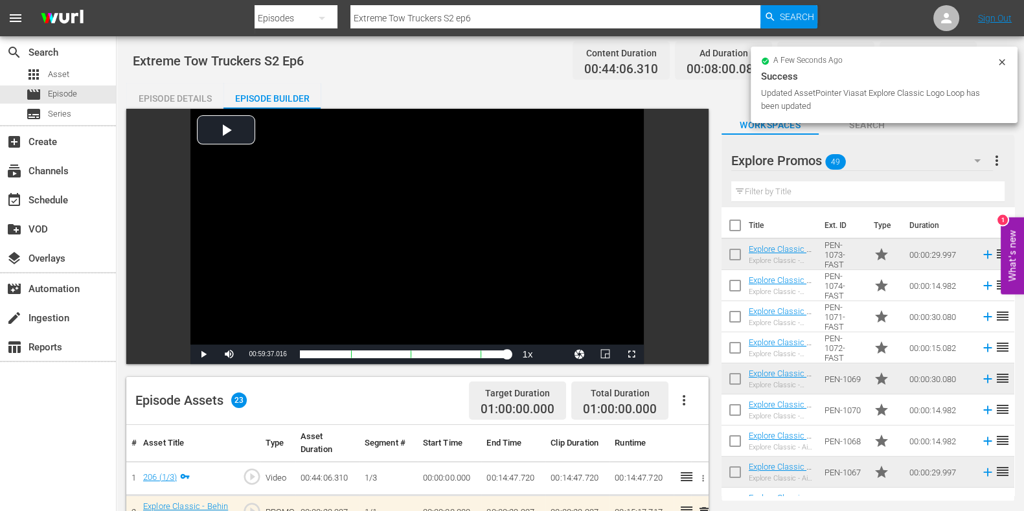
click at [508, 24] on input "Extreme Tow Truckers S2 ep6" at bounding box center [555, 18] width 410 height 31
type input "Extreme Tow Truckers S2 ep7"
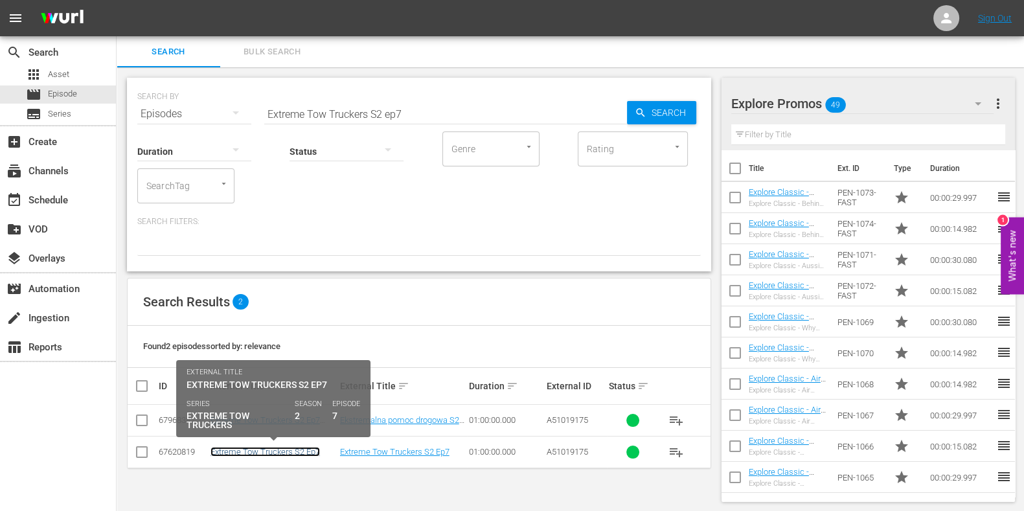
click at [238, 449] on link "Extreme Tow Truckers S2 Ep7" at bounding box center [264, 452] width 109 height 10
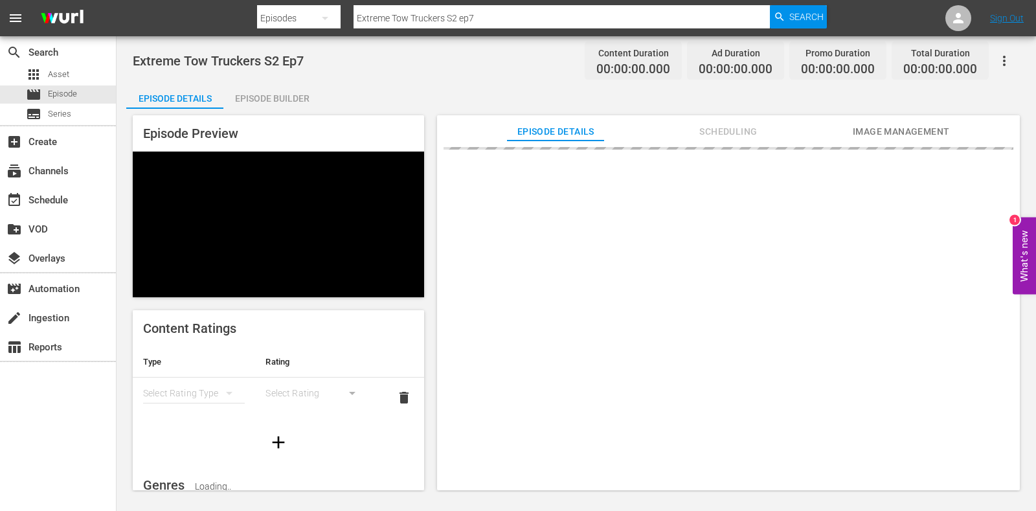
click at [291, 85] on div "Episode Builder" at bounding box center [271, 98] width 97 height 31
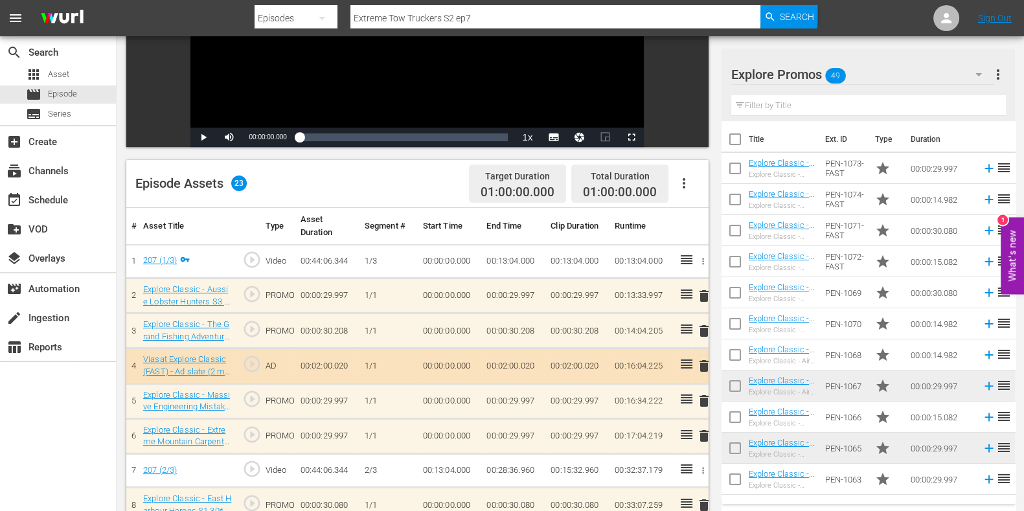
scroll to position [243, 0]
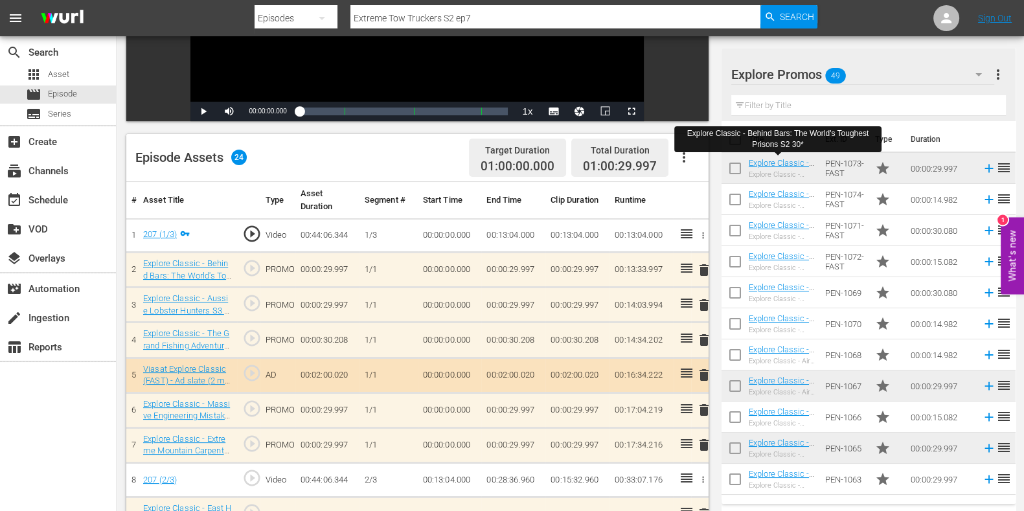
click at [710, 306] on span "delete" at bounding box center [704, 305] width 16 height 16
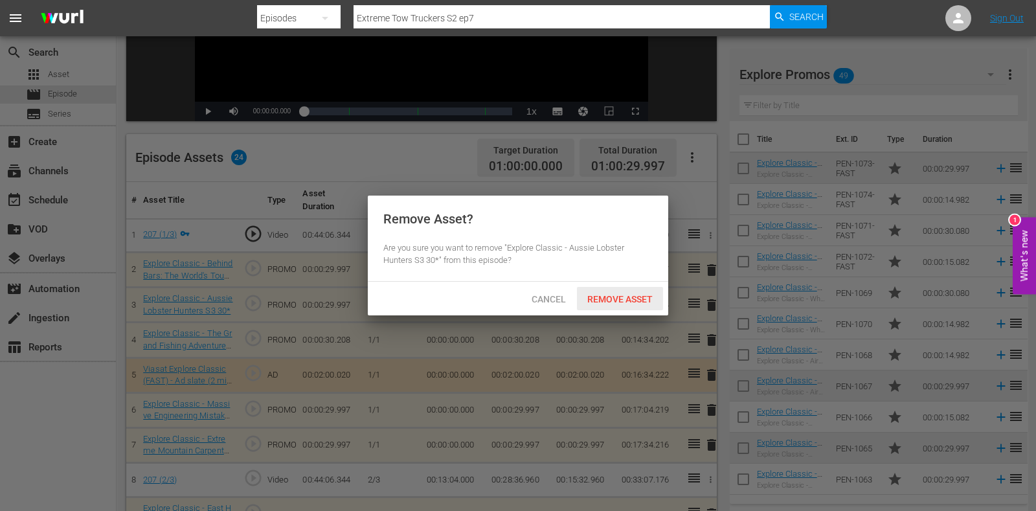
click at [595, 294] on span "Remove Asset" at bounding box center [620, 299] width 86 height 10
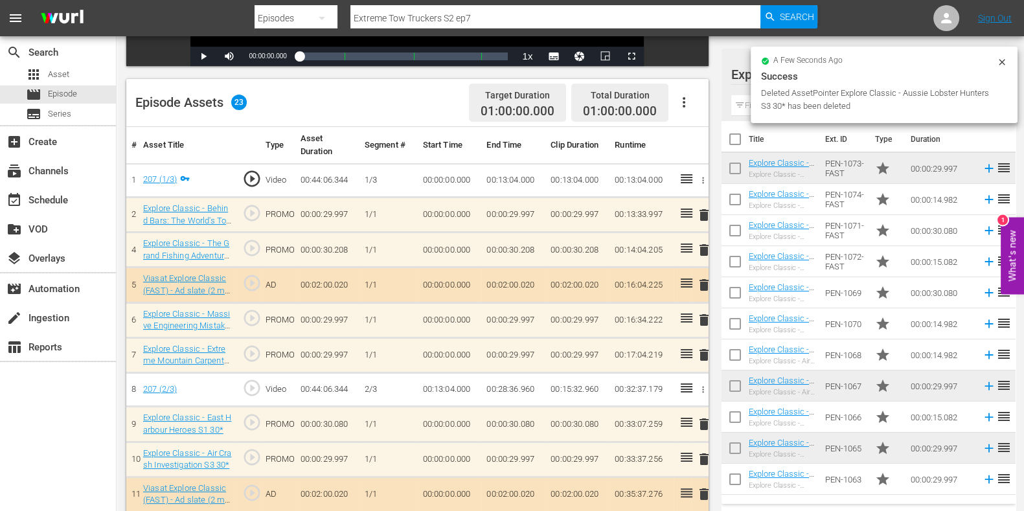
scroll to position [323, 0]
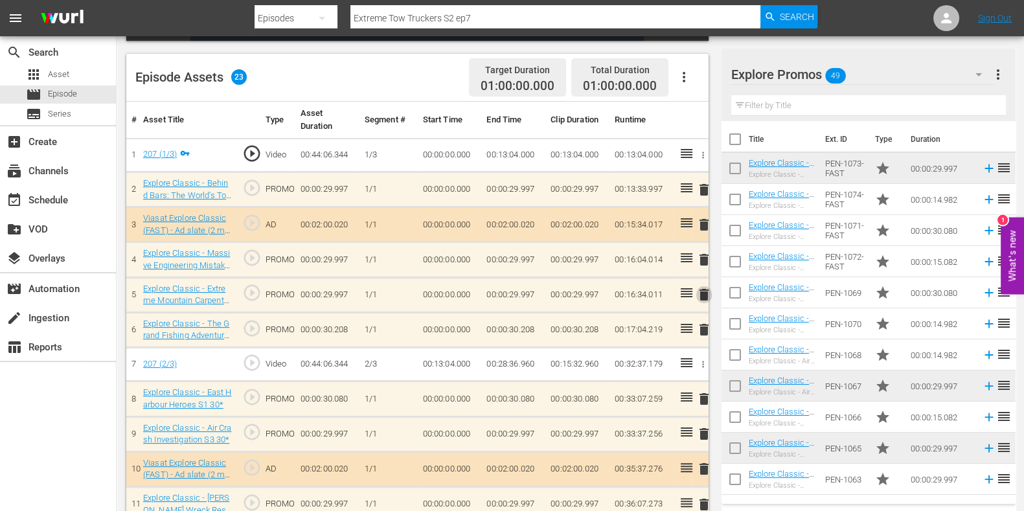
click at [702, 296] on span "delete" at bounding box center [704, 295] width 16 height 16
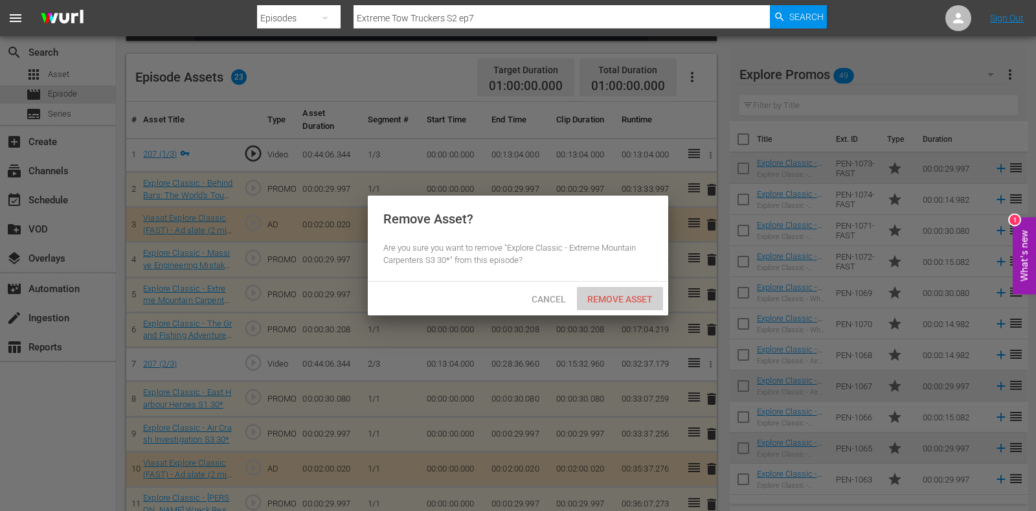
click at [631, 294] on span "Remove Asset" at bounding box center [620, 299] width 86 height 10
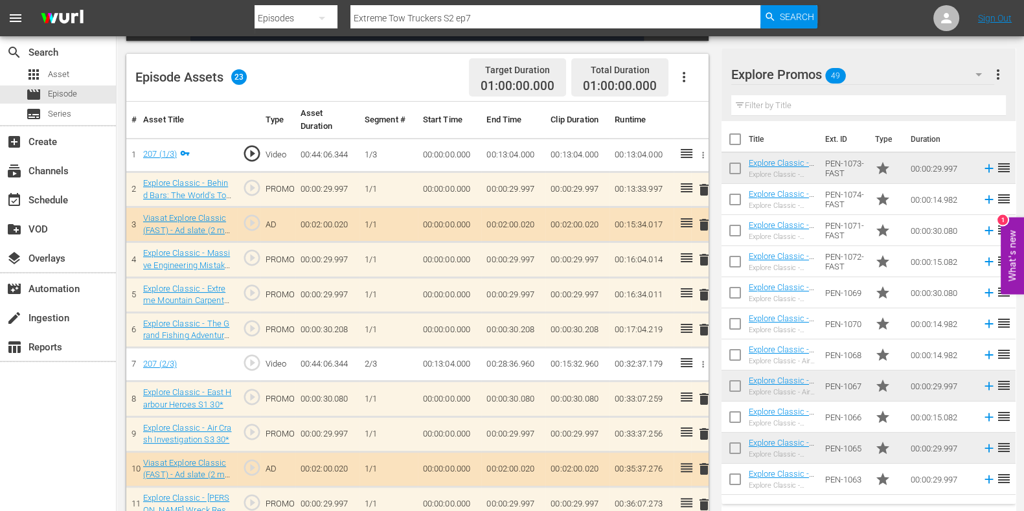
click at [762, 104] on input "text" at bounding box center [868, 105] width 275 height 21
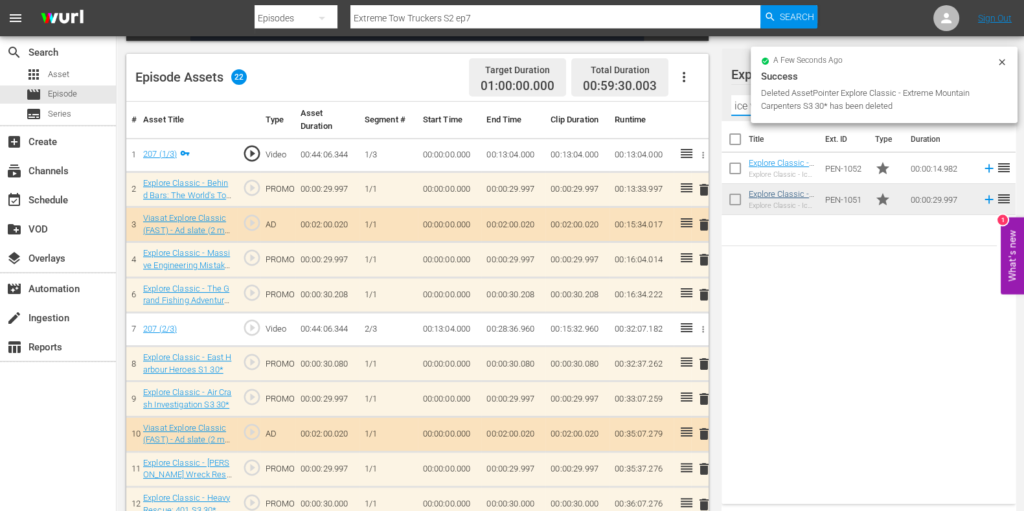
type input "ice vik"
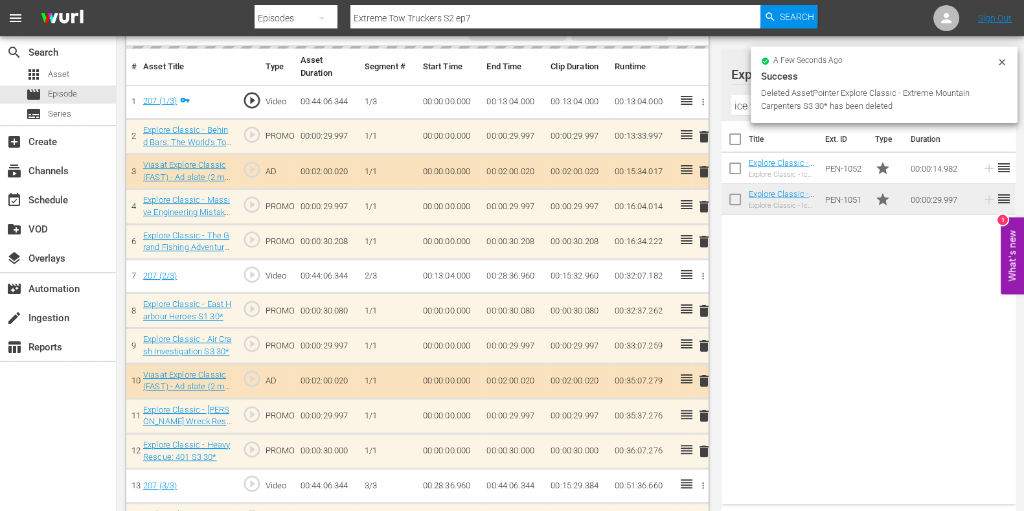
scroll to position [405, 0]
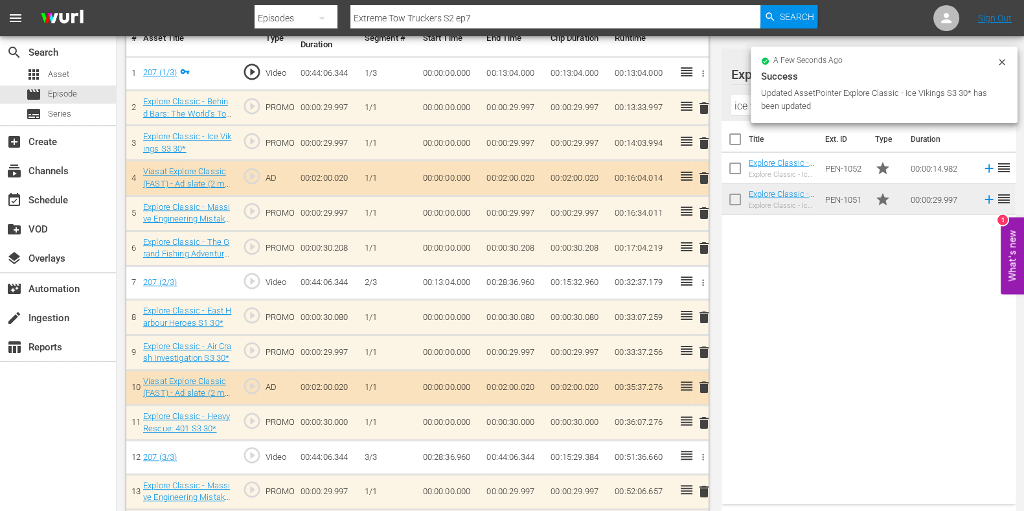
click at [699, 422] on span "delete" at bounding box center [704, 423] width 16 height 16
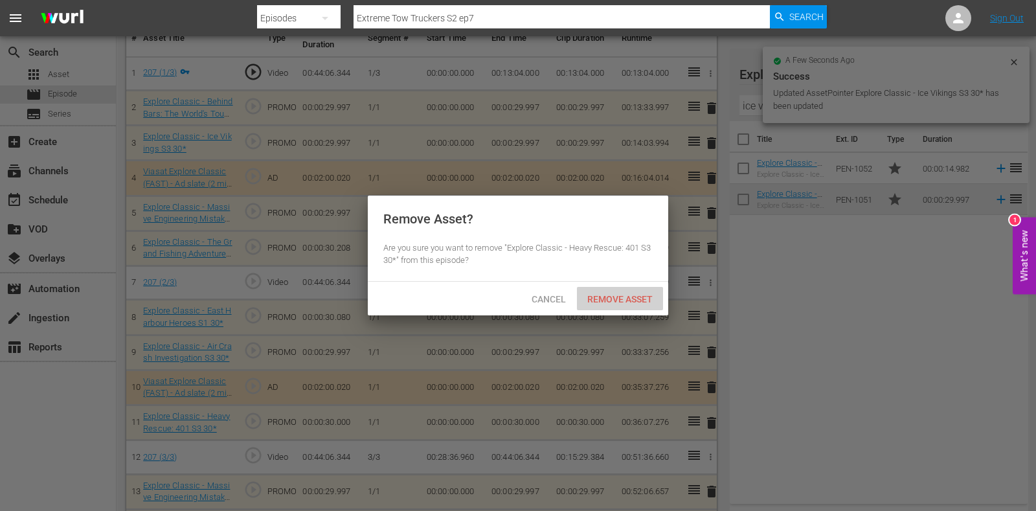
click at [615, 296] on span "Remove Asset" at bounding box center [620, 299] width 86 height 10
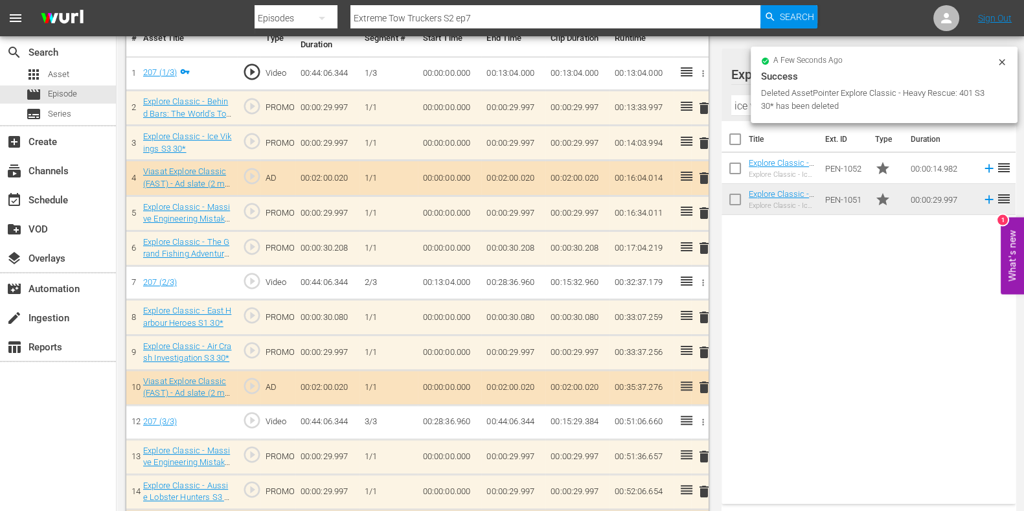
scroll to position [725, 0]
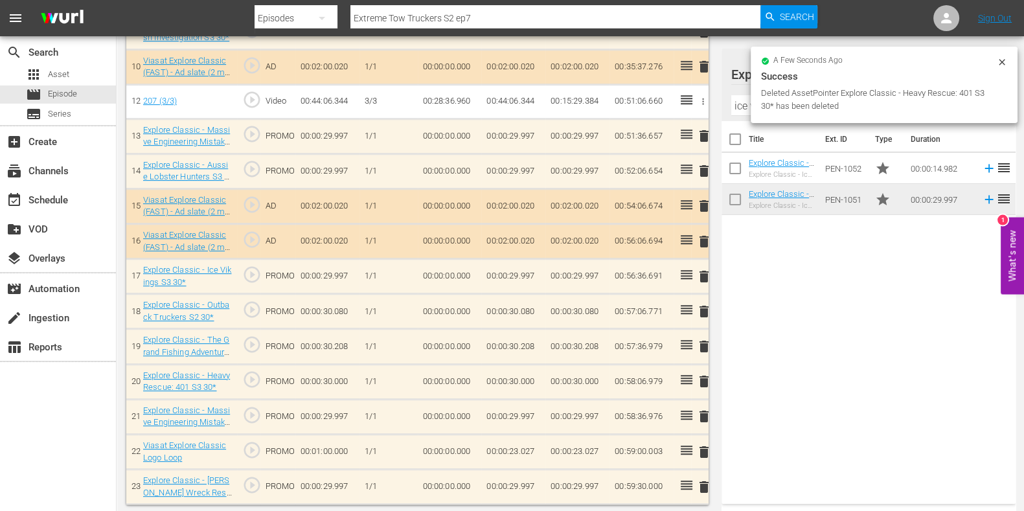
click at [705, 482] on span "delete" at bounding box center [704, 487] width 16 height 16
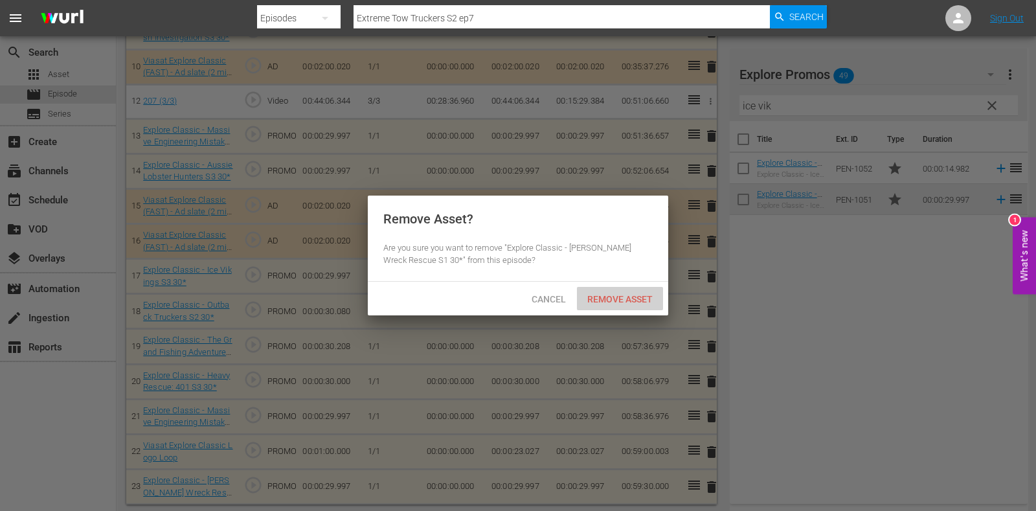
click at [612, 291] on div "Remove Asset" at bounding box center [620, 299] width 86 height 24
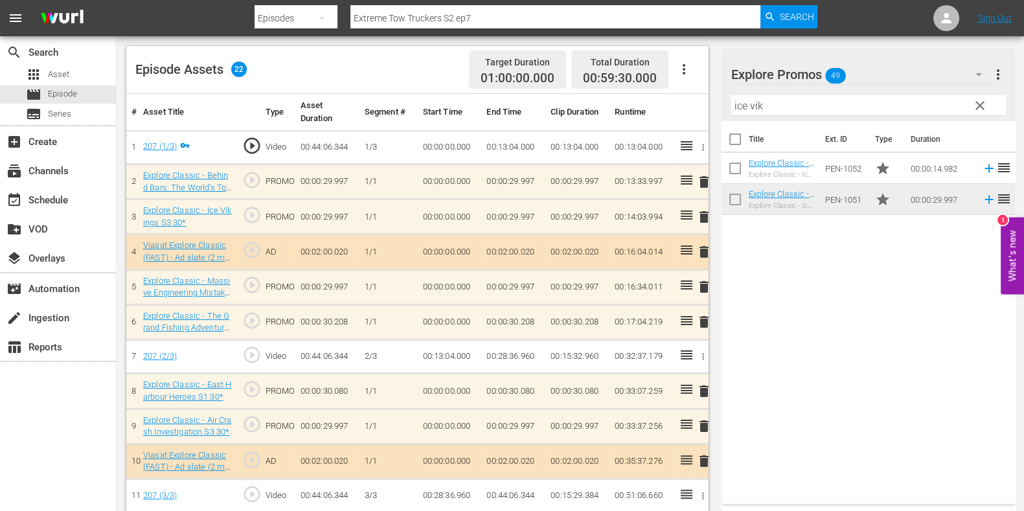
scroll to position [320, 0]
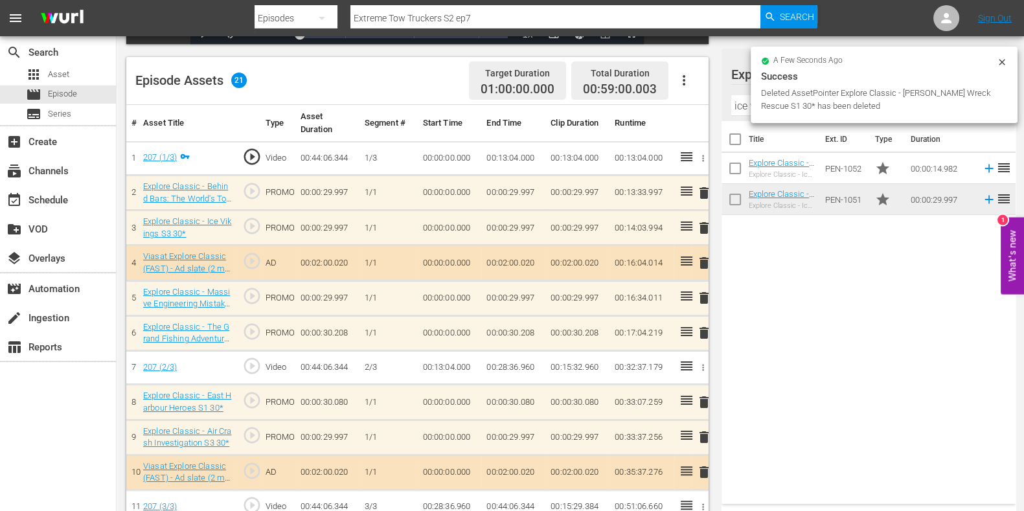
click at [745, 102] on input "ice vik" at bounding box center [868, 105] width 275 height 21
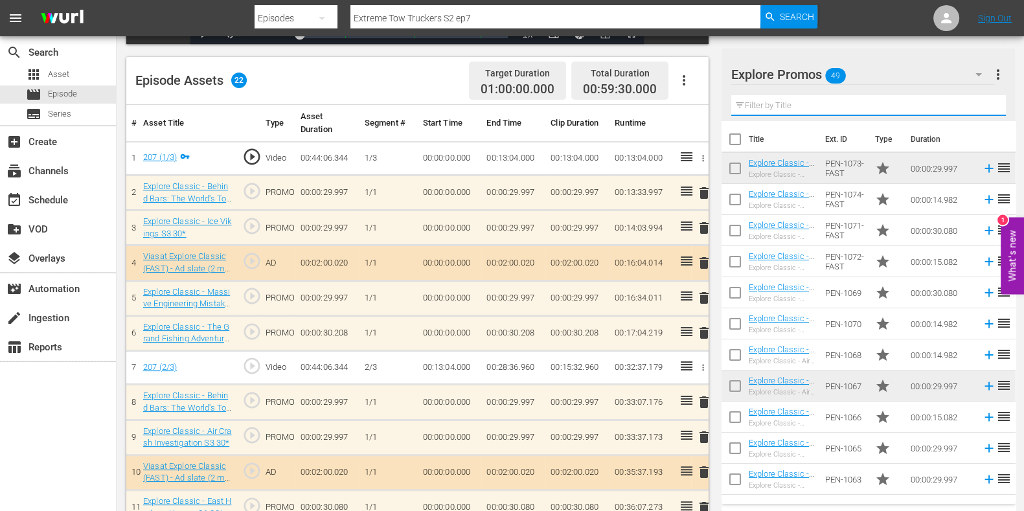
click at [773, 112] on input "text" at bounding box center [868, 105] width 275 height 21
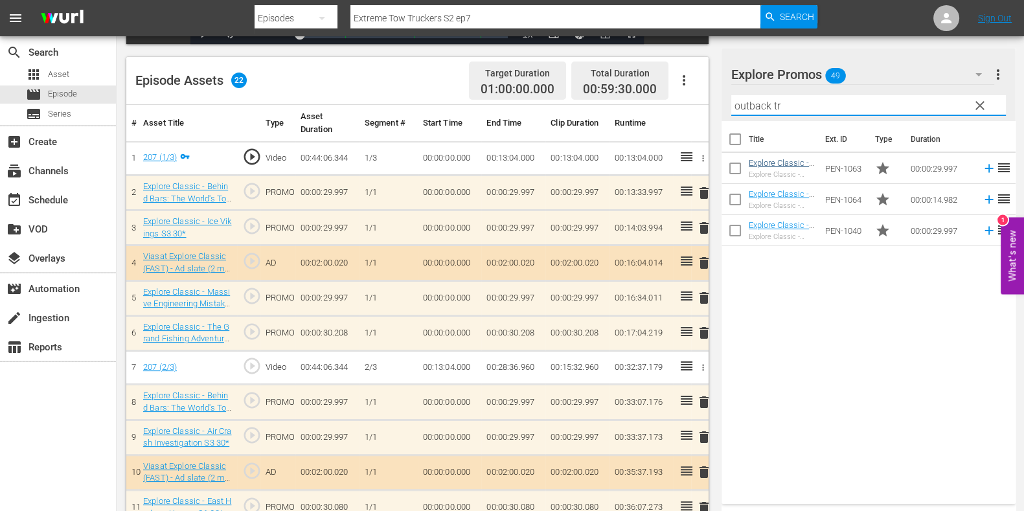
type input "outback tr"
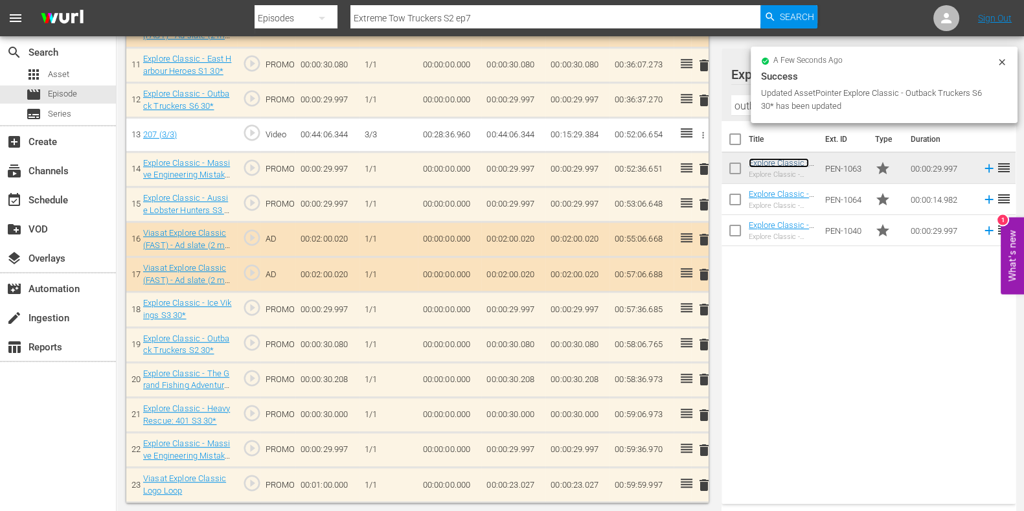
scroll to position [760, 0]
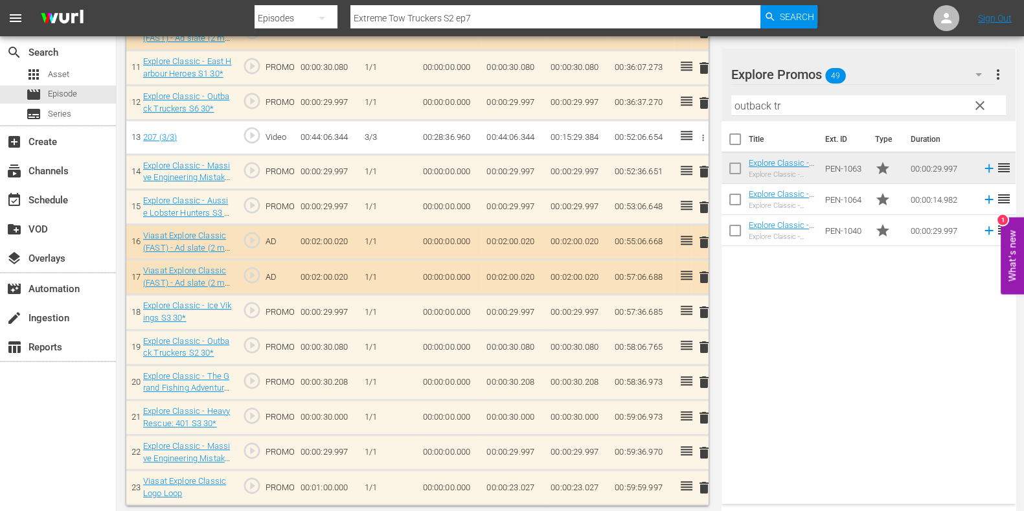
click at [705, 168] on span "delete" at bounding box center [704, 172] width 16 height 16
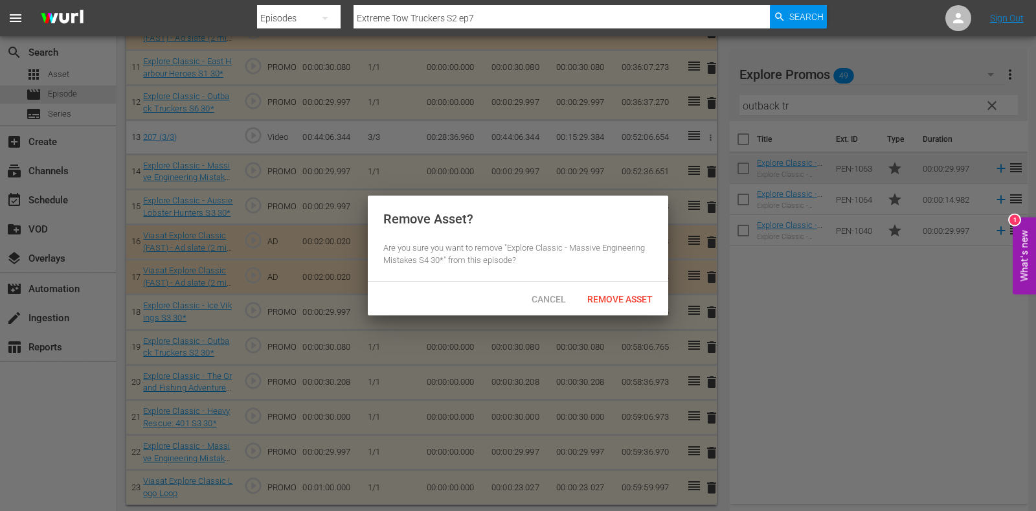
click at [613, 301] on span "Remove Asset" at bounding box center [620, 299] width 86 height 10
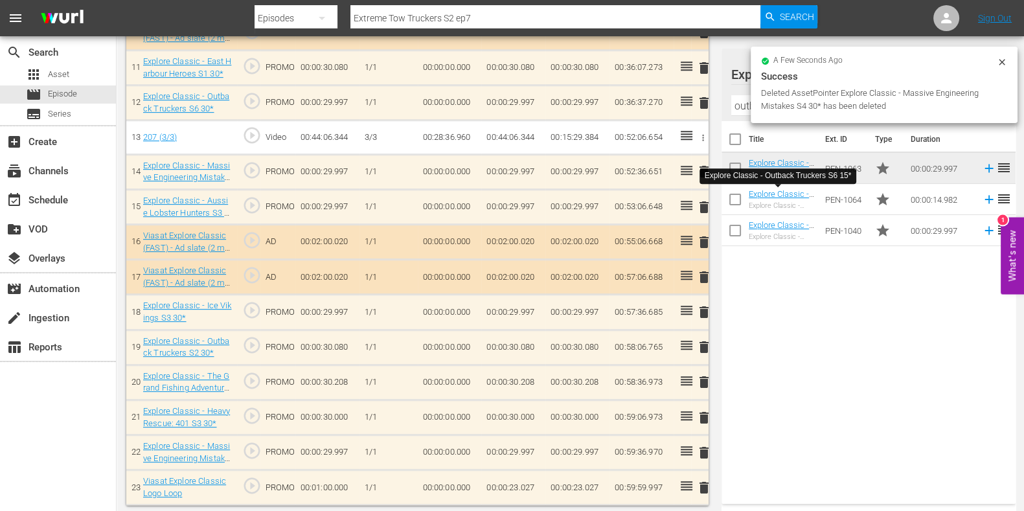
scroll to position [725, 0]
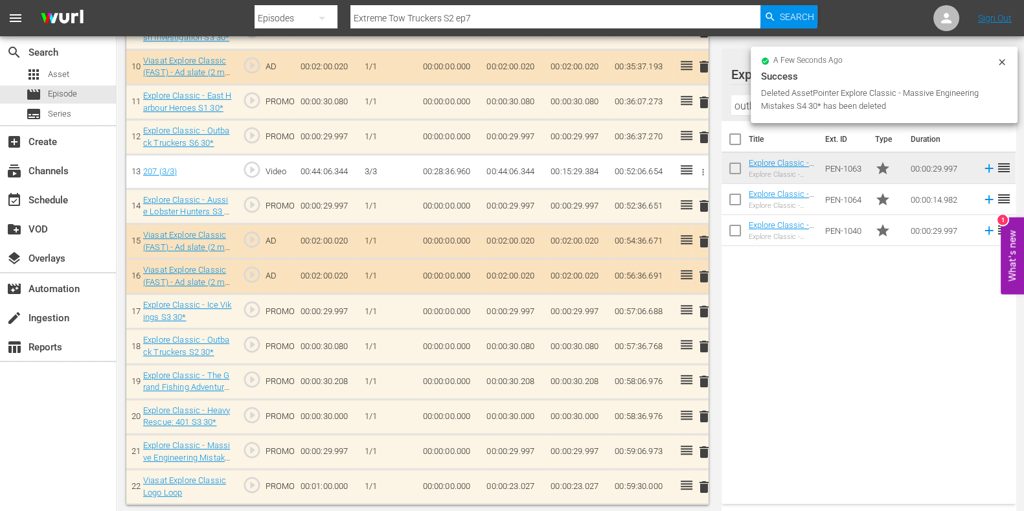
click at [1011, 58] on div "a few seconds ago Success Deleted AssetPointer Explore Classic - Massive Engine…" at bounding box center [884, 85] width 267 height 76
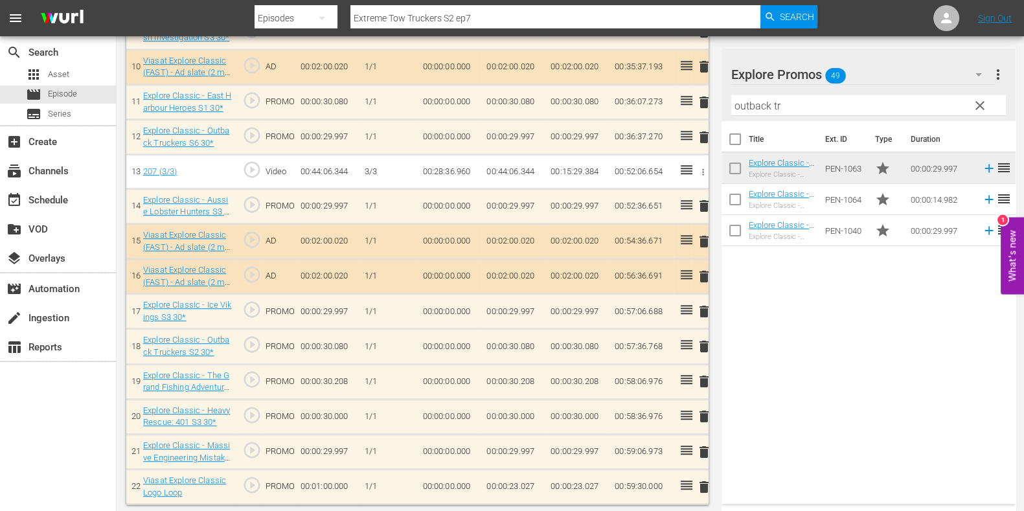
click at [976, 98] on span "clear" at bounding box center [980, 106] width 16 height 16
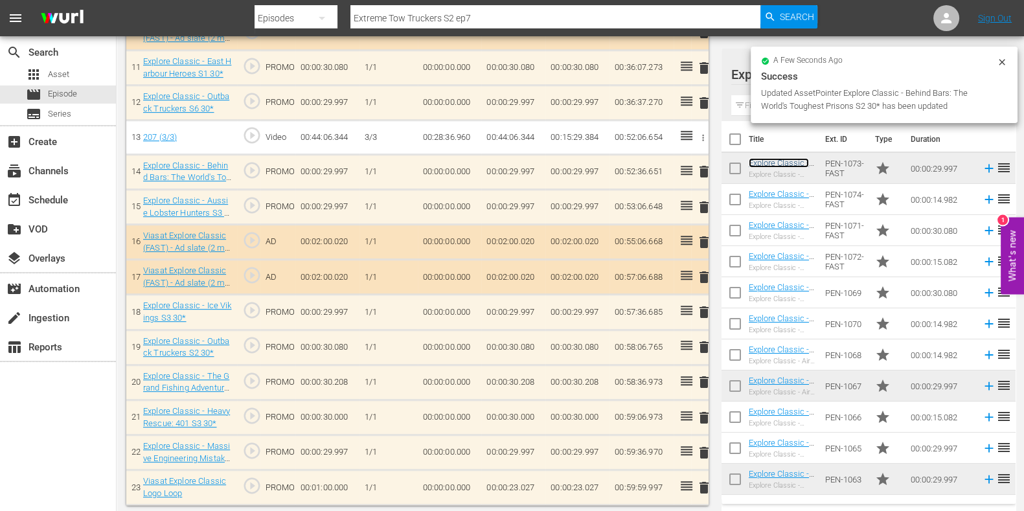
scroll to position [760, 0]
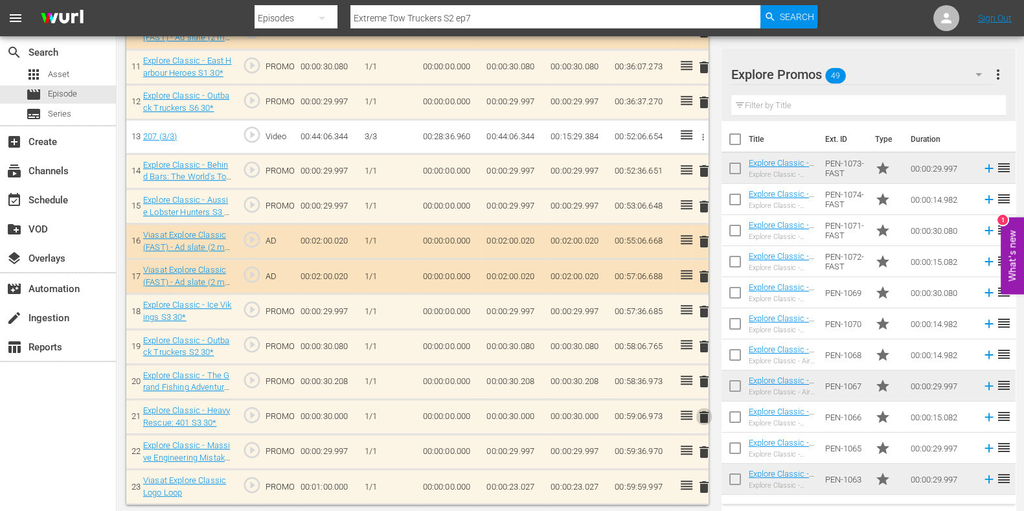
click at [709, 415] on span "delete" at bounding box center [704, 417] width 16 height 16
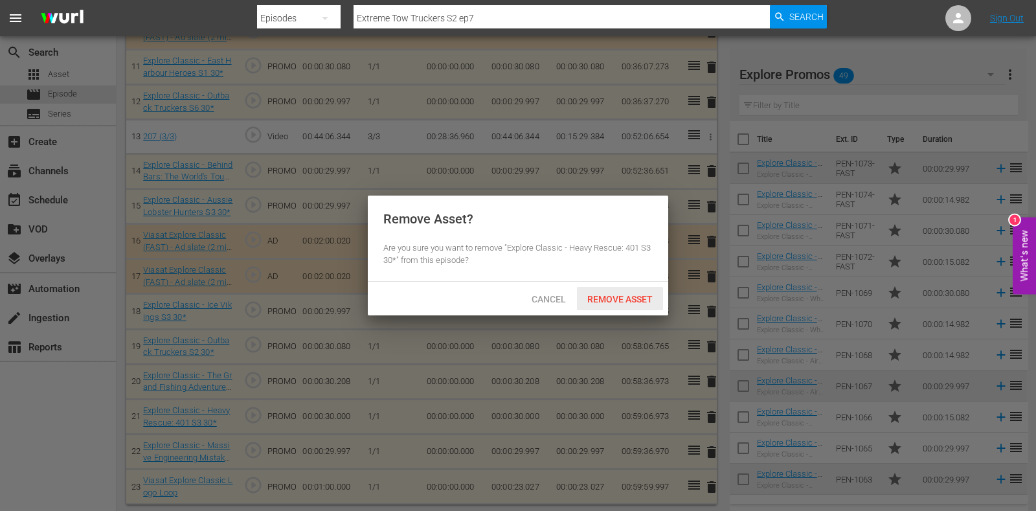
click at [608, 298] on span "Remove Asset" at bounding box center [620, 299] width 86 height 10
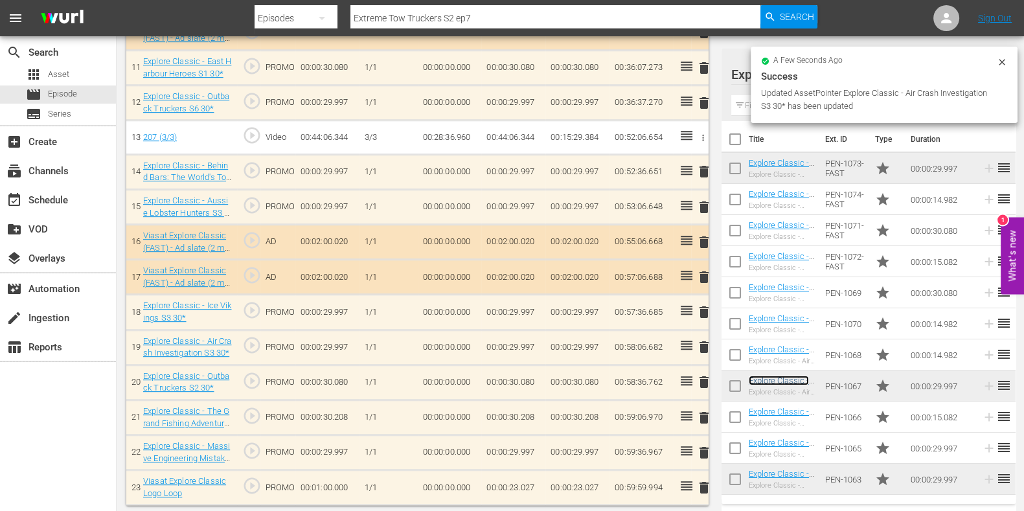
scroll to position [760, 0]
click at [517, 477] on td "00:00:23.027" at bounding box center [513, 487] width 64 height 35
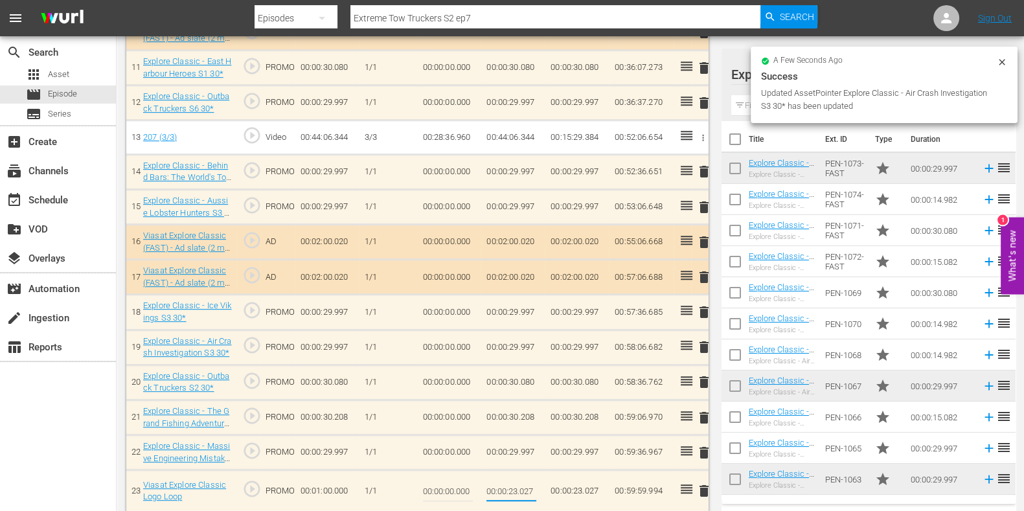
click at [527, 483] on input "00:00:23.027" at bounding box center [511, 490] width 50 height 31
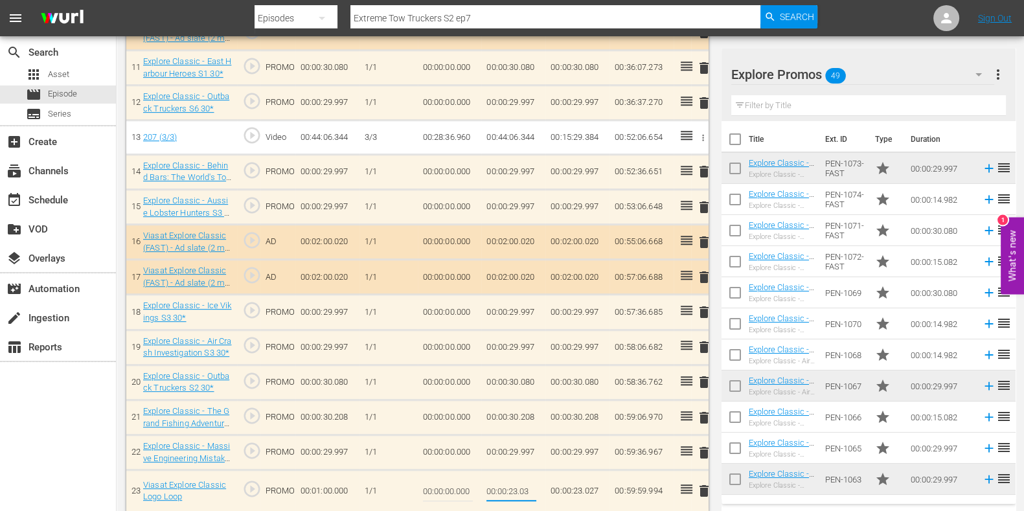
type input "00:00:23.033"
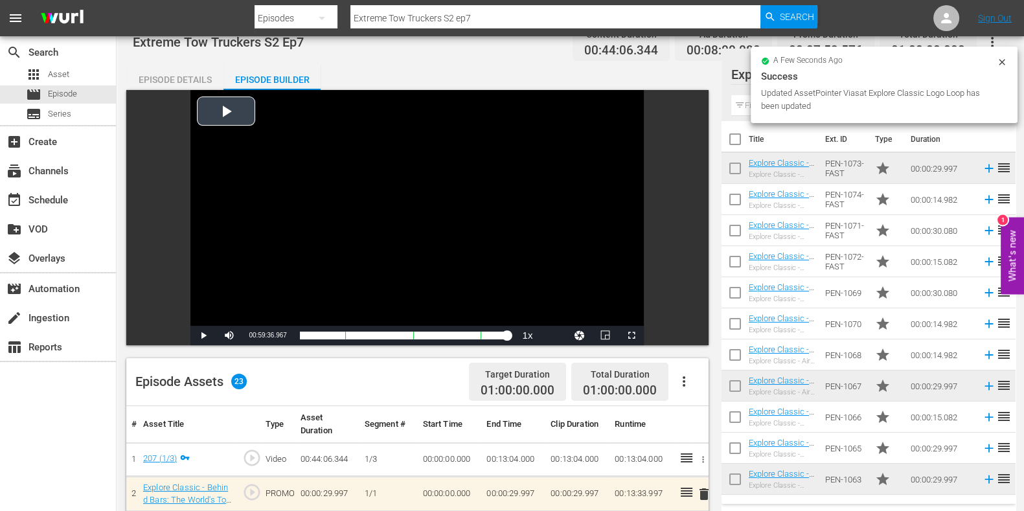
scroll to position [0, 0]
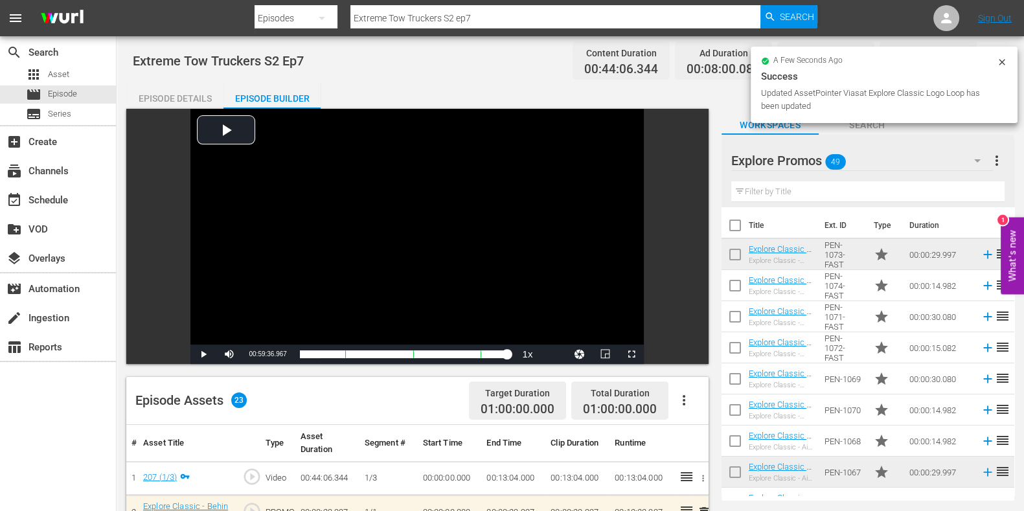
click at [502, 25] on input "Extreme Tow Truckers S2 ep7" at bounding box center [555, 18] width 410 height 31
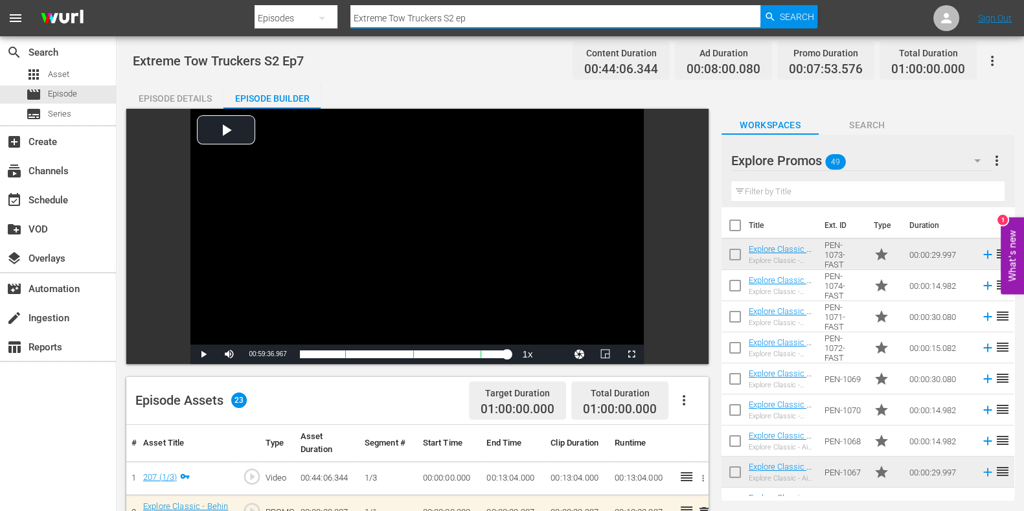
type input "Extreme Tow Truckers S2 ep8"
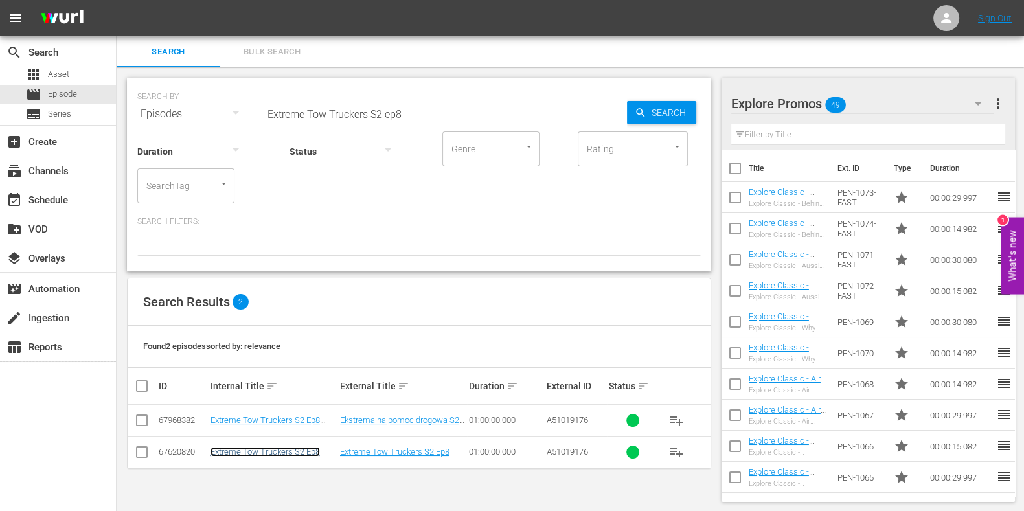
click at [308, 455] on link "Extreme Tow Truckers S2 Ep8" at bounding box center [264, 452] width 109 height 10
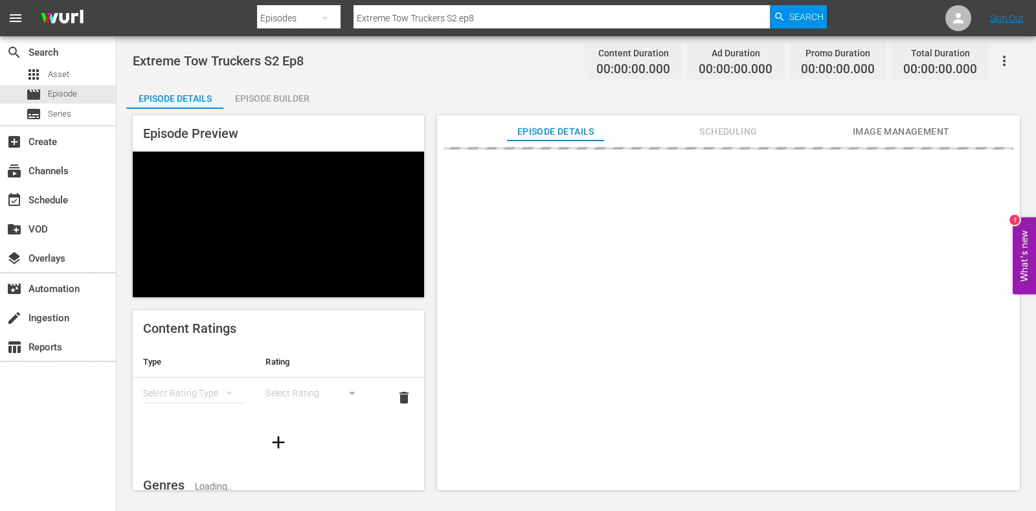
click at [286, 93] on div "Episode Builder" at bounding box center [271, 98] width 97 height 31
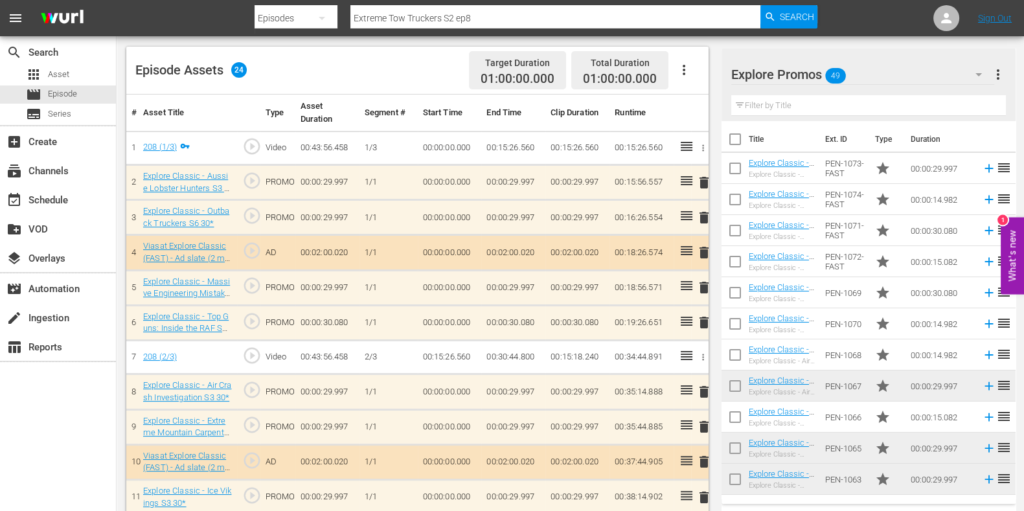
scroll to position [341, 0]
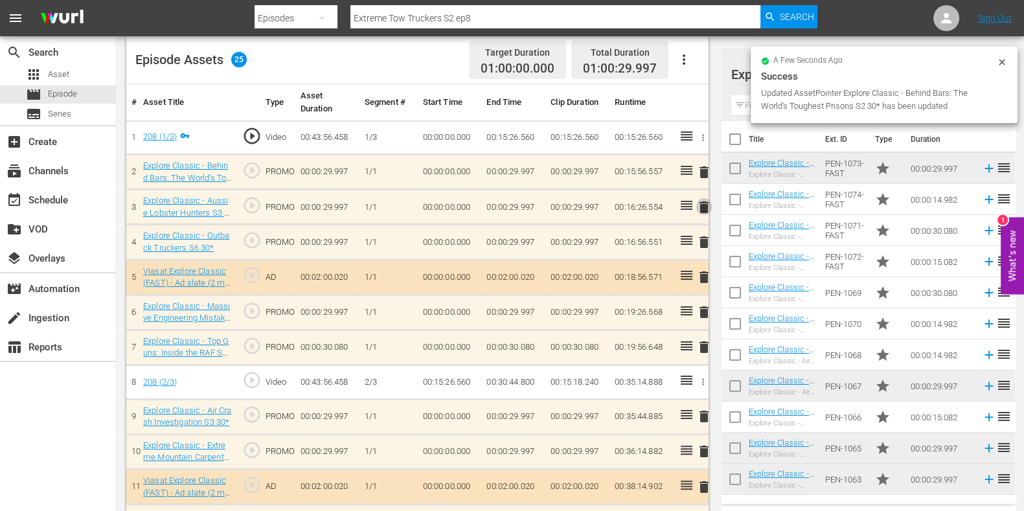
click at [701, 210] on span "delete" at bounding box center [704, 207] width 16 height 16
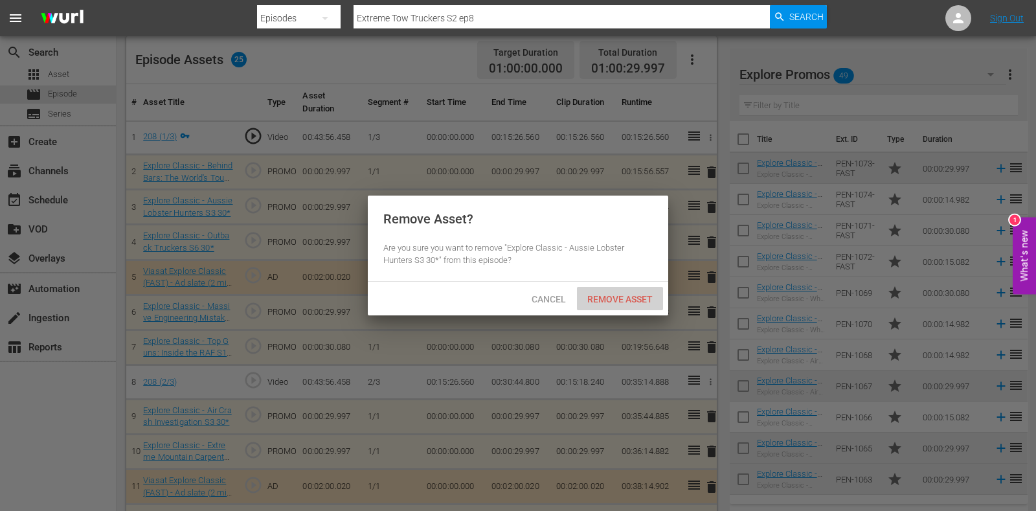
click at [591, 294] on span "Remove Asset" at bounding box center [620, 299] width 86 height 10
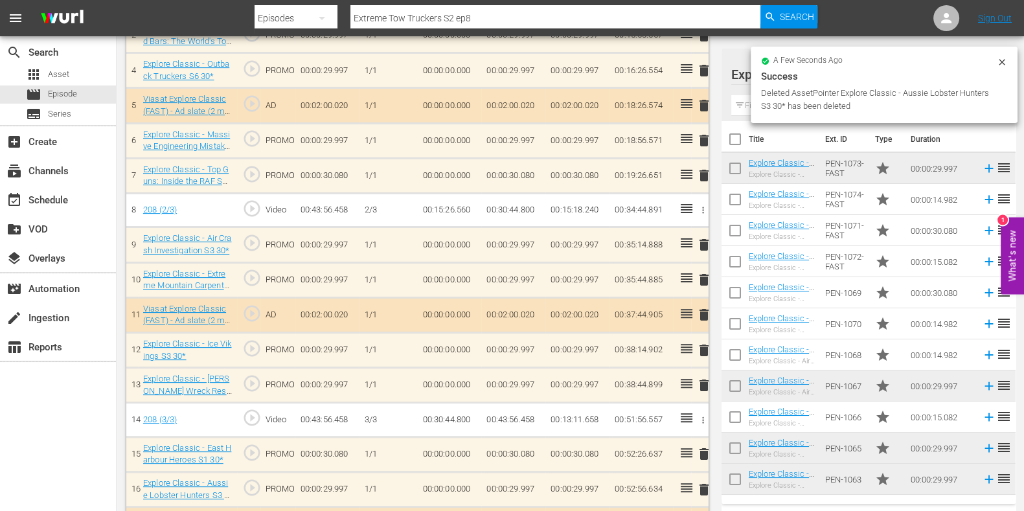
scroll to position [503, 0]
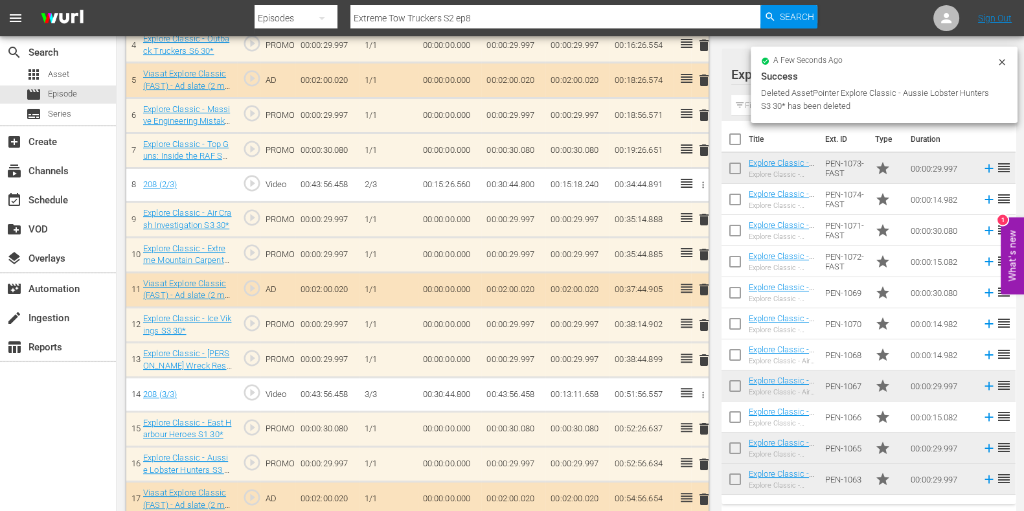
click at [701, 247] on span "delete" at bounding box center [704, 255] width 16 height 16
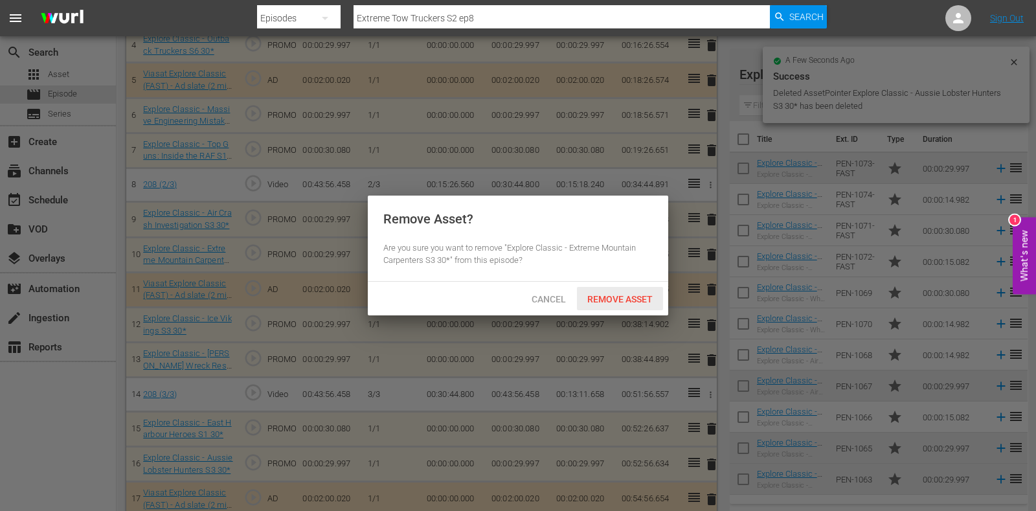
click at [630, 299] on span "Remove Asset" at bounding box center [620, 299] width 86 height 10
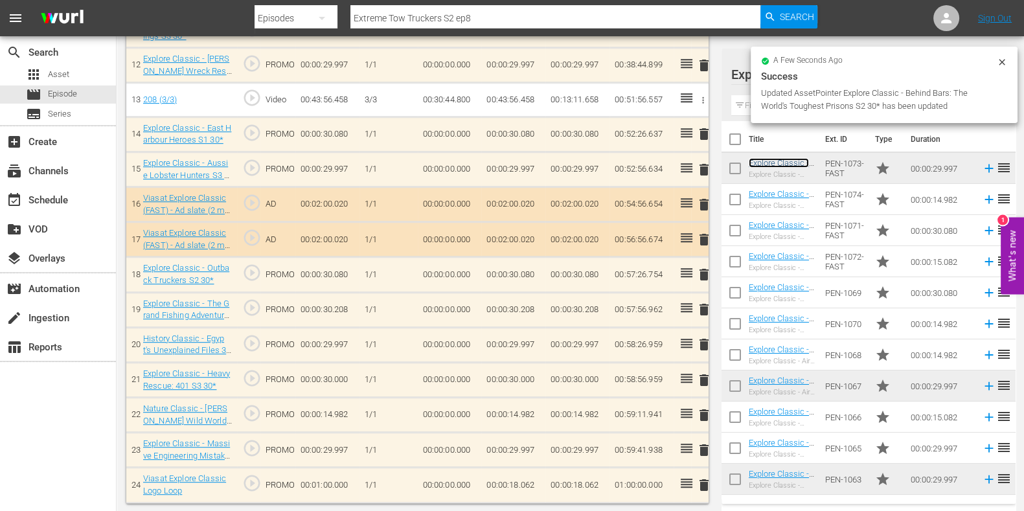
scroll to position [795, 0]
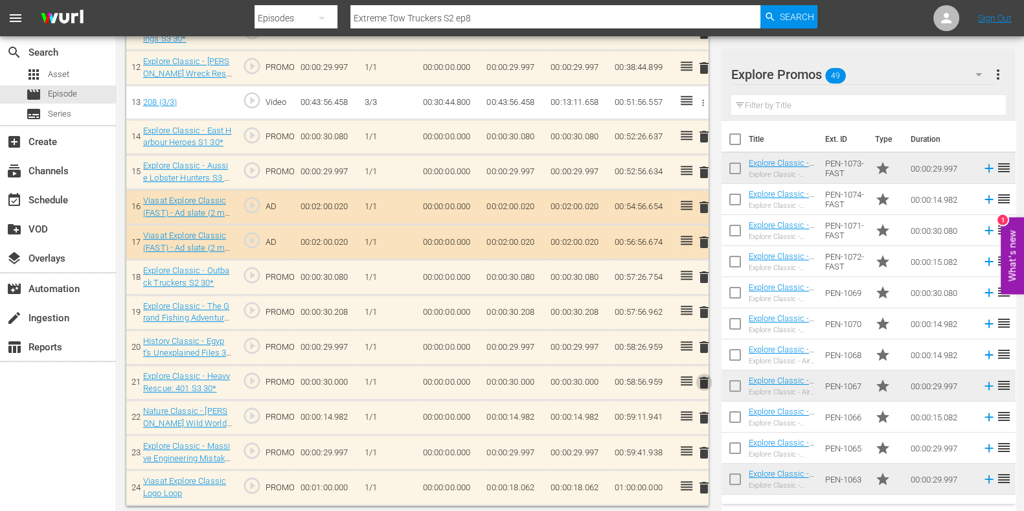
click at [706, 378] on span "delete" at bounding box center [704, 383] width 16 height 16
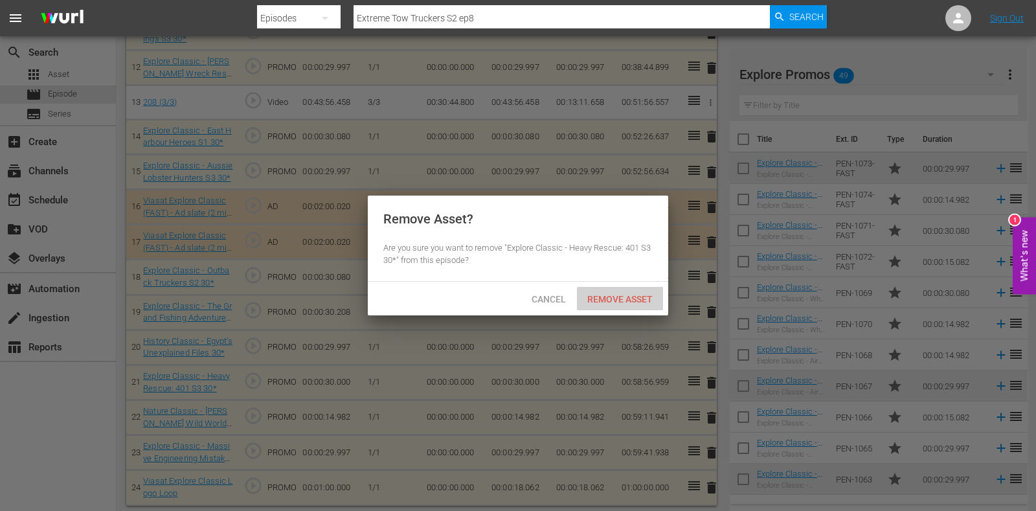
click at [600, 299] on span "Remove Asset" at bounding box center [620, 299] width 86 height 10
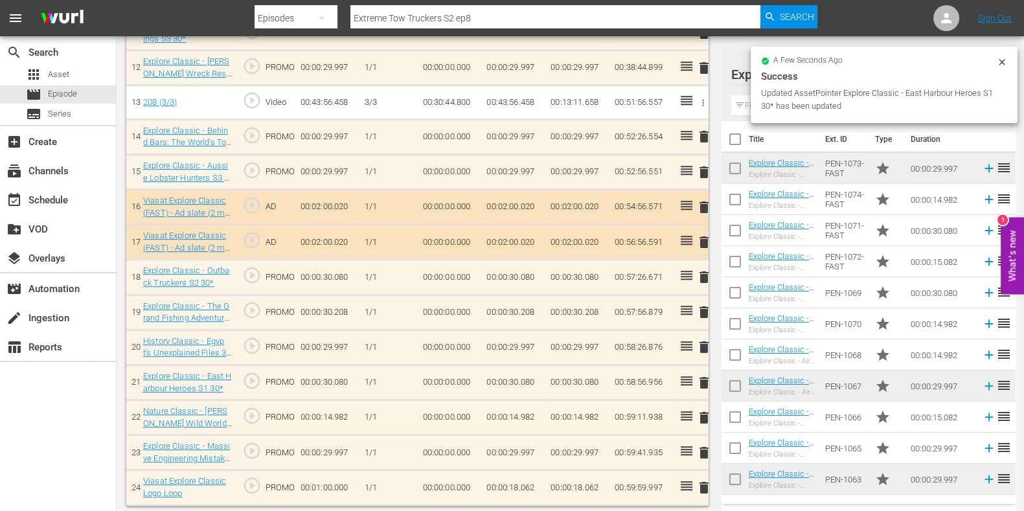
click at [515, 477] on td "00:00:18.062" at bounding box center [513, 487] width 64 height 35
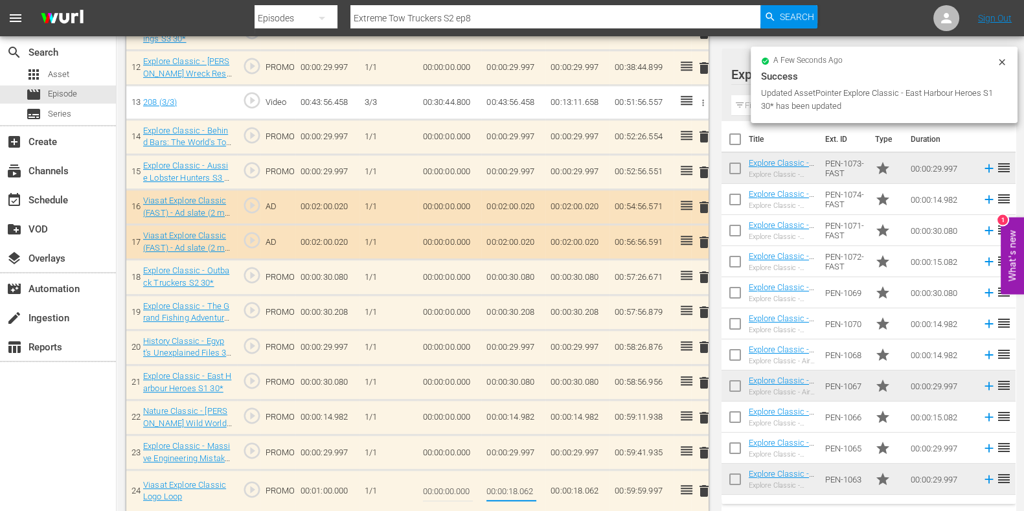
drag, startPoint x: 529, startPoint y: 484, endPoint x: 552, endPoint y: 488, distance: 23.6
click at [551, 488] on tr "24 Viasat Explore Classic Logo Loop play_circle_outline PROMO 00:01:00.000 1/1 …" at bounding box center [417, 491] width 582 height 42
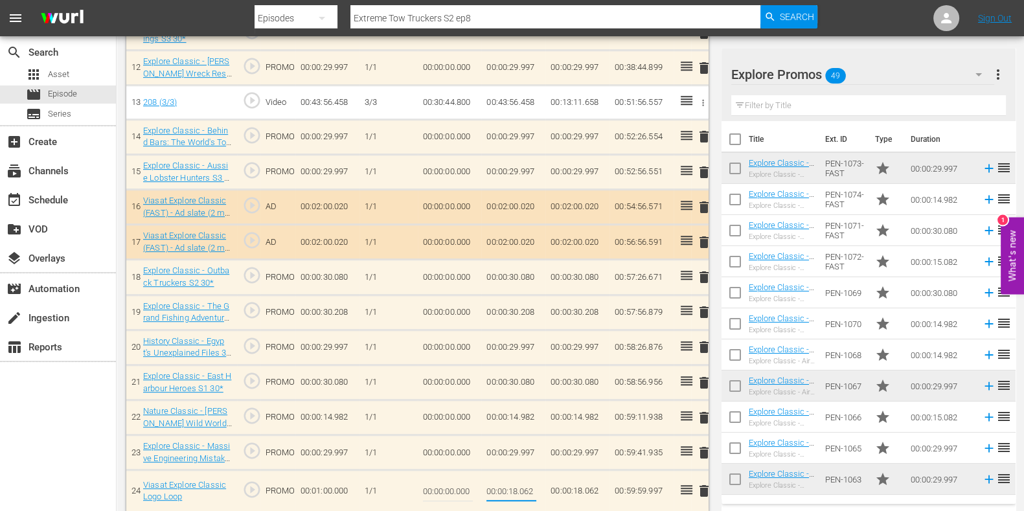
type input "00:00:18.065"
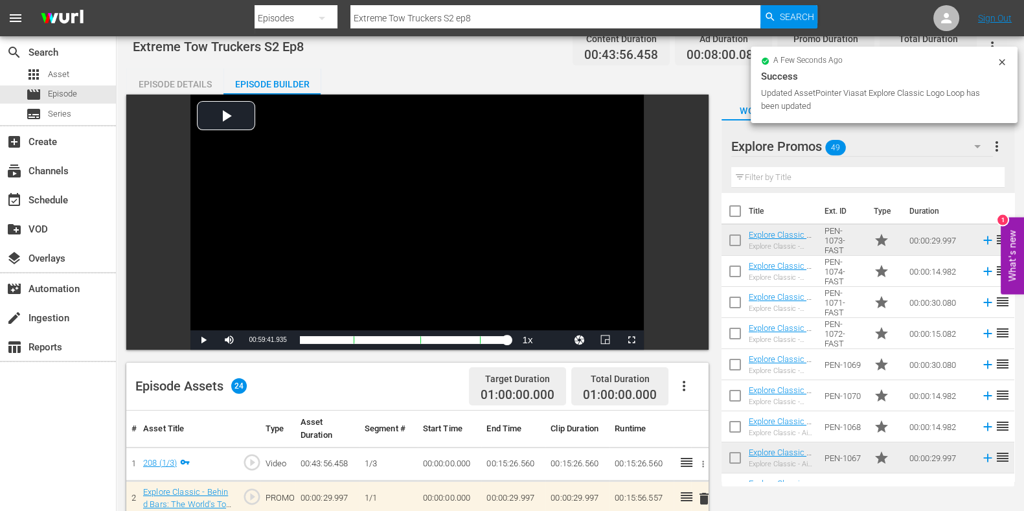
scroll to position [0, 0]
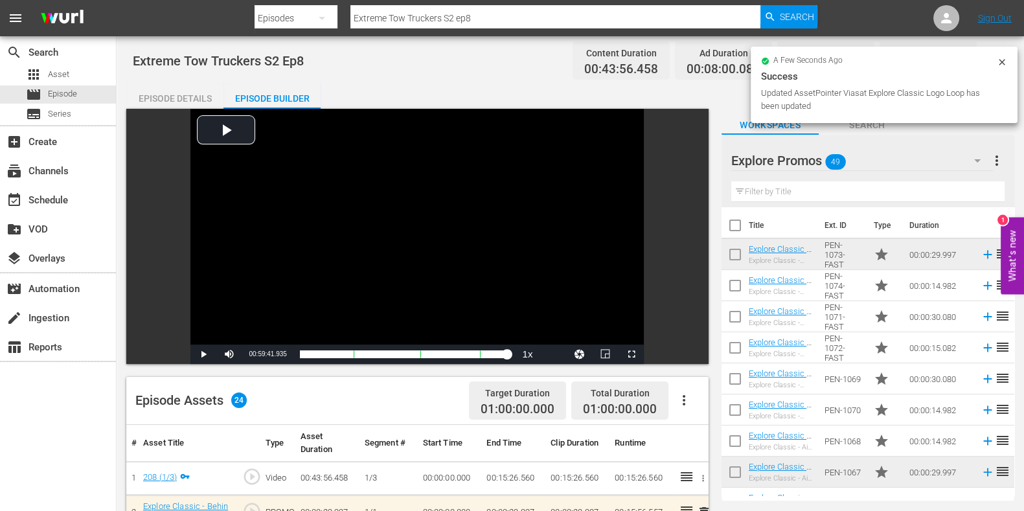
click at [497, 14] on input "Extreme Tow Truckers S2 ep8" at bounding box center [555, 18] width 410 height 31
type input "Extreme Tow Truckers S2 ep9"
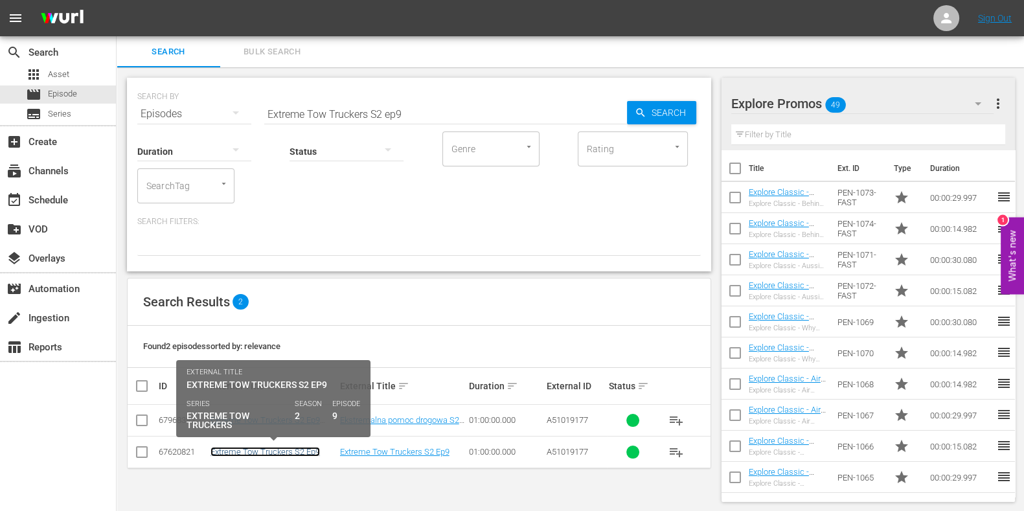
click at [257, 448] on link "Extreme Tow Truckers S2 Ep9" at bounding box center [264, 452] width 109 height 10
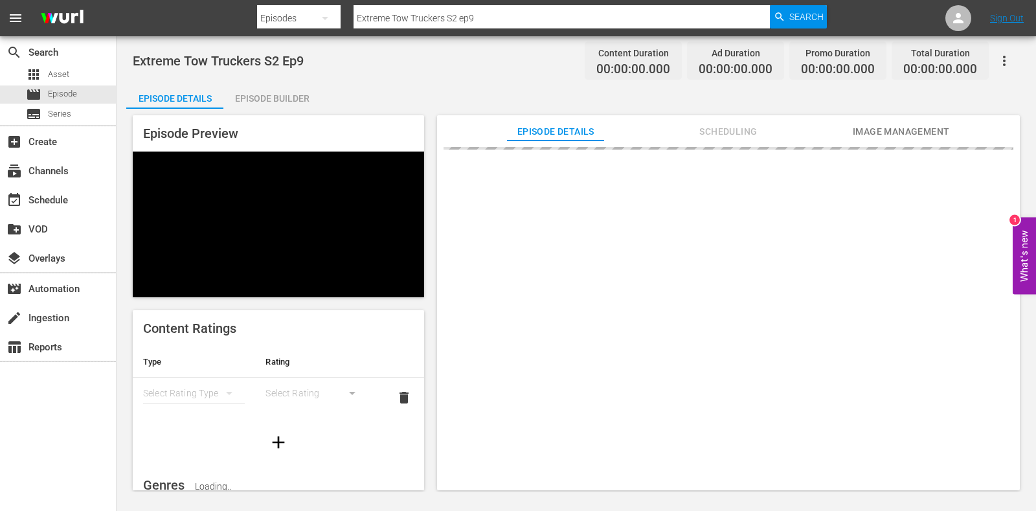
click at [282, 89] on div "Episode Builder" at bounding box center [271, 98] width 97 height 31
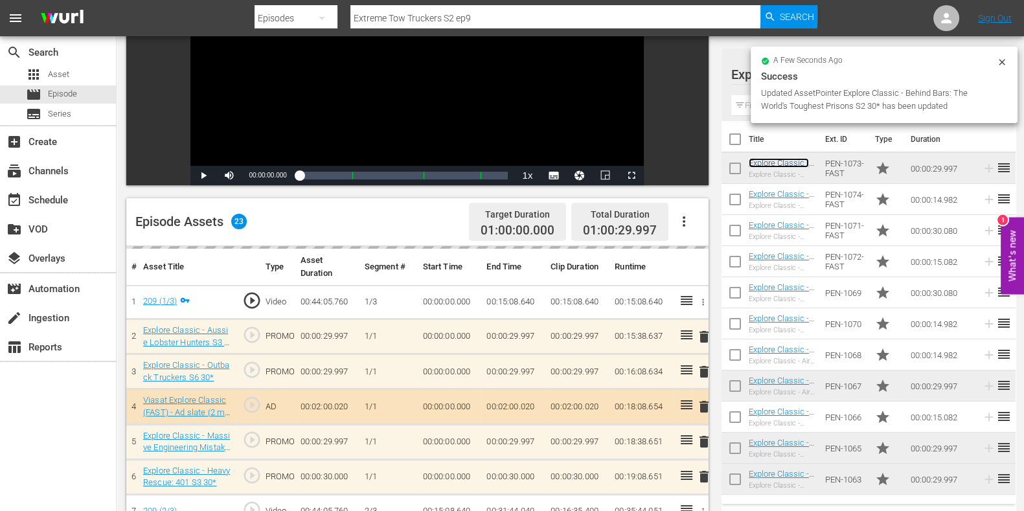
scroll to position [260, 0]
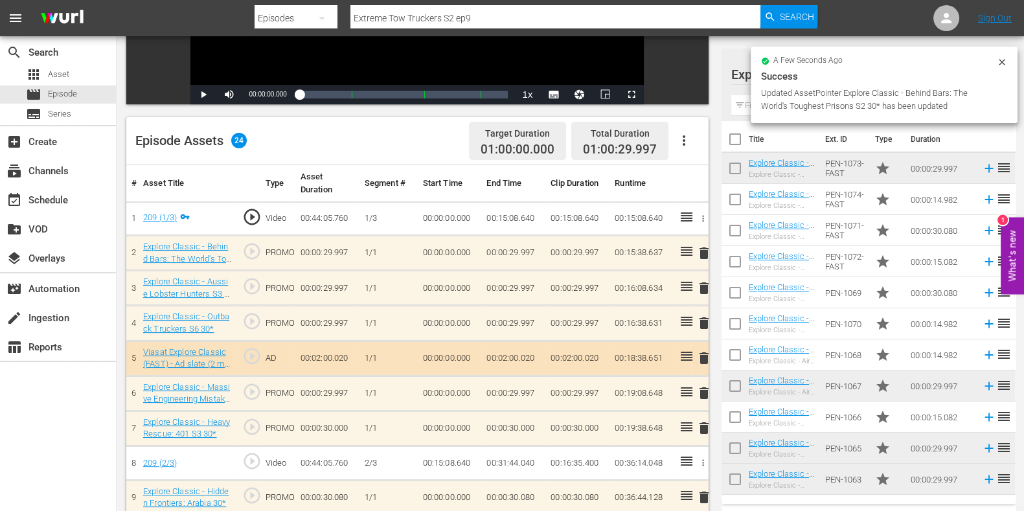
click at [700, 286] on span "delete" at bounding box center [704, 288] width 16 height 16
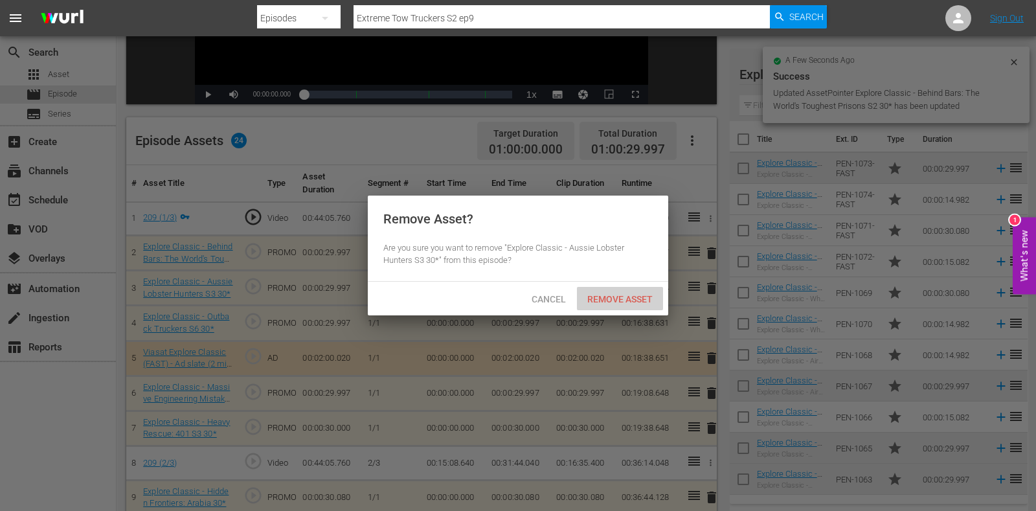
click at [633, 302] on span "Remove Asset" at bounding box center [620, 299] width 86 height 10
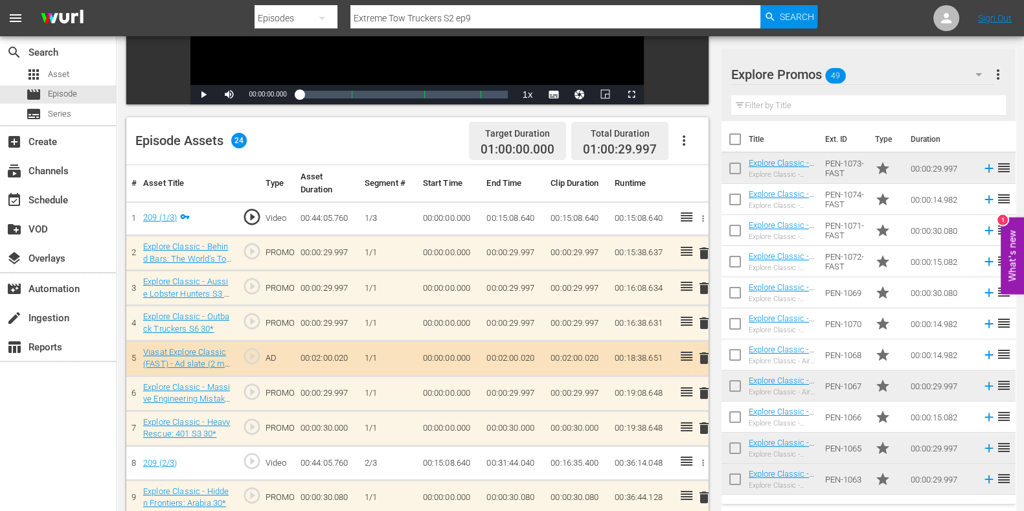
scroll to position [341, 0]
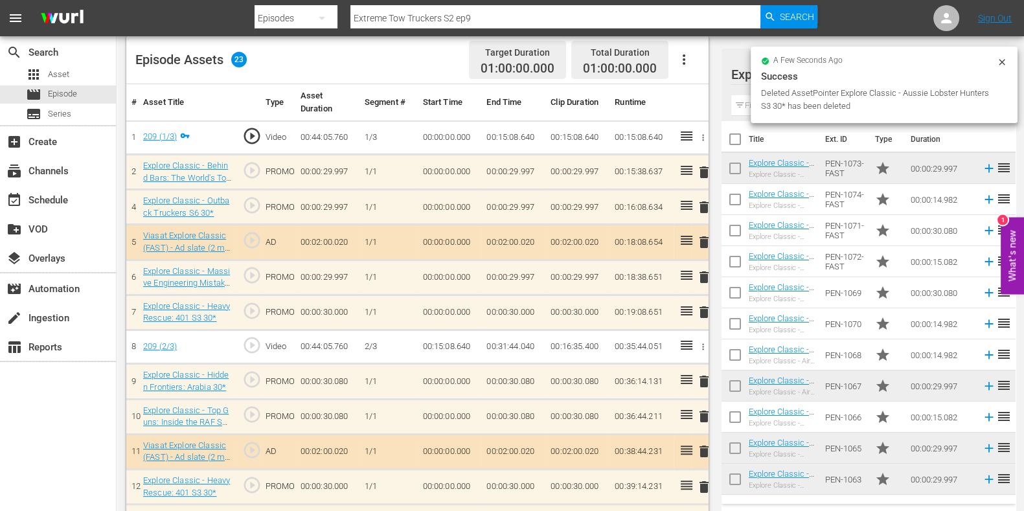
click at [703, 308] on span "delete" at bounding box center [704, 312] width 16 height 16
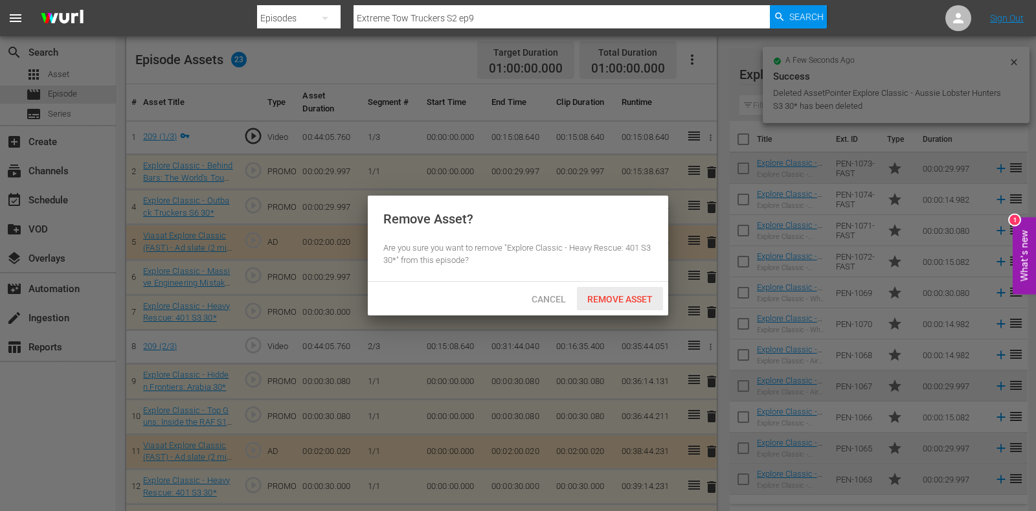
click at [620, 298] on span "Remove Asset" at bounding box center [620, 299] width 86 height 10
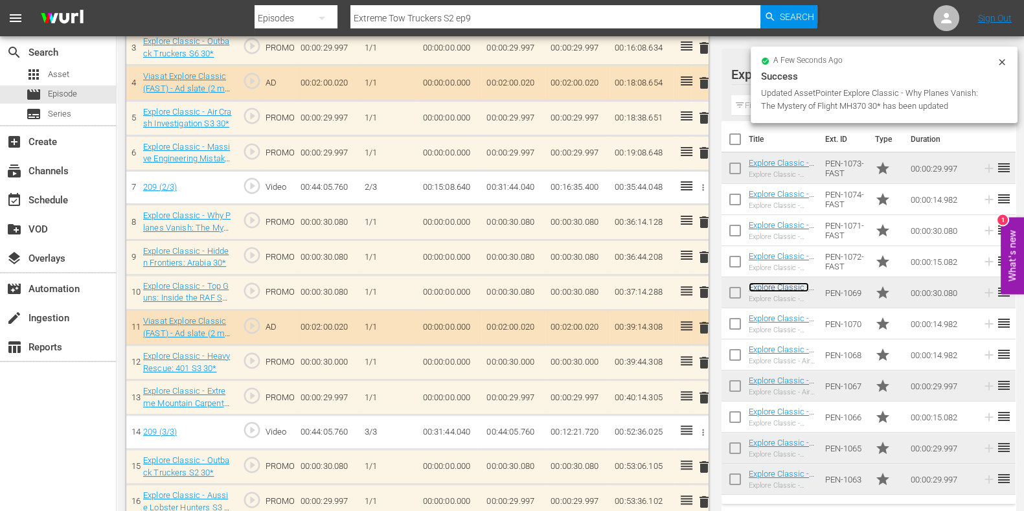
scroll to position [500, 0]
click at [705, 249] on span "delete" at bounding box center [704, 257] width 16 height 16
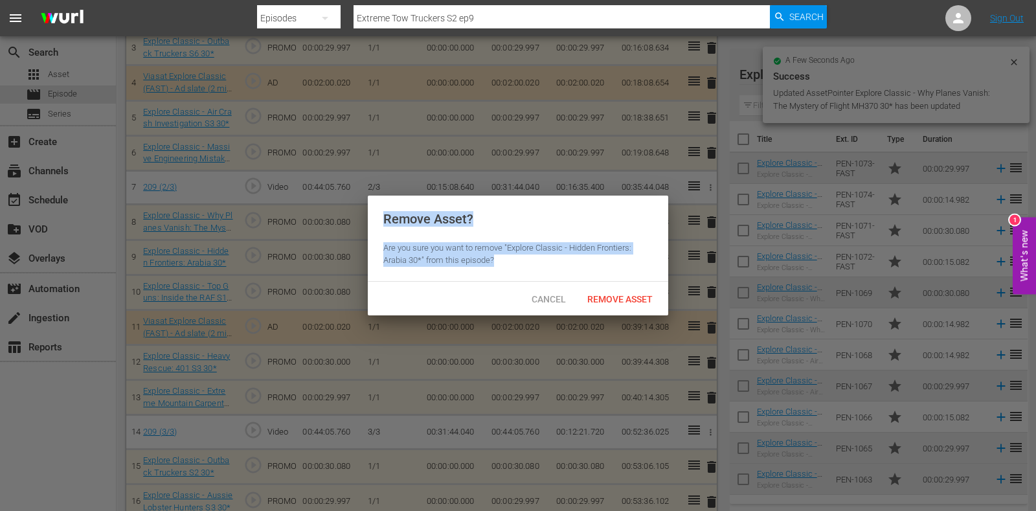
click at [650, 280] on div "Remove Asset? Are you sure you want to remove "Explore Classic - Hidden Frontie…" at bounding box center [518, 239] width 301 height 86
click at [646, 296] on span "Remove Asset" at bounding box center [620, 299] width 86 height 10
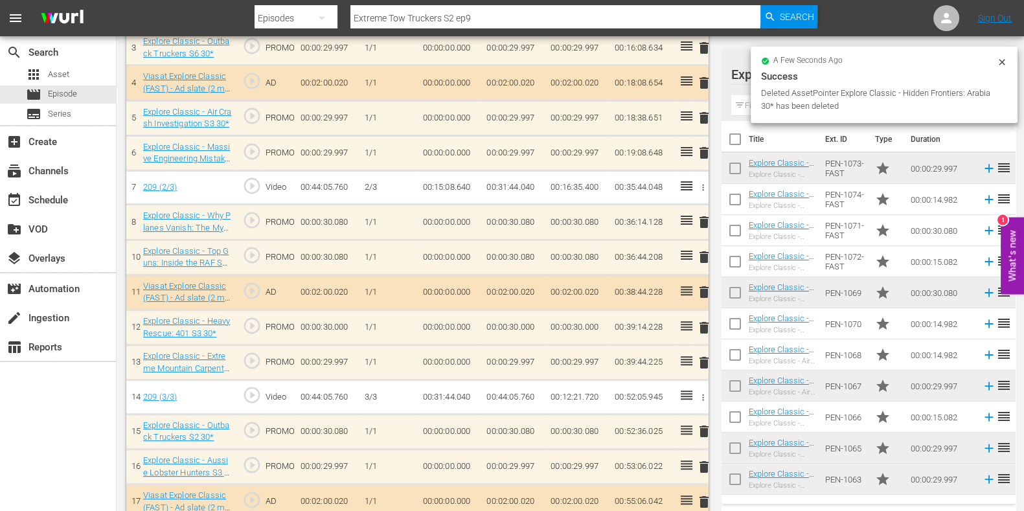
click at [696, 323] on span "delete" at bounding box center [704, 328] width 16 height 16
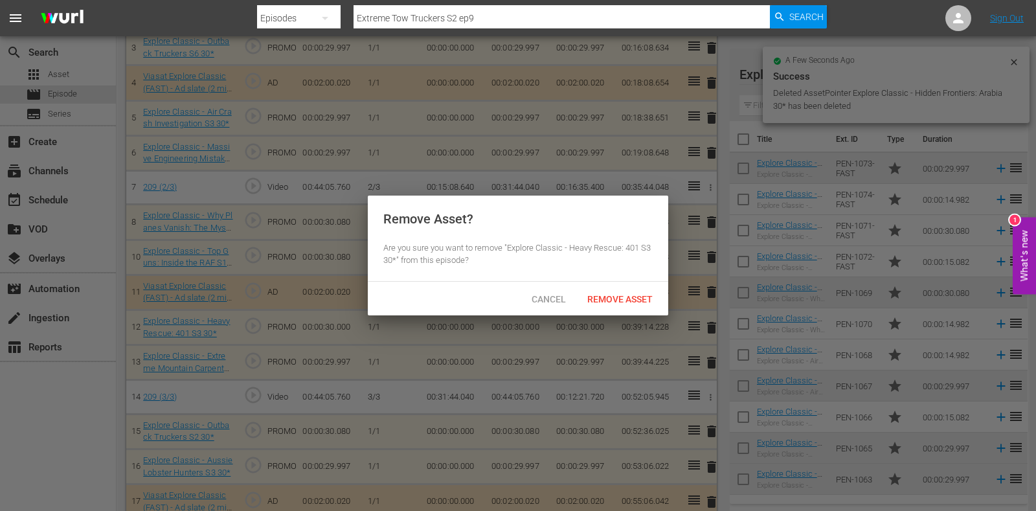
click at [602, 280] on div "Remove Asset? Are you sure you want to remove "Explore Classic - Heavy Rescue: …" at bounding box center [518, 239] width 301 height 86
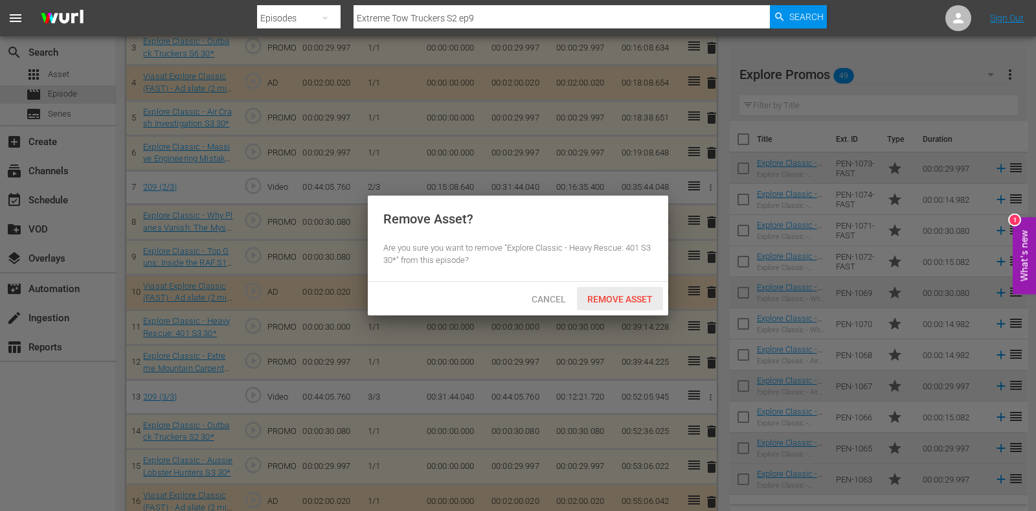
click at [600, 299] on span "Remove Asset" at bounding box center [620, 299] width 86 height 10
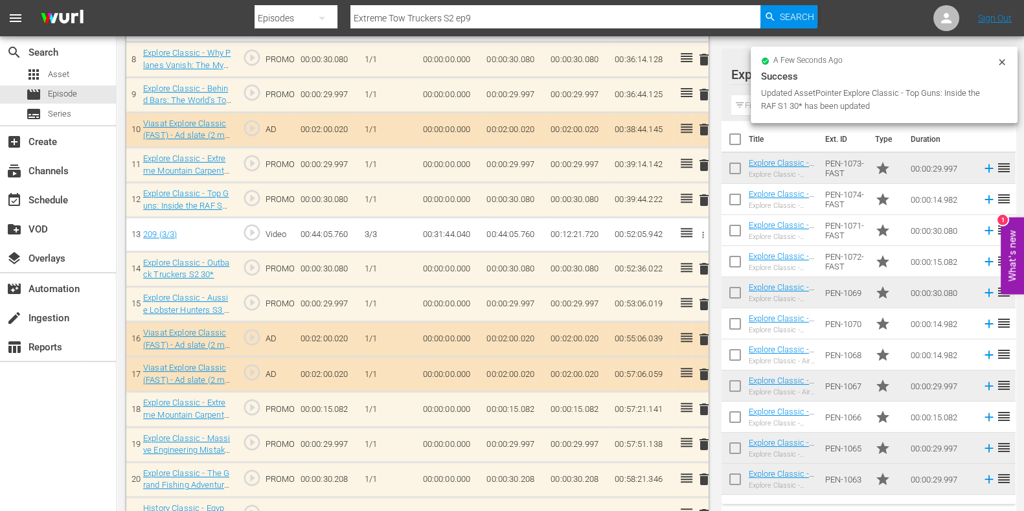
scroll to position [760, 0]
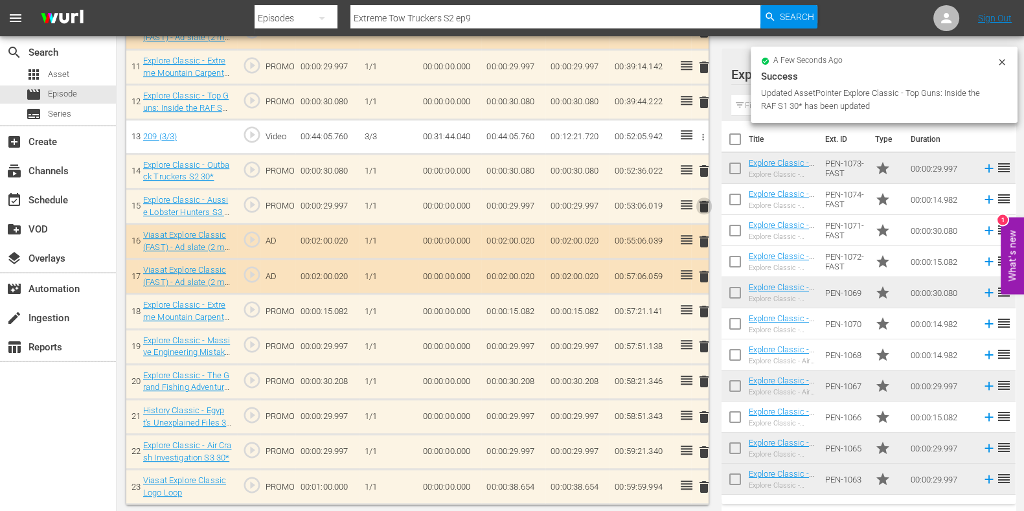
click at [701, 204] on span "delete" at bounding box center [704, 207] width 16 height 16
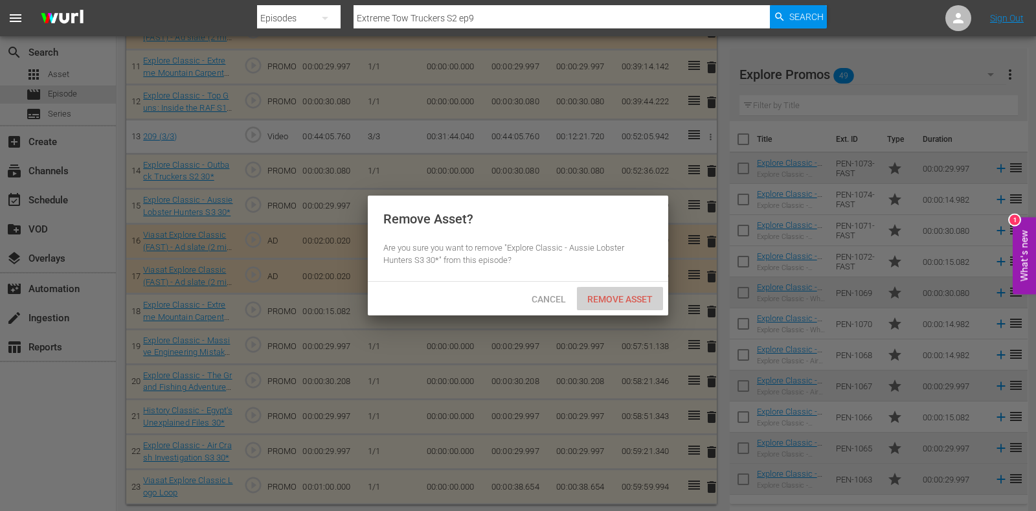
click at [635, 290] on div "Remove Asset" at bounding box center [620, 299] width 86 height 24
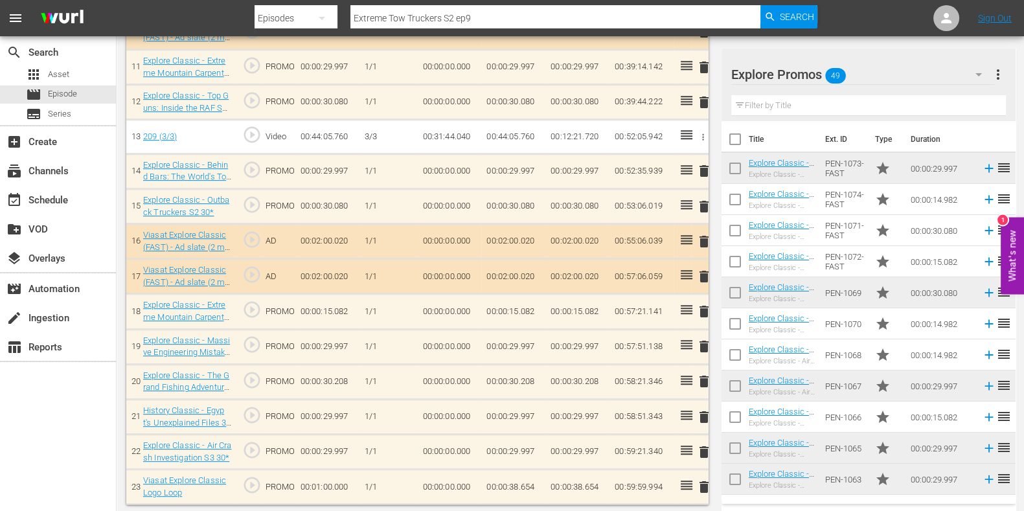
click at [535, 482] on td "00:00:38.654" at bounding box center [513, 487] width 64 height 35
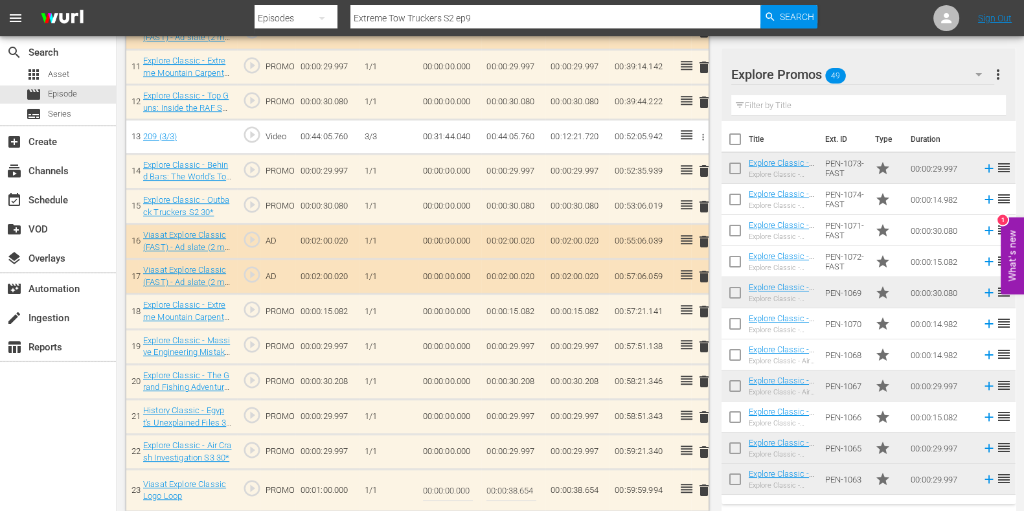
click at [525, 483] on input "00:00:38.654" at bounding box center [511, 490] width 50 height 31
drag, startPoint x: 525, startPoint y: 487, endPoint x: 541, endPoint y: 489, distance: 15.7
click at [540, 489] on td "00:00:38.654" at bounding box center [513, 491] width 64 height 42
type input "00:00:38.662"
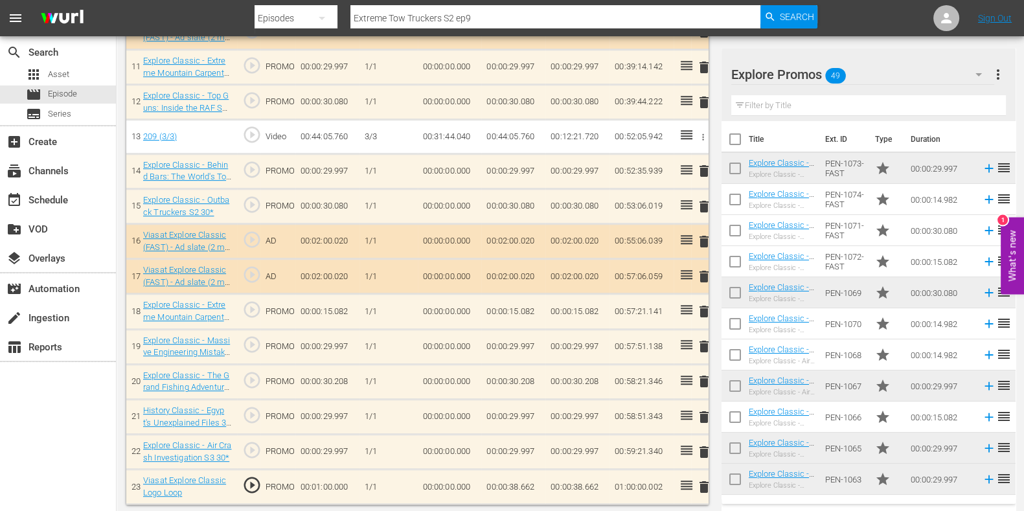
click at [531, 488] on td "00:00:38.662" at bounding box center [513, 487] width 64 height 35
drag, startPoint x: 531, startPoint y: 482, endPoint x: 539, endPoint y: 483, distance: 7.8
click at [539, 483] on td "00:00:38.662" at bounding box center [513, 487] width 64 height 35
click at [525, 484] on td "00:00:38.662" at bounding box center [513, 487] width 64 height 35
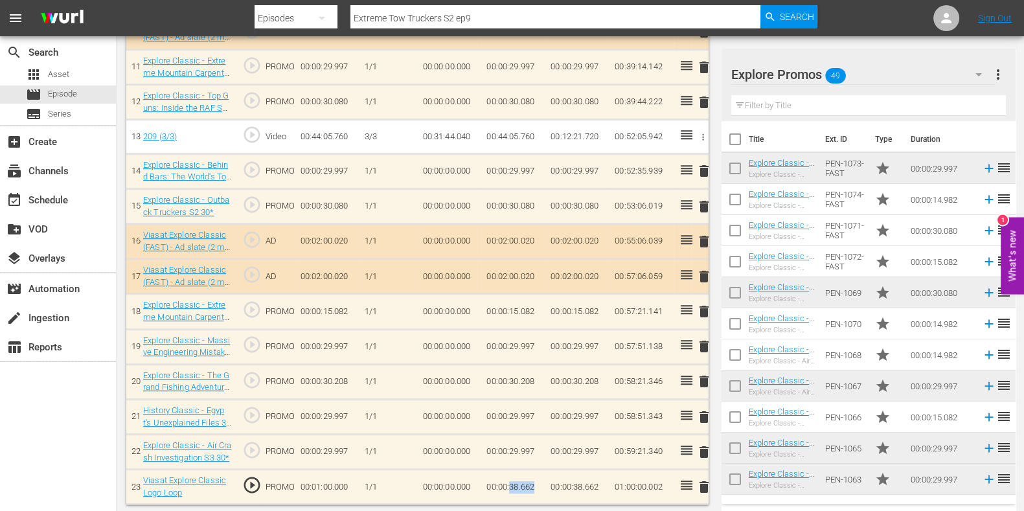
click at [525, 484] on td "00:00:38.662" at bounding box center [513, 487] width 64 height 35
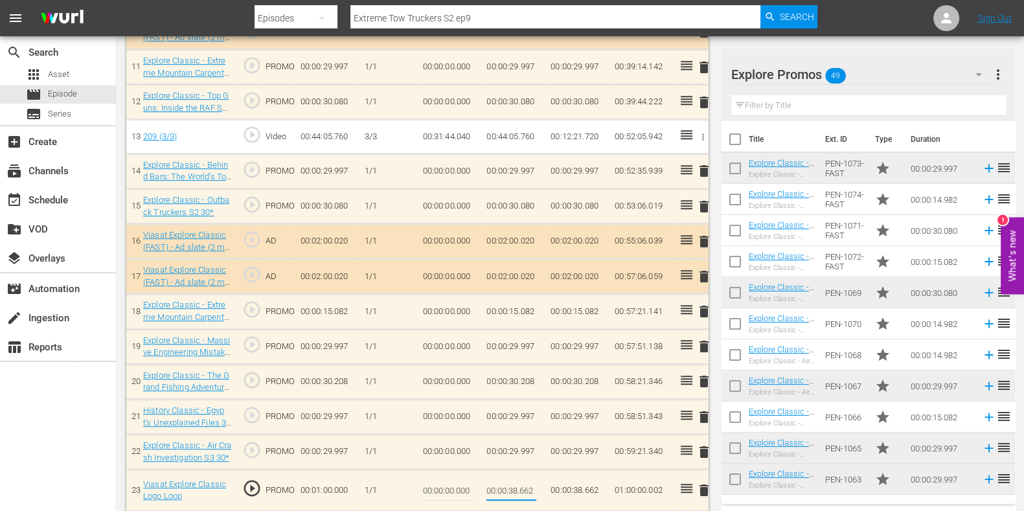
drag, startPoint x: 525, startPoint y: 484, endPoint x: 538, endPoint y: 485, distance: 13.7
click at [538, 485] on td "00:00:38.662" at bounding box center [513, 491] width 64 height 42
type input "00:00:38.660"
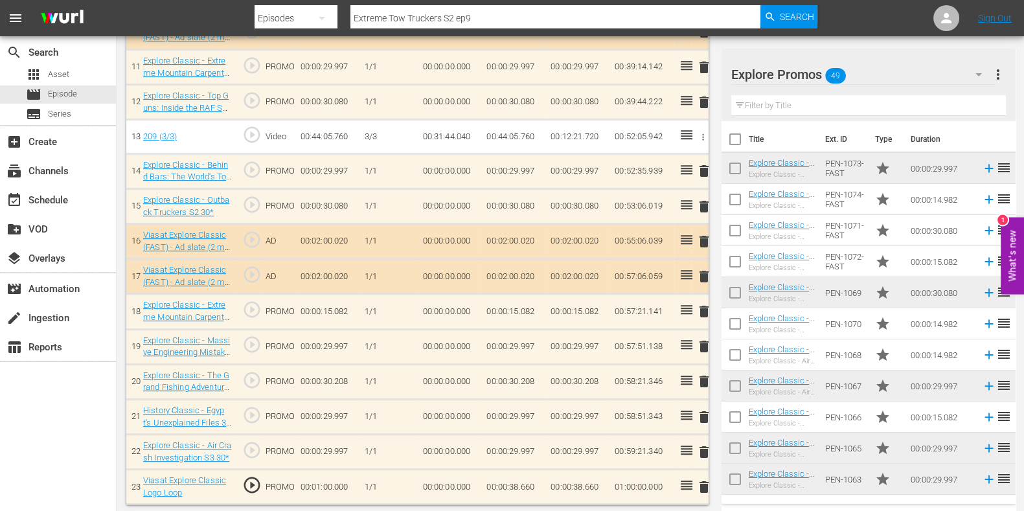
drag, startPoint x: 538, startPoint y: 17, endPoint x: 119, endPoint y: 45, distance: 419.9
paste input "Ice Vikings S2E4"
type input "Ice Vikings S2 ep4"
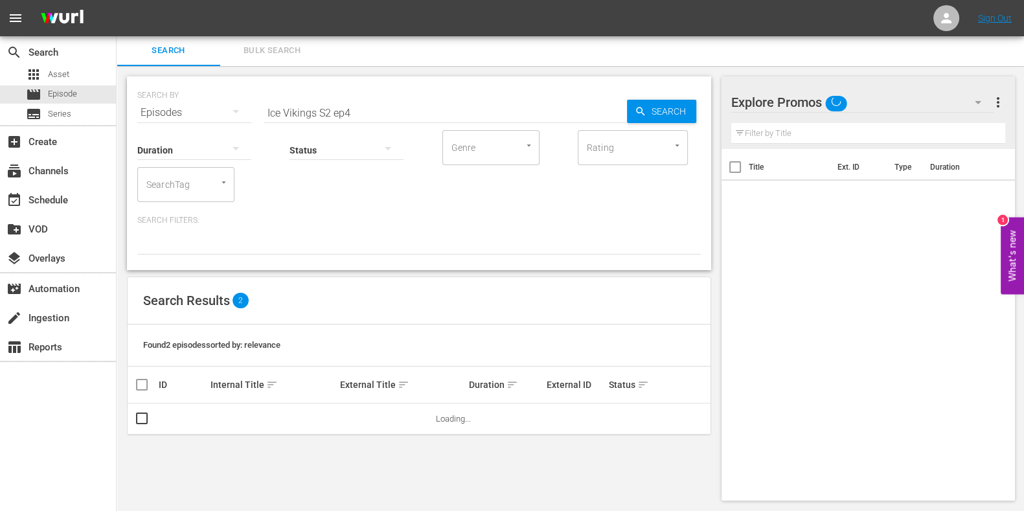
scroll to position [1, 0]
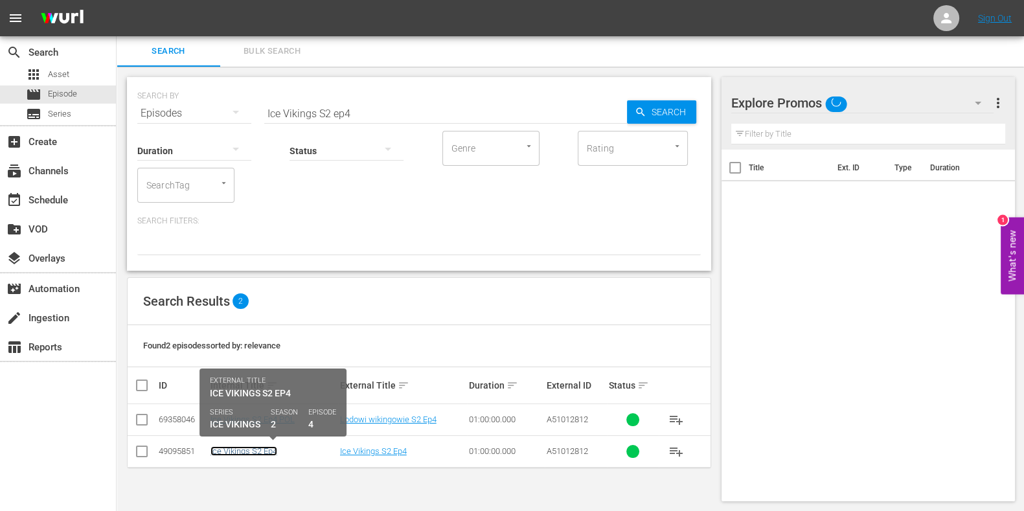
click at [234, 448] on link "Ice Vikings S2 Ep4" at bounding box center [243, 451] width 67 height 10
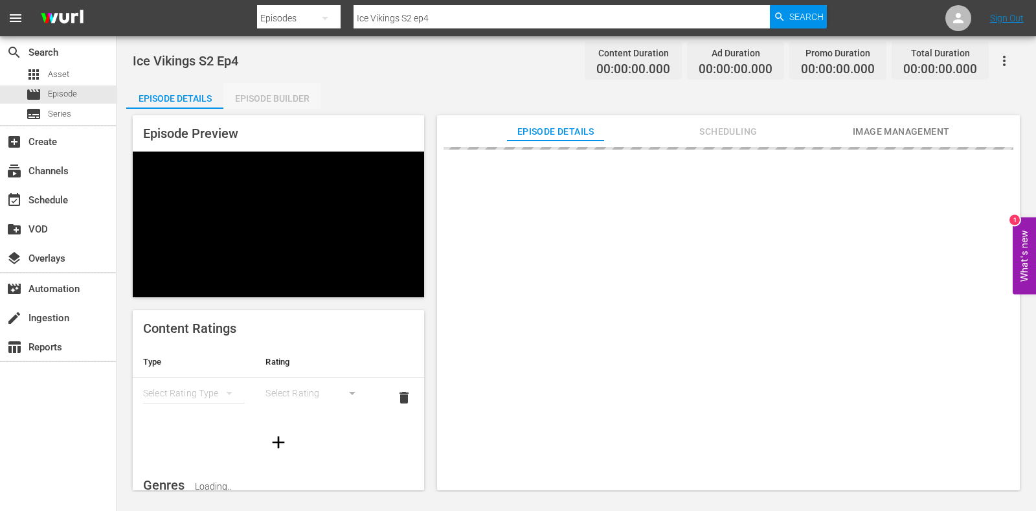
click at [275, 89] on div "Episode Builder" at bounding box center [271, 98] width 97 height 31
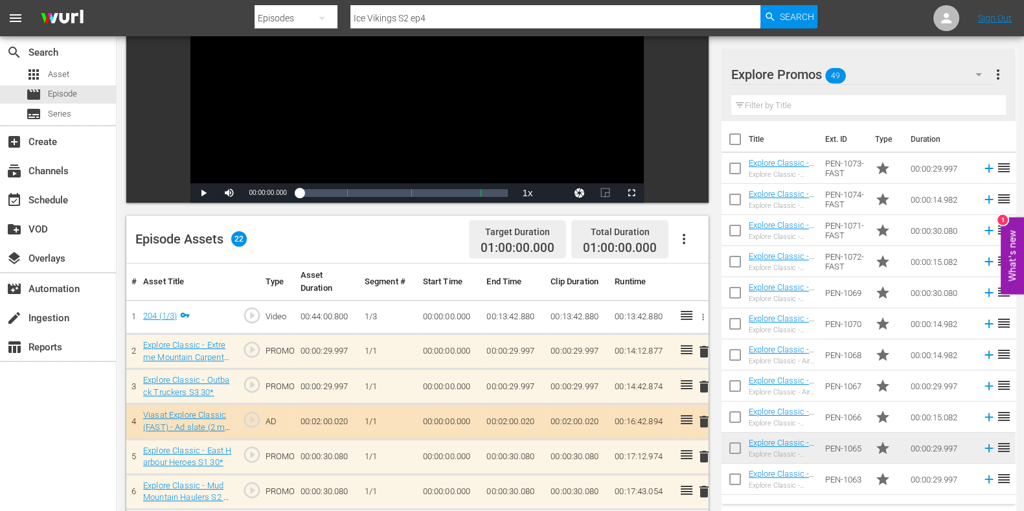
scroll to position [323, 0]
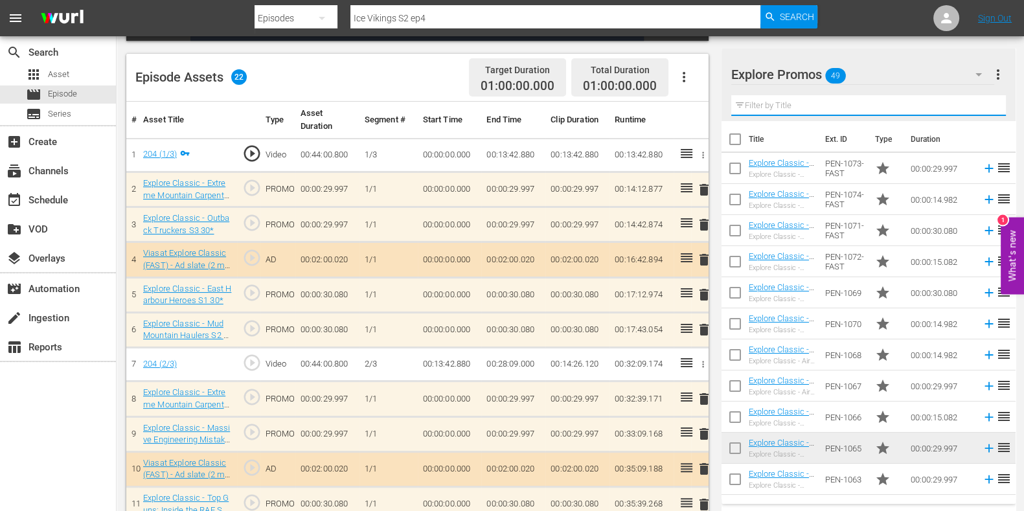
click at [782, 104] on input "text" at bounding box center [868, 105] width 275 height 21
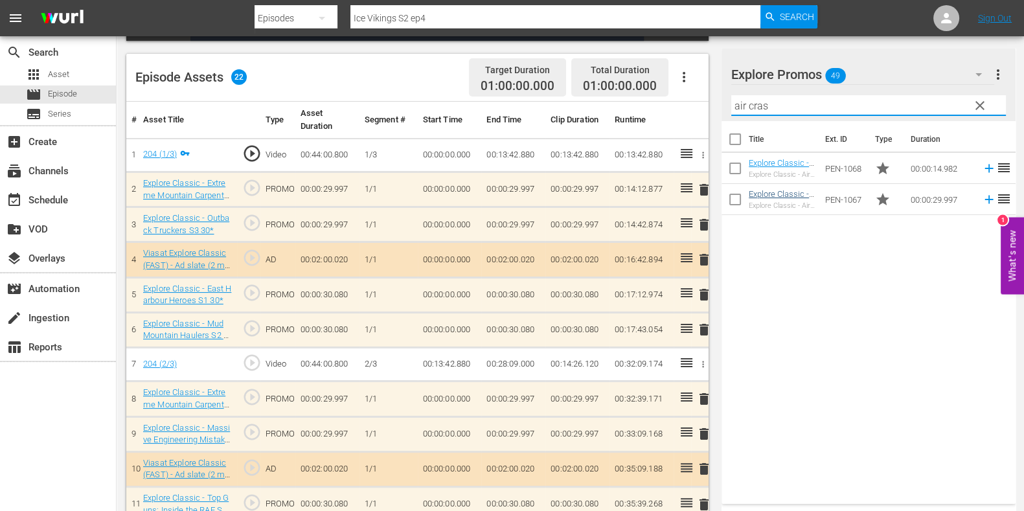
type input "air cras"
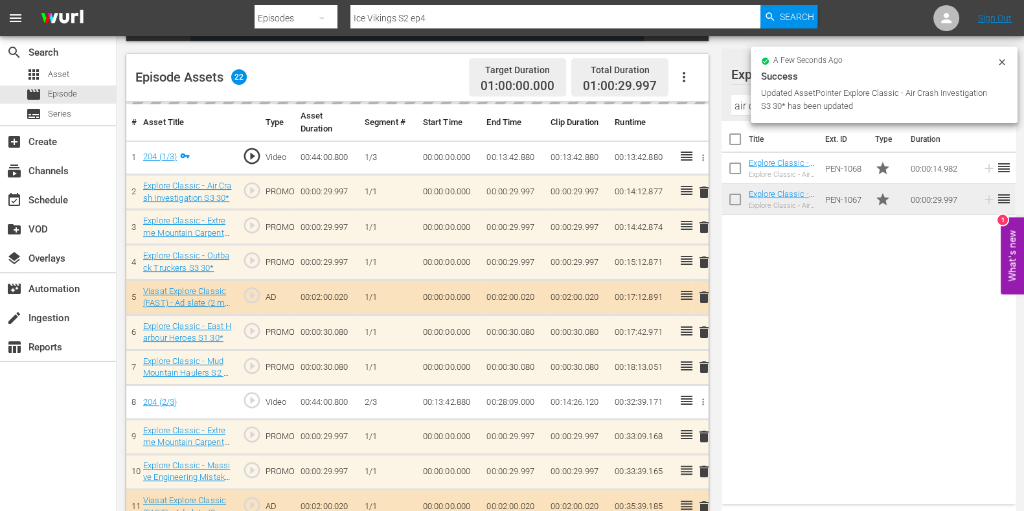
click at [703, 222] on td "delete" at bounding box center [699, 227] width 17 height 35
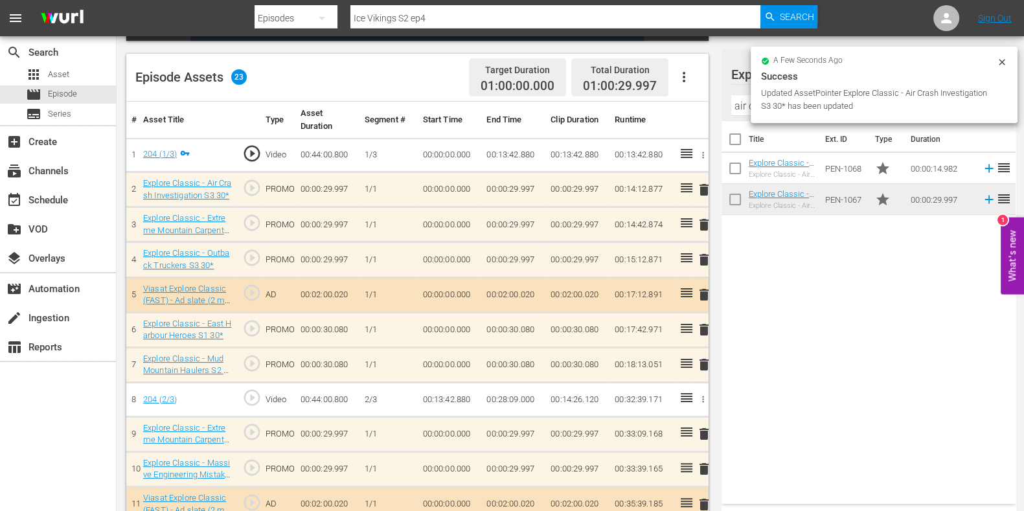
click at [703, 222] on span "delete" at bounding box center [704, 225] width 16 height 16
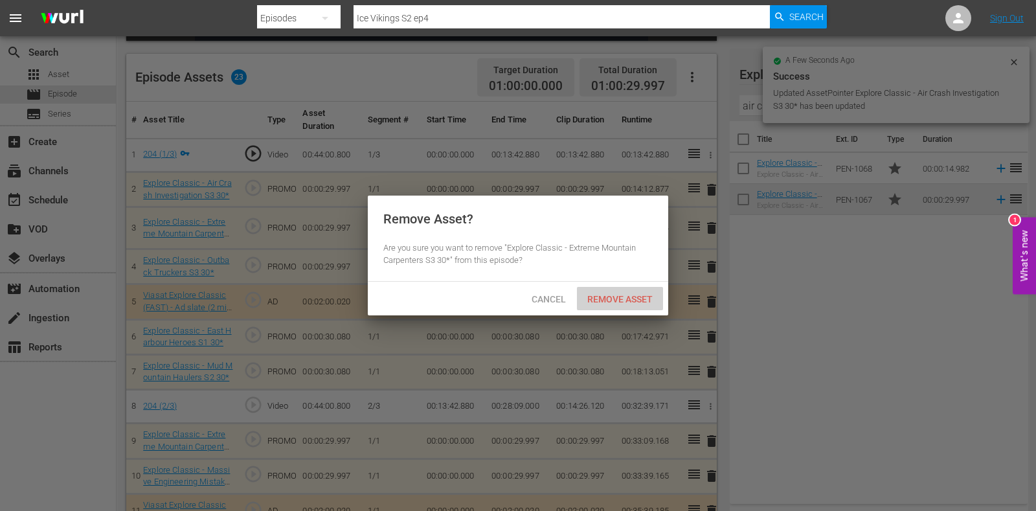
click at [649, 287] on div "Remove Asset" at bounding box center [620, 299] width 86 height 24
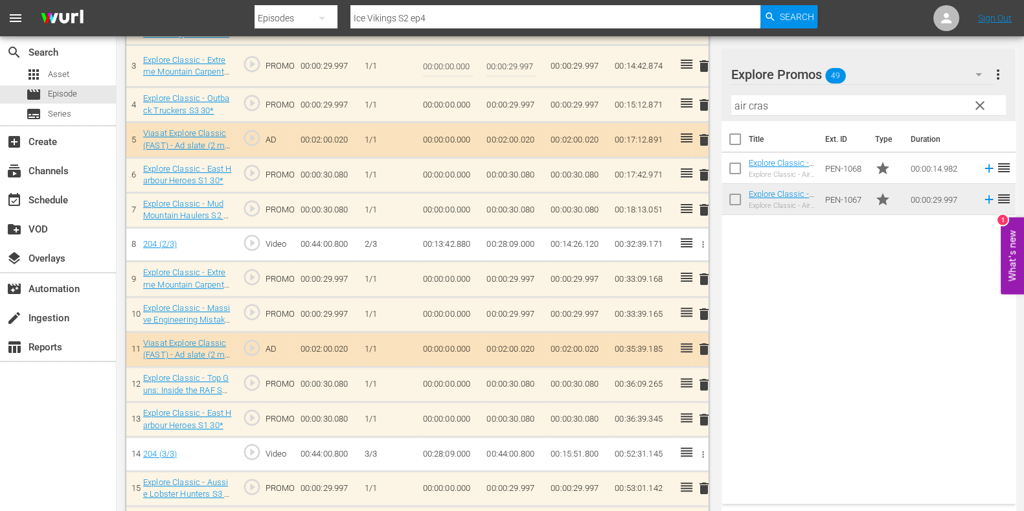
scroll to position [486, 0]
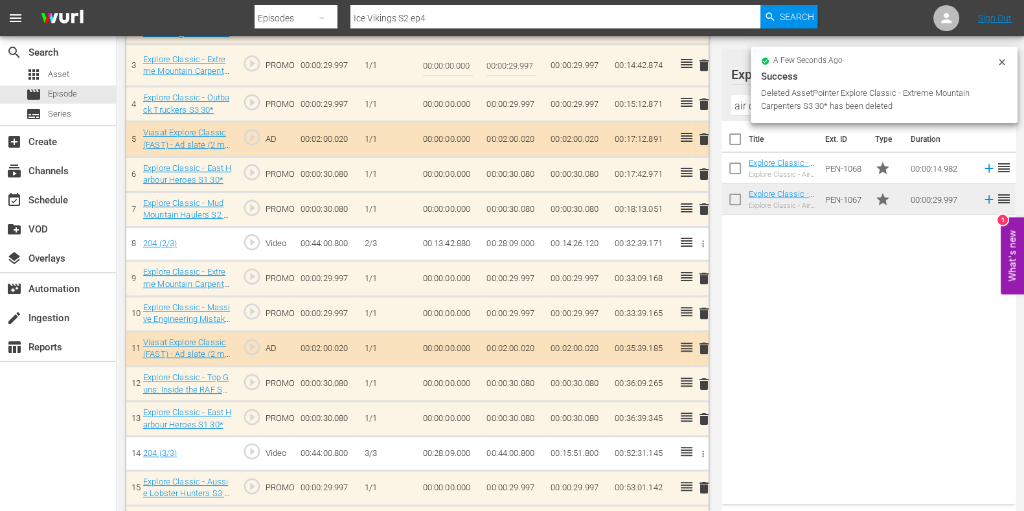
click at [703, 273] on span "delete" at bounding box center [704, 279] width 16 height 16
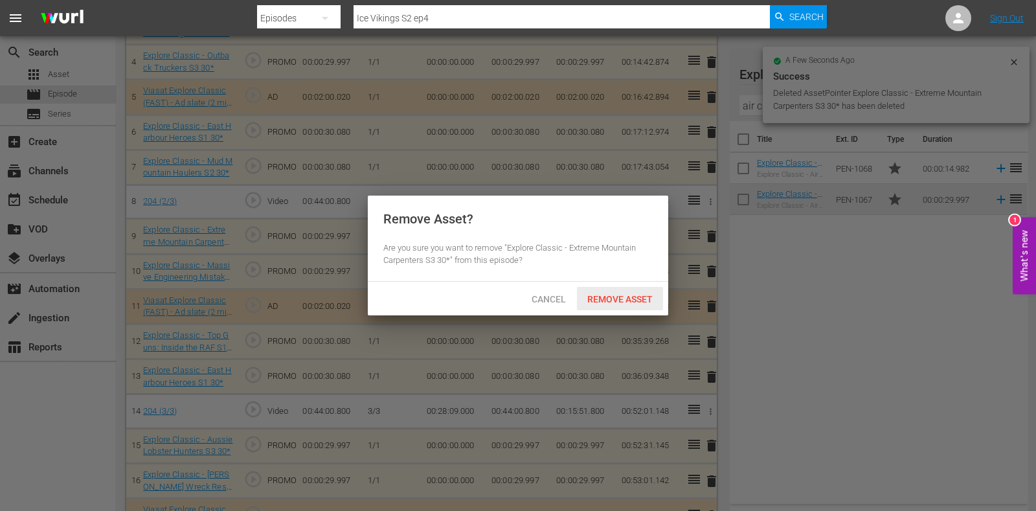
click at [651, 299] on span "Remove Asset" at bounding box center [620, 299] width 86 height 10
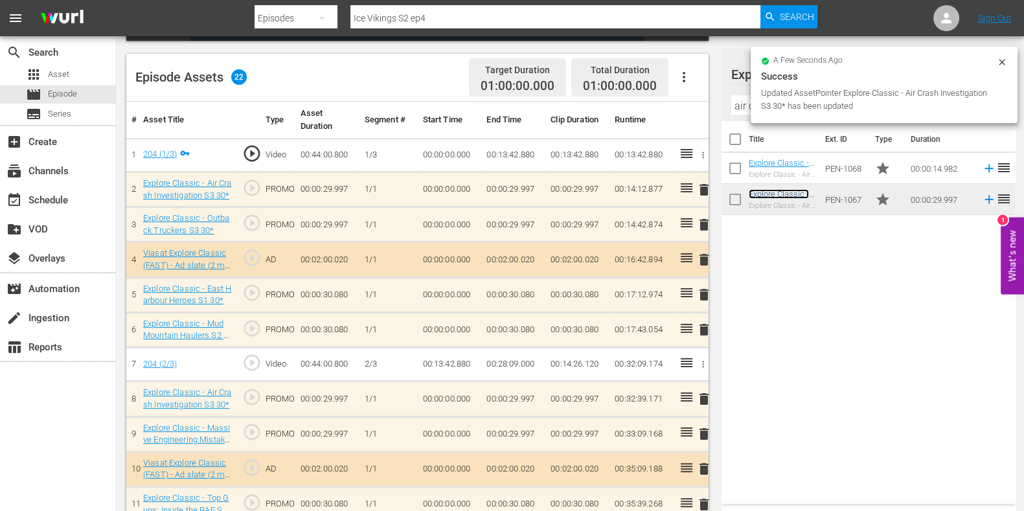
scroll to position [725, 0]
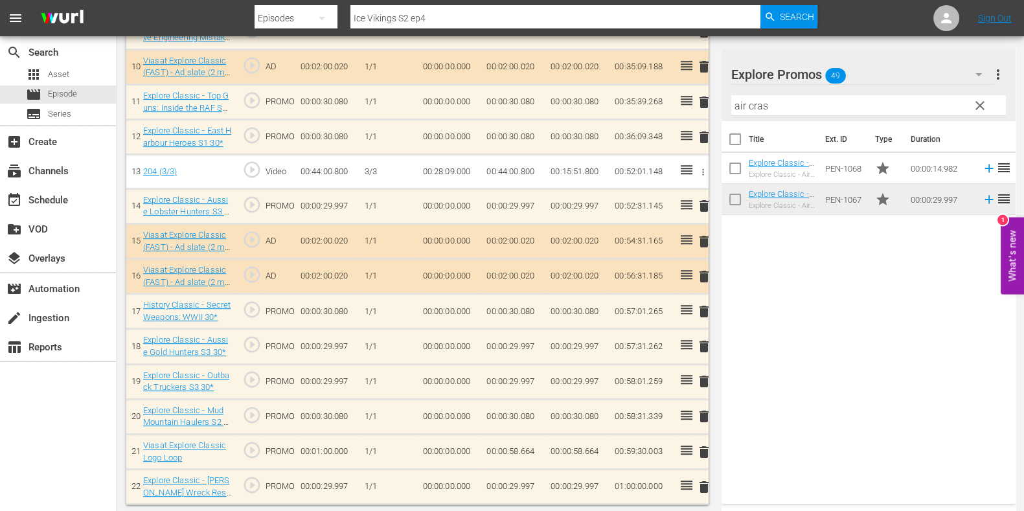
click at [703, 483] on span "delete" at bounding box center [704, 487] width 16 height 16
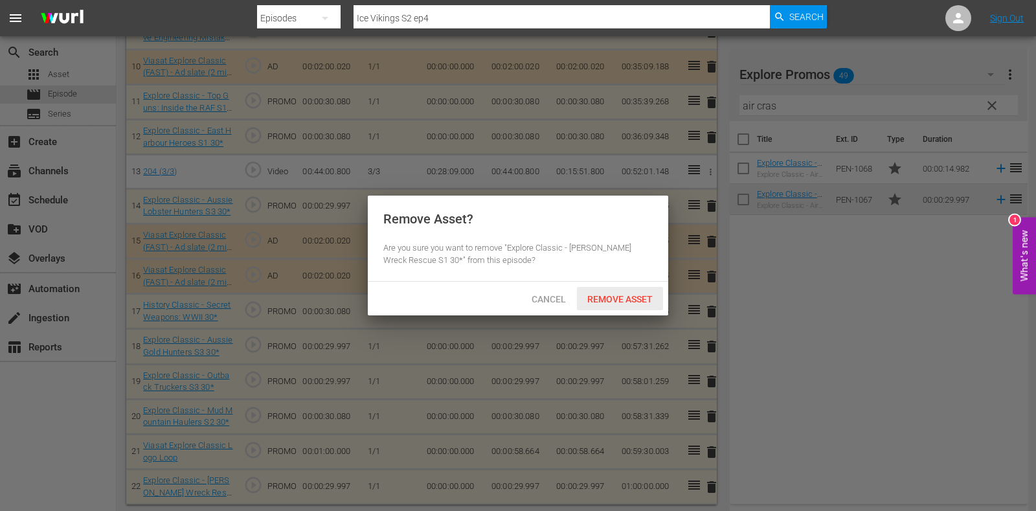
click at [611, 296] on span "Remove Asset" at bounding box center [620, 299] width 86 height 10
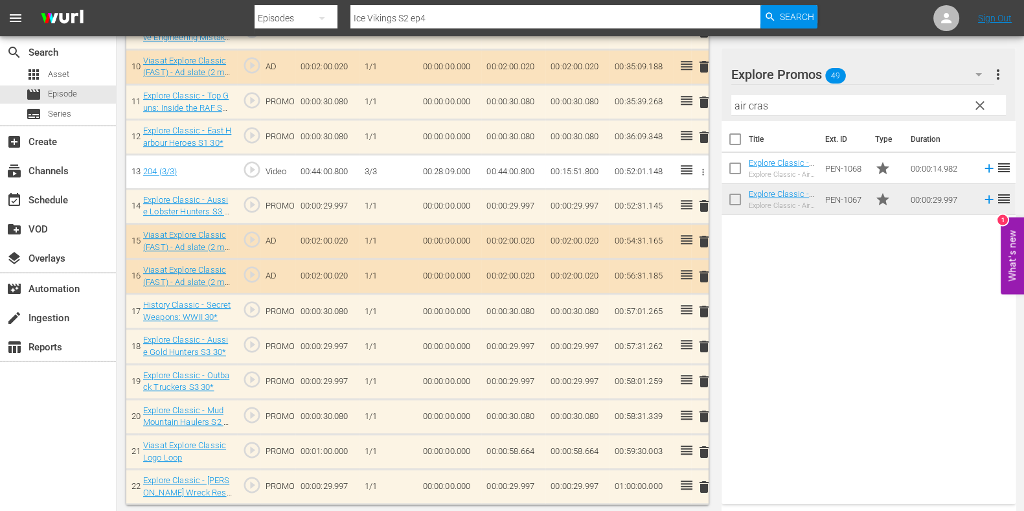
click at [987, 101] on span "clear" at bounding box center [980, 106] width 16 height 16
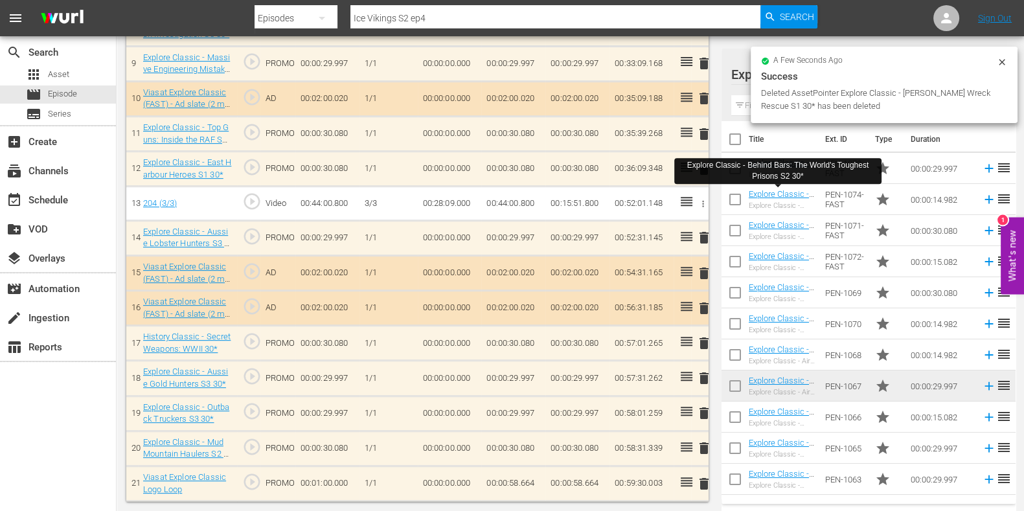
scroll to position [690, 0]
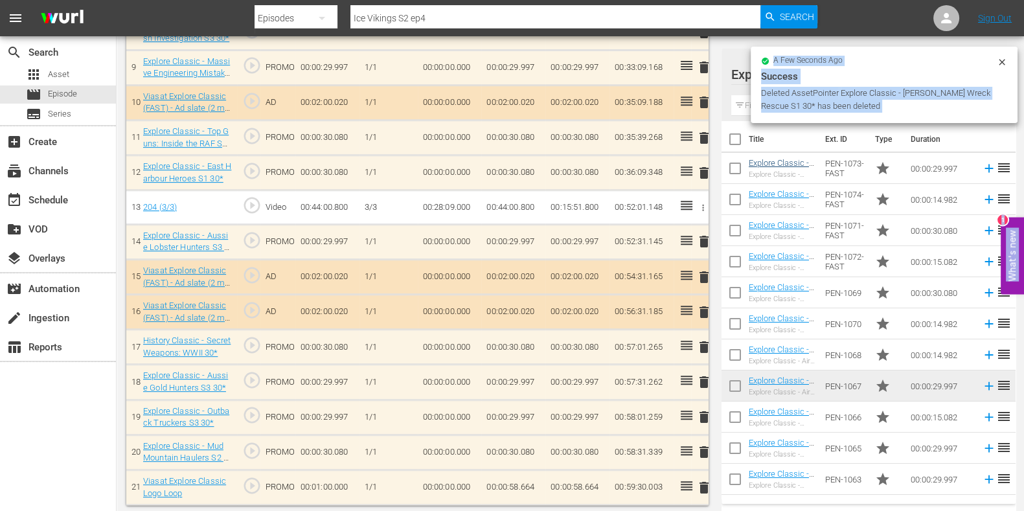
drag, startPoint x: 784, startPoint y: 162, endPoint x: 774, endPoint y: 164, distance: 9.9
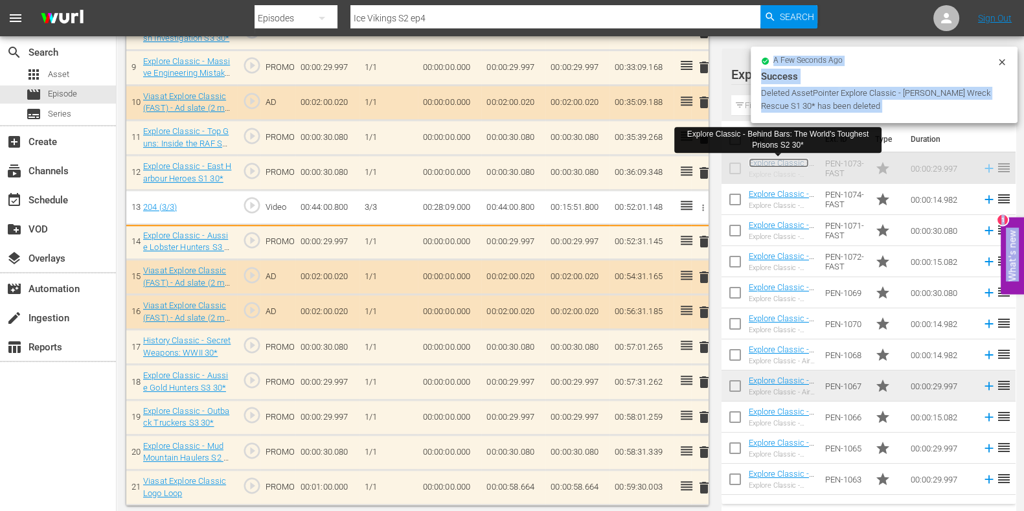
scroll to position [692, 0]
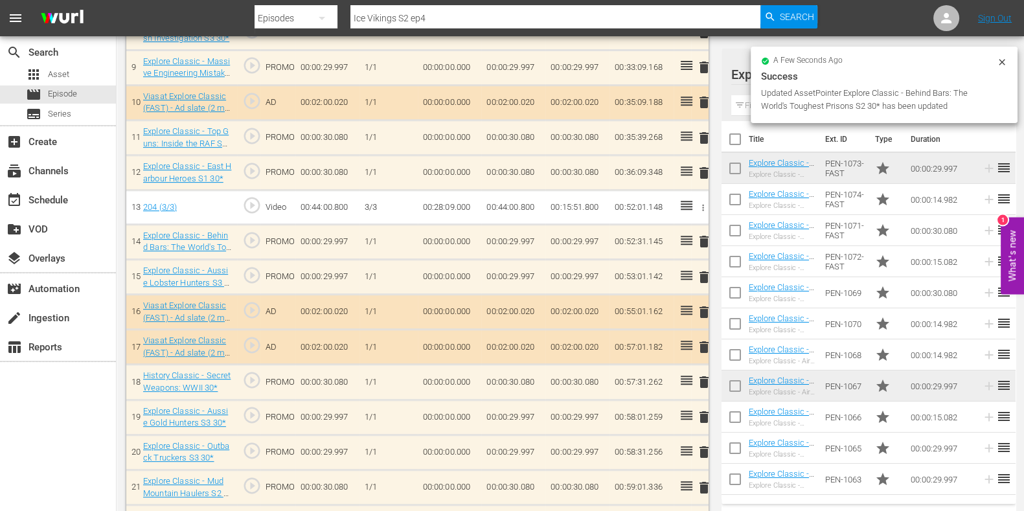
click at [43, 443] on div "search Search apps Asset movie Episode subtitles Series add_box Create subscrip…" at bounding box center [58, 291] width 117 height 511
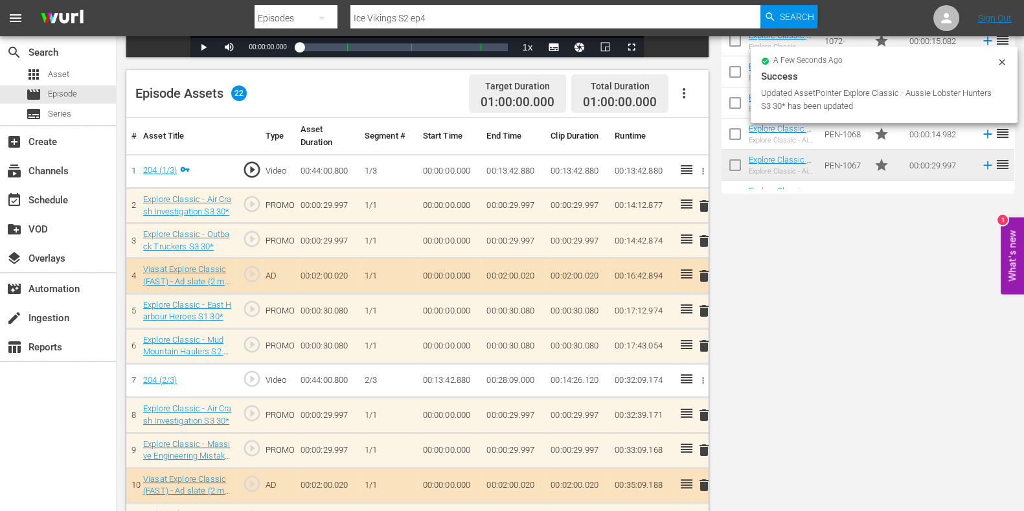
scroll to position [0, 0]
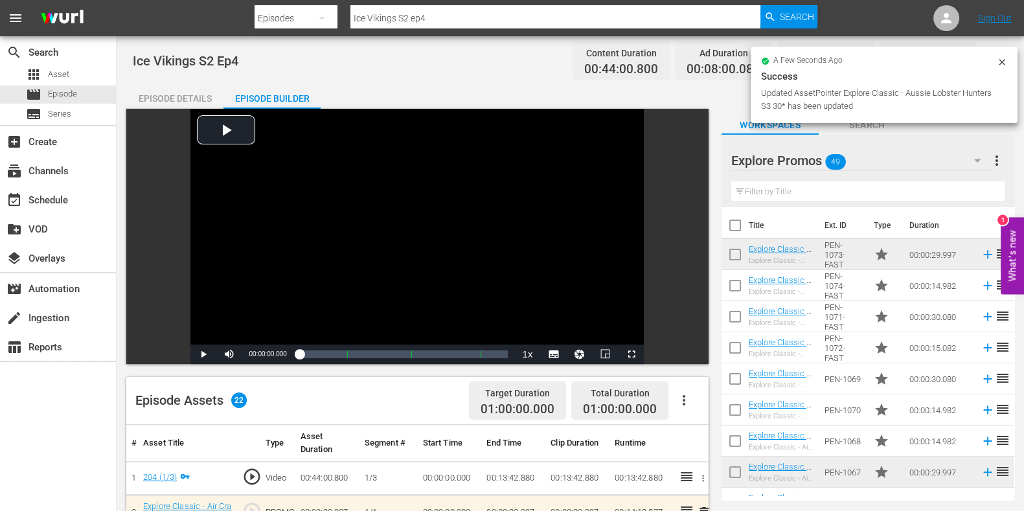
click at [463, 11] on input "Ice Vikings S2 ep4" at bounding box center [555, 18] width 410 height 31
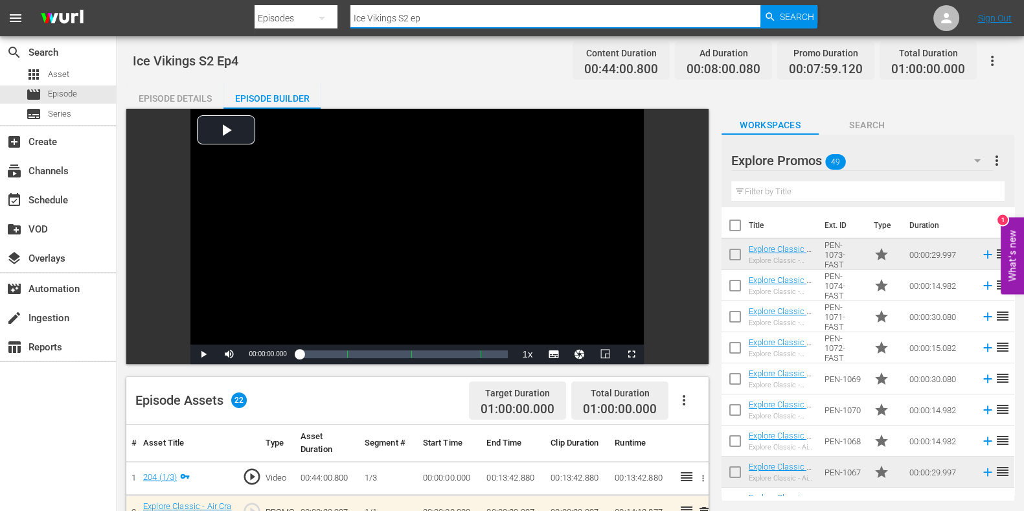
type input "Ice Vikings S2 ep5"
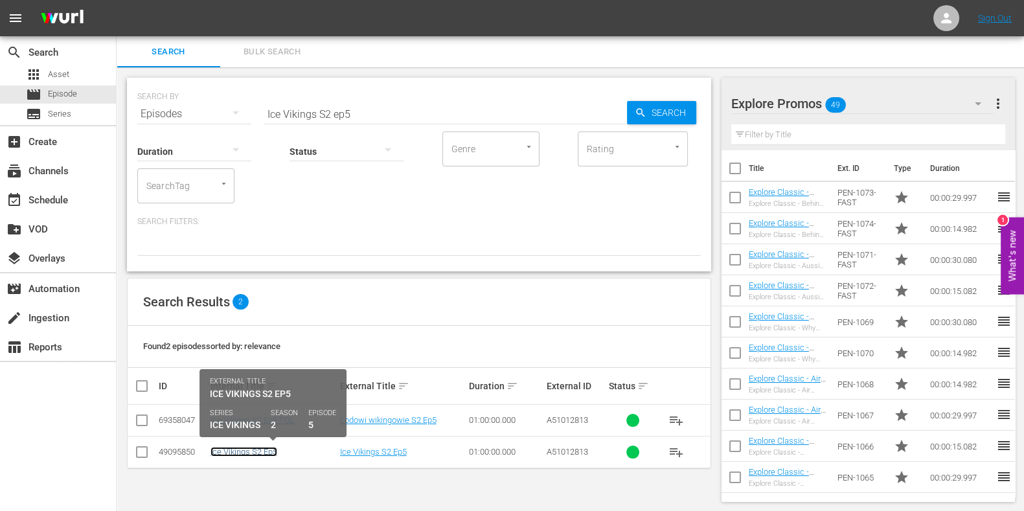
click at [227, 449] on link "Ice Vikings S2 Ep5" at bounding box center [243, 452] width 67 height 10
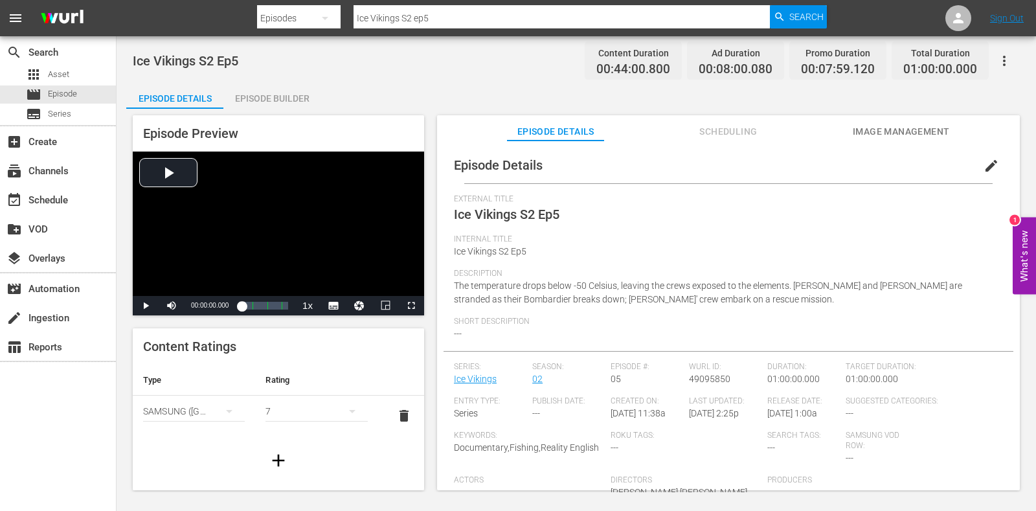
click at [250, 111] on div "Episode Preview Video Player is loading. Play Video Play Mute Current Time 00:0…" at bounding box center [576, 305] width 900 height 392
click at [255, 100] on div "Episode Builder" at bounding box center [271, 98] width 97 height 31
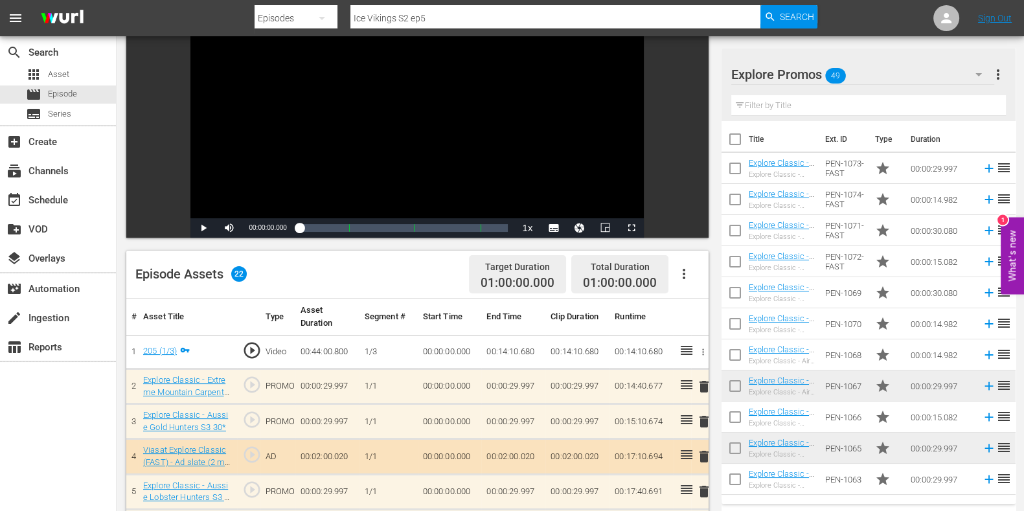
scroll to position [243, 0]
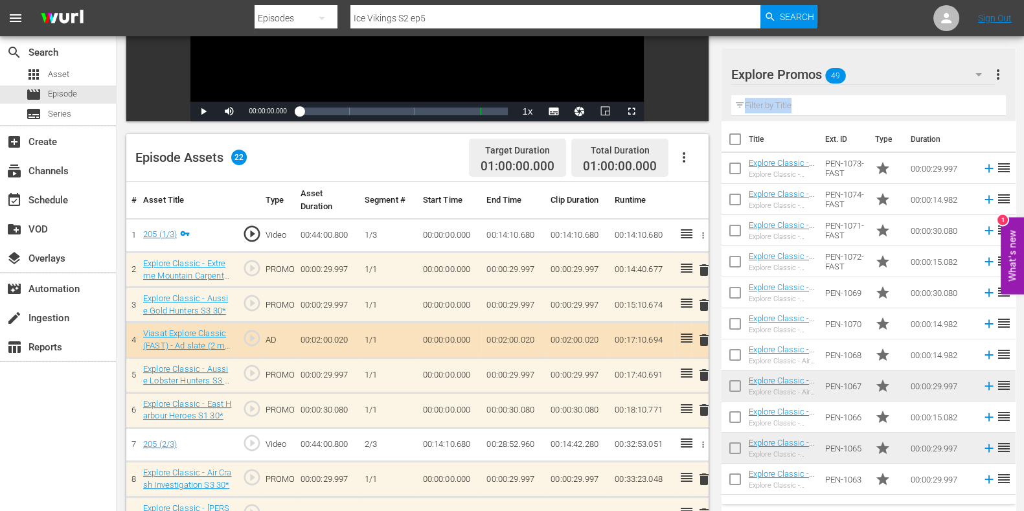
click at [793, 115] on div "Filter by Title" at bounding box center [868, 105] width 275 height 31
click at [790, 105] on input "text" at bounding box center [868, 105] width 275 height 21
click at [790, 106] on input "text" at bounding box center [868, 105] width 275 height 21
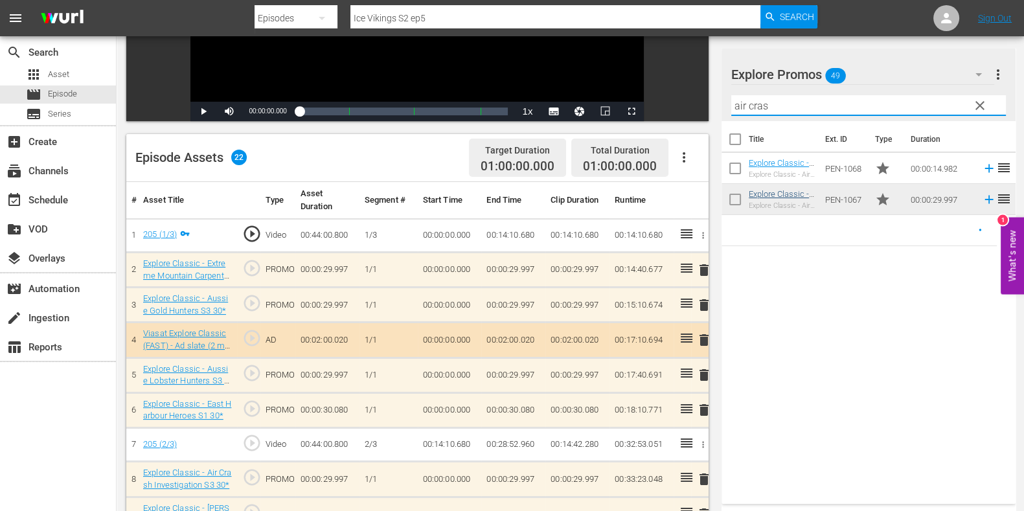
type input "air cras"
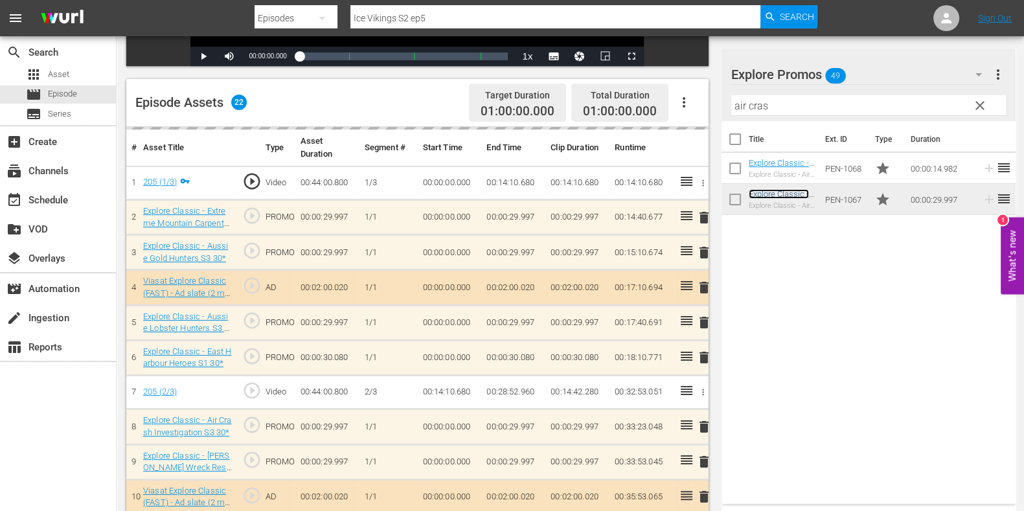
scroll to position [323, 0]
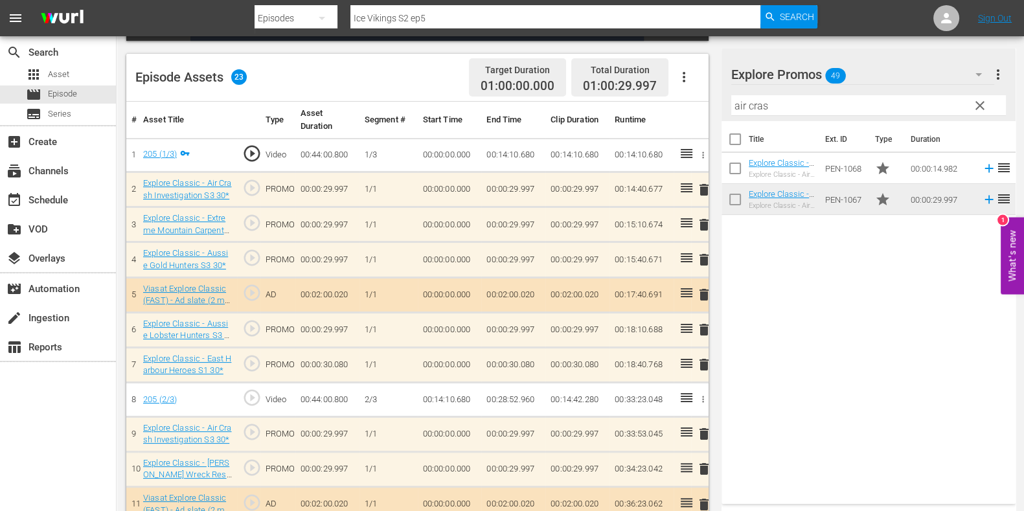
click at [714, 229] on div "Video Player is loading. Play Video Play Mute Current Time 00:00:00.000 / Durat…" at bounding box center [420, 364] width 589 height 1156
click at [707, 229] on span "delete" at bounding box center [704, 225] width 16 height 16
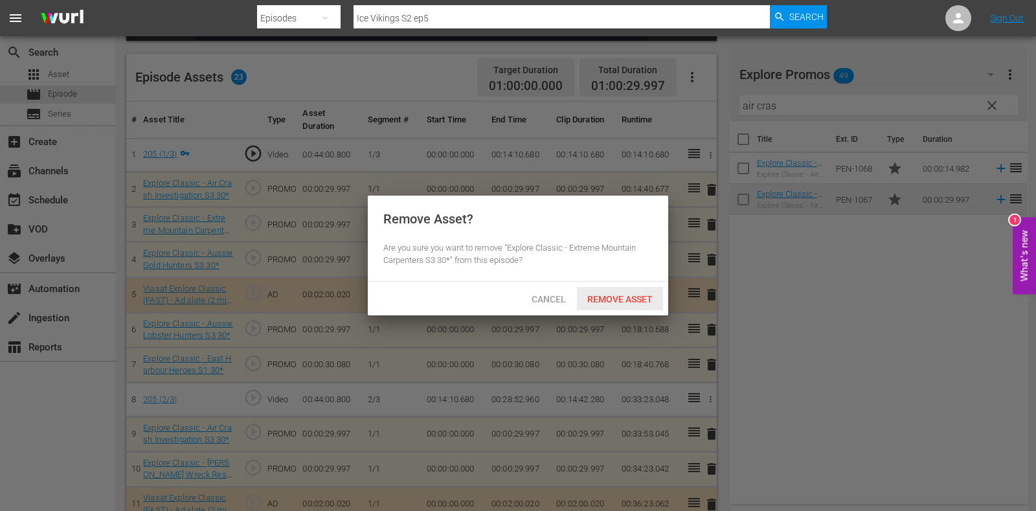
click at [642, 296] on span "Remove Asset" at bounding box center [620, 299] width 86 height 10
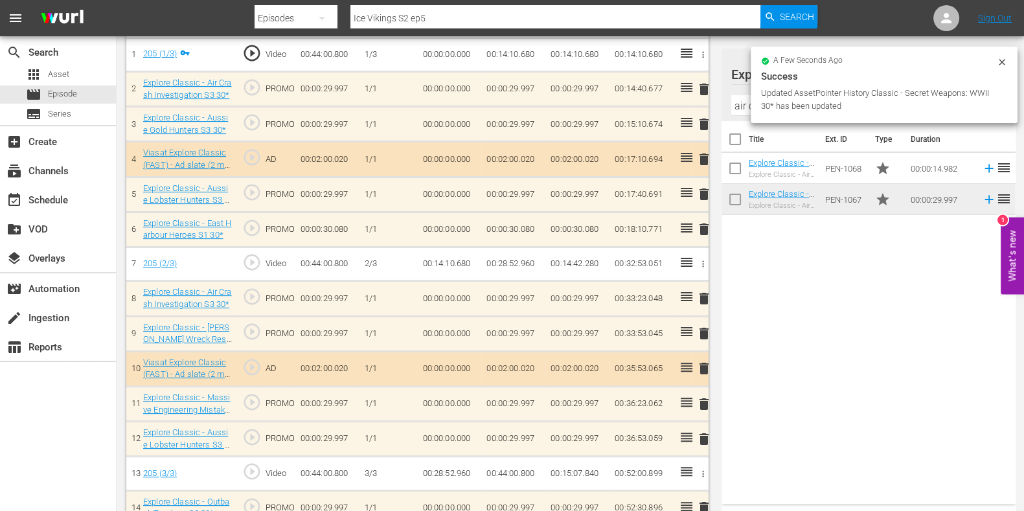
scroll to position [402, 0]
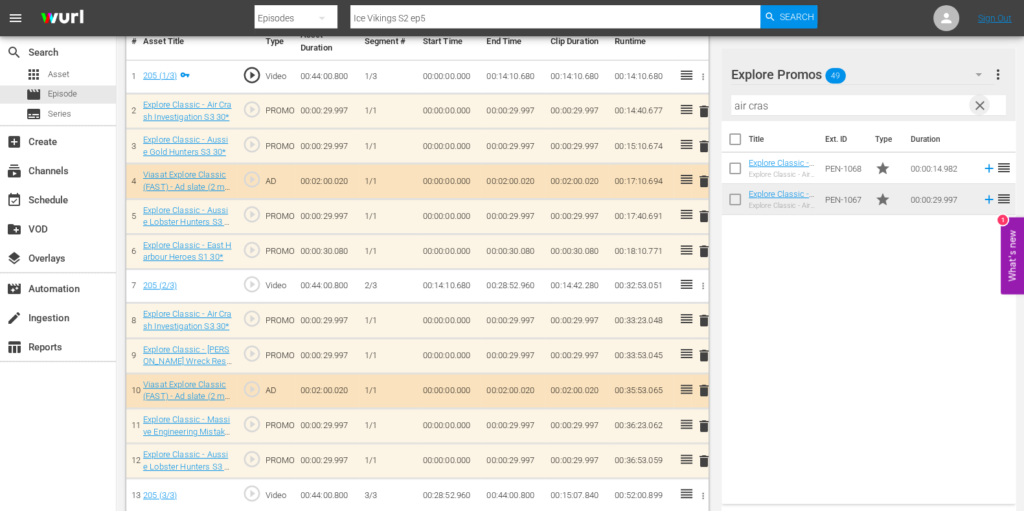
click at [974, 106] on span "clear" at bounding box center [980, 106] width 16 height 16
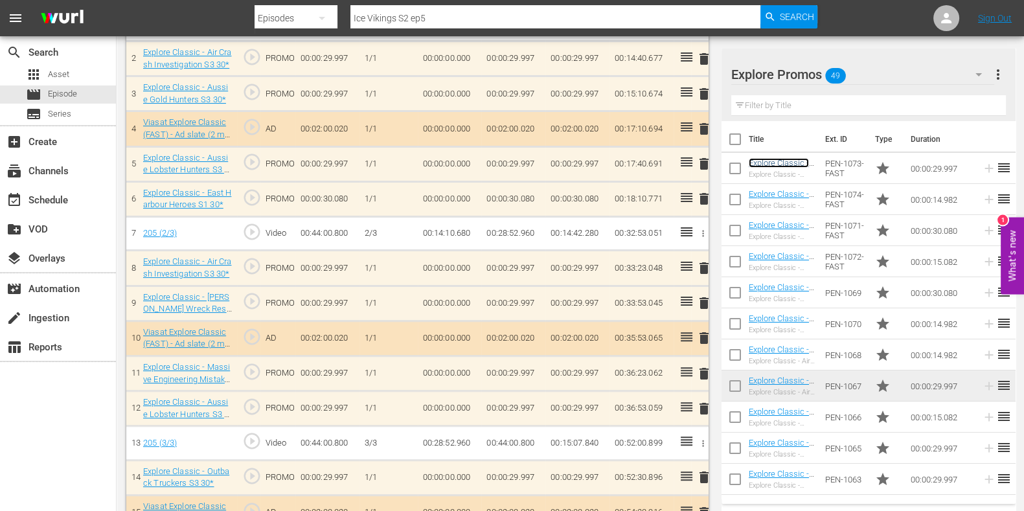
scroll to position [483, 0]
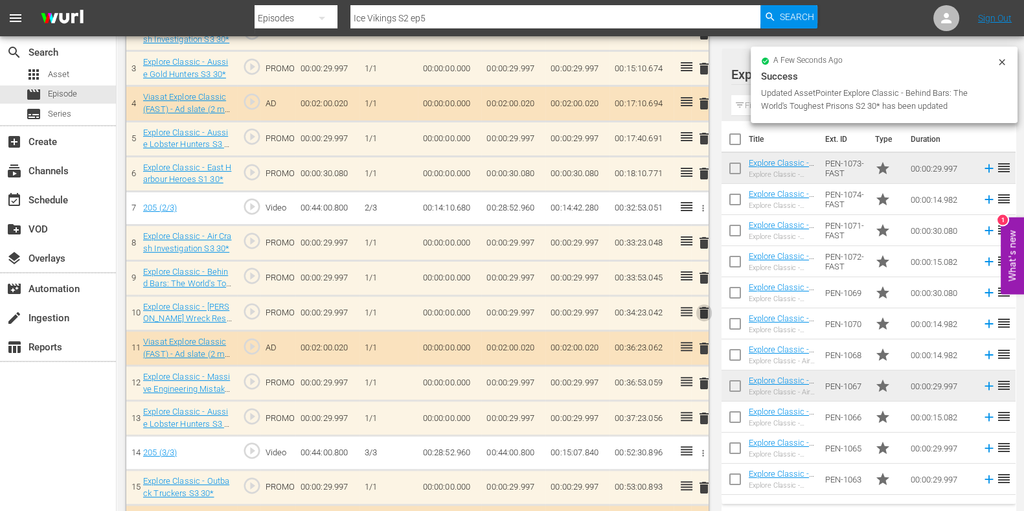
click at [707, 307] on span "delete" at bounding box center [704, 313] width 16 height 16
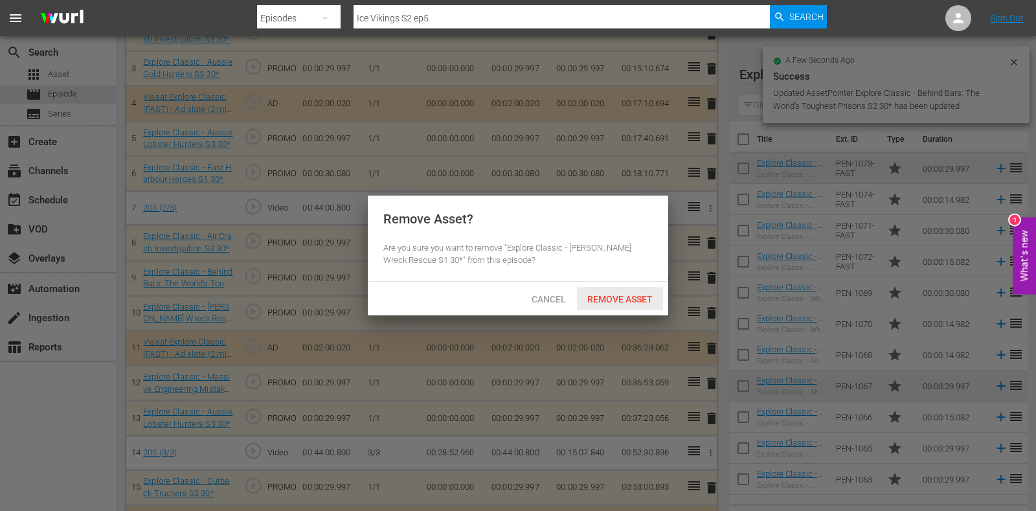
click at [623, 294] on span "Remove Asset" at bounding box center [620, 299] width 86 height 10
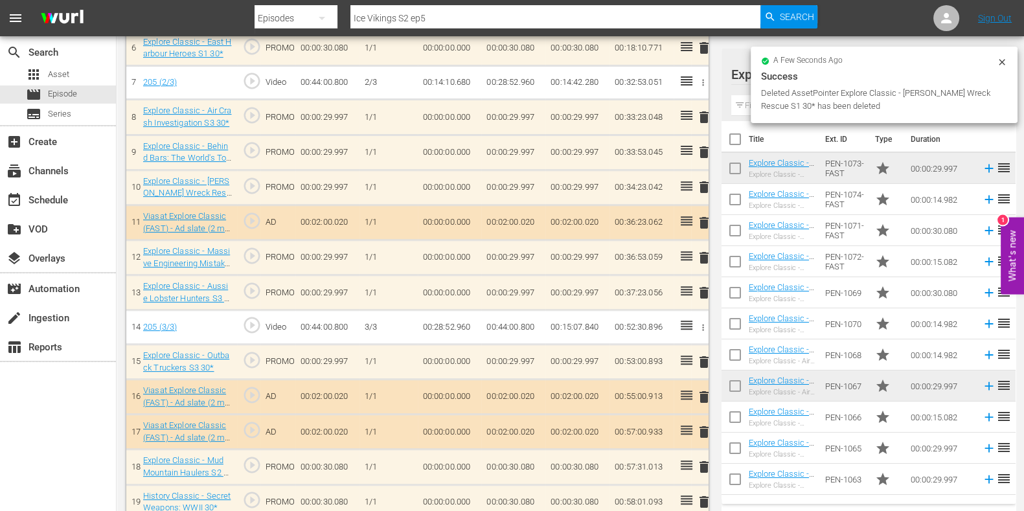
scroll to position [641, 0]
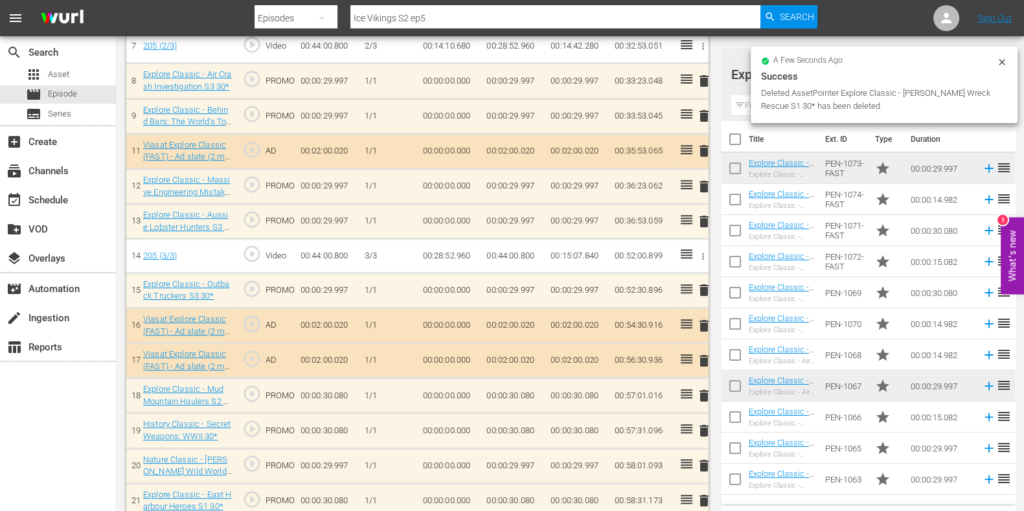
click at [747, 109] on input "text" at bounding box center [868, 105] width 275 height 21
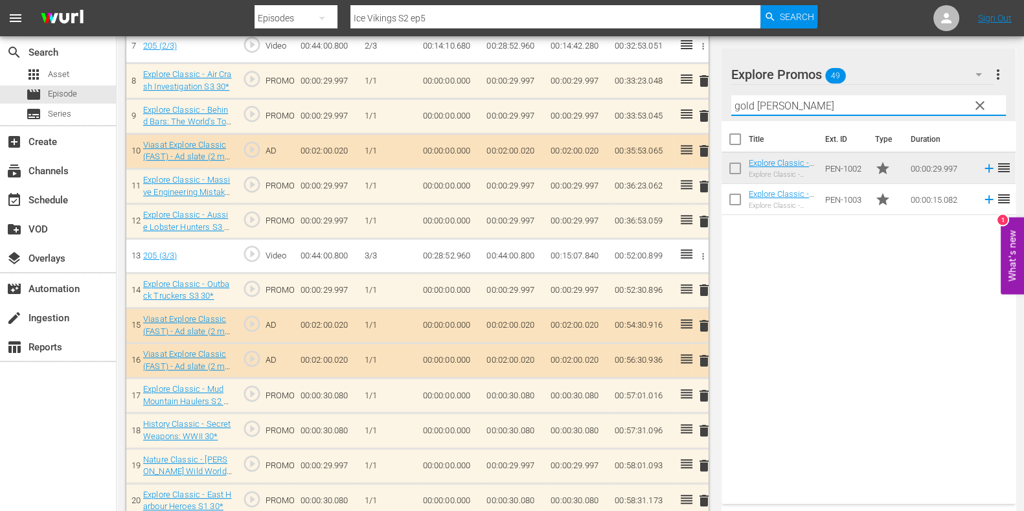
type input "gold hunt"
click at [850, 288] on div "Title Ext. ID Type Duration Explore Classic - Aussie Gold Hunters S3 30* Explor…" at bounding box center [869, 310] width 294 height 378
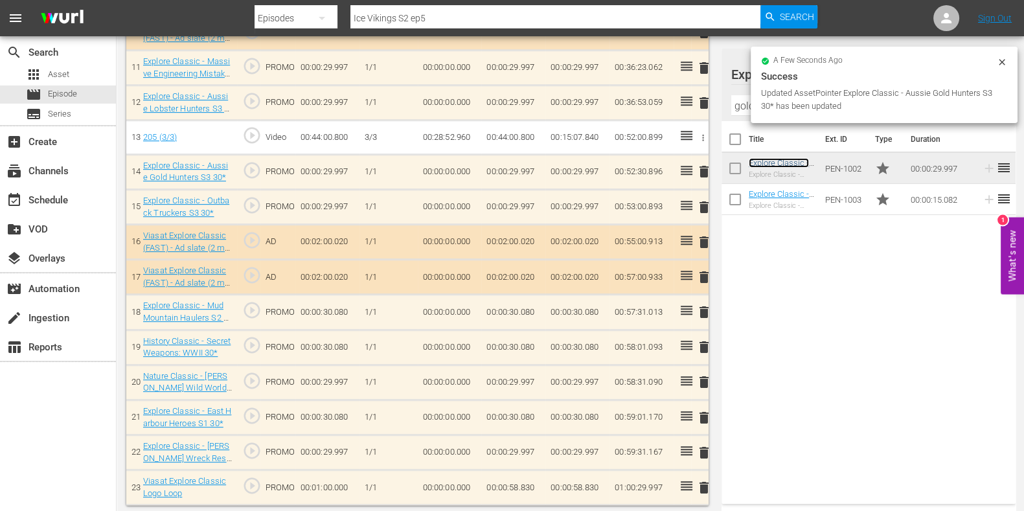
scroll to position [760, 0]
click at [701, 451] on span "delete" at bounding box center [704, 453] width 16 height 16
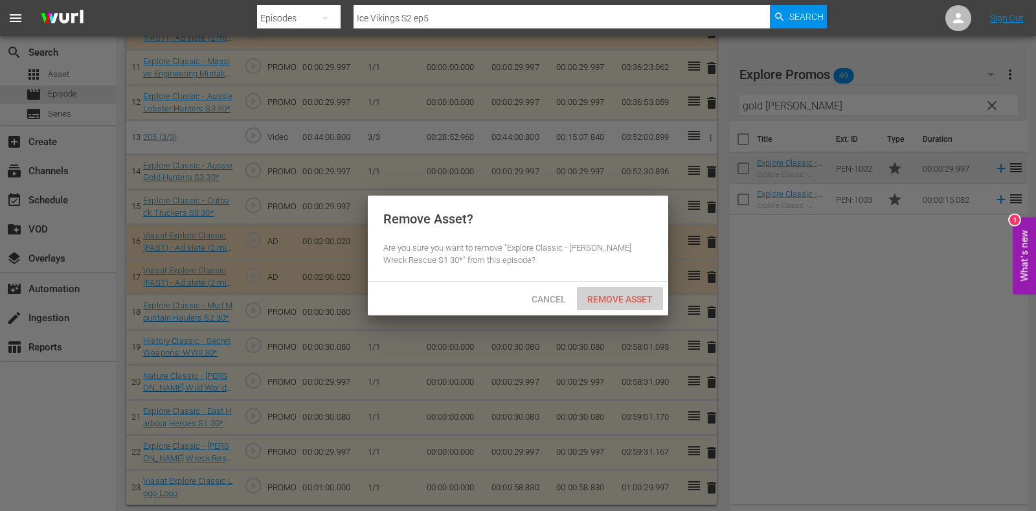
click at [612, 301] on span "Remove Asset" at bounding box center [620, 299] width 86 height 10
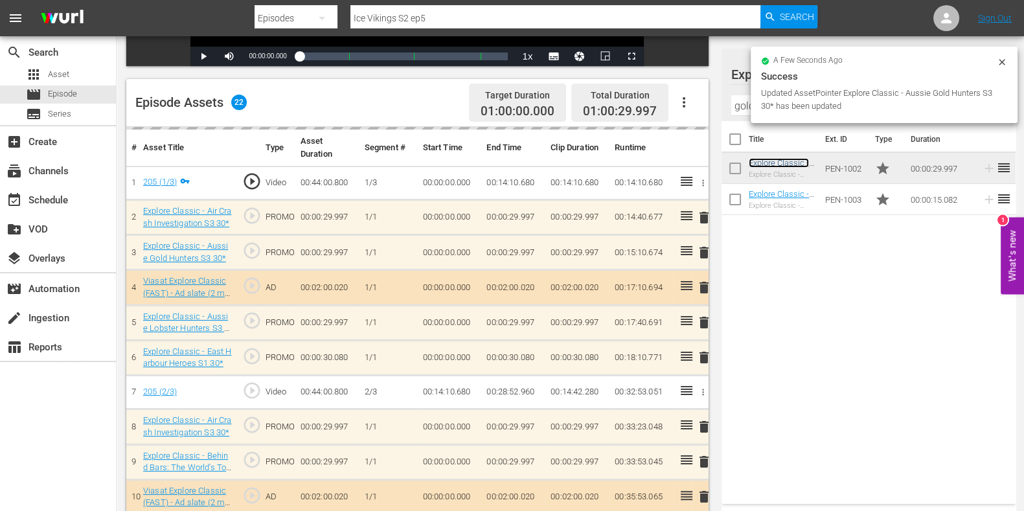
scroll to position [323, 0]
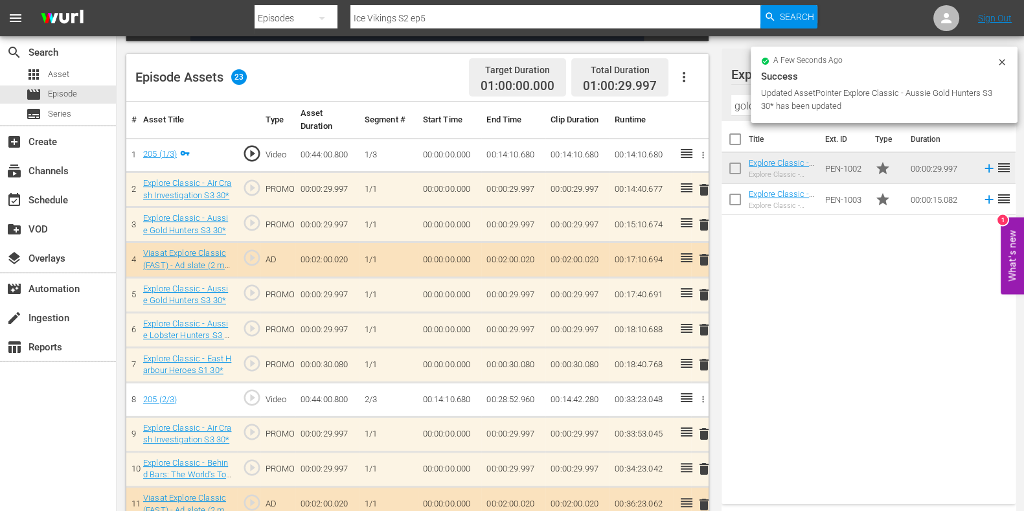
click at [705, 323] on span "delete" at bounding box center [704, 330] width 16 height 16
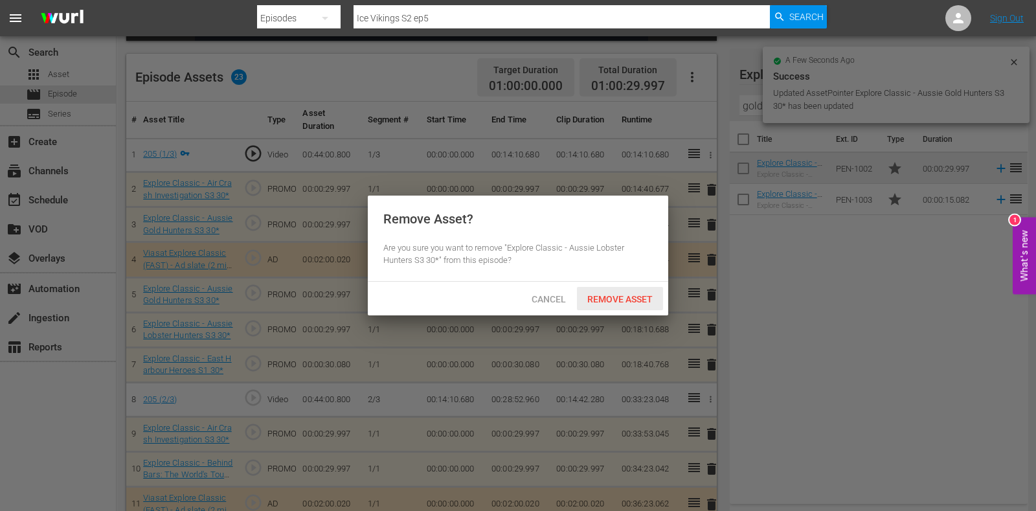
click at [614, 297] on span "Remove Asset" at bounding box center [620, 299] width 86 height 10
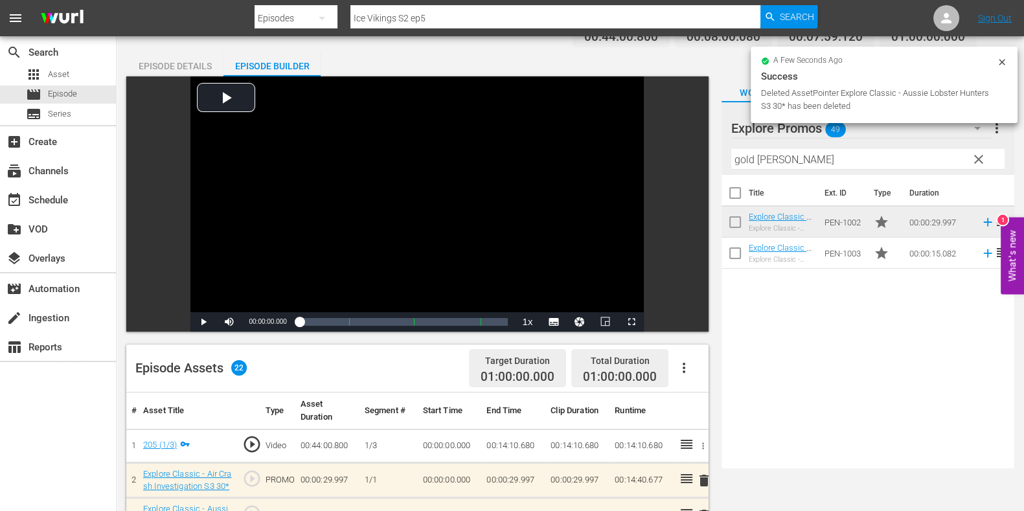
scroll to position [0, 0]
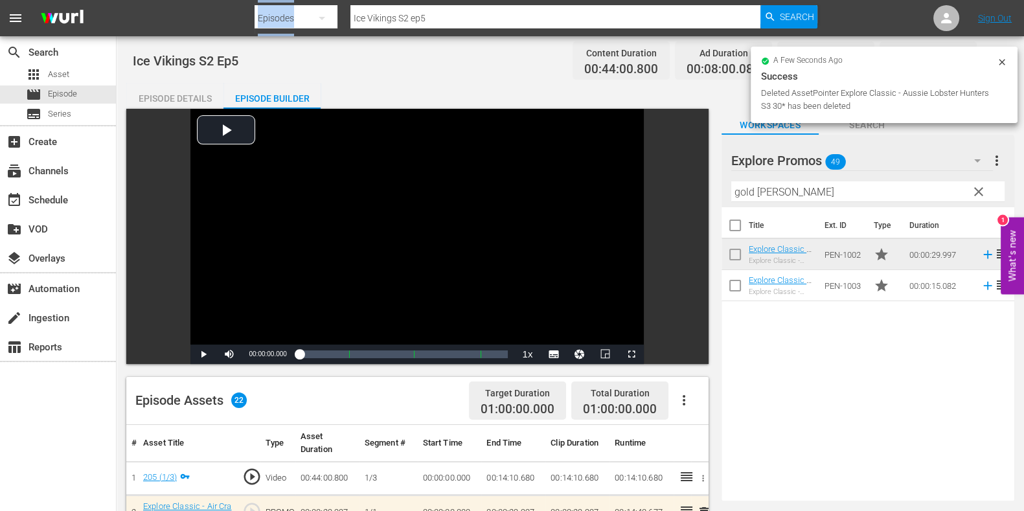
click at [442, 5] on div "Search By Episodes Search ID, Title, Description, Keywords, or Category Ice Vik…" at bounding box center [536, 18] width 563 height 31
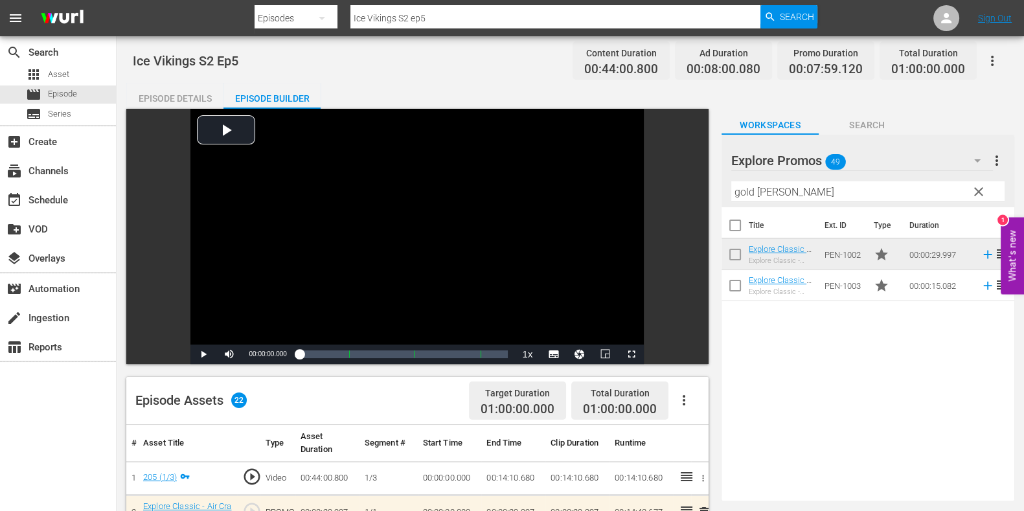
click at [446, 12] on input "Ice Vikings S2 ep5" at bounding box center [555, 18] width 410 height 31
type input "Ice Vikings S2 ep6"
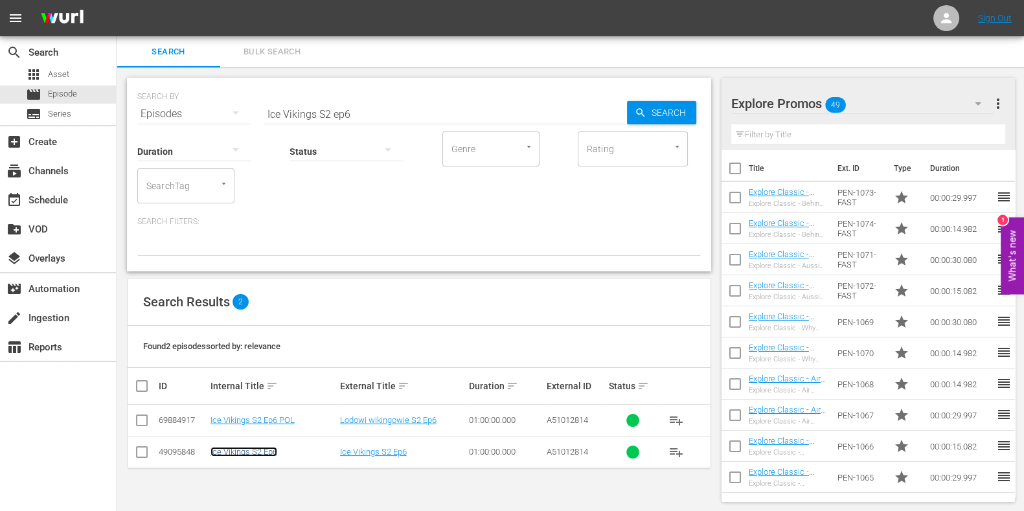
click at [244, 449] on link "Ice Vikings S2 Ep6" at bounding box center [243, 452] width 67 height 10
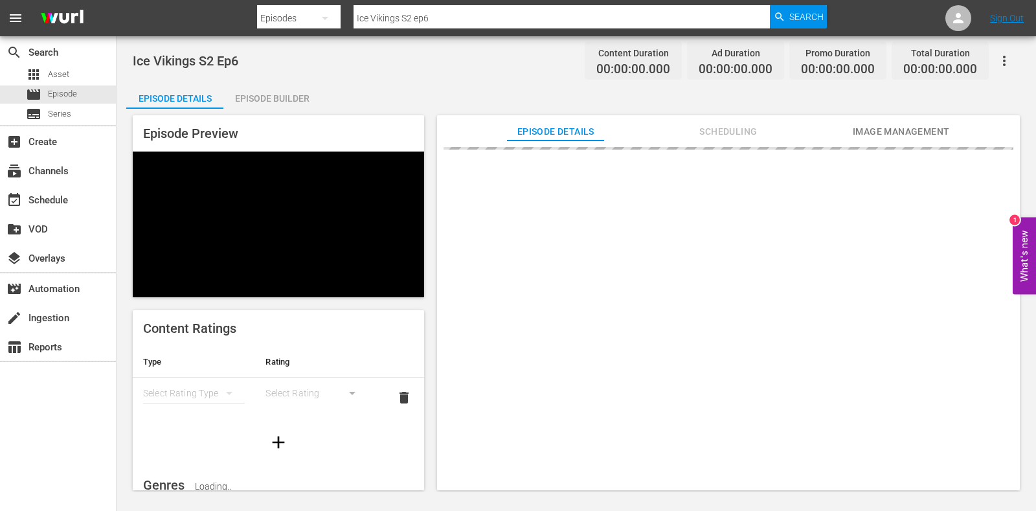
click at [287, 92] on div "Episode Builder" at bounding box center [271, 98] width 97 height 31
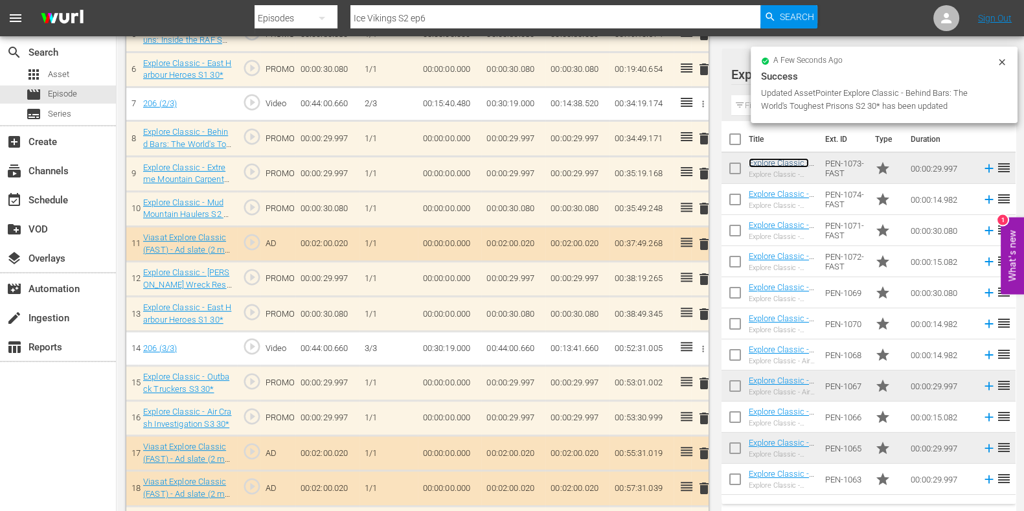
scroll to position [581, 0]
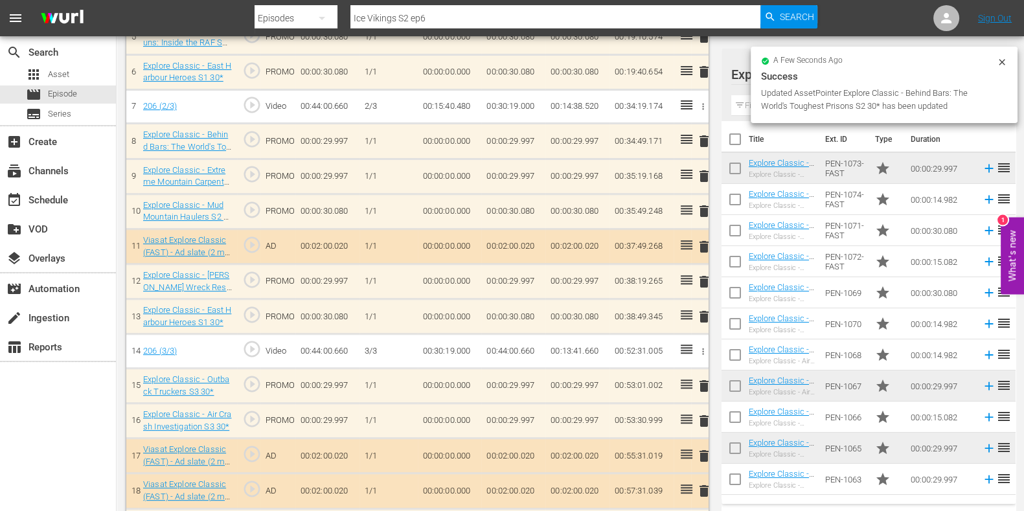
click at [703, 276] on span "delete" at bounding box center [704, 282] width 16 height 16
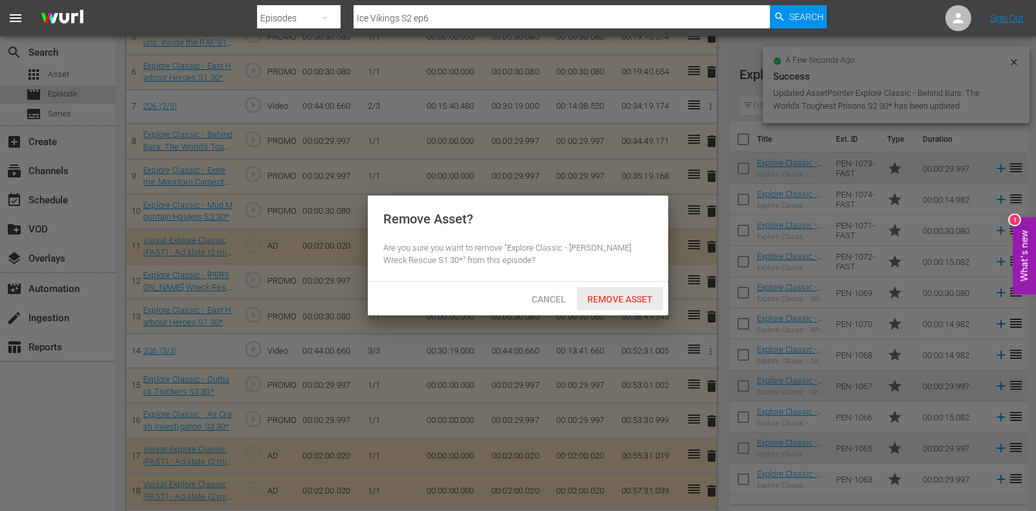
click at [602, 299] on span "Remove Asset" at bounding box center [620, 299] width 86 height 10
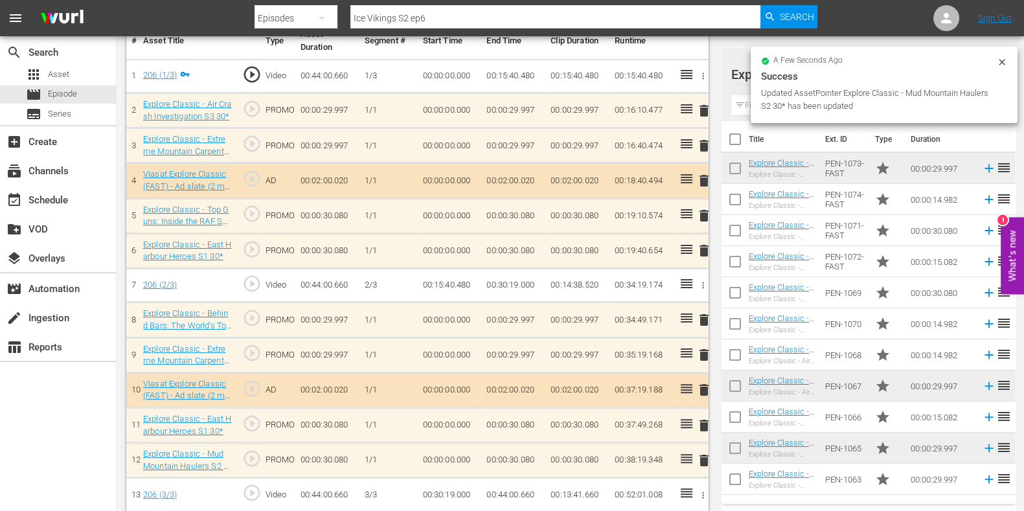
scroll to position [402, 0]
click at [751, 105] on div "a few seconds ago Success Updated AssetPointer Explore Classic - Mud Mountain H…" at bounding box center [884, 85] width 267 height 76
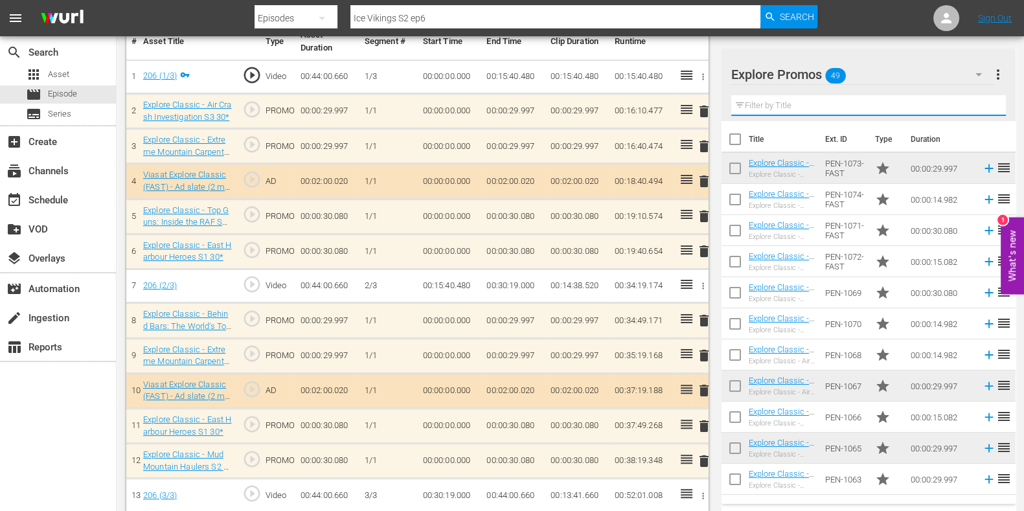
click at [751, 105] on input "text" at bounding box center [868, 105] width 275 height 21
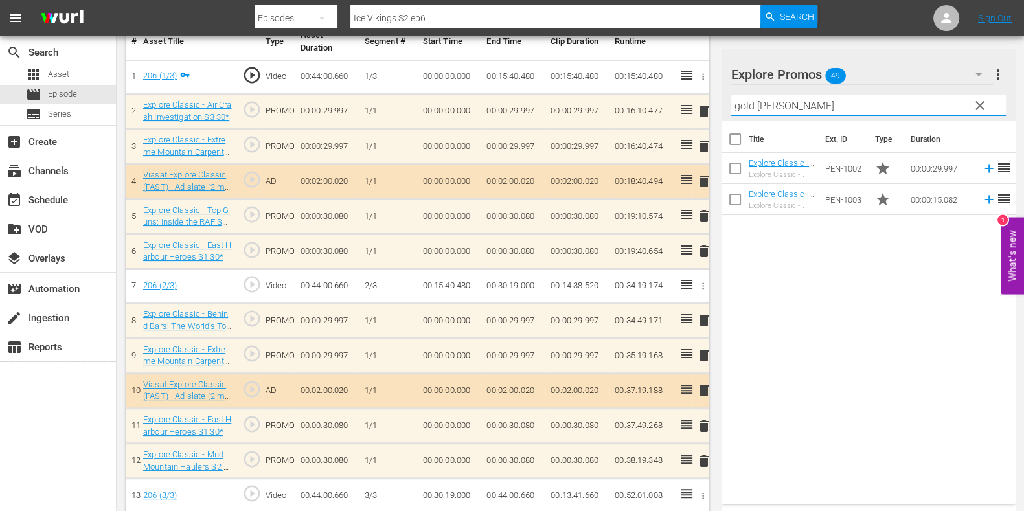
type input "gold hunt"
click at [851, 279] on div "Title Ext. ID Type Duration Explore Classic - Aussie Gold Hunters S3 30* Explor…" at bounding box center [869, 310] width 294 height 378
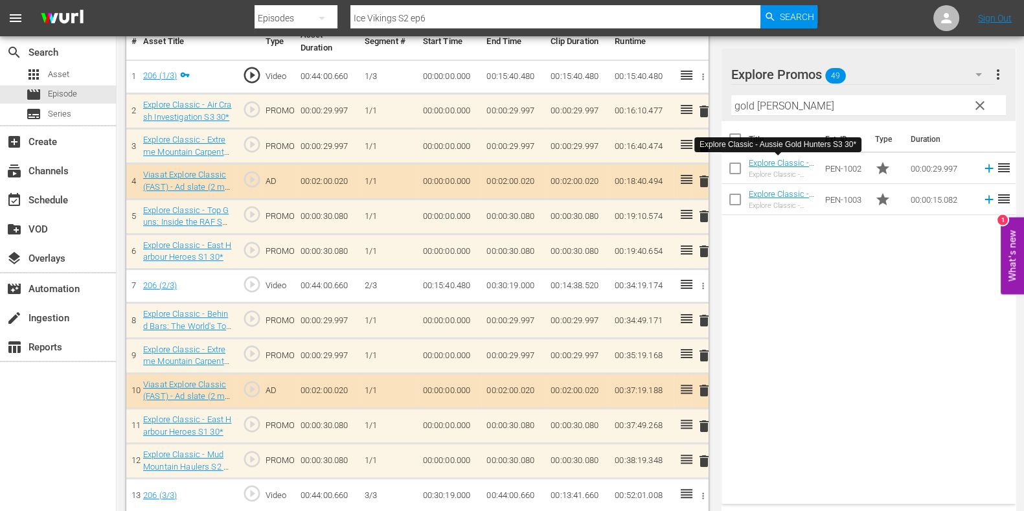
click at [785, 342] on div "Title Ext. ID Type Duration Explore Classic - Aussie Gold Hunters S3 30* Explor…" at bounding box center [869, 310] width 294 height 378
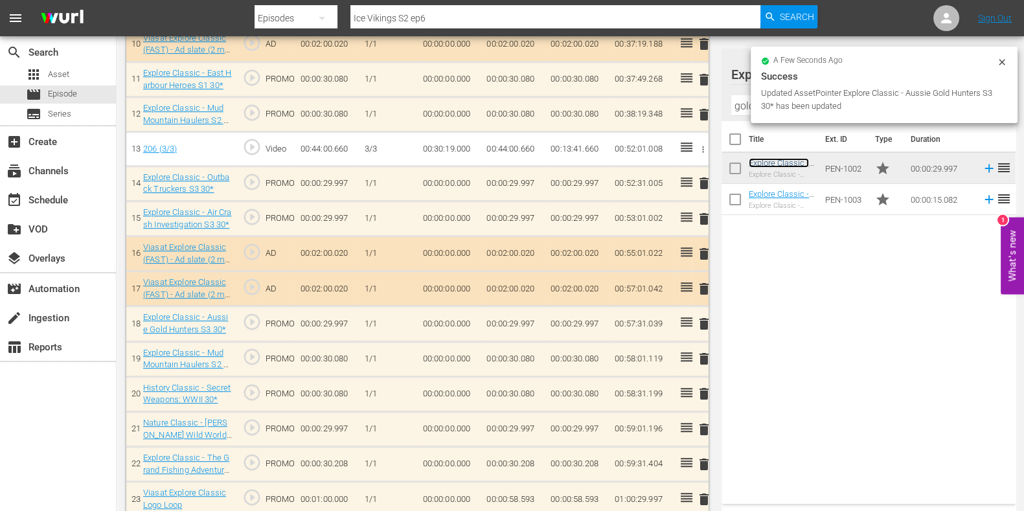
scroll to position [760, 0]
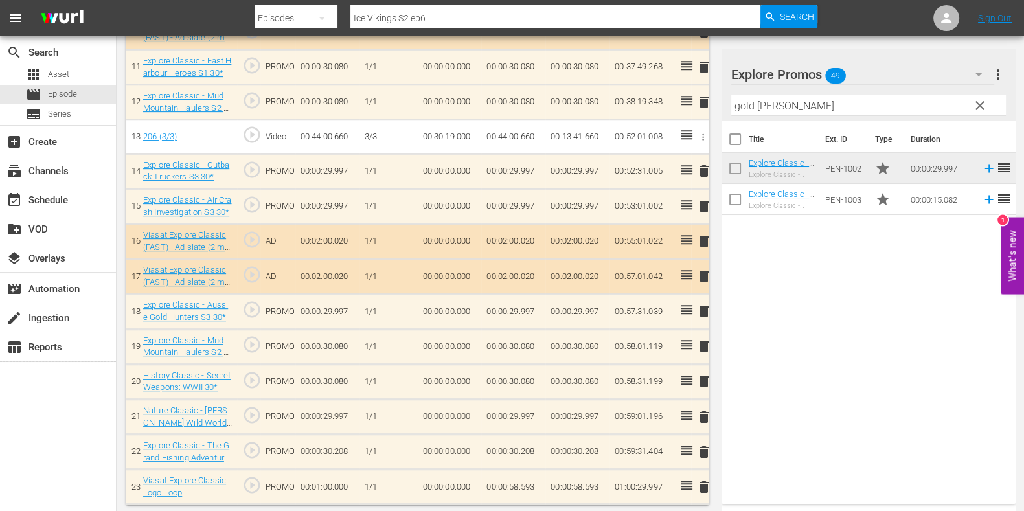
click at [701, 416] on span "delete" at bounding box center [704, 417] width 16 height 16
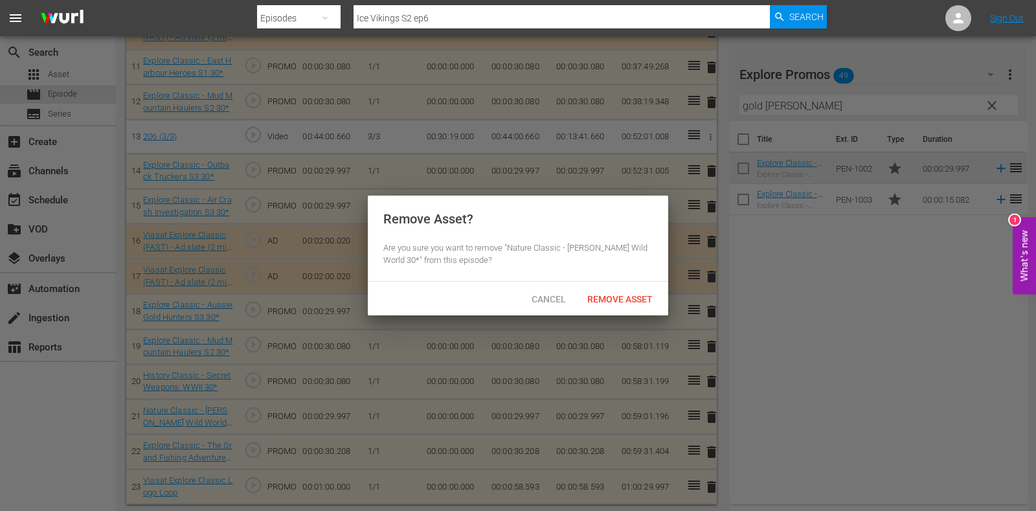
click at [611, 283] on div "Cancel Remove Asset" at bounding box center [518, 299] width 301 height 34
click at [609, 302] on span "Remove Asset" at bounding box center [620, 299] width 86 height 10
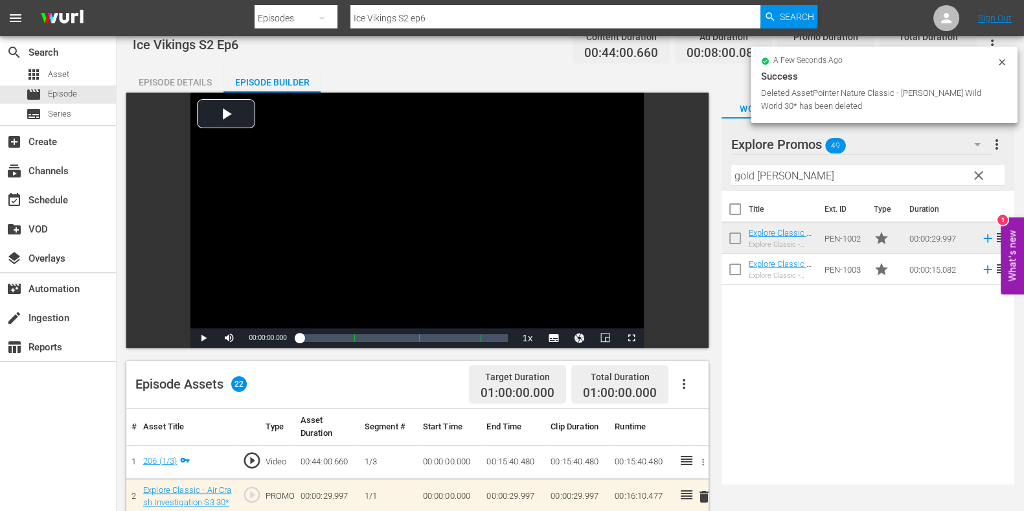
scroll to position [0, 0]
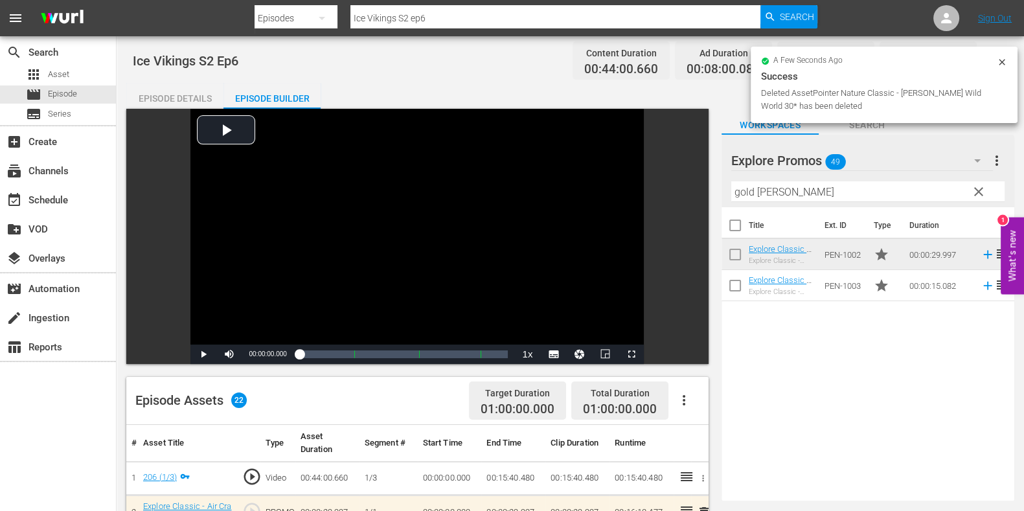
click at [468, 13] on input "Ice Vikings S2 ep6" at bounding box center [555, 18] width 410 height 31
type input "Ice Vikings S2 ep7"
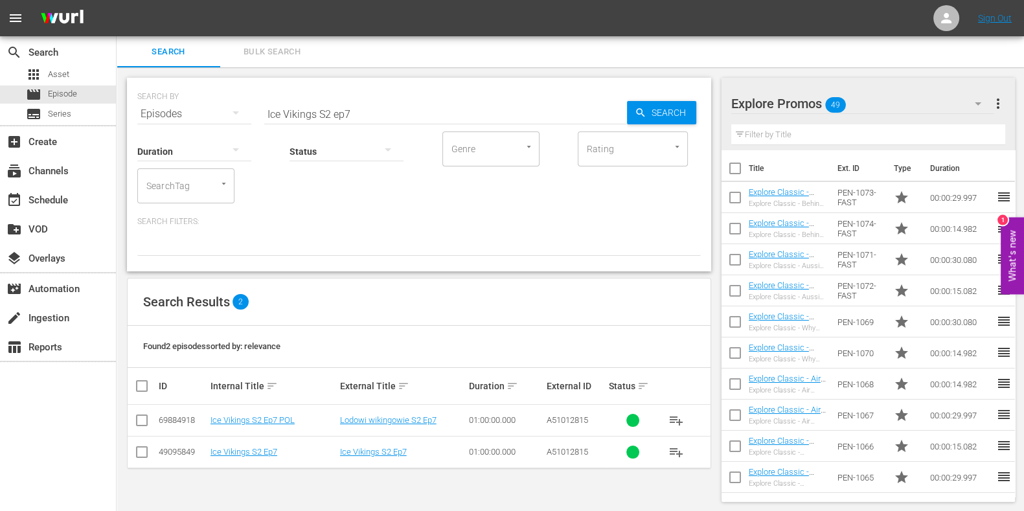
click at [240, 445] on td "Ice Vikings S2 Ep7" at bounding box center [274, 452] width 130 height 32
click at [240, 451] on link "Ice Vikings S2 Ep7" at bounding box center [243, 452] width 67 height 10
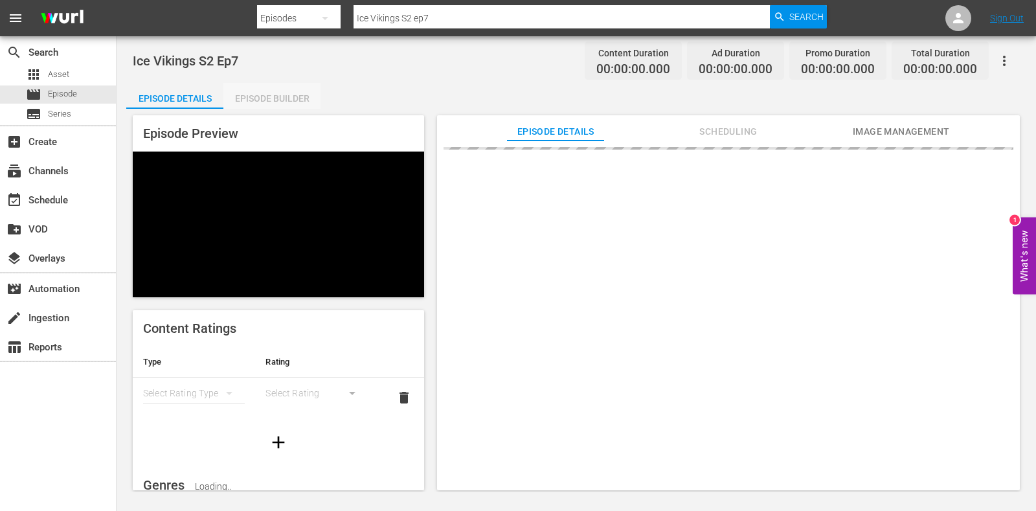
click at [256, 87] on div "Episode Builder" at bounding box center [271, 98] width 97 height 31
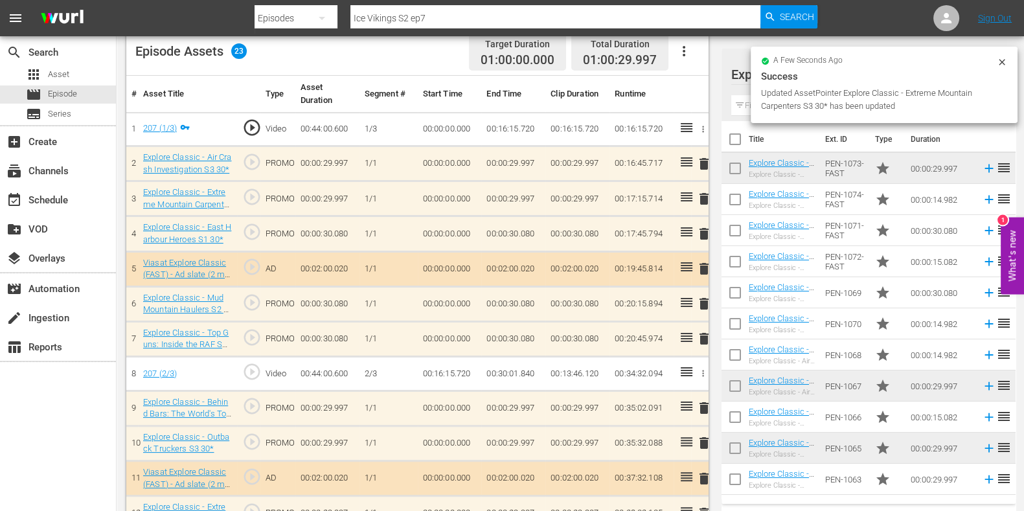
scroll to position [323, 0]
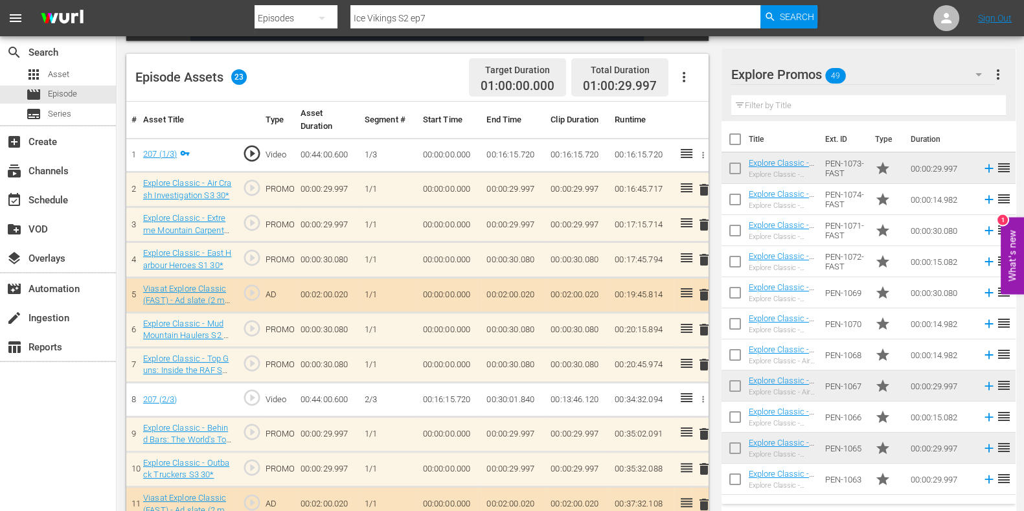
click at [700, 223] on span "delete" at bounding box center [704, 225] width 16 height 16
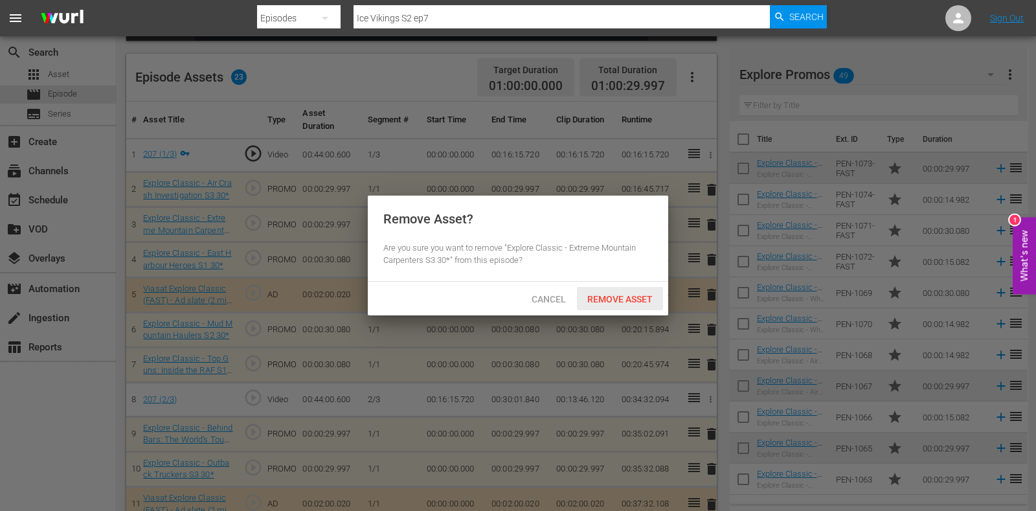
click at [626, 298] on span "Remove Asset" at bounding box center [620, 299] width 86 height 10
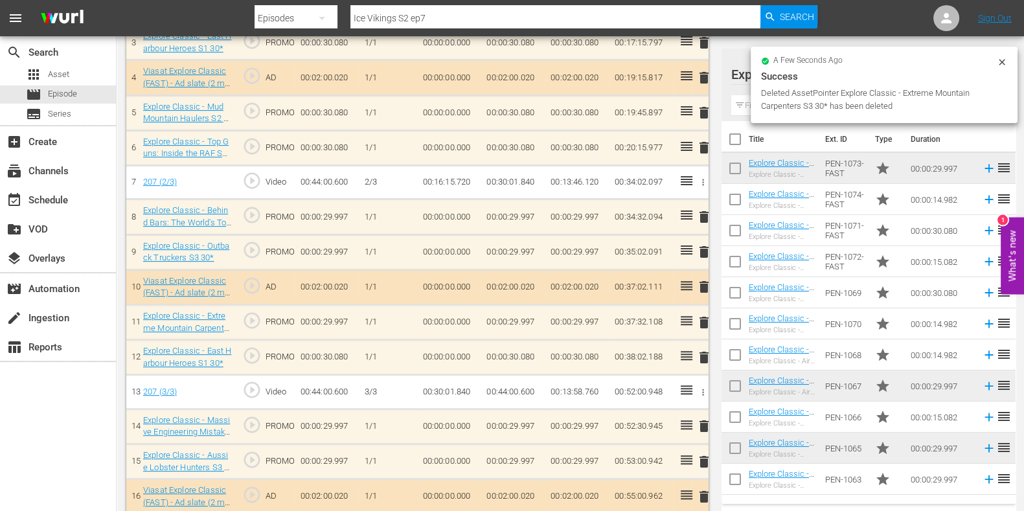
scroll to position [725, 0]
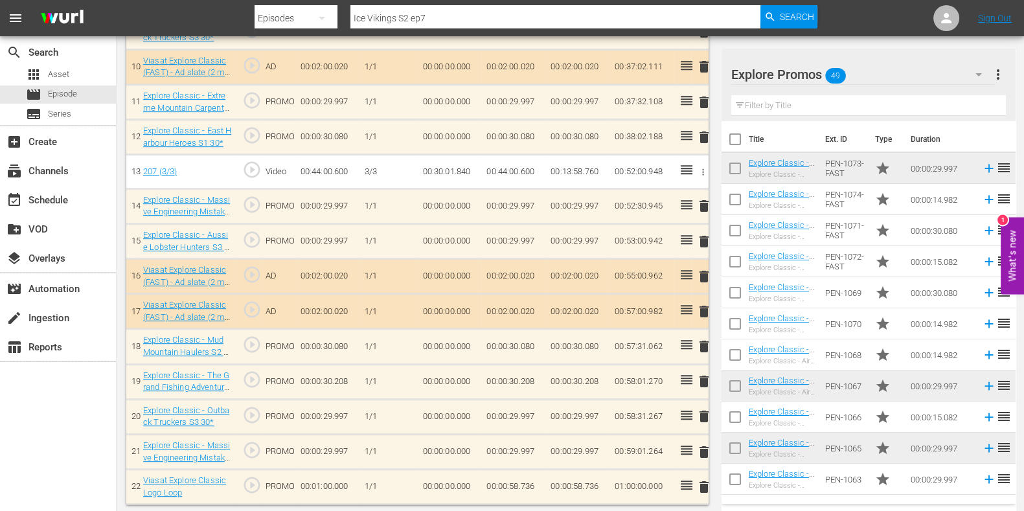
click at [703, 198] on span "delete" at bounding box center [704, 206] width 16 height 16
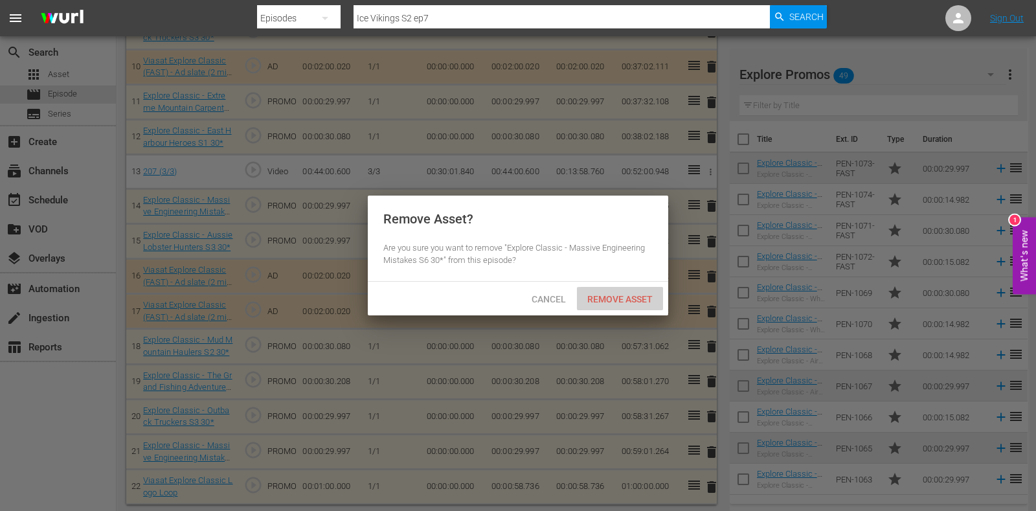
click at [635, 287] on div "Remove Asset" at bounding box center [620, 299] width 86 height 24
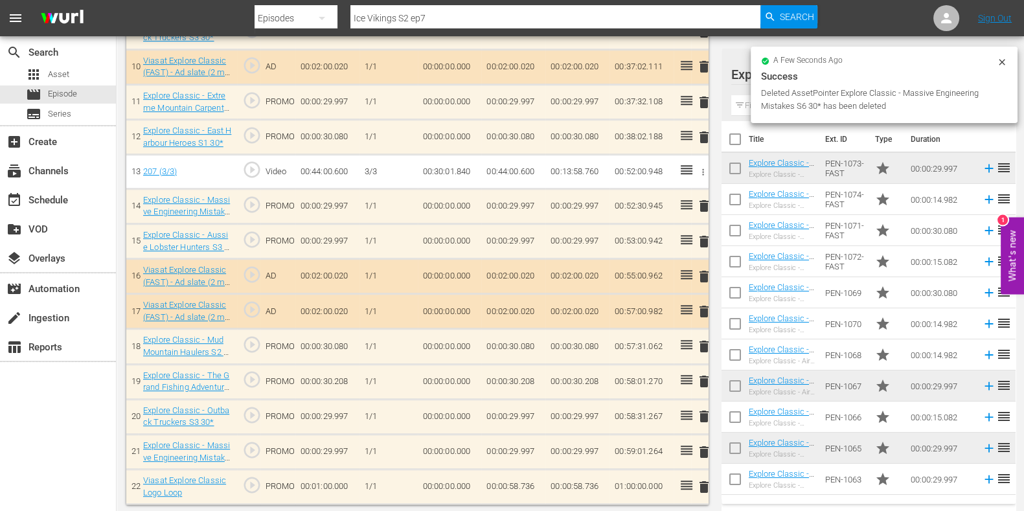
scroll to position [690, 0]
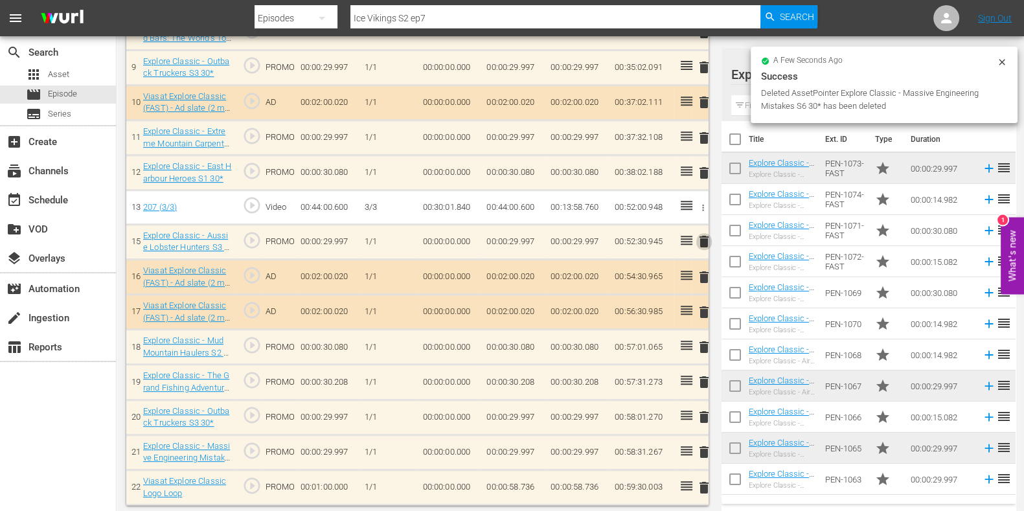
click at [705, 238] on span "delete" at bounding box center [704, 242] width 16 height 16
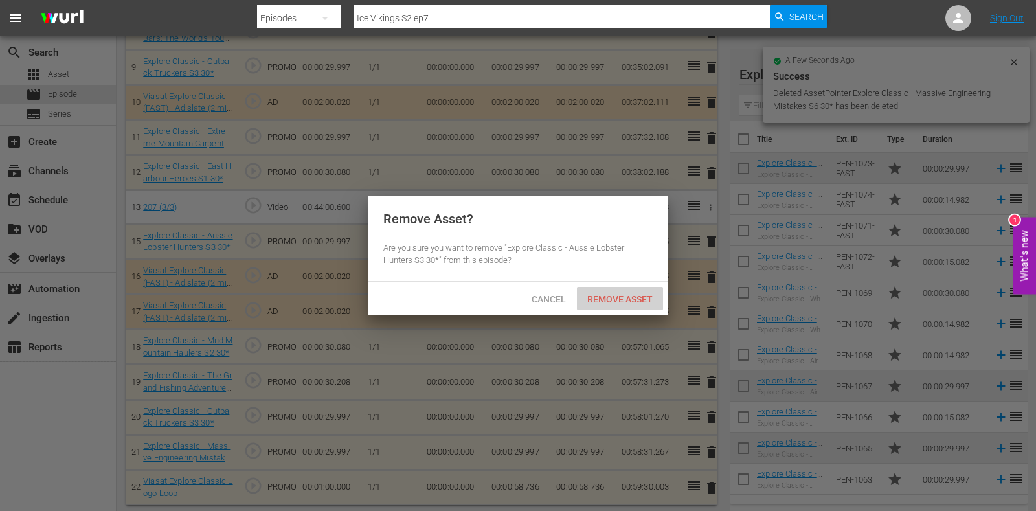
click at [609, 301] on span "Remove Asset" at bounding box center [620, 299] width 86 height 10
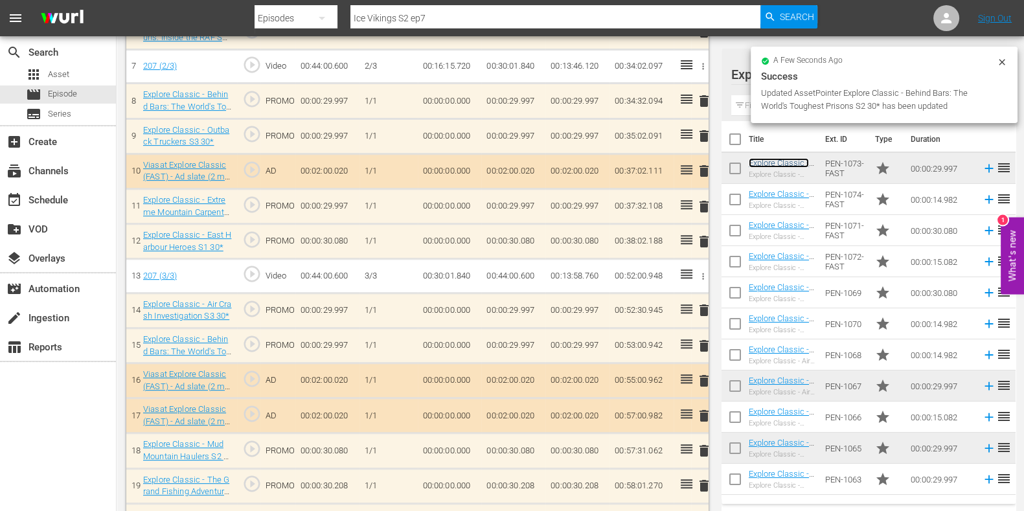
scroll to position [563, 0]
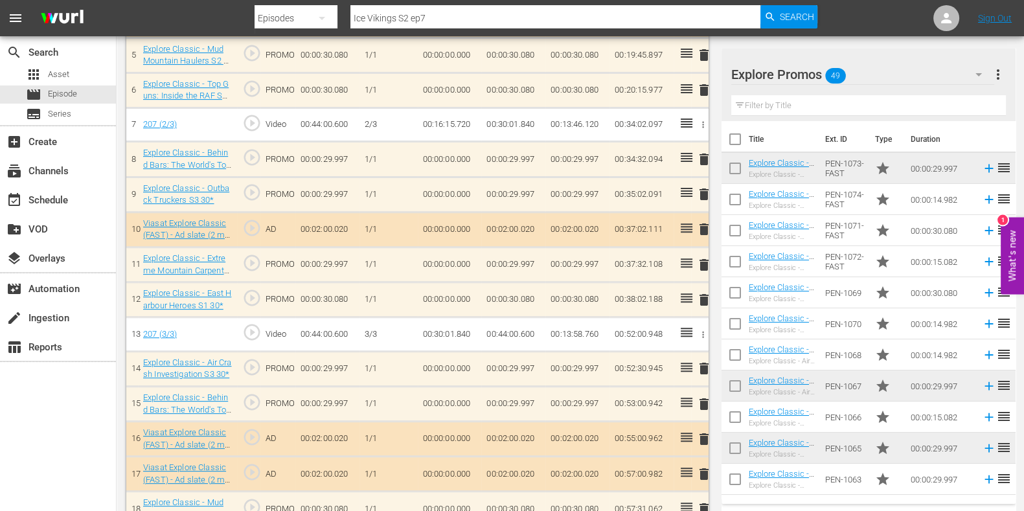
click at [749, 102] on input "text" at bounding box center [868, 105] width 275 height 21
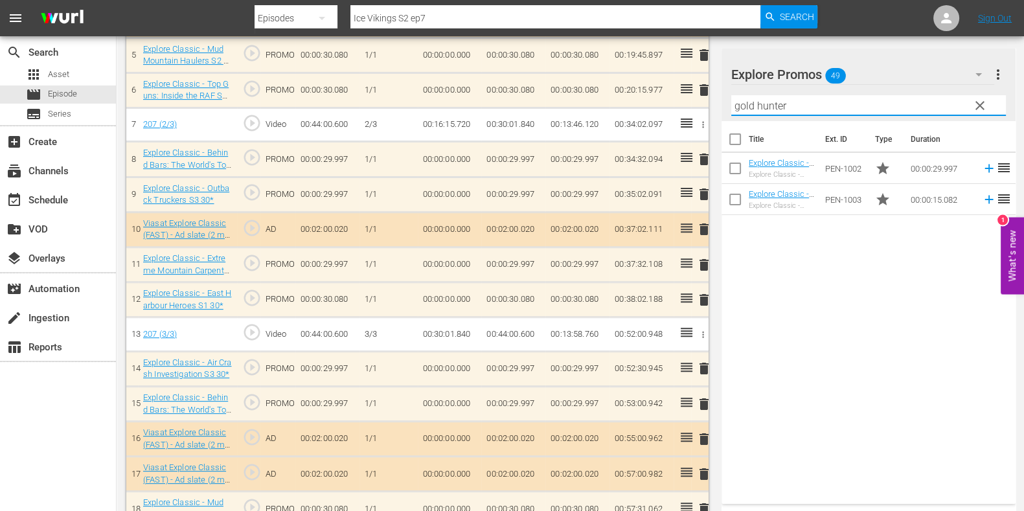
type input "gold hunter"
click at [869, 290] on div "Title Ext. ID Type Duration Explore Classic - Aussie Gold Hunters S3 30* Explor…" at bounding box center [869, 310] width 294 height 378
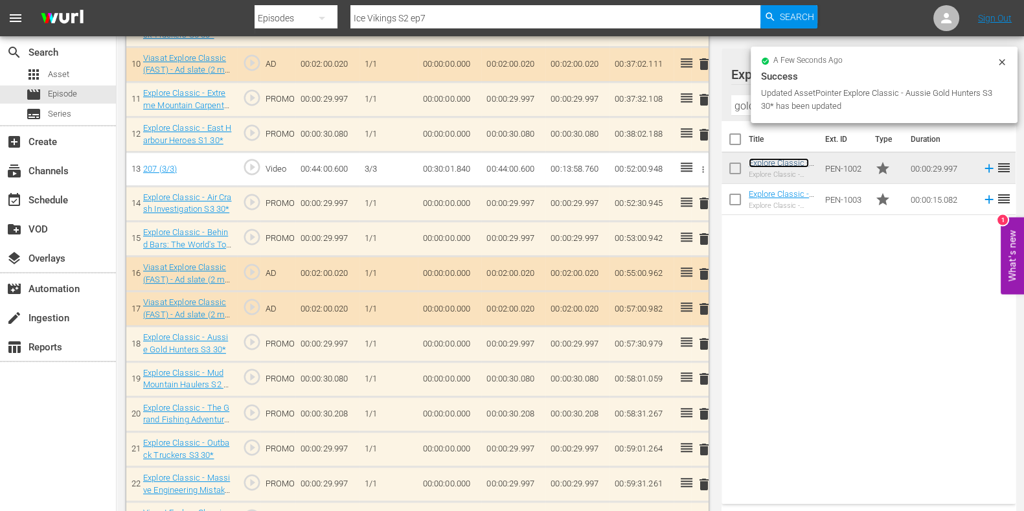
scroll to position [760, 0]
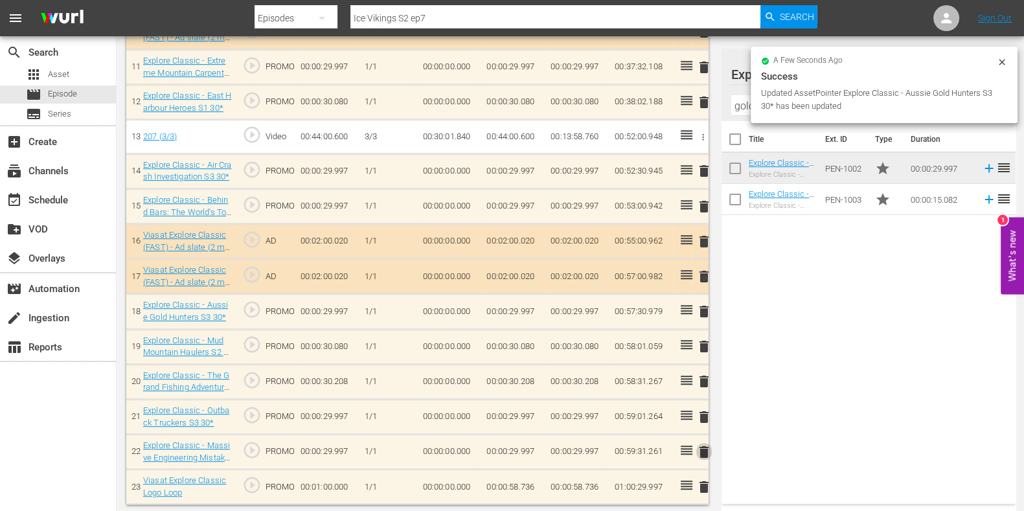
click at [703, 442] on button "delete" at bounding box center [704, 451] width 16 height 19
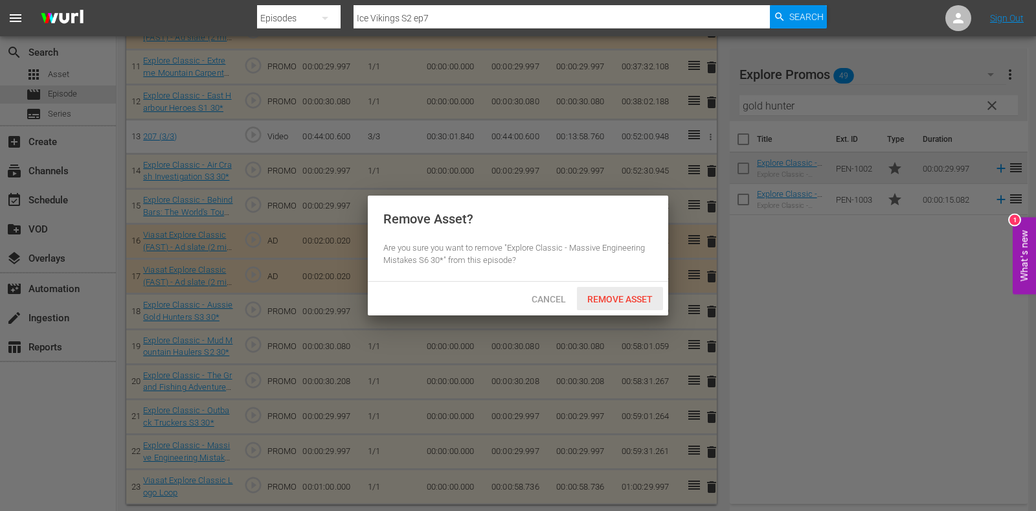
click at [618, 306] on div "Remove Asset" at bounding box center [620, 299] width 86 height 24
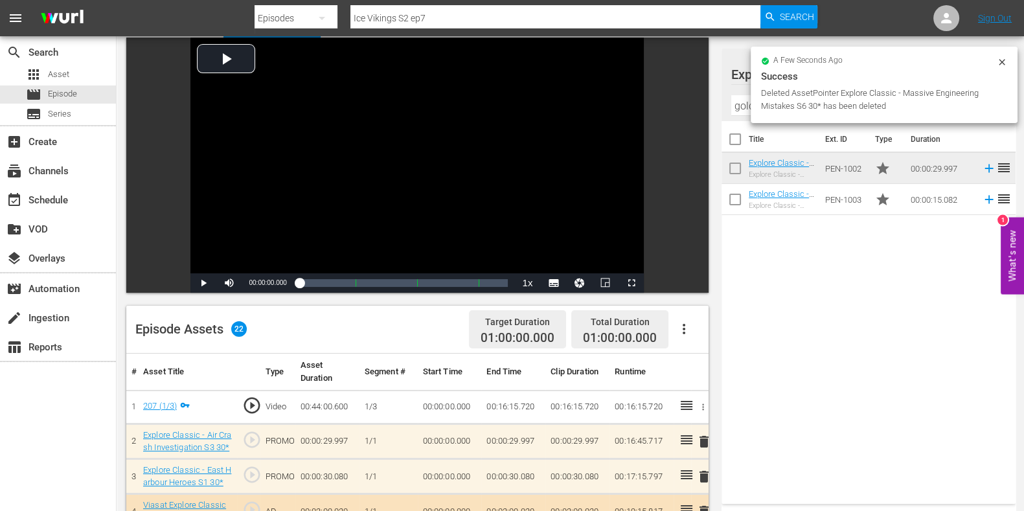
scroll to position [0, 0]
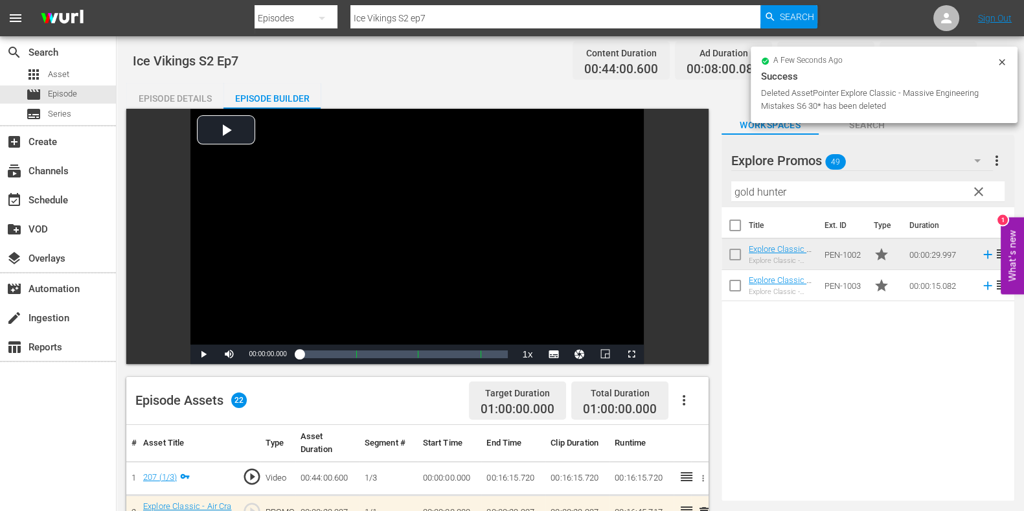
click at [464, 23] on input "Ice Vikings S2 ep7" at bounding box center [555, 18] width 410 height 31
type input "Ice Vikings S2 ep8"
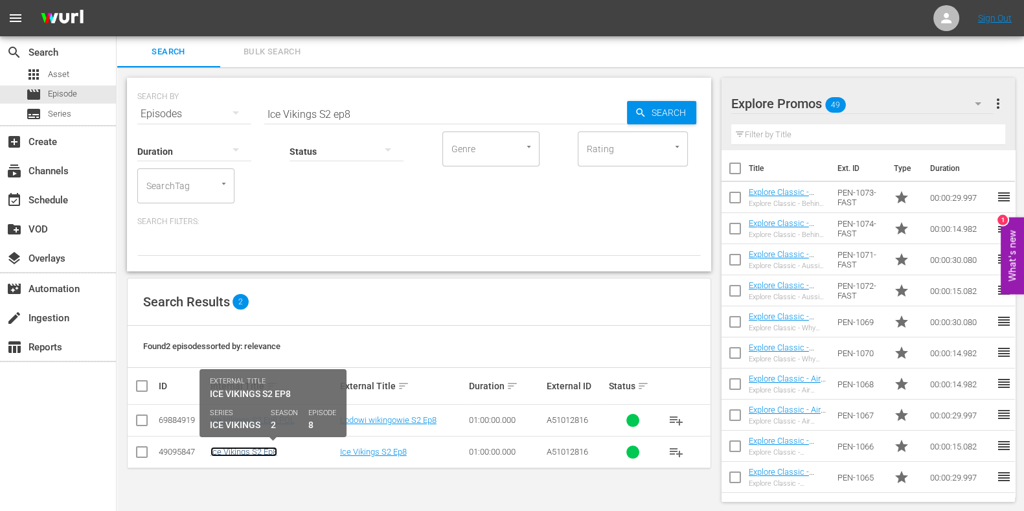
click at [253, 451] on link "Ice Vikings S2 Ep8" at bounding box center [243, 452] width 67 height 10
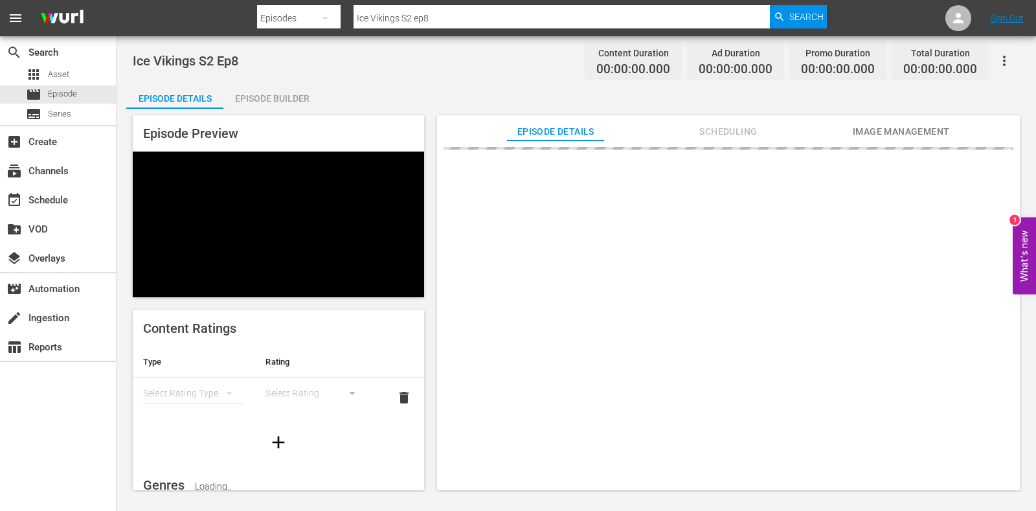
click at [275, 102] on div "Episode Builder" at bounding box center [271, 98] width 97 height 31
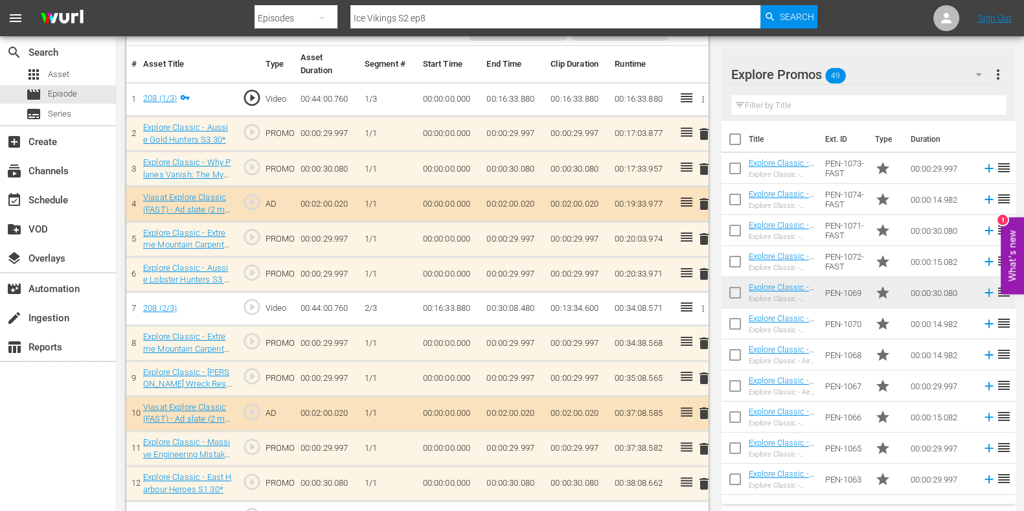
scroll to position [405, 0]
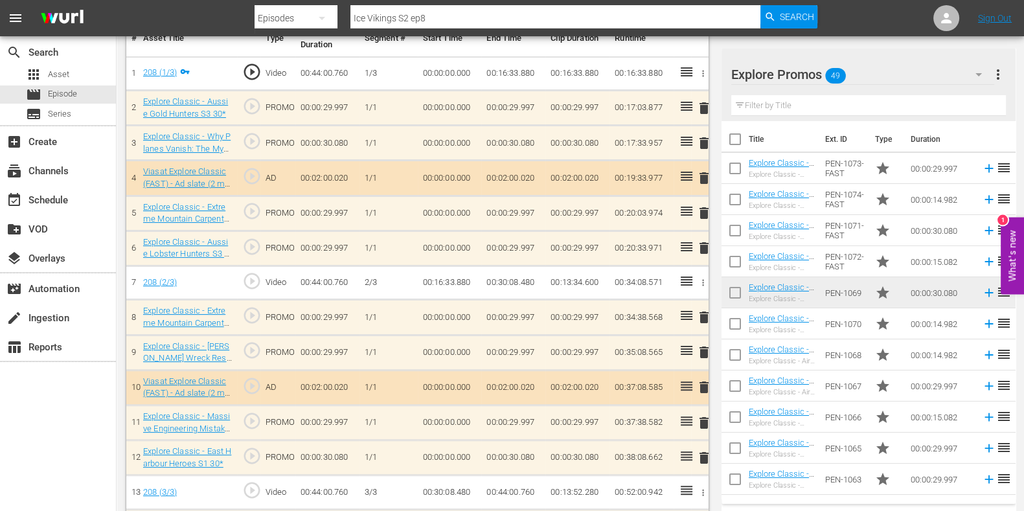
click at [701, 312] on span "delete" at bounding box center [704, 318] width 16 height 16
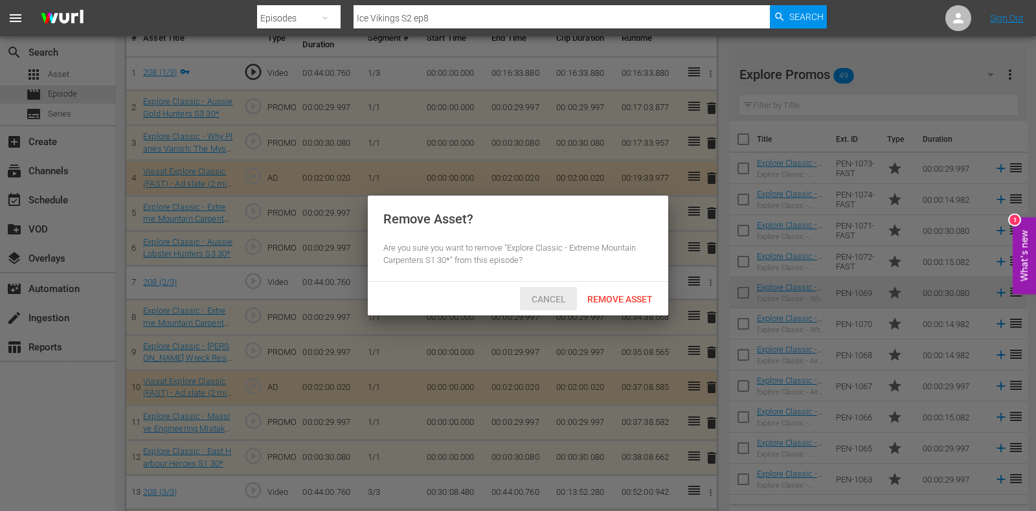
click at [539, 302] on span "Cancel" at bounding box center [548, 299] width 55 height 10
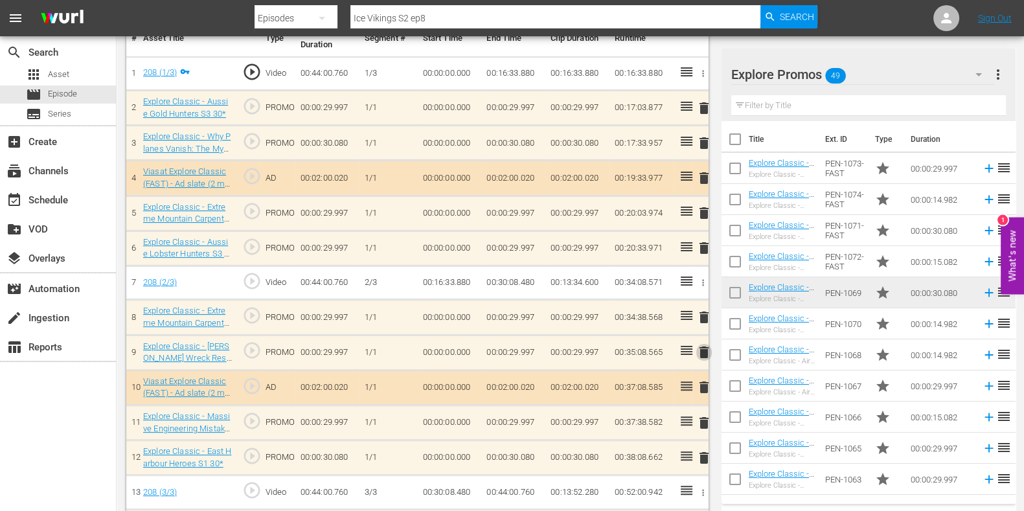
click at [706, 358] on span "delete" at bounding box center [704, 353] width 16 height 16
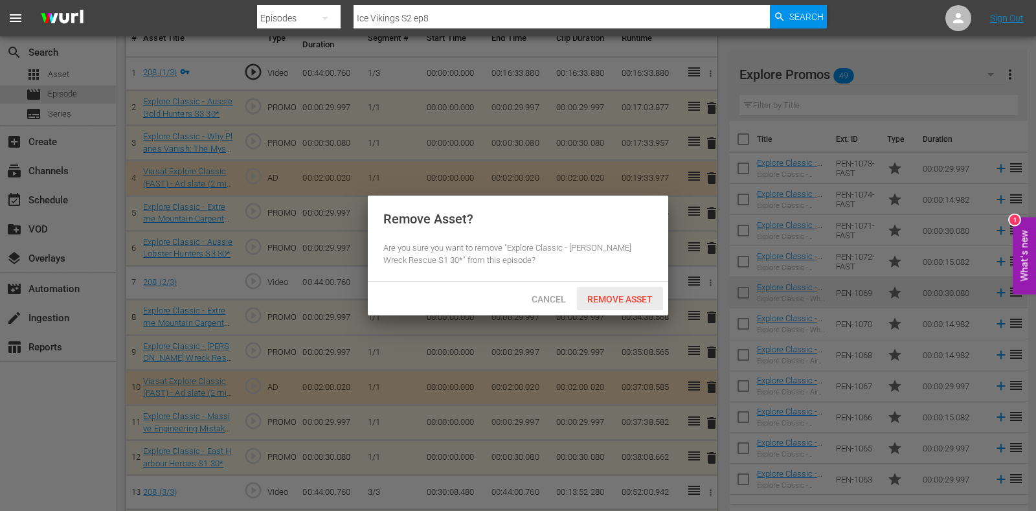
click at [638, 306] on div "Remove Asset" at bounding box center [620, 299] width 86 height 24
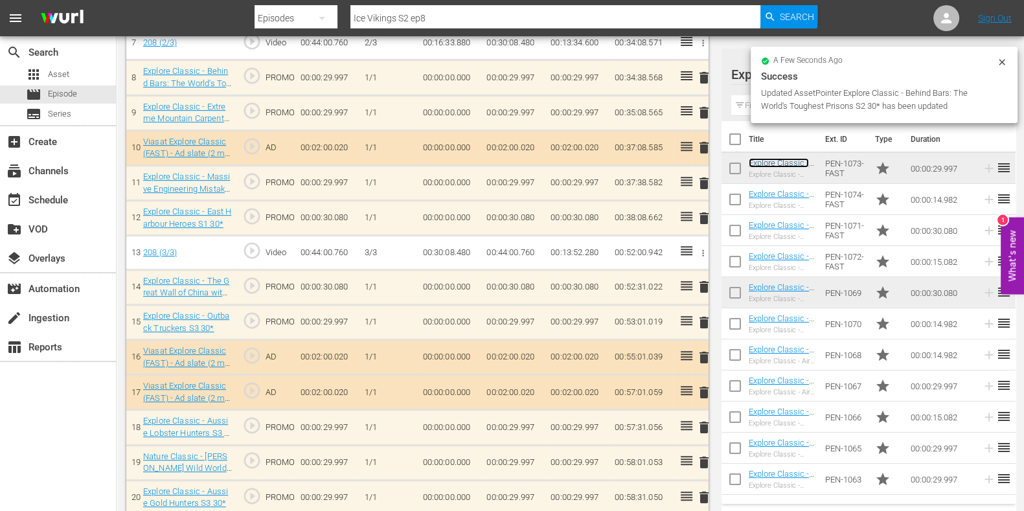
scroll to position [644, 0]
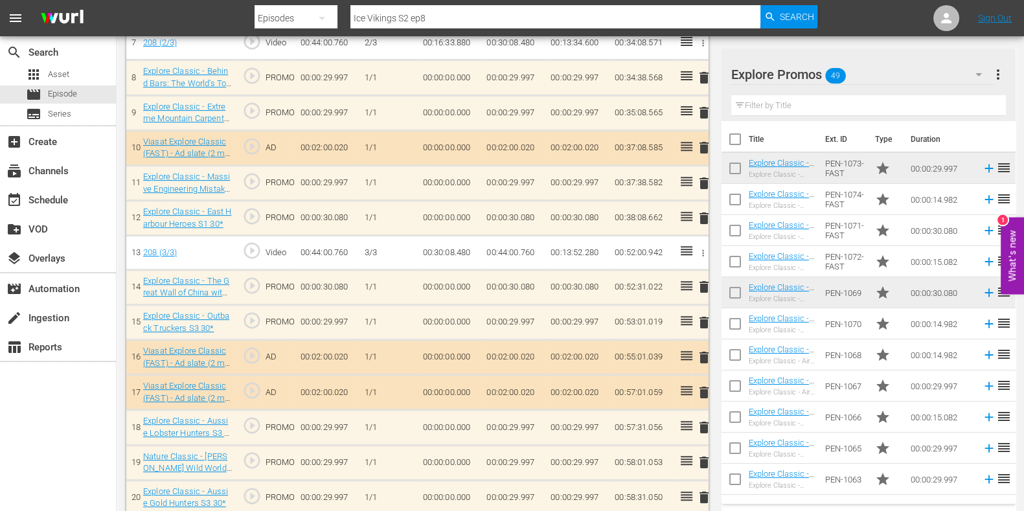
click at [700, 425] on span "delete" at bounding box center [704, 428] width 16 height 16
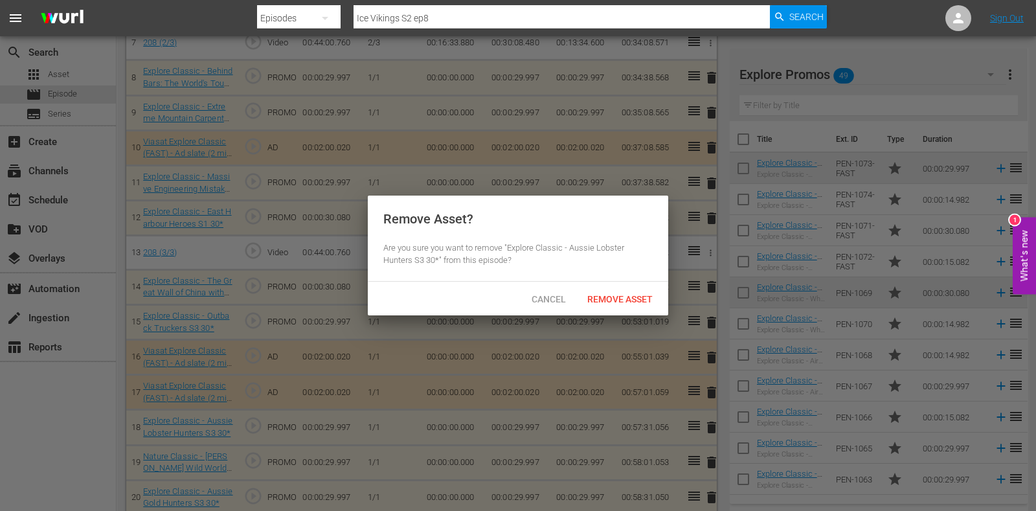
click at [641, 301] on span "Remove Asset" at bounding box center [620, 299] width 86 height 10
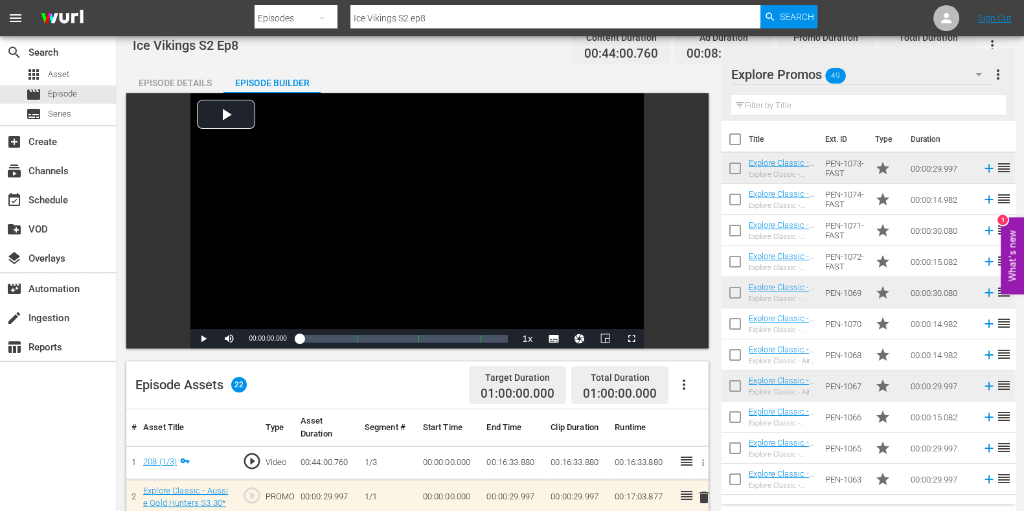
scroll to position [0, 0]
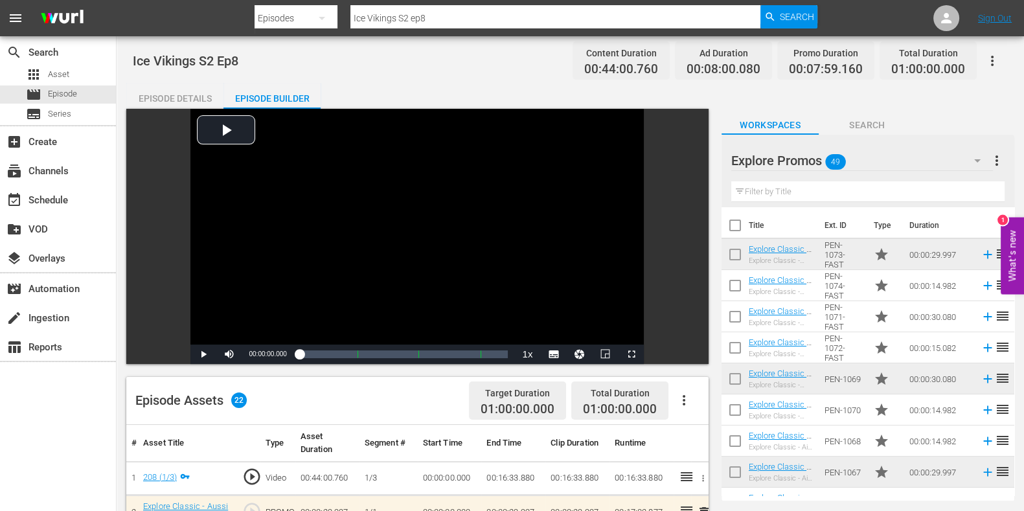
click at [479, 15] on input "Ice Vikings S2 ep8" at bounding box center [555, 18] width 410 height 31
drag, startPoint x: 441, startPoint y: 17, endPoint x: 250, endPoint y: 21, distance: 191.1
click at [249, 21] on nav "menu Search By Episodes Search ID, Title, Description, Keywords, or Category Ic…" at bounding box center [512, 18] width 1024 height 36
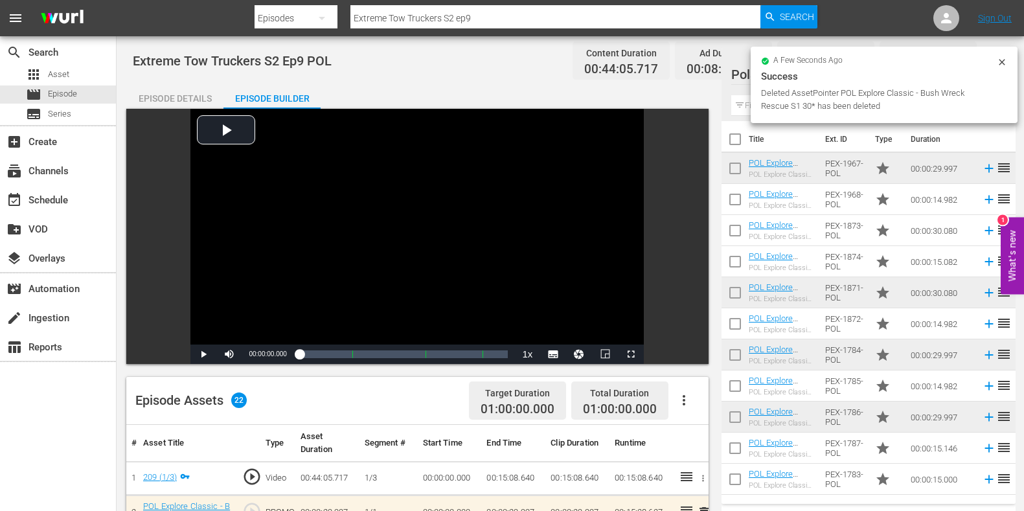
scroll to position [566, 0]
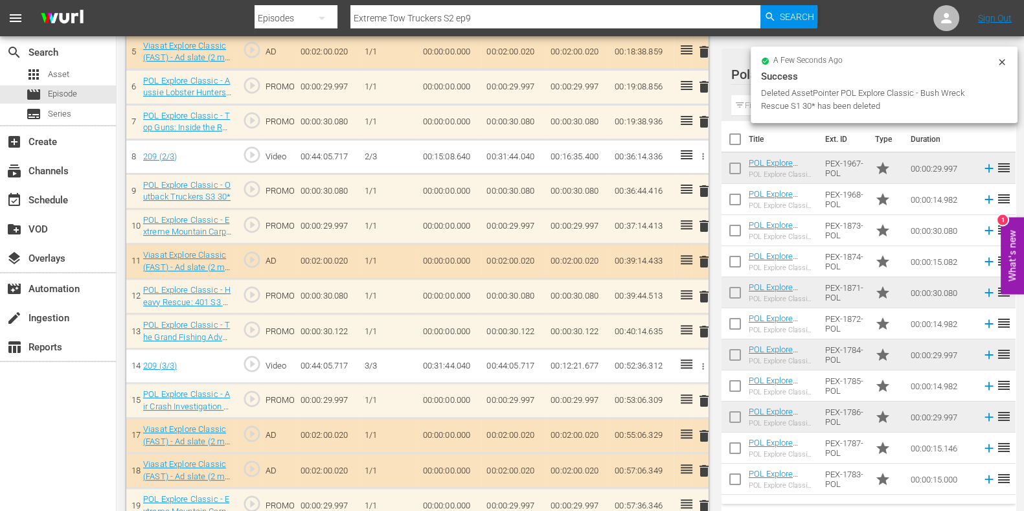
click at [699, 325] on span "delete" at bounding box center [704, 332] width 16 height 16
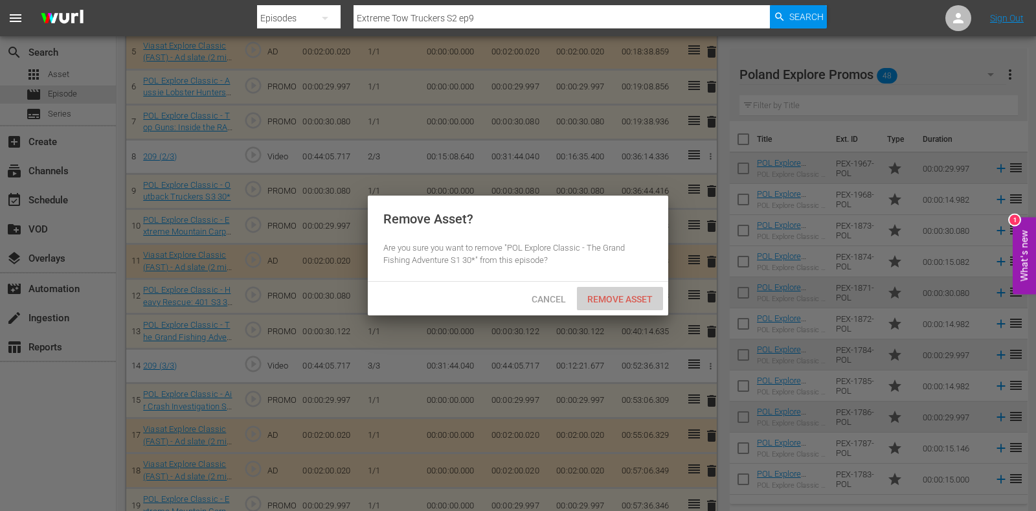
drag, startPoint x: 581, startPoint y: 287, endPoint x: 591, endPoint y: 290, distance: 10.1
click at [582, 287] on div "Remove Asset" at bounding box center [620, 299] width 86 height 24
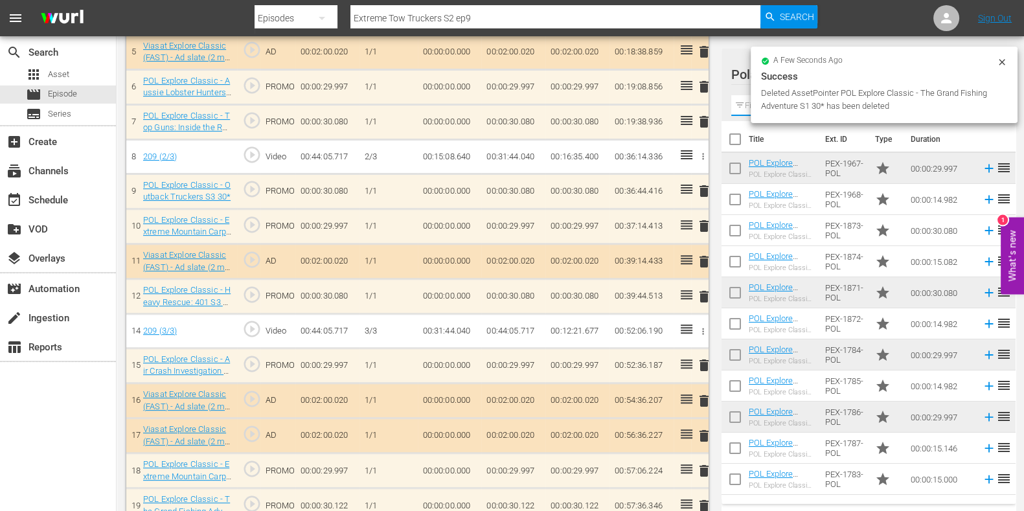
click at [745, 100] on input "text" at bounding box center [868, 105] width 275 height 21
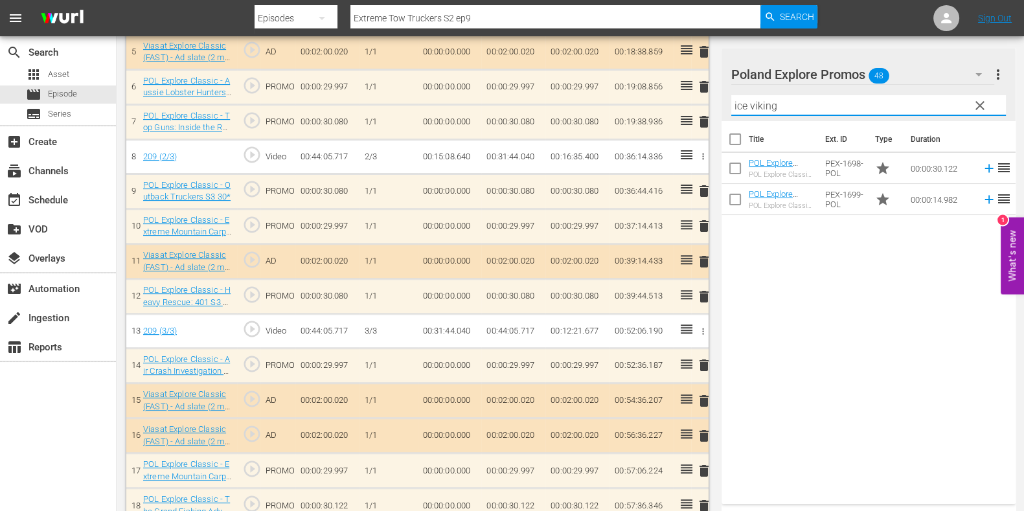
type input "ice viking"
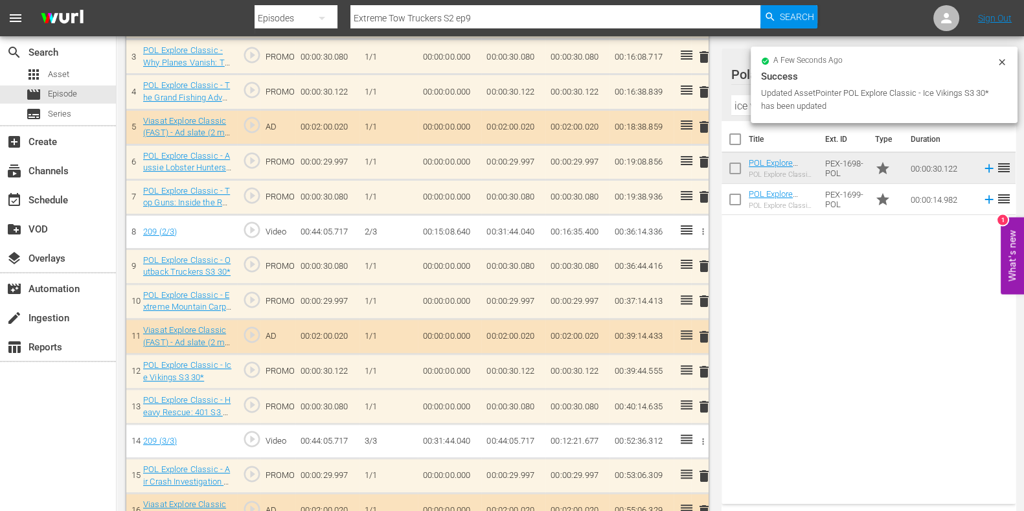
scroll to position [488, 0]
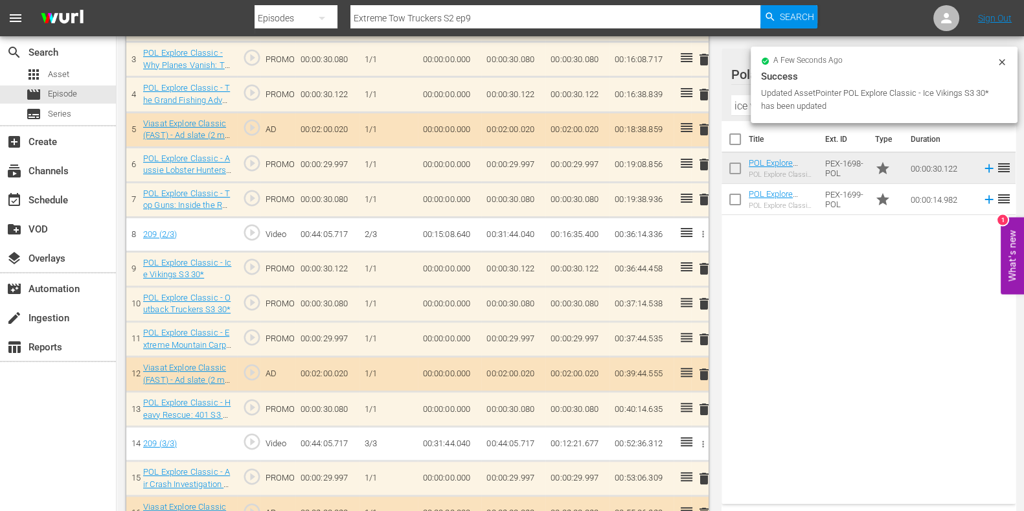
click at [701, 334] on span "delete" at bounding box center [704, 340] width 16 height 16
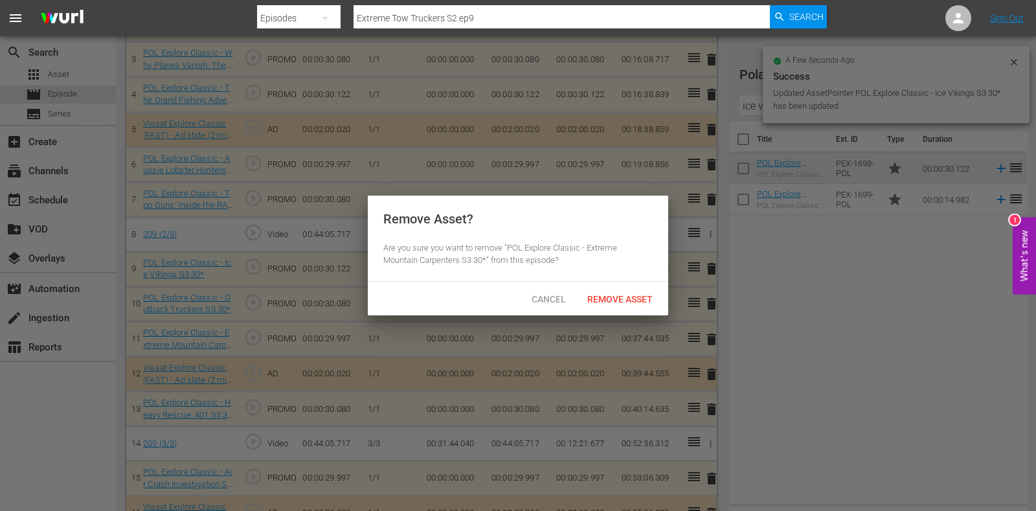
click at [635, 277] on div "Remove Asset? Are you sure you want to remove "POL Explore Classic - Extreme Mo…" at bounding box center [518, 239] width 301 height 86
click at [635, 298] on span "Remove Asset" at bounding box center [620, 299] width 86 height 10
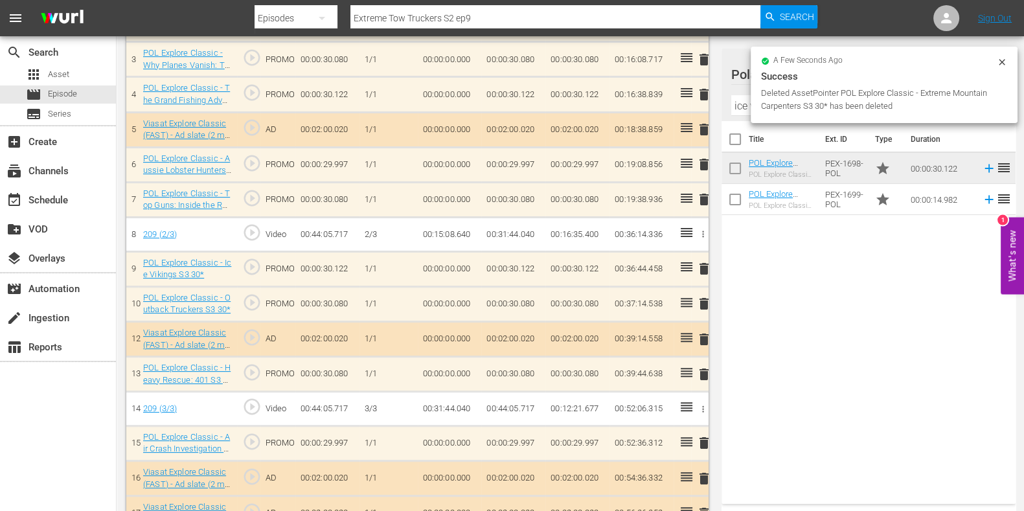
click at [707, 370] on span "delete" at bounding box center [704, 375] width 16 height 16
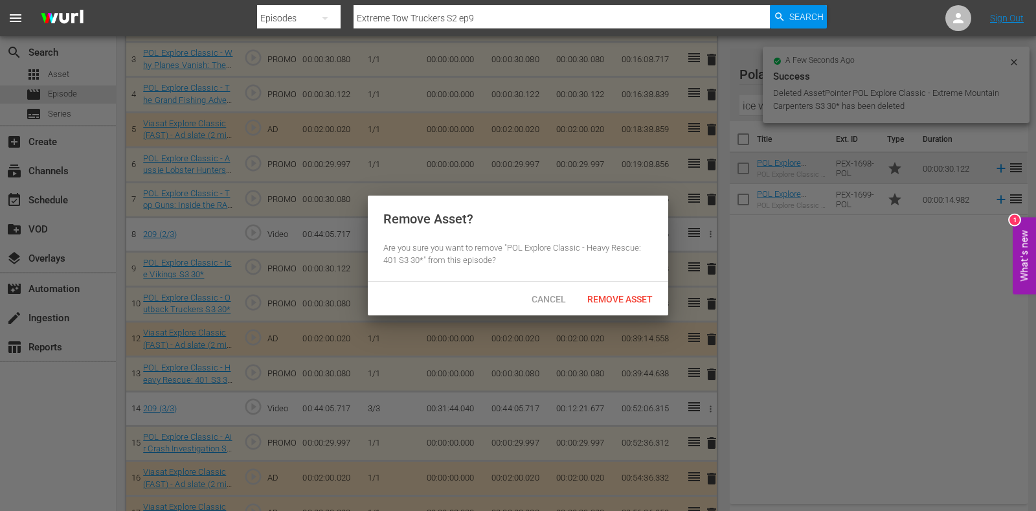
click at [614, 310] on div "Remove Asset" at bounding box center [620, 299] width 86 height 24
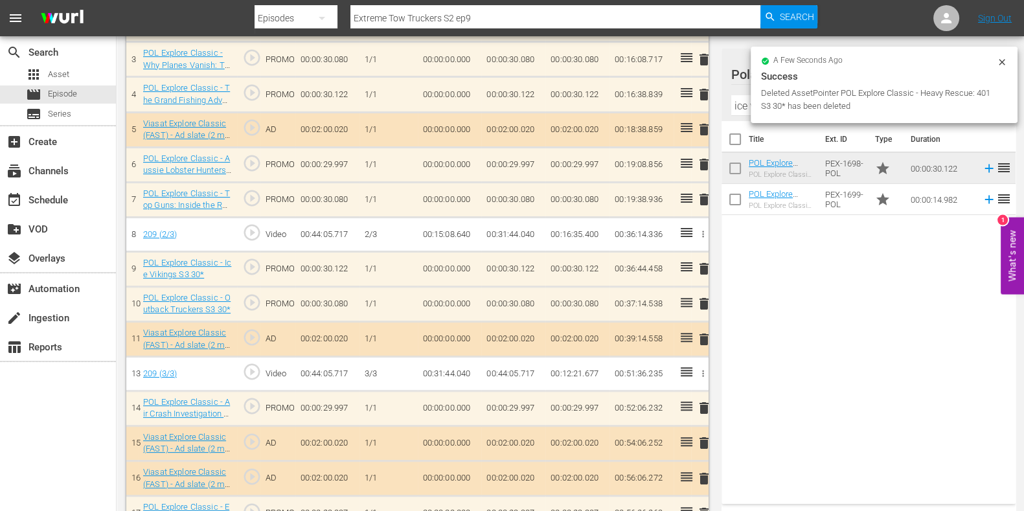
click at [1008, 64] on div "a few seconds ago Success Deleted AssetPointer POL Explore Classic - Heavy Resc…" at bounding box center [884, 85] width 267 height 76
click at [992, 63] on div "a few seconds ago" at bounding box center [879, 61] width 236 height 9
click at [994, 60] on div "a few seconds ago" at bounding box center [879, 61] width 236 height 9
click at [1001, 62] on icon at bounding box center [1002, 62] width 10 height 10
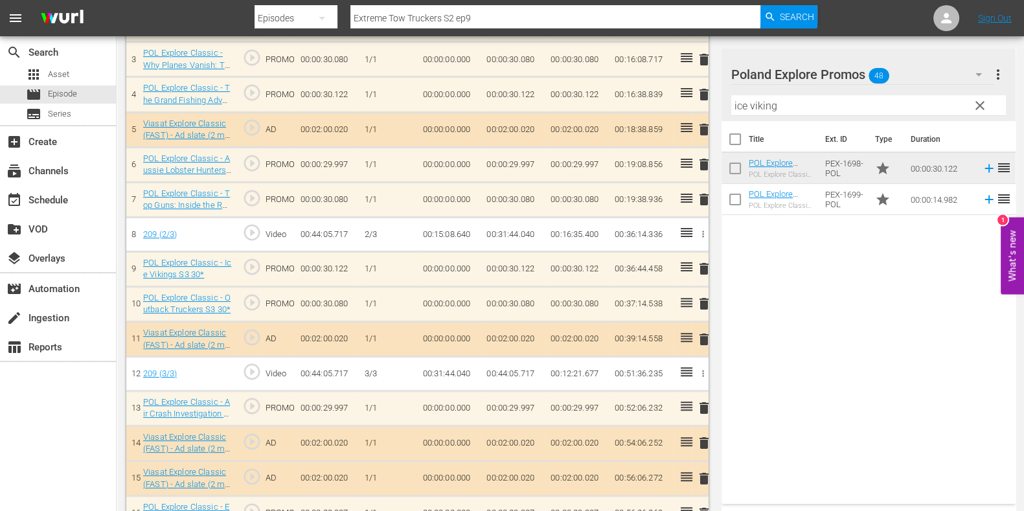
click at [975, 117] on div "Filter by Title ice viking" at bounding box center [868, 105] width 275 height 31
click at [978, 103] on span "clear" at bounding box center [980, 106] width 16 height 16
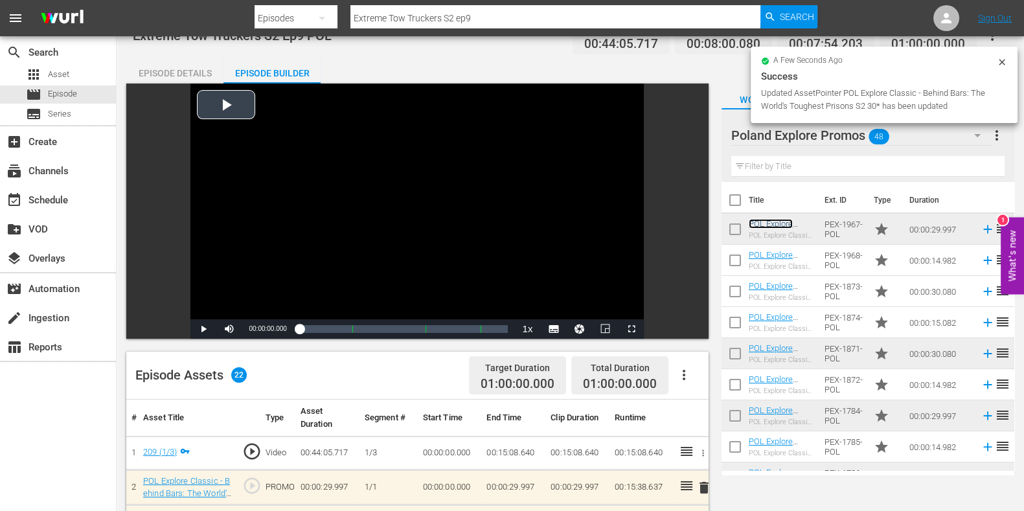
scroll to position [0, 0]
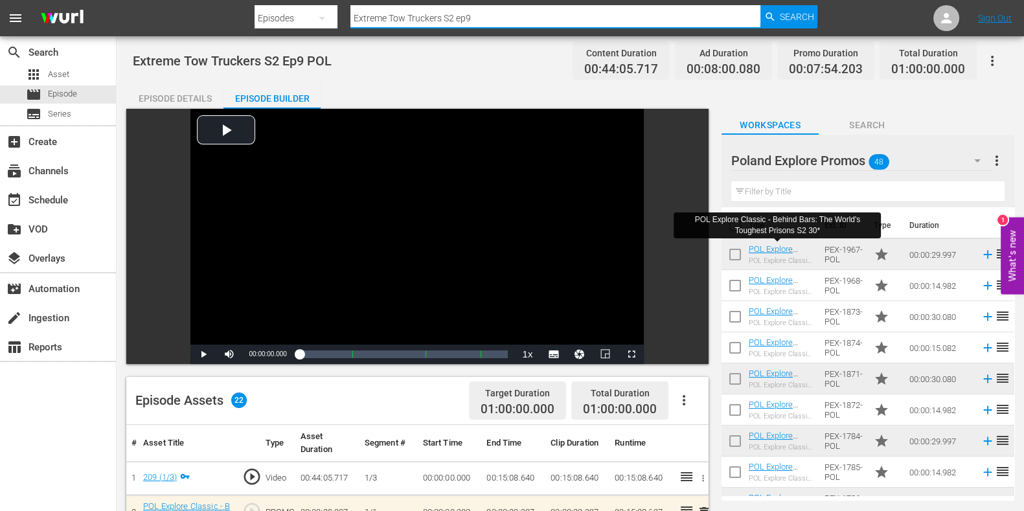
drag, startPoint x: 510, startPoint y: 16, endPoint x: 198, endPoint y: 20, distance: 312.9
click at [198, 20] on nav "menu Search By Episodes Search ID, Title, Description, Keywords, or Category Ex…" at bounding box center [512, 18] width 1024 height 36
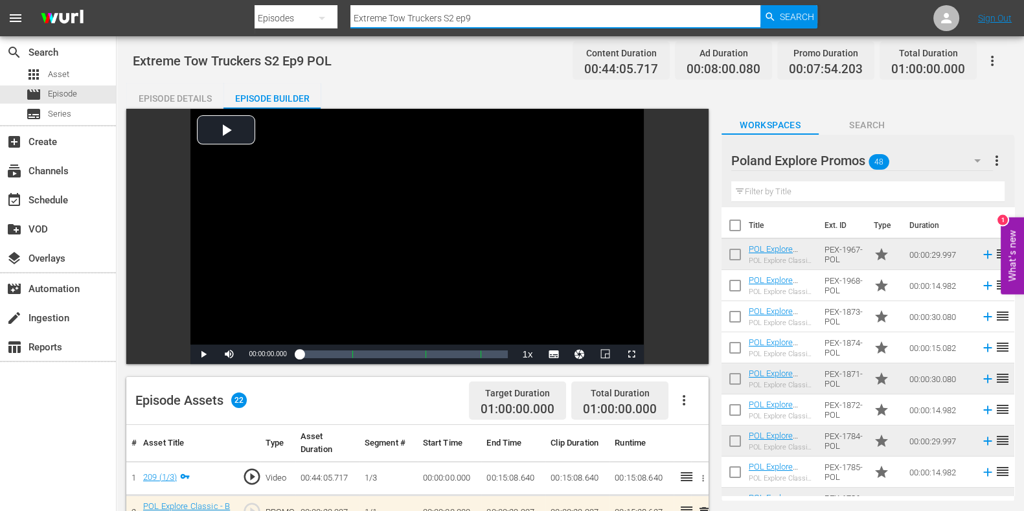
paste input "Ice Vikings S2 ep8"
type input "Ice Vikings S2 ep4 pol"
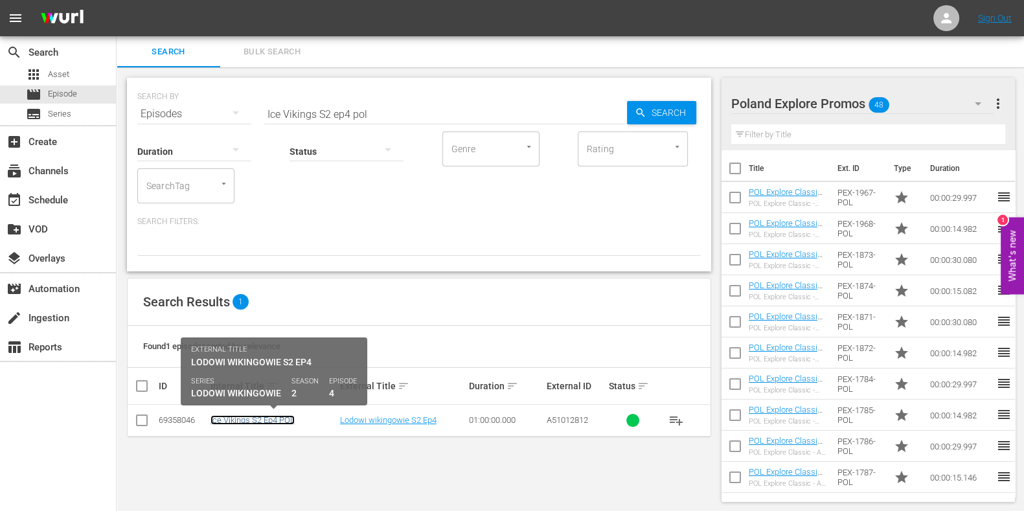
click at [251, 417] on link "Ice Vikings S2 Ep4 POL" at bounding box center [252, 420] width 84 height 10
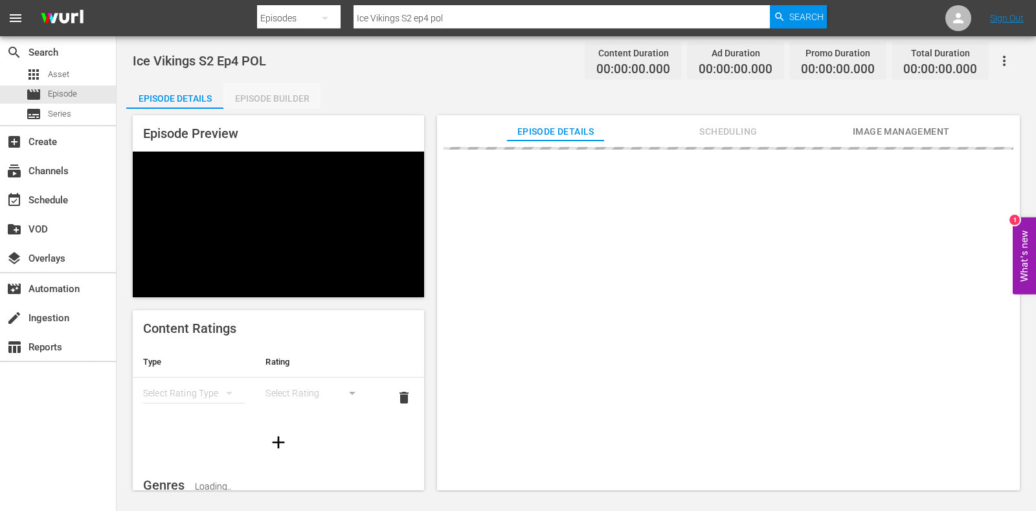
click at [276, 87] on div "Episode Builder" at bounding box center [271, 98] width 97 height 31
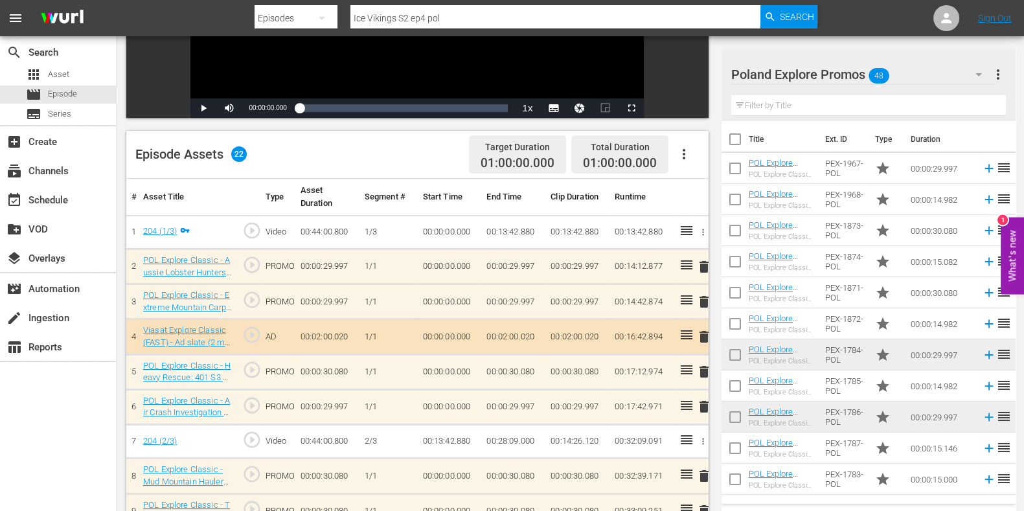
scroll to position [341, 0]
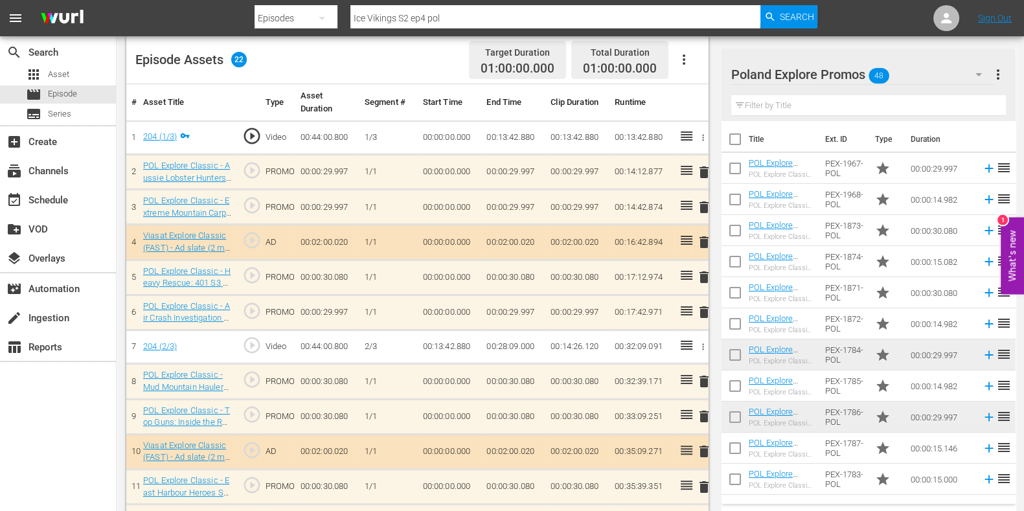
click at [705, 279] on span "delete" at bounding box center [704, 277] width 16 height 16
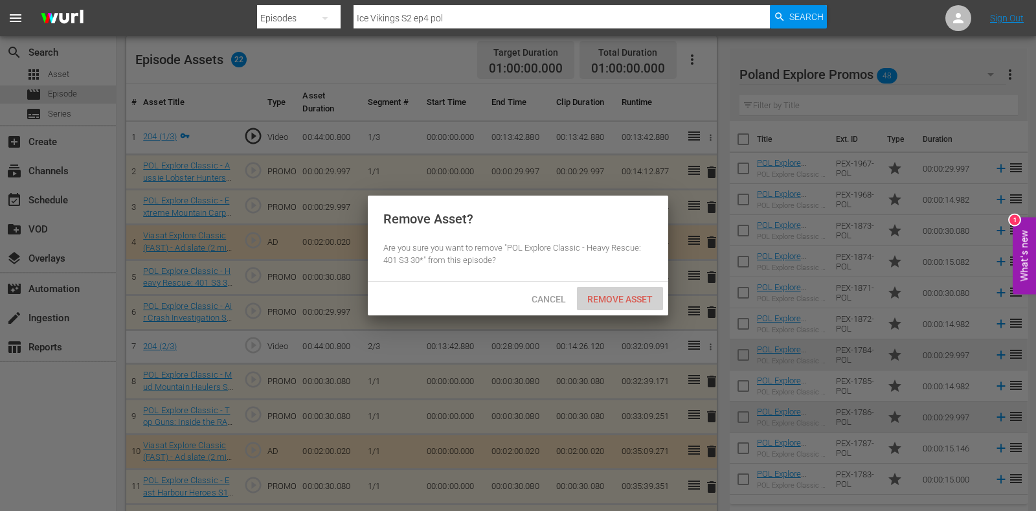
click at [598, 306] on div "Remove Asset" at bounding box center [620, 299] width 86 height 24
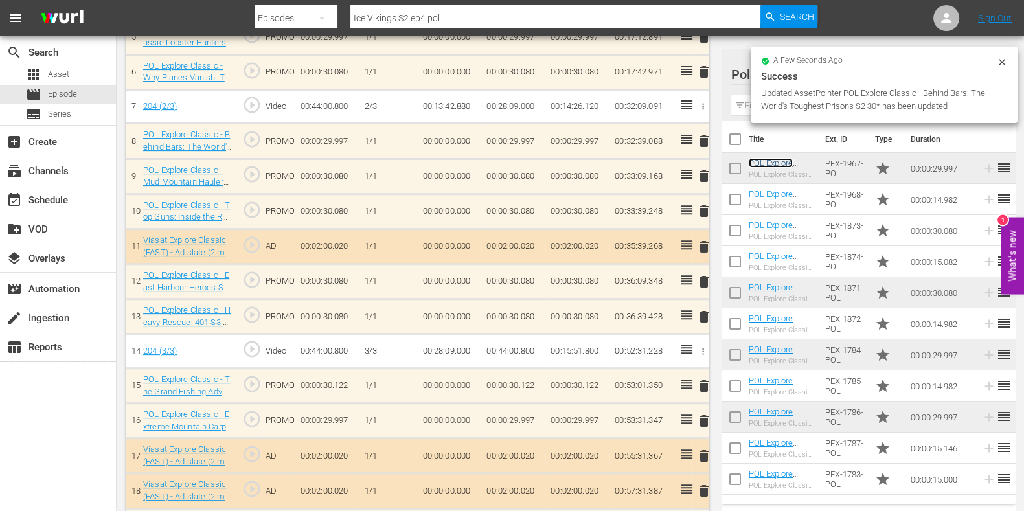
scroll to position [581, 0]
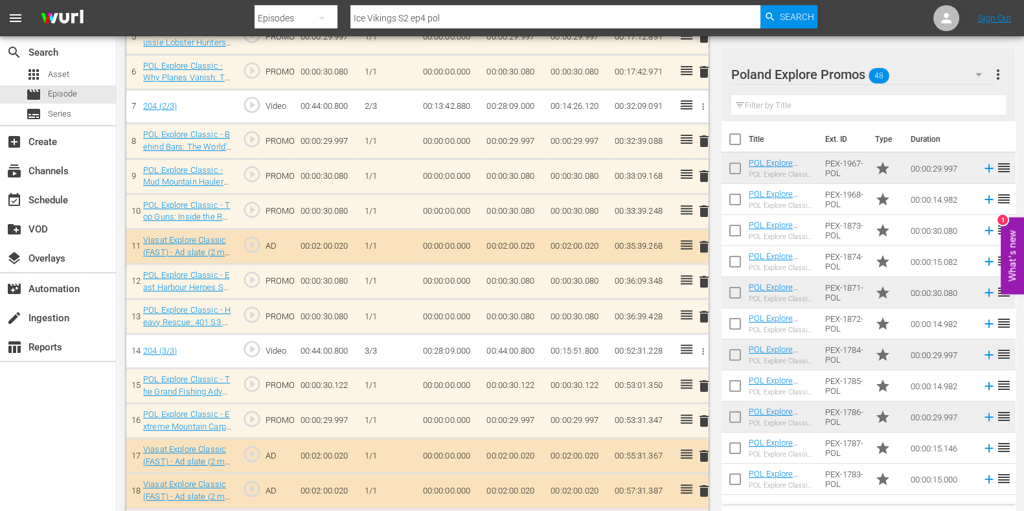
click at [702, 417] on span "delete" at bounding box center [704, 421] width 16 height 16
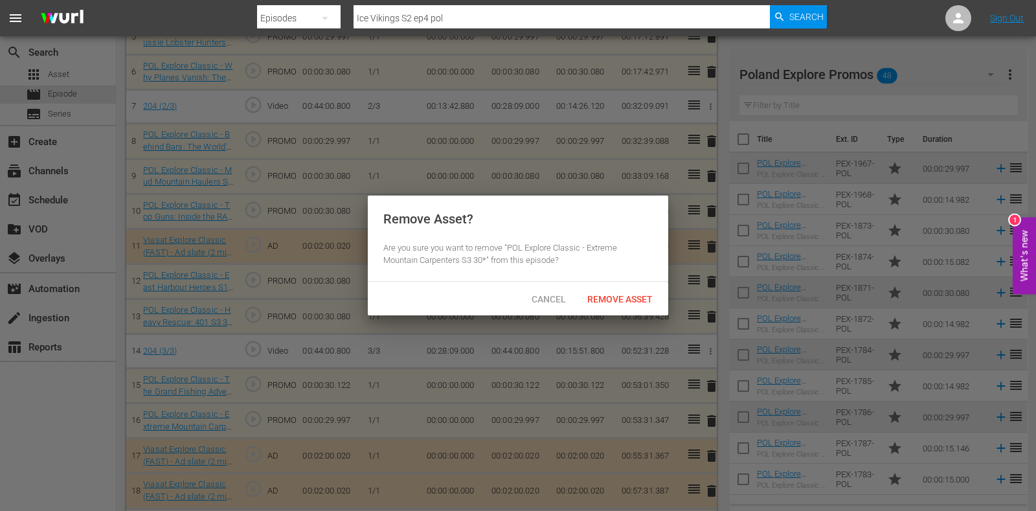
click at [615, 297] on span "Remove Asset" at bounding box center [620, 299] width 86 height 10
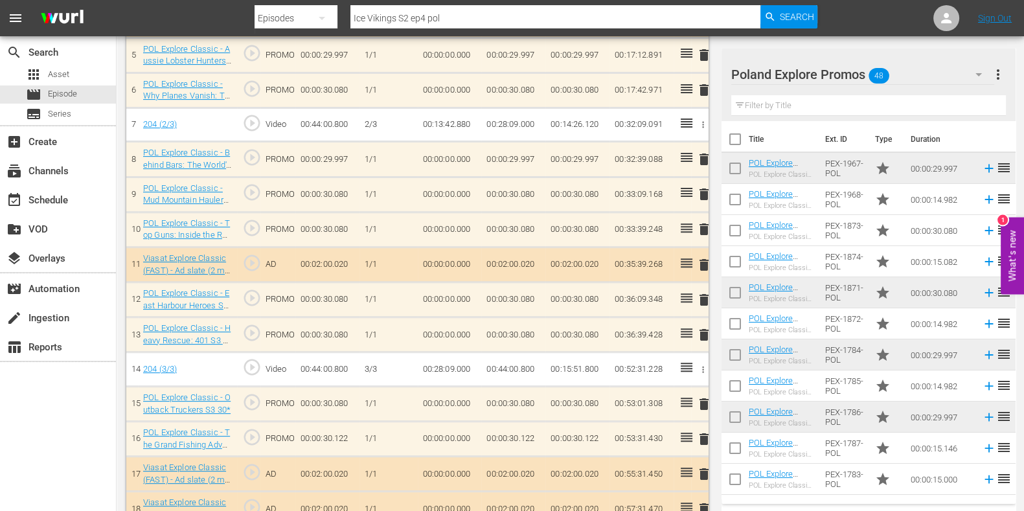
scroll to position [644, 0]
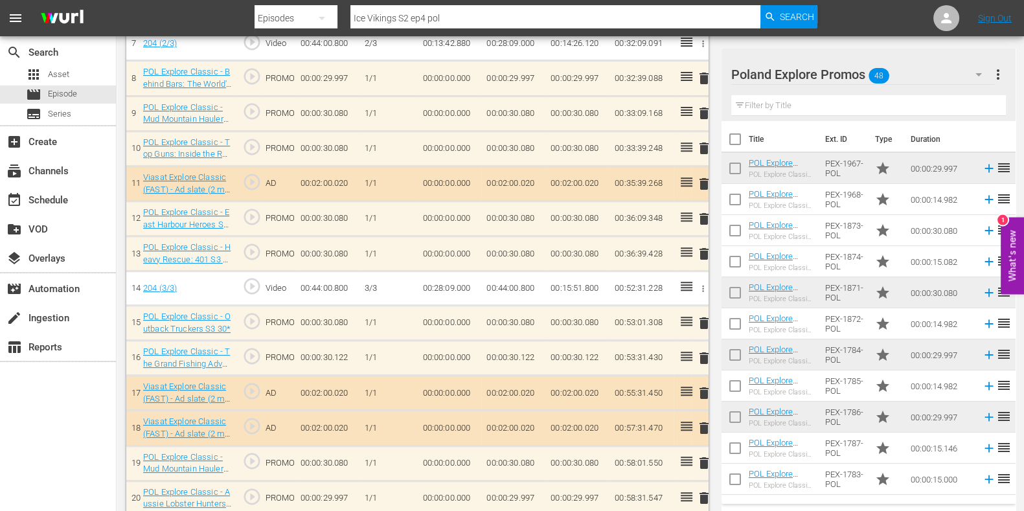
click at [696, 251] on span "delete" at bounding box center [704, 254] width 16 height 16
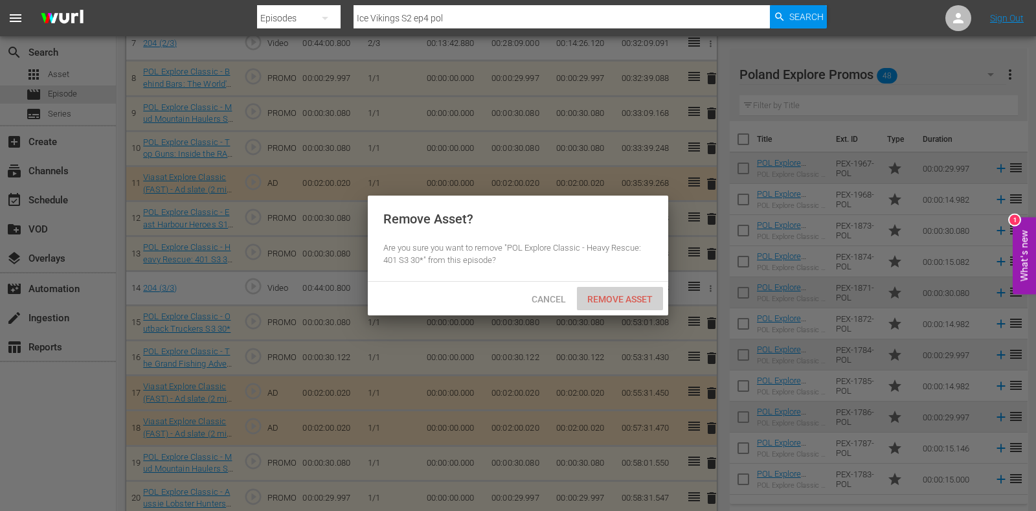
click at [604, 306] on div "Remove Asset" at bounding box center [620, 299] width 86 height 24
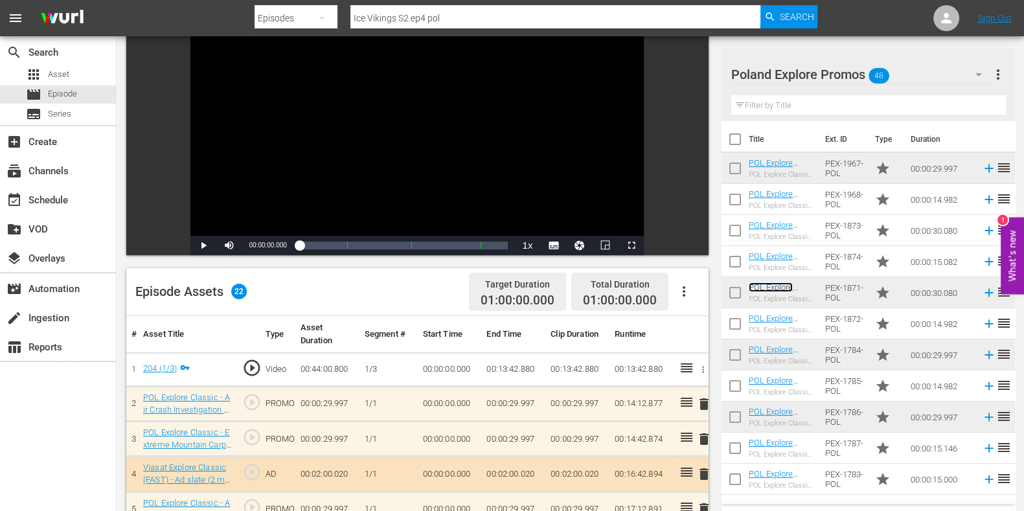
scroll to position [0, 0]
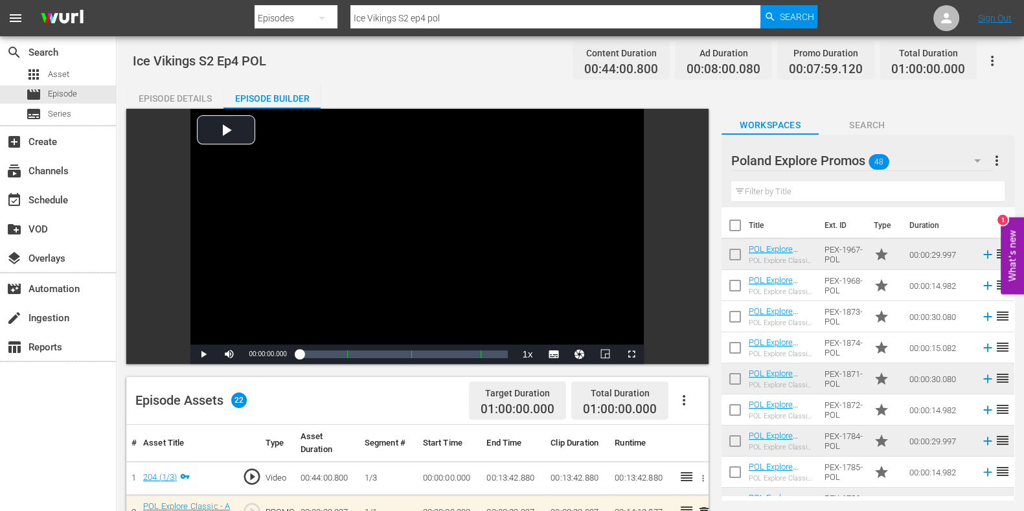
click at [425, 16] on input "Ice Vikings S2 ep4 pol" at bounding box center [555, 18] width 410 height 31
type input "Ice Vikings S2 ep5 pol"
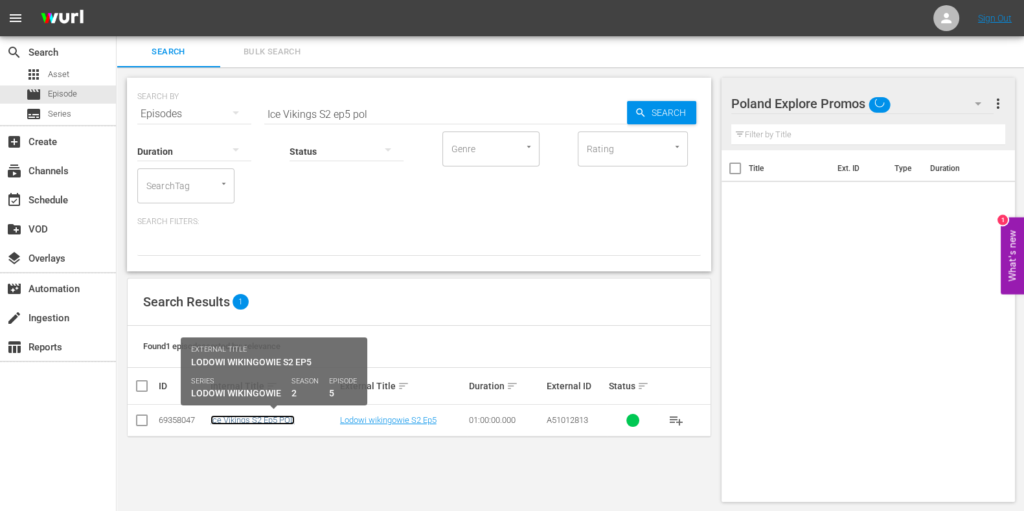
click at [249, 416] on link "Ice Vikings S2 Ep5 POL" at bounding box center [252, 420] width 84 height 10
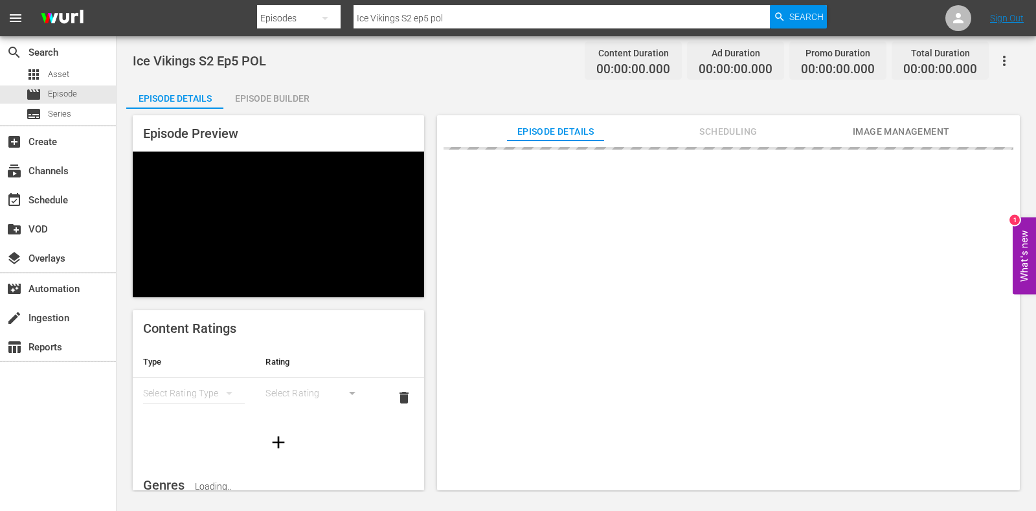
click at [269, 106] on div "Episode Builder" at bounding box center [271, 98] width 97 height 31
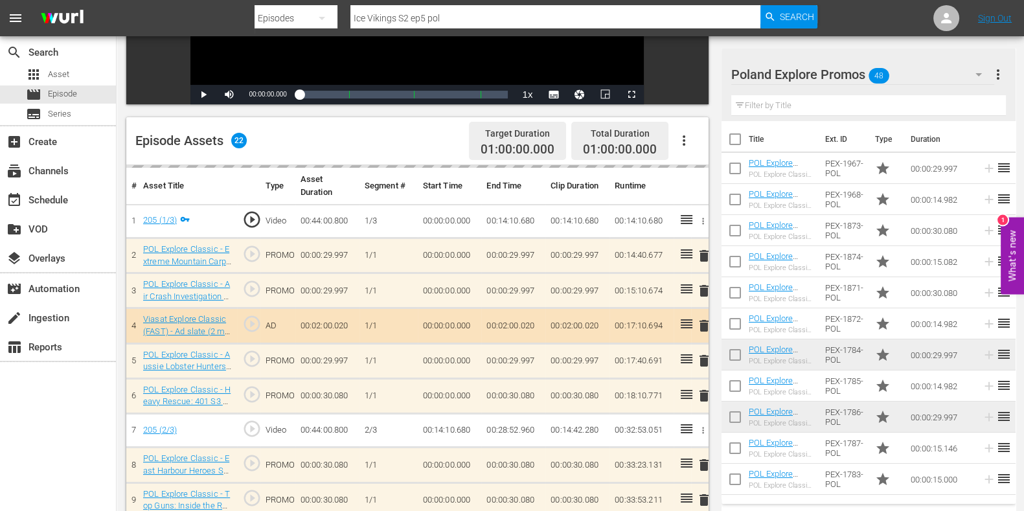
scroll to position [341, 0]
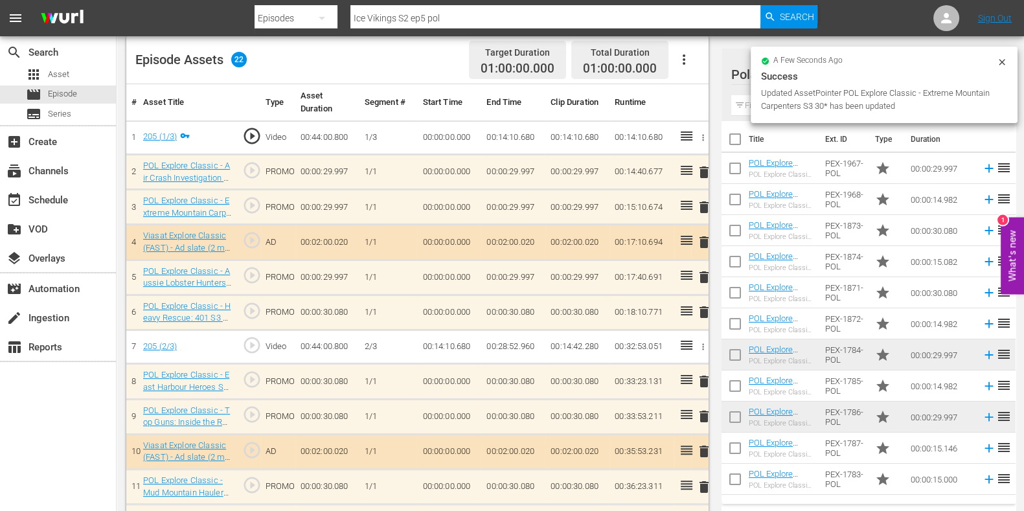
click at [703, 310] on span "delete" at bounding box center [704, 312] width 16 height 16
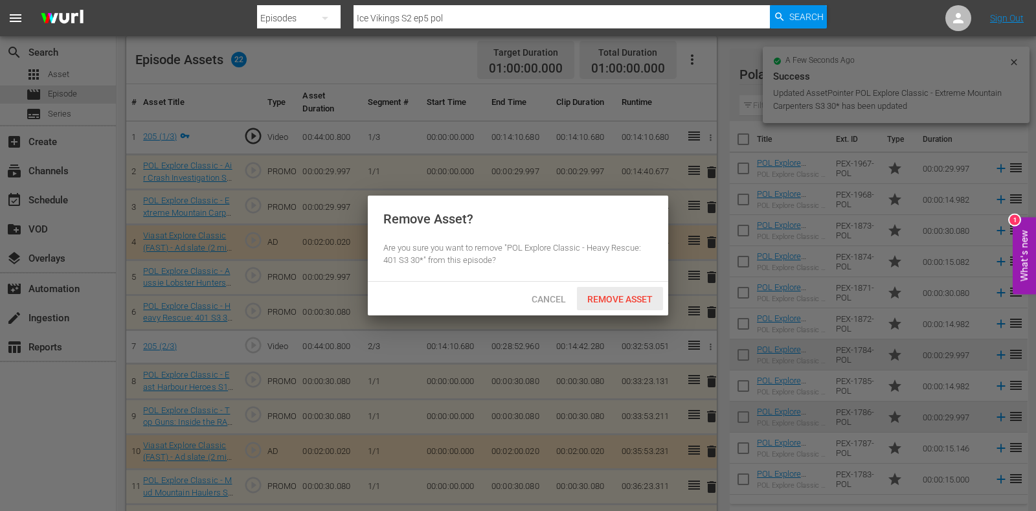
click at [641, 298] on span "Remove Asset" at bounding box center [620, 299] width 86 height 10
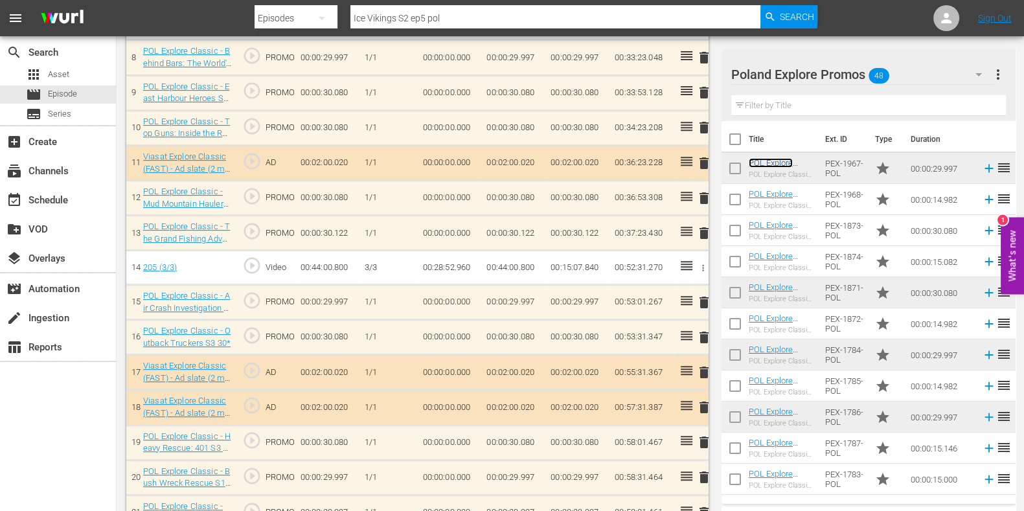
scroll to position [745, 0]
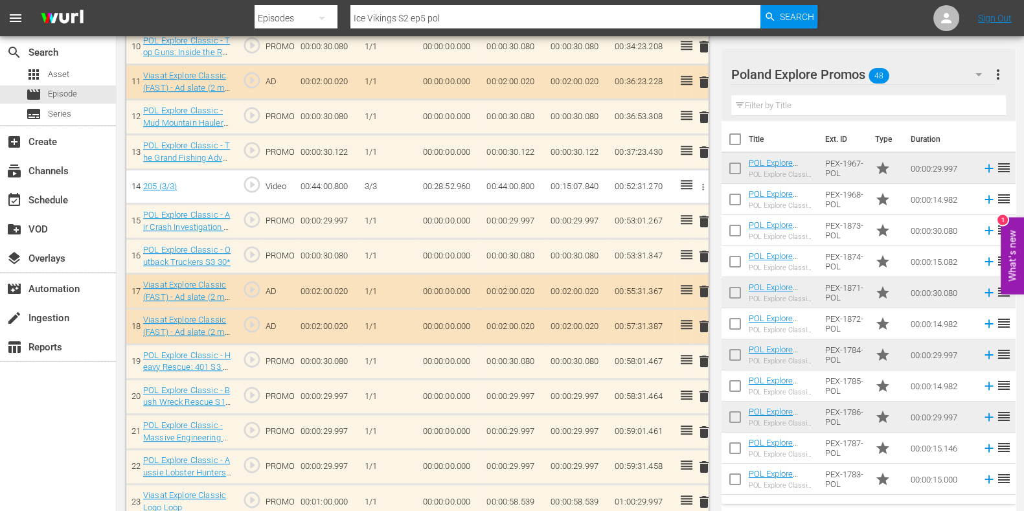
click at [709, 389] on span "delete" at bounding box center [704, 397] width 16 height 16
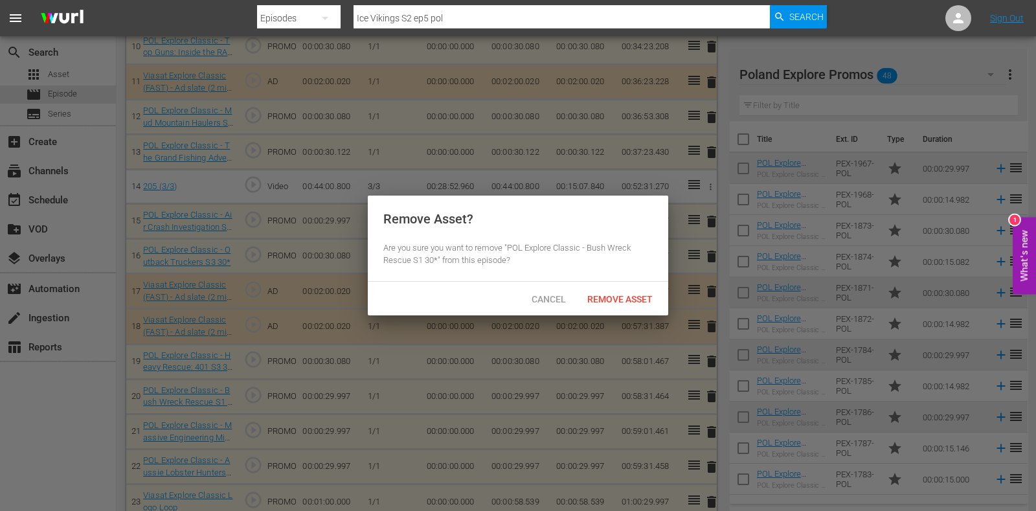
click at [615, 294] on span "Remove Asset" at bounding box center [620, 299] width 86 height 10
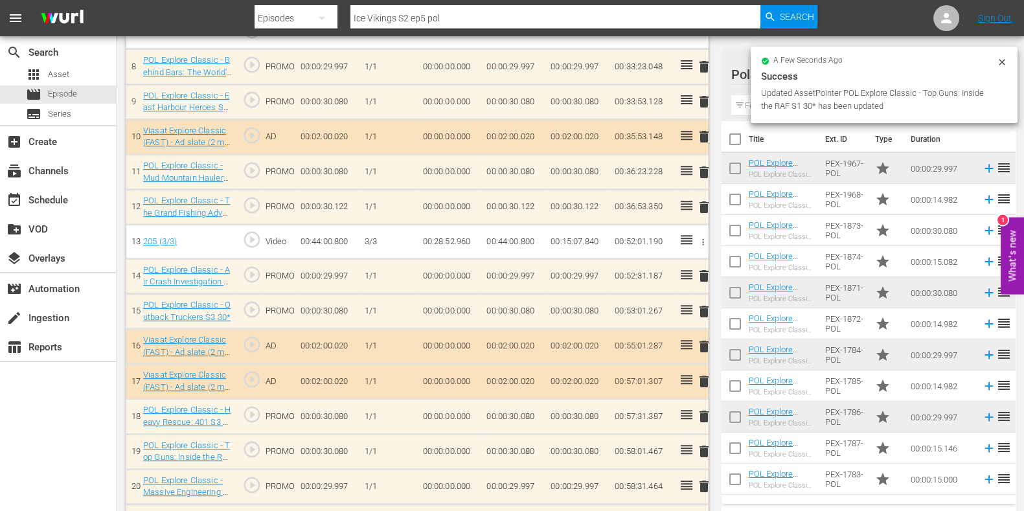
scroll to position [725, 0]
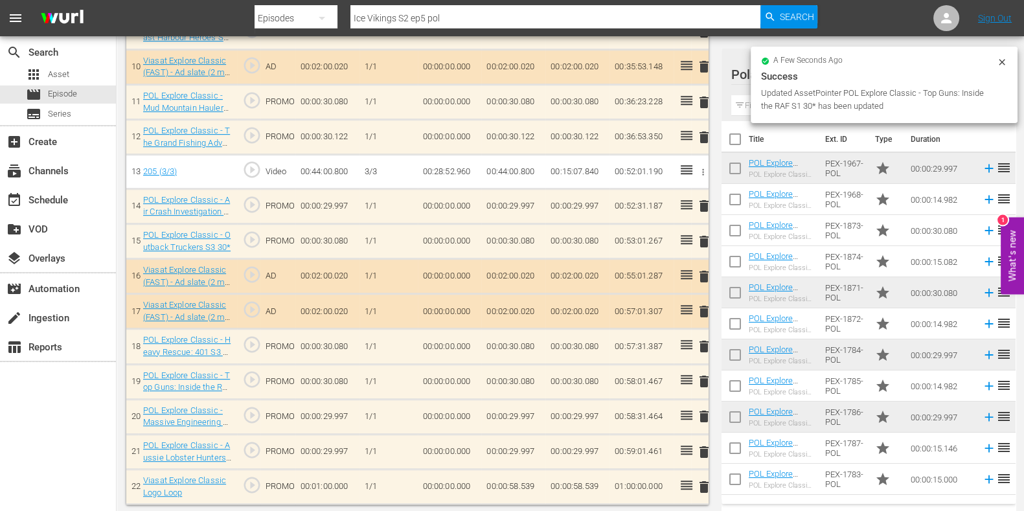
click at [701, 343] on span "delete" at bounding box center [704, 347] width 16 height 16
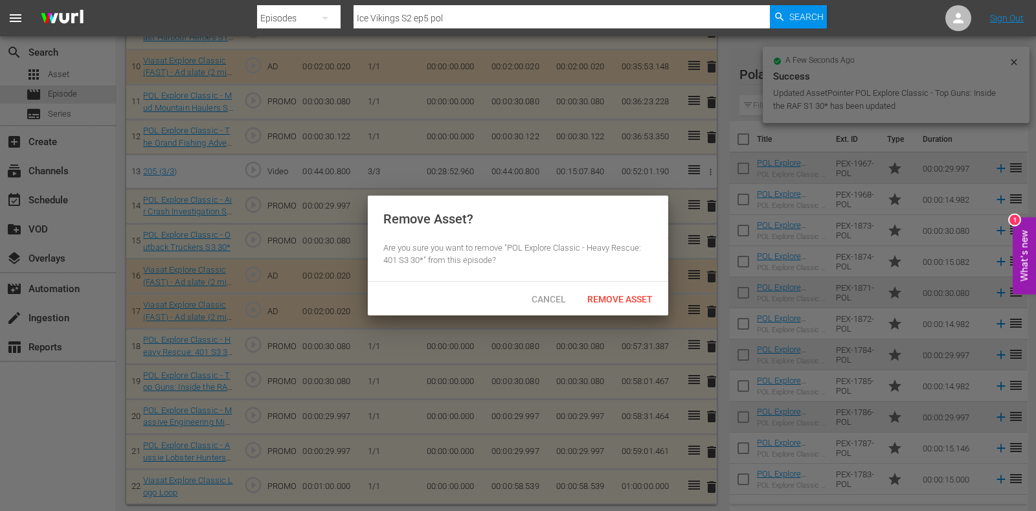
click at [611, 302] on span "Remove Asset" at bounding box center [620, 299] width 86 height 10
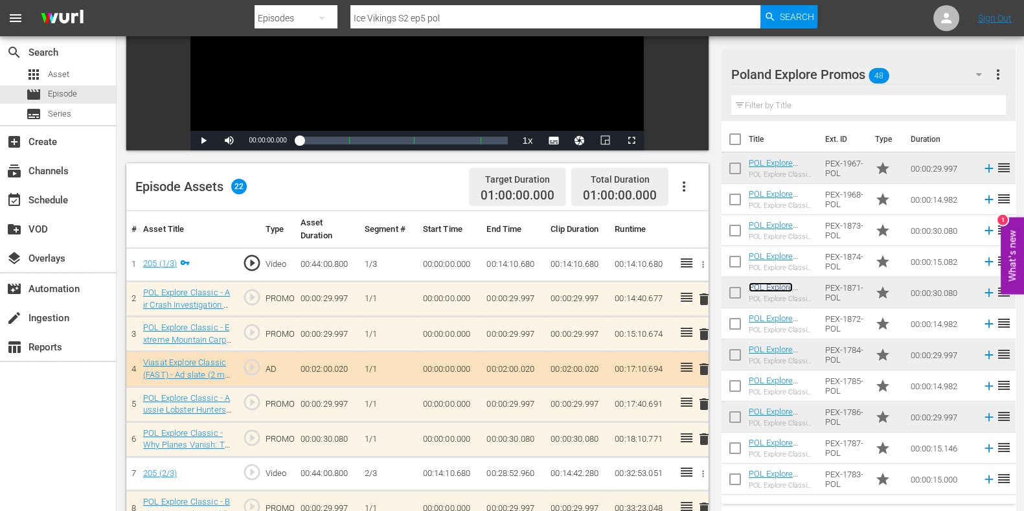
scroll to position [0, 0]
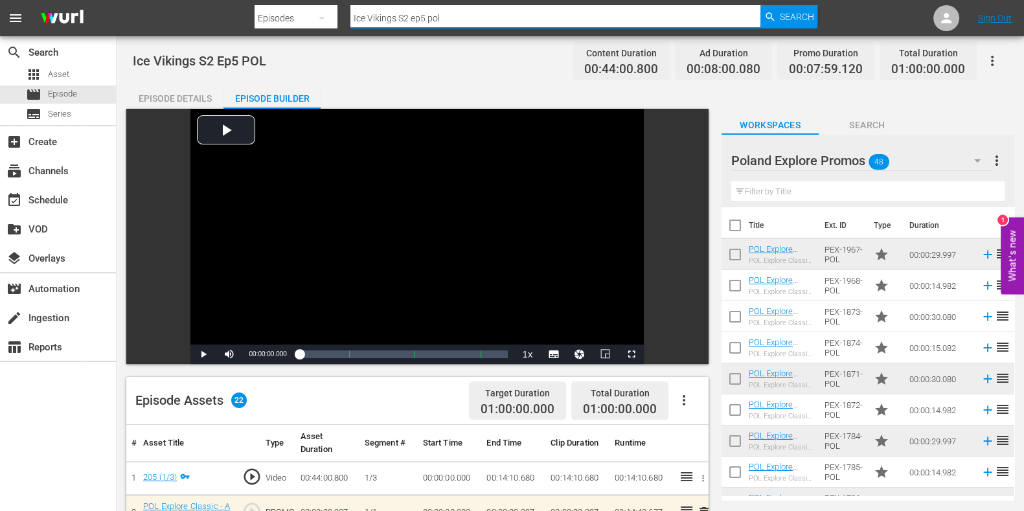
click at [427, 16] on input "Ice Vikings S2 ep5 pol" at bounding box center [555, 18] width 410 height 31
type input "Ice Vikings S2 ep6 pol"
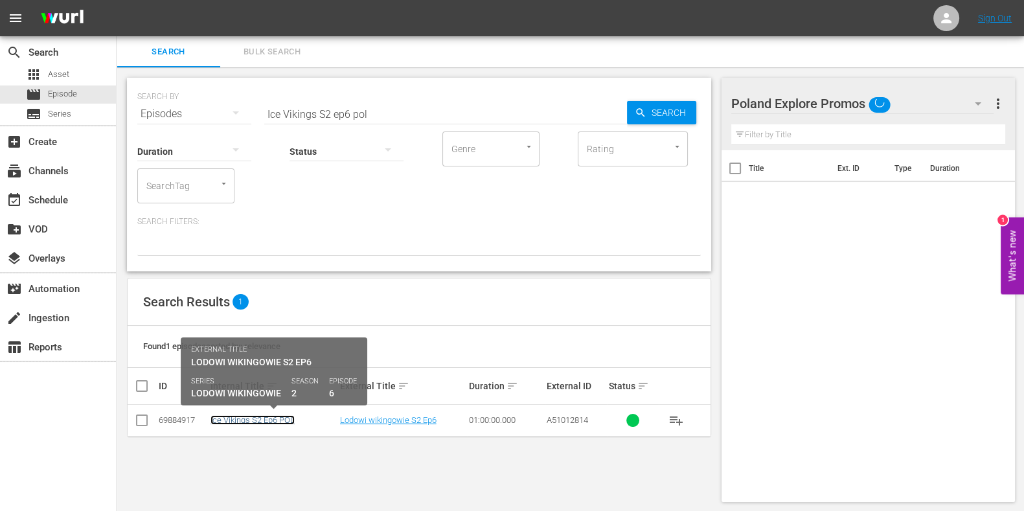
click at [259, 420] on link "Ice Vikings S2 Ep6 POL" at bounding box center [252, 420] width 84 height 10
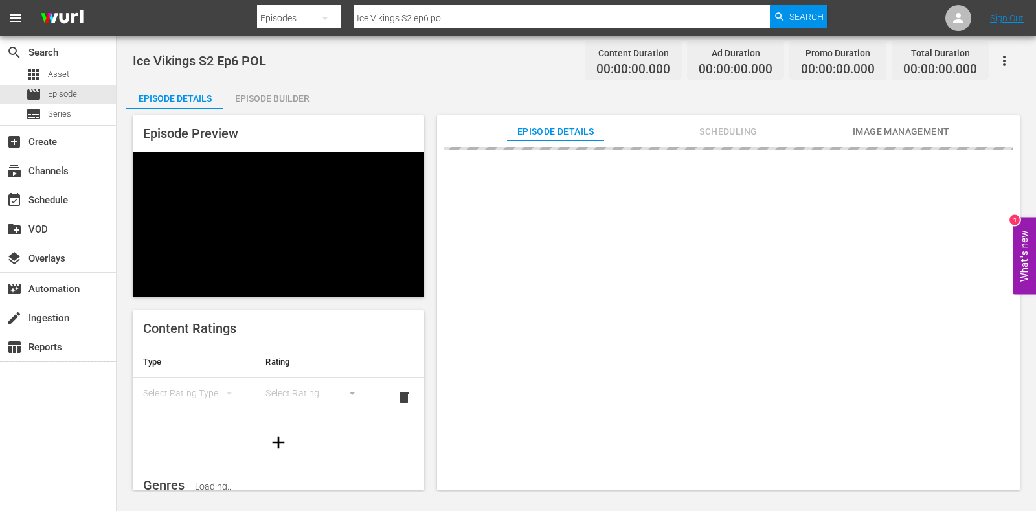
click at [297, 100] on div "Episode Builder" at bounding box center [271, 98] width 97 height 31
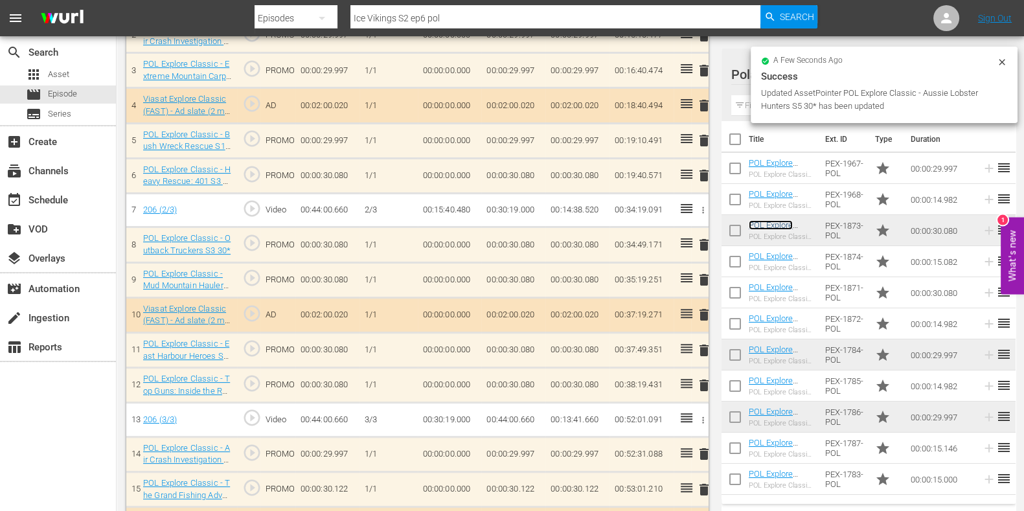
scroll to position [505, 0]
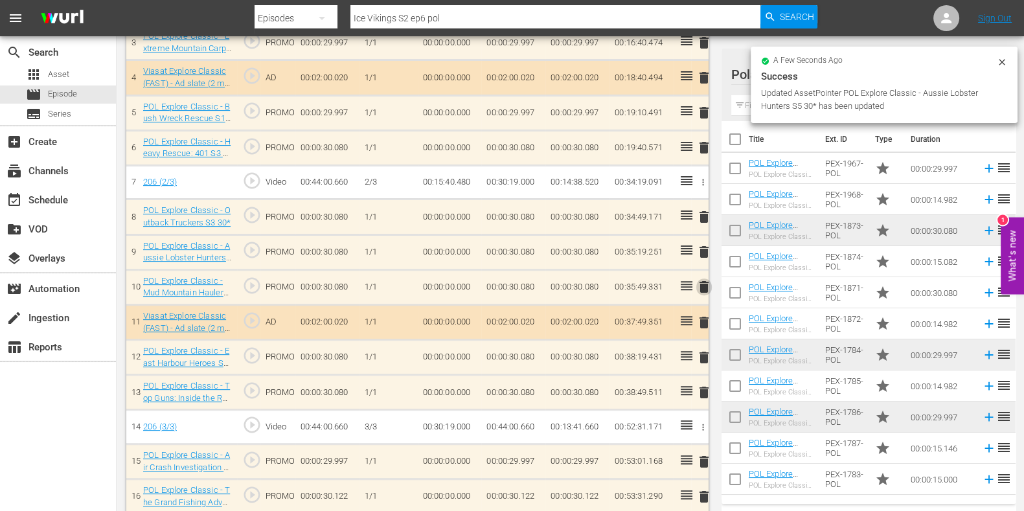
click at [699, 288] on span "delete" at bounding box center [704, 287] width 16 height 16
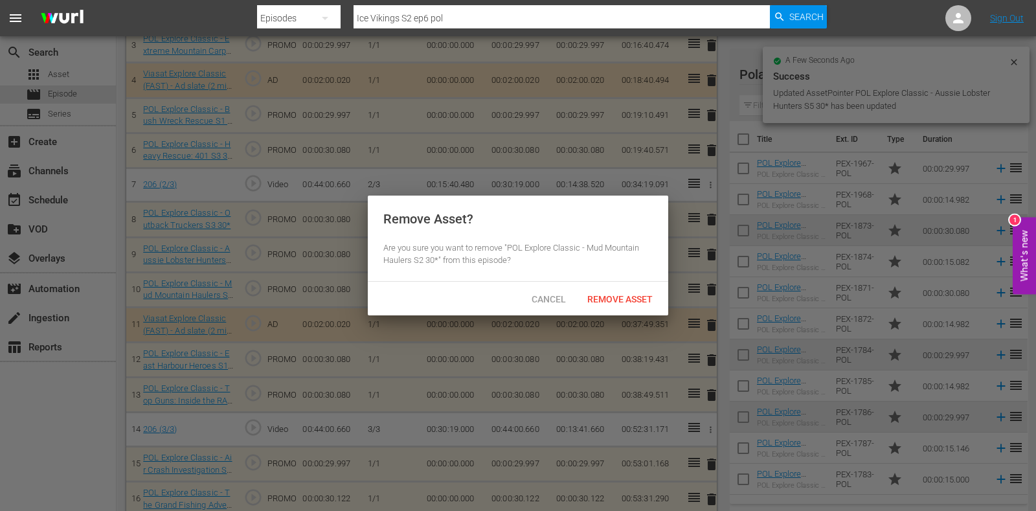
click at [617, 289] on div "Remove Asset" at bounding box center [620, 299] width 86 height 24
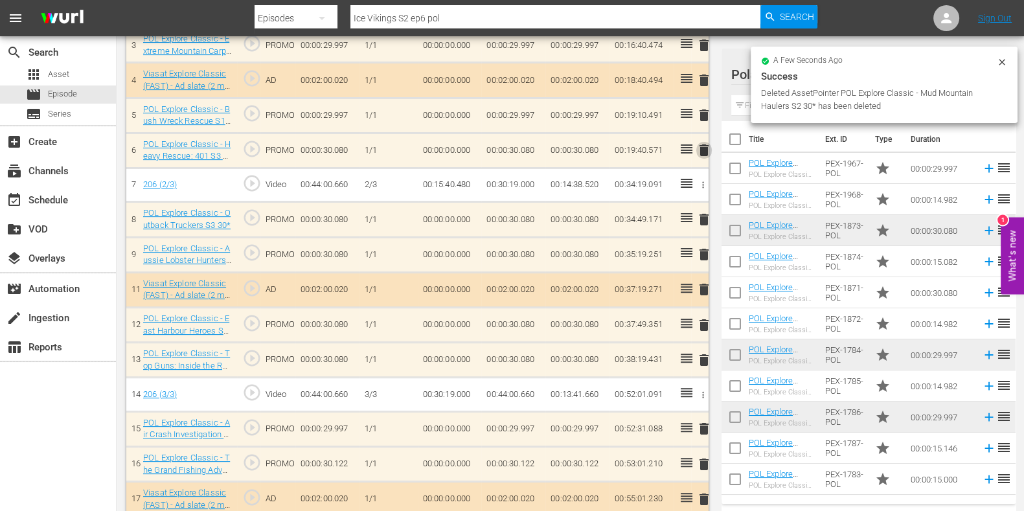
click at [703, 150] on span "delete" at bounding box center [704, 150] width 16 height 16
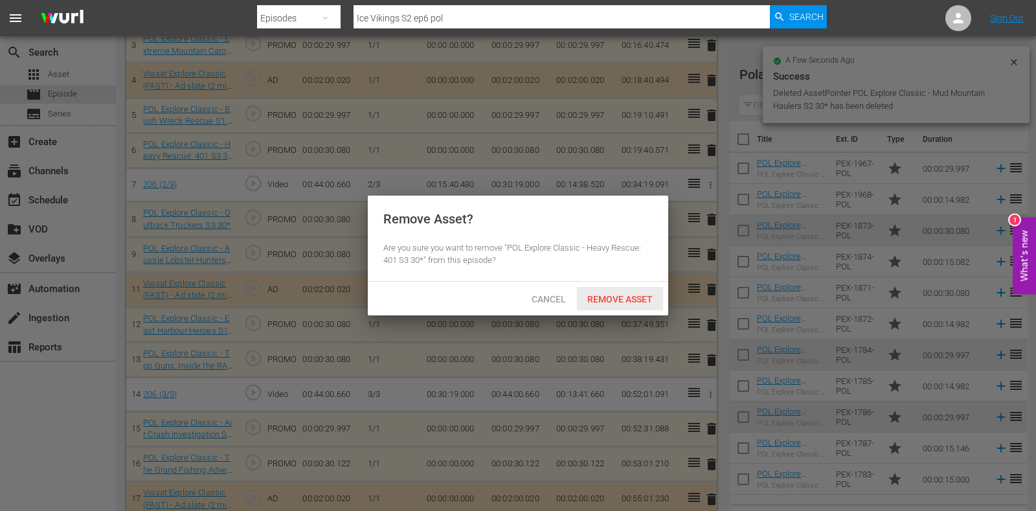
click at [614, 309] on div "Remove Asset" at bounding box center [620, 299] width 86 height 24
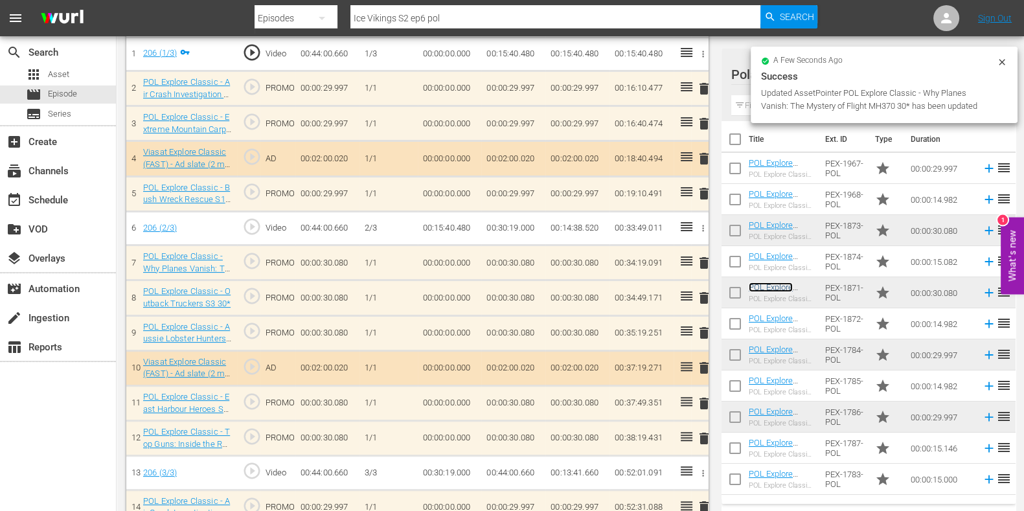
scroll to position [422, 0]
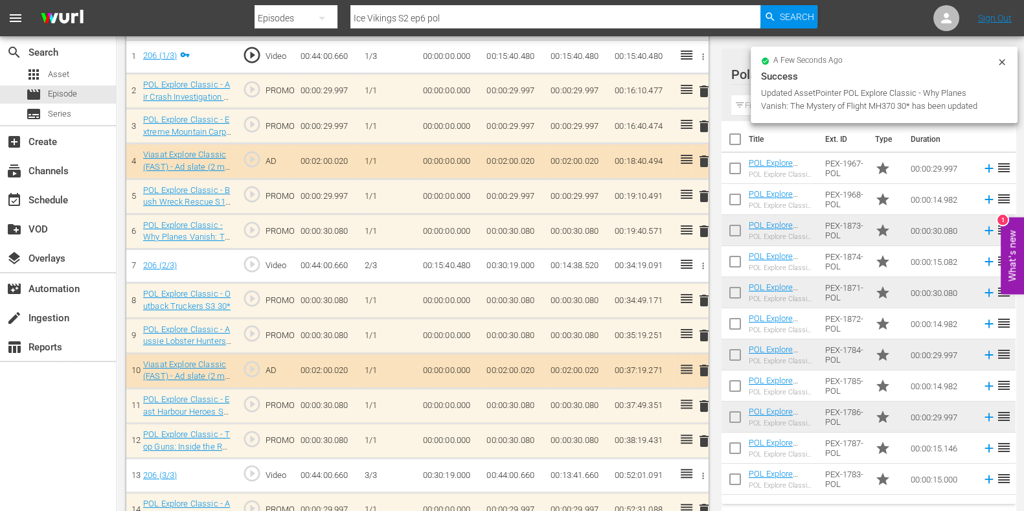
click at [703, 194] on span "delete" at bounding box center [704, 196] width 16 height 16
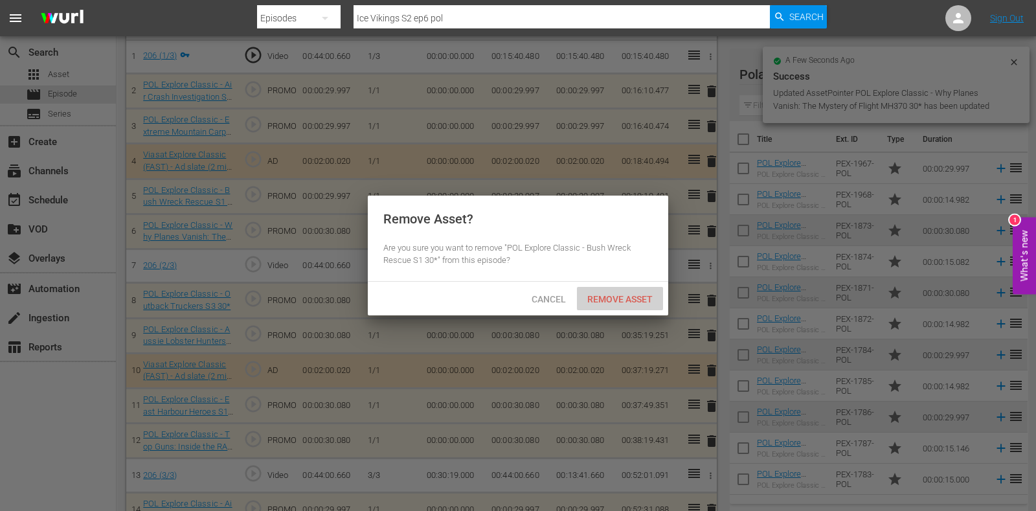
click at [648, 291] on div "Remove Asset" at bounding box center [620, 299] width 86 height 24
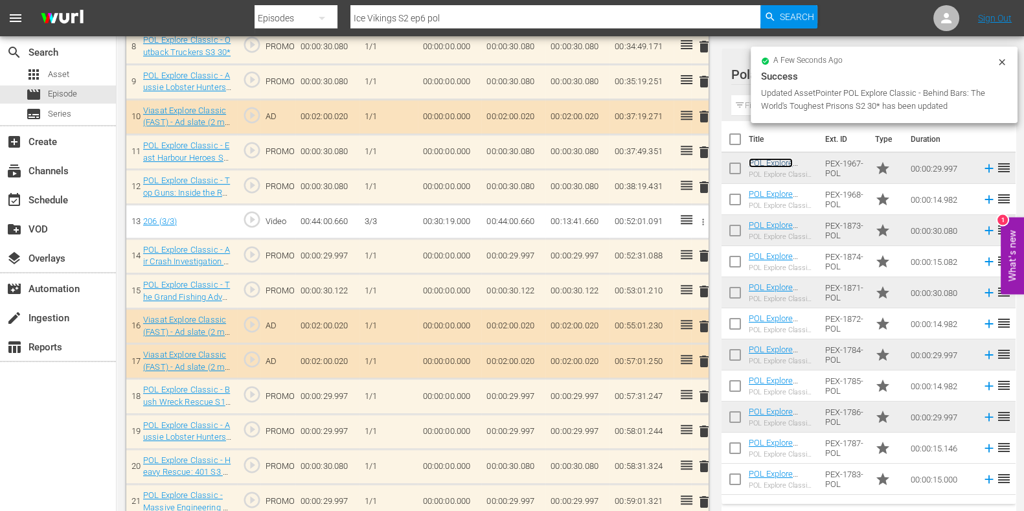
scroll to position [725, 0]
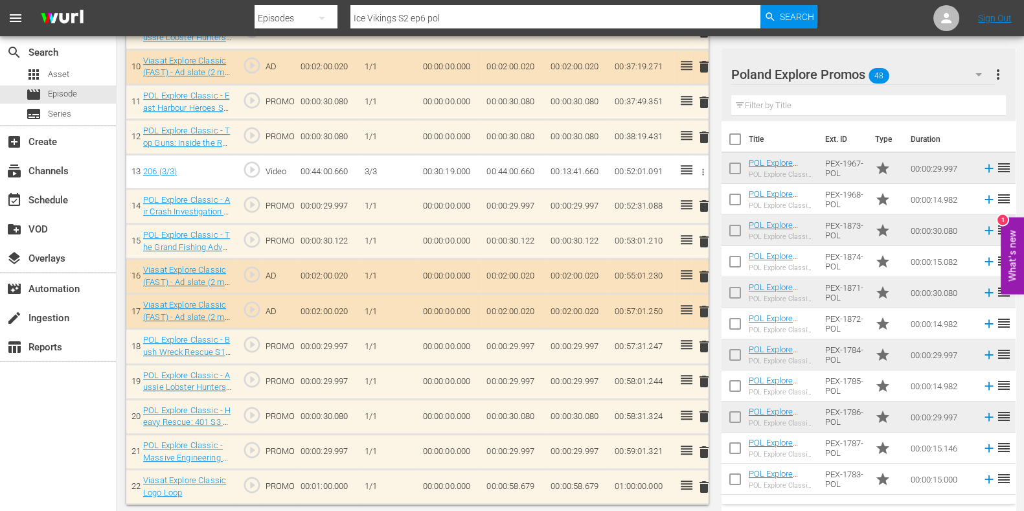
click at [697, 411] on span "delete" at bounding box center [704, 417] width 16 height 16
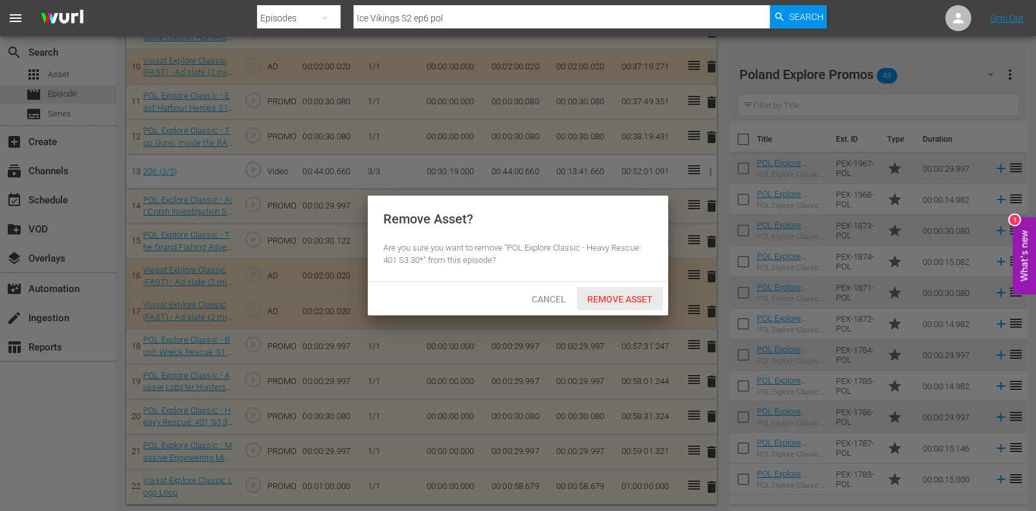
click at [627, 302] on span "Remove Asset" at bounding box center [620, 299] width 86 height 10
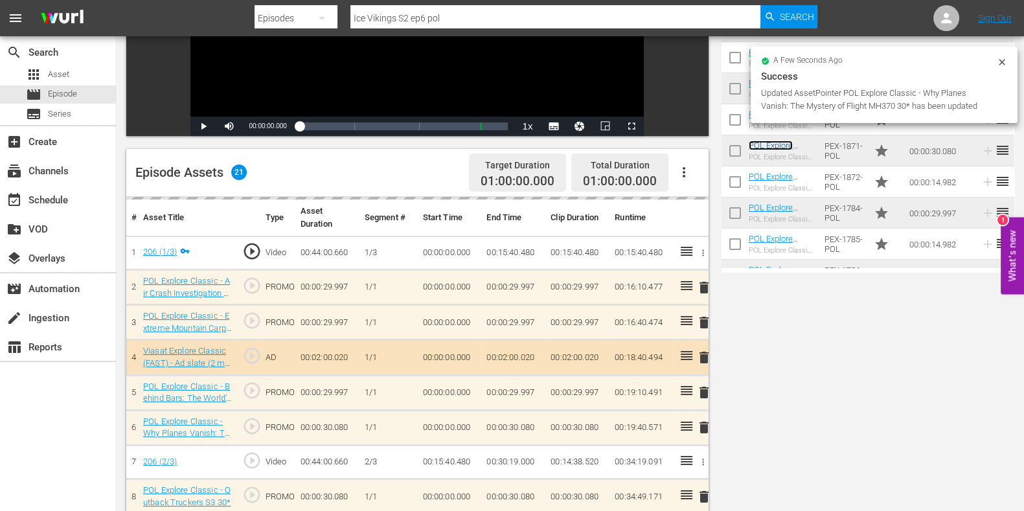
scroll to position [0, 0]
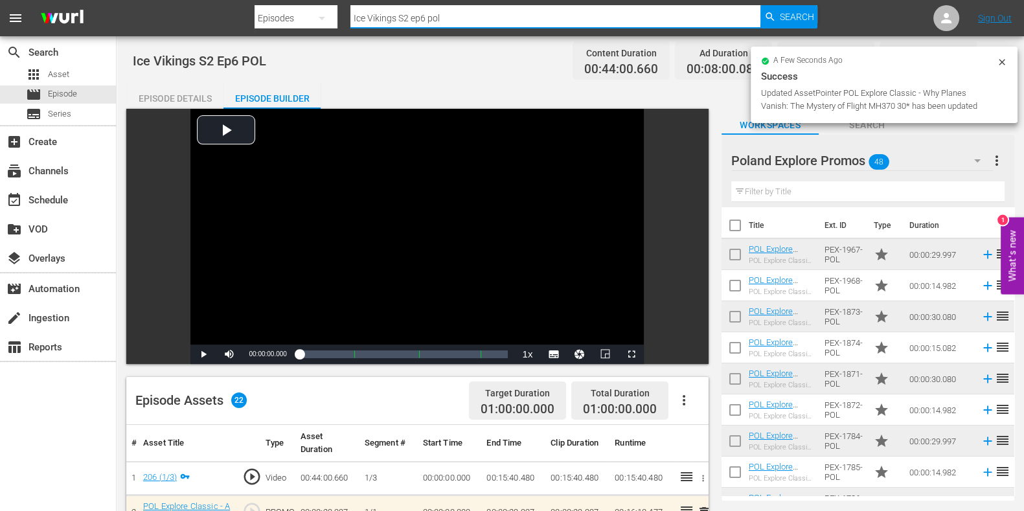
click at [427, 21] on input "Ice Vikings S2 ep6 pol" at bounding box center [555, 18] width 410 height 31
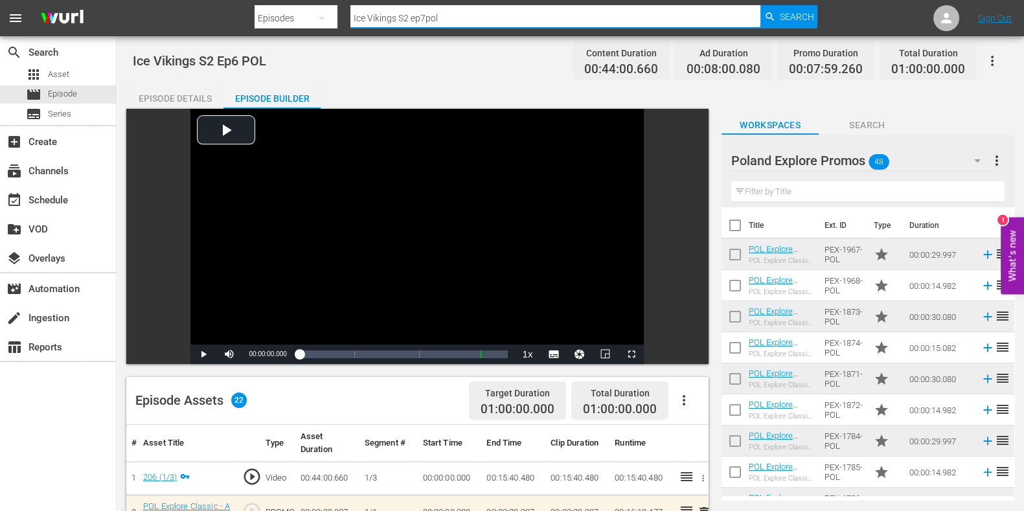
type input "Ice Vikings S2 ep7 pol"
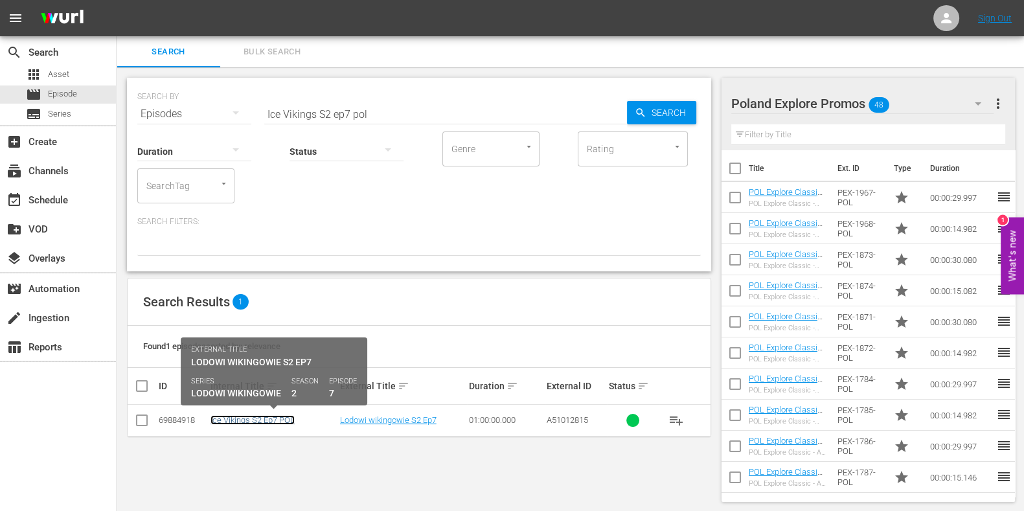
click at [262, 415] on link "Ice Vikings S2 Ep7 POL" at bounding box center [252, 420] width 84 height 10
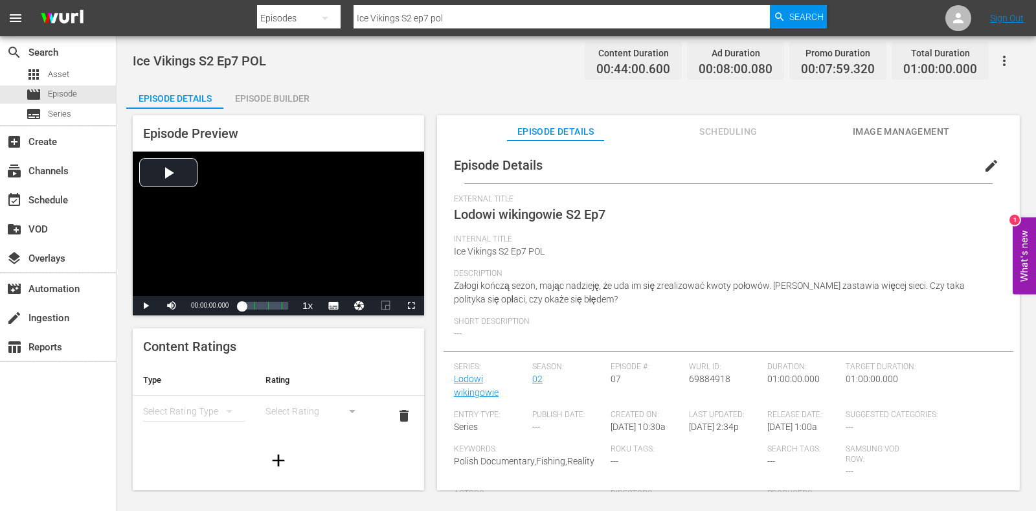
click at [260, 94] on div "Episode Builder" at bounding box center [271, 98] width 97 height 31
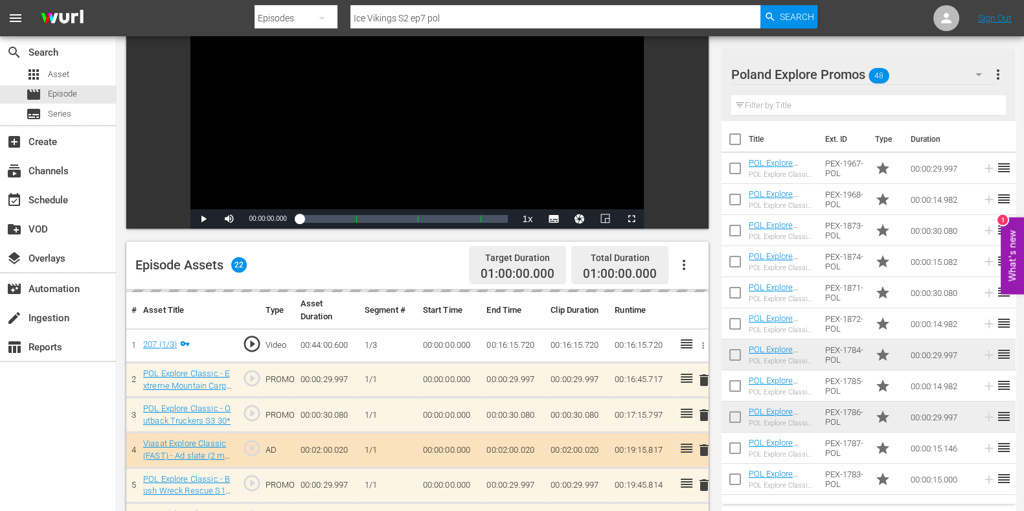
scroll to position [243, 0]
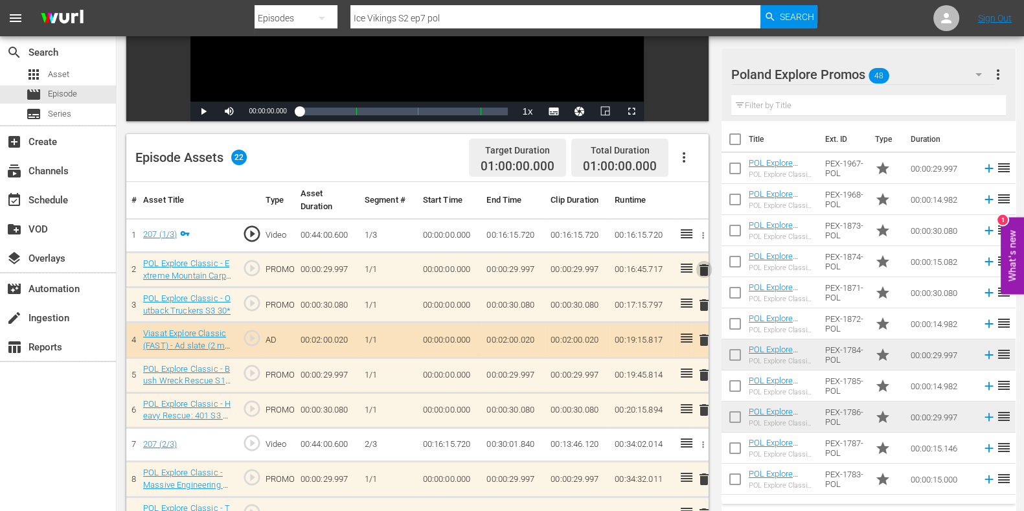
click at [702, 270] on span "delete" at bounding box center [704, 270] width 16 height 16
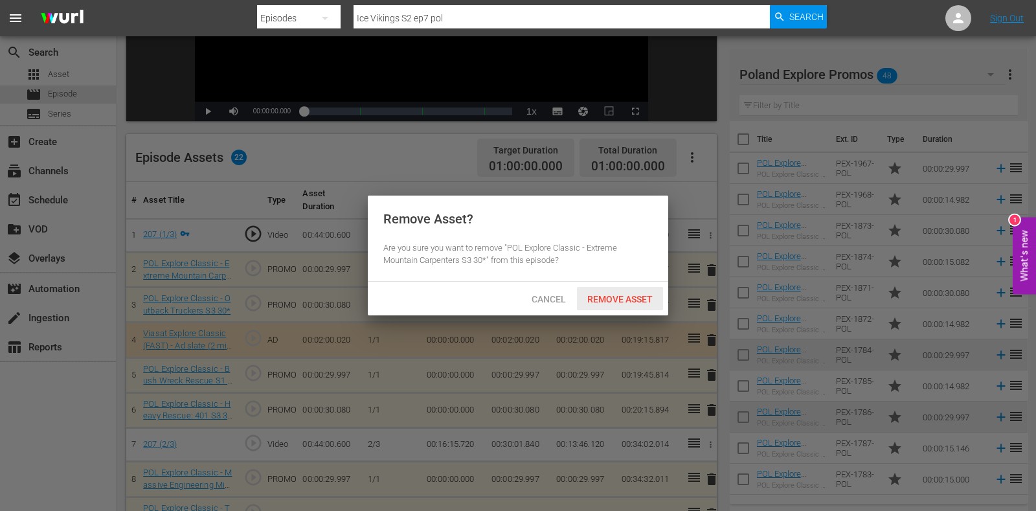
click at [639, 306] on div "Remove Asset" at bounding box center [620, 299] width 86 height 24
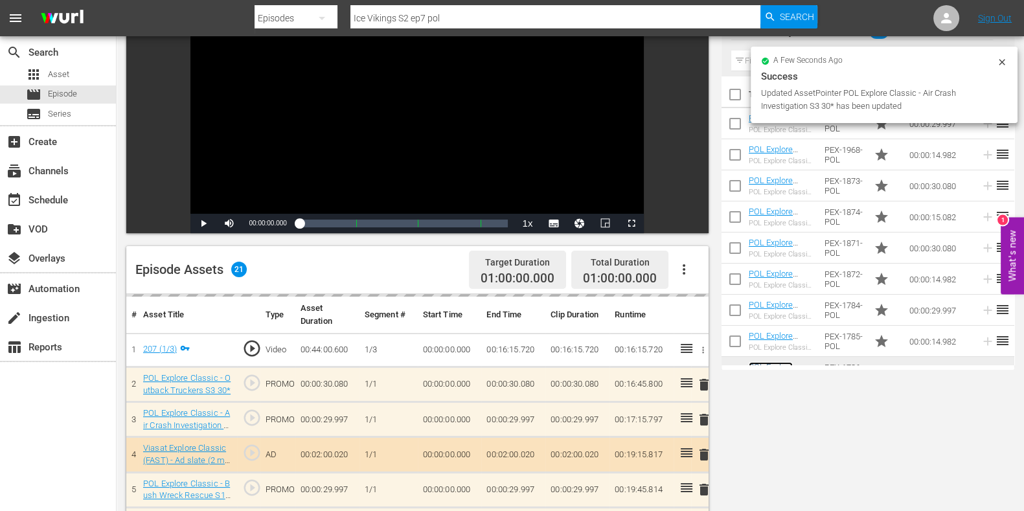
scroll to position [323, 0]
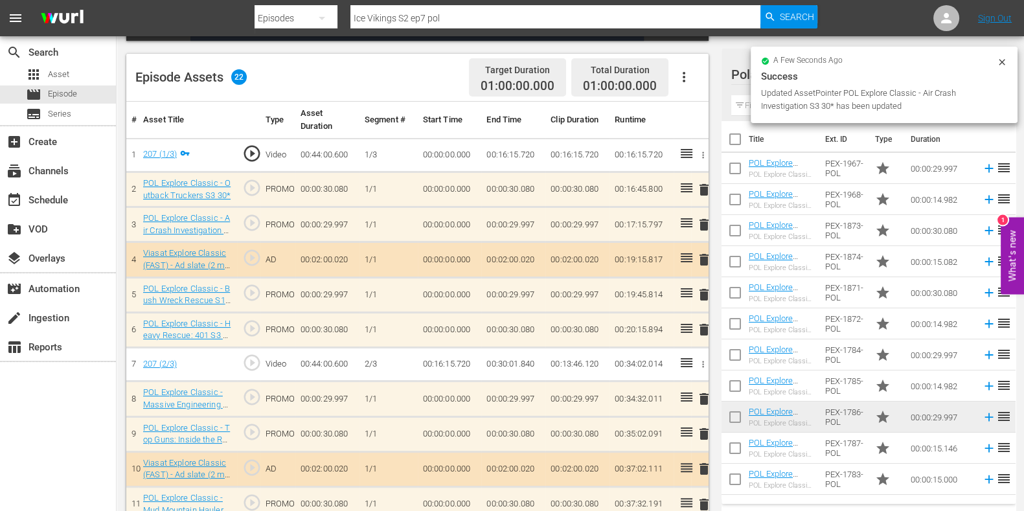
click at [696, 319] on td "delete" at bounding box center [699, 329] width 17 height 35
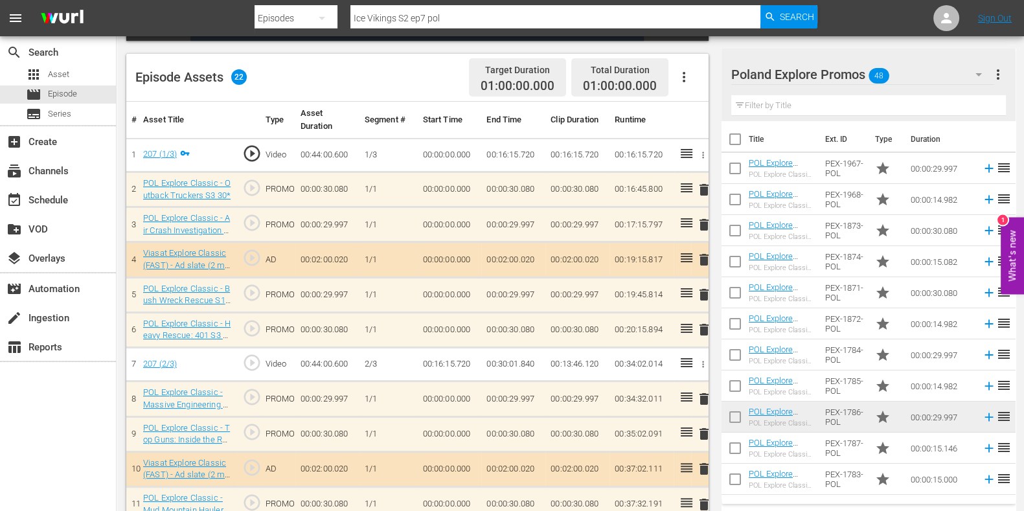
click at [698, 324] on span "delete" at bounding box center [704, 330] width 16 height 16
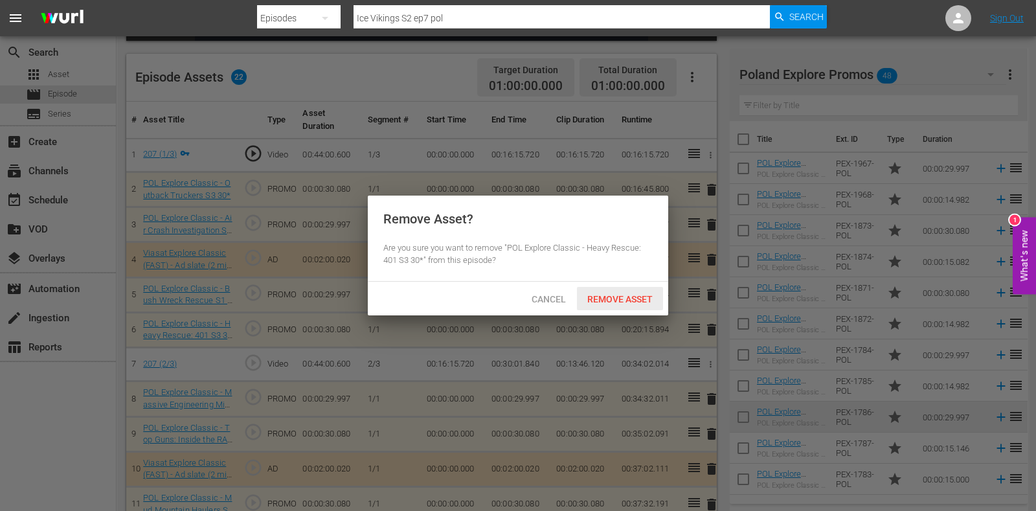
click at [623, 301] on span "Remove Asset" at bounding box center [620, 299] width 86 height 10
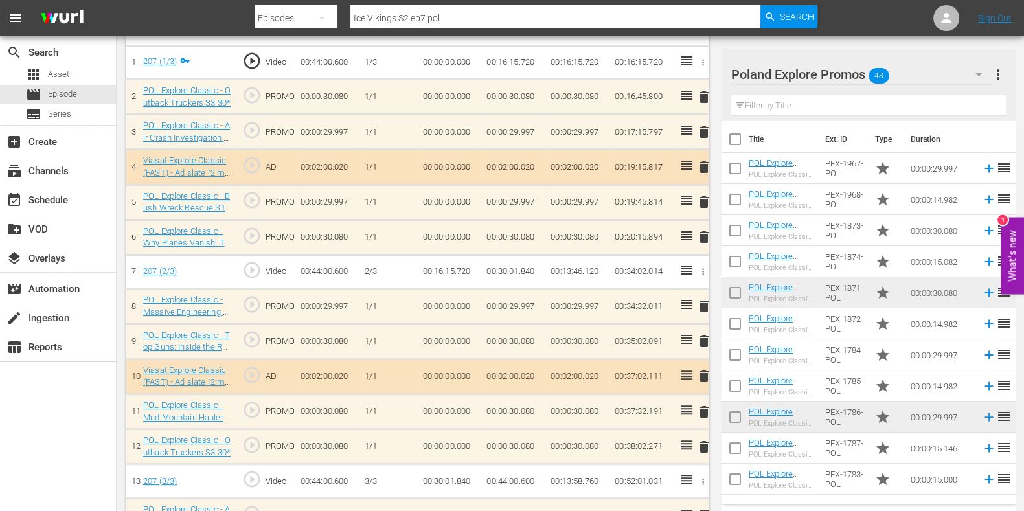
scroll to position [486, 0]
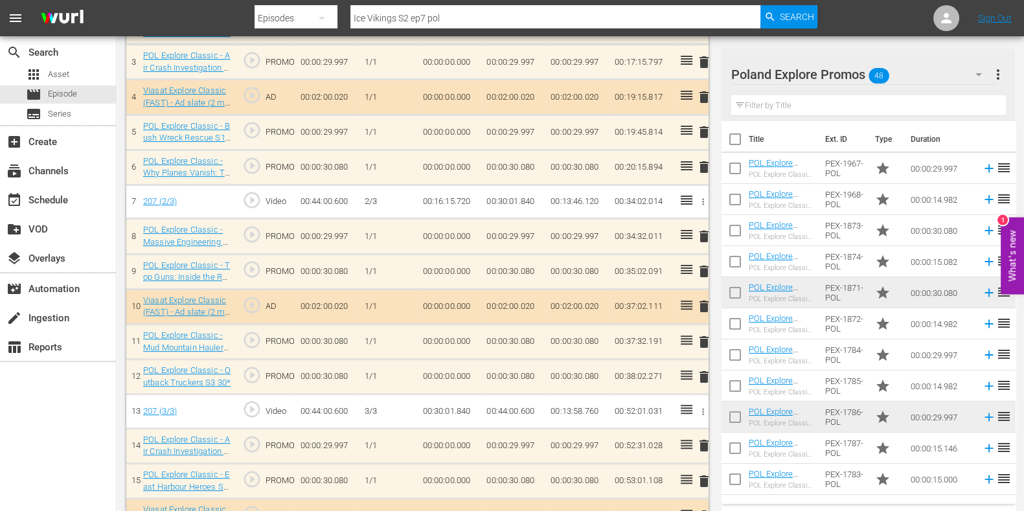
click at [698, 231] on span "delete" at bounding box center [704, 237] width 16 height 16
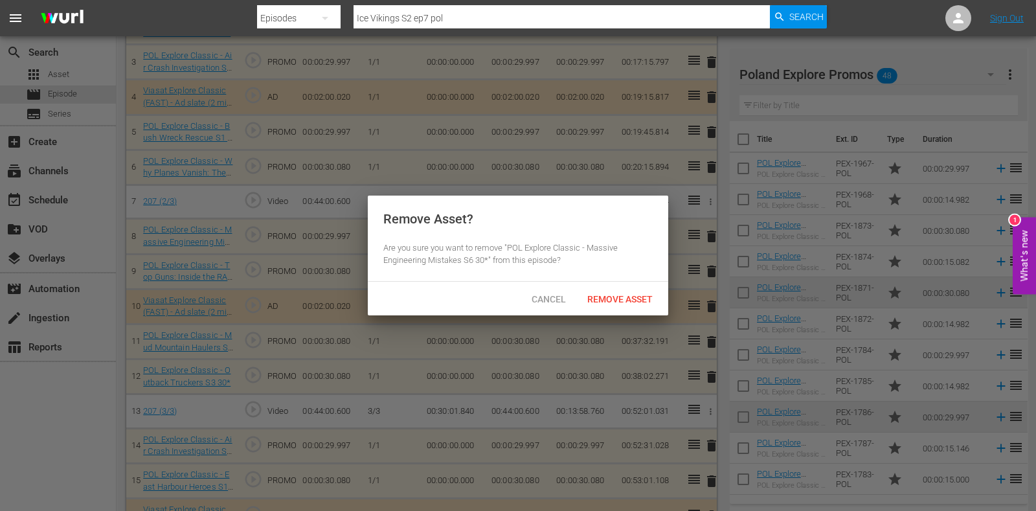
click at [639, 297] on span "Remove Asset" at bounding box center [620, 299] width 86 height 10
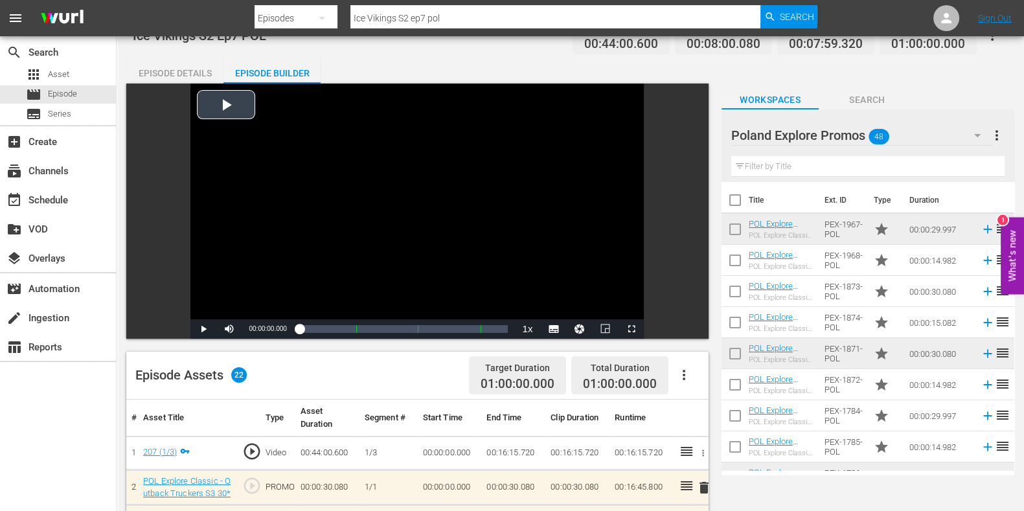
scroll to position [0, 0]
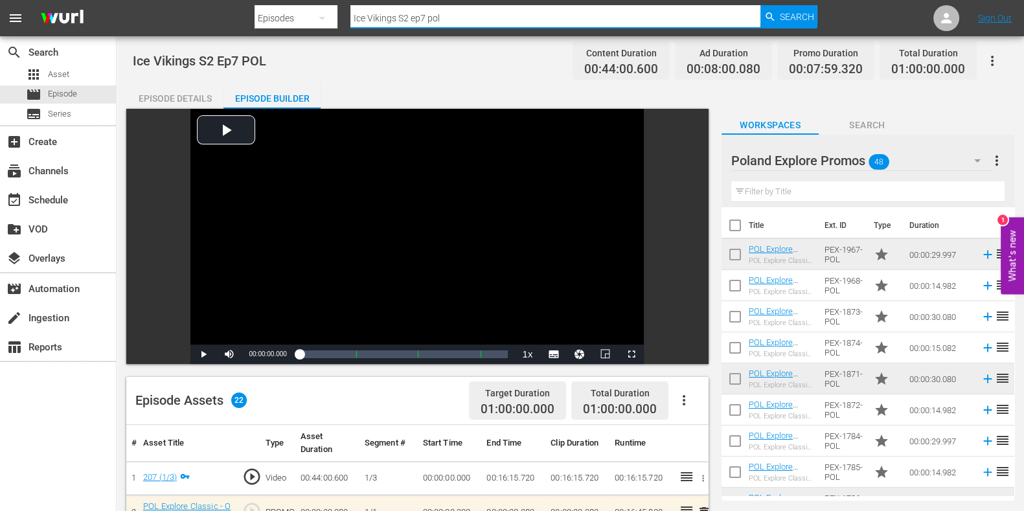
click at [426, 25] on input "Ice Vikings S2 ep7 pol" at bounding box center [555, 18] width 410 height 31
type input "Ice Vikings S2 ep8 pol"
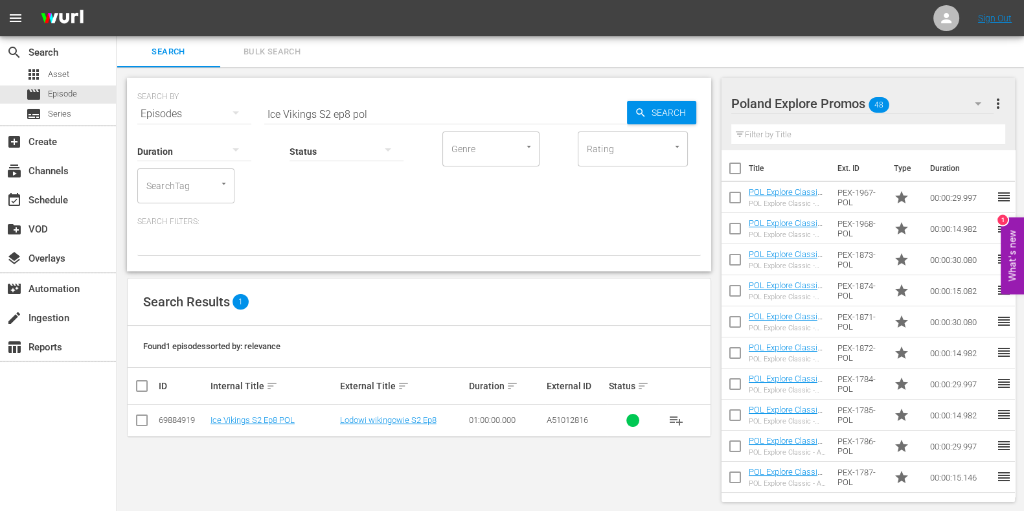
click at [277, 413] on td "Ice Vikings S2 Ep8 POL" at bounding box center [274, 421] width 130 height 32
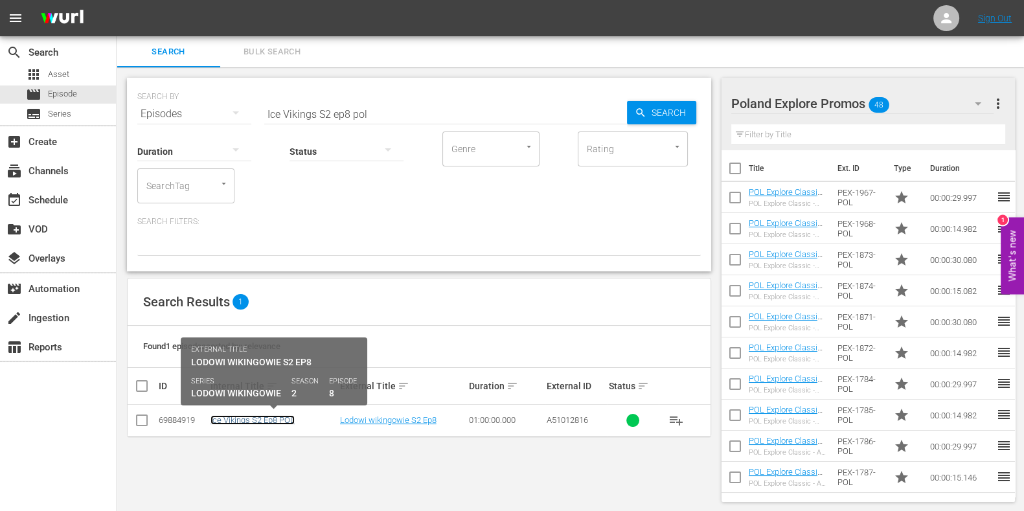
click at [279, 419] on link "Ice Vikings S2 Ep8 POL" at bounding box center [252, 420] width 84 height 10
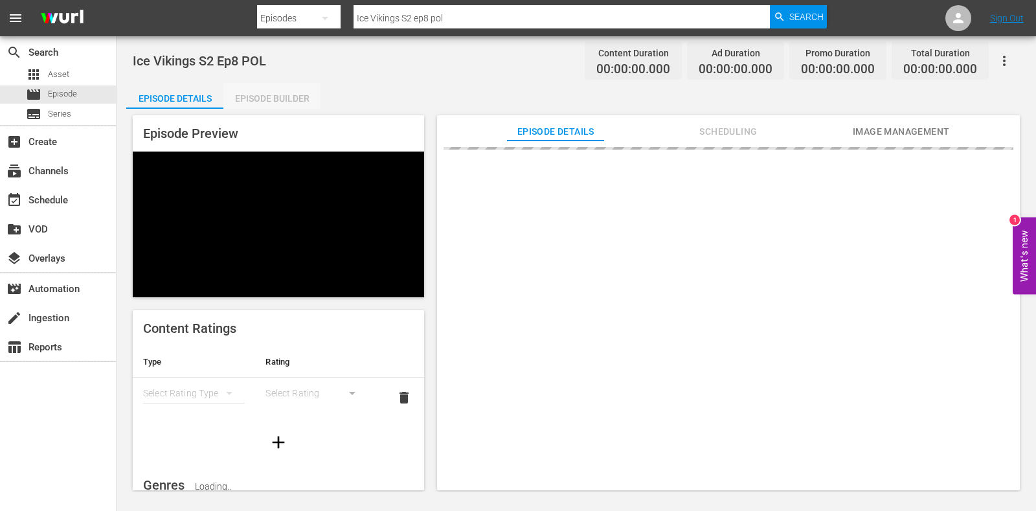
click at [256, 97] on div "Episode Builder" at bounding box center [271, 98] width 97 height 31
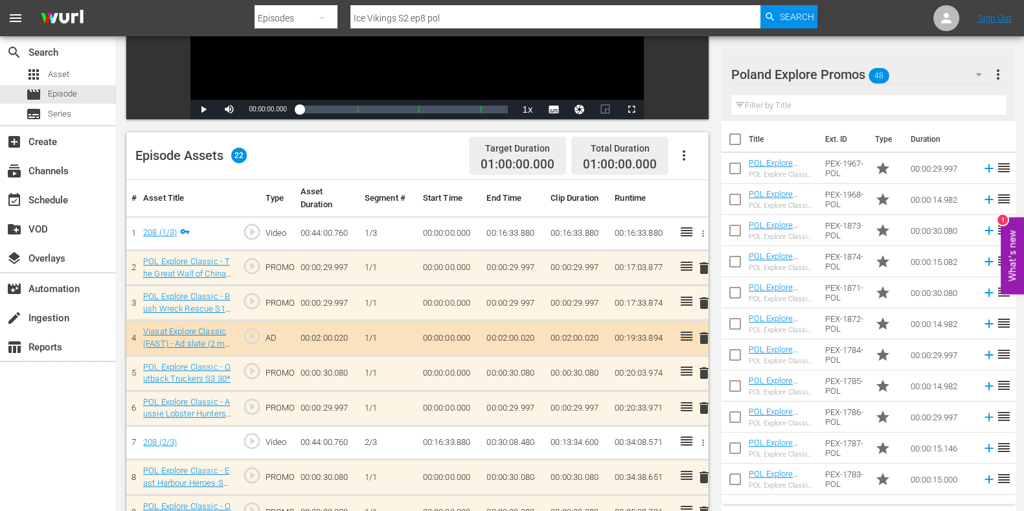
scroll to position [260, 0]
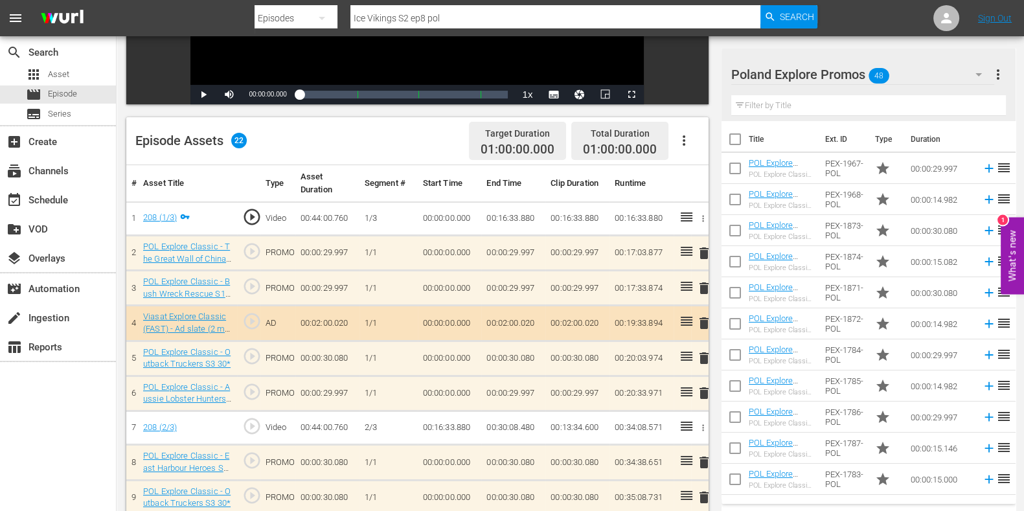
click at [699, 283] on span "delete" at bounding box center [704, 288] width 16 height 16
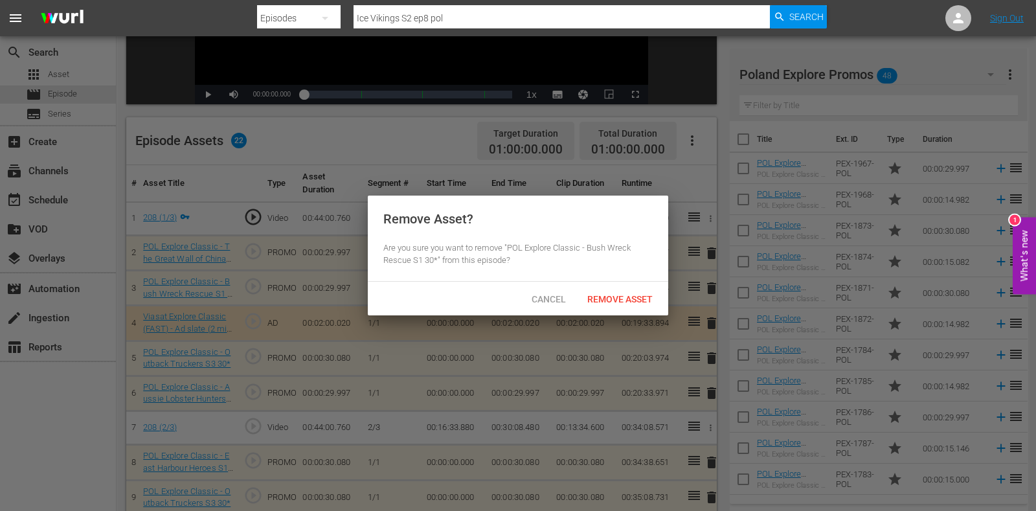
click at [614, 288] on div "Remove Asset" at bounding box center [620, 299] width 86 height 24
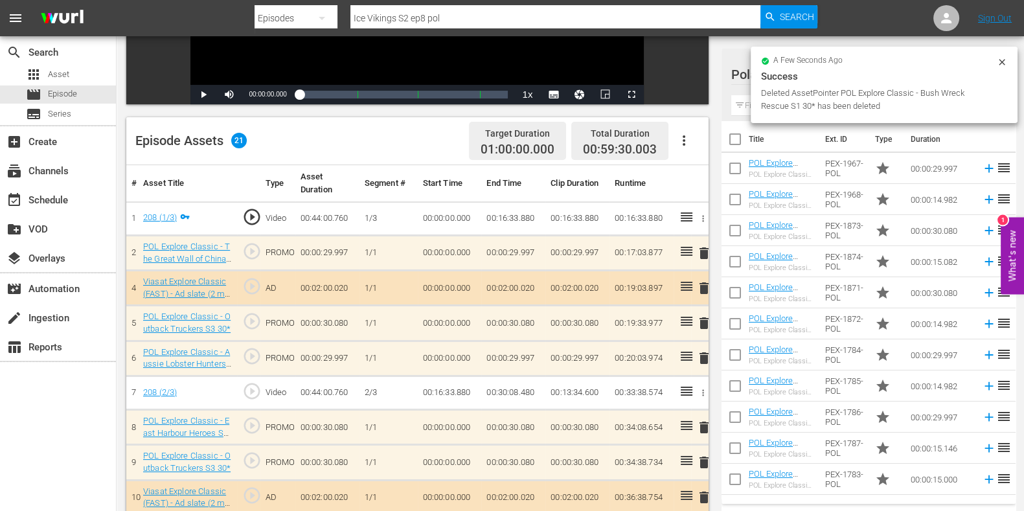
click at [700, 258] on span "delete" at bounding box center [704, 253] width 16 height 16
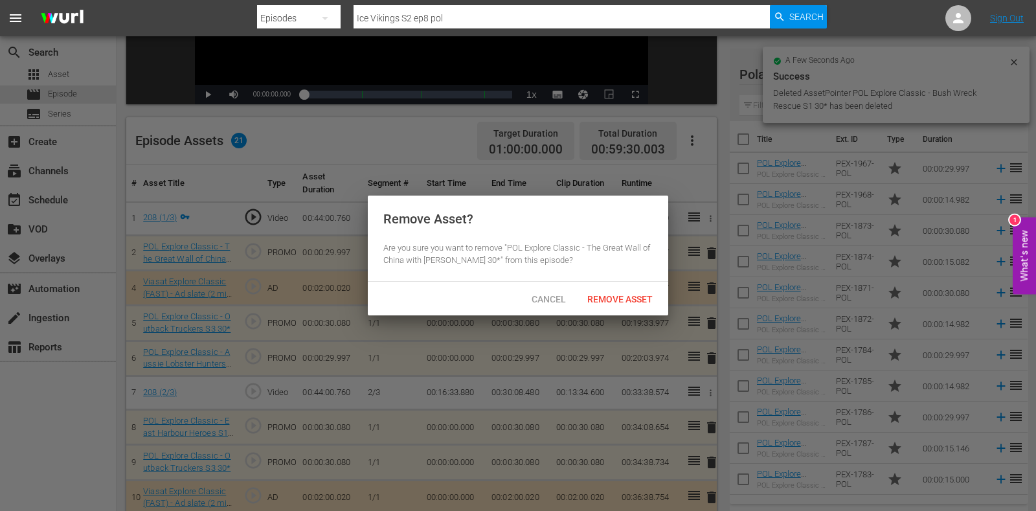
click at [639, 294] on span "Remove Asset" at bounding box center [620, 299] width 86 height 10
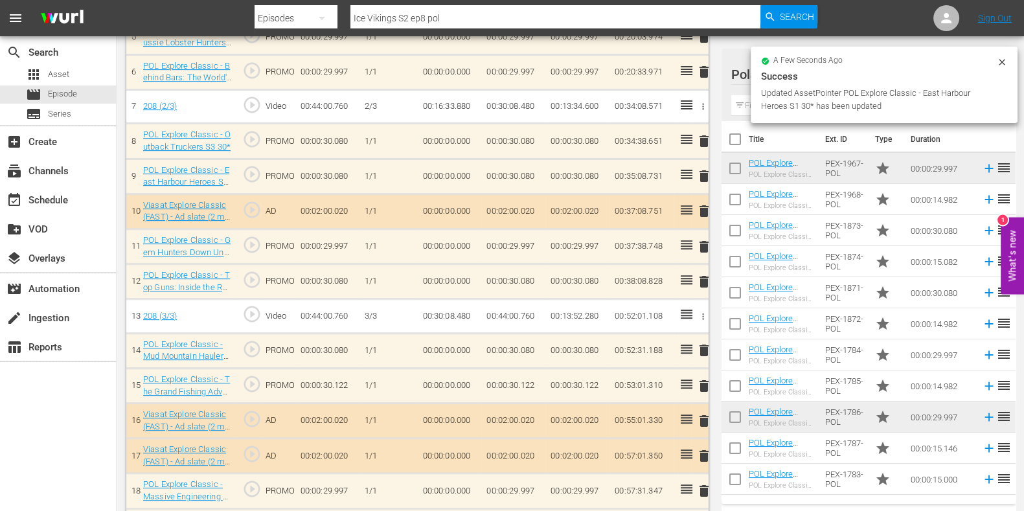
scroll to position [725, 0]
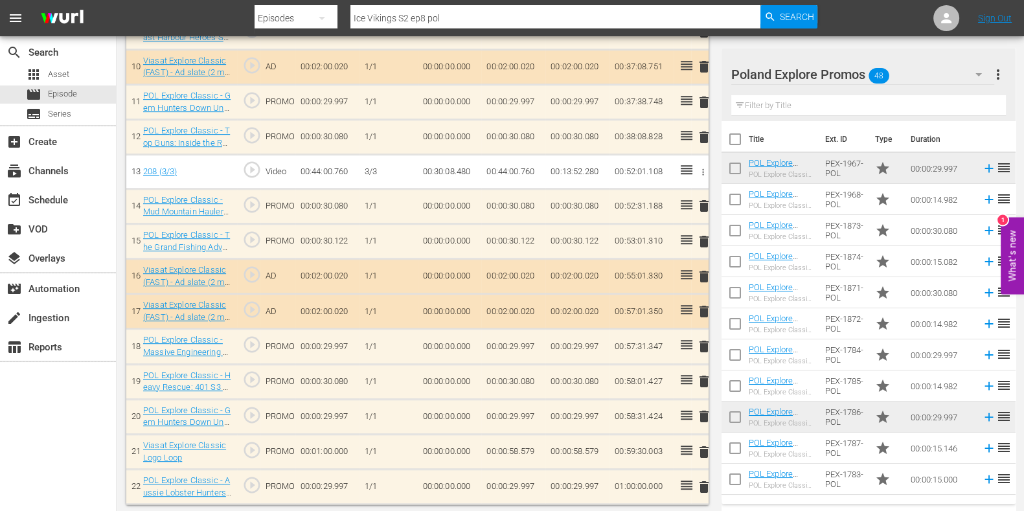
click at [698, 376] on span "delete" at bounding box center [704, 382] width 16 height 16
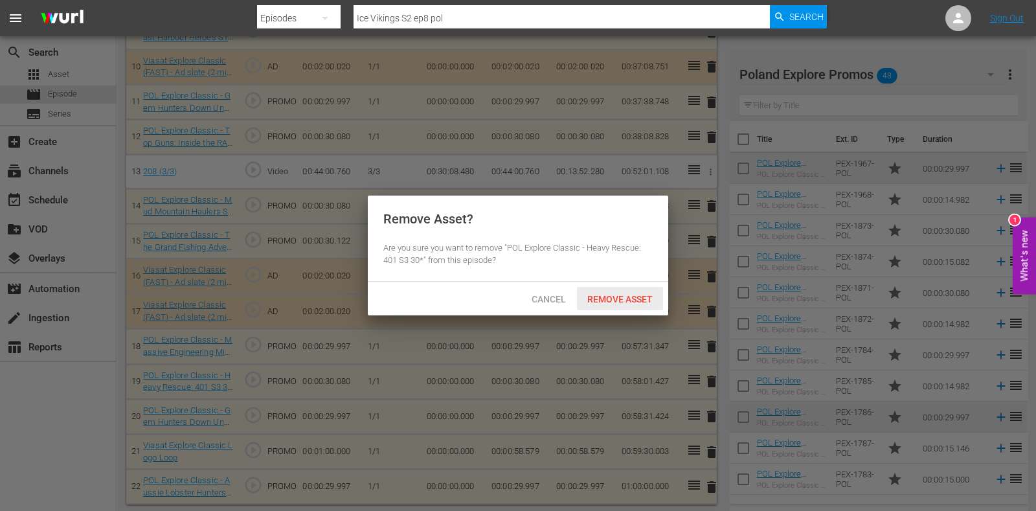
click at [628, 306] on div "Remove Asset" at bounding box center [620, 299] width 86 height 24
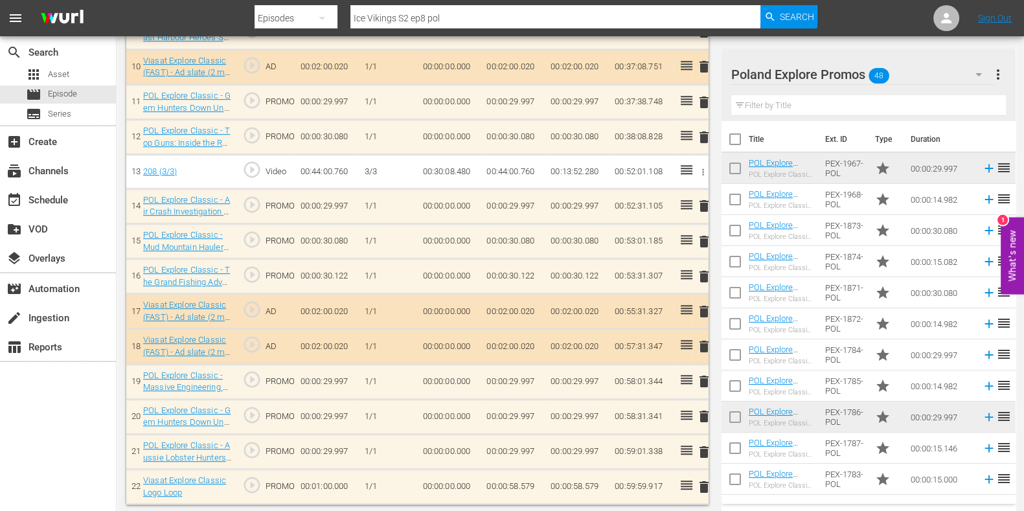
click at [705, 376] on span "delete" at bounding box center [704, 382] width 16 height 16
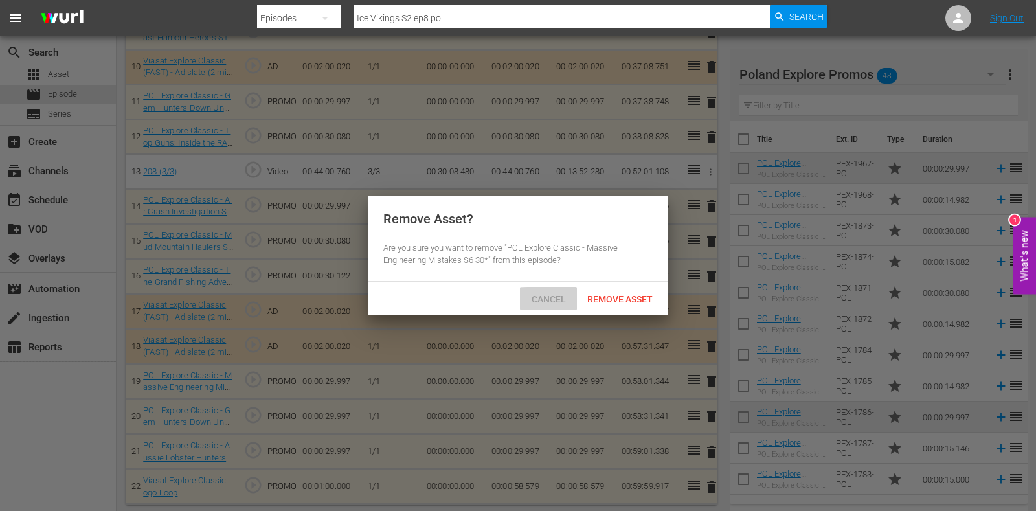
click at [558, 304] on div "Cancel" at bounding box center [548, 299] width 57 height 24
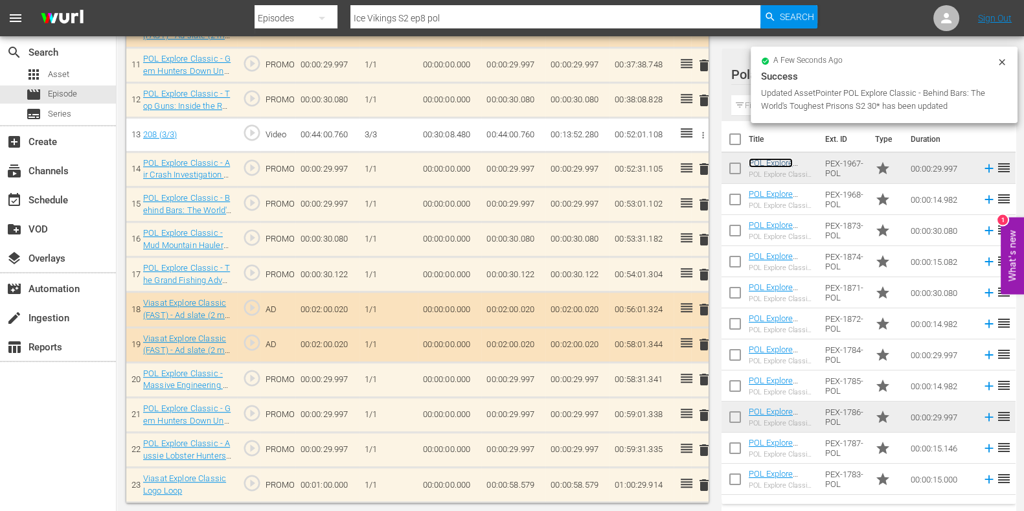
scroll to position [760, 0]
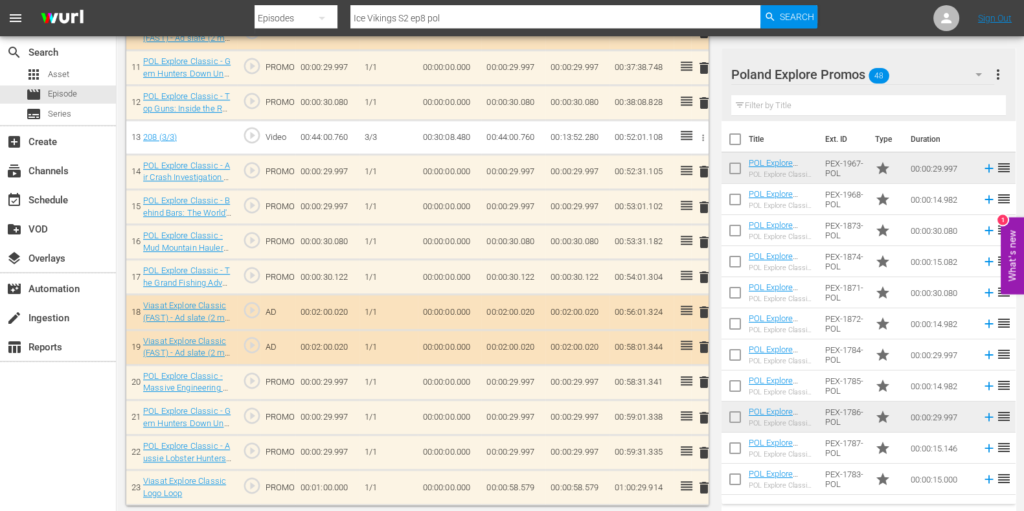
click at [701, 375] on span "delete" at bounding box center [704, 382] width 16 height 16
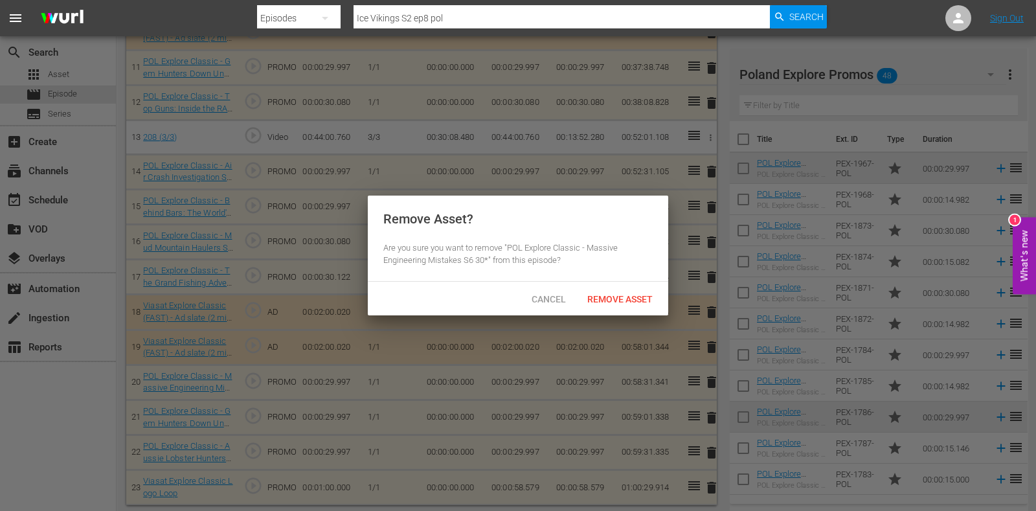
click at [617, 289] on div "Remove Asset" at bounding box center [620, 299] width 86 height 24
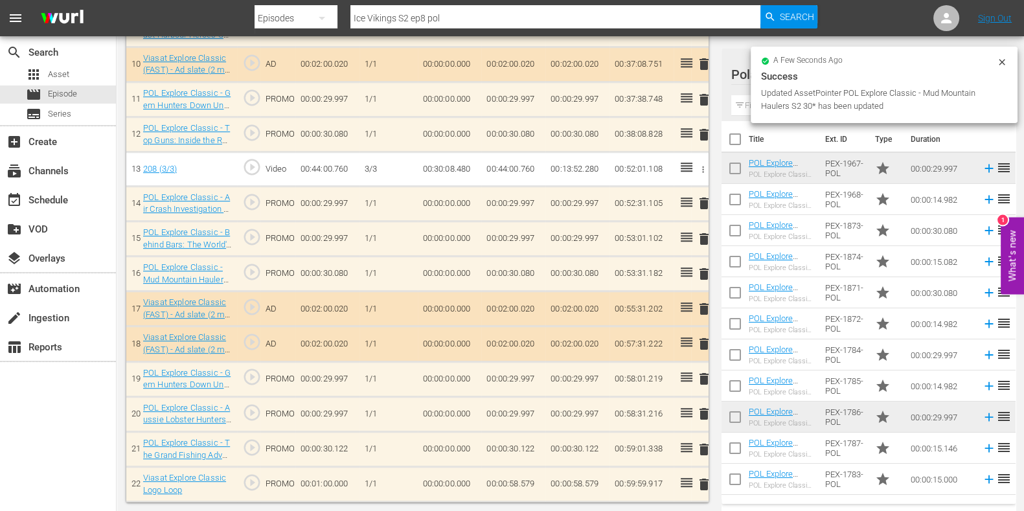
scroll to position [725, 0]
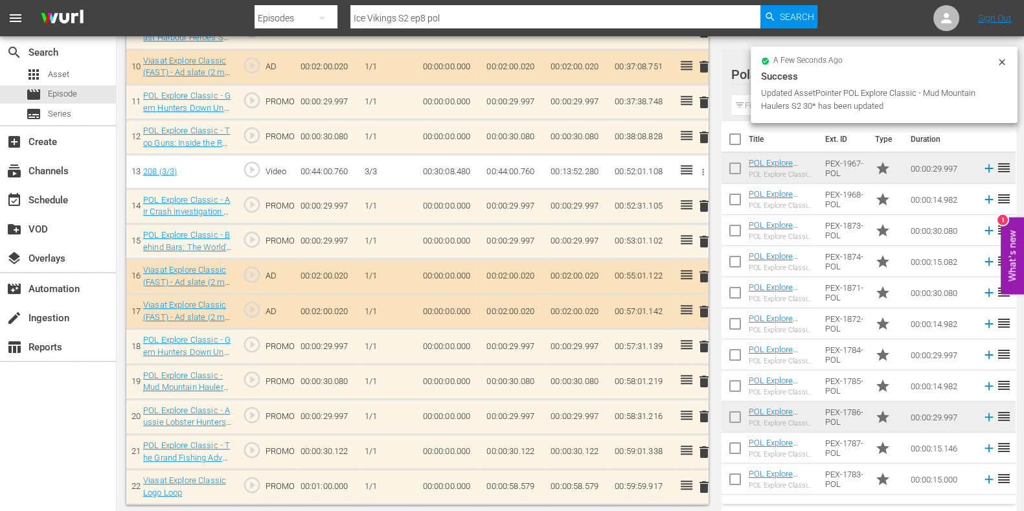
click at [512, 486] on td "00:00:58.579" at bounding box center [513, 487] width 64 height 35
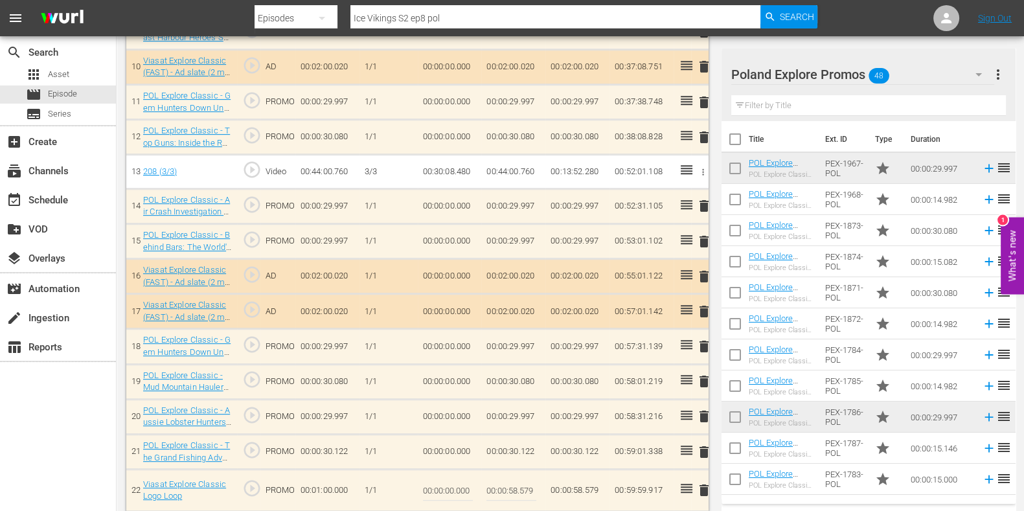
scroll to position [732, 0]
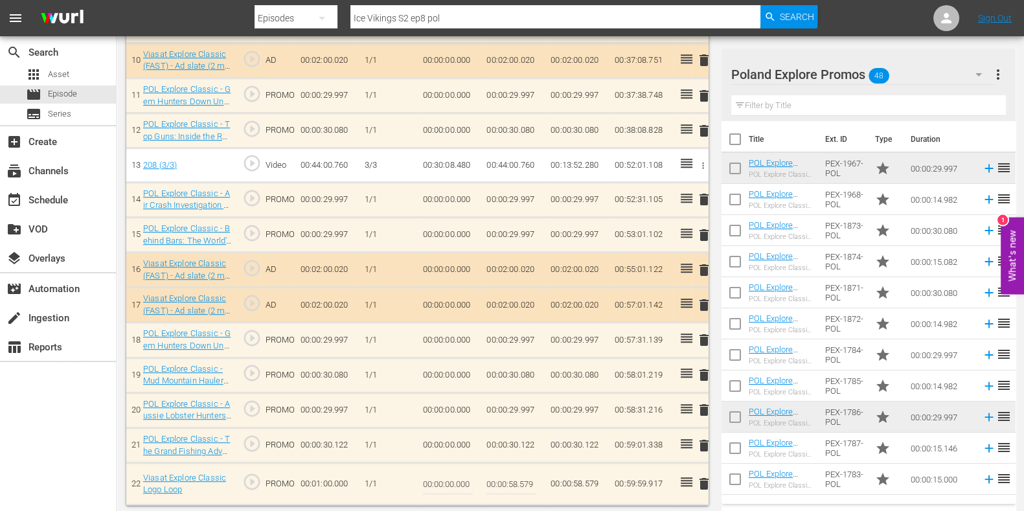
click at [519, 484] on input "00:00:58.579" at bounding box center [511, 483] width 50 height 31
click at [523, 483] on input "00:00:58.579" at bounding box center [511, 483] width 50 height 31
type input "00:00:58.662"
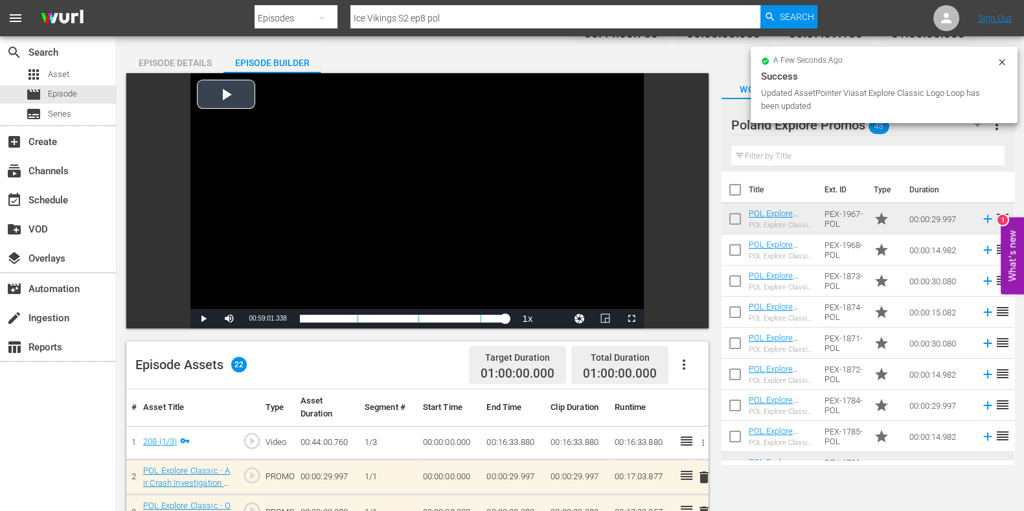
scroll to position [0, 0]
